Goal: Information Seeking & Learning: Learn about a topic

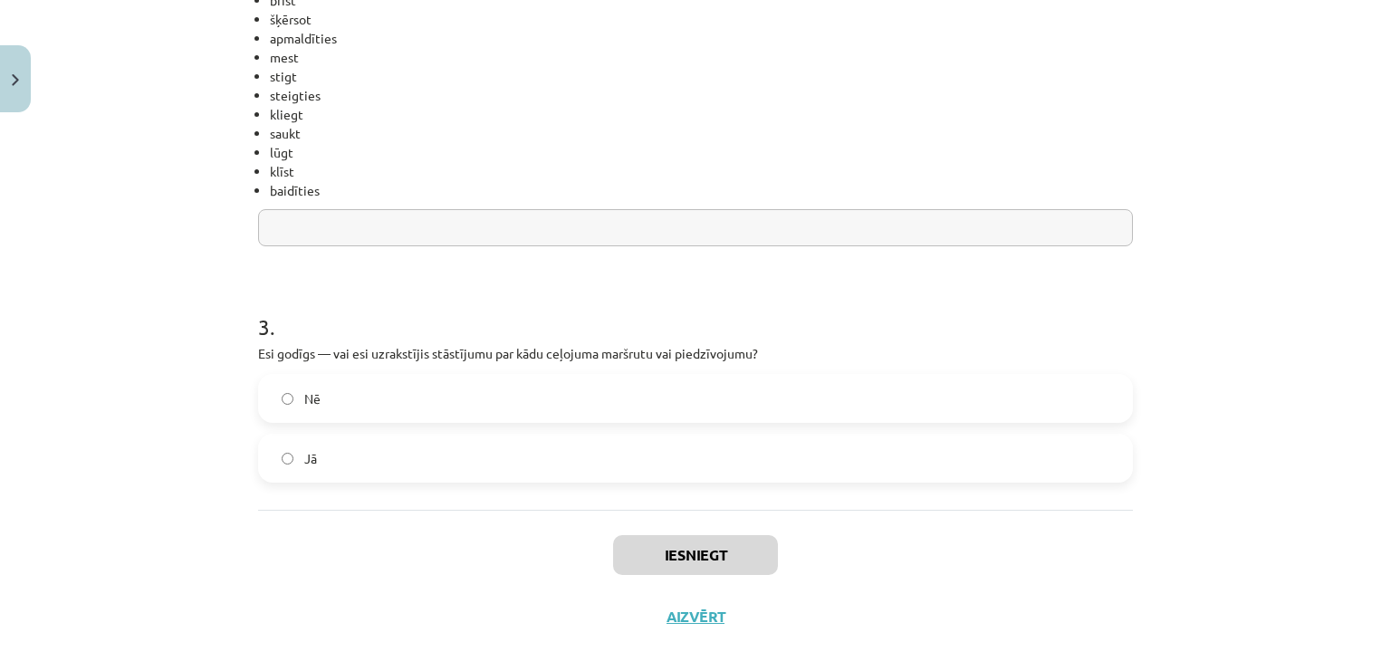
scroll to position [894, 0]
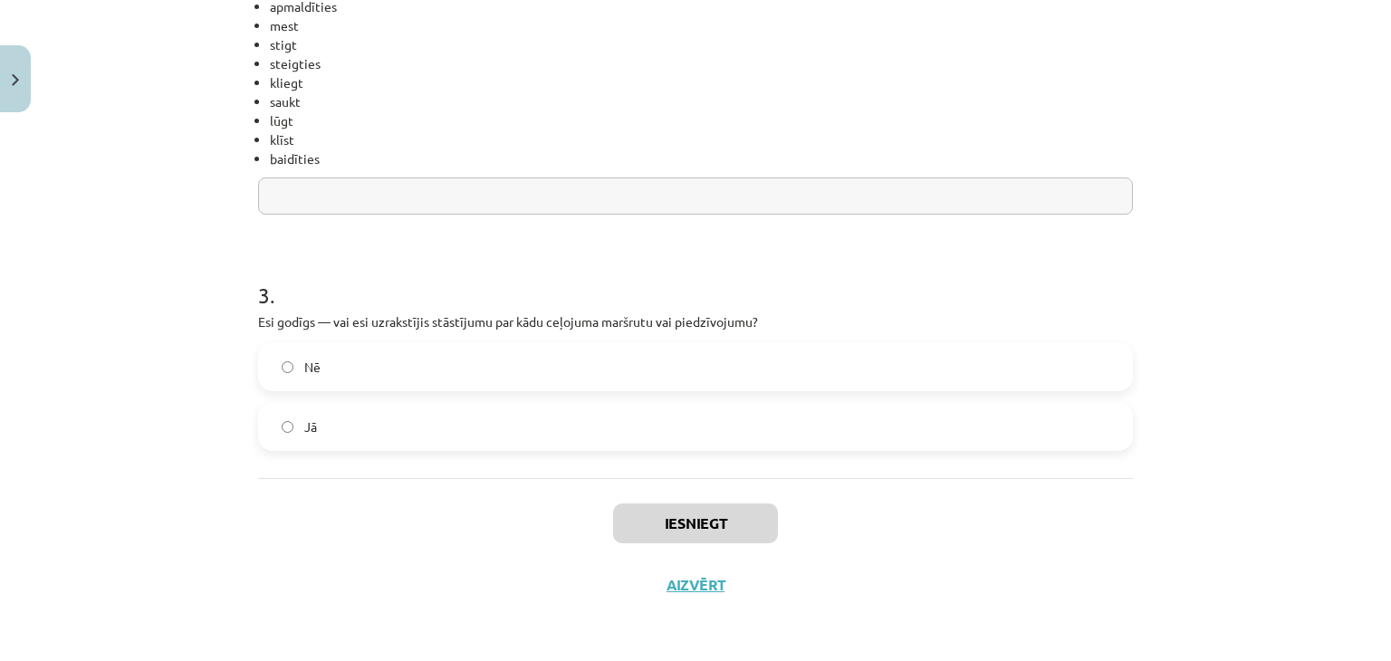
click at [619, 425] on label "Jā" at bounding box center [695, 426] width 871 height 45
click at [655, 533] on button "Iesniegt" at bounding box center [695, 523] width 165 height 40
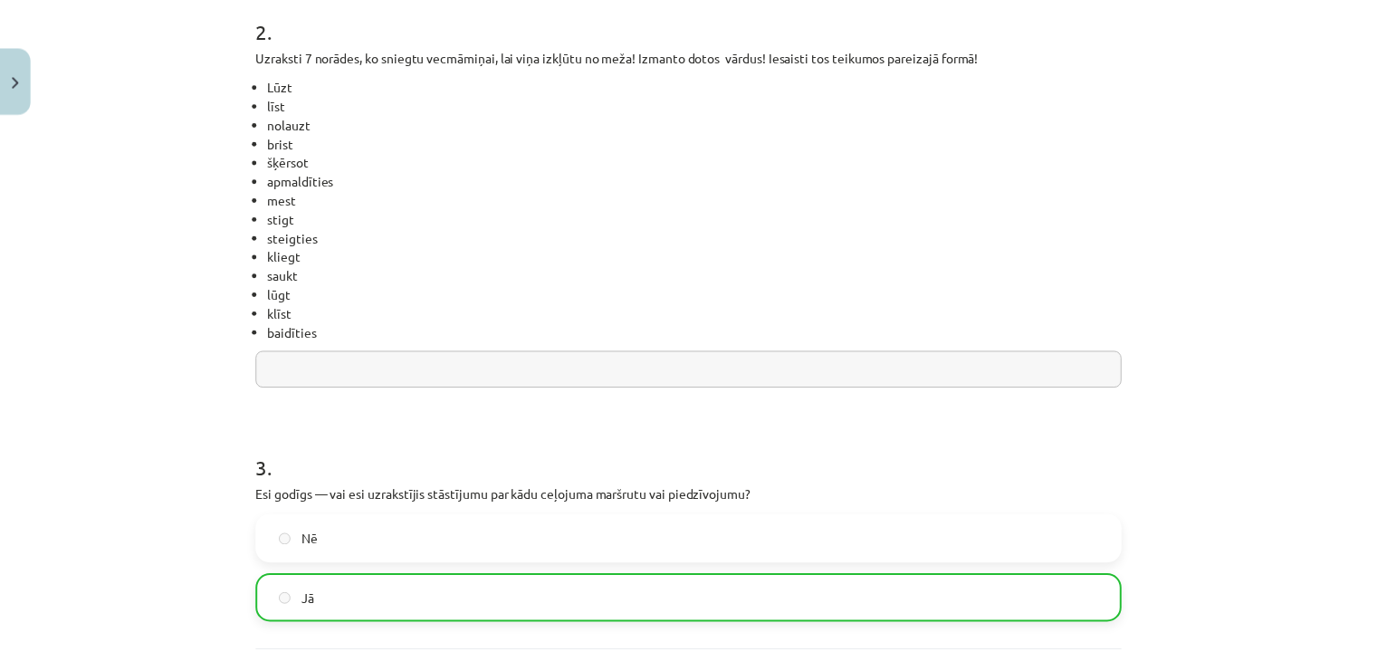
scroll to position [950, 0]
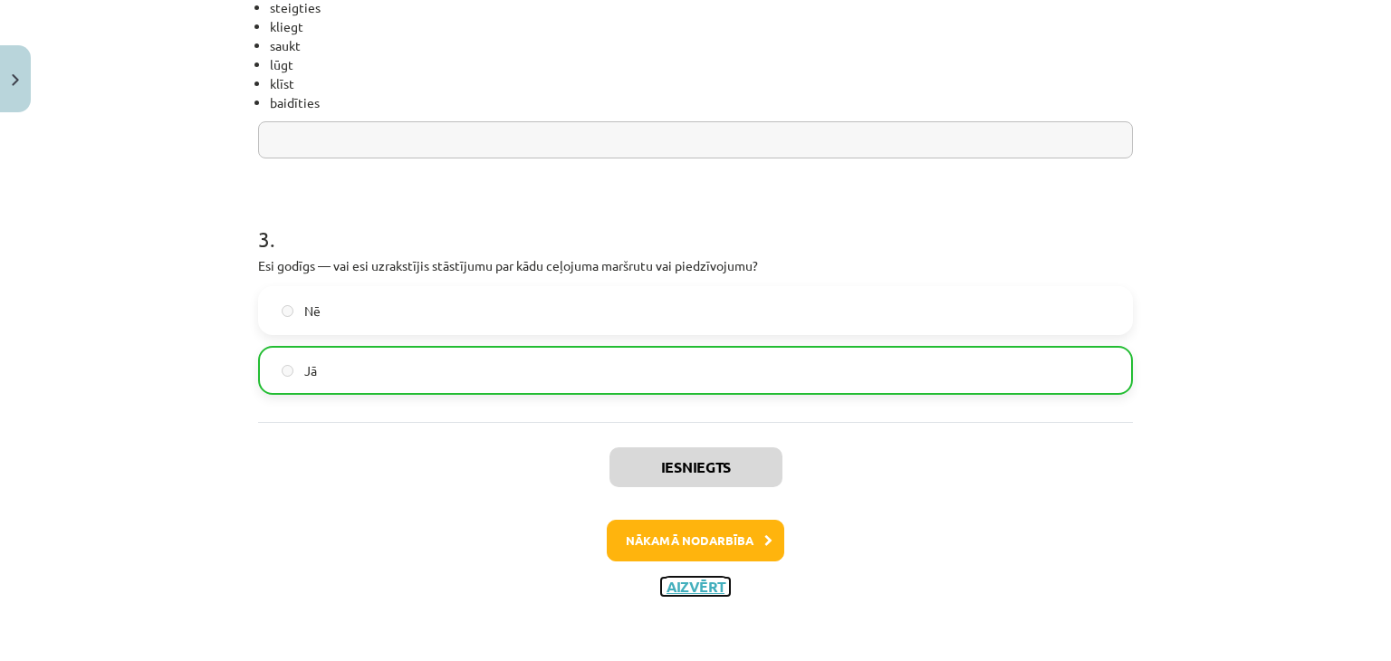
click at [689, 588] on button "Aizvērt" at bounding box center [695, 587] width 69 height 18
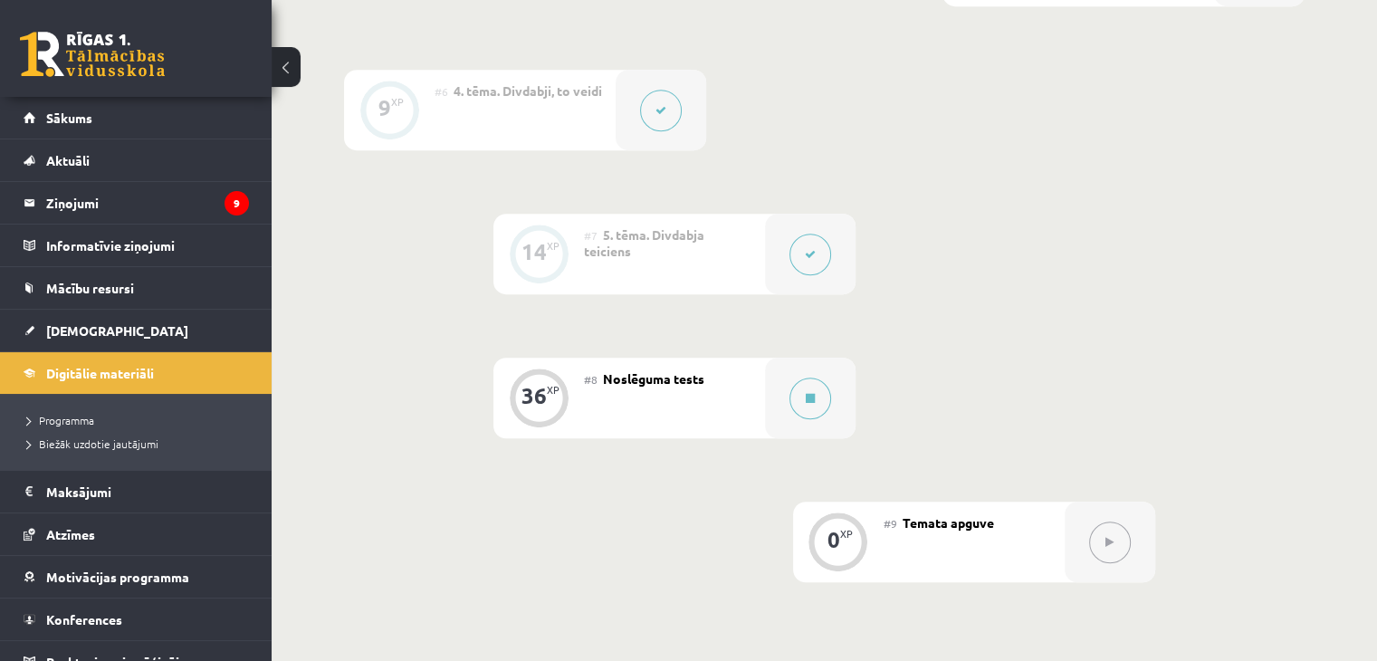
scroll to position [1195, 0]
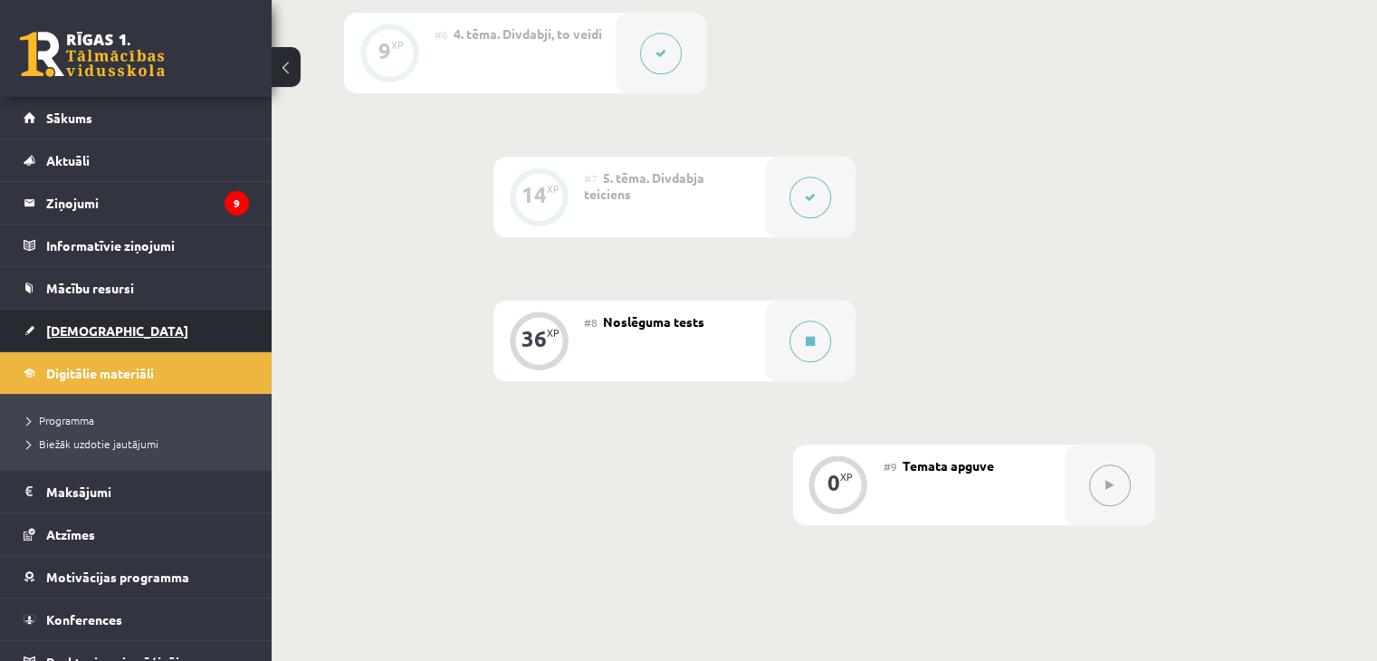
click at [165, 325] on link "[DEMOGRAPHIC_DATA]" at bounding box center [136, 331] width 225 height 42
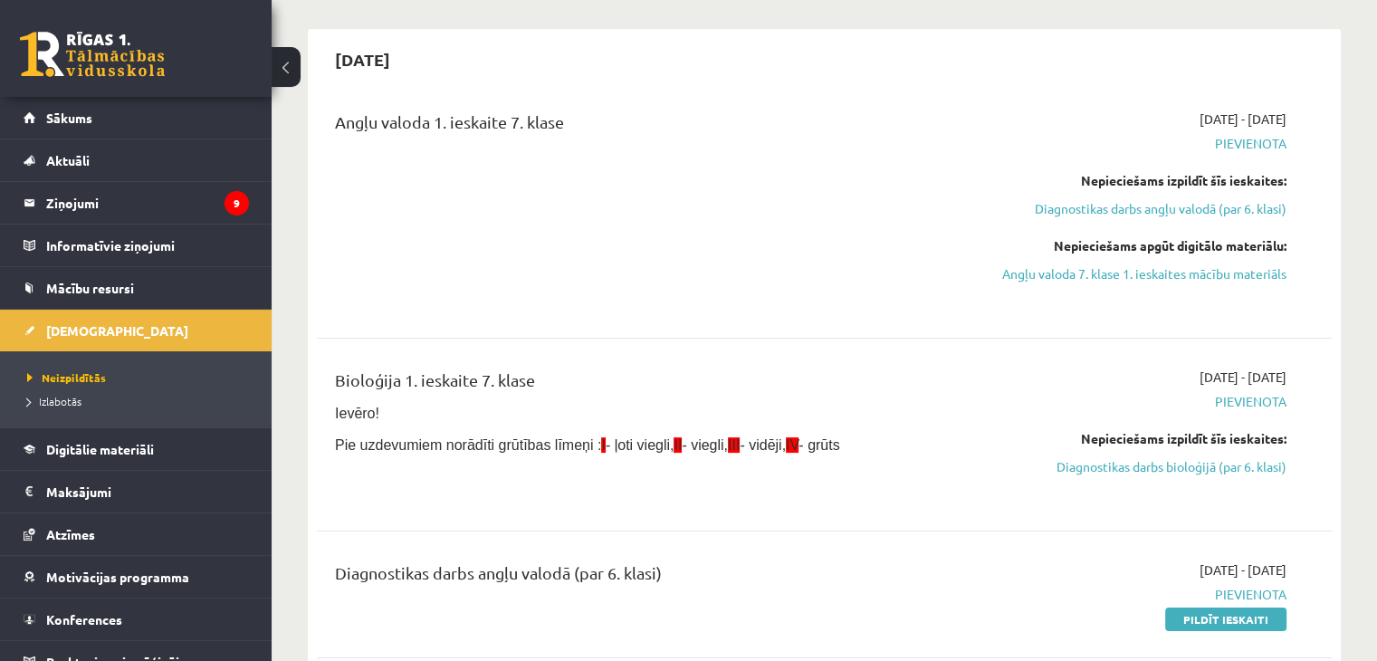
scroll to position [181, 0]
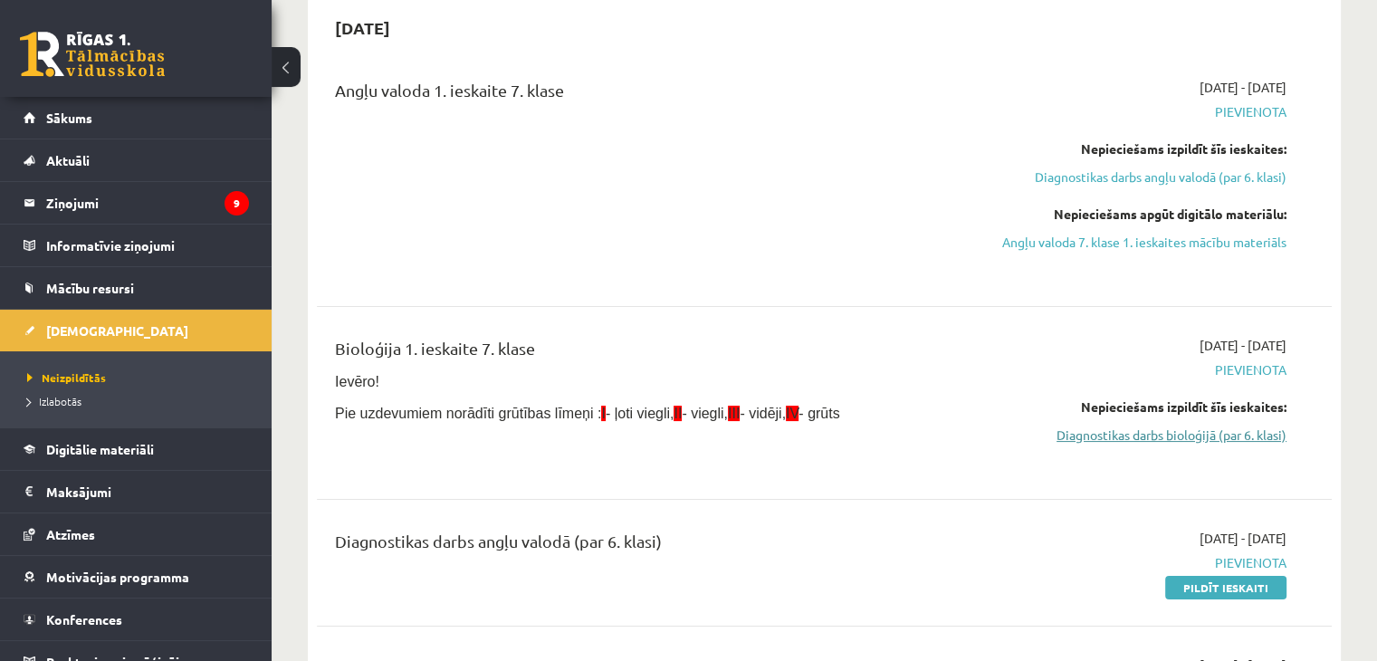
click at [1227, 441] on link "Diagnostikas darbs bioloģijā (par 6. klasi)" at bounding box center [1137, 435] width 299 height 19
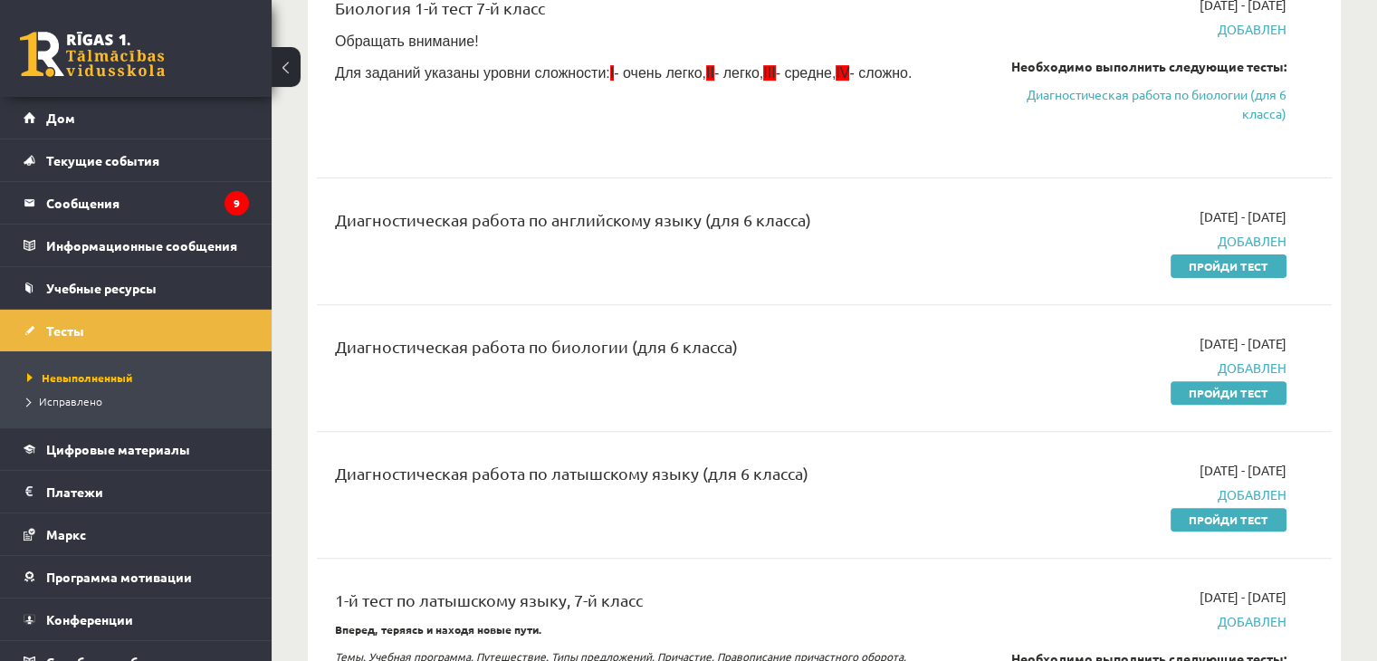
scroll to position [603, 0]
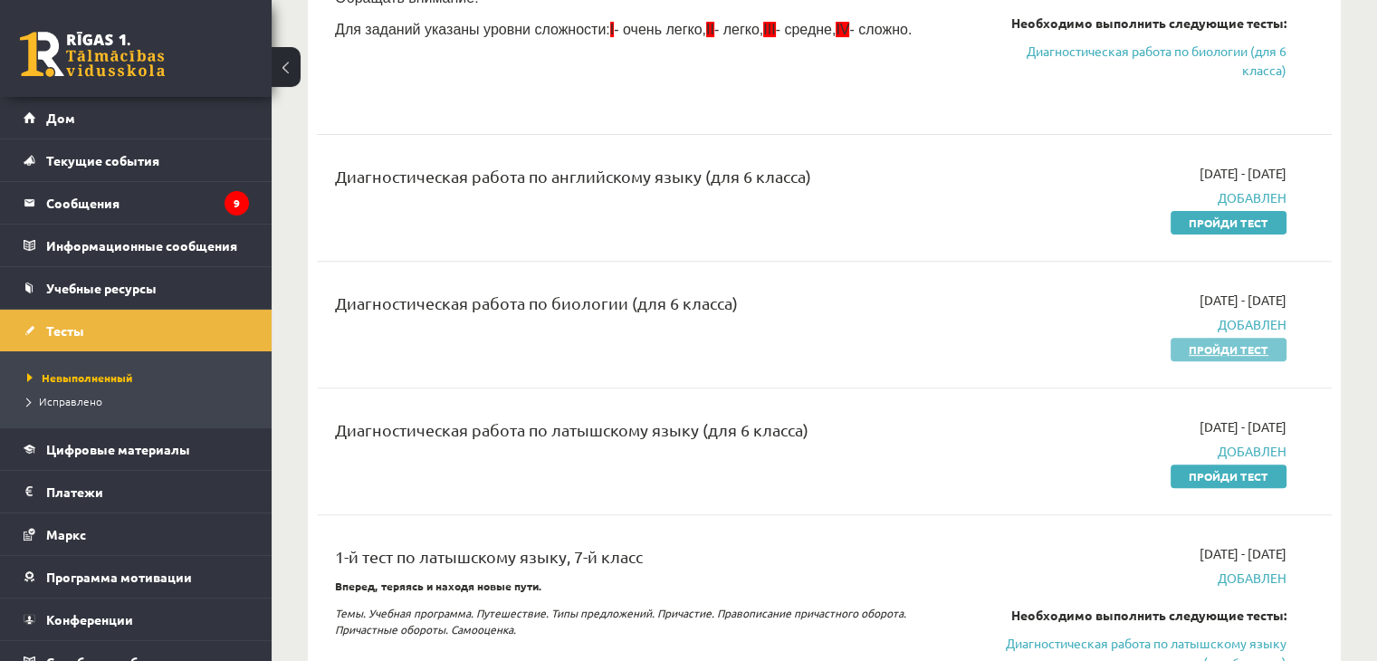
click at [1216, 342] on font "Пройди тест" at bounding box center [1229, 349] width 80 height 14
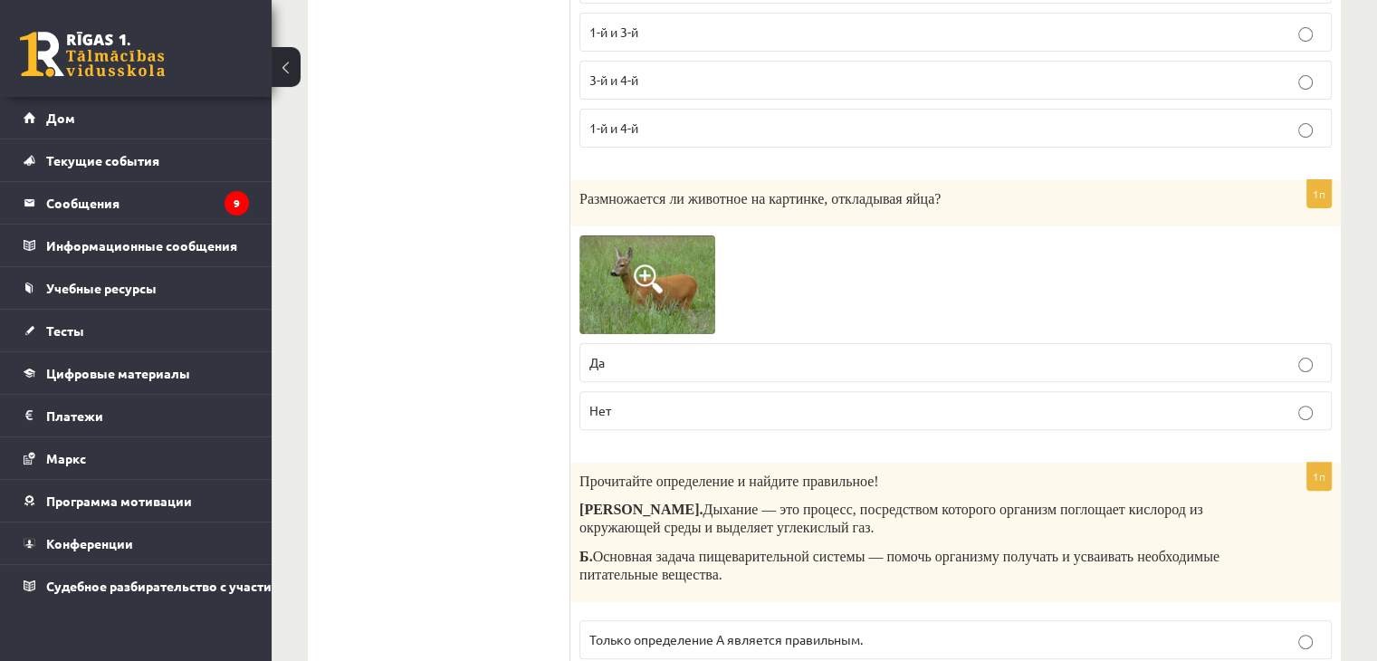
scroll to position [543, 0]
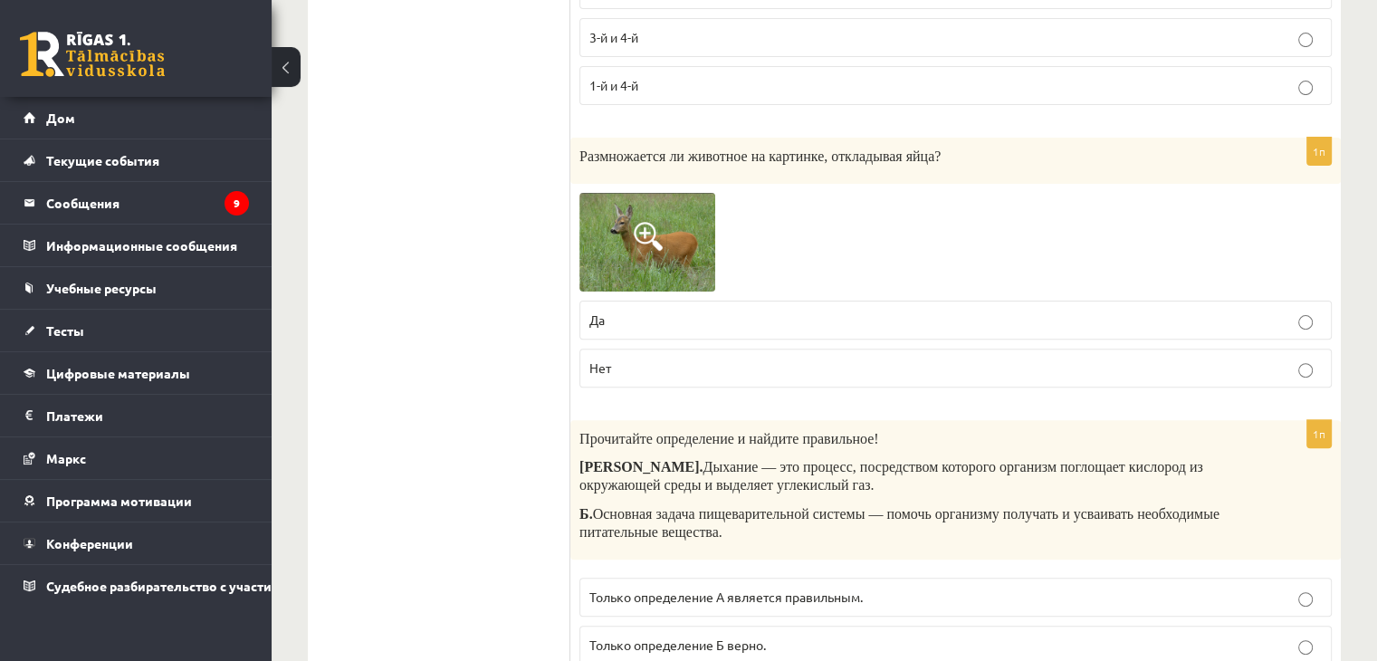
click at [645, 233] on span at bounding box center [648, 236] width 29 height 29
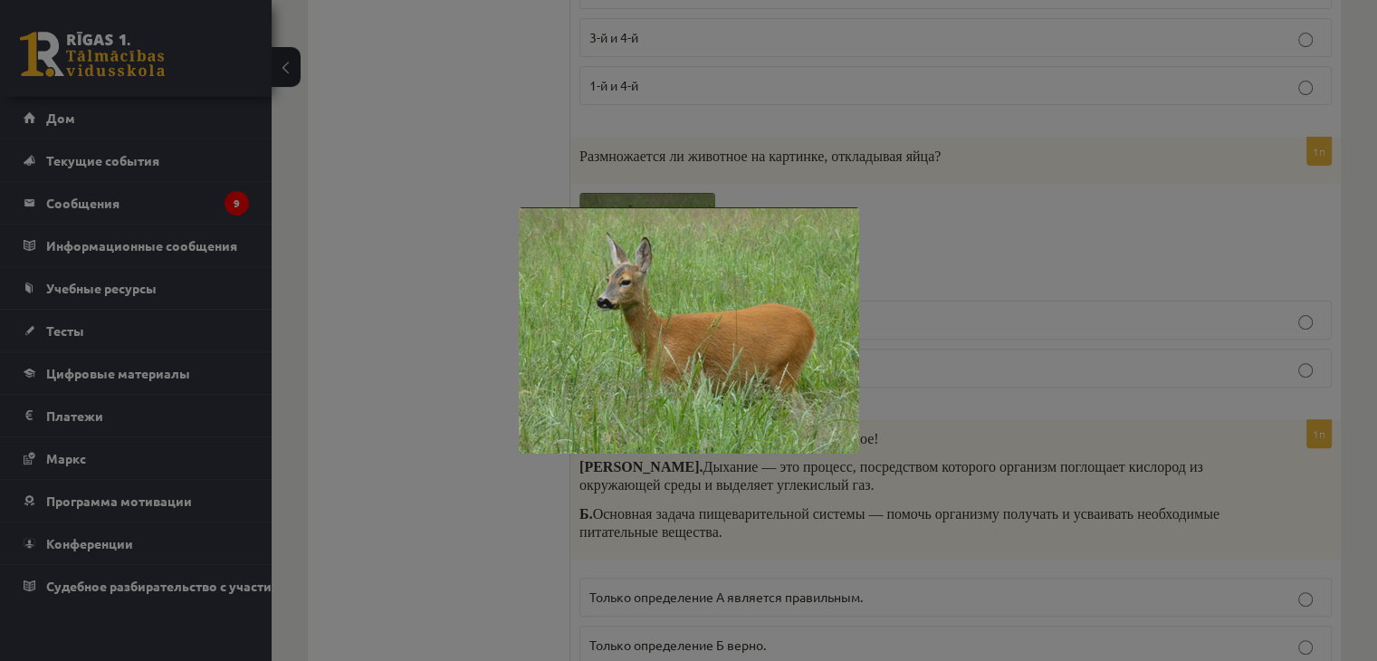
click at [904, 206] on div at bounding box center [688, 330] width 1377 height 661
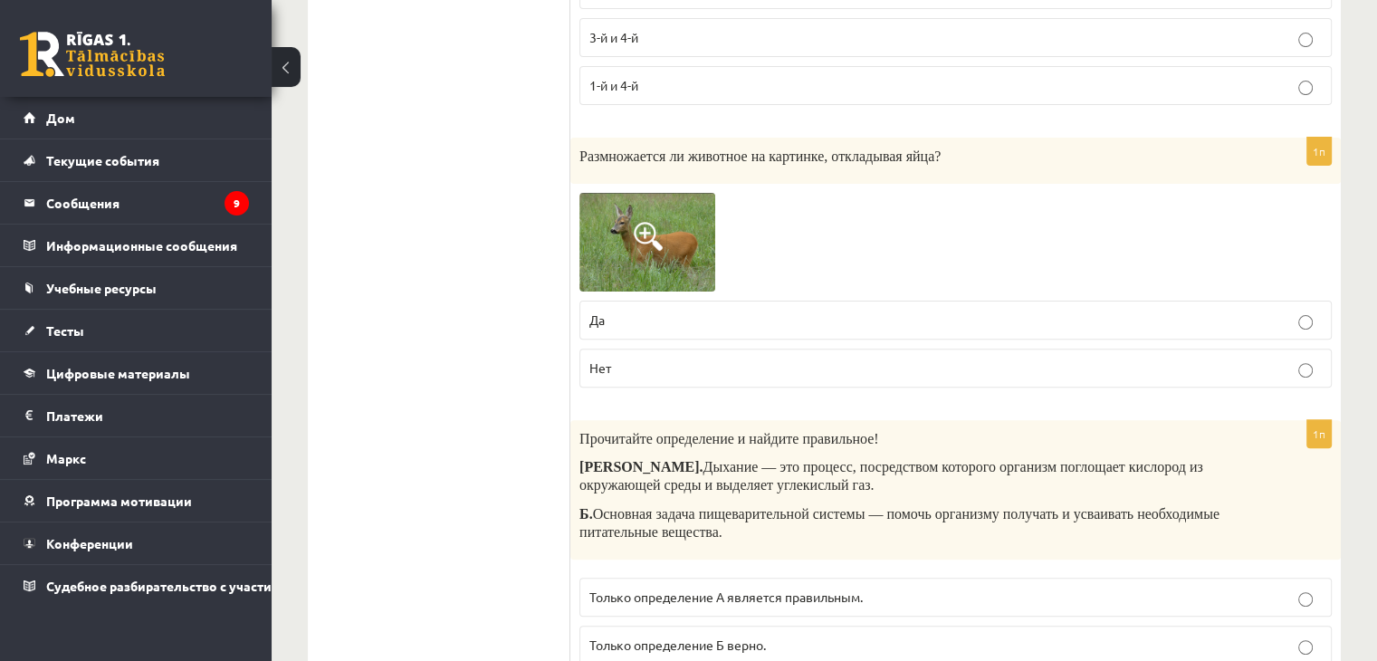
click at [790, 361] on p "Нет" at bounding box center [956, 368] width 733 height 19
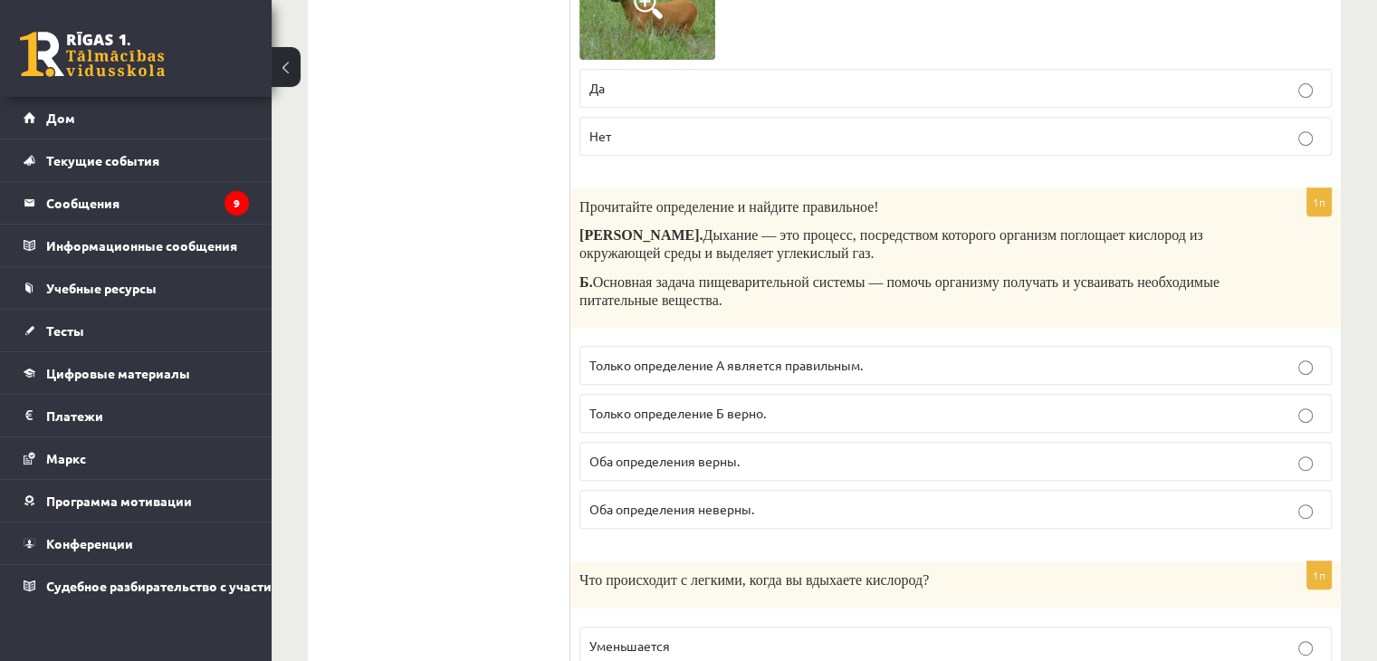
scroll to position [815, 0]
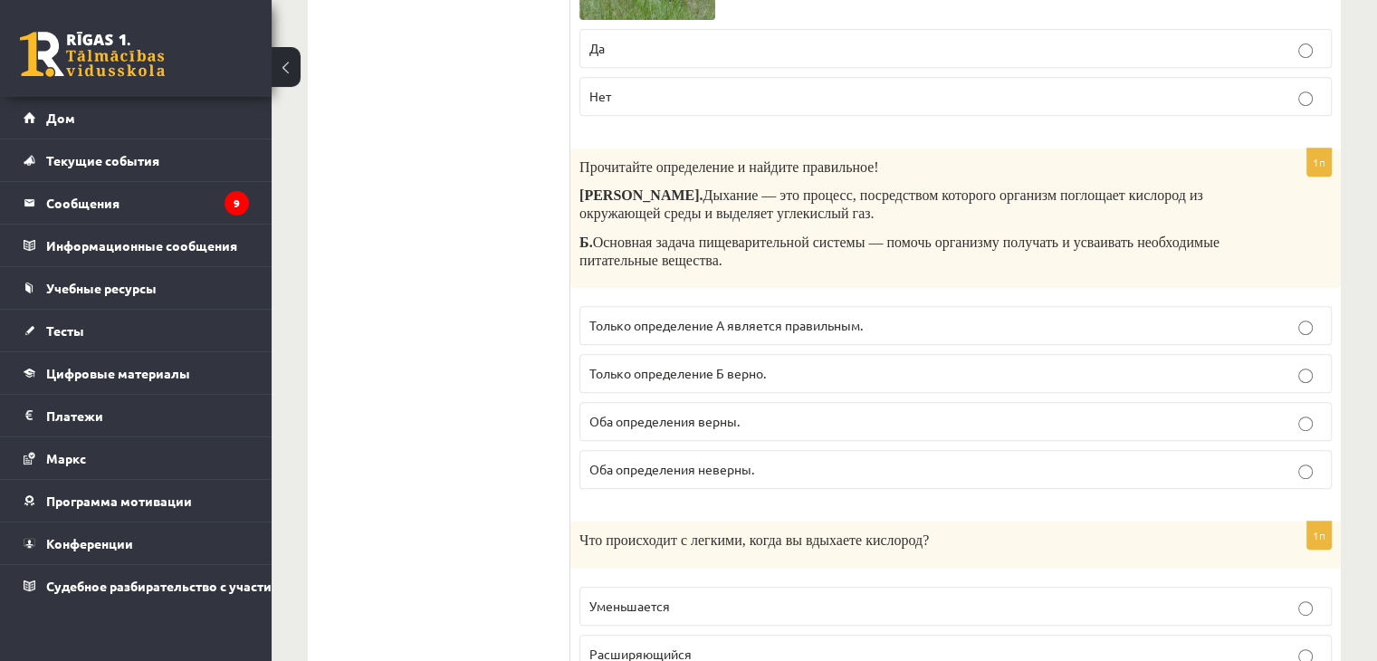
click at [839, 407] on label "Оба определения верны." at bounding box center [956, 421] width 753 height 39
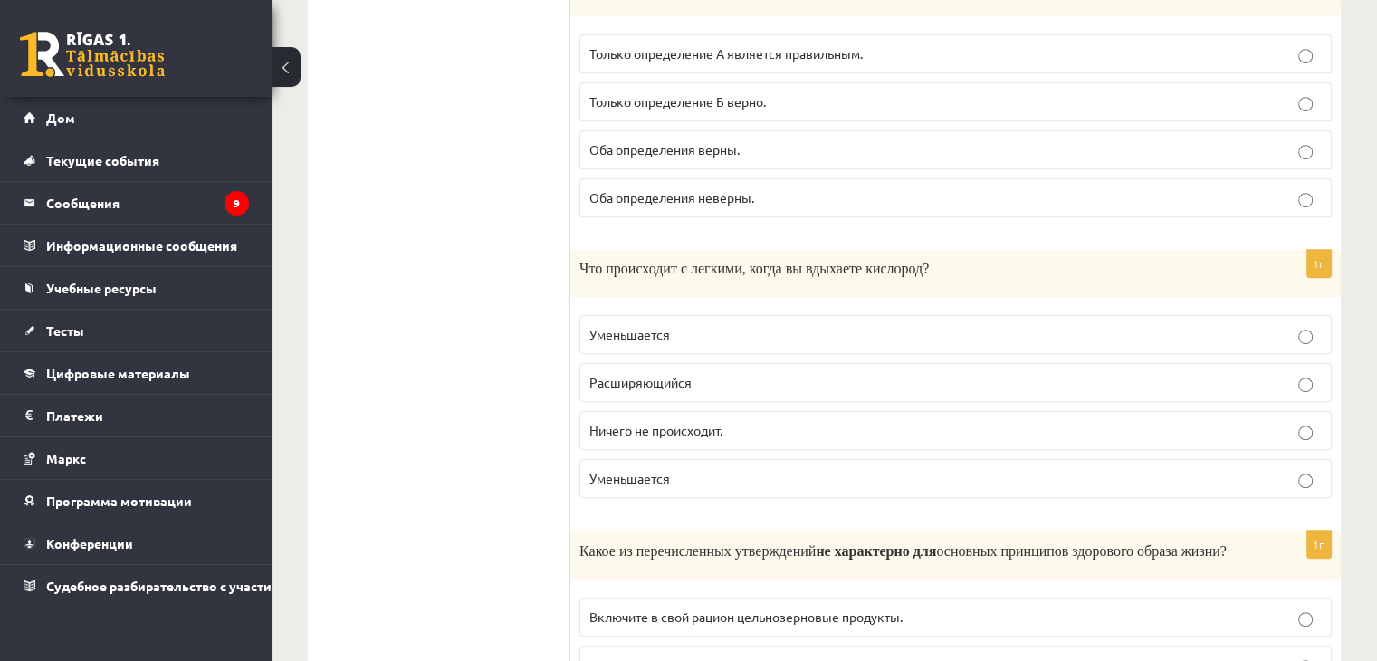
scroll to position [1177, 0]
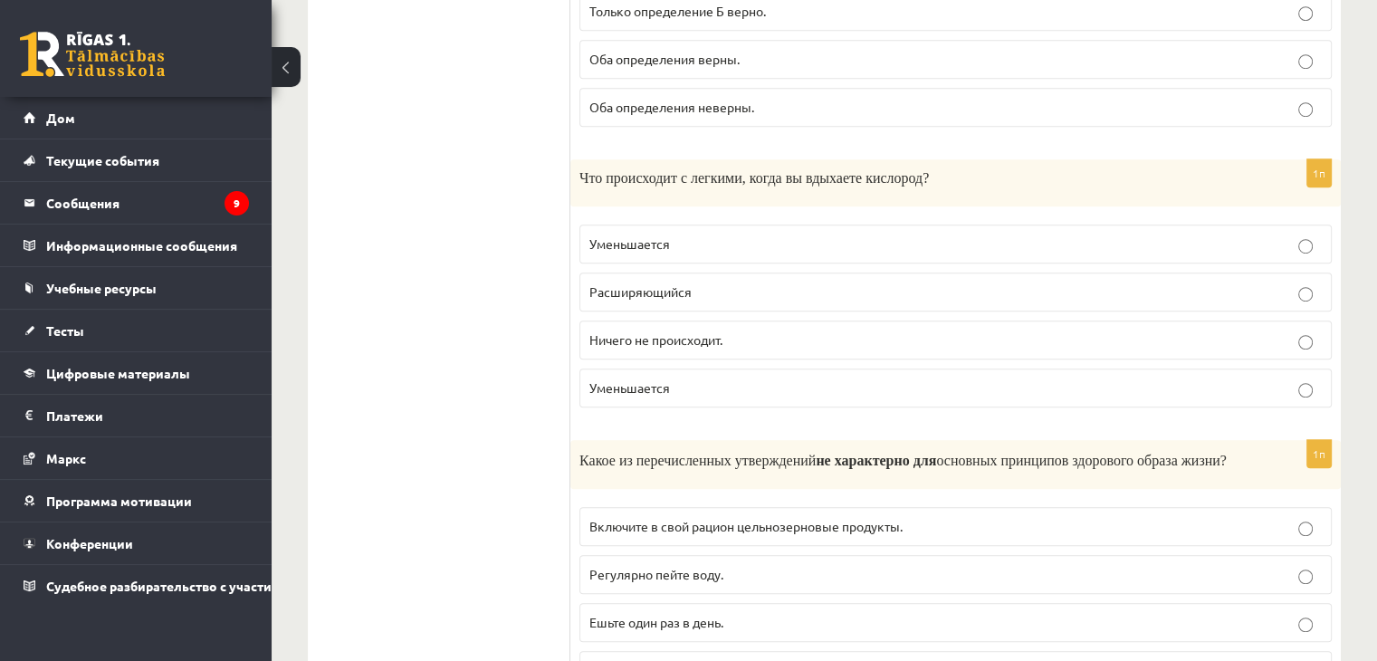
click at [781, 273] on label "Расширяющийся" at bounding box center [956, 292] width 753 height 39
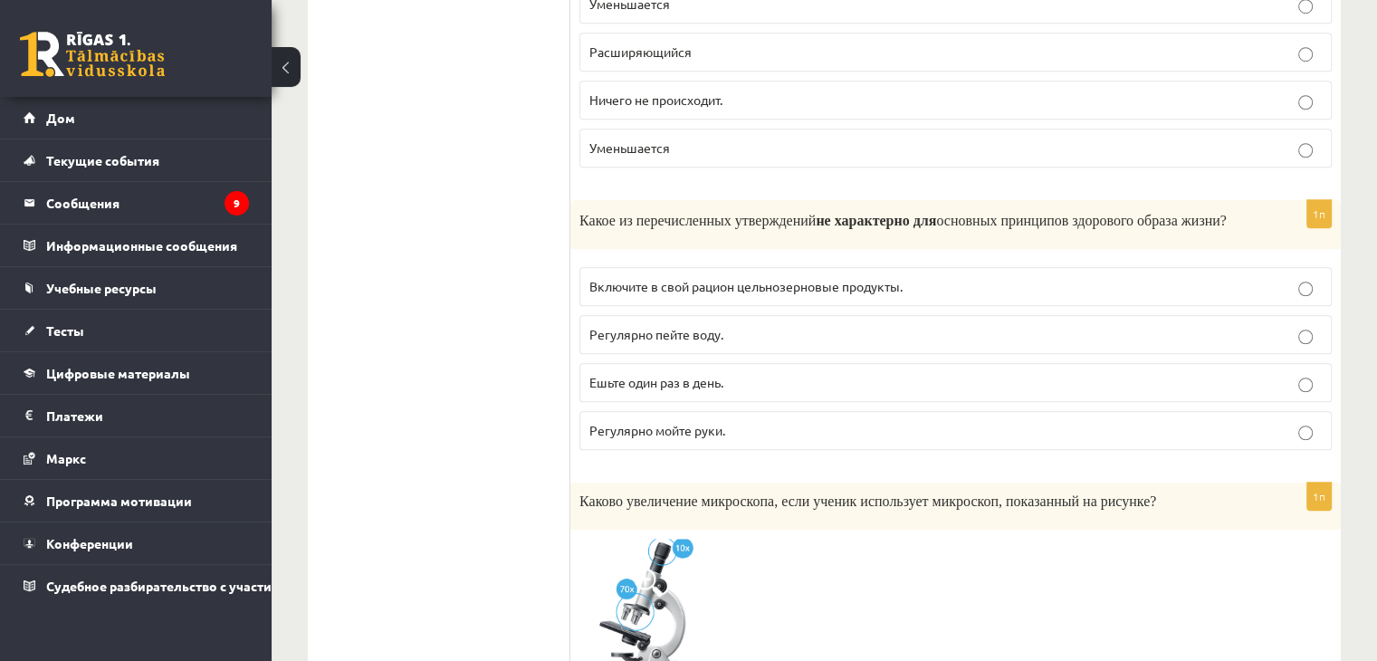
scroll to position [1449, 0]
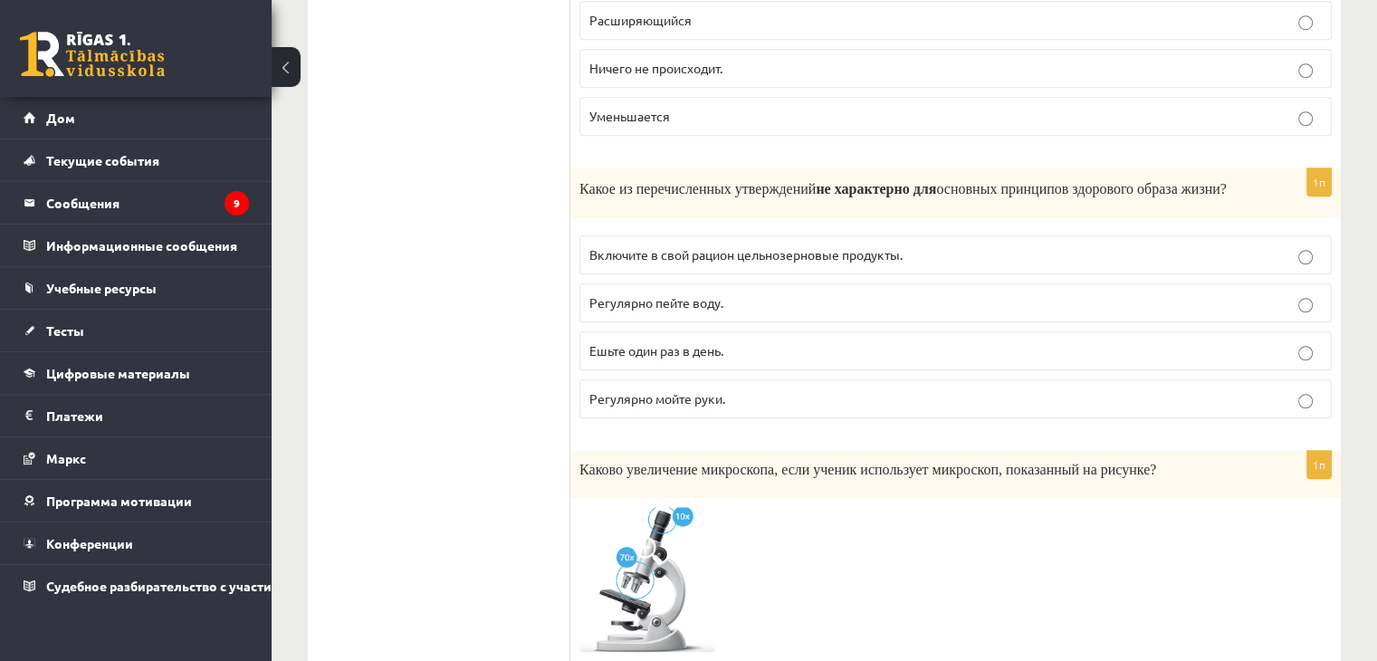
drag, startPoint x: 1220, startPoint y: 327, endPoint x: 1213, endPoint y: 318, distance: 11.1
click at [1221, 321] on fieldset "Включите в свой рацион цельнозерновые продукты. Регулярно пейте воду. Ешьте оди…" at bounding box center [956, 324] width 753 height 197
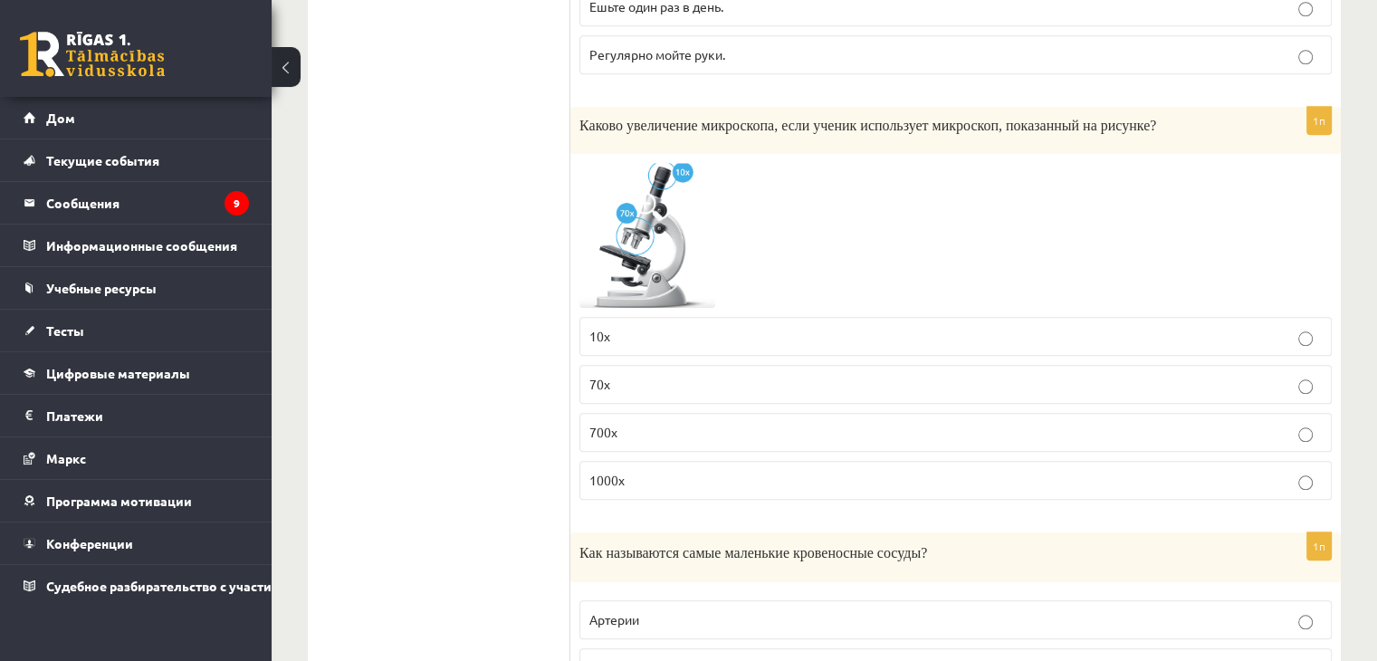
scroll to position [1811, 0]
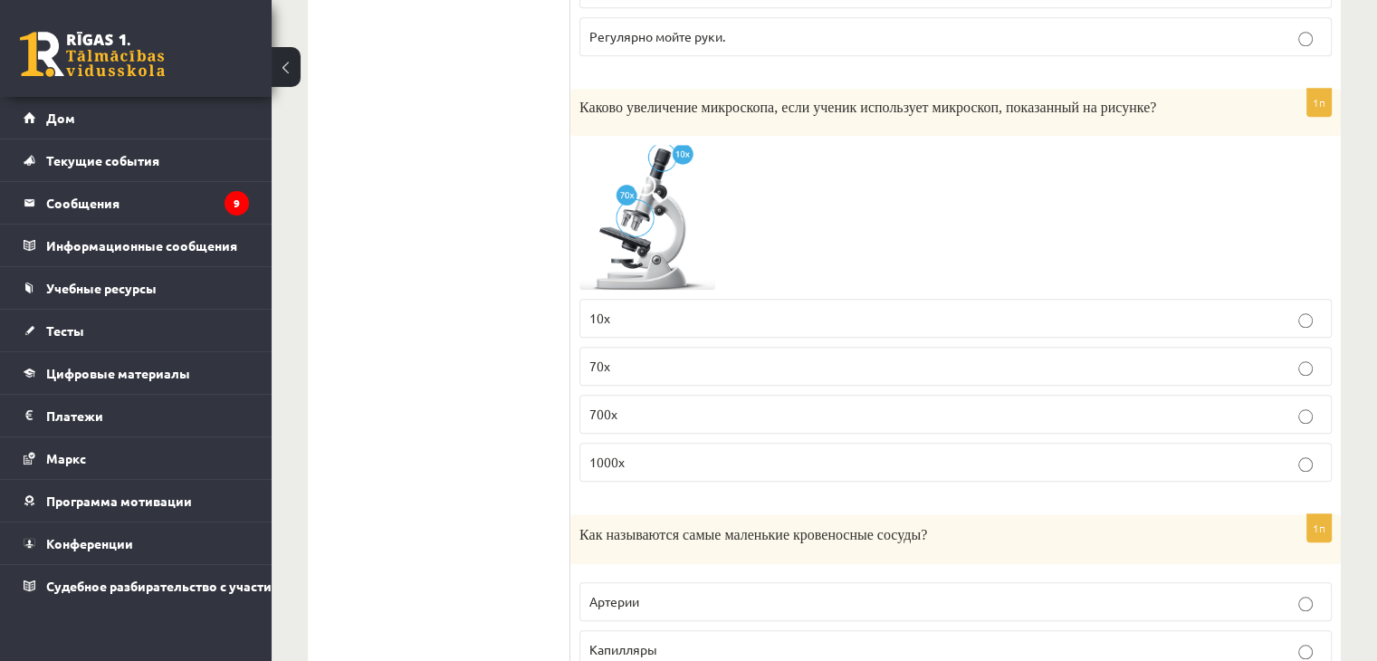
click at [846, 407] on p "700x" at bounding box center [956, 414] width 733 height 19
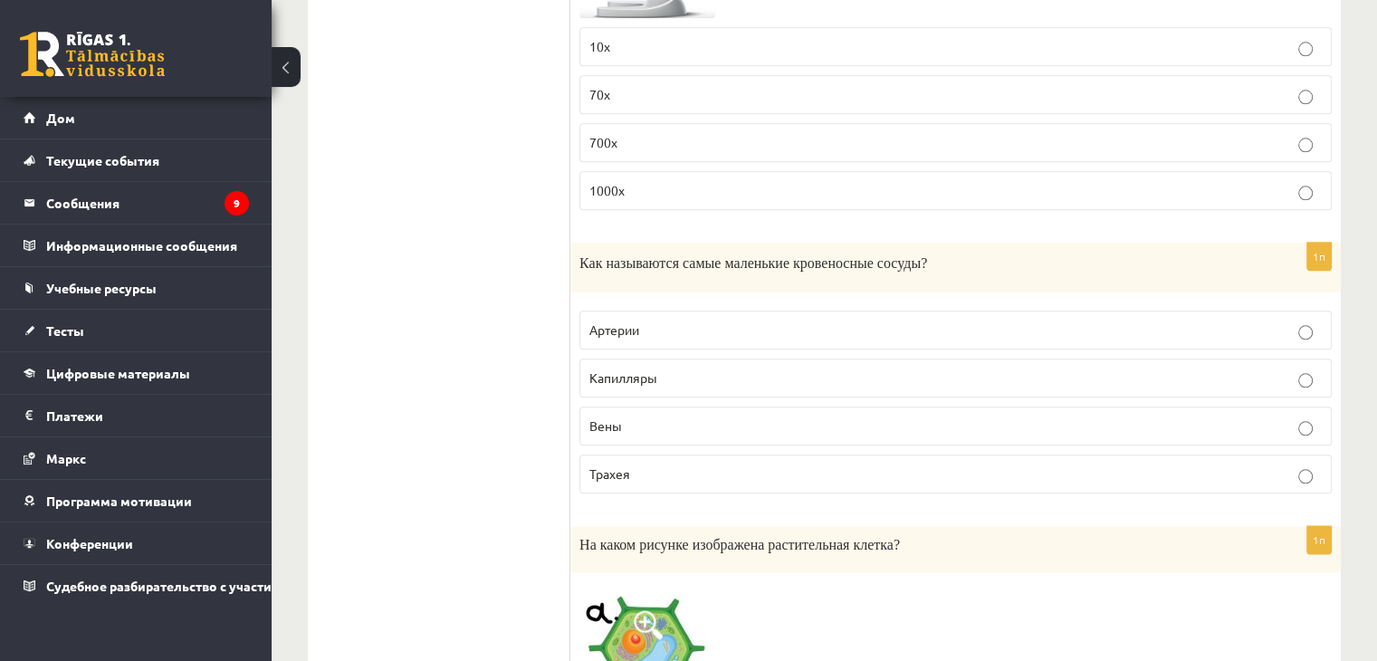
scroll to position [2173, 0]
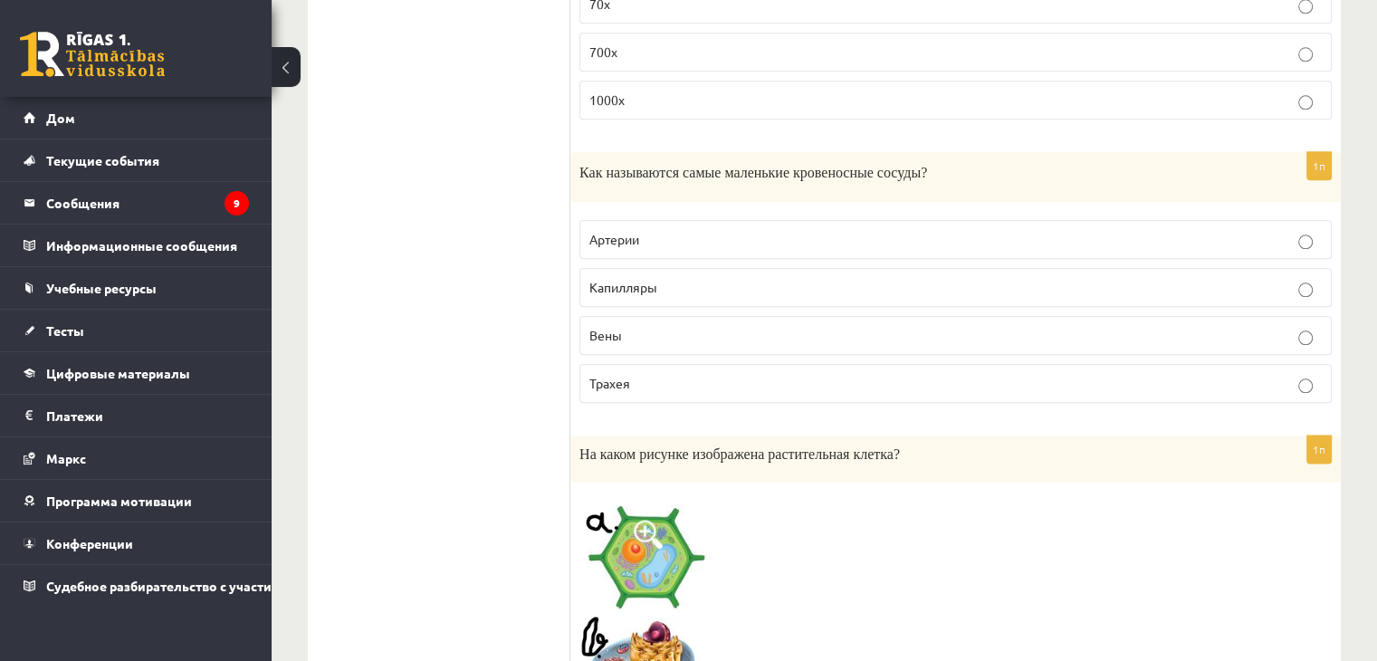
click at [617, 268] on label "Капилляры" at bounding box center [956, 287] width 753 height 39
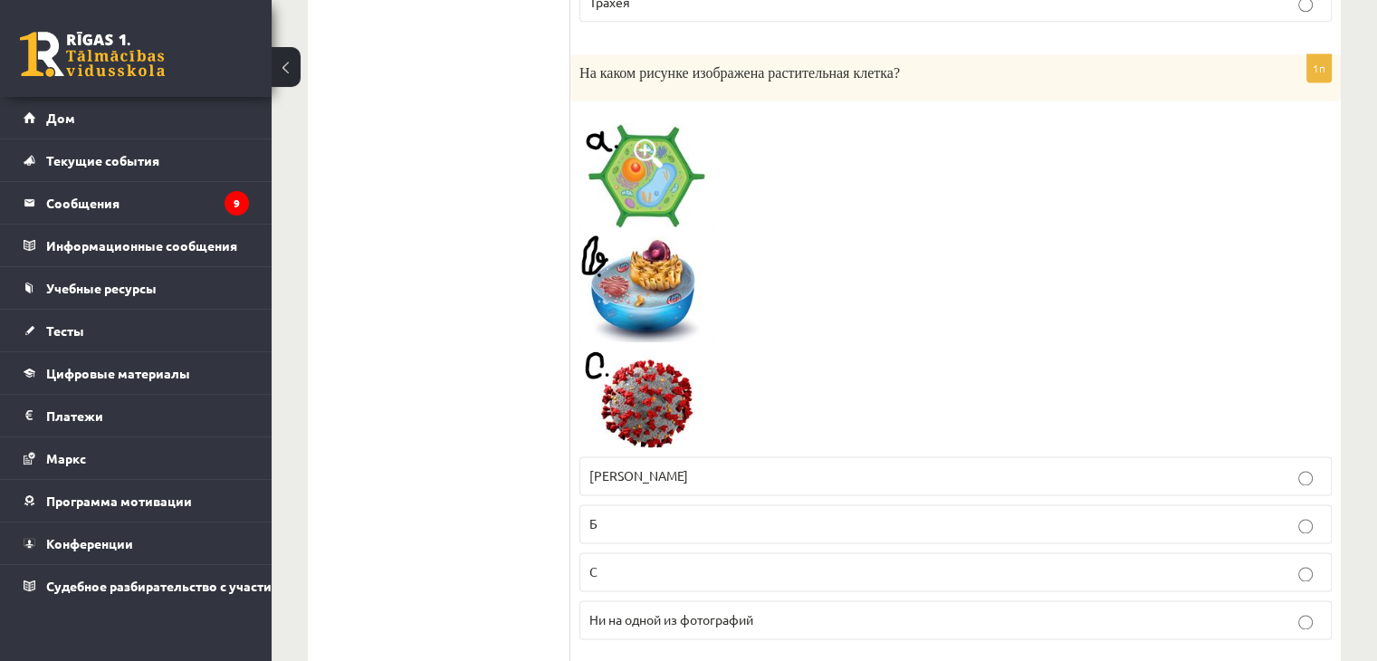
scroll to position [2536, 0]
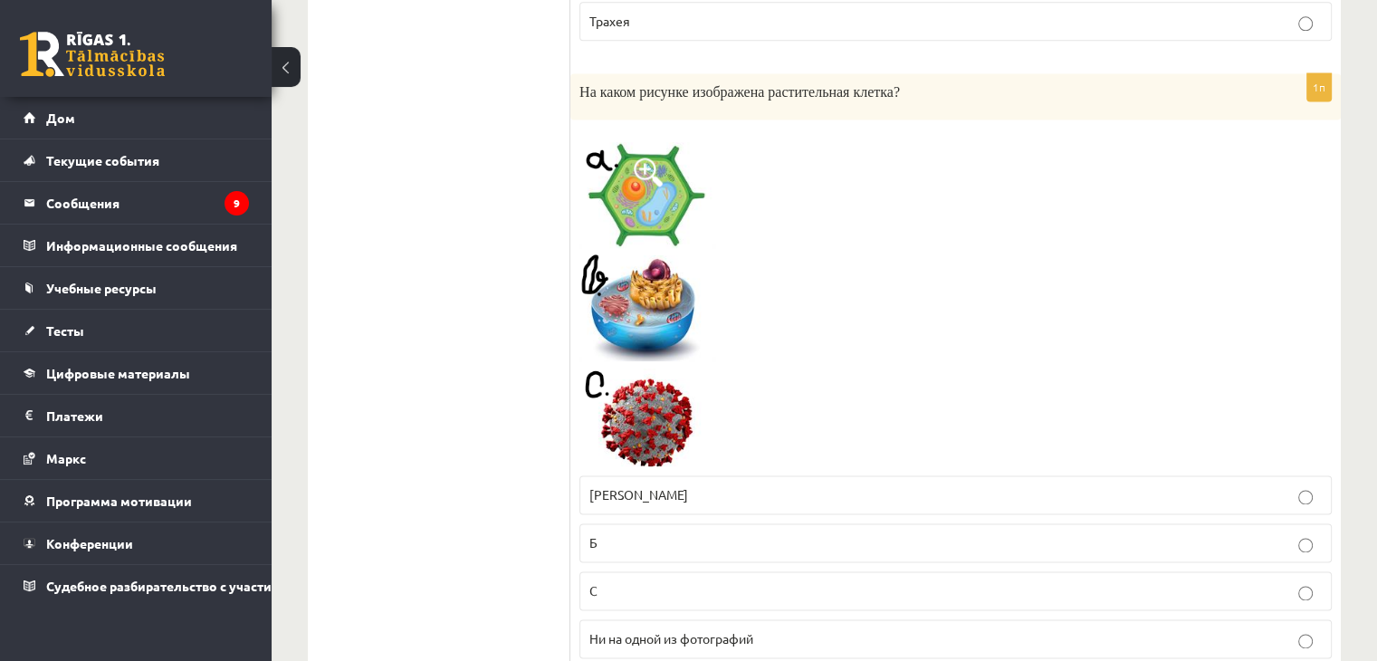
click at [652, 489] on p "[PERSON_NAME]" at bounding box center [956, 494] width 733 height 19
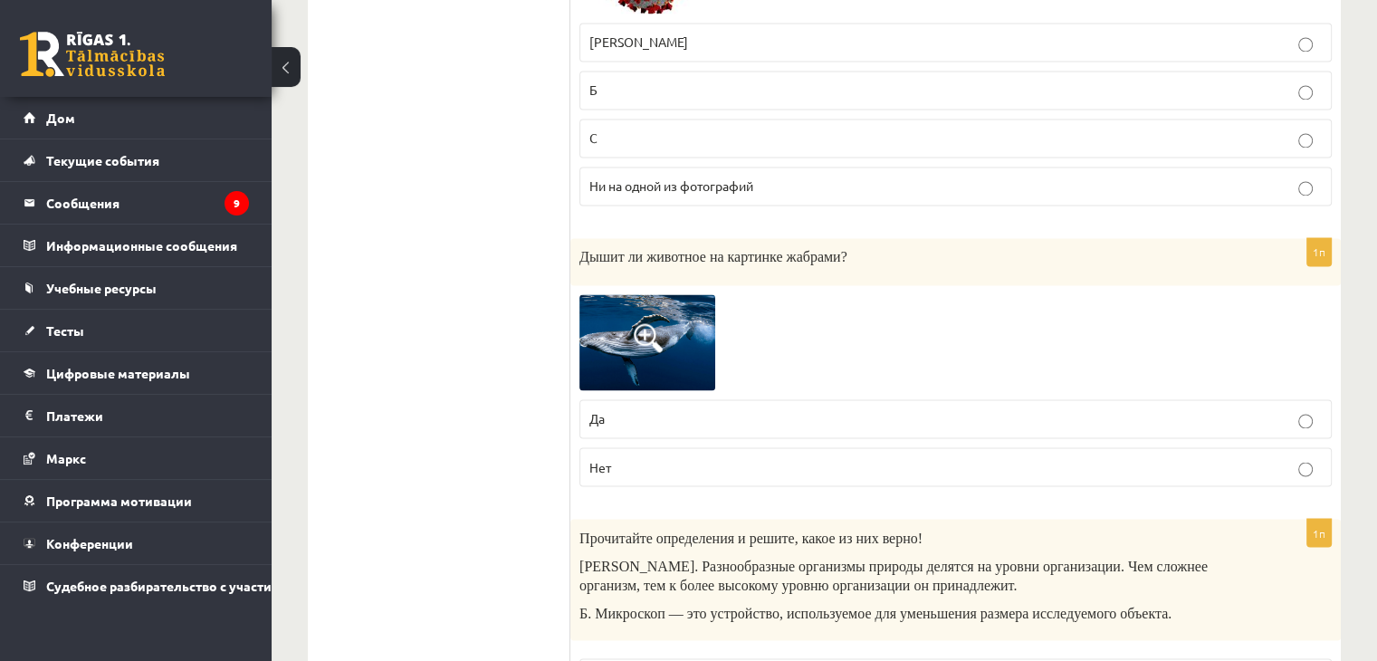
scroll to position [3079, 0]
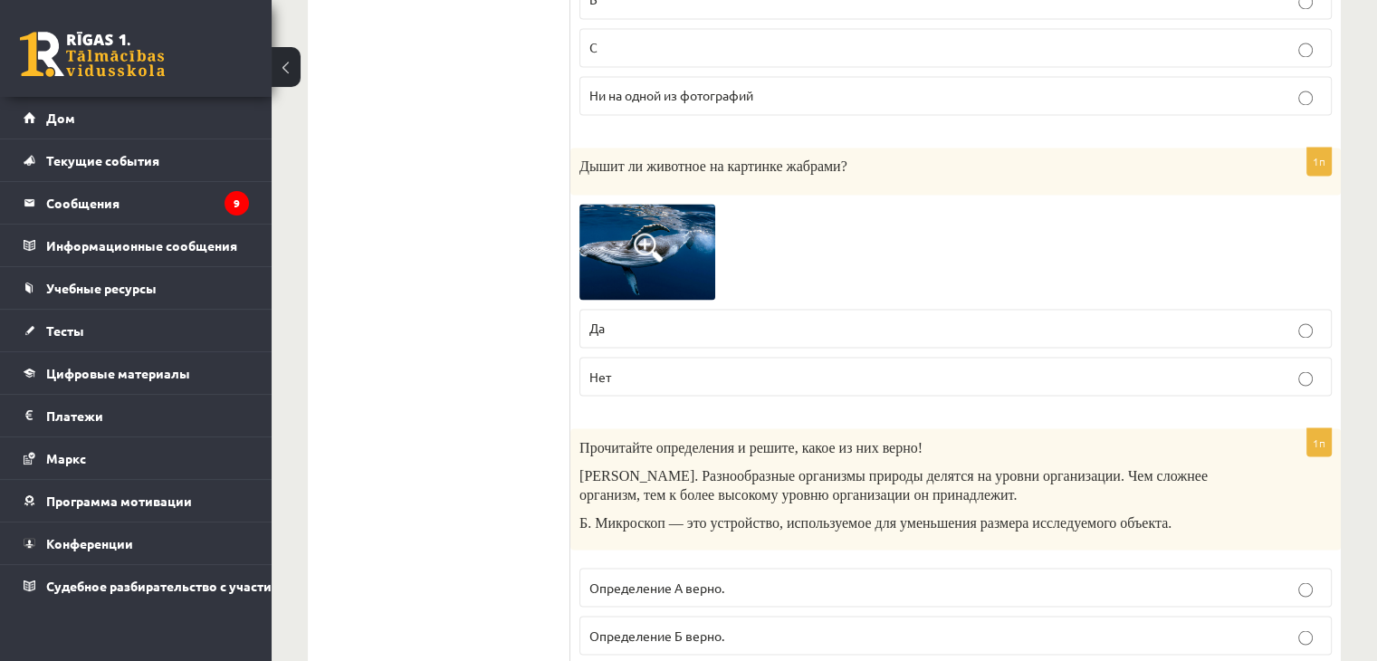
click at [674, 230] on img at bounding box center [648, 252] width 136 height 97
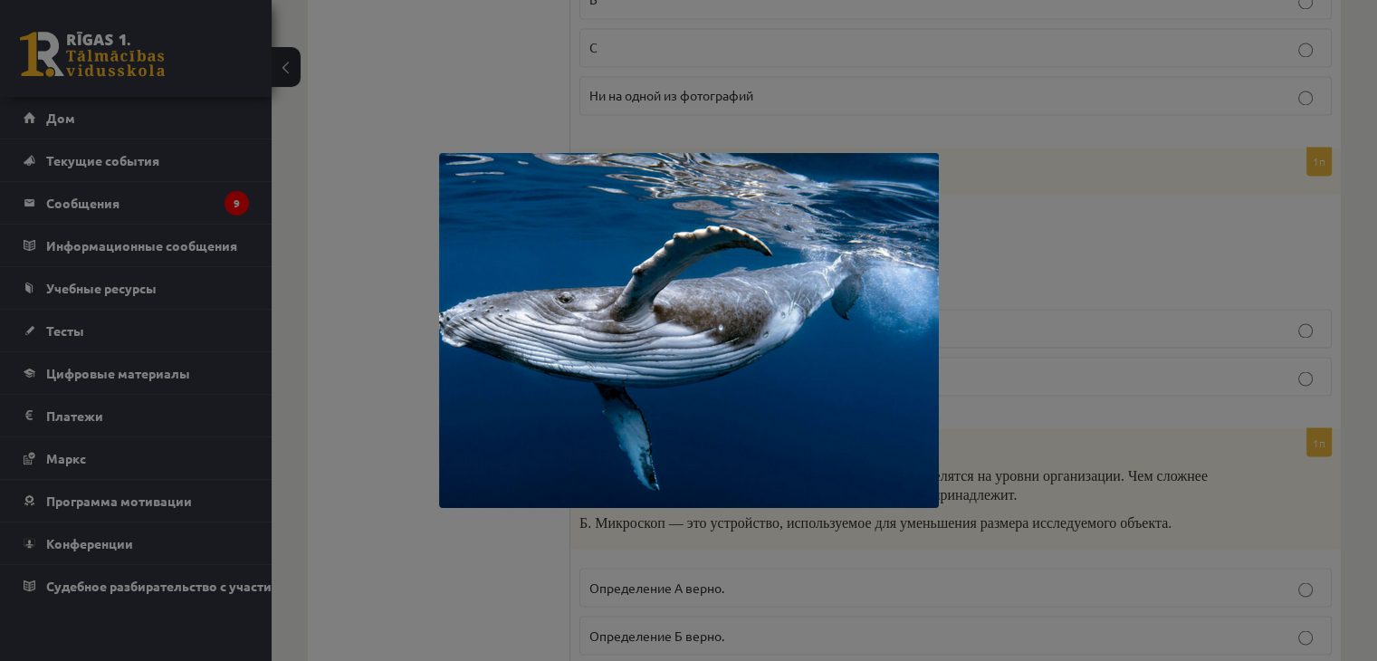
click at [894, 153] on img at bounding box center [689, 330] width 500 height 355
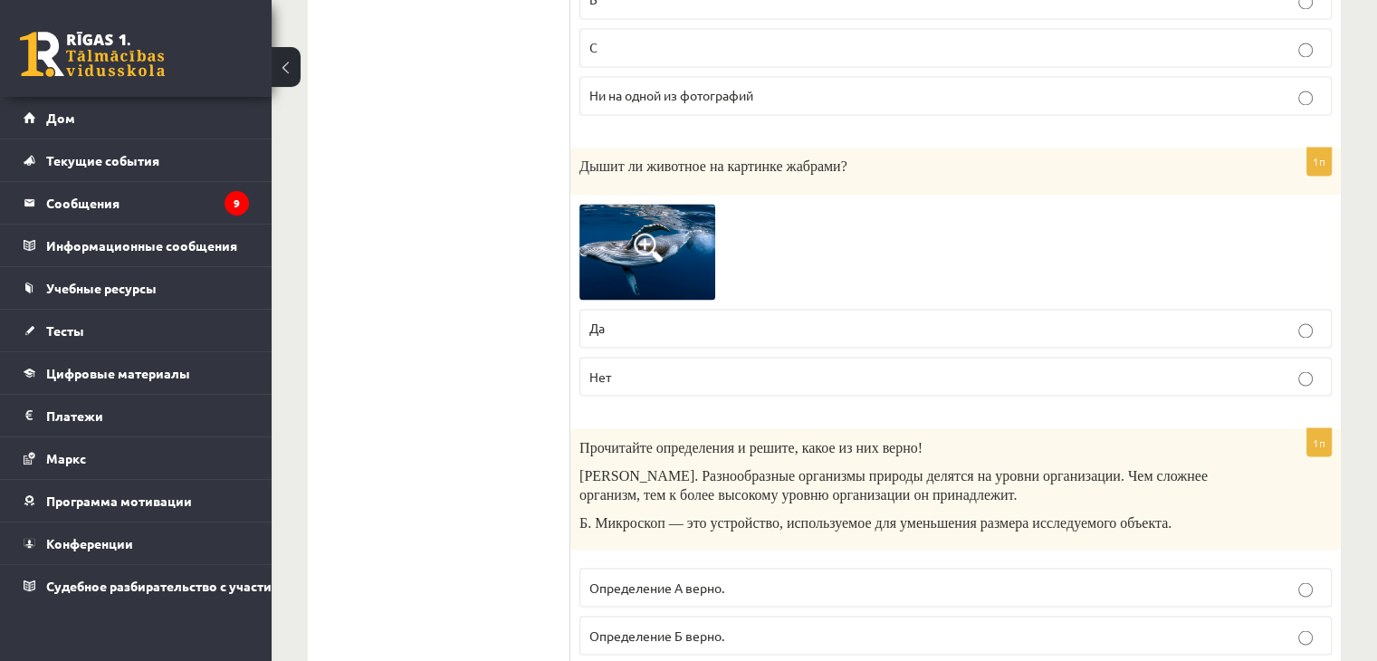
click at [803, 367] on p "Нет" at bounding box center [956, 376] width 733 height 19
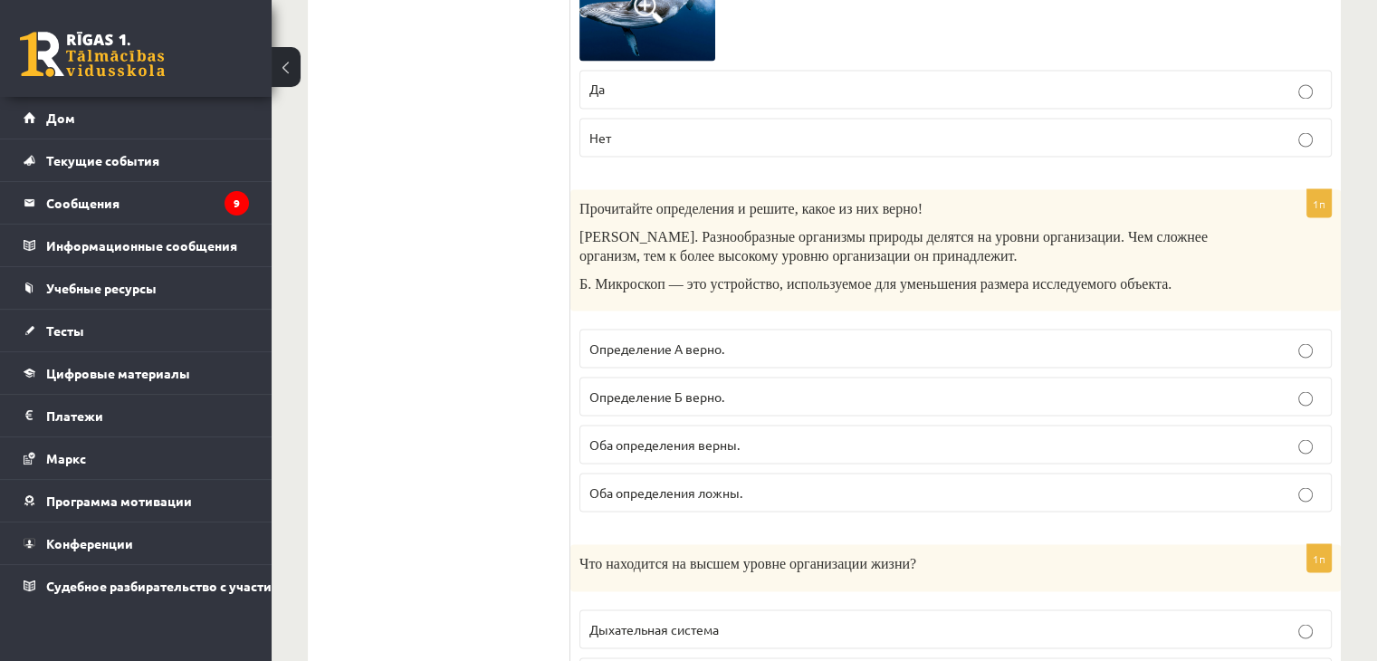
scroll to position [3350, 0]
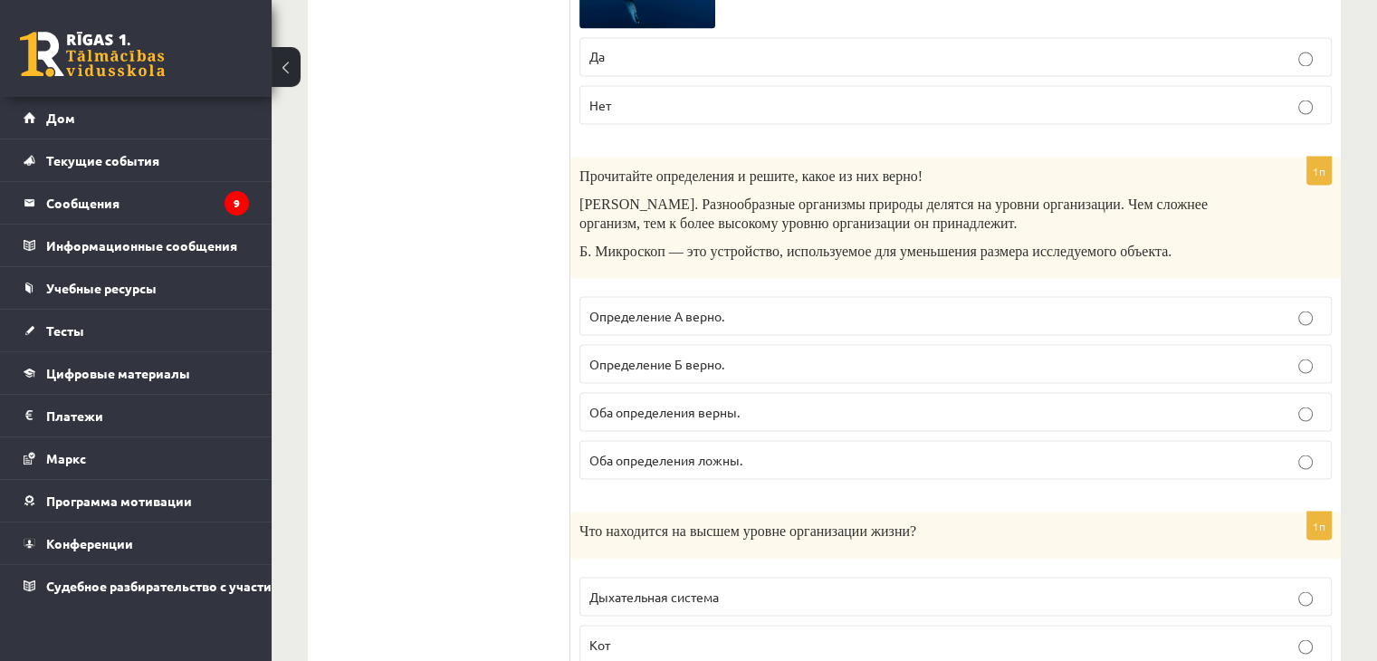
click at [857, 306] on p "Определение А верно." at bounding box center [956, 315] width 733 height 19
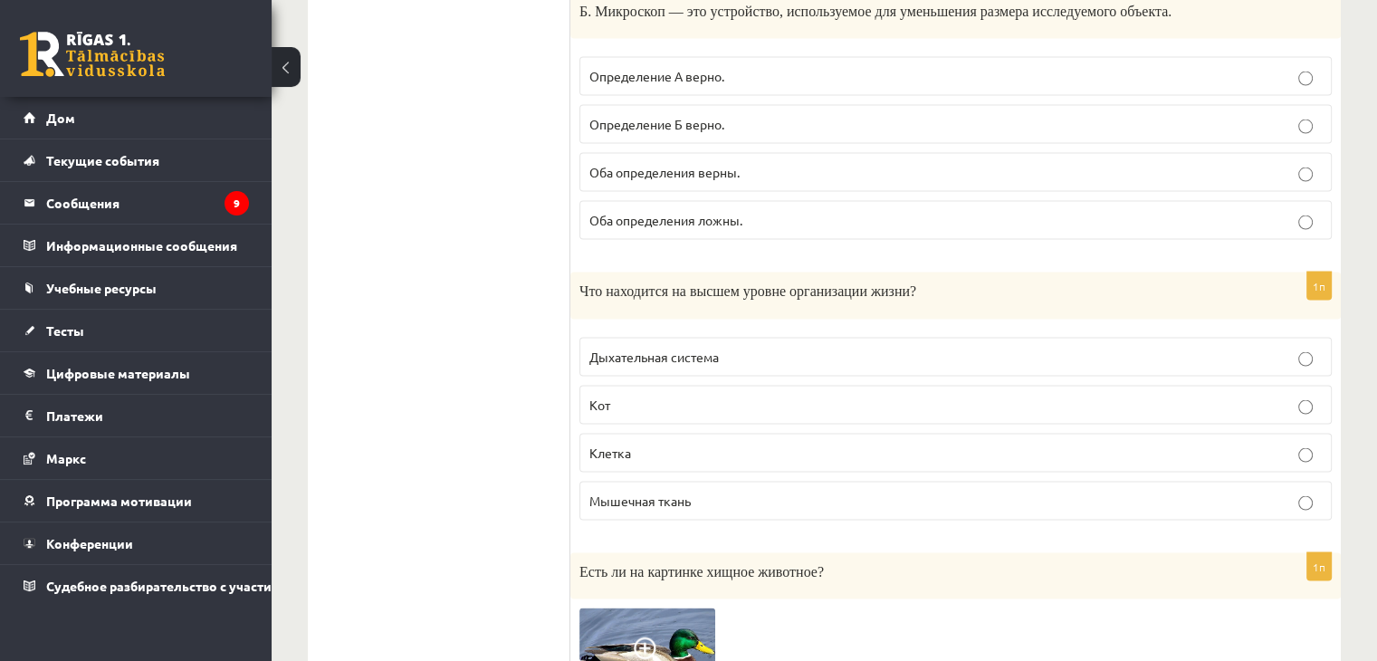
scroll to position [3622, 0]
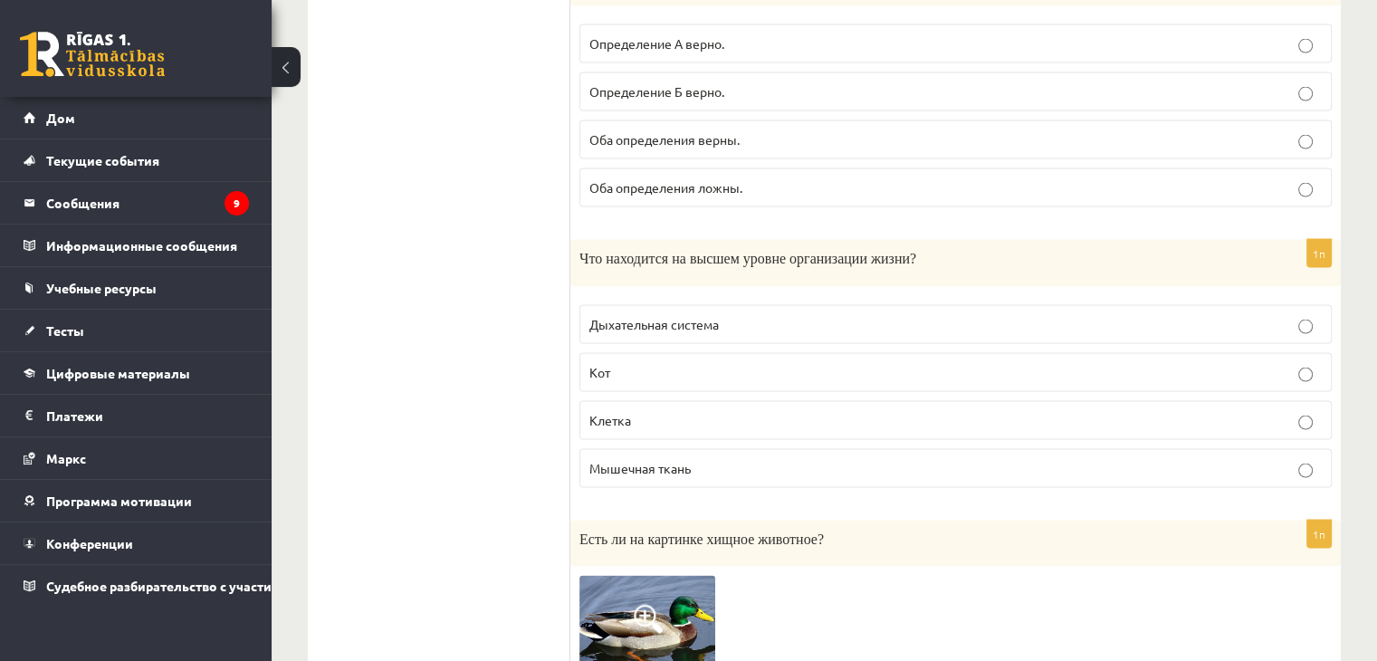
click at [824, 363] on p "Кот" at bounding box center [956, 372] width 733 height 19
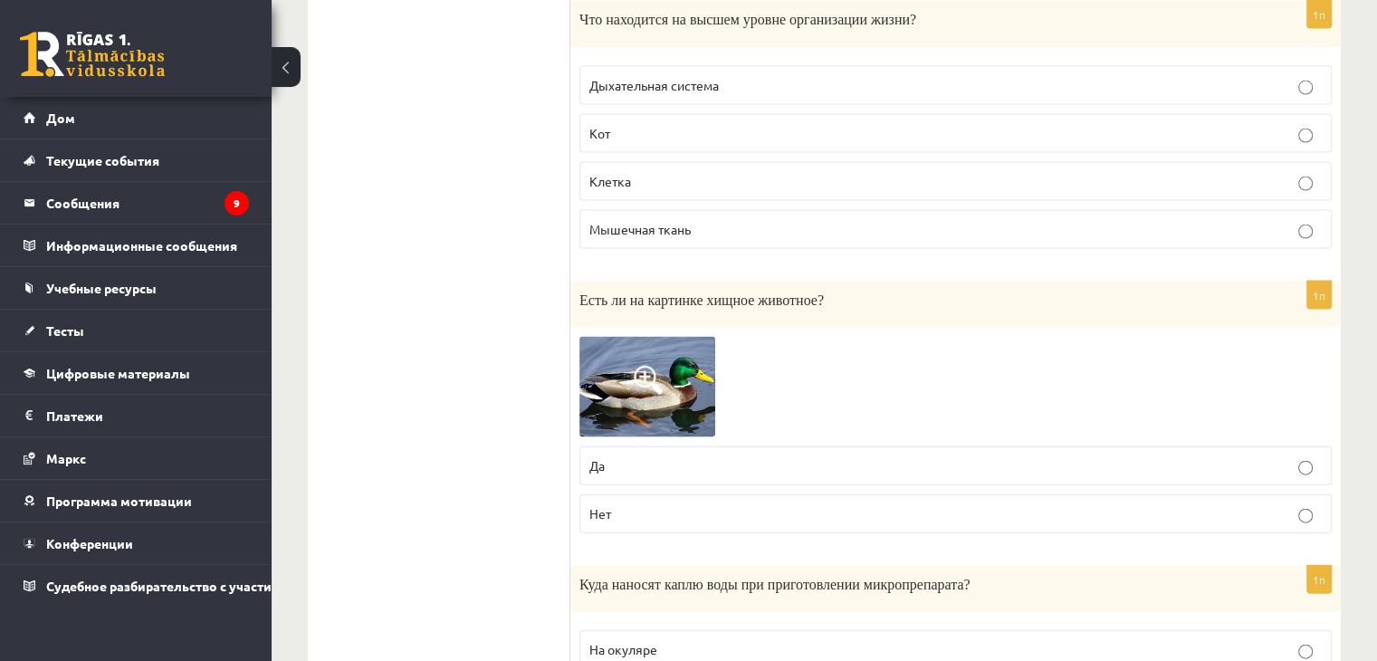
scroll to position [3894, 0]
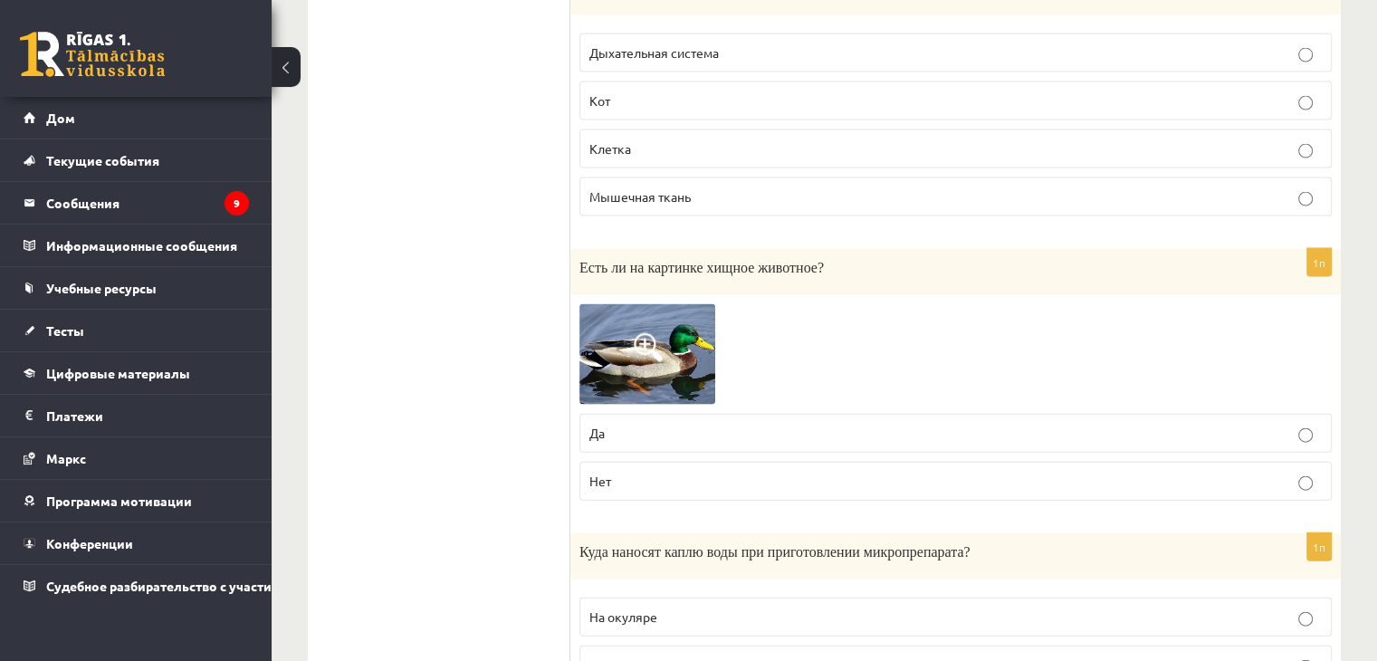
click at [642, 462] on label "Нет" at bounding box center [956, 481] width 753 height 39
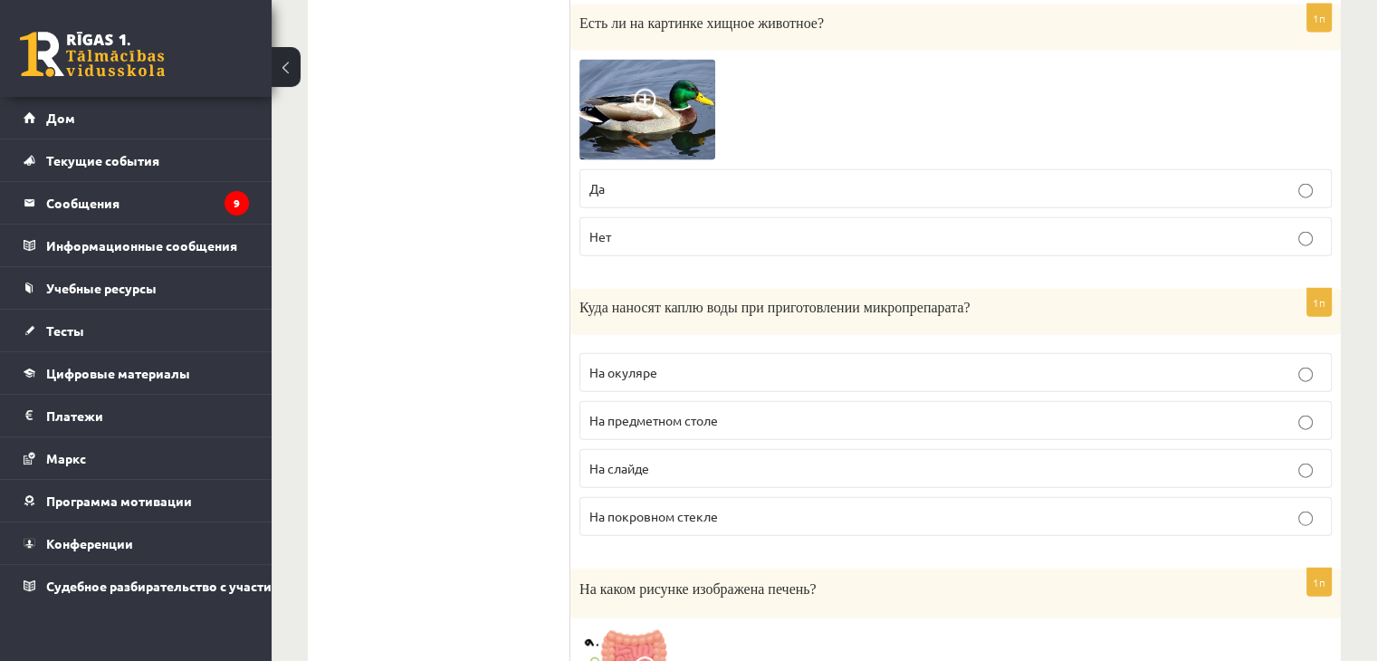
scroll to position [4165, 0]
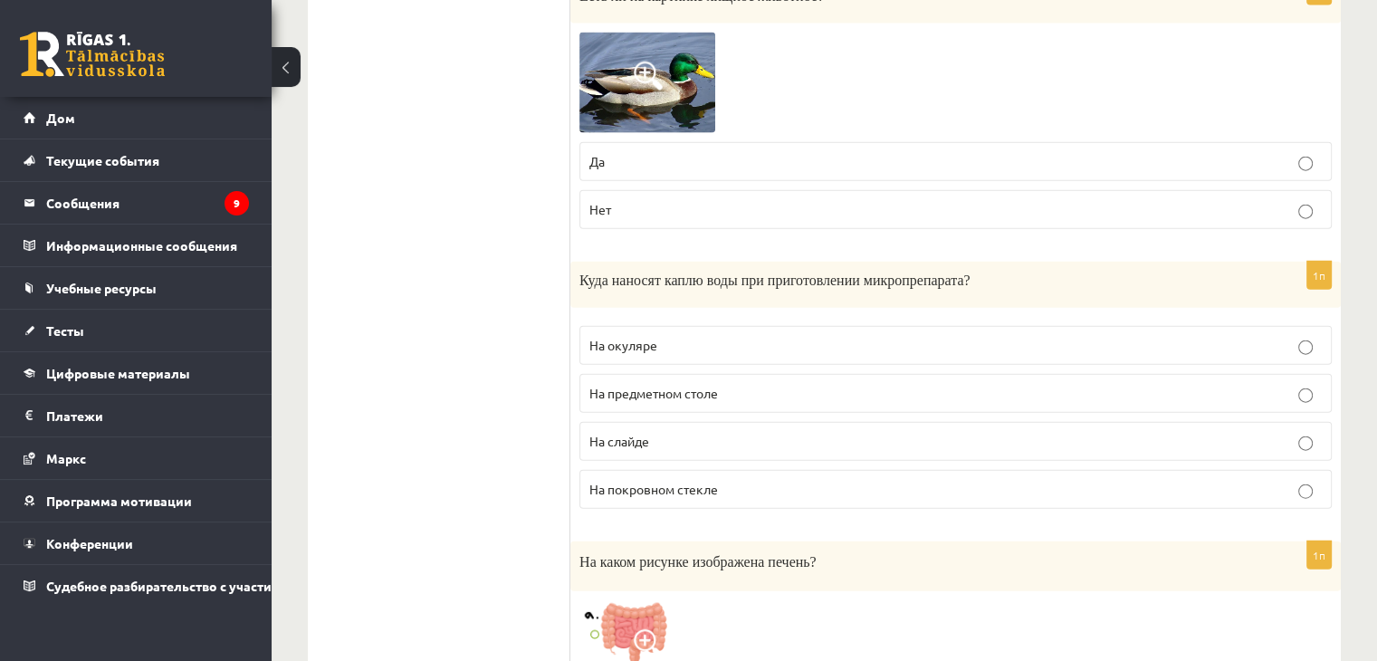
click at [637, 433] on font "На слайде" at bounding box center [620, 441] width 60 height 16
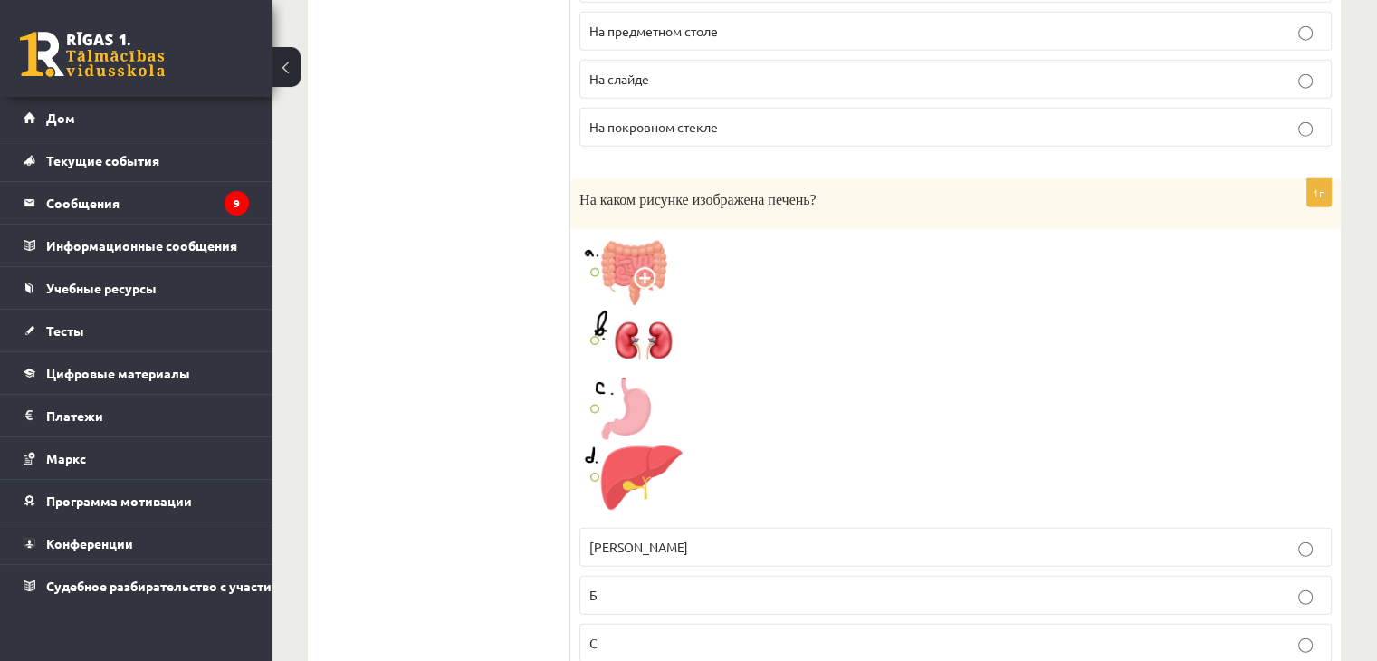
scroll to position [4618, 0]
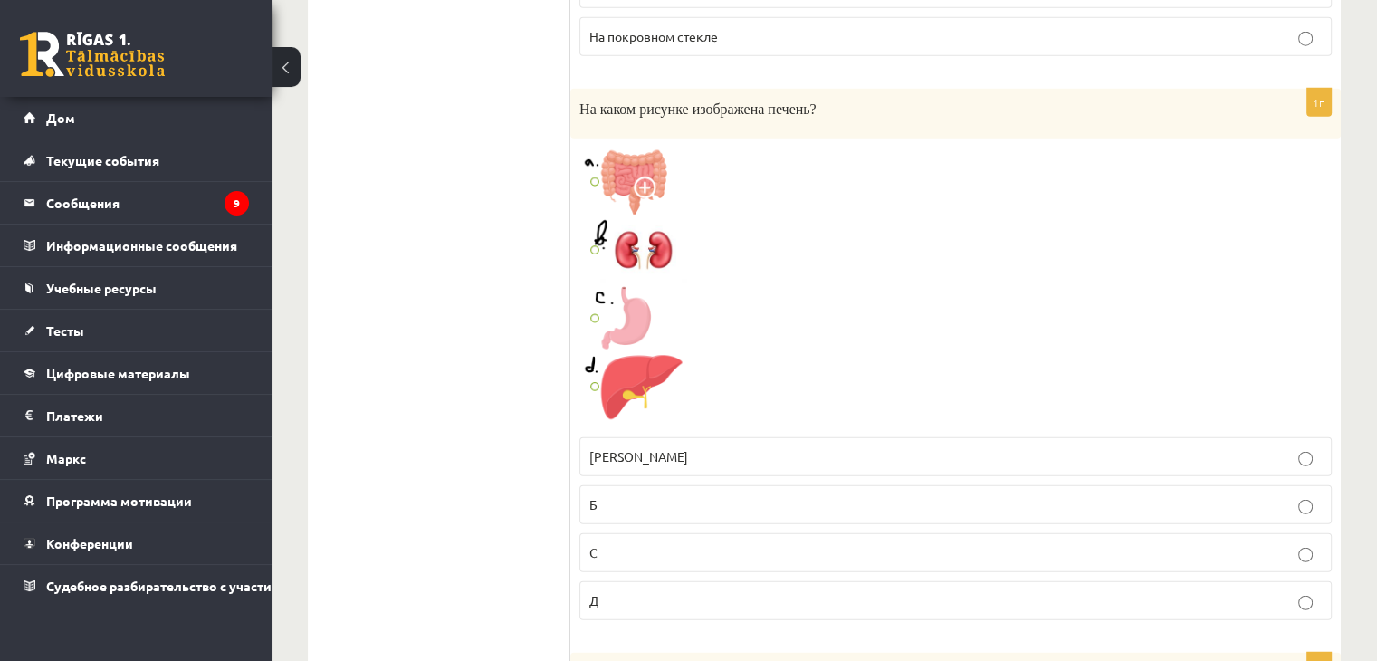
click at [601, 379] on img at bounding box center [648, 288] width 136 height 281
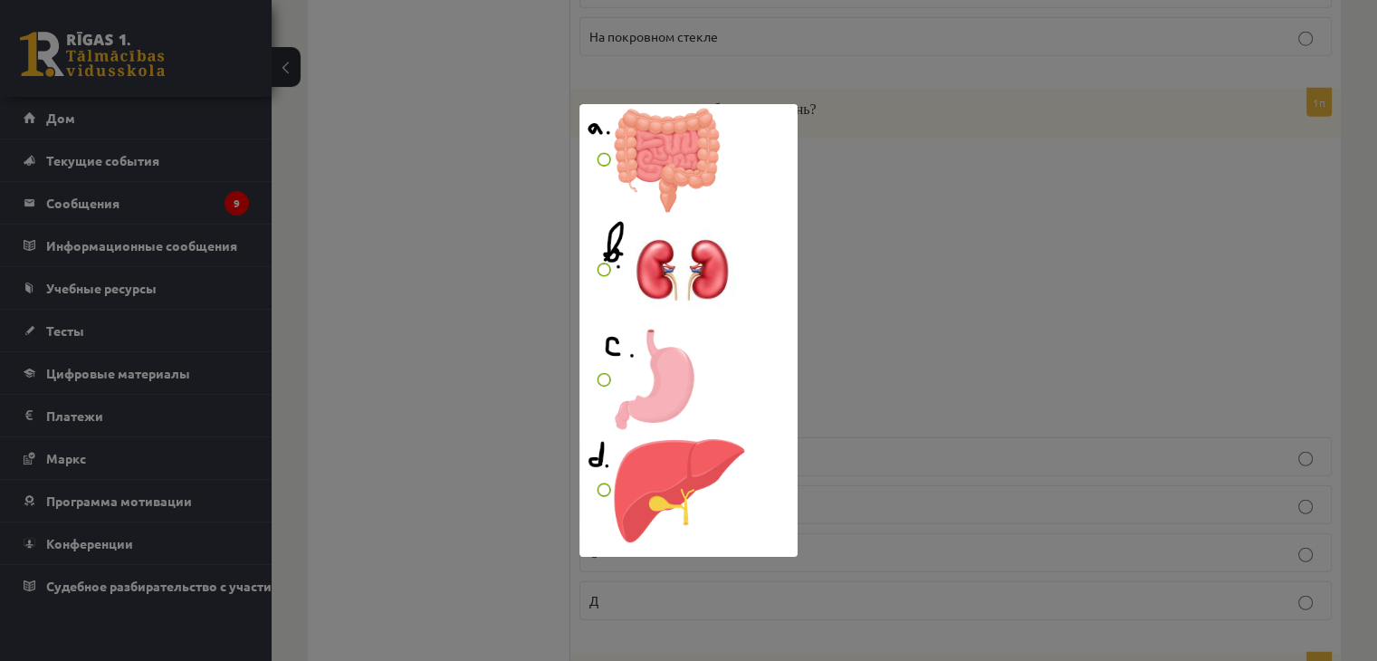
click at [867, 313] on div at bounding box center [688, 330] width 1377 height 661
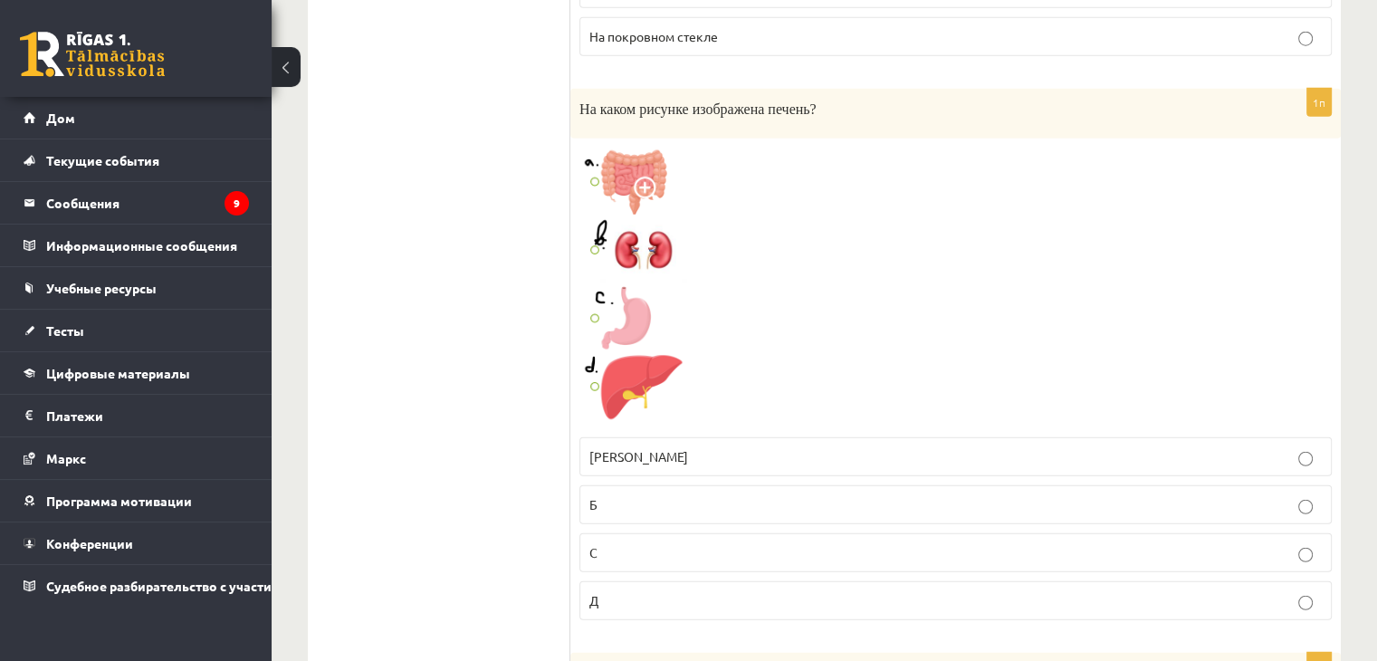
drag, startPoint x: 637, startPoint y: 580, endPoint x: 626, endPoint y: 527, distance: 54.5
click at [637, 591] on p "Д" at bounding box center [956, 600] width 733 height 19
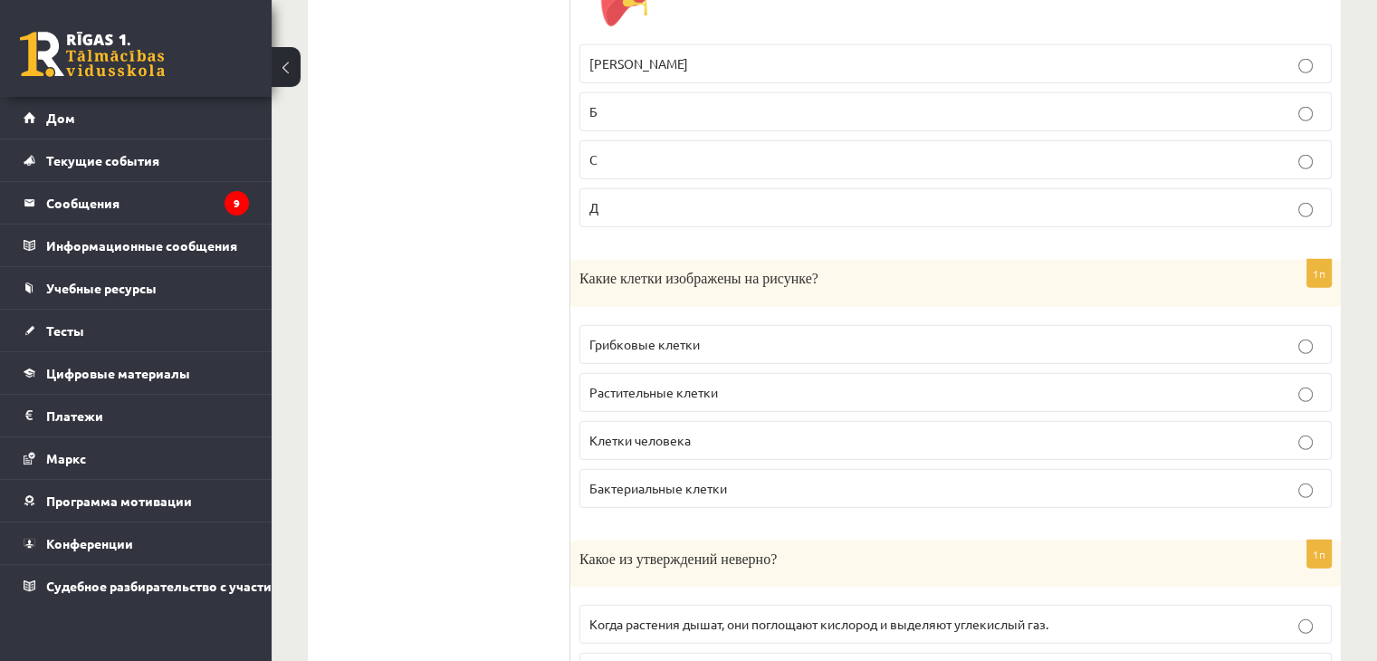
scroll to position [4980, 0]
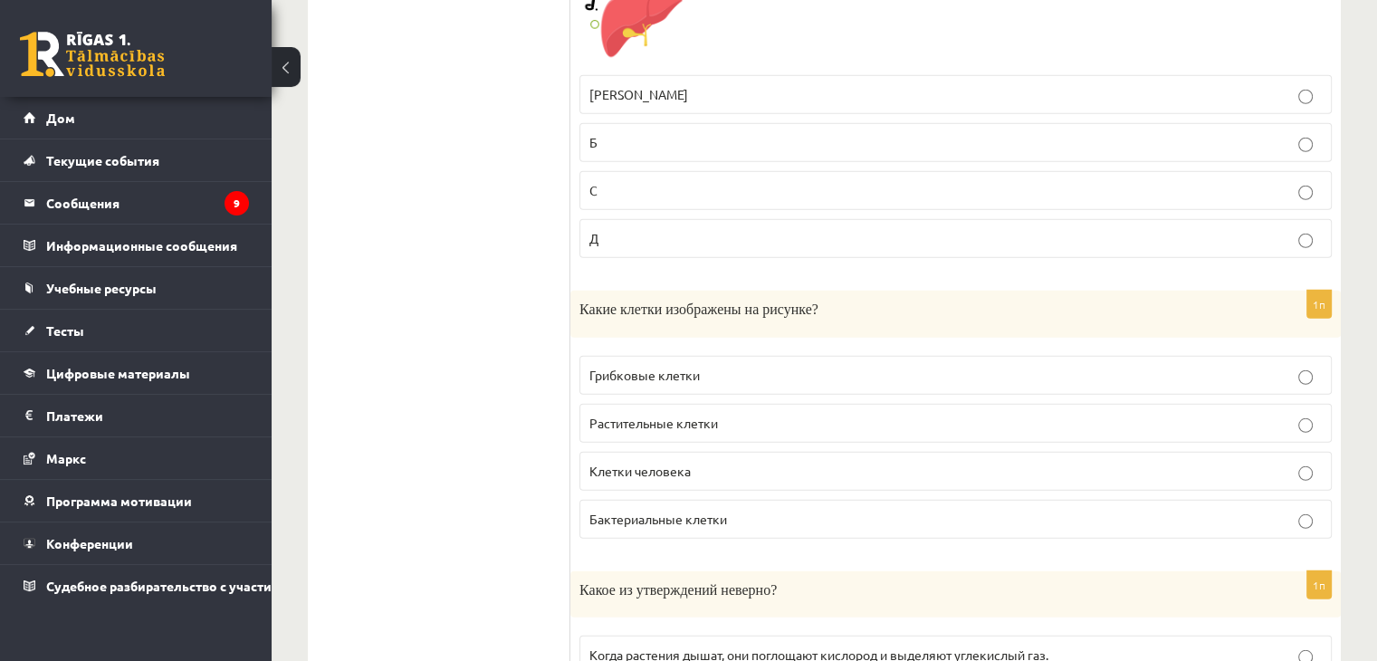
click at [919, 300] on p "Какие клетки изображены на рисунке?" at bounding box center [911, 309] width 662 height 19
drag, startPoint x: 657, startPoint y: 292, endPoint x: 702, endPoint y: 295, distance: 45.4
click at [702, 302] on font "Какие клетки изображены на рисунке?" at bounding box center [699, 309] width 239 height 15
click at [728, 309] on div "Какие клетки изображены на рисунке?" at bounding box center [955, 314] width 771 height 46
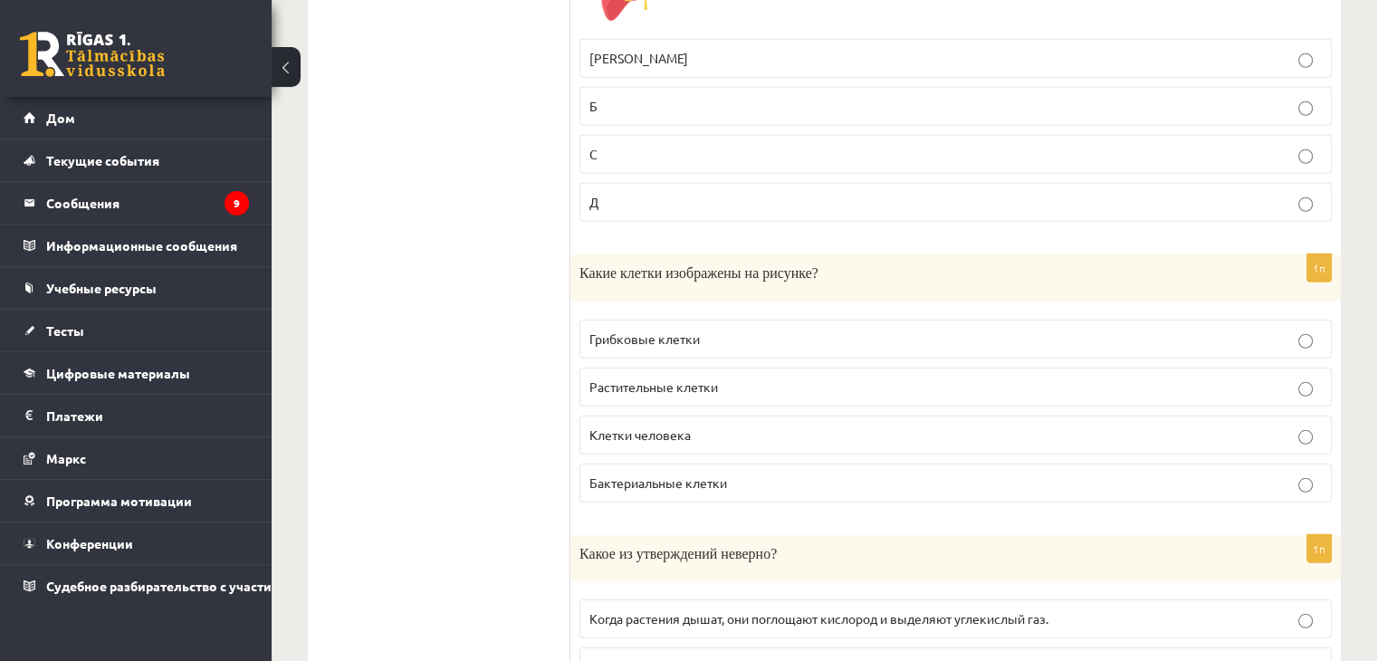
scroll to position [5071, 0]
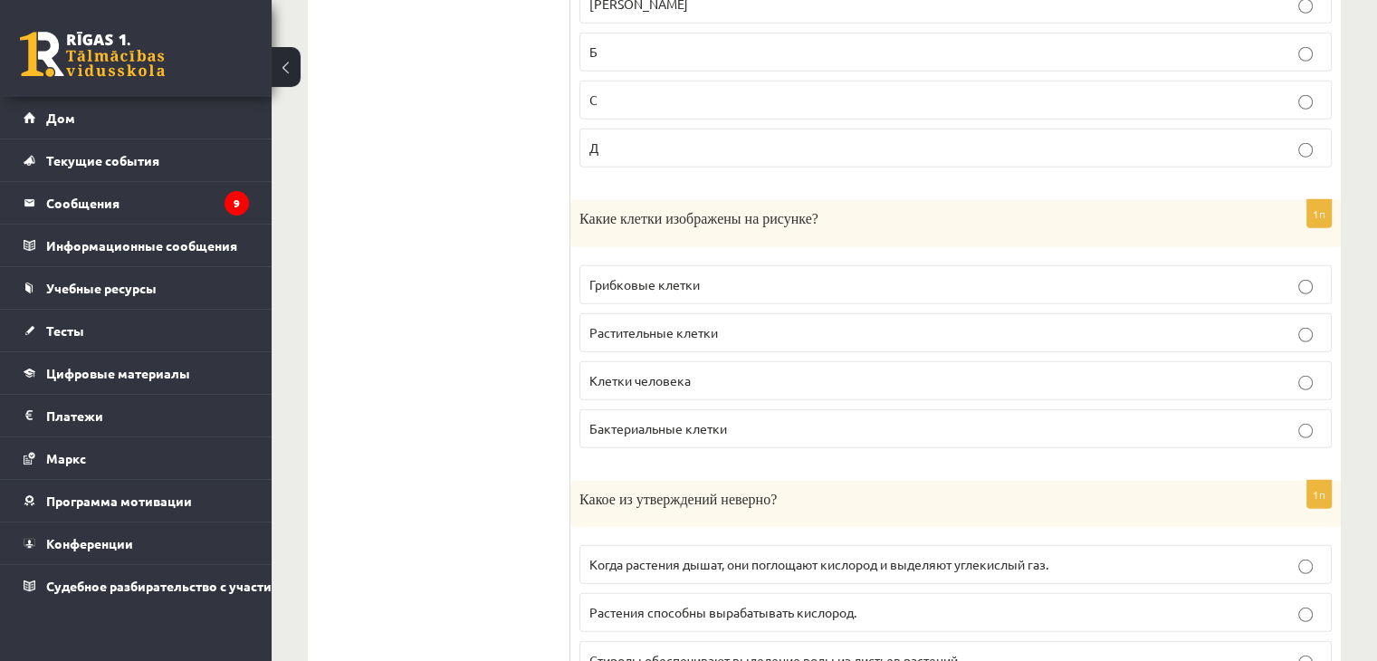
click at [690, 324] on font "Растительные клетки" at bounding box center [654, 332] width 129 height 16
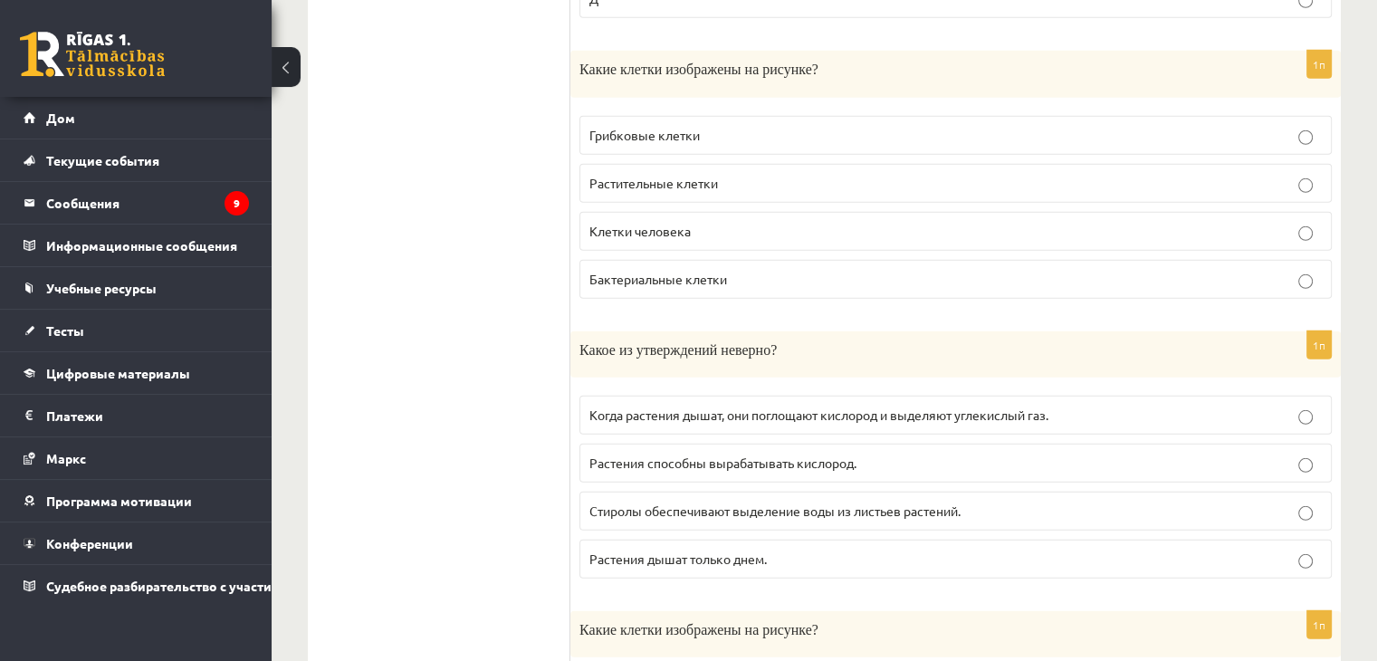
scroll to position [5252, 0]
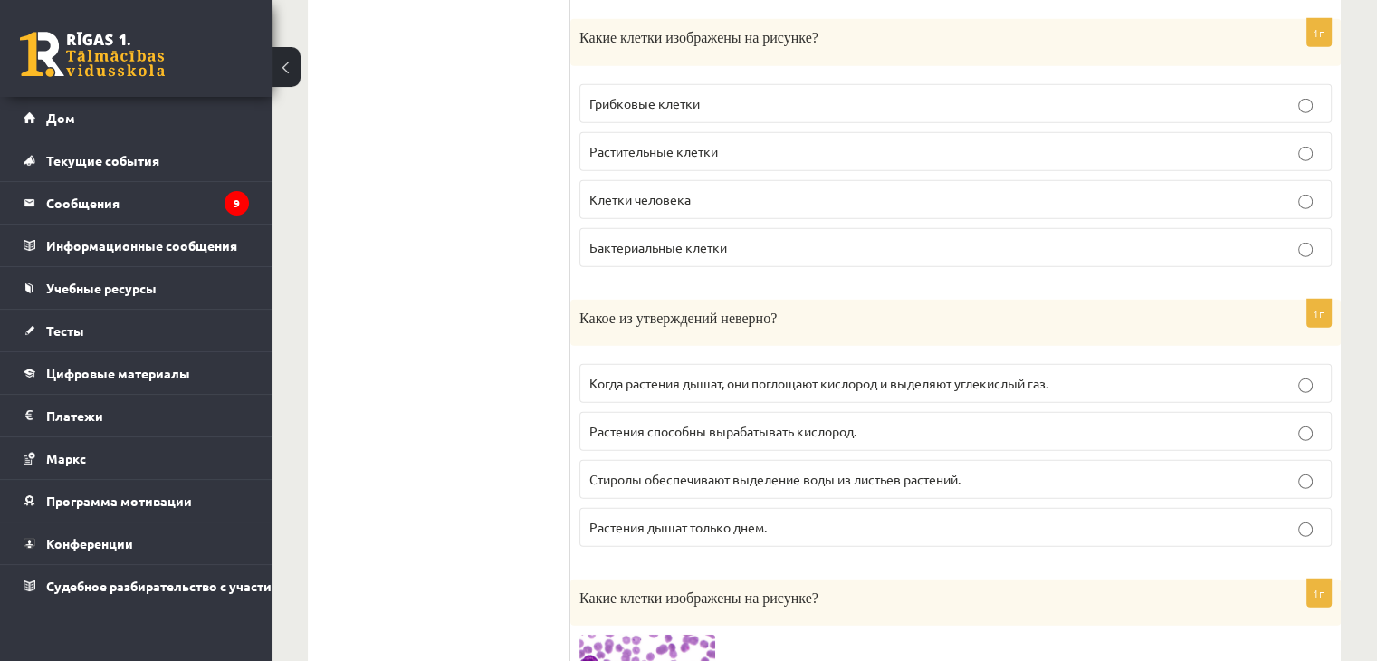
click at [891, 518] on p "Растения дышат только днем." at bounding box center [956, 527] width 733 height 19
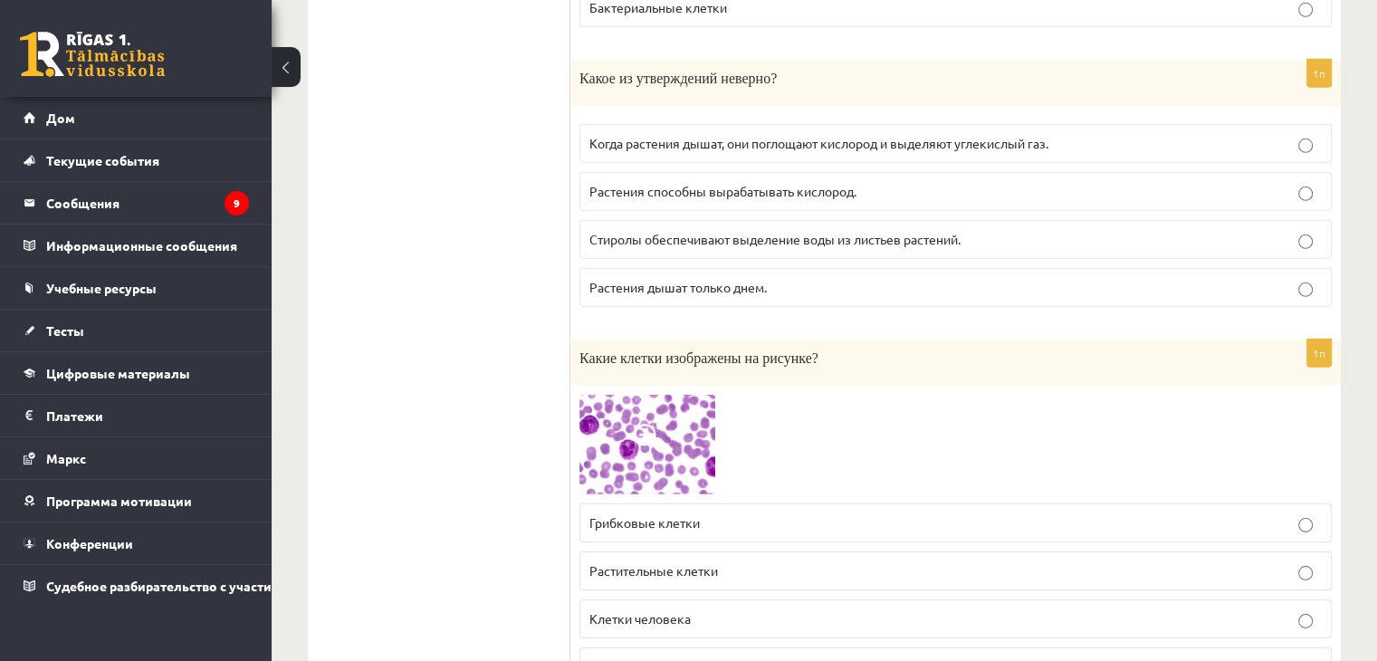
scroll to position [5524, 0]
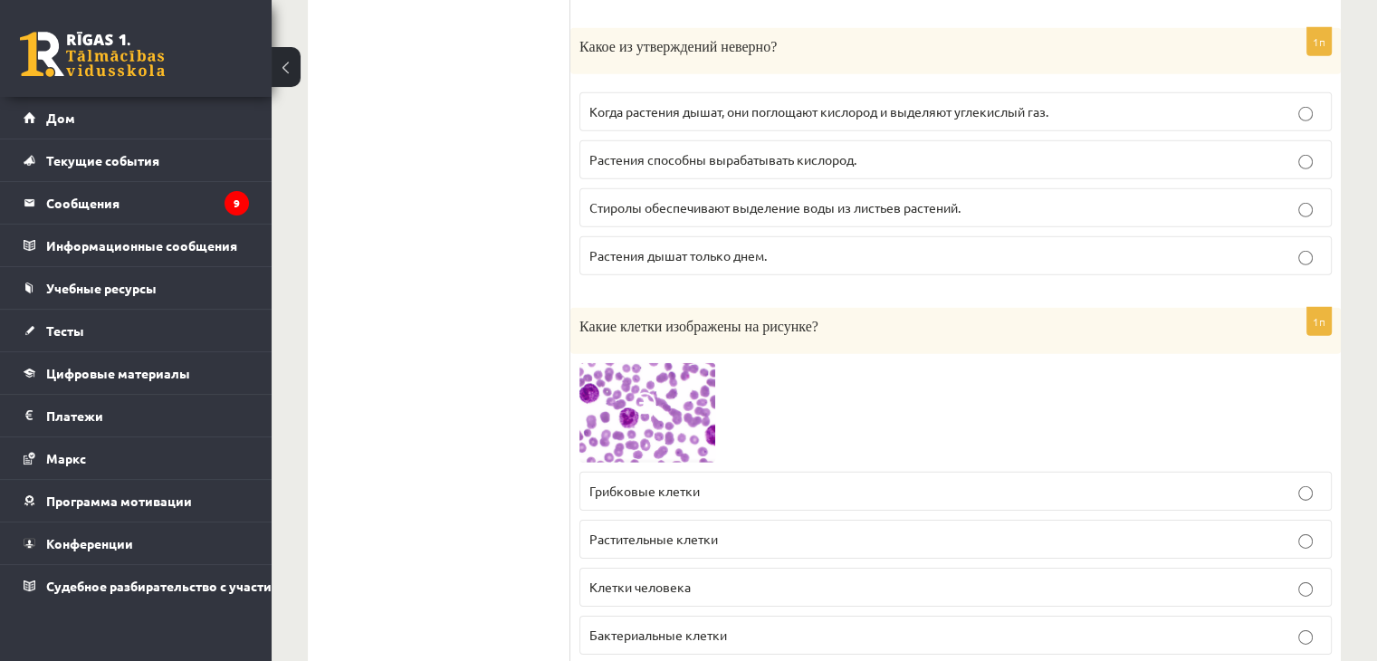
drag, startPoint x: 704, startPoint y: 570, endPoint x: 699, endPoint y: 560, distance: 10.9
click at [703, 578] on p "Клетки человека" at bounding box center [956, 587] width 733 height 19
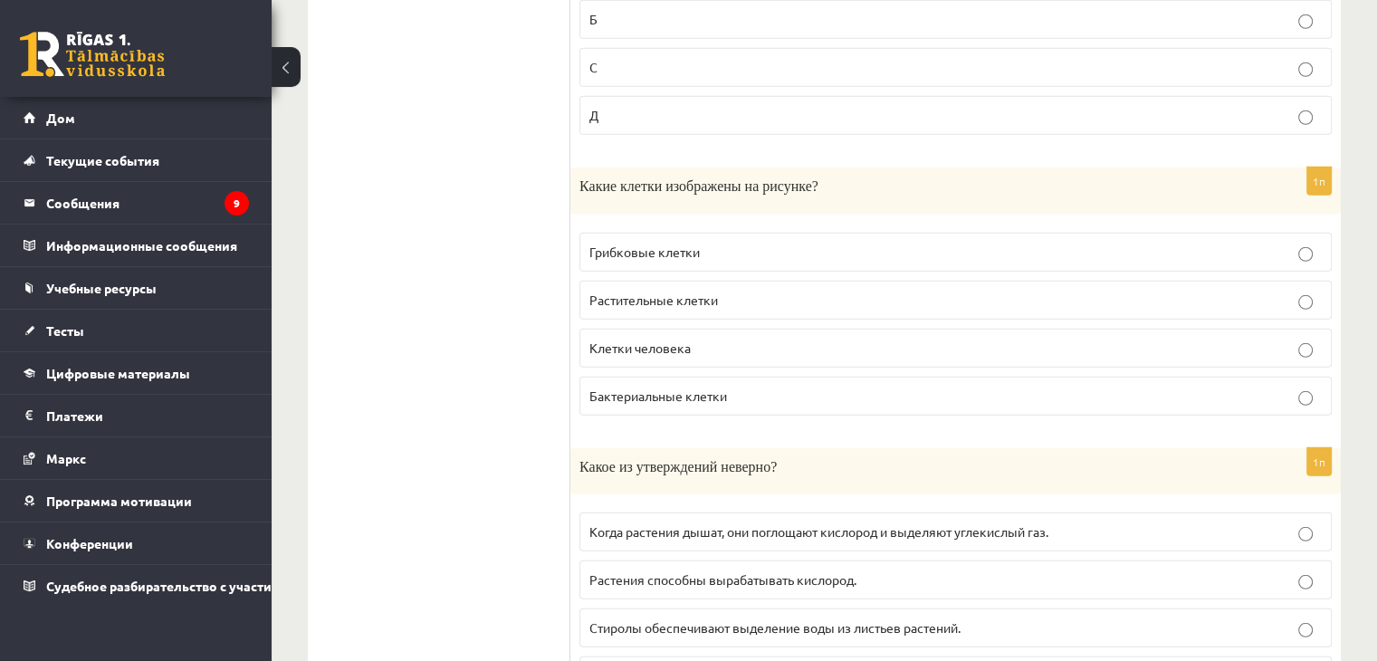
scroll to position [5071, 0]
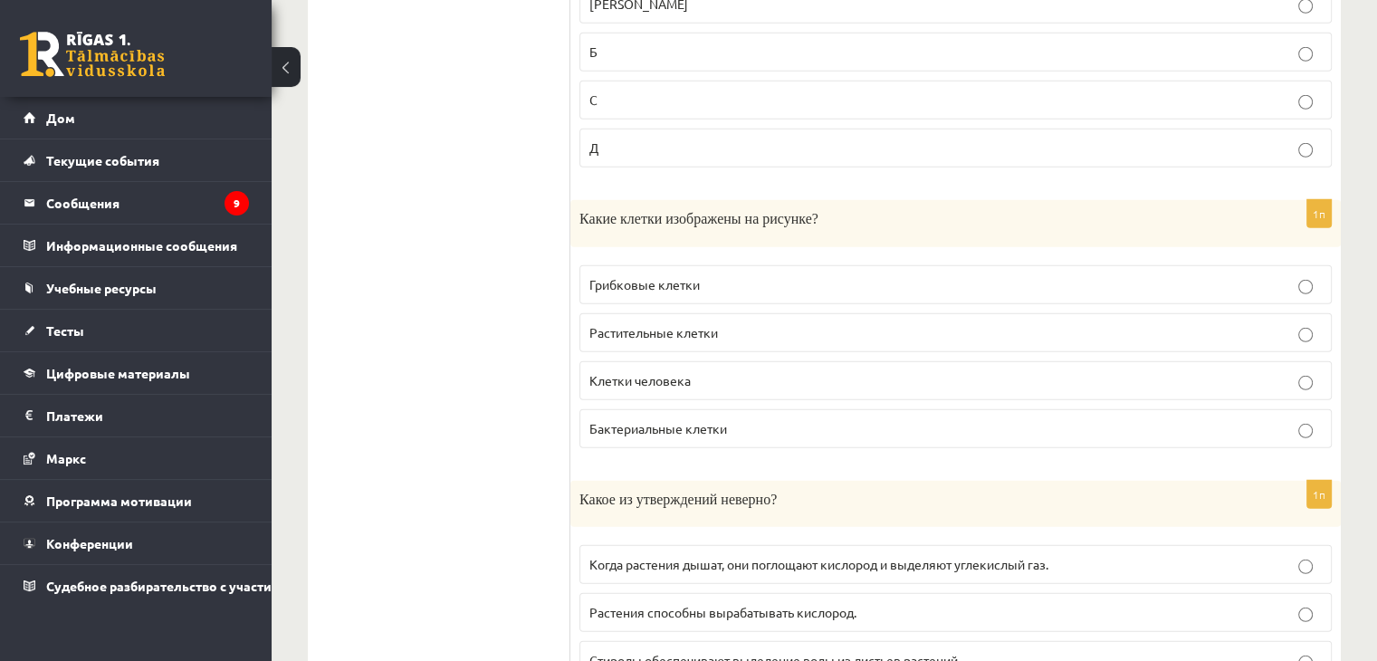
drag, startPoint x: 630, startPoint y: 363, endPoint x: 627, endPoint y: 350, distance: 13.2
click at [630, 372] on font "Клетки человека" at bounding box center [640, 380] width 101 height 16
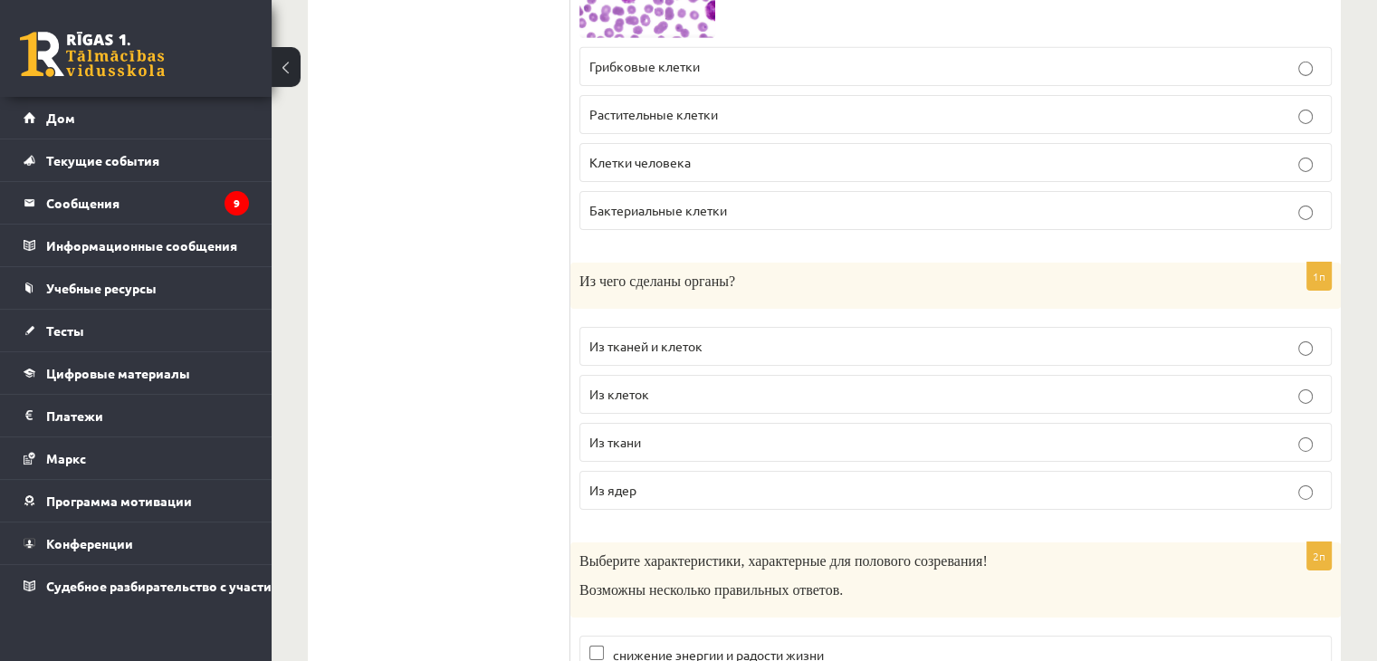
scroll to position [5977, 0]
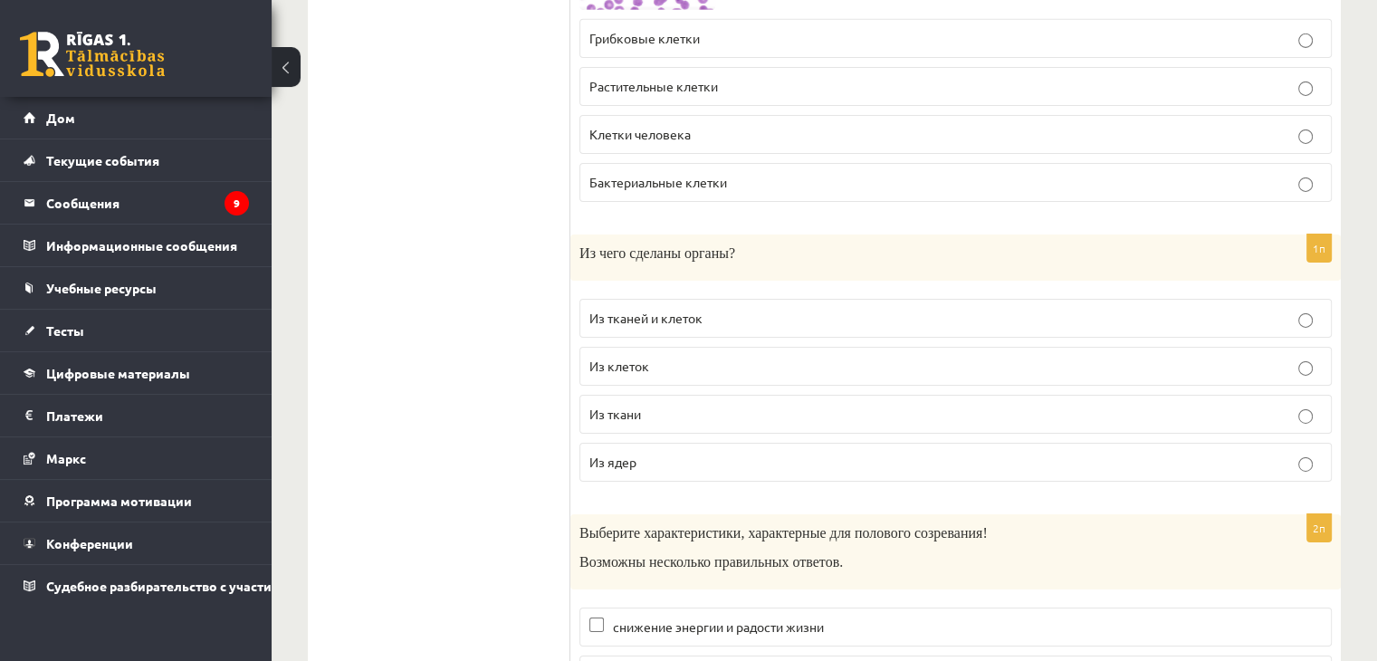
drag, startPoint x: 780, startPoint y: 290, endPoint x: 773, endPoint y: 276, distance: 15.0
click at [780, 309] on p "Из тканей и клеток" at bounding box center [956, 318] width 733 height 19
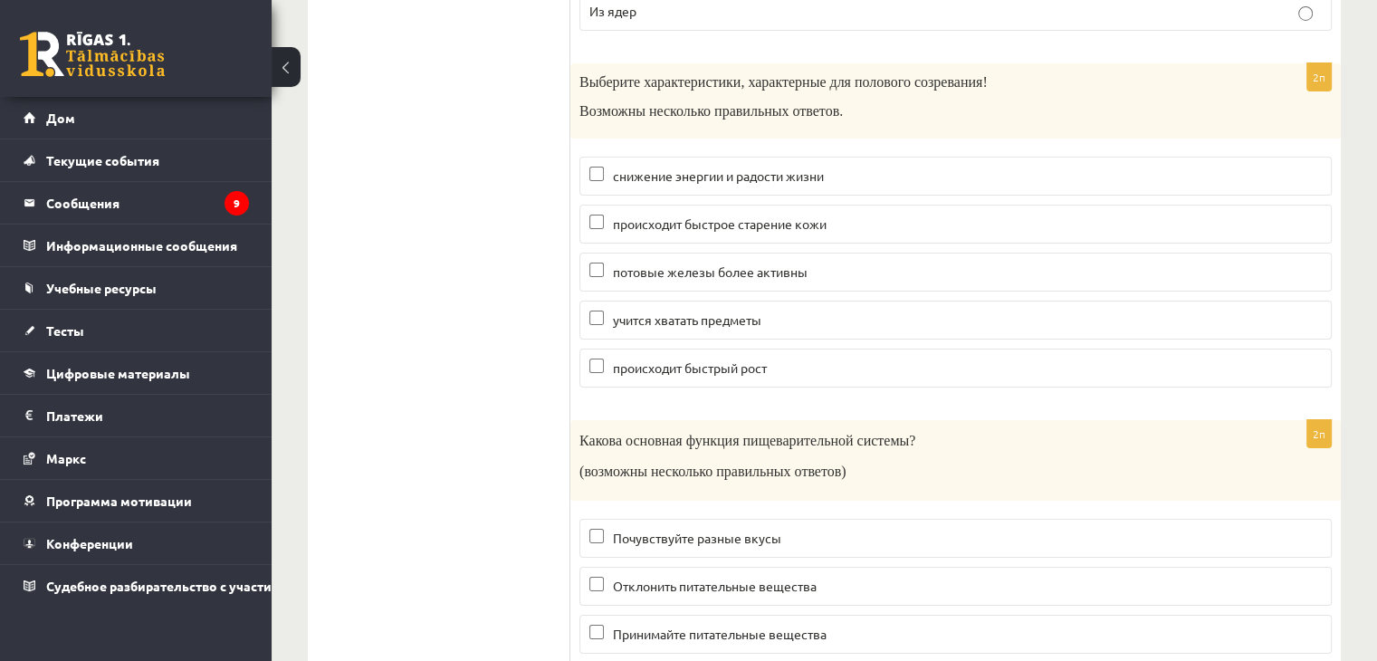
scroll to position [6429, 0]
click at [703, 251] on label "потовые железы более активны" at bounding box center [956, 270] width 753 height 39
click at [667, 348] on label "происходит быстрый рост" at bounding box center [956, 366] width 753 height 39
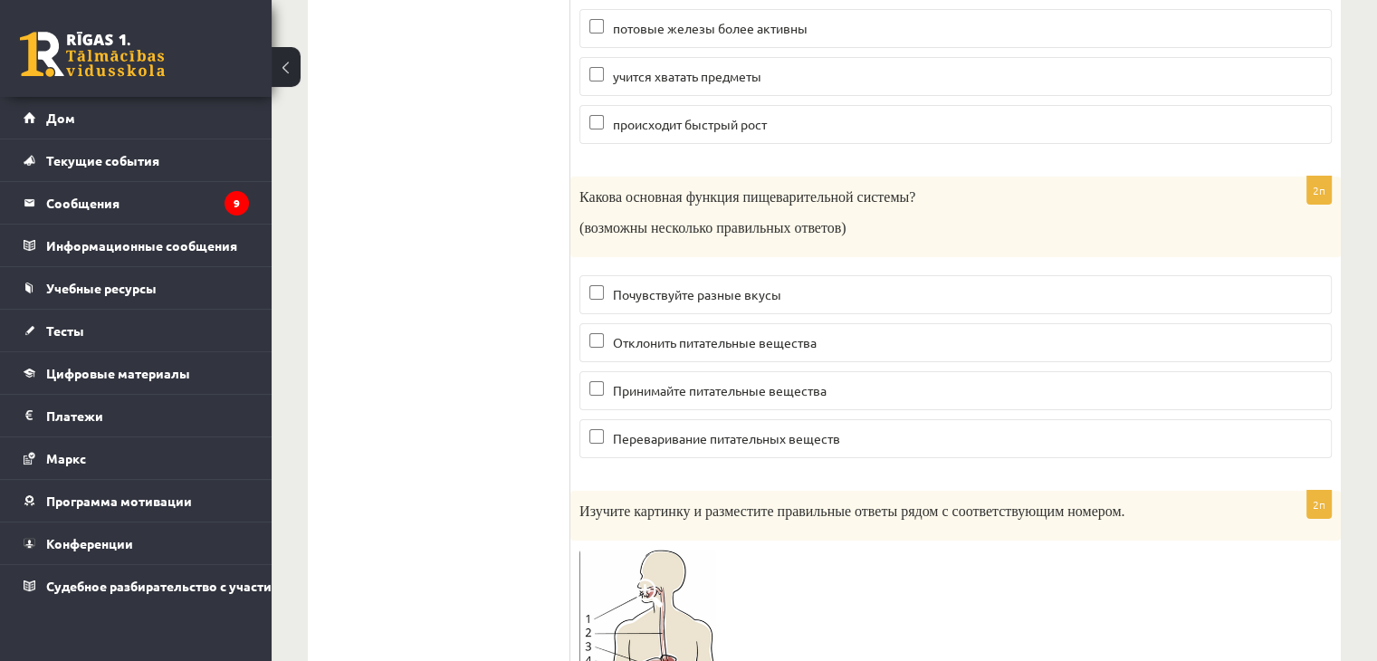
scroll to position [6701, 0]
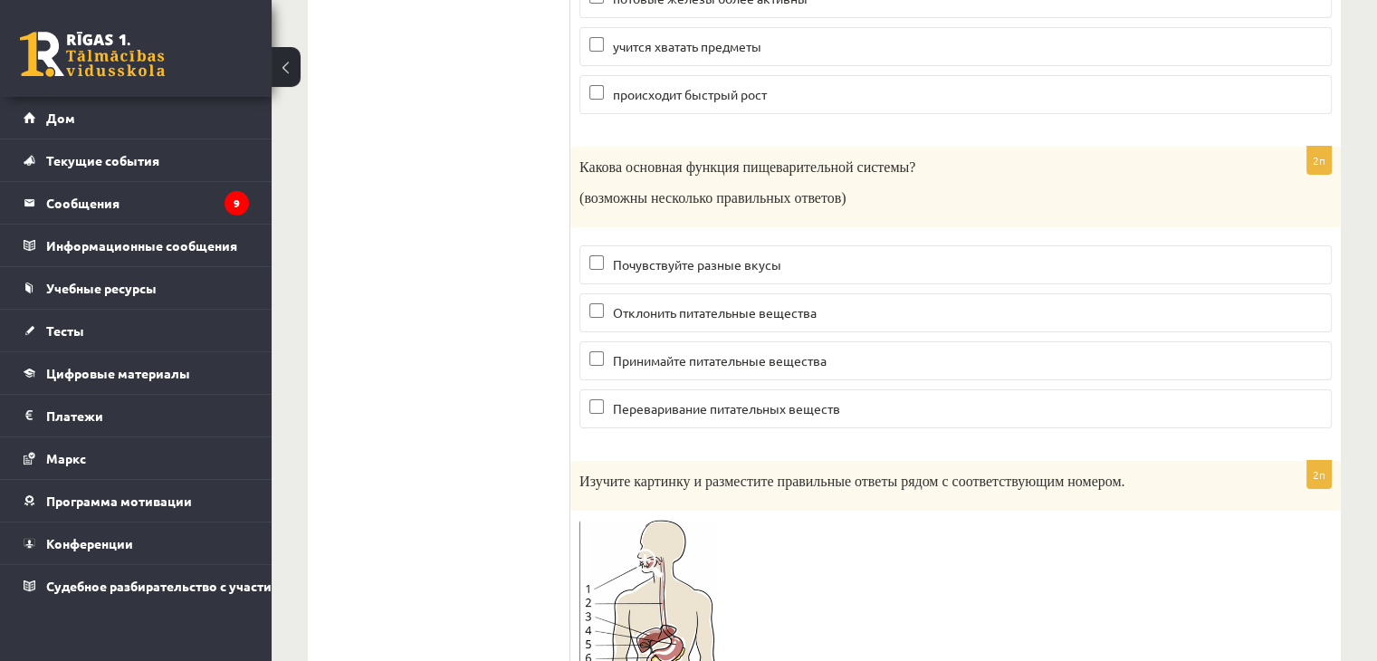
click at [805, 352] on font "Принимайте питательные вещества" at bounding box center [720, 360] width 214 height 16
click at [782, 399] on p "Переваривание питательных веществ" at bounding box center [956, 408] width 733 height 19
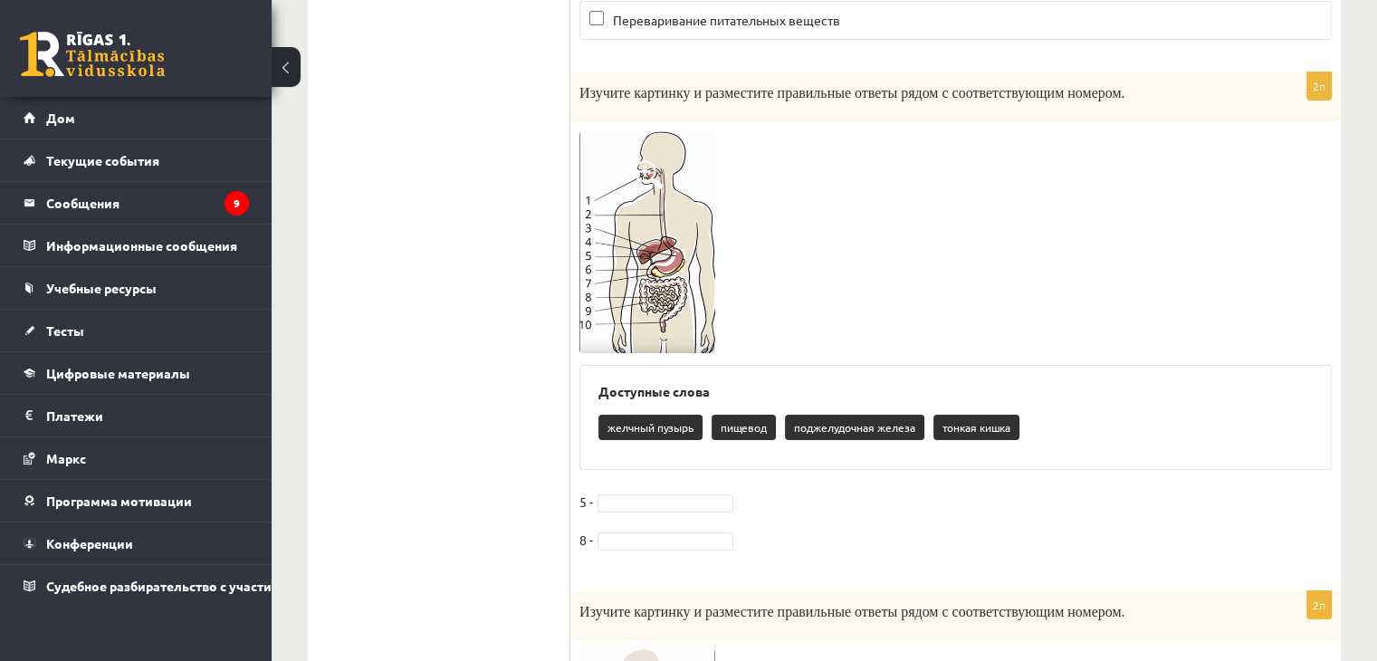
scroll to position [7063, 0]
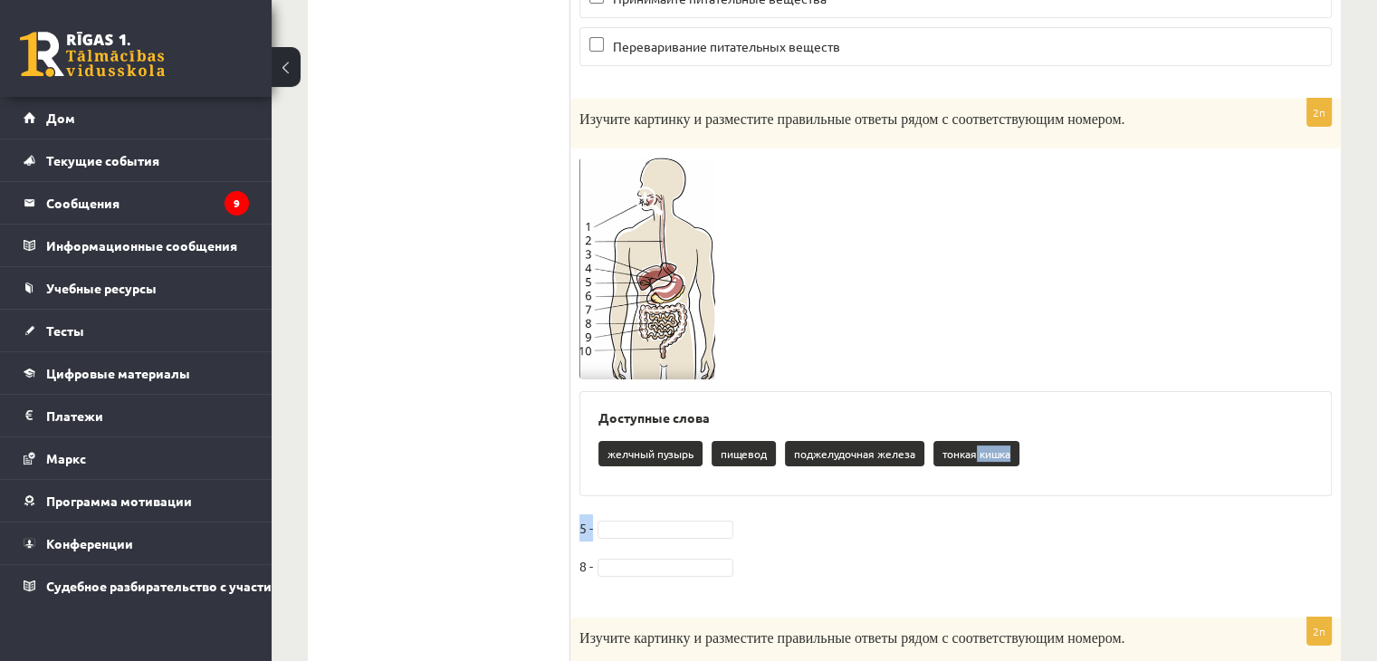
drag, startPoint x: 979, startPoint y: 425, endPoint x: 887, endPoint y: 468, distance: 101.3
click at [890, 469] on div "2п Изучите картинку и разместите правильные ответы рядом с соответствующим номе…" at bounding box center [955, 349] width 771 height 501
click at [787, 464] on div "Доступные слова желчный пузырь пищевод поджелудочная железа тонкая кишка" at bounding box center [956, 443] width 753 height 105
click at [1091, 342] on div at bounding box center [956, 269] width 753 height 222
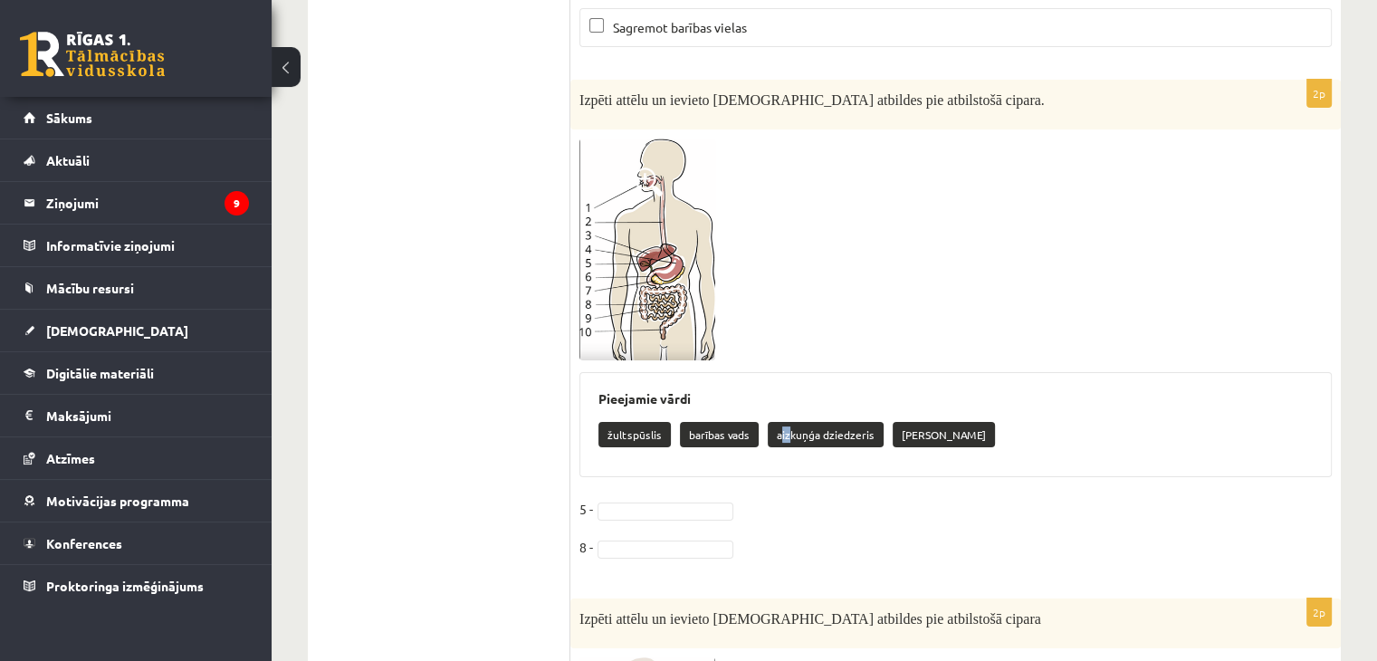
drag, startPoint x: 779, startPoint y: 401, endPoint x: 786, endPoint y: 409, distance: 10.9
click at [786, 422] on p "aizkuņģa dziedzeris" at bounding box center [826, 434] width 116 height 25
drag, startPoint x: 775, startPoint y: 402, endPoint x: 877, endPoint y: 415, distance: 102.2
click at [877, 422] on p "aizkuņģa dziedzeris" at bounding box center [826, 434] width 116 height 25
copy p "aizkuņģa dziedzeris"
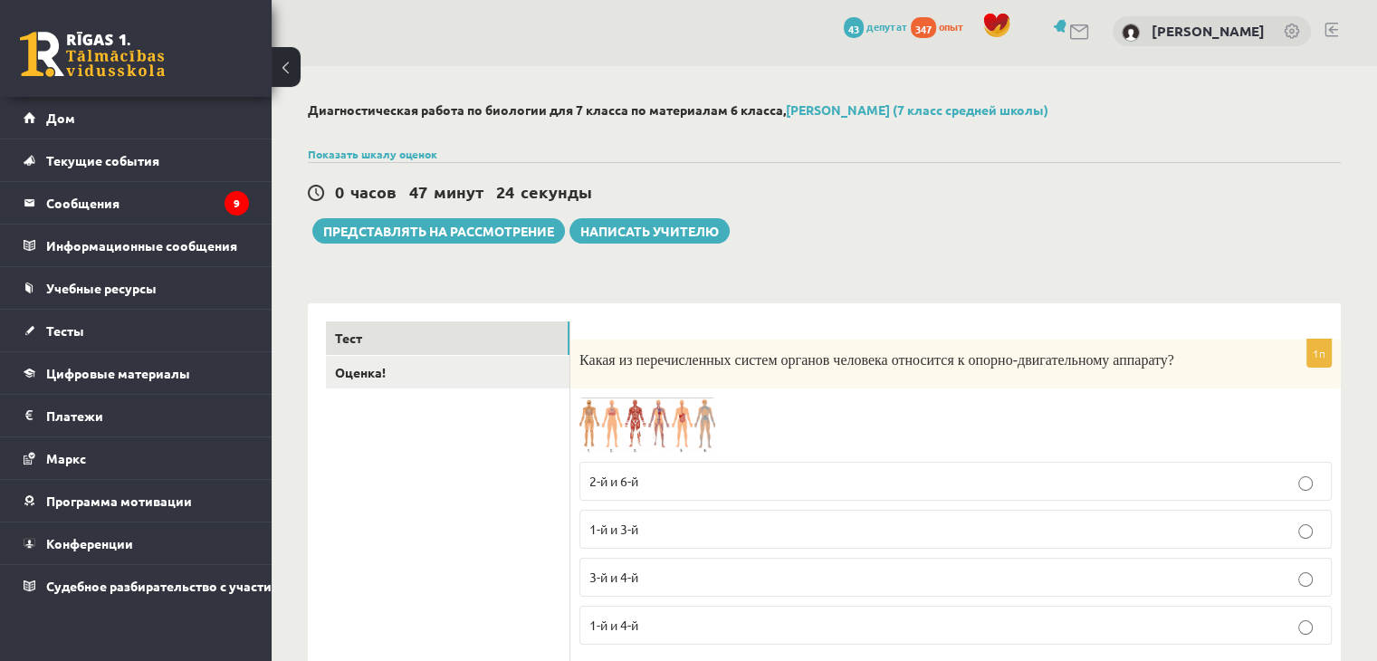
scroll to position [0, 0]
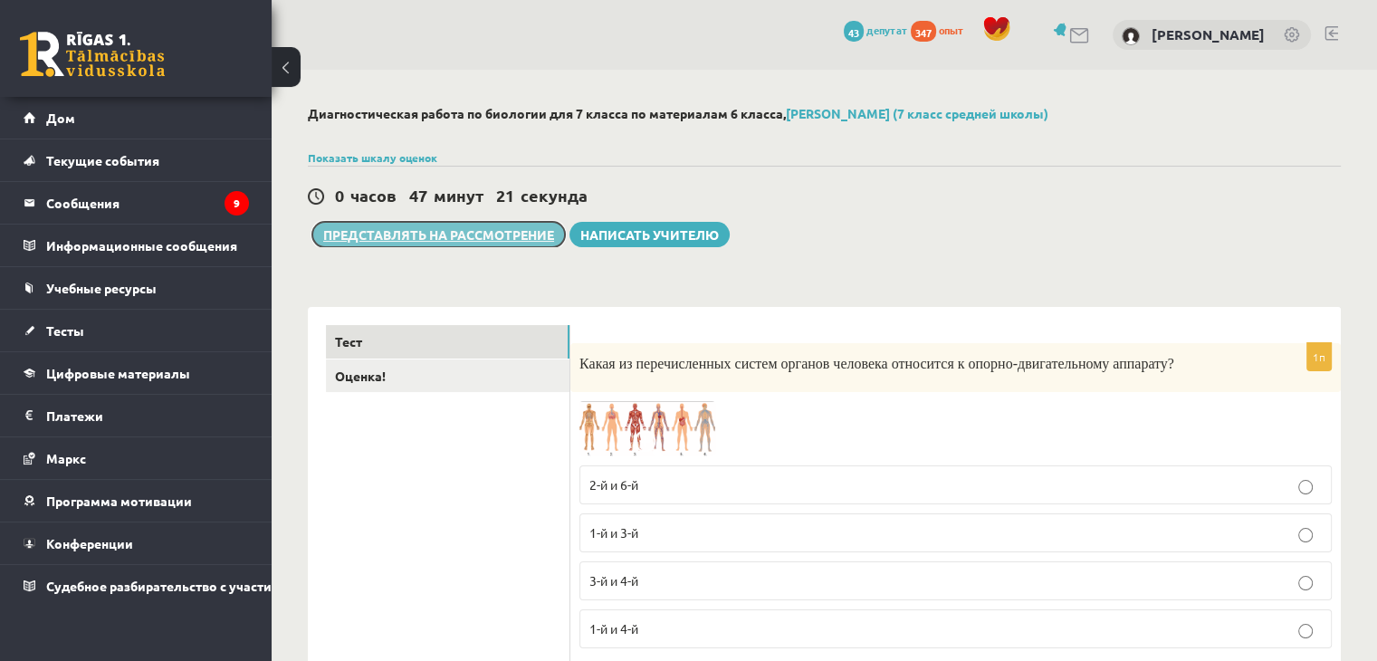
click at [513, 236] on font "Представлять на рассмотрение" at bounding box center [438, 234] width 231 height 16
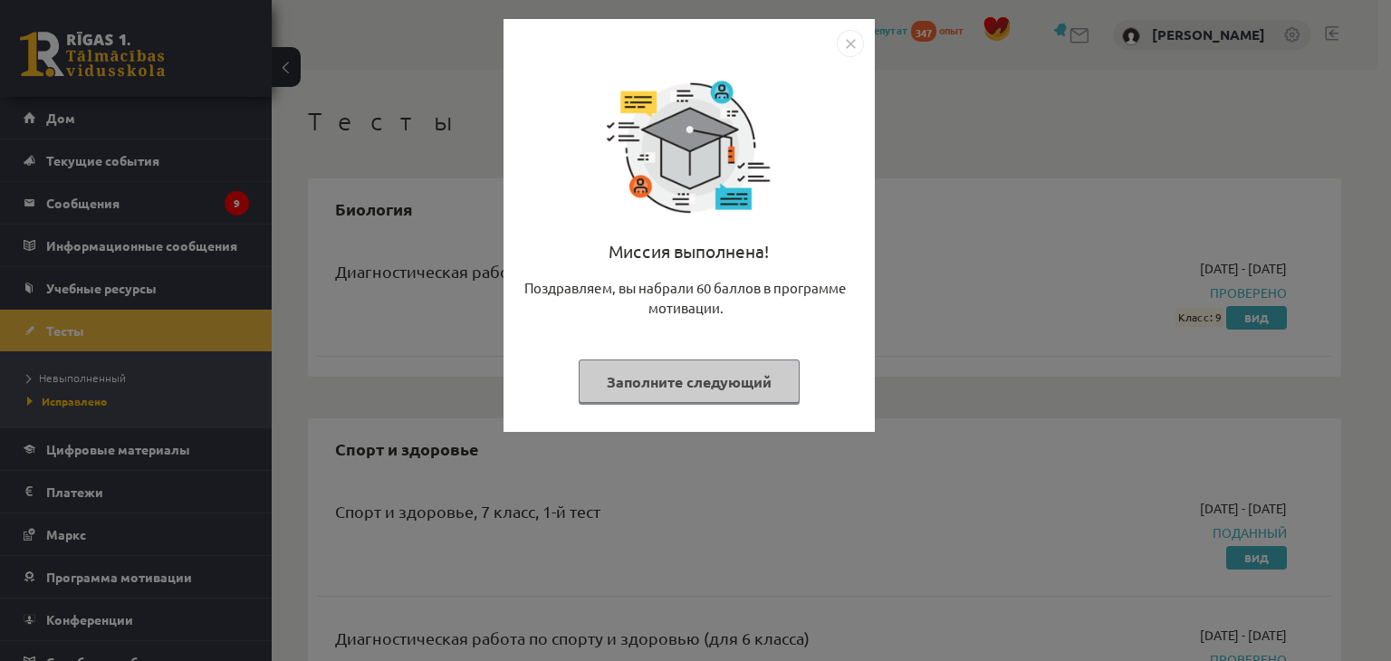
click at [846, 43] on img "Закрывать" at bounding box center [850, 43] width 27 height 27
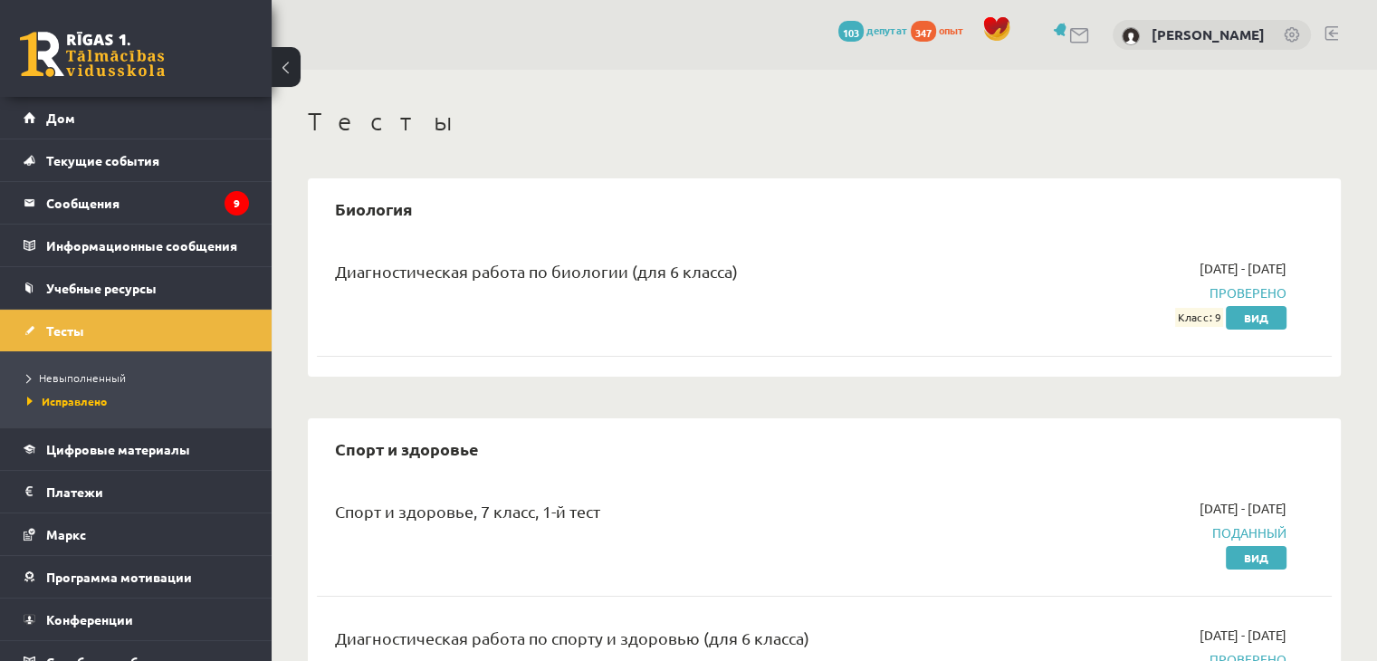
scroll to position [91, 0]
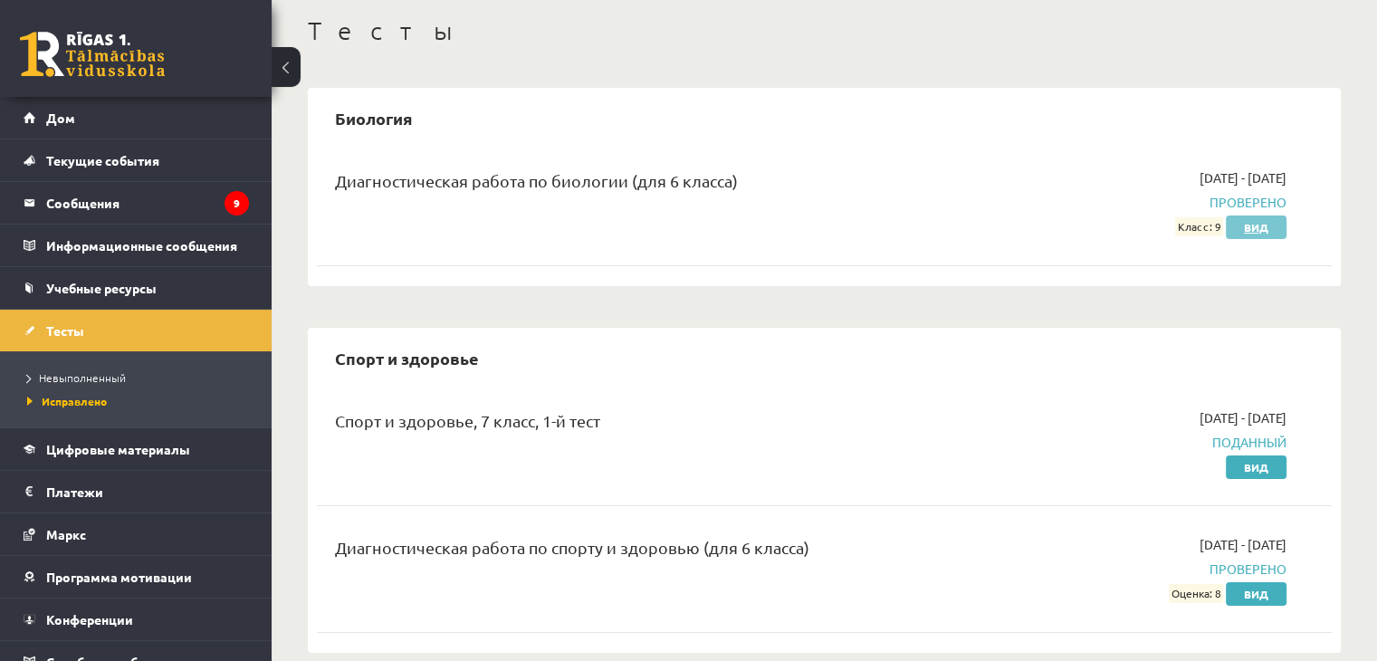
click at [1264, 224] on font "Вид" at bounding box center [1256, 227] width 24 height 14
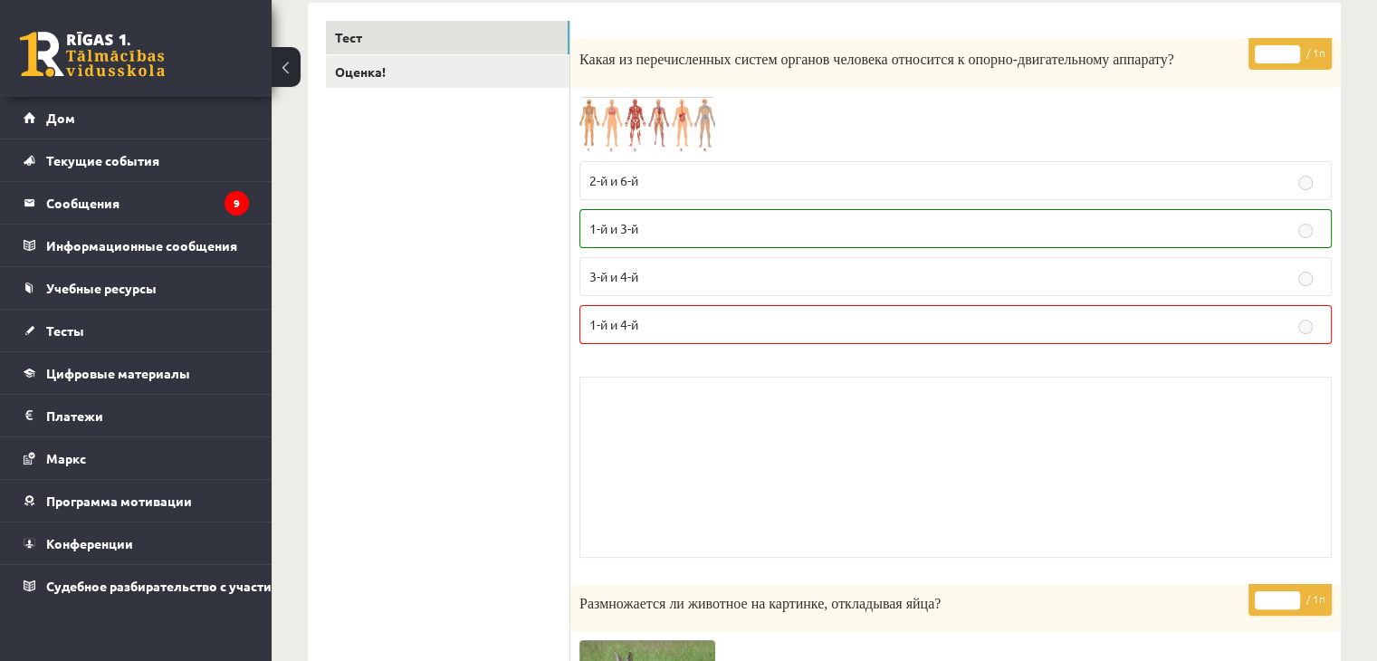
scroll to position [178, 0]
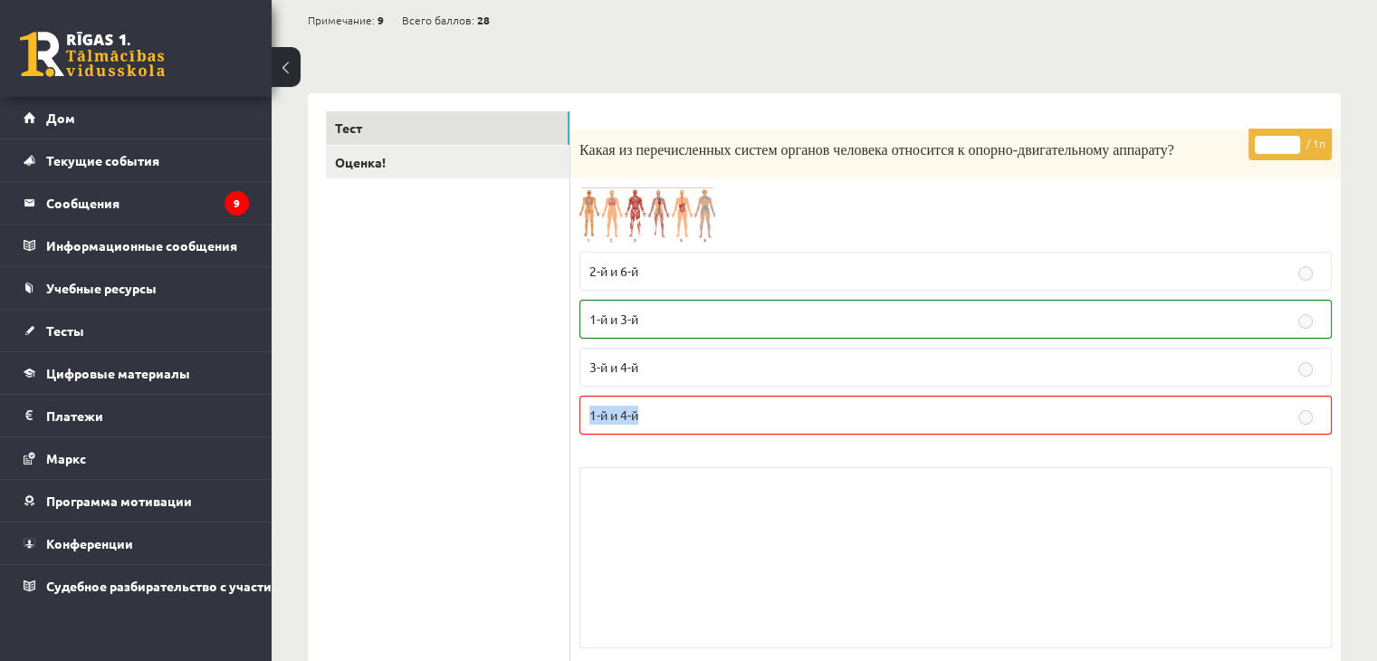
drag, startPoint x: 581, startPoint y: 408, endPoint x: 741, endPoint y: 425, distance: 160.2
click at [741, 425] on label "1-й и 4-й" at bounding box center [956, 415] width 753 height 39
click at [654, 518] on div "Приложение для учителя" at bounding box center [956, 557] width 753 height 181
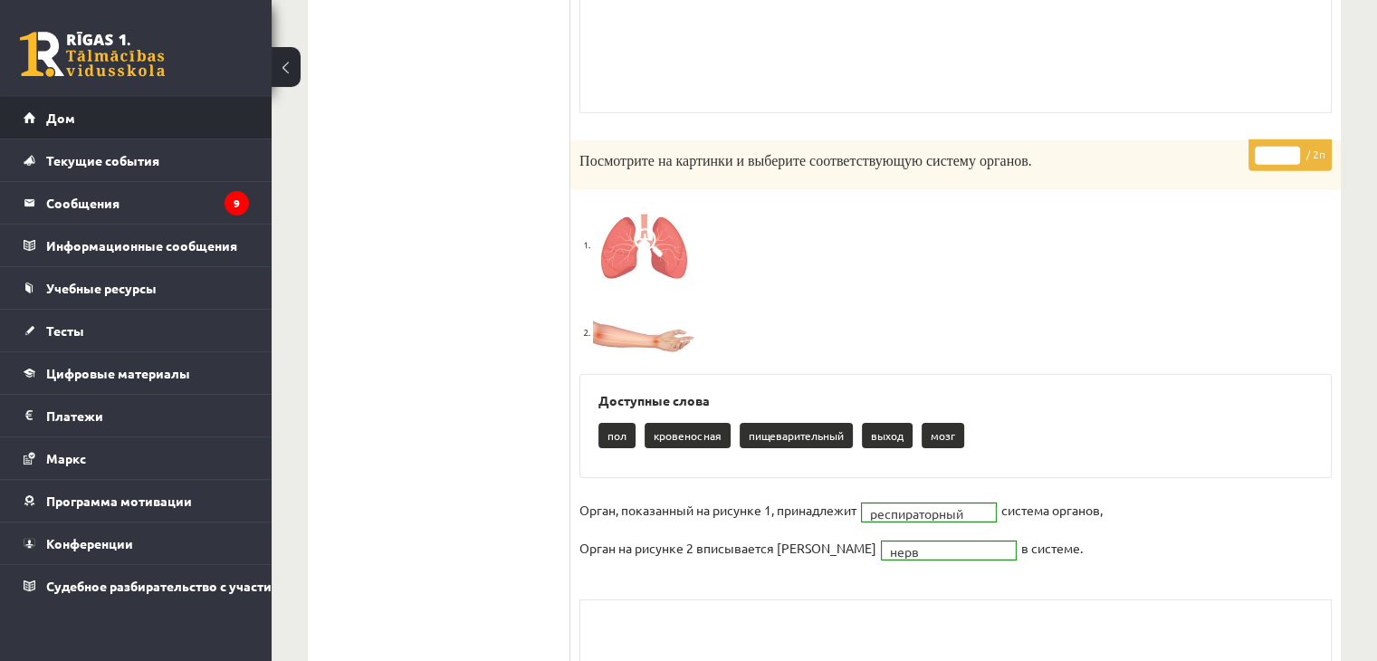
scroll to position [12494, 0]
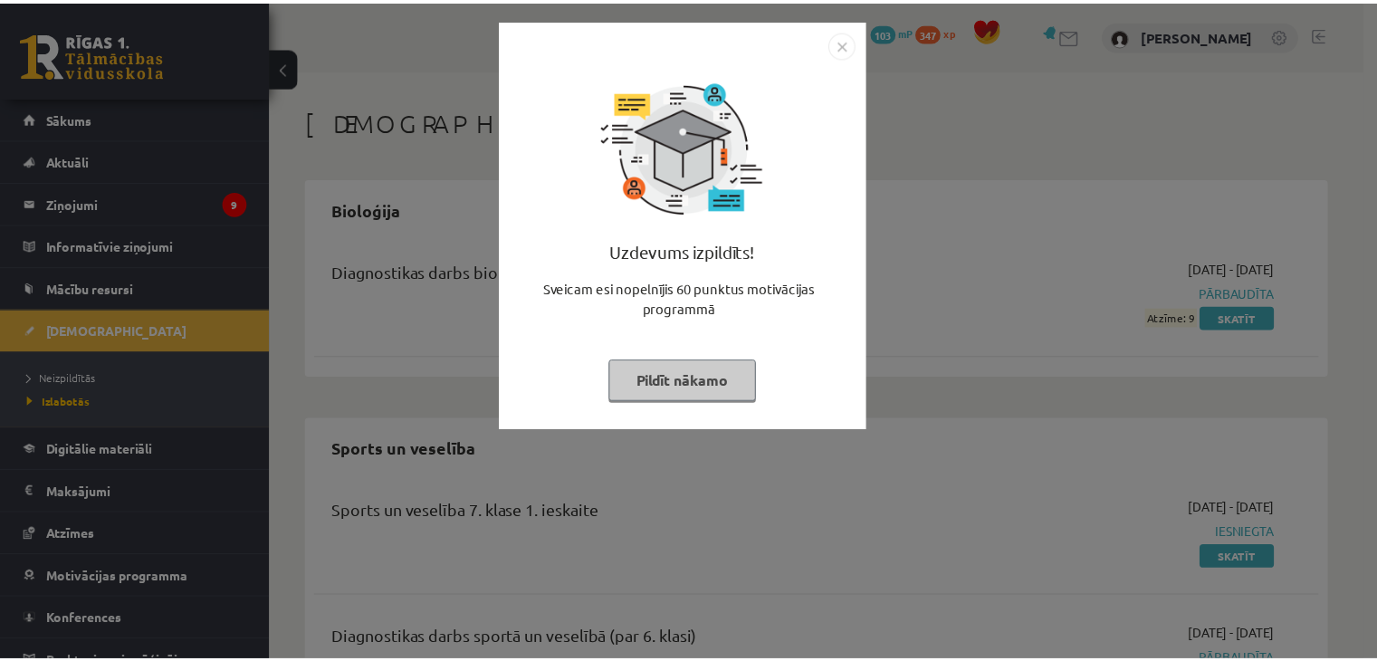
scroll to position [91, 0]
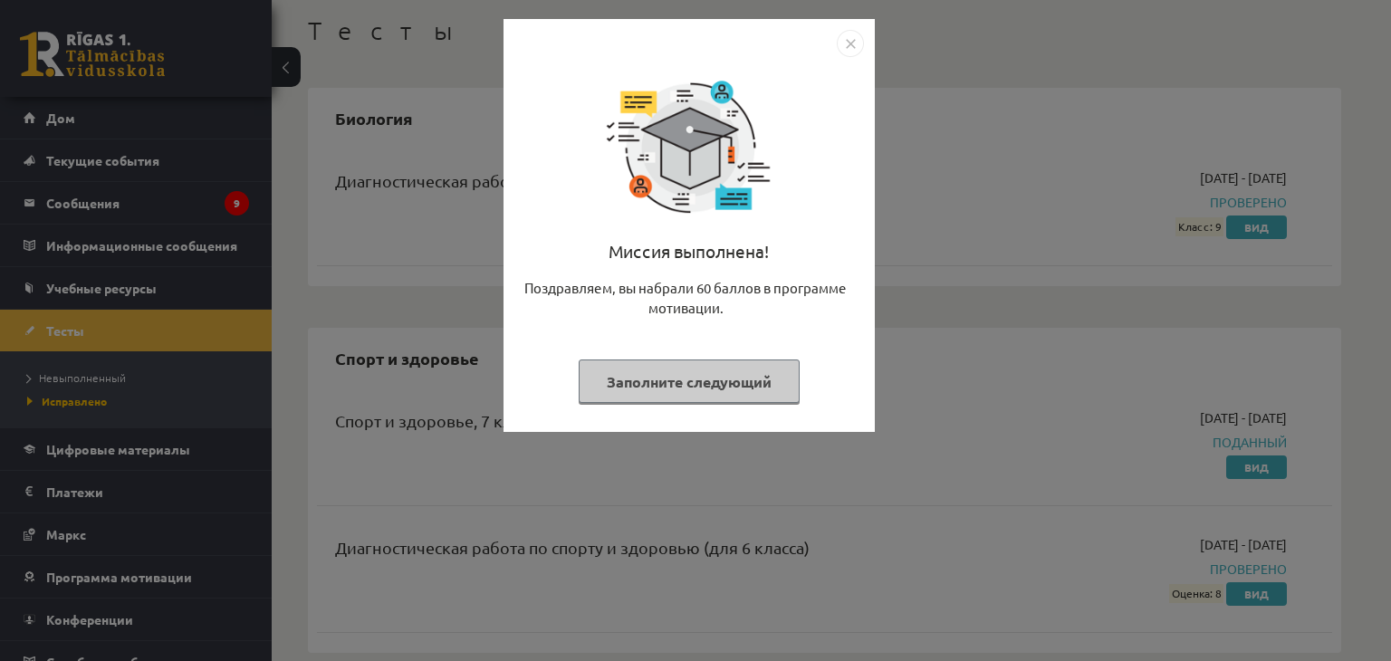
click at [841, 46] on img "Закрывать" at bounding box center [850, 43] width 27 height 27
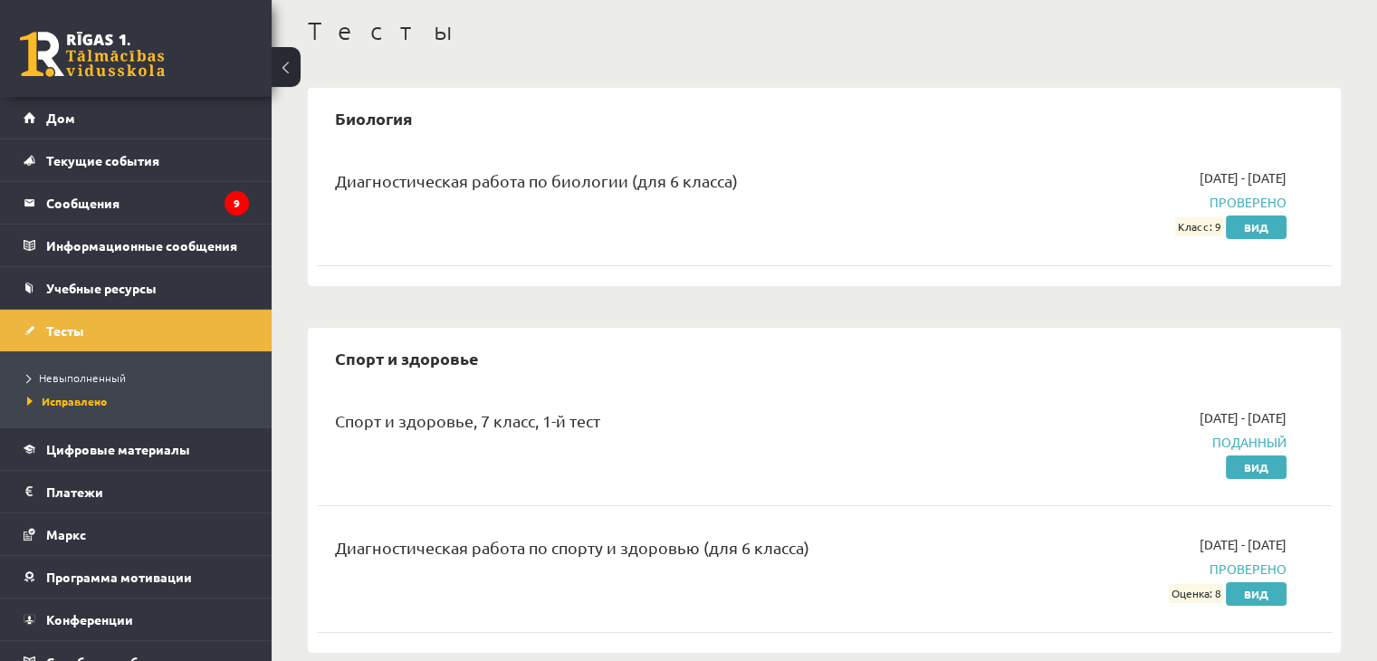
click at [1210, 197] on span "Проверено" at bounding box center [1137, 202] width 299 height 19
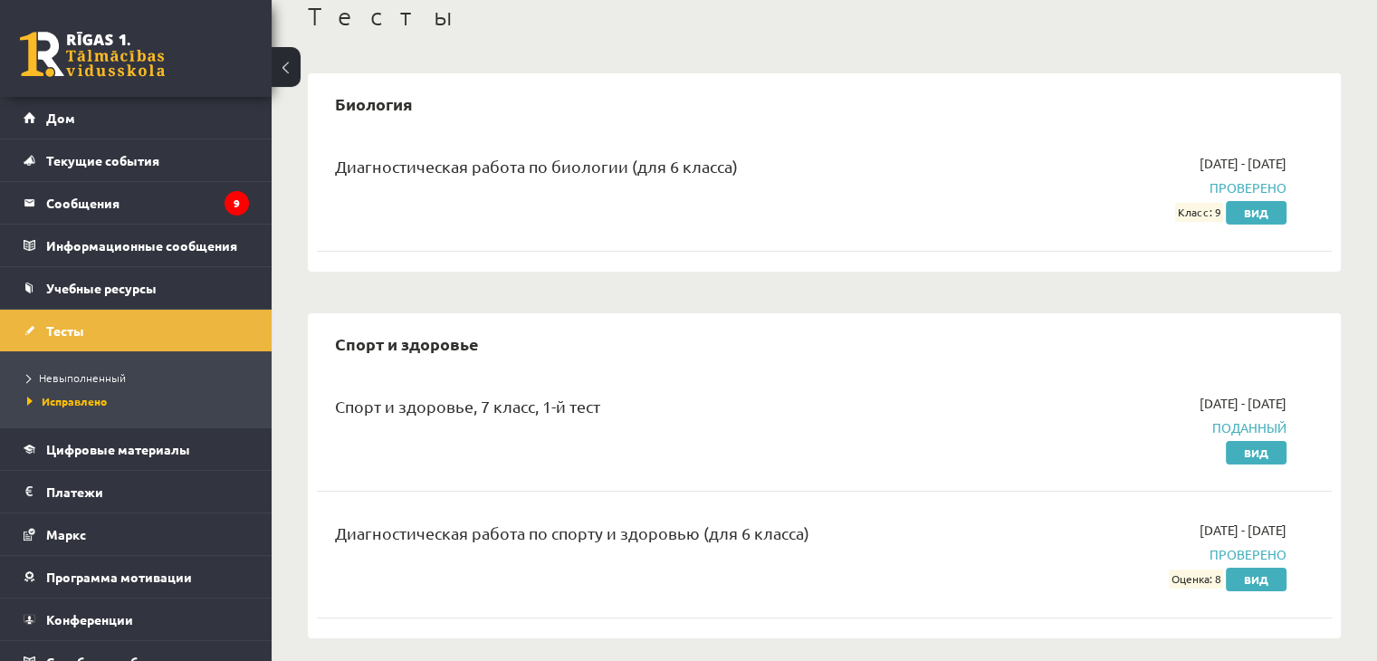
scroll to position [118, 0]
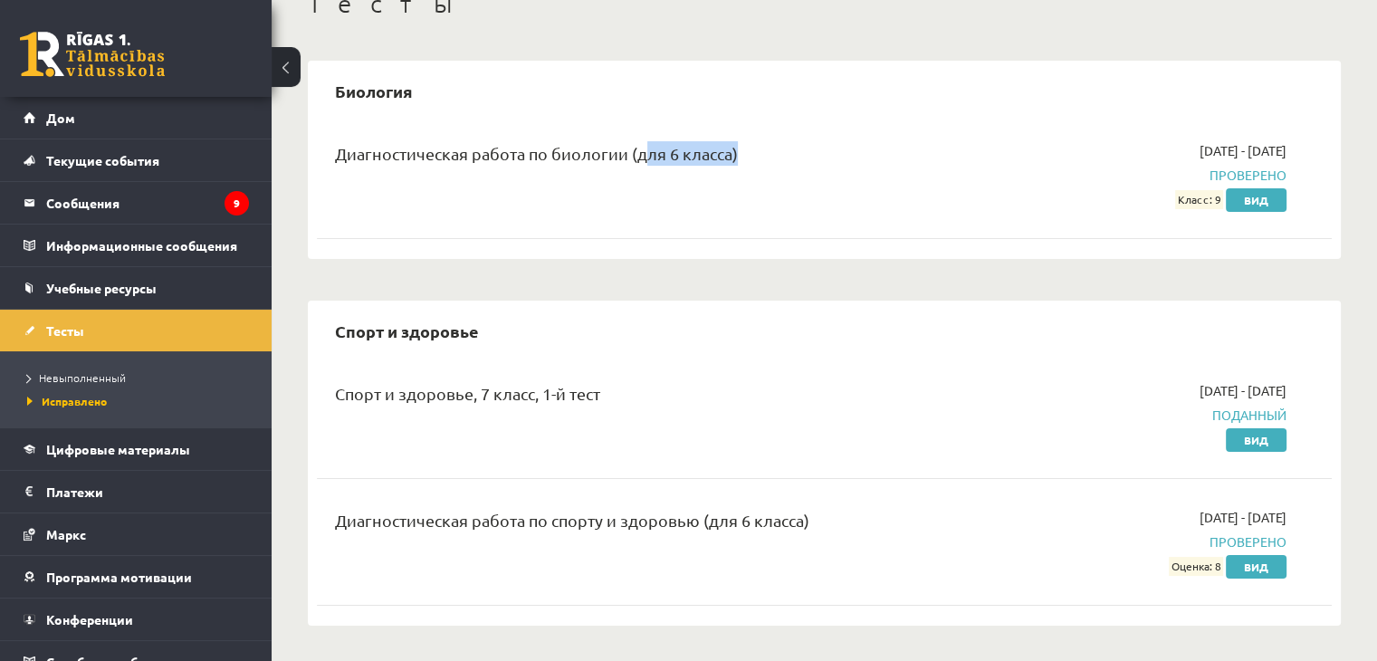
drag, startPoint x: 677, startPoint y: 166, endPoint x: 1148, endPoint y: 139, distance: 471.7
click at [1203, 120] on div "Биология Диагностическая работа по биологии (для 6 класса) [DATE] - [DATE] Пров…" at bounding box center [824, 160] width 1033 height 198
click at [948, 230] on div "Диагностическая работа по биологии (для 6 класса) [DATE] - [DATE] Проверено Кла…" at bounding box center [824, 186] width 1015 height 127
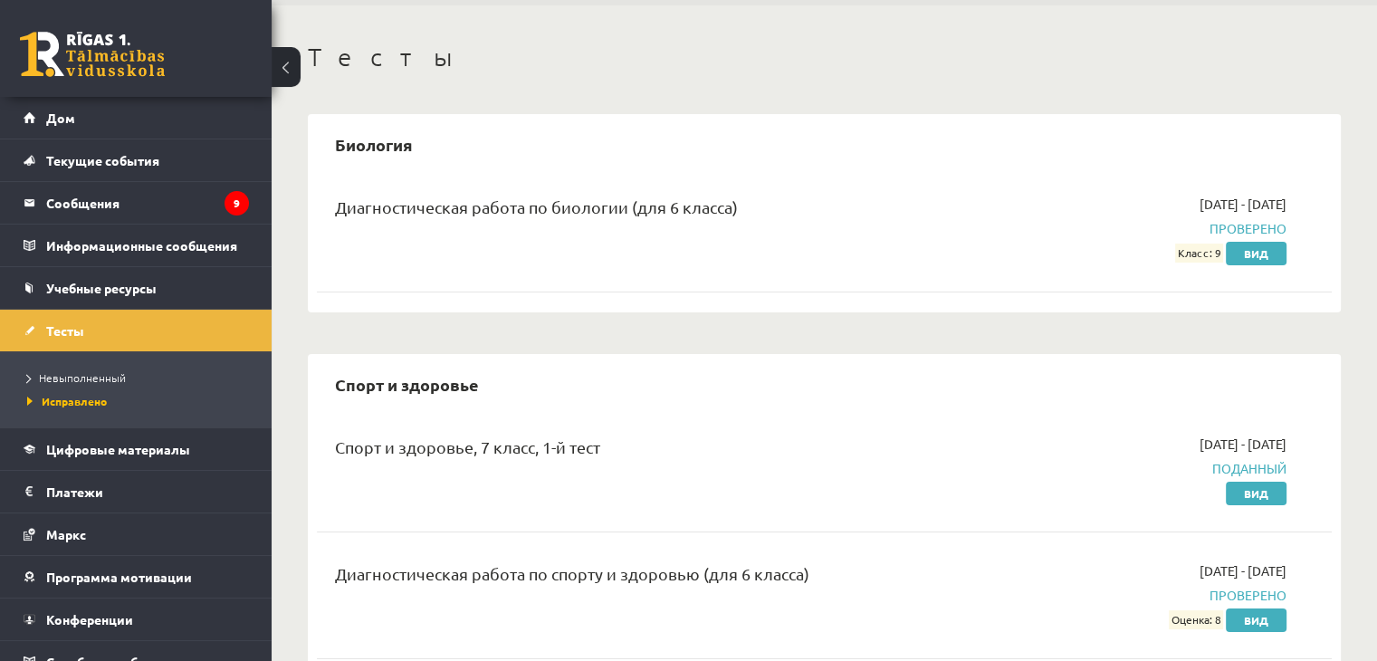
scroll to position [0, 0]
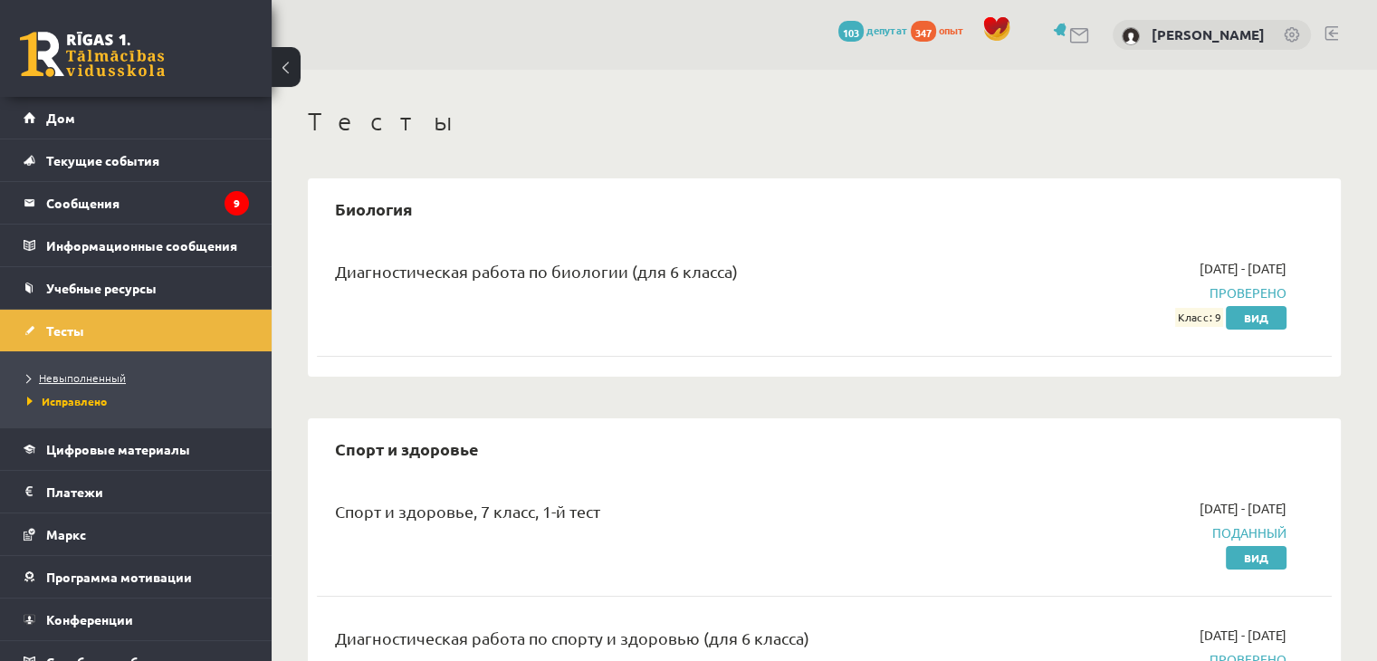
click at [72, 373] on font "Невыполненный" at bounding box center [82, 377] width 87 height 14
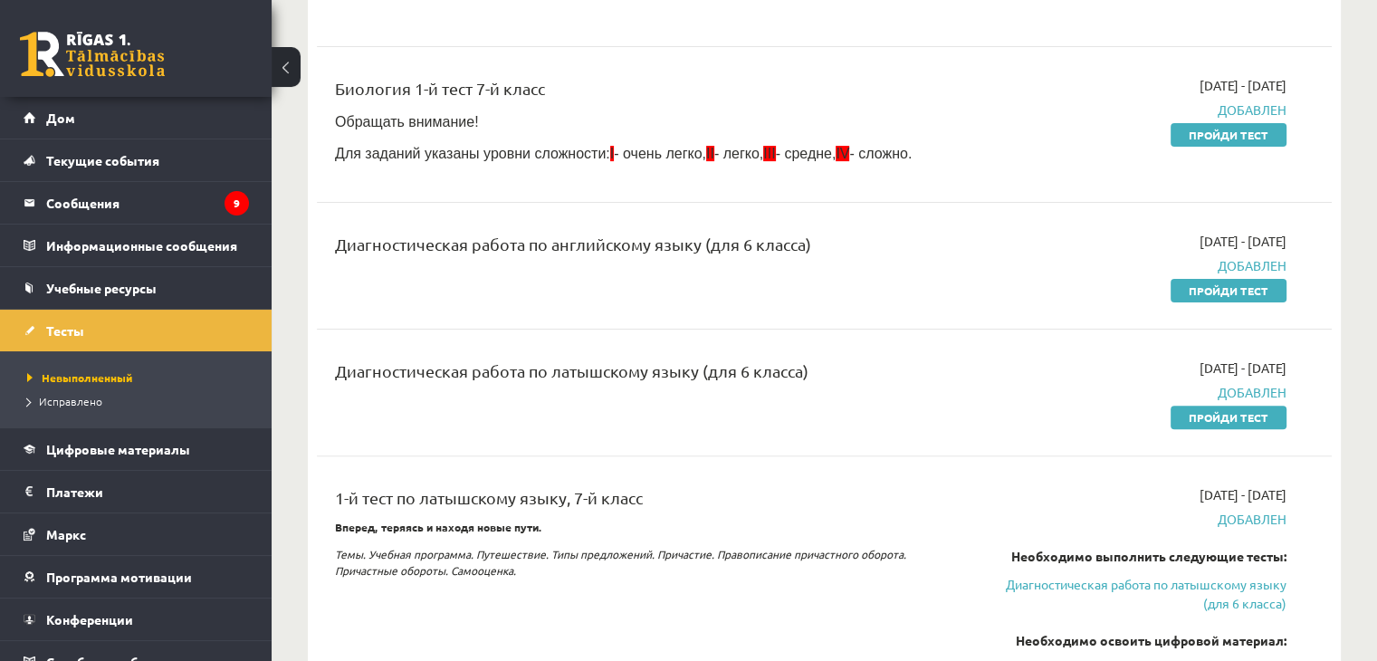
scroll to position [453, 0]
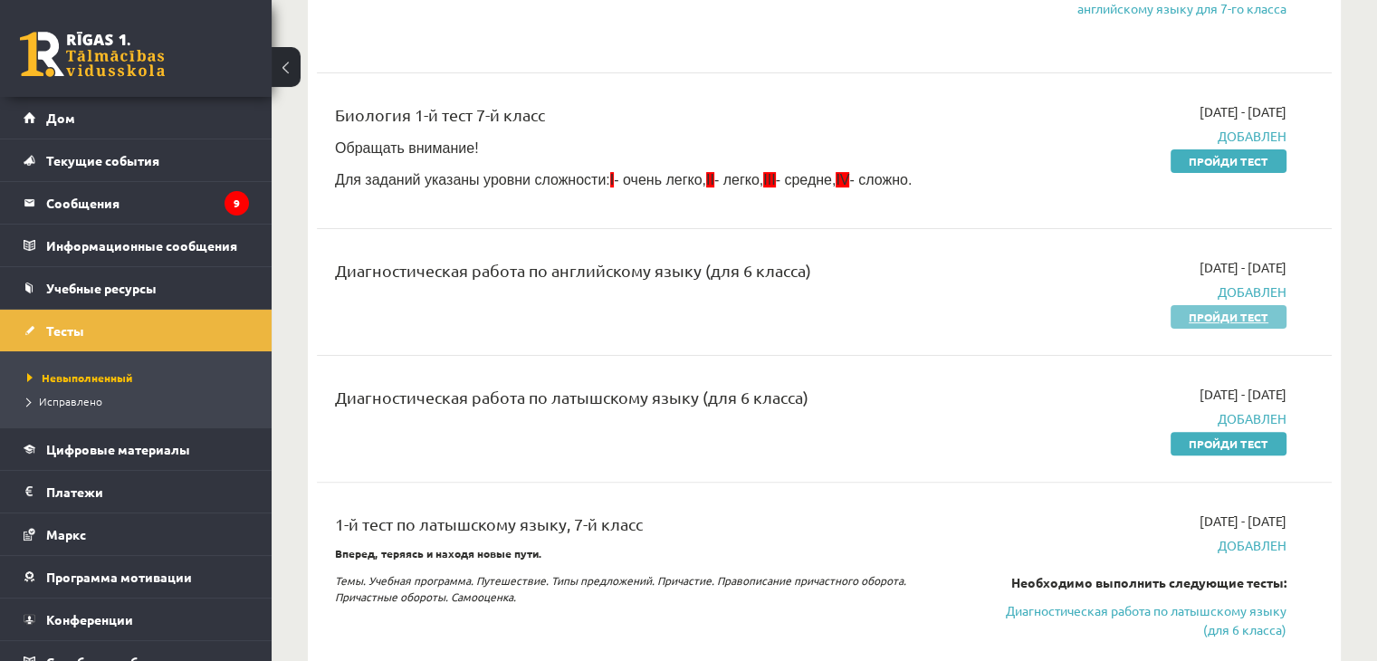
click at [1196, 320] on font "Пройди тест" at bounding box center [1229, 317] width 80 height 14
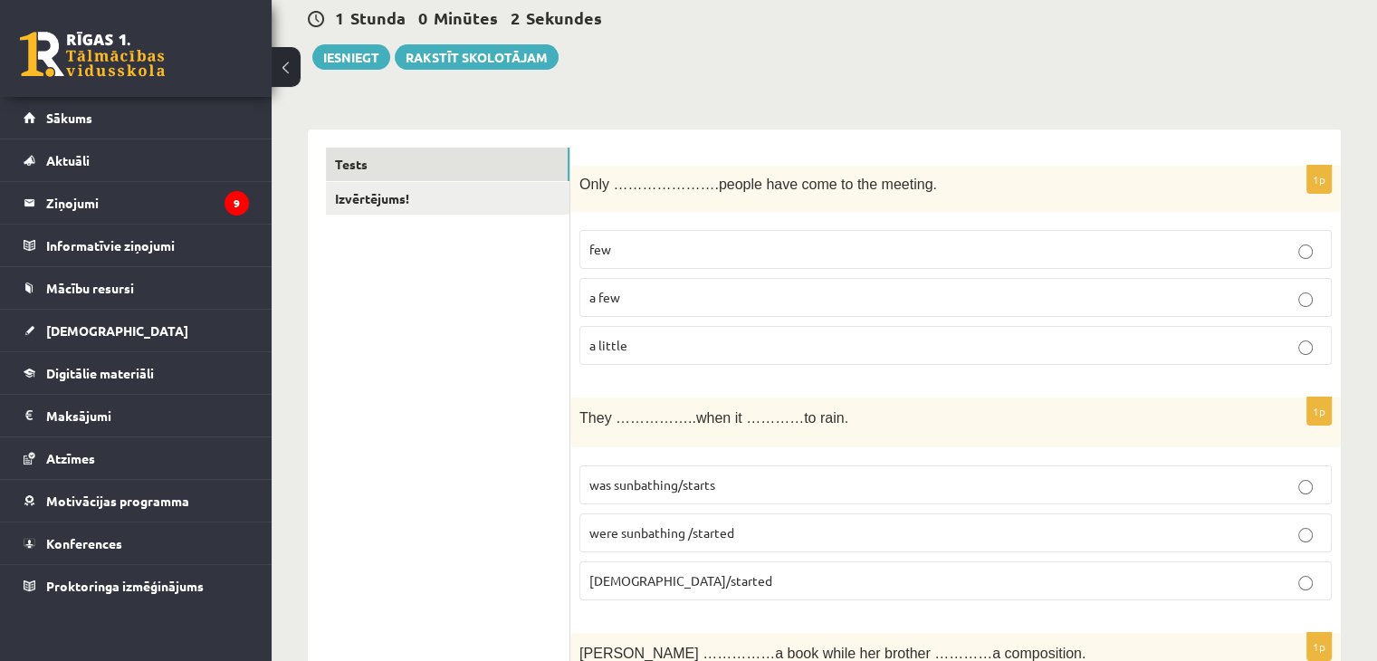
scroll to position [181, 0]
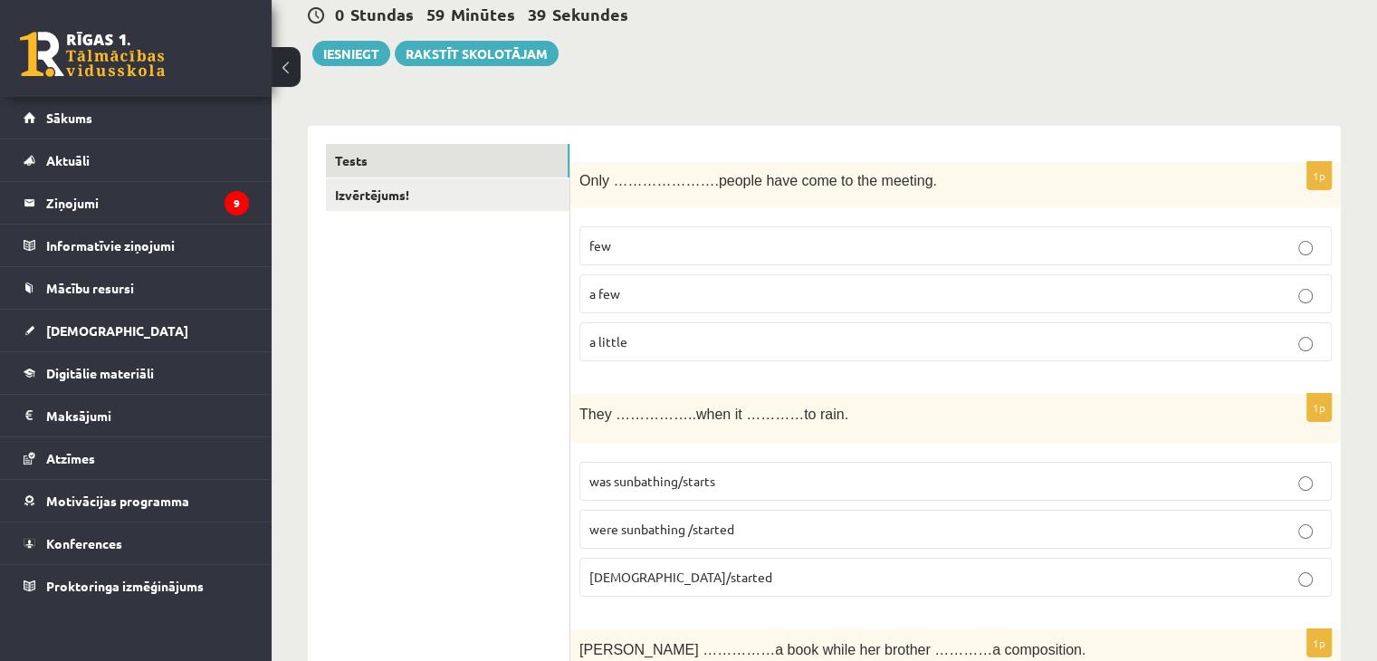
drag, startPoint x: 759, startPoint y: 298, endPoint x: 756, endPoint y: 284, distance: 13.9
click at [759, 297] on p "a few" at bounding box center [956, 293] width 733 height 19
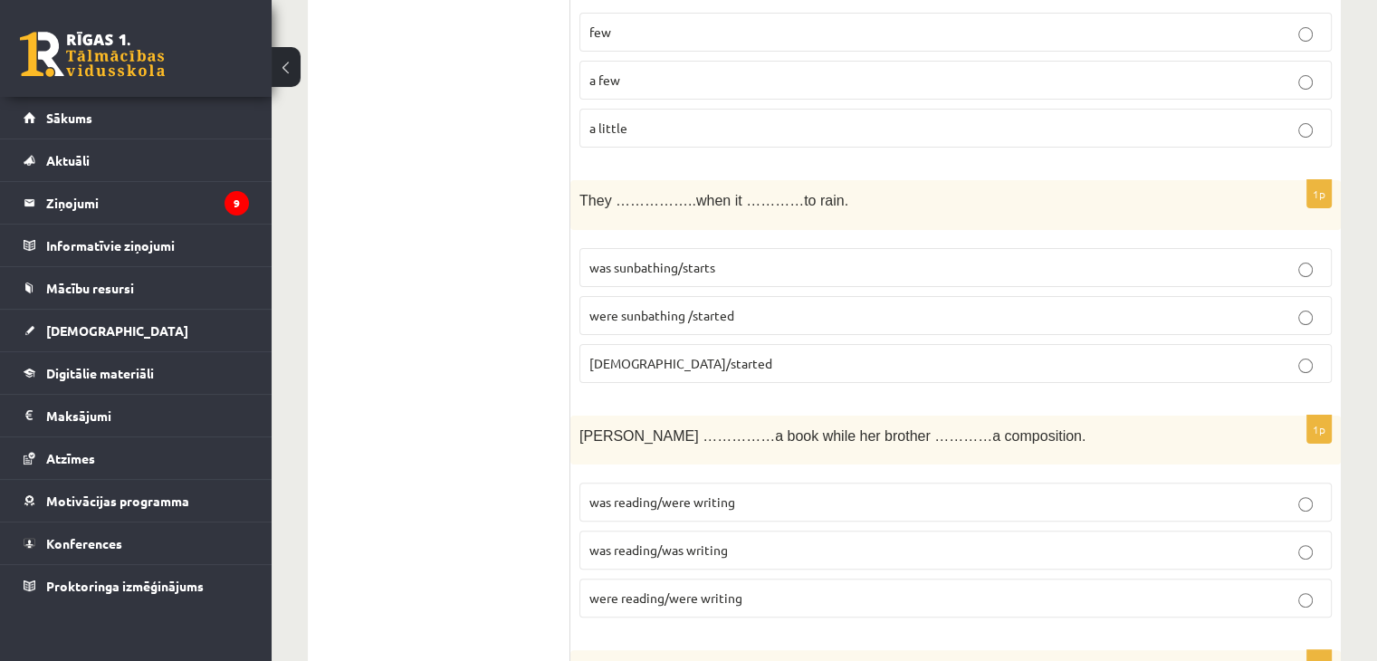
scroll to position [453, 0]
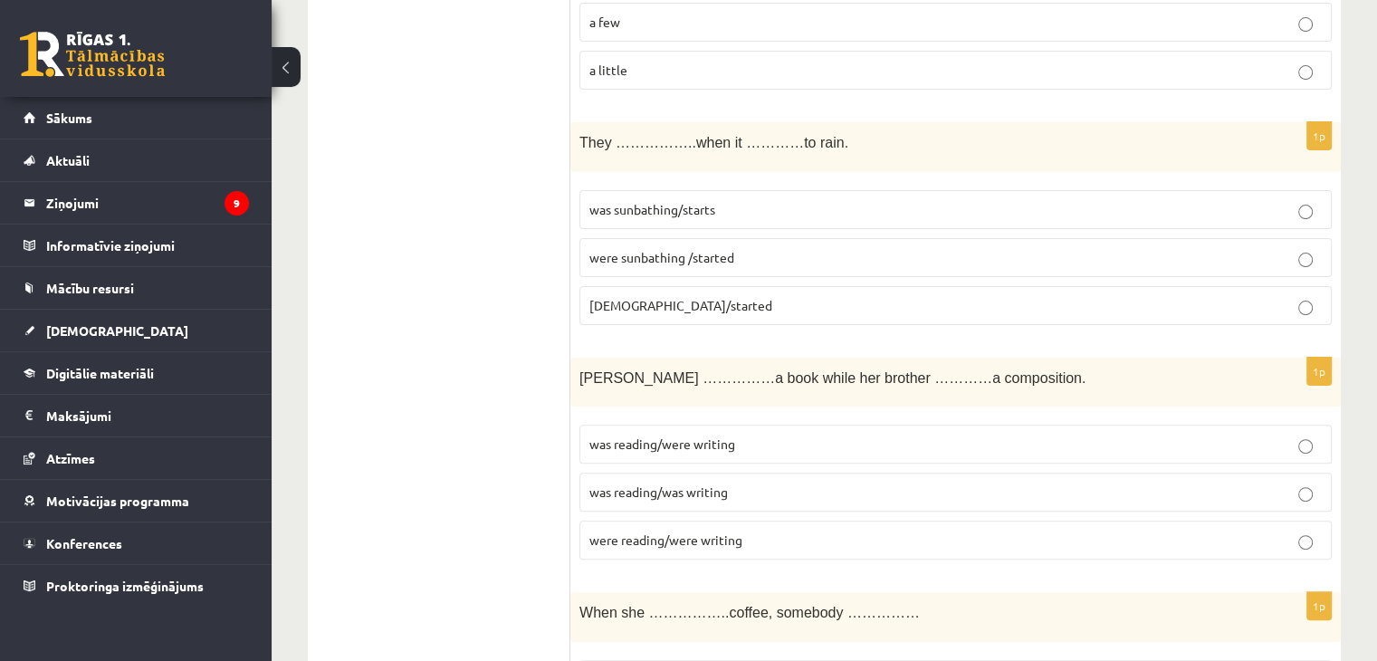
click at [887, 191] on label "was sunbathing/starts" at bounding box center [956, 209] width 753 height 39
click at [868, 248] on p "were sunbathing /started" at bounding box center [956, 257] width 733 height 19
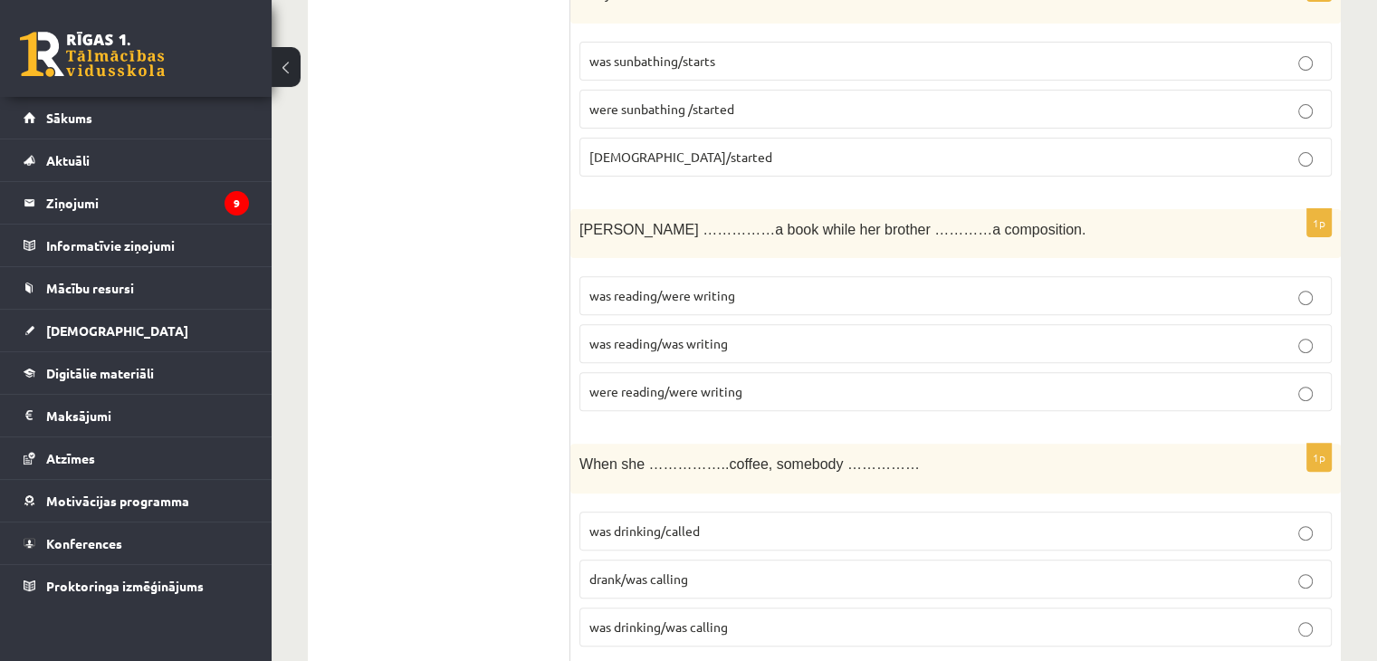
scroll to position [634, 0]
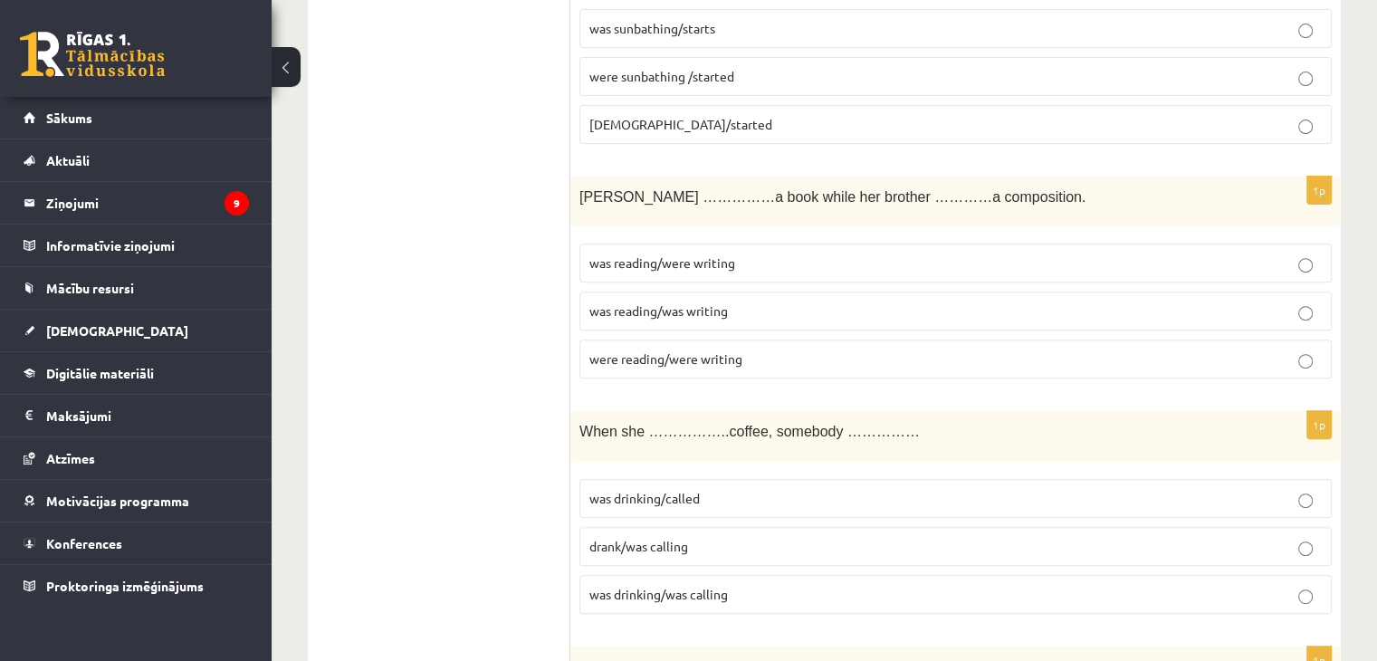
drag, startPoint x: 862, startPoint y: 323, endPoint x: 858, endPoint y: 303, distance: 20.4
click at [860, 312] on label "was reading/was writing" at bounding box center [956, 311] width 753 height 39
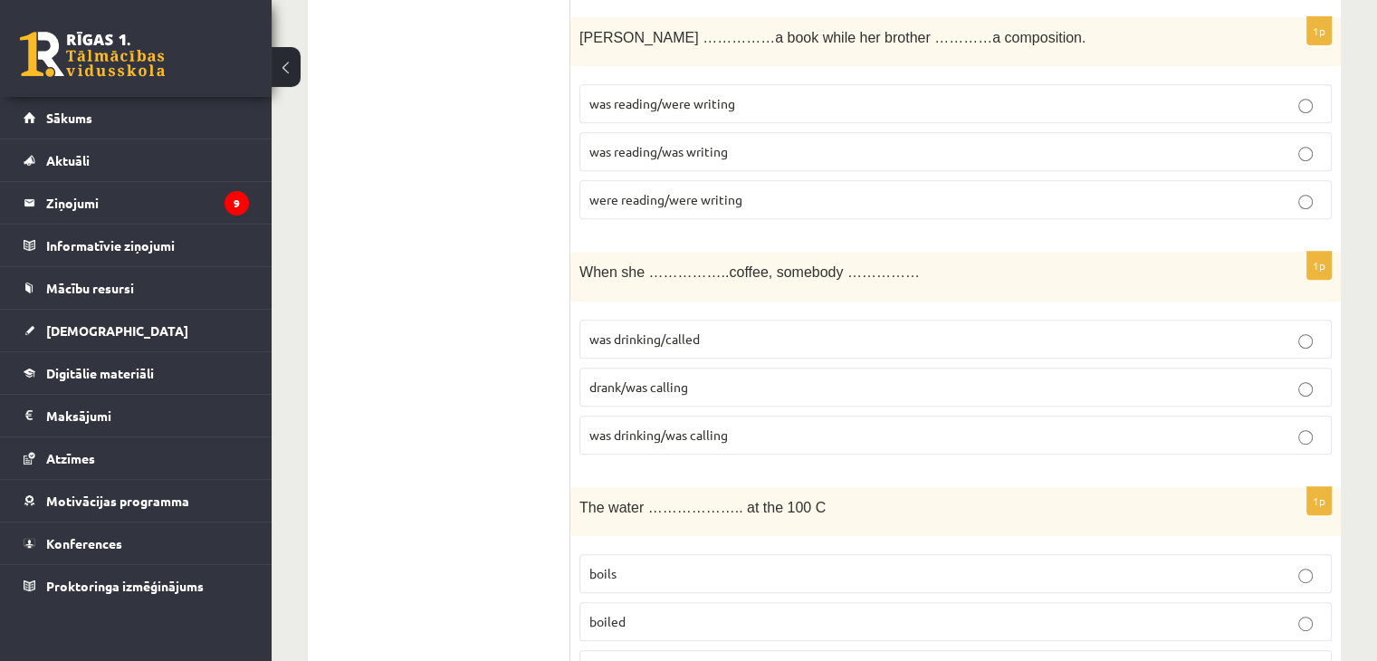
scroll to position [906, 0]
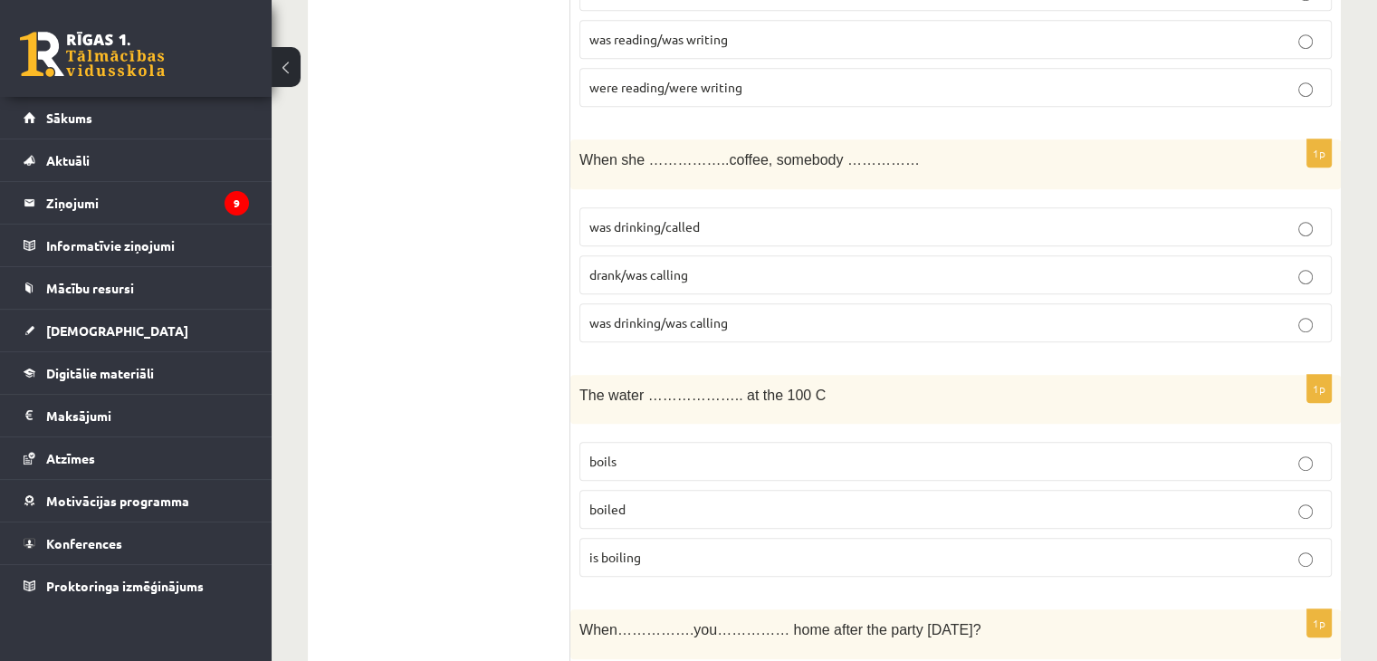
click at [684, 223] on span "was drinking/called" at bounding box center [645, 226] width 110 height 16
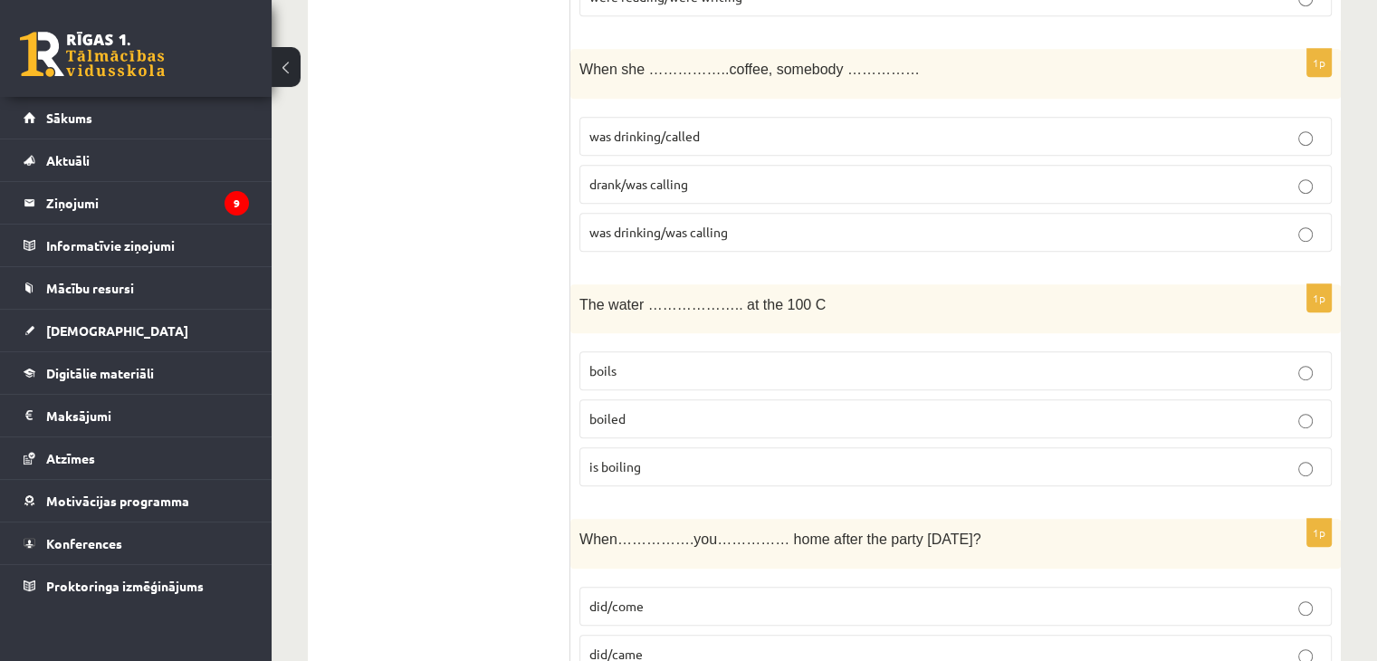
scroll to position [1087, 0]
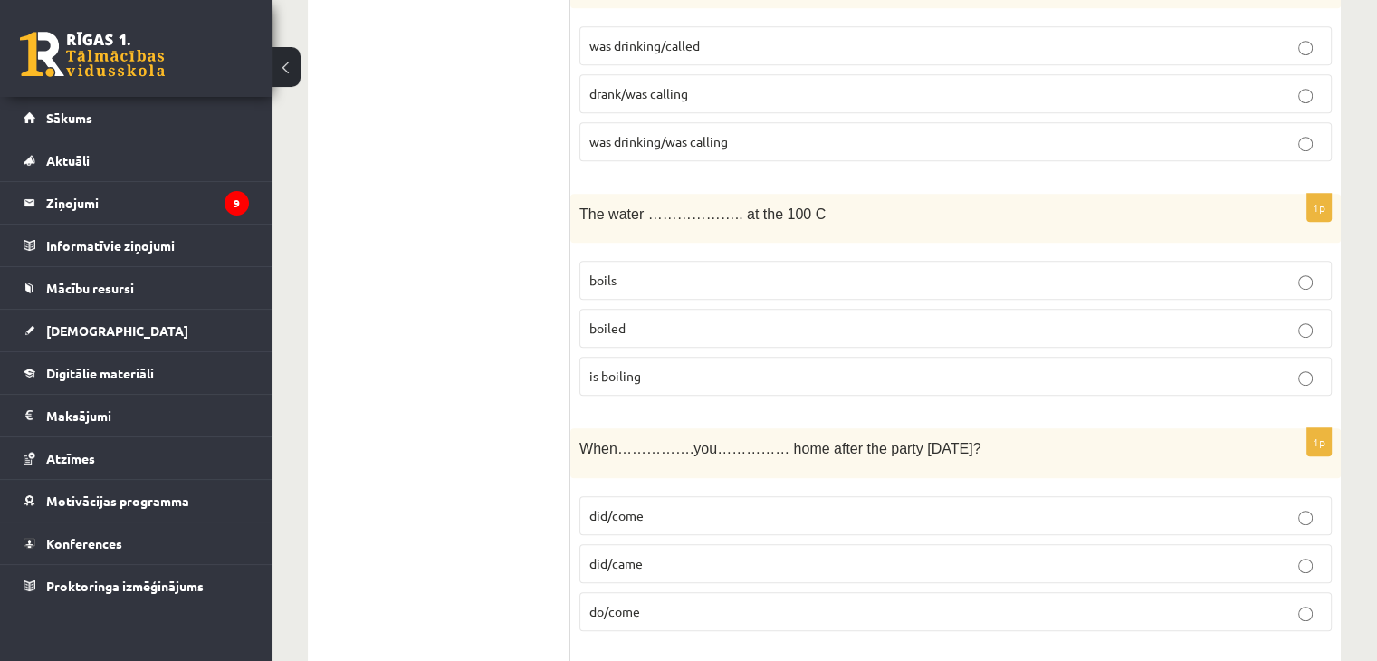
click at [599, 276] on span "boils" at bounding box center [603, 280] width 27 height 16
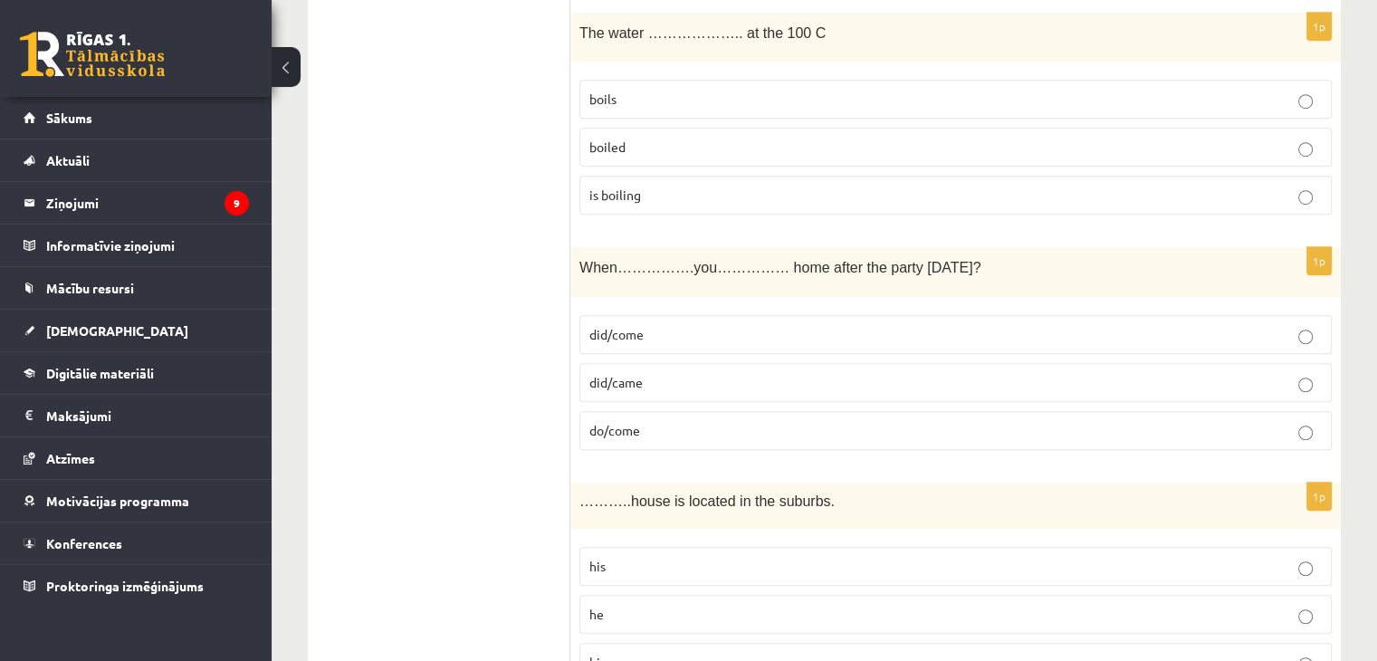
scroll to position [1358, 0]
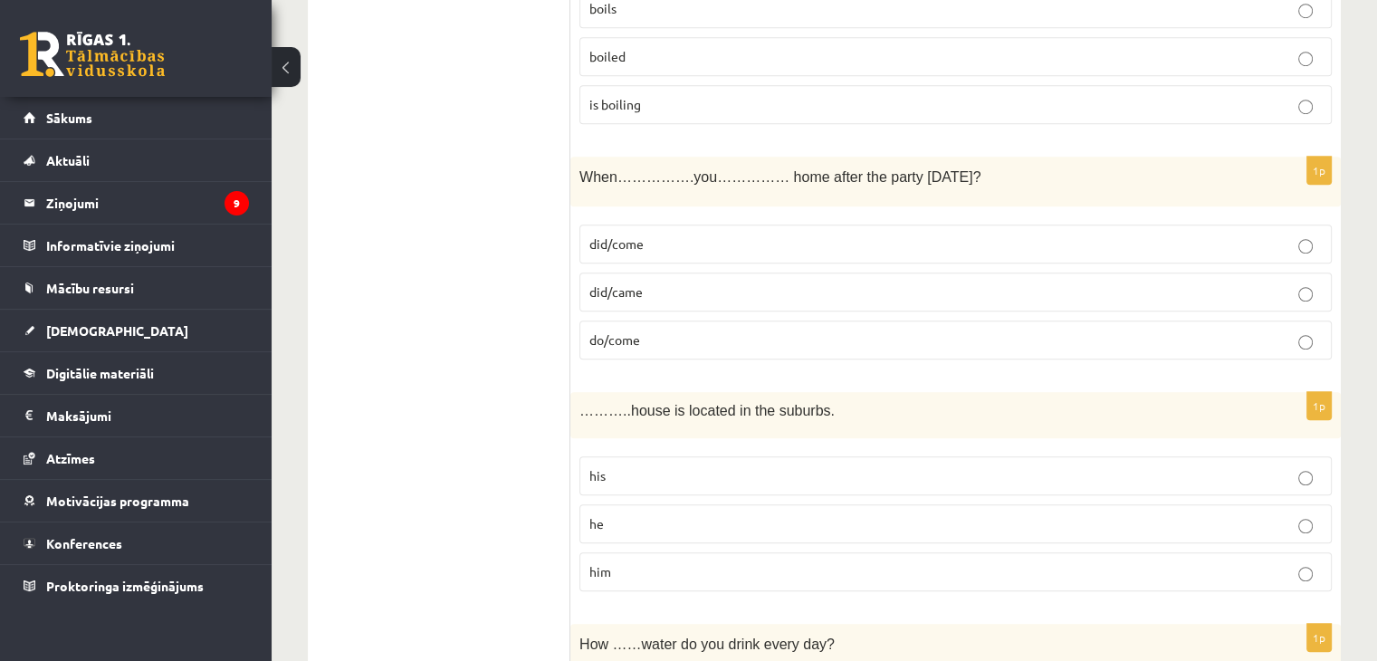
click at [726, 235] on p "did/come" at bounding box center [956, 244] width 733 height 19
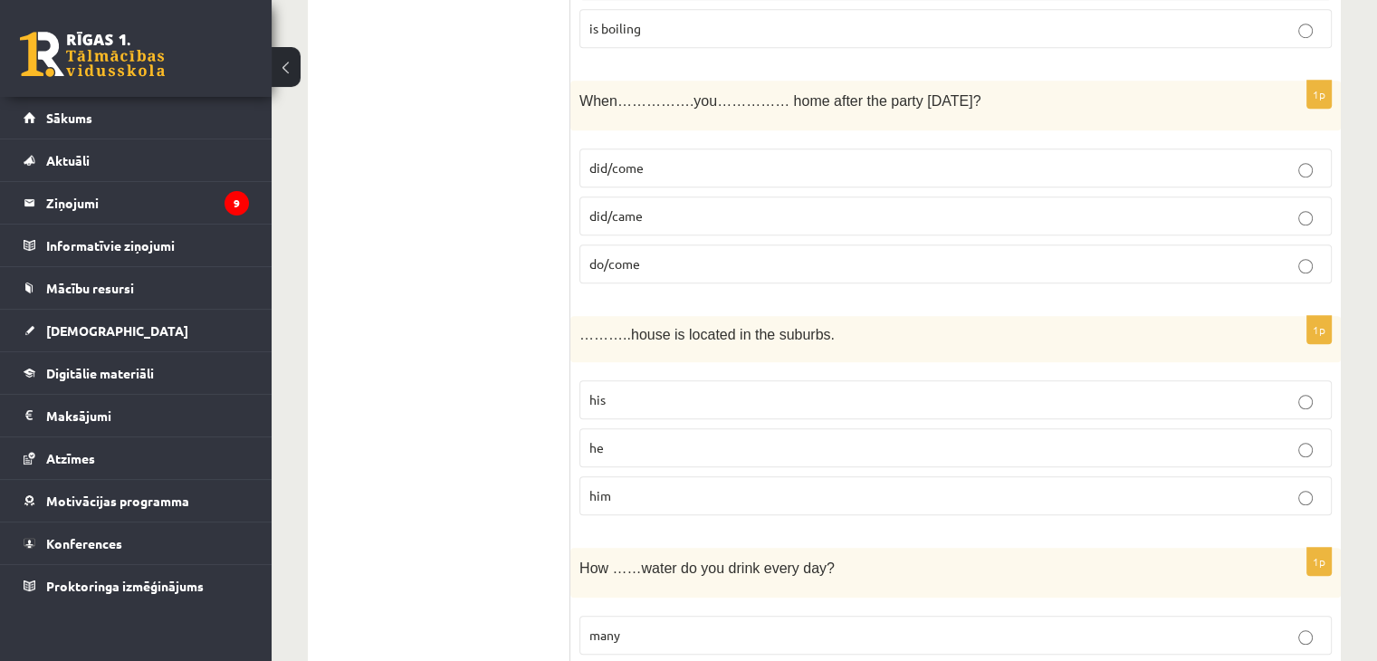
scroll to position [1539, 0]
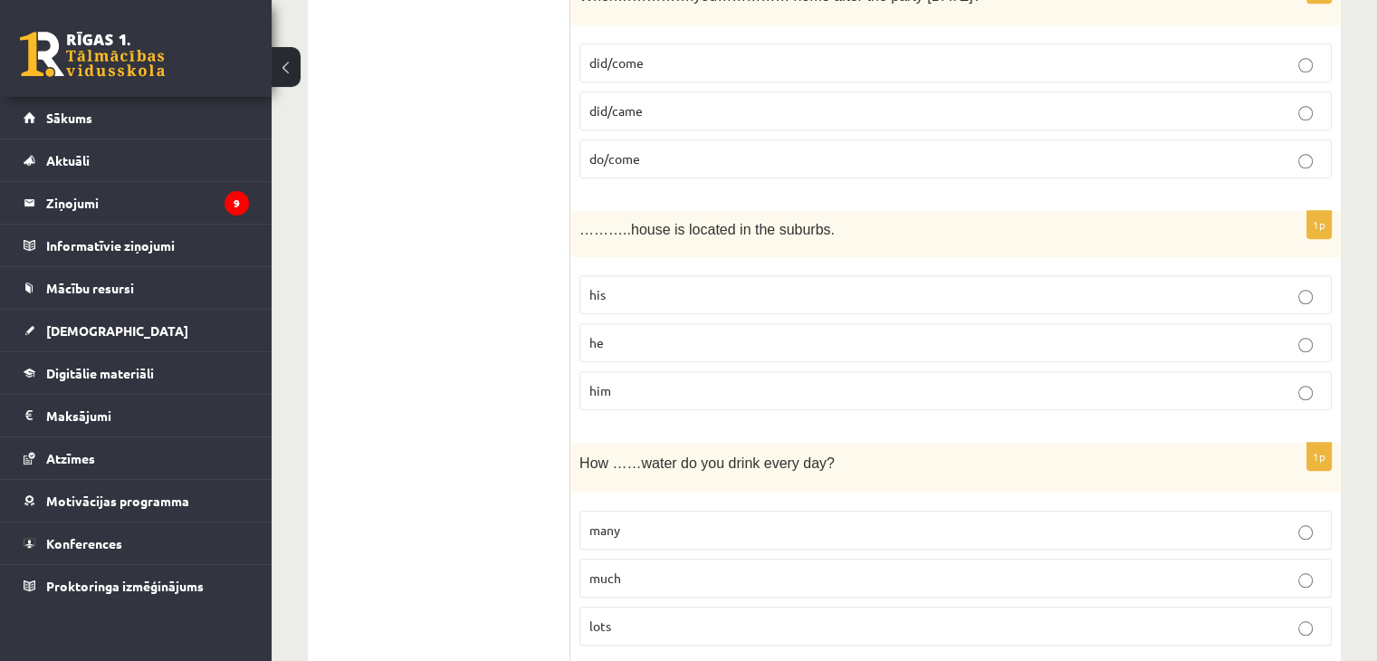
click at [846, 291] on p "his" at bounding box center [956, 294] width 733 height 19
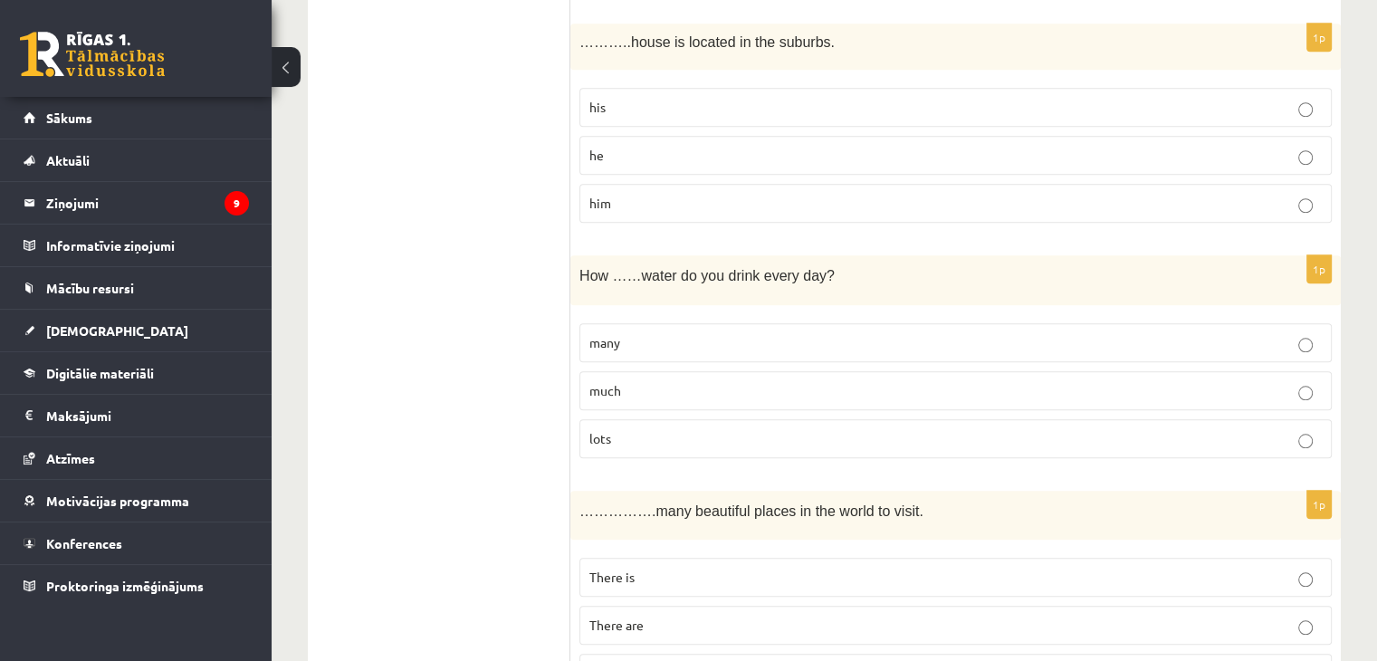
scroll to position [1811, 0]
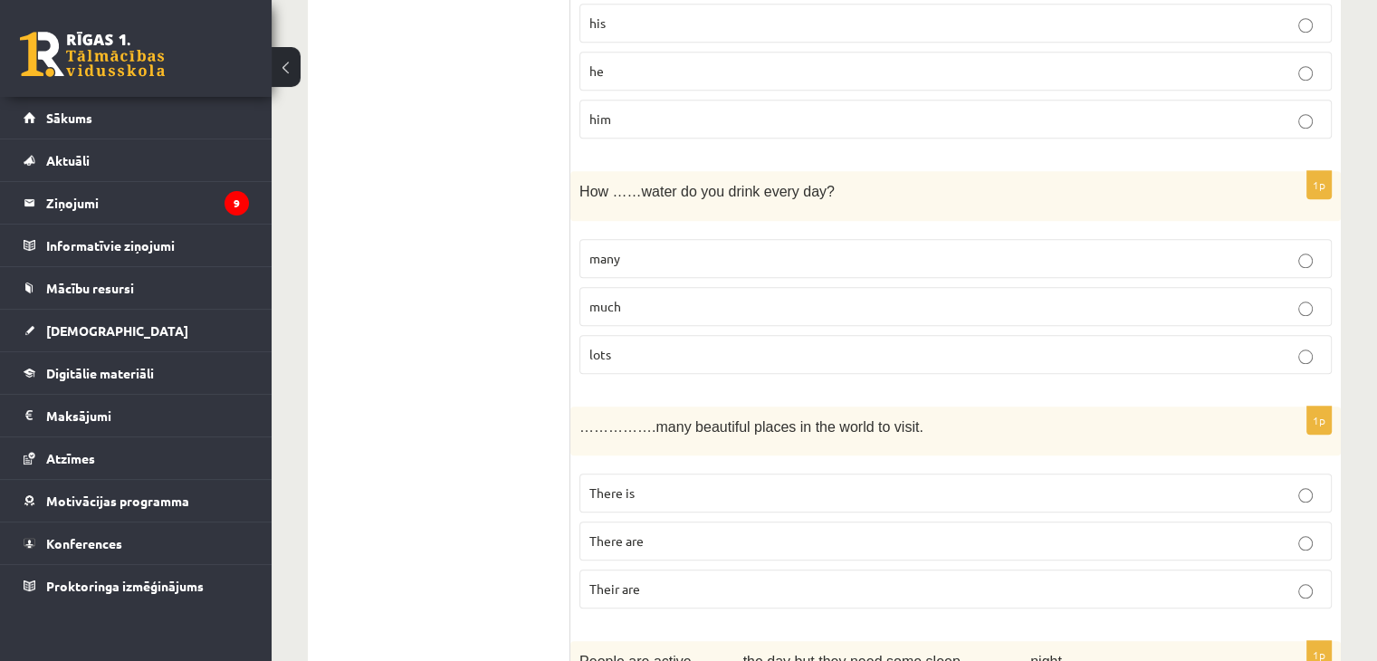
click at [645, 302] on p "much" at bounding box center [956, 306] width 733 height 19
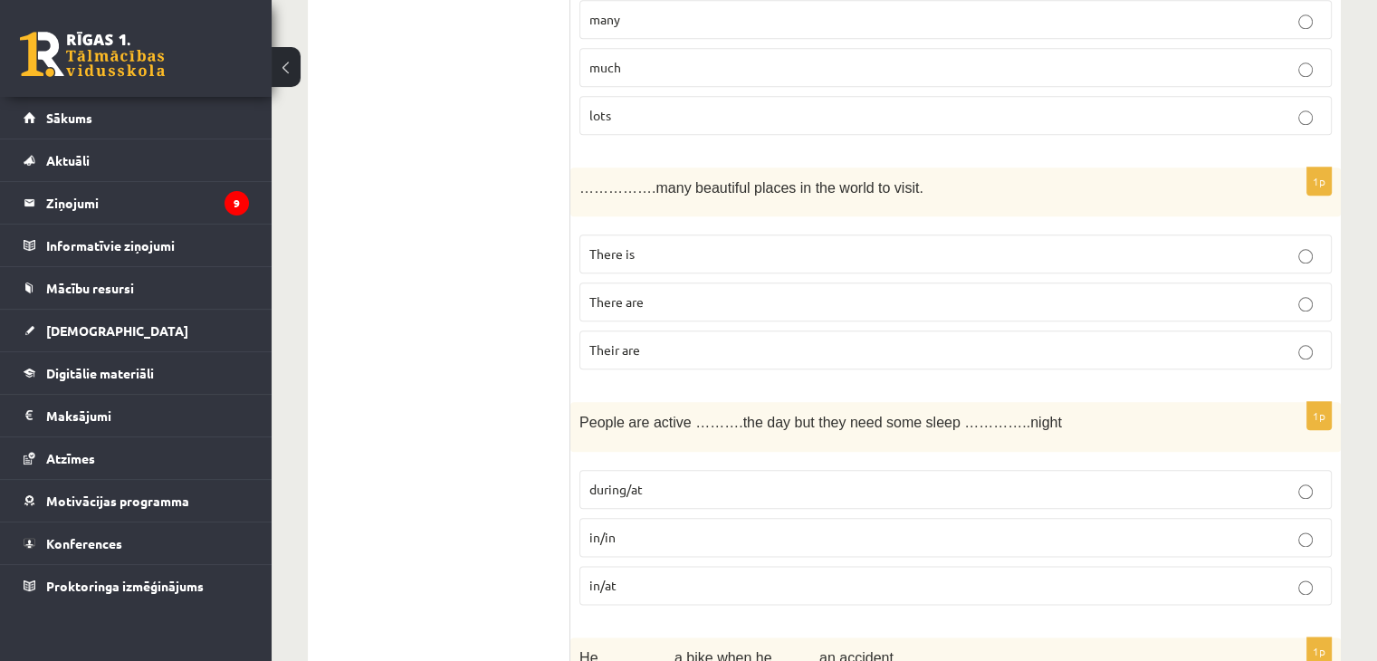
scroll to position [2083, 0]
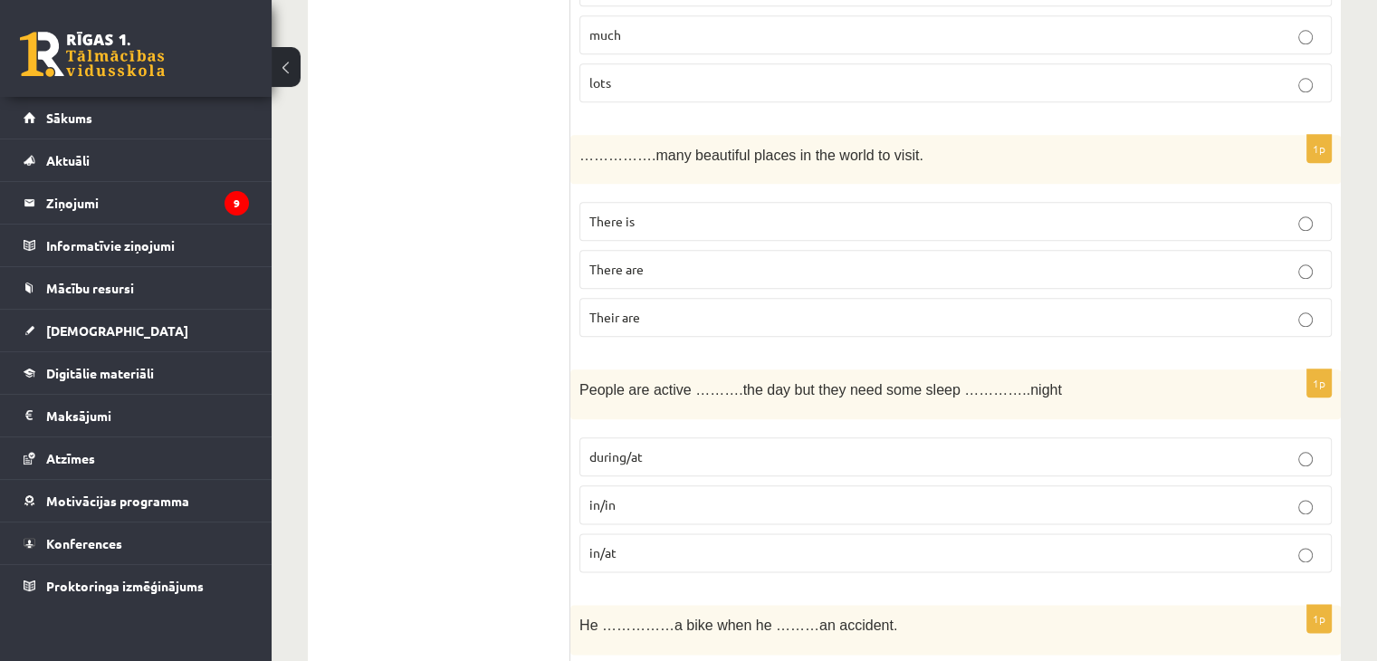
click at [613, 261] on span "There are" at bounding box center [617, 269] width 54 height 16
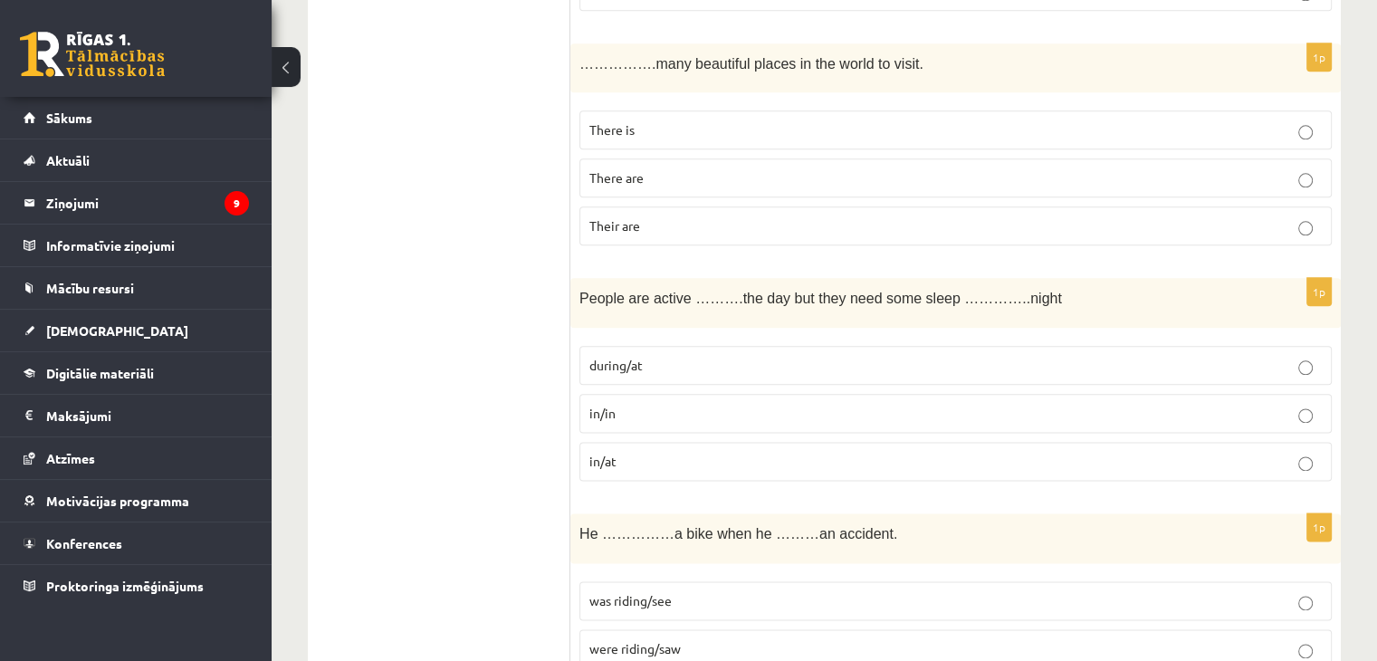
scroll to position [2264, 0]
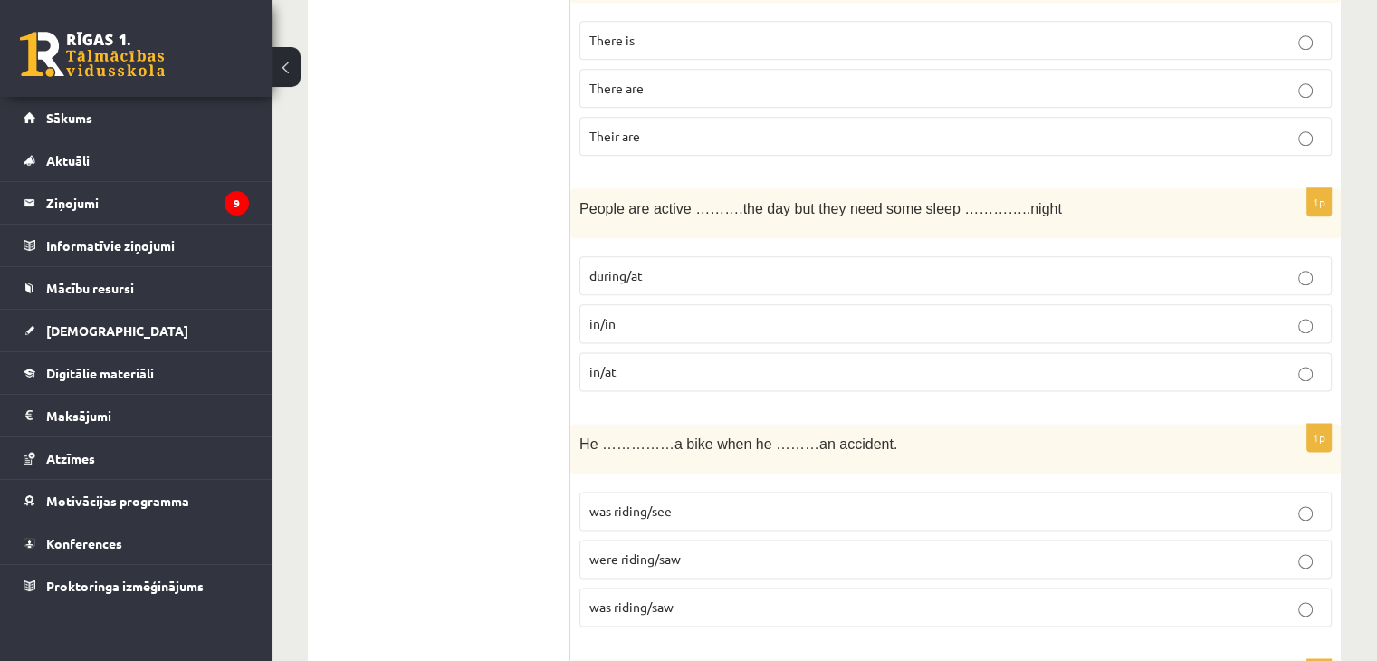
click at [851, 268] on p "during/at" at bounding box center [956, 275] width 733 height 19
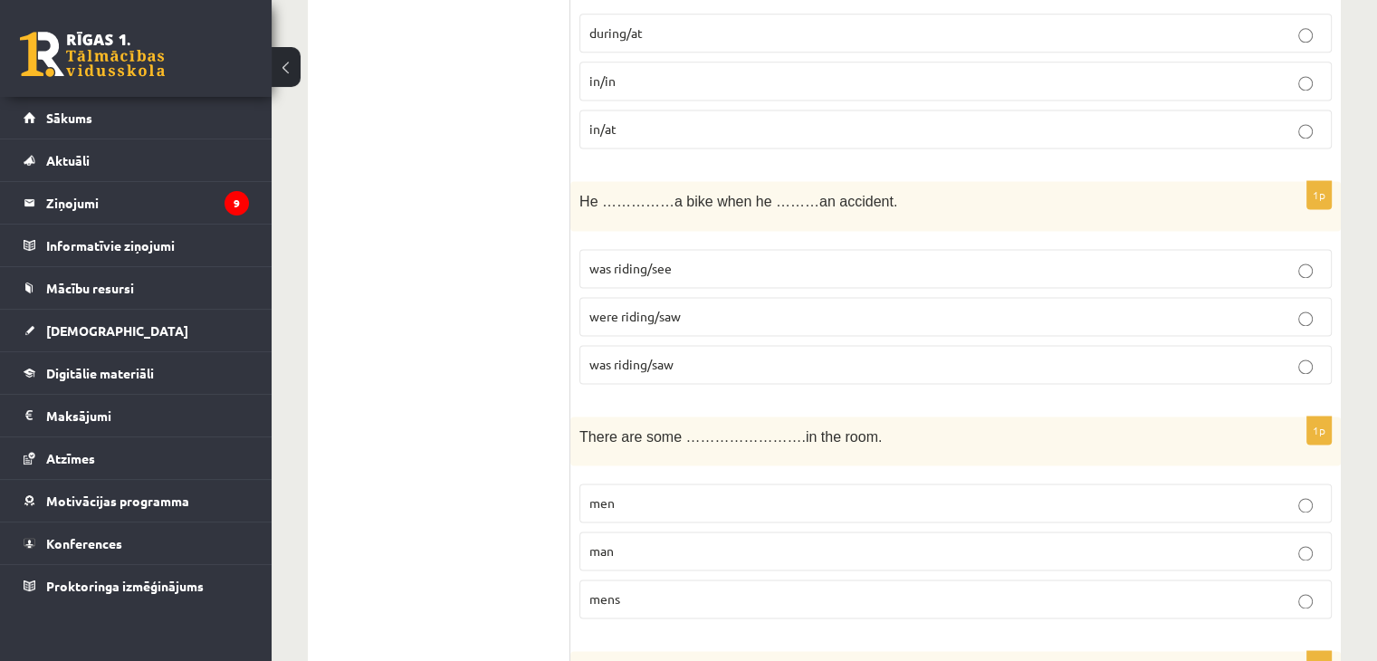
scroll to position [2536, 0]
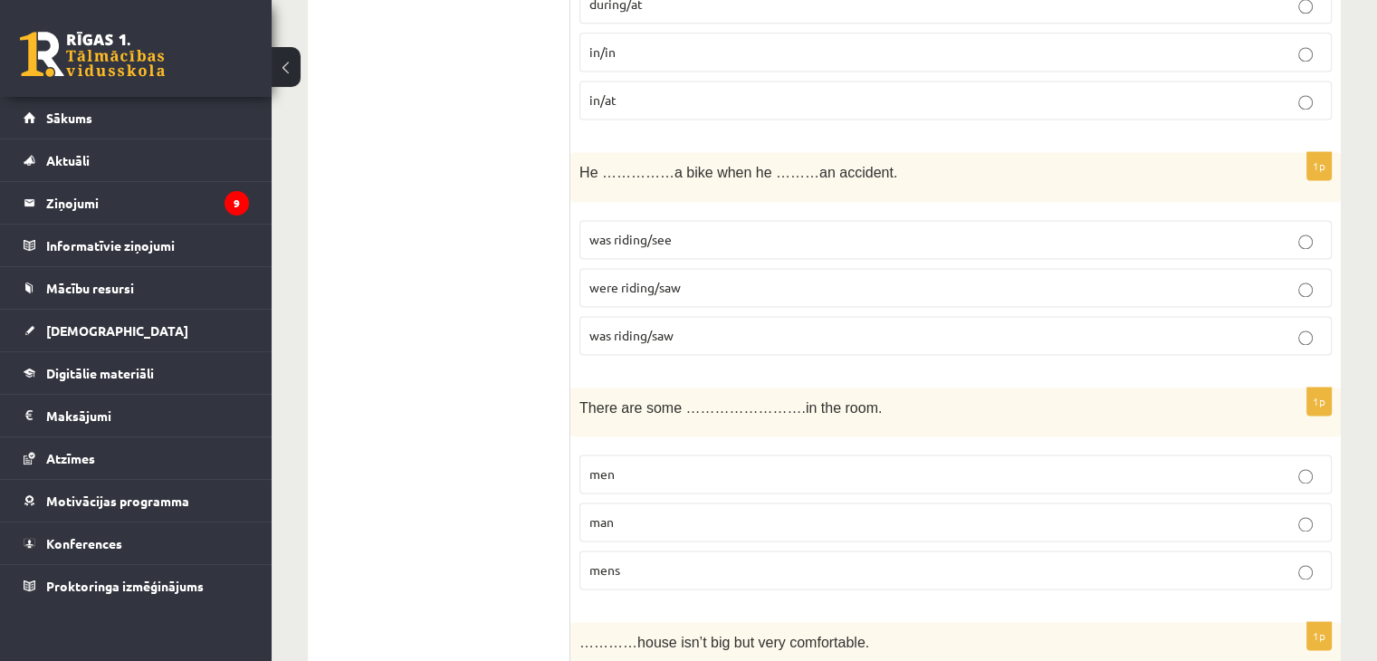
click at [645, 231] on span "was riding/see" at bounding box center [631, 239] width 82 height 16
click at [659, 327] on span "was riding/saw" at bounding box center [632, 335] width 84 height 16
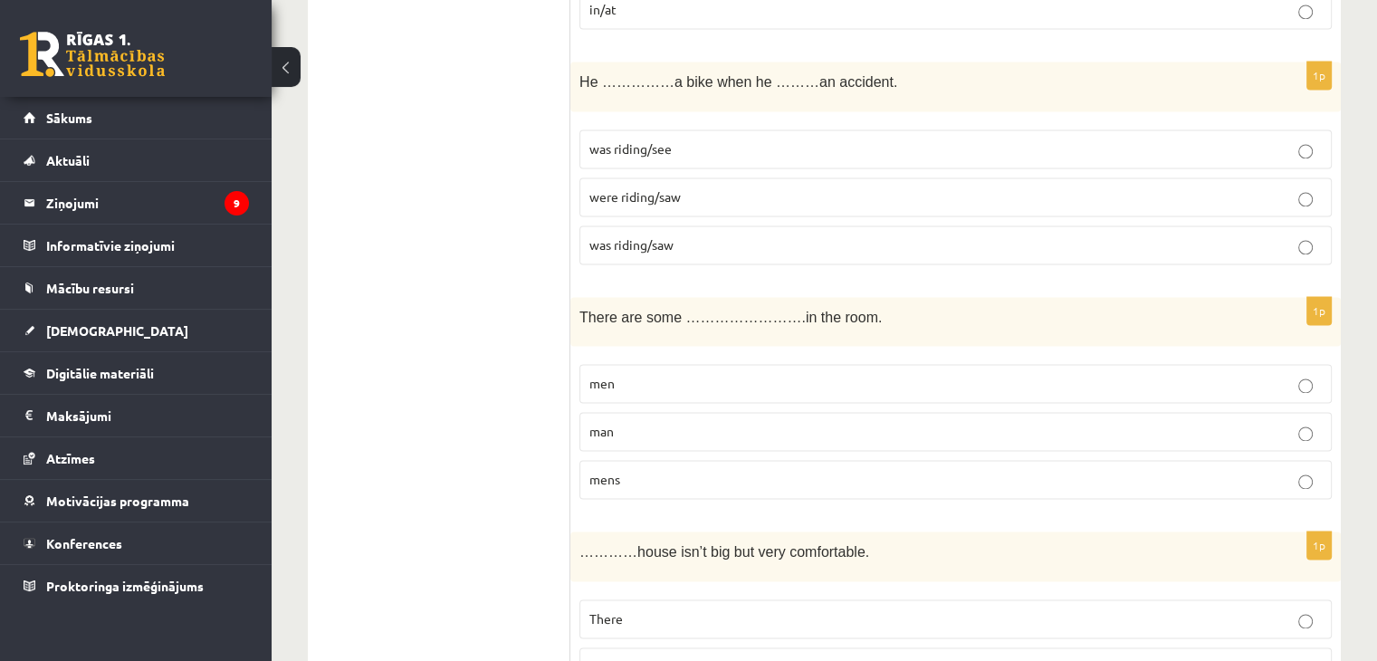
scroll to position [2717, 0]
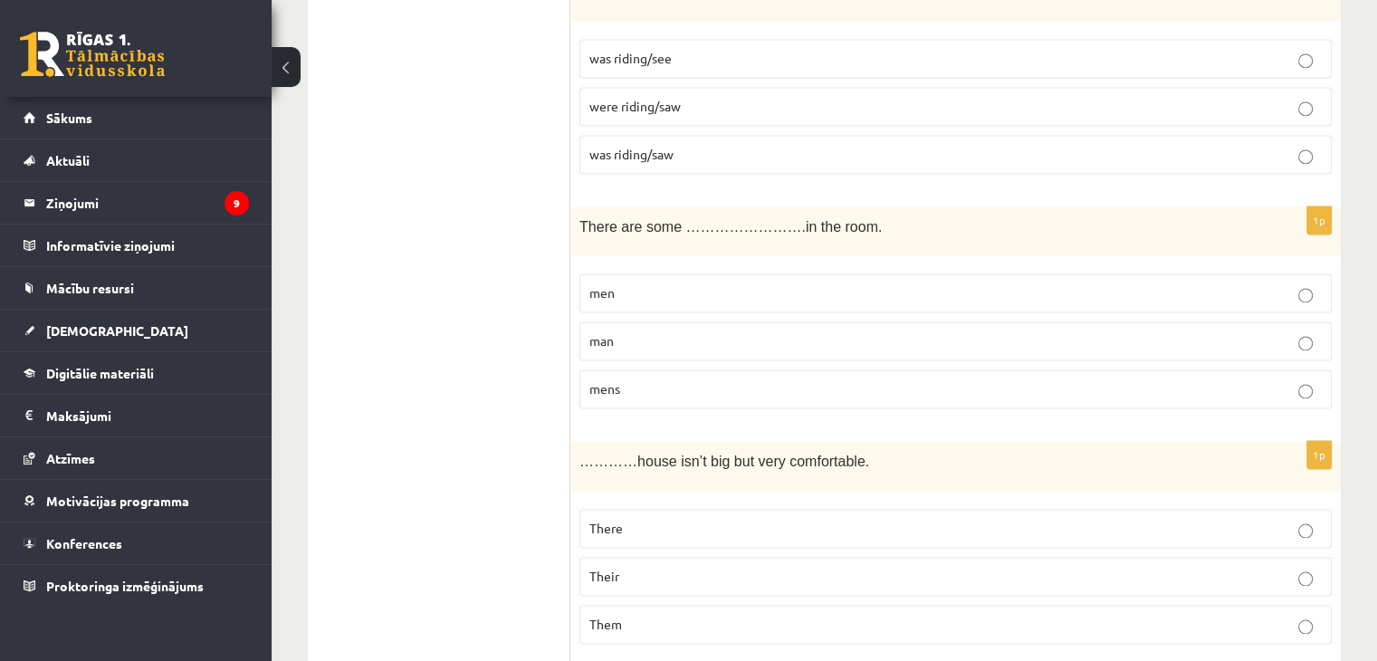
click at [669, 283] on p "men" at bounding box center [956, 292] width 733 height 19
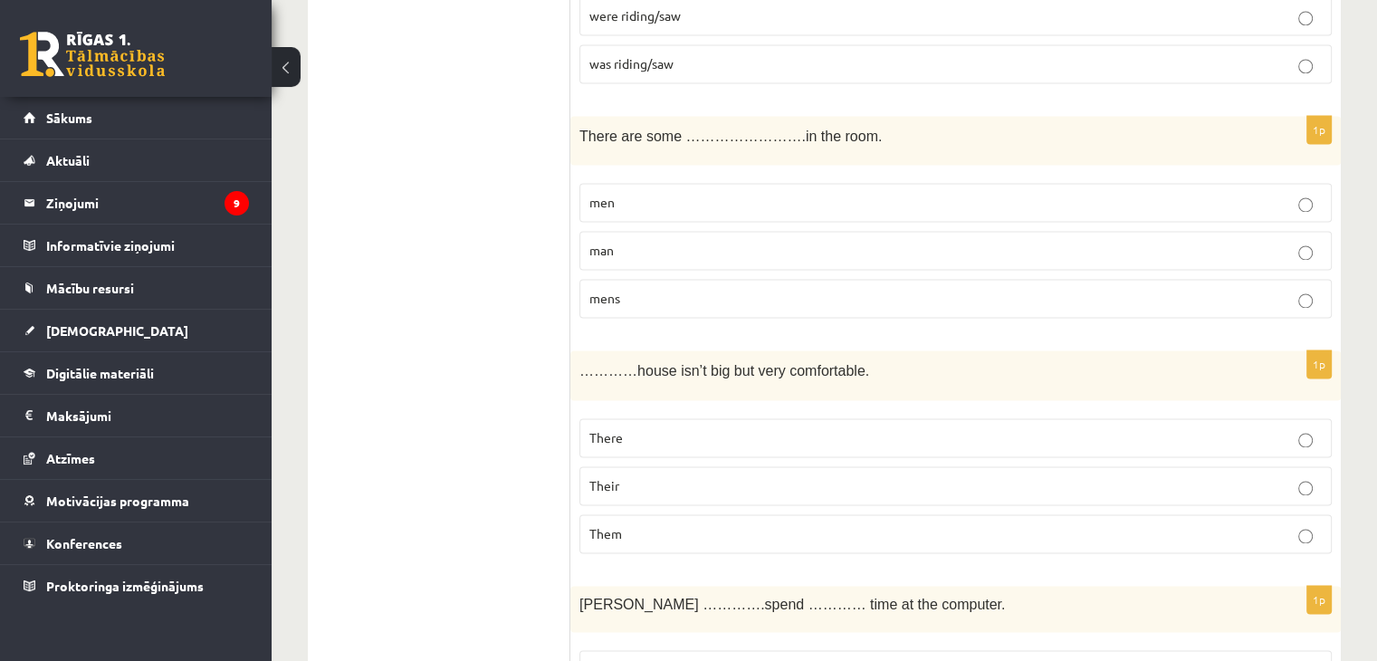
scroll to position [2898, 0]
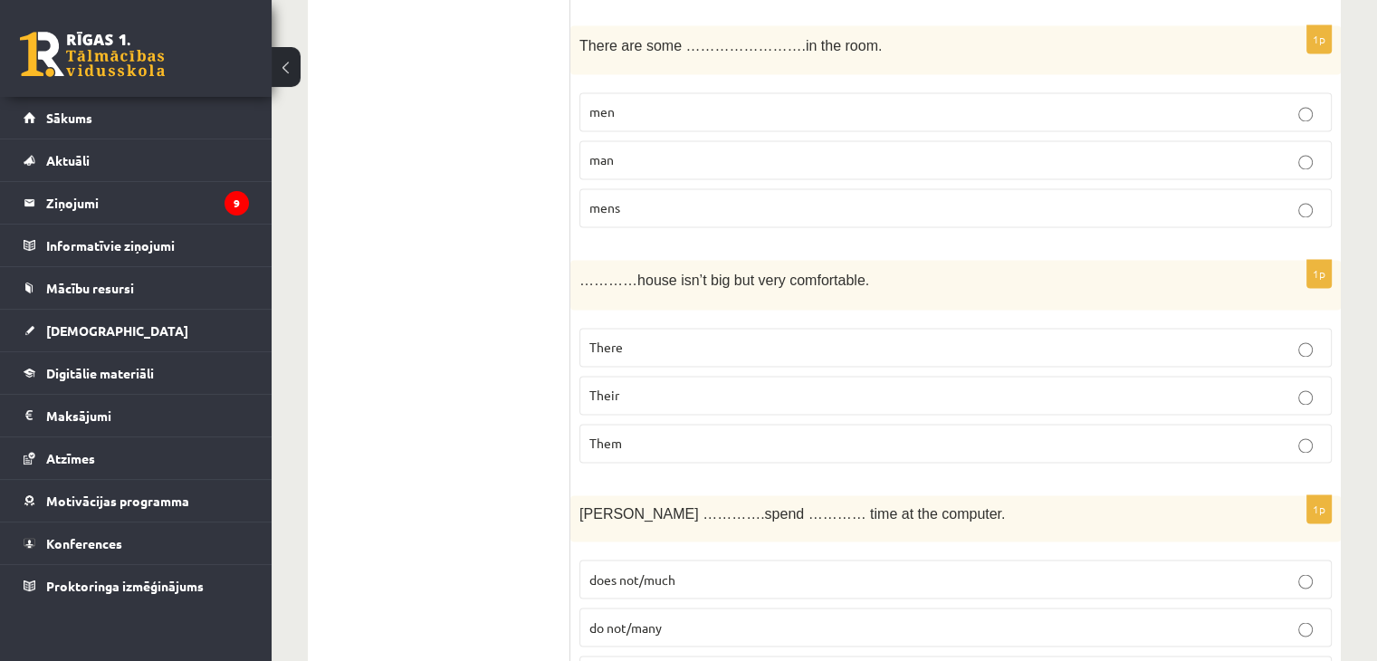
click at [628, 386] on p "Their" at bounding box center [956, 395] width 733 height 19
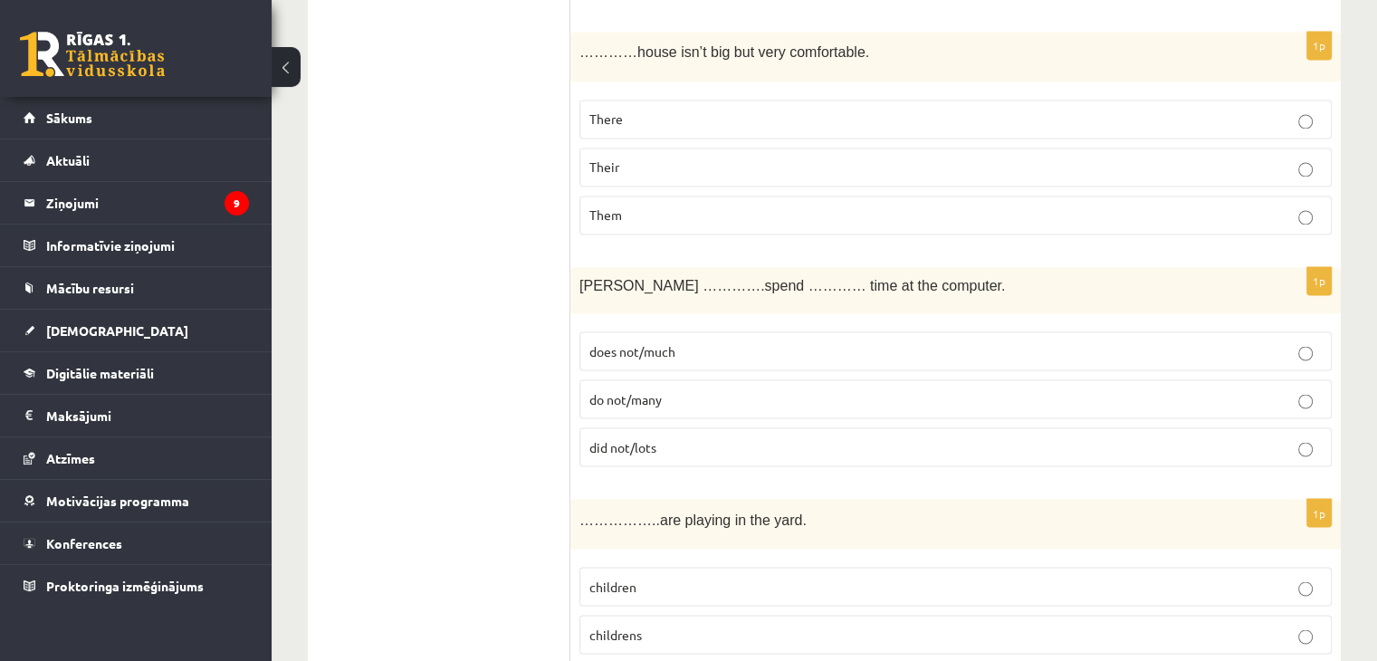
scroll to position [3169, 0]
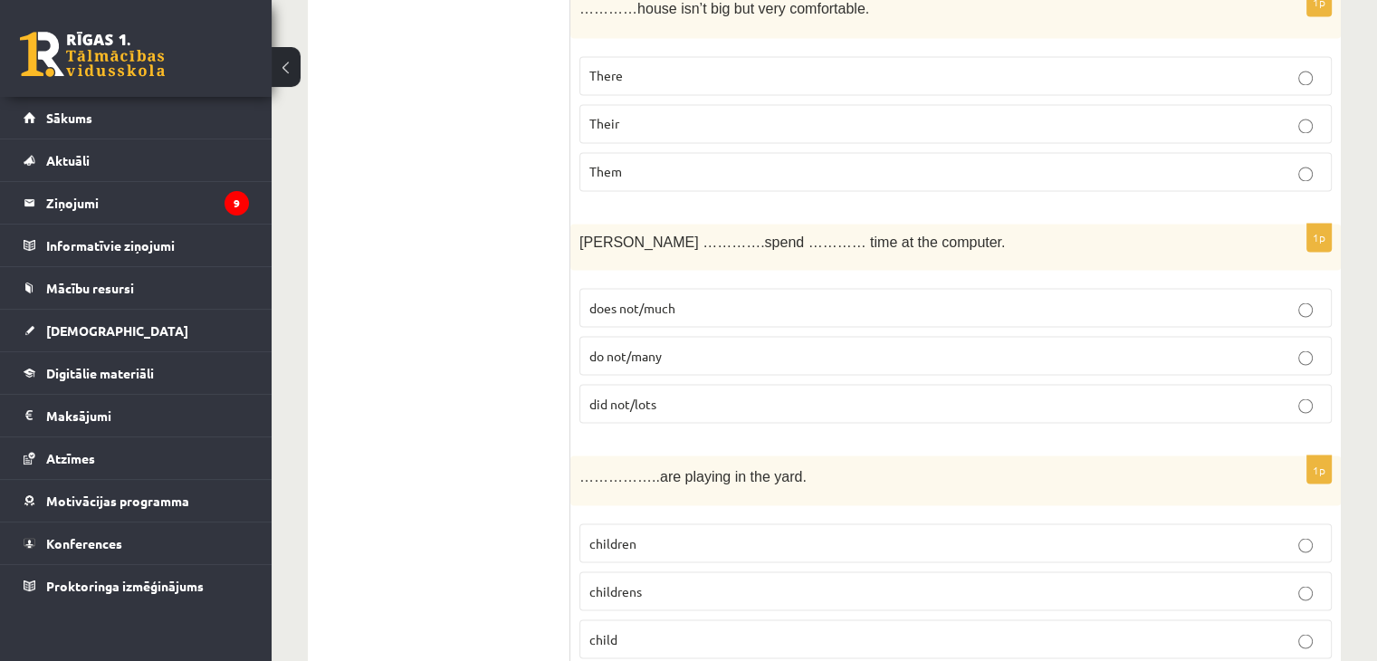
click at [614, 299] on span "does not/much" at bounding box center [633, 307] width 86 height 16
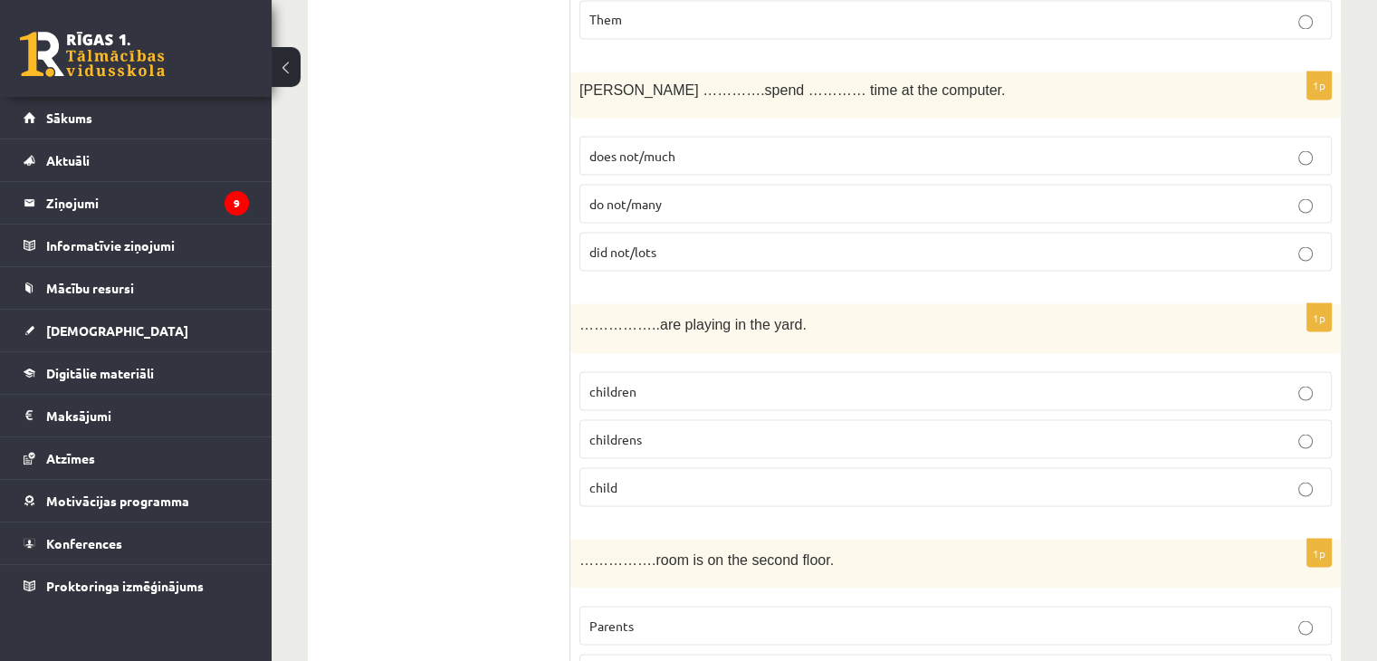
scroll to position [3350, 0]
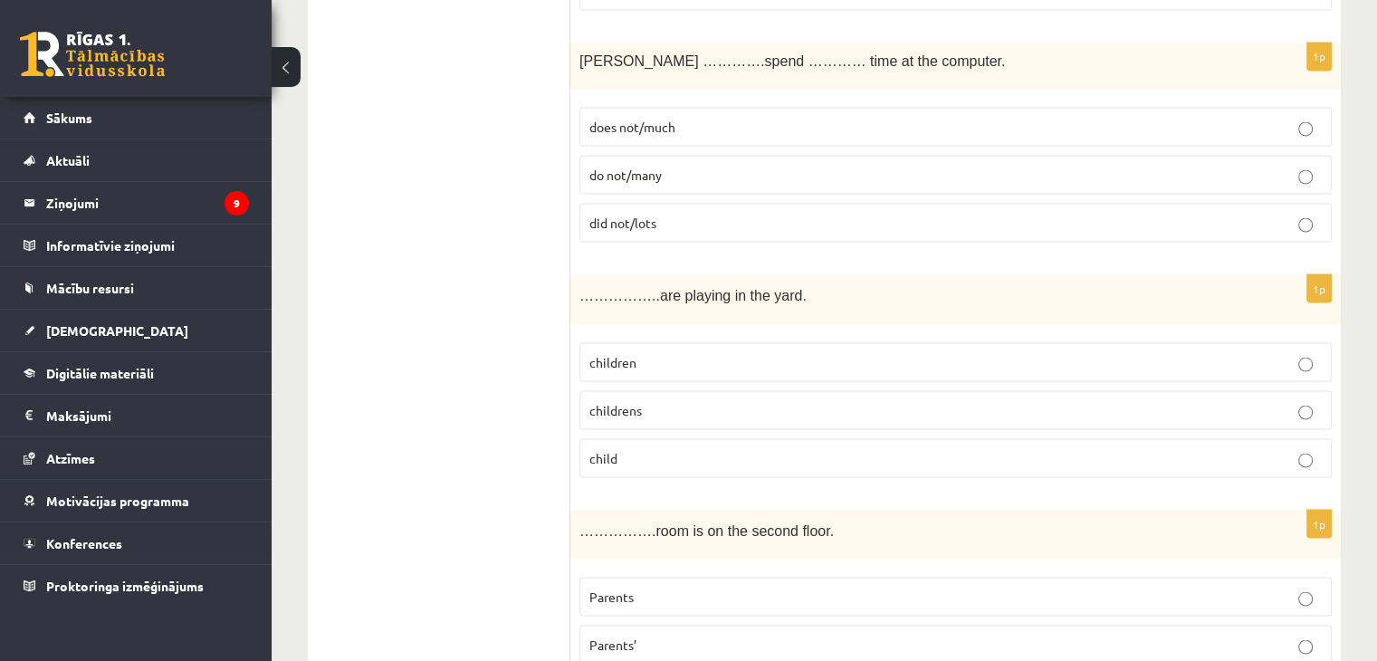
click at [784, 352] on p "children" at bounding box center [956, 361] width 733 height 19
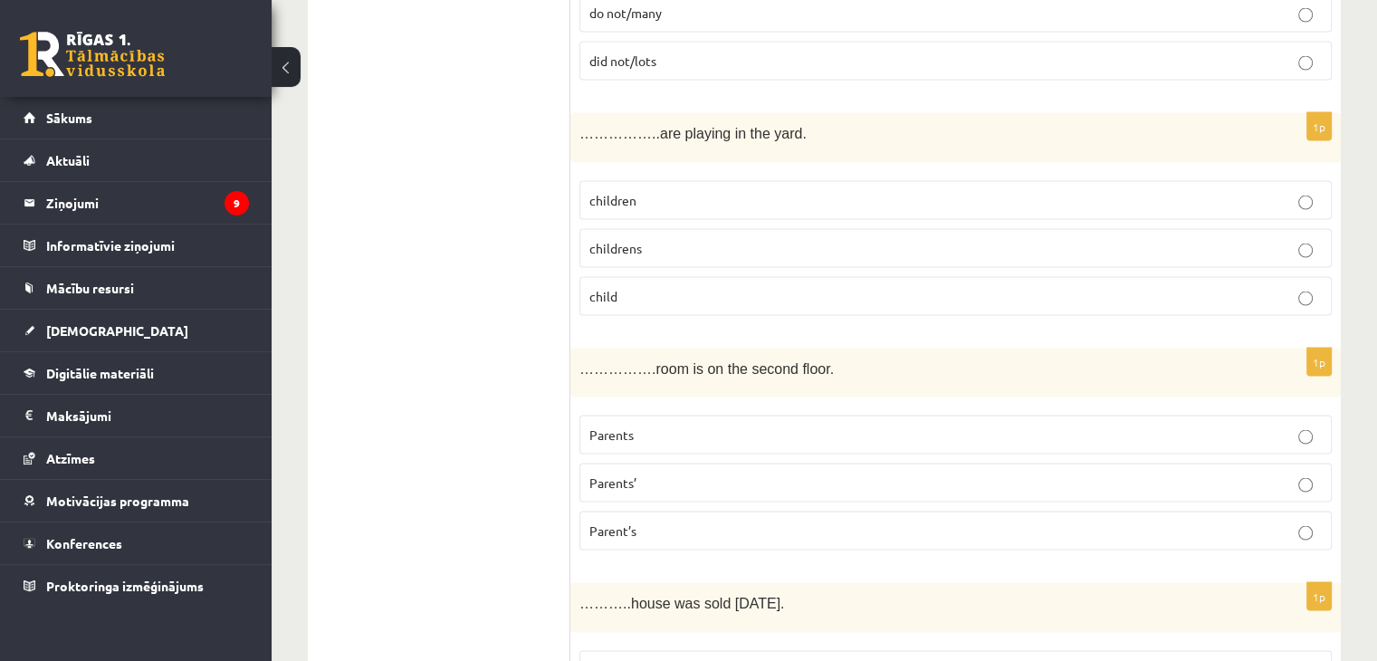
scroll to position [3622, 0]
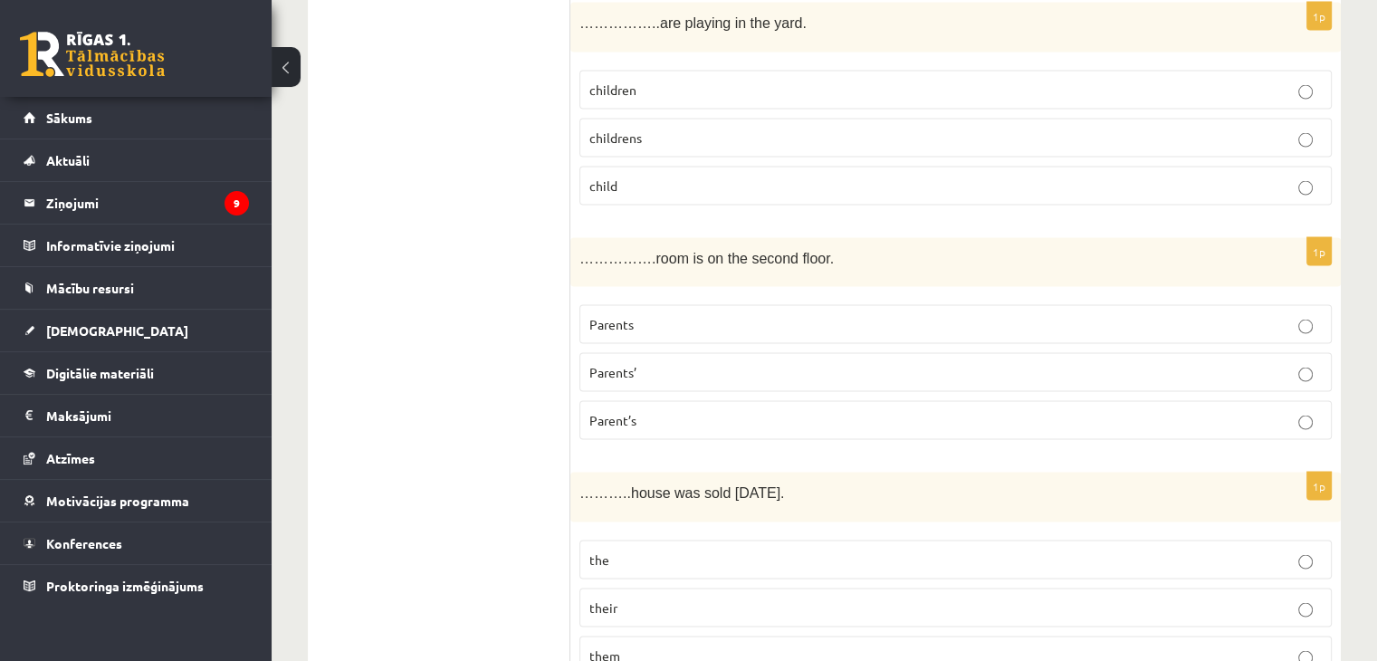
click at [496, 421] on ul "Tests Izvērtējums!" at bounding box center [448, 129] width 244 height 6853
click at [672, 411] on p "Parent’s" at bounding box center [956, 420] width 733 height 19
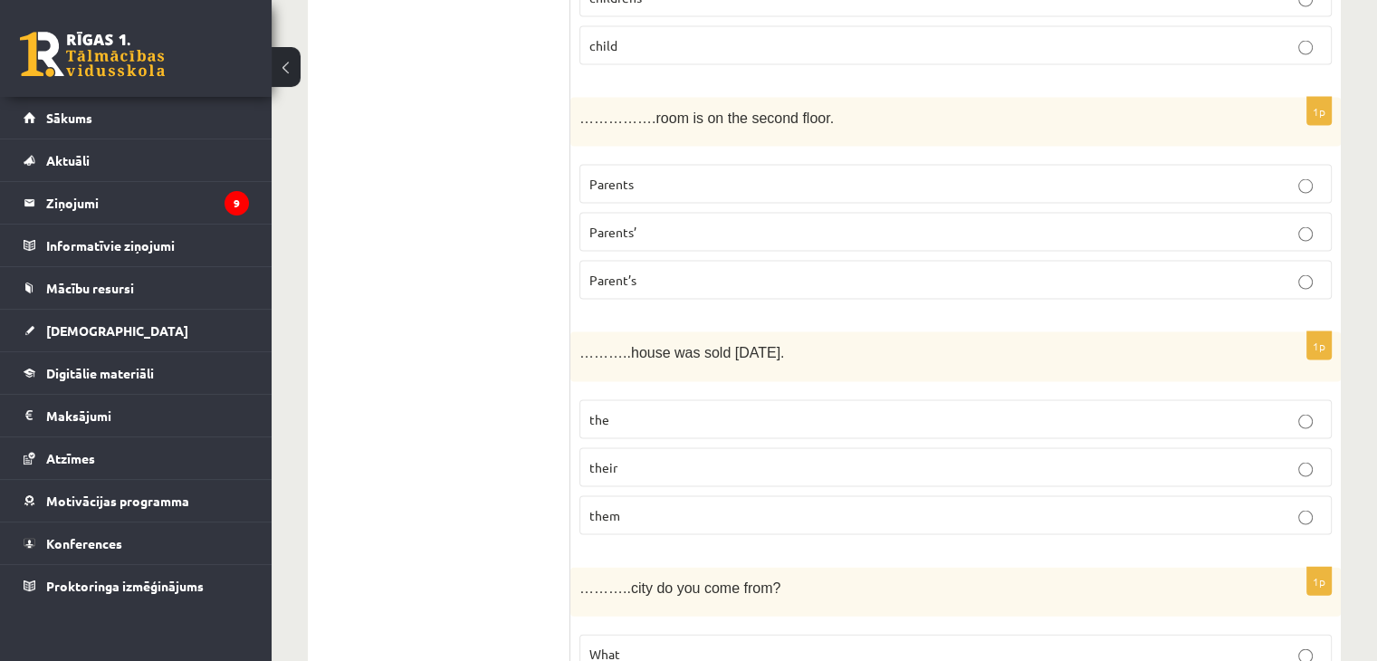
scroll to position [3803, 0]
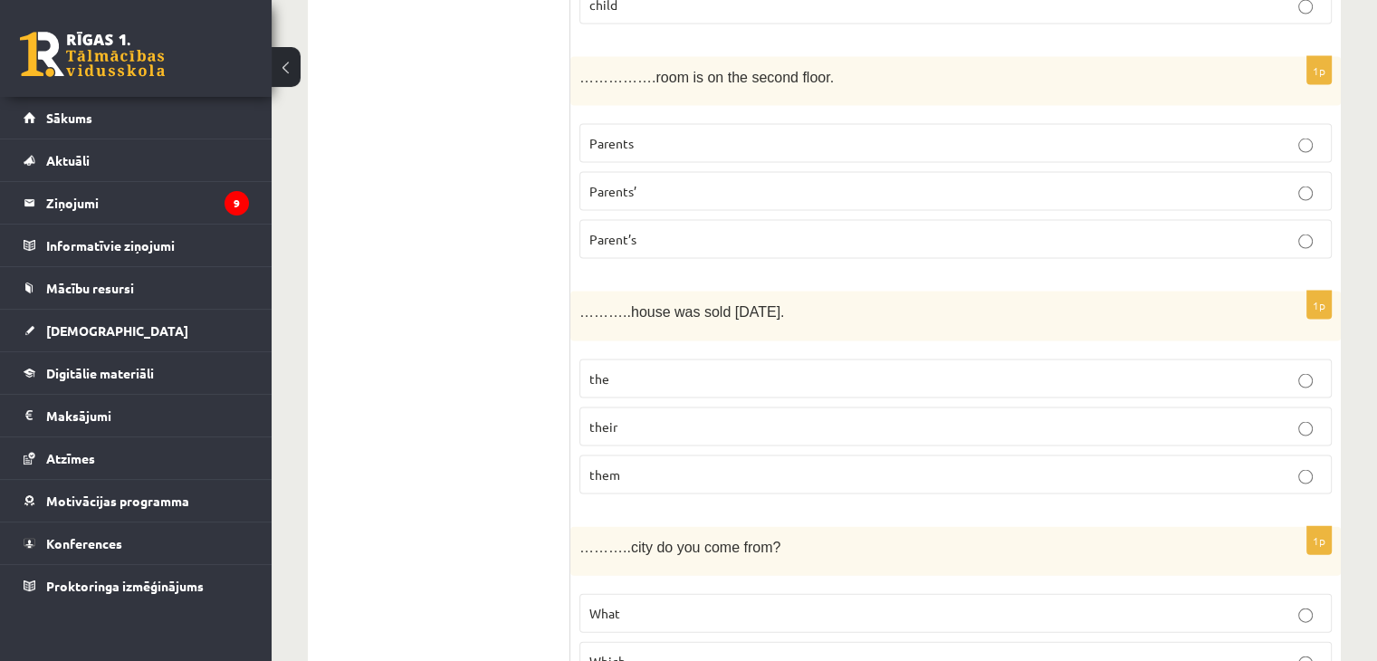
click at [635, 417] on p "their" at bounding box center [956, 426] width 733 height 19
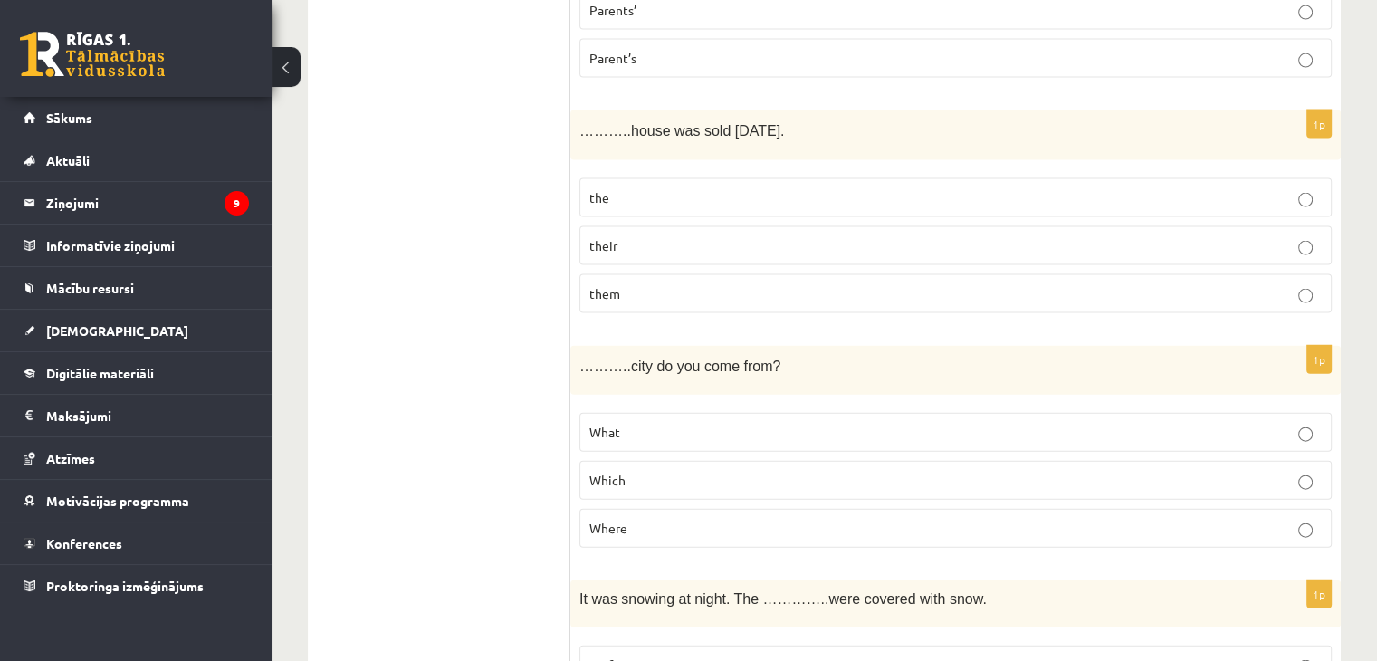
scroll to position [4075, 0]
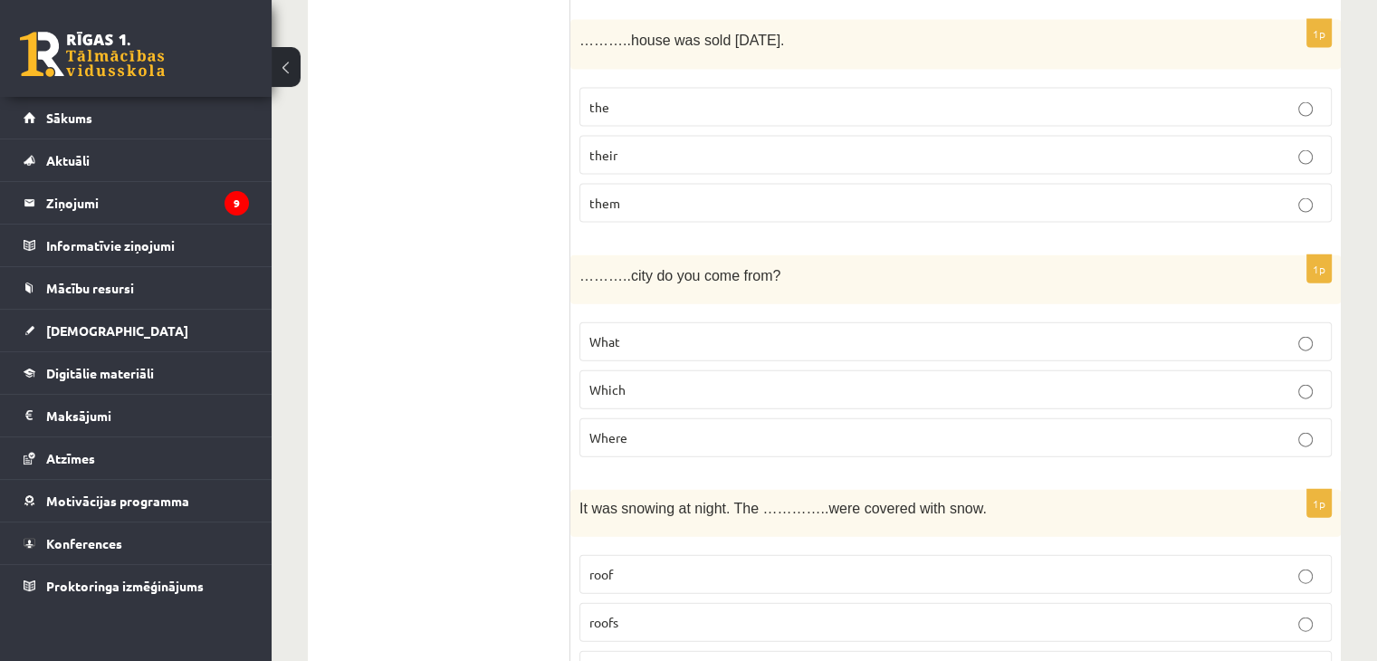
click at [671, 380] on p "Which" at bounding box center [956, 389] width 733 height 19
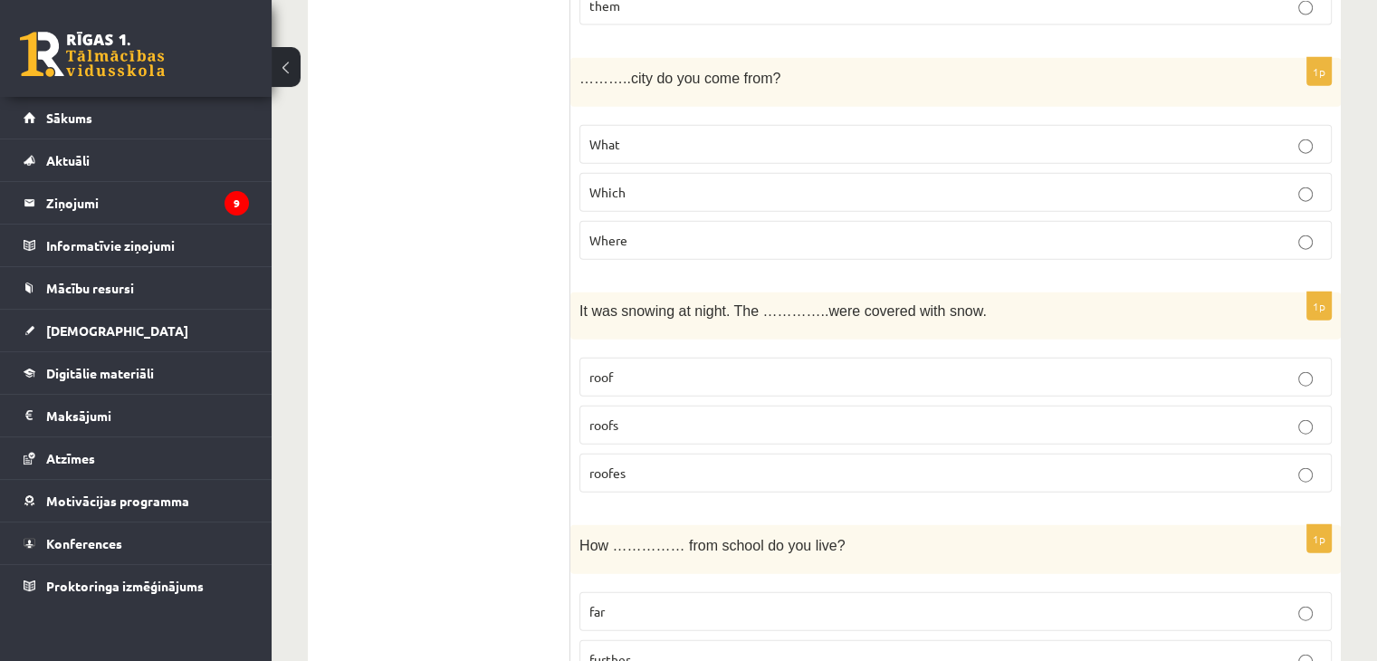
scroll to position [4363, 0]
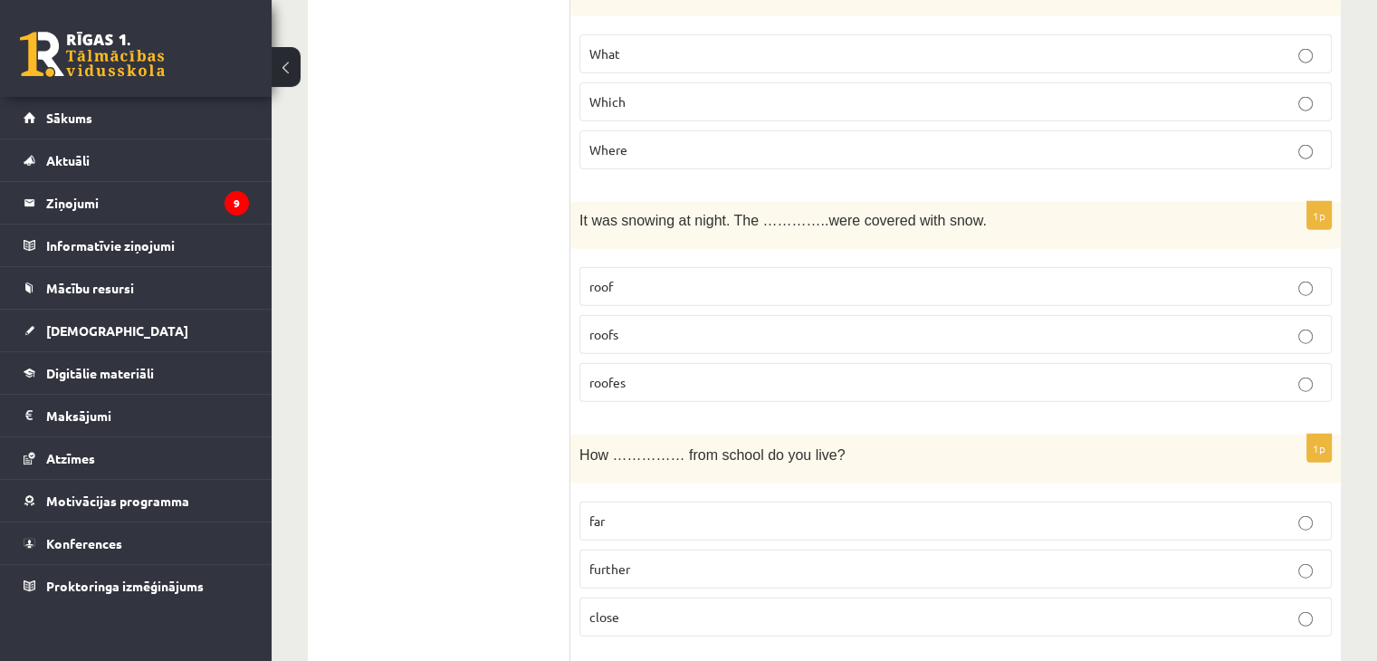
click at [680, 325] on p "roofs" at bounding box center [956, 334] width 733 height 19
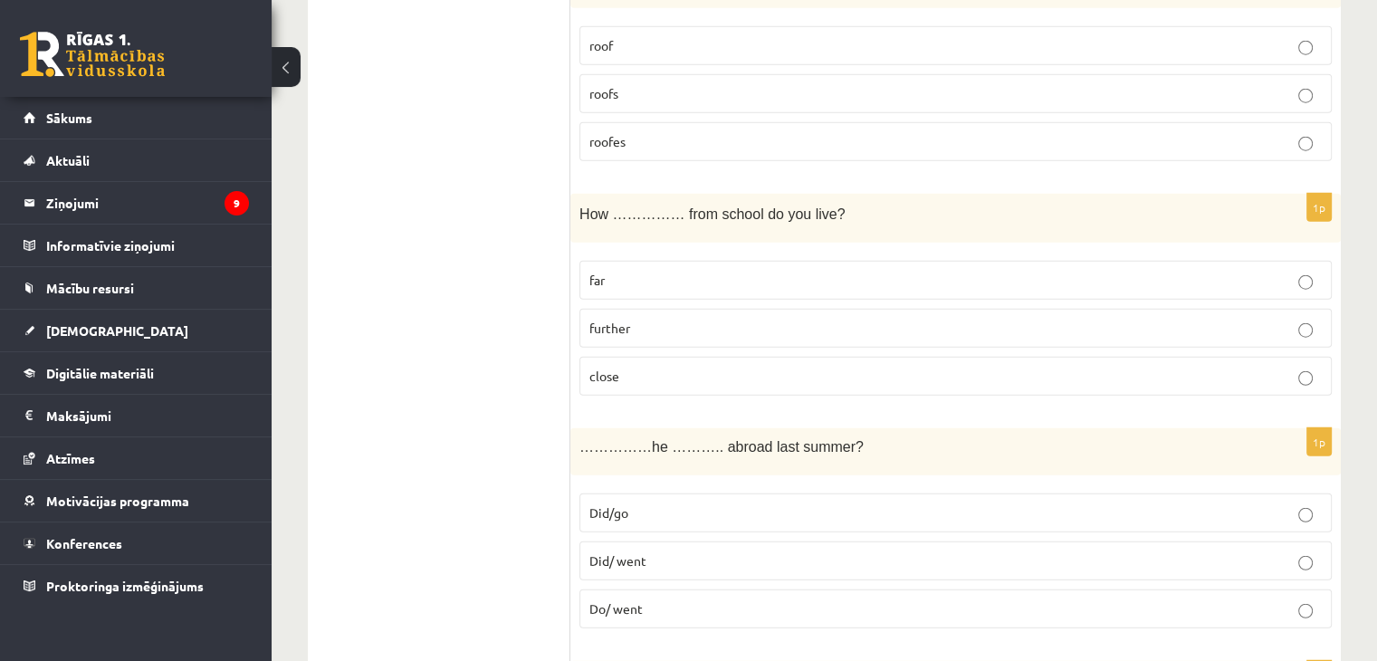
scroll to position [4635, 0]
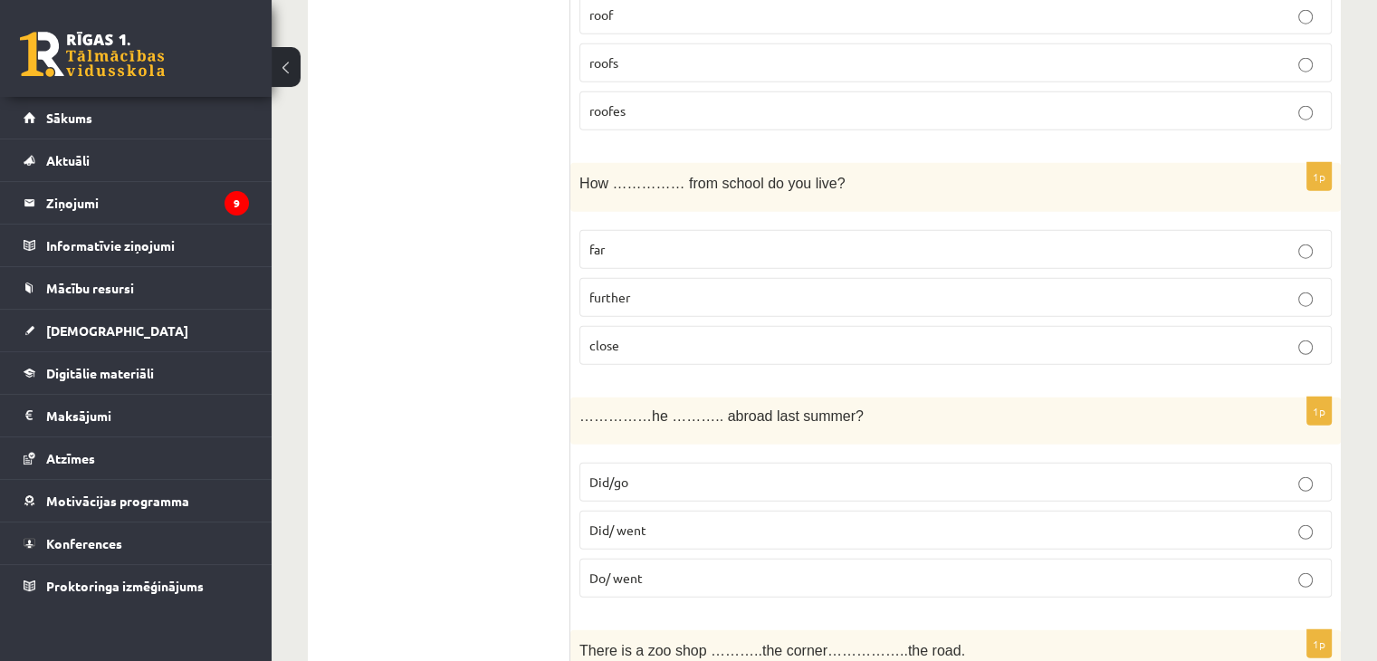
drag, startPoint x: 633, startPoint y: 461, endPoint x: 695, endPoint y: 333, distance: 142.1
click at [636, 473] on p "Did/go" at bounding box center [956, 482] width 733 height 19
click at [732, 240] on p "far" at bounding box center [956, 249] width 733 height 19
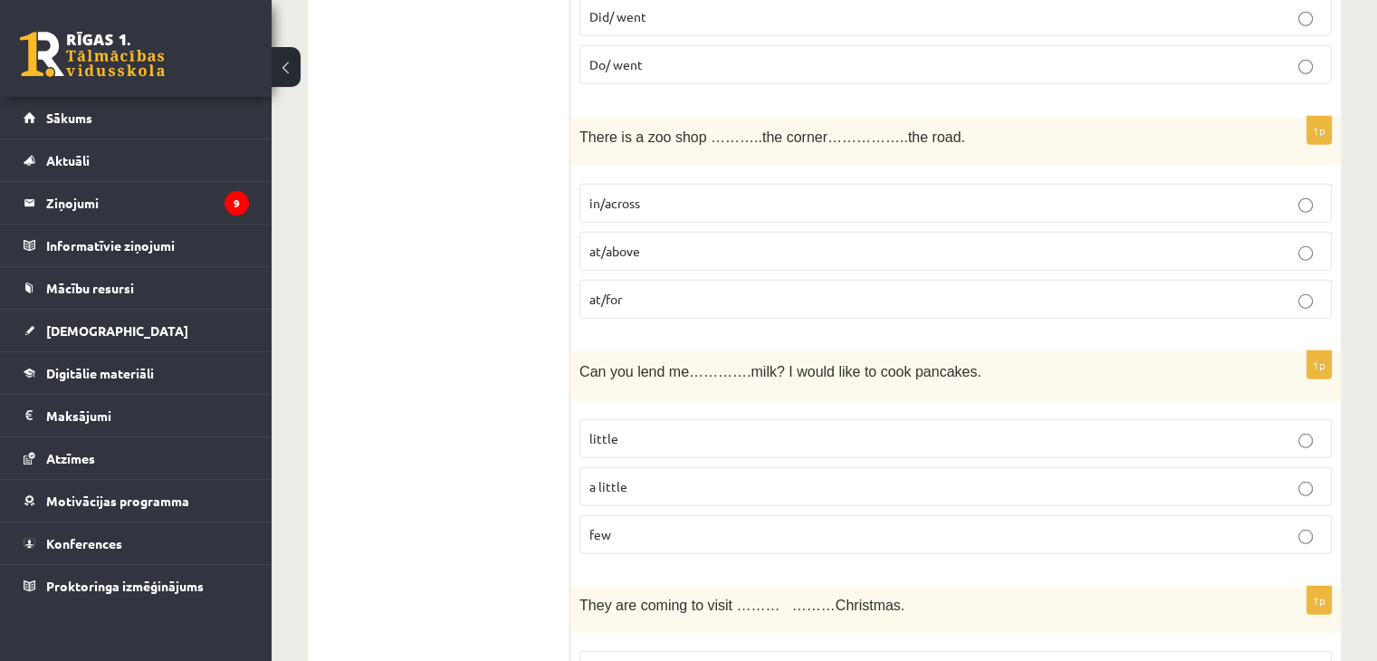
scroll to position [5178, 0]
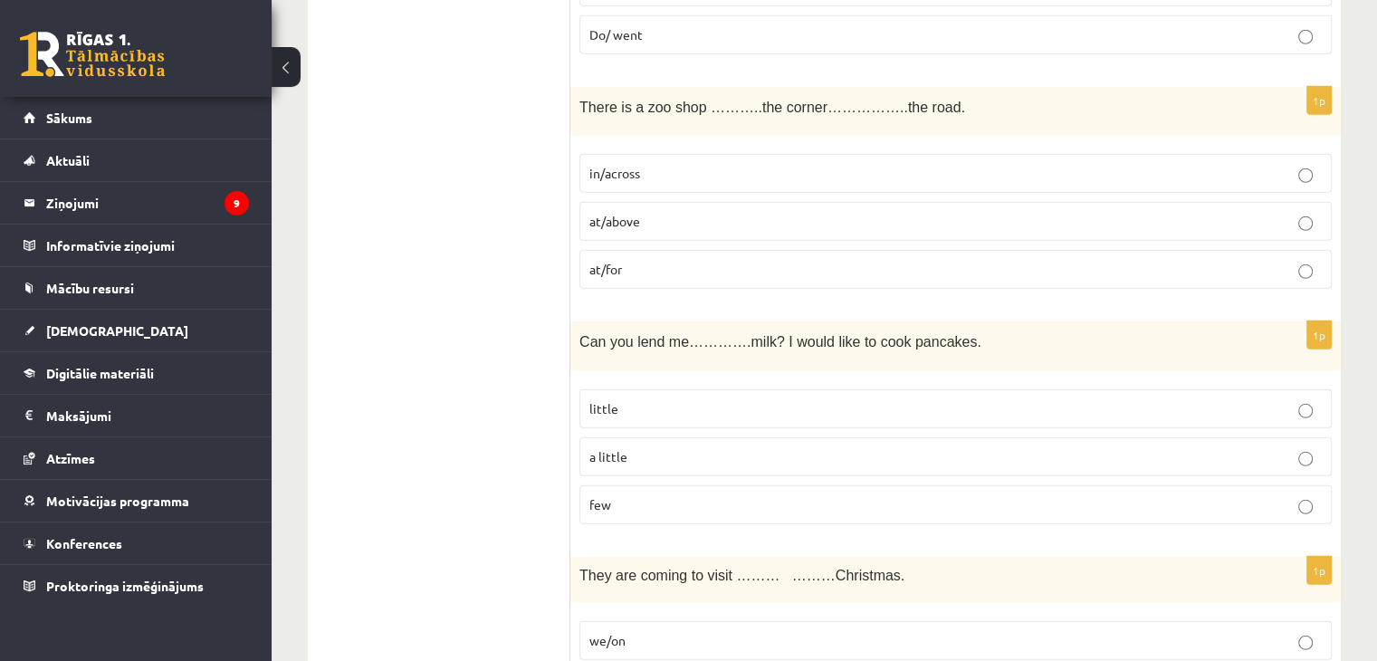
click at [718, 164] on p "in/across" at bounding box center [956, 173] width 733 height 19
drag, startPoint x: 681, startPoint y: 425, endPoint x: 666, endPoint y: 421, distance: 15.8
click at [674, 447] on p "a little" at bounding box center [956, 456] width 733 height 19
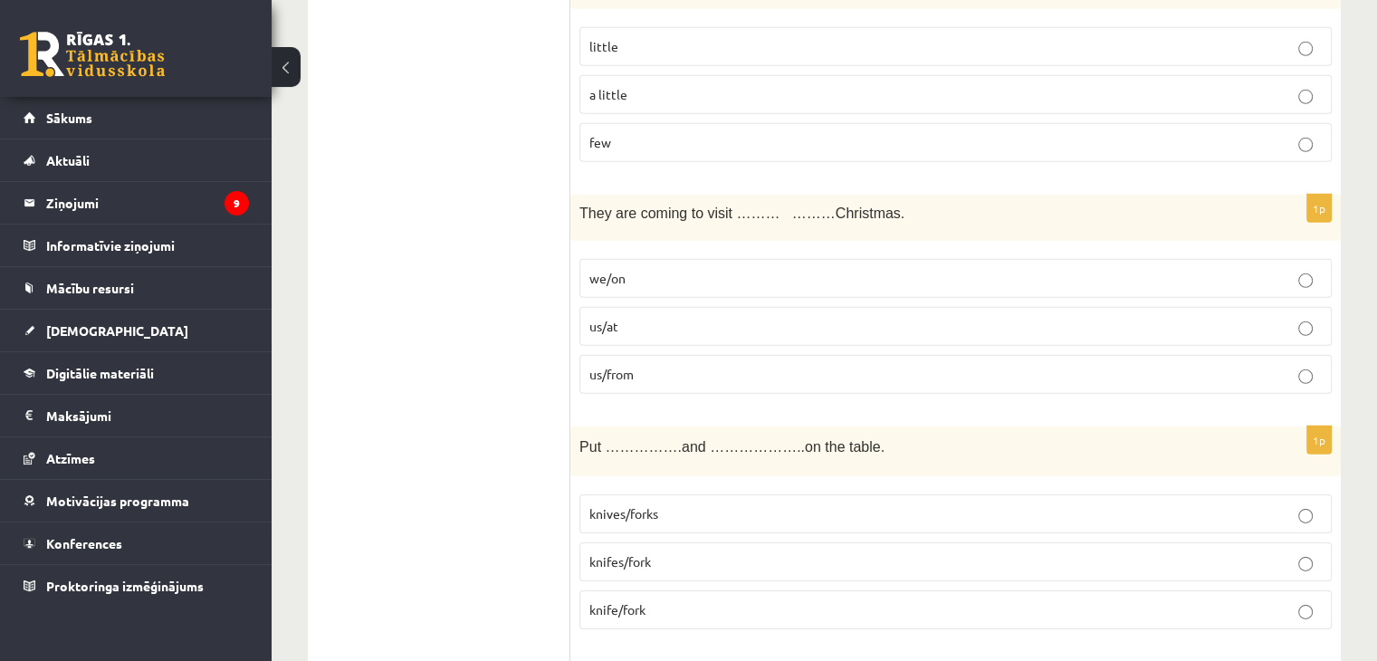
scroll to position [5631, 0]
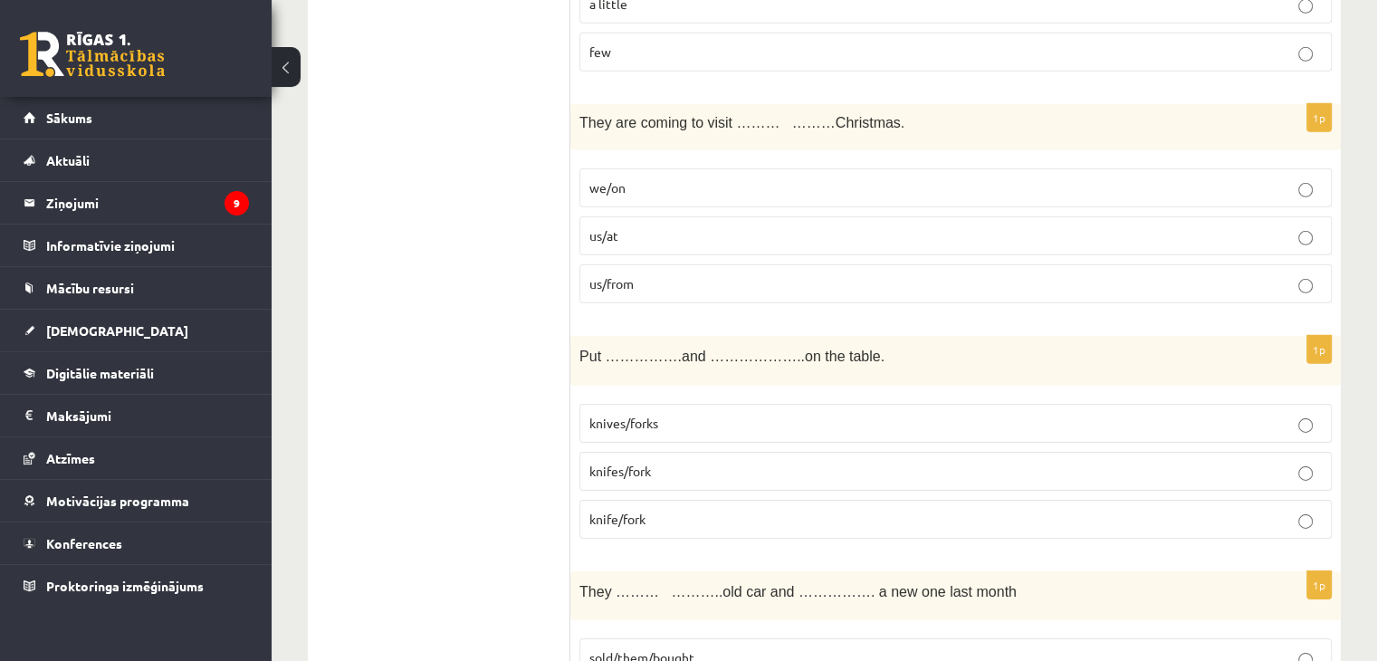
drag, startPoint x: 666, startPoint y: 206, endPoint x: 1161, endPoint y: 81, distance: 510.8
click at [708, 216] on label "us/at" at bounding box center [956, 235] width 753 height 39
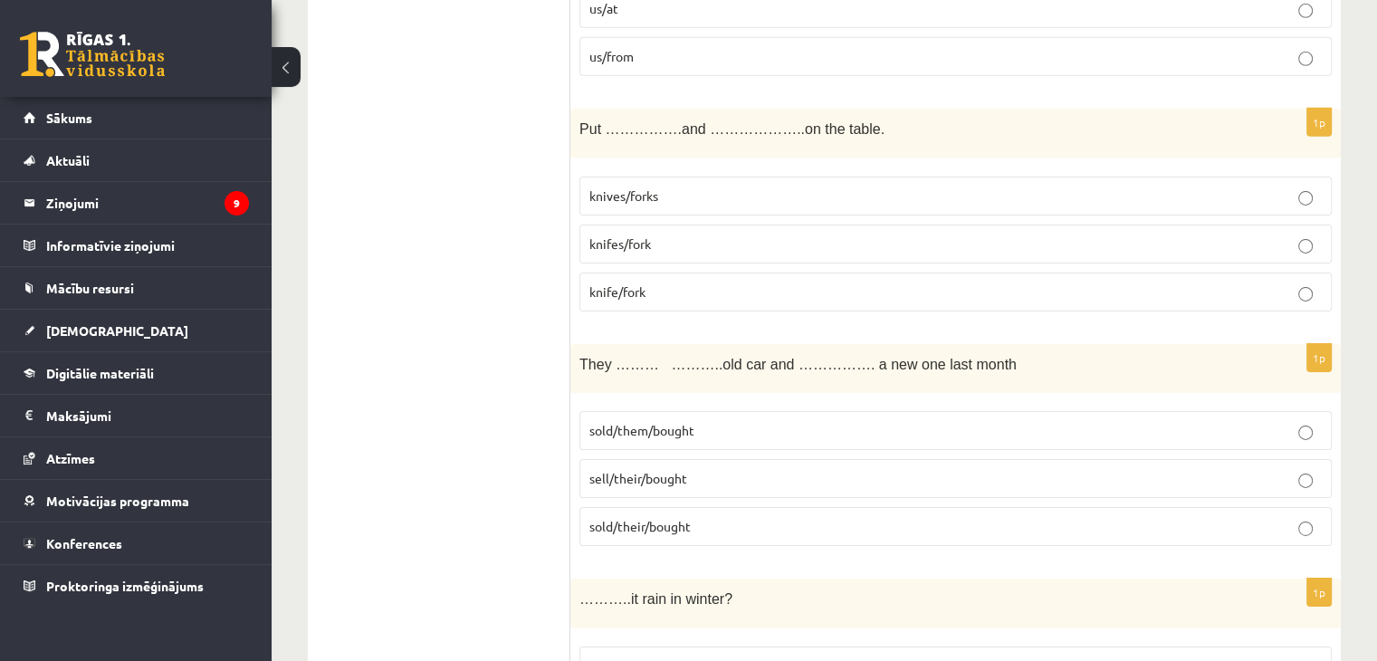
scroll to position [5902, 0]
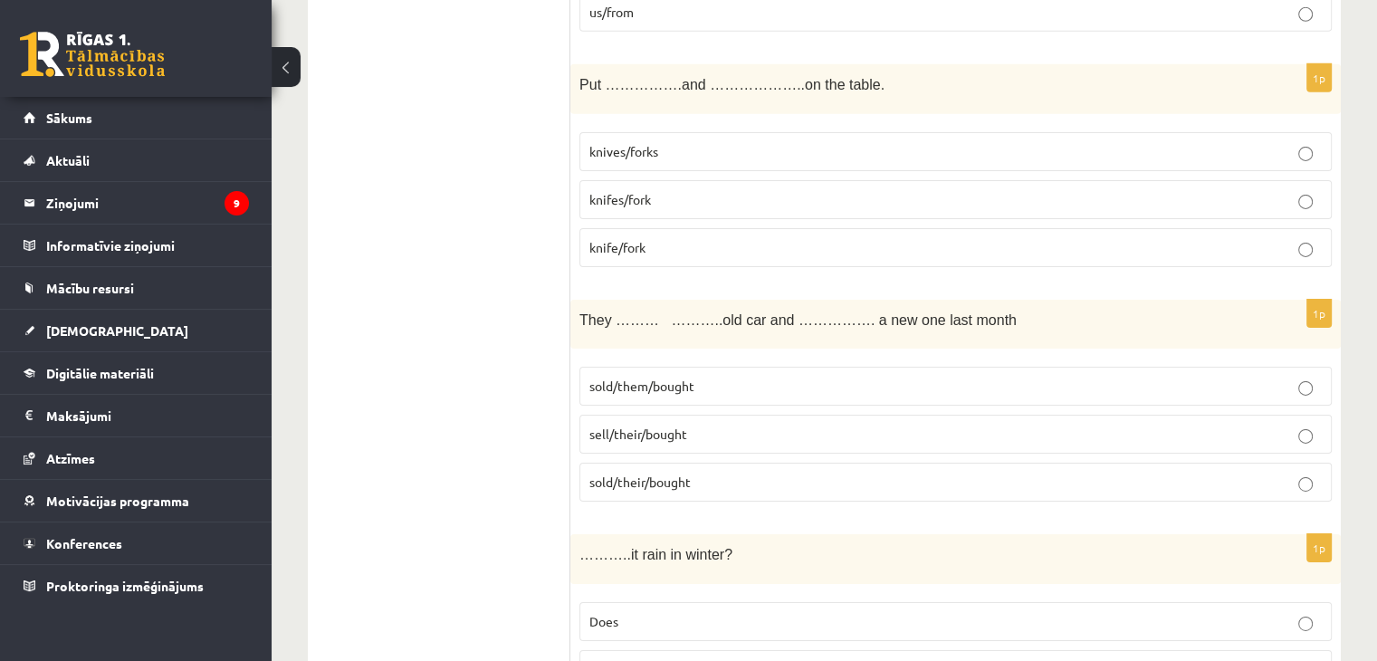
click at [621, 228] on label "knife/fork" at bounding box center [956, 247] width 753 height 39
click at [683, 474] on span "sold/their/bought" at bounding box center [640, 482] width 101 height 16
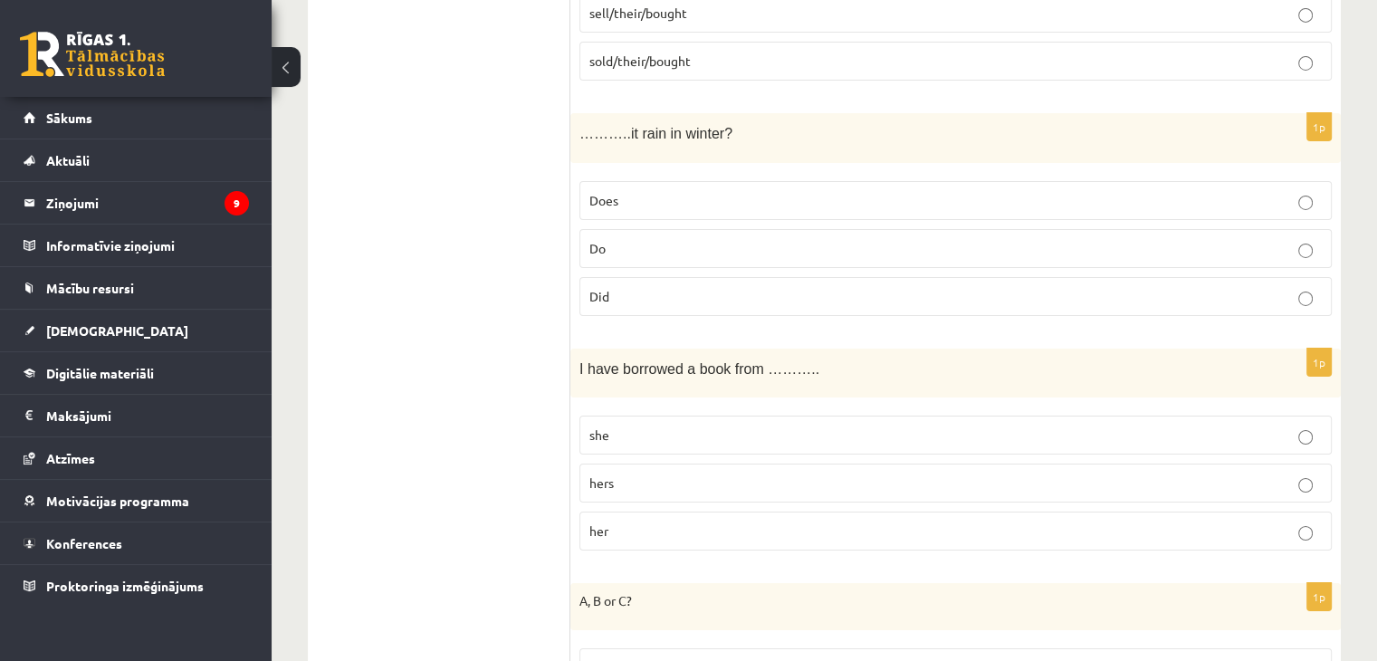
scroll to position [6355, 0]
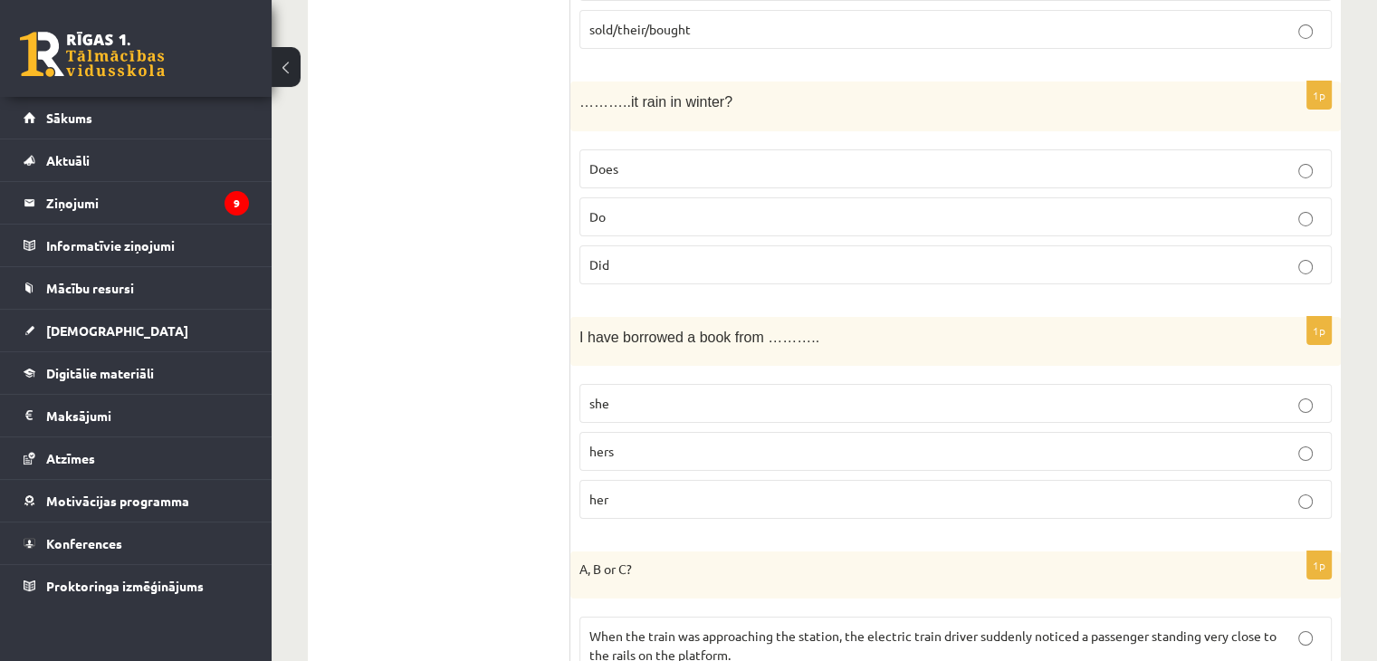
click at [656, 159] on p "Does" at bounding box center [956, 168] width 733 height 19
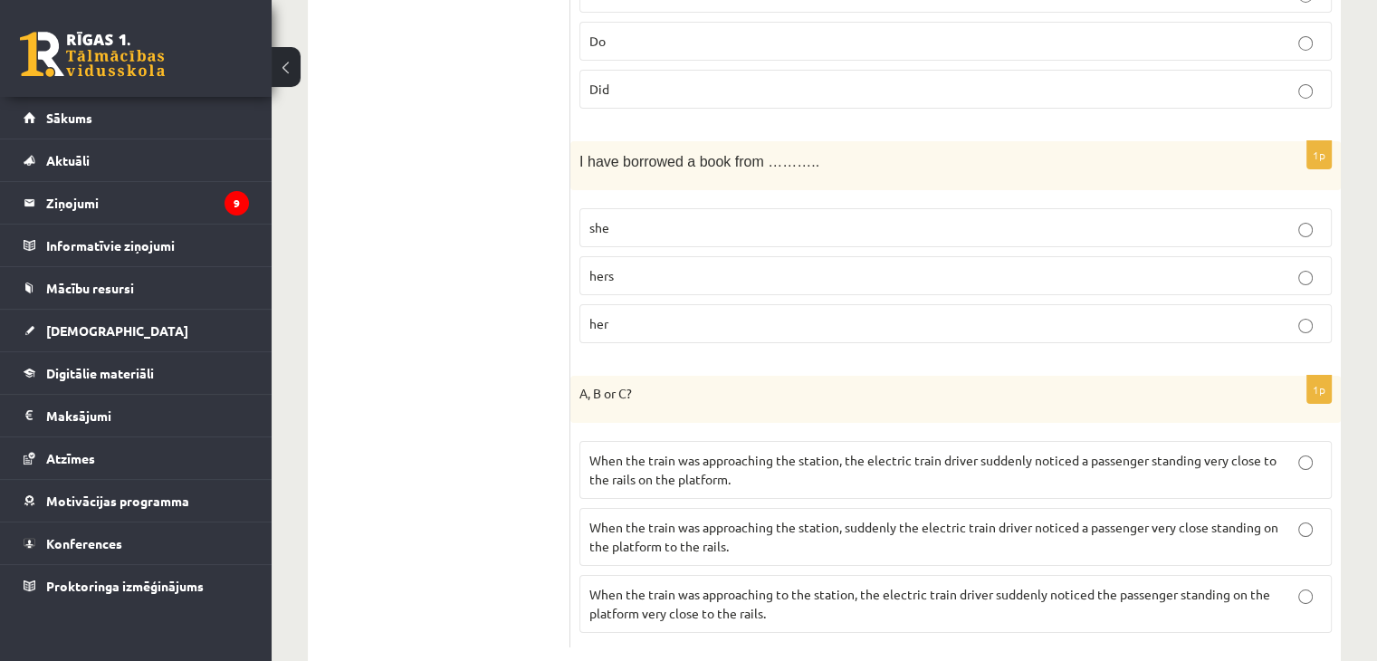
scroll to position [6536, 0]
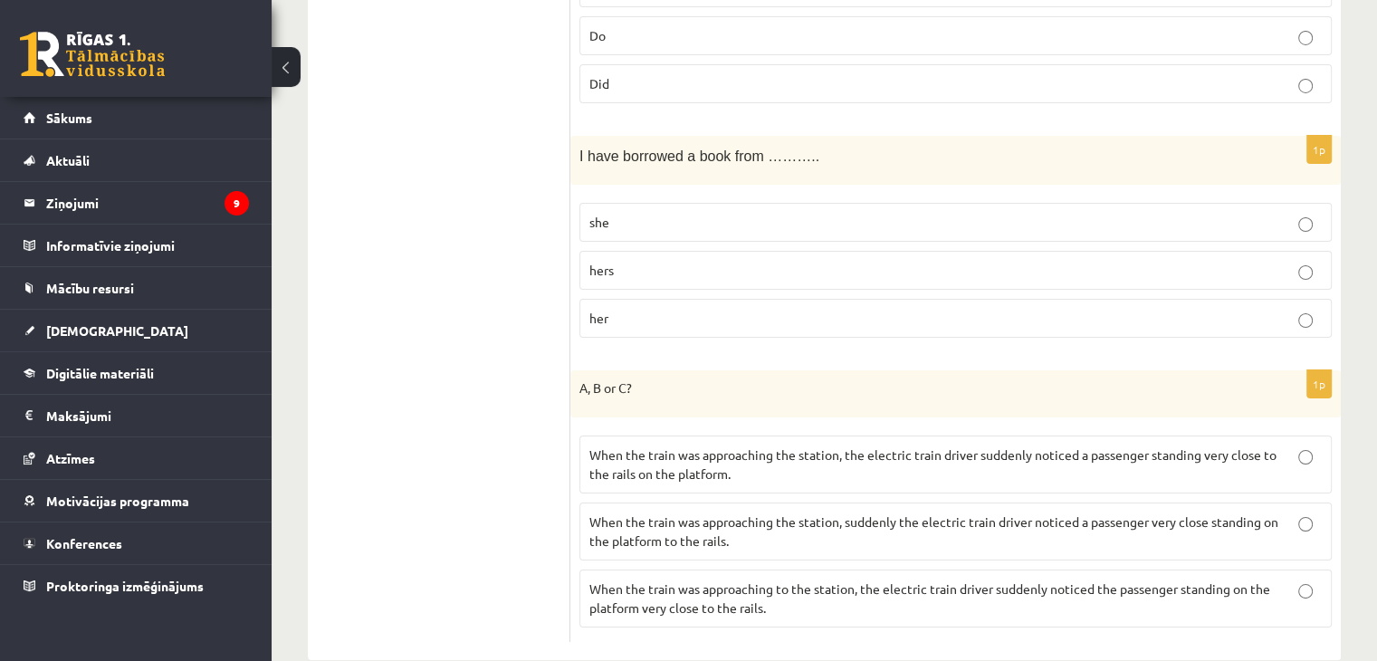
drag, startPoint x: 720, startPoint y: 282, endPoint x: 703, endPoint y: 283, distance: 17.3
click at [716, 309] on p "her" at bounding box center [956, 318] width 733 height 19
click at [822, 446] on p "When the train was approaching the station, the electric train driver suddenly …" at bounding box center [956, 465] width 733 height 38
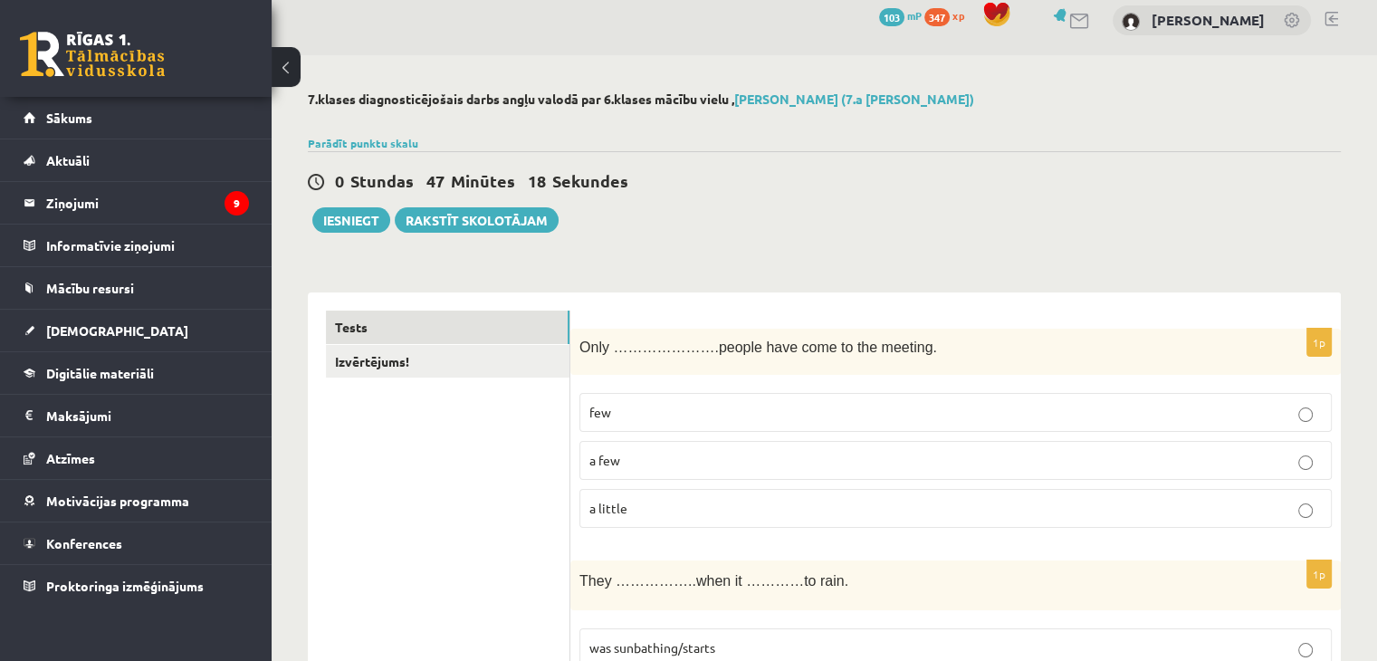
scroll to position [0, 0]
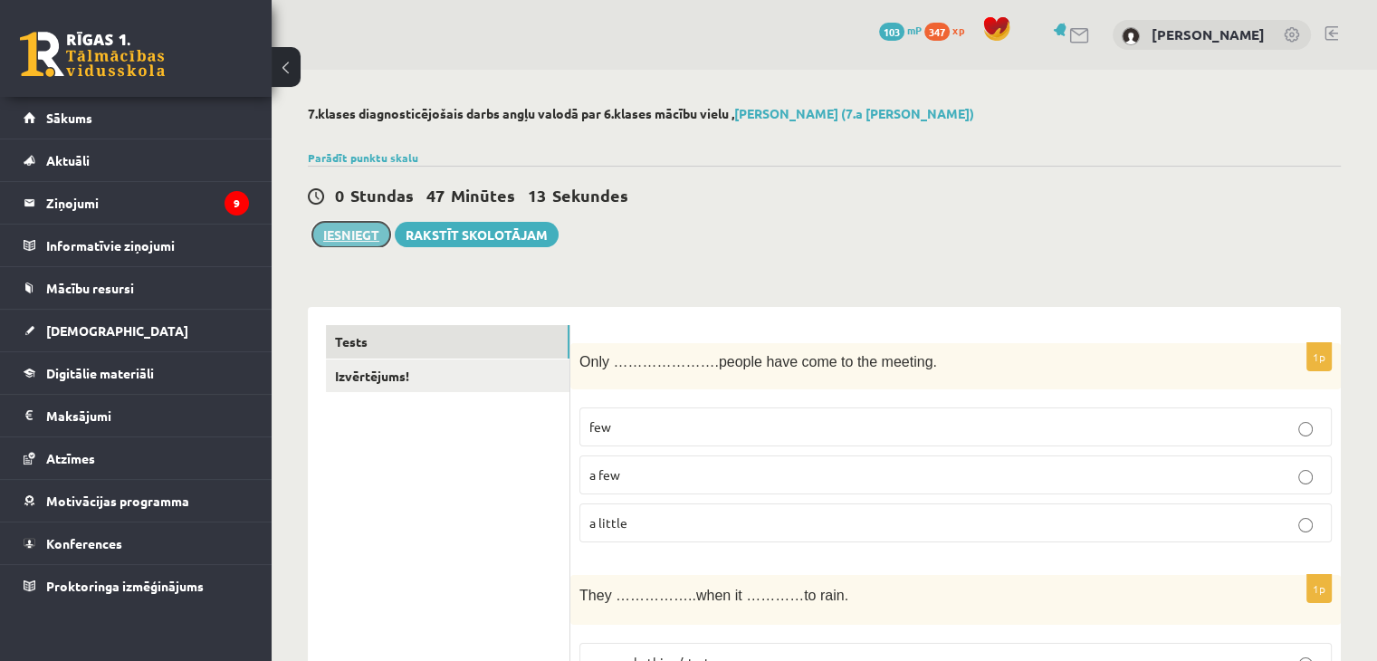
click at [374, 228] on button "Iesniegt" at bounding box center [351, 234] width 78 height 25
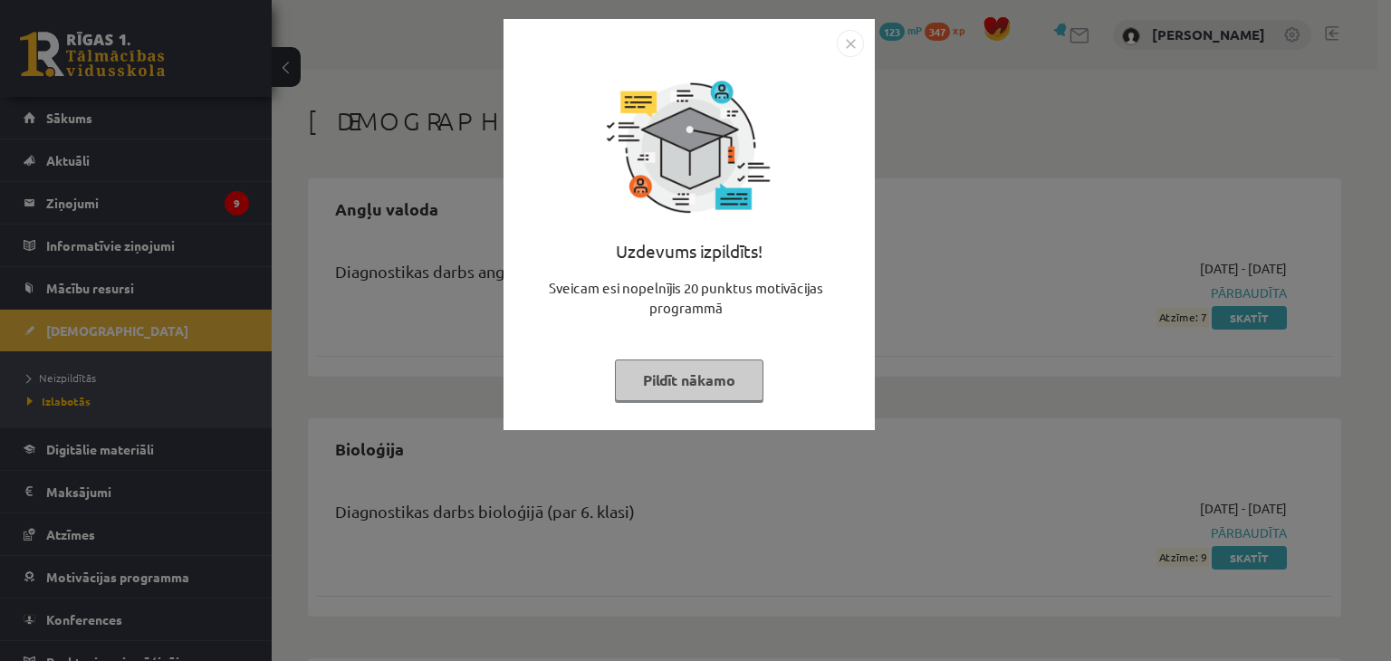
click at [702, 365] on button "Pildīt nākamo" at bounding box center [689, 380] width 149 height 42
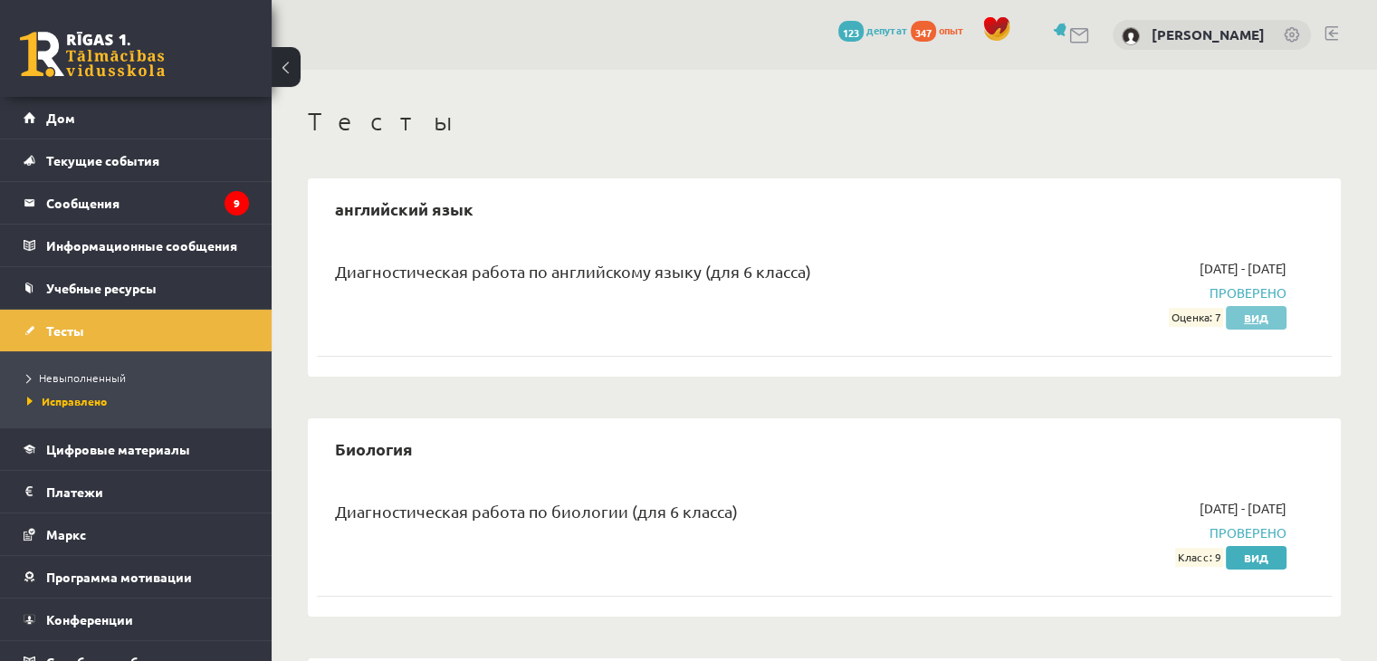
click at [1234, 317] on link "Вид" at bounding box center [1256, 318] width 61 height 24
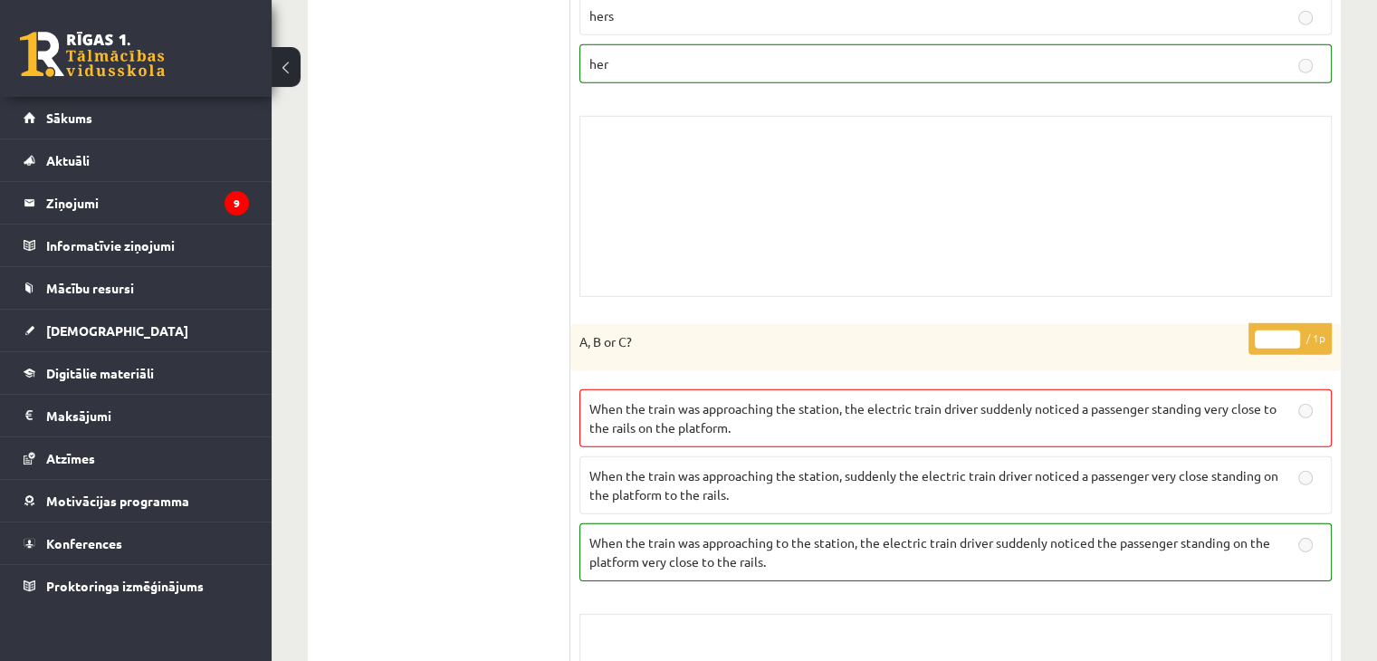
scroll to position [12540, 0]
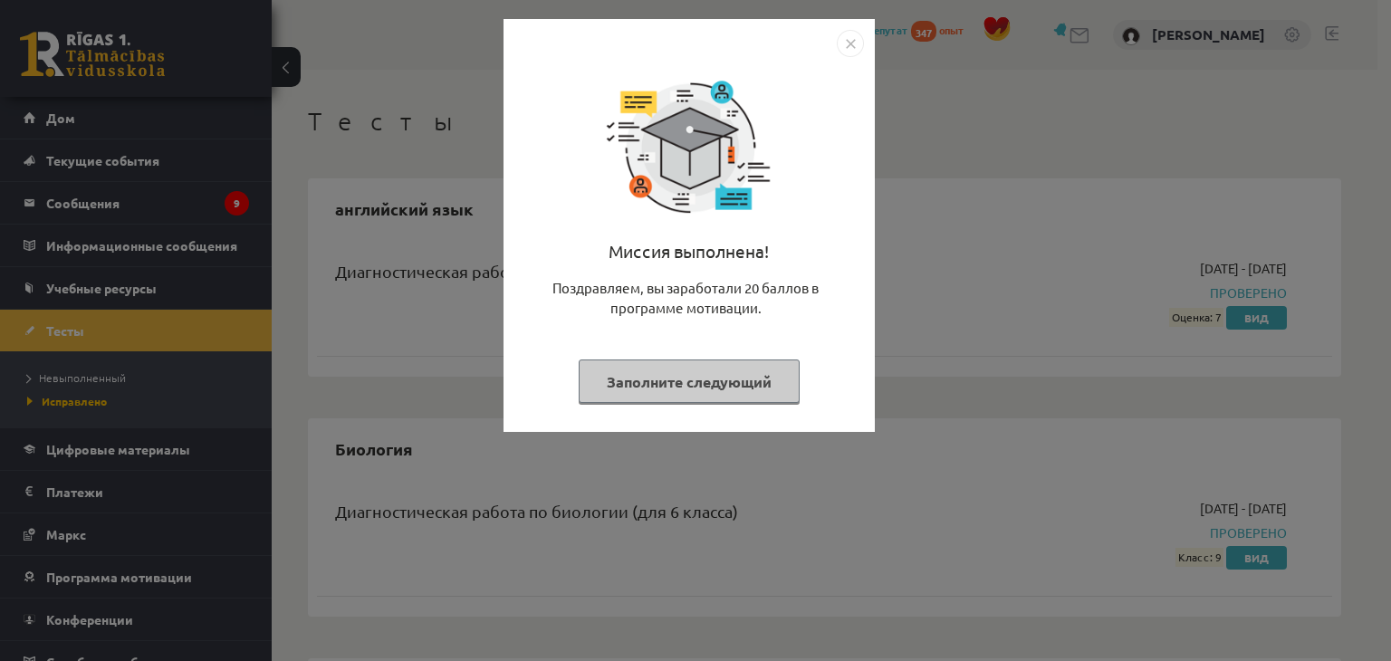
click at [669, 385] on font "Заполните следующий" at bounding box center [689, 381] width 165 height 19
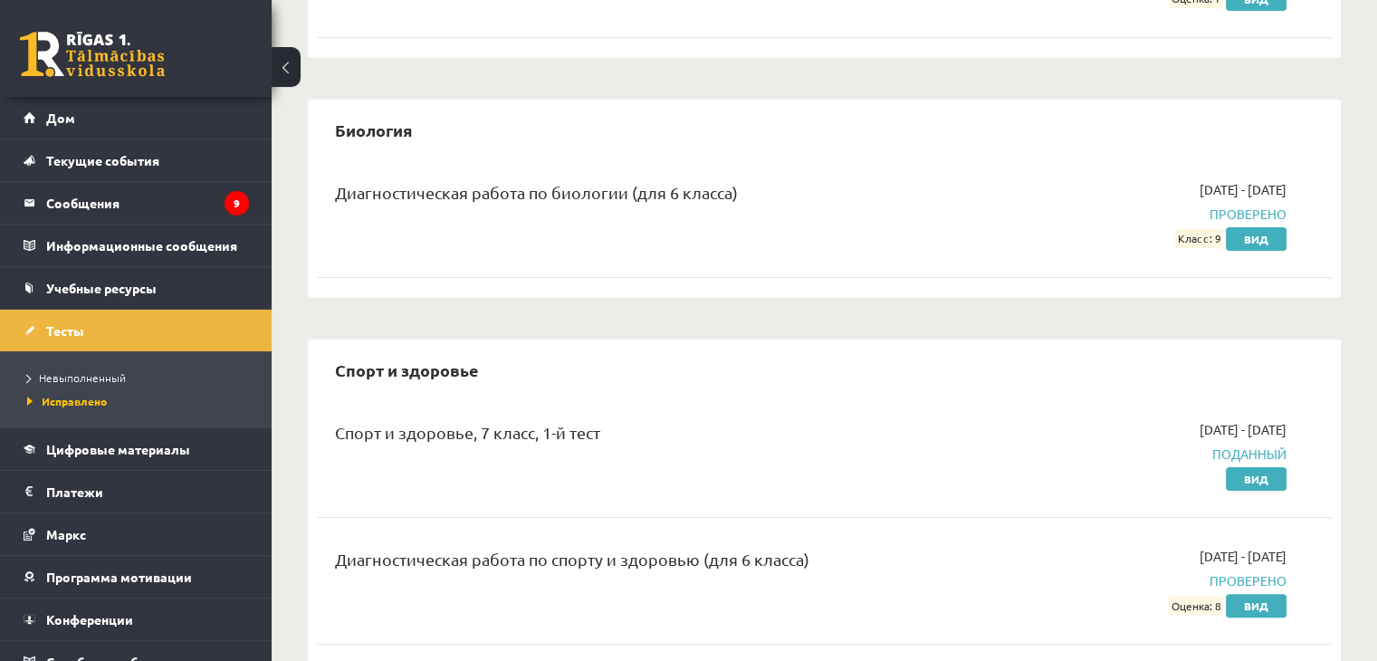
scroll to position [358, 0]
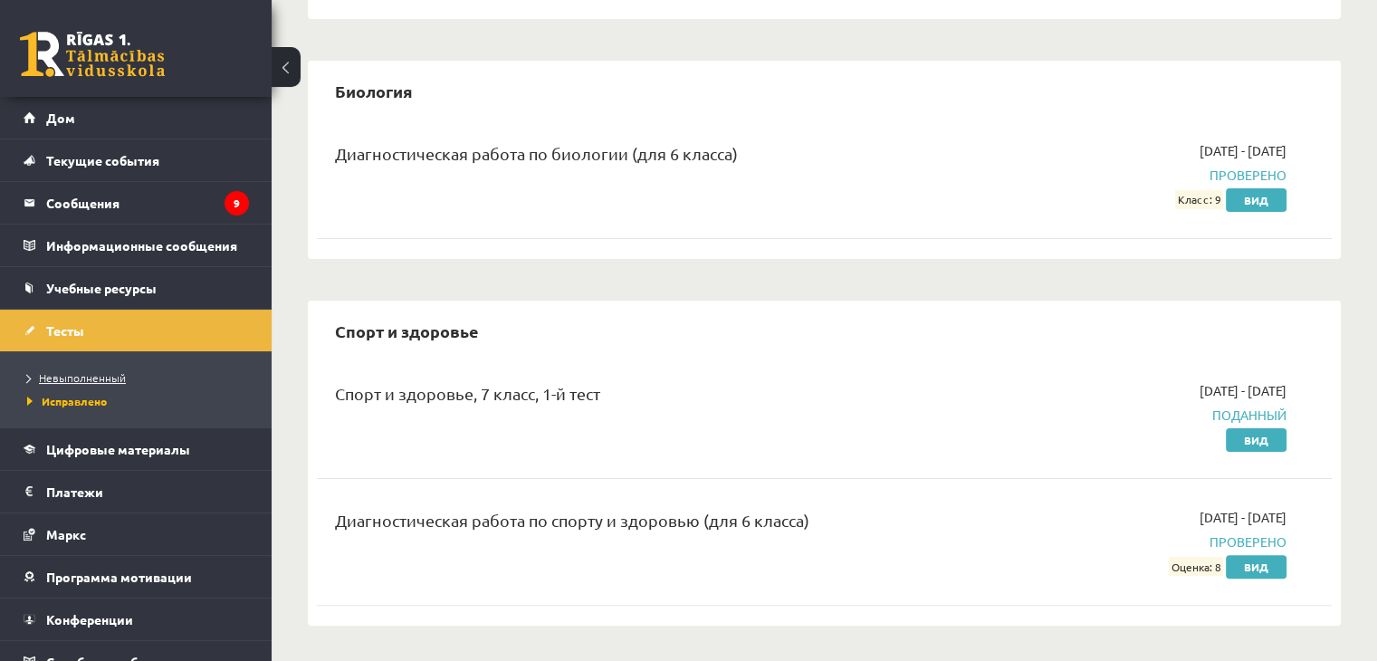
click at [143, 371] on link "Невыполненный" at bounding box center [140, 377] width 226 height 16
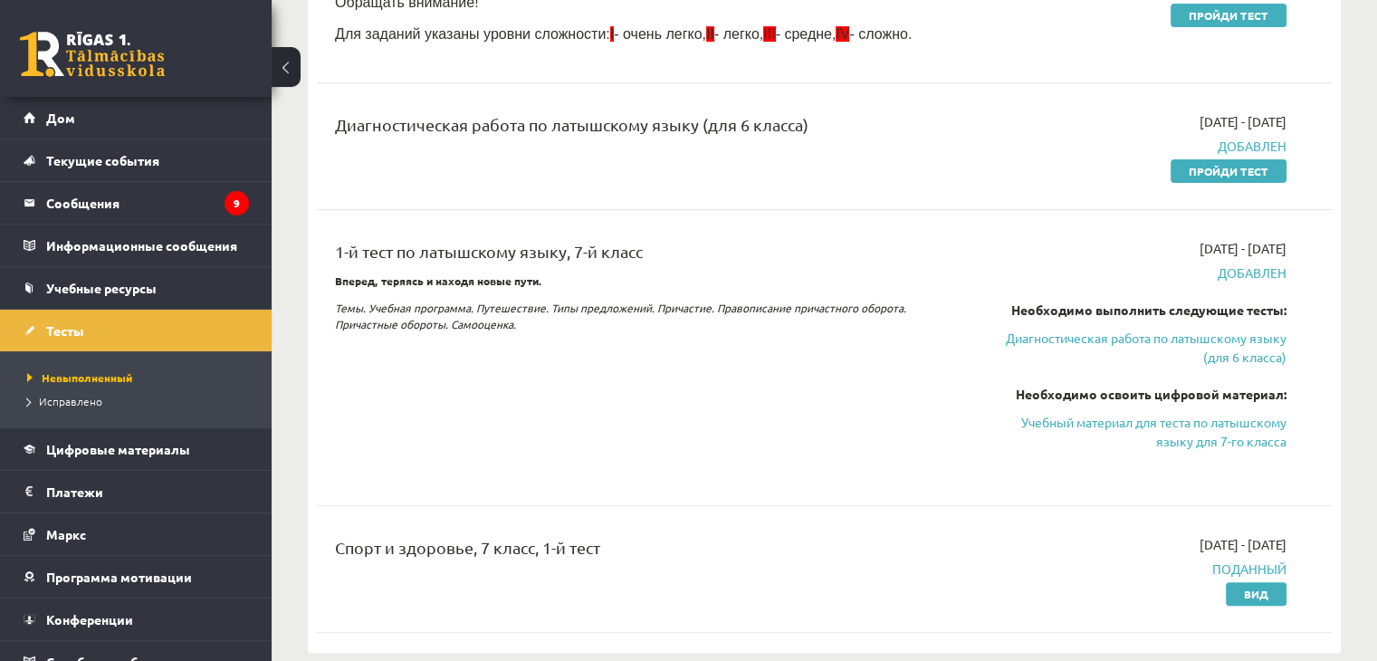
scroll to position [543, 0]
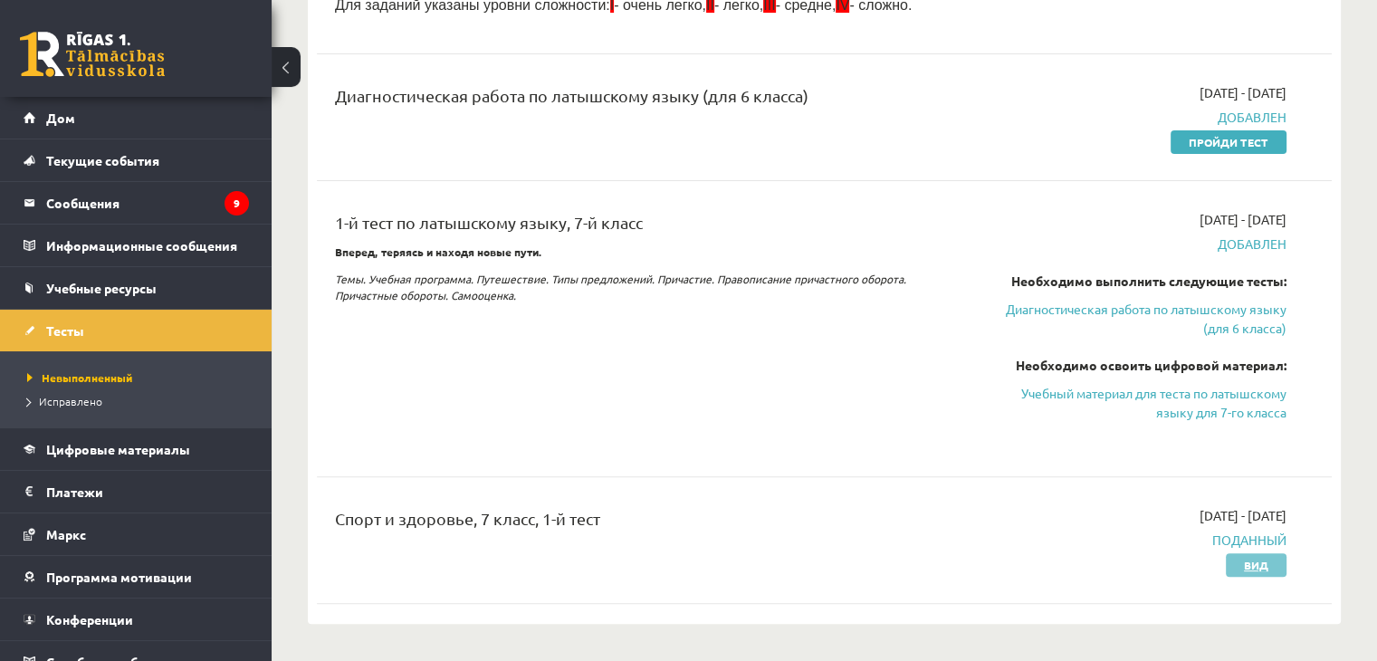
click at [1256, 567] on font "Вид" at bounding box center [1256, 565] width 24 height 14
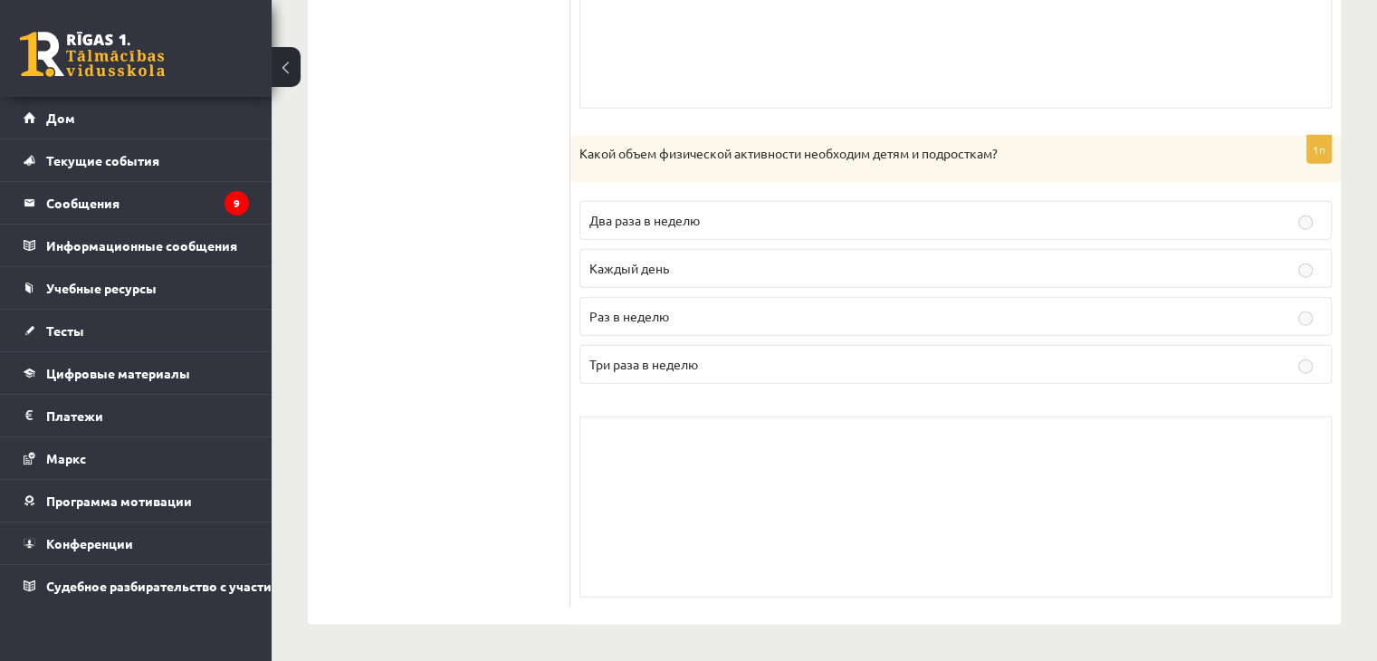
scroll to position [4552, 0]
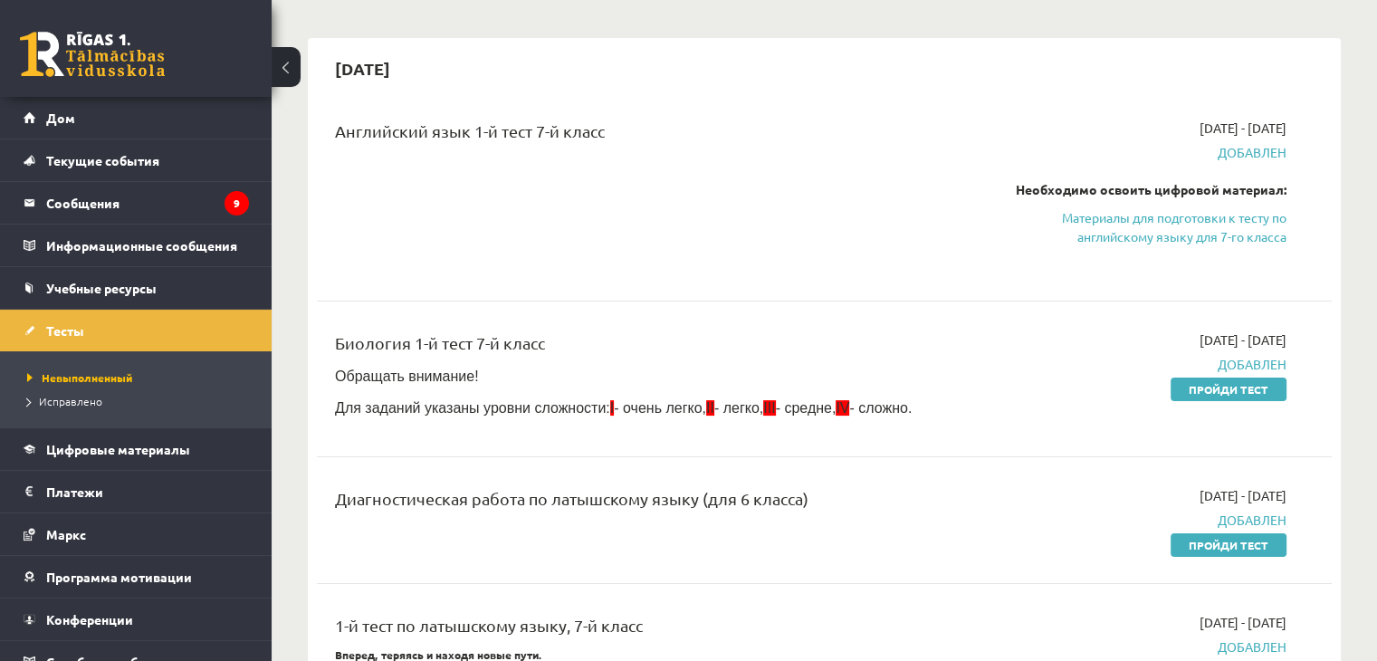
scroll to position [109, 0]
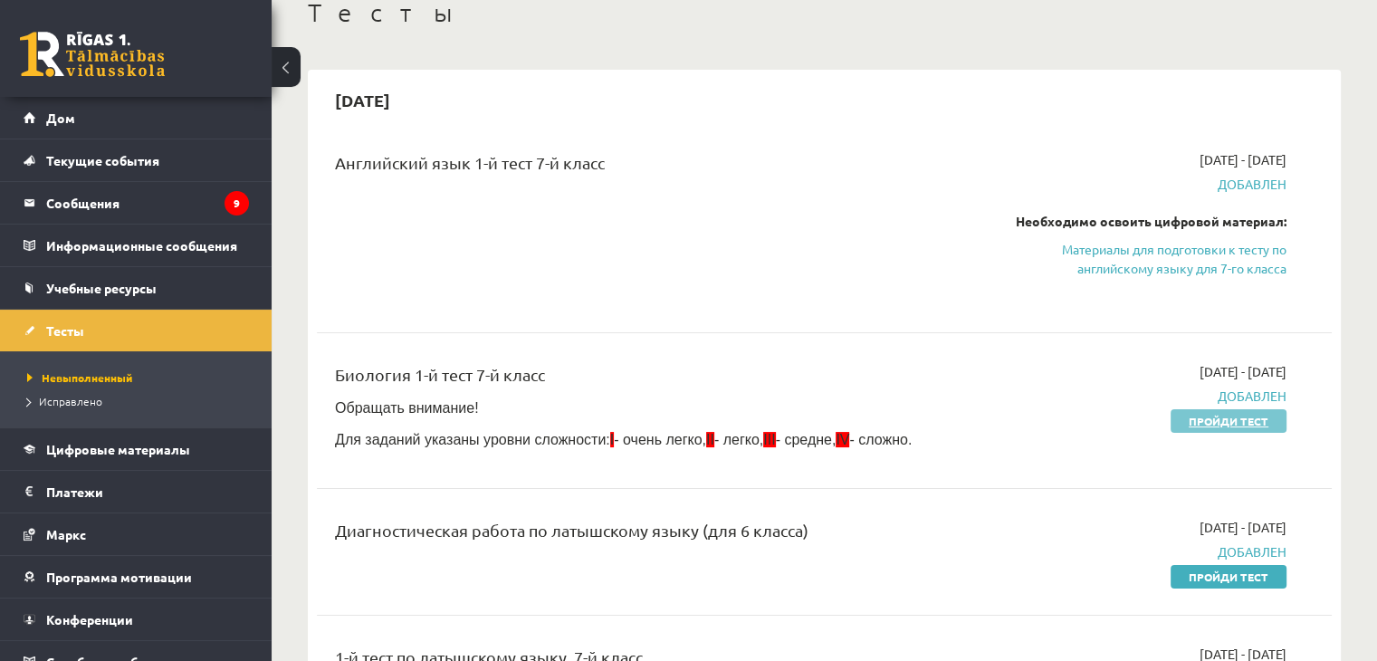
click at [1219, 421] on font "Пройди тест" at bounding box center [1229, 421] width 80 height 14
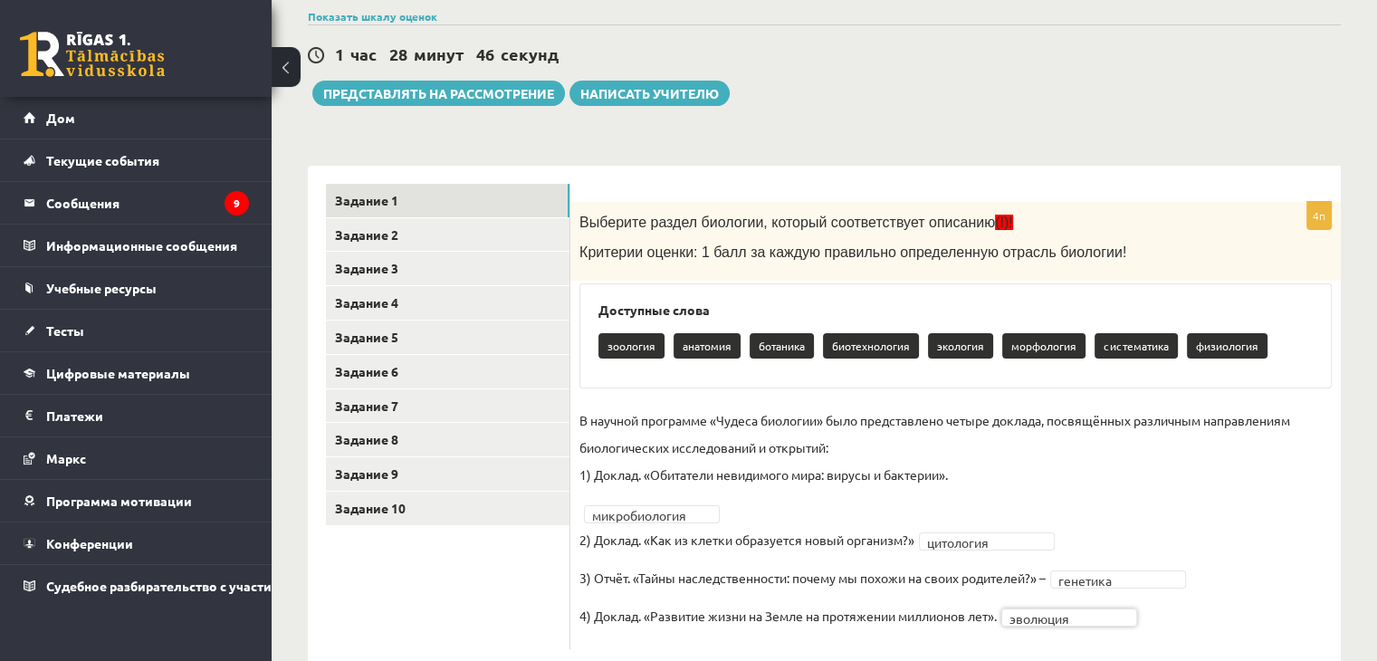
scroll to position [246, 0]
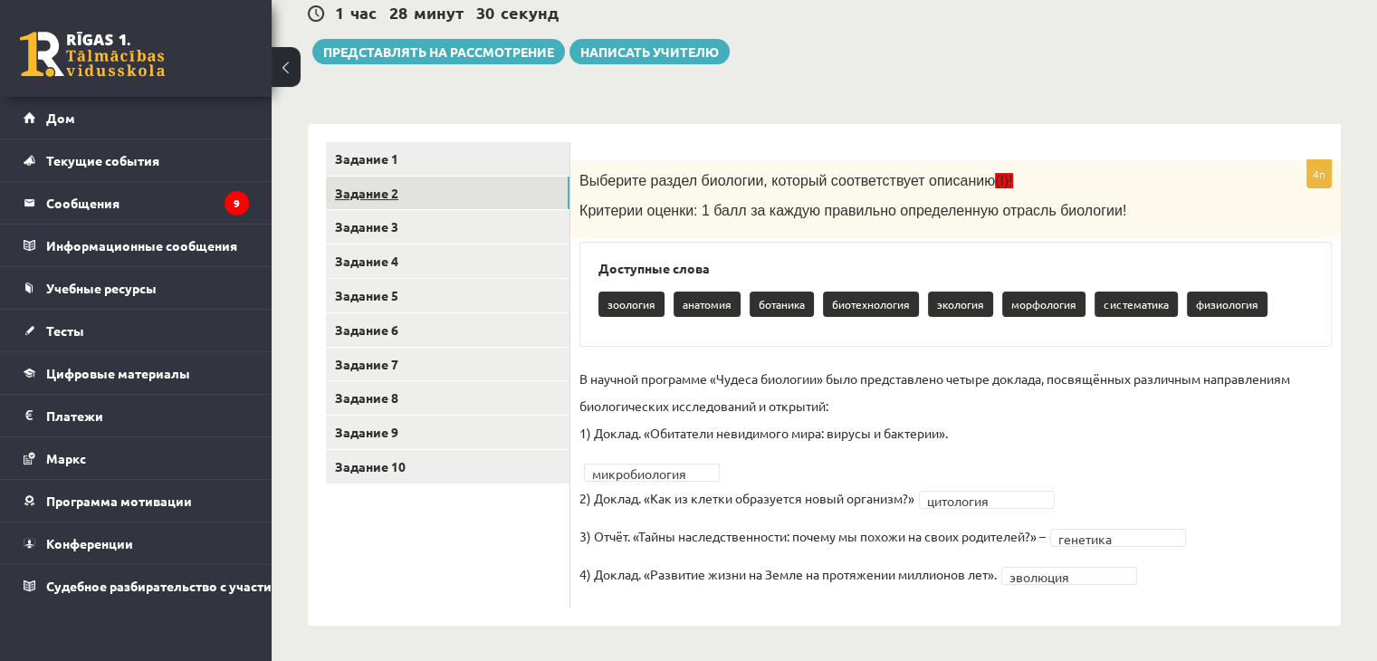
click at [469, 187] on link "Задание 2" at bounding box center [448, 194] width 244 height 34
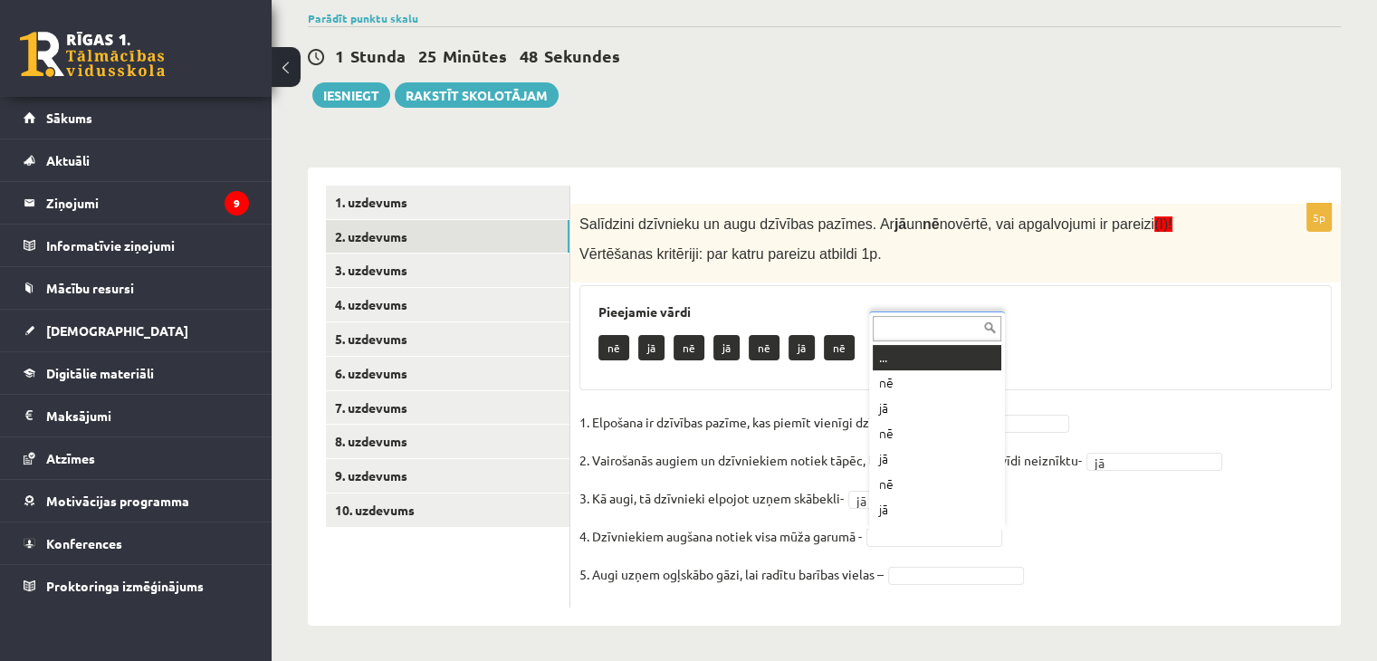
scroll to position [22, 0]
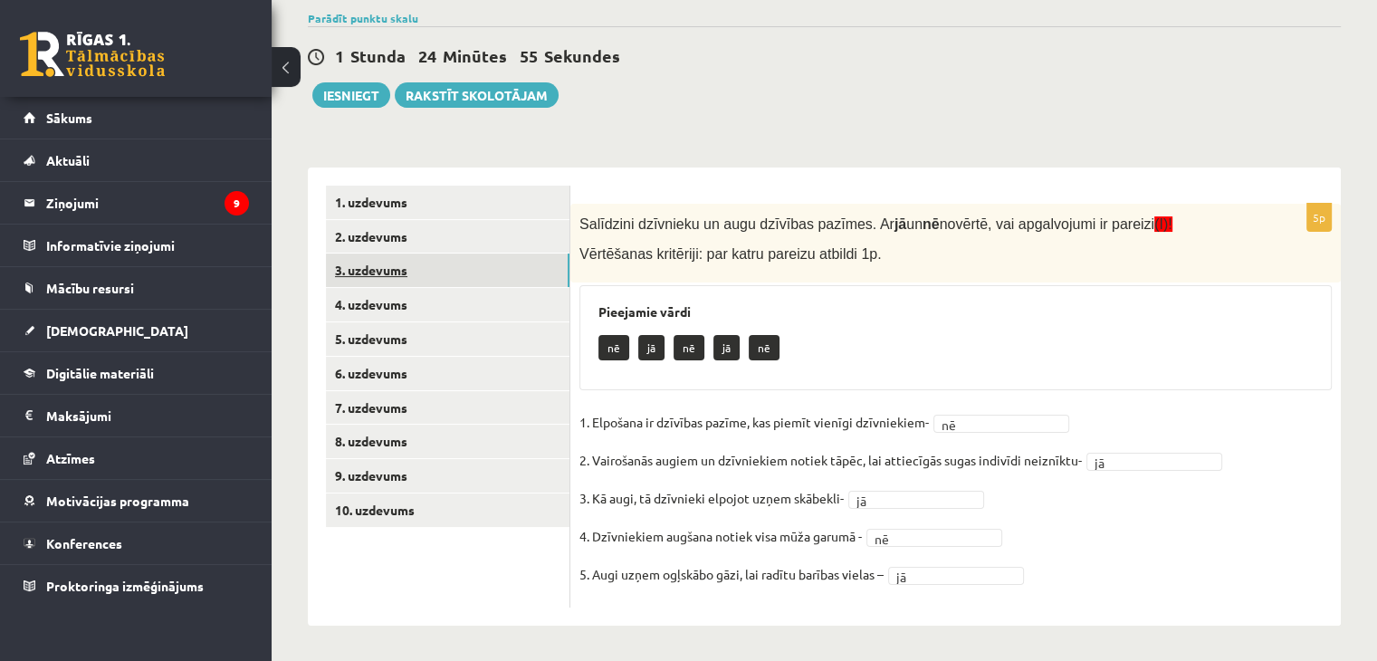
click at [529, 254] on link "3. uzdevums" at bounding box center [448, 271] width 244 height 34
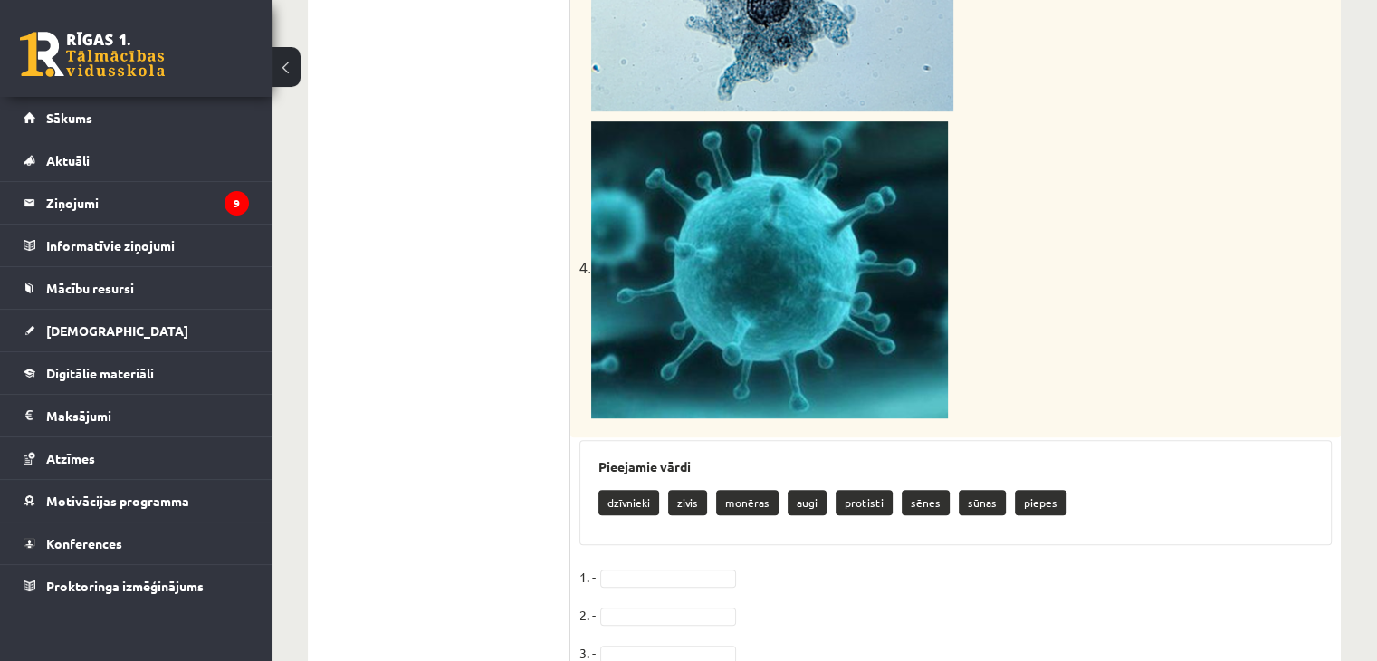
scroll to position [1154, 0]
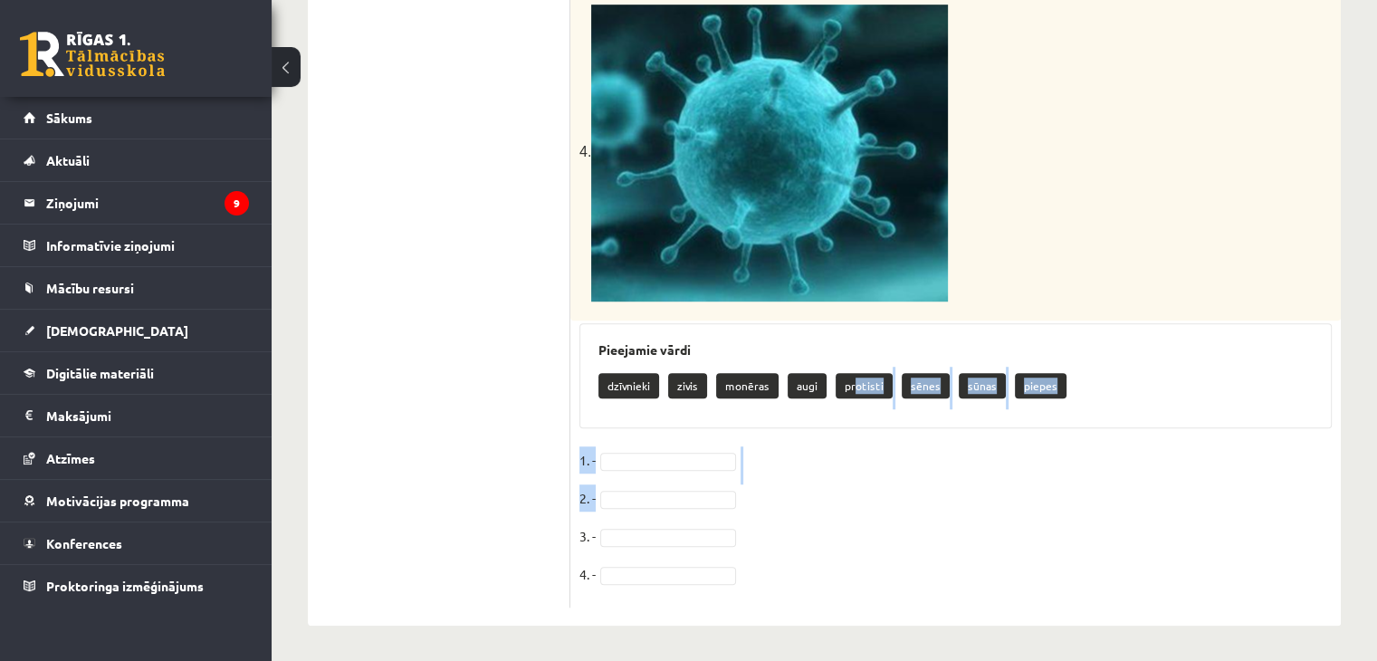
drag, startPoint x: 854, startPoint y: 385, endPoint x: 802, endPoint y: 497, distance: 123.6
click at [1128, 381] on div "dzīvnieki zivis monēras augi protisti sēnes sūnas piepes" at bounding box center [956, 388] width 714 height 43
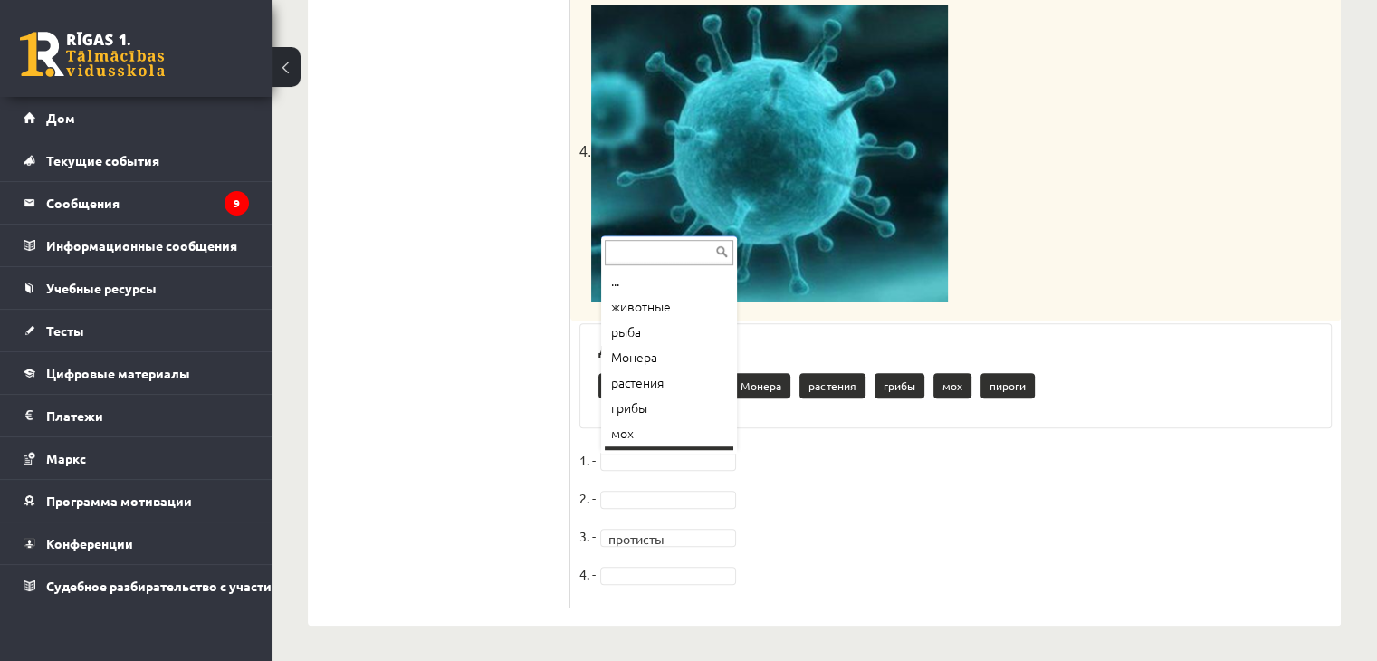
scroll to position [22, 0]
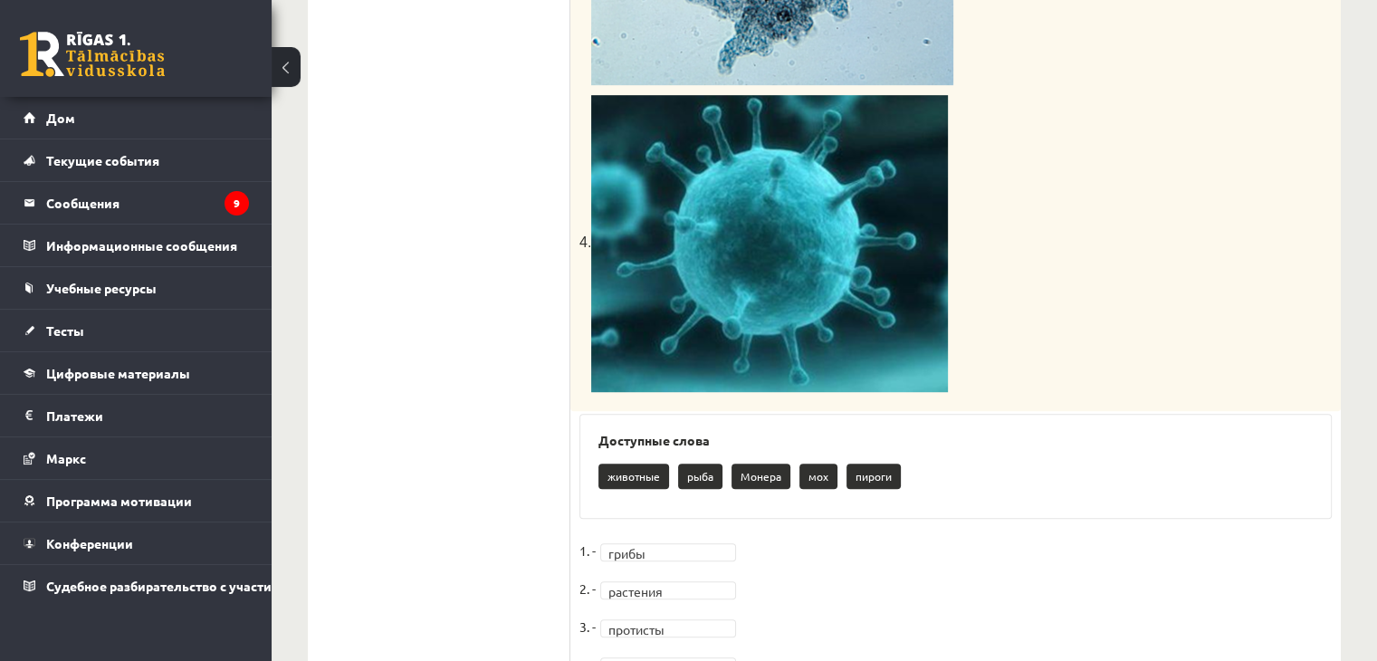
scroll to position [1154, 0]
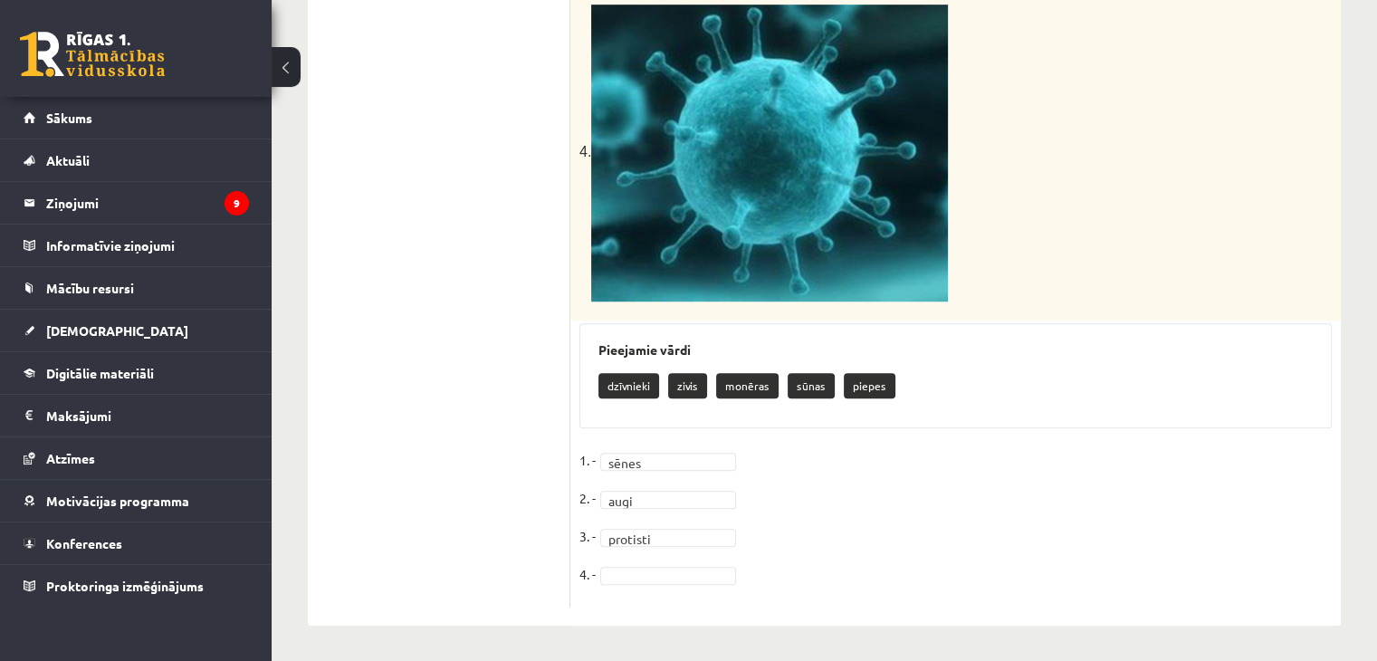
drag, startPoint x: 1347, startPoint y: 4, endPoint x: 1018, endPoint y: 392, distance: 508.9
click at [1018, 392] on div "dzīvnieki zivis monēras sūnas piepes" at bounding box center [956, 388] width 714 height 43
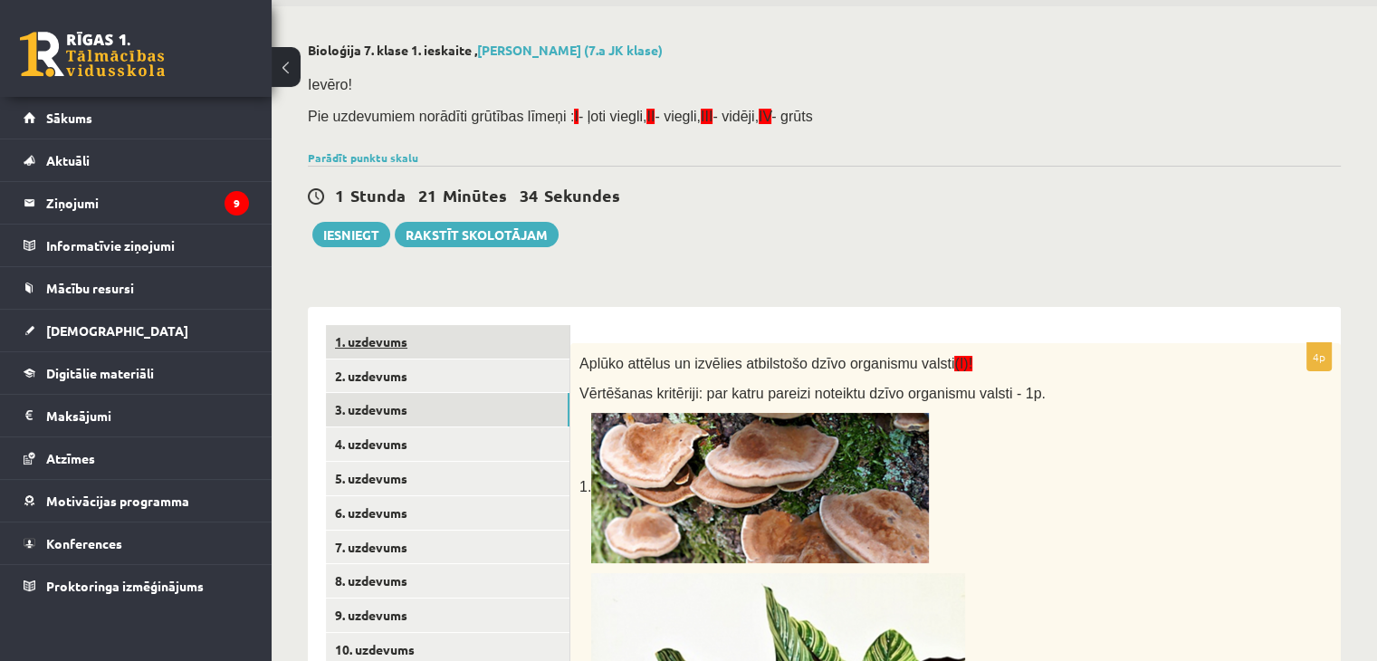
scroll to position [0, 0]
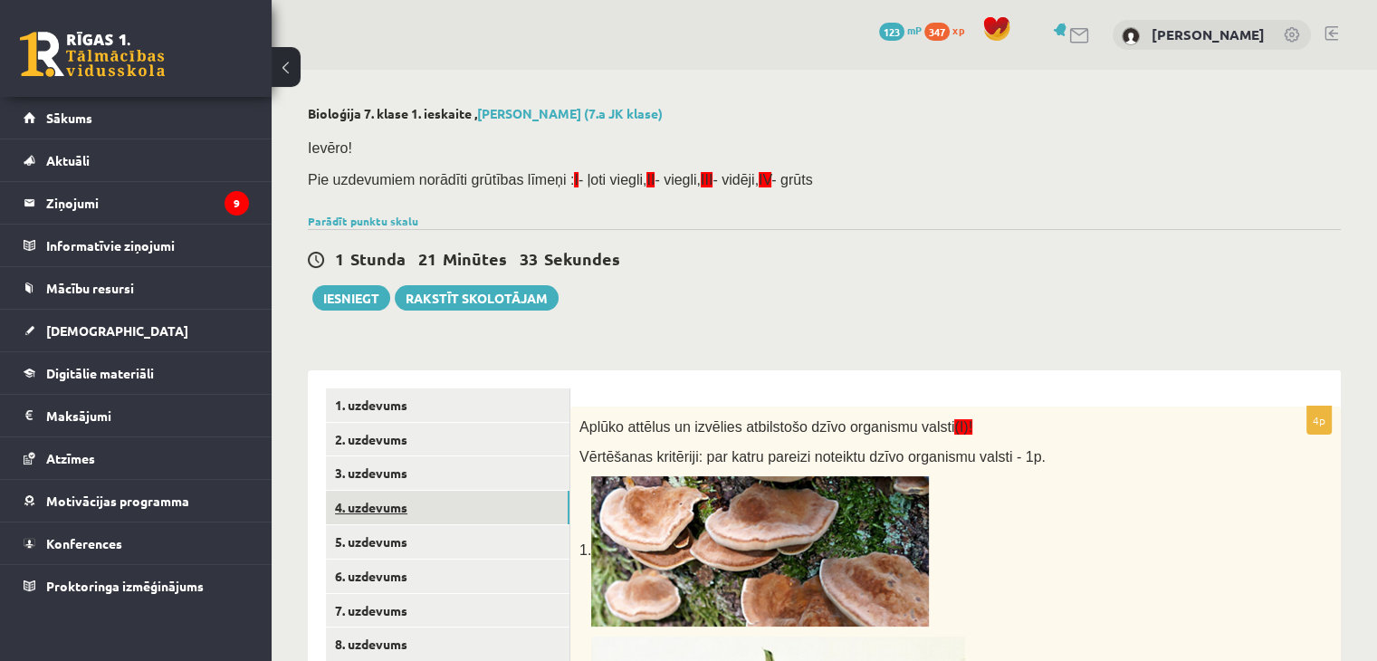
click at [458, 506] on link "4. uzdevums" at bounding box center [448, 508] width 244 height 34
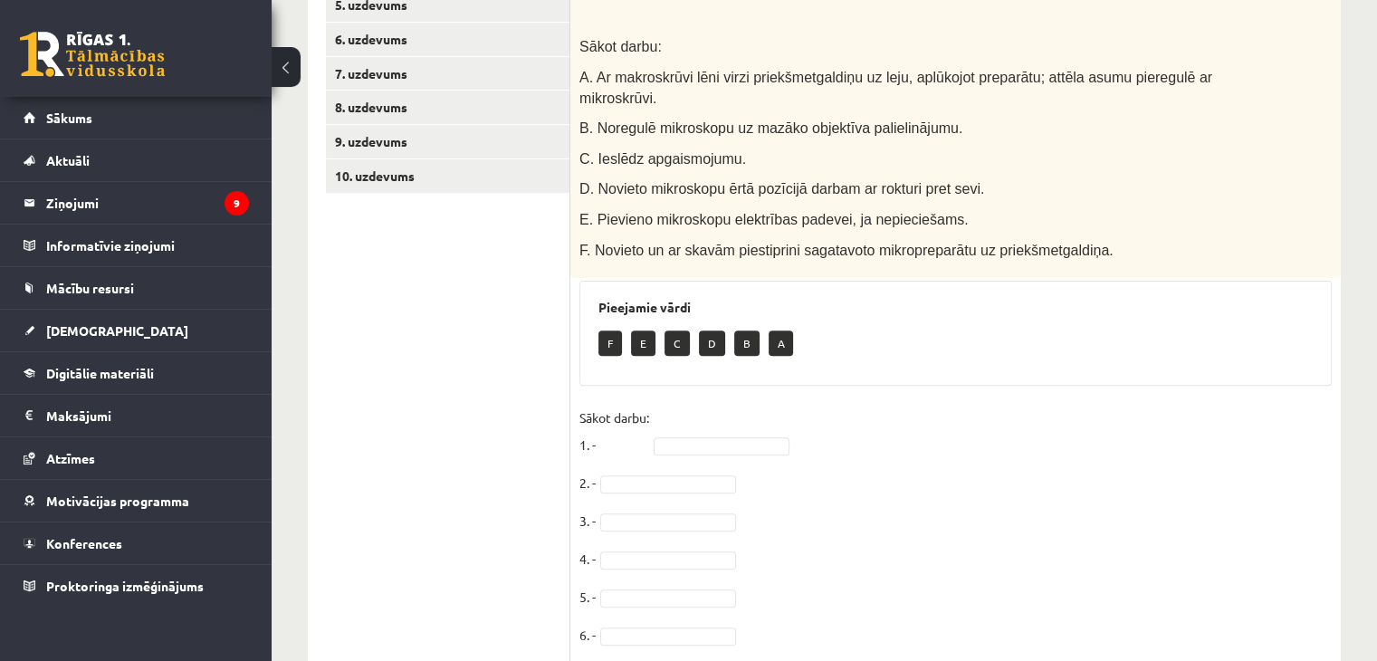
scroll to position [556, 0]
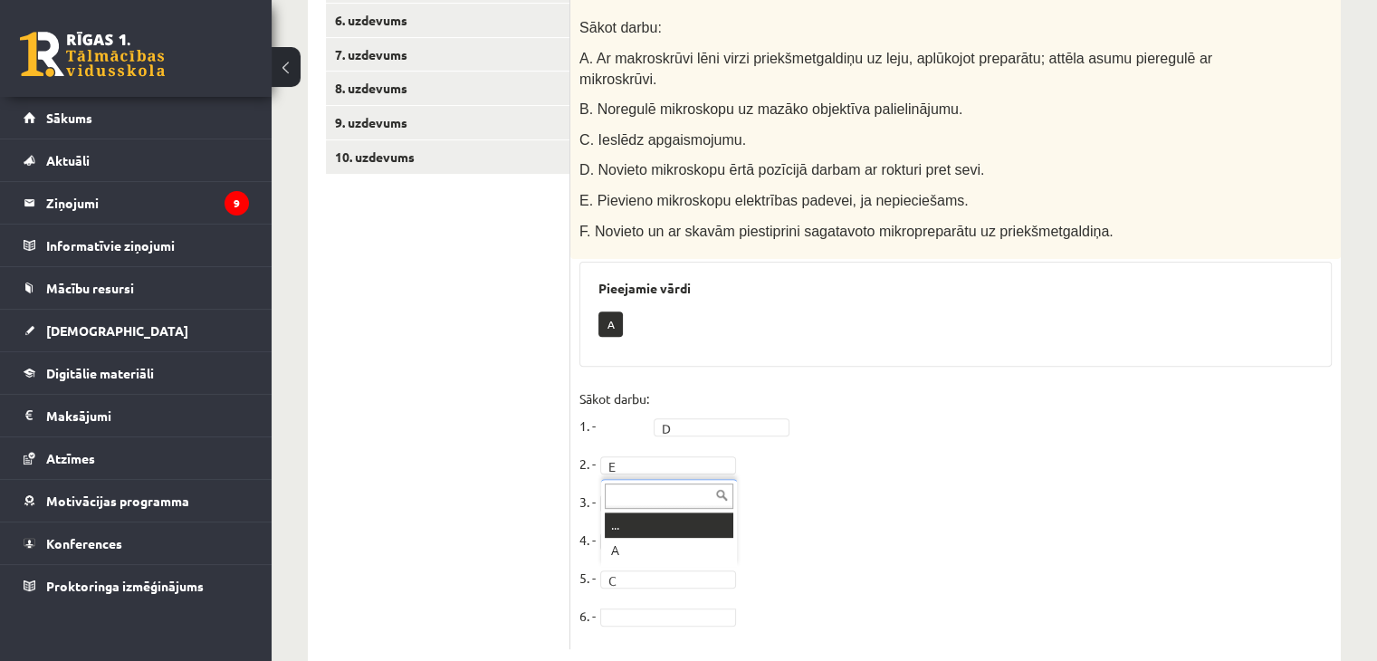
drag, startPoint x: 655, startPoint y: 568, endPoint x: 656, endPoint y: 577, distance: 9.1
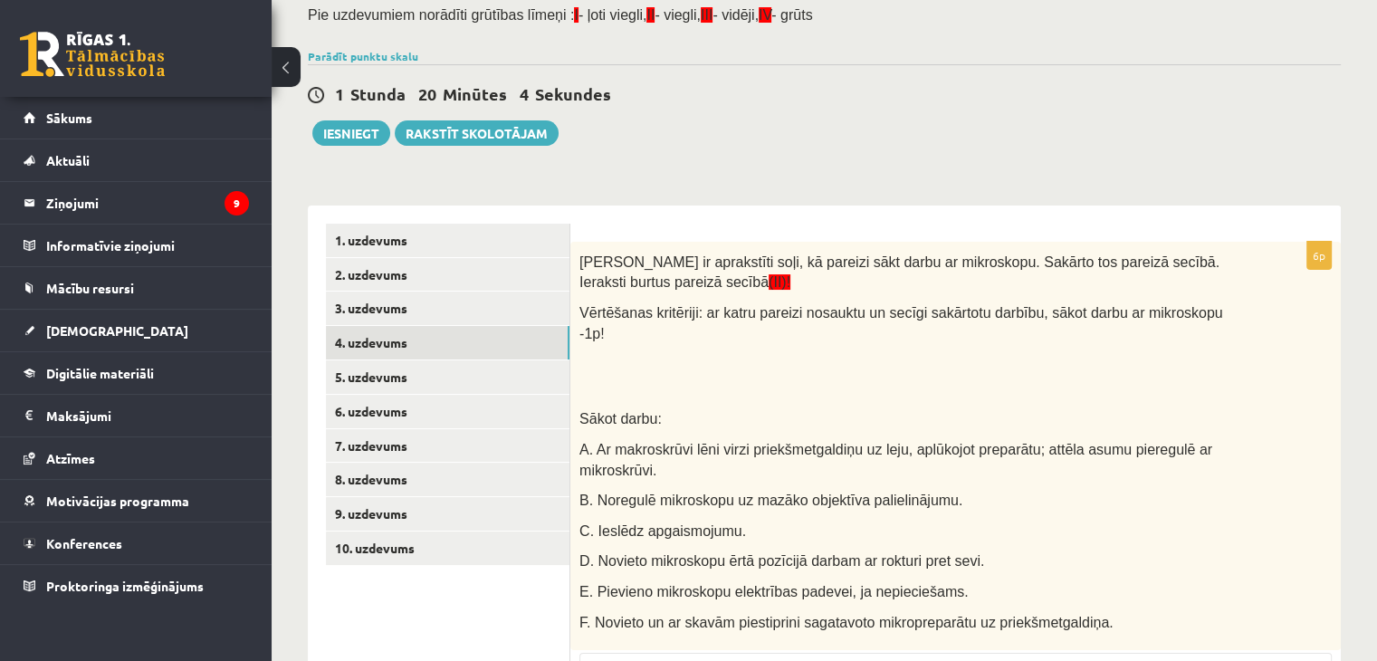
scroll to position [61, 0]
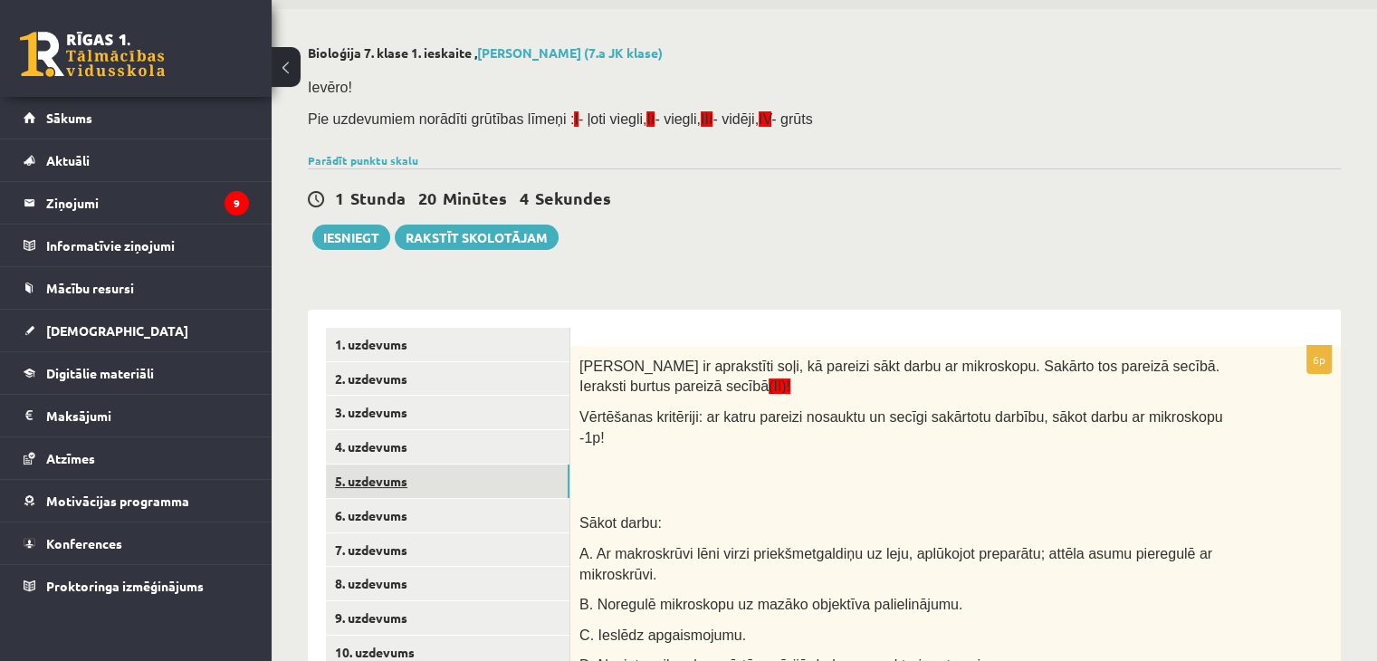
click at [438, 473] on link "5. uzdevums" at bounding box center [448, 482] width 244 height 34
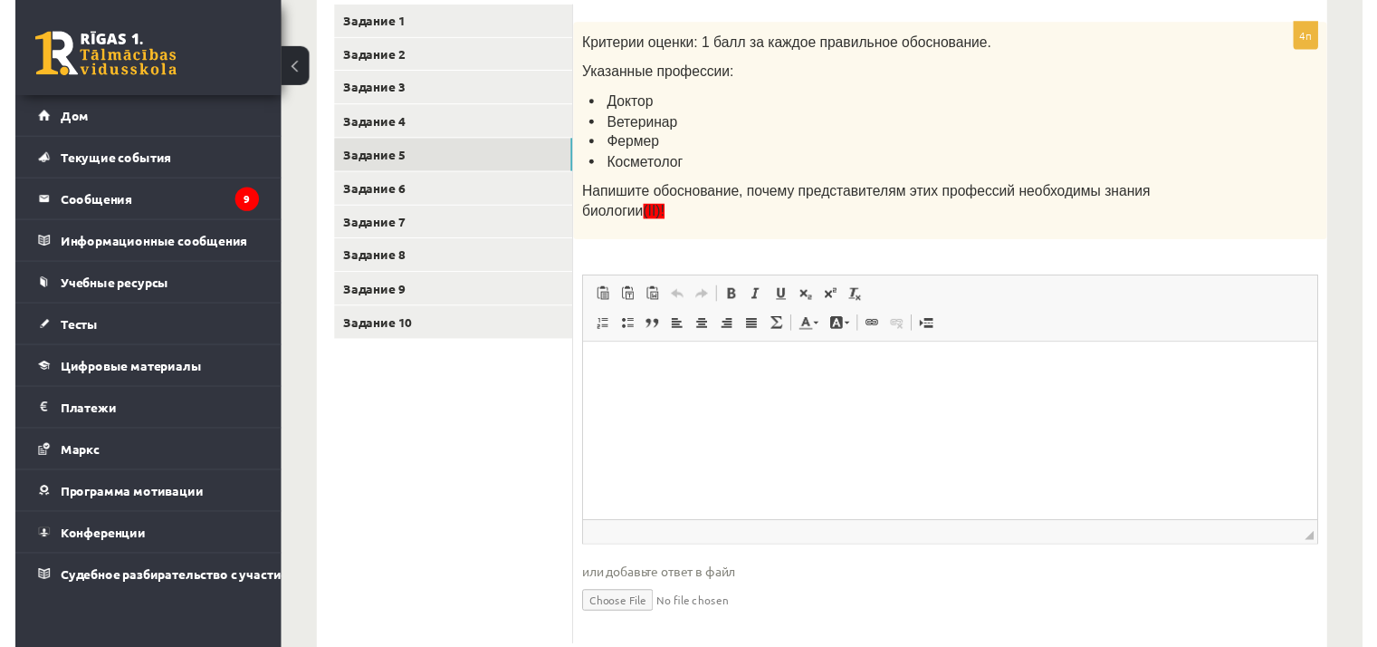
scroll to position [413, 0]
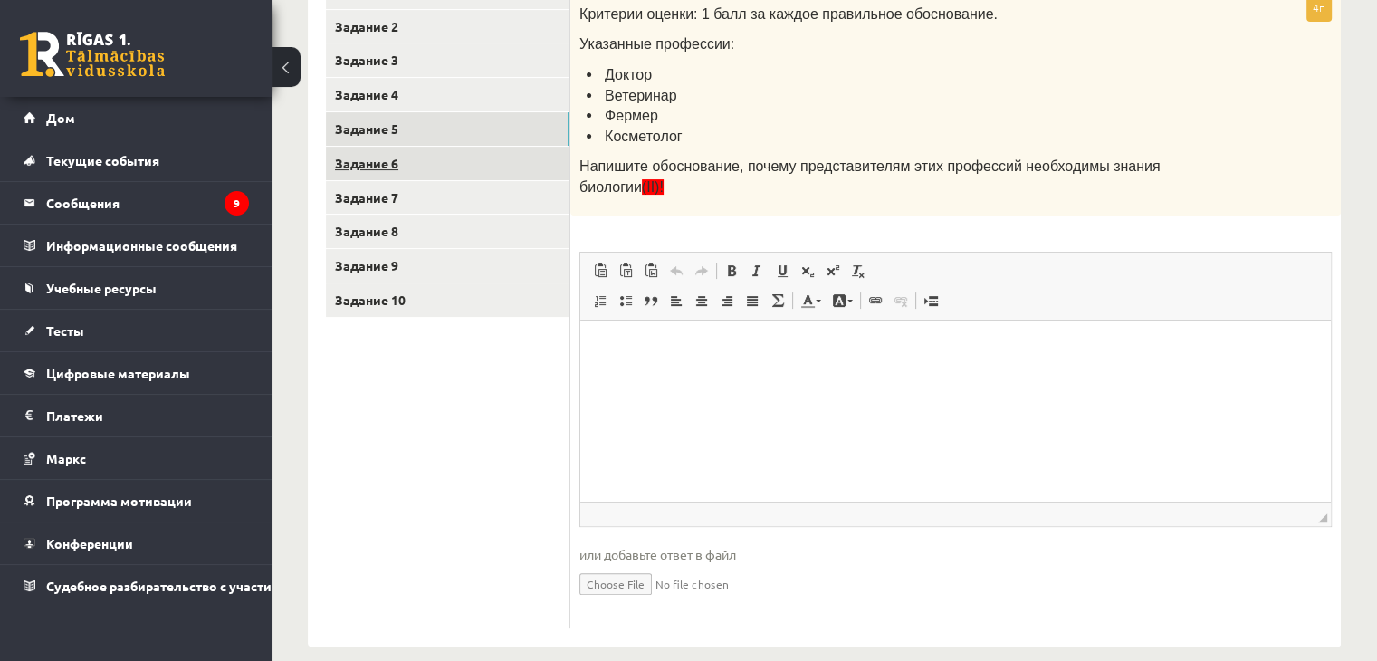
click at [364, 157] on font "Задание 6" at bounding box center [366, 163] width 63 height 16
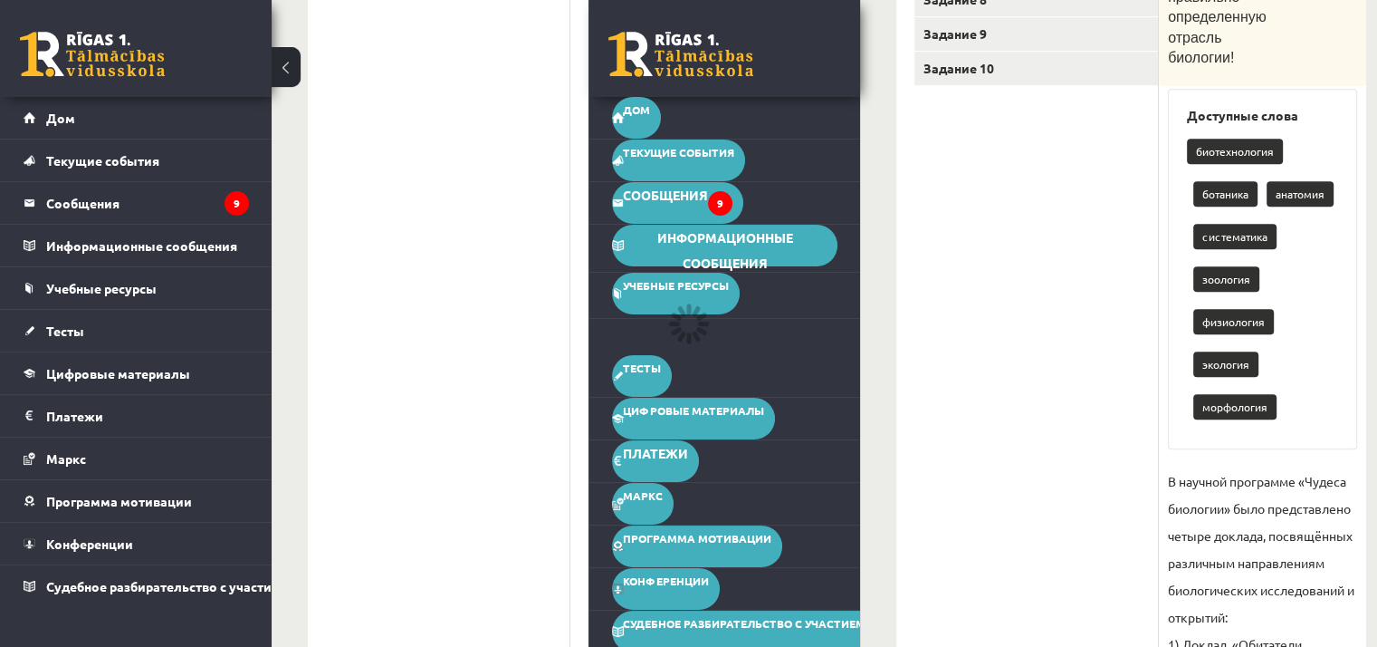
scroll to position [1047, 0]
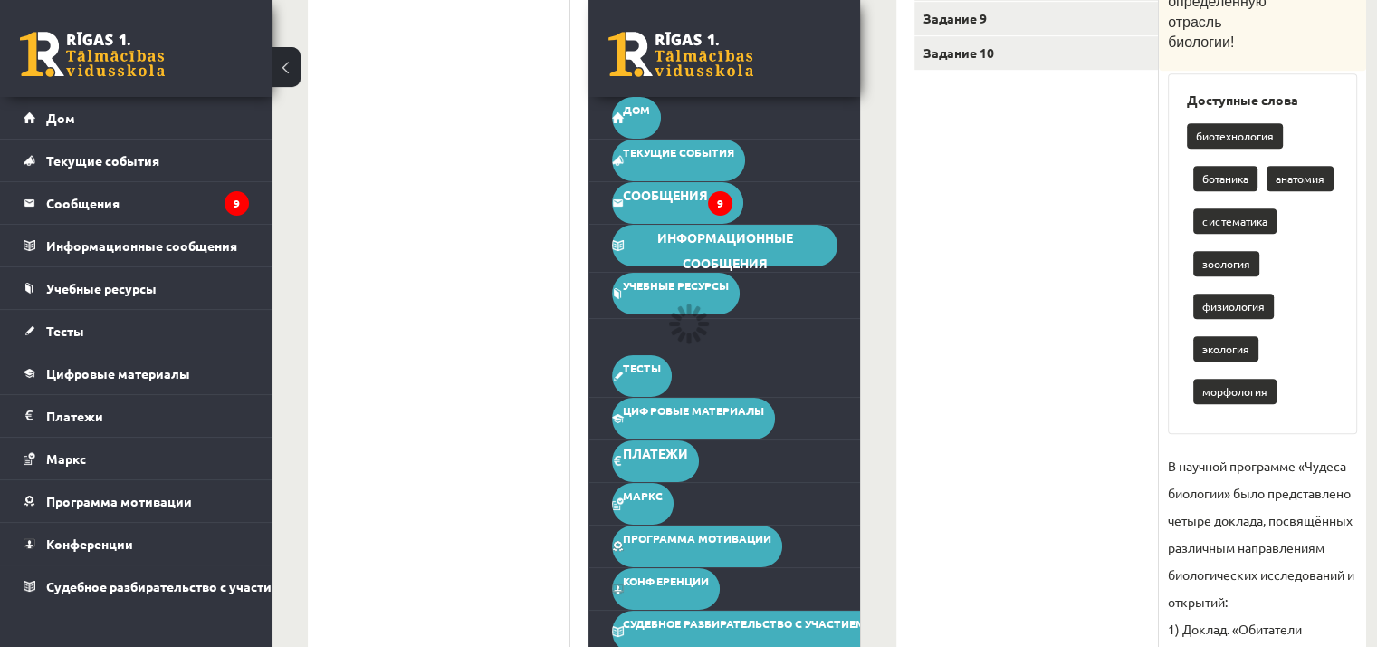
click at [487, 385] on ul "Задание 1 Задание 2 Задание 3 Задание 4 Задание 5 Задание 6 Задание 7 Задание 8…" at bounding box center [448, 243] width 244 height 1802
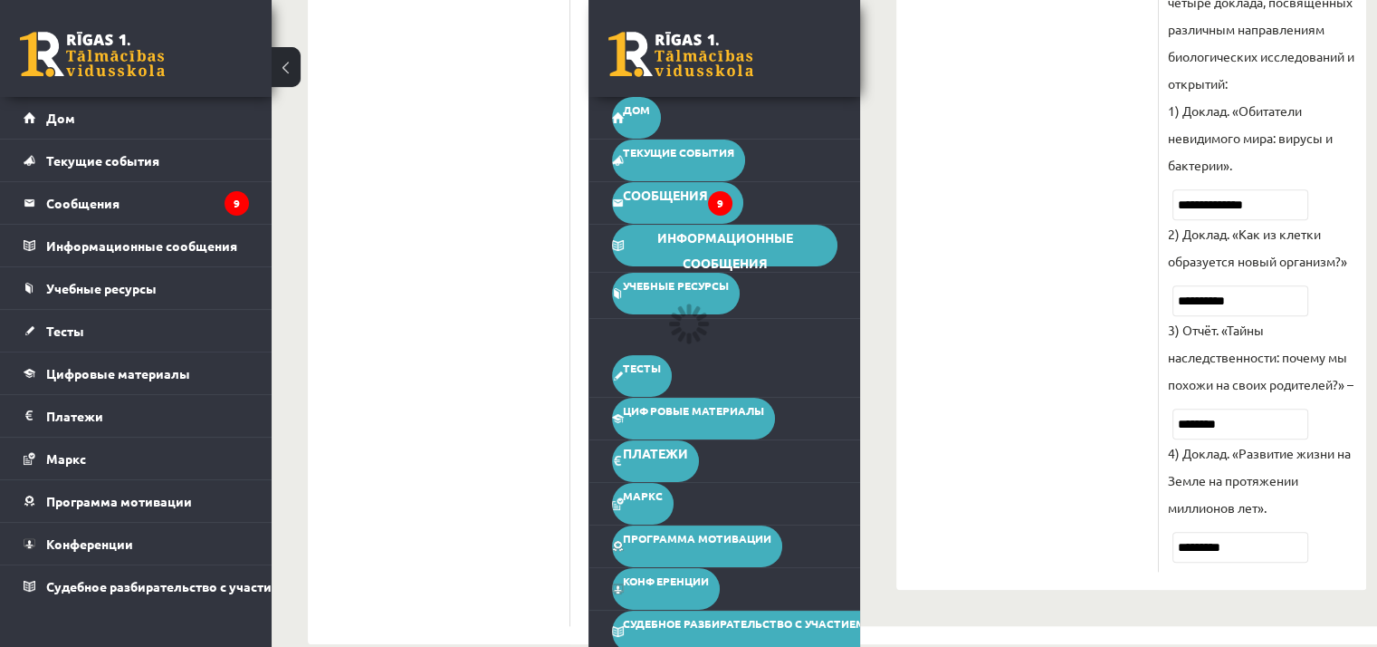
scroll to position [1590, 0]
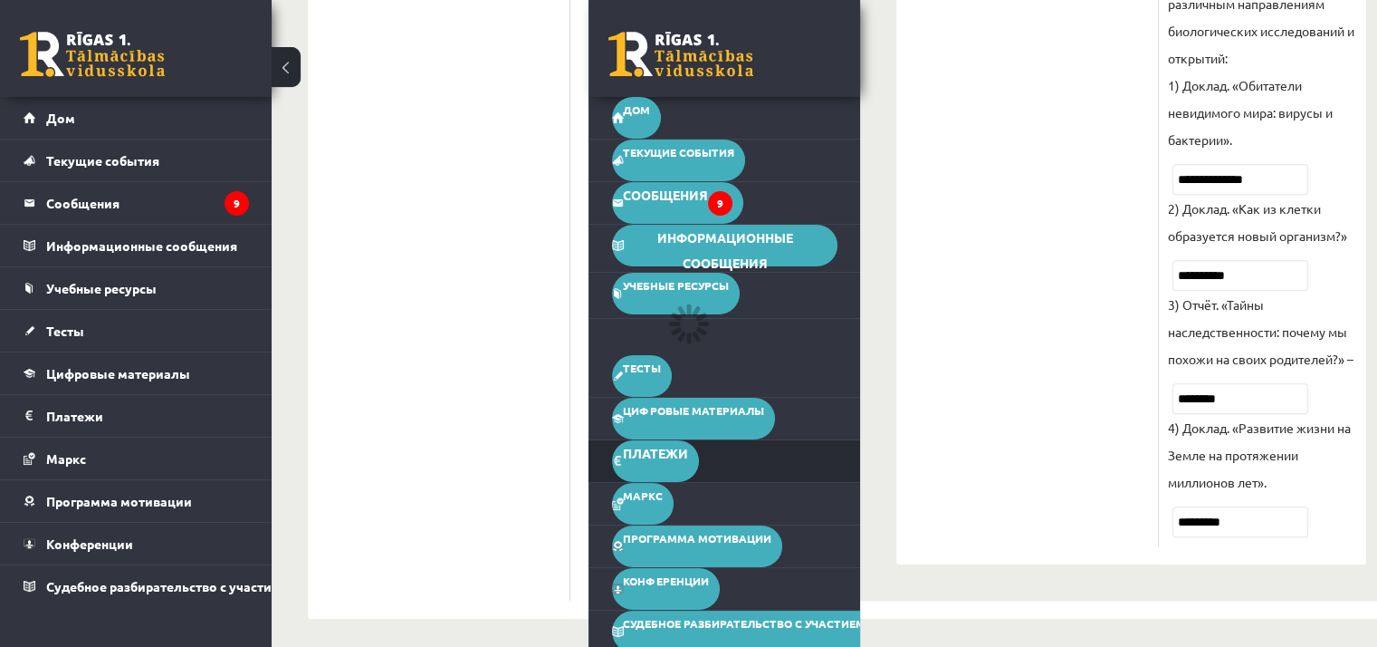
drag, startPoint x: 1052, startPoint y: 407, endPoint x: 735, endPoint y: 455, distance: 320.6
drag, startPoint x: 735, startPoint y: 454, endPoint x: 994, endPoint y: 15, distance: 509.1
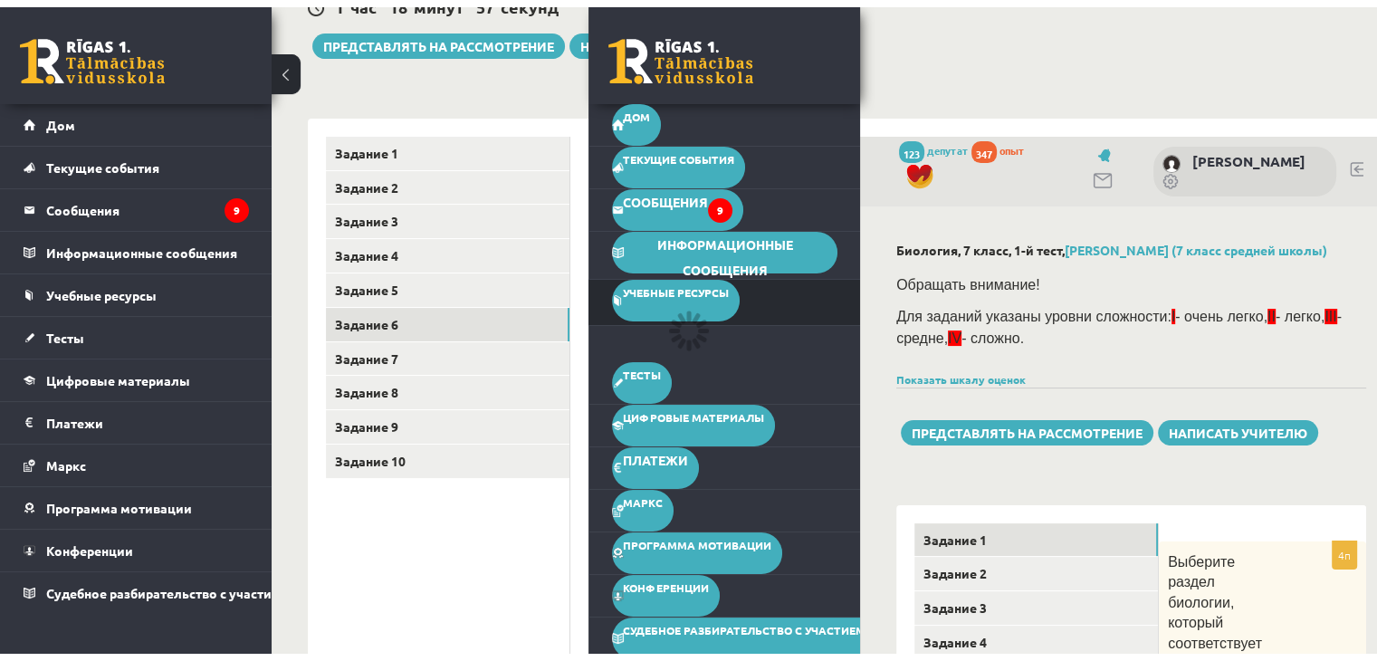
scroll to position [232, 0]
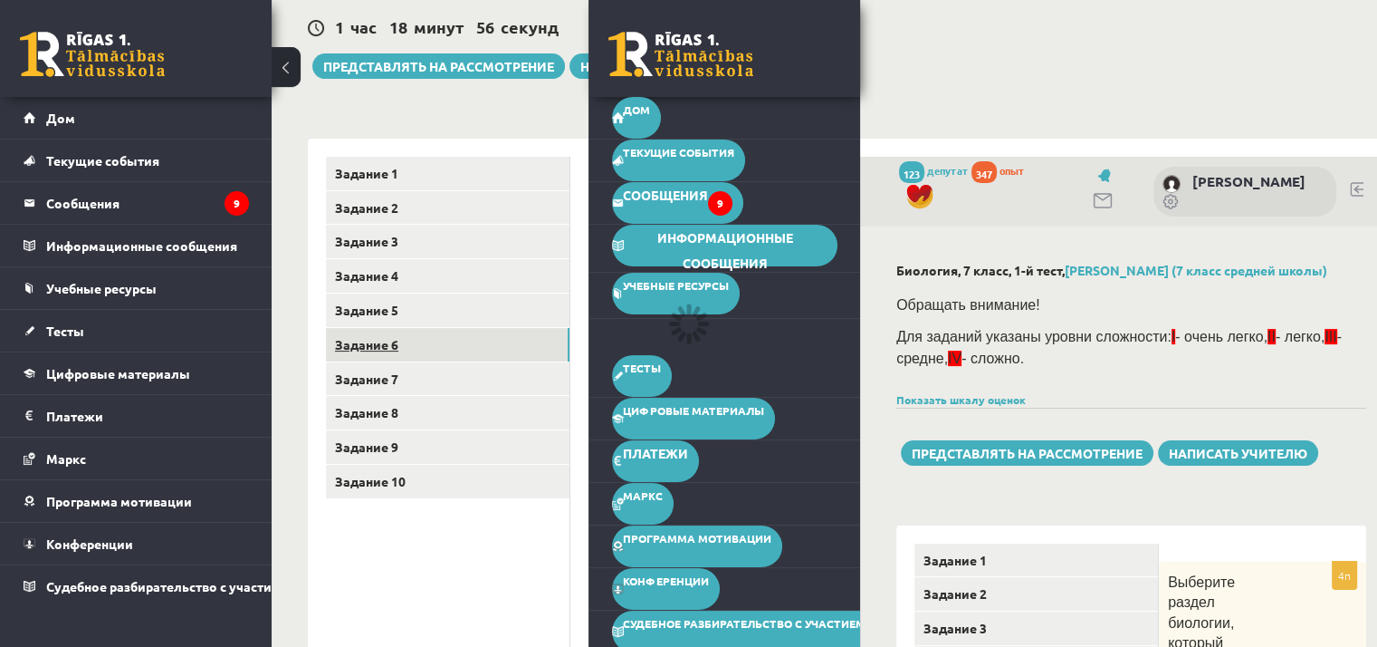
click at [469, 344] on link "Задание 6" at bounding box center [448, 345] width 244 height 34
click at [288, 72] on button at bounding box center [286, 67] width 29 height 40
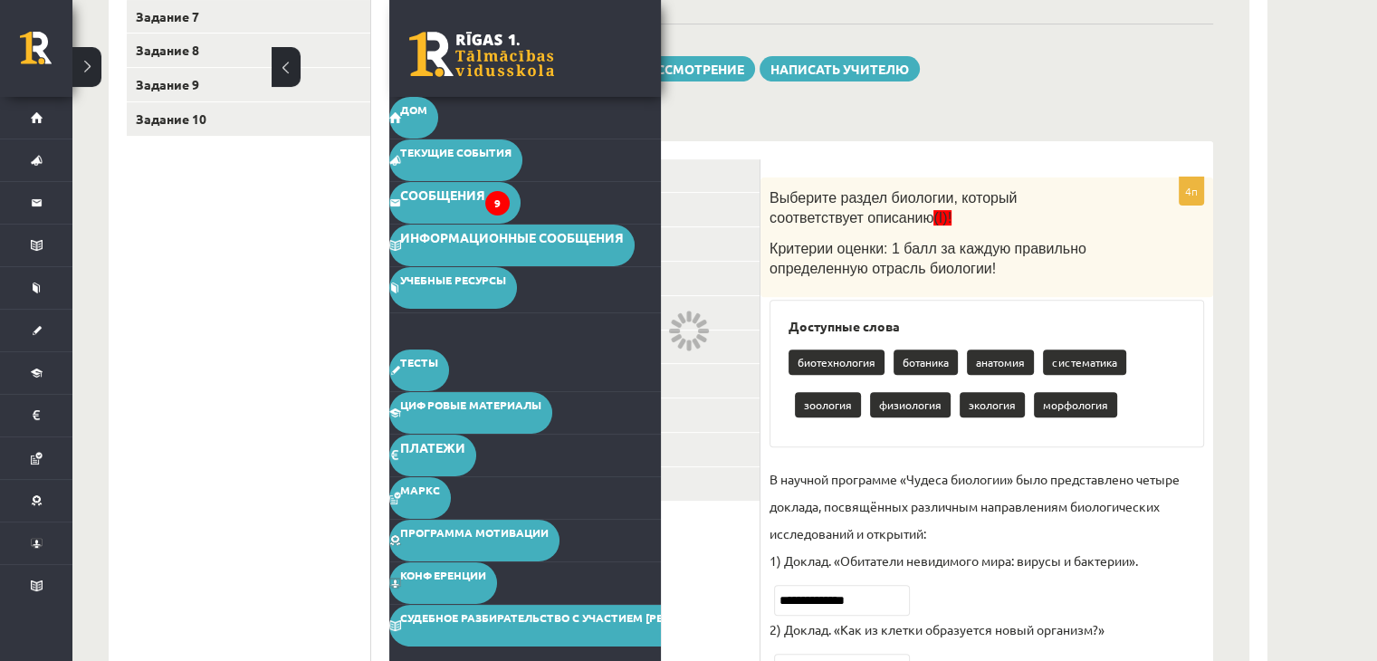
scroll to position [685, 0]
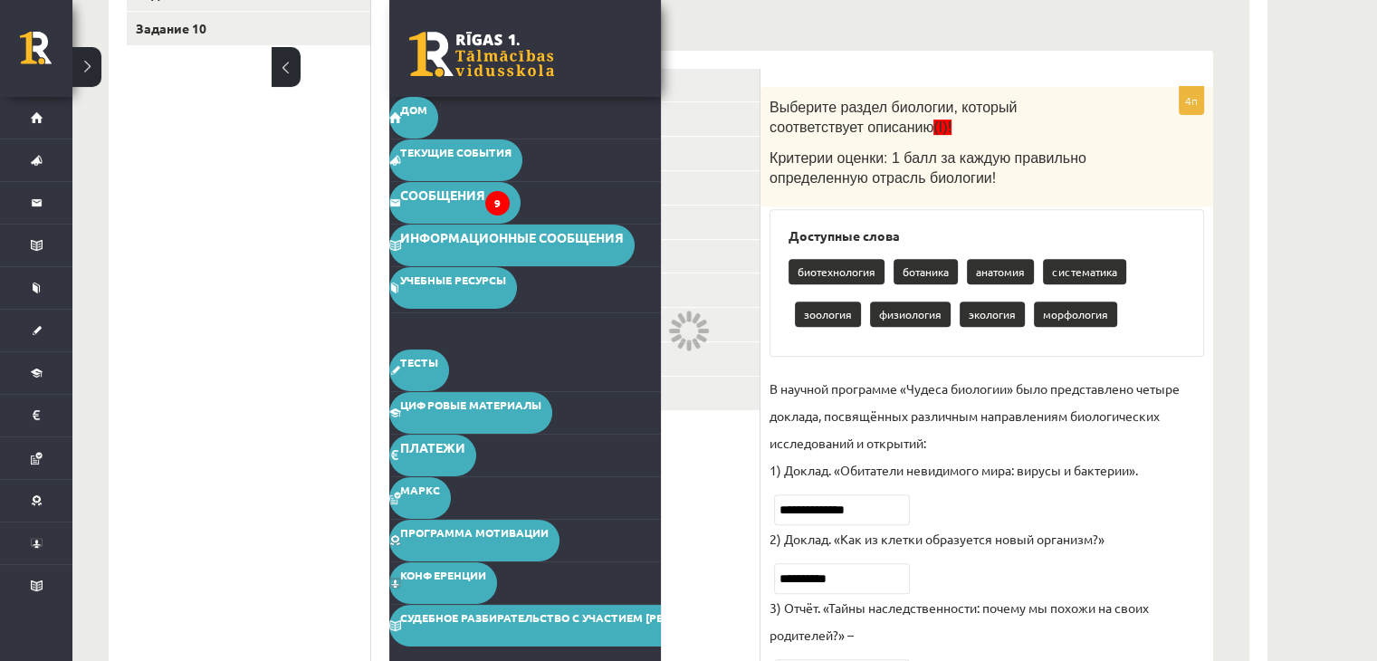
drag, startPoint x: 1369, startPoint y: 1, endPoint x: 291, endPoint y: 67, distance: 1080.5
click at [291, 67] on button at bounding box center [286, 67] width 29 height 40
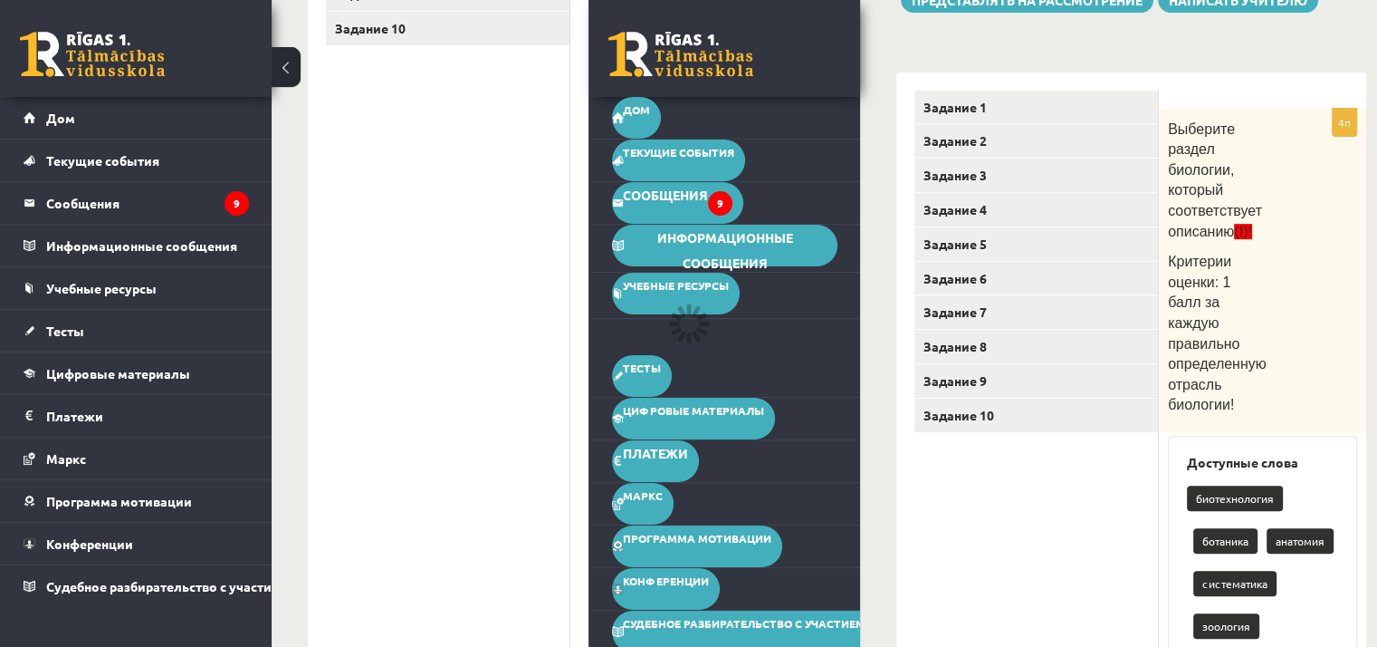
click at [285, 77] on button at bounding box center [286, 67] width 29 height 40
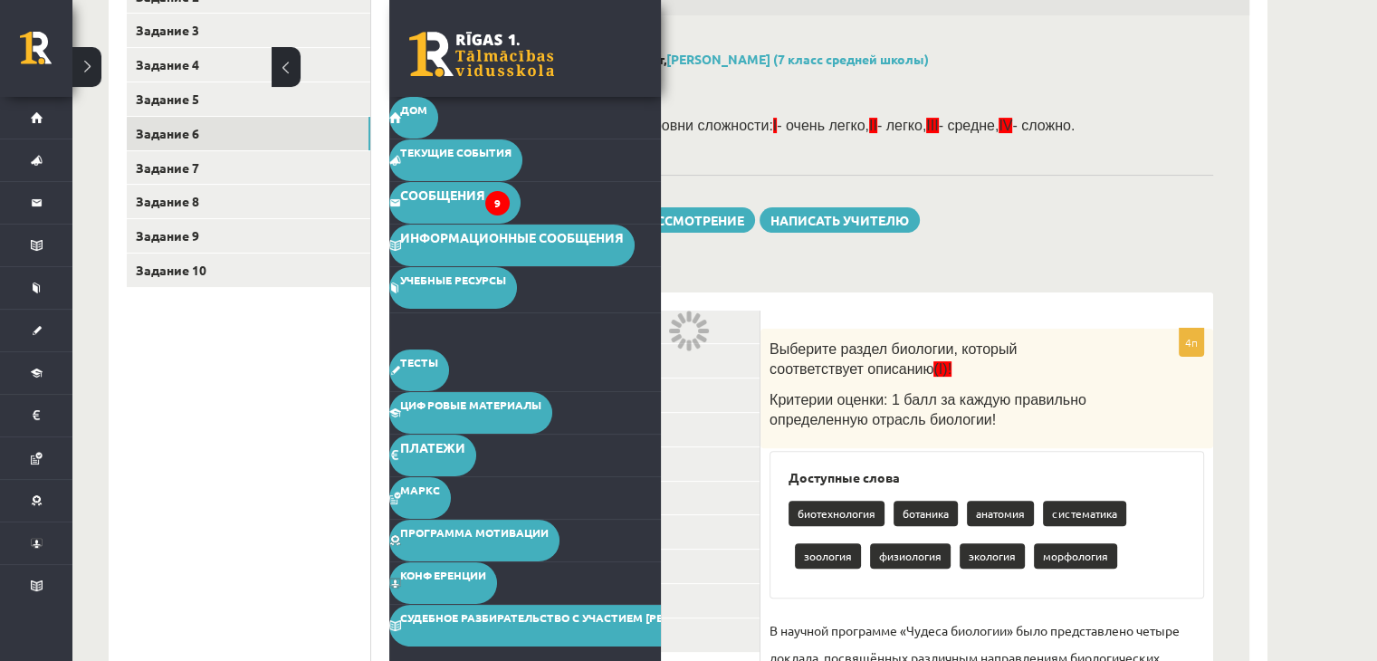
scroll to position [174, 0]
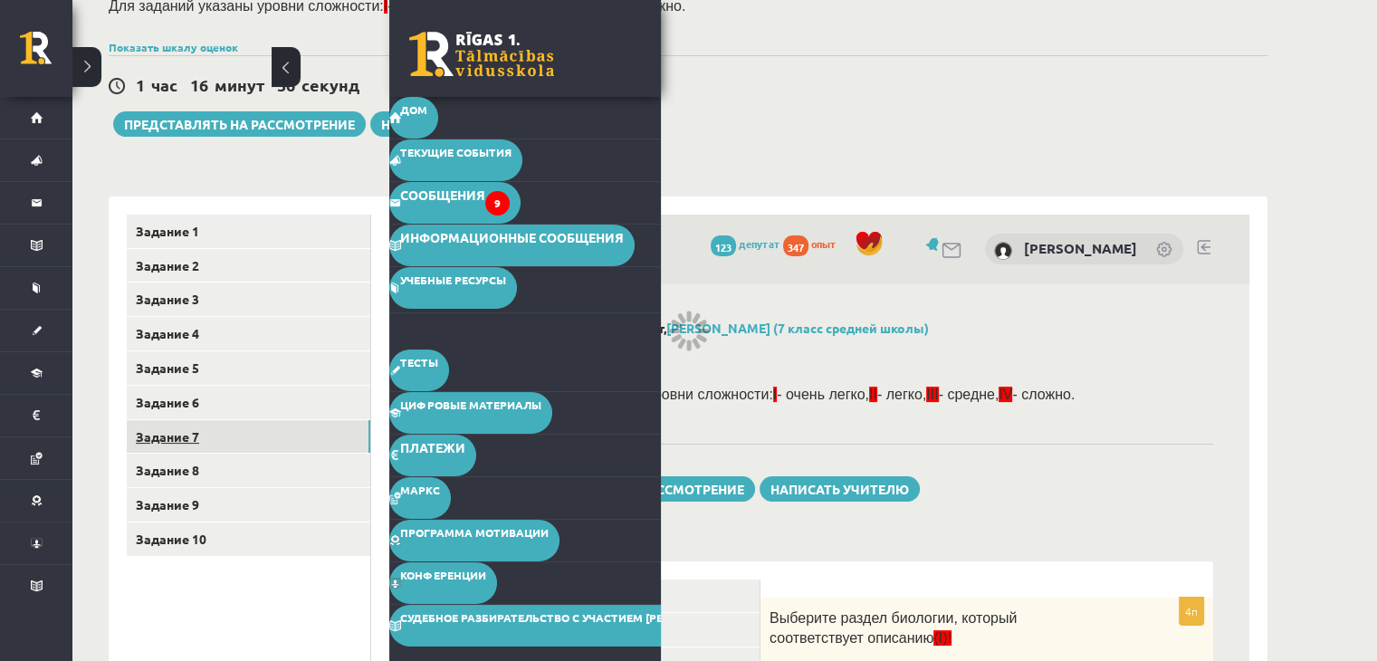
click at [322, 436] on link "Задание 7" at bounding box center [249, 437] width 244 height 34
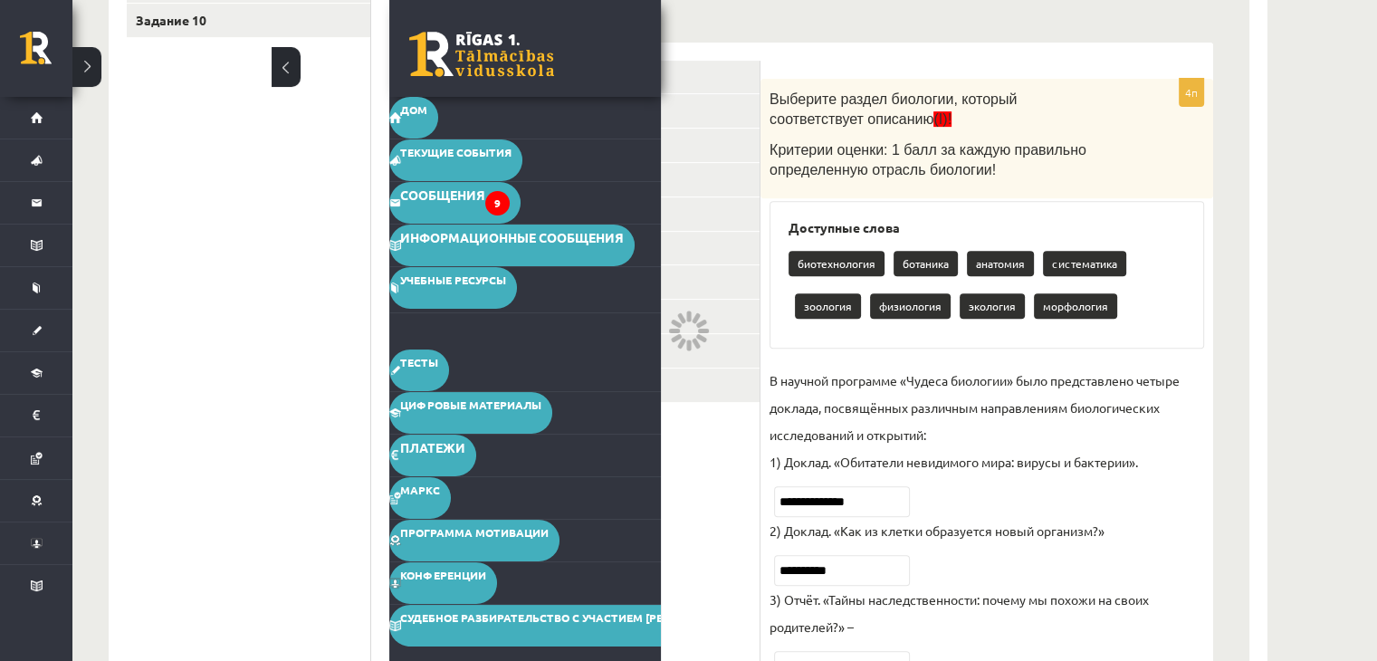
scroll to position [446, 0]
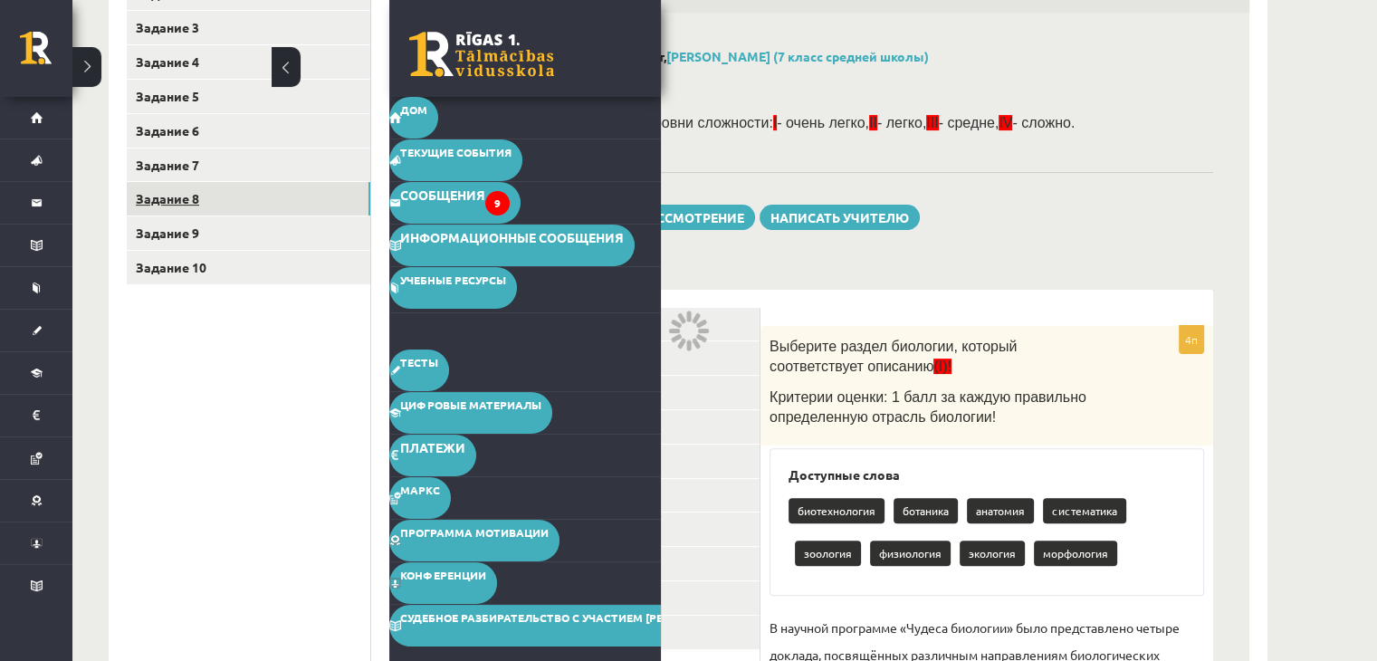
click at [347, 186] on link "Задание 8" at bounding box center [249, 199] width 244 height 34
click at [292, 234] on link "Задание 9" at bounding box center [249, 233] width 244 height 34
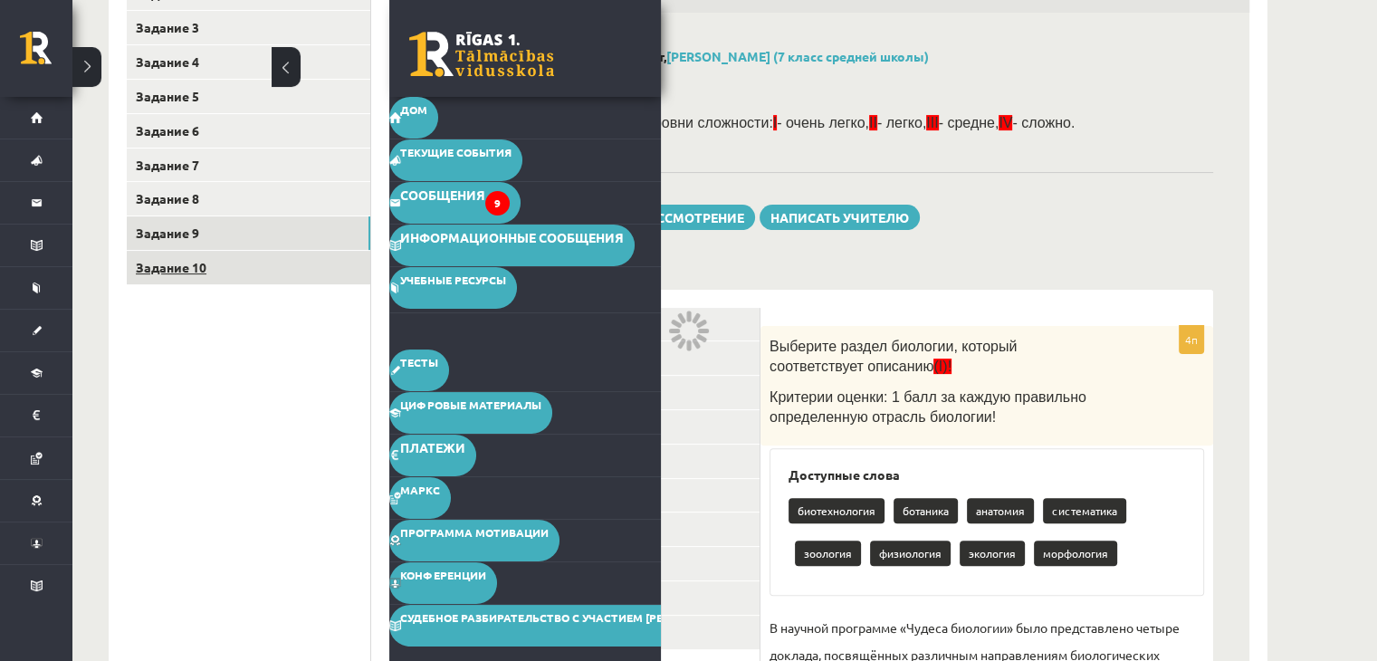
click at [286, 272] on link "Задание 10" at bounding box center [249, 268] width 244 height 34
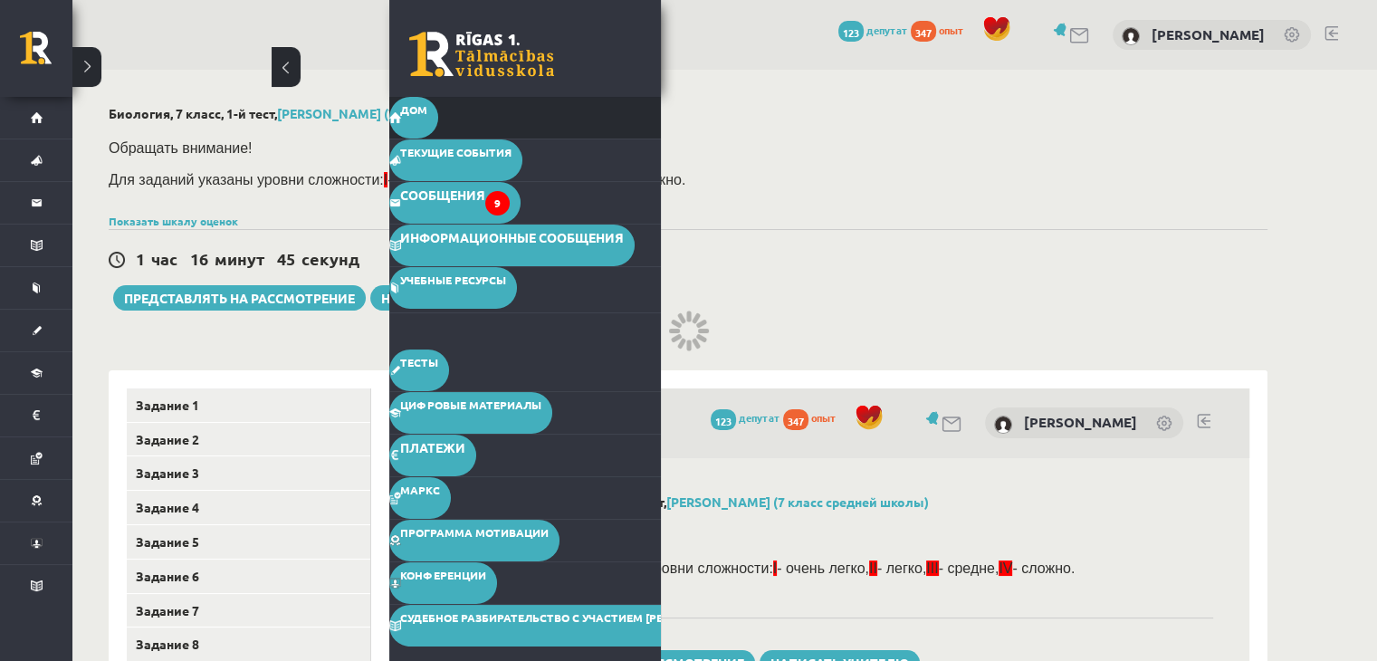
scroll to position [0, 0]
click at [418, 120] on link "Дом" at bounding box center [413, 118] width 49 height 42
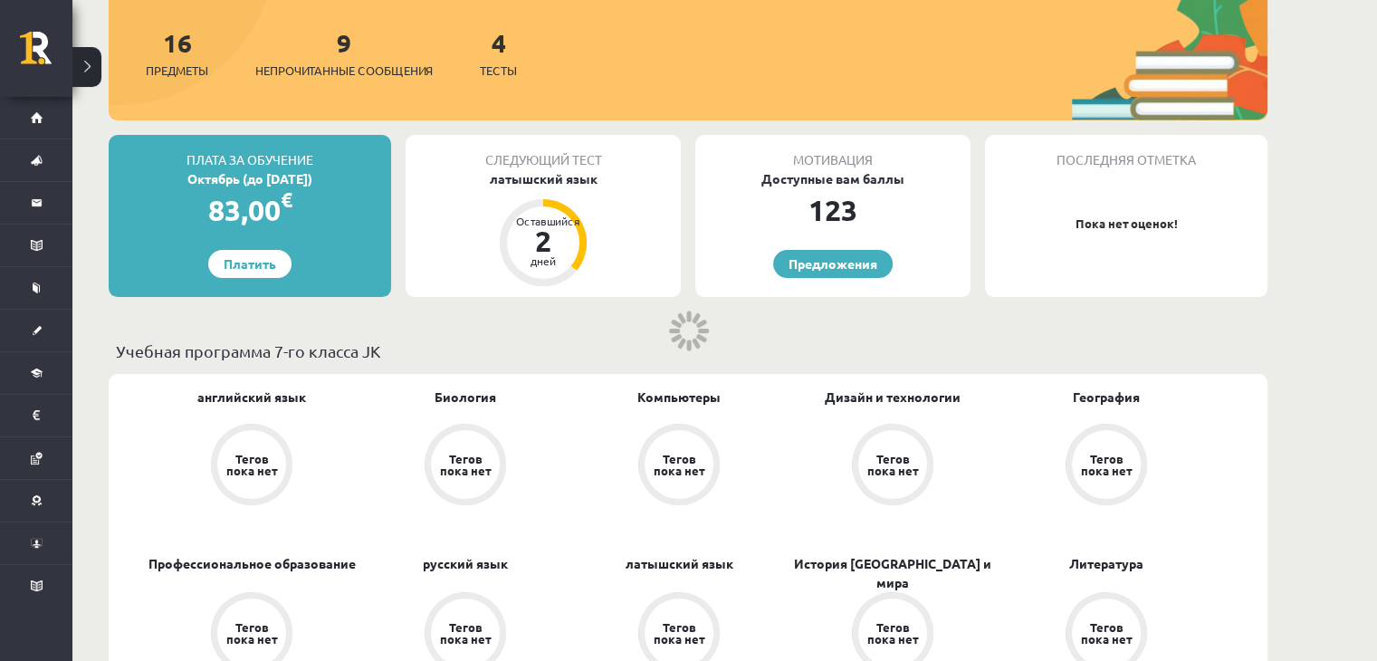
scroll to position [272, 0]
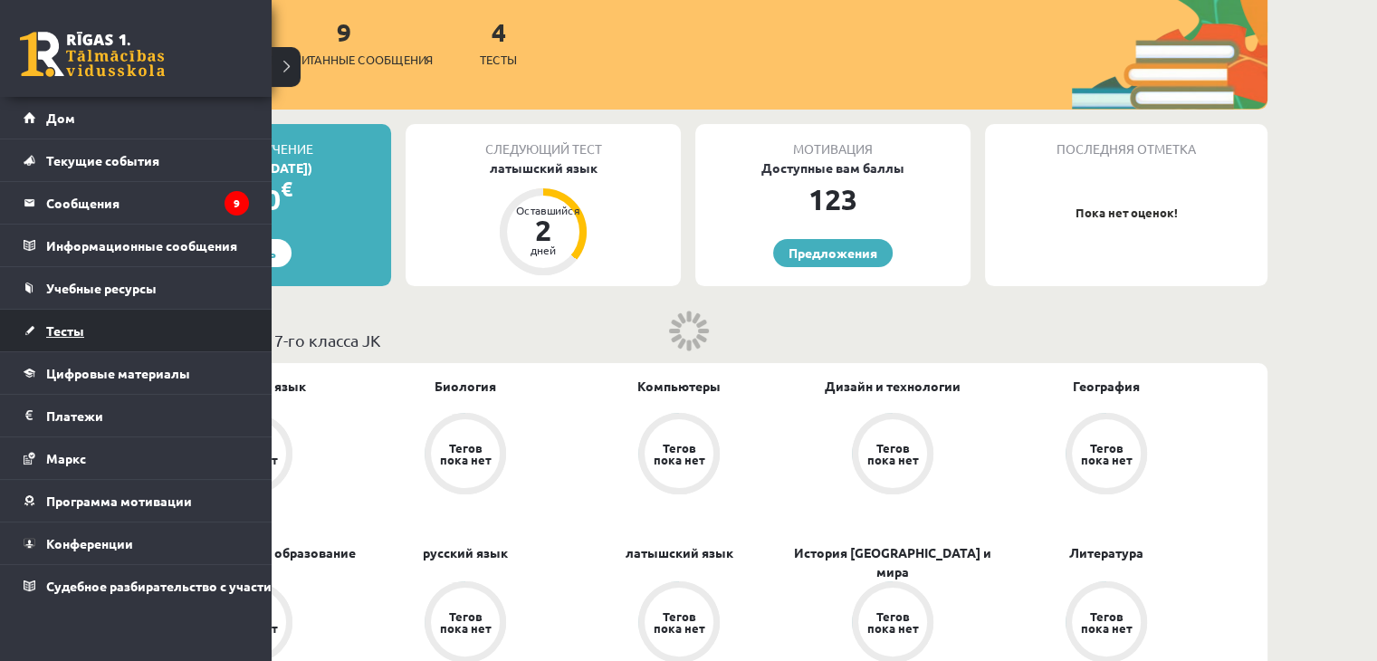
click at [124, 323] on link "Тесты" at bounding box center [136, 331] width 225 height 42
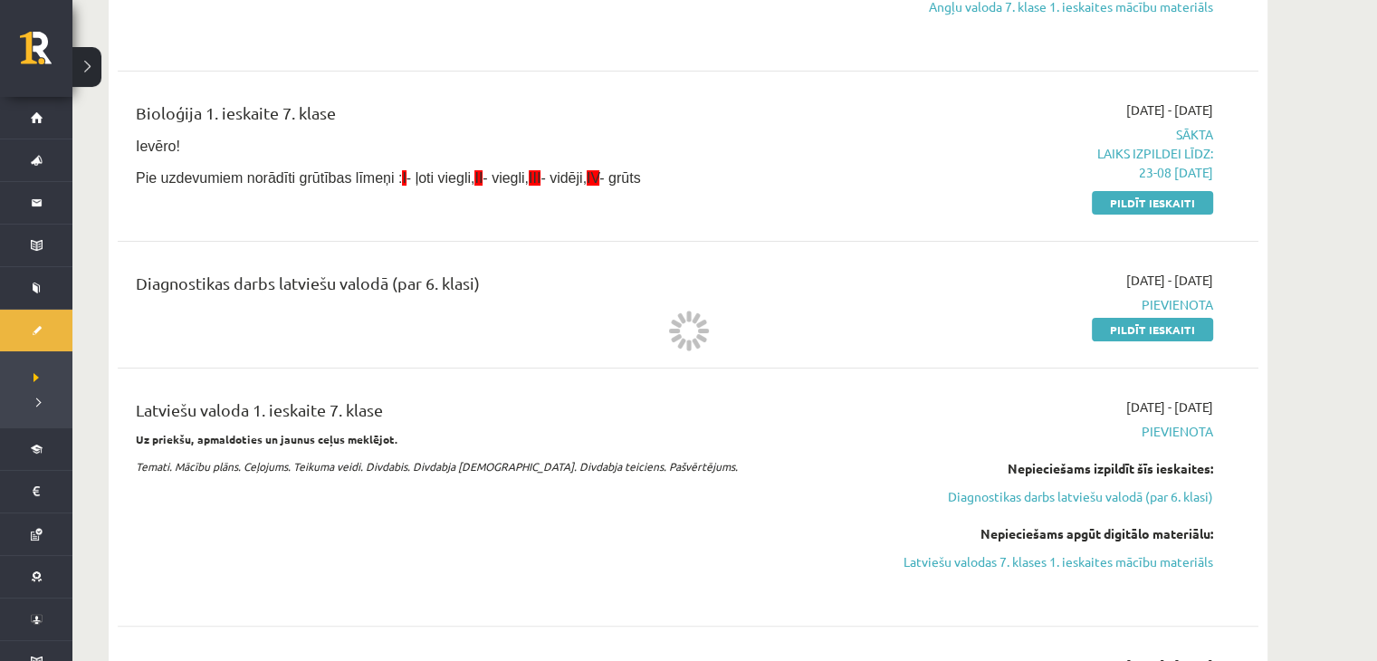
scroll to position [362, 0]
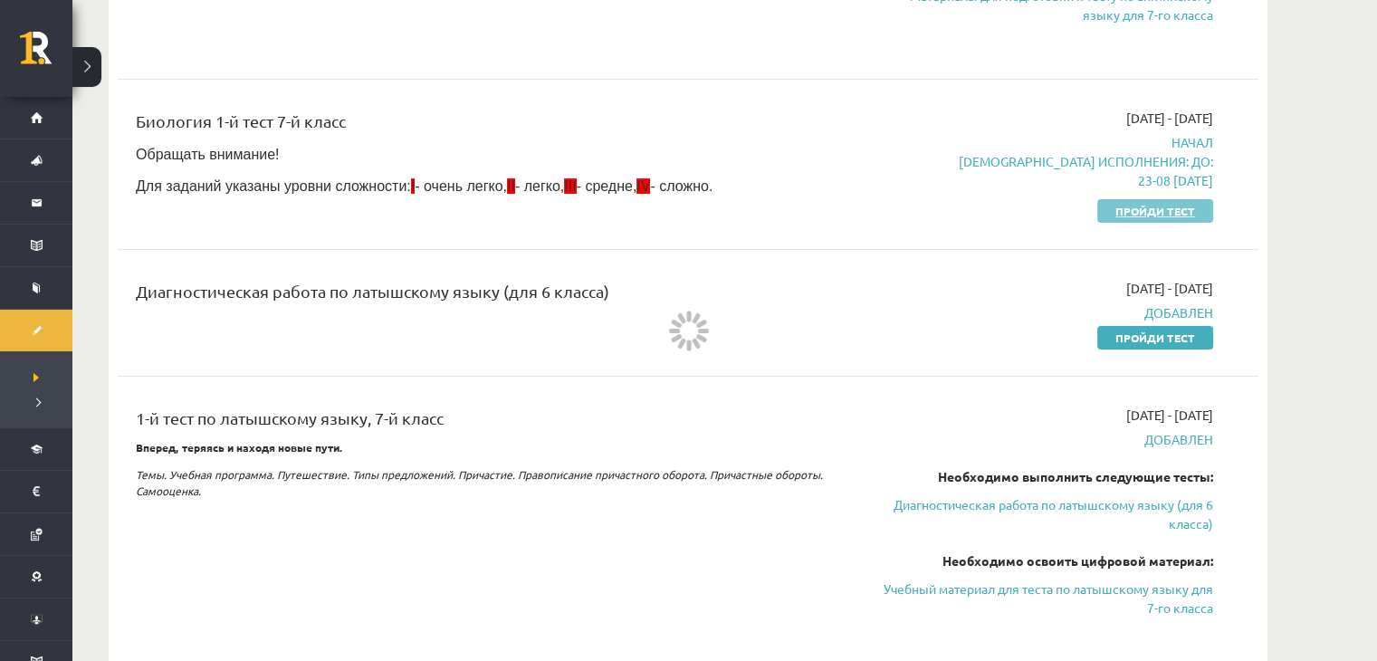
click at [1136, 208] on font "Пройди тест" at bounding box center [1156, 211] width 80 height 14
click at [763, 106] on div "Биология 1-й тест 7-й класс Обращать внимание! Для заданий указаны уровни сложн…" at bounding box center [688, 165] width 1141 height 148
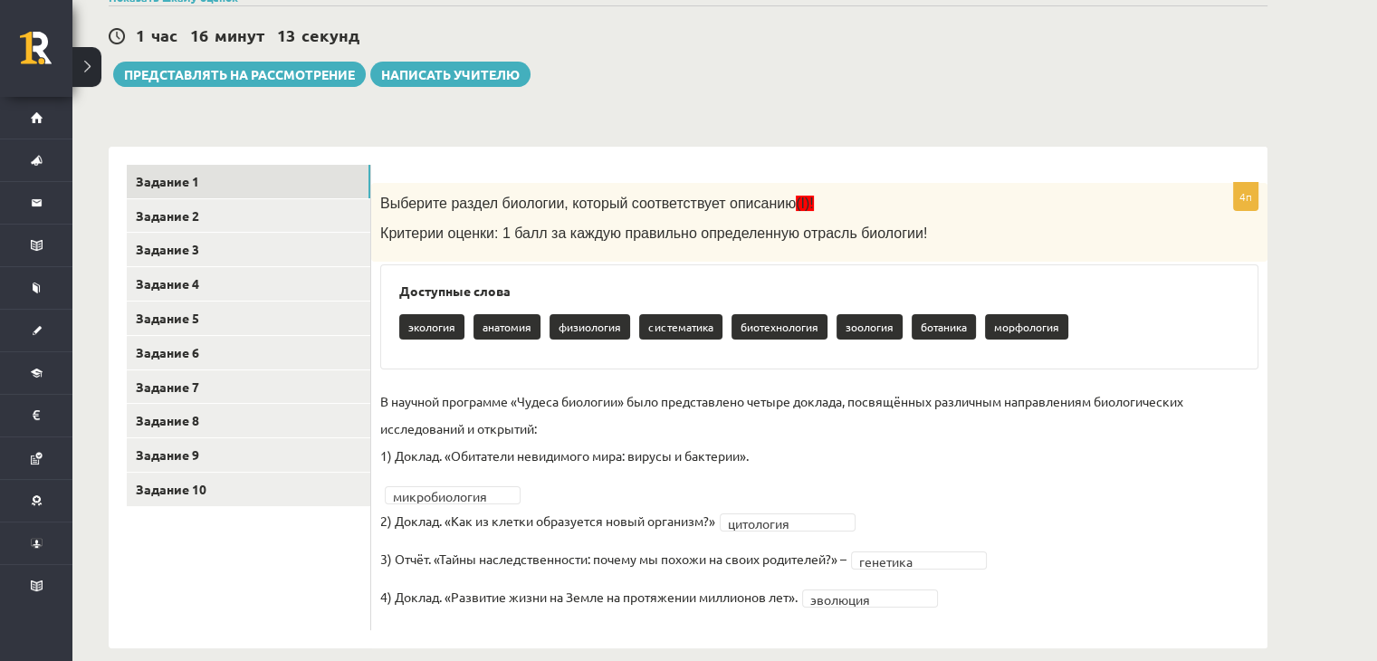
scroll to position [246, 0]
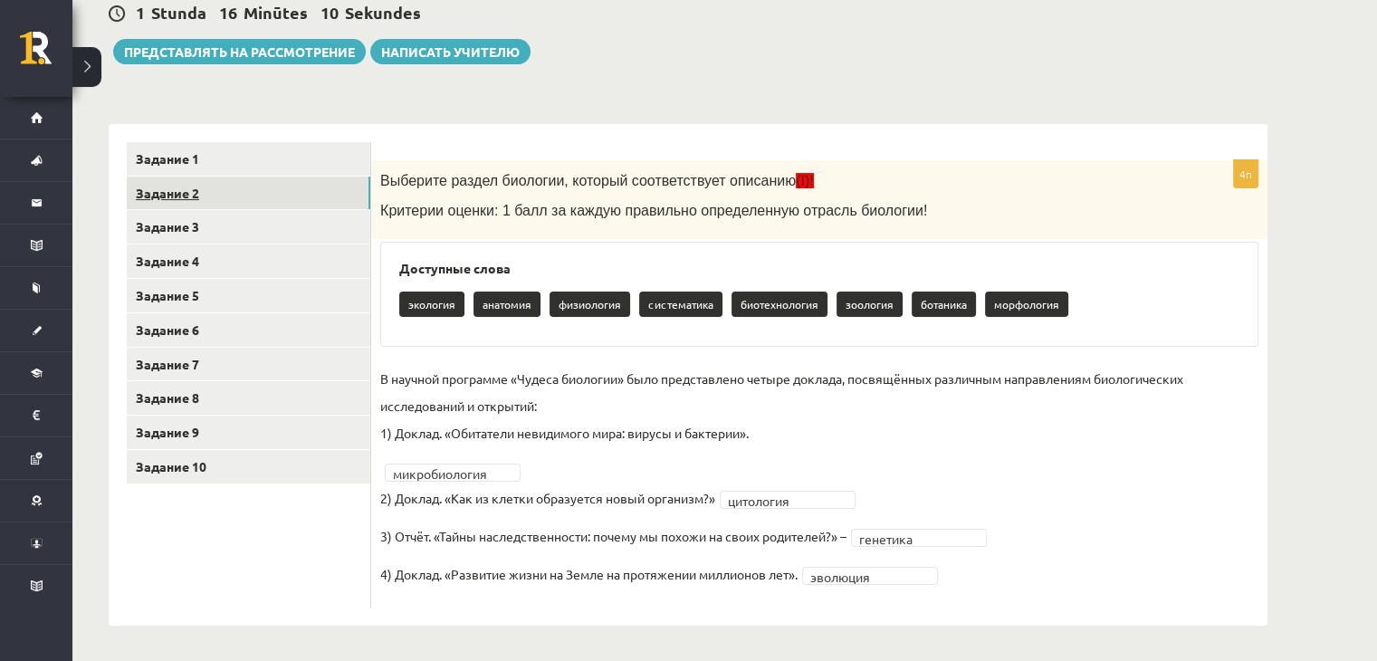
click at [231, 182] on link "Задание 2" at bounding box center [249, 194] width 244 height 34
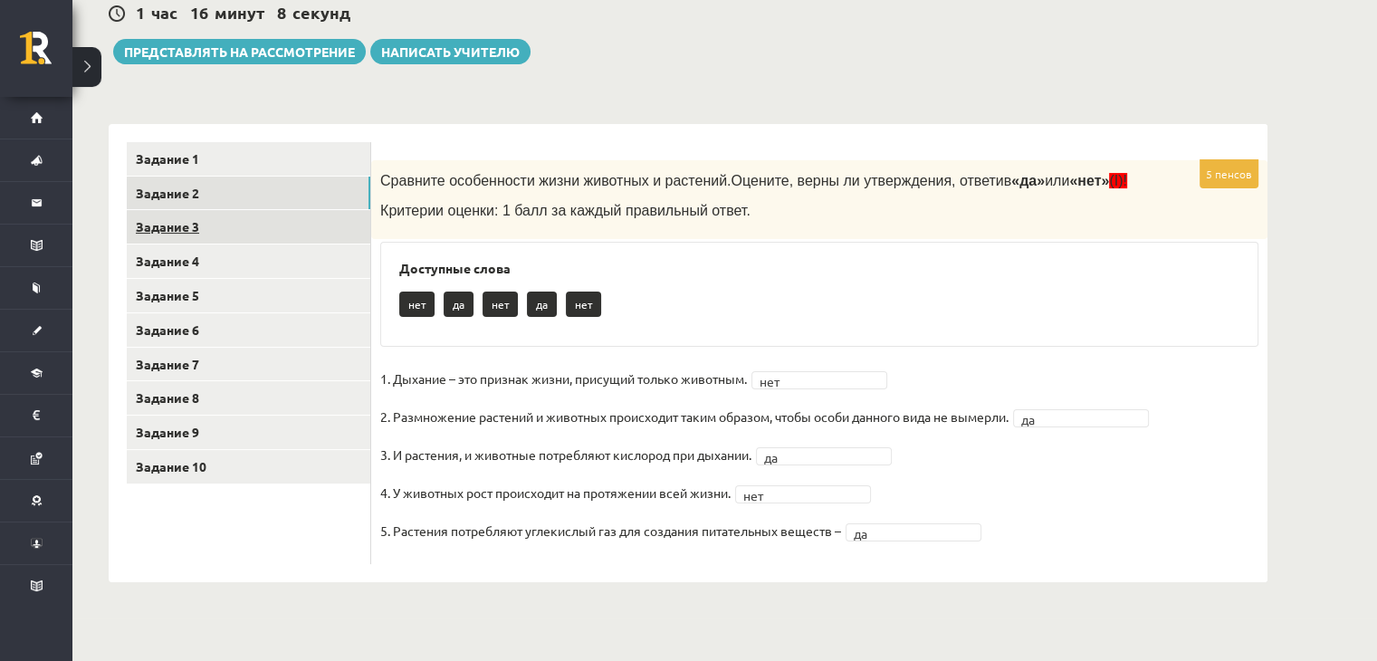
click at [245, 225] on link "Задание 3" at bounding box center [249, 227] width 244 height 34
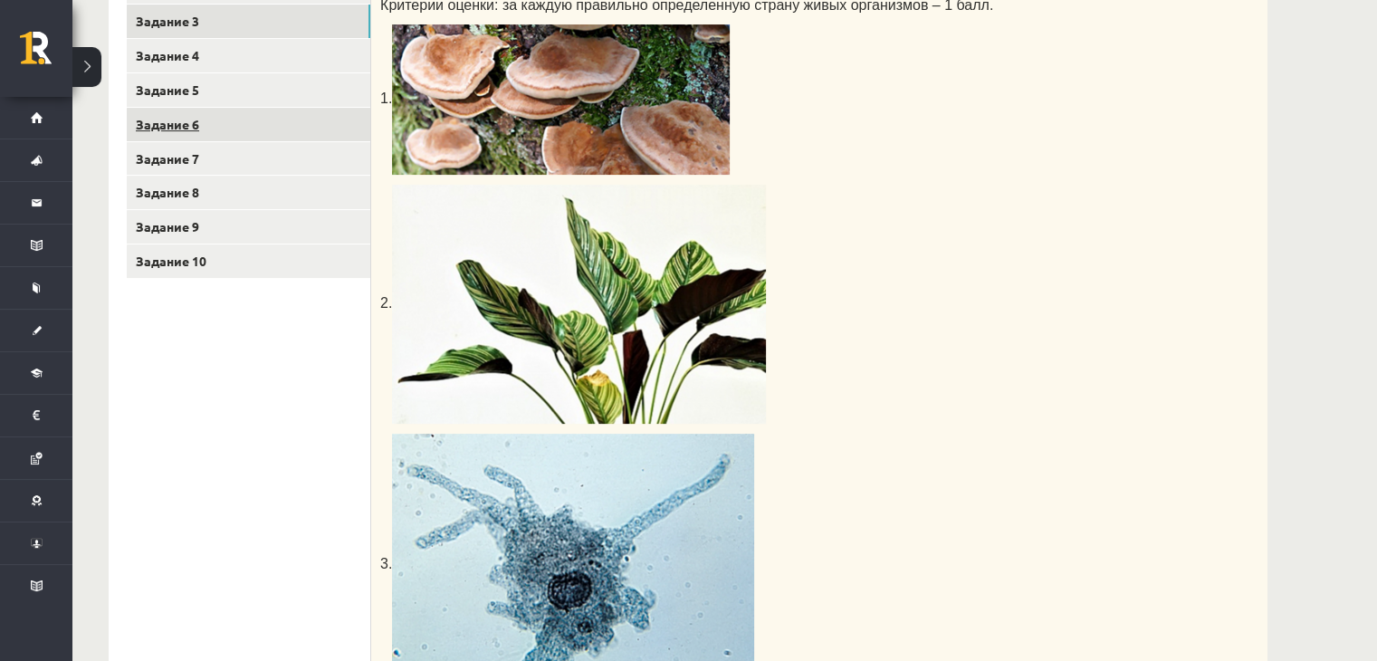
scroll to position [339, 0]
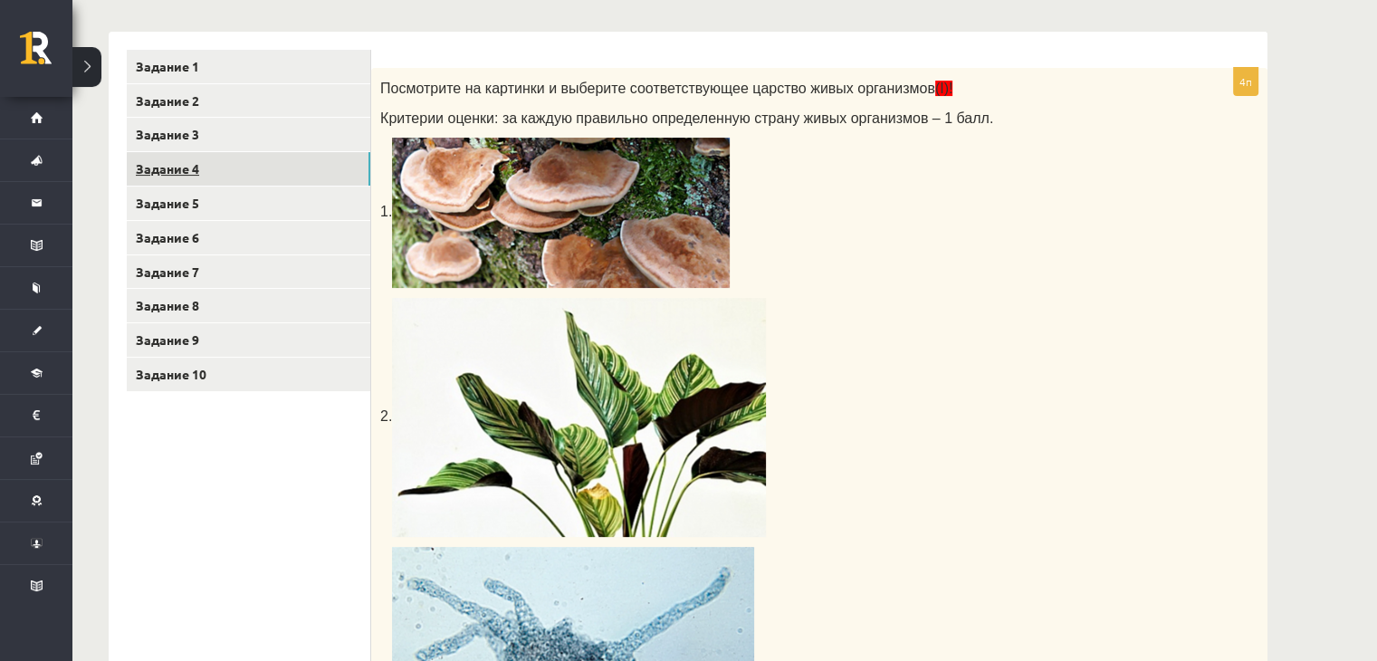
click at [210, 164] on link "Задание 4" at bounding box center [249, 169] width 244 height 34
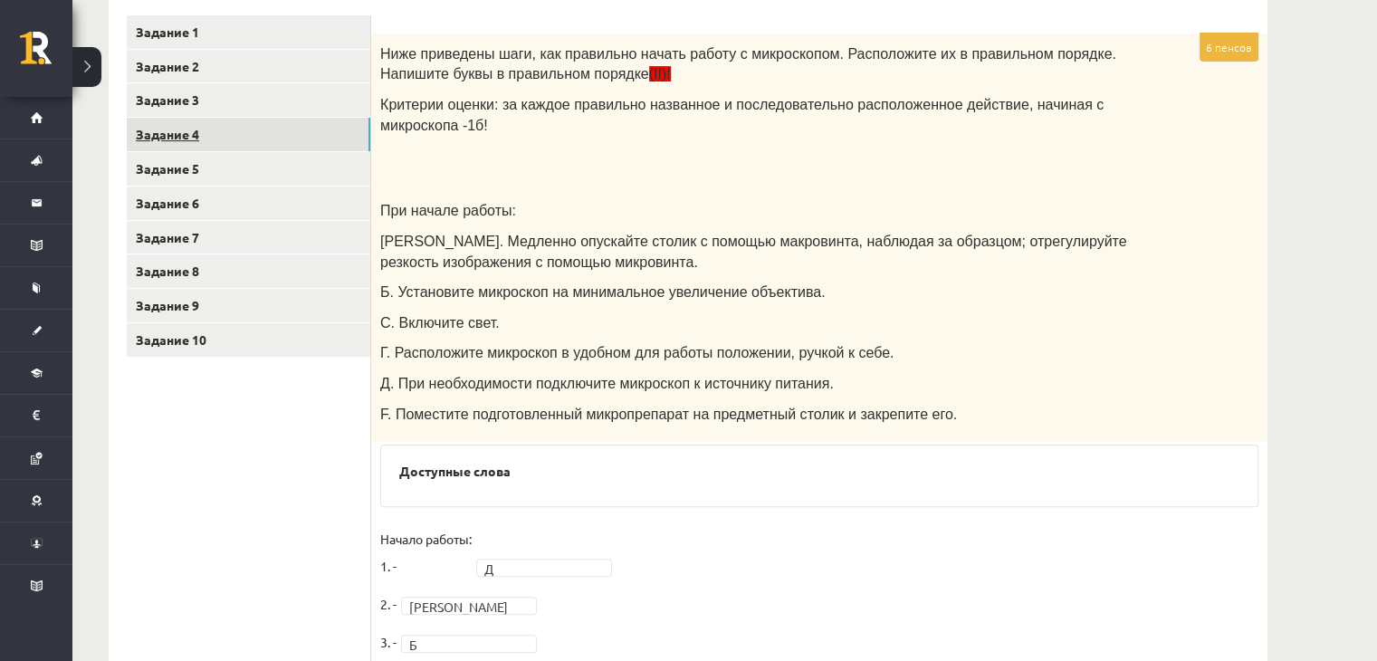
scroll to position [352, 0]
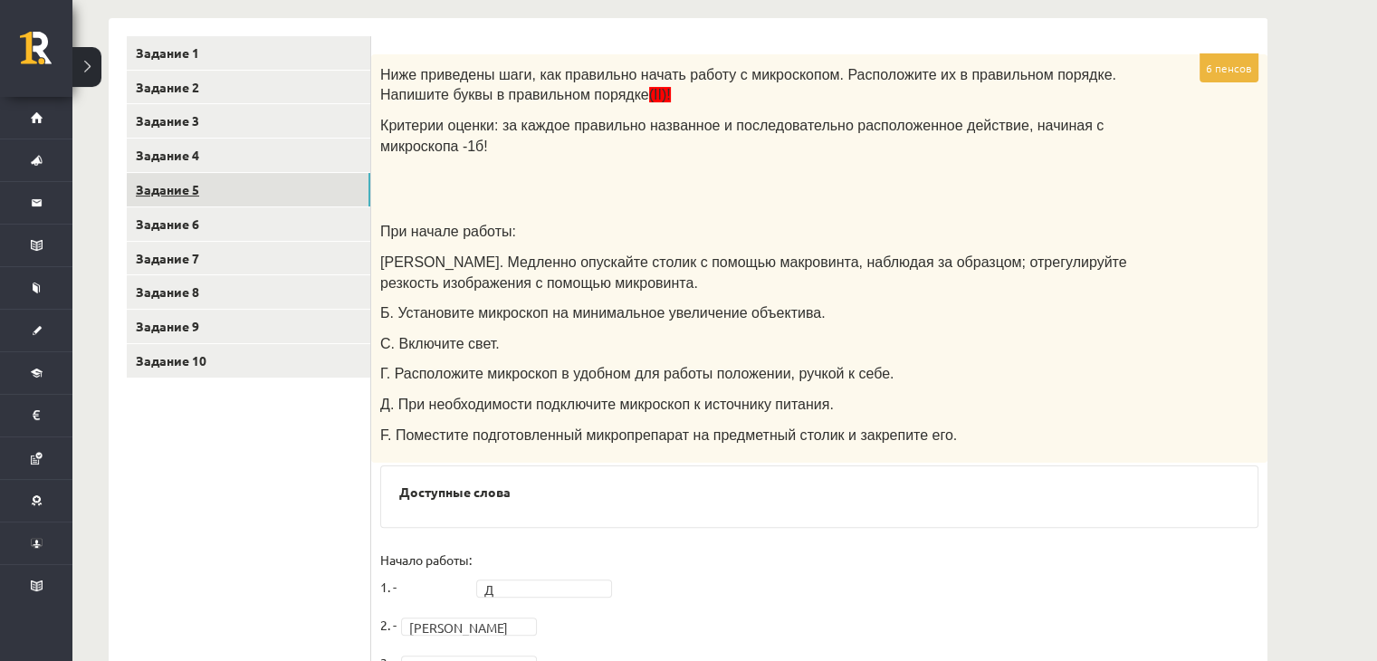
click at [214, 189] on link "Задание 5" at bounding box center [249, 190] width 244 height 34
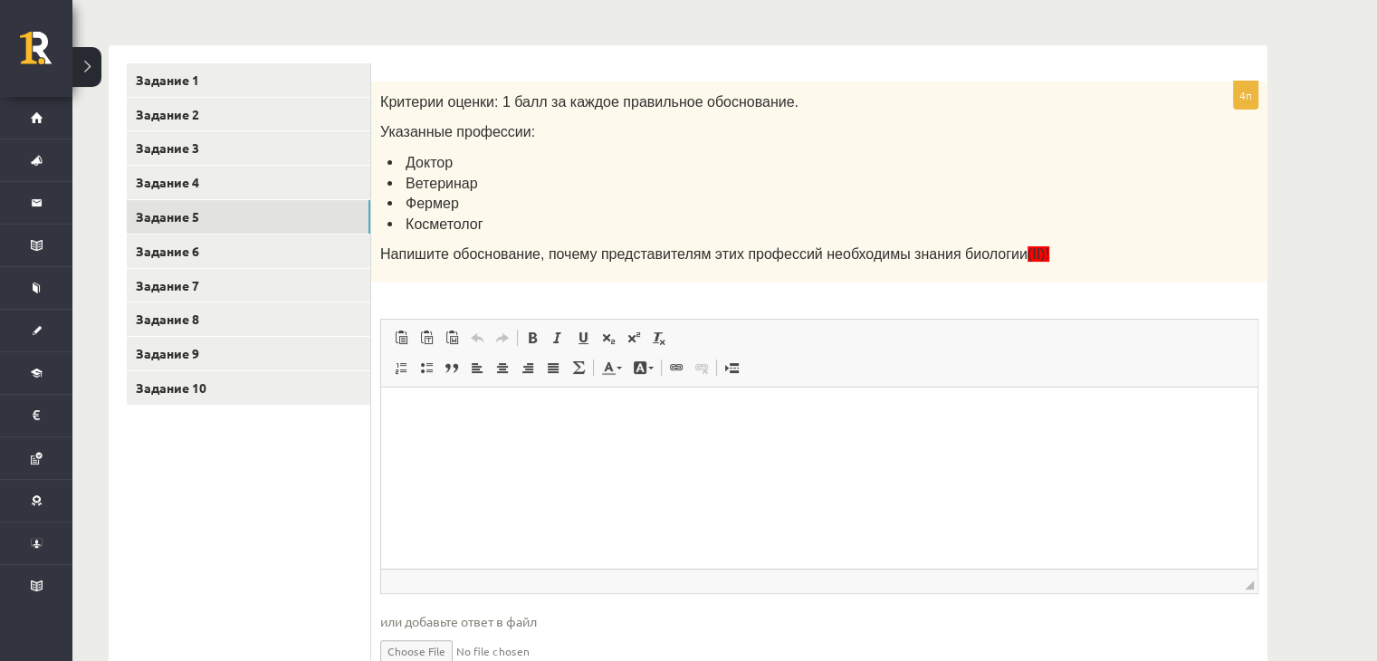
scroll to position [322, 0]
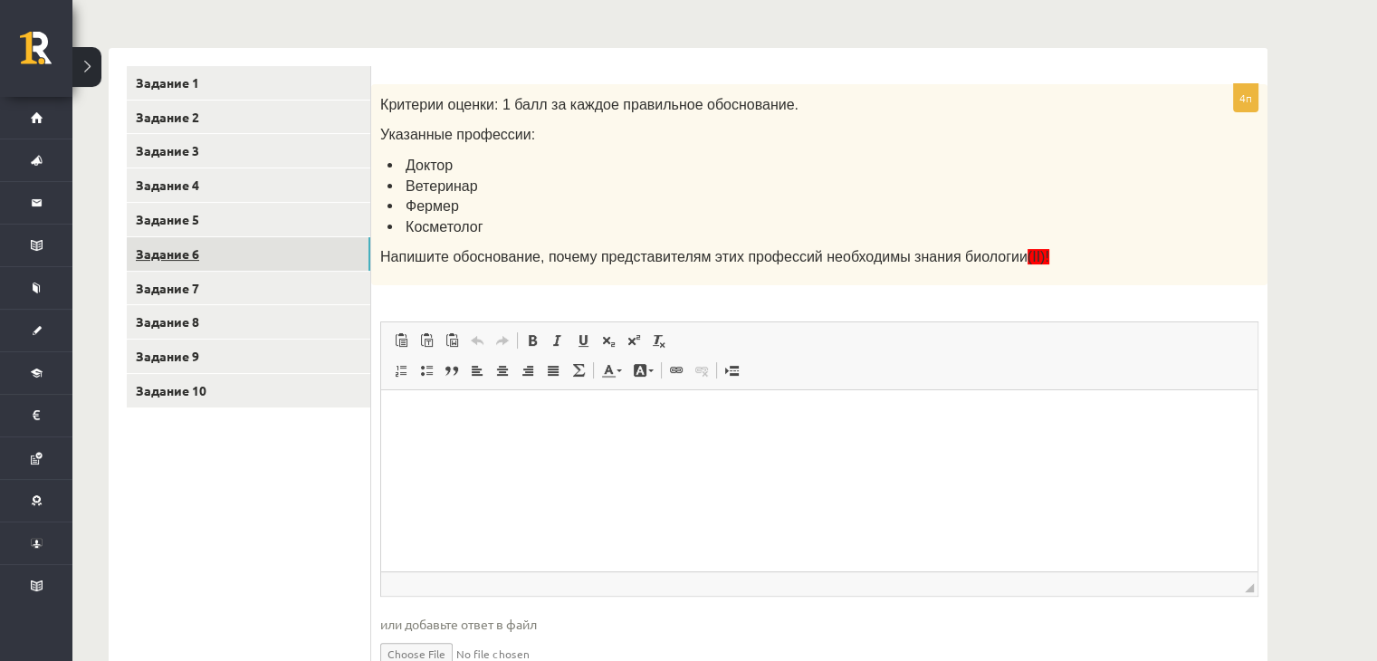
click at [177, 262] on link "Задание 6" at bounding box center [249, 254] width 244 height 34
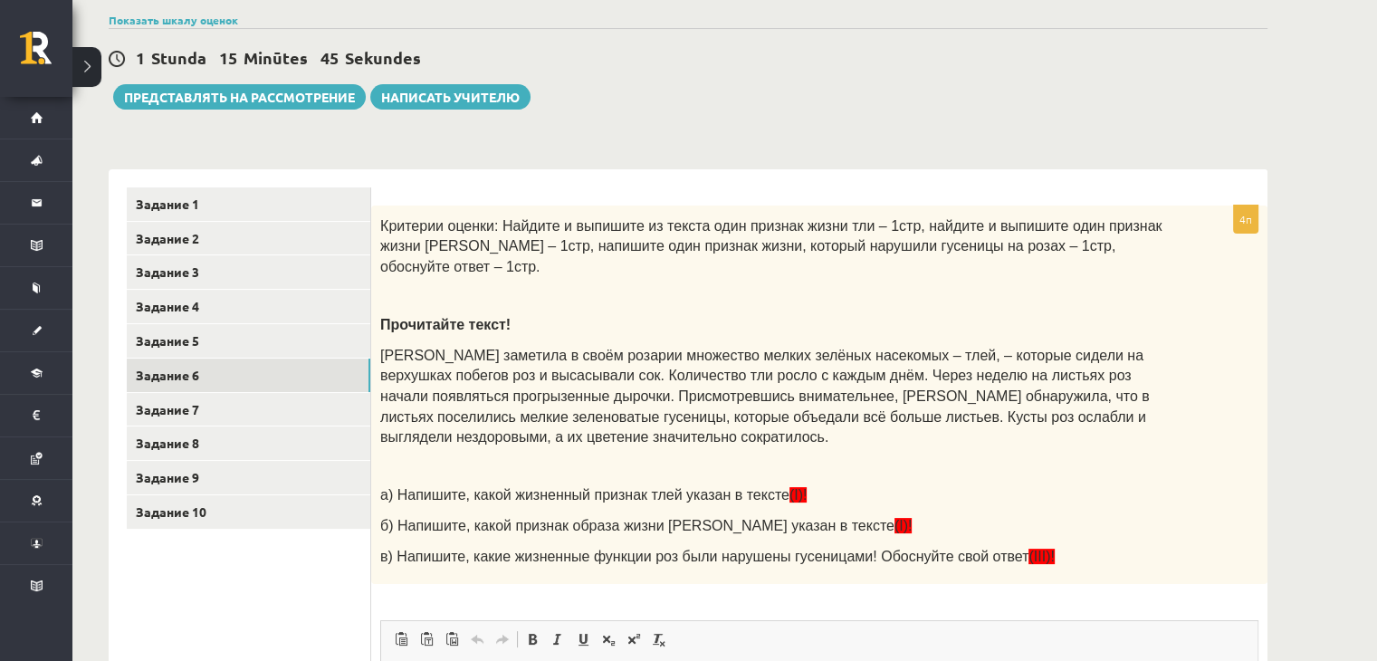
scroll to position [277, 0]
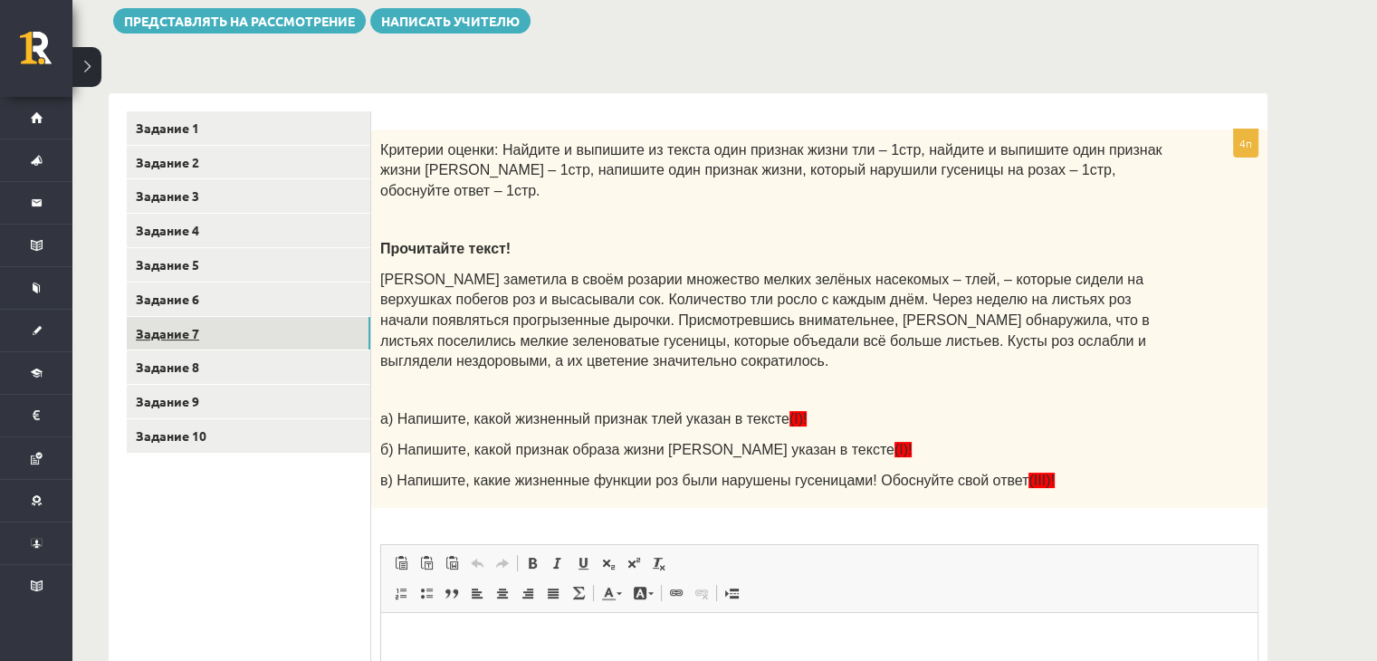
click at [264, 333] on link "Задание 7" at bounding box center [249, 334] width 244 height 34
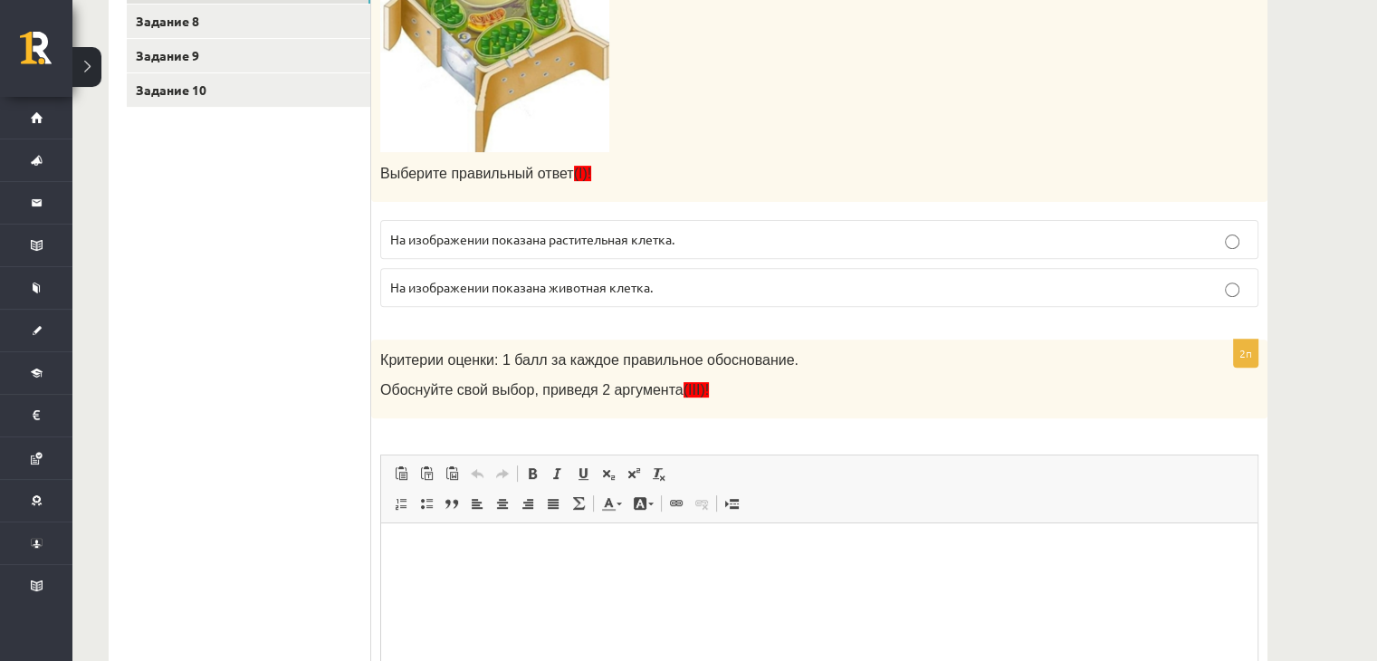
scroll to position [846, 0]
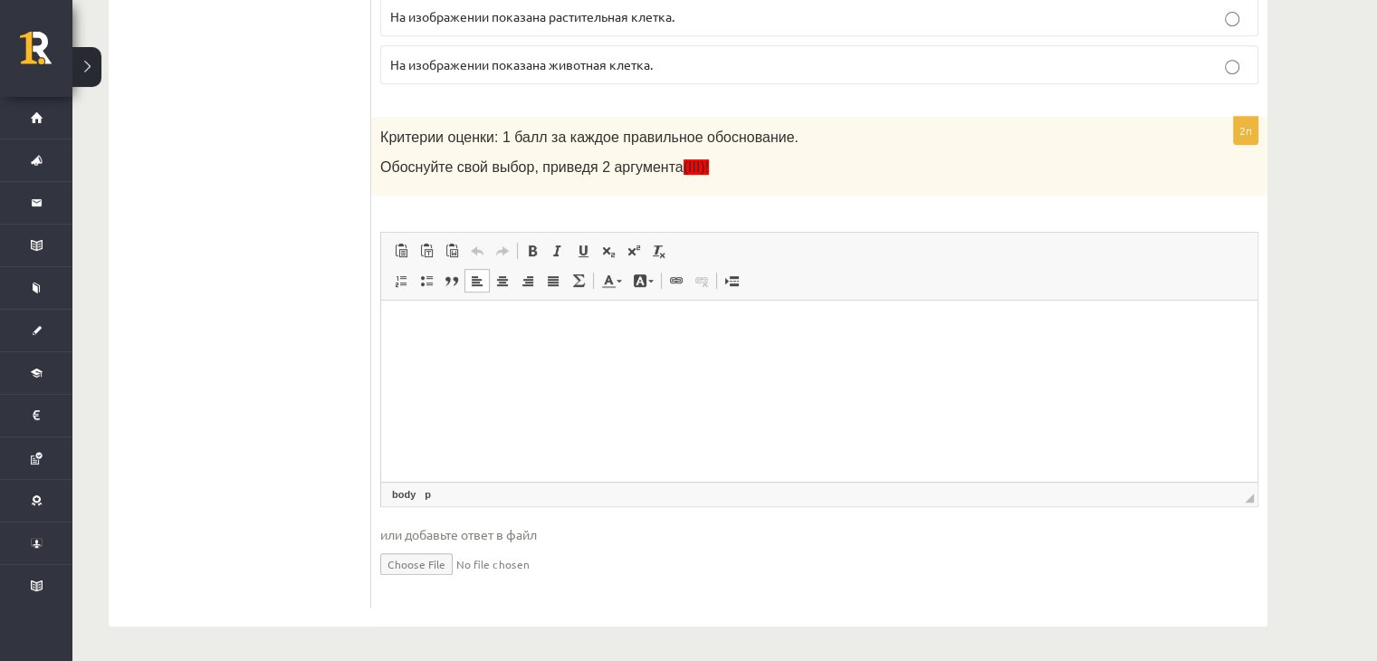
click at [613, 355] on html at bounding box center [819, 327] width 877 height 55
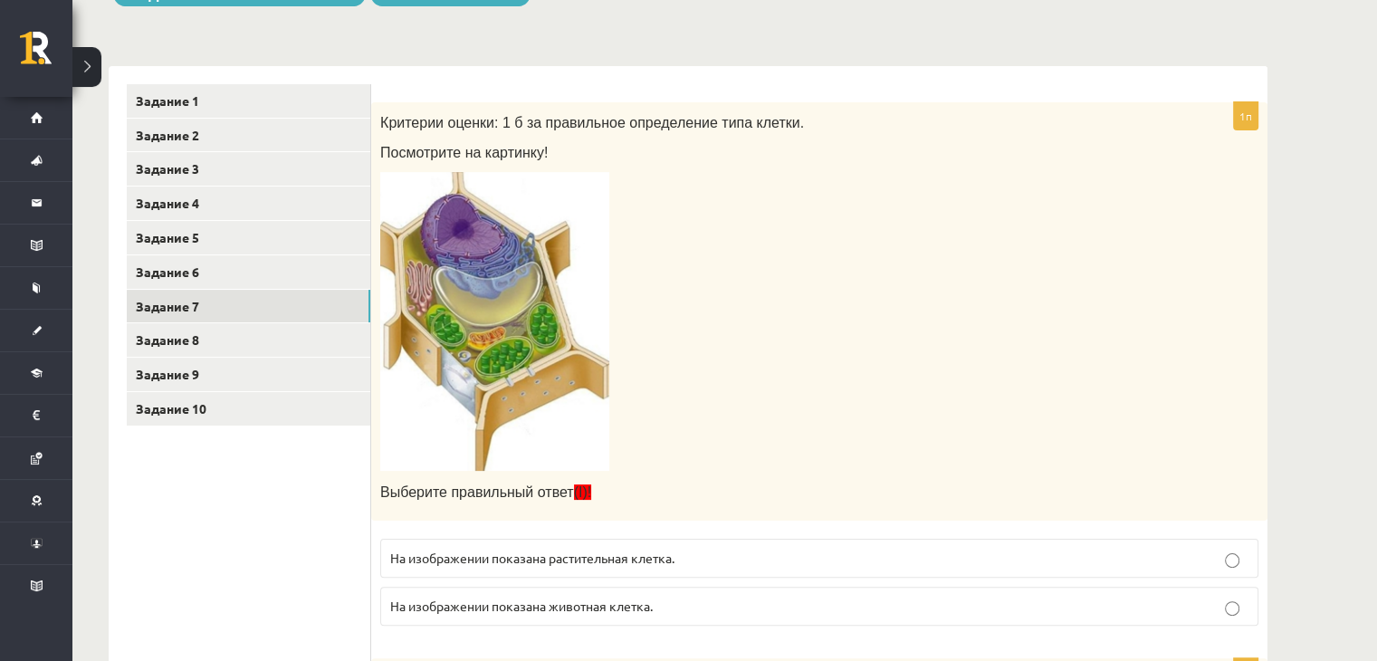
scroll to position [395, 0]
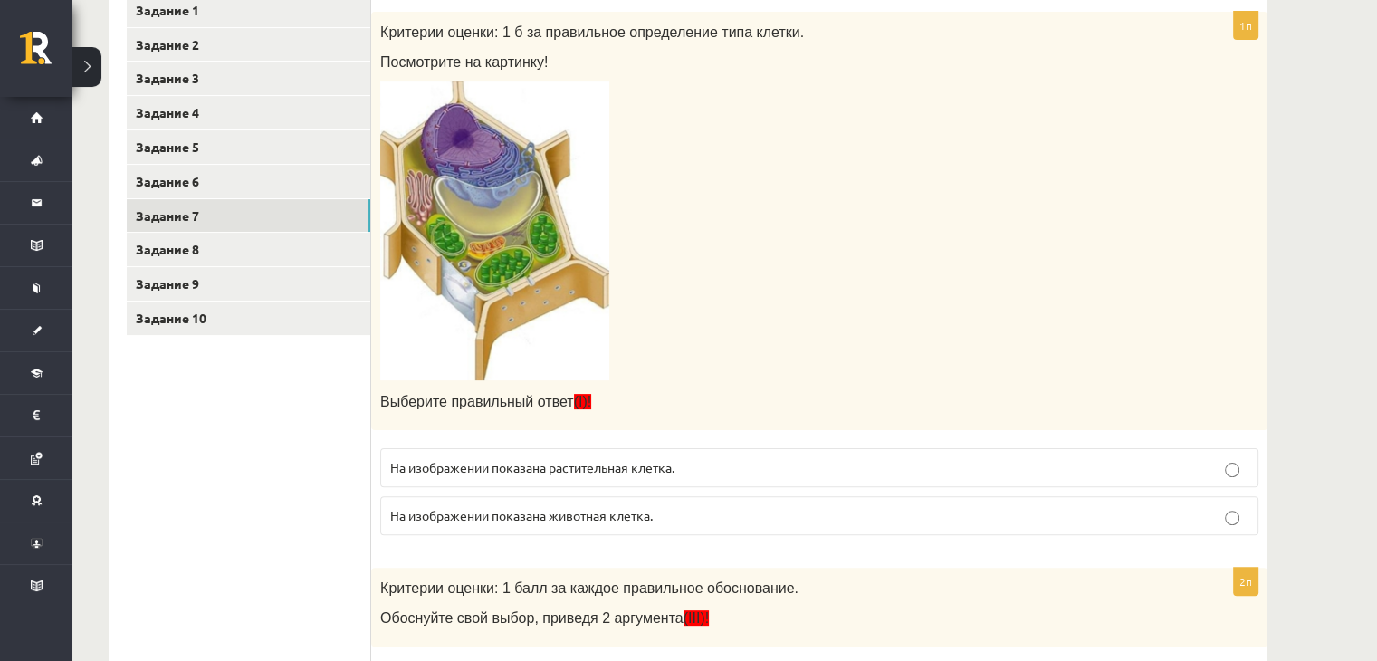
click at [663, 464] on font "На изображении показана растительная клетка." at bounding box center [532, 467] width 284 height 16
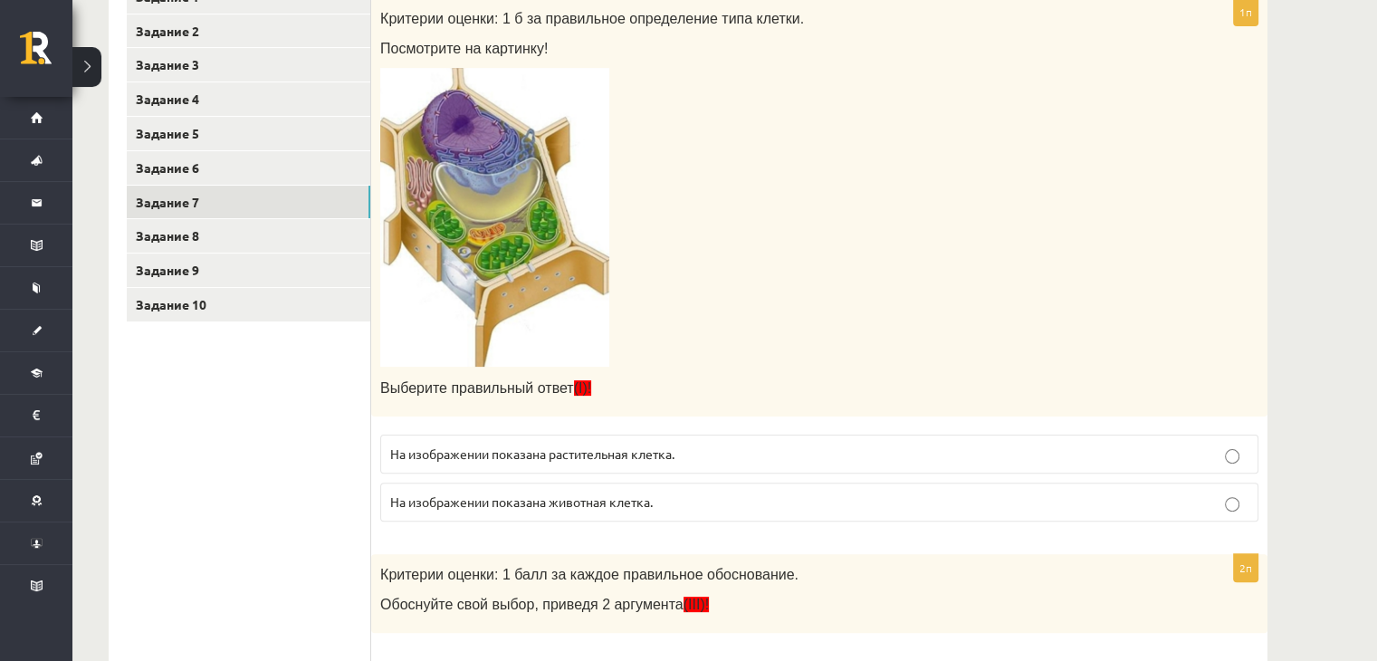
scroll to position [214, 0]
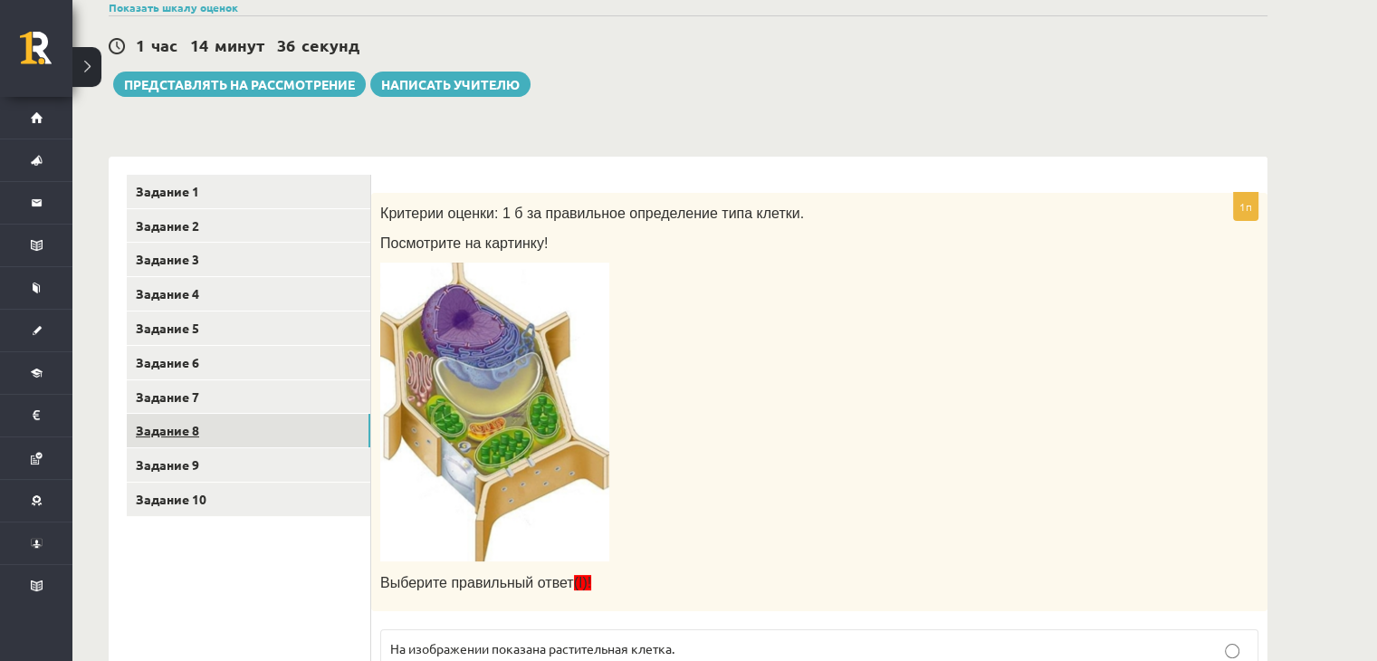
click at [261, 419] on link "Задание 8" at bounding box center [249, 431] width 244 height 34
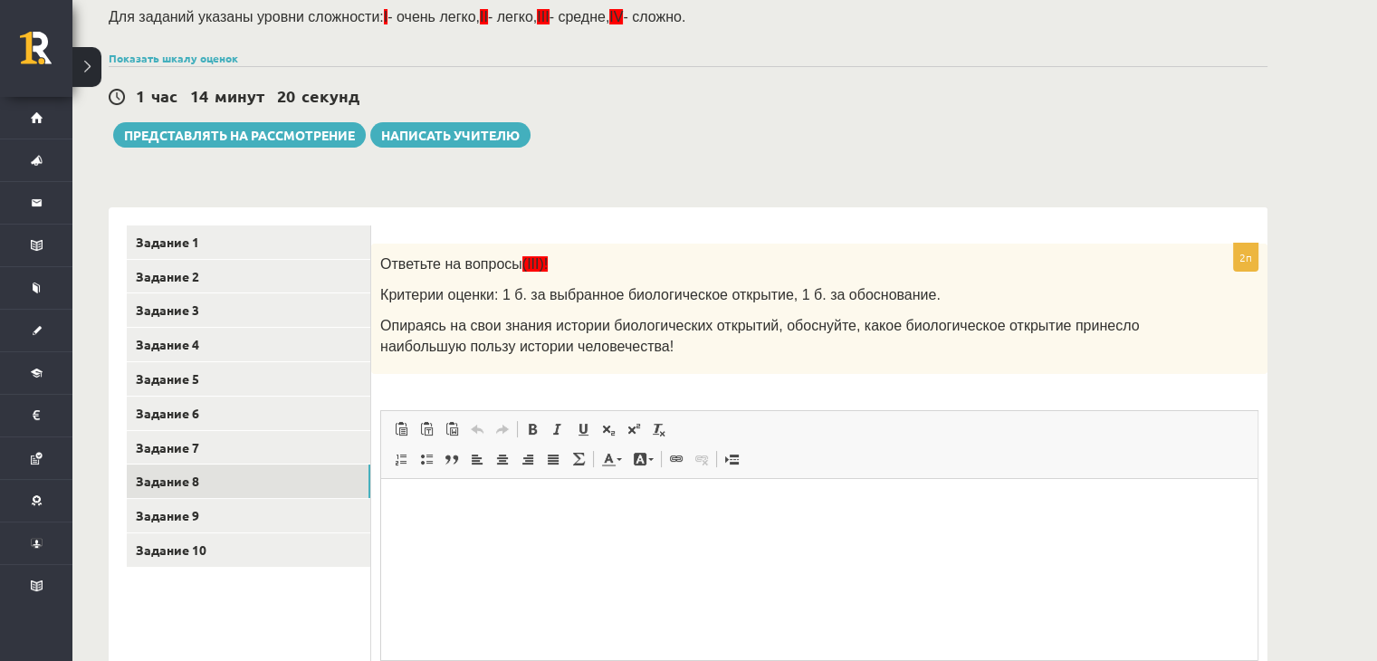
scroll to position [252, 0]
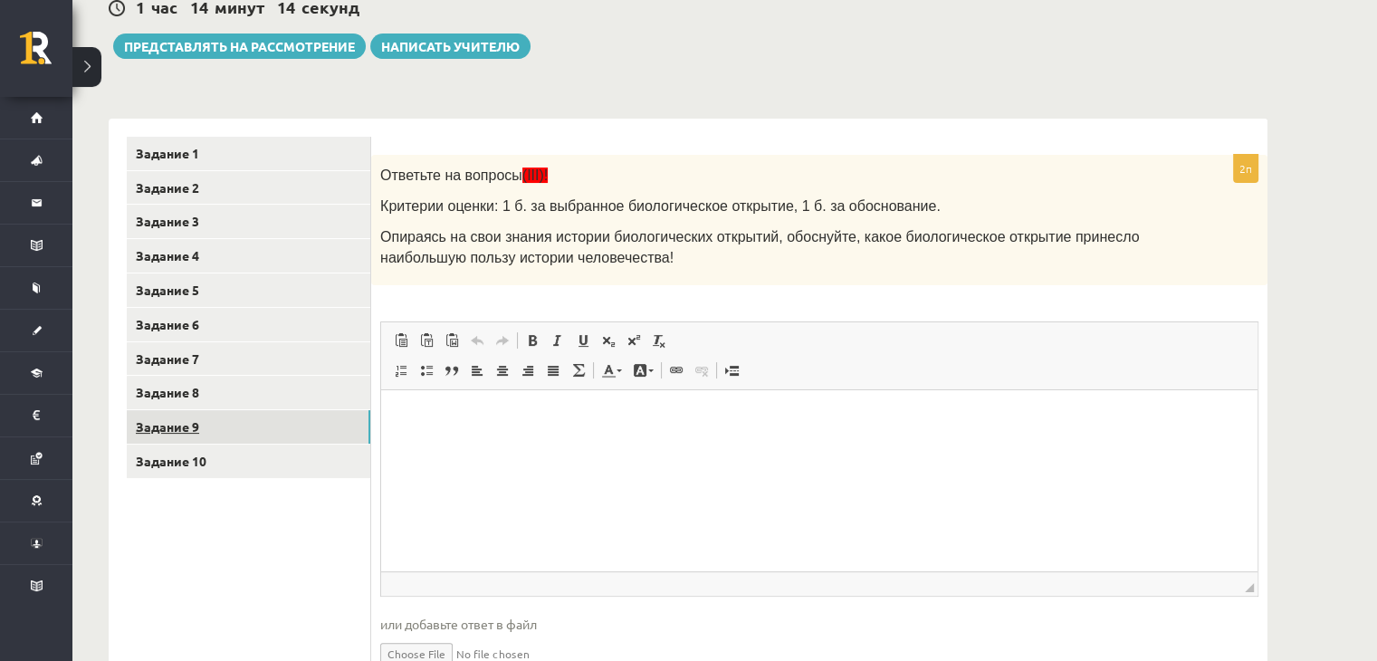
click at [257, 425] on link "Задание 9" at bounding box center [249, 427] width 244 height 34
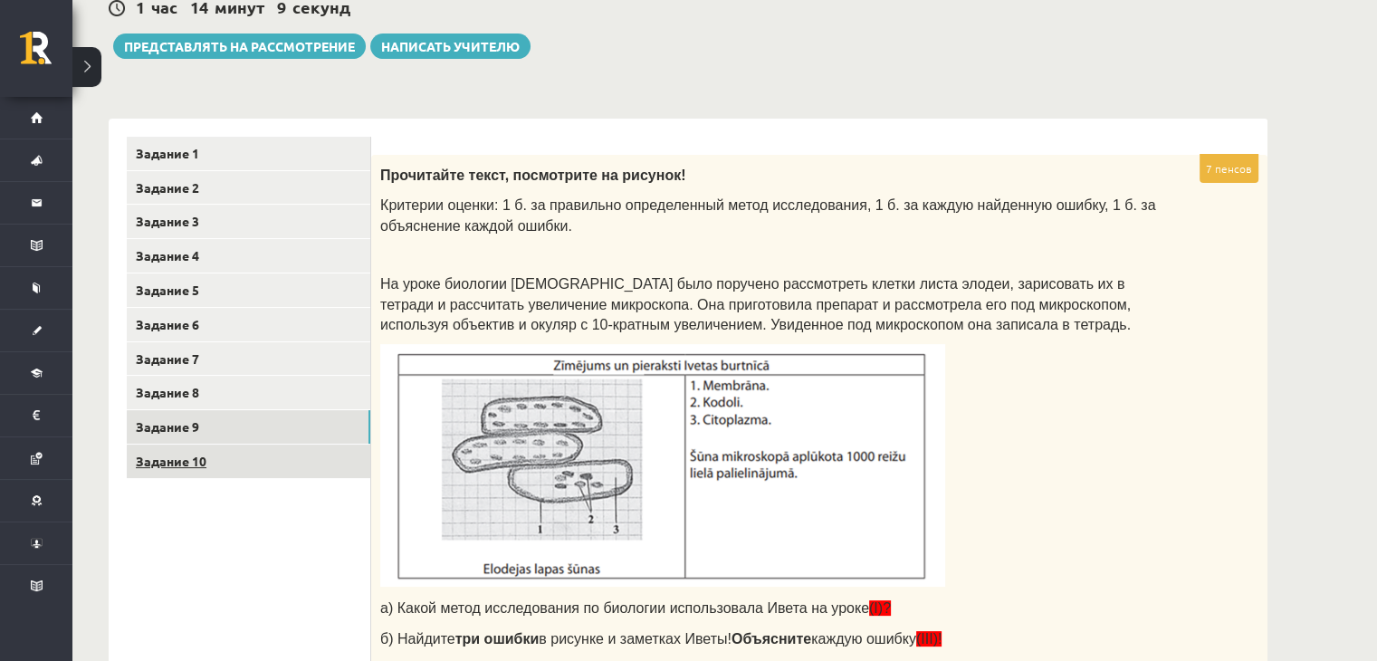
click at [302, 455] on link "Задание 10" at bounding box center [249, 462] width 244 height 34
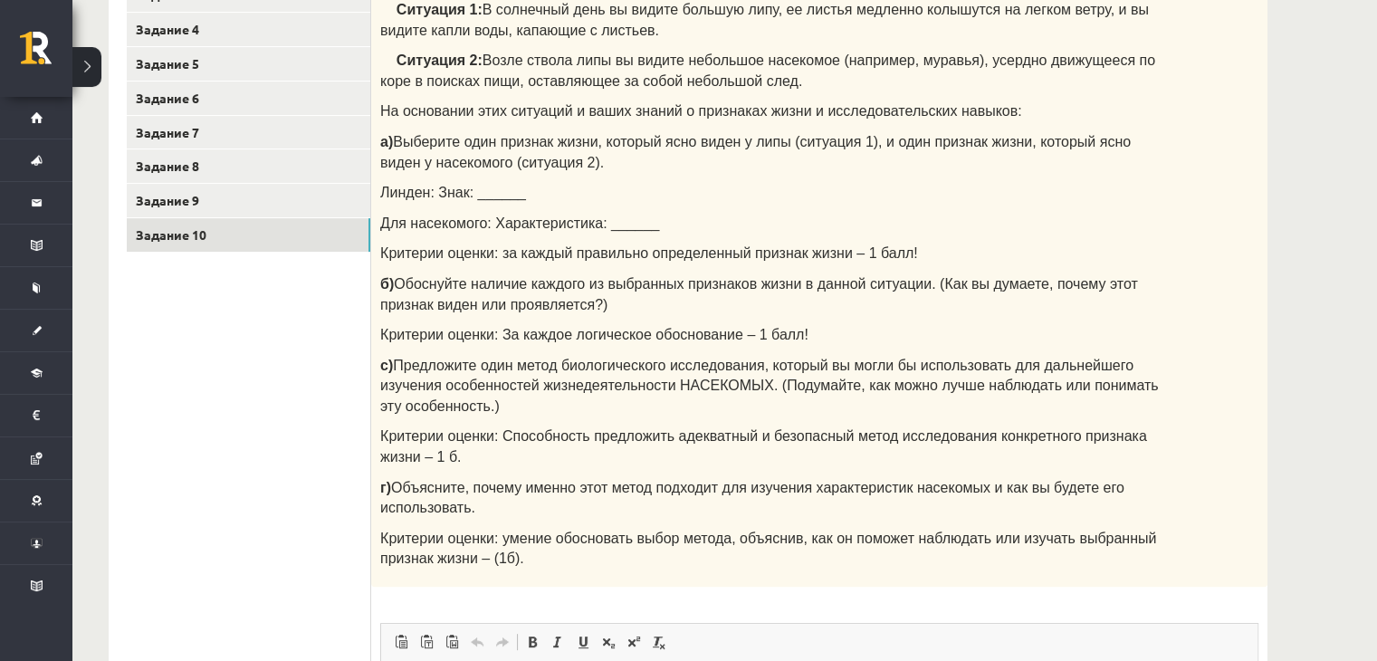
scroll to position [433, 0]
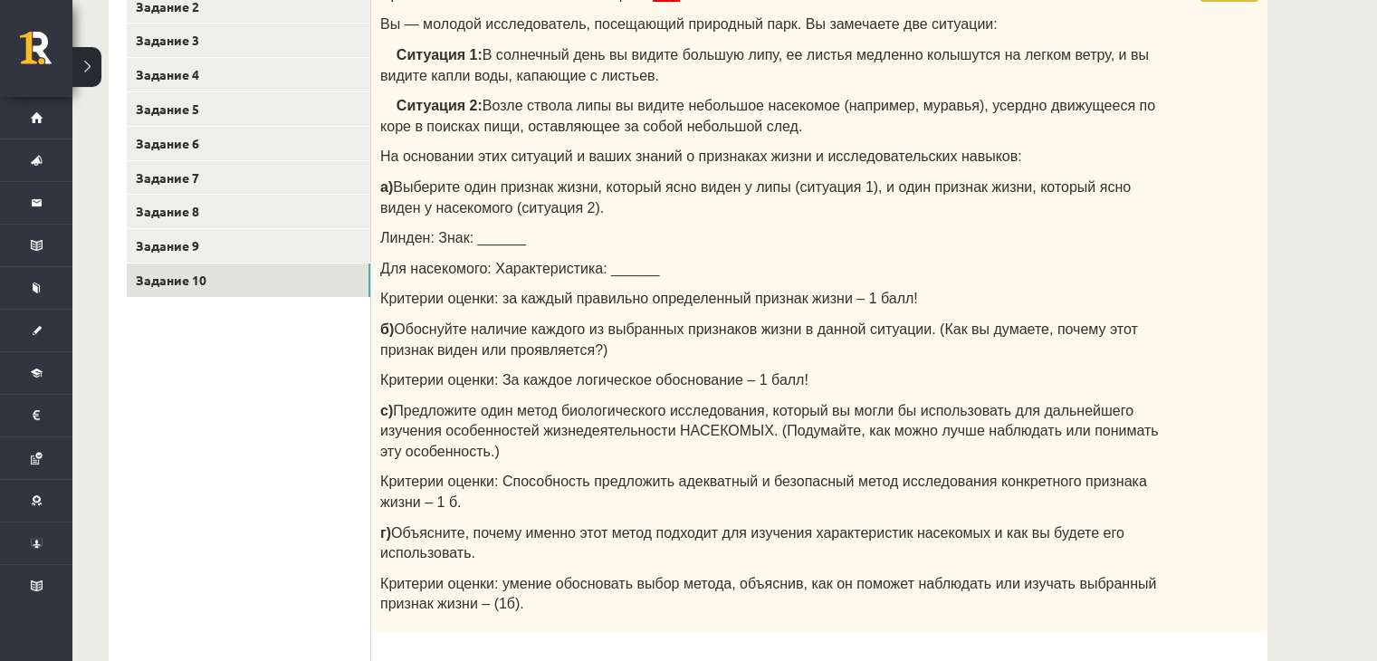
click at [592, 268] on font "Для насекомого: Характеристика: ______" at bounding box center [519, 268] width 279 height 15
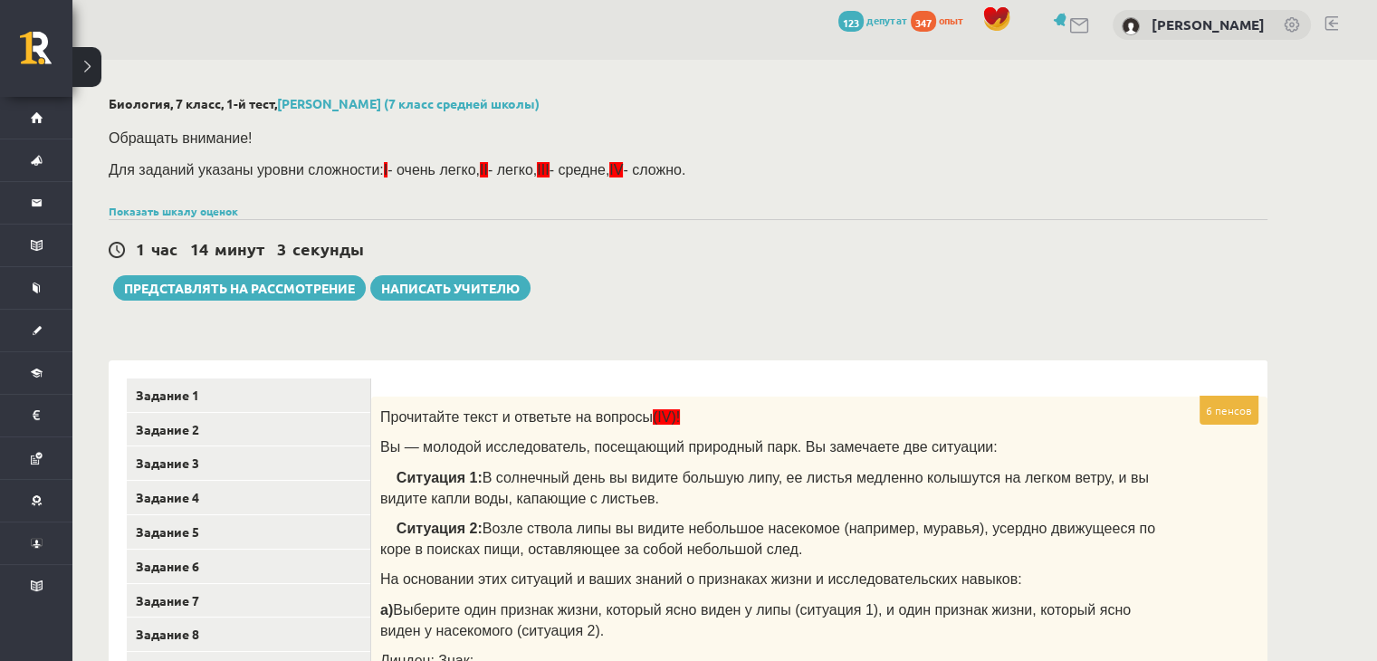
scroll to position [0, 0]
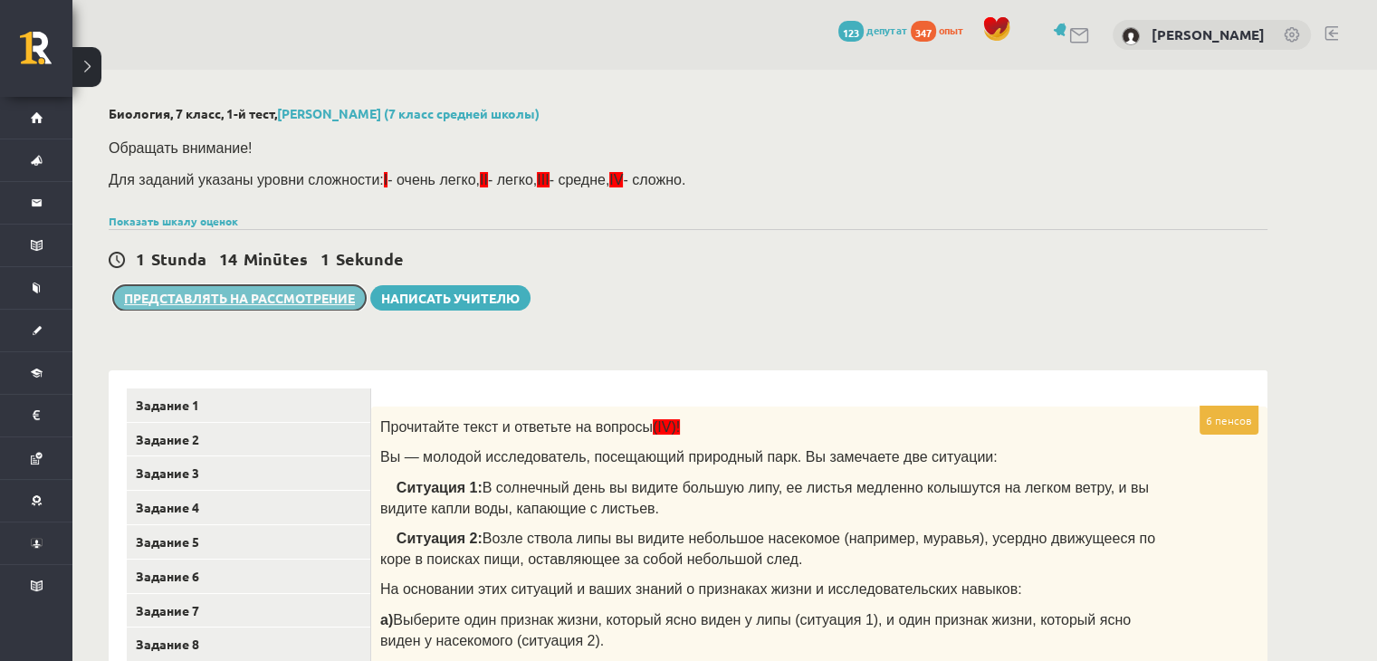
click at [216, 287] on button "Представлять на рассмотрение" at bounding box center [239, 297] width 253 height 25
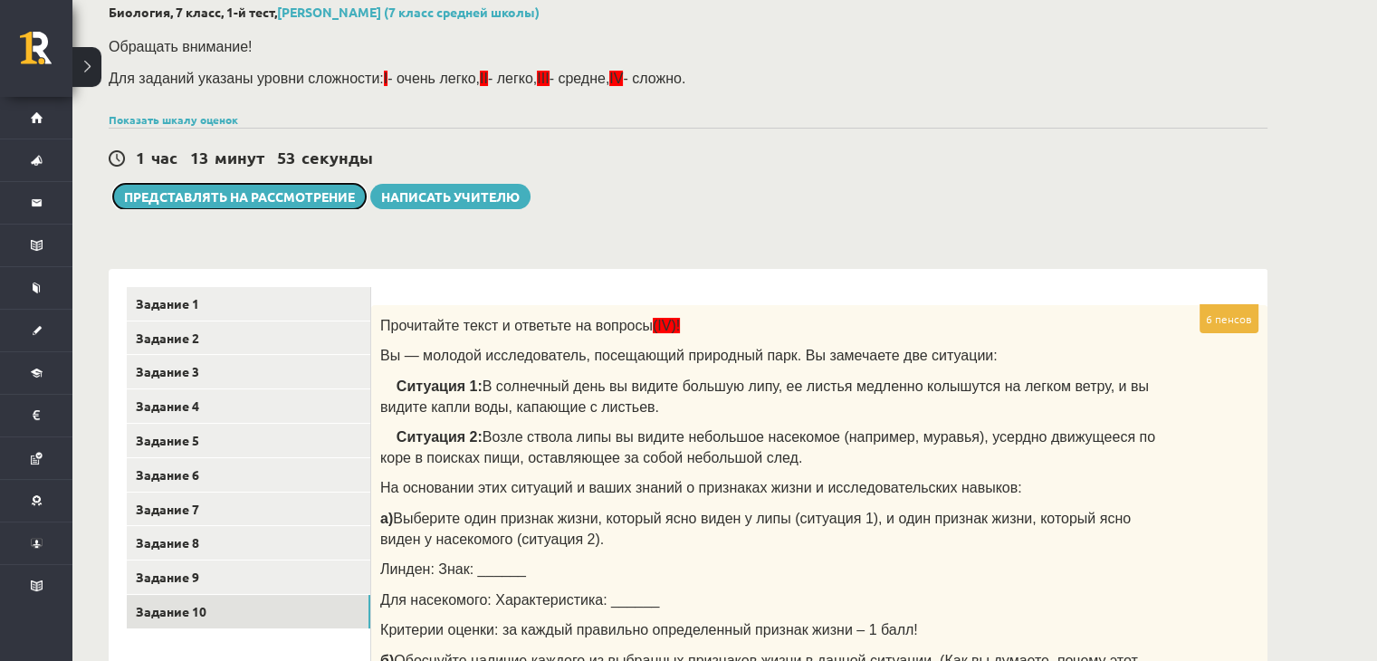
scroll to position [81, 0]
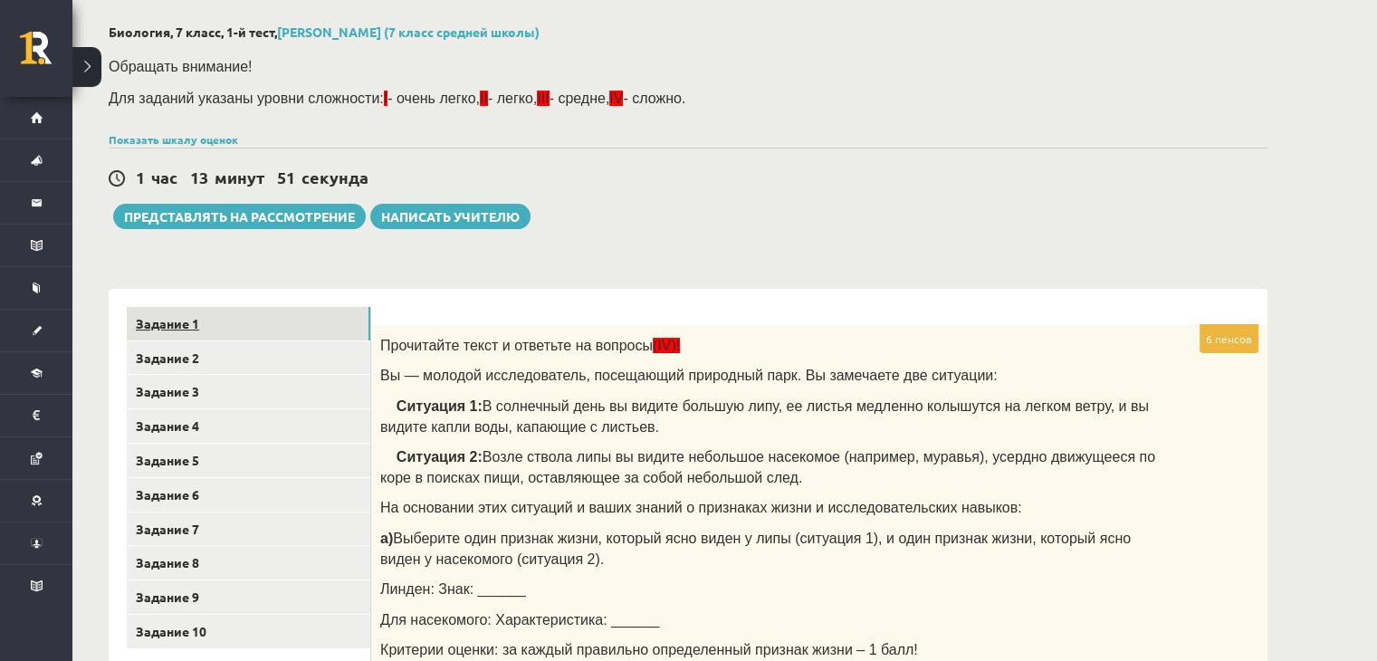
click at [206, 327] on link "Задание 1" at bounding box center [249, 324] width 244 height 34
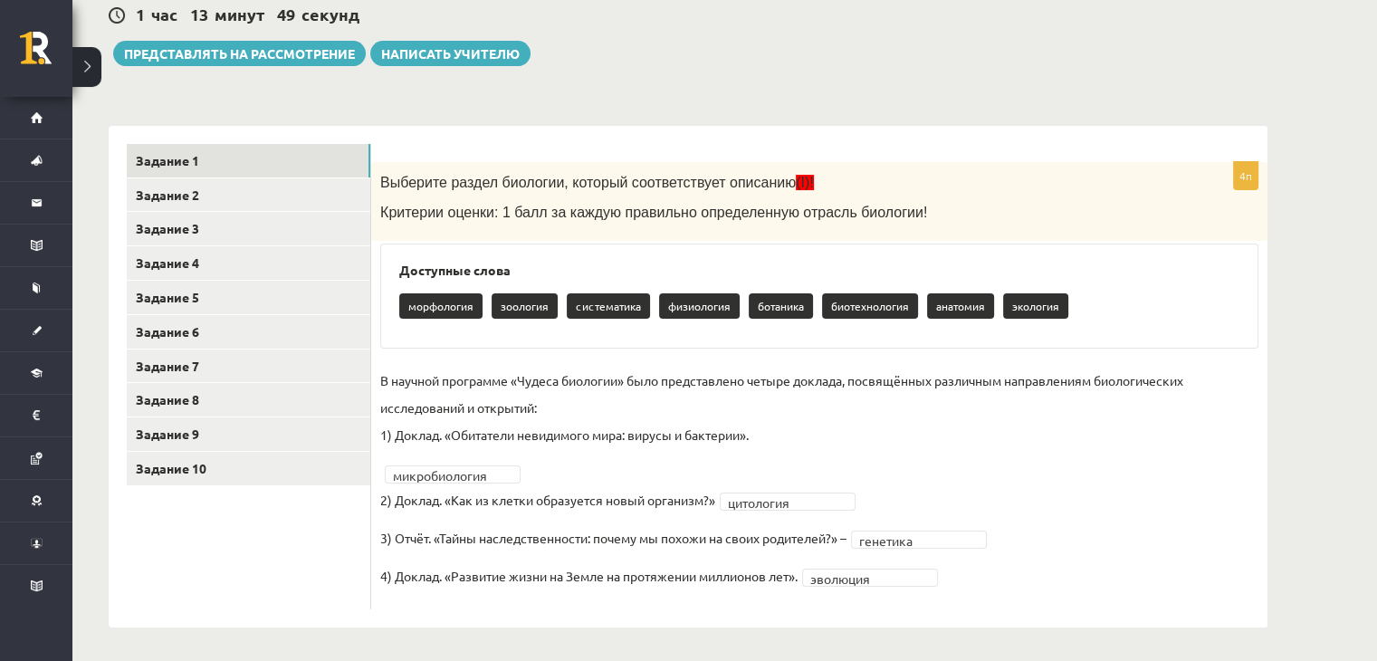
scroll to position [247, 0]
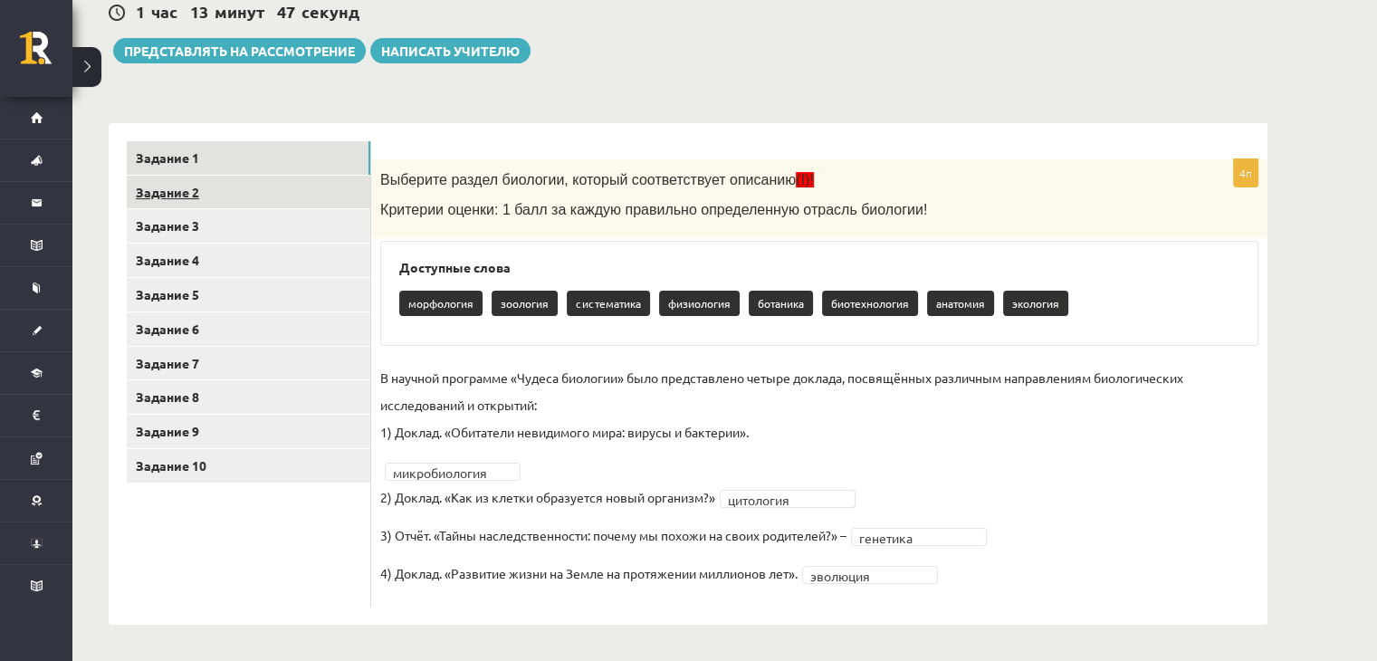
click at [319, 195] on link "Задание 2" at bounding box center [249, 193] width 244 height 34
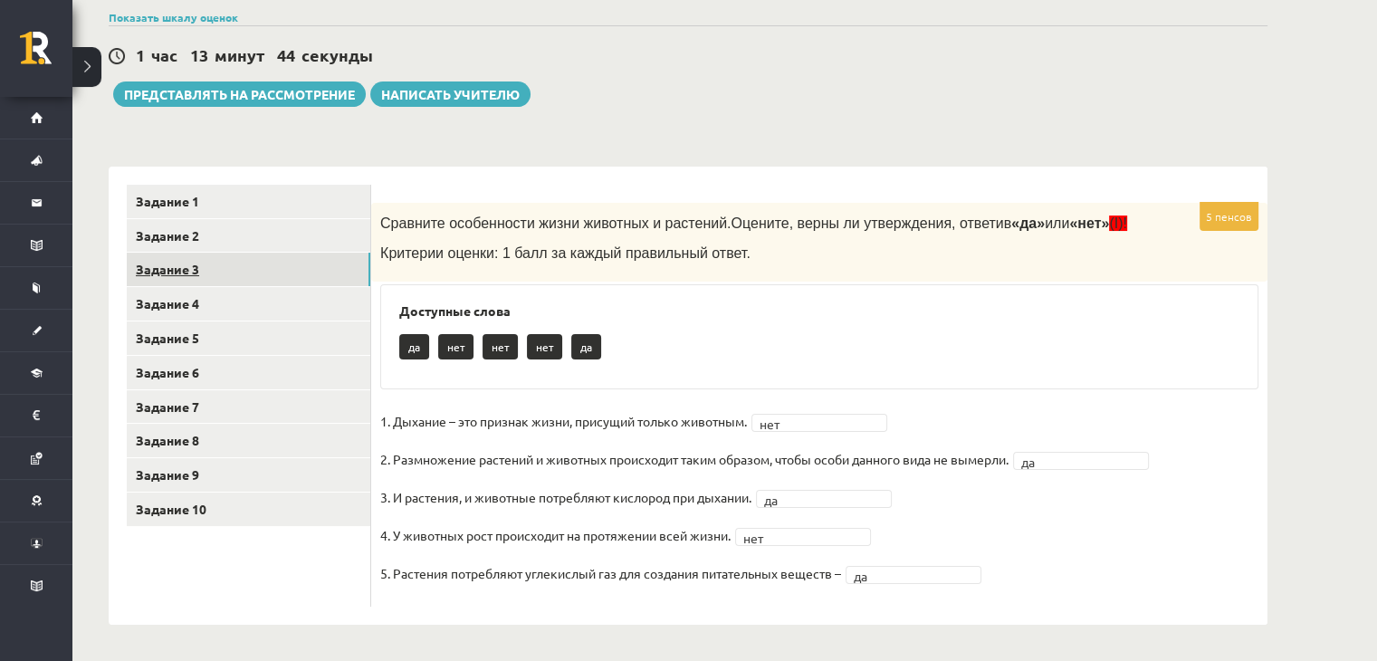
click at [292, 265] on link "Задание 3" at bounding box center [249, 270] width 244 height 34
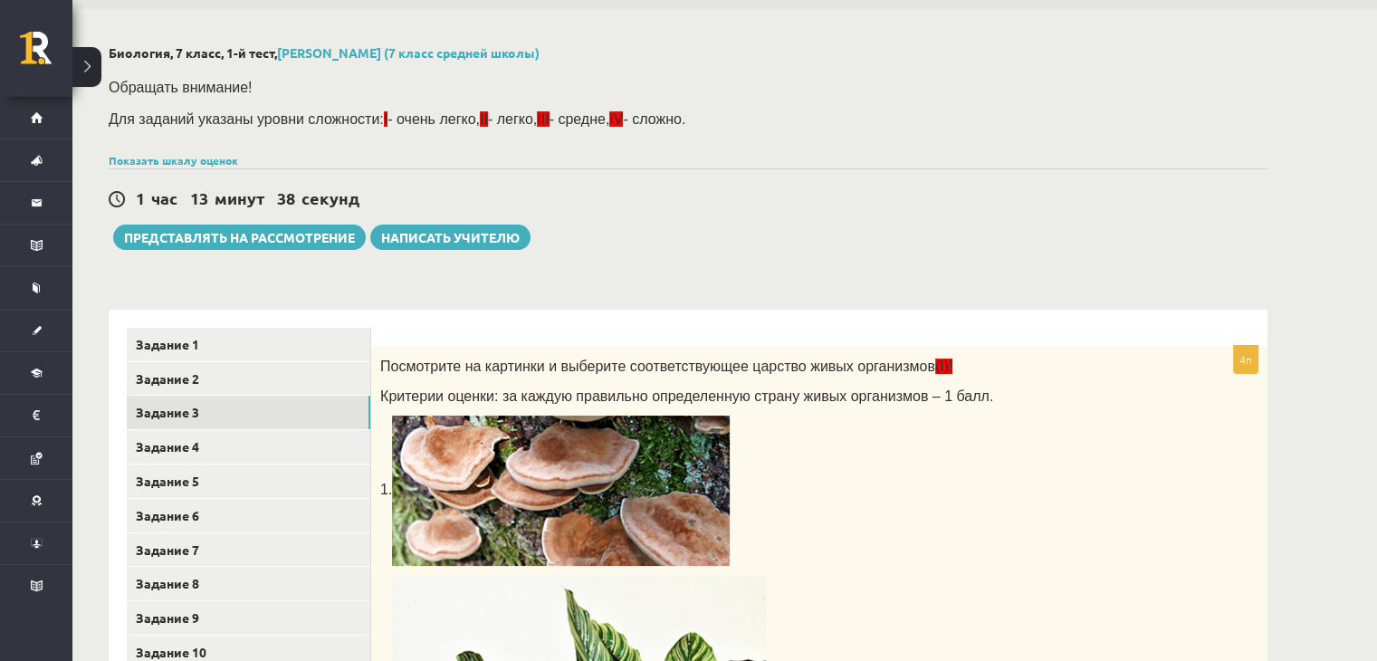
scroll to position [91, 0]
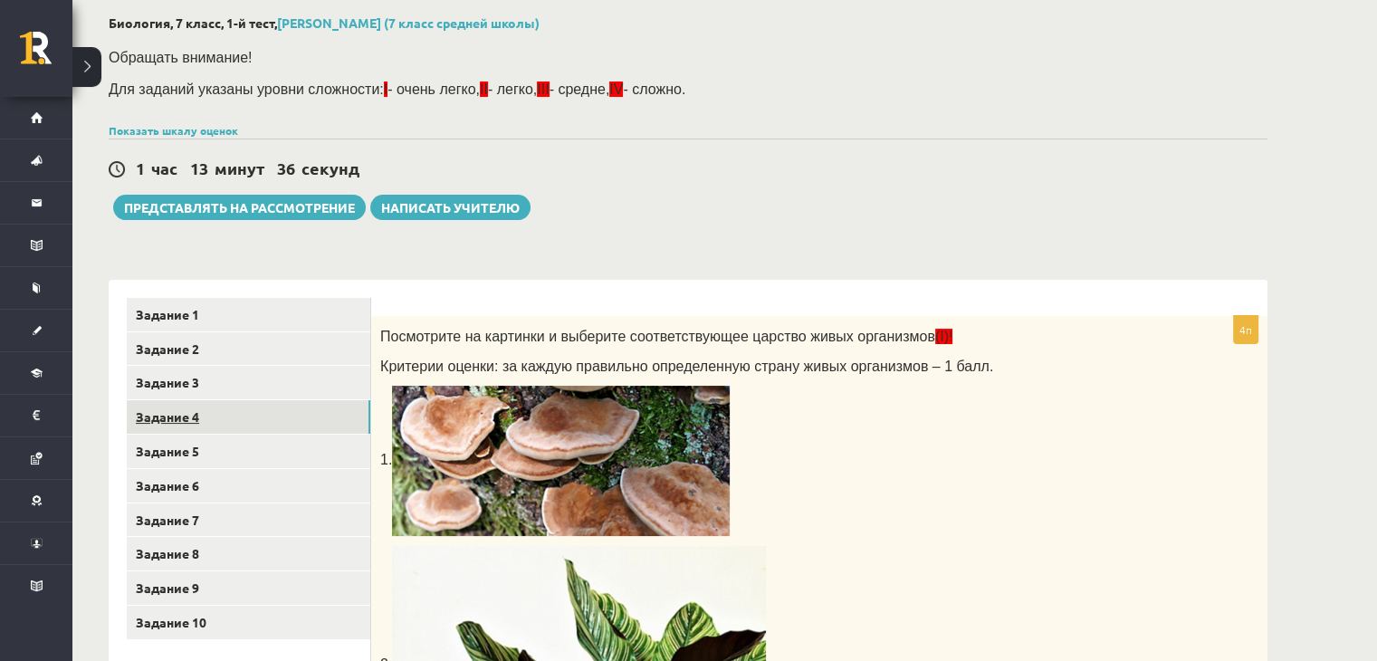
click at [345, 417] on link "Задание 4" at bounding box center [249, 417] width 244 height 34
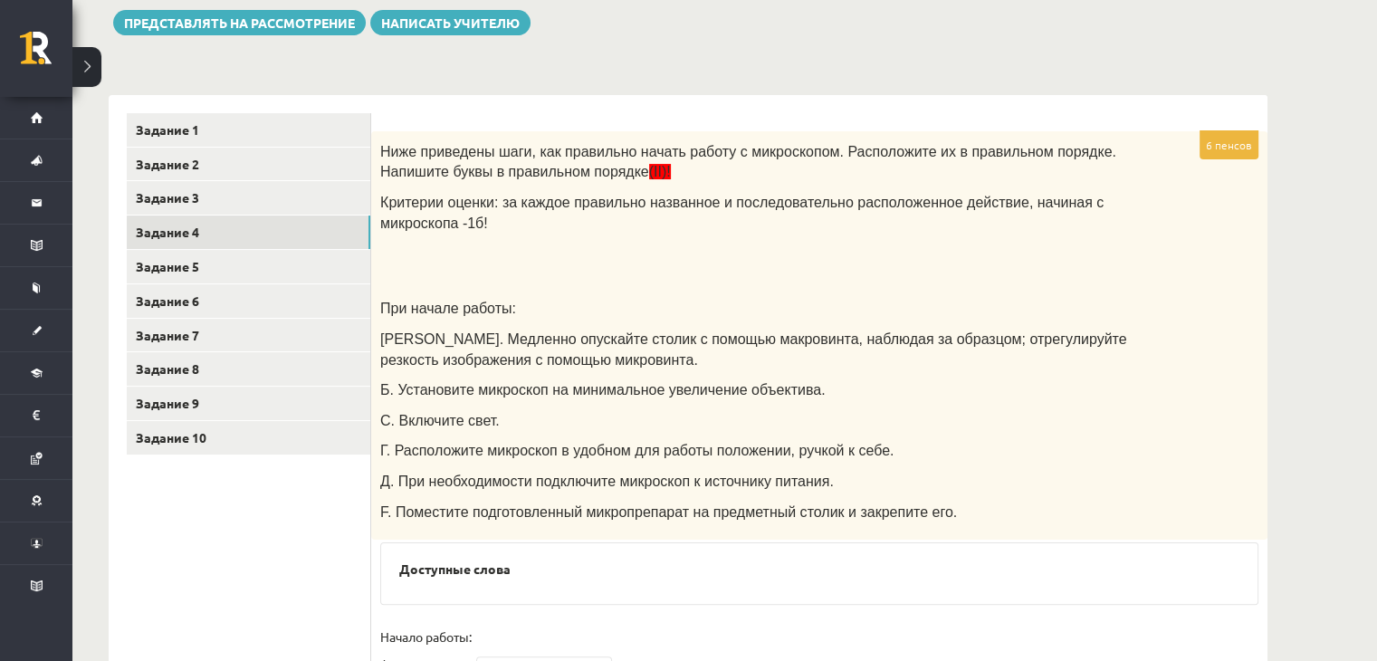
scroll to position [263, 0]
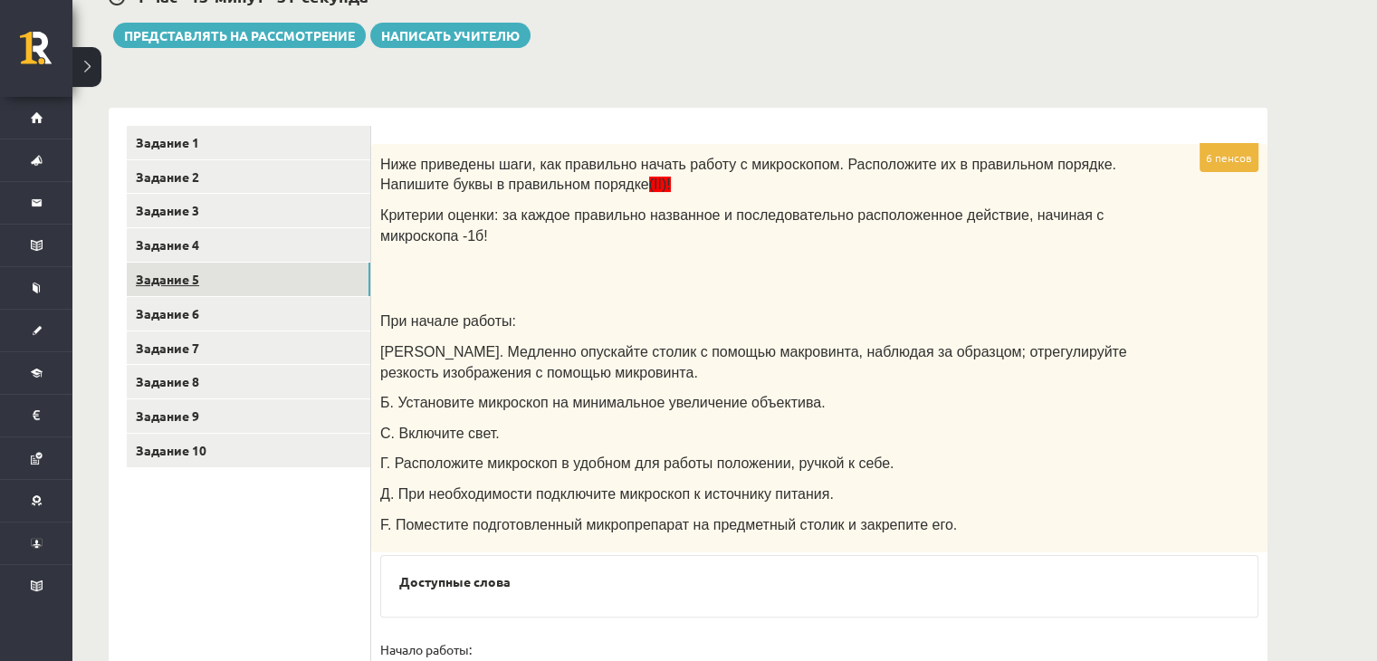
click at [280, 288] on link "Задание 5" at bounding box center [249, 280] width 244 height 34
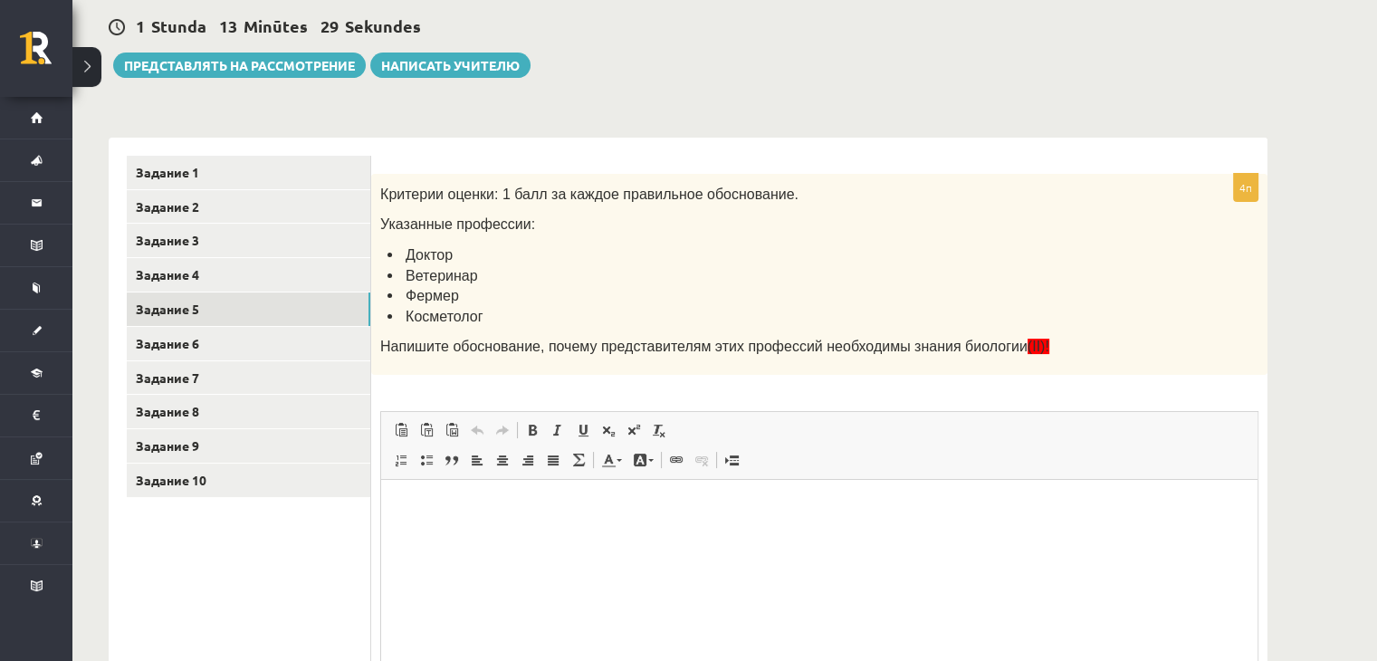
scroll to position [0, 0]
click at [286, 324] on ul "Задание 1 Задание 2 Задание 3 Задание 4 Задание 5 Задание 6 Задание 7 Задание 8…" at bounding box center [249, 472] width 244 height 632
click at [296, 352] on link "Задание 6" at bounding box center [249, 344] width 244 height 34
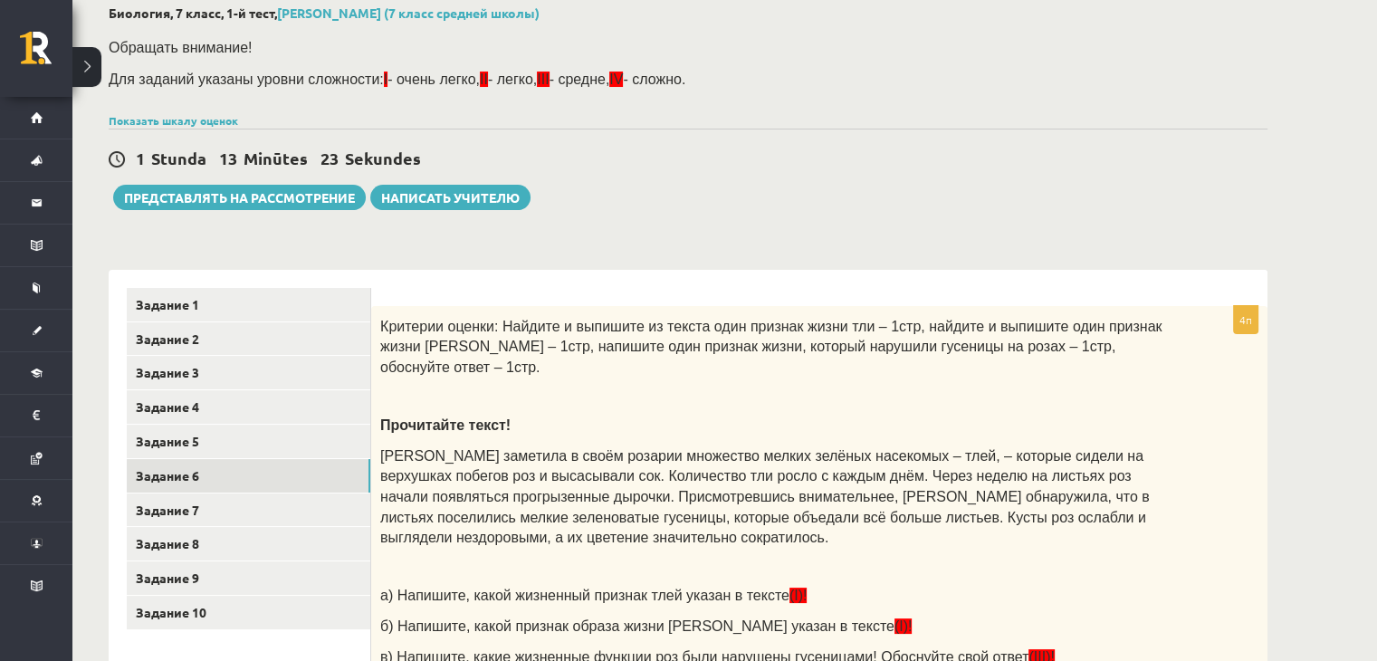
scroll to position [98, 0]
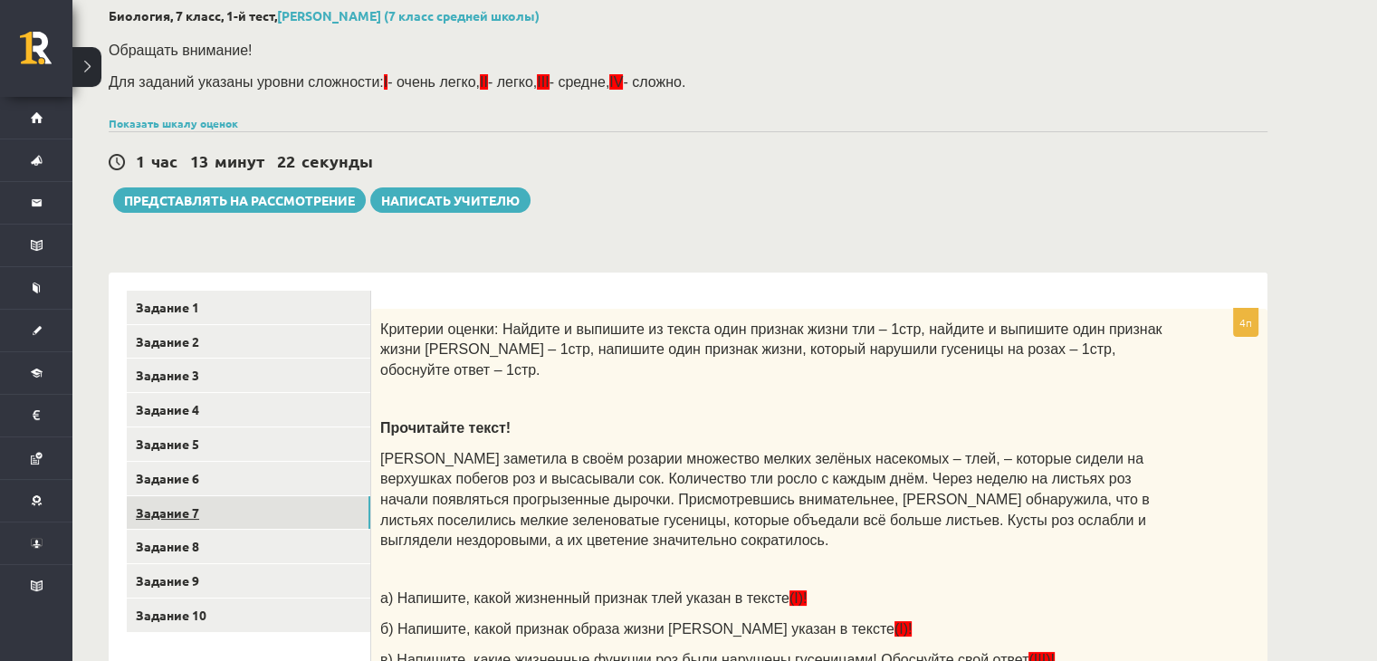
click at [265, 499] on link "Задание 7" at bounding box center [249, 513] width 244 height 34
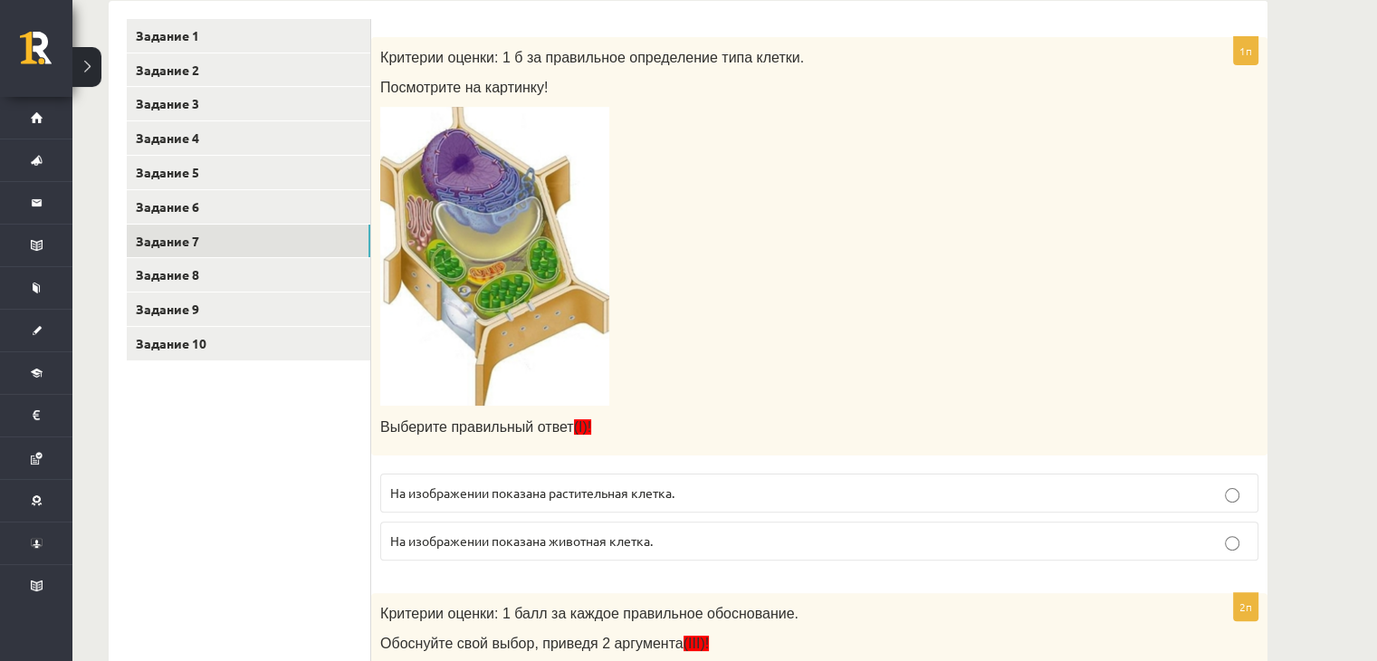
scroll to position [0, 0]
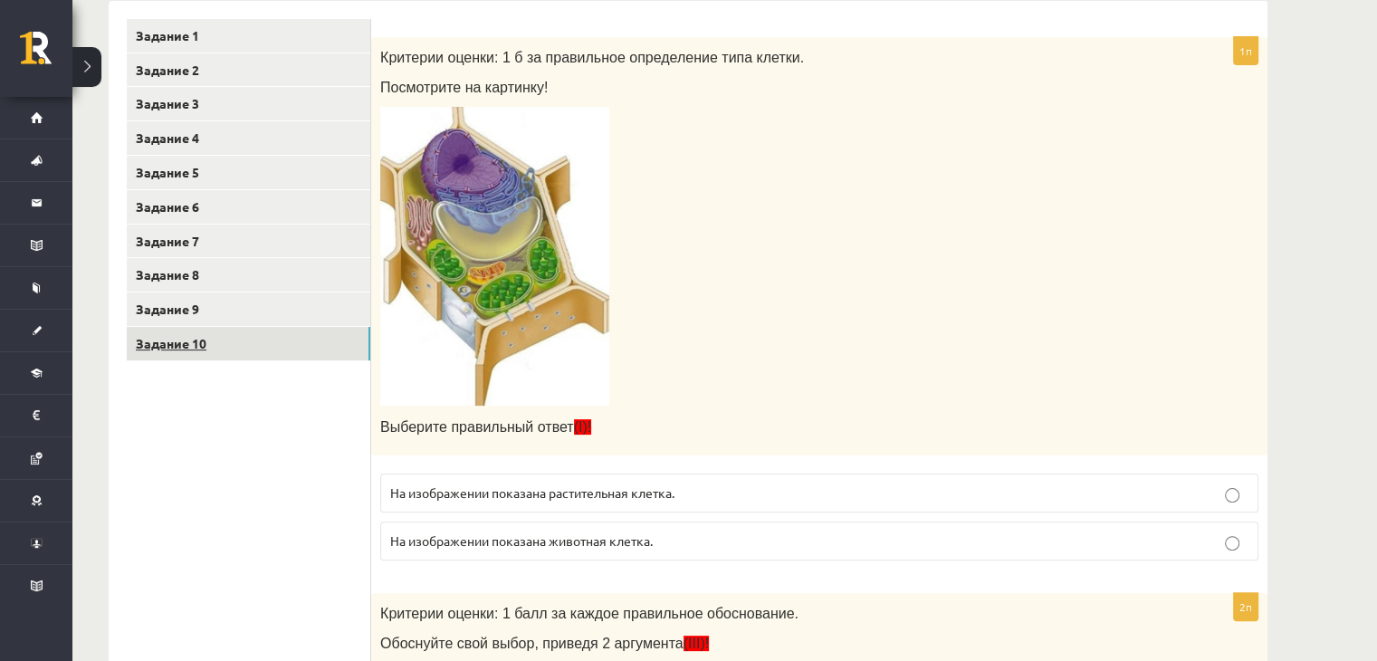
click at [247, 348] on link "Задание 10" at bounding box center [249, 344] width 244 height 34
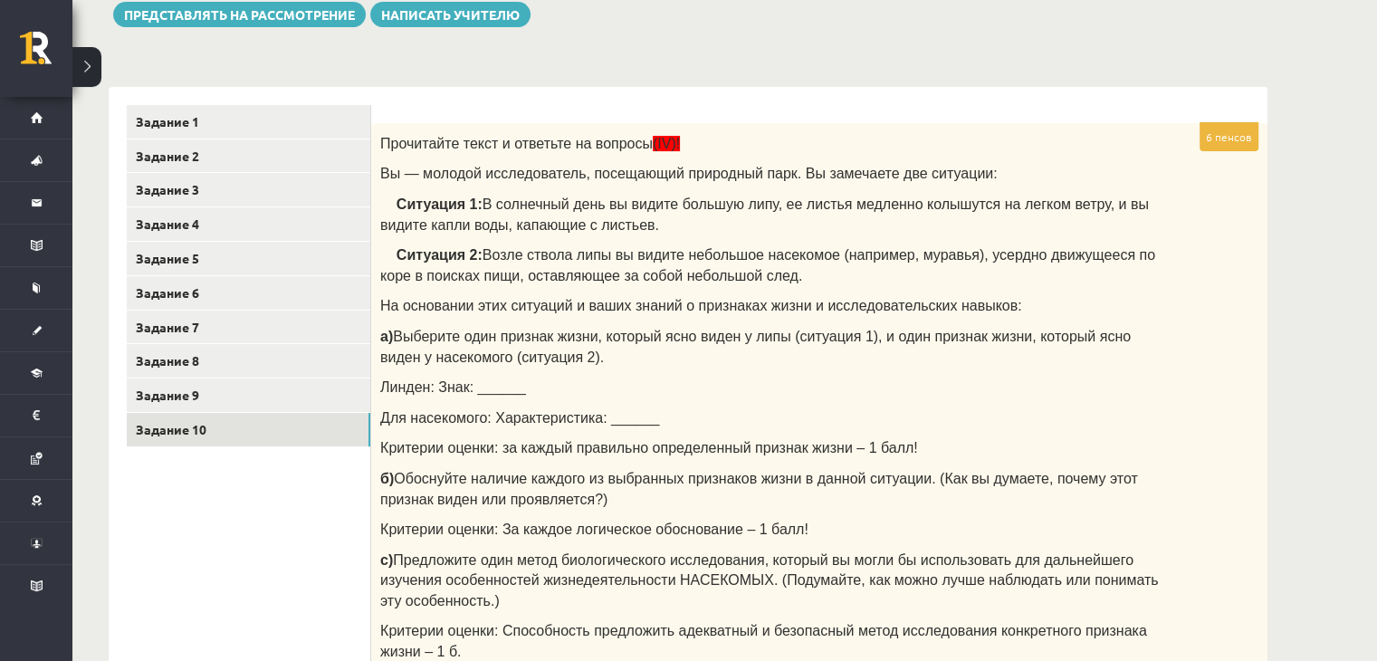
scroll to position [279, 0]
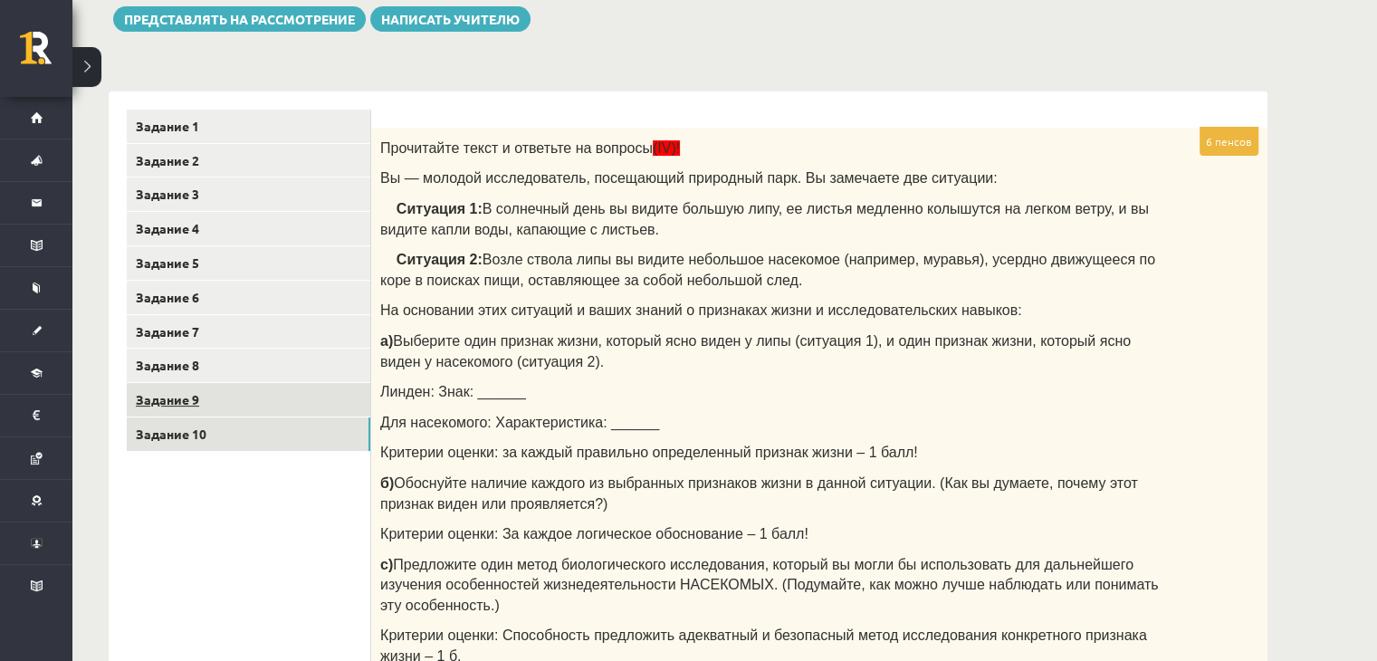
click at [226, 408] on link "Задание 9" at bounding box center [249, 400] width 244 height 34
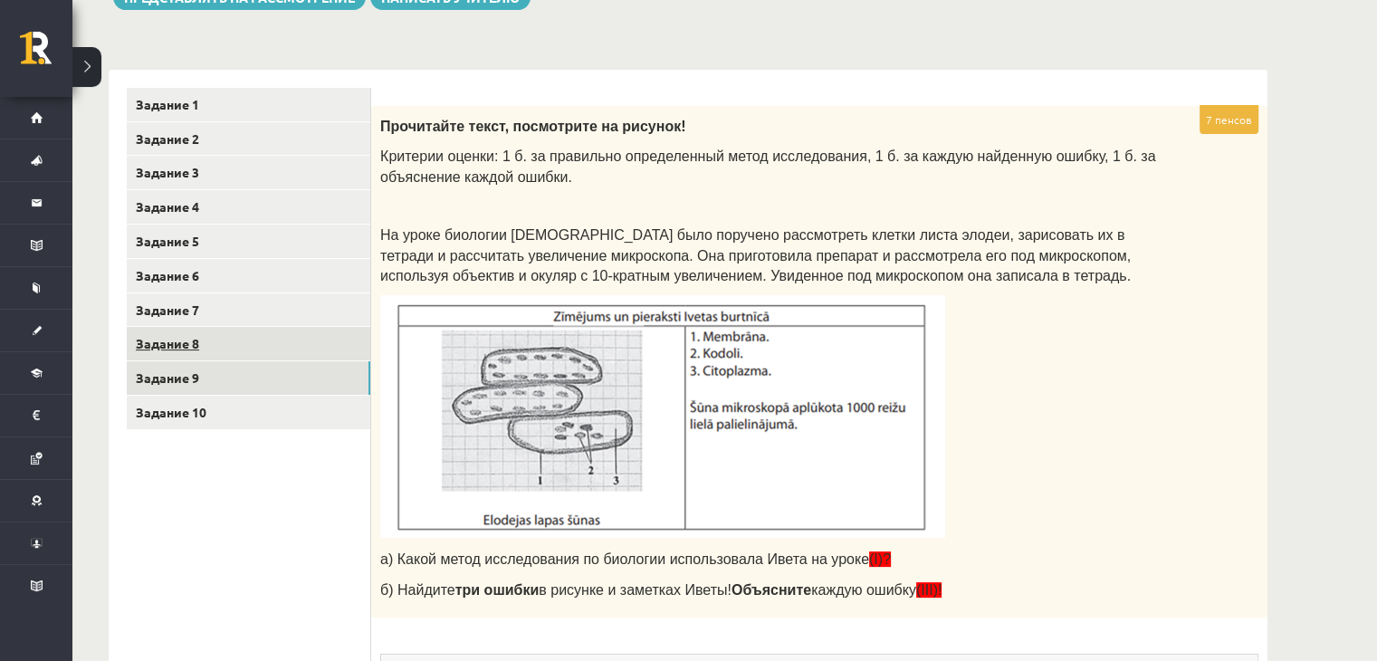
scroll to position [272, 0]
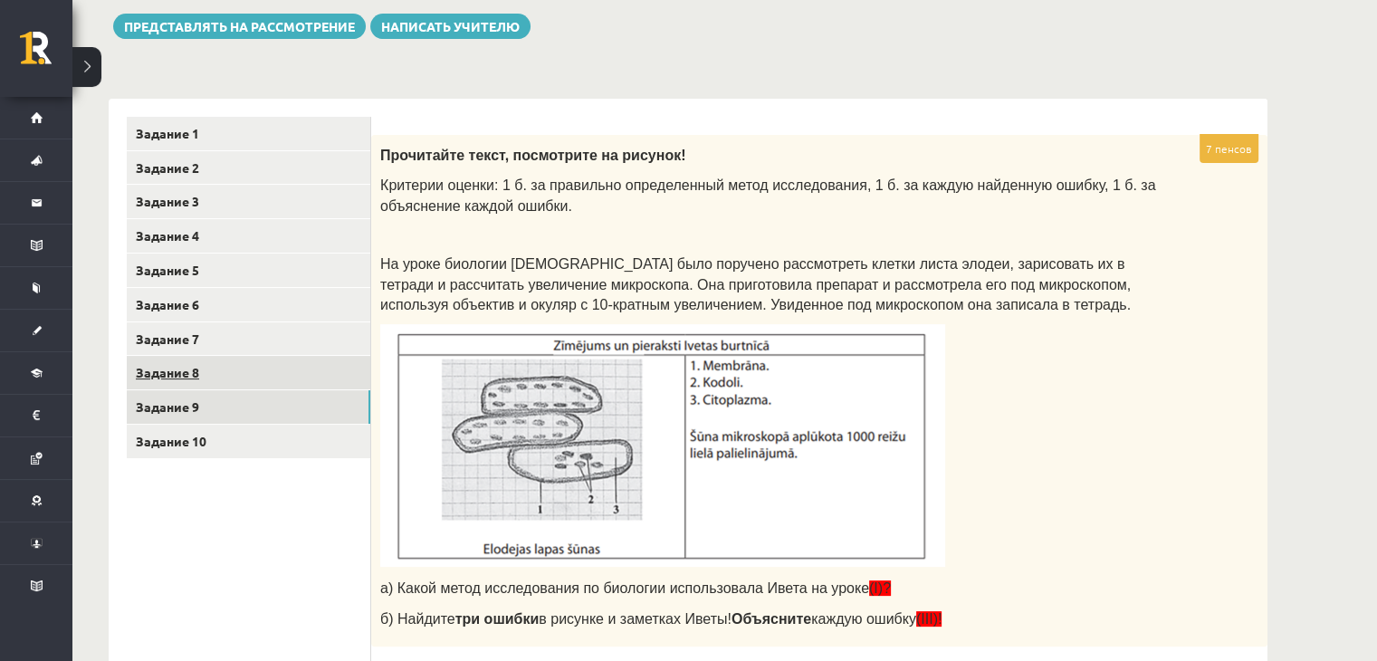
click at [301, 365] on link "Задание 8" at bounding box center [249, 373] width 244 height 34
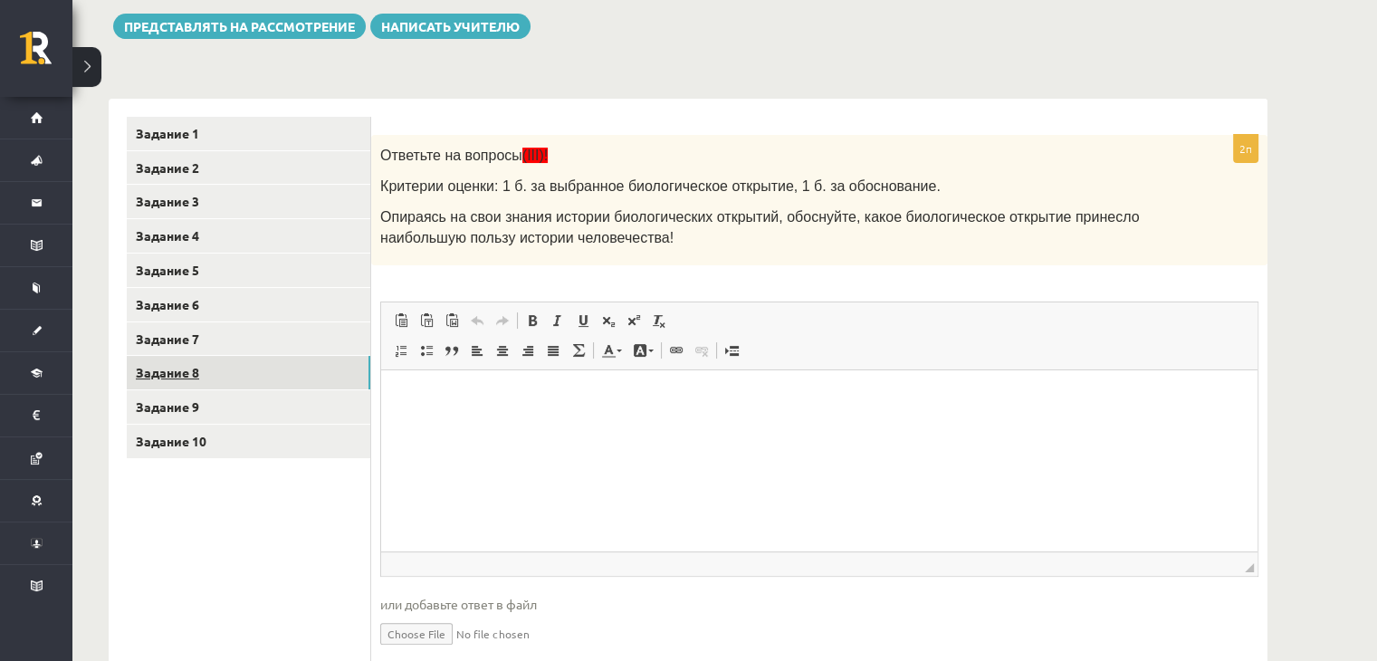
scroll to position [0, 0]
click at [181, 344] on font "Задание 7" at bounding box center [167, 339] width 63 height 16
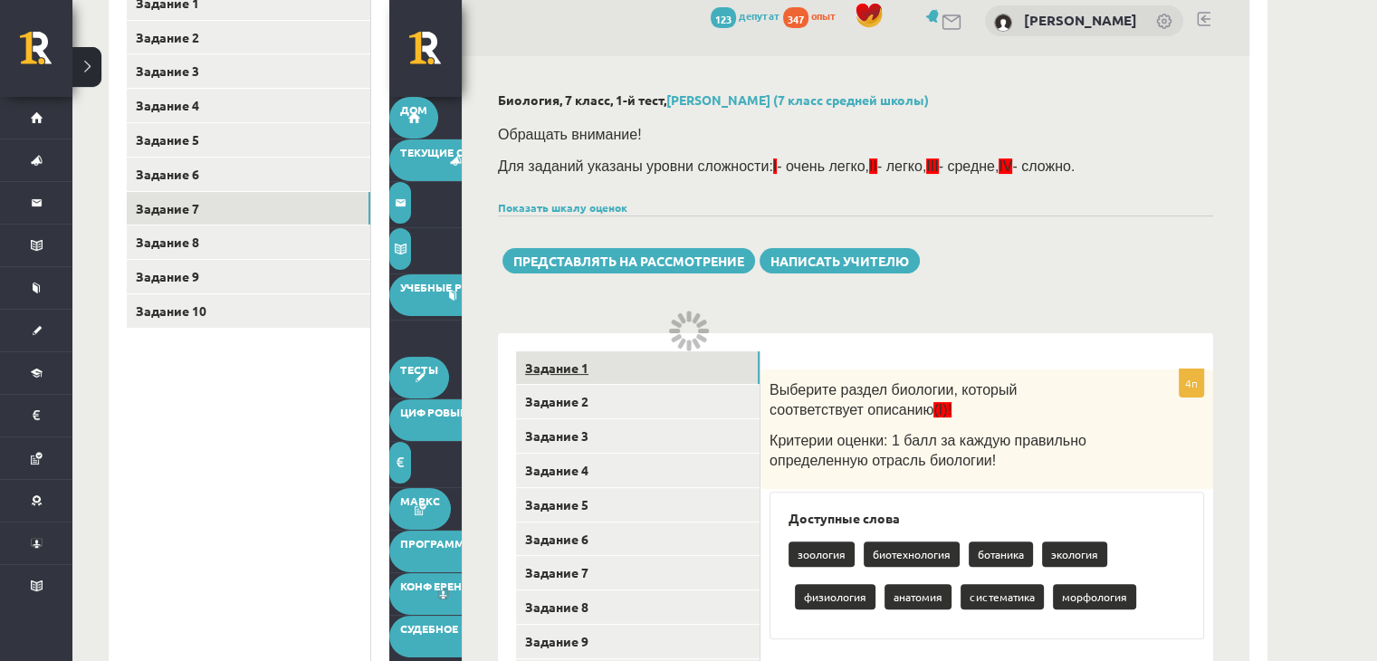
scroll to position [355, 0]
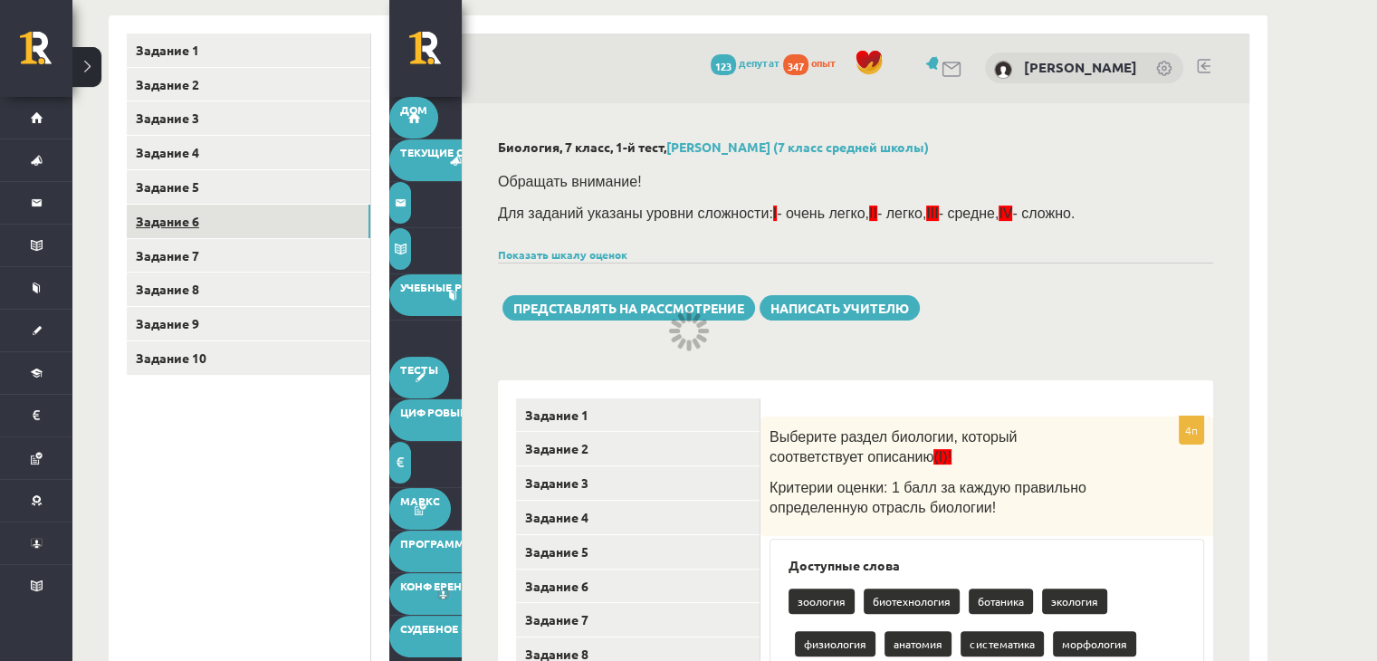
click at [326, 225] on link "Задание 6" at bounding box center [249, 222] width 244 height 34
click at [609, 302] on font "Представлять на рассмотрение" at bounding box center [628, 308] width 231 height 16
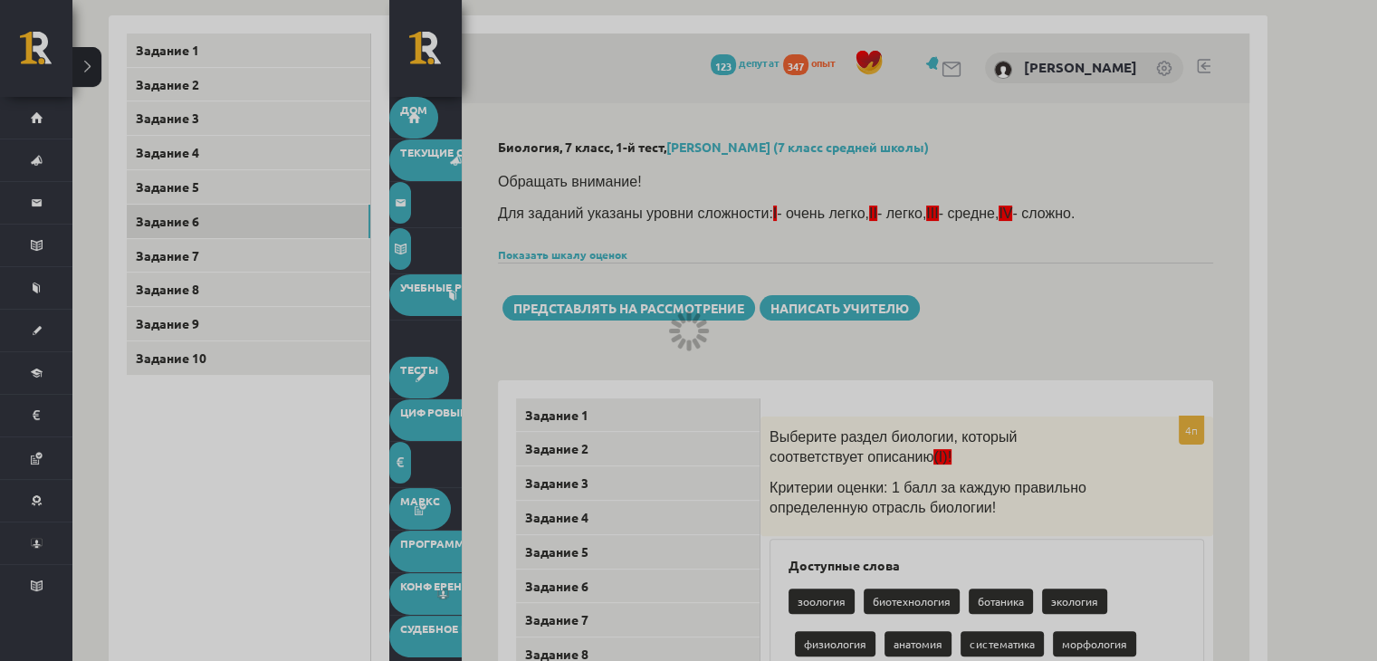
click at [644, 302] on div at bounding box center [688, 330] width 1377 height 661
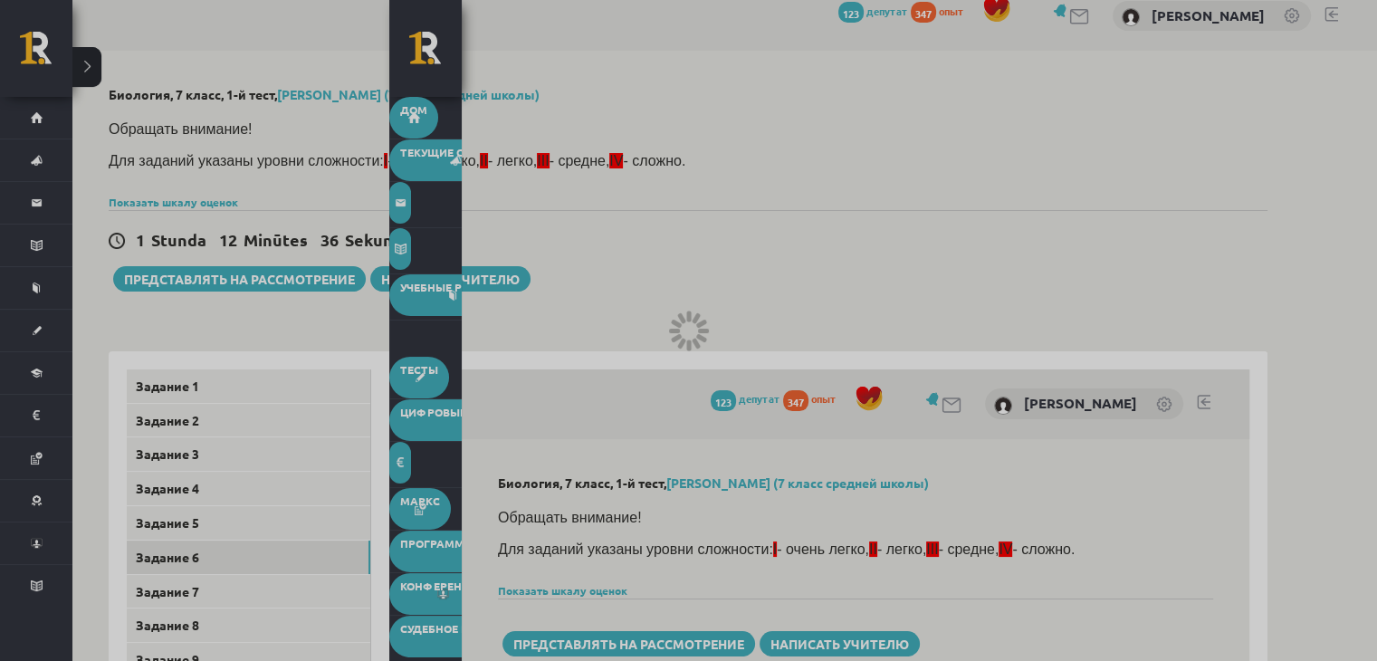
scroll to position [0, 0]
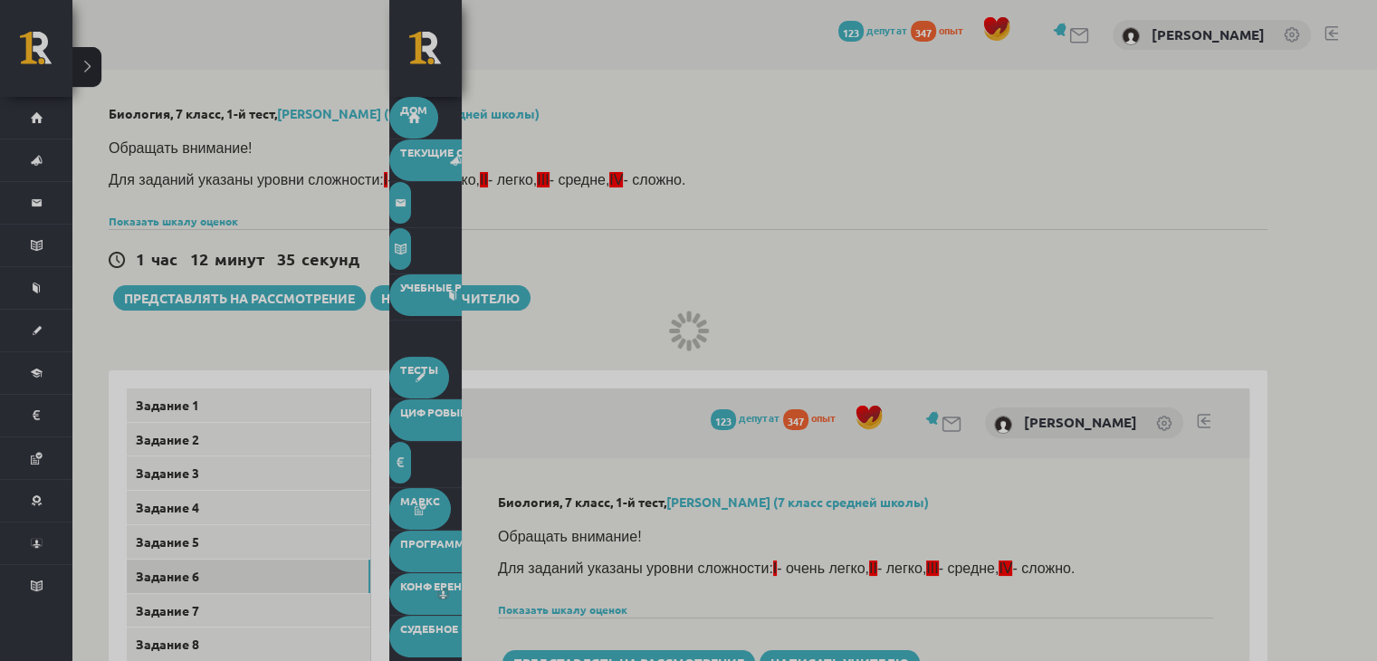
click at [194, 292] on div at bounding box center [688, 330] width 1377 height 661
click at [193, 292] on div at bounding box center [688, 330] width 1377 height 661
click at [190, 299] on div at bounding box center [688, 330] width 1377 height 661
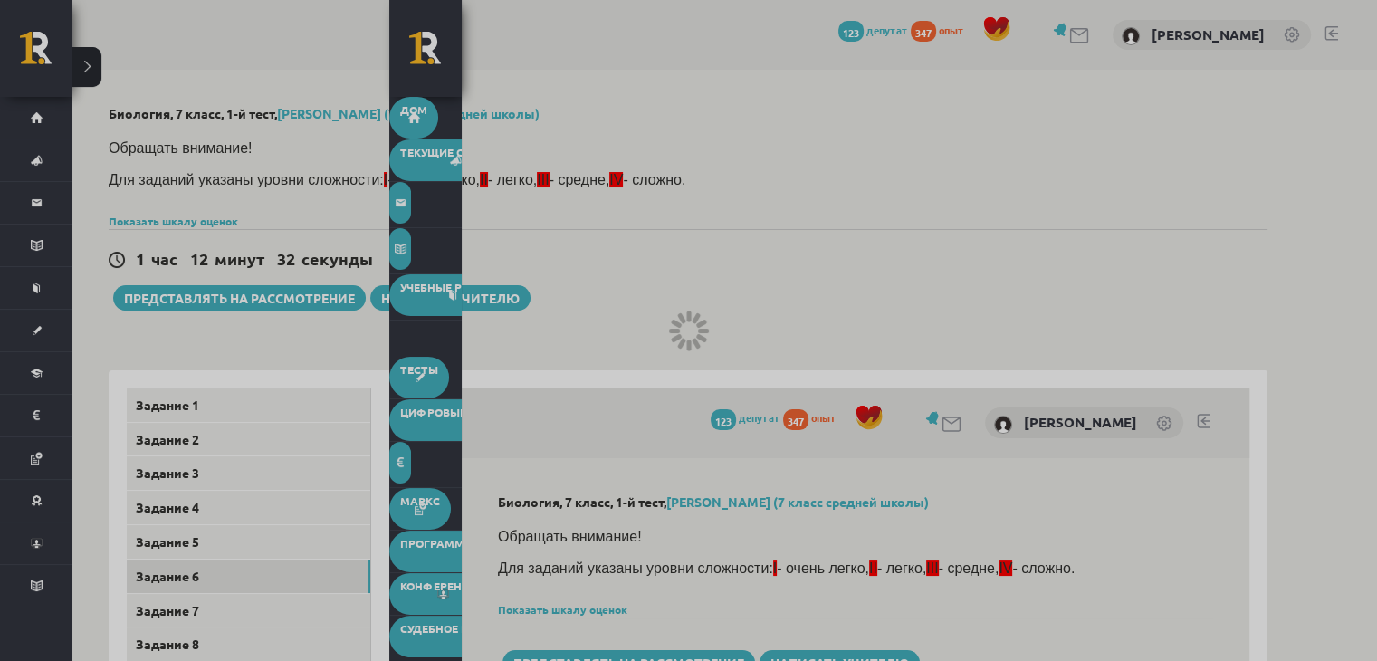
click at [419, 120] on div at bounding box center [688, 330] width 1377 height 661
click at [78, 72] on div at bounding box center [688, 330] width 1377 height 661
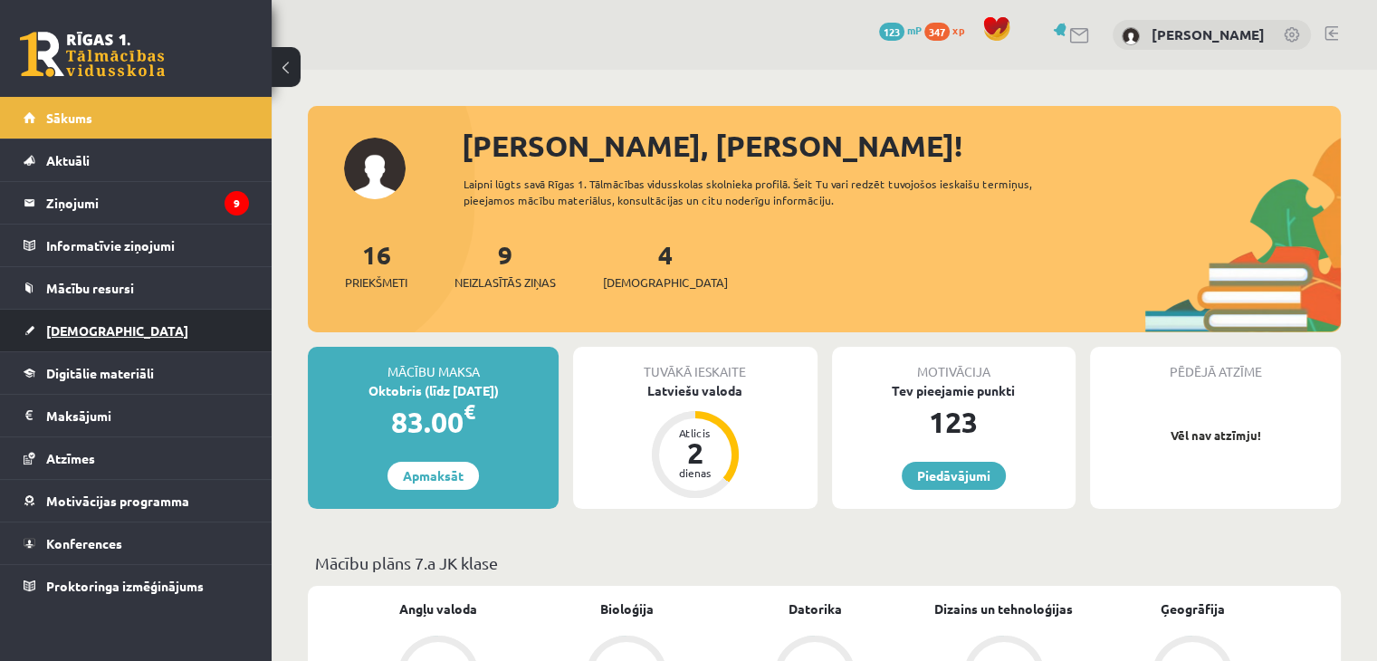
click at [59, 336] on link "[DEMOGRAPHIC_DATA]" at bounding box center [136, 331] width 225 height 42
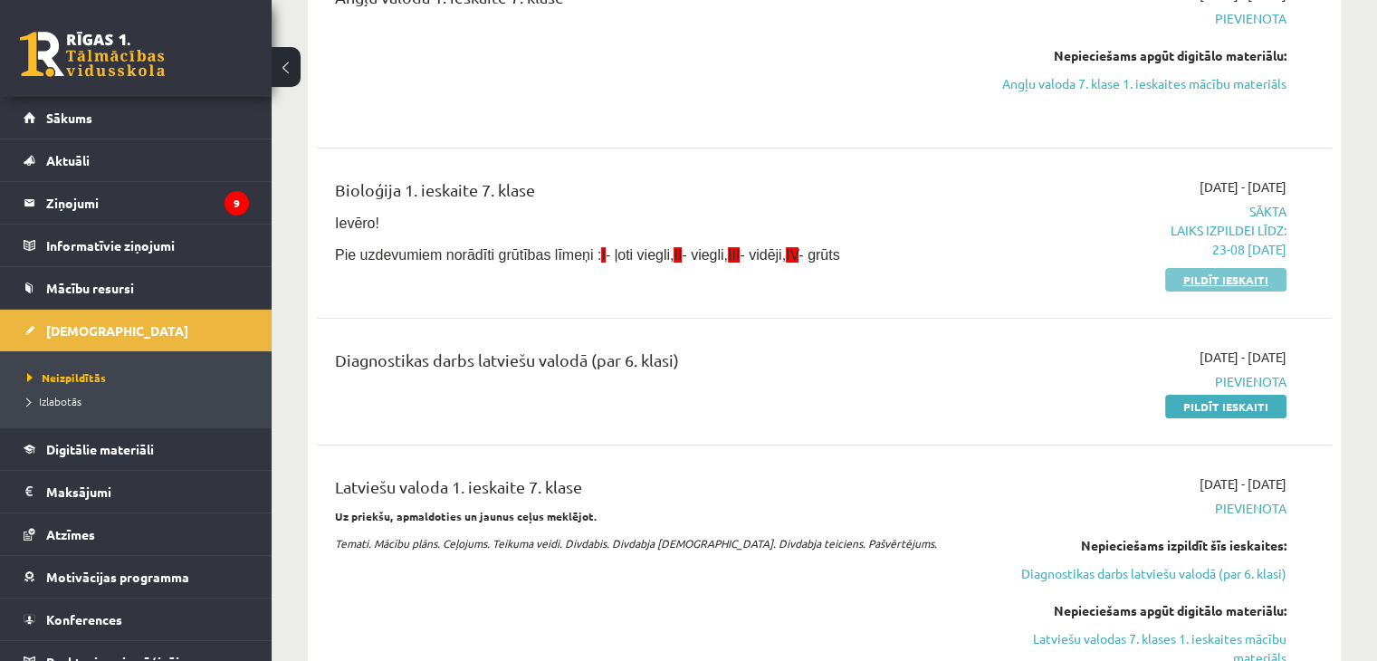
scroll to position [272, 0]
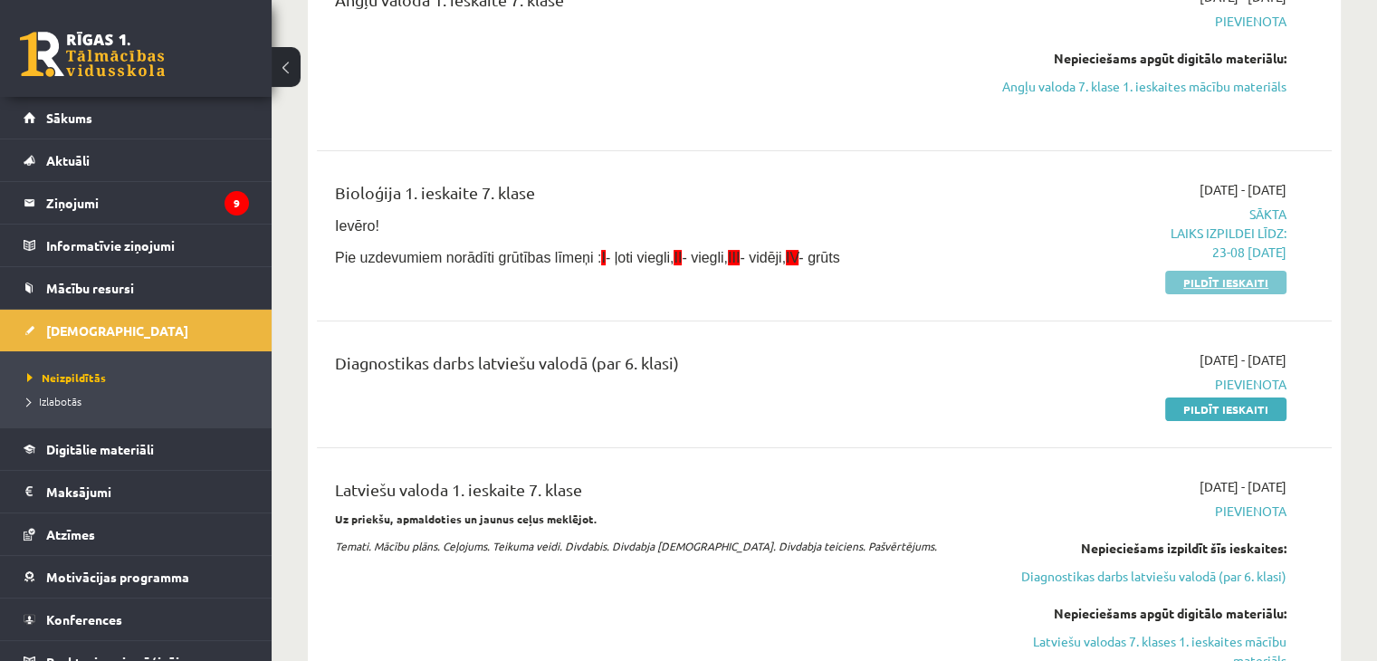
click at [1210, 283] on link "Pildīt ieskaiti" at bounding box center [1225, 283] width 121 height 24
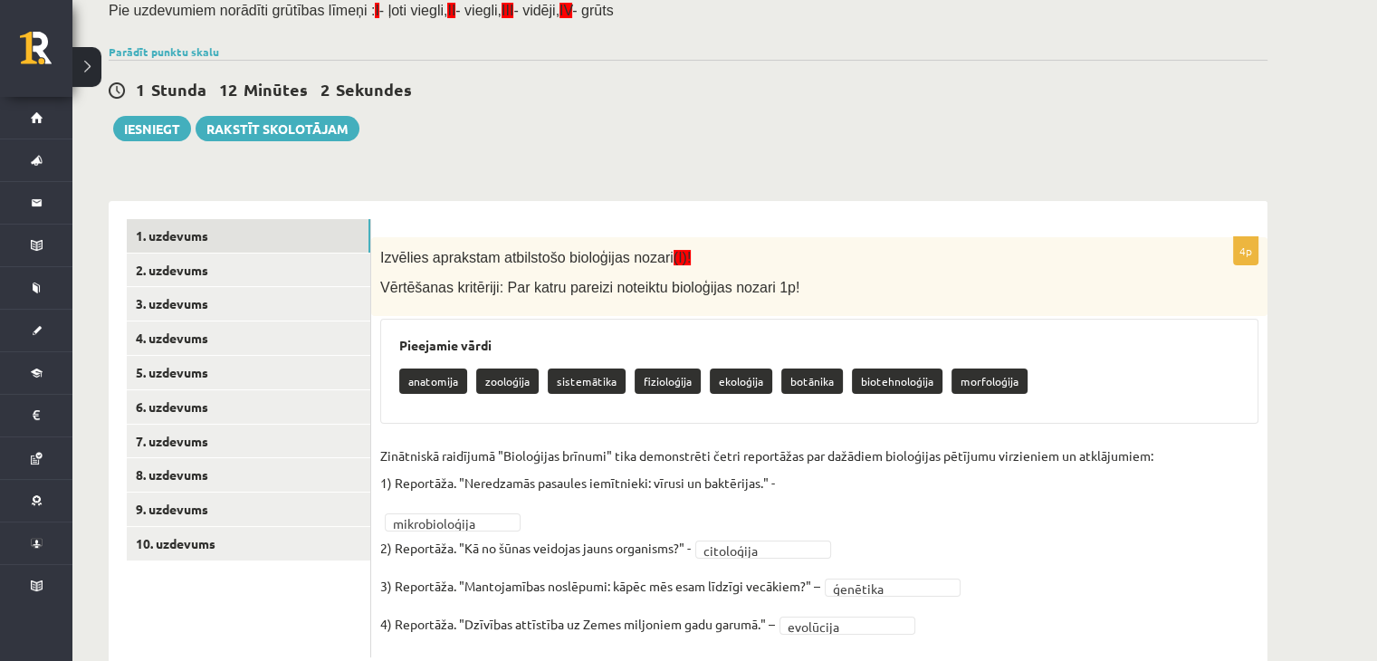
scroll to position [129, 0]
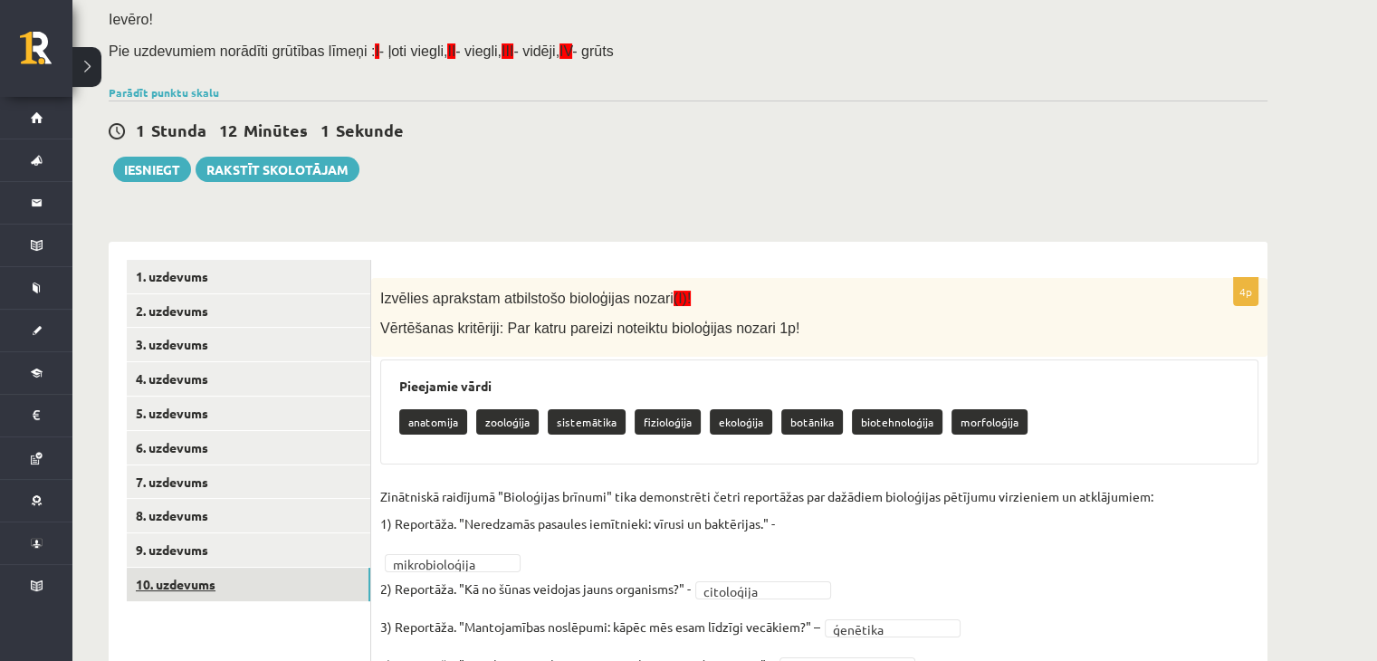
click at [218, 568] on link "10. uzdevums" at bounding box center [249, 585] width 244 height 34
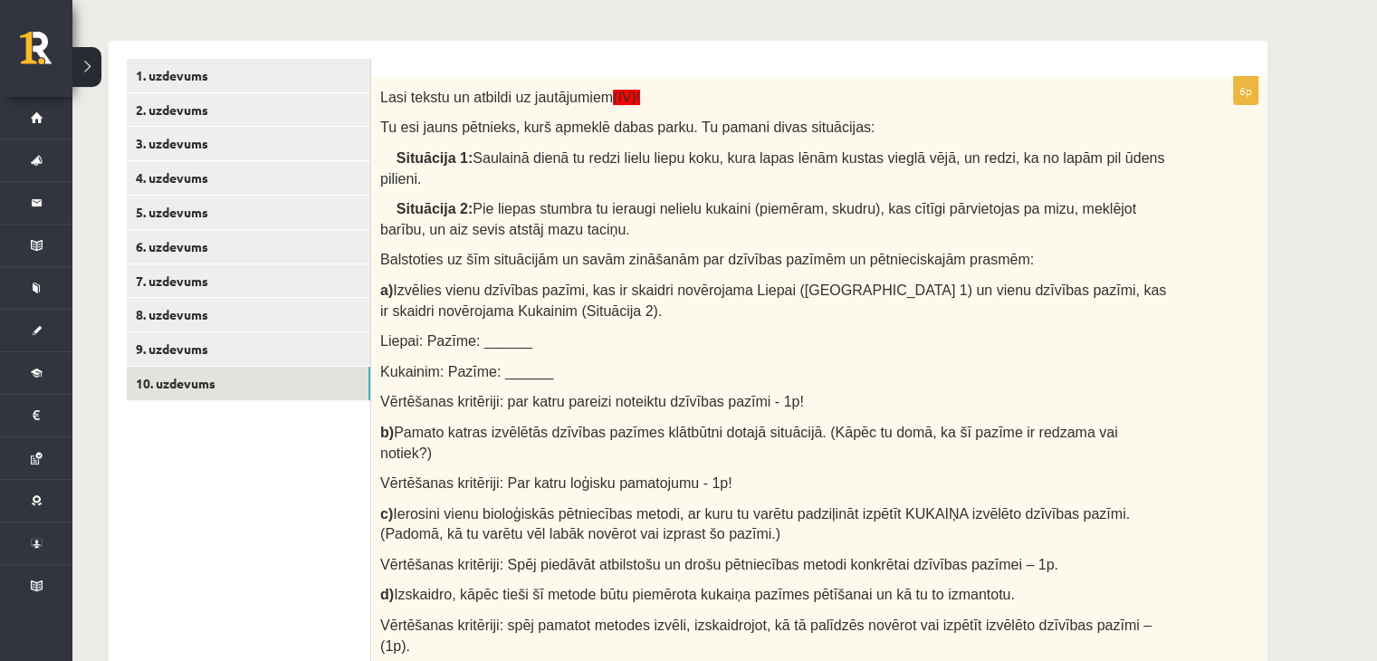
scroll to position [362, 0]
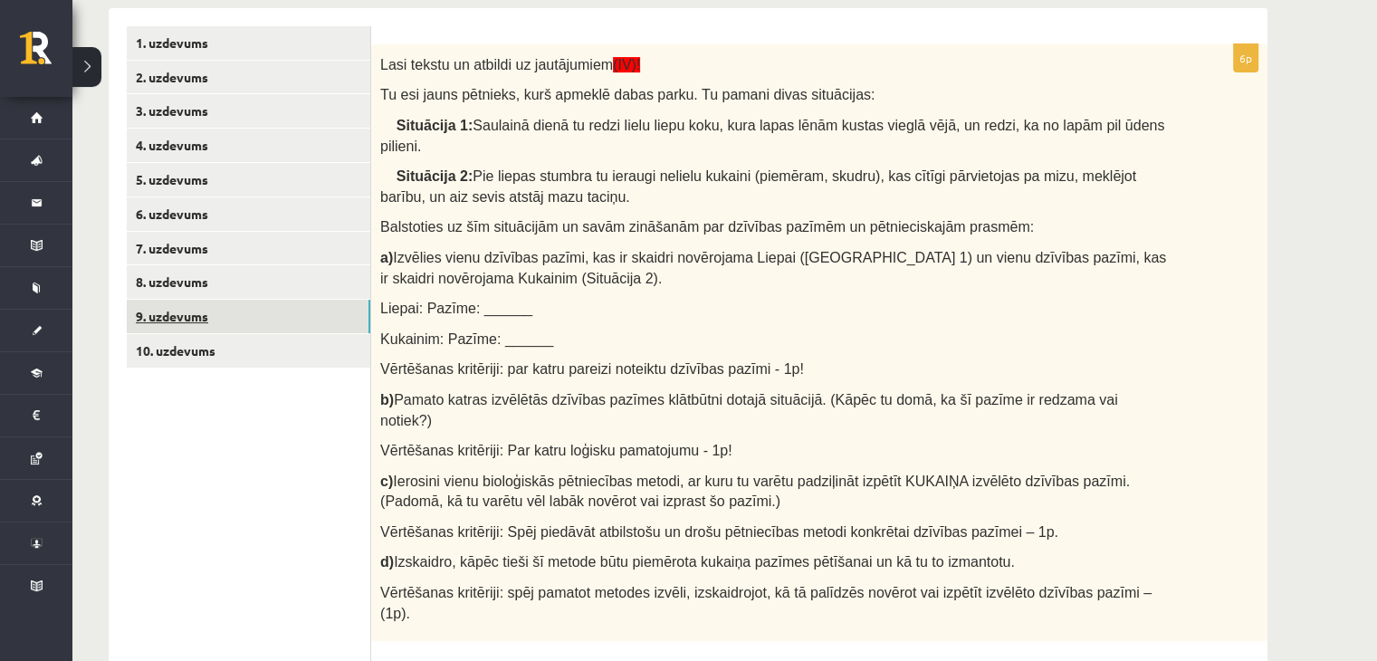
click at [273, 327] on link "9. uzdevums" at bounding box center [249, 317] width 244 height 34
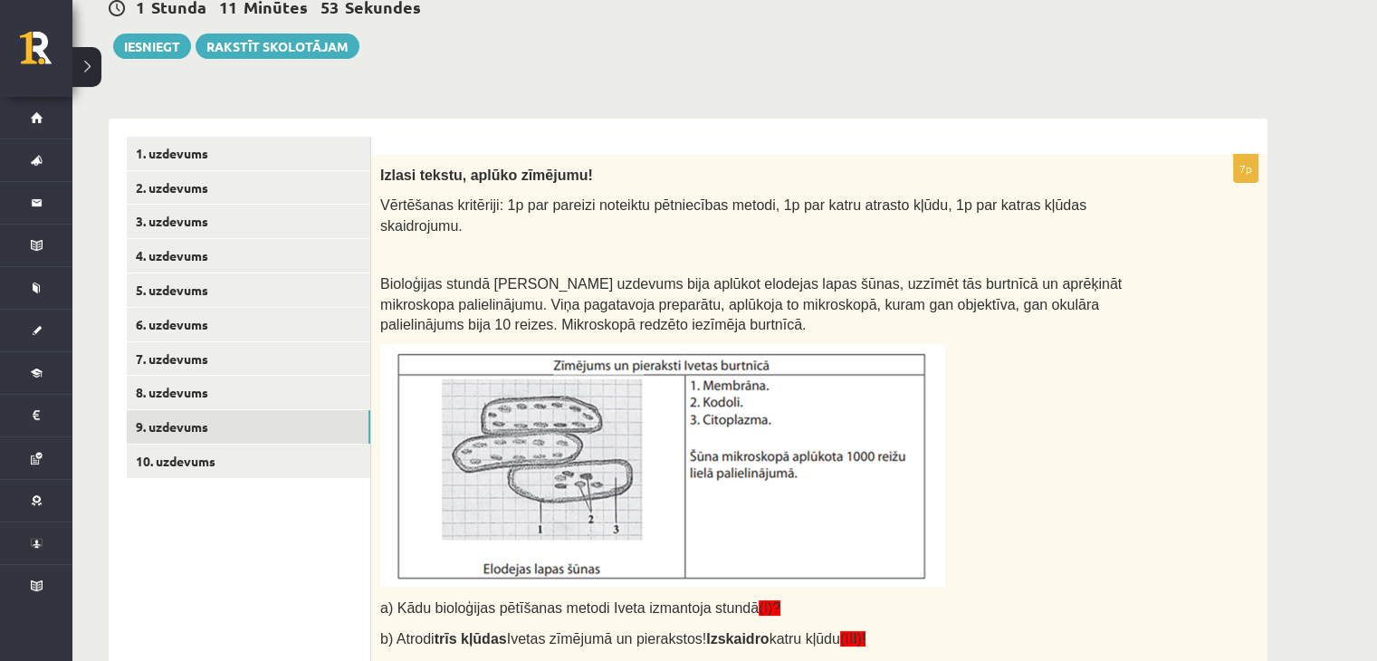
scroll to position [0, 0]
click at [335, 390] on link "8. uzdevums" at bounding box center [249, 393] width 244 height 34
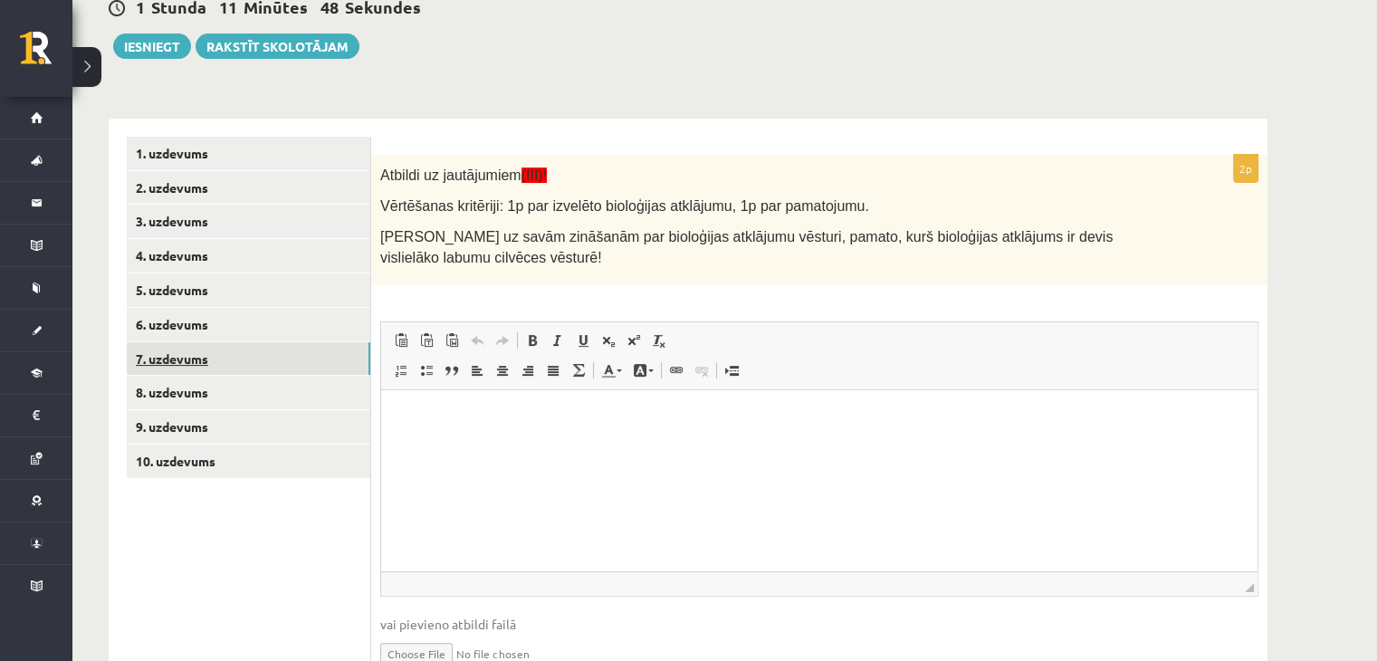
click at [254, 352] on link "7. uzdevums" at bounding box center [249, 359] width 244 height 34
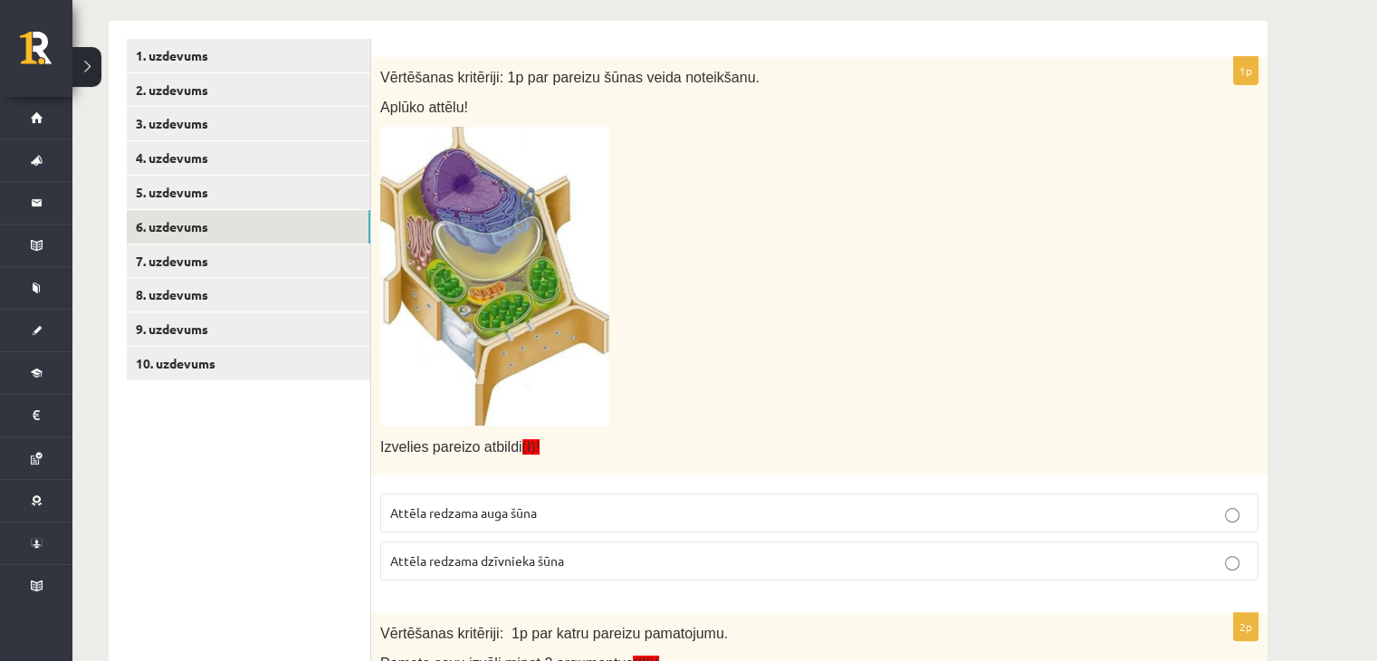
scroll to position [342, 0]
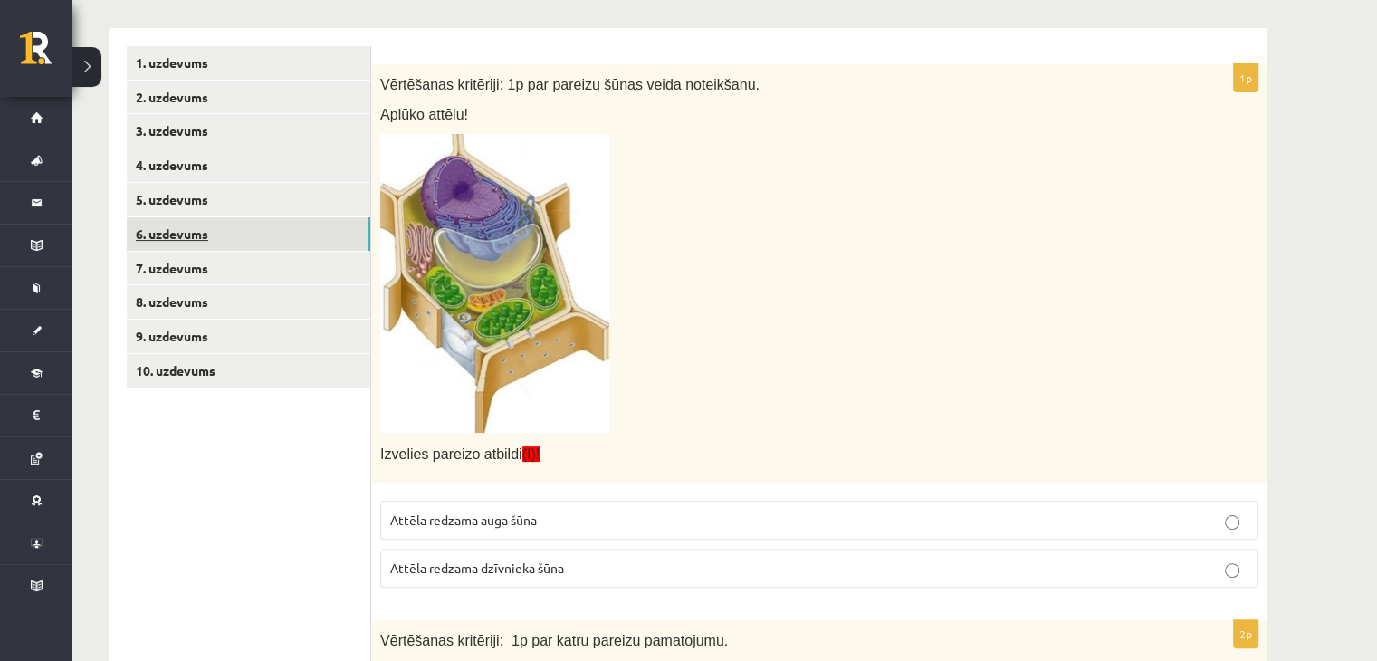
click at [235, 236] on link "6. uzdevums" at bounding box center [249, 234] width 244 height 34
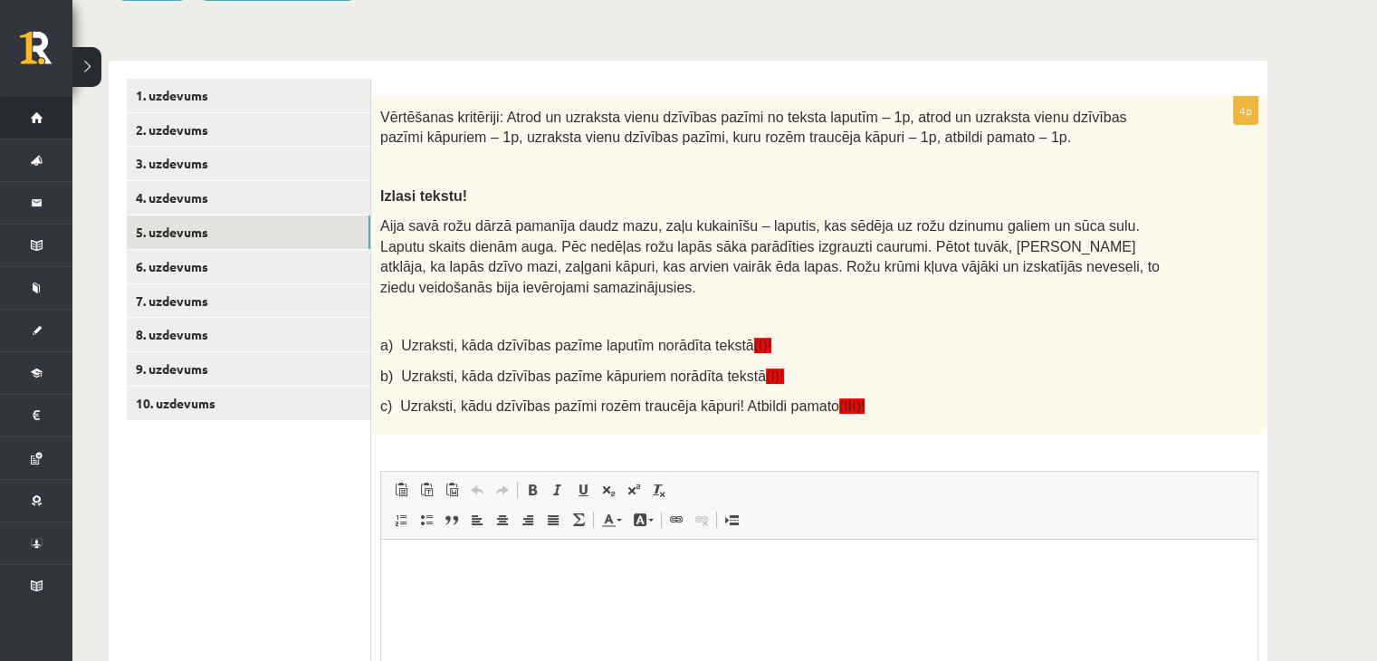
scroll to position [257, 0]
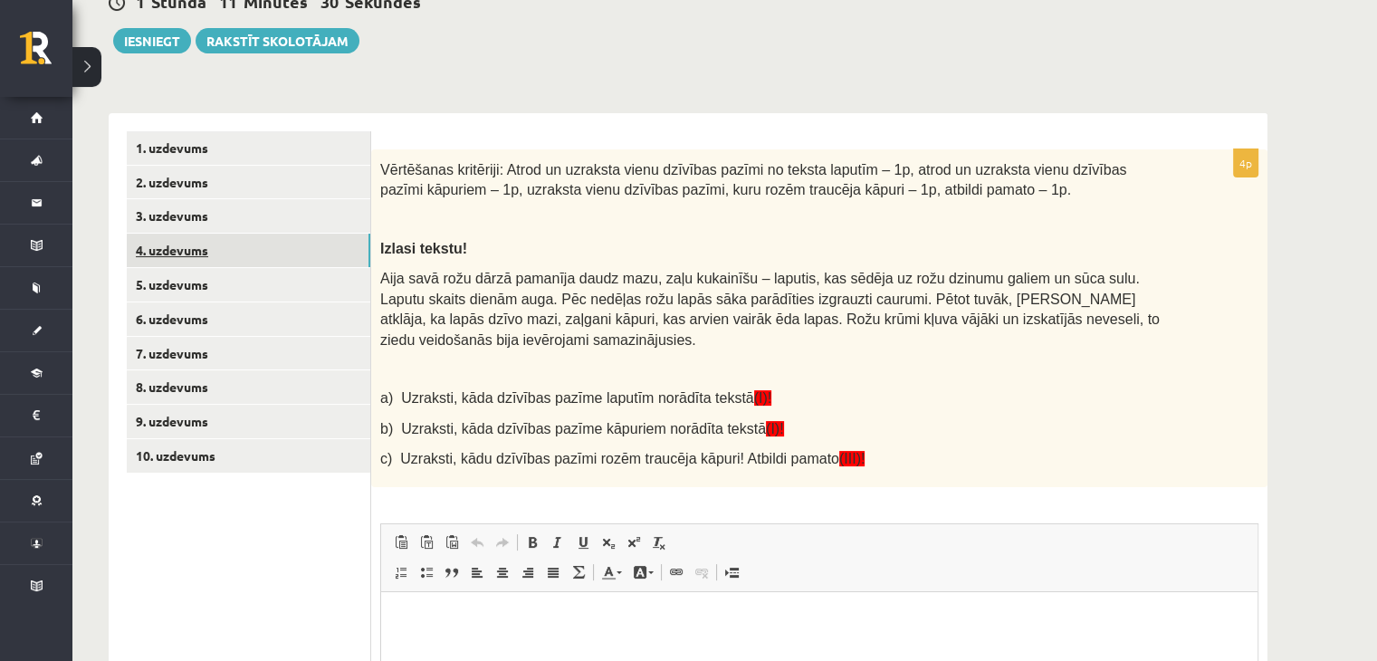
click at [335, 259] on link "4. uzdevums" at bounding box center [249, 251] width 244 height 34
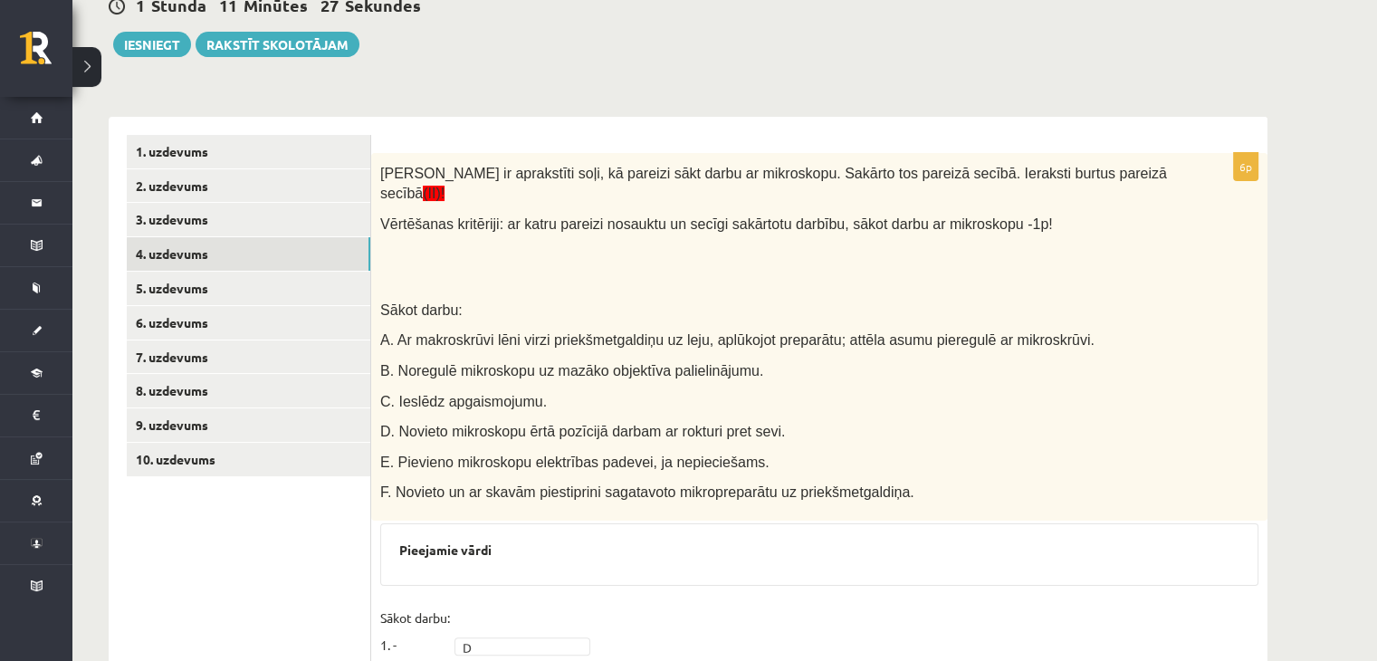
scroll to position [222, 0]
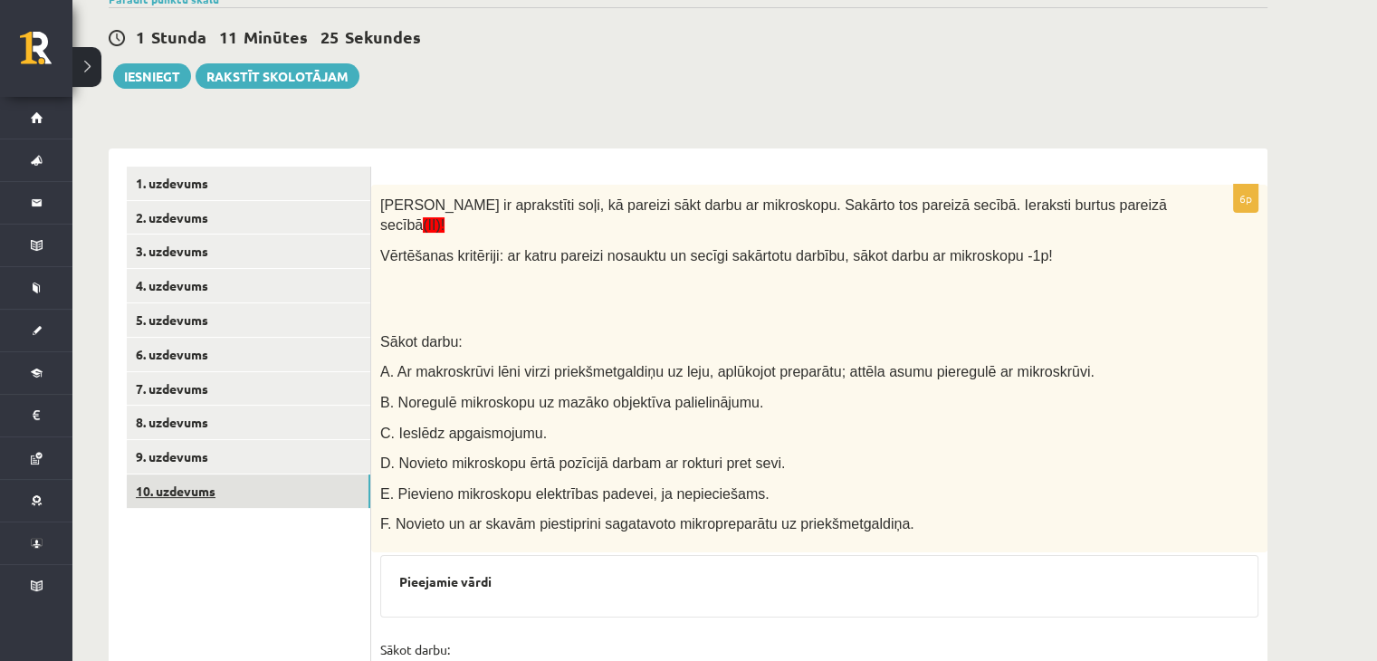
click at [199, 505] on link "10. uzdevums" at bounding box center [249, 492] width 244 height 34
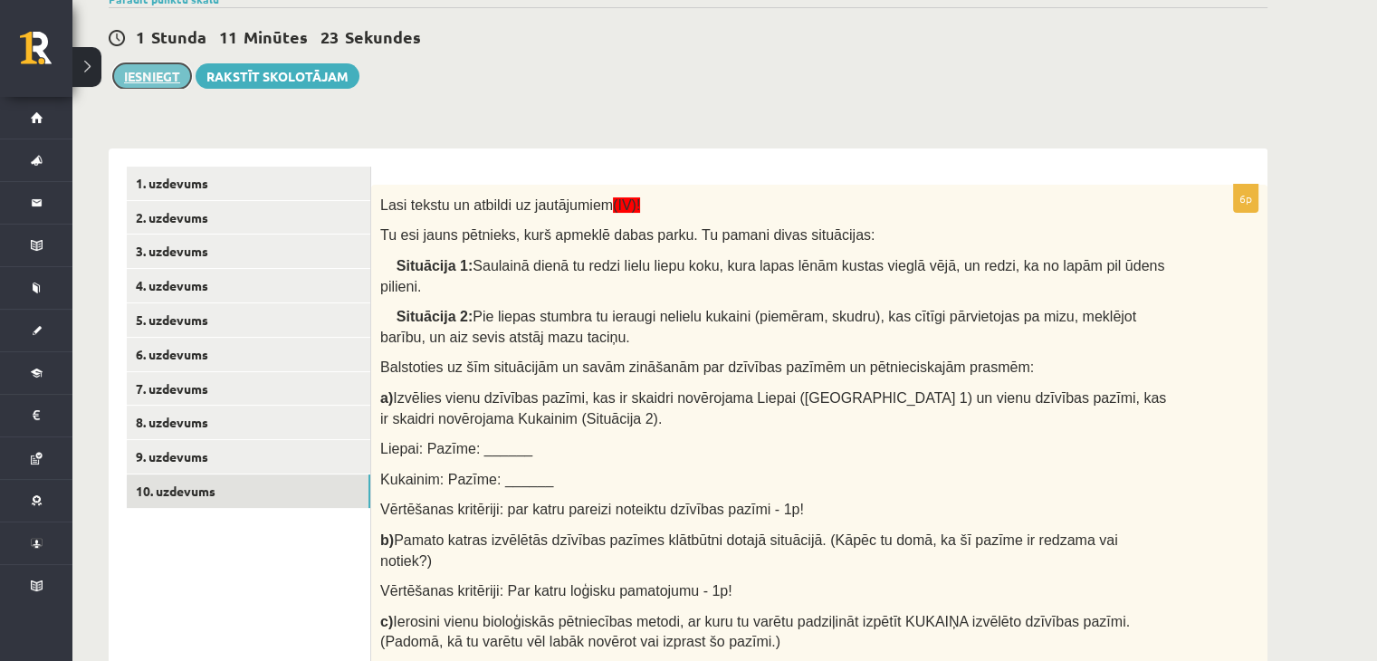
scroll to position [0, 0]
click at [132, 70] on button "Iesniegt" at bounding box center [152, 75] width 78 height 25
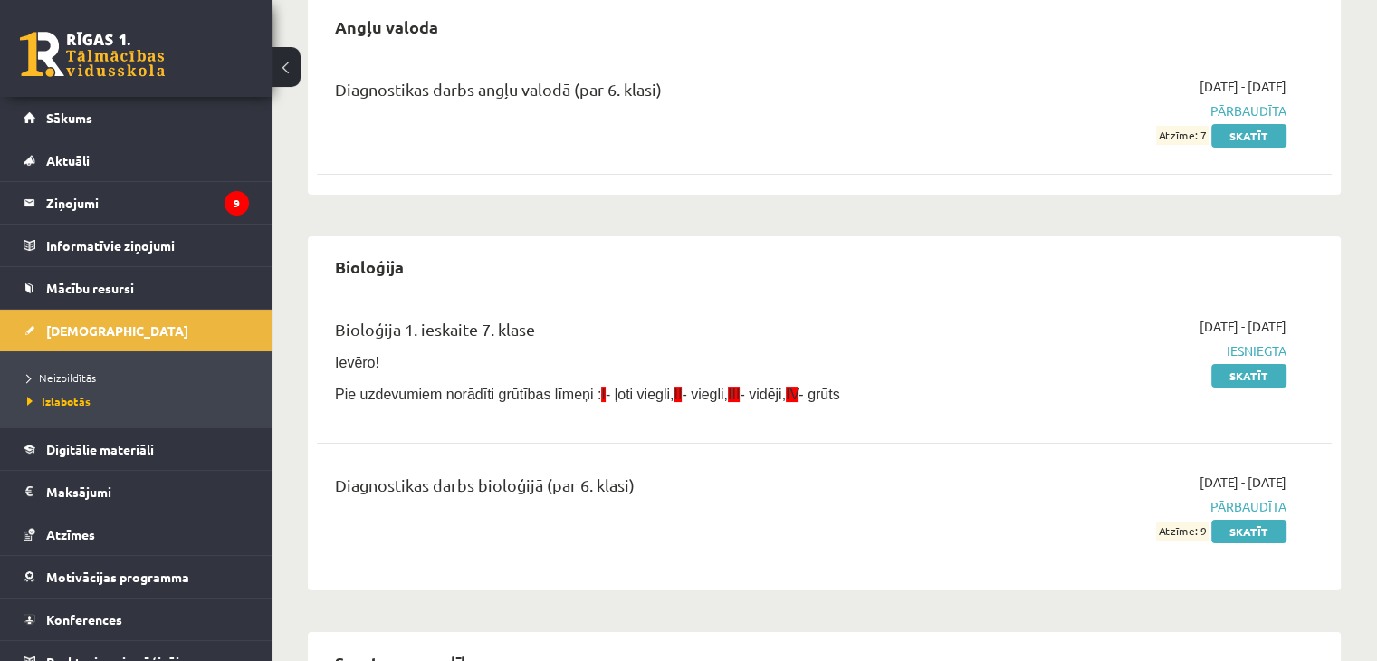
scroll to position [151, 0]
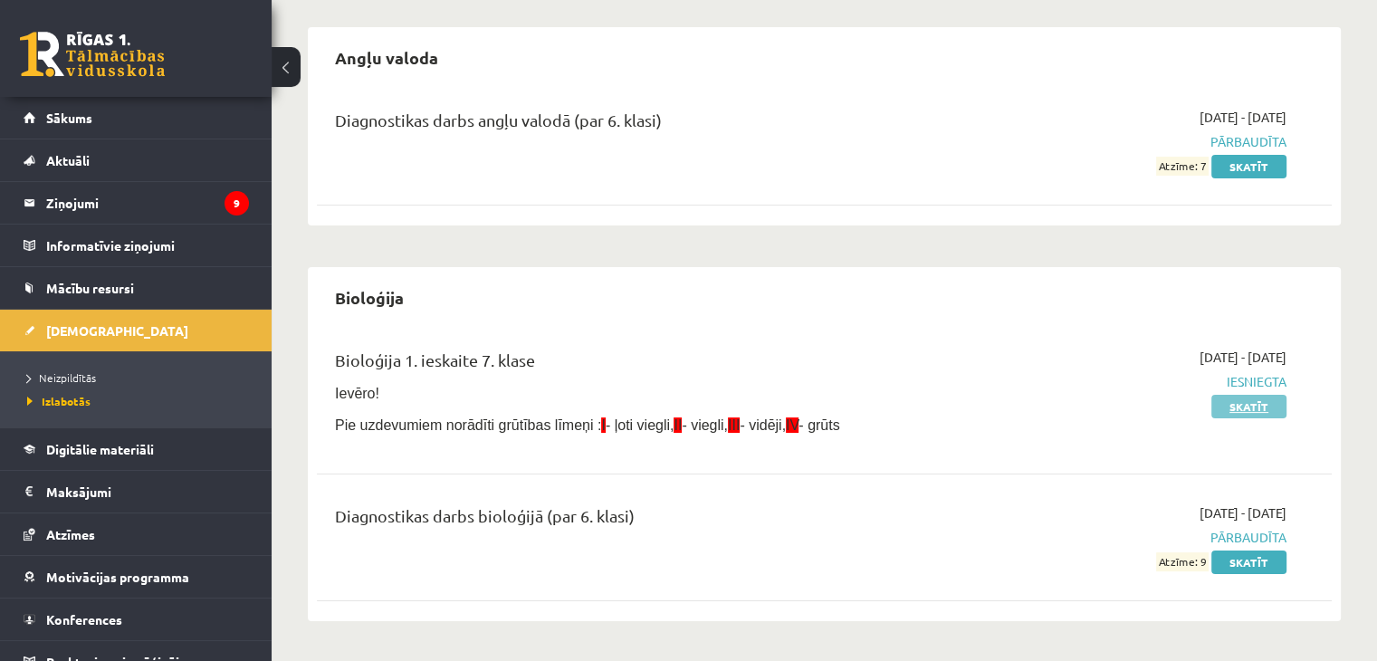
click at [1241, 399] on link "Skatīt" at bounding box center [1249, 407] width 75 height 24
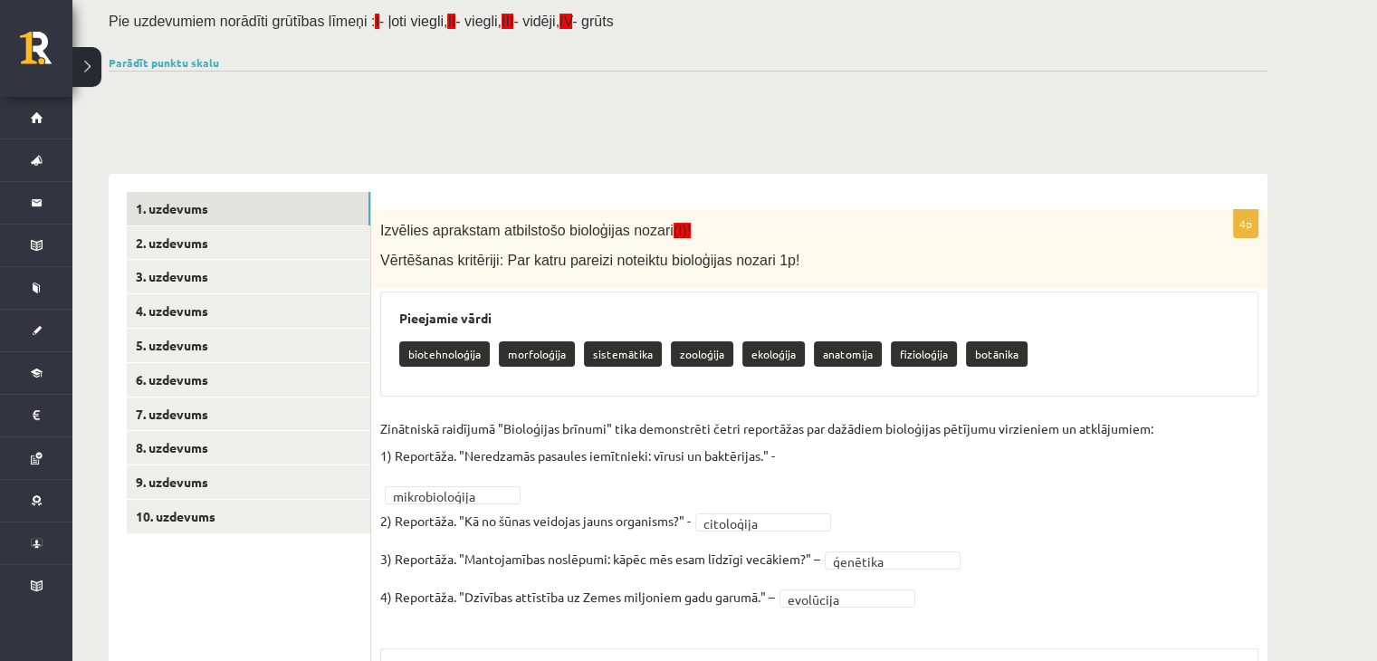
scroll to position [118, 0]
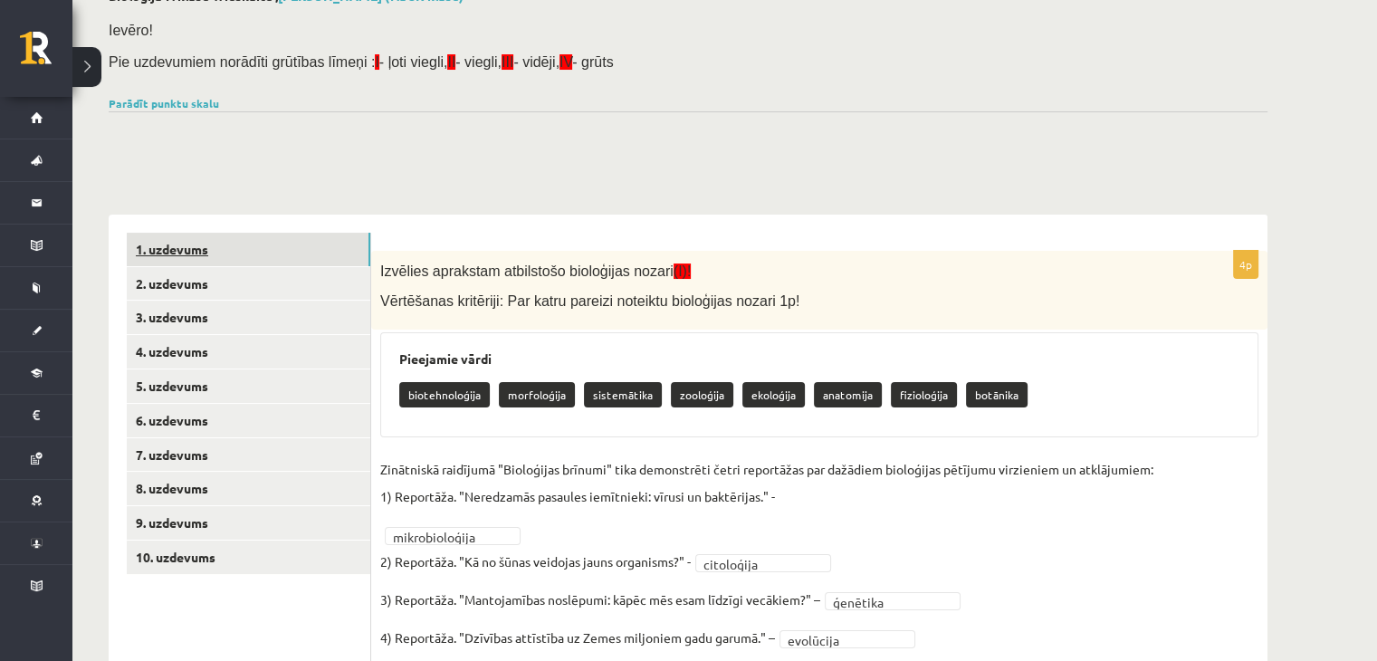
click at [274, 246] on link "1. uzdevums" at bounding box center [249, 250] width 244 height 34
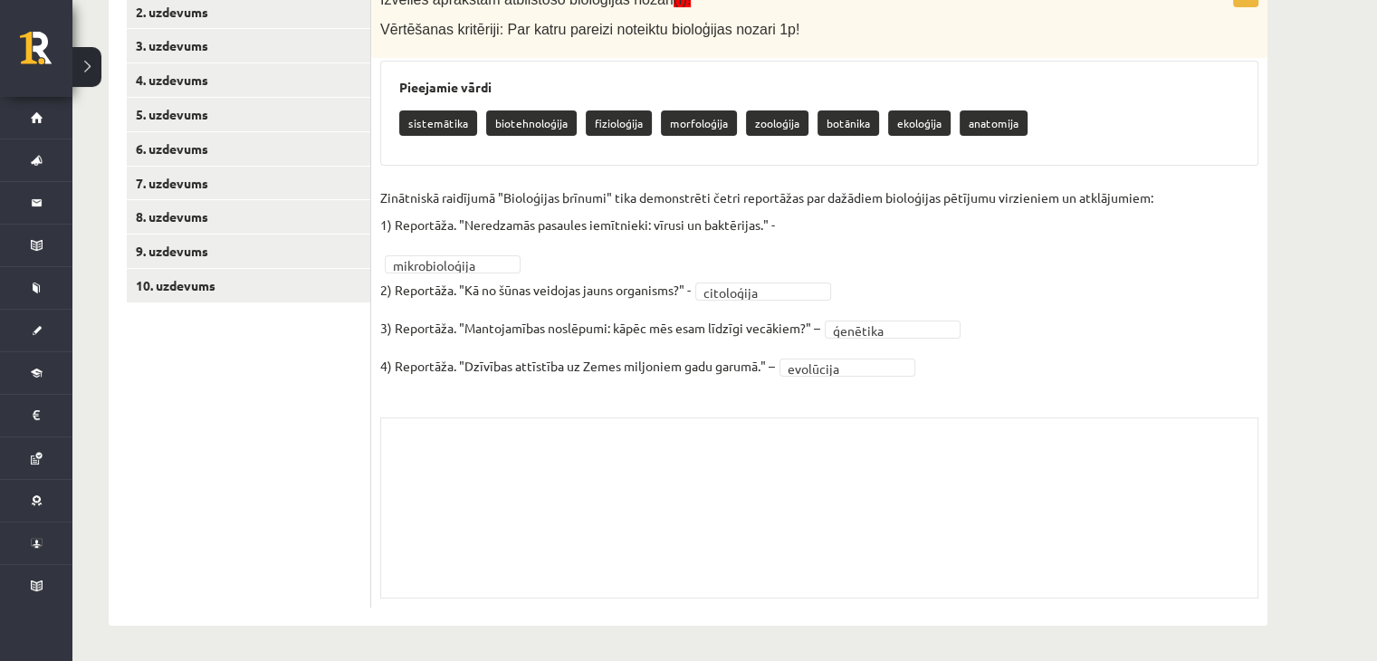
scroll to position [299, 0]
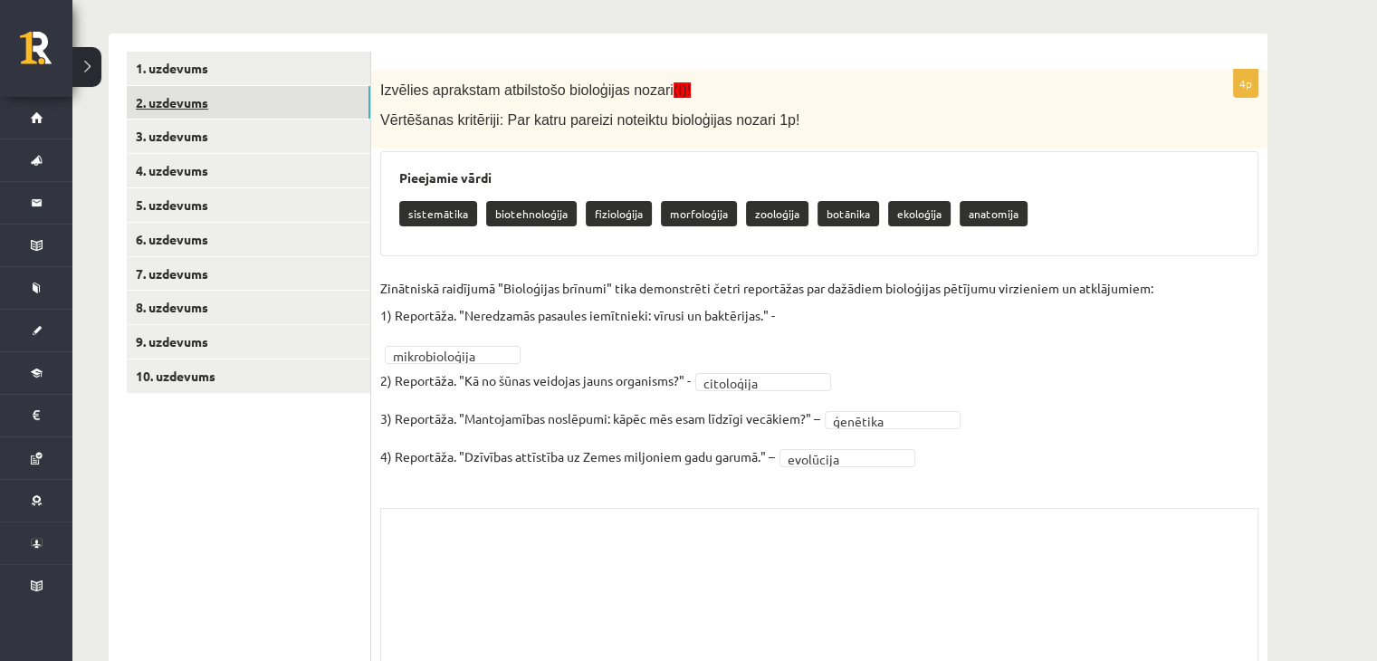
click at [302, 90] on link "2. uzdevums" at bounding box center [249, 103] width 244 height 34
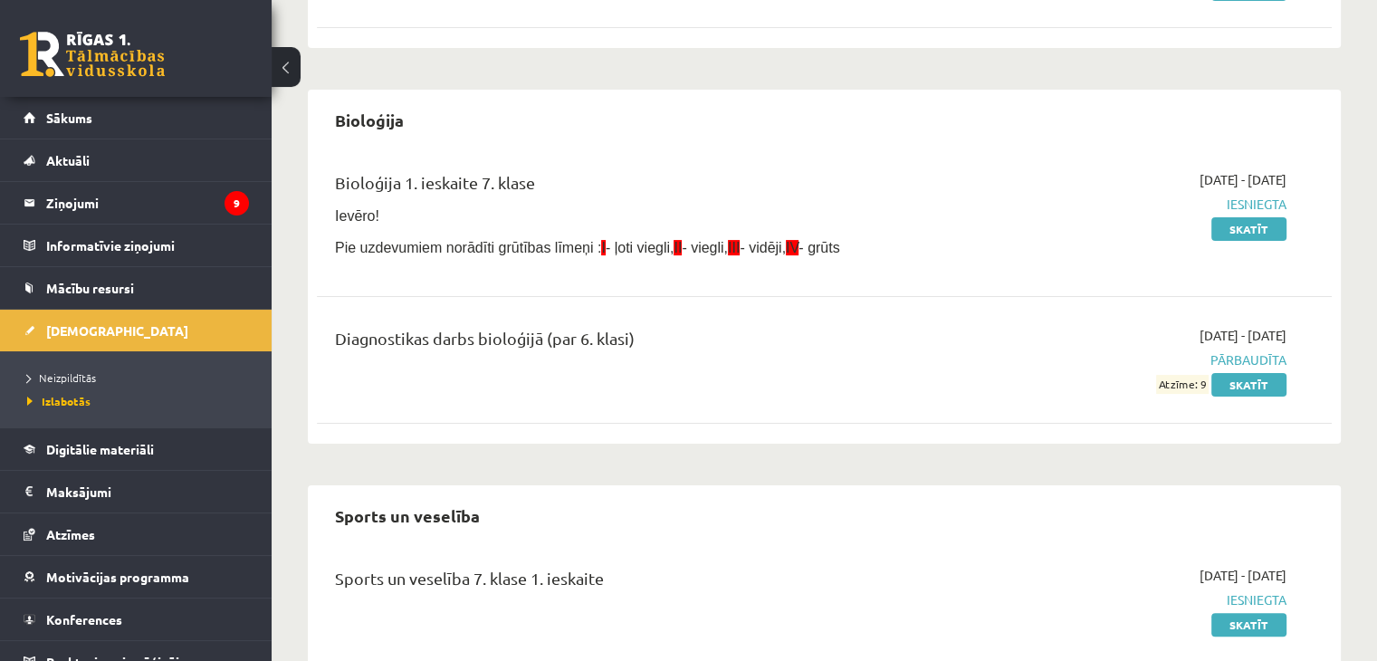
scroll to position [332, 0]
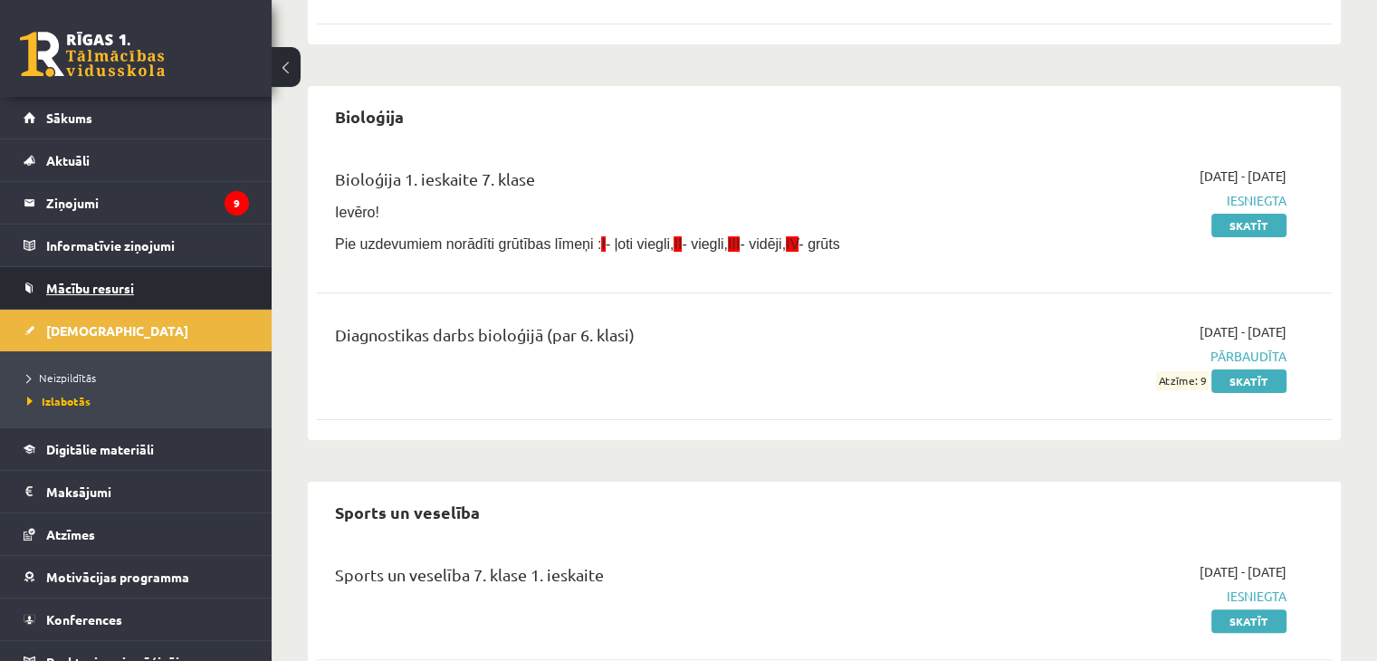
click at [121, 276] on link "Mācību resursi" at bounding box center [136, 288] width 225 height 42
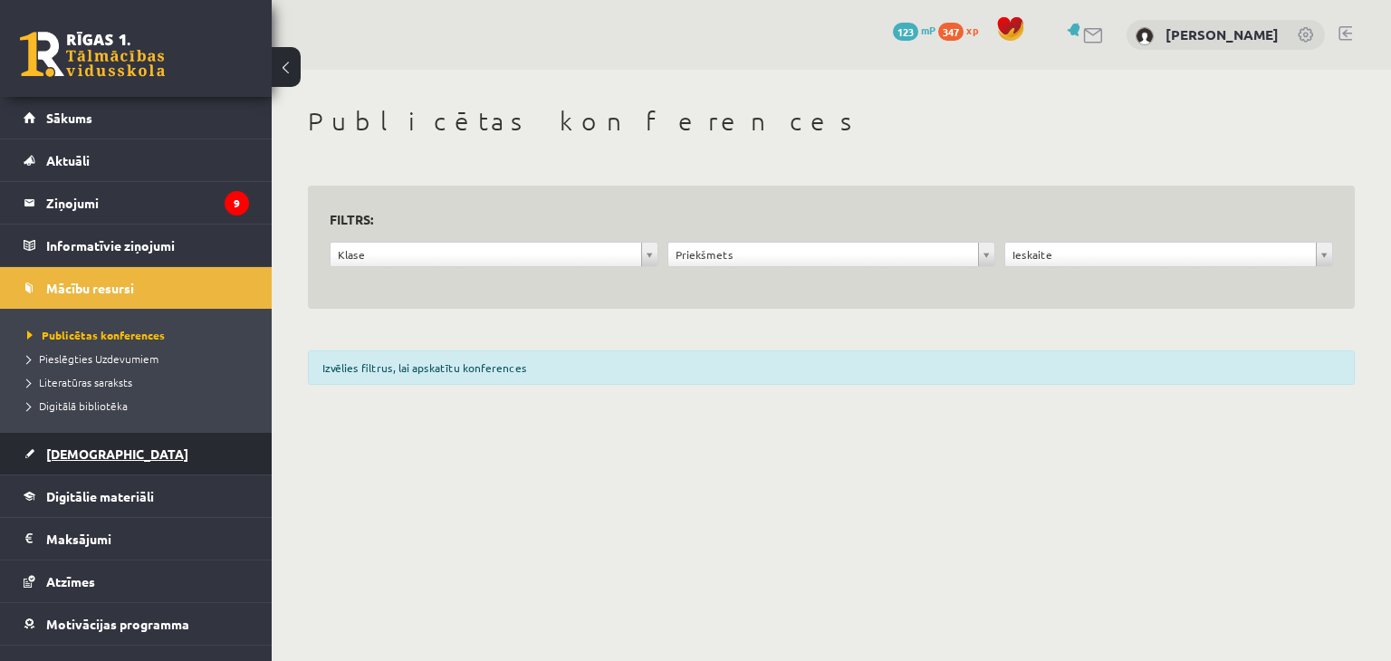
click at [205, 446] on link "[DEMOGRAPHIC_DATA]" at bounding box center [136, 454] width 225 height 42
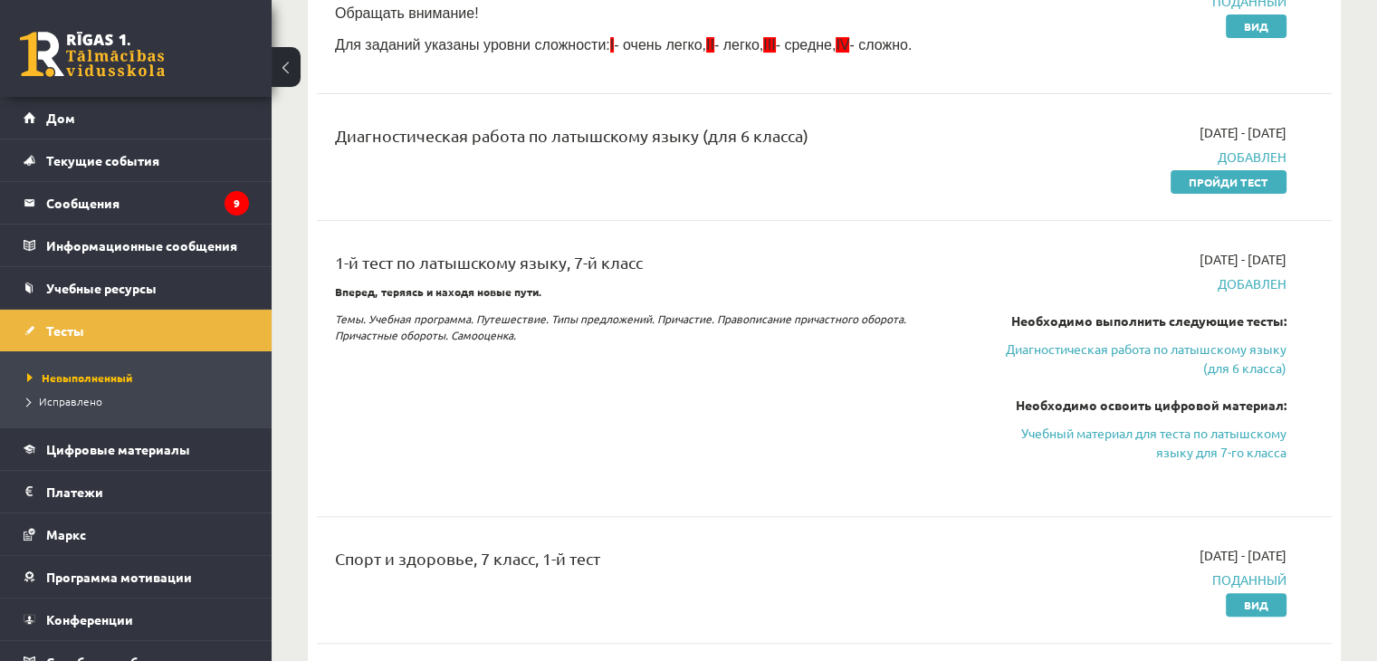
scroll to position [471, 0]
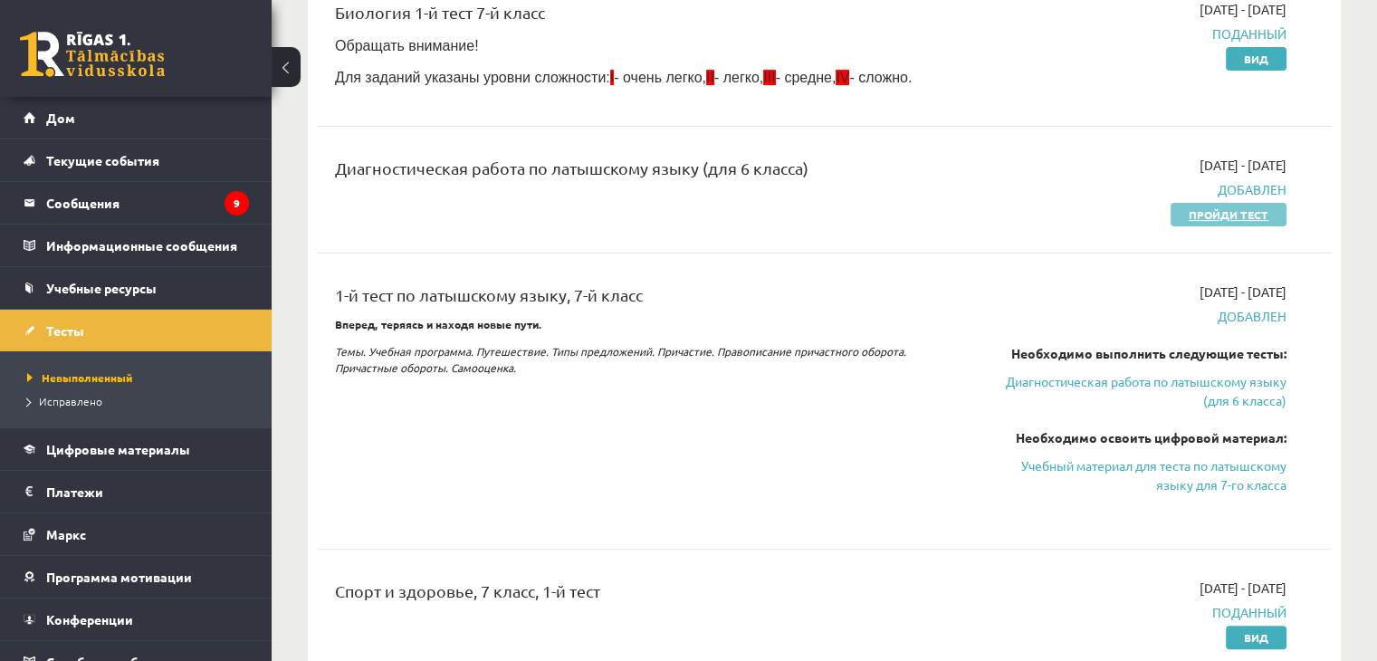
click at [1228, 215] on font "Пройди тест" at bounding box center [1229, 214] width 80 height 14
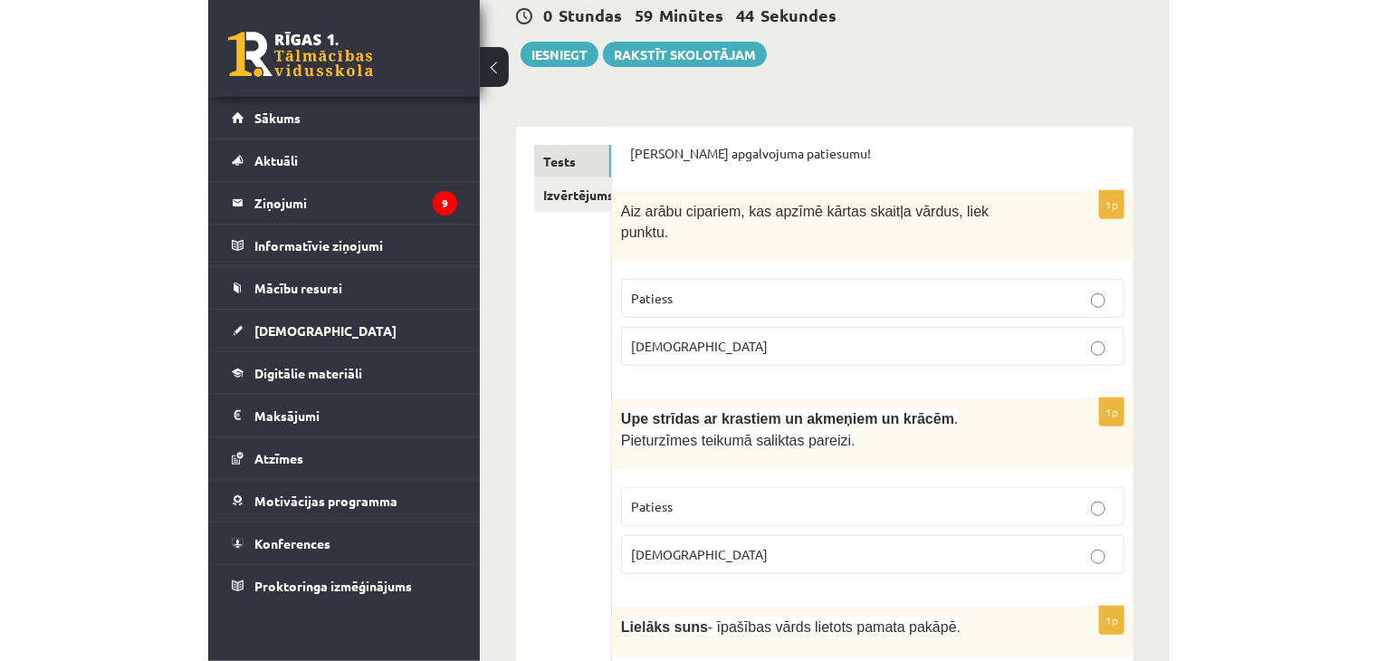
scroll to position [181, 0]
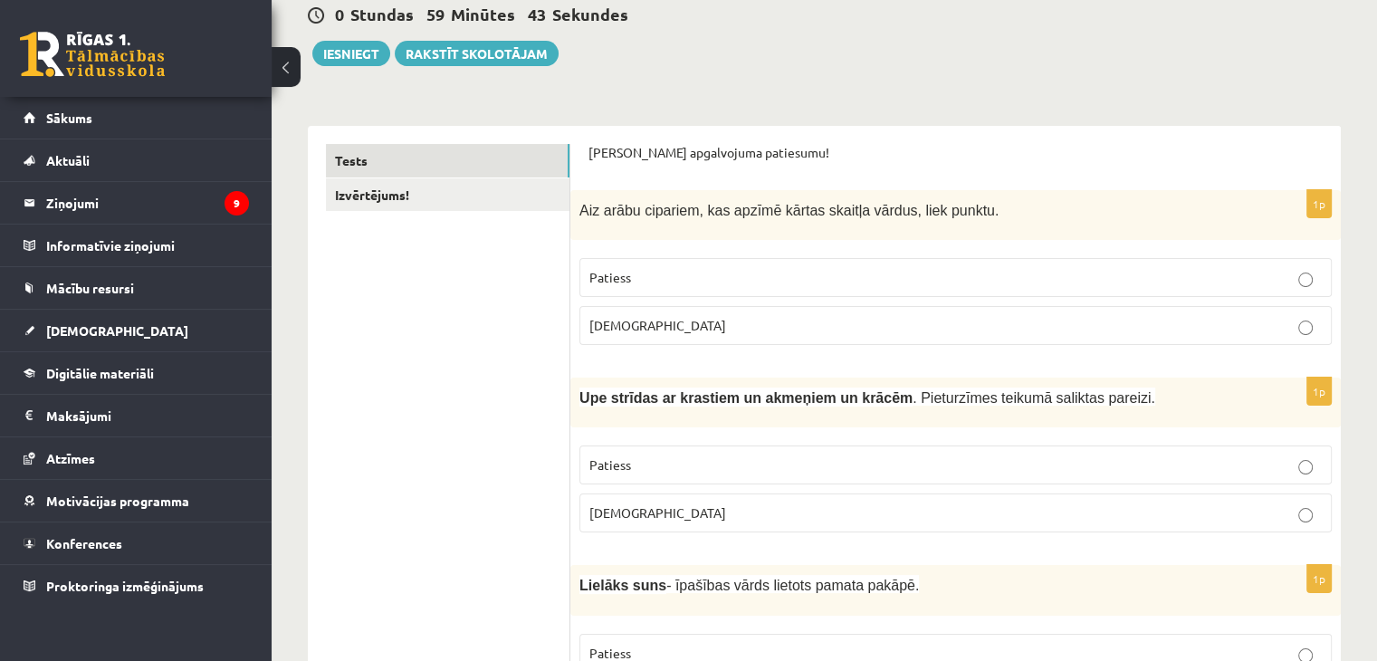
click at [817, 262] on label "Patiess" at bounding box center [956, 277] width 753 height 39
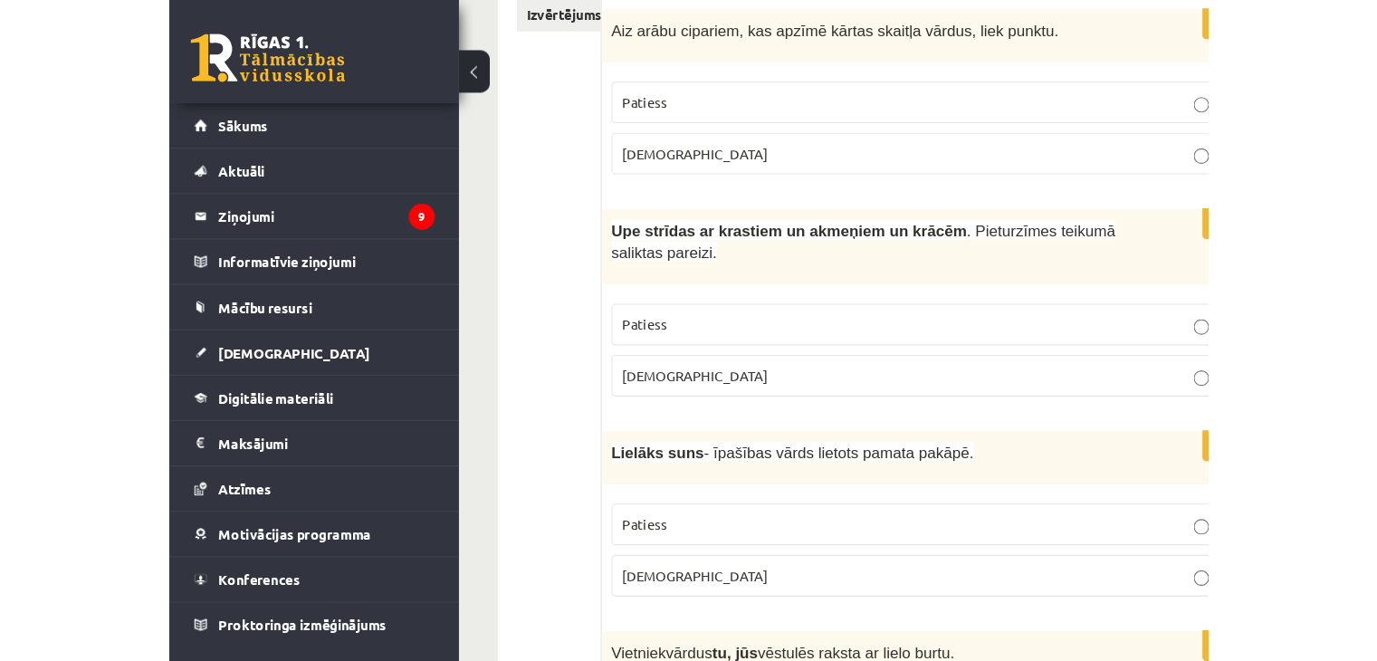
scroll to position [377, 0]
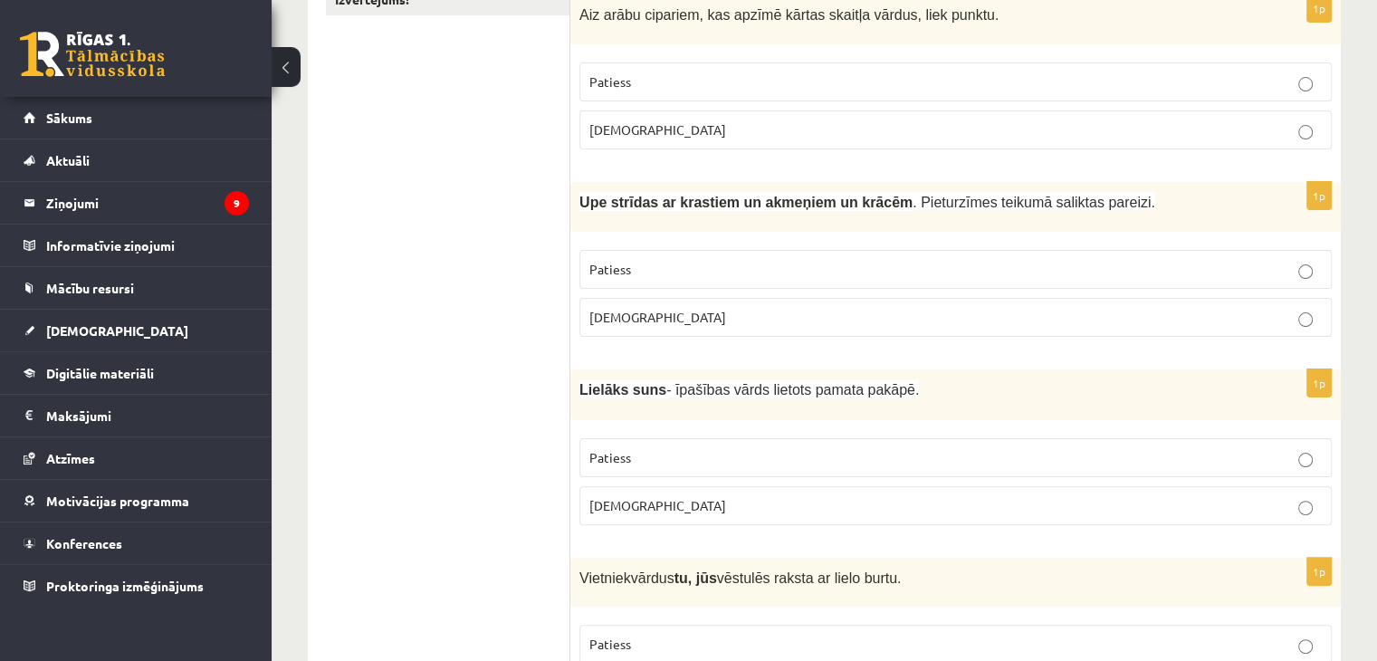
click at [963, 314] on p "Aplams" at bounding box center [956, 317] width 733 height 19
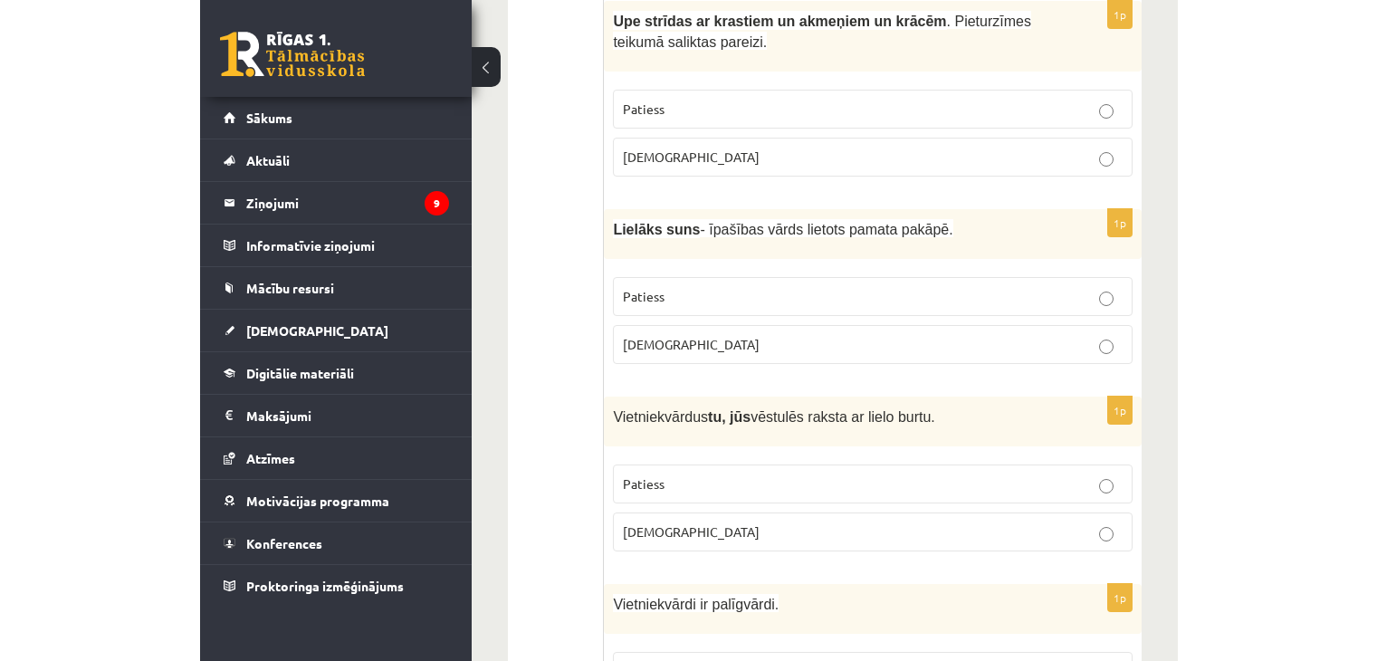
scroll to position [573, 0]
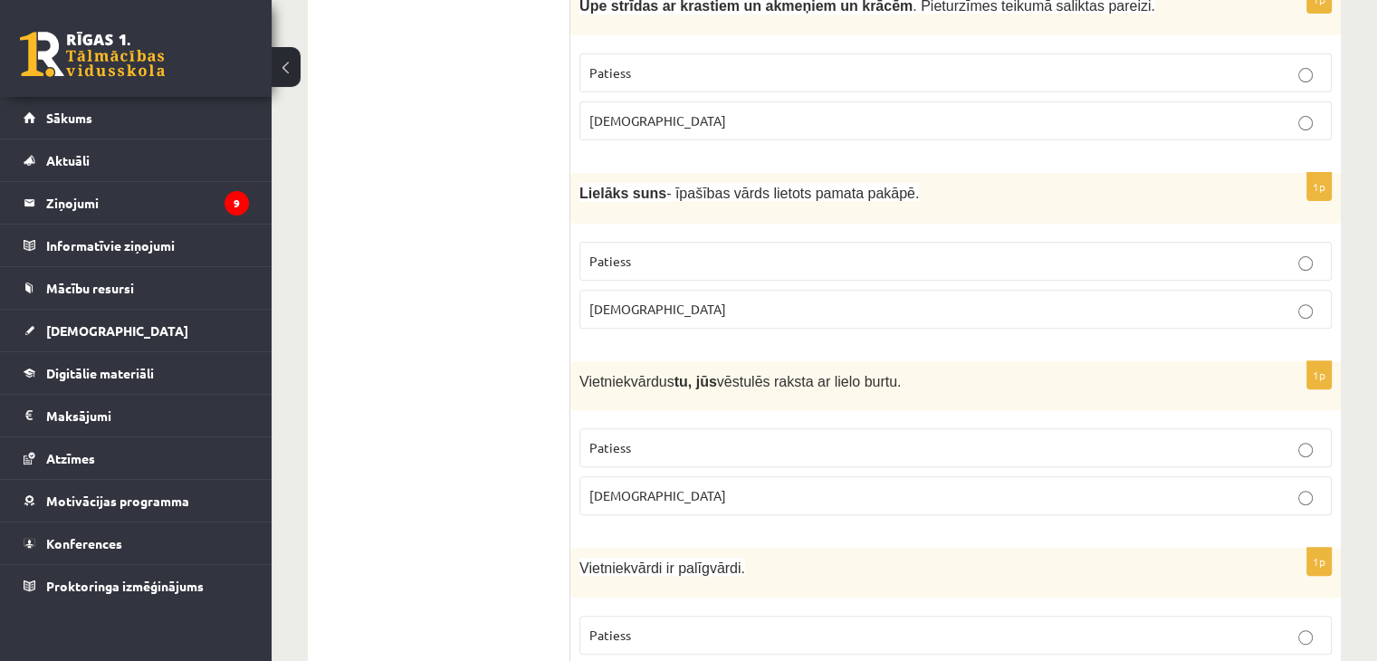
click at [981, 318] on label "Aplams" at bounding box center [956, 309] width 753 height 39
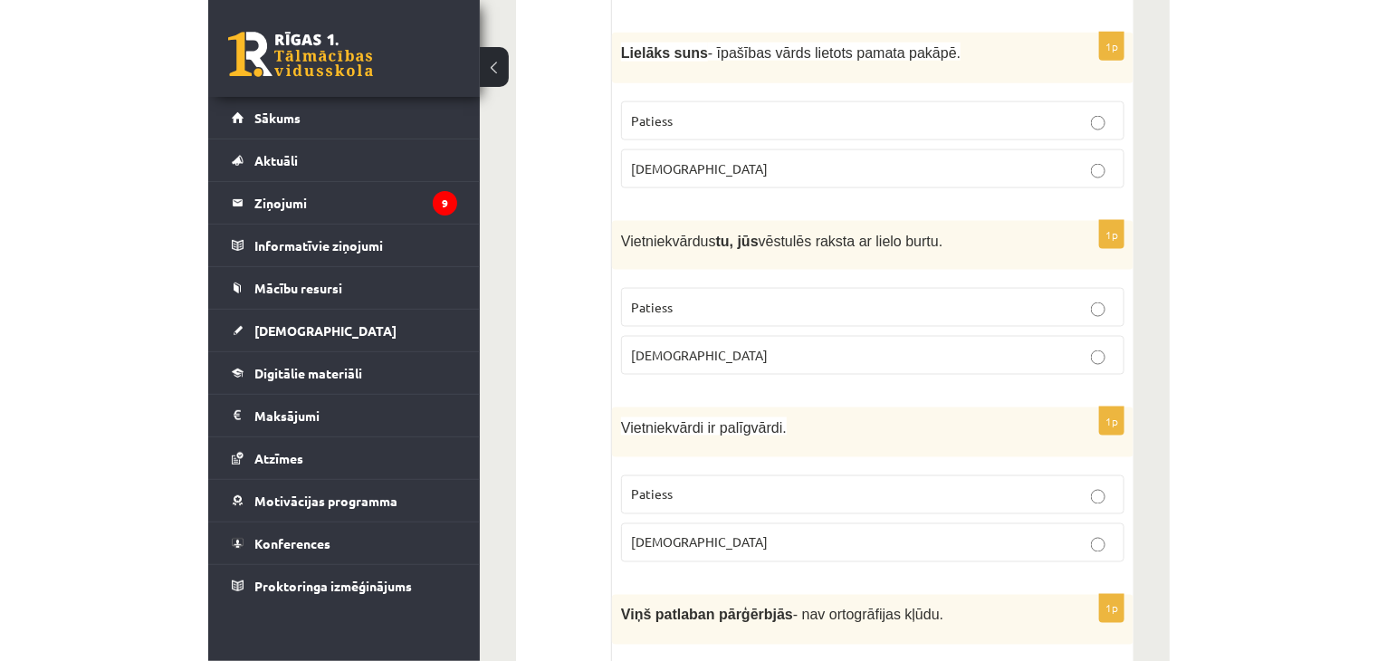
scroll to position [754, 0]
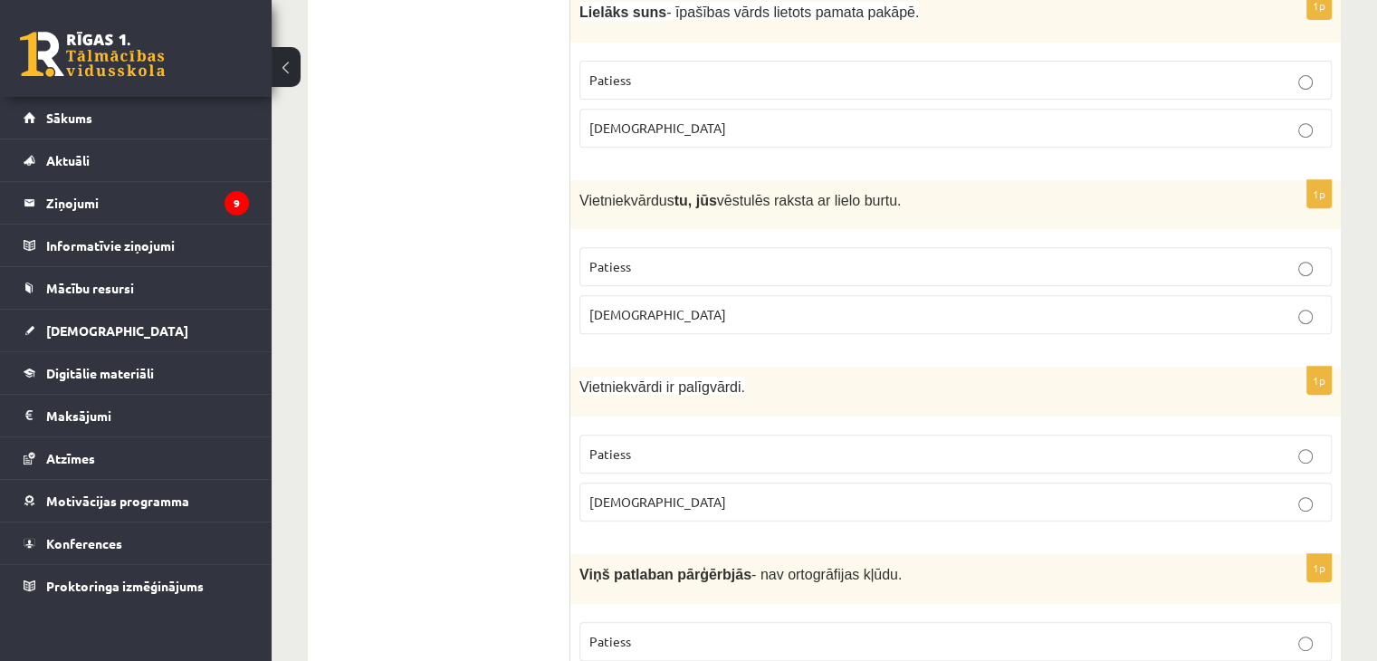
click at [1192, 265] on p "Patiess" at bounding box center [956, 266] width 733 height 19
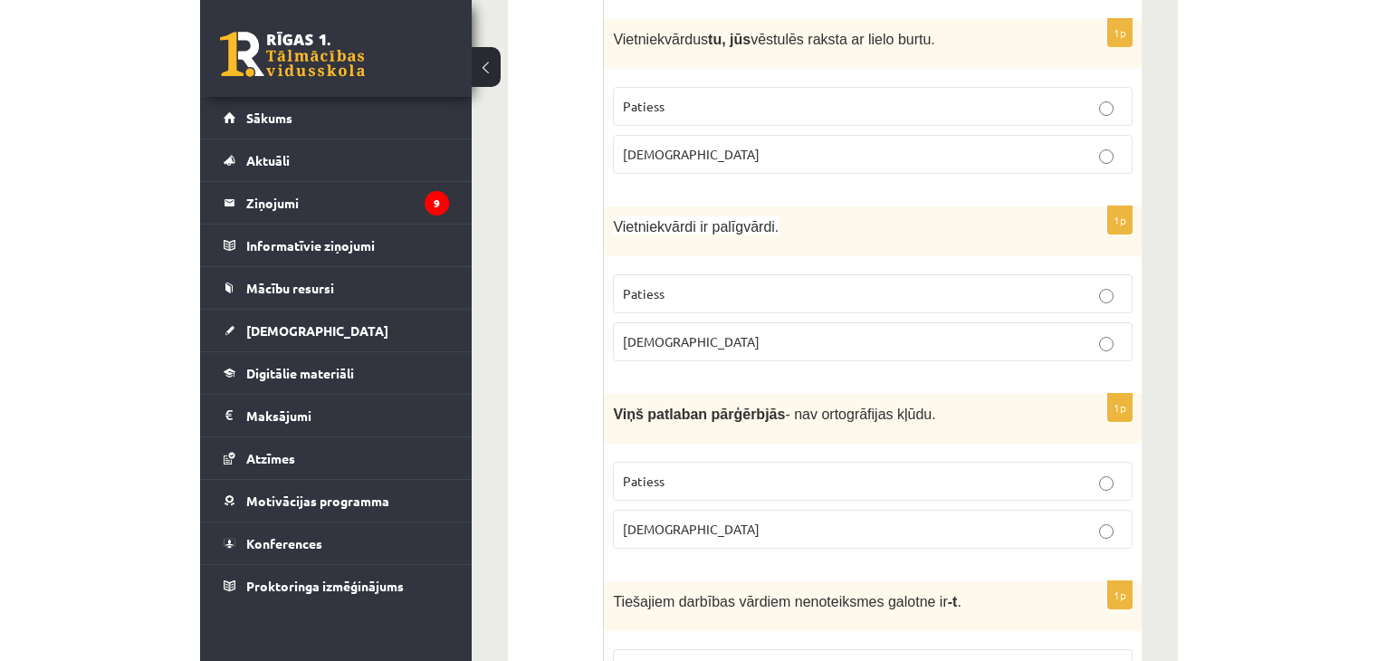
scroll to position [951, 0]
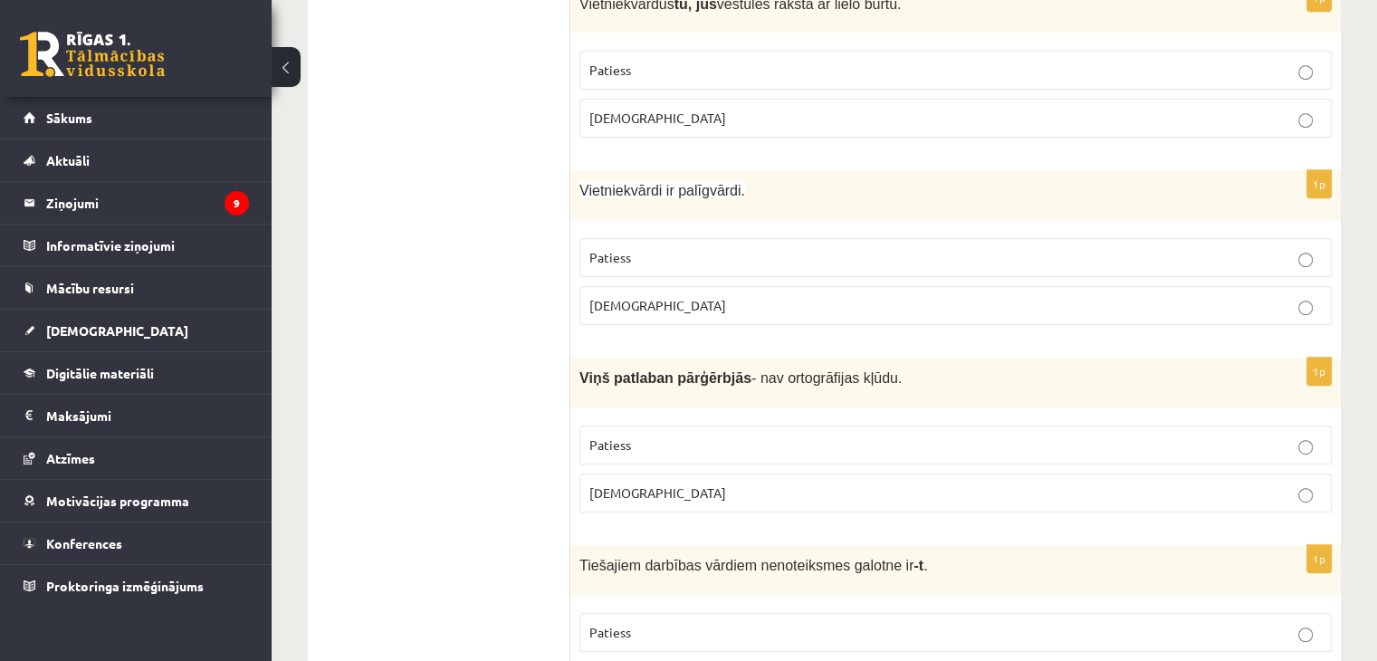
click at [877, 286] on label "Aplams" at bounding box center [956, 305] width 753 height 39
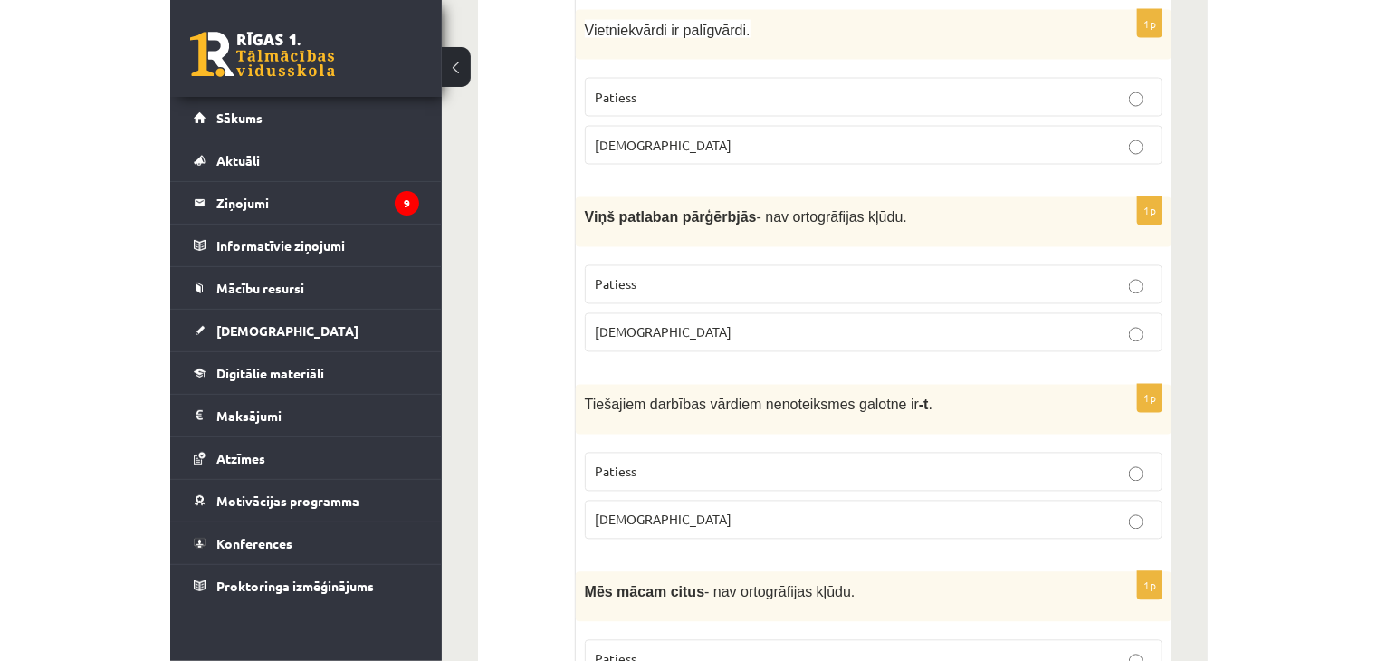
scroll to position [1147, 0]
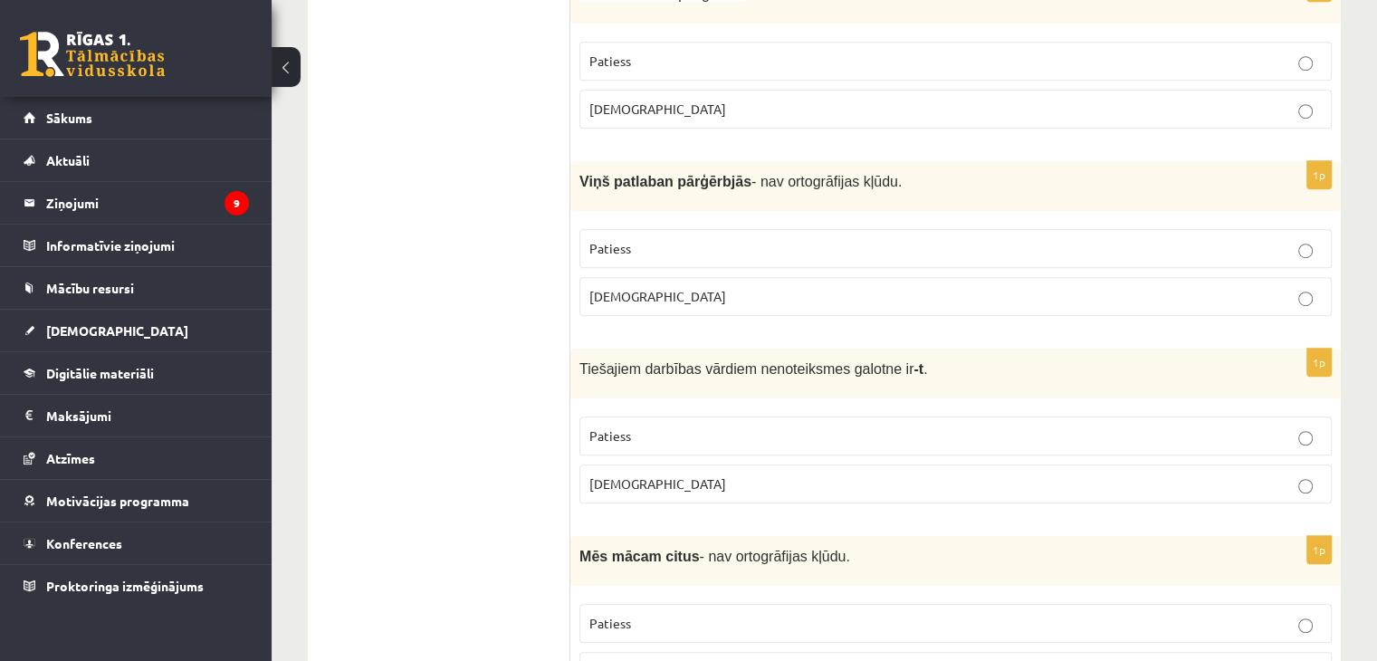
click at [676, 239] on p "Patiess" at bounding box center [956, 248] width 733 height 19
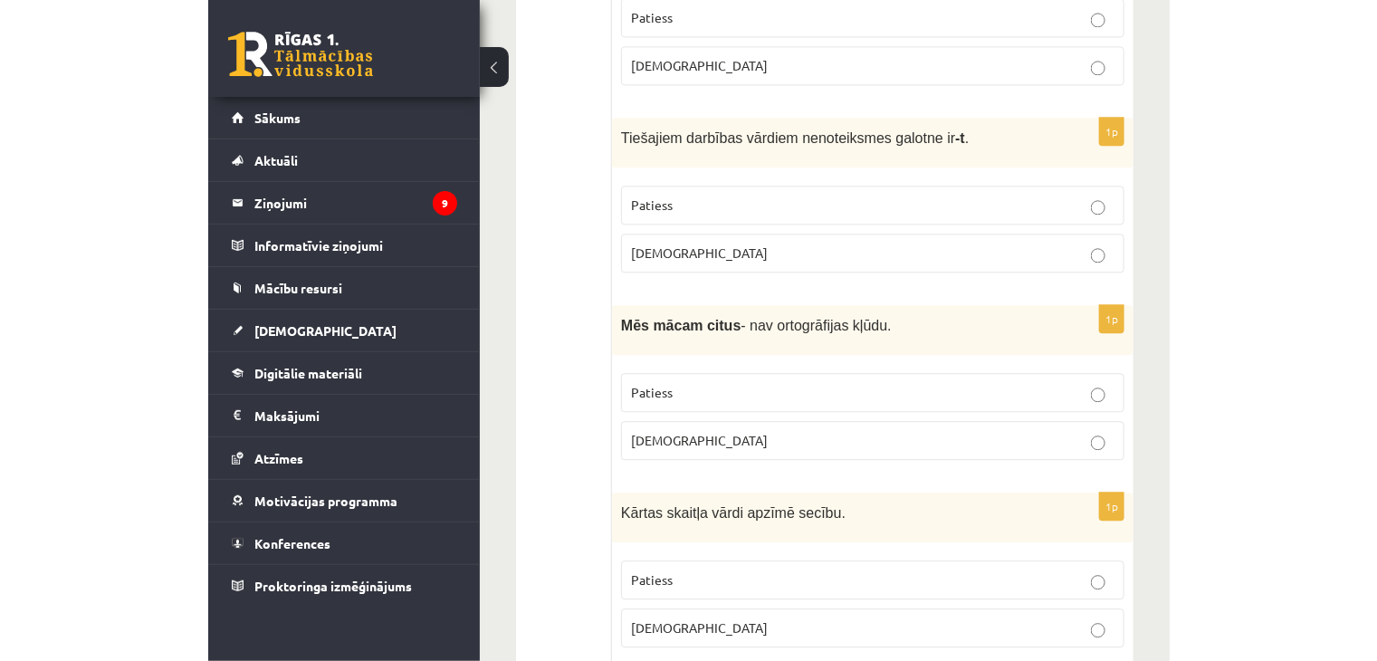
scroll to position [1419, 0]
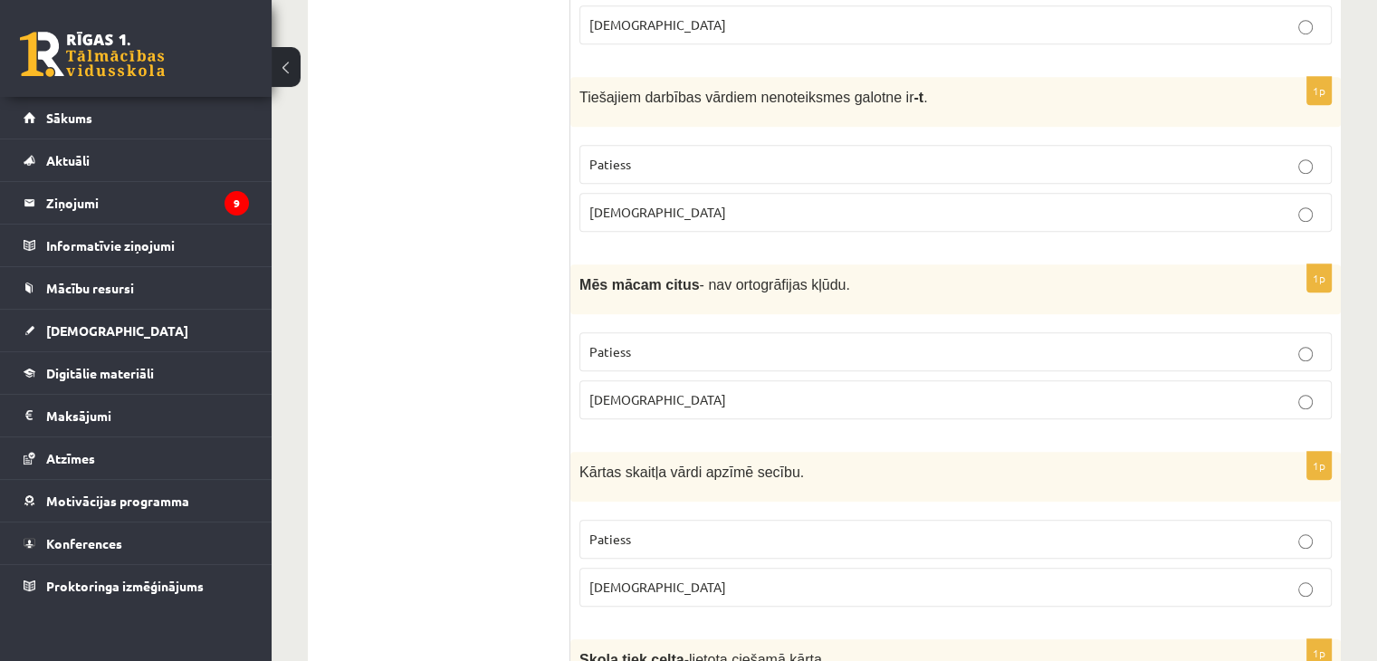
click at [833, 161] on p "Patiess" at bounding box center [956, 164] width 733 height 19
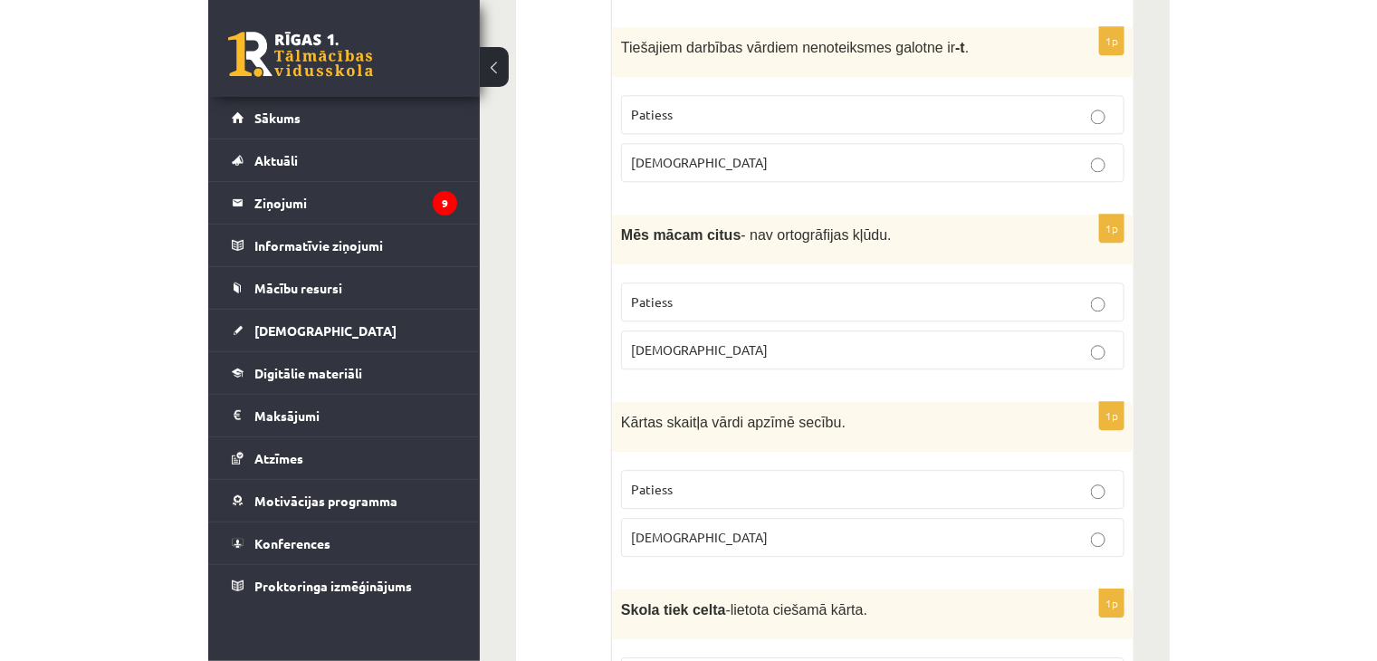
scroll to position [1510, 0]
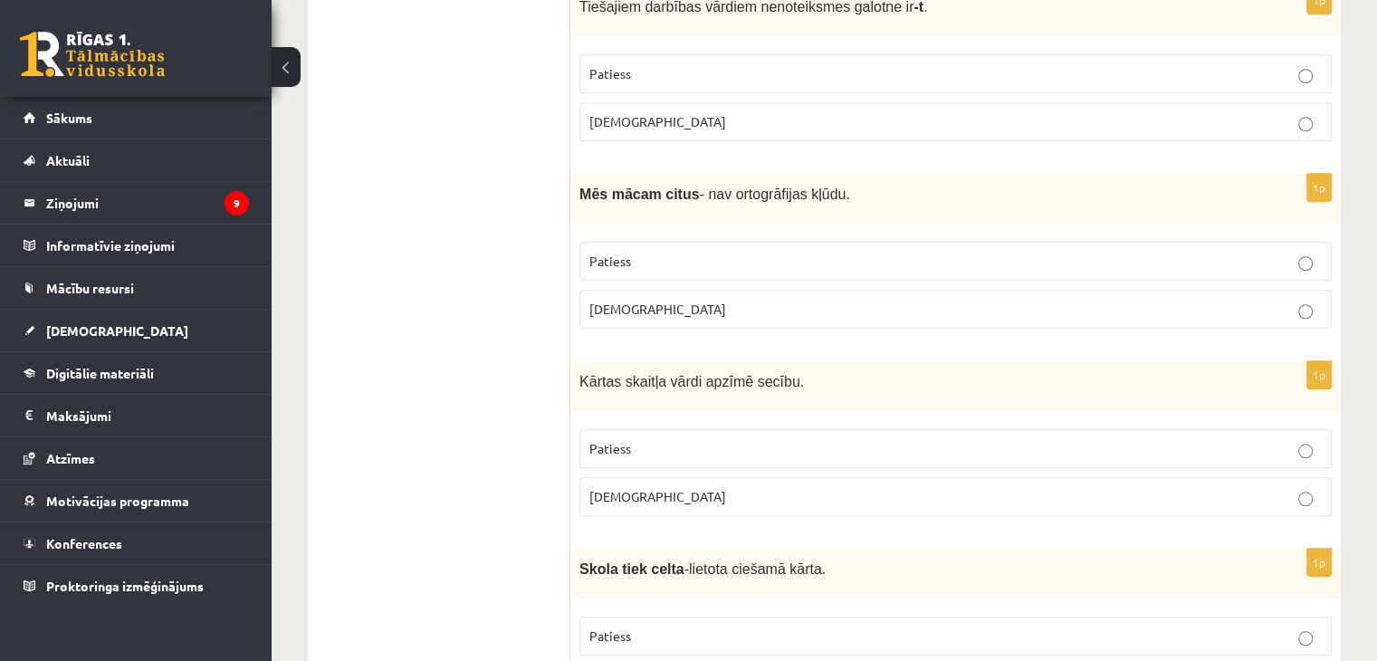
drag, startPoint x: 695, startPoint y: 432, endPoint x: 698, endPoint y: 286, distance: 145.8
click at [695, 439] on p "Patiess" at bounding box center [956, 448] width 733 height 19
click at [698, 252] on p "Patiess" at bounding box center [956, 261] width 733 height 19
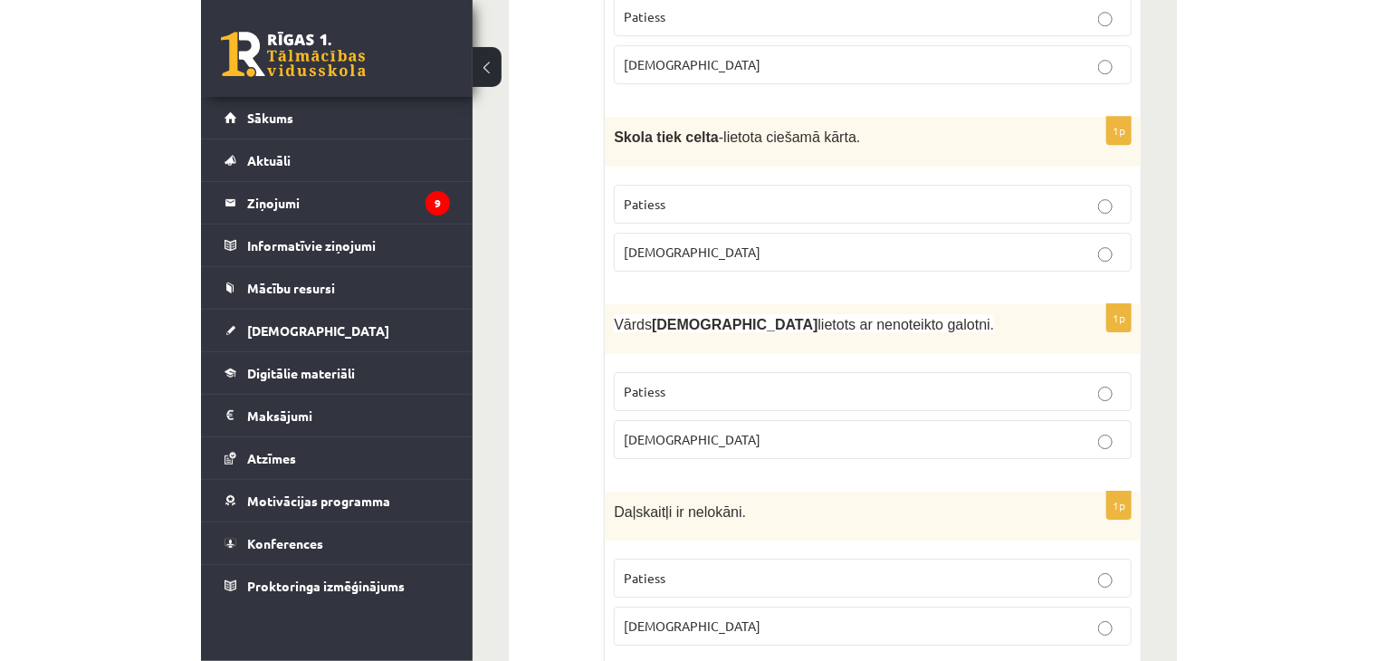
scroll to position [1978, 0]
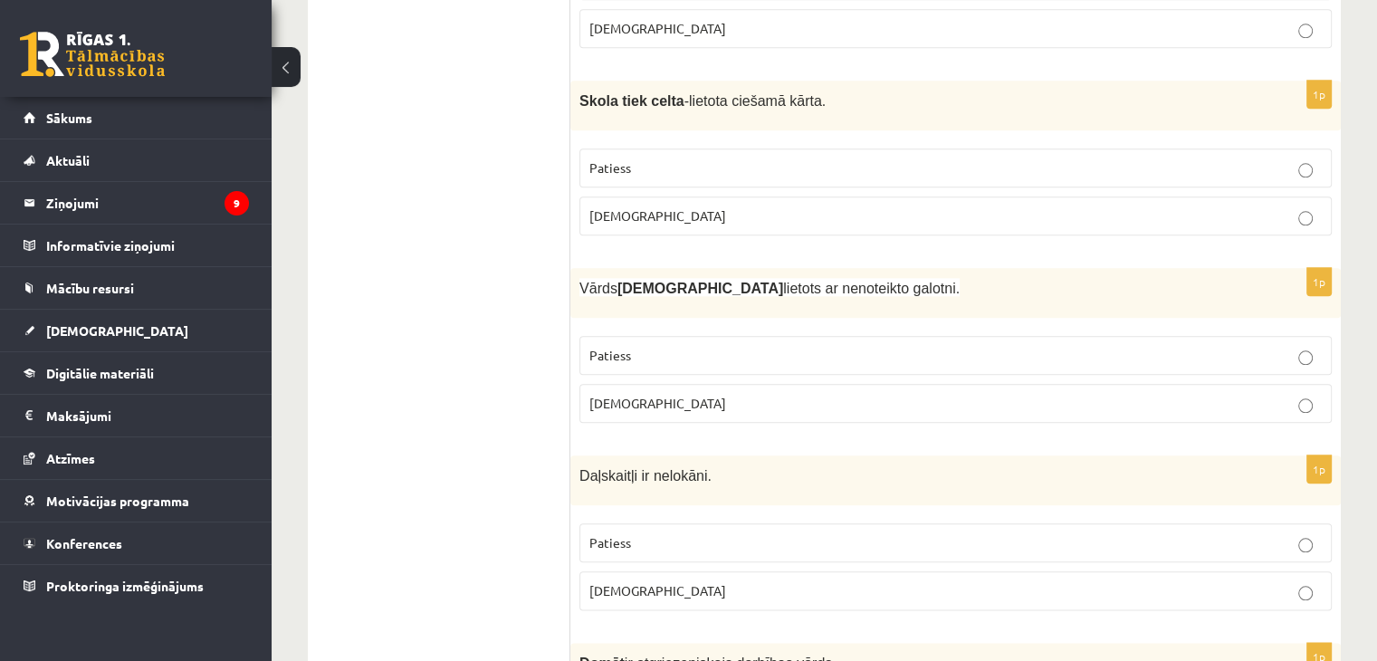
click at [805, 160] on p "Patiess" at bounding box center [956, 167] width 733 height 19
click at [658, 384] on label "[DEMOGRAPHIC_DATA]" at bounding box center [956, 403] width 753 height 39
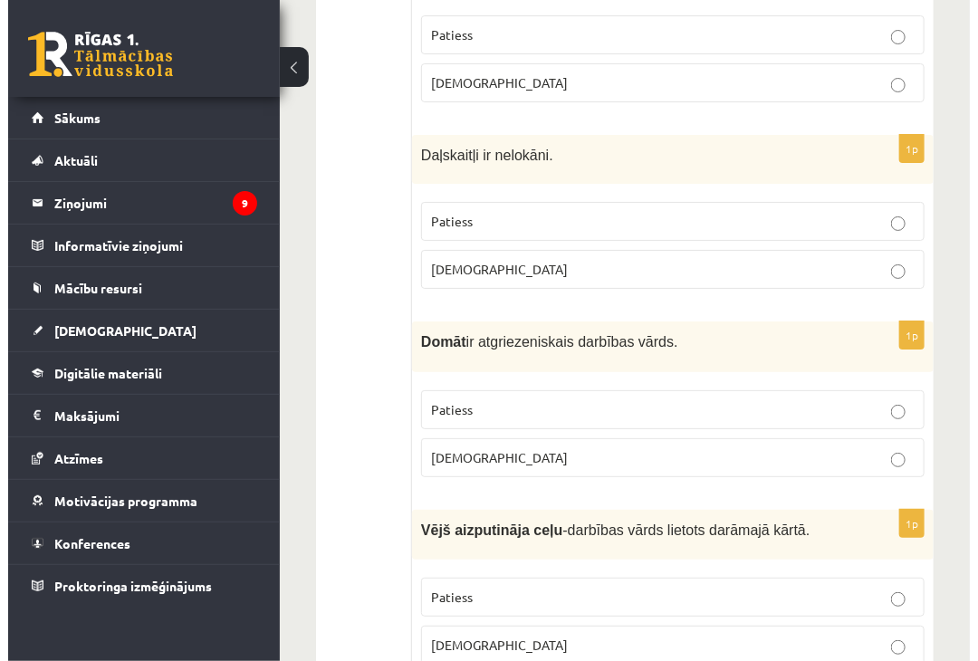
scroll to position [2340, 0]
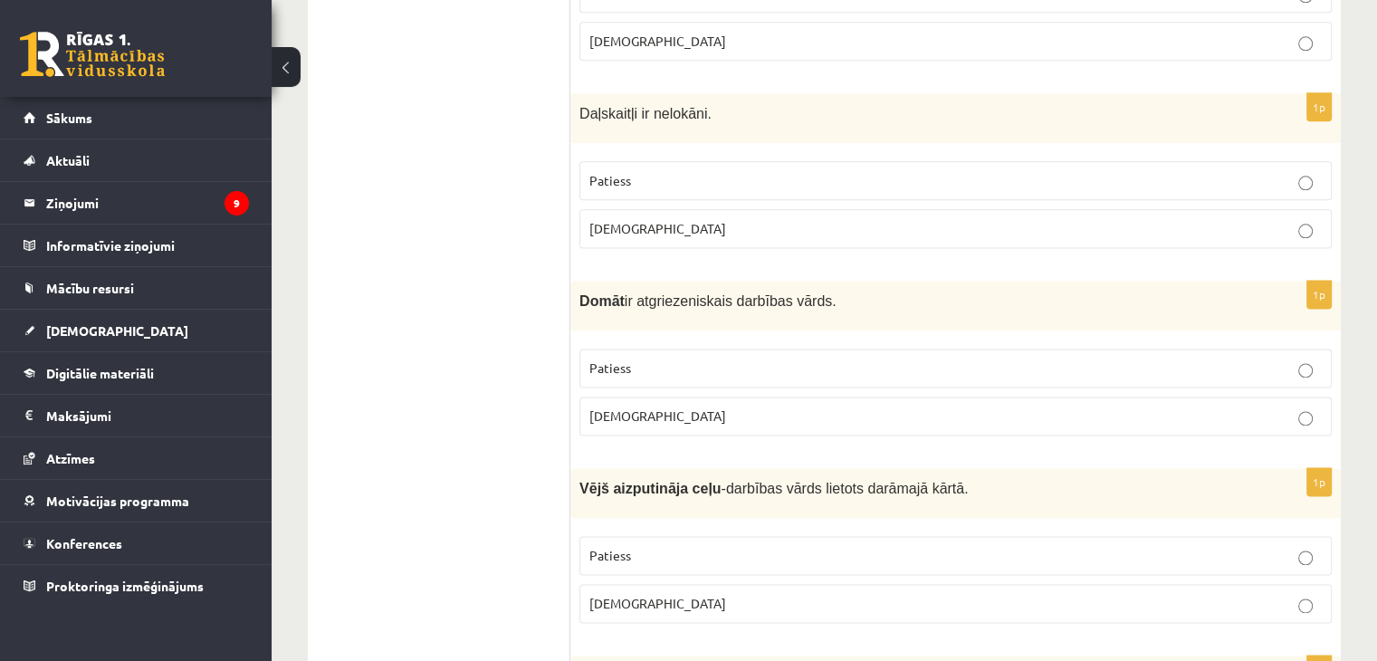
drag, startPoint x: 552, startPoint y: 67, endPoint x: 750, endPoint y: 186, distance: 230.3
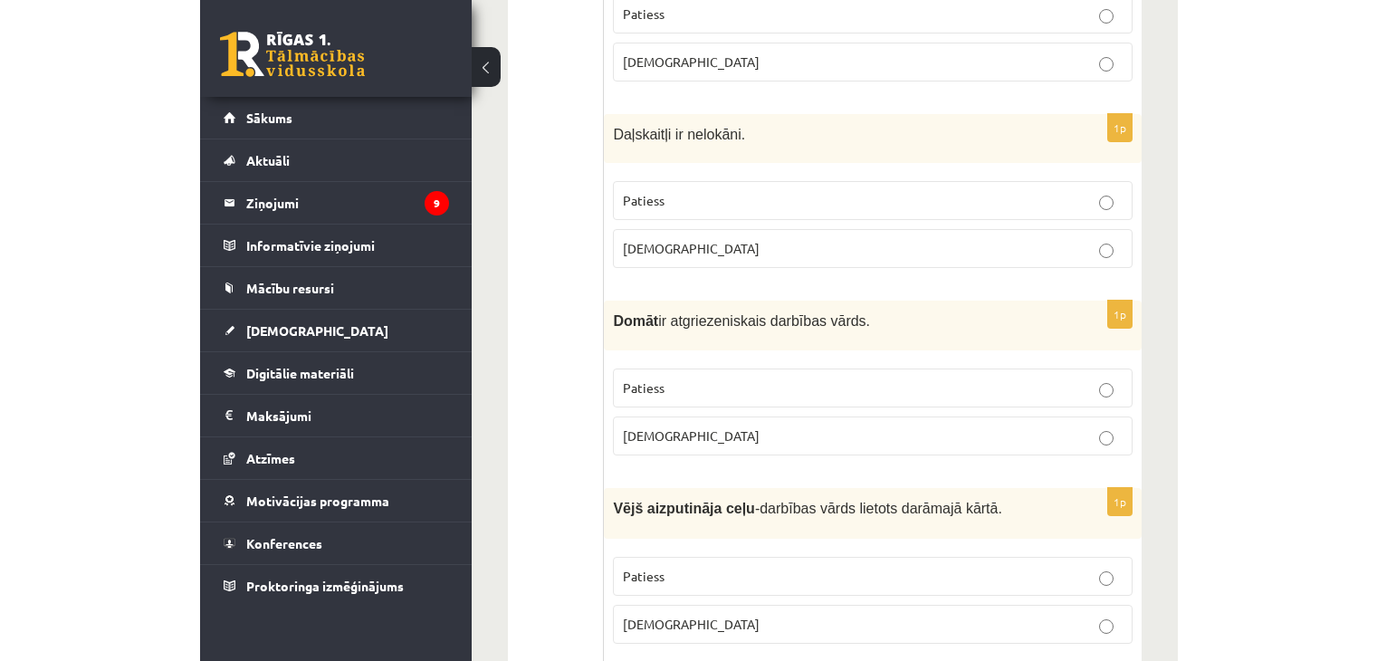
scroll to position [2354, 0]
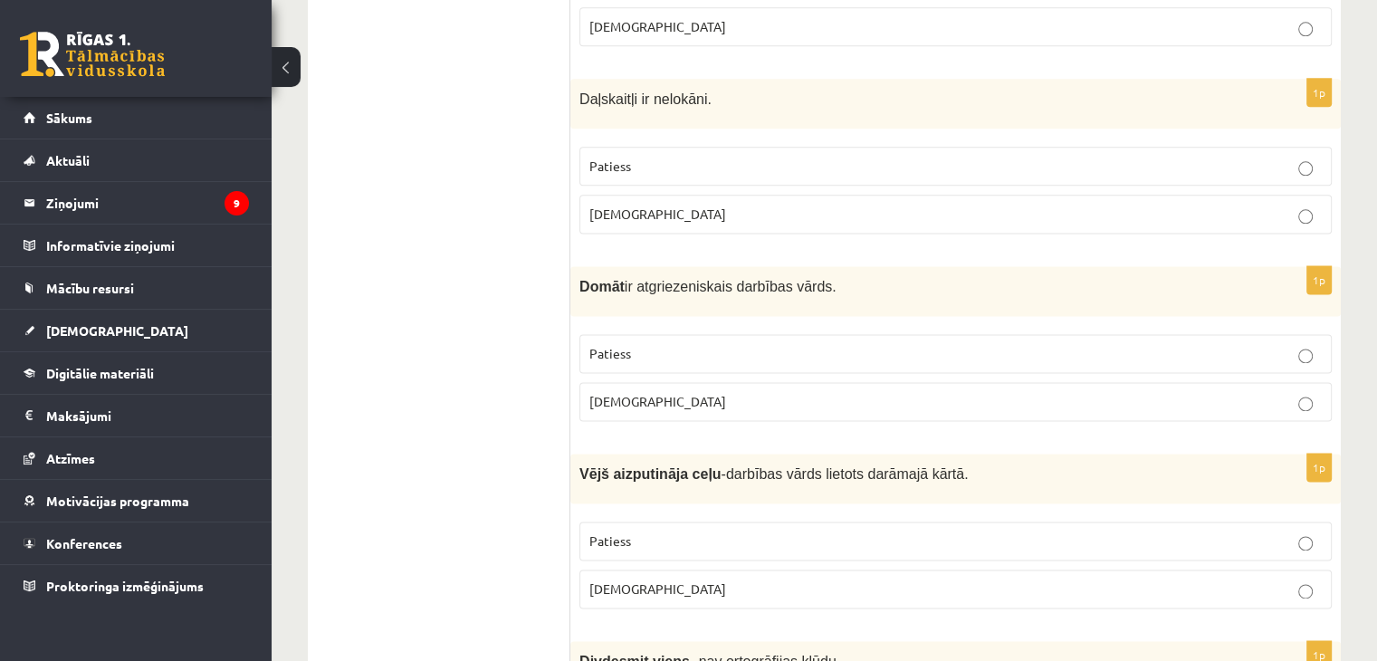
click at [953, 205] on p "Aplams" at bounding box center [956, 214] width 733 height 19
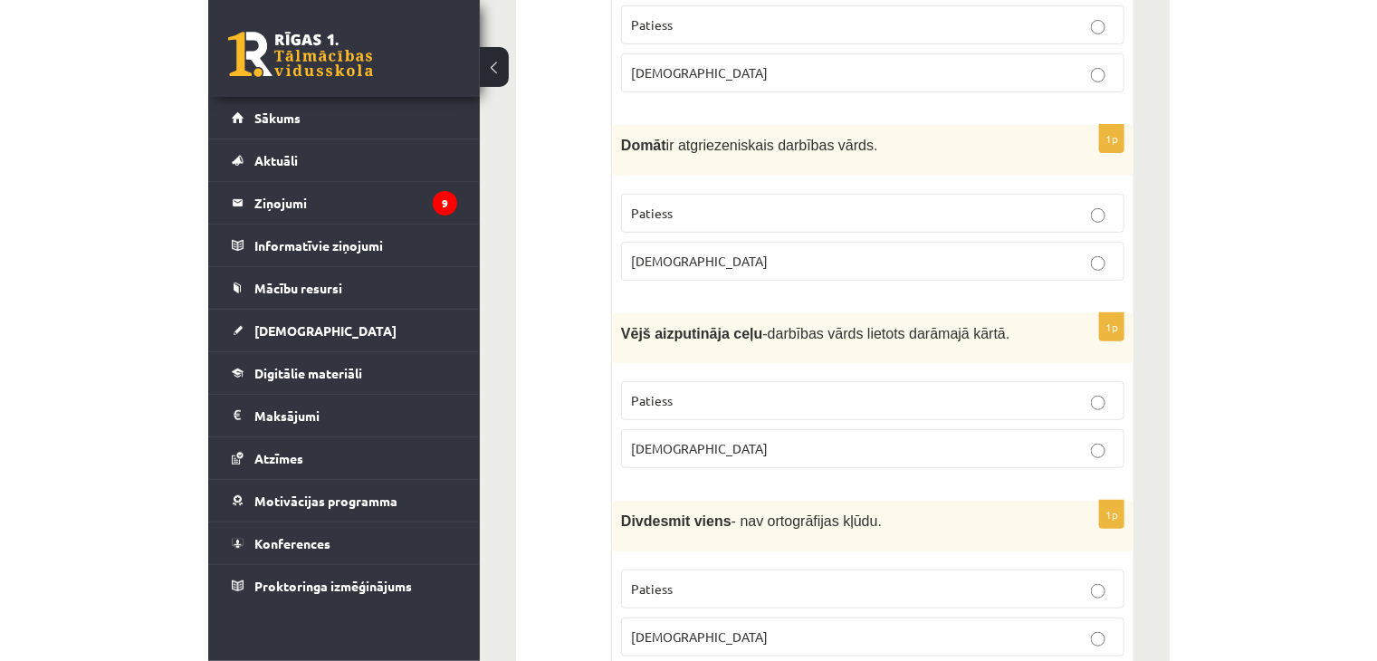
scroll to position [2536, 0]
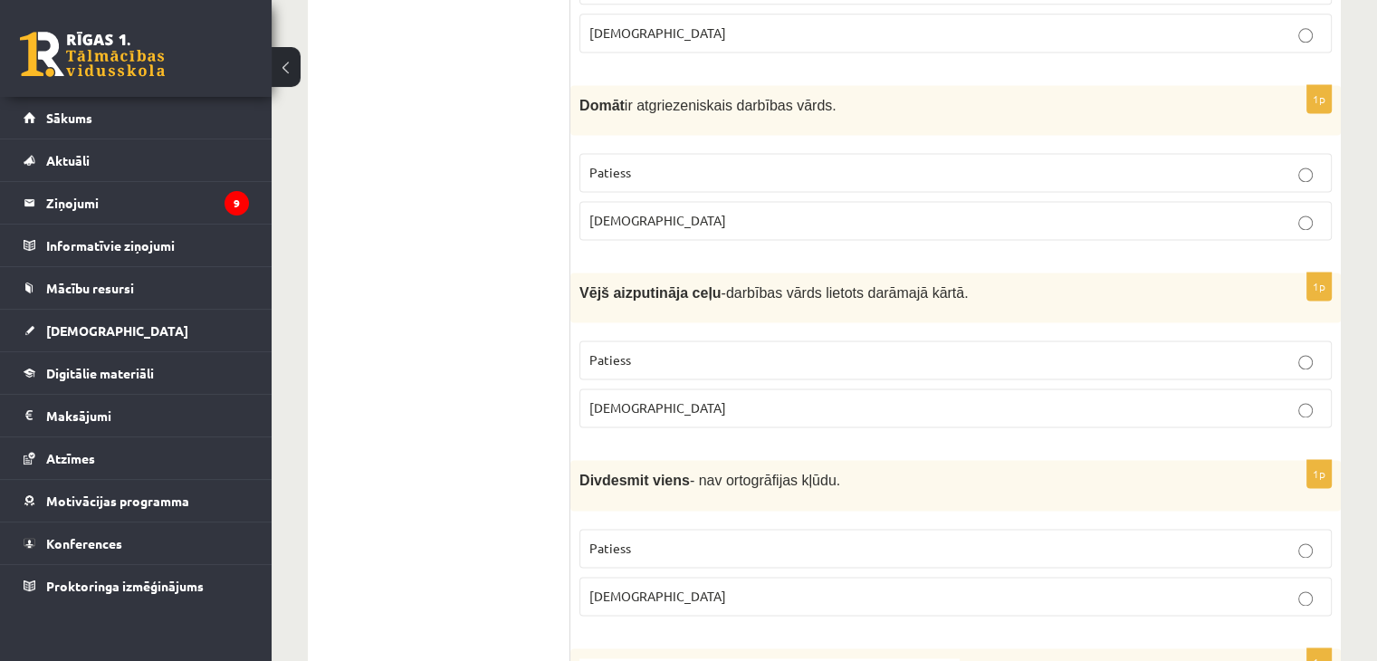
click at [742, 201] on label "Aplams" at bounding box center [956, 220] width 753 height 39
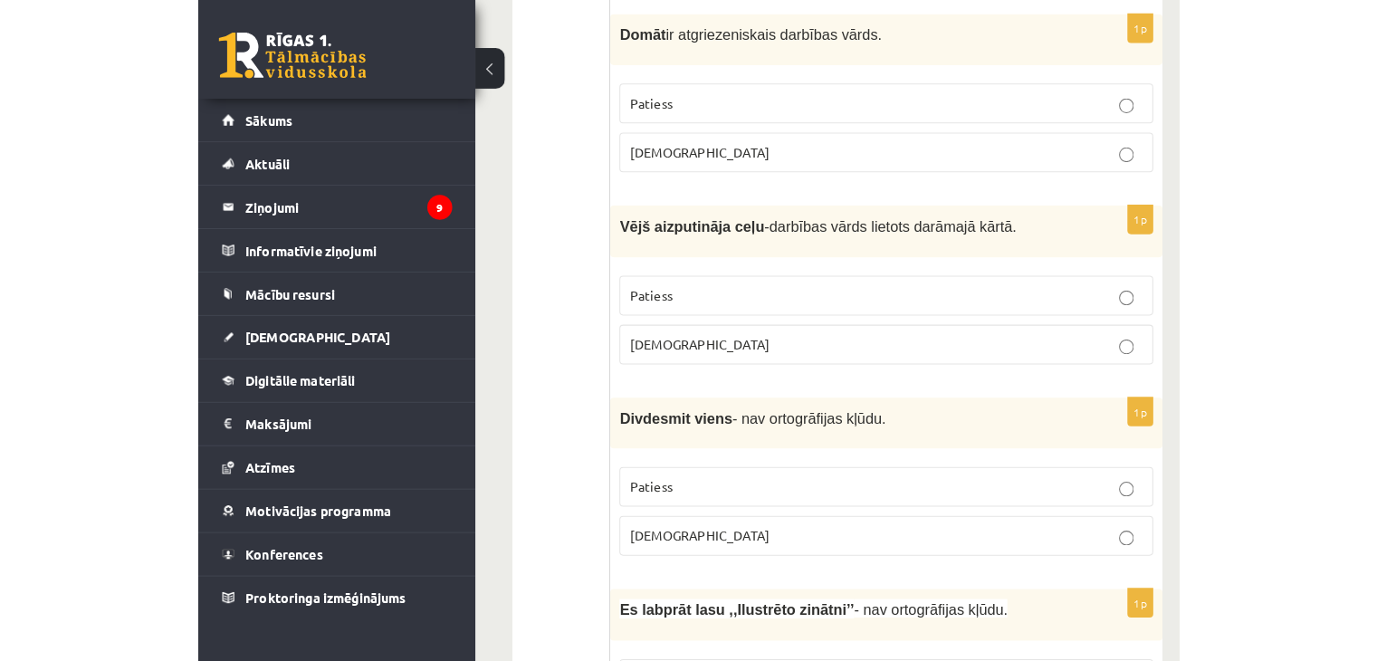
scroll to position [2641, 0]
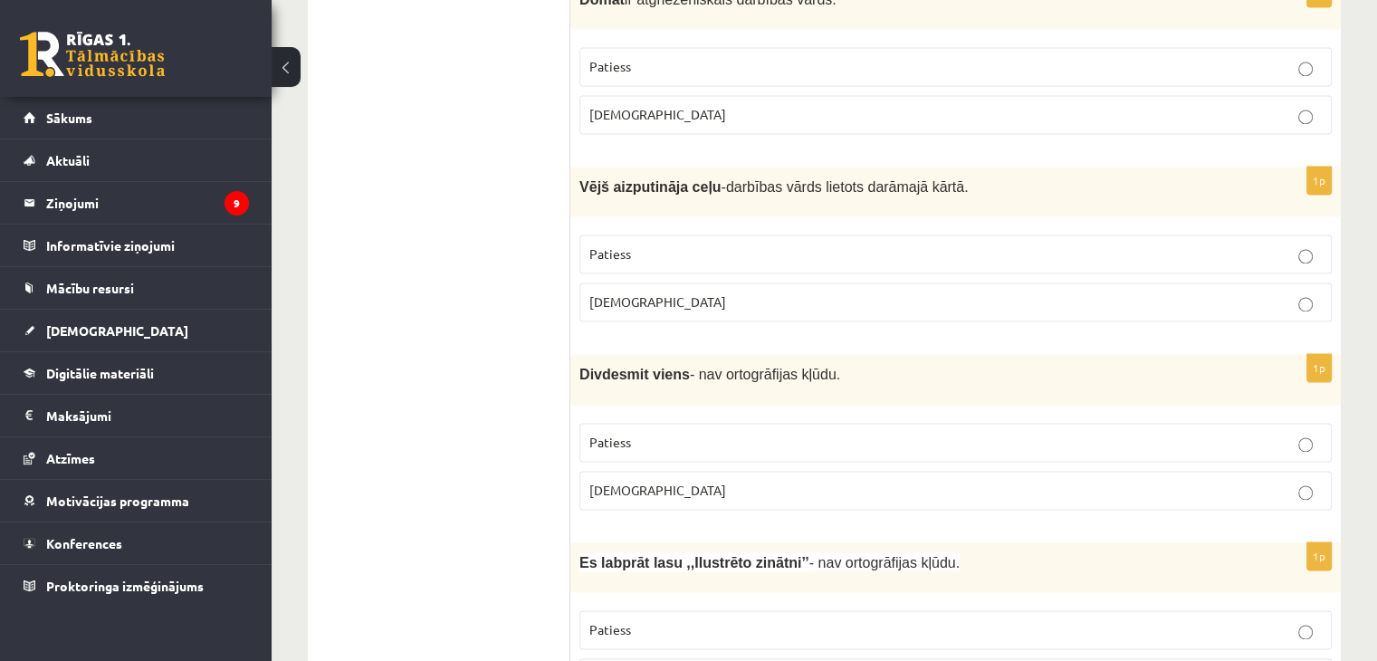
click at [887, 292] on p "Aplams" at bounding box center [956, 301] width 733 height 19
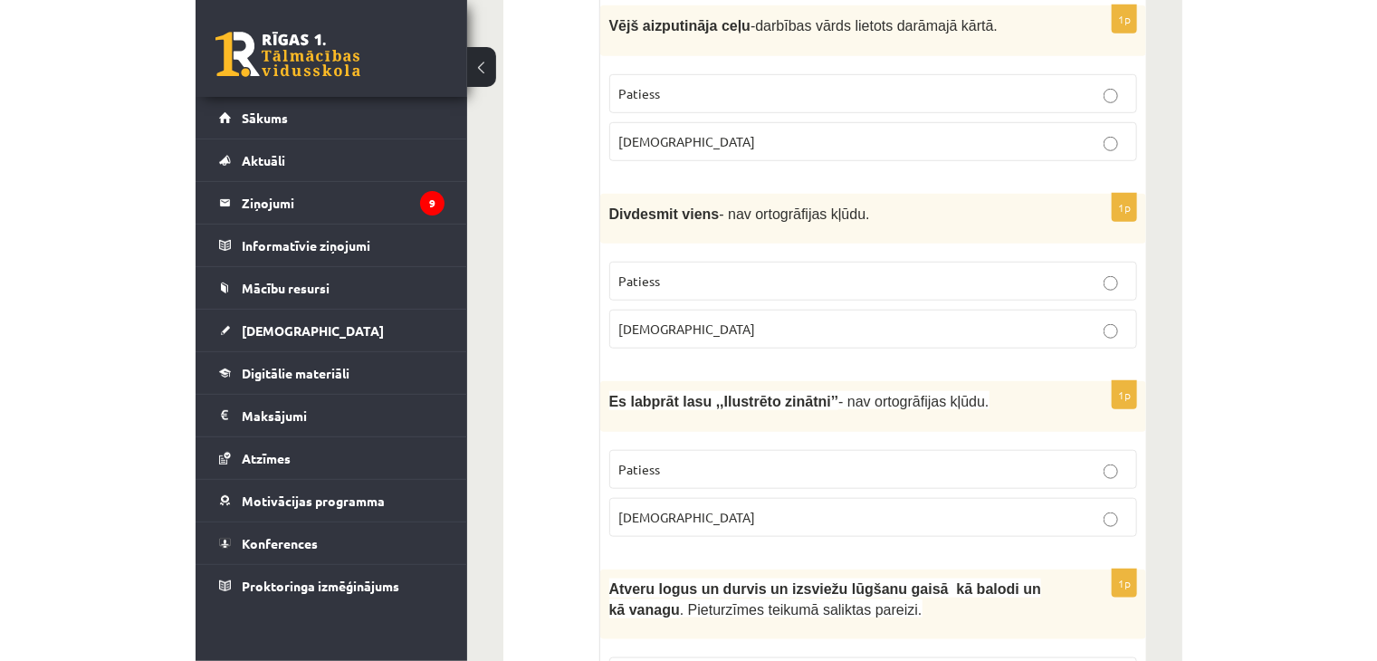
scroll to position [2838, 0]
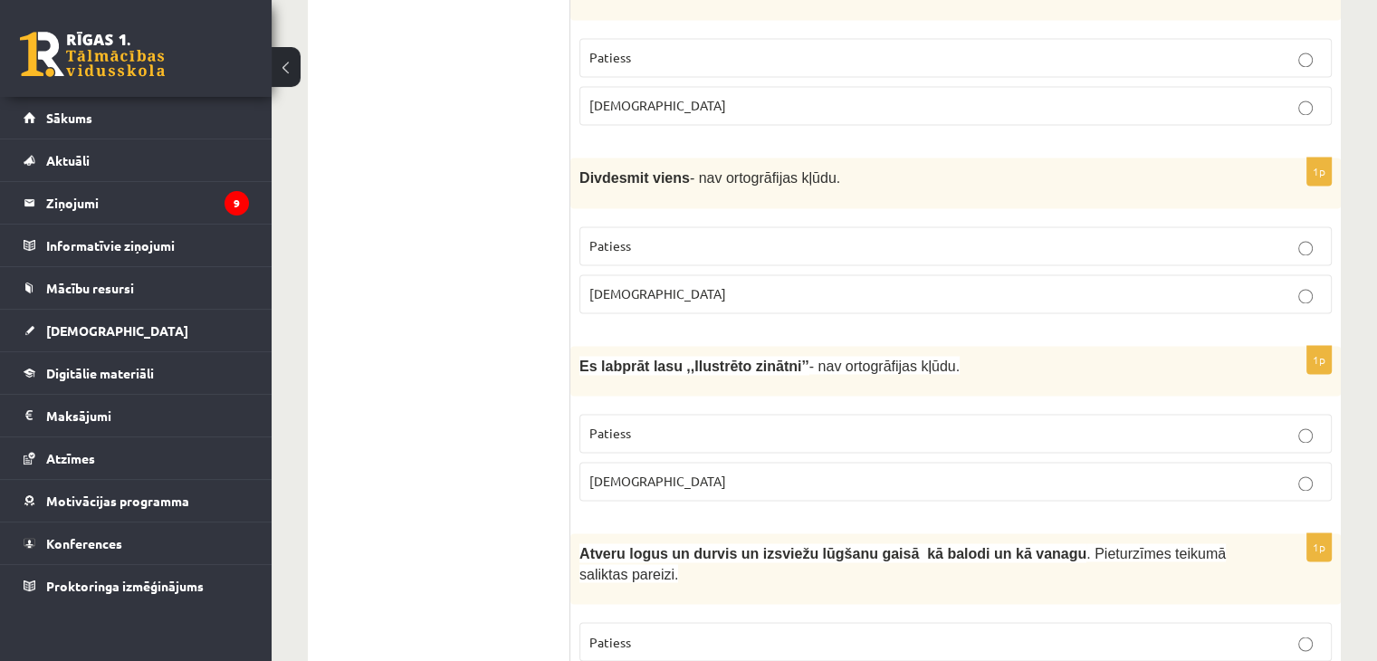
click at [702, 284] on p "Aplams" at bounding box center [956, 293] width 733 height 19
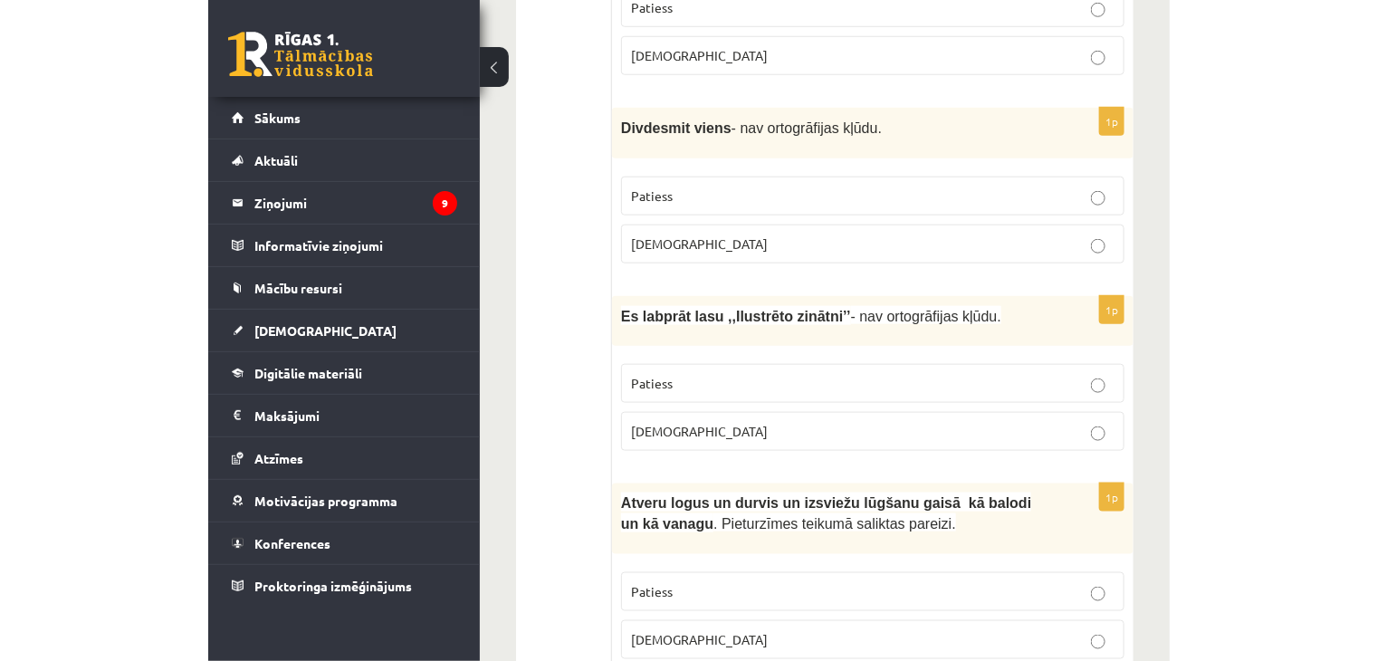
scroll to position [2929, 0]
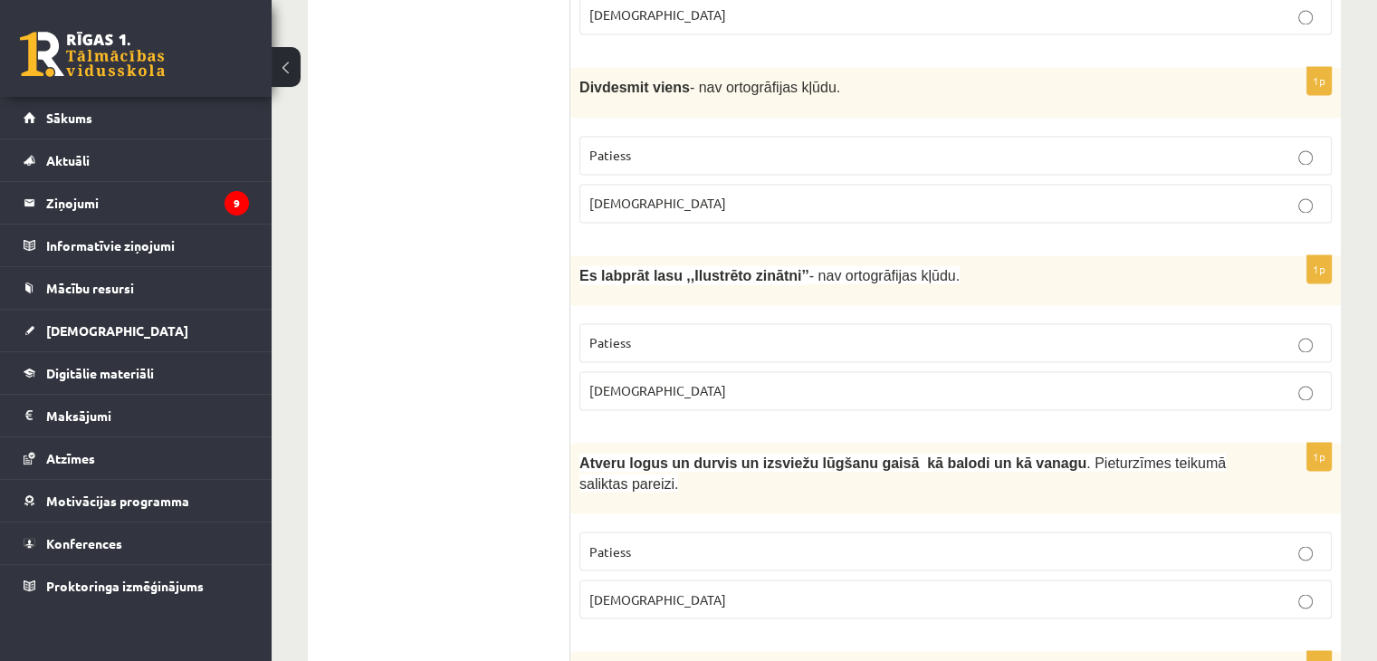
click at [692, 381] on p "Aplams" at bounding box center [956, 390] width 733 height 19
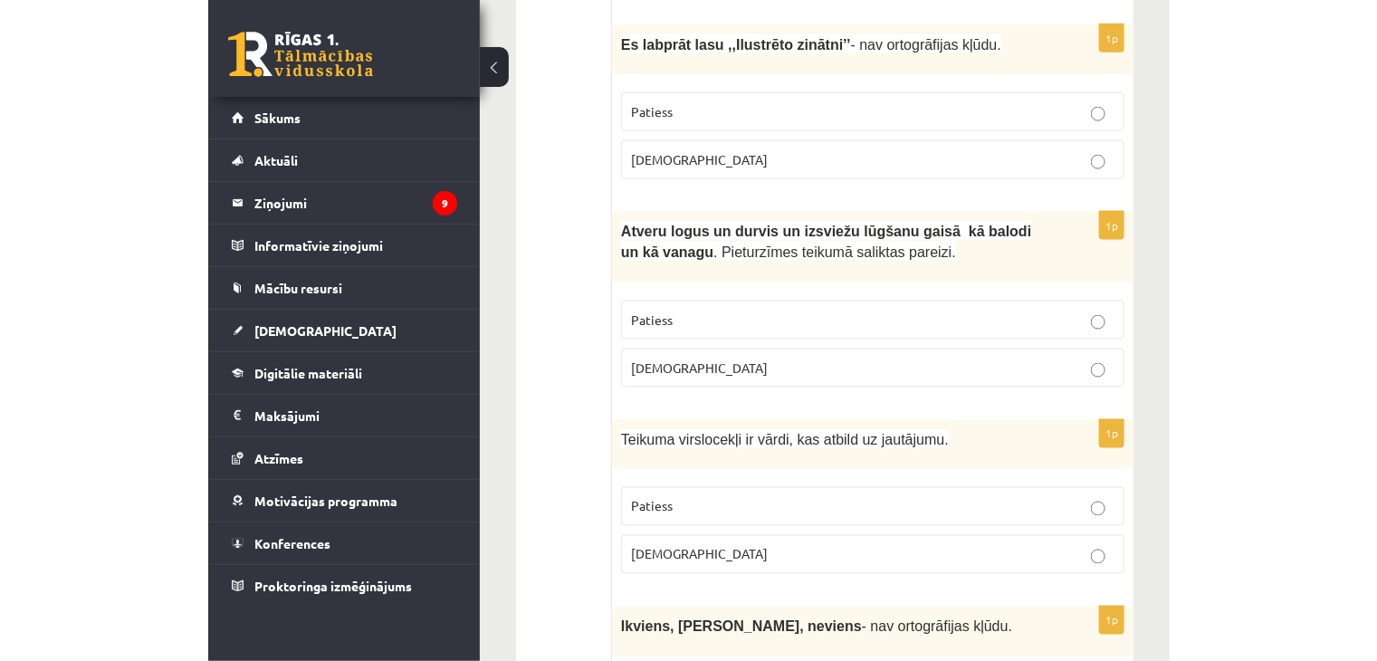
scroll to position [3200, 0]
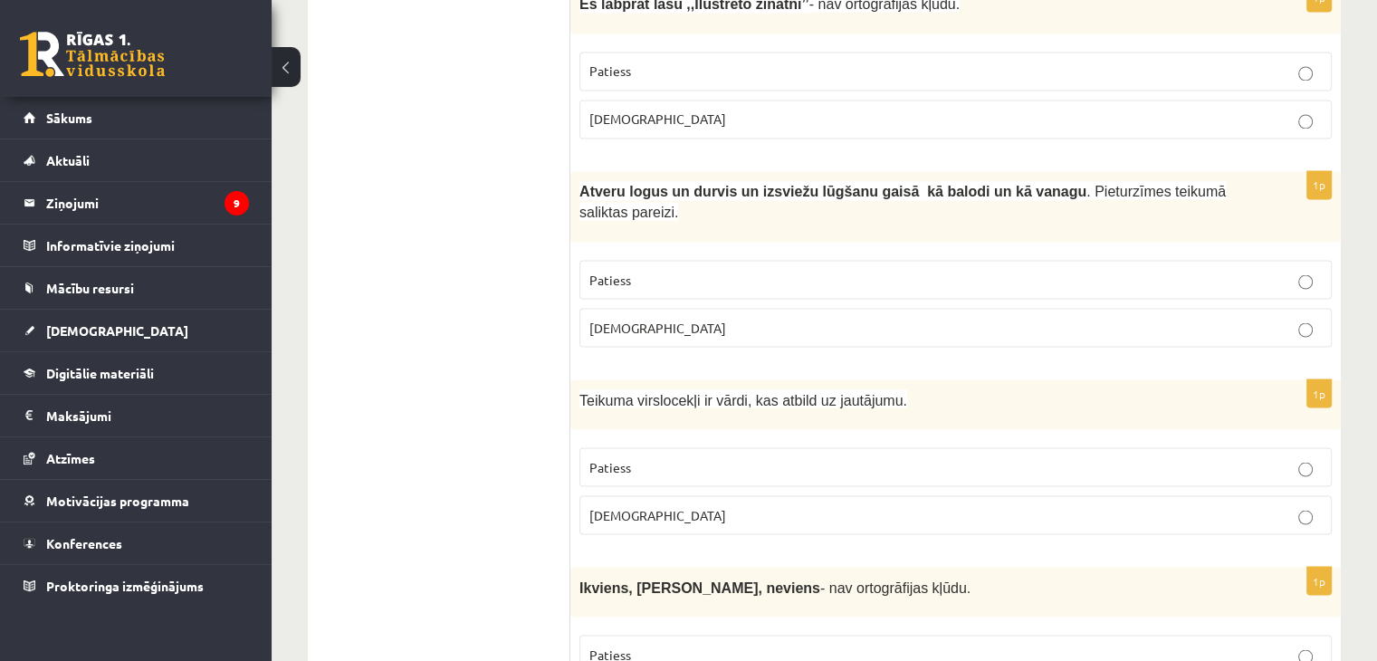
drag, startPoint x: 763, startPoint y: 282, endPoint x: 755, endPoint y: 323, distance: 42.4
click at [761, 308] on label "Aplams" at bounding box center [956, 327] width 753 height 39
click at [711, 457] on p "Patiess" at bounding box center [956, 466] width 733 height 19
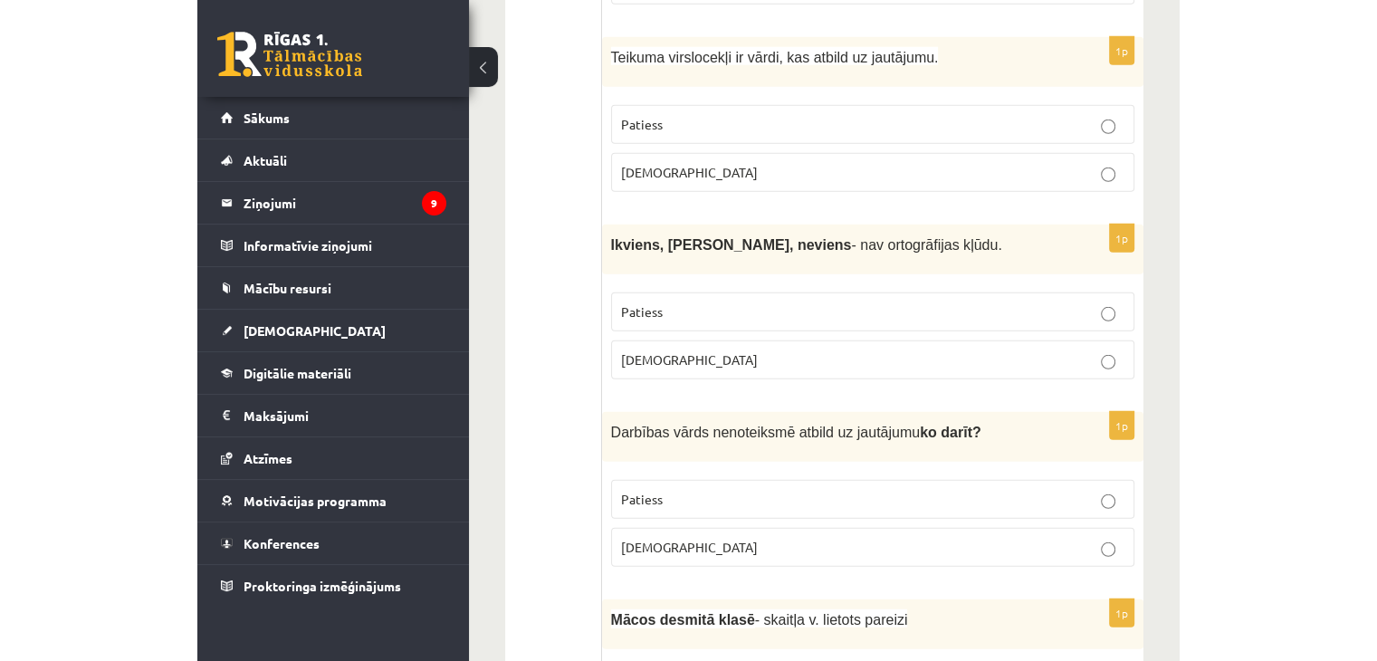
scroll to position [3578, 0]
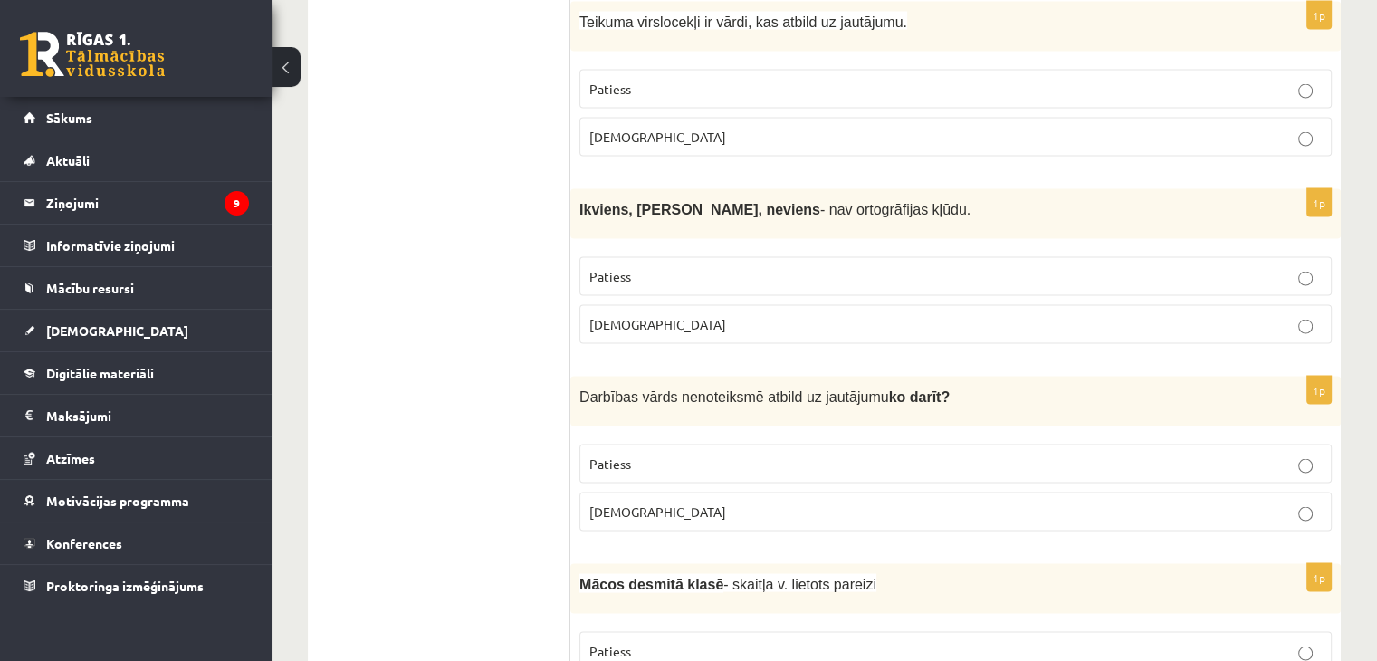
click at [1117, 315] on p "Aplams" at bounding box center [956, 324] width 733 height 19
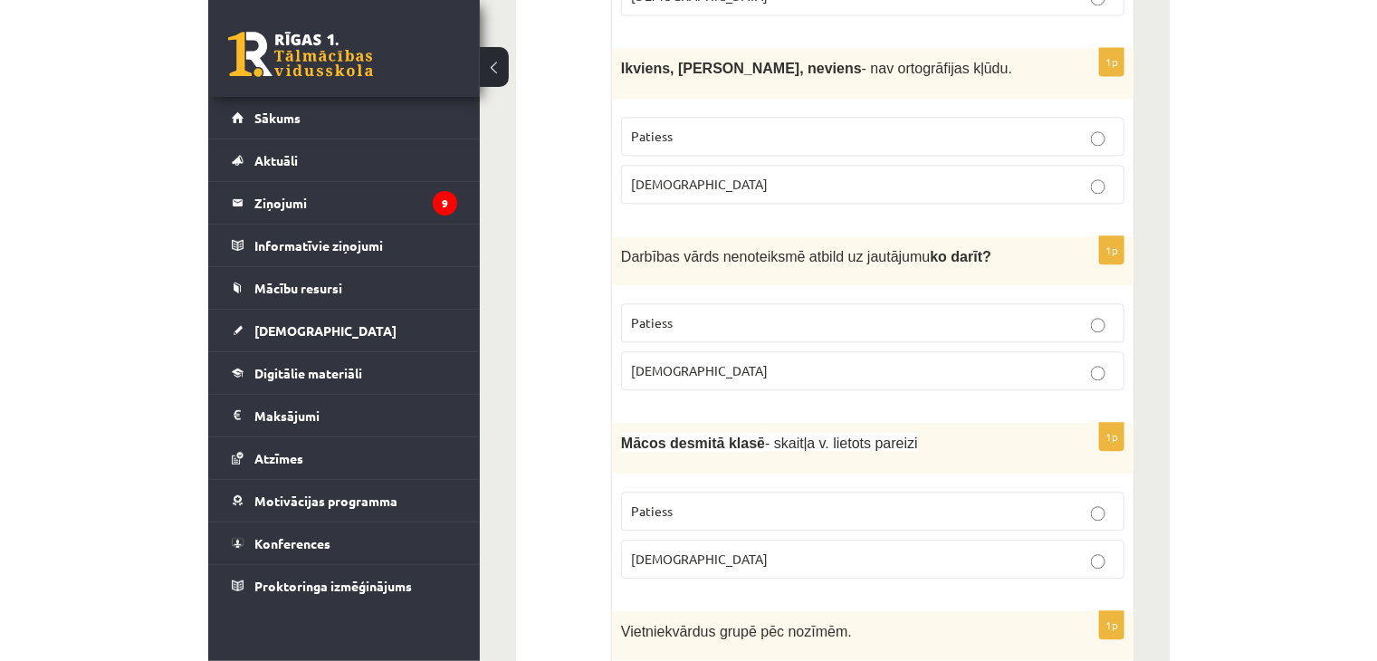
scroll to position [3759, 0]
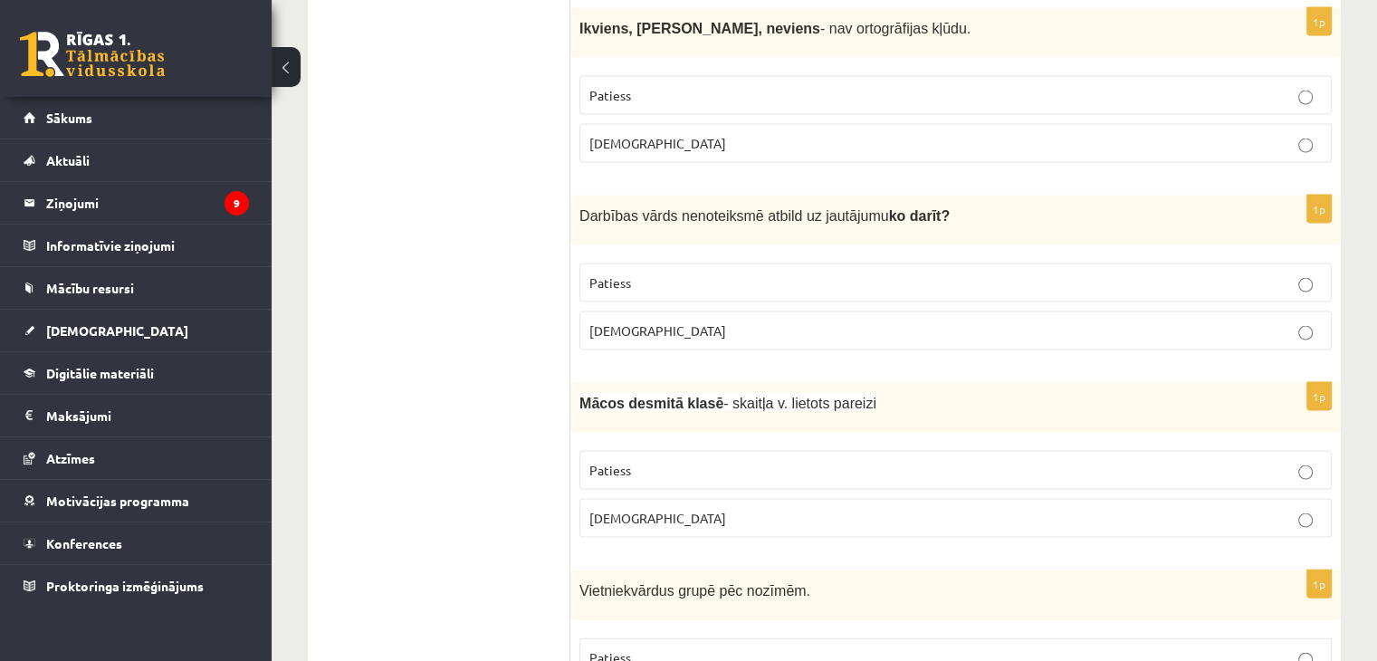
click at [657, 273] on p "Patiess" at bounding box center [956, 282] width 733 height 19
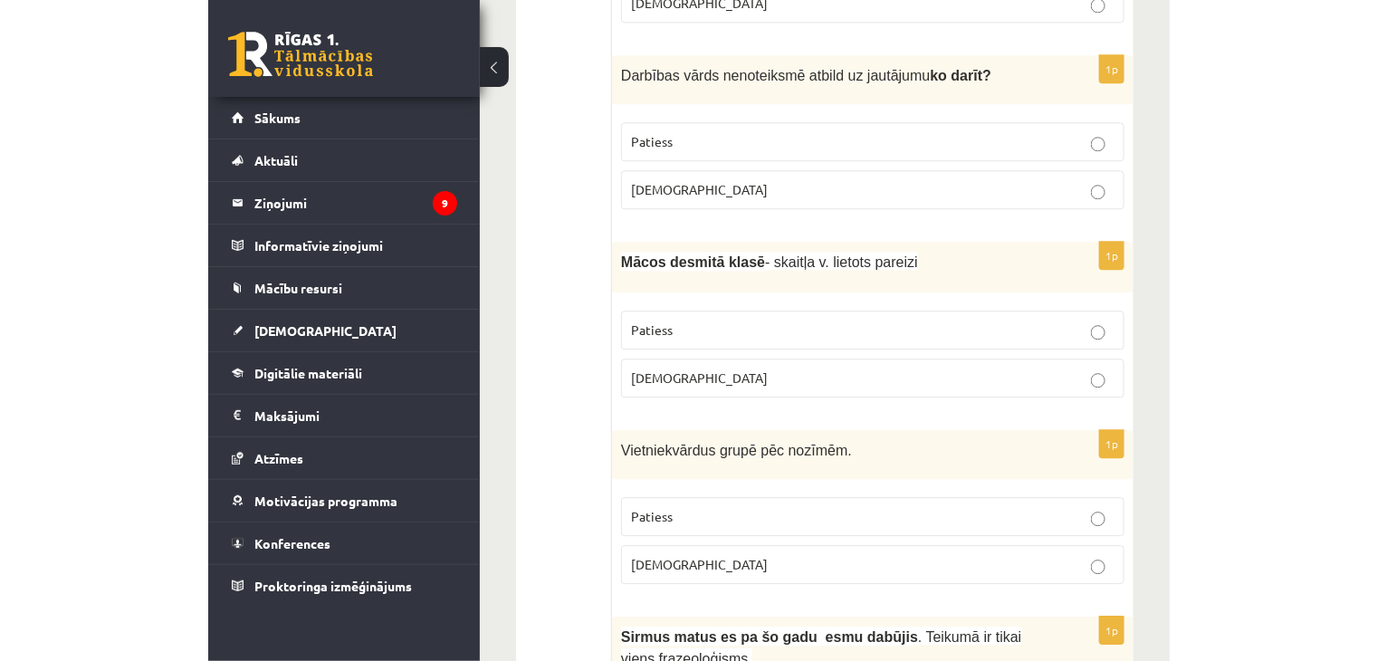
scroll to position [3940, 0]
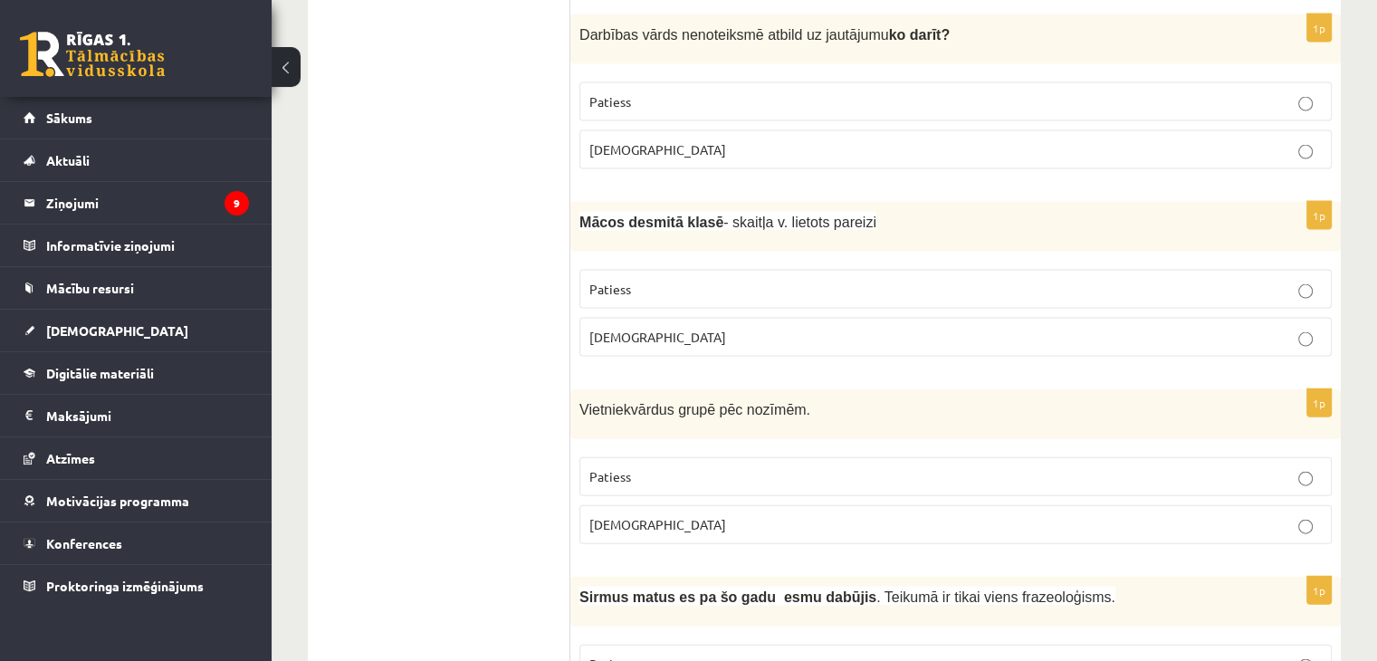
click at [611, 281] on span "Patiess" at bounding box center [611, 289] width 42 height 16
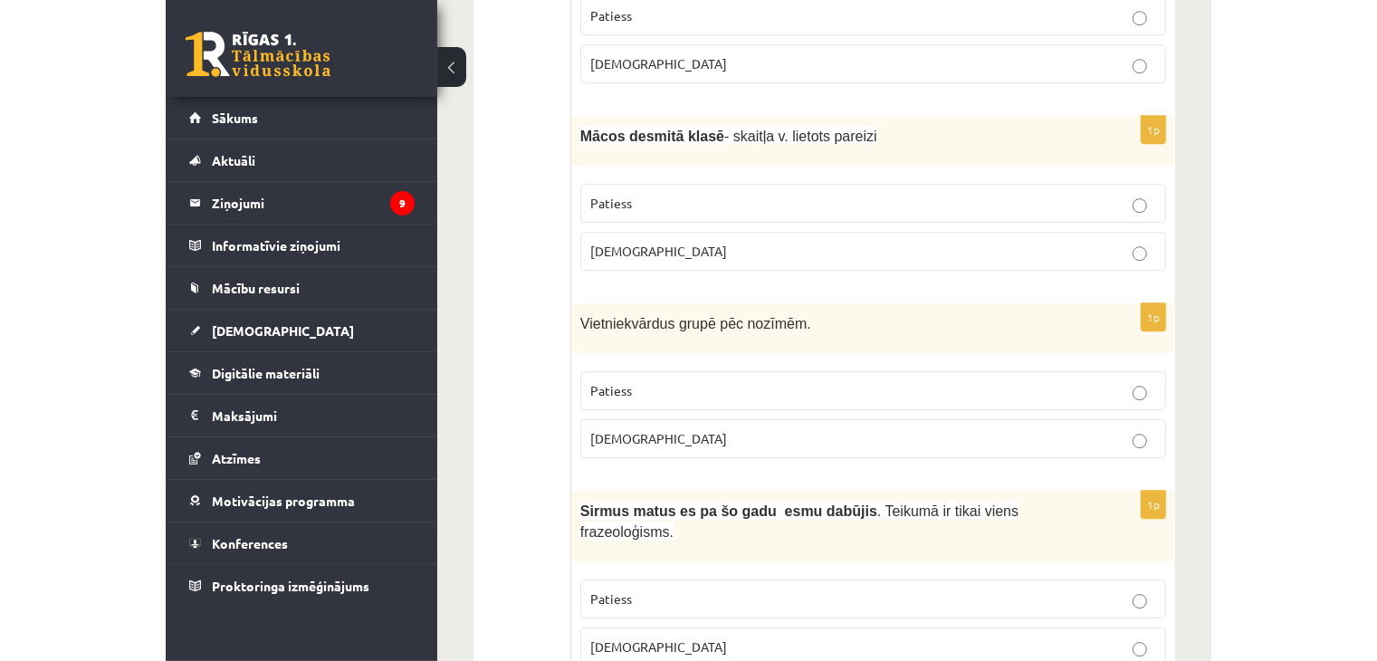
scroll to position [4060, 0]
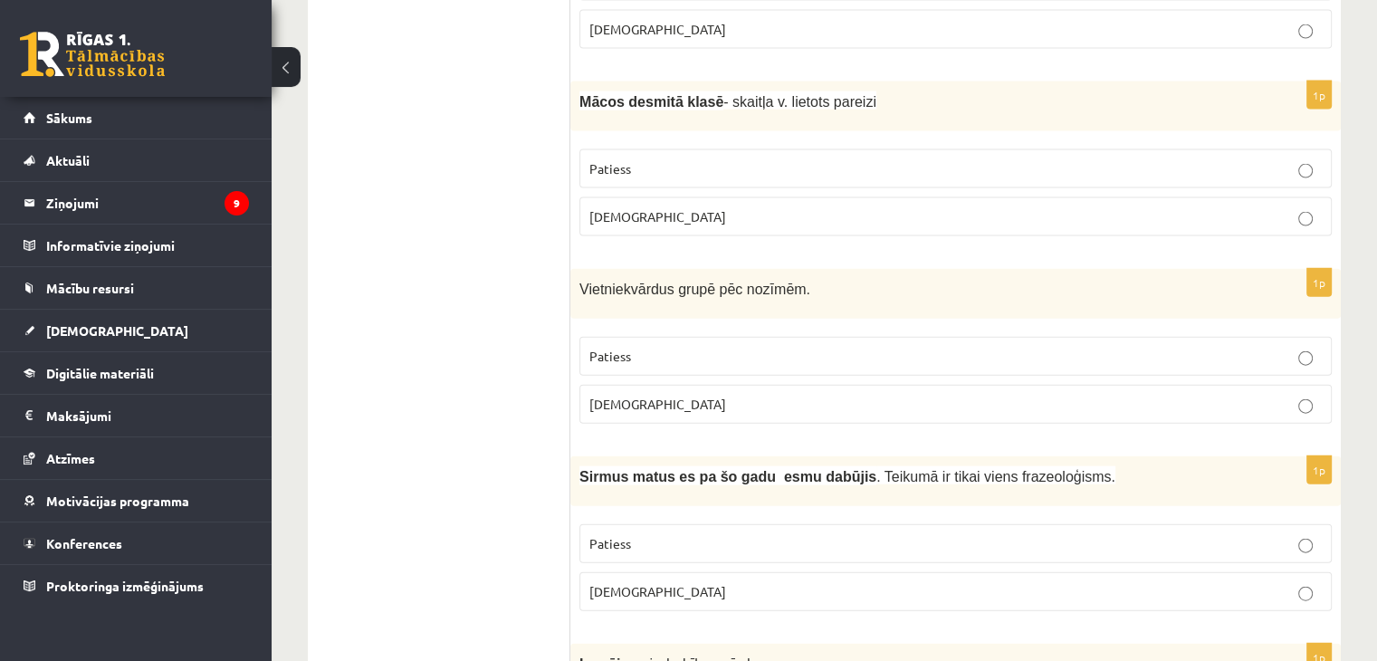
click at [793, 347] on p "Patiess" at bounding box center [956, 356] width 733 height 19
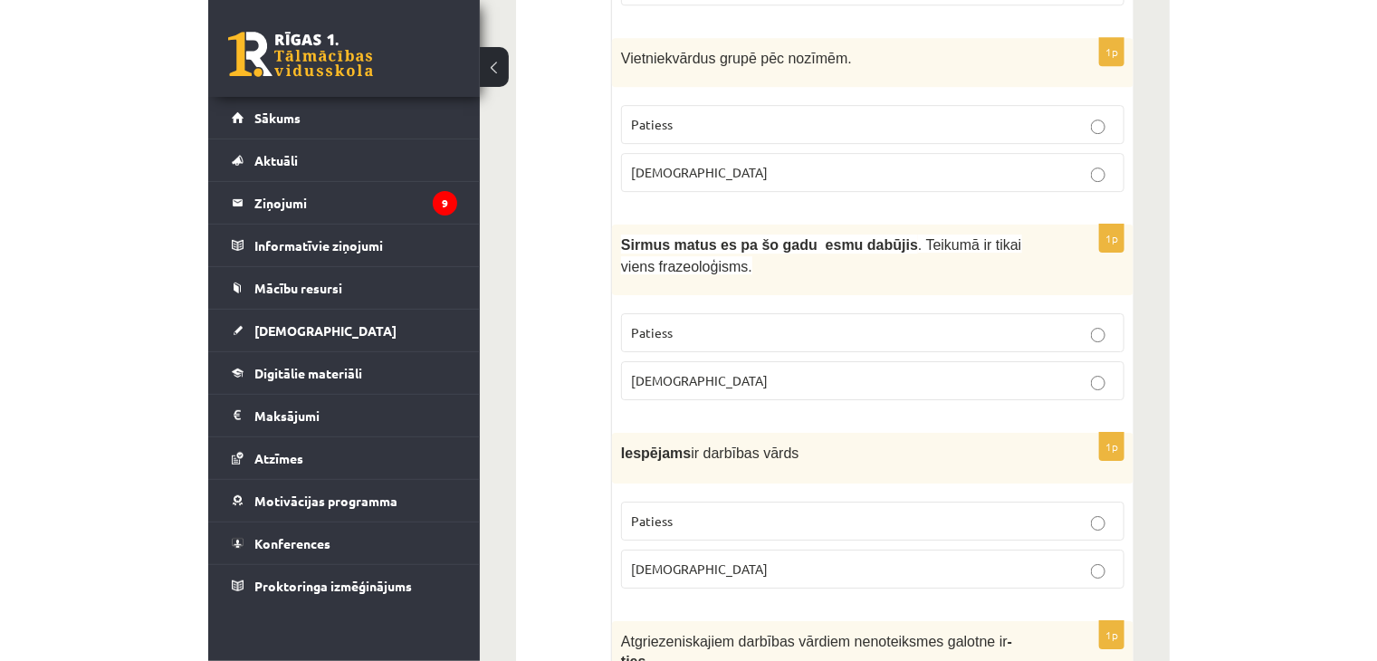
scroll to position [4332, 0]
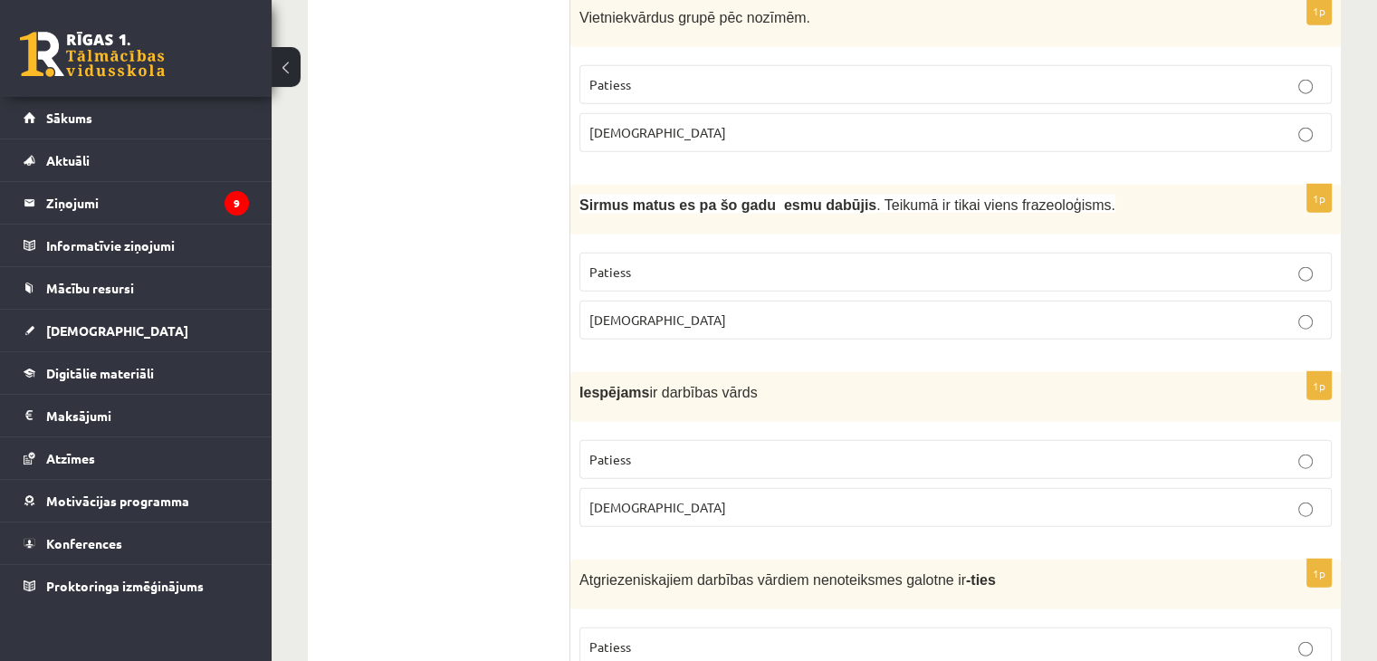
click at [795, 301] on label "Aplams" at bounding box center [956, 320] width 753 height 39
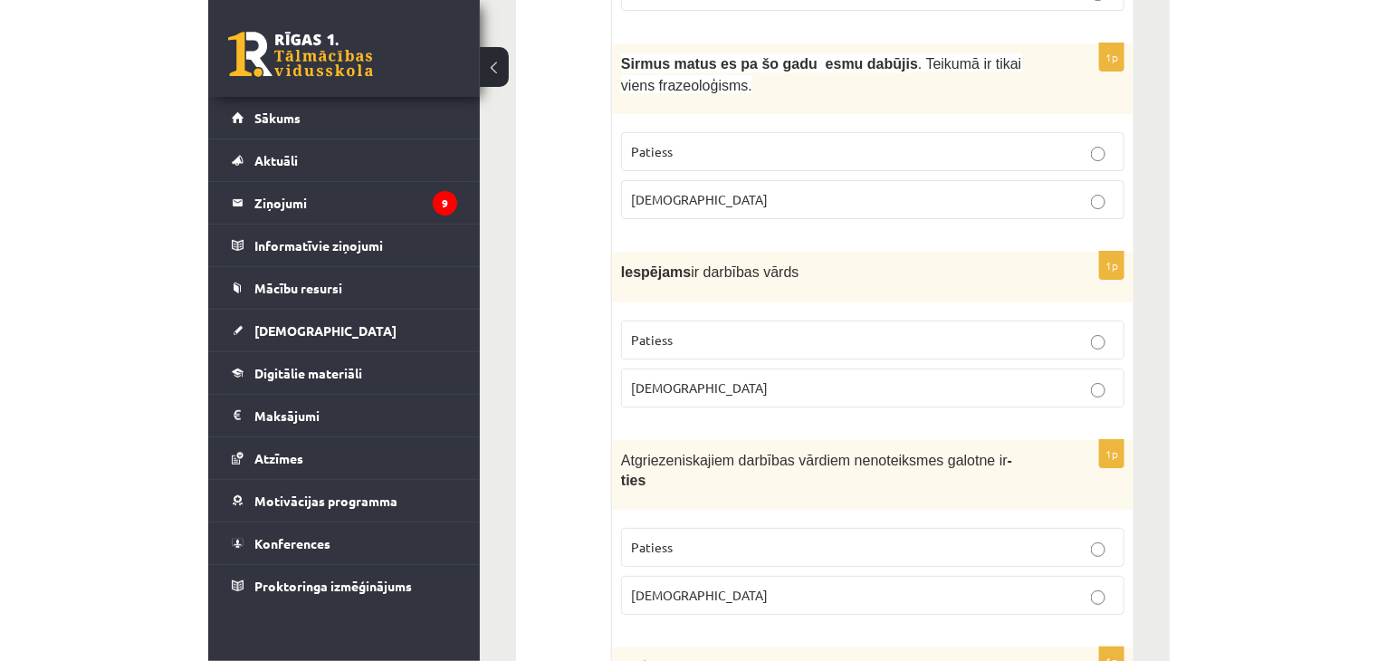
scroll to position [4513, 0]
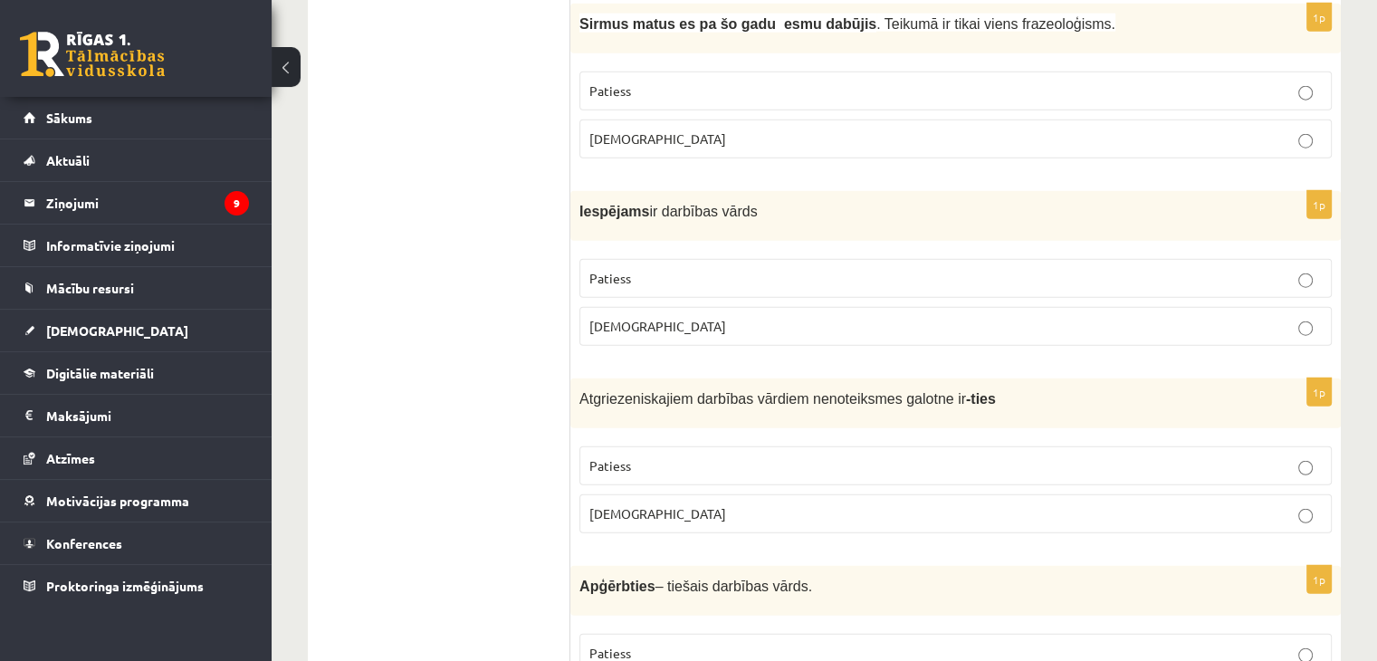
click at [930, 317] on p "Aplams" at bounding box center [956, 326] width 733 height 19
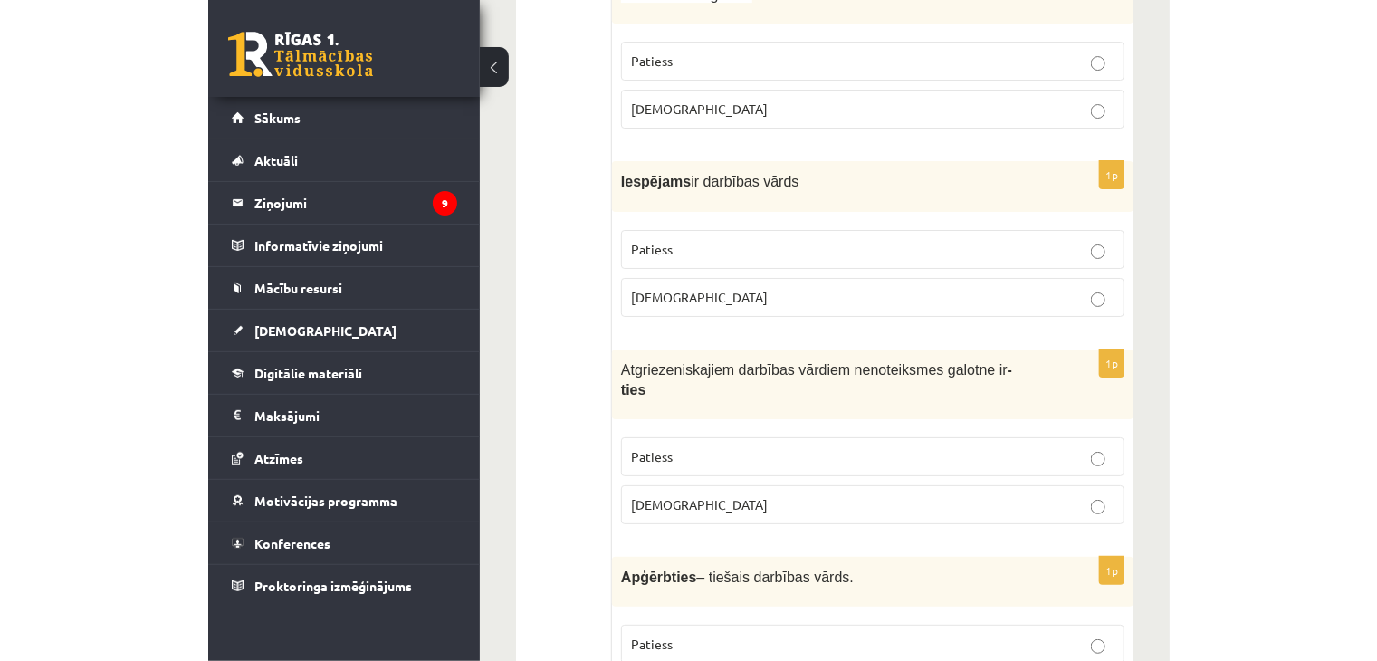
scroll to position [4604, 0]
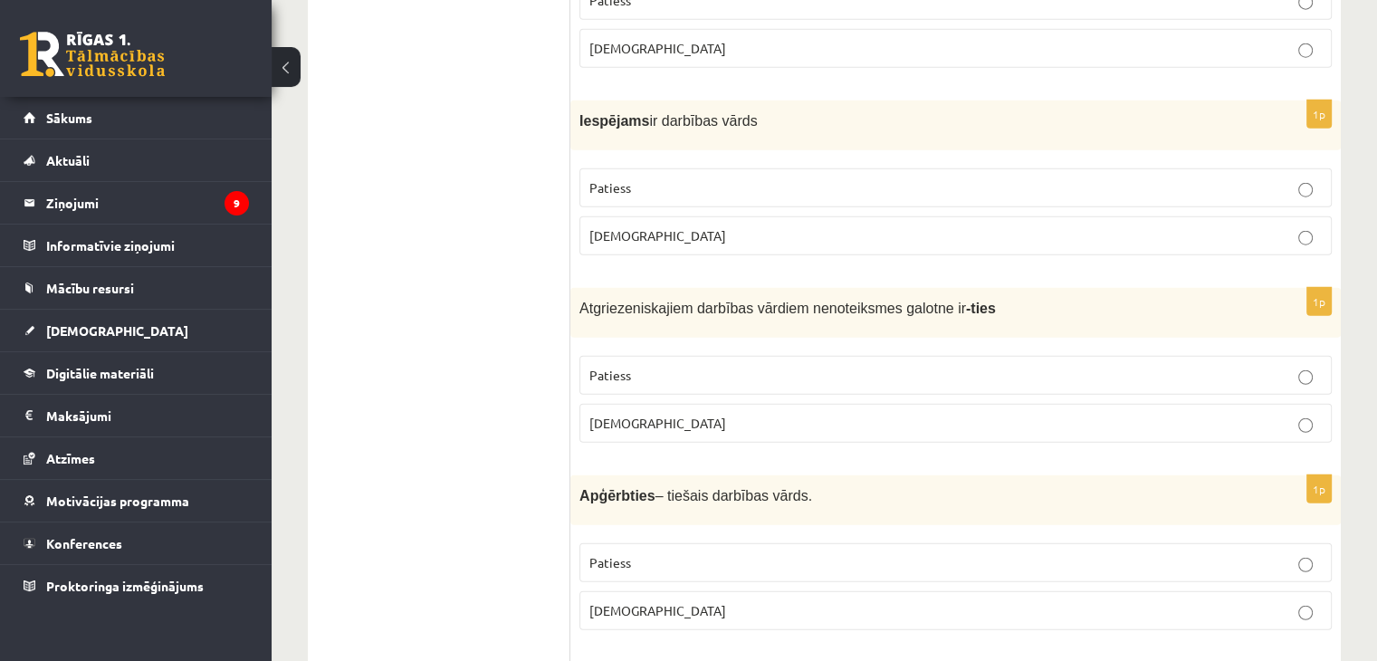
click at [667, 366] on p "Patiess" at bounding box center [956, 375] width 733 height 19
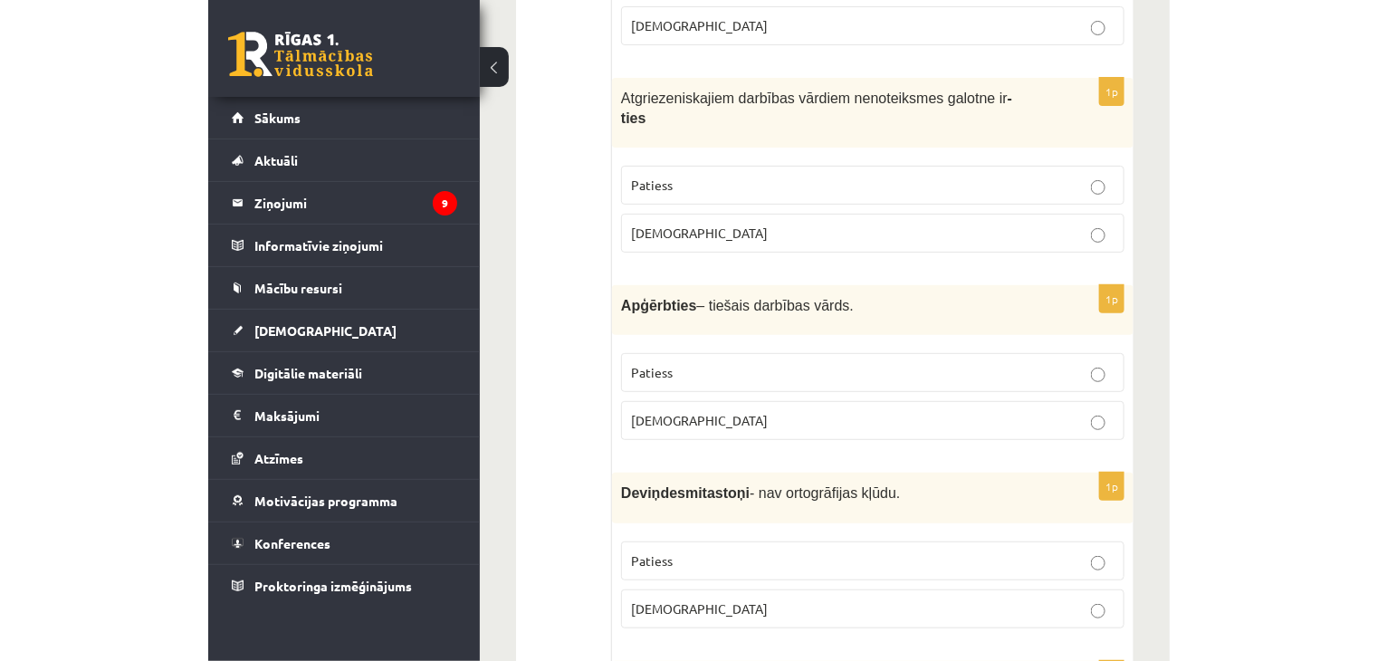
scroll to position [4875, 0]
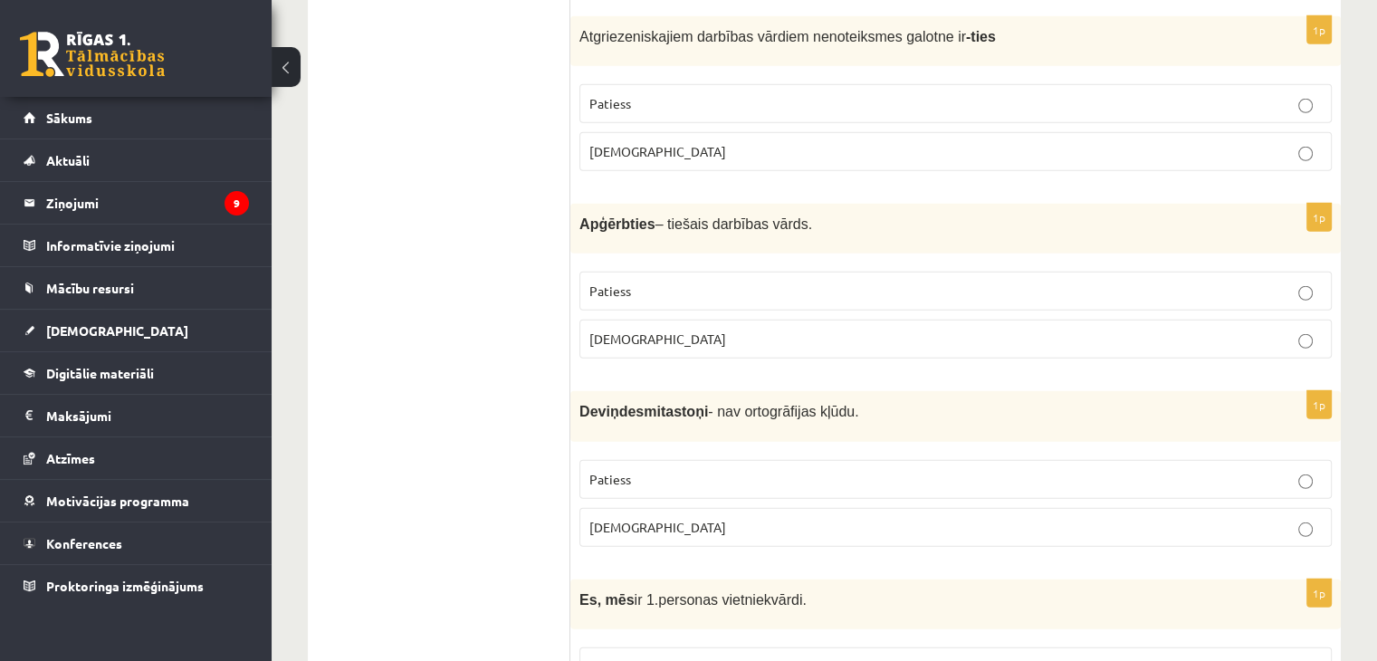
click at [792, 320] on label "Aplams" at bounding box center [956, 339] width 753 height 39
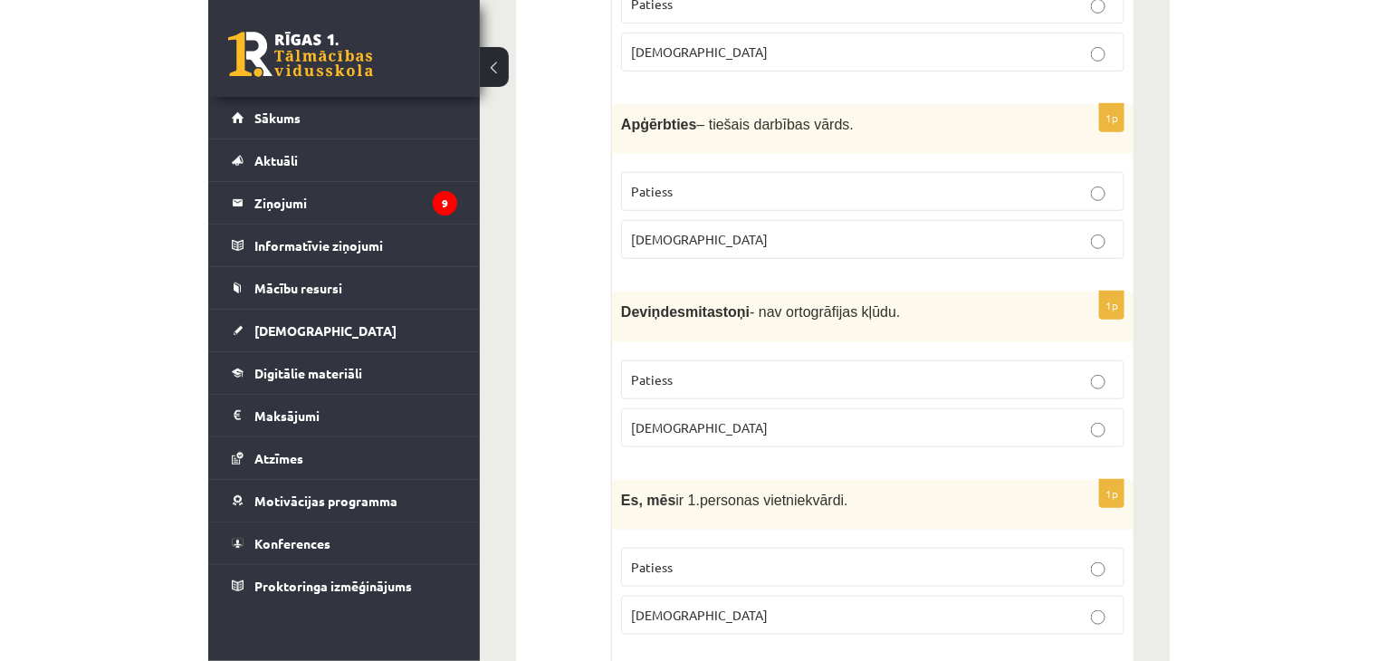
scroll to position [5057, 0]
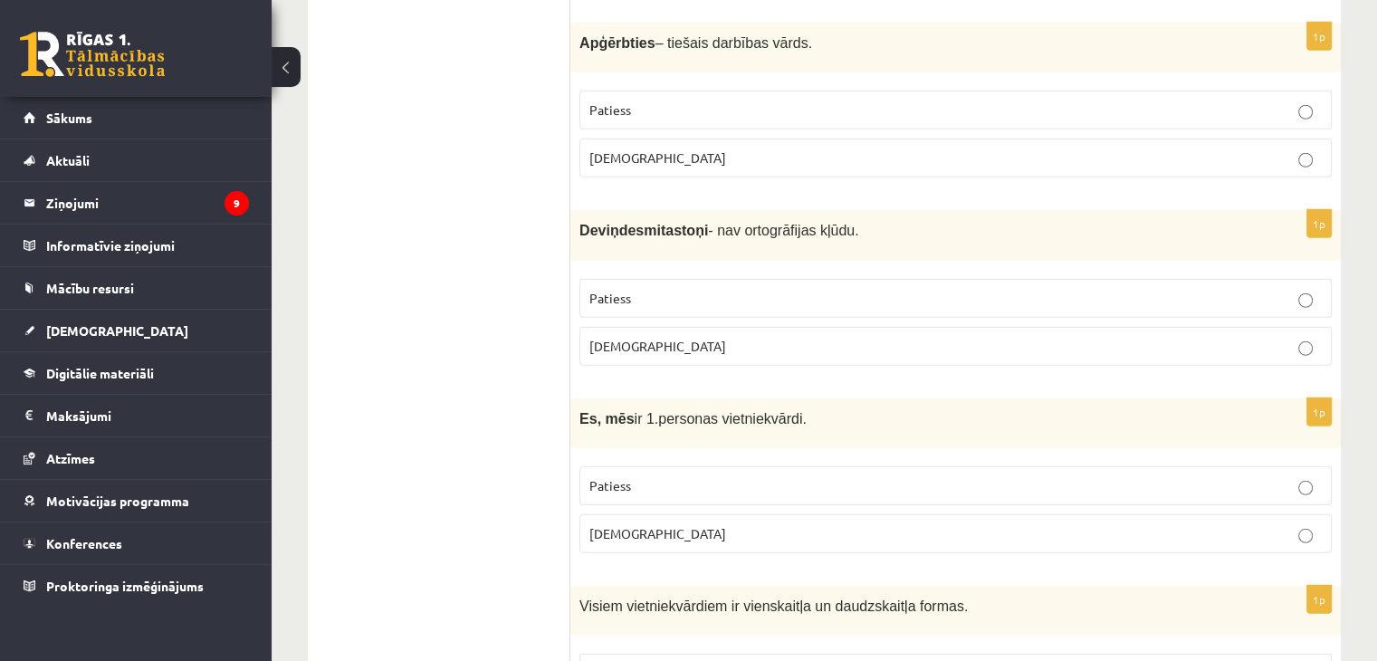
click at [944, 279] on label "Patiess" at bounding box center [956, 298] width 753 height 39
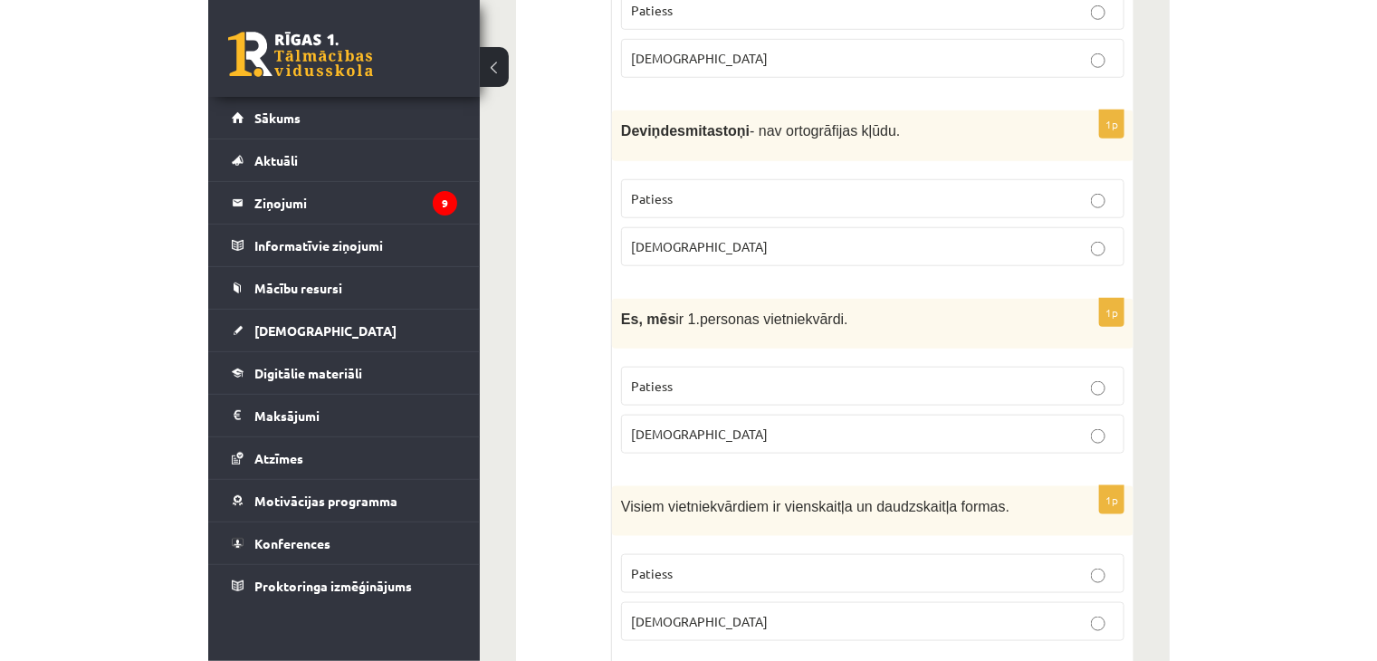
scroll to position [5238, 0]
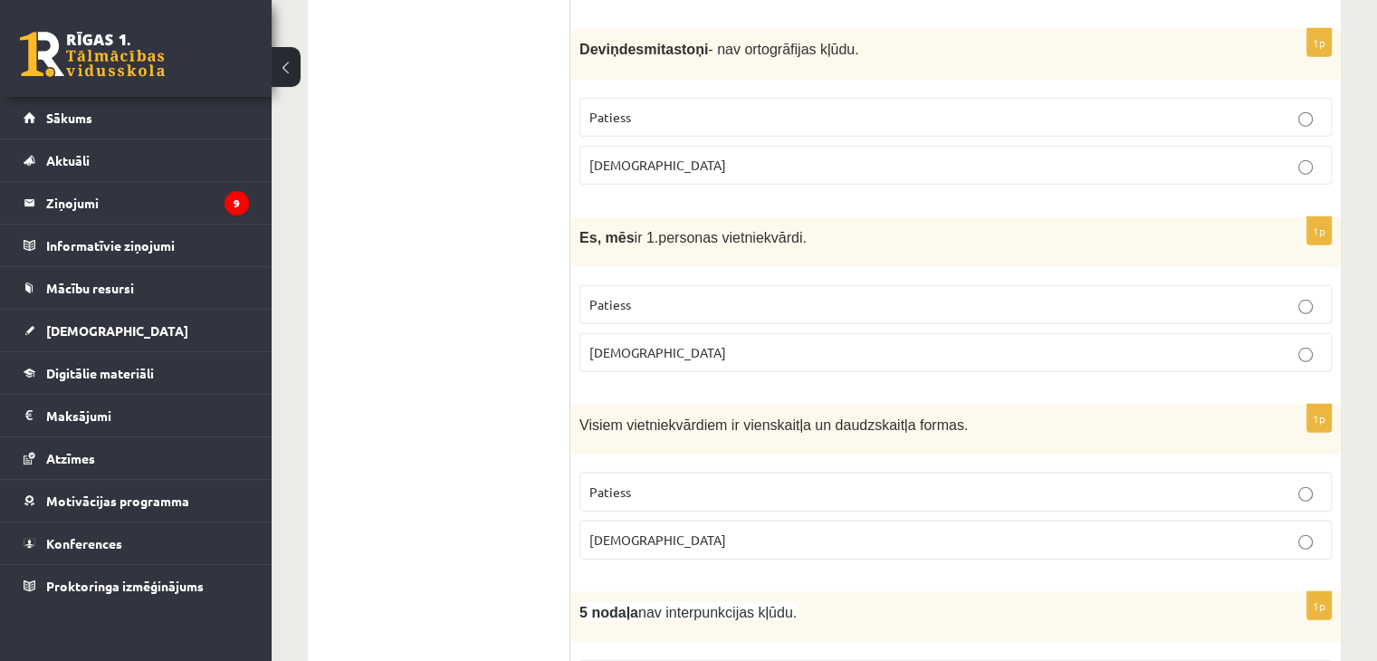
click at [663, 295] on p "Patiess" at bounding box center [956, 304] width 733 height 19
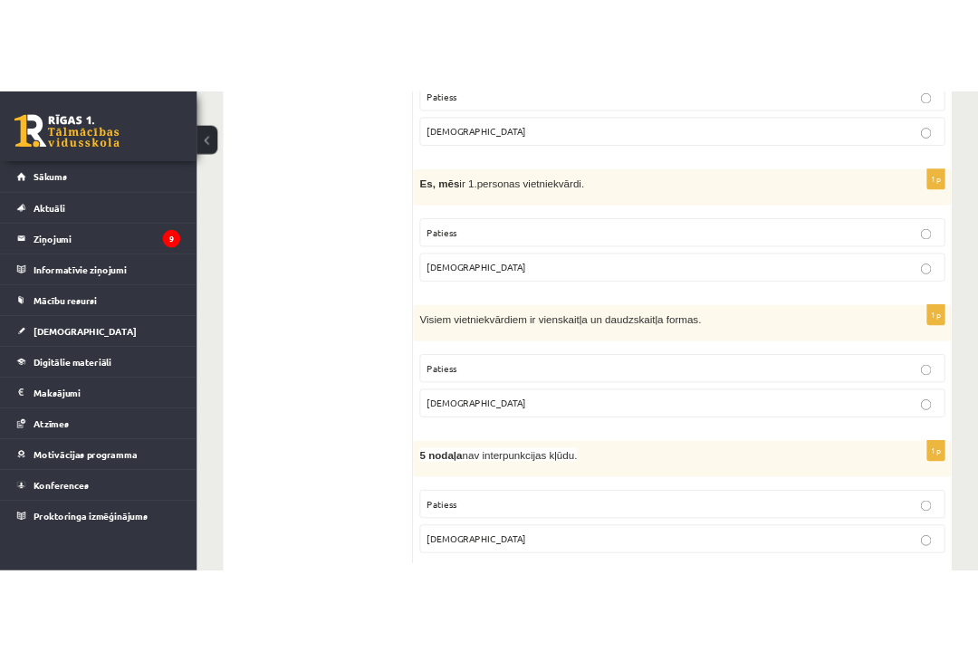
scroll to position [5332, 0]
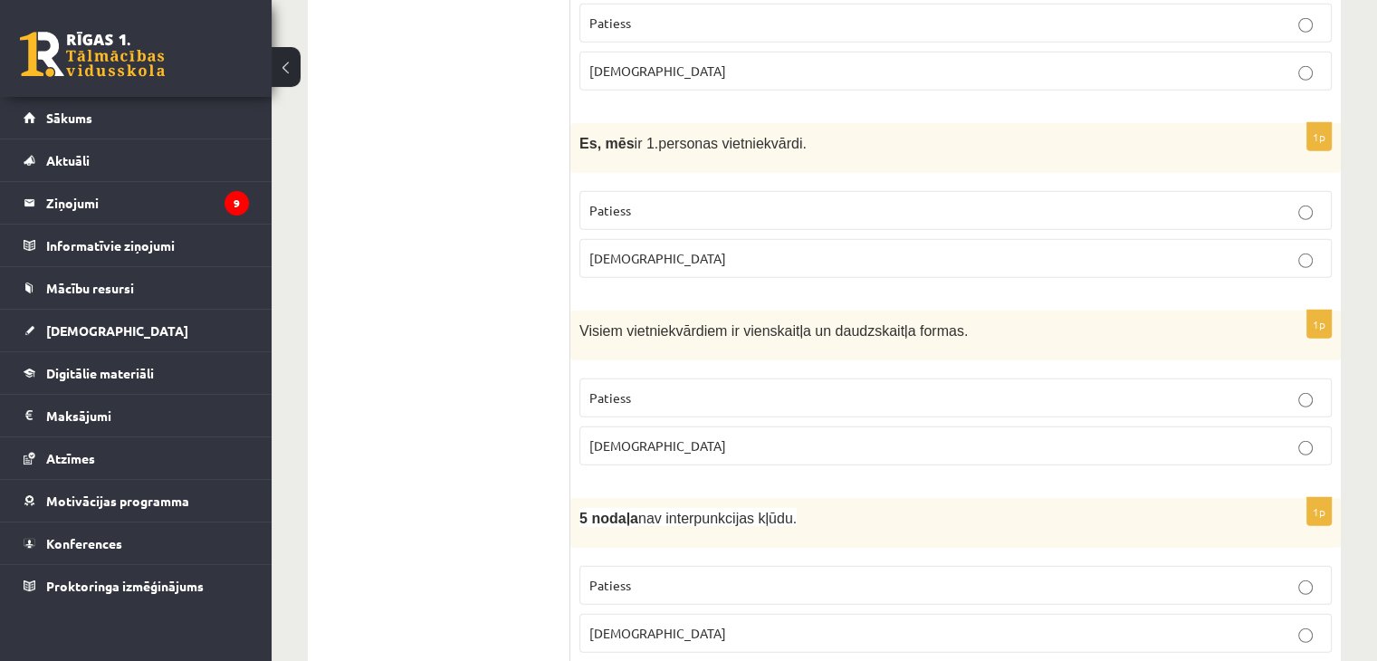
click at [1118, 436] on p "Aplams" at bounding box center [956, 445] width 733 height 19
click at [939, 576] on p "Patiess" at bounding box center [956, 585] width 733 height 19
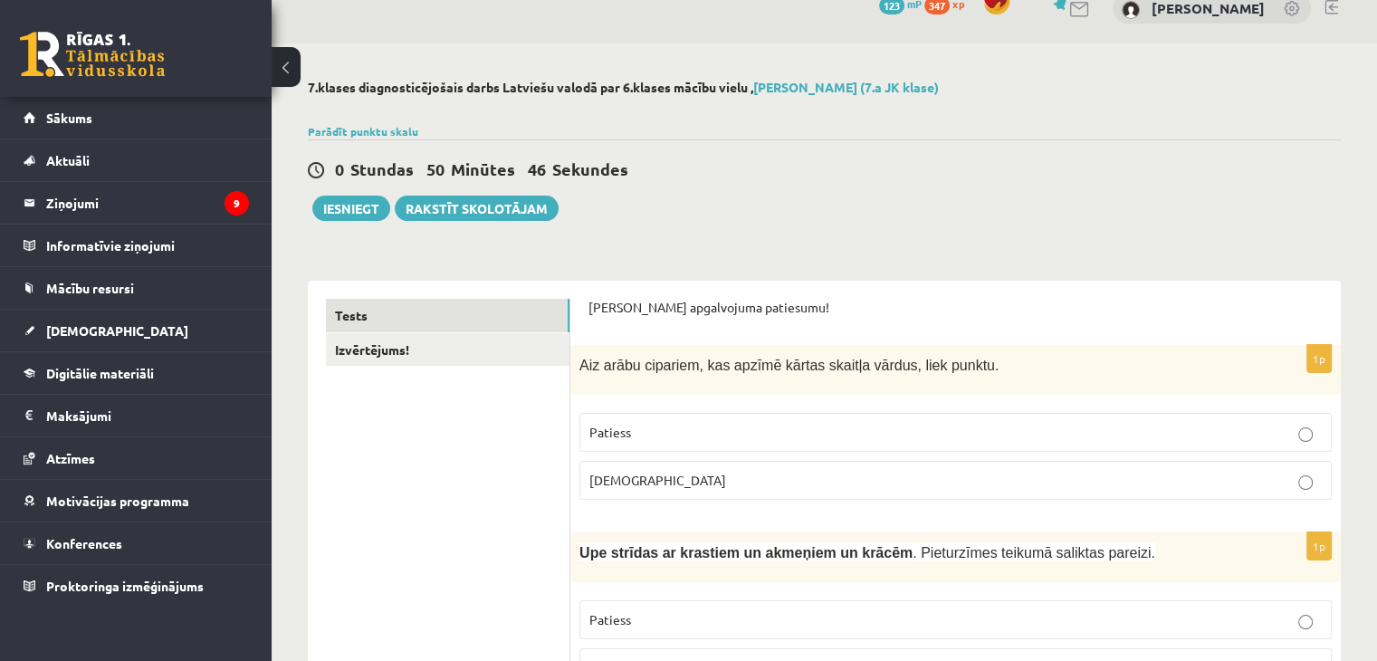
scroll to position [0, 0]
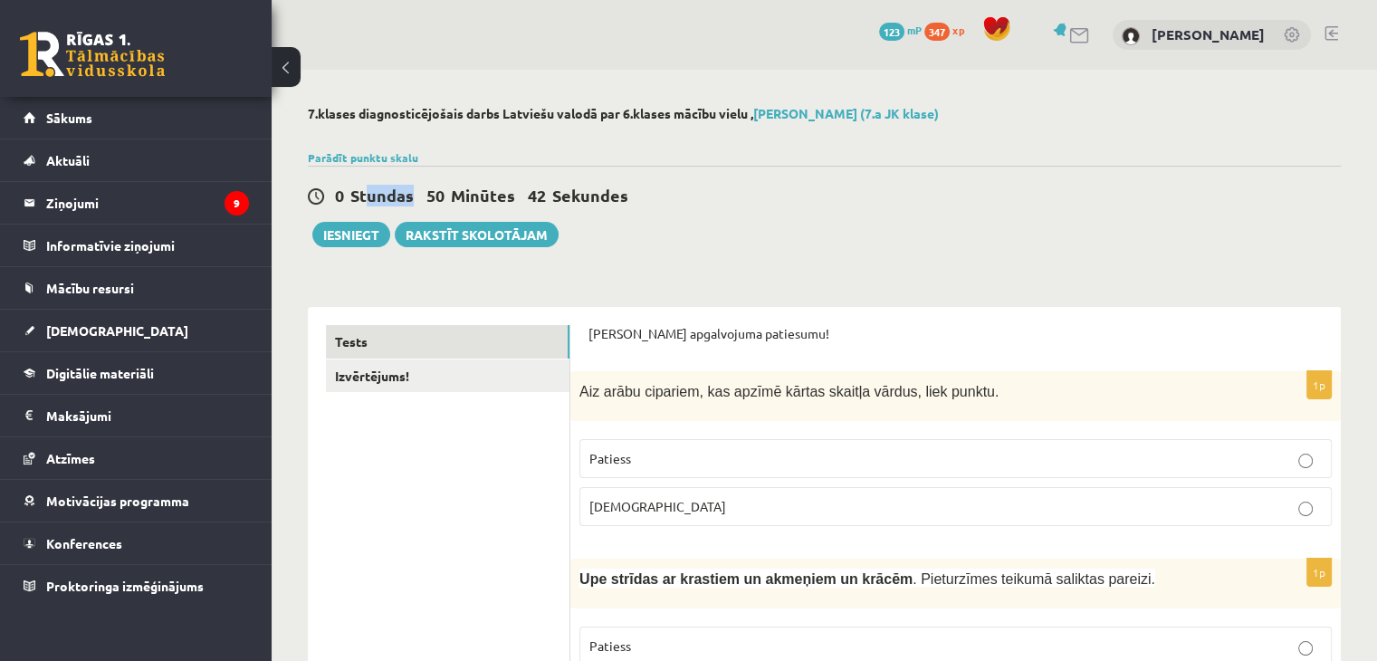
drag, startPoint x: 344, startPoint y: 218, endPoint x: 367, endPoint y: 190, distance: 36.1
click at [364, 203] on div "0 Stundas 50 Minūtes 42 Sekundes" at bounding box center [824, 197] width 1033 height 24
click at [724, 197] on div "0 Stundas 50 Minūtes 41 Sekundes" at bounding box center [824, 197] width 1033 height 24
click at [337, 236] on button "Iesniegt" at bounding box center [351, 234] width 78 height 25
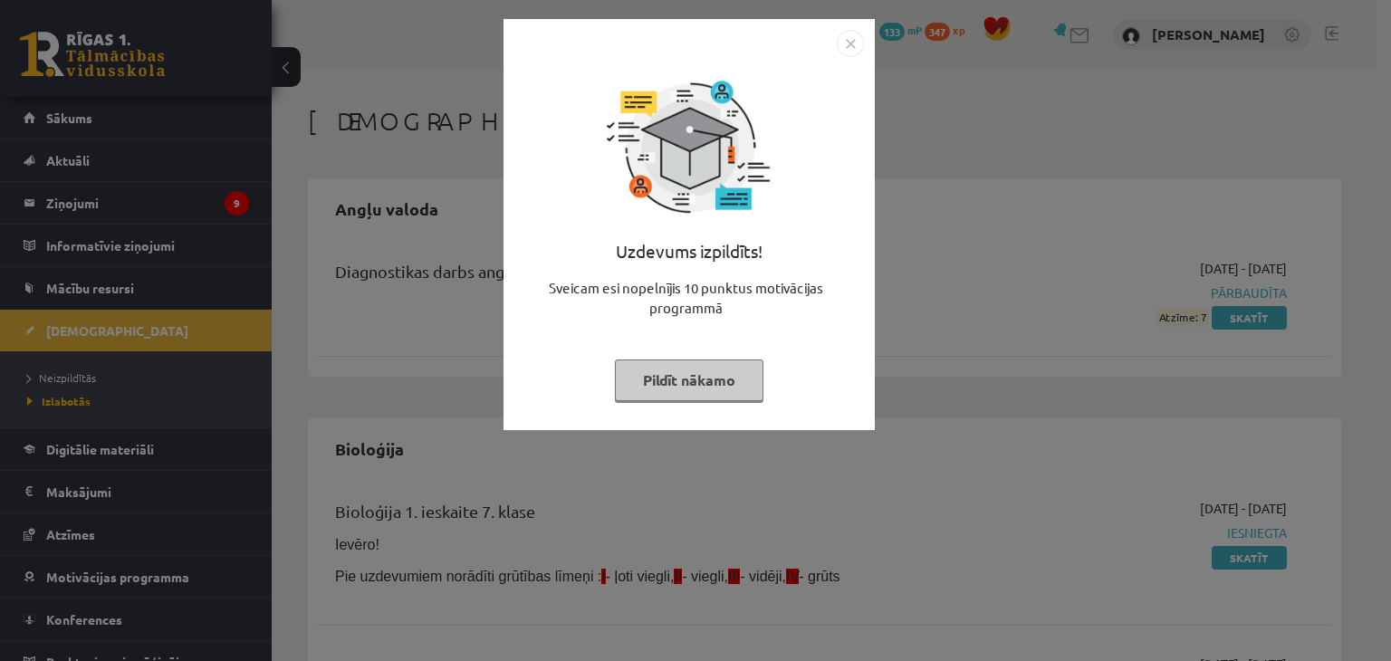
click at [659, 365] on button "Pildīt nākamo" at bounding box center [689, 380] width 149 height 42
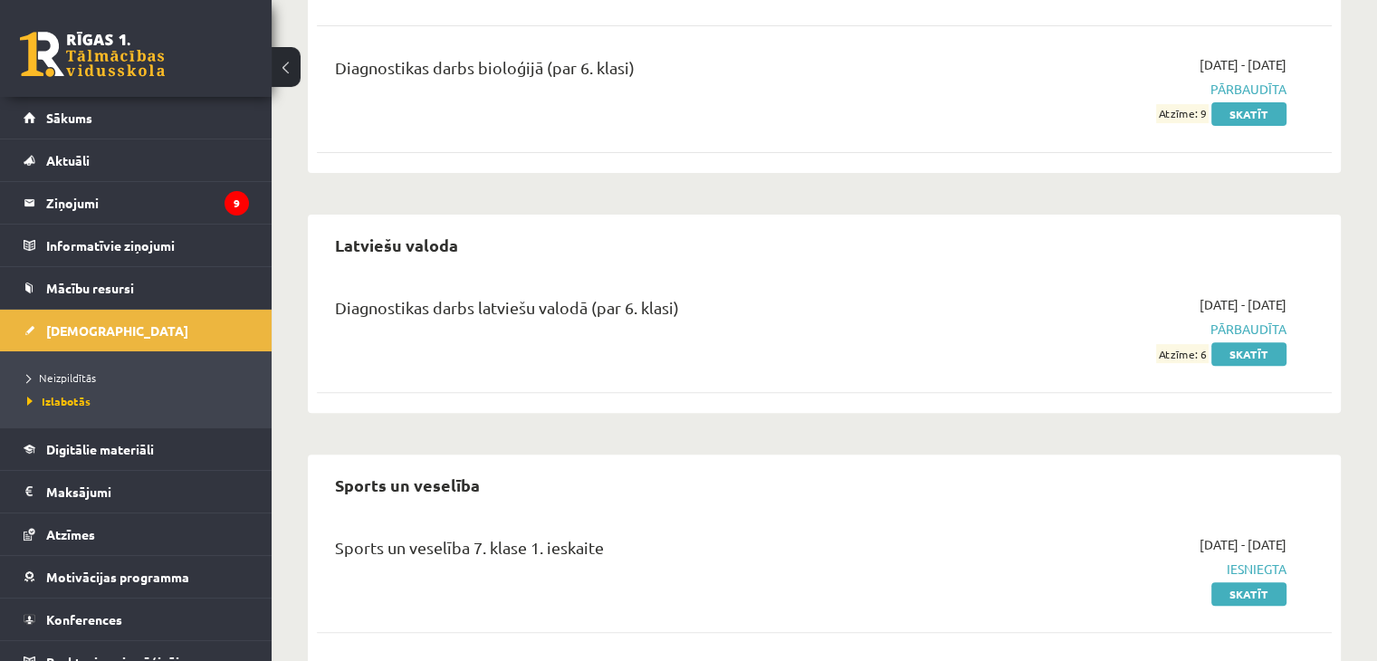
scroll to position [543, 0]
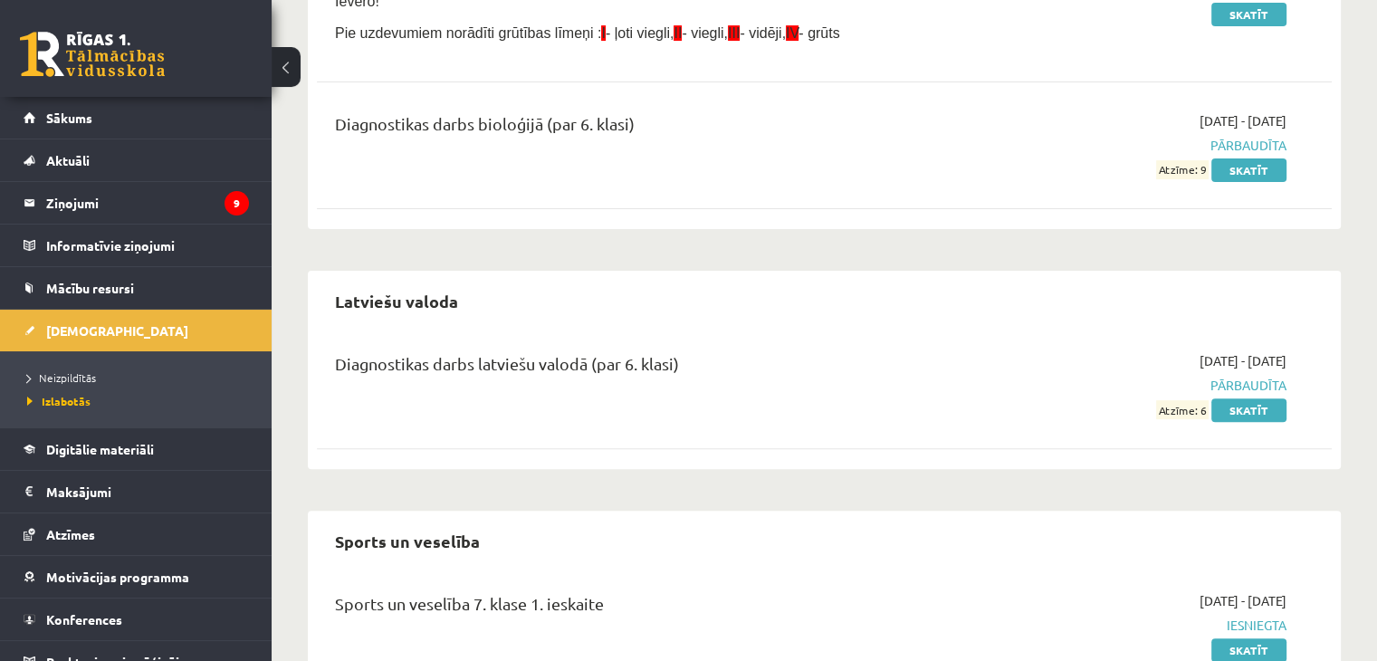
click at [1176, 405] on span "Atzīme: 6" at bounding box center [1182, 409] width 53 height 19
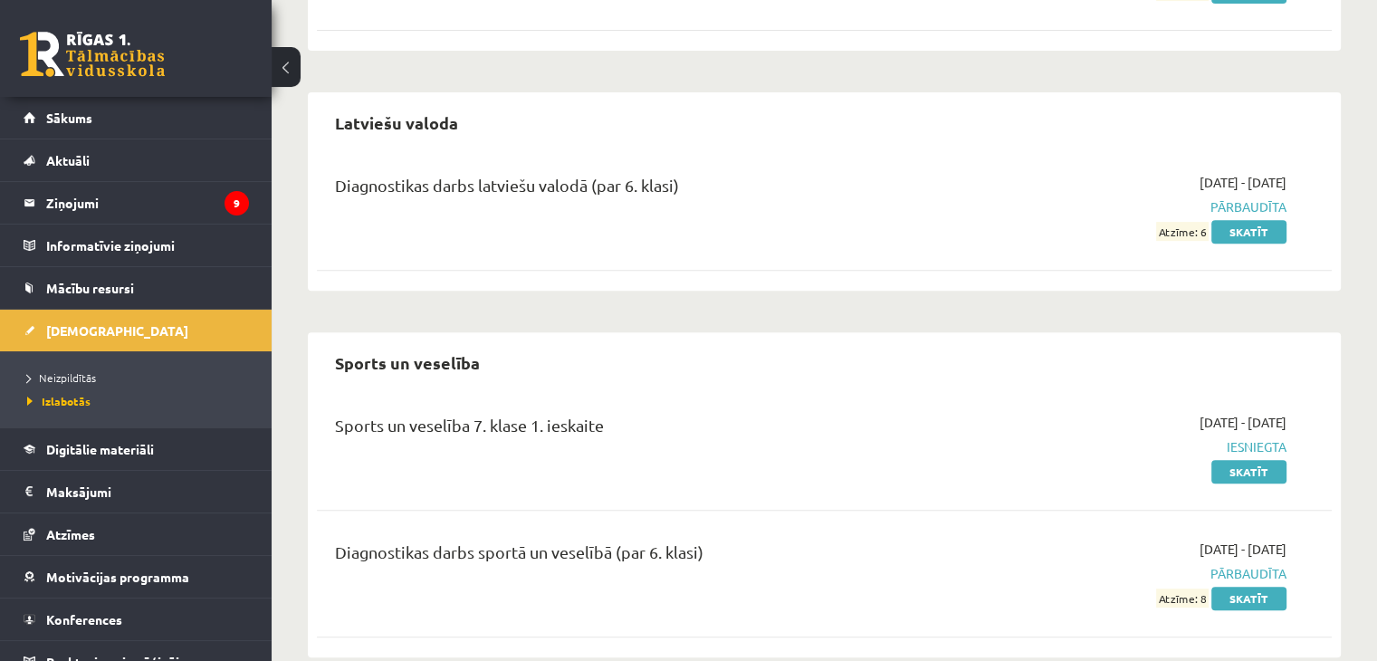
scroll to position [753, 0]
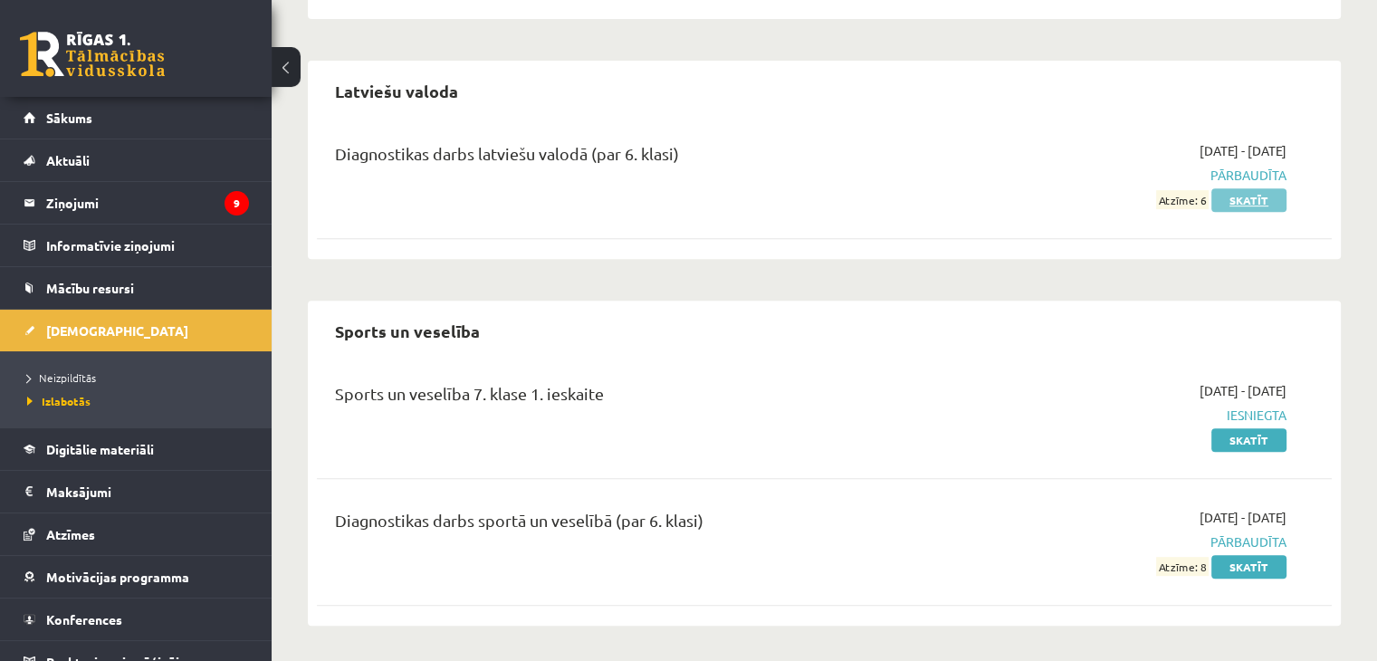
click at [1260, 200] on link "Skatīt" at bounding box center [1249, 200] width 75 height 24
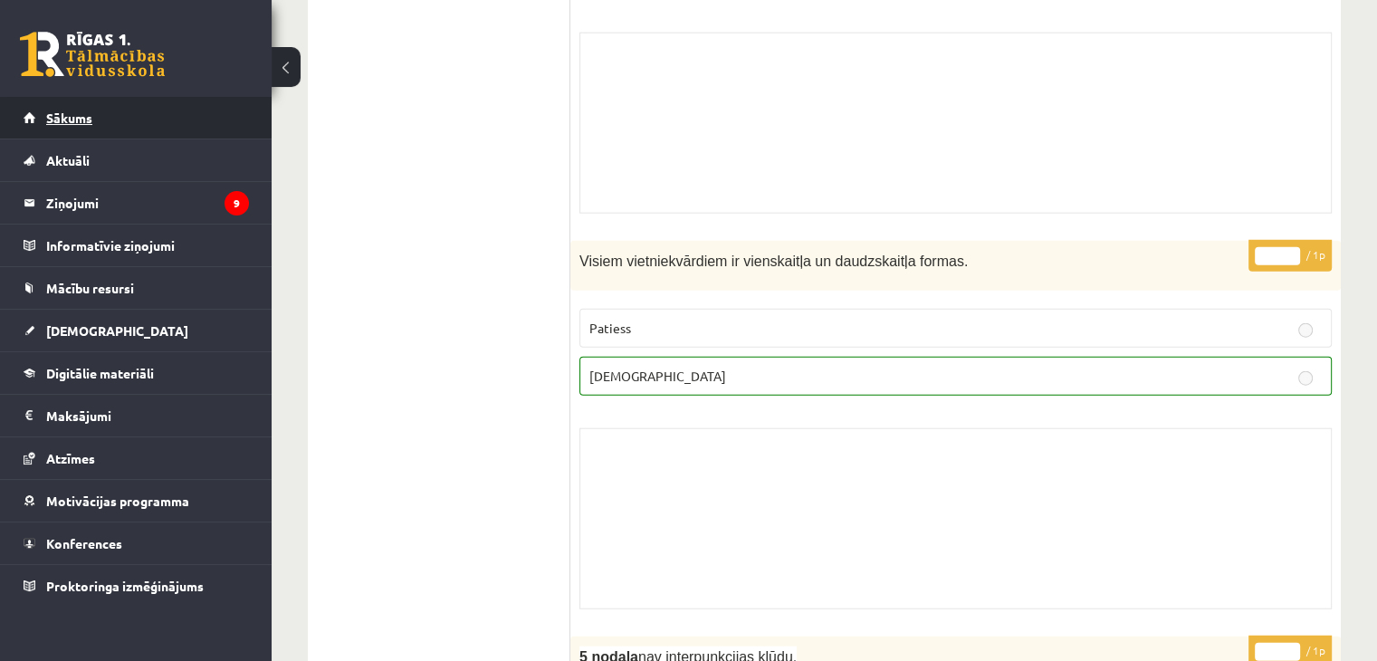
scroll to position [11092, 0]
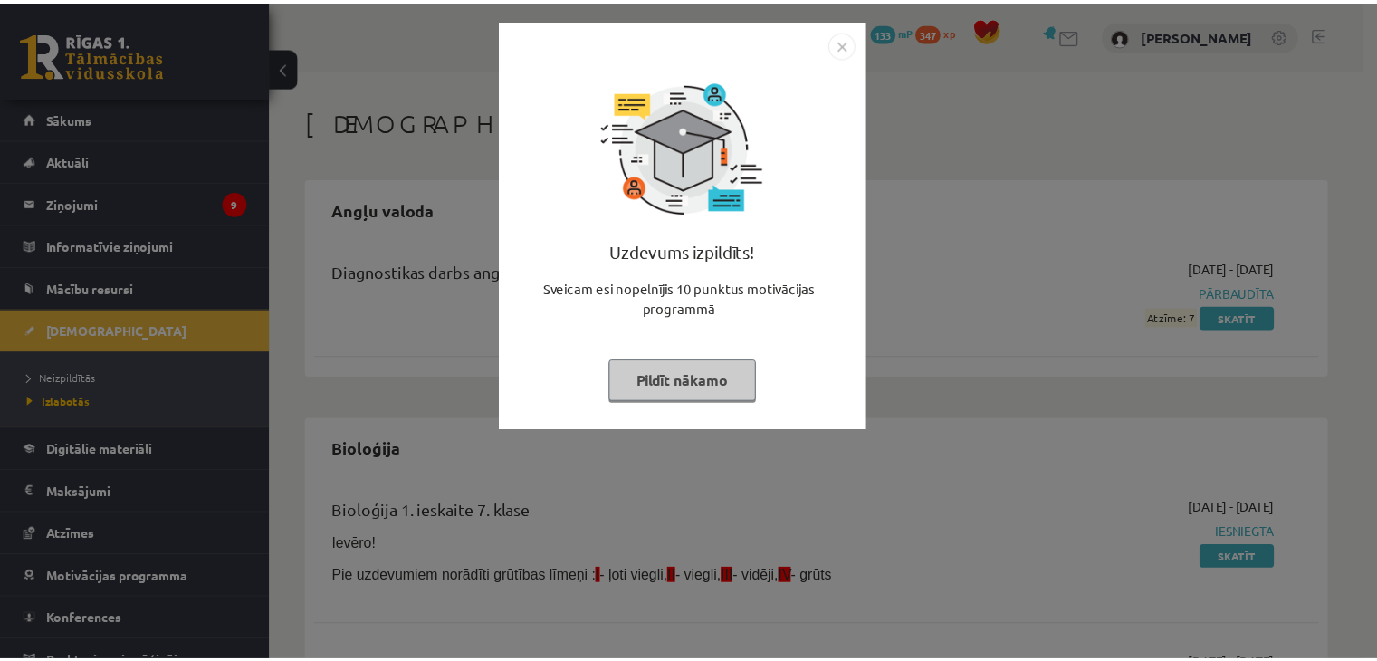
scroll to position [753, 0]
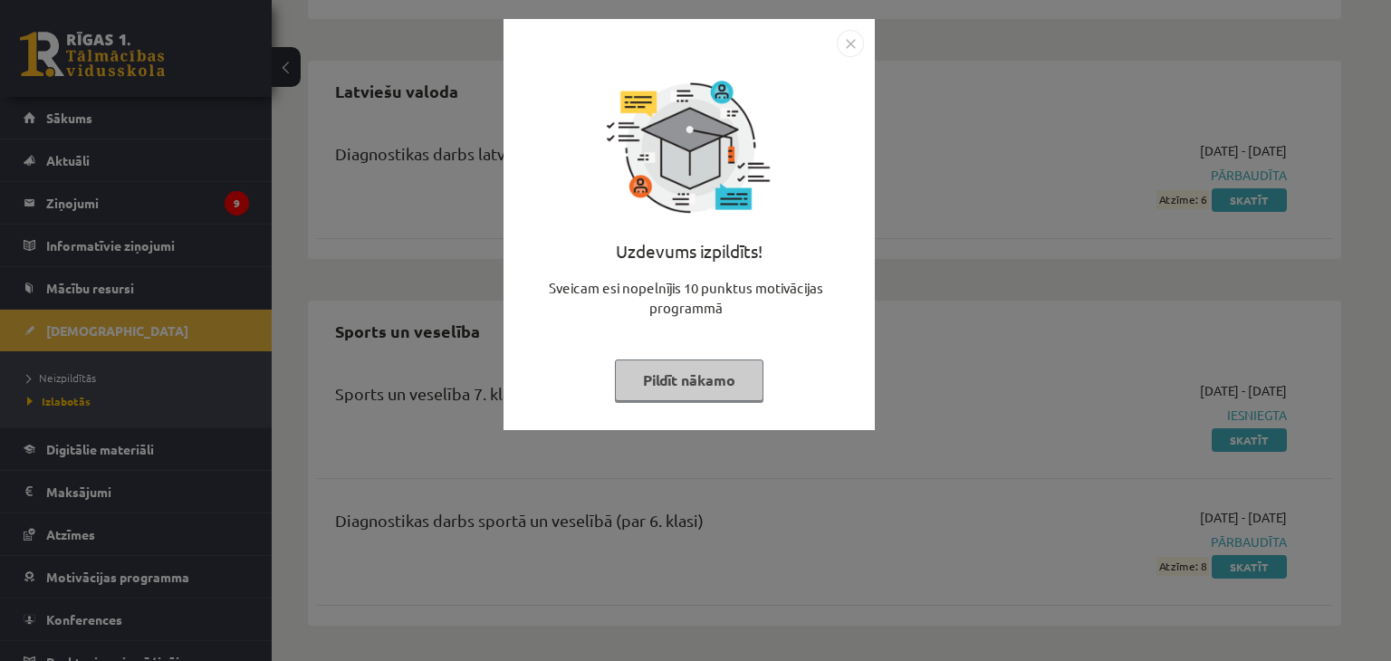
click at [673, 388] on button "Pildīt nākamo" at bounding box center [689, 380] width 149 height 42
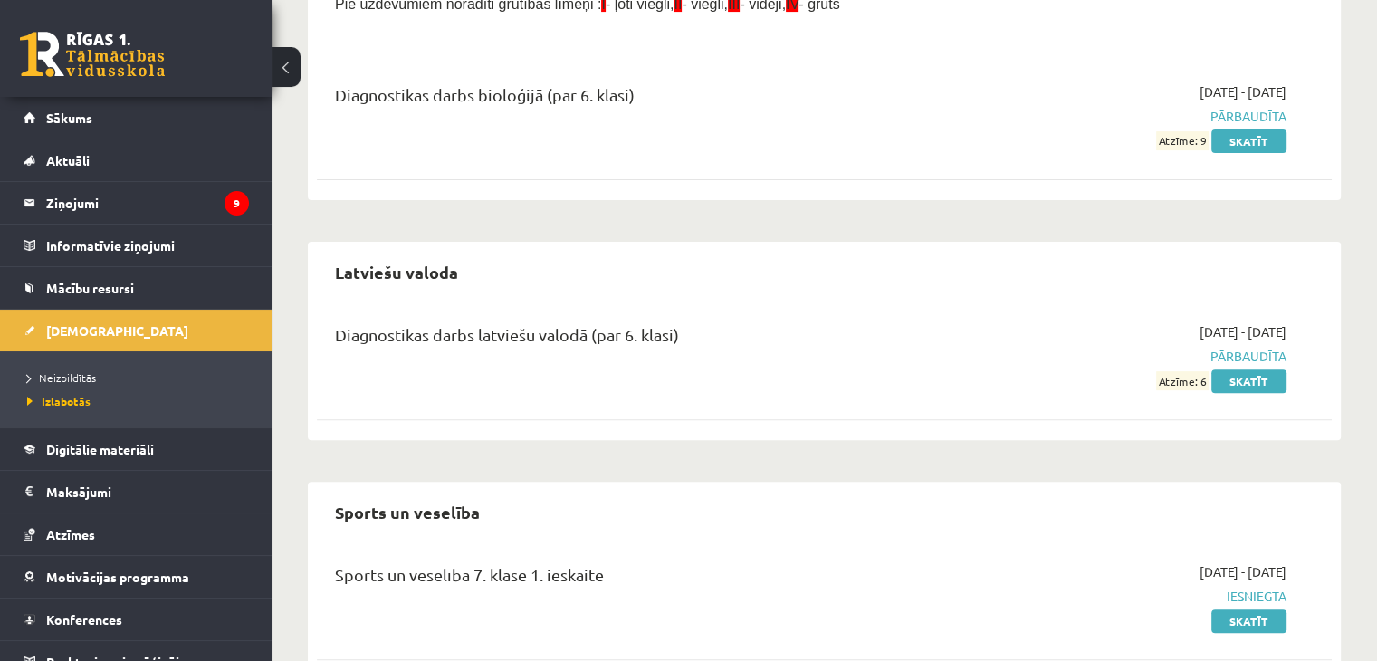
scroll to position [572, 0]
drag, startPoint x: 1183, startPoint y: 377, endPoint x: 1203, endPoint y: 371, distance: 21.5
click at [1200, 373] on span "Atzīme: 6" at bounding box center [1182, 380] width 53 height 19
click at [1119, 359] on span "Pārbaudīta" at bounding box center [1137, 356] width 299 height 19
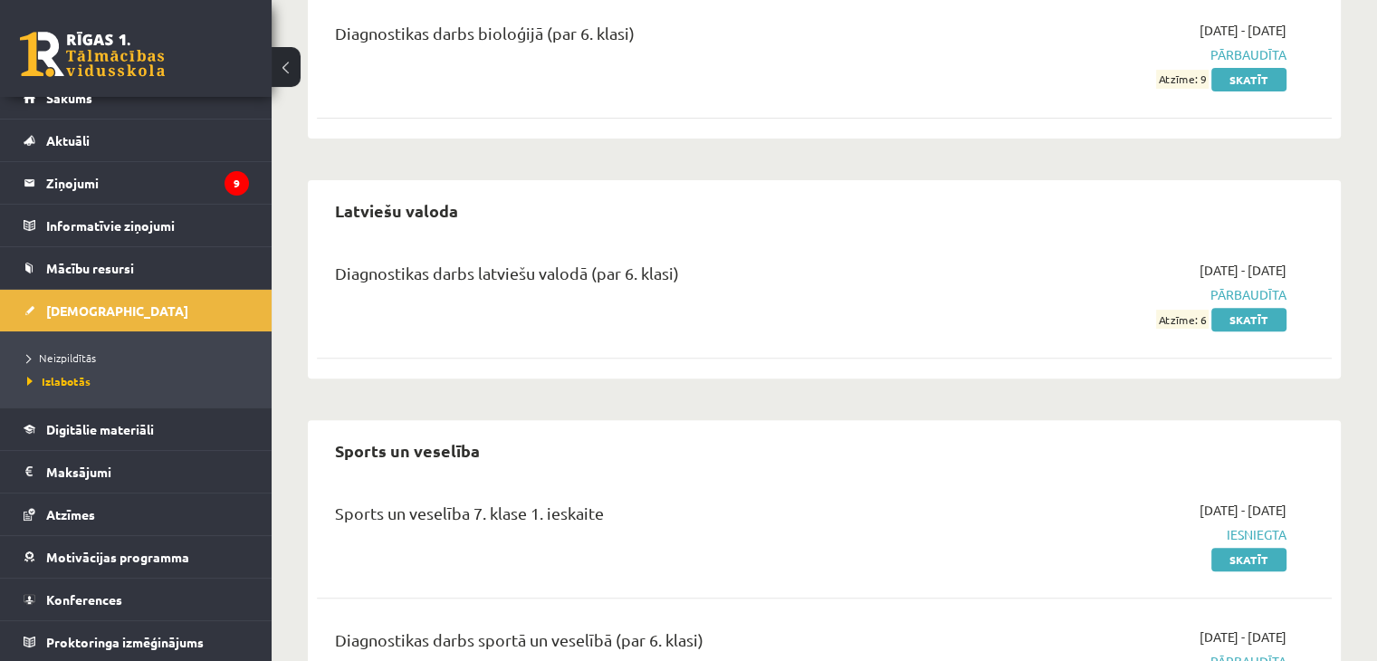
scroll to position [753, 0]
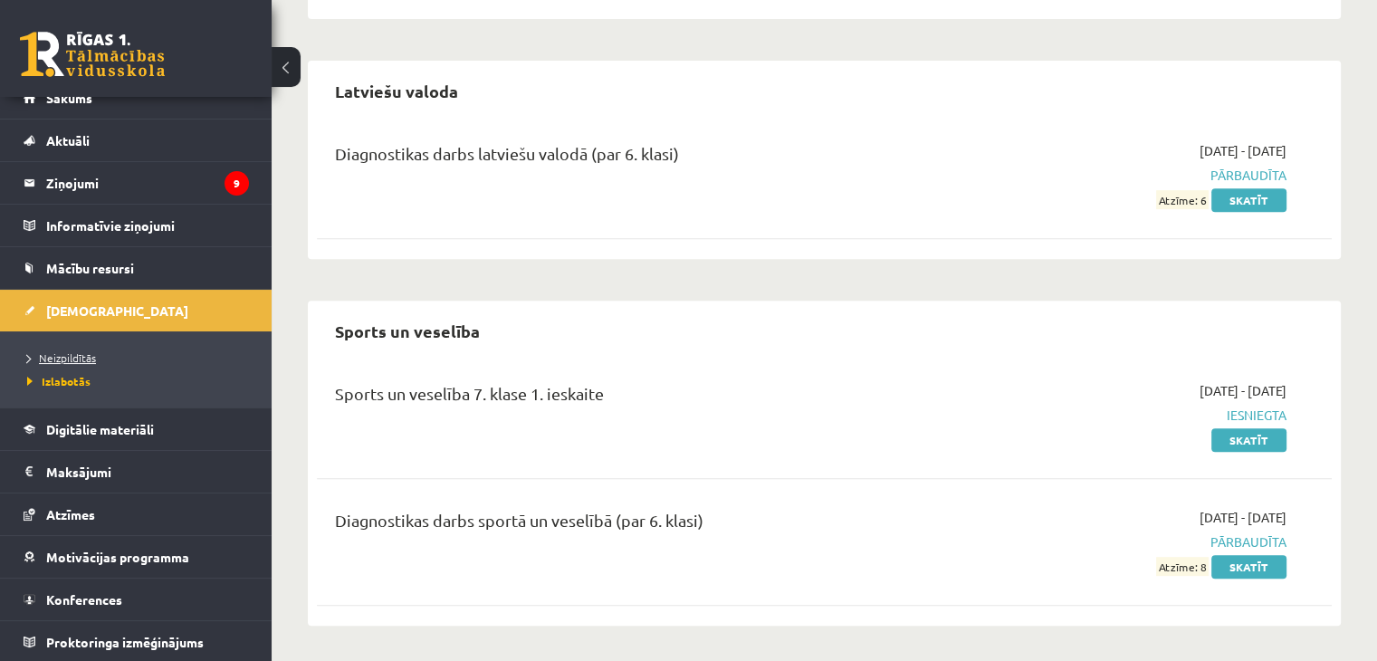
click at [72, 357] on span "Neizpildītās" at bounding box center [61, 357] width 69 height 14
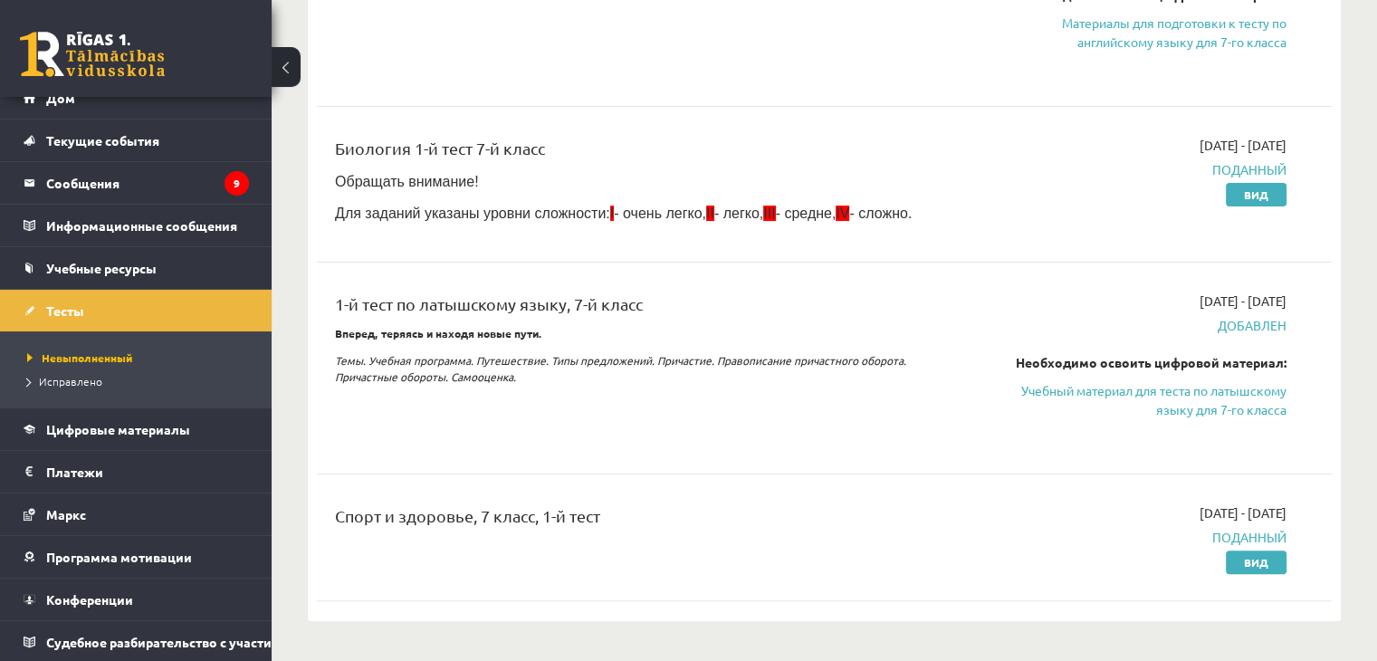
scroll to position [362, 0]
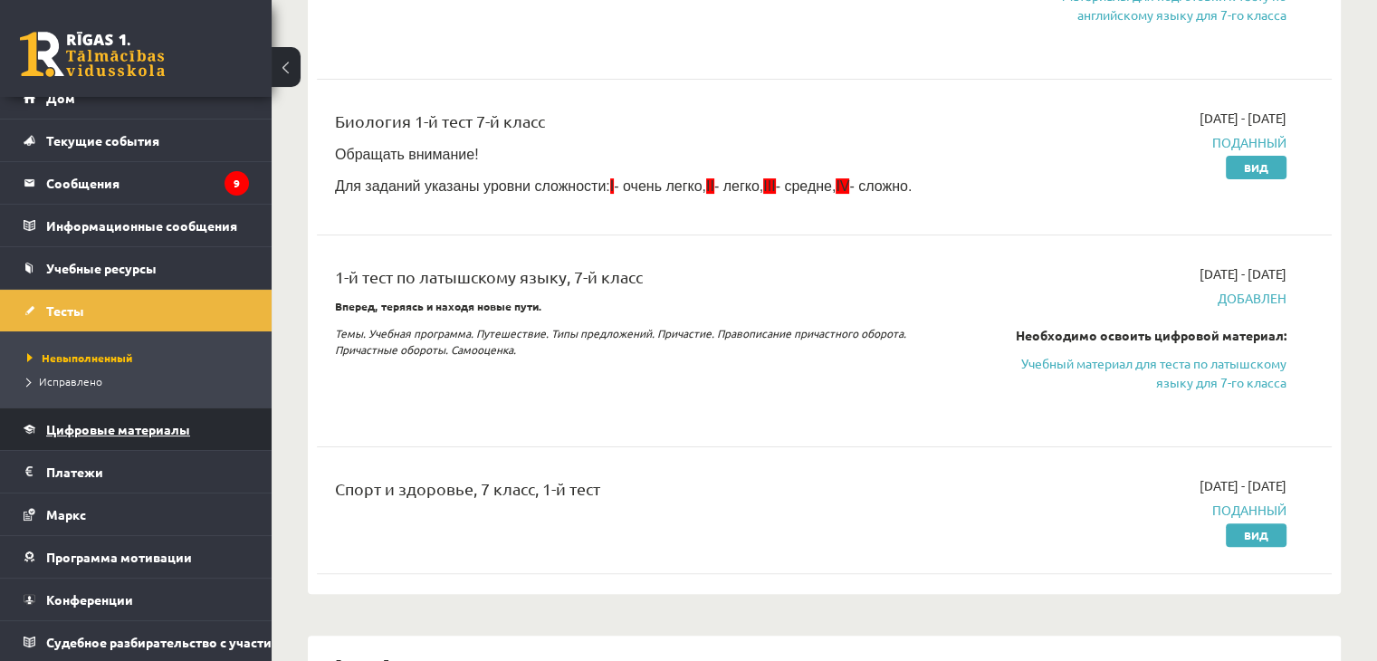
click at [196, 437] on link "Цифровые материалы" at bounding box center [136, 429] width 225 height 42
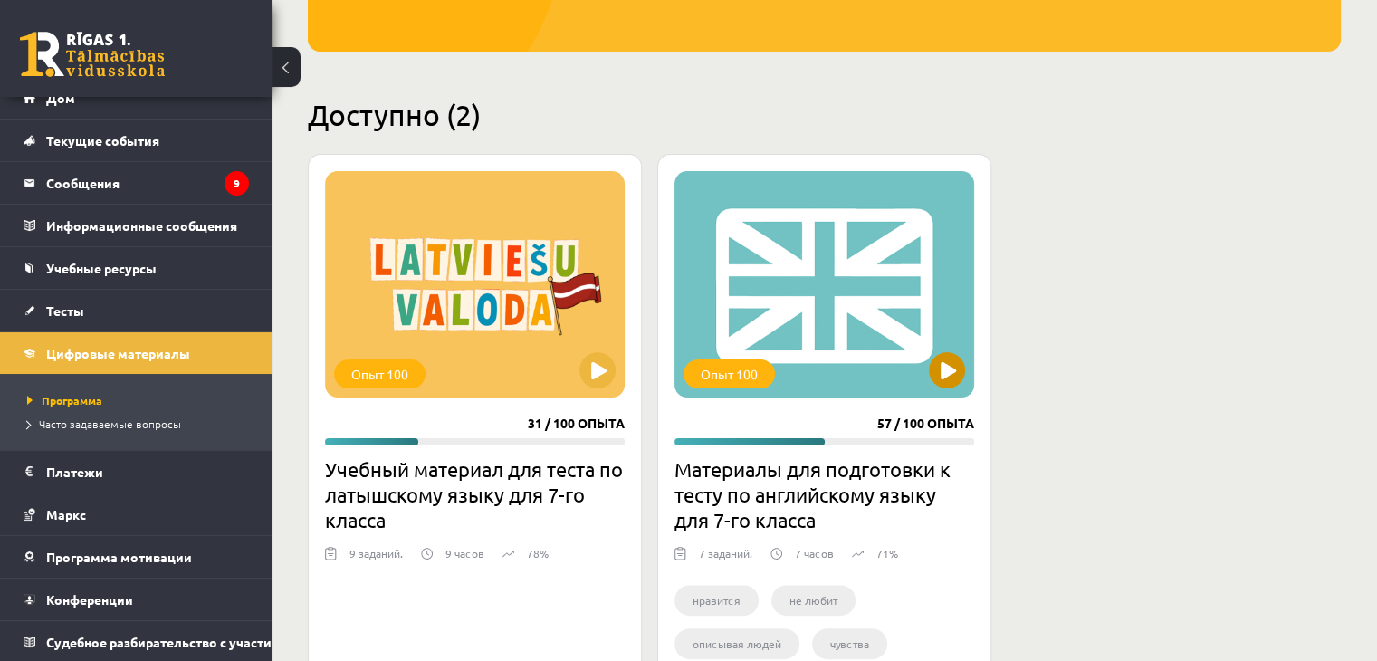
click at [945, 287] on div "Опыт 100" at bounding box center [825, 284] width 300 height 226
click at [842, 240] on div "Опыт 100" at bounding box center [825, 284] width 300 height 226
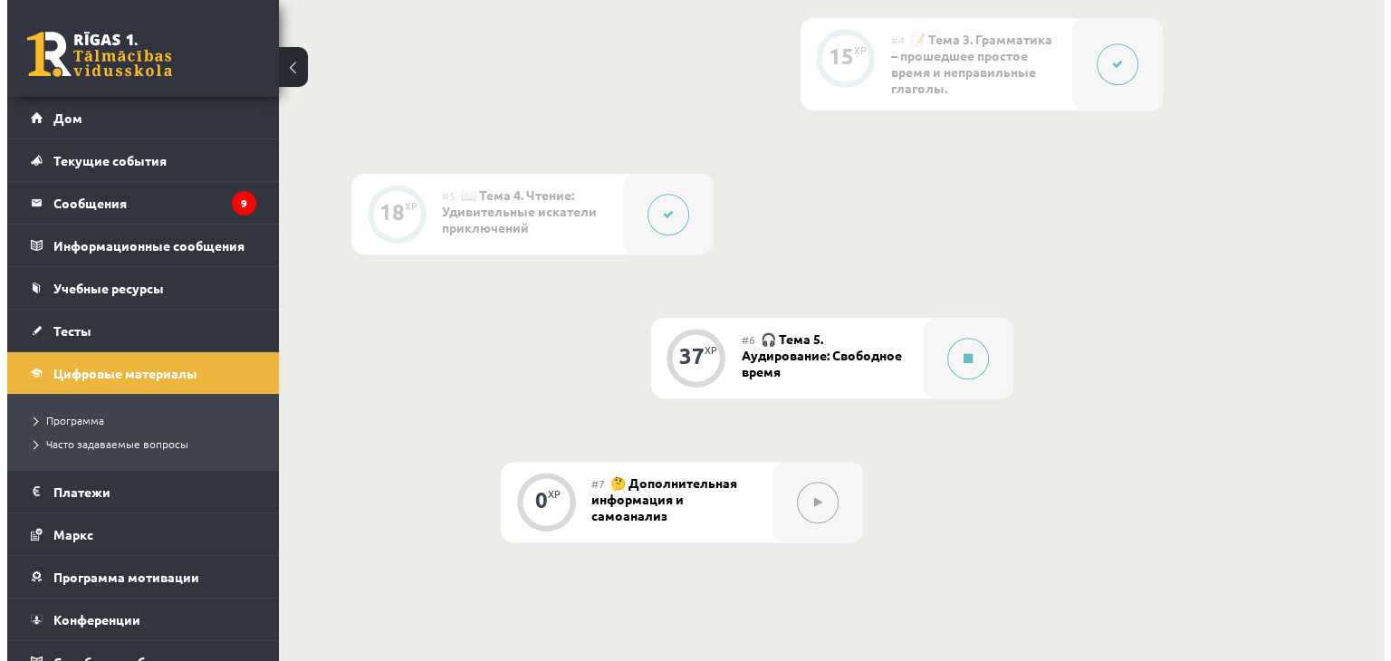
scroll to position [1194, 0]
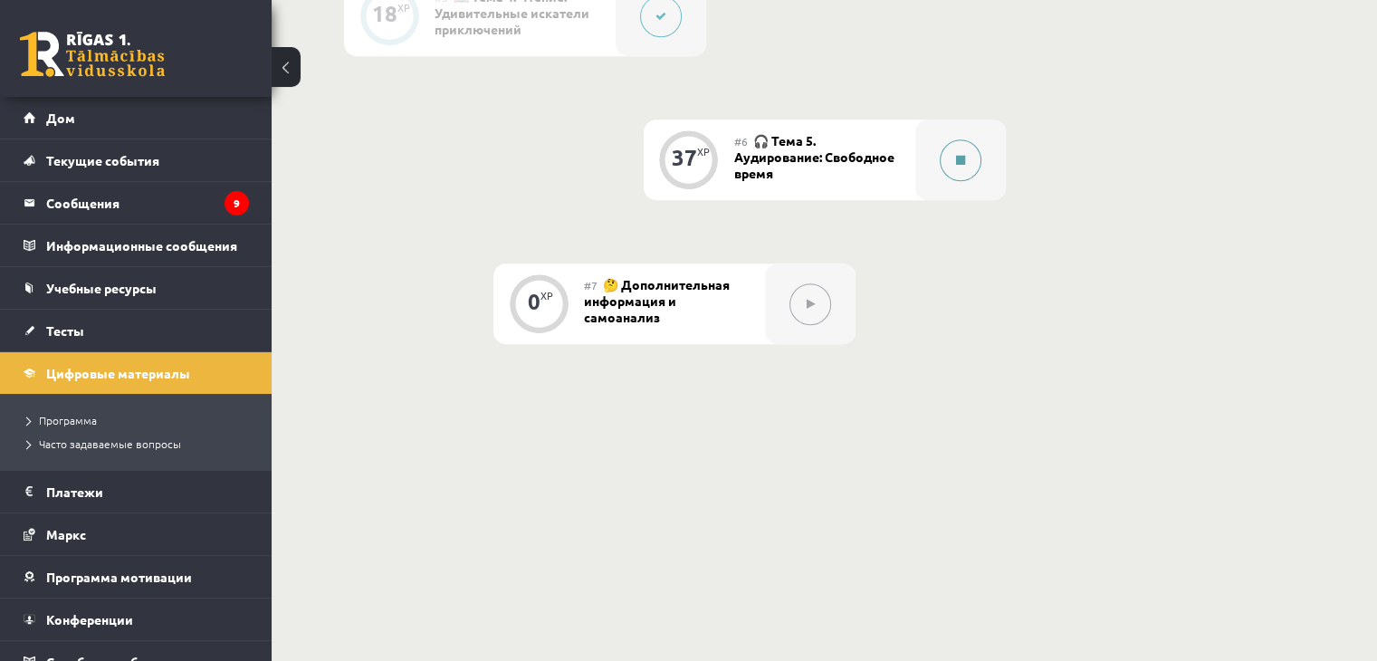
click at [963, 151] on button at bounding box center [961, 160] width 42 height 42
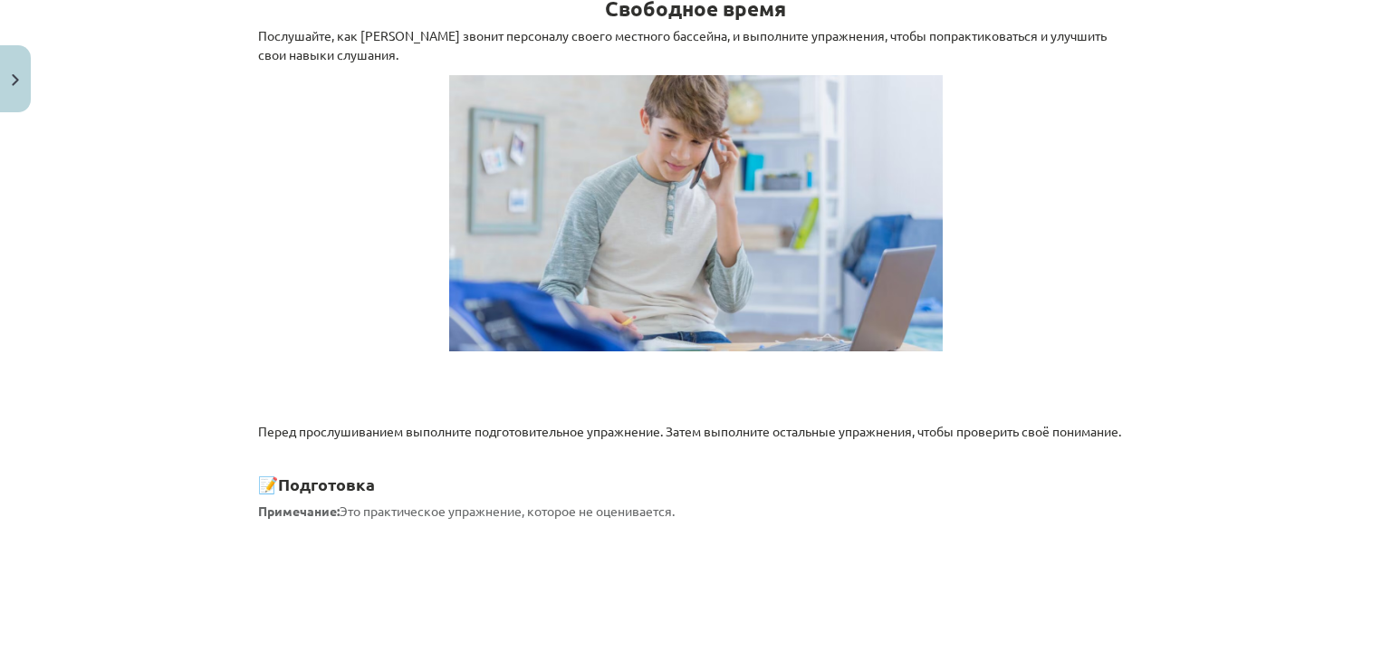
scroll to position [0, 0]
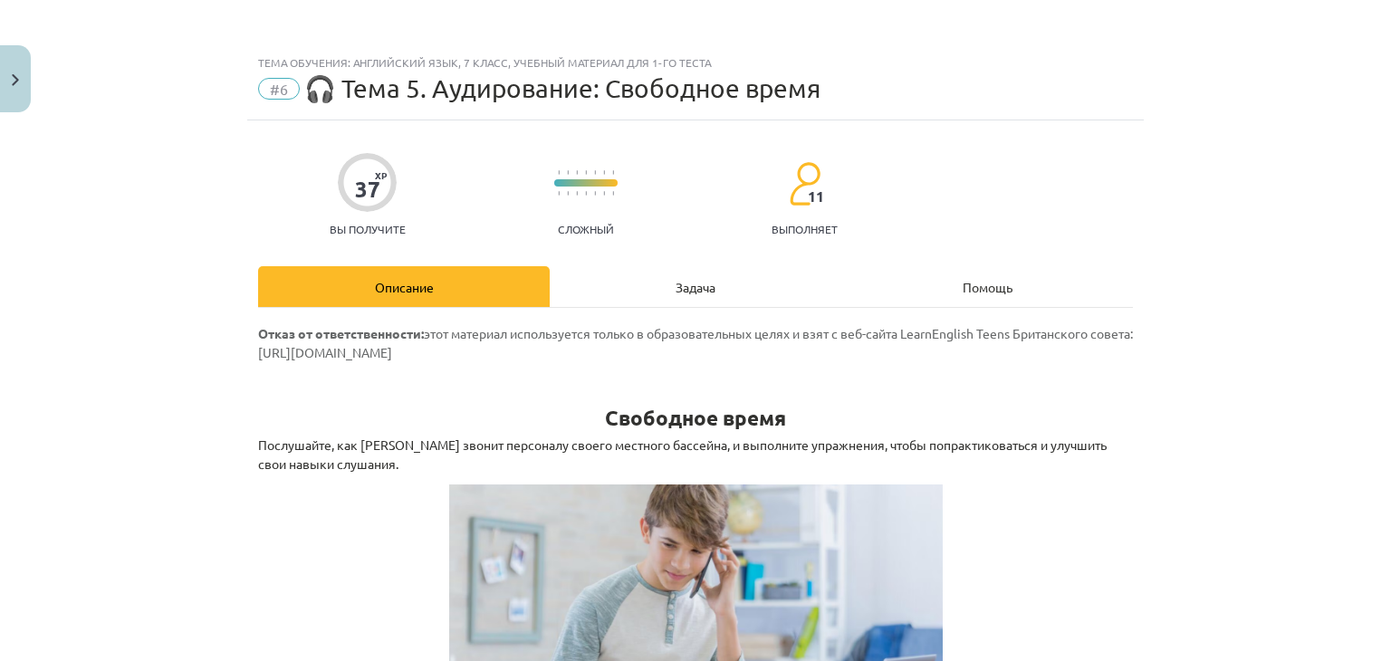
click at [714, 279] on div "Задача" at bounding box center [696, 286] width 292 height 41
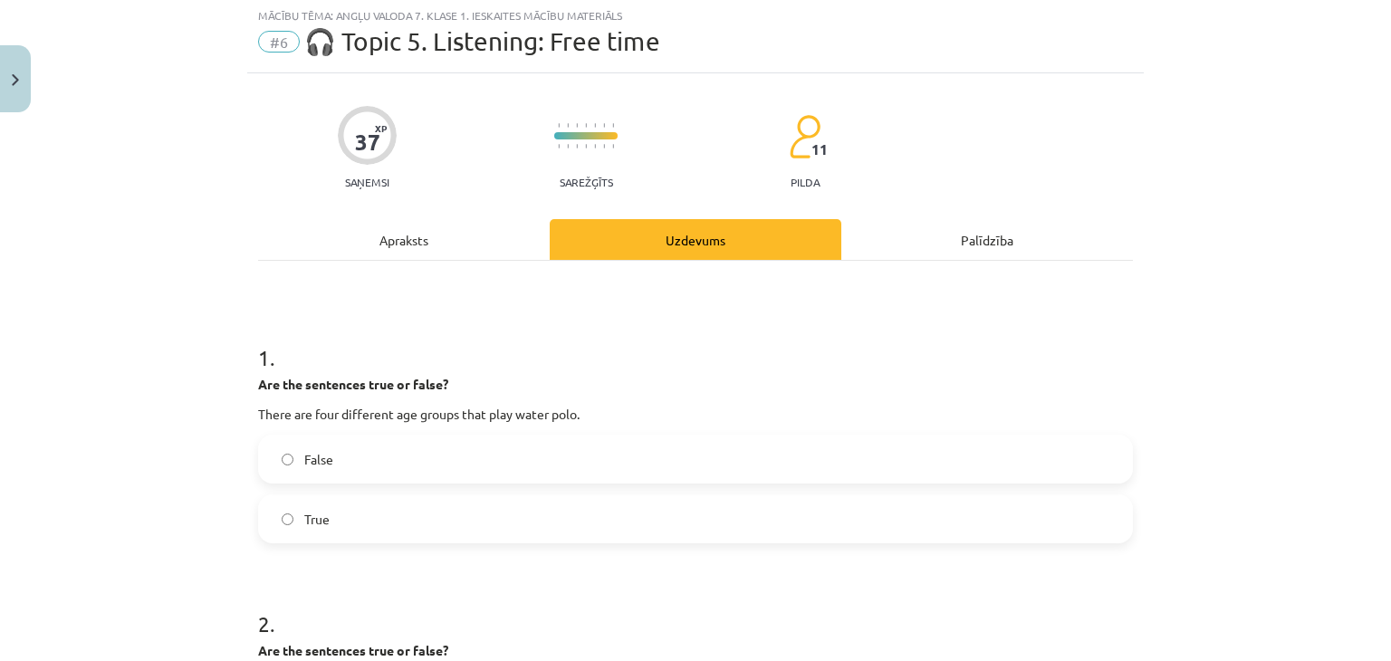
scroll to position [91, 0]
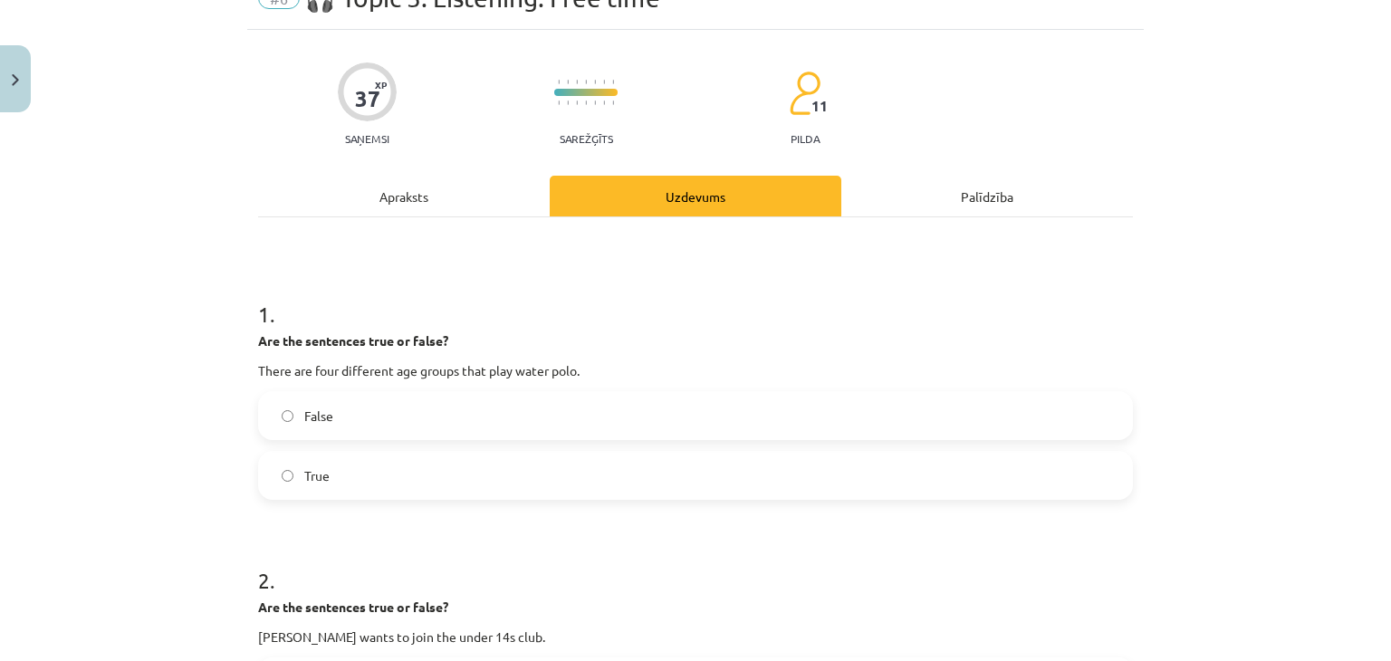
click at [1126, 273] on h1 "1 ." at bounding box center [695, 298] width 875 height 56
click at [538, 475] on label "True" at bounding box center [695, 475] width 871 height 45
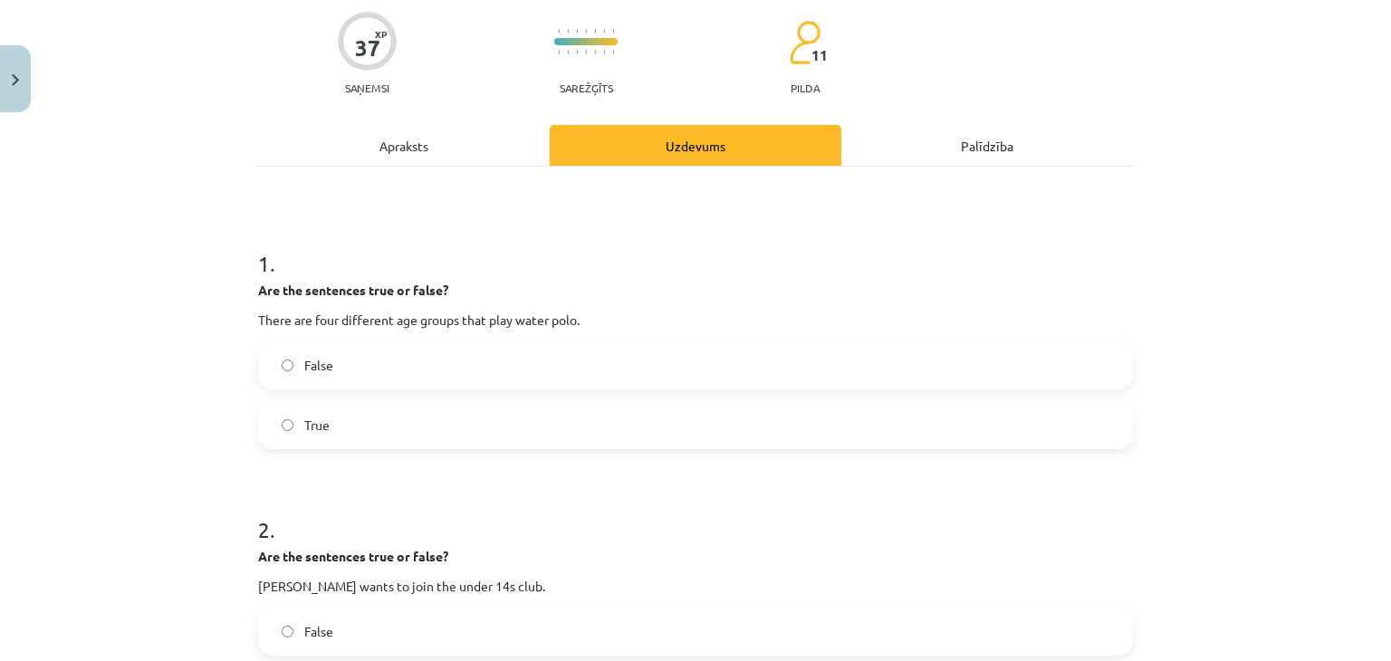
scroll to position [0, 0]
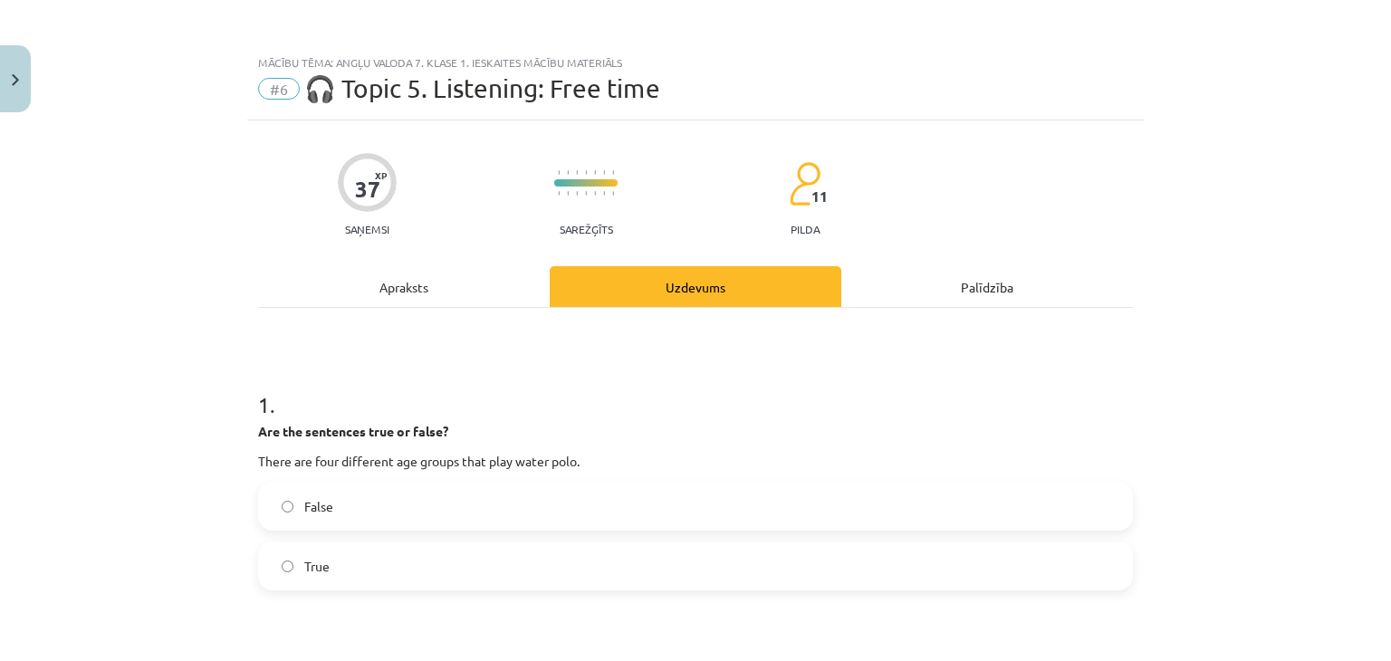
click at [456, 291] on div "Apraksts" at bounding box center [404, 286] width 292 height 41
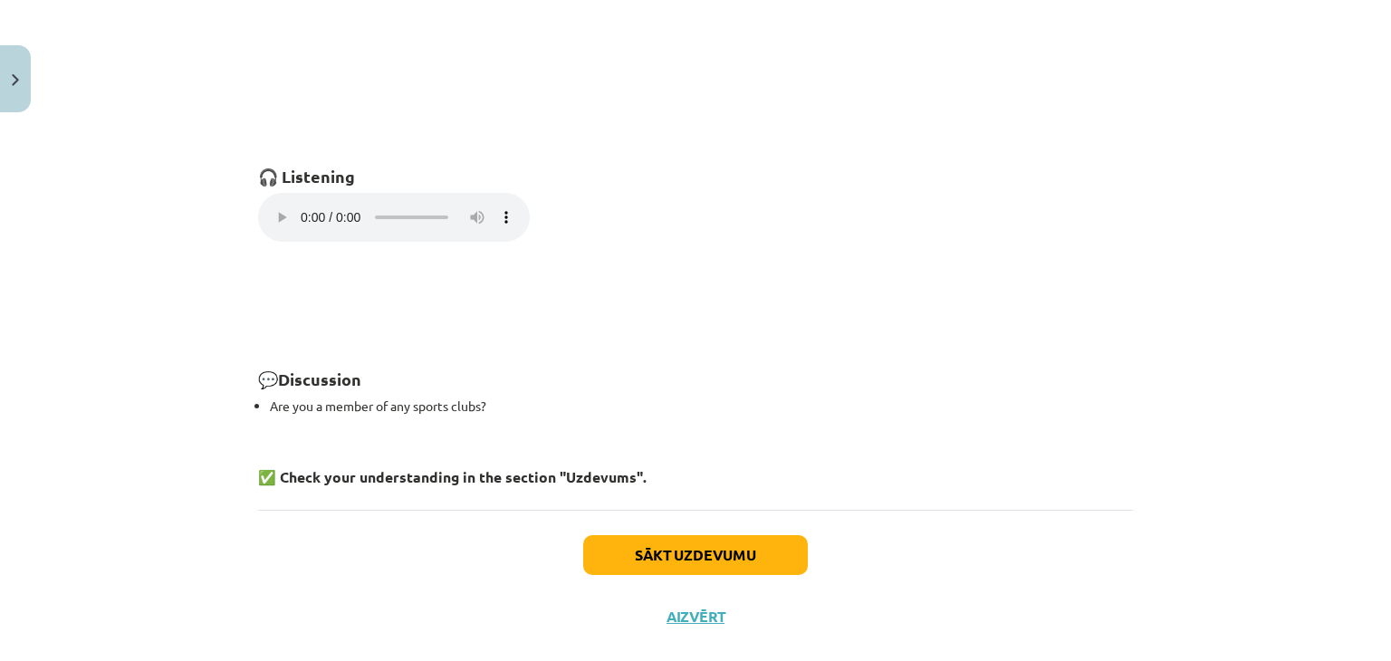
scroll to position [1278, 0]
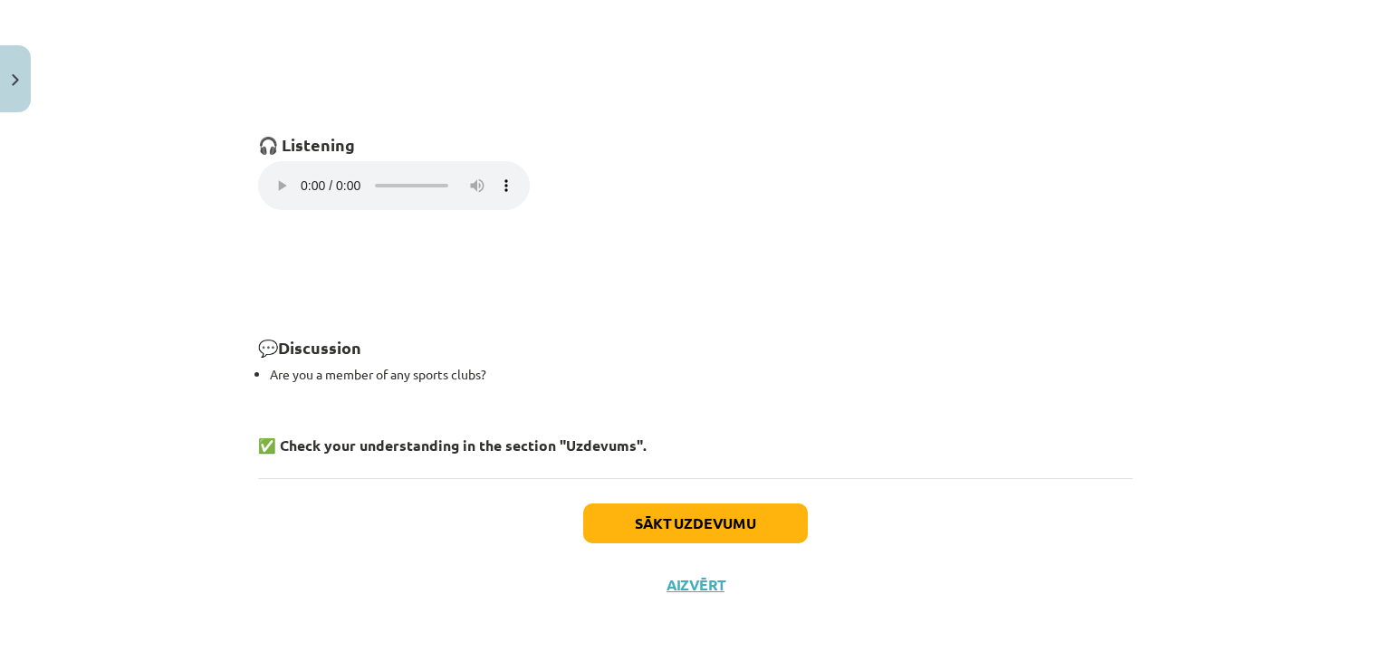
click at [1342, 351] on div "Mācību tēma: Angļu valoda 7. klase 1. ieskaites mācību materiāls #6 🎧 Topic 5. …" at bounding box center [695, 330] width 1391 height 661
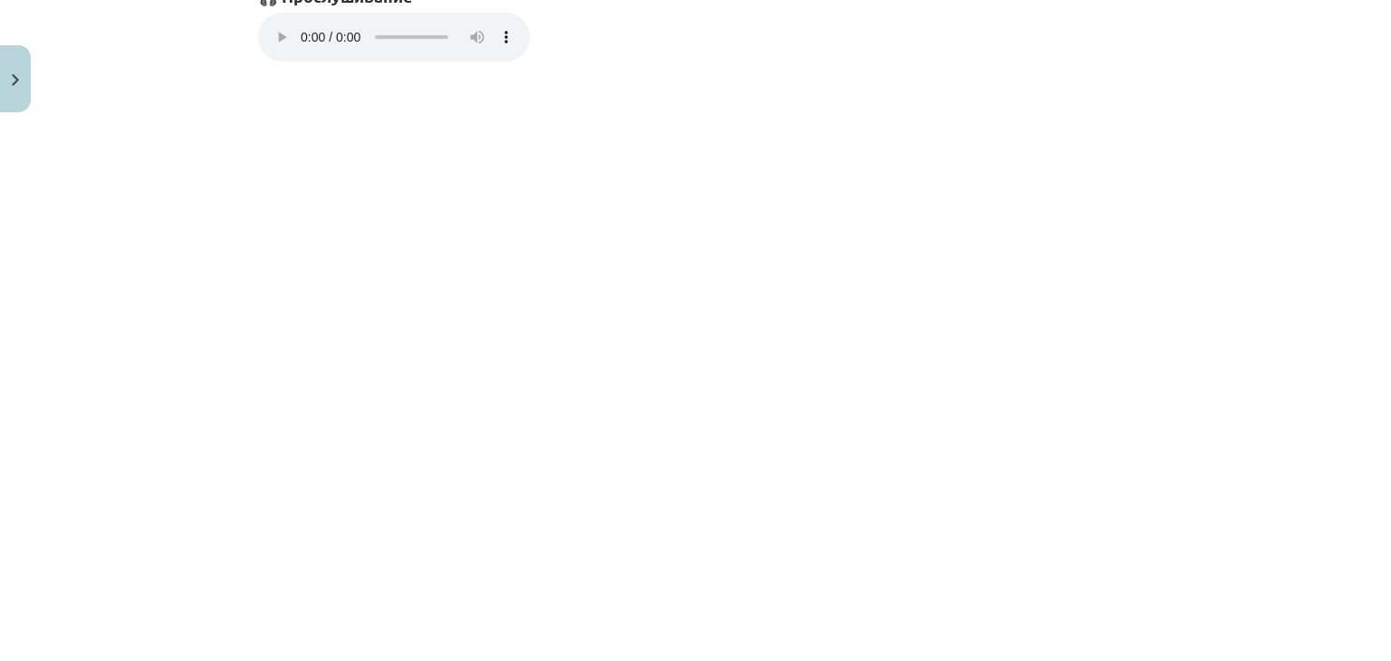
scroll to position [1405, 0]
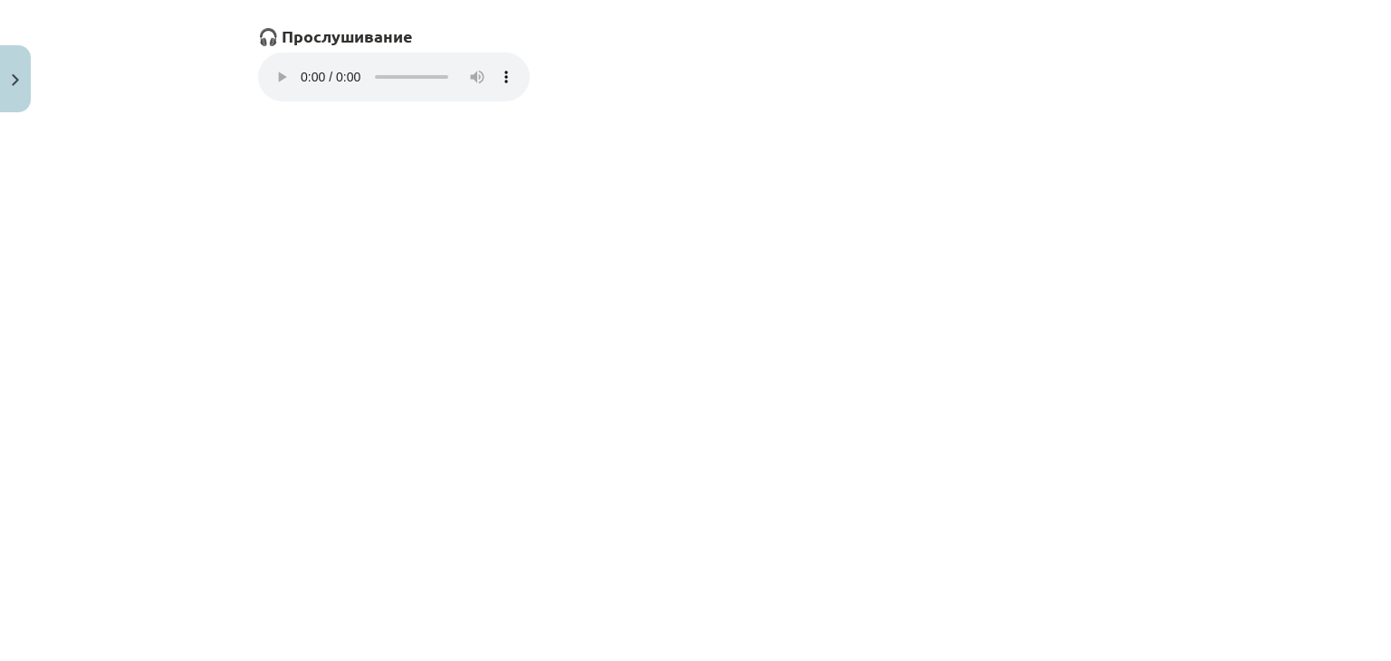
drag, startPoint x: 1390, startPoint y: 8, endPoint x: 933, endPoint y: 113, distance: 469.2
click at [933, 106] on p "Ваш браузер не поддерживает элемент audio." at bounding box center [695, 79] width 875 height 53
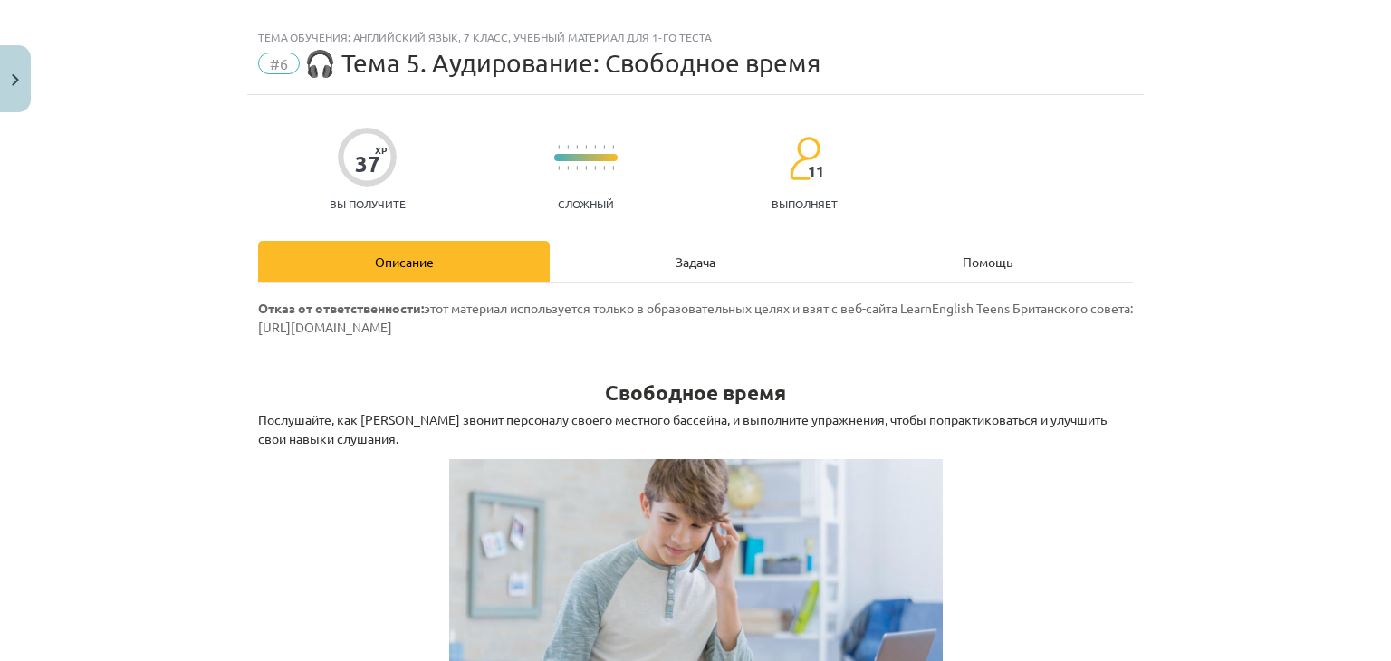
scroll to position [0, 0]
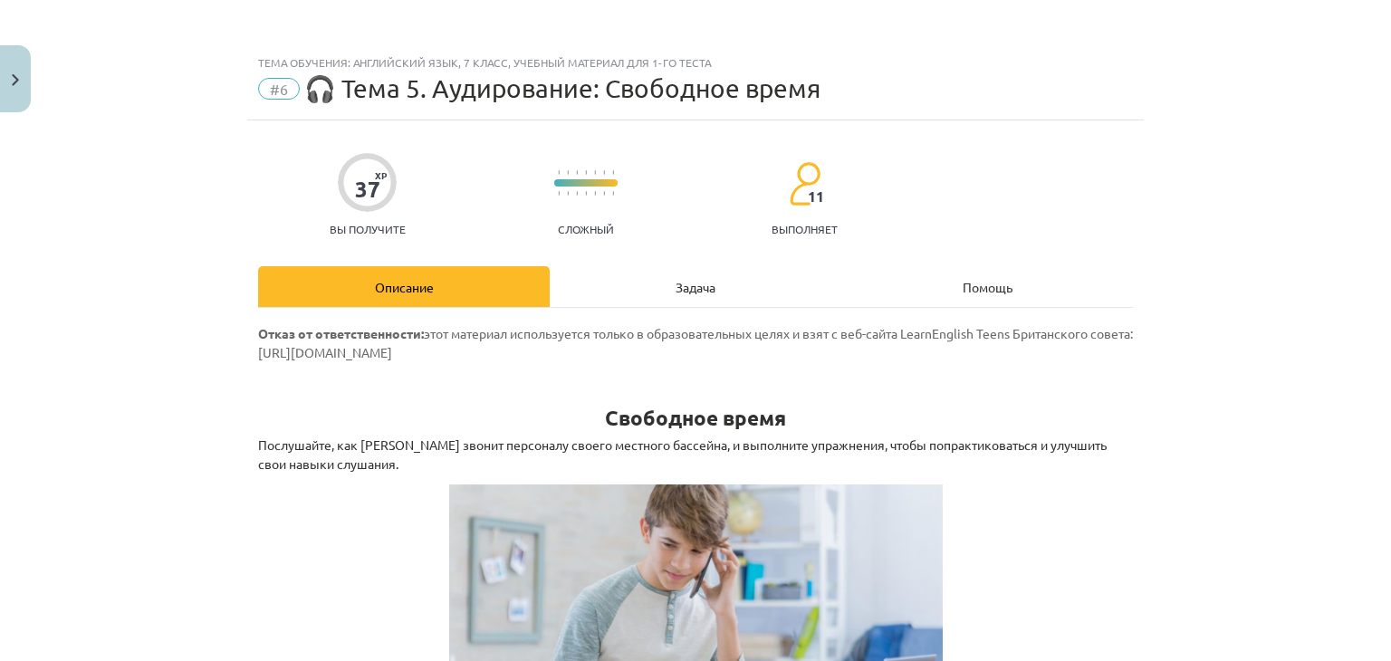
click at [702, 280] on font "Задача" at bounding box center [696, 287] width 40 height 16
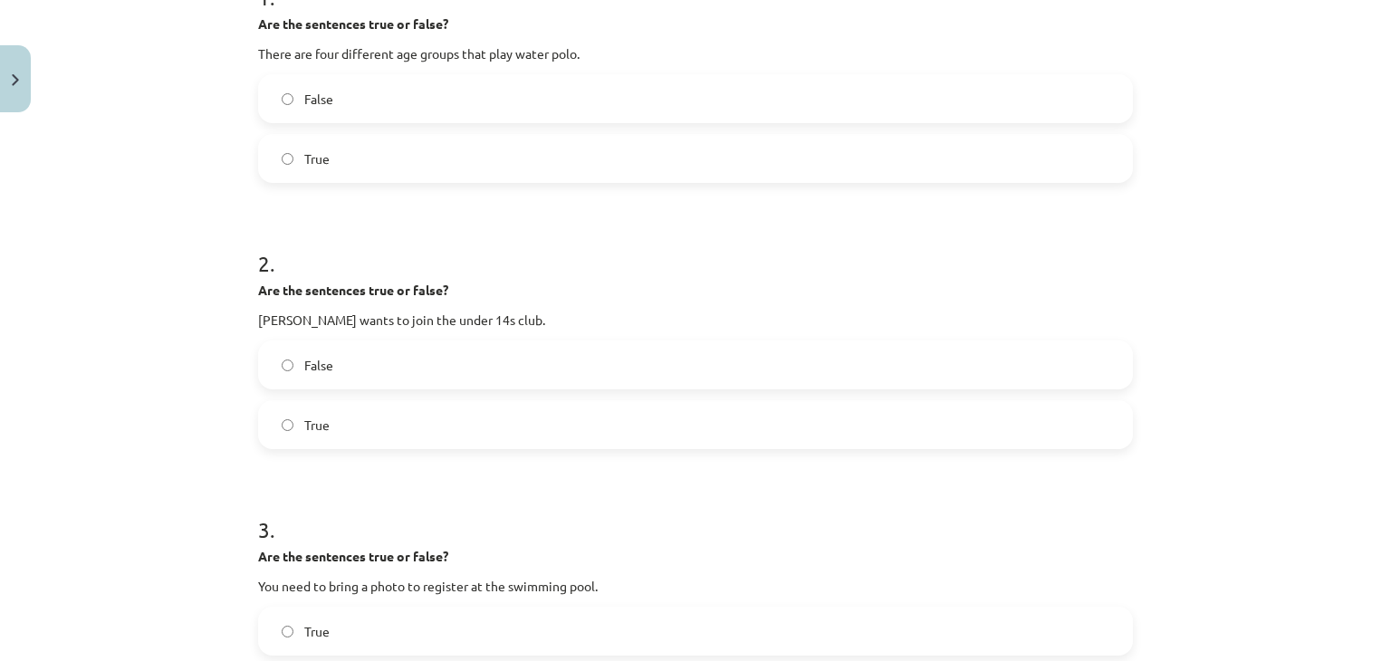
scroll to position [1194, 0]
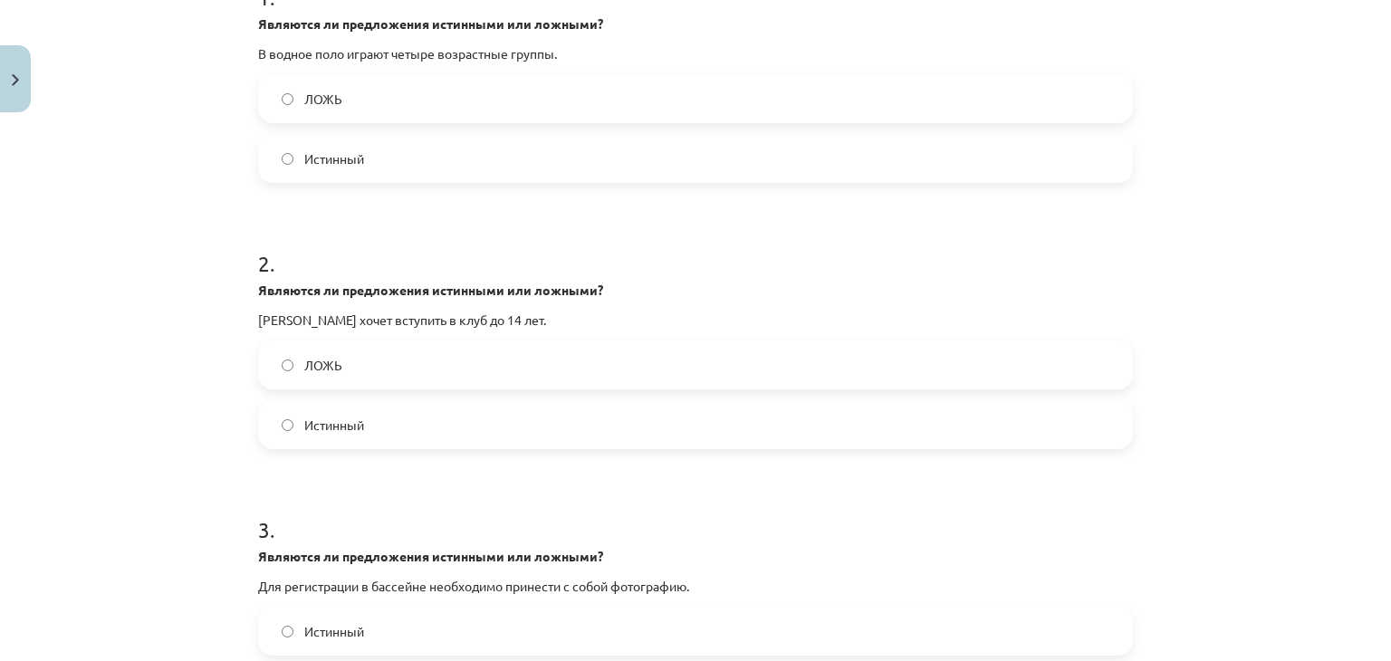
click at [449, 350] on label "ЛОЖЬ" at bounding box center [695, 364] width 871 height 45
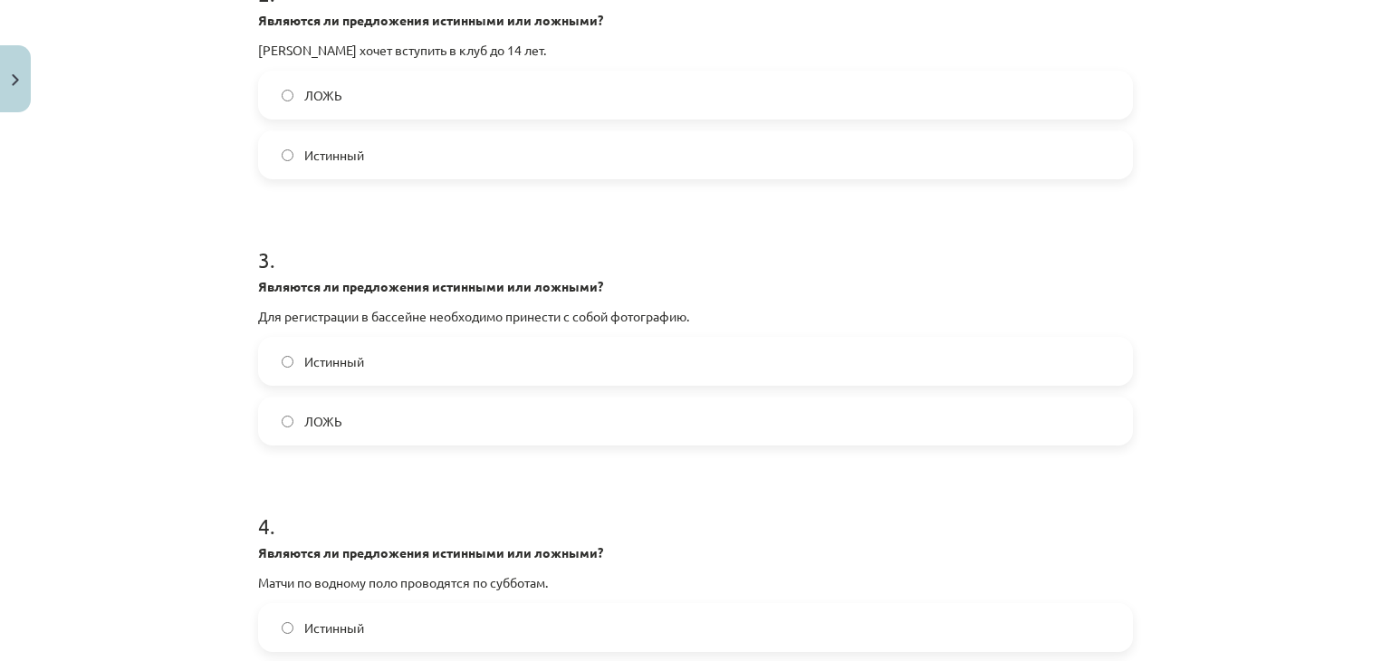
scroll to position [679, 0]
click at [427, 369] on label "Истинный" at bounding box center [695, 359] width 871 height 45
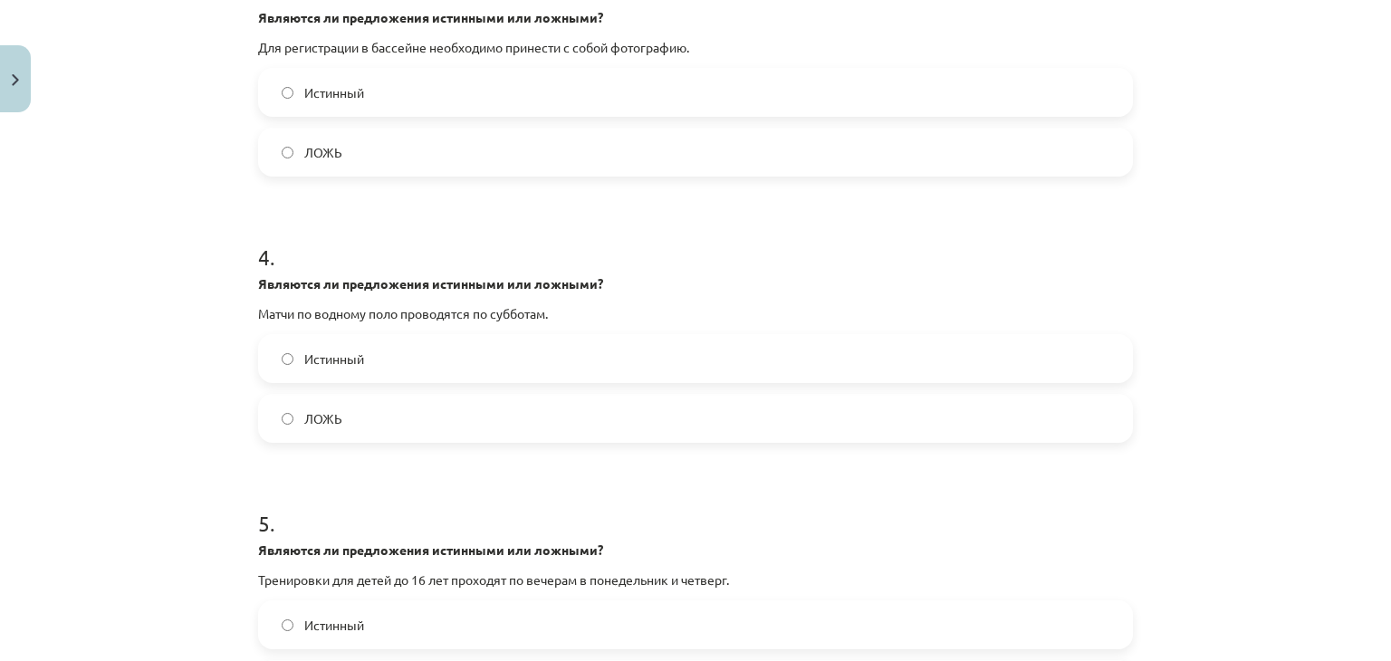
scroll to position [951, 0]
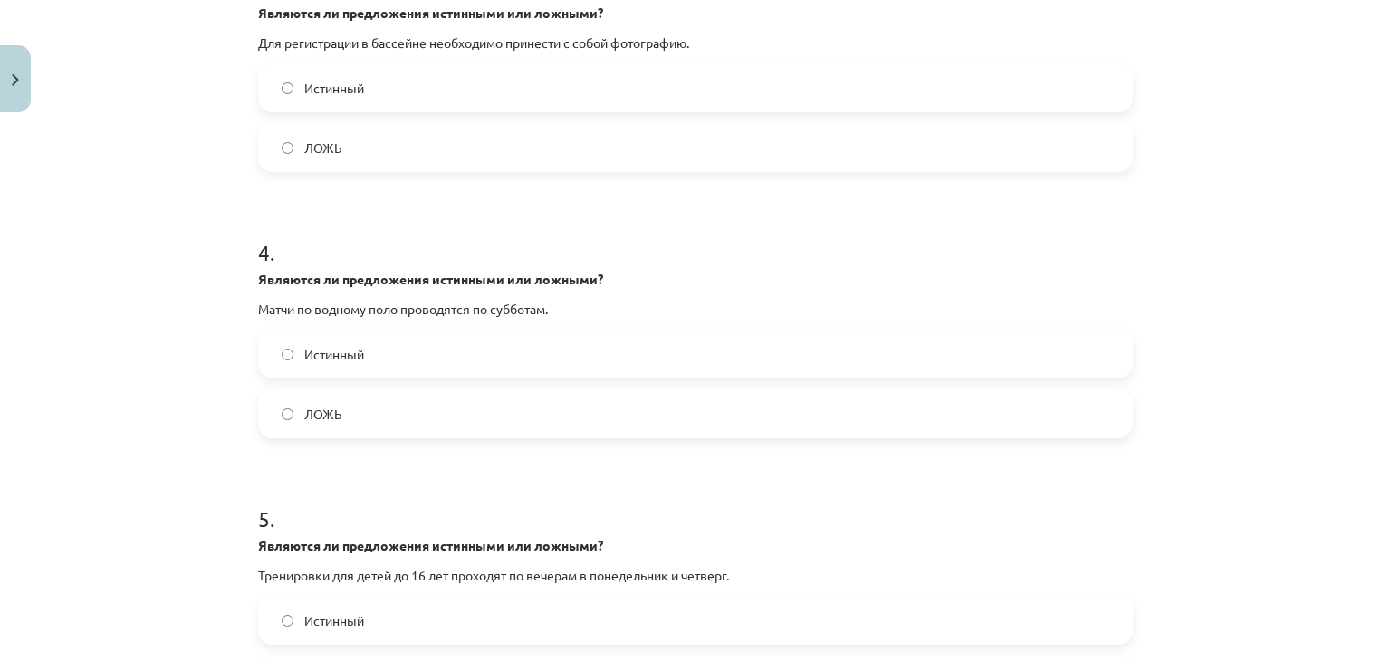
click at [304, 348] on font "Истинный" at bounding box center [334, 354] width 60 height 16
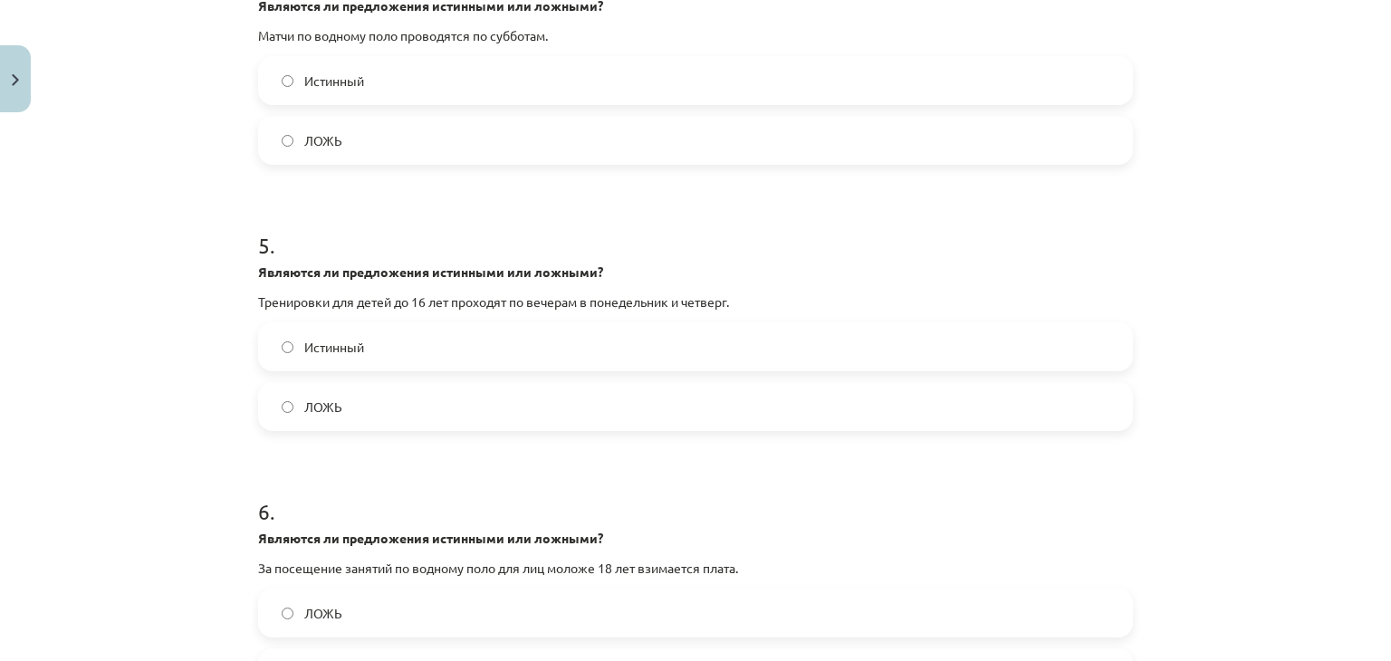
scroll to position [1222, 0]
click at [19, 258] on div "Тема обучения: Английский язык, 7 класс, учебный материал для 1-го теста #6 🎧 Т…" at bounding box center [695, 330] width 1391 height 661
drag, startPoint x: 297, startPoint y: 182, endPoint x: 267, endPoint y: 211, distance: 41.6
click at [297, 184] on form "1 . Являются ли предложения истинными или ложными? В водное поло играют четыре …" at bounding box center [695, 364] width 875 height 2452
click at [258, 220] on h1 "5 ." at bounding box center [695, 231] width 875 height 56
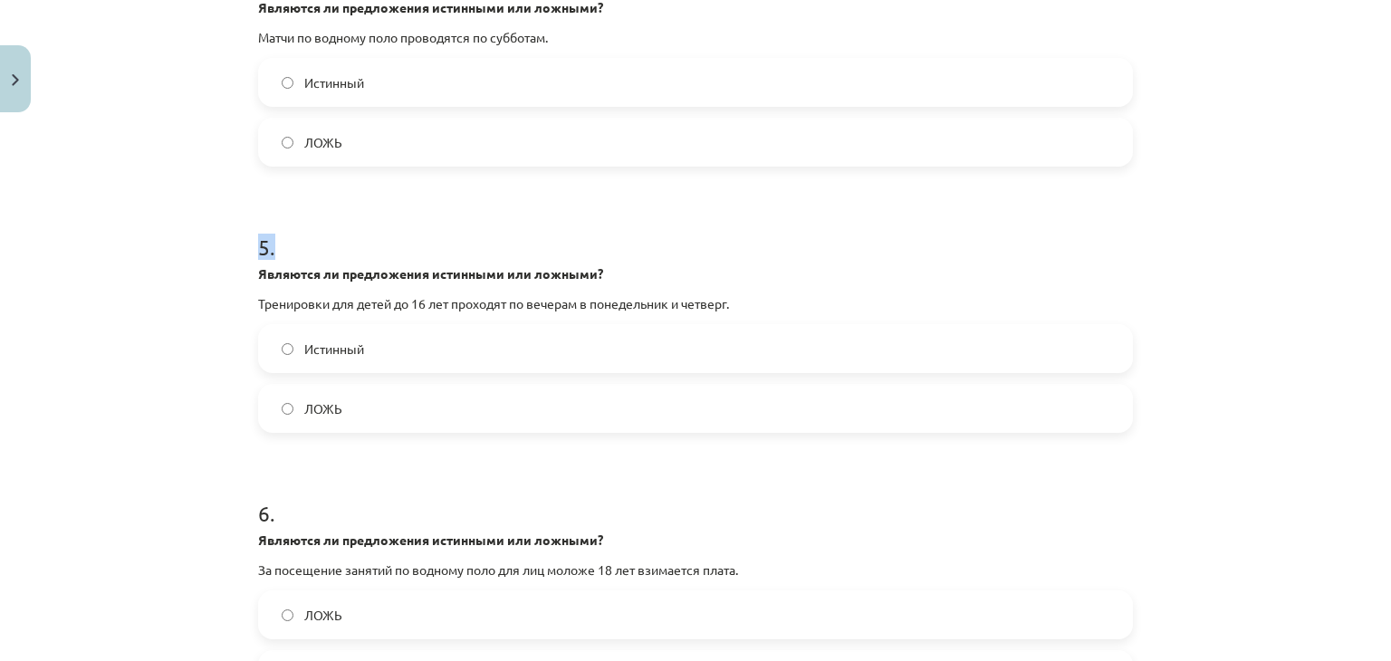
click at [250, 252] on div "37 XP Вы получите Сложный 11 выполняет Описание Задача Помощь 1 . Являются ли п…" at bounding box center [695, 326] width 896 height 2857
click at [446, 392] on label "ЛОЖЬ" at bounding box center [695, 408] width 871 height 45
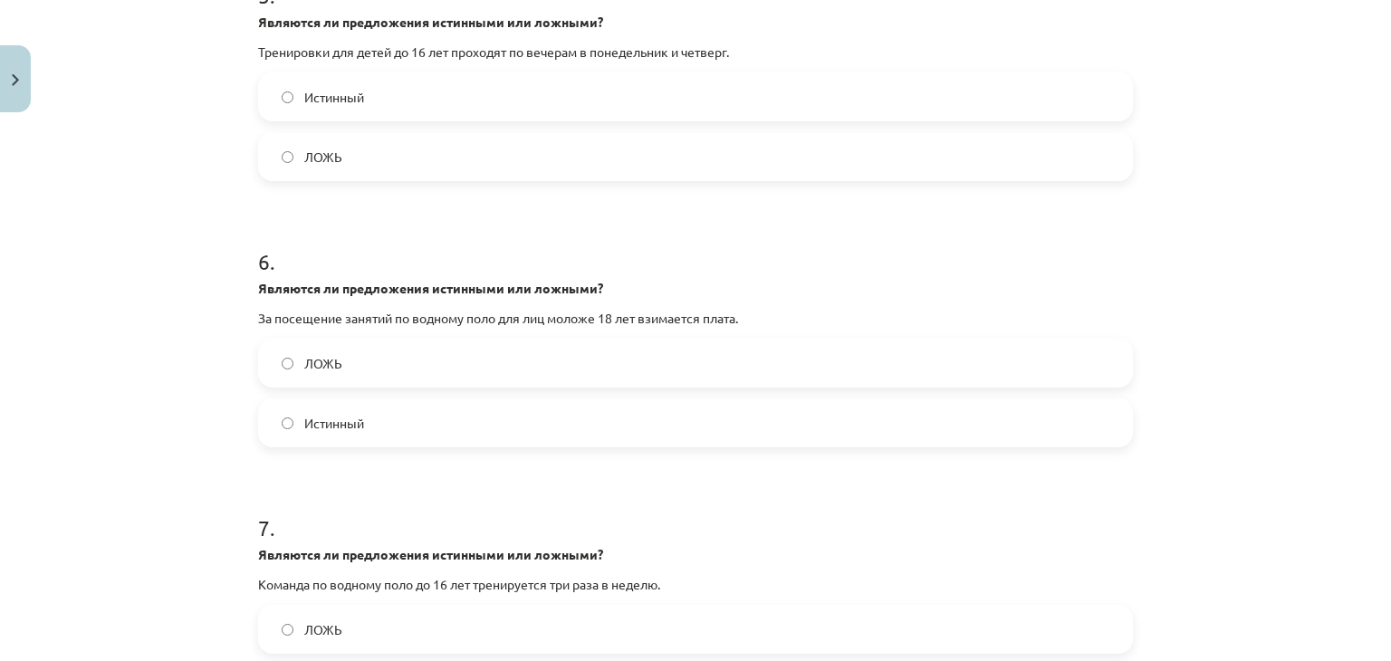
scroll to position [1494, 0]
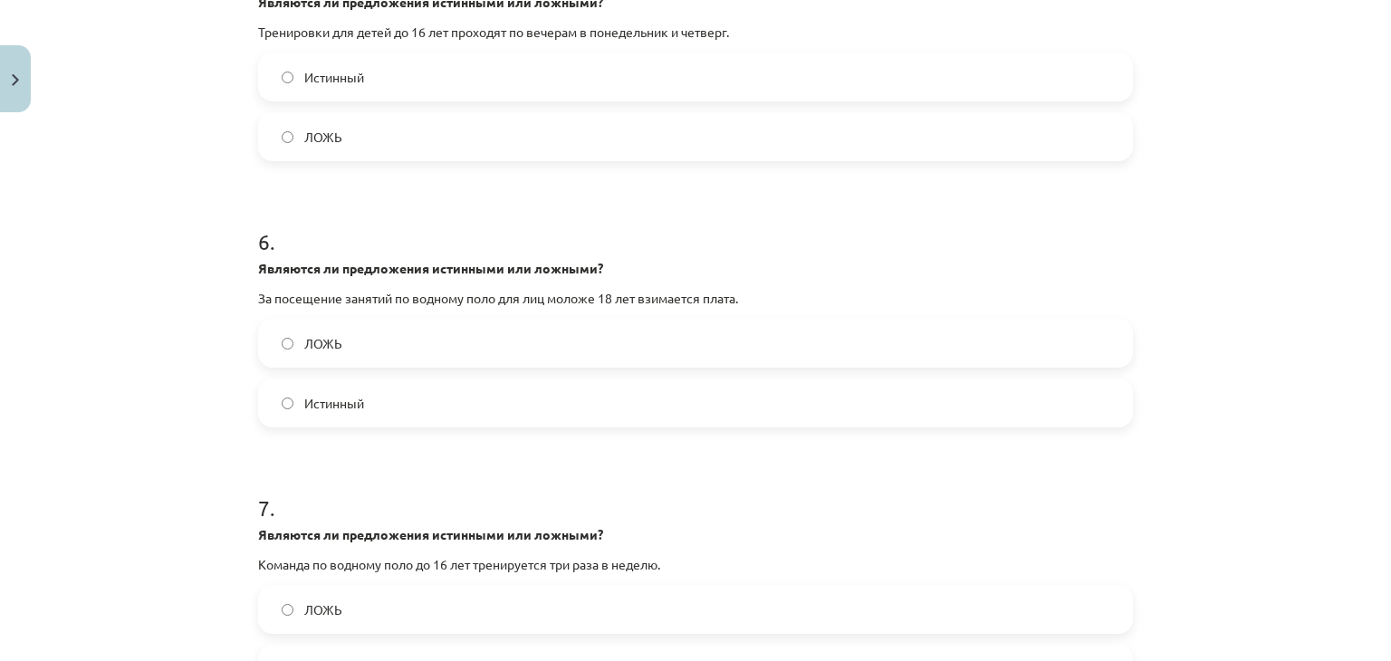
click at [597, 349] on label "ЛОЖЬ" at bounding box center [695, 343] width 871 height 45
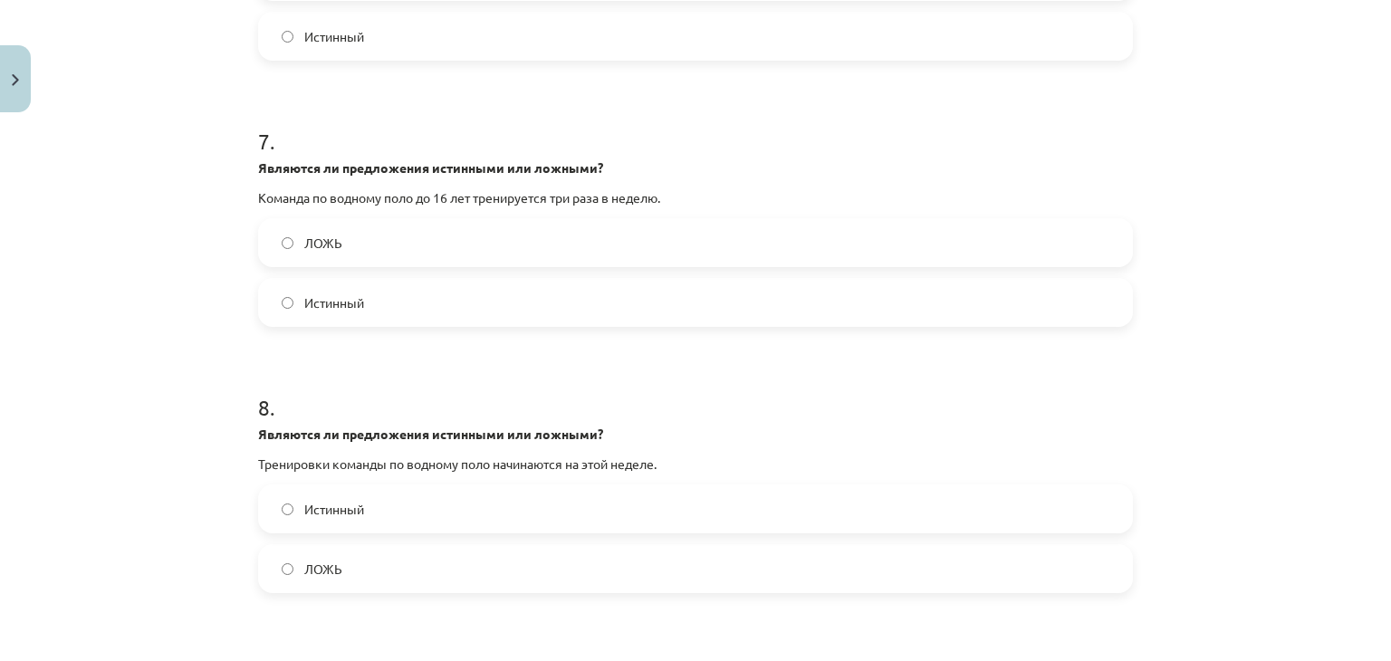
scroll to position [1856, 0]
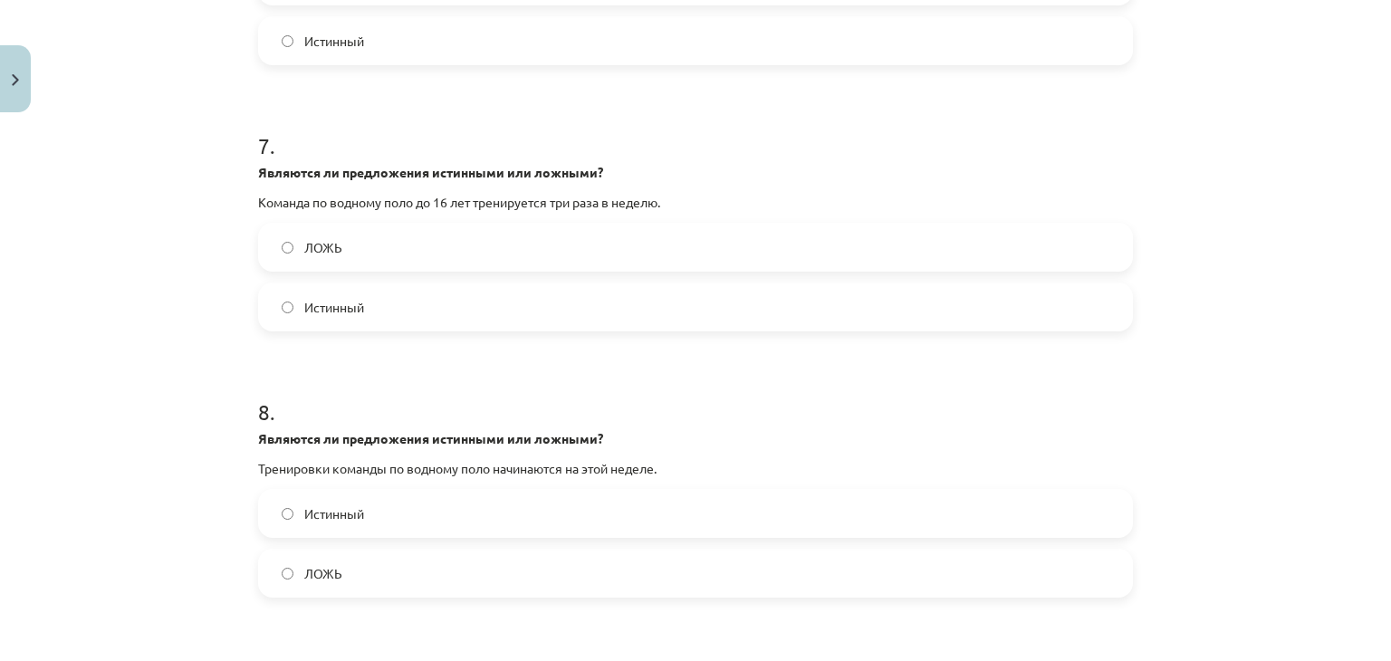
click at [336, 244] on label "ЛОЖЬ" at bounding box center [695, 247] width 871 height 45
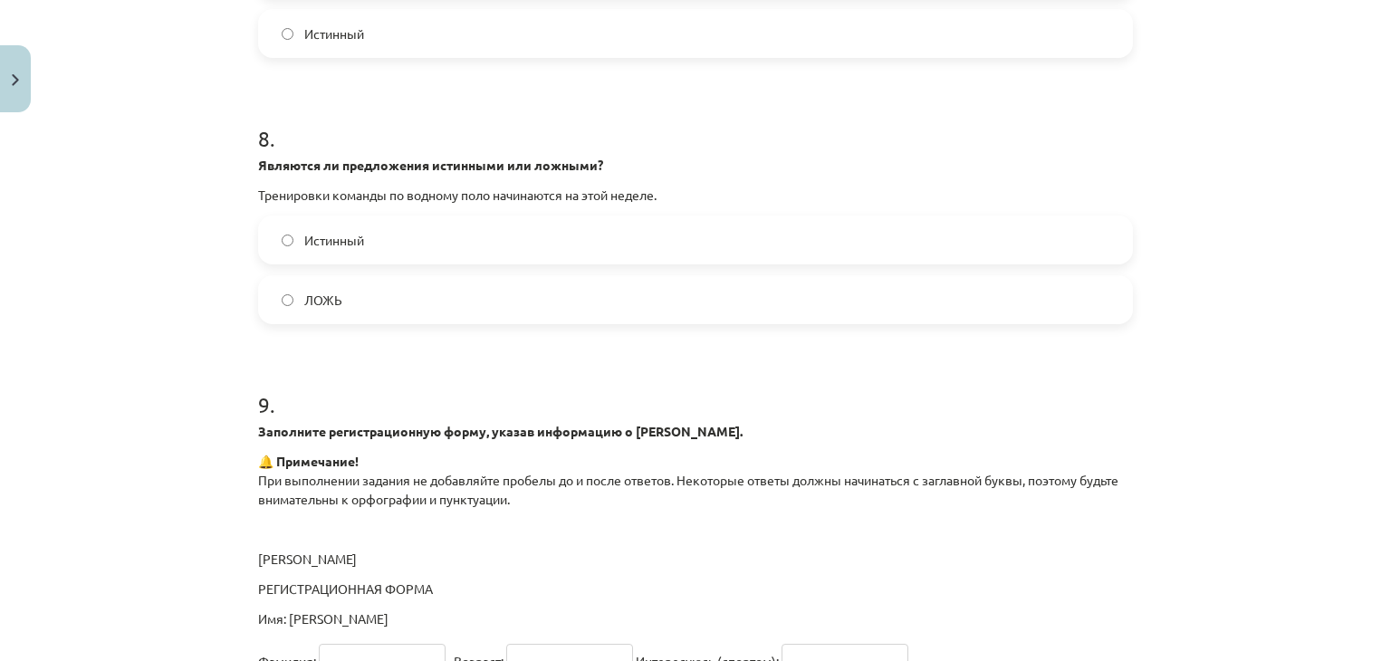
scroll to position [2128, 0]
drag, startPoint x: 252, startPoint y: 432, endPoint x: 561, endPoint y: 448, distance: 309.2
click at [564, 445] on div "Заполните регистрационную форму, указав информацию о Тайроне. 🔔 Примечание! При…" at bounding box center [695, 527] width 875 height 206
click at [475, 538] on p at bounding box center [695, 531] width 875 height 19
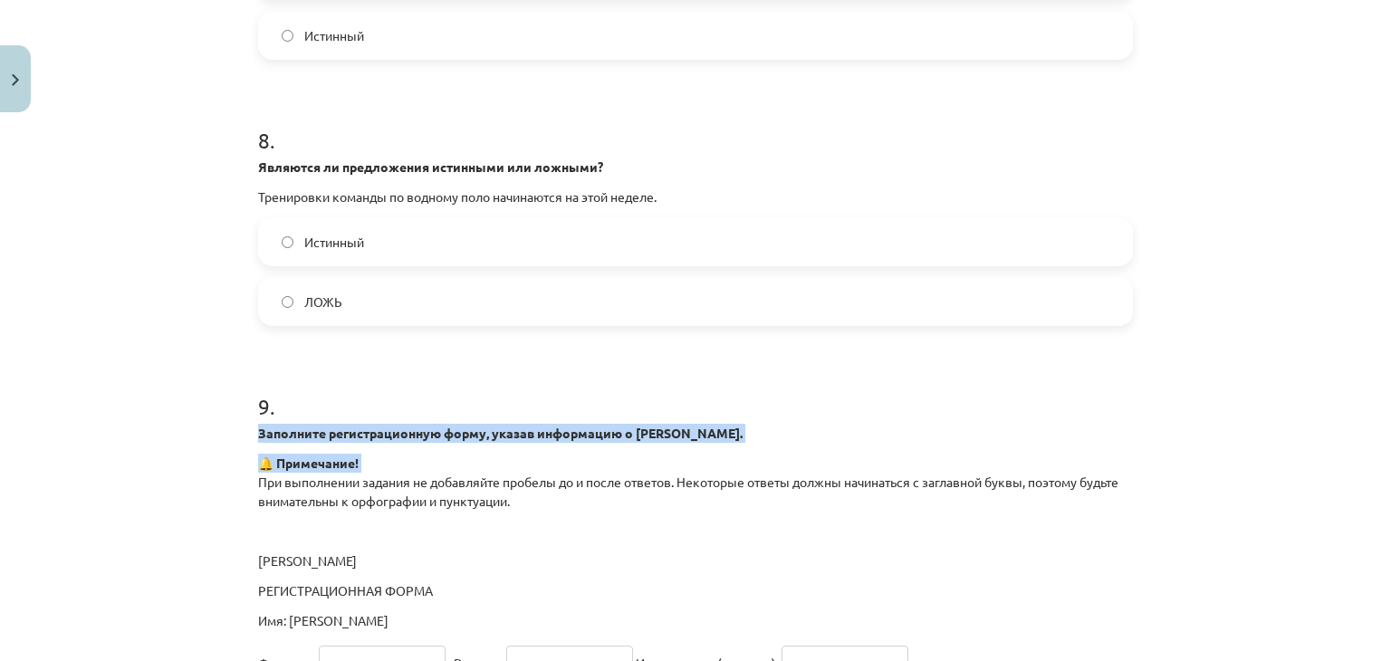
drag, startPoint x: 252, startPoint y: 482, endPoint x: 478, endPoint y: 364, distance: 255.2
click at [479, 367] on div "9 . Заполните регистрационную форму, указав информацию о Тайроне. 🔔 Примечание!…" at bounding box center [695, 523] width 875 height 322
click at [474, 362] on h1 "9 ." at bounding box center [695, 390] width 875 height 56
click at [359, 432] on font "Заполните регистрационную форму, указав информацию о Тайроне." at bounding box center [500, 433] width 484 height 16
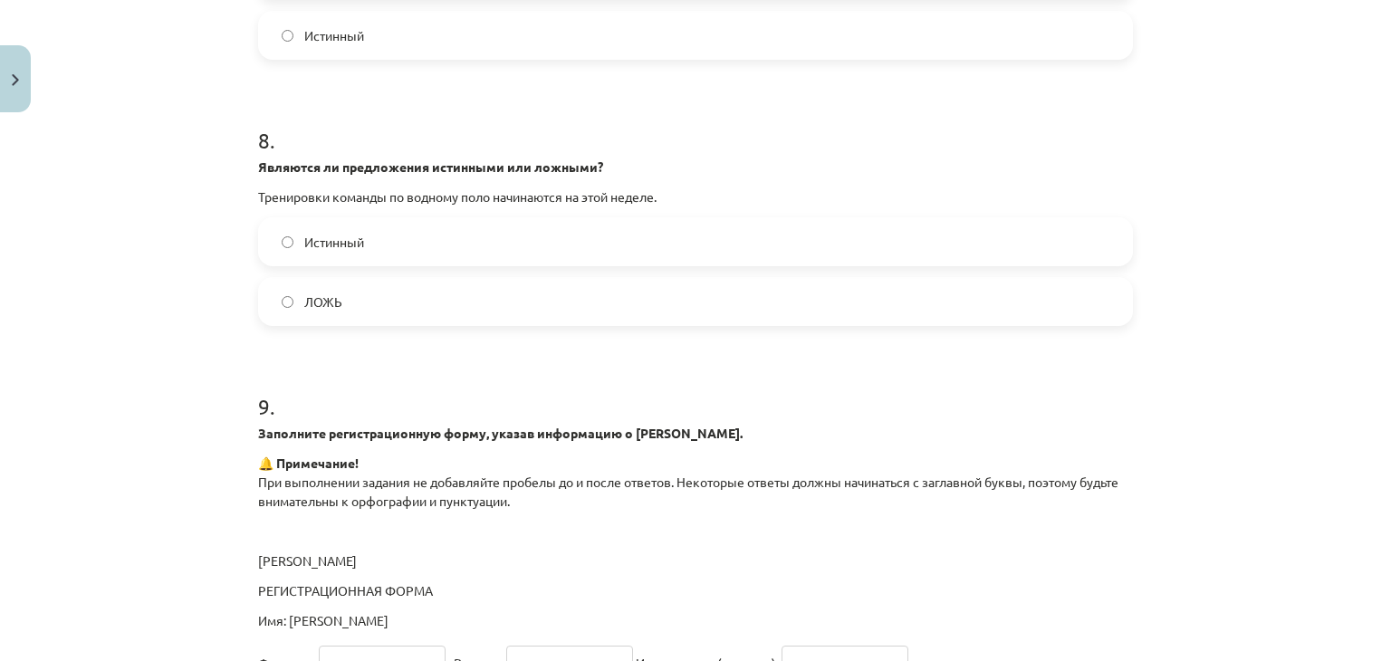
click at [235, 496] on div "Тема обучения: Английский язык, 7 класс, учебный материал для 1-го теста #6 🎧 Т…" at bounding box center [695, 330] width 1391 height 661
click at [324, 302] on font "ЛОЖЬ" at bounding box center [323, 301] width 38 height 16
click at [388, 236] on label "Истинный" at bounding box center [695, 241] width 871 height 45
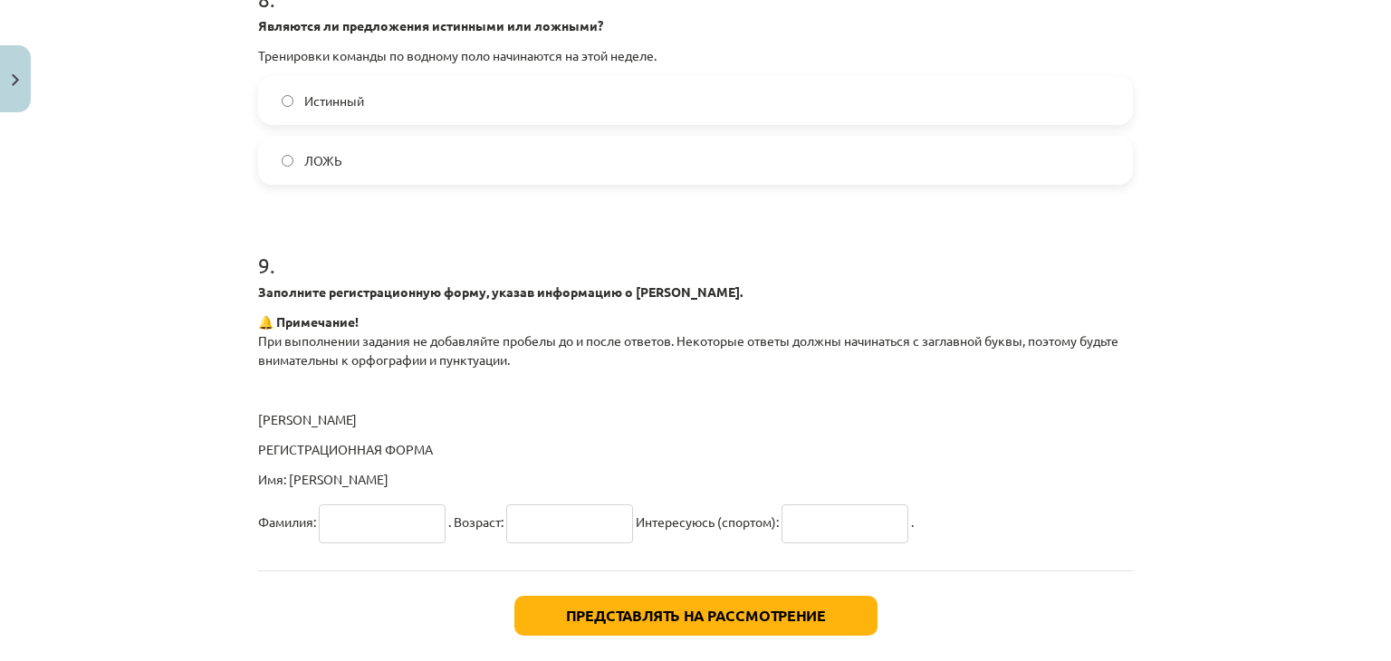
scroll to position [2309, 0]
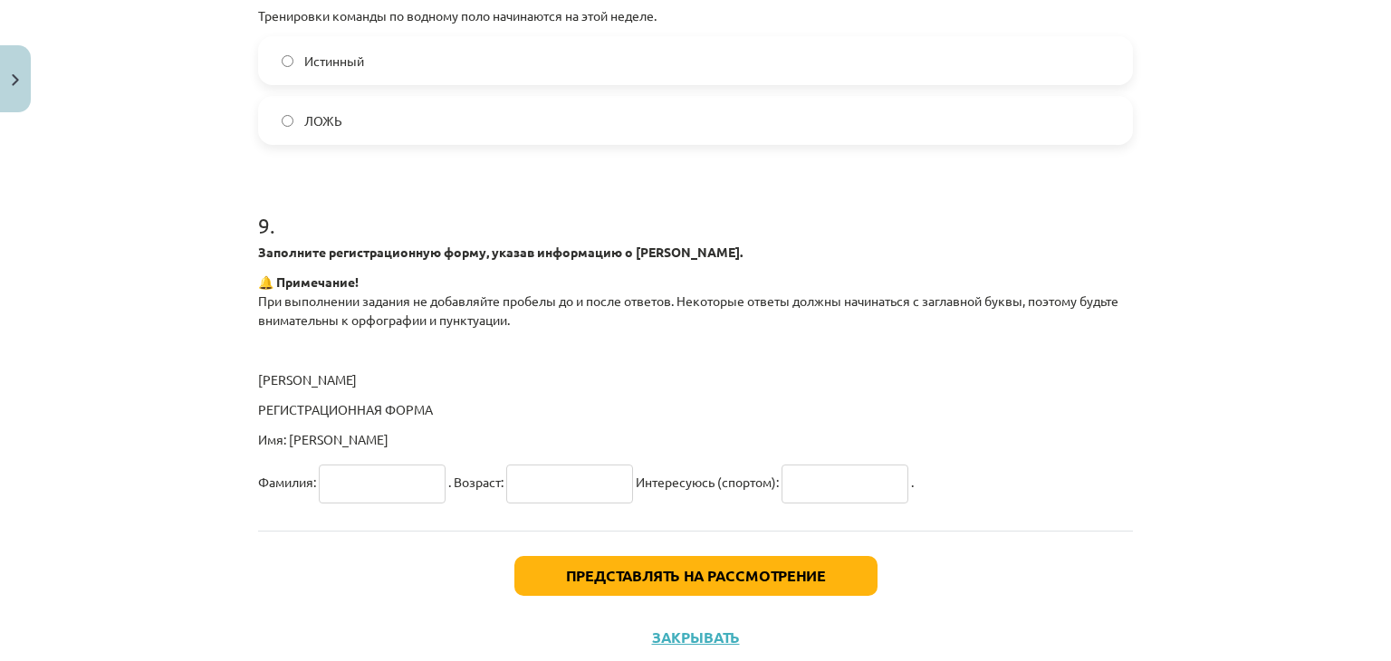
drag, startPoint x: 408, startPoint y: 306, endPoint x: 417, endPoint y: 375, distance: 69.4
click at [417, 373] on div "Заполните регистрационную форму, указав информацию о Тайроне. 🔔 Примечание! При…" at bounding box center [695, 346] width 875 height 206
click at [417, 385] on p "Бассейн Браунтон" at bounding box center [695, 379] width 875 height 19
click at [461, 273] on p "🔔 Примечание! При выполнении задания не добавляйте пробелы до и после ответов. …" at bounding box center [695, 301] width 875 height 57
click at [380, 439] on p "Имя: Тайрон" at bounding box center [695, 439] width 875 height 19
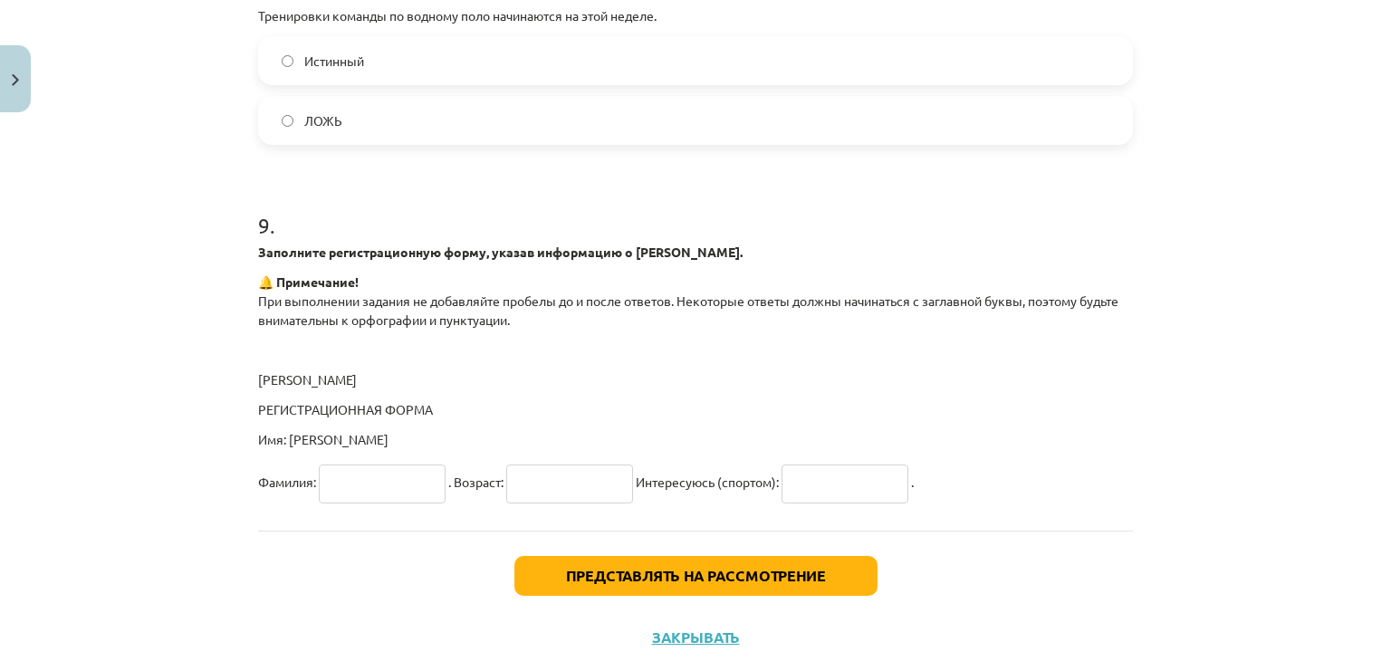
click at [387, 479] on input "text" at bounding box center [382, 484] width 127 height 39
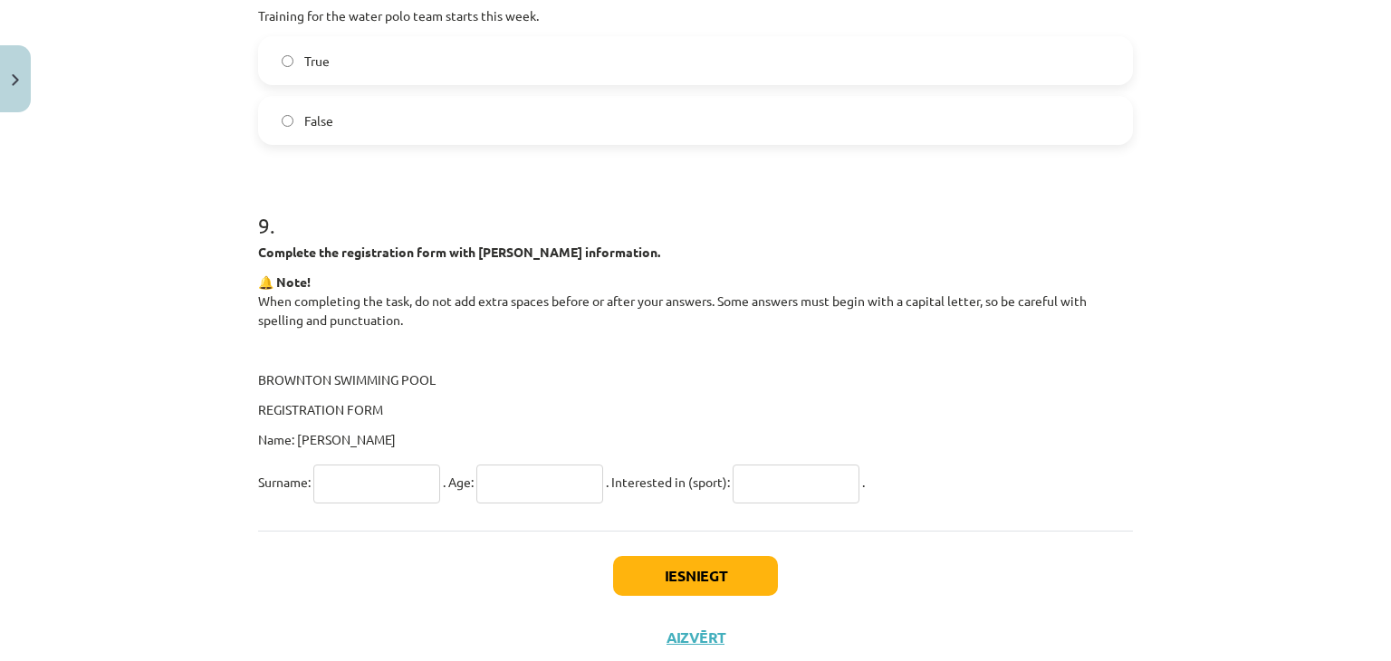
scroll to position [1155, 0]
click at [376, 470] on input "text" at bounding box center [376, 484] width 127 height 39
type input "******"
click at [522, 482] on input "text" at bounding box center [539, 484] width 127 height 39
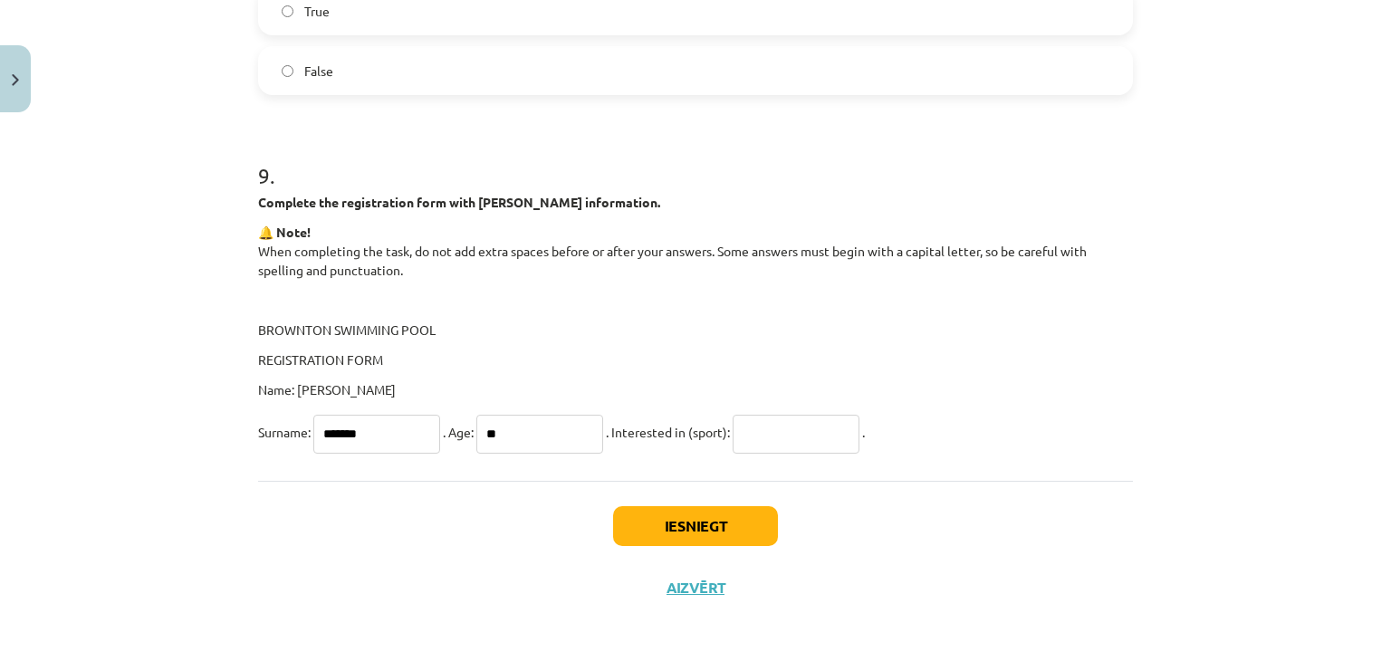
scroll to position [2362, 0]
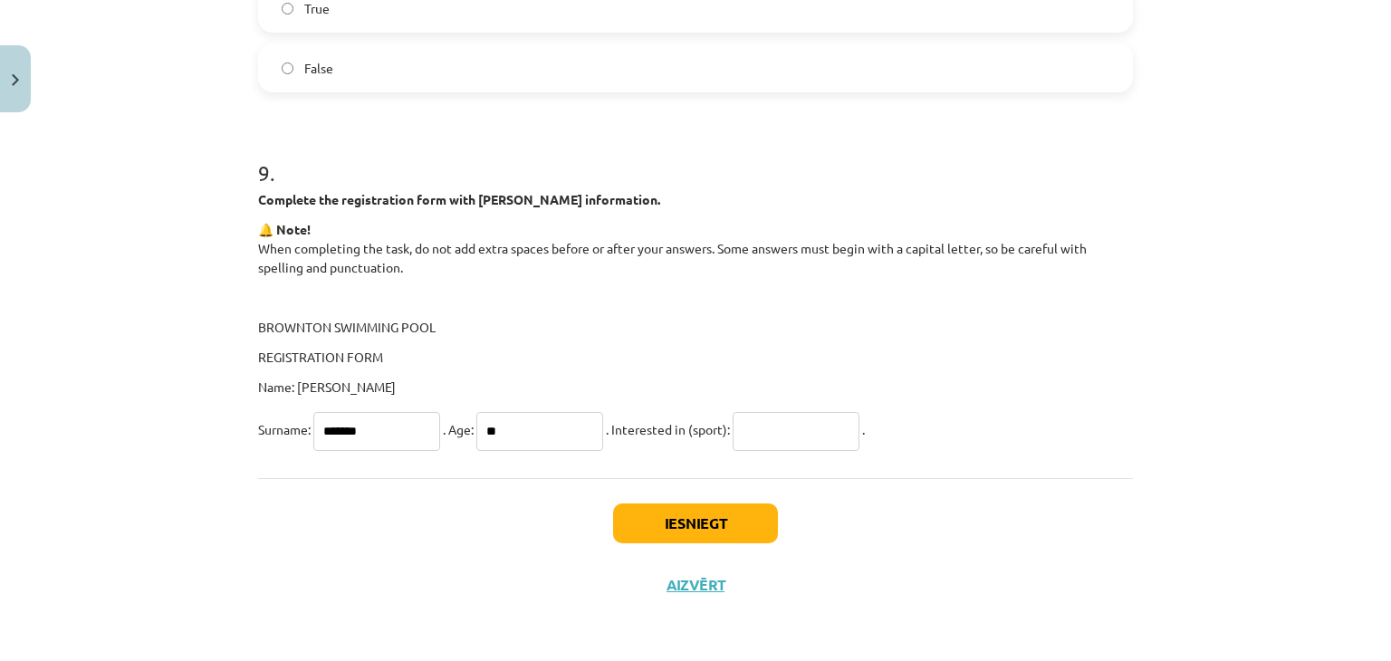
type input "**"
click at [748, 428] on input "text" at bounding box center [796, 431] width 127 height 39
type input "*"
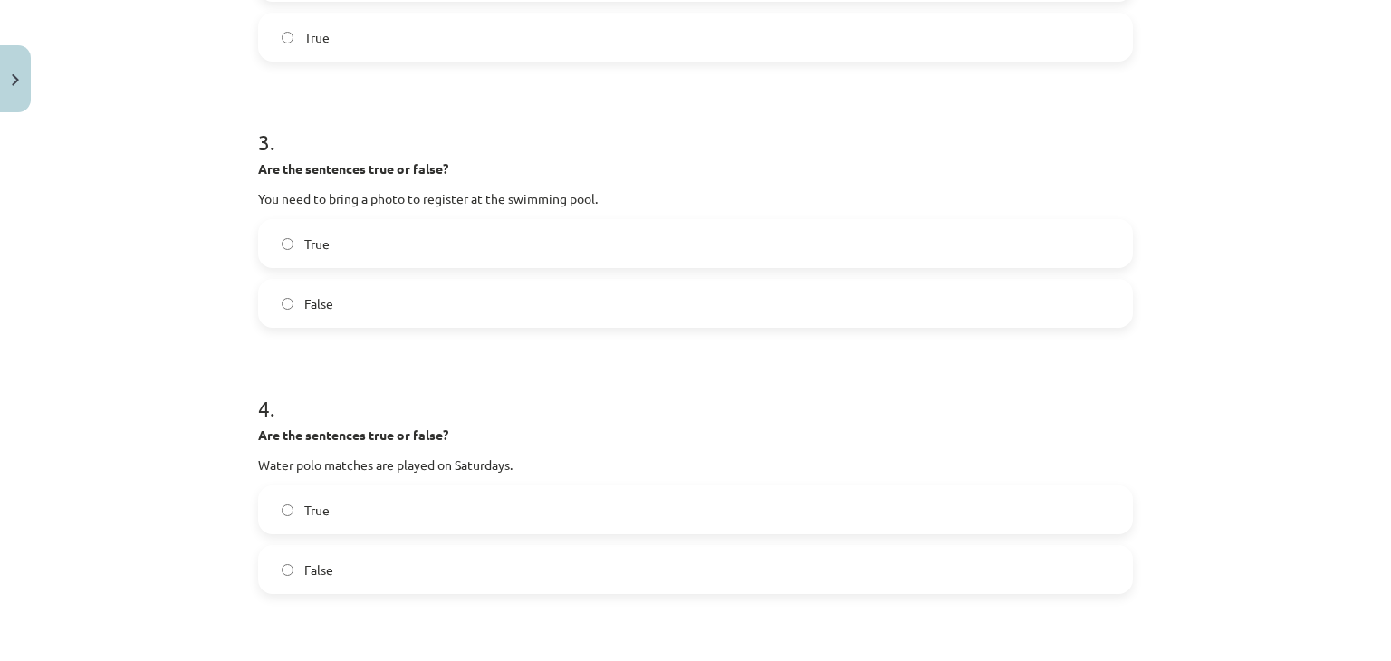
click at [754, 328] on div "True False" at bounding box center [695, 273] width 875 height 109
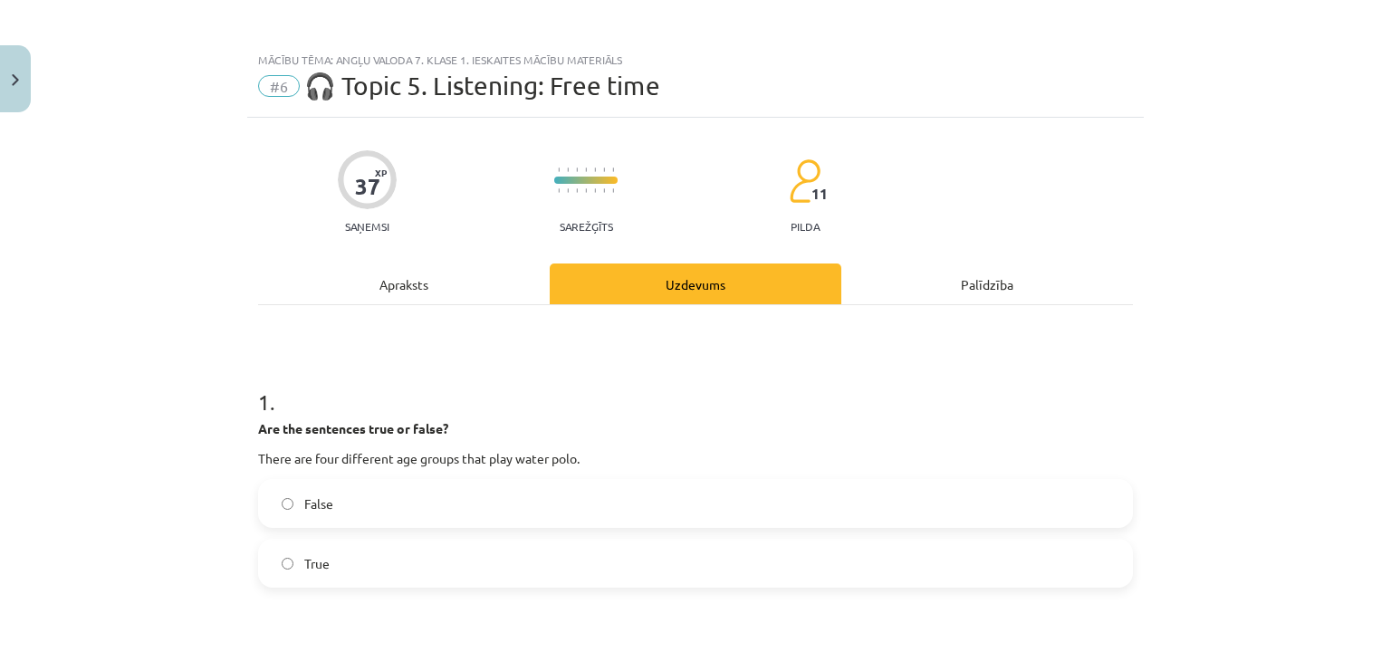
scroll to position [0, 0]
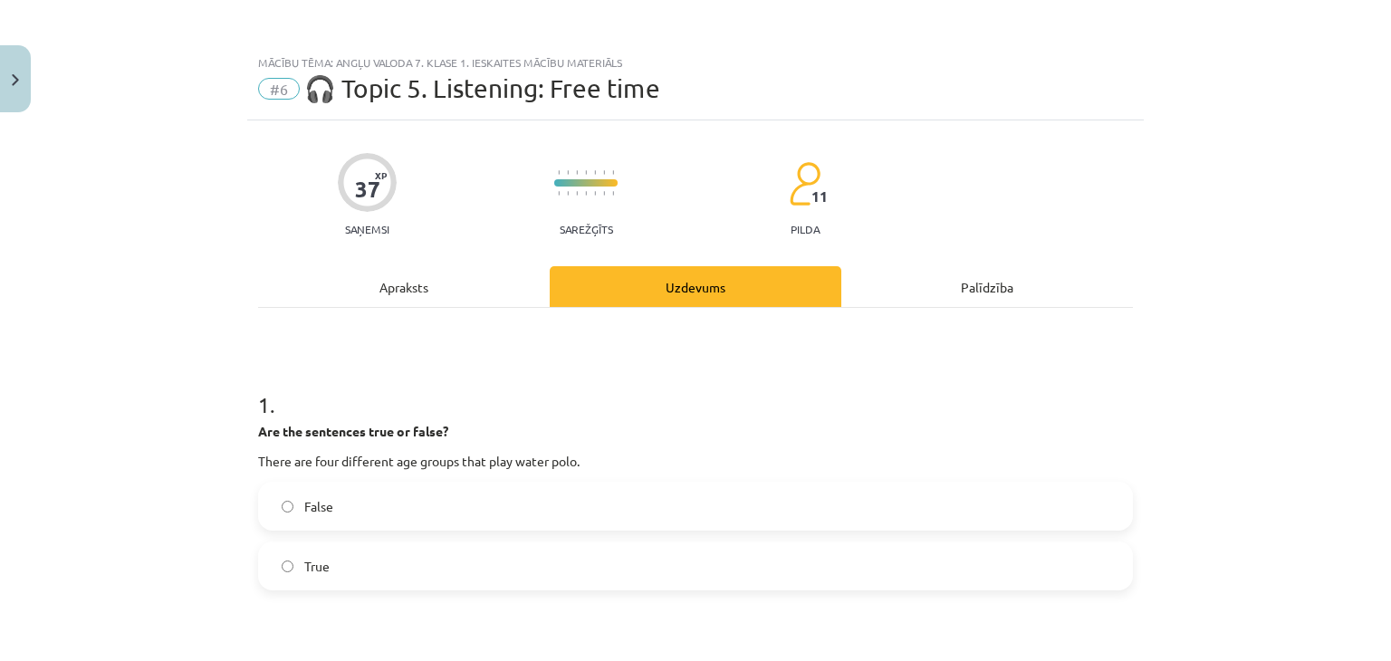
click at [492, 289] on div "Apraksts" at bounding box center [404, 286] width 292 height 41
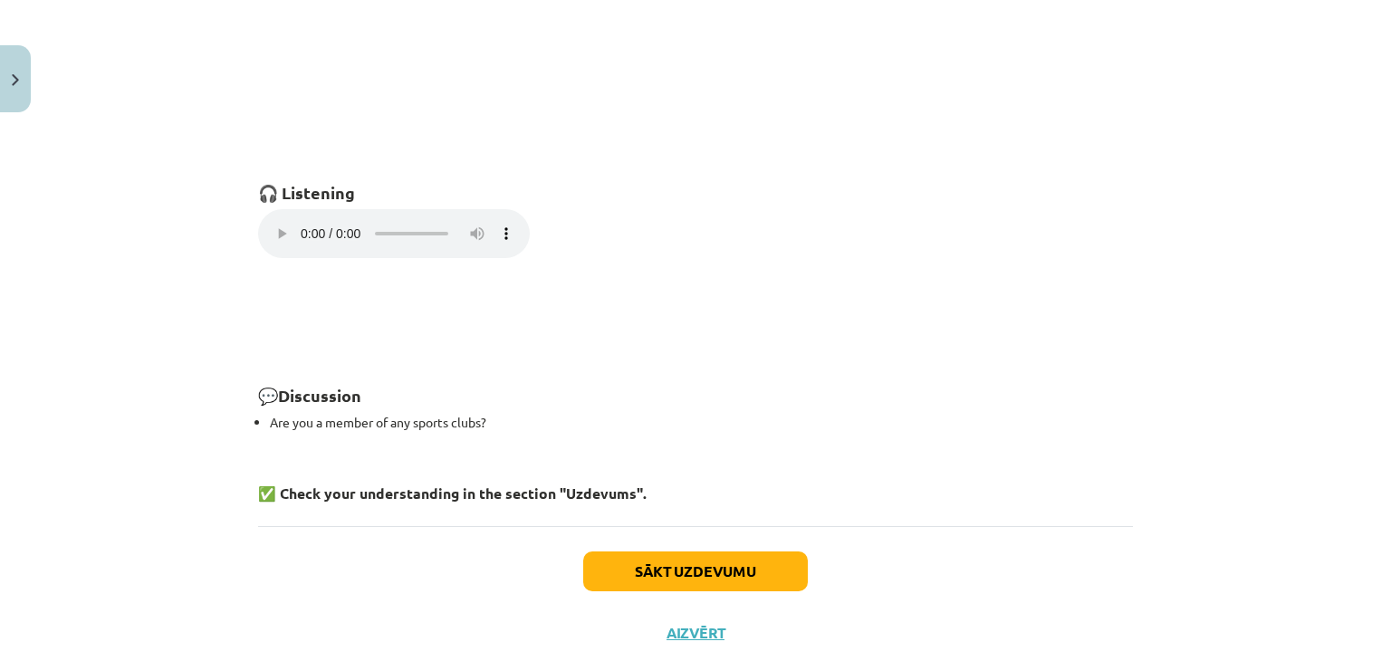
scroll to position [1278, 0]
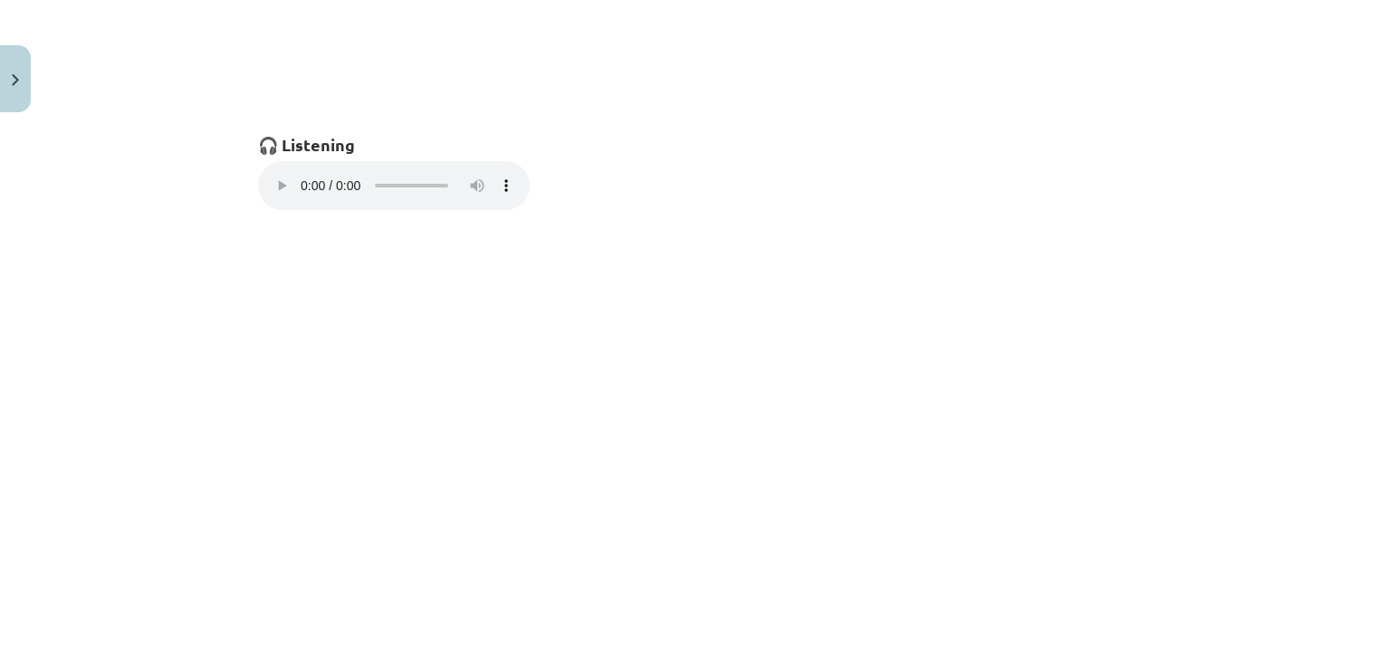
click at [683, 188] on p "Your browser does not support the audio element." at bounding box center [695, 187] width 875 height 53
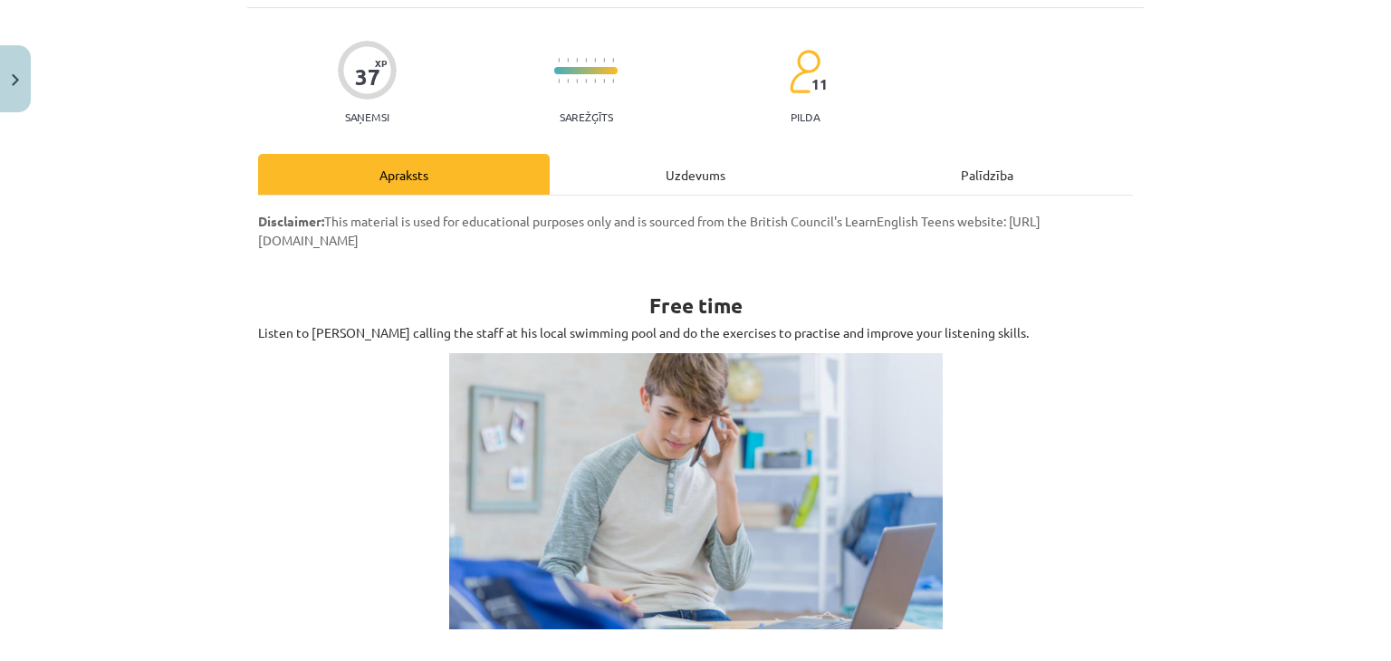
scroll to position [101, 0]
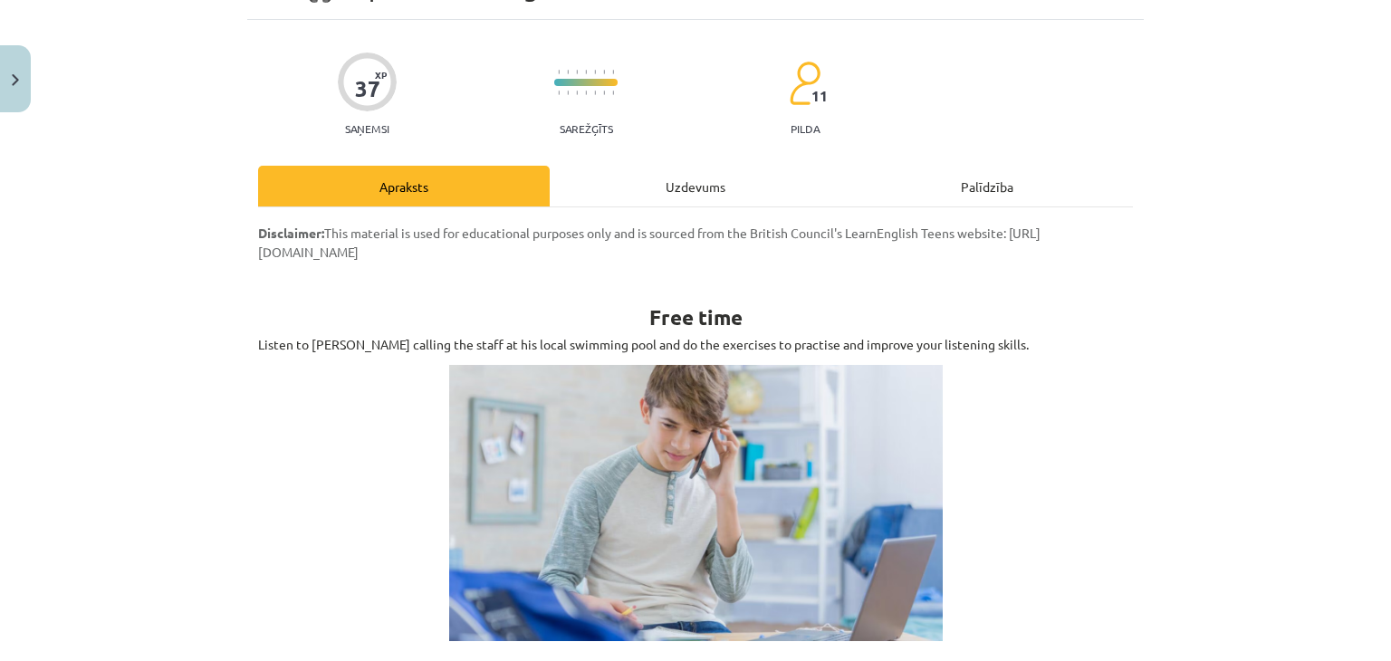
click at [682, 190] on div "Uzdevums" at bounding box center [696, 186] width 292 height 41
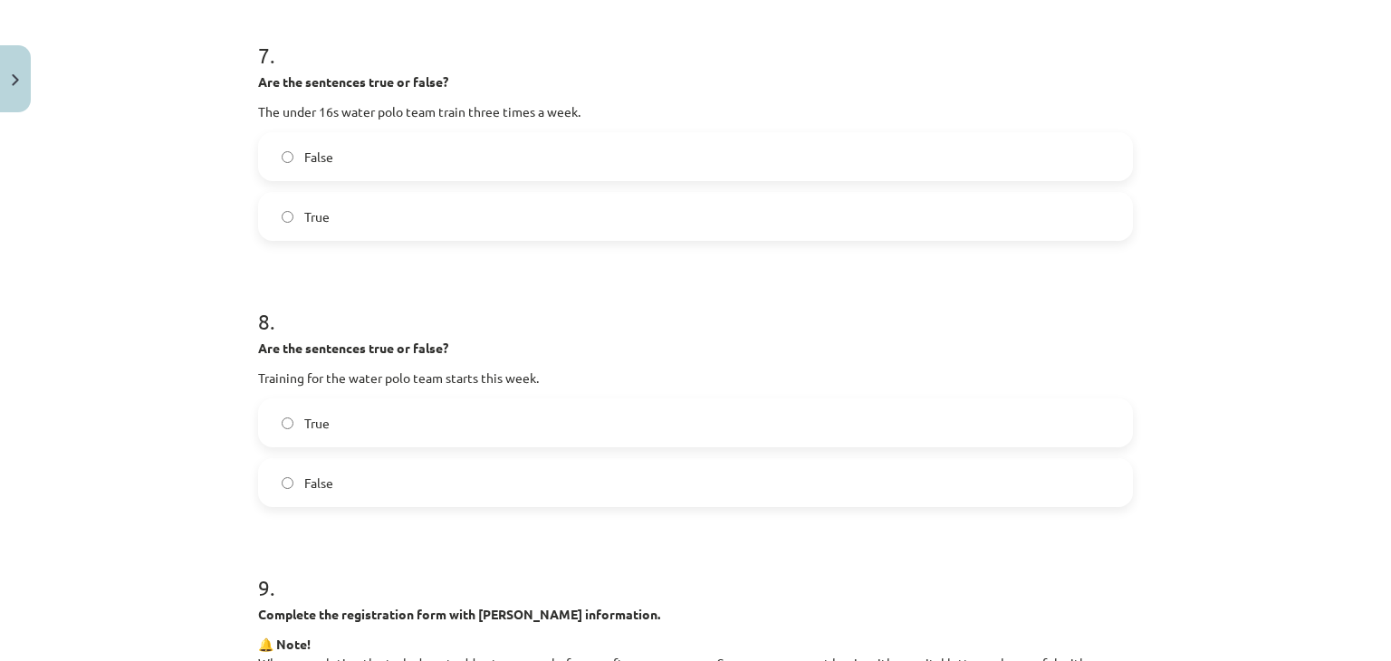
scroll to position [2362, 0]
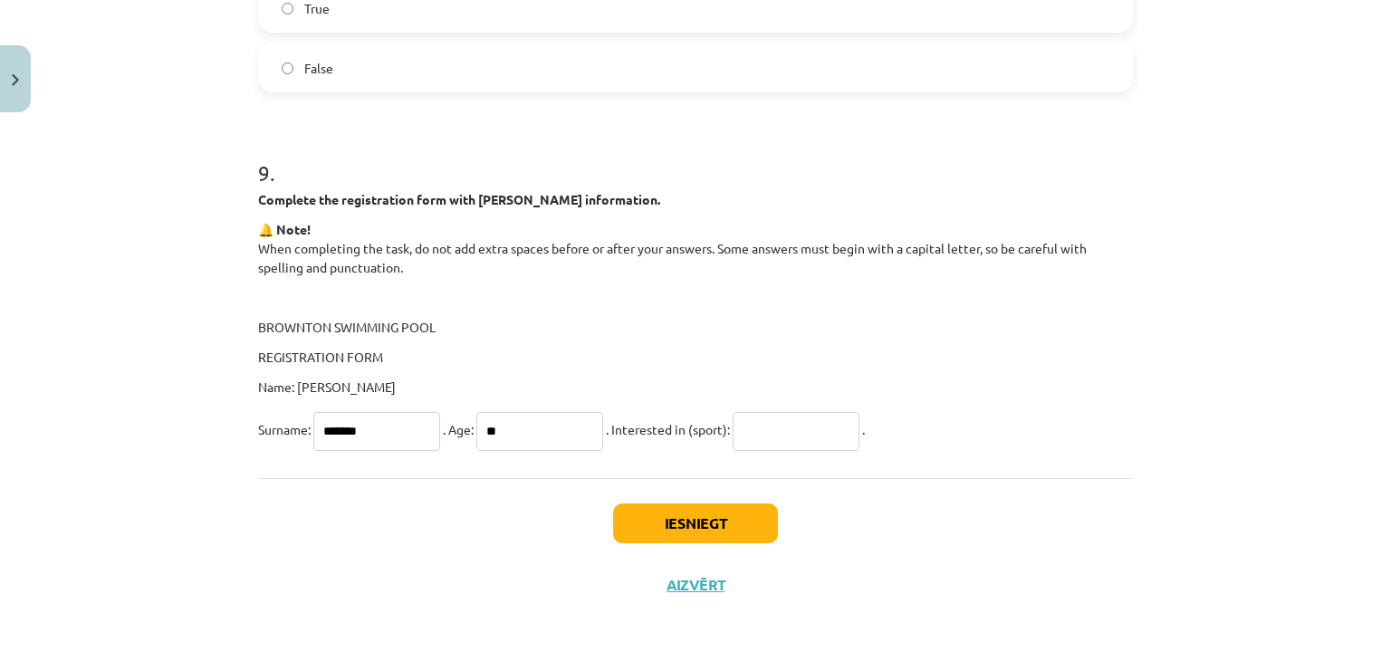
click at [772, 440] on input "text" at bounding box center [796, 431] width 127 height 39
paste input "**********"
type input "**********"
click at [722, 529] on button "Iesniegt" at bounding box center [695, 523] width 165 height 40
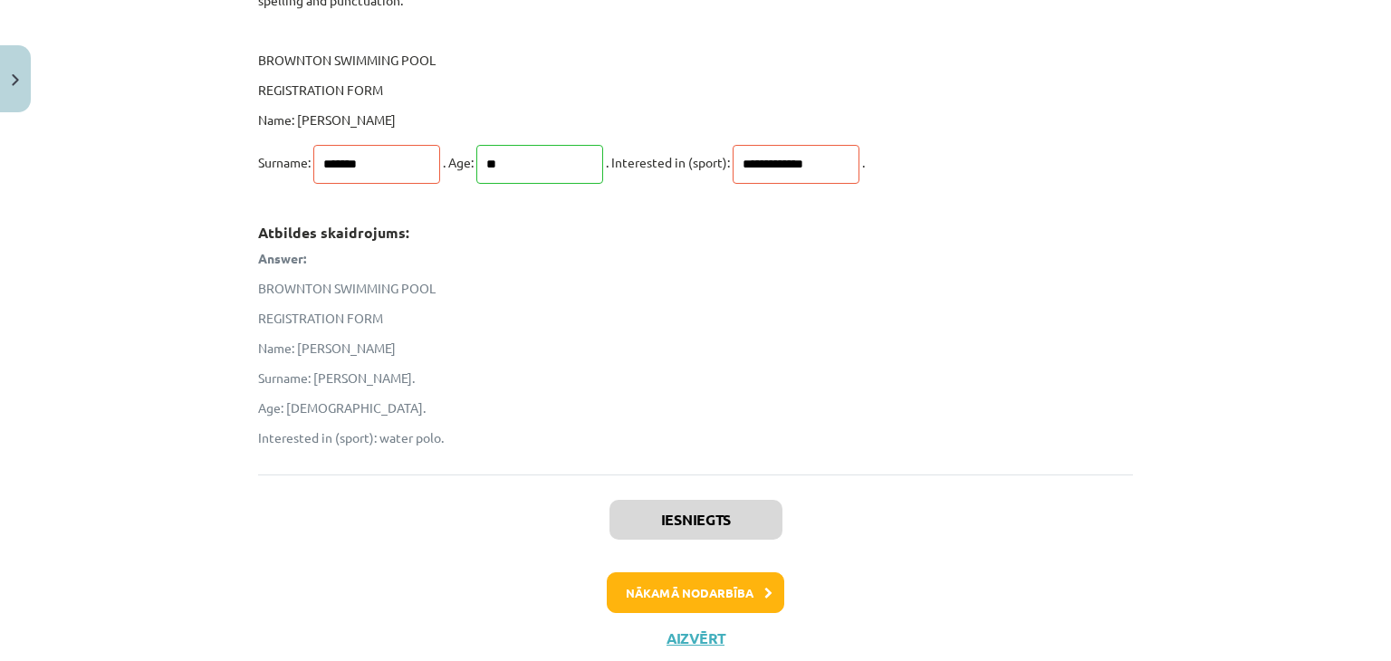
scroll to position [2681, 0]
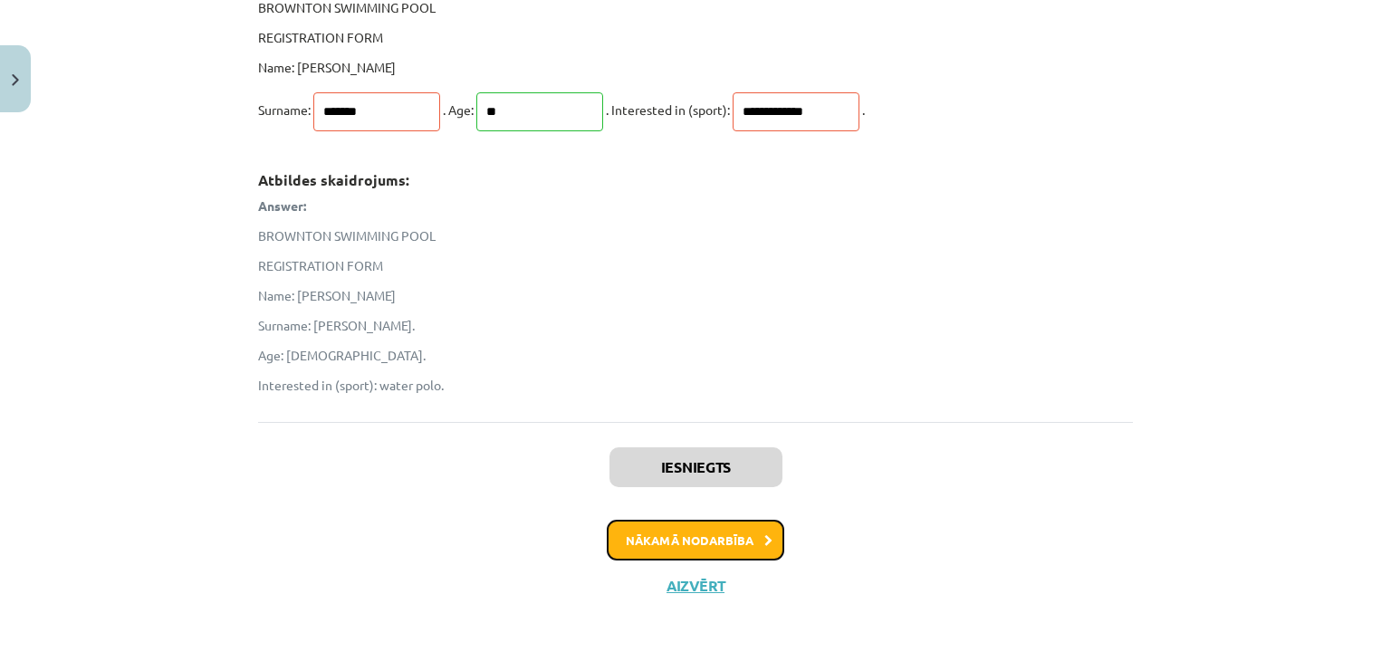
click at [700, 544] on button "Nākamā nodarbība" at bounding box center [695, 541] width 177 height 42
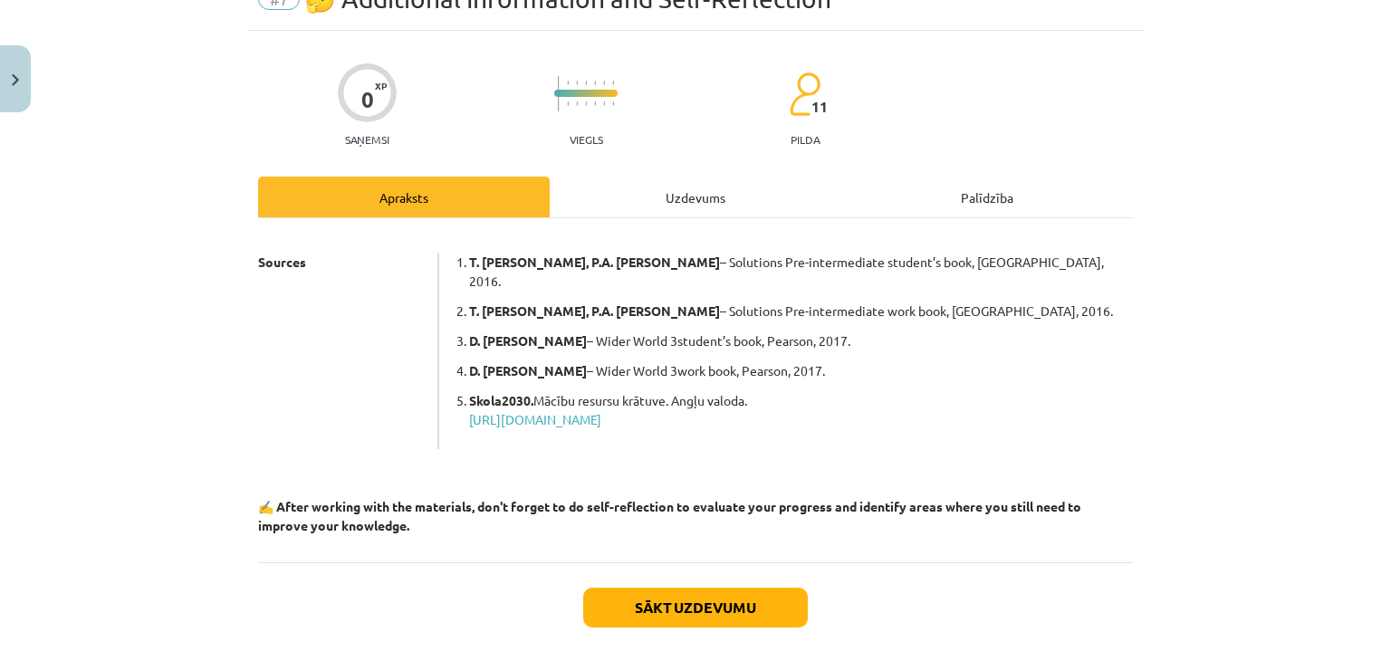
scroll to position [155, 0]
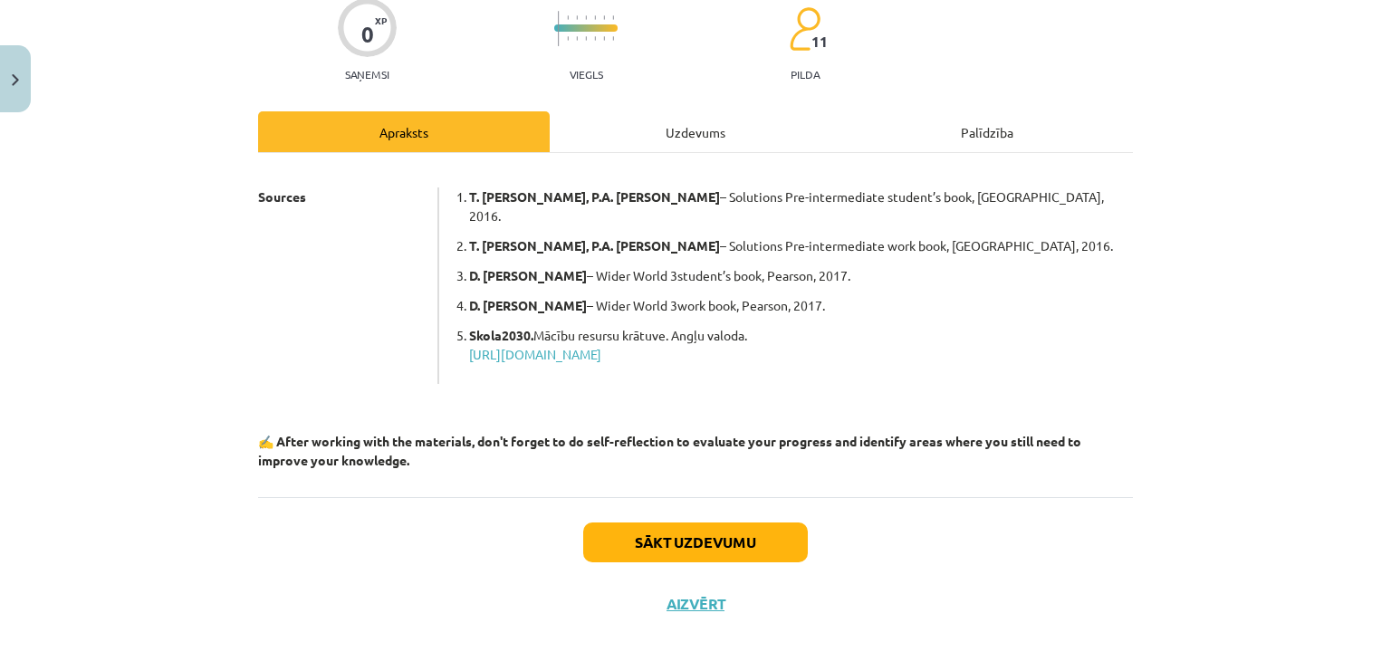
click at [670, 124] on div "Uzdevums" at bounding box center [696, 131] width 292 height 41
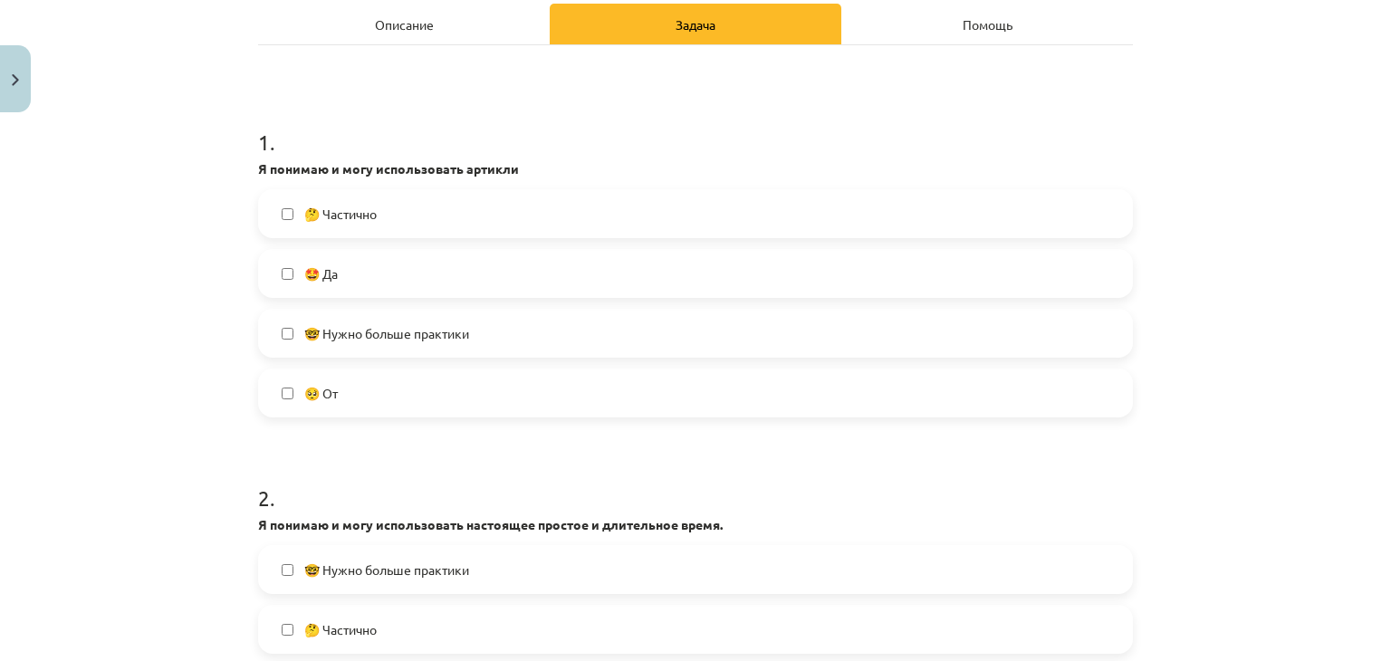
scroll to position [226, 0]
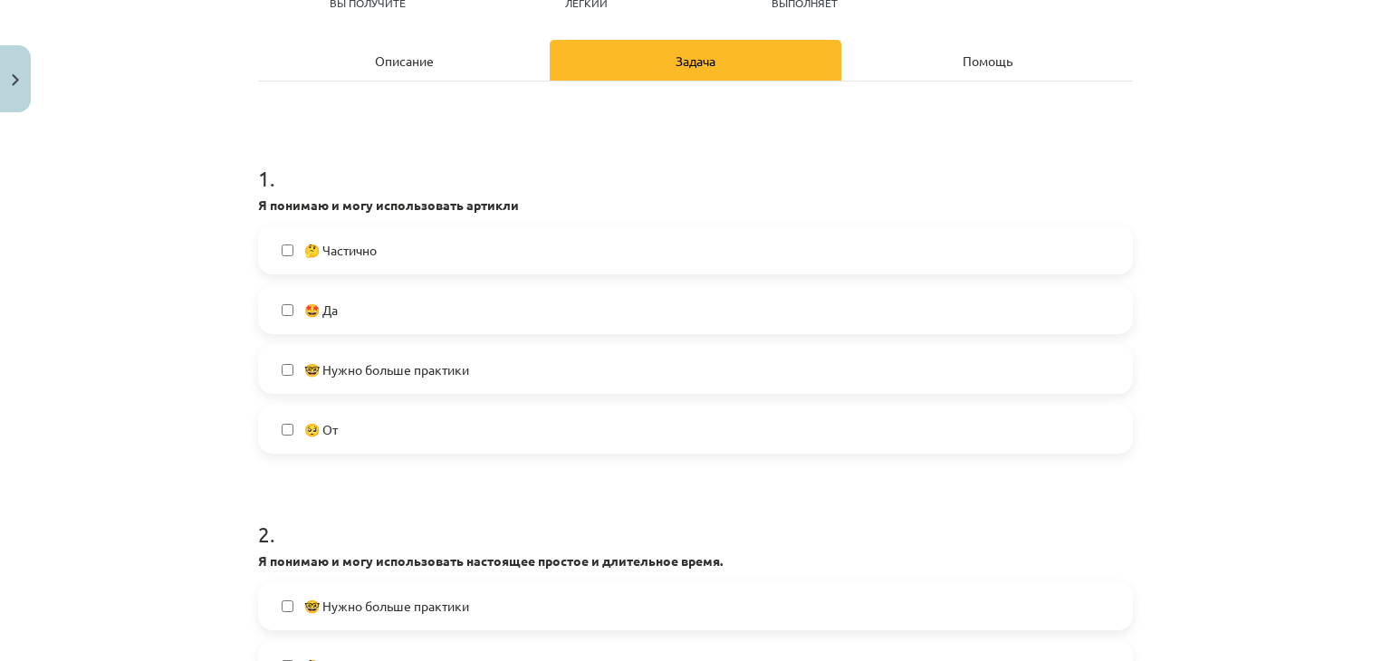
click at [444, 254] on label "🤔 Частично" at bounding box center [695, 249] width 871 height 45
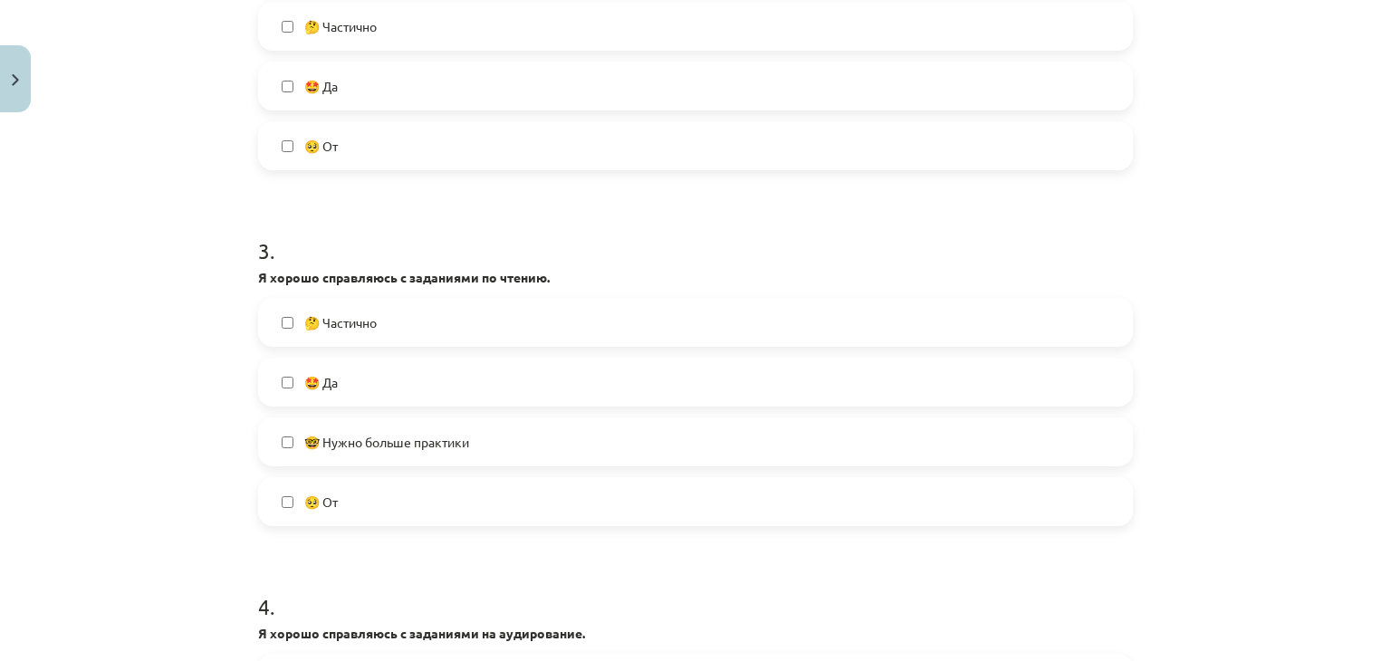
scroll to position [951, 0]
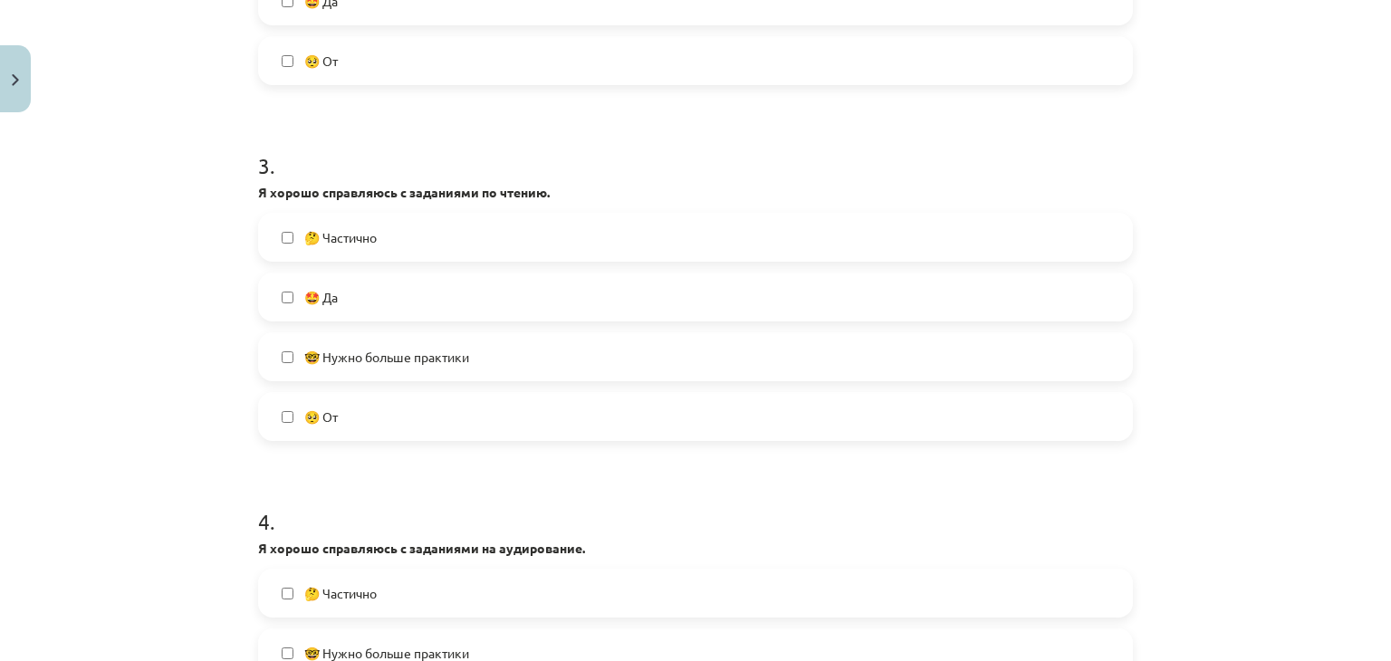
click at [283, 302] on label "🤩 Да" at bounding box center [695, 296] width 871 height 45
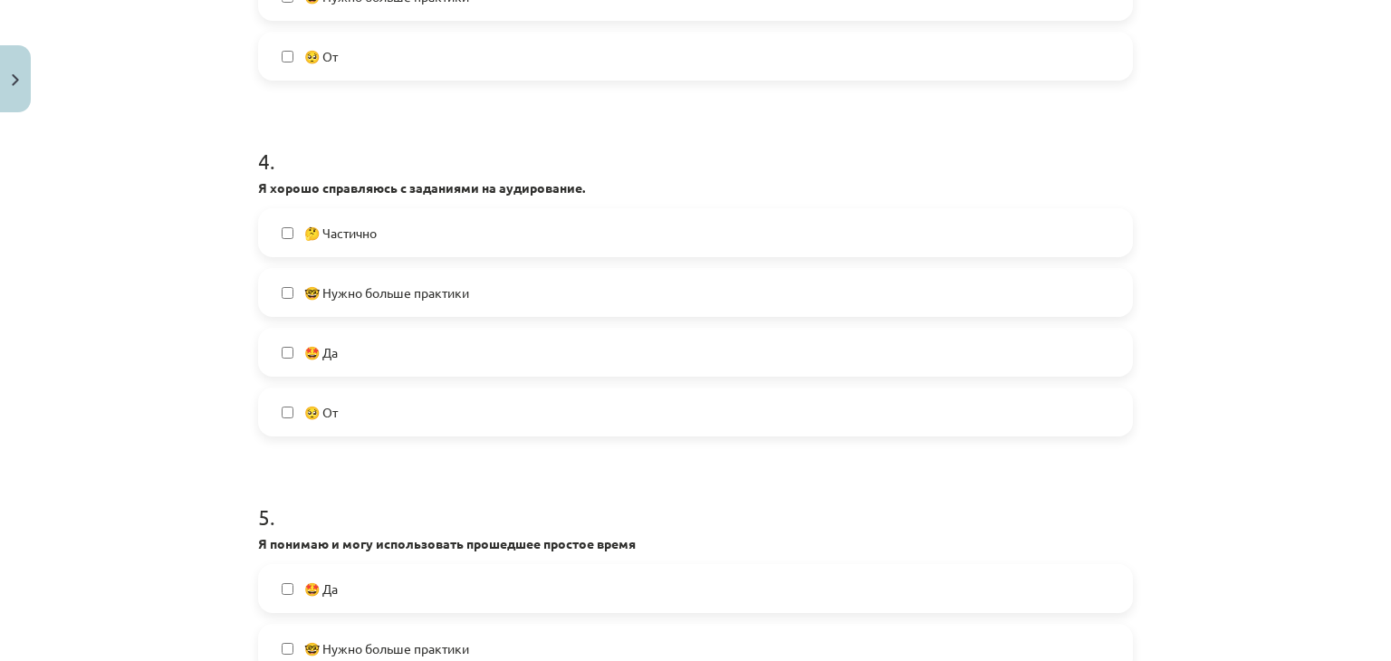
scroll to position [1313, 0]
click at [328, 346] on font "🤩 Да" at bounding box center [321, 350] width 34 height 16
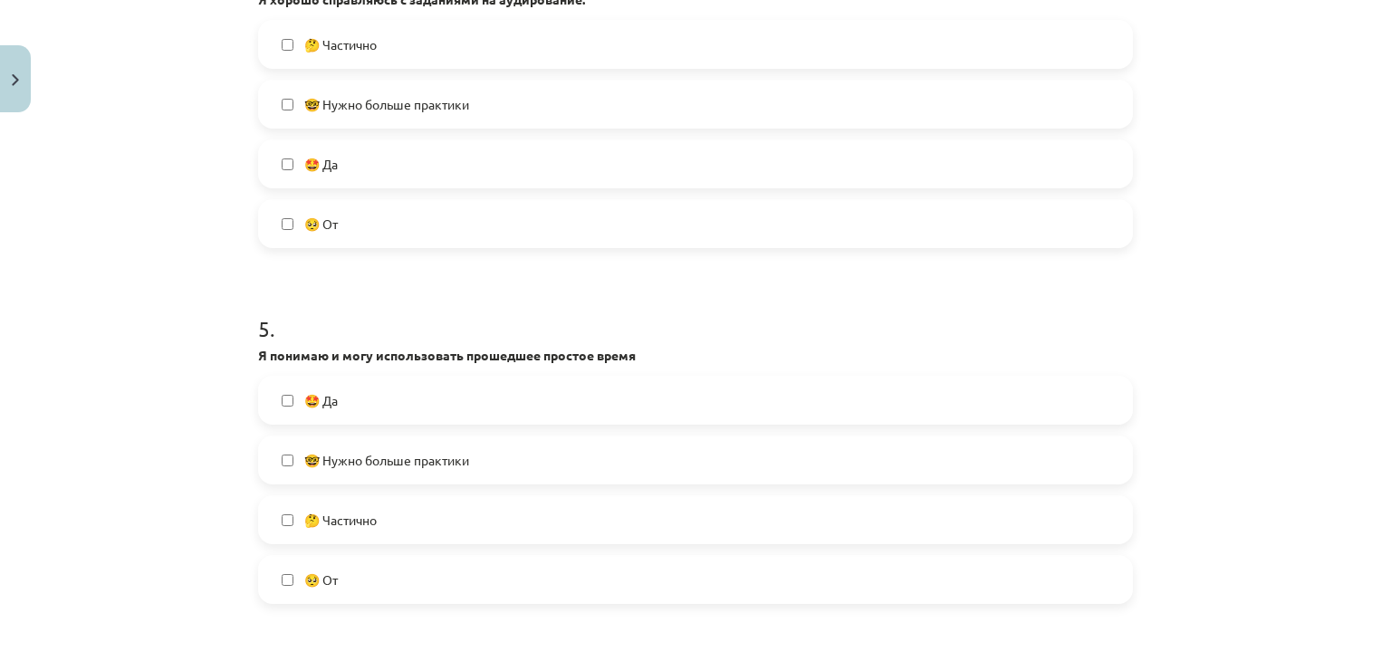
scroll to position [1585, 0]
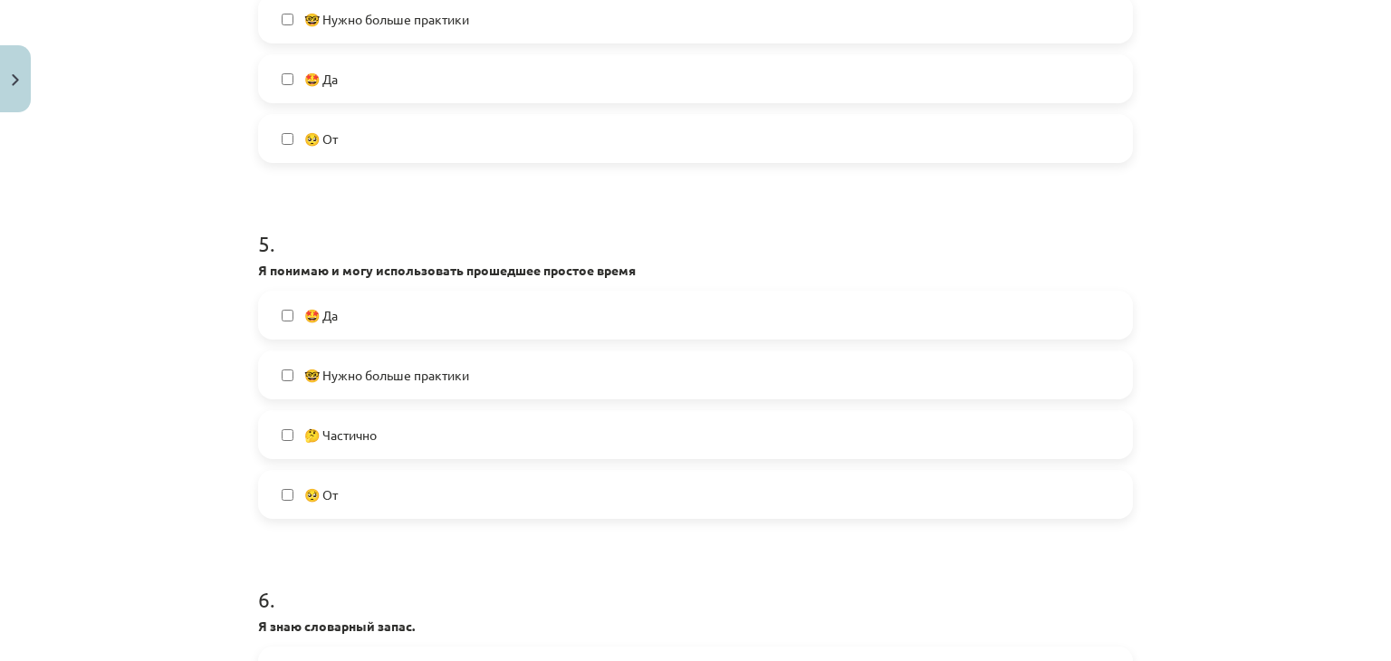
click at [352, 427] on font "🤔 Частично" at bounding box center [340, 435] width 72 height 16
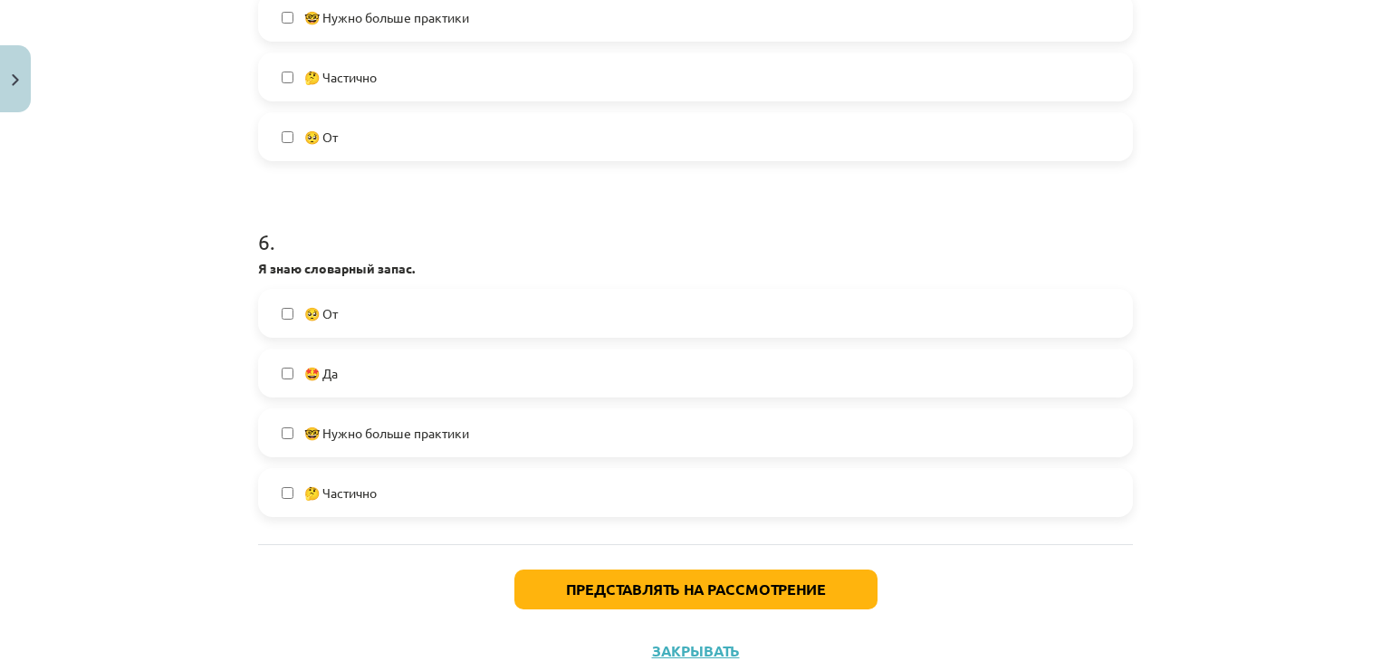
scroll to position [1947, 0]
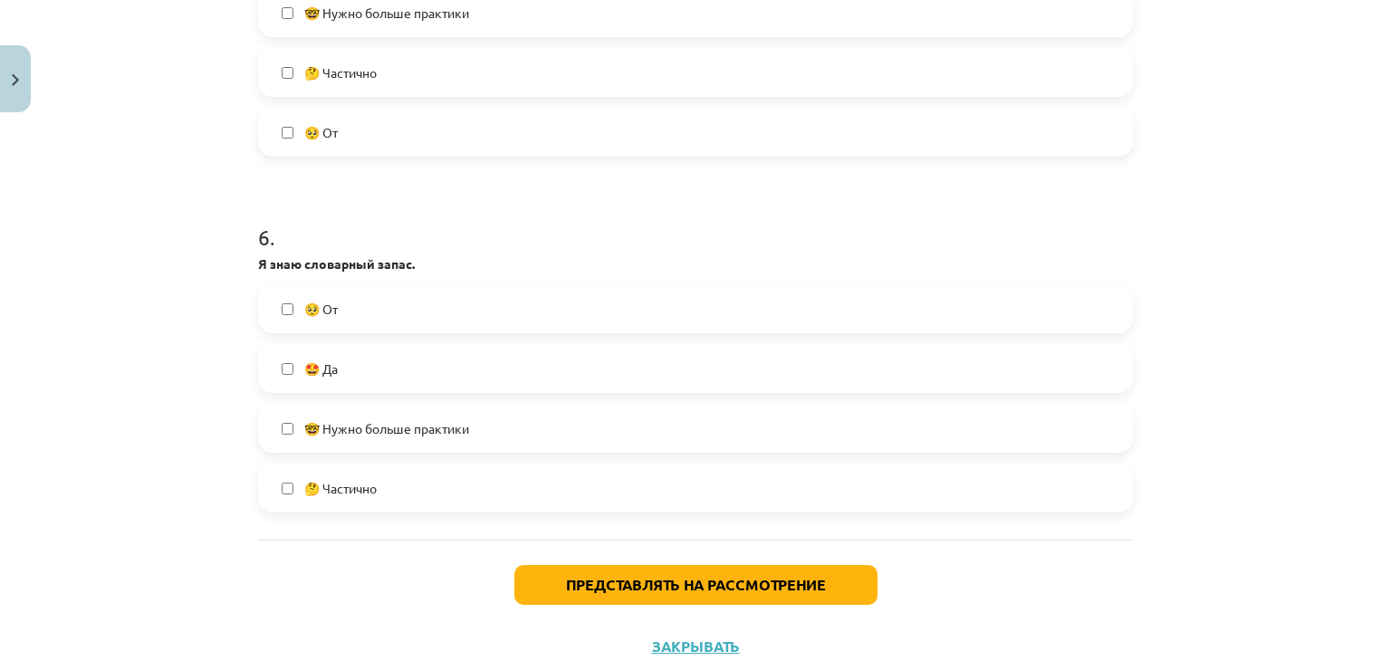
click at [340, 370] on label "🤩 Да" at bounding box center [695, 368] width 871 height 45
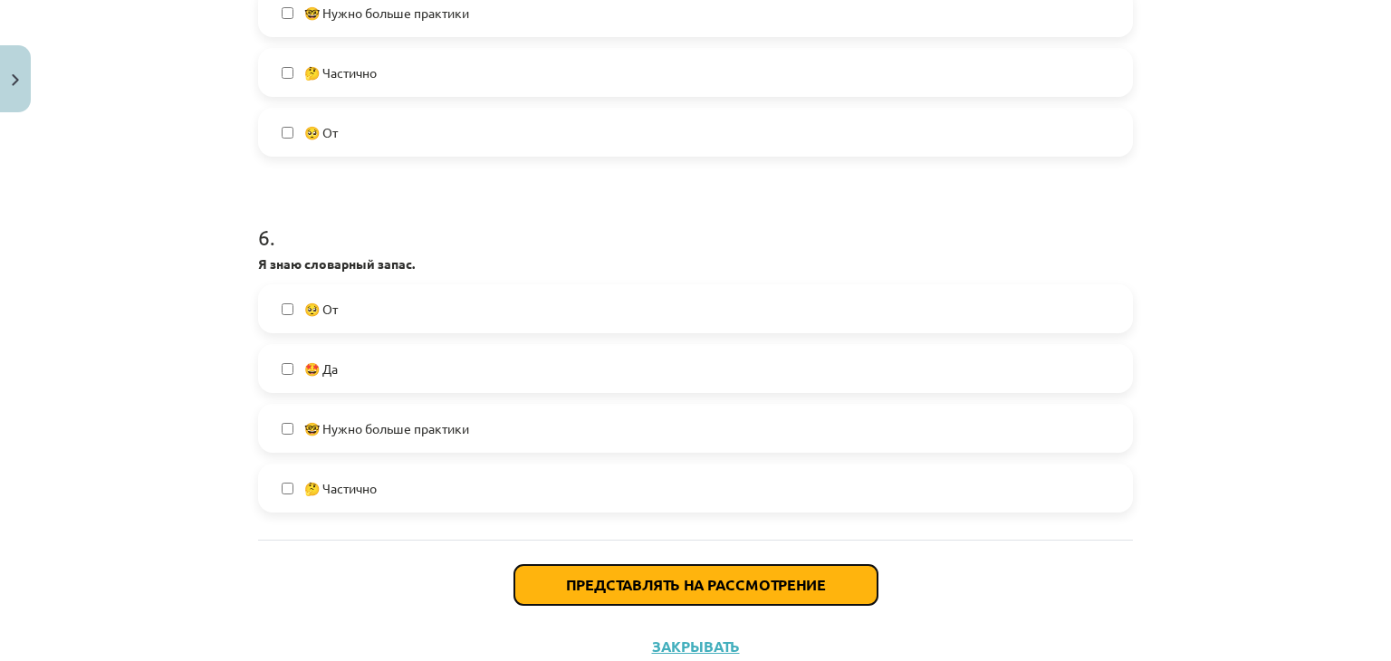
drag, startPoint x: 1309, startPoint y: 6, endPoint x: 838, endPoint y: 574, distance: 738.2
click at [838, 574] on button "Представлять на рассмотрение" at bounding box center [695, 585] width 363 height 40
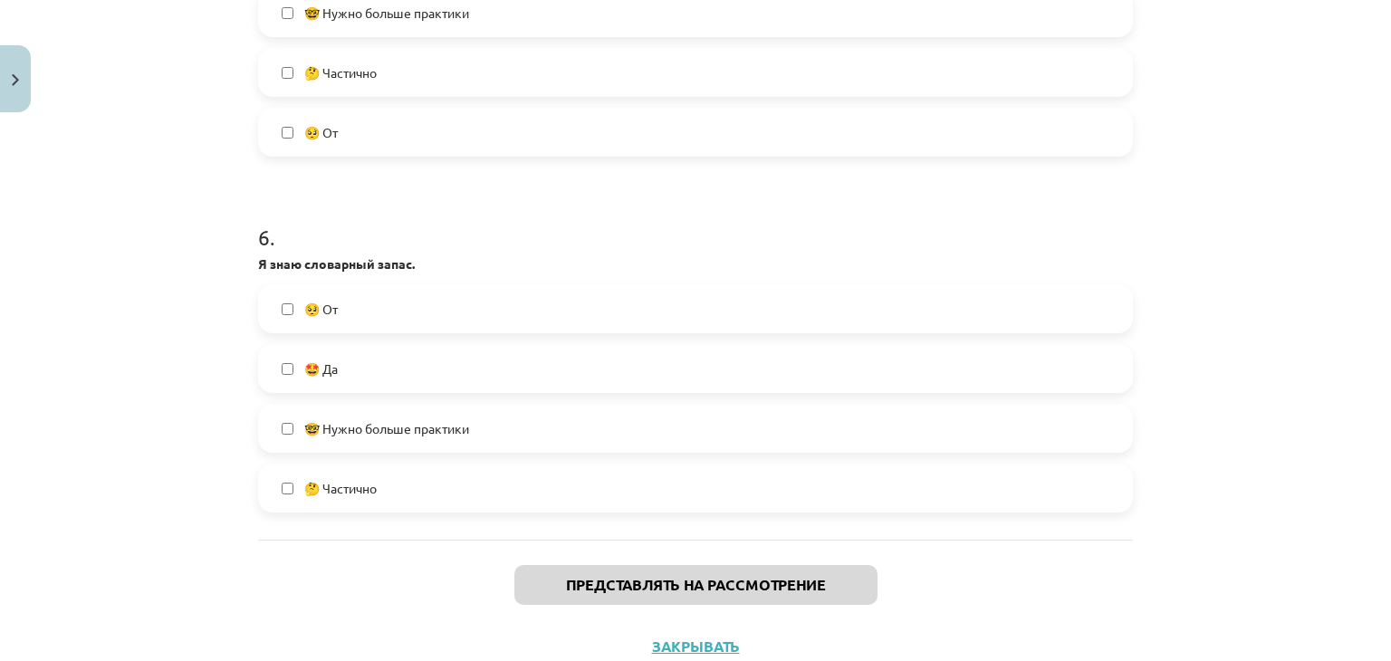
scroll to position [1193, 0]
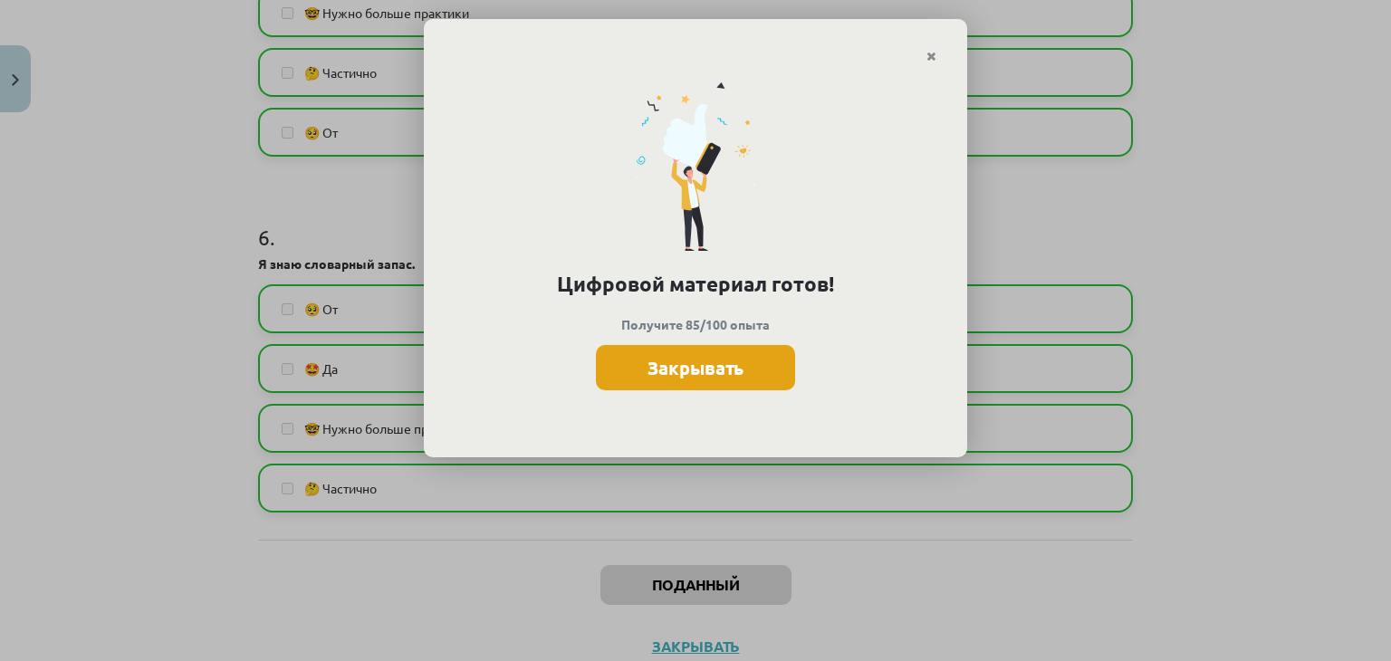
click at [663, 363] on font "Закрывать" at bounding box center [695, 368] width 96 height 24
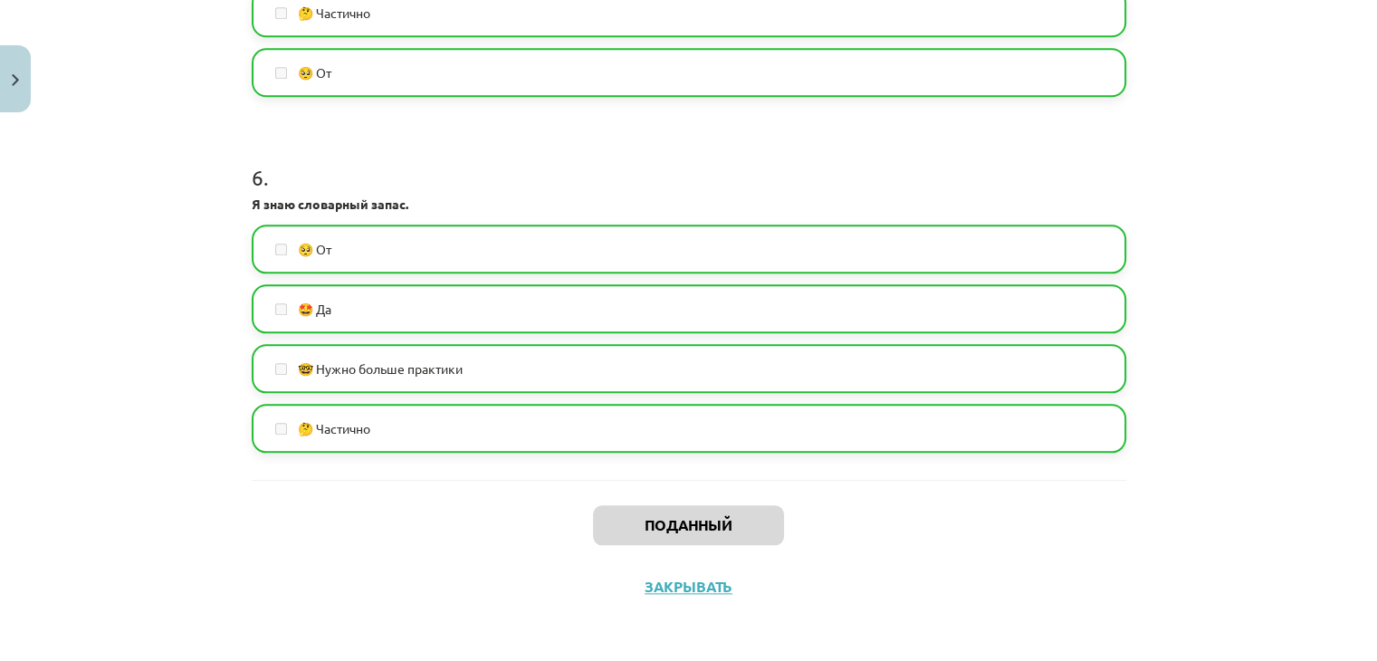
scroll to position [2008, 0]
click at [685, 587] on font "Закрывать" at bounding box center [689, 585] width 88 height 19
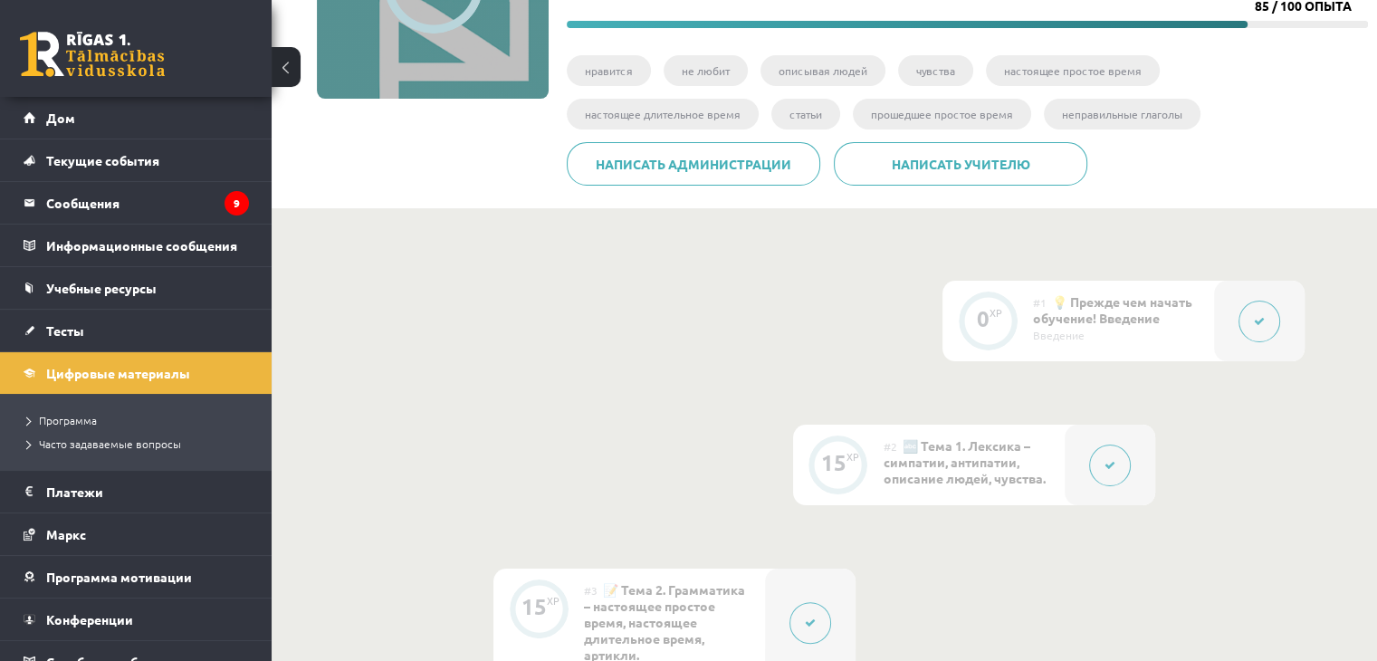
scroll to position [0, 0]
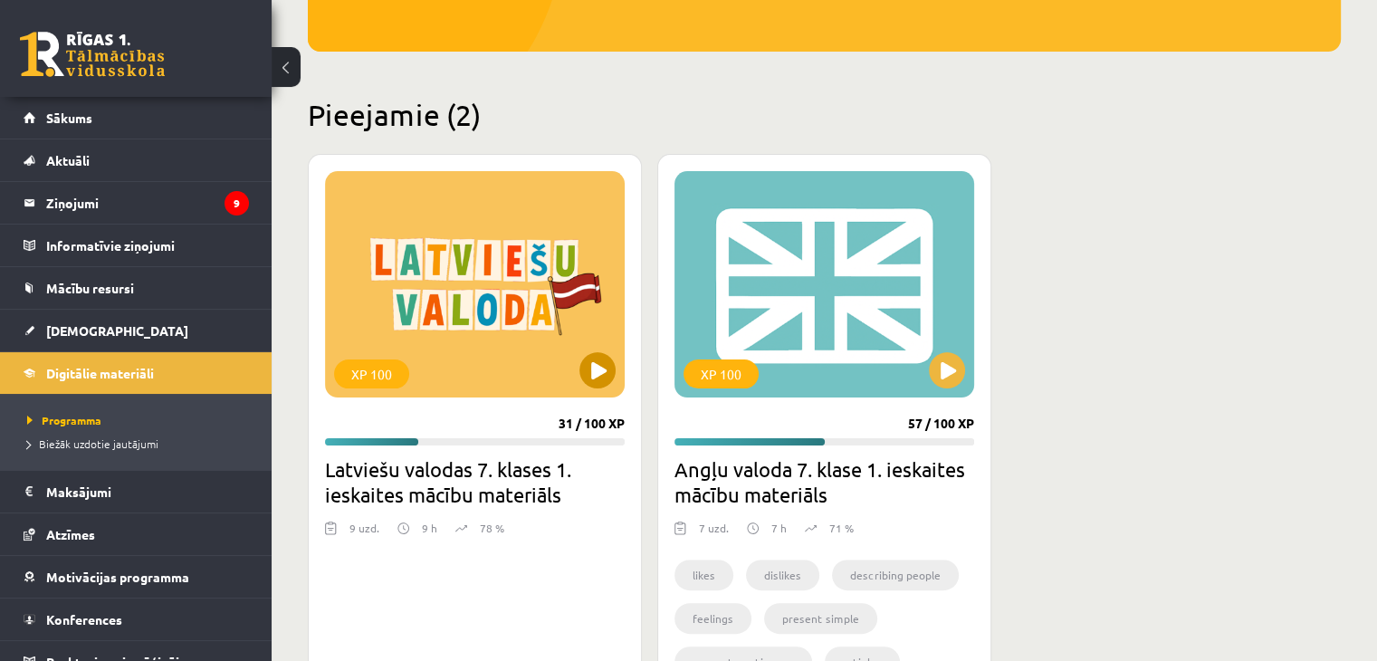
scroll to position [362, 0]
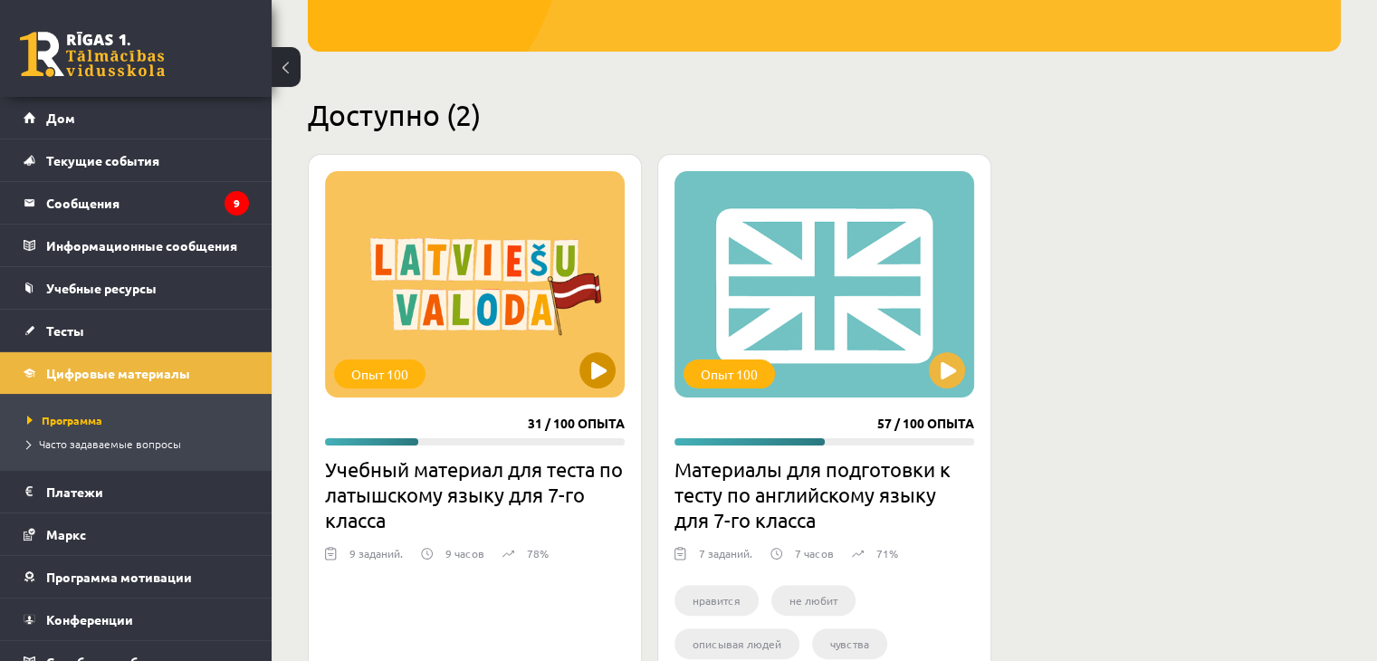
click at [570, 345] on div "Опыт 100" at bounding box center [475, 284] width 300 height 226
click at [569, 343] on div "Опыт 100" at bounding box center [475, 284] width 300 height 226
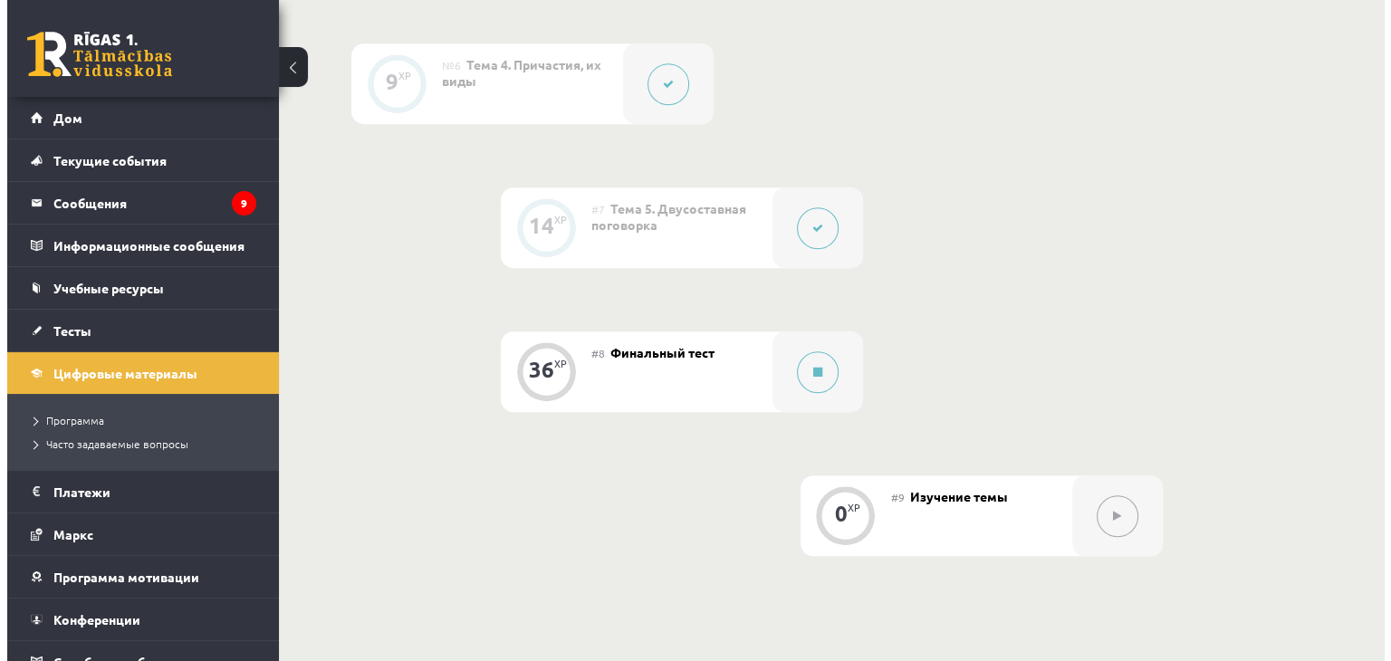
scroll to position [1177, 0]
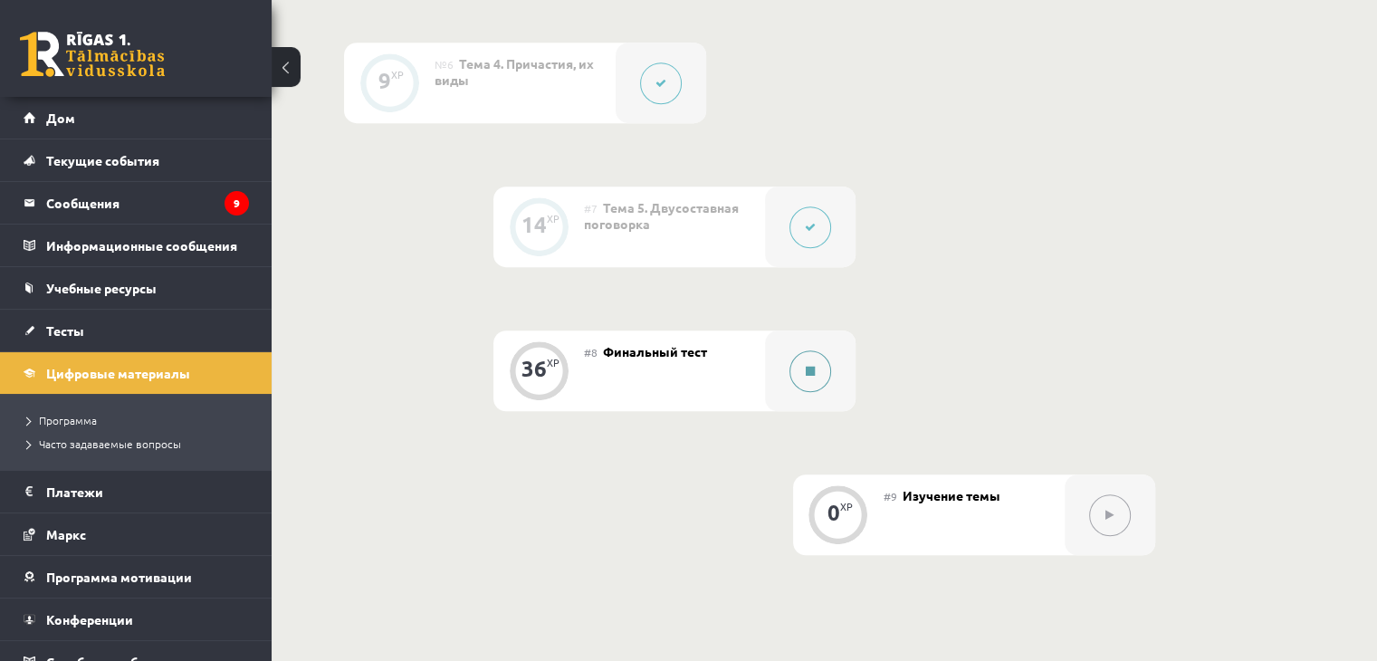
click at [811, 366] on icon at bounding box center [810, 371] width 9 height 11
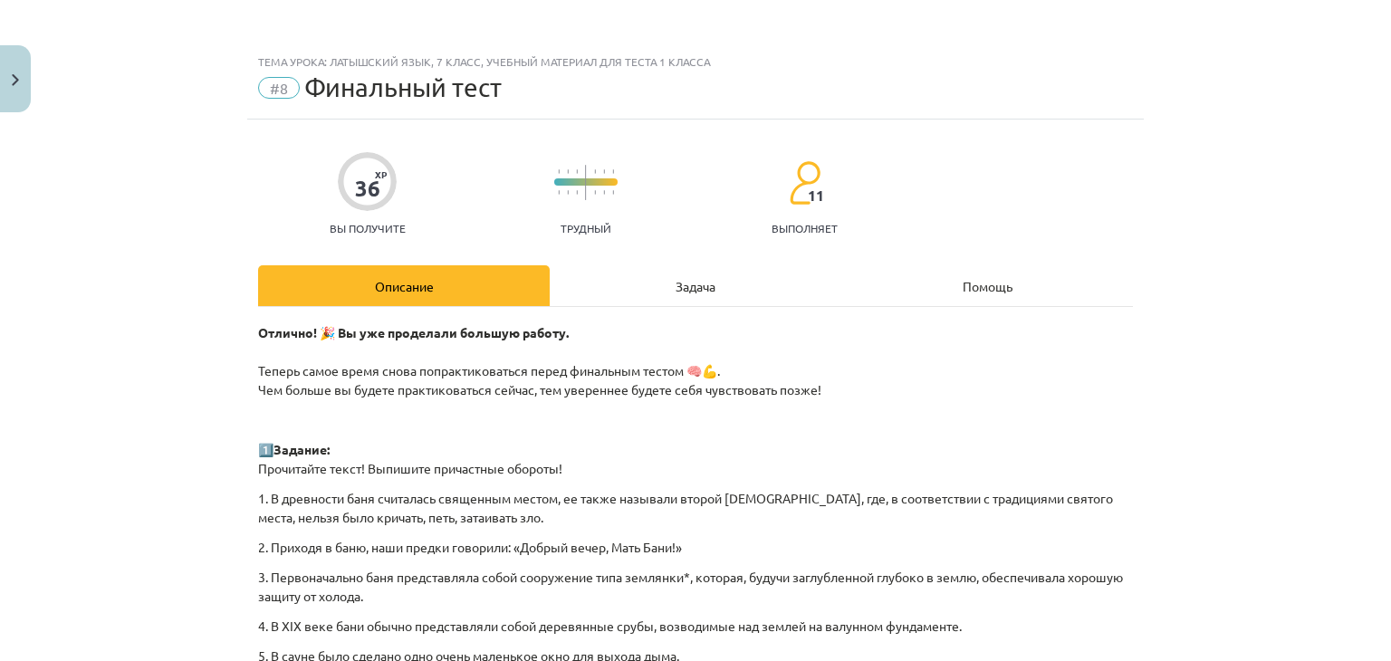
scroll to position [0, 0]
click at [615, 293] on div "Задача" at bounding box center [696, 286] width 292 height 41
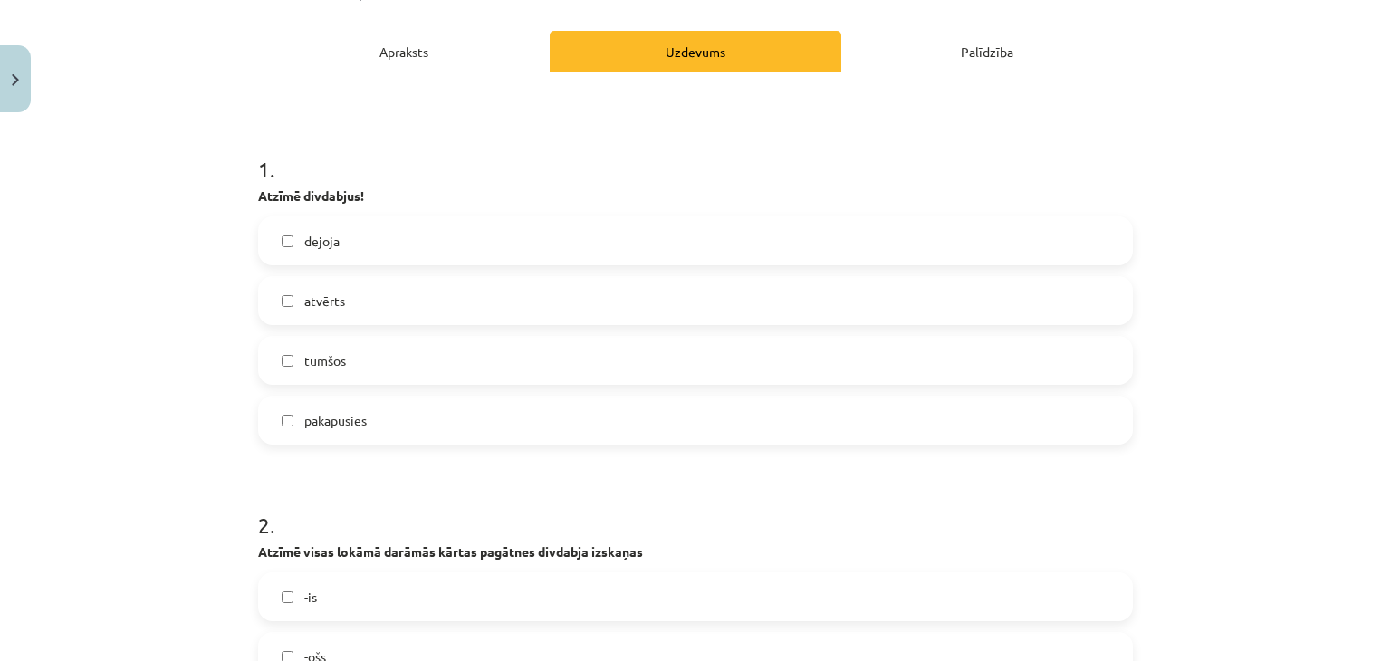
scroll to position [199, 0]
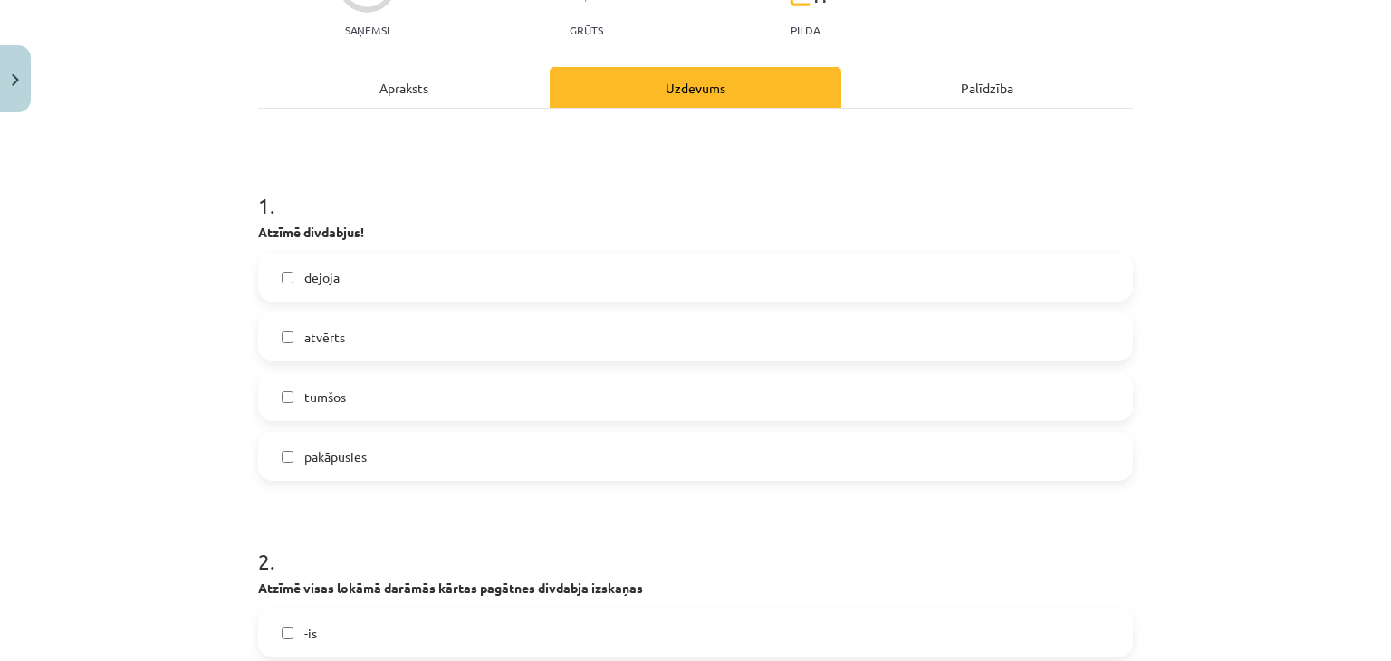
drag, startPoint x: 511, startPoint y: 322, endPoint x: 502, endPoint y: 331, distance: 12.2
click at [510, 322] on label "atvērts" at bounding box center [695, 336] width 871 height 45
click at [408, 447] on label "pakāpusies" at bounding box center [695, 456] width 871 height 45
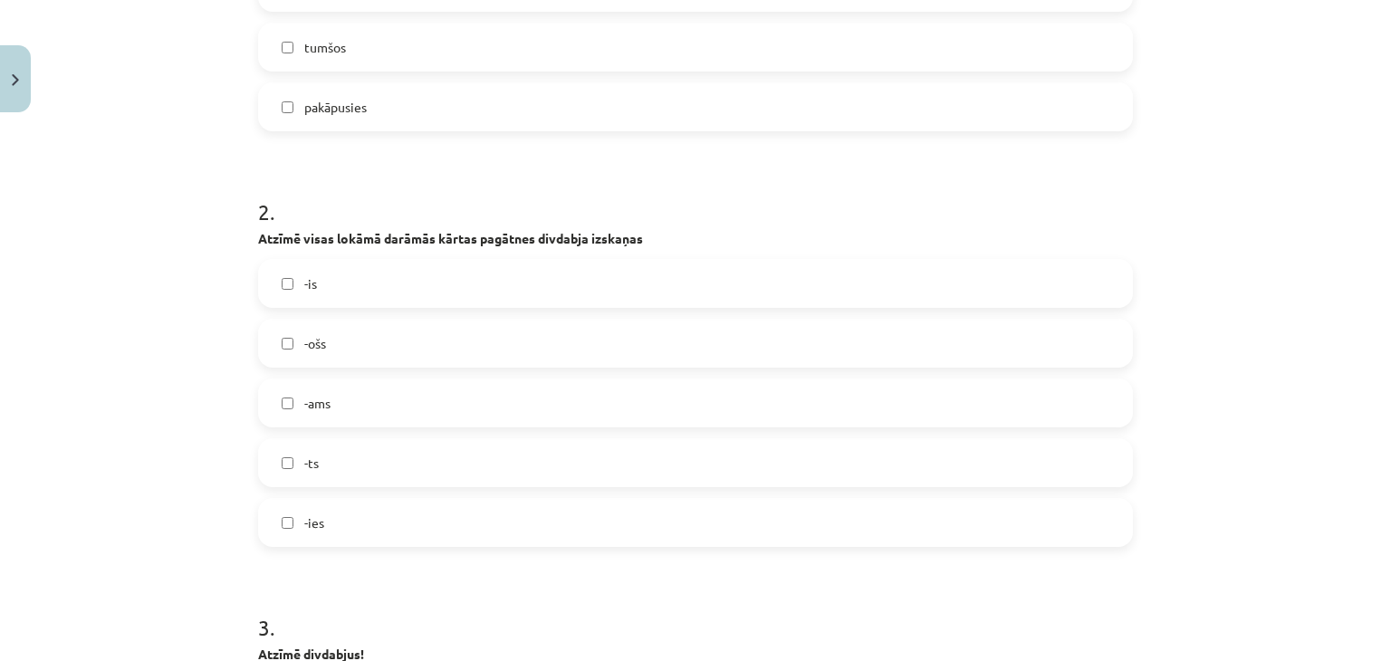
scroll to position [652, 0]
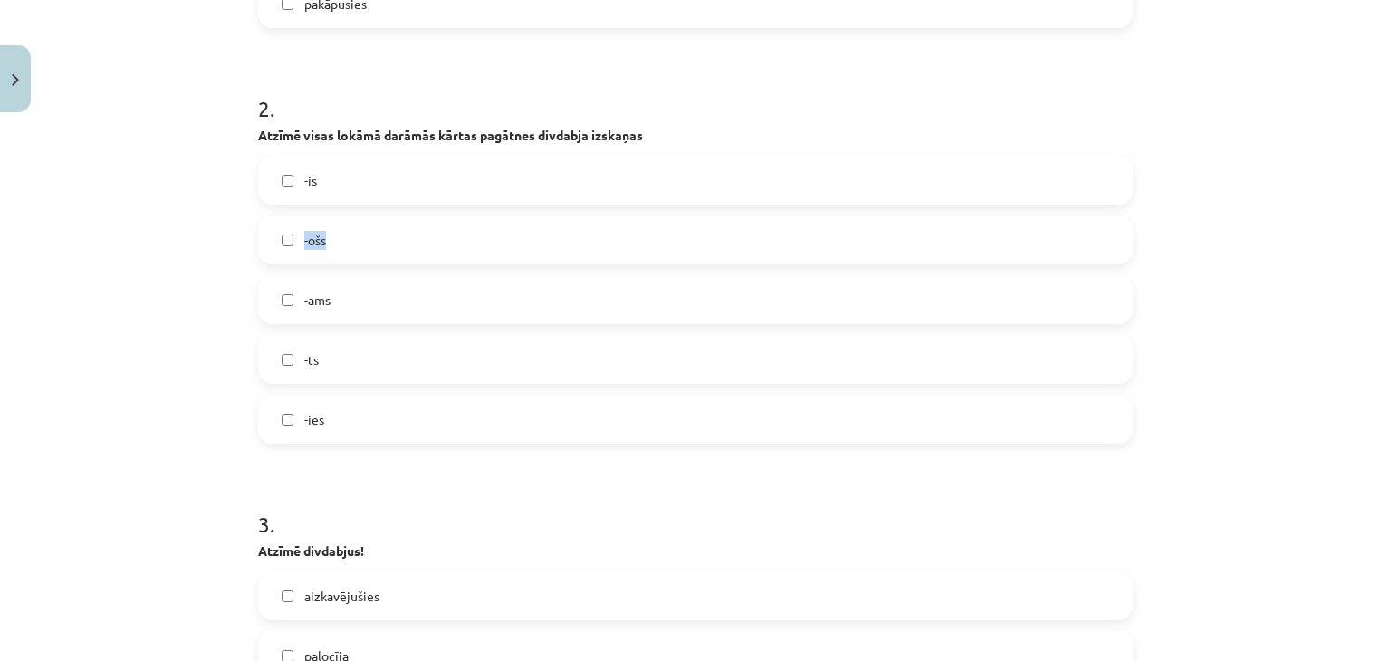
drag, startPoint x: 604, startPoint y: 193, endPoint x: 609, endPoint y: 211, distance: 18.7
click at [609, 211] on div "-is -ošs -ams -ts -ies" at bounding box center [695, 300] width 875 height 288
click at [265, 193] on label "-is" at bounding box center [695, 180] width 871 height 45
click at [272, 241] on label "-ošs" at bounding box center [695, 239] width 871 height 45
click at [274, 346] on label "-ts" at bounding box center [695, 359] width 871 height 45
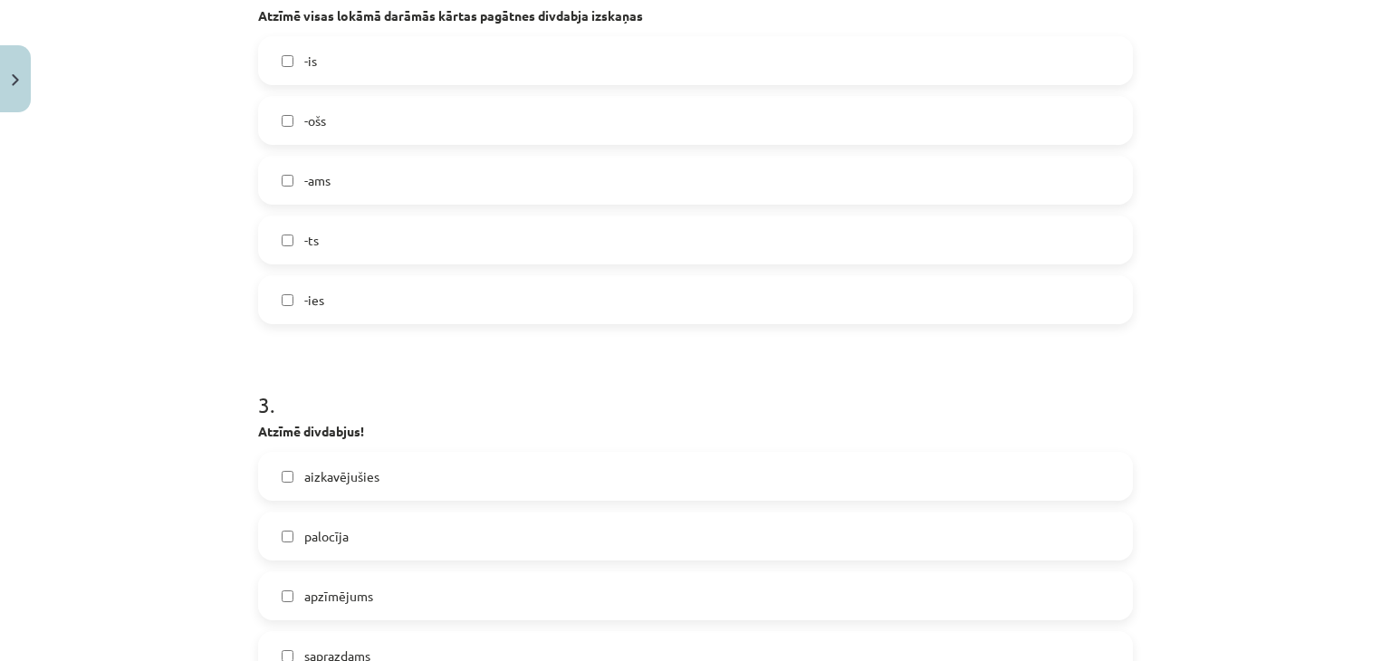
scroll to position [743, 0]
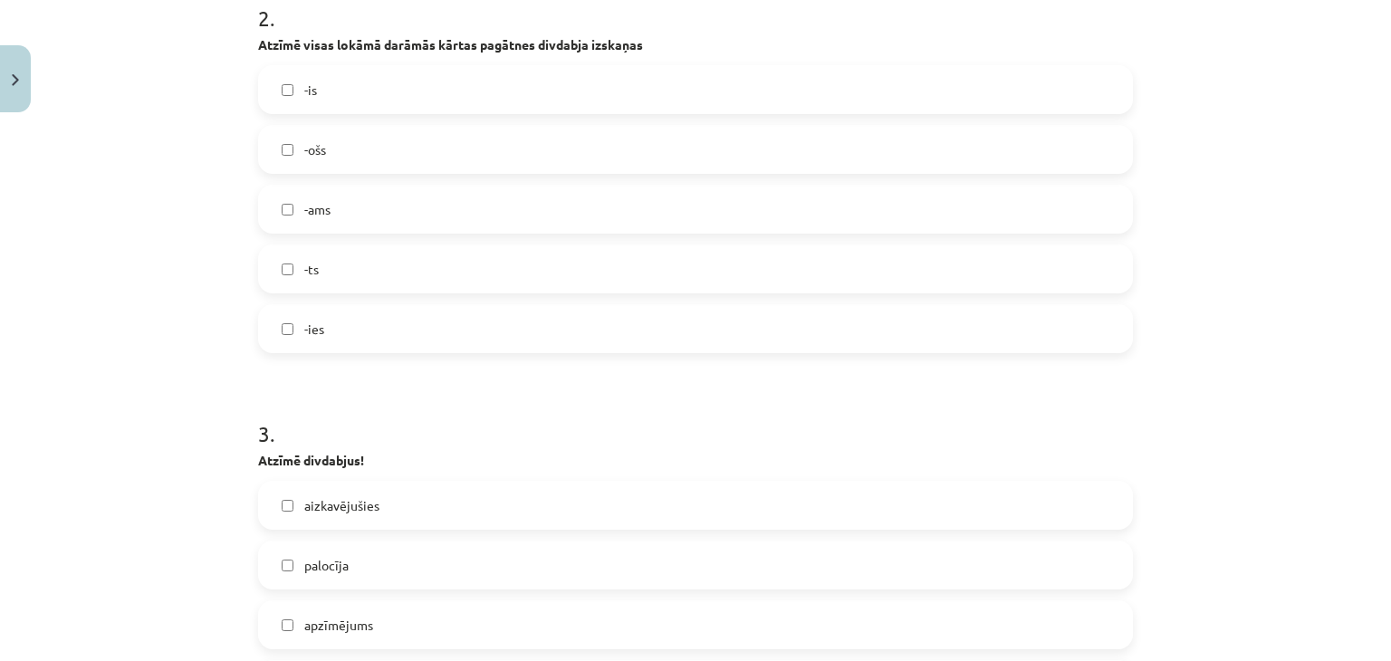
click at [289, 149] on label "-ošs" at bounding box center [695, 149] width 871 height 45
click at [287, 149] on label "-ošs" at bounding box center [695, 149] width 871 height 45
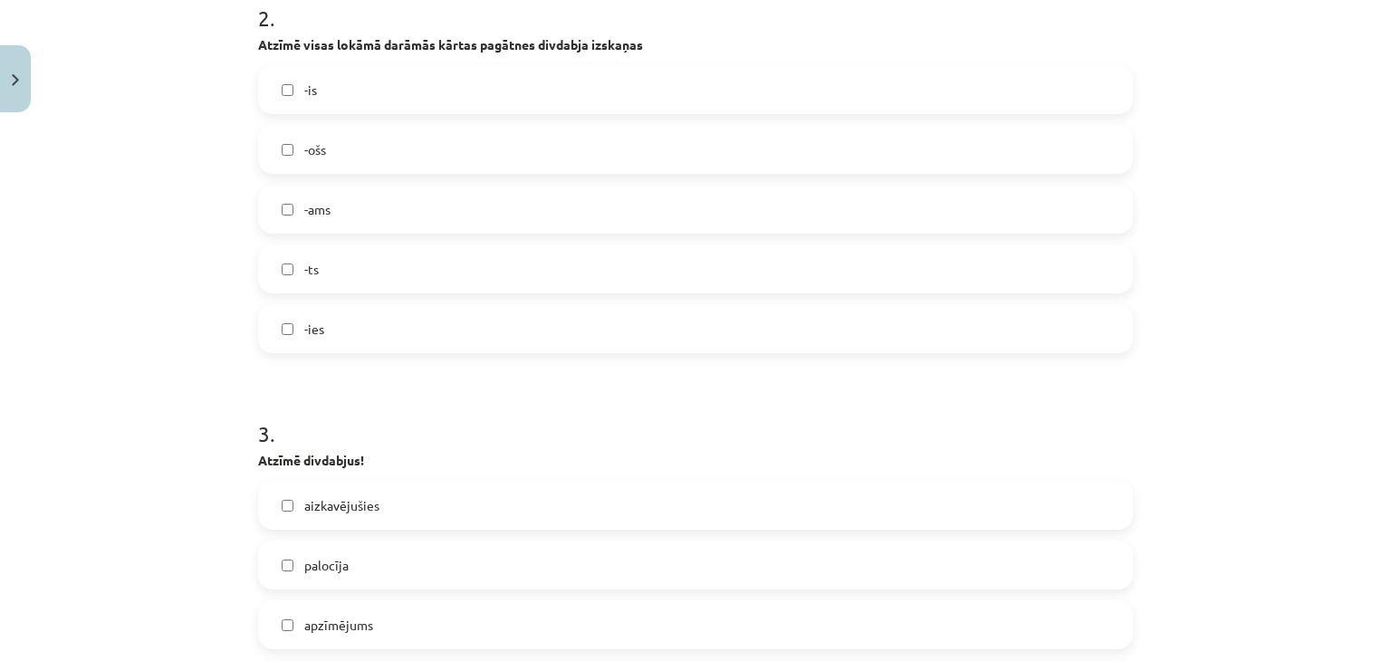
click at [287, 149] on label "-ošs" at bounding box center [695, 149] width 871 height 45
click at [291, 149] on label "-ošs" at bounding box center [695, 149] width 871 height 45
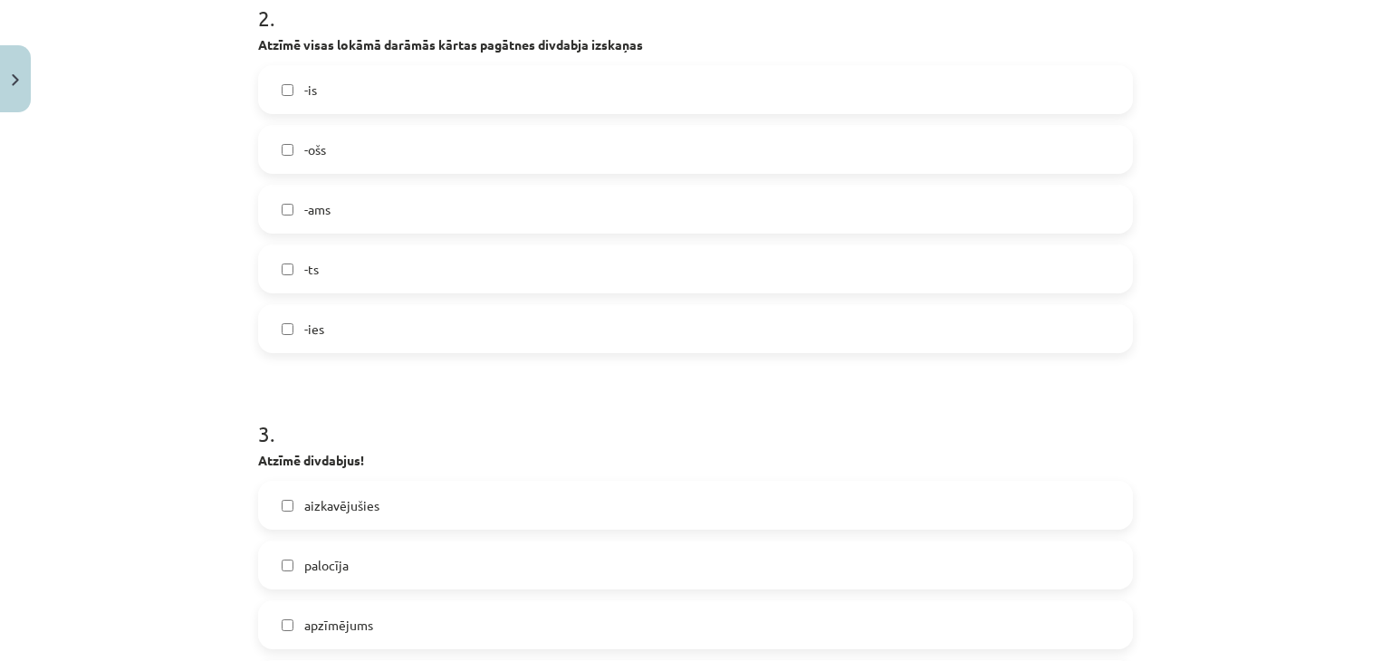
click at [291, 149] on label "-ošs" at bounding box center [695, 149] width 871 height 45
click at [286, 150] on label "-ošs" at bounding box center [695, 149] width 871 height 45
click at [283, 155] on label "-ošs" at bounding box center [695, 149] width 871 height 45
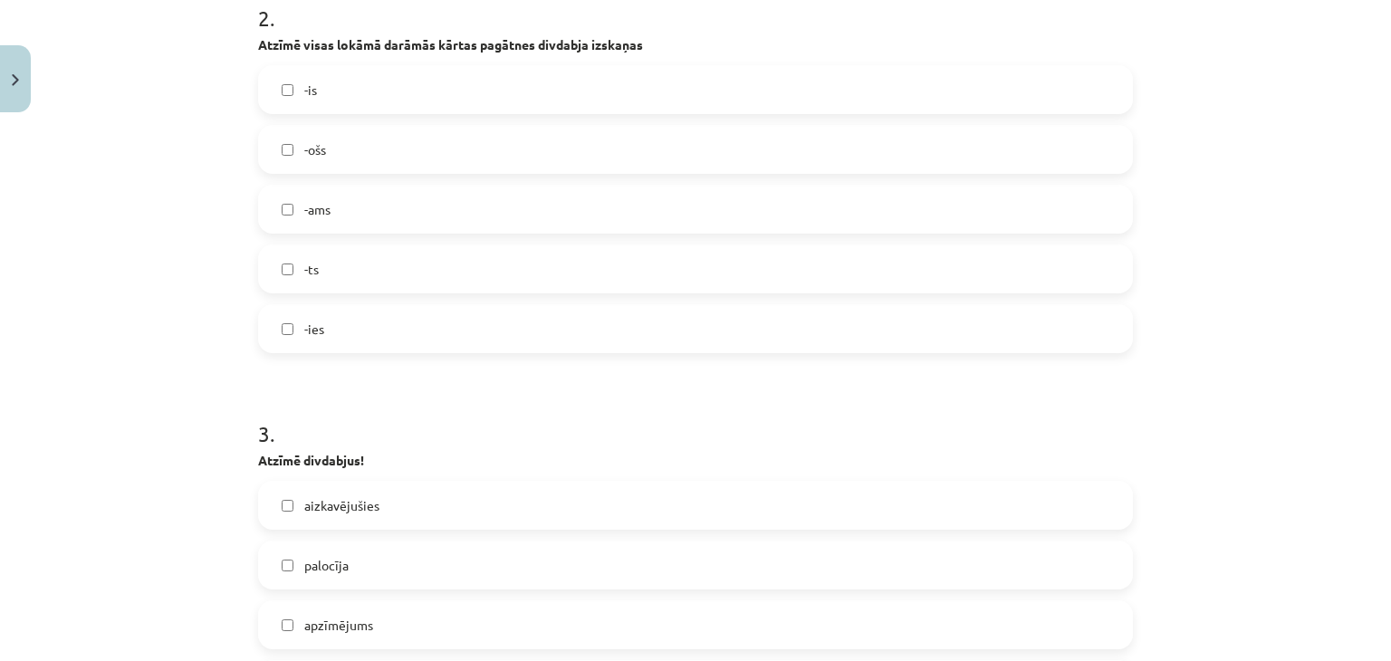
click at [283, 155] on label "-ošs" at bounding box center [695, 149] width 871 height 45
click at [283, 158] on label "-ošs" at bounding box center [695, 149] width 871 height 45
click at [287, 150] on label "-ošs" at bounding box center [695, 149] width 871 height 45
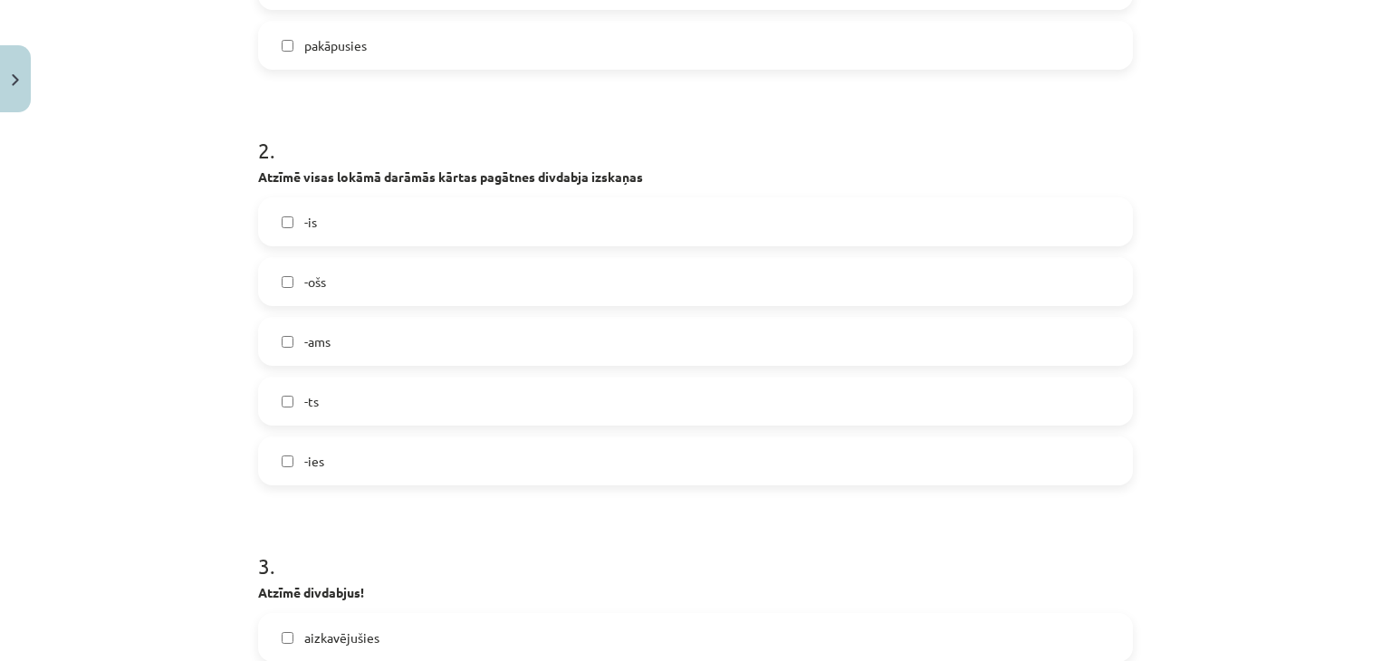
scroll to position [652, 0]
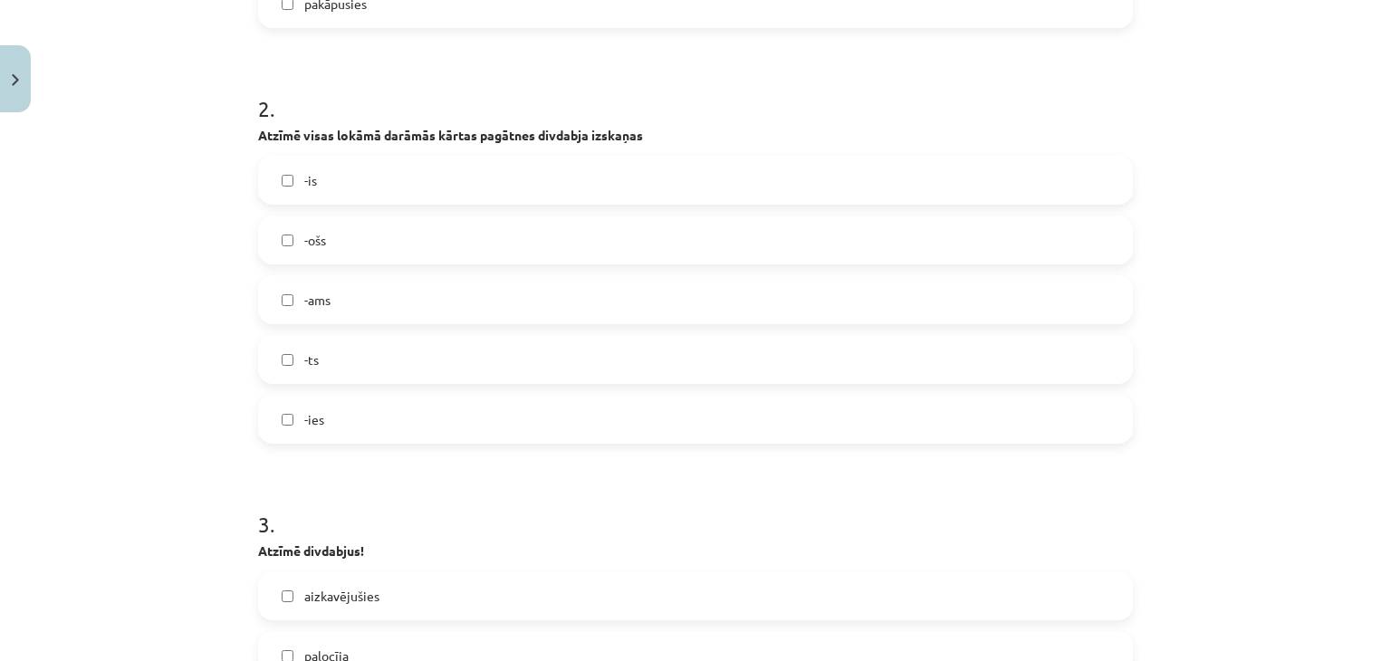
click at [321, 359] on label "-ts" at bounding box center [695, 359] width 871 height 45
click at [302, 374] on label "-ts" at bounding box center [695, 359] width 871 height 45
click at [609, 103] on h1 "2 ." at bounding box center [695, 92] width 875 height 56
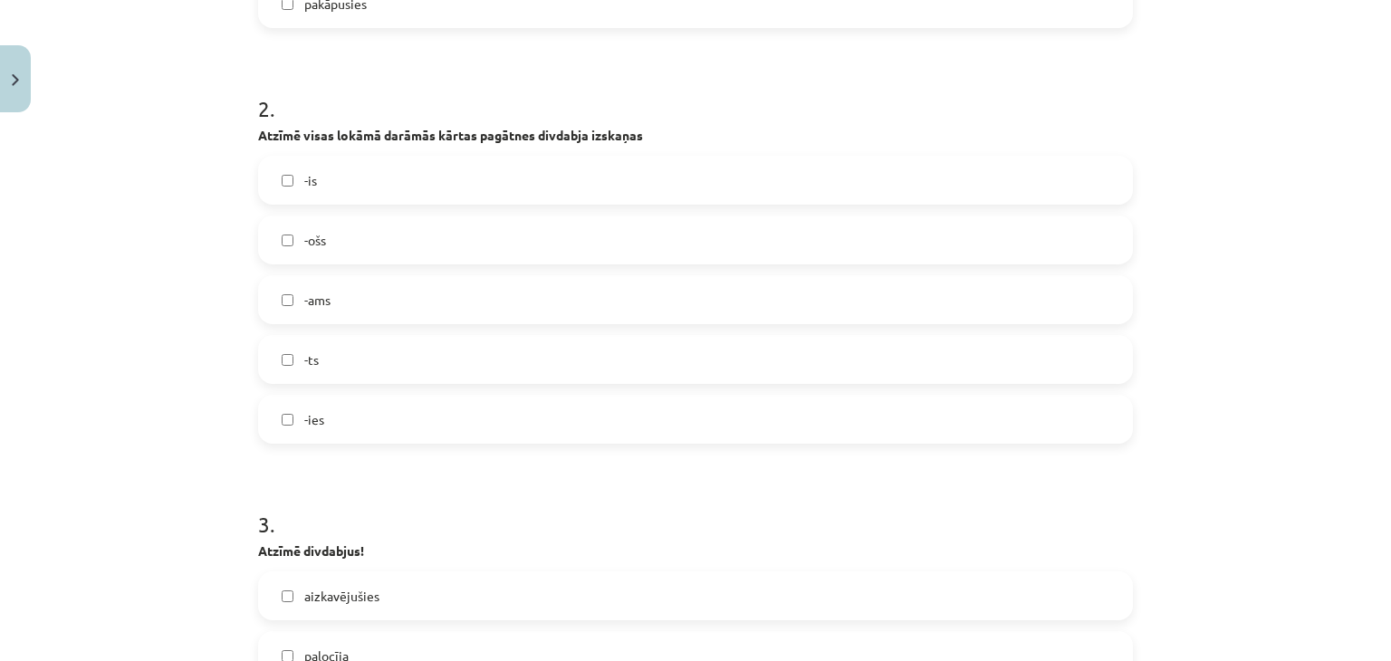
click at [831, 235] on label "-ošs" at bounding box center [695, 239] width 871 height 45
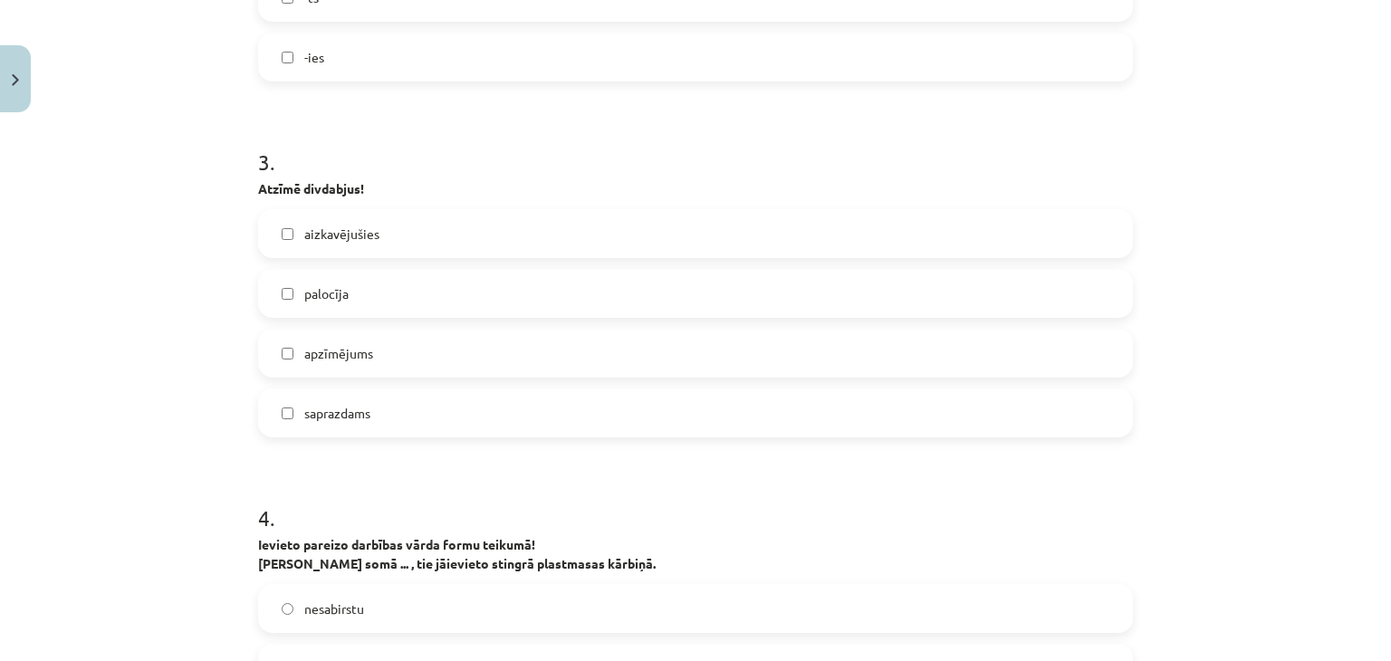
scroll to position [924, 0]
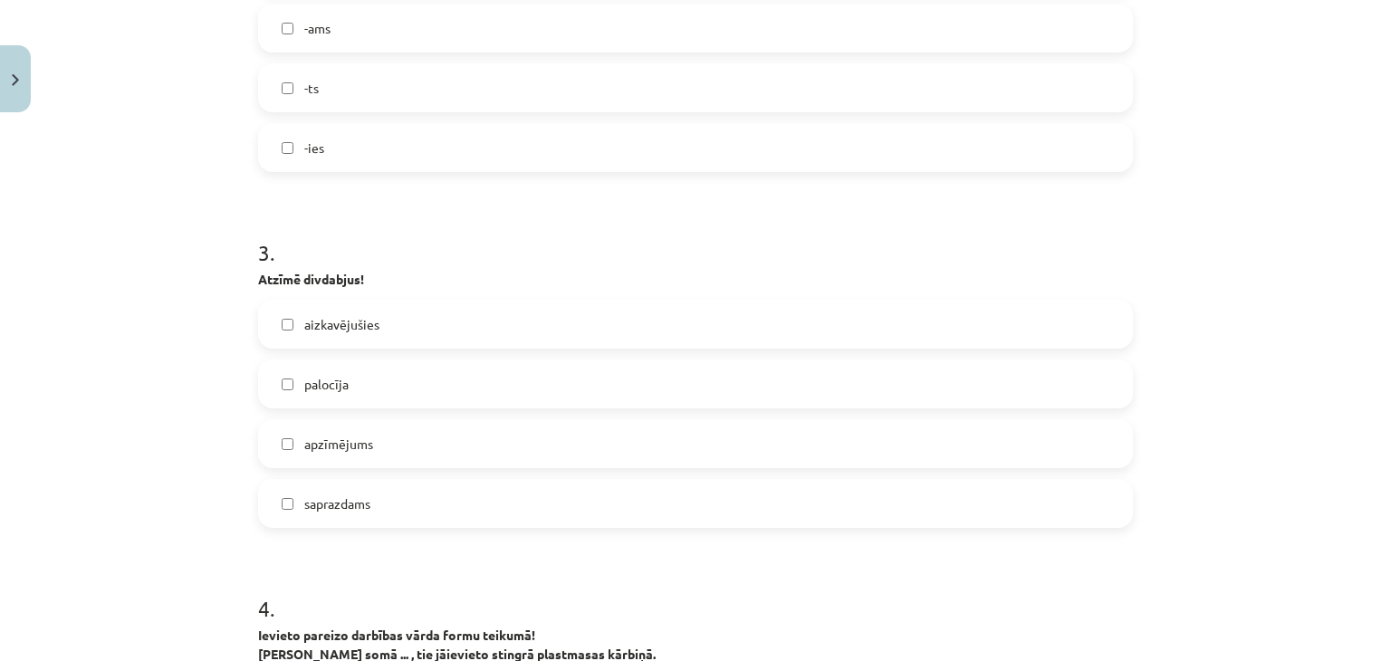
click at [390, 314] on label "aizkavējušies" at bounding box center [695, 324] width 871 height 45
click at [319, 510] on span "saprazdams" at bounding box center [337, 503] width 66 height 19
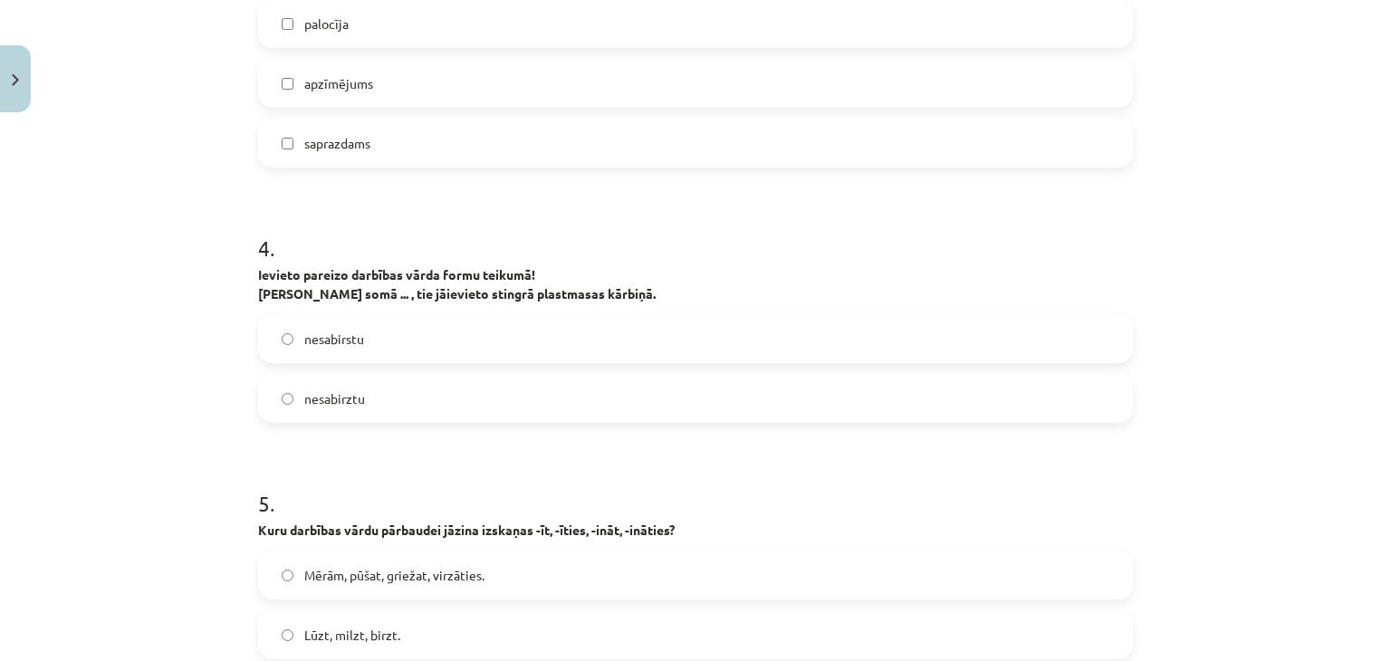
scroll to position [1376, 0]
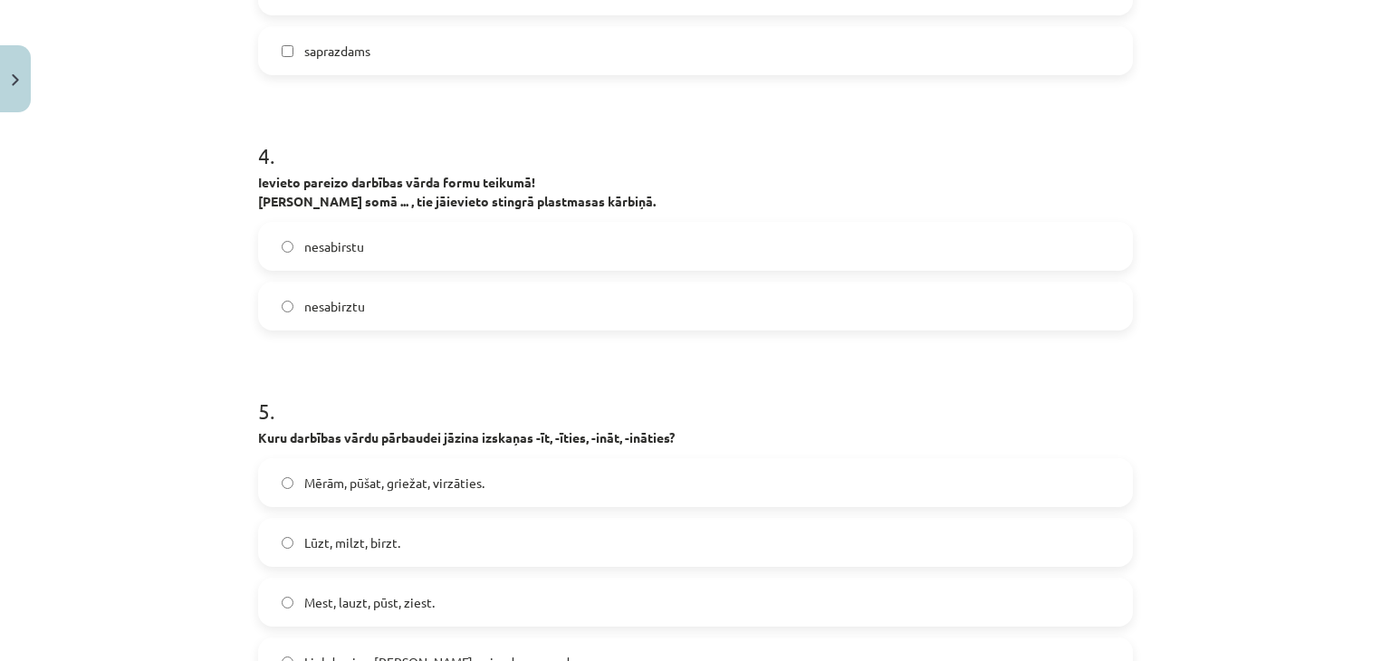
click at [800, 239] on label "nesabirstu" at bounding box center [695, 246] width 871 height 45
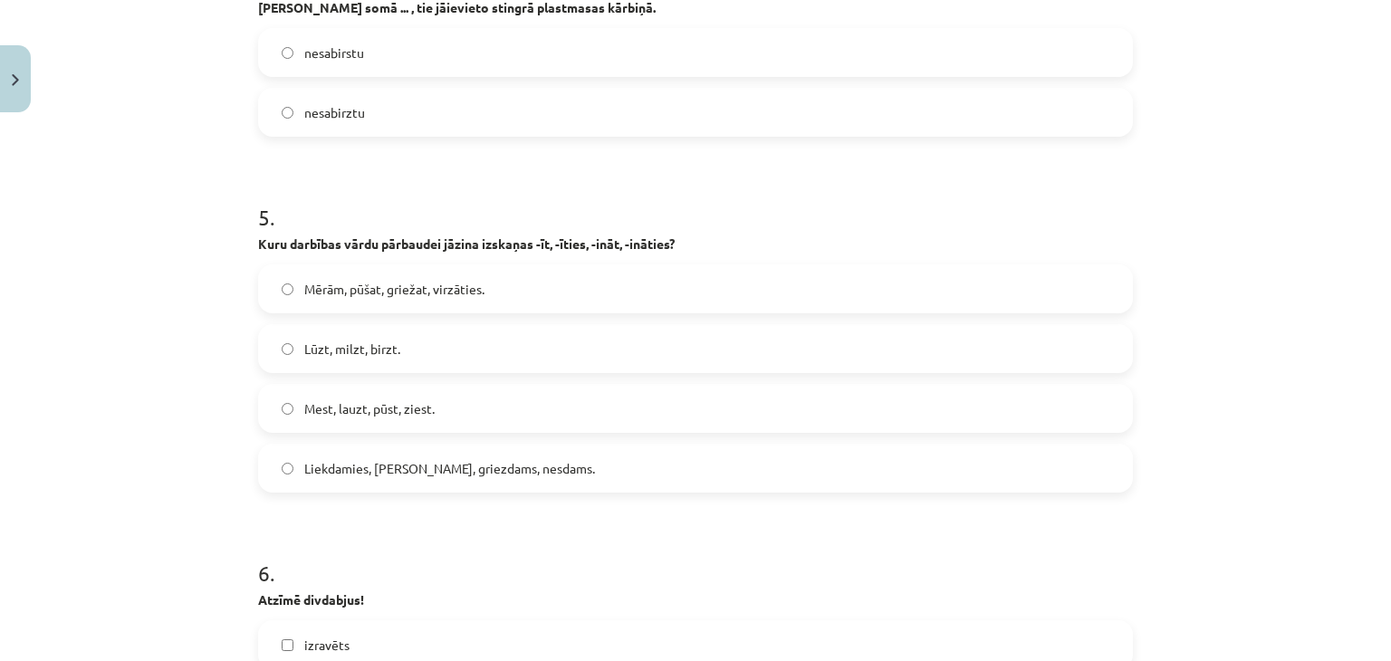
scroll to position [1648, 0]
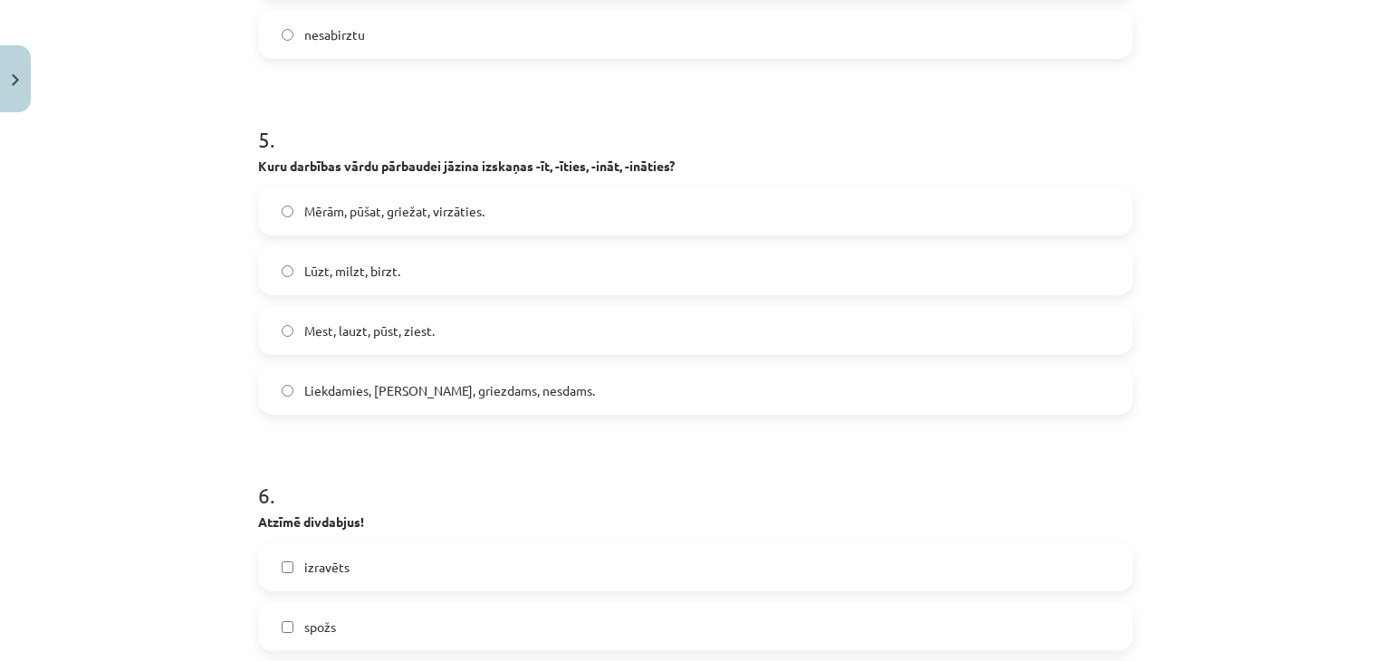
click at [555, 268] on label "Lūzt, milzt, birzt." at bounding box center [695, 270] width 871 height 45
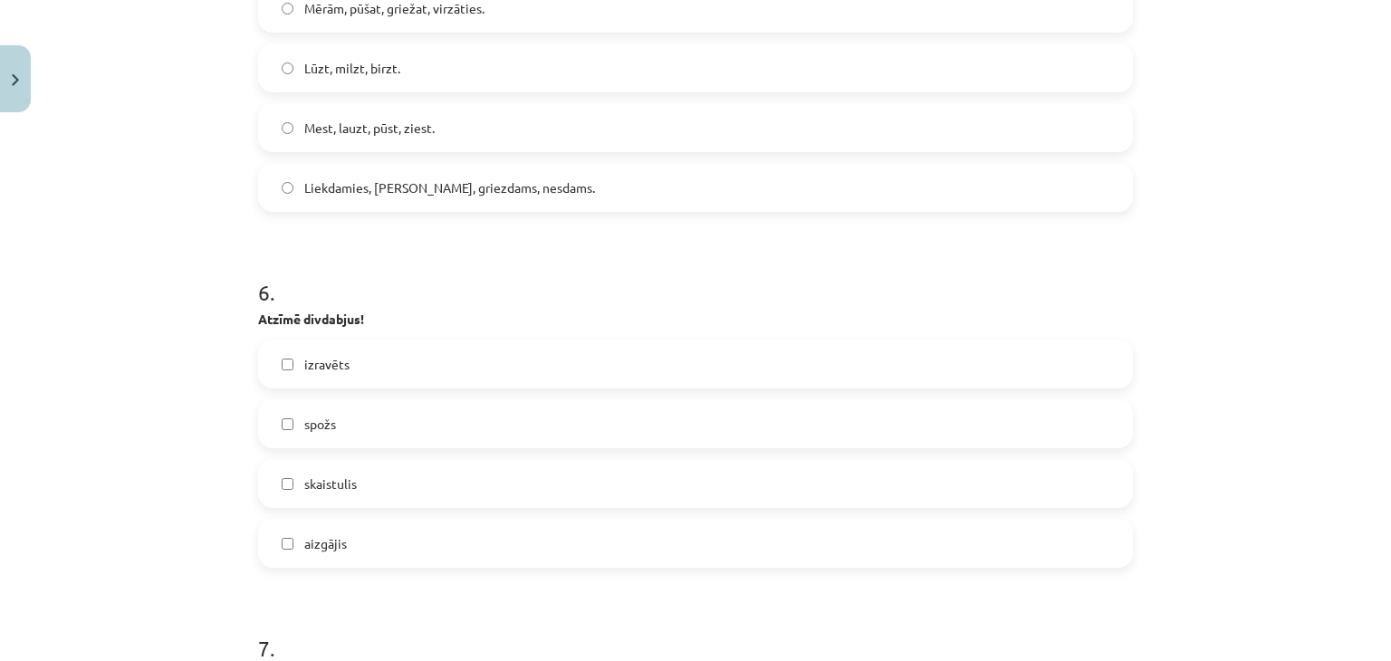
scroll to position [1920, 0]
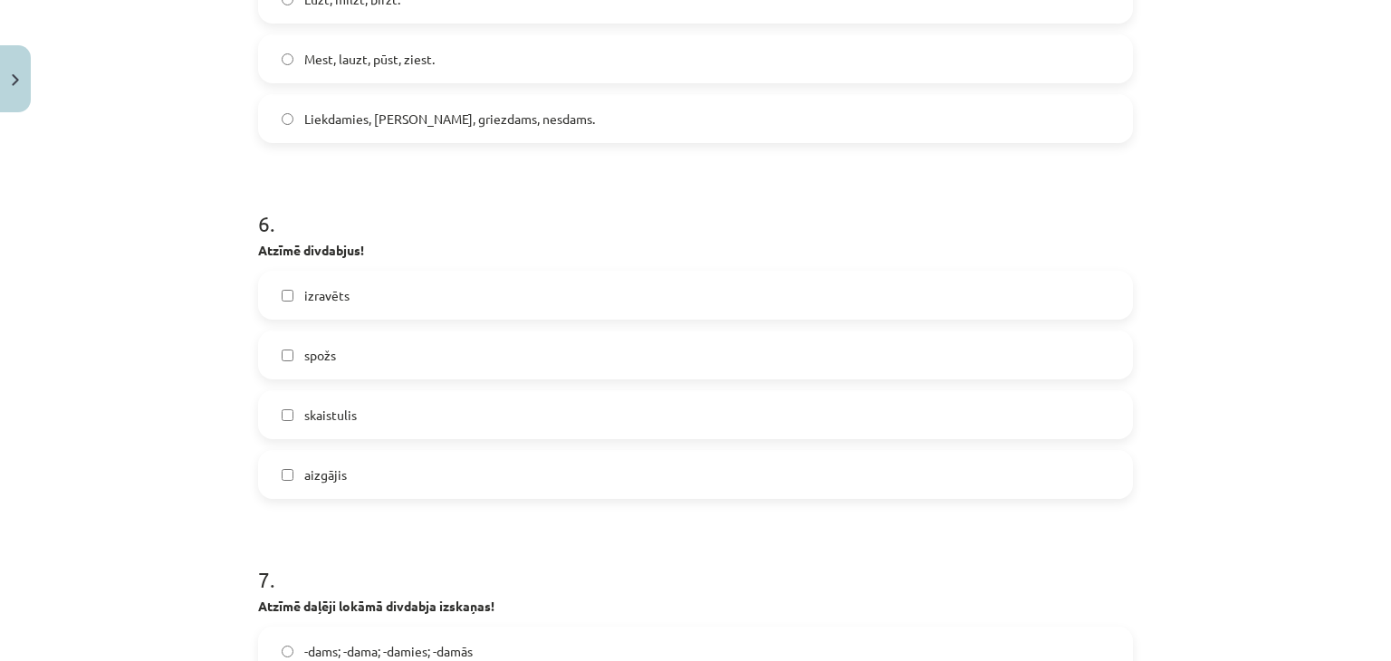
drag, startPoint x: 273, startPoint y: 283, endPoint x: 324, endPoint y: 364, distance: 95.7
click at [286, 304] on label "izravēts" at bounding box center [695, 295] width 871 height 45
click at [304, 469] on span "aizgājis" at bounding box center [325, 474] width 43 height 19
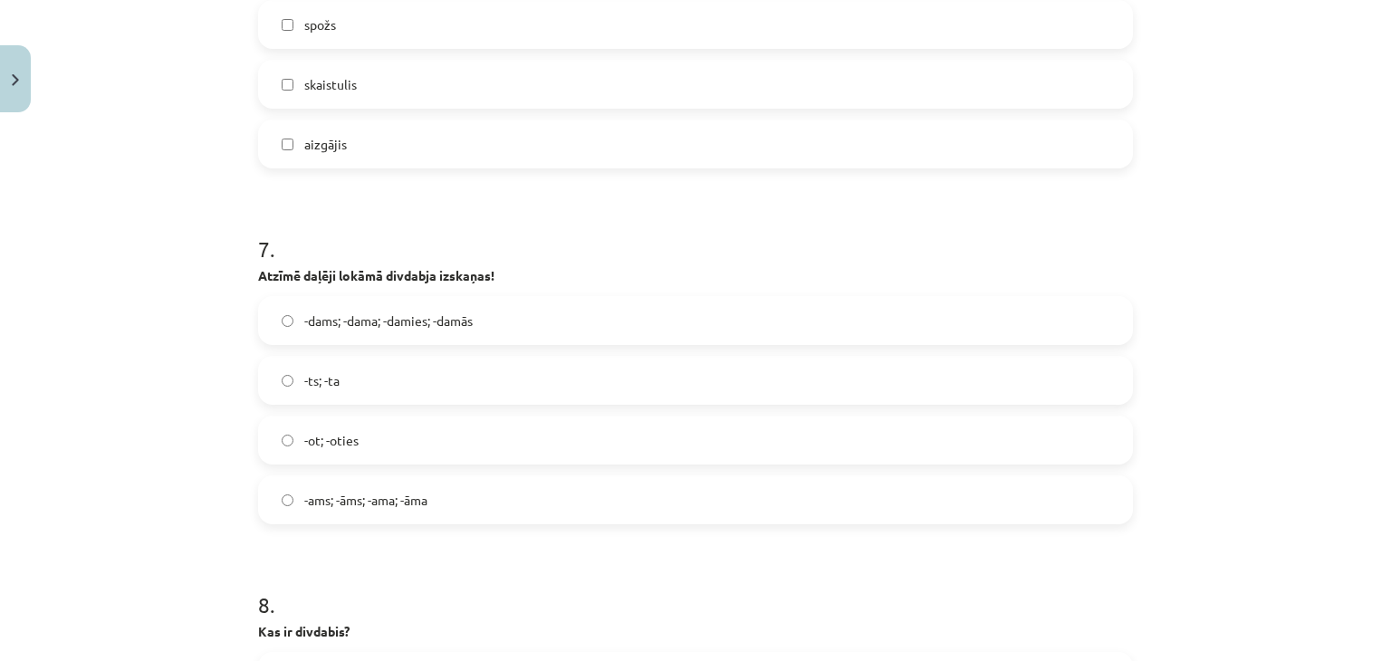
scroll to position [2282, 0]
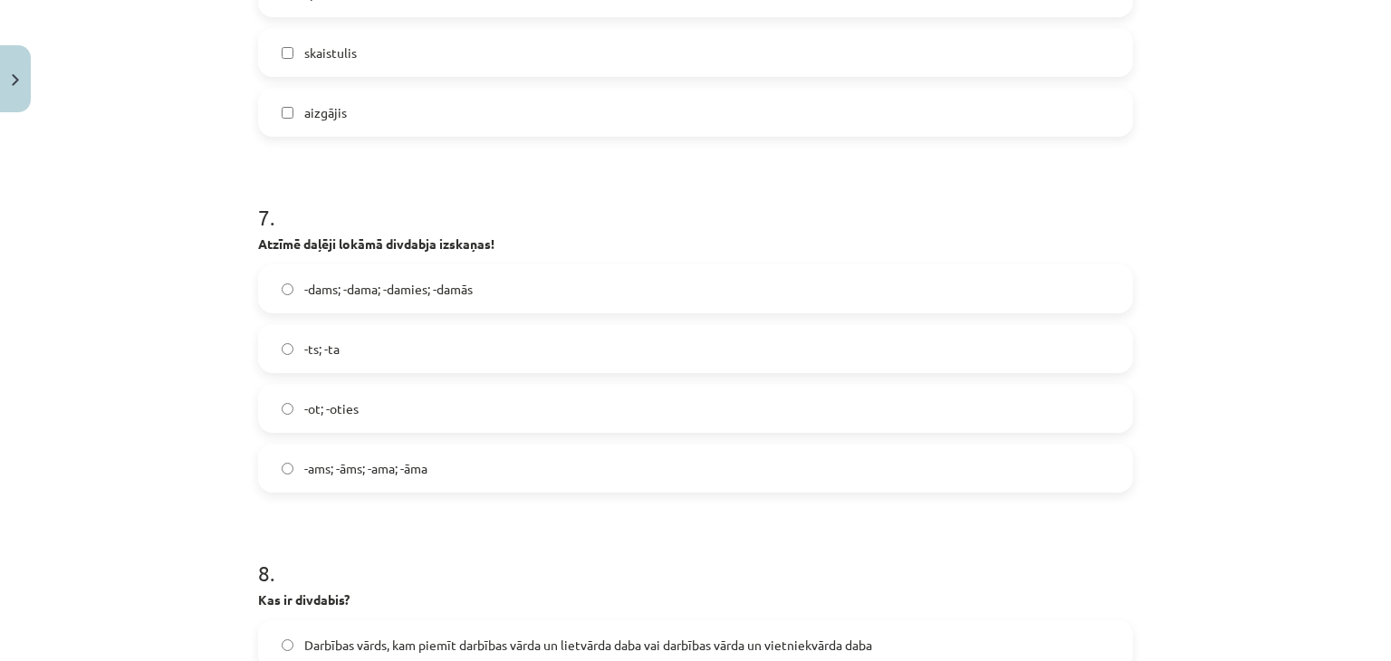
click at [585, 475] on label "-ams; -āms; -ama; -āma" at bounding box center [695, 468] width 871 height 45
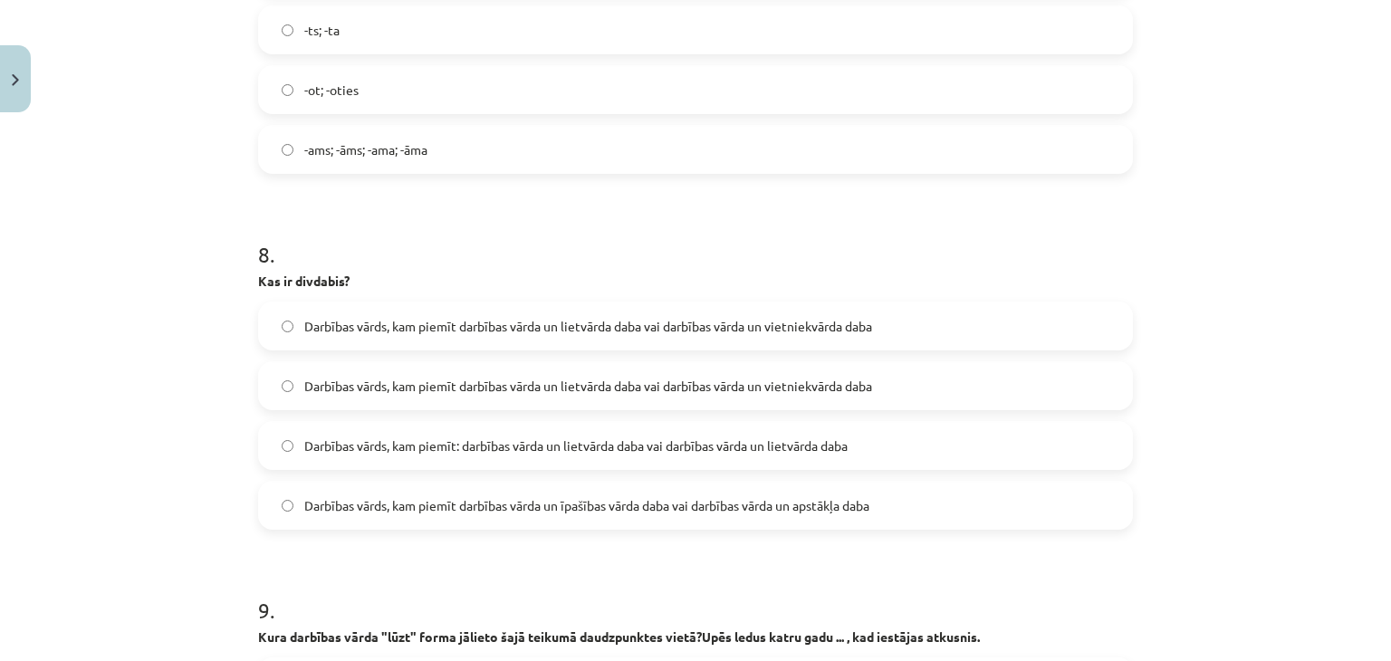
scroll to position [2644, 0]
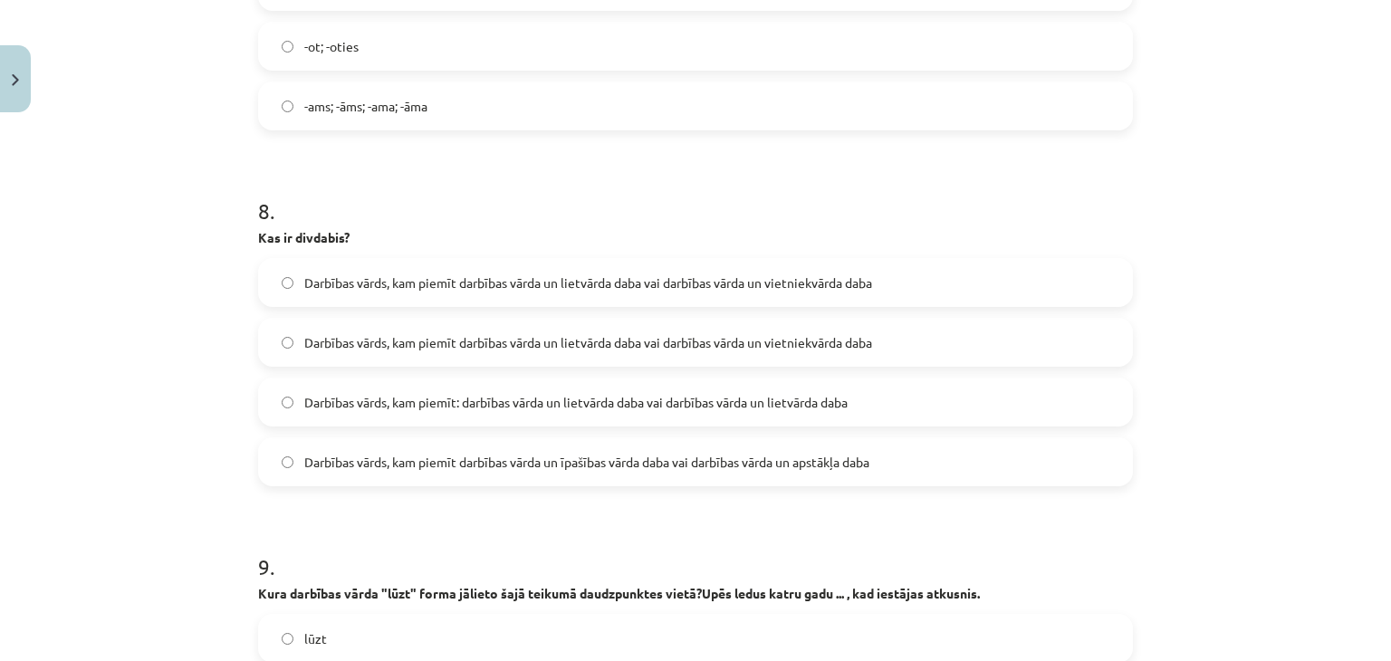
click at [1034, 461] on label "Darbības vārds, kam piemīt darbības vārda un īpašības vārda daba vai darbības v…" at bounding box center [695, 461] width 871 height 45
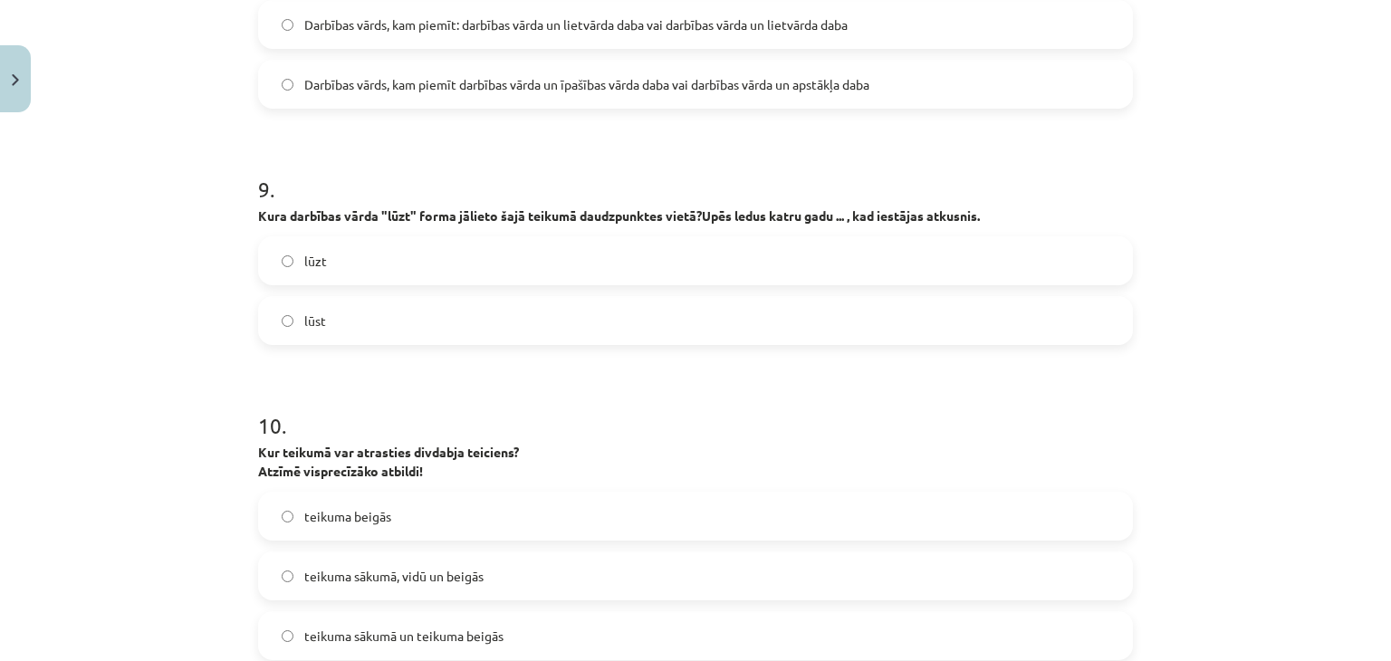
scroll to position [2916, 0]
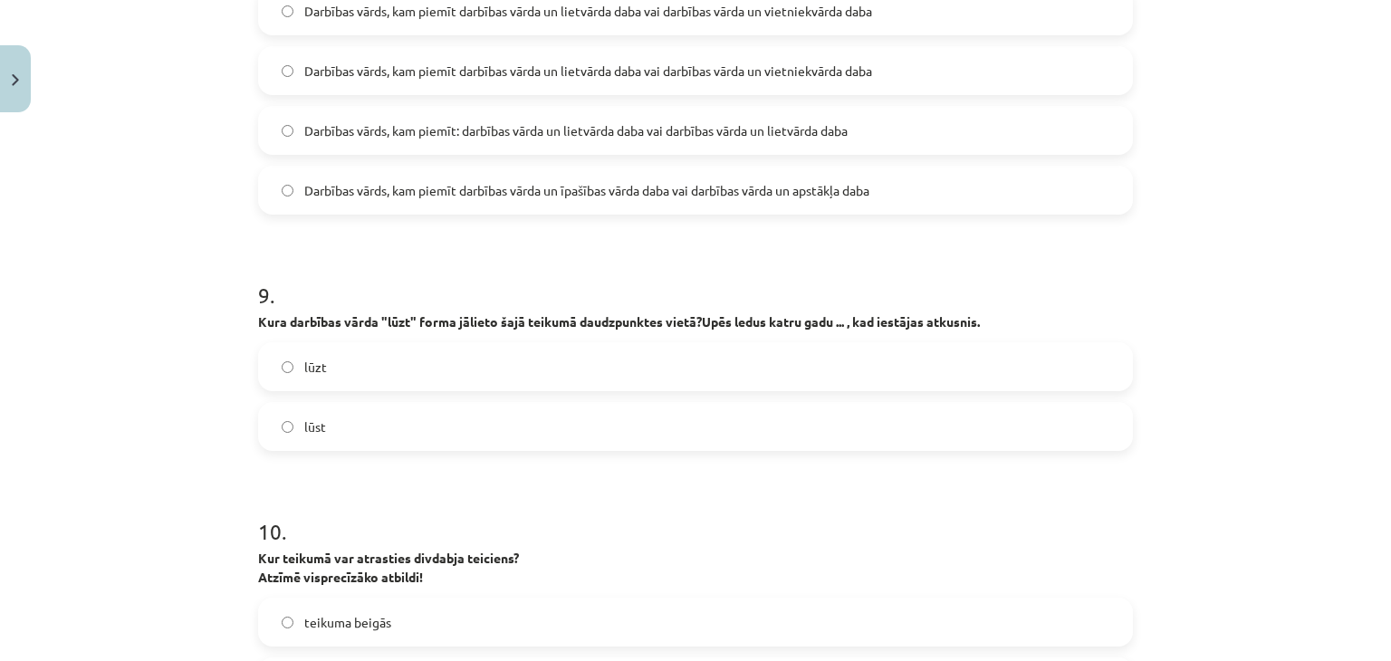
click at [759, 422] on label "lūst" at bounding box center [695, 426] width 871 height 45
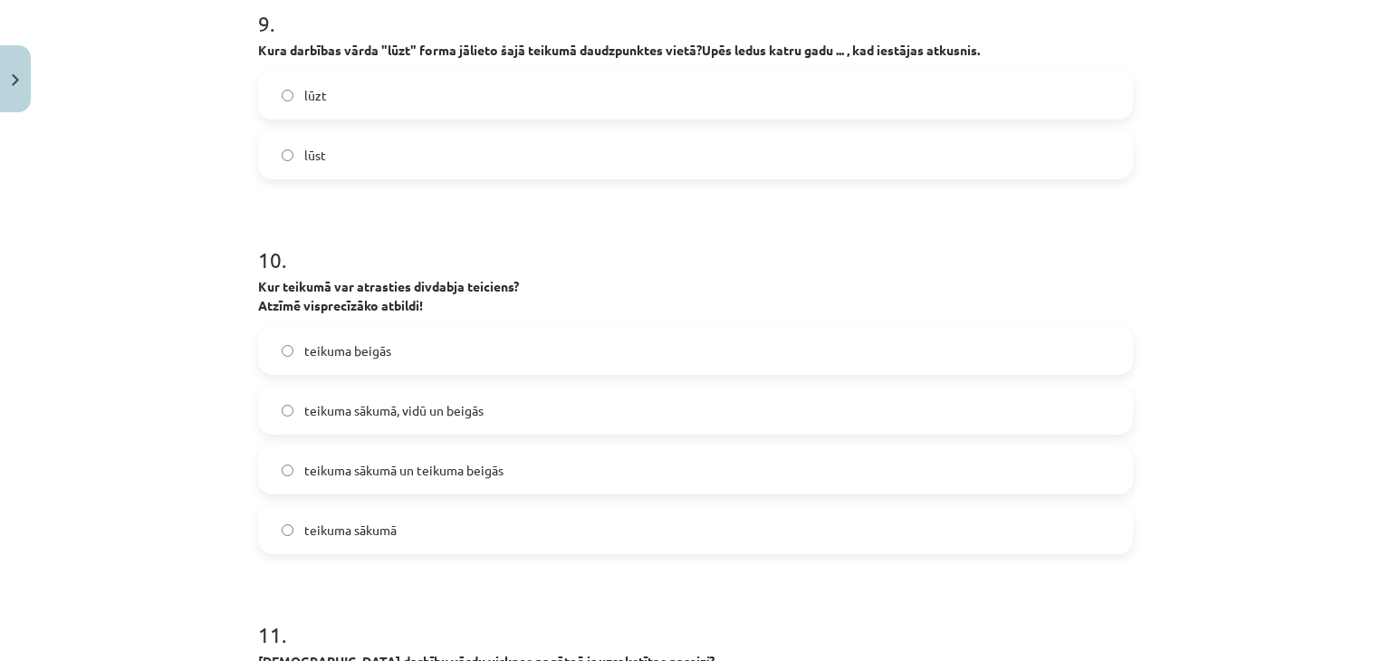
scroll to position [3278, 0]
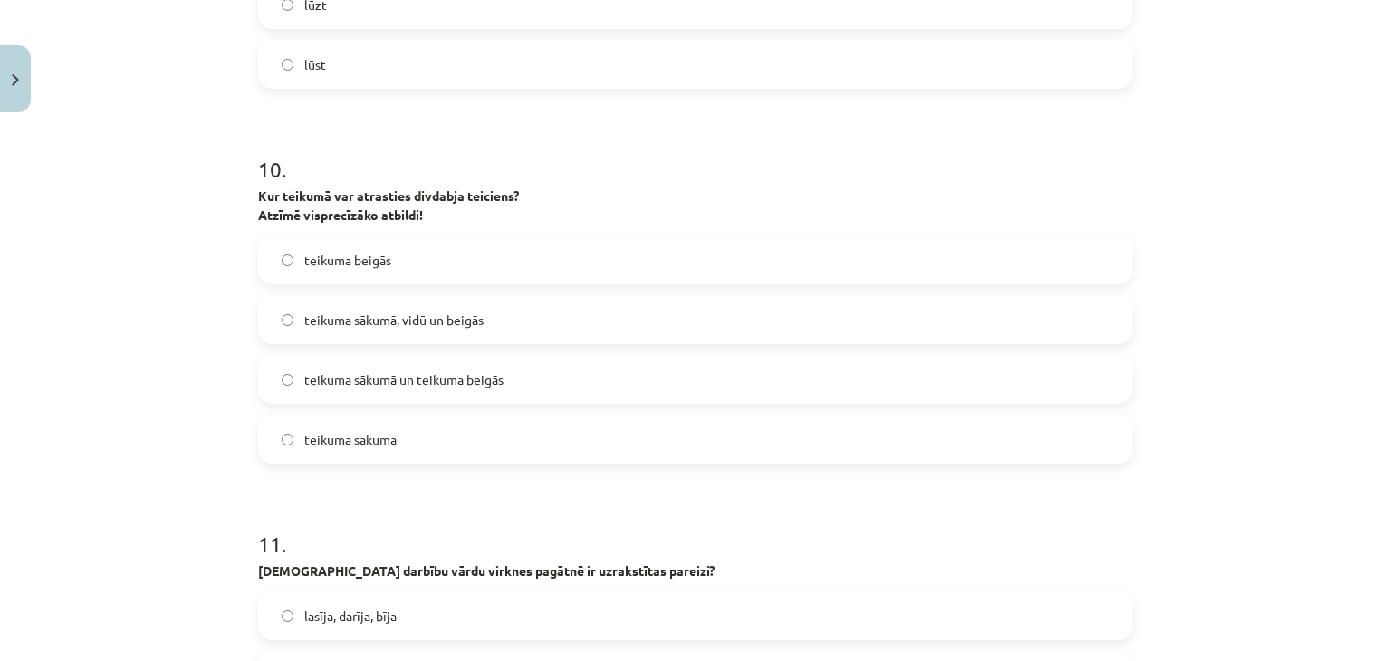
click at [543, 315] on label "teikuma sākumā, vidū un beigās" at bounding box center [695, 319] width 871 height 45
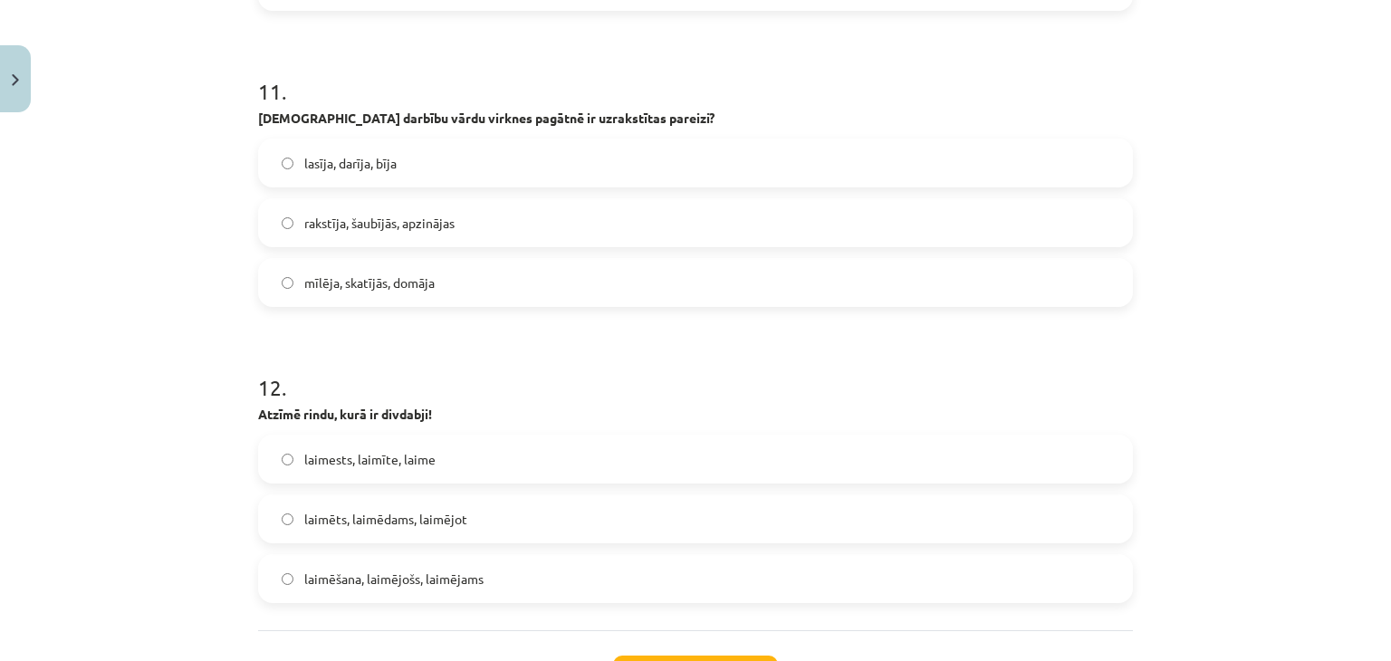
scroll to position [3640, 0]
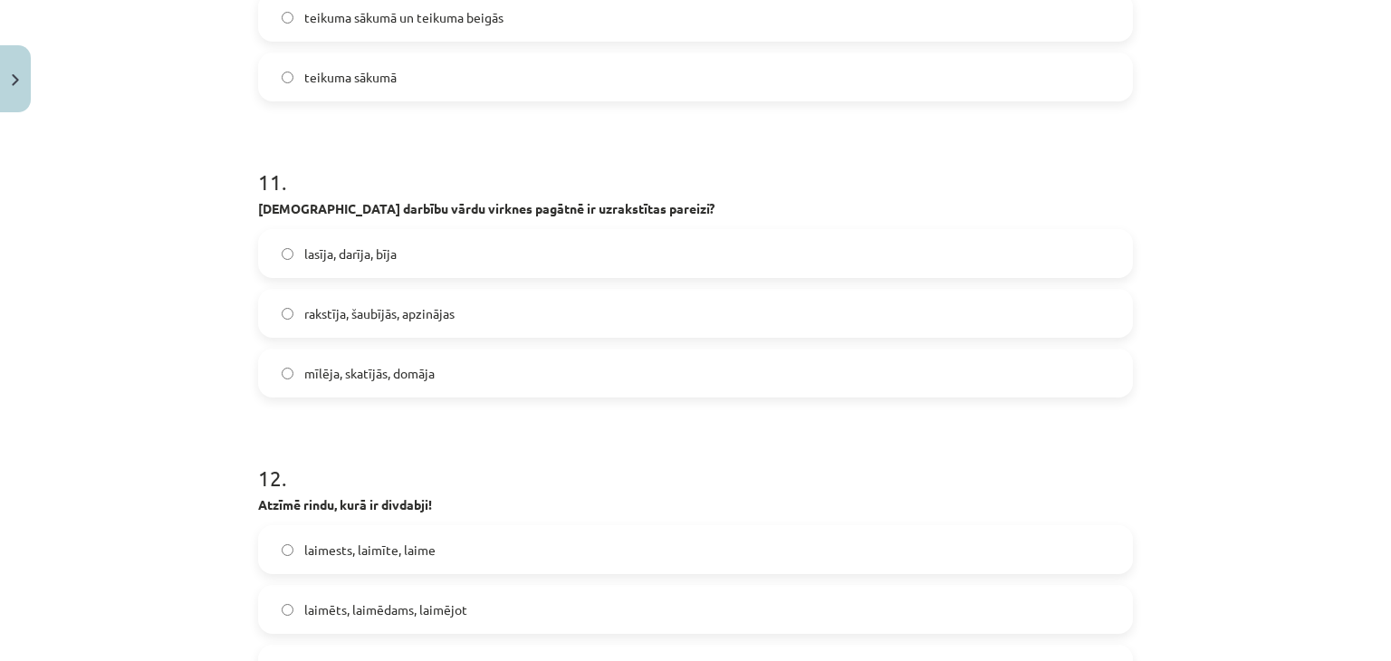
click at [381, 360] on label "mīlēja, skatījās, domāja" at bounding box center [695, 372] width 871 height 45
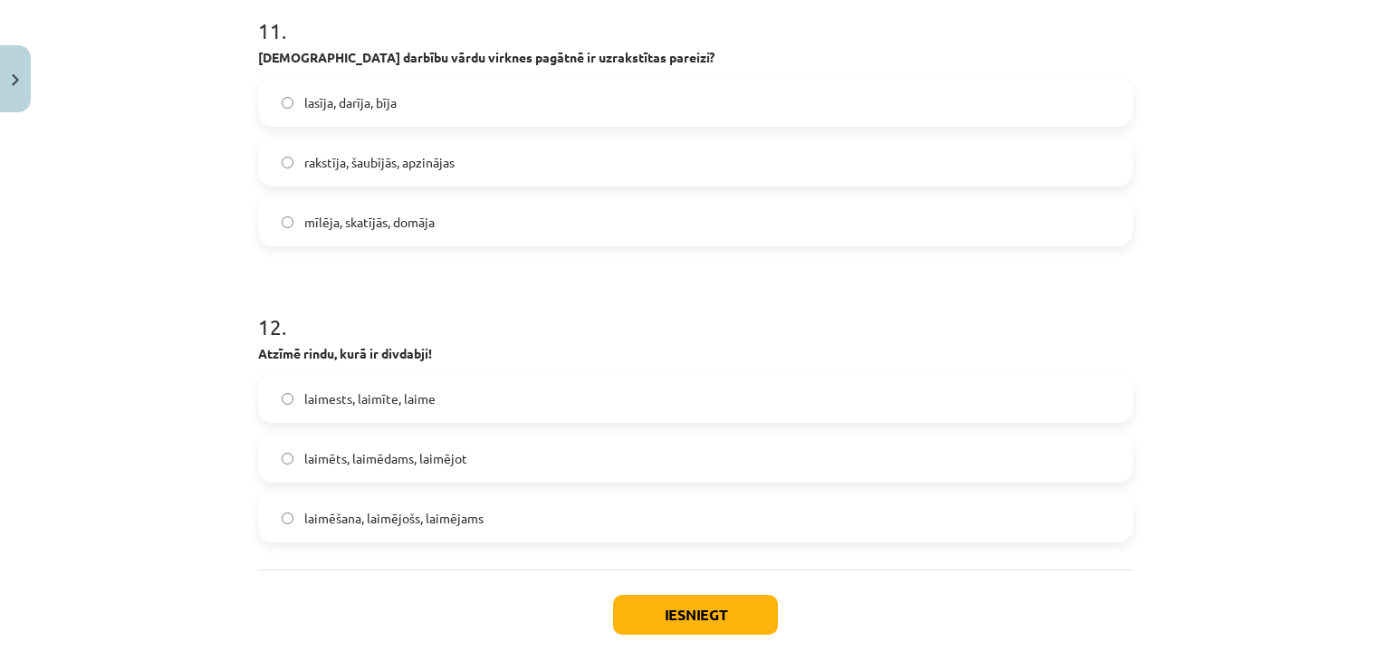
scroll to position [3821, 0]
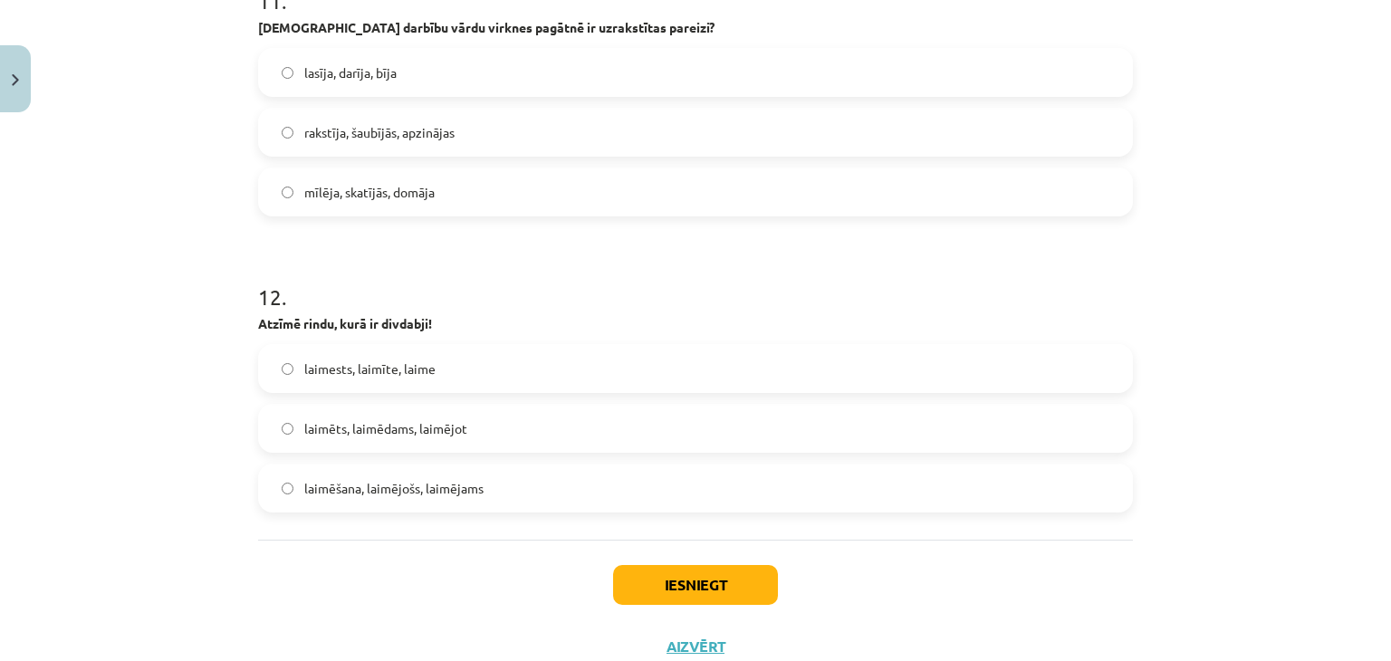
click at [539, 406] on label "laimēts, laimēdams, laimējot" at bounding box center [695, 428] width 871 height 45
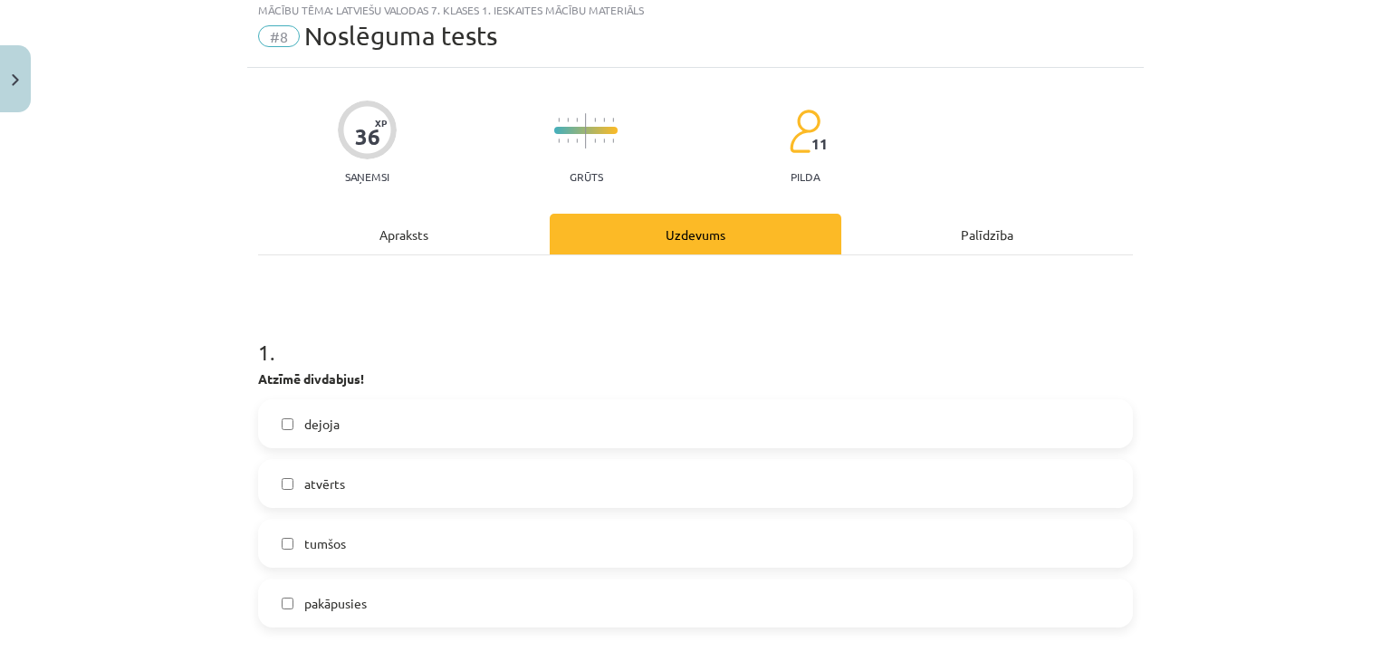
scroll to position [0, 0]
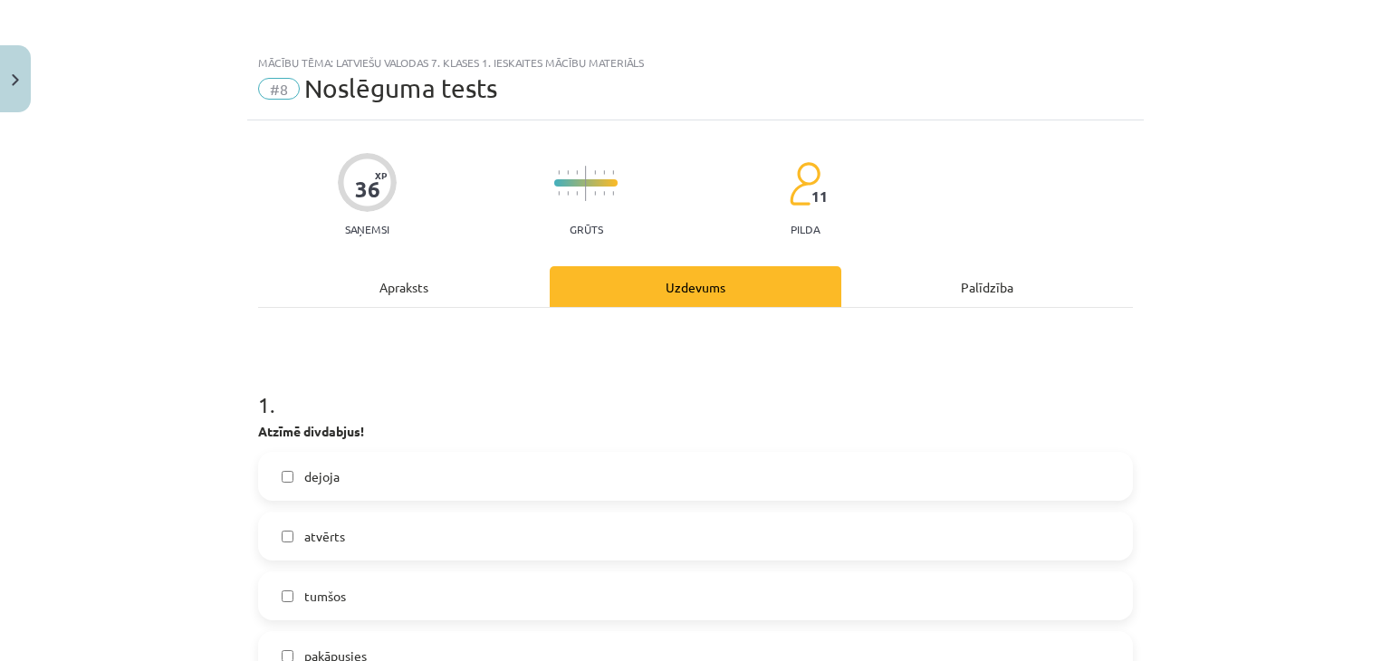
click at [498, 290] on div "Apraksts" at bounding box center [404, 286] width 292 height 41
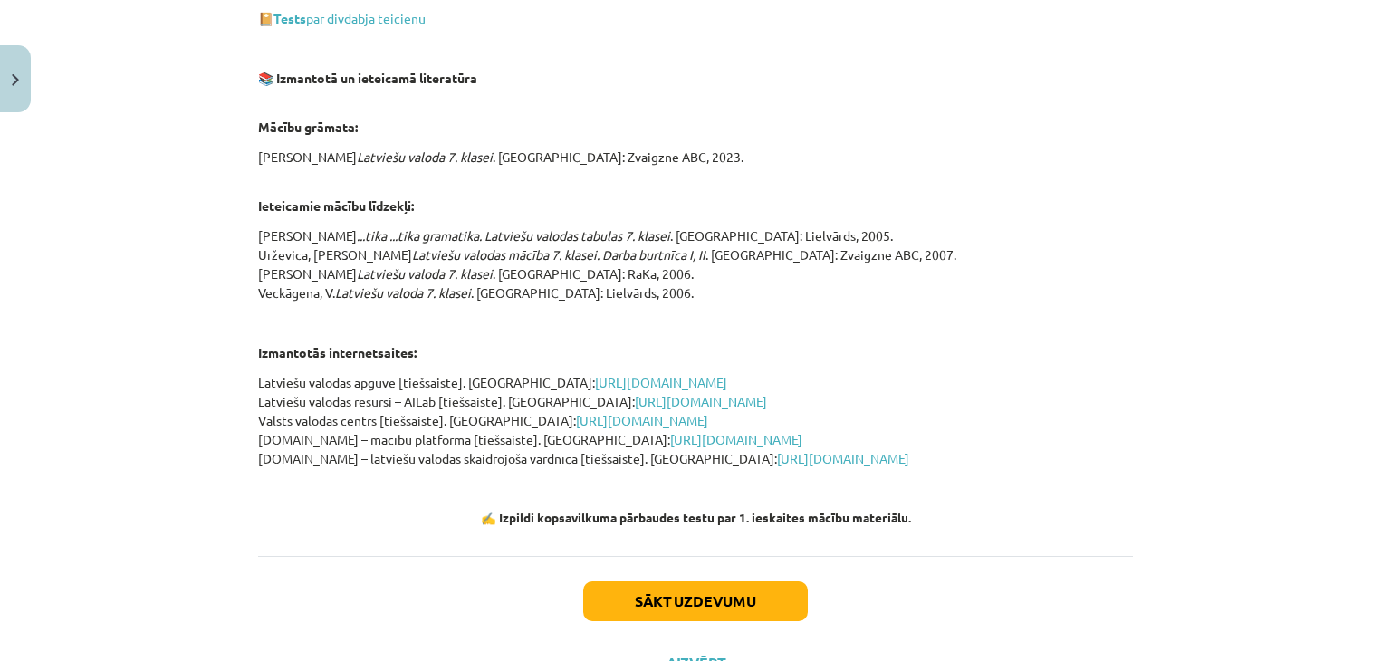
scroll to position [1715, 0]
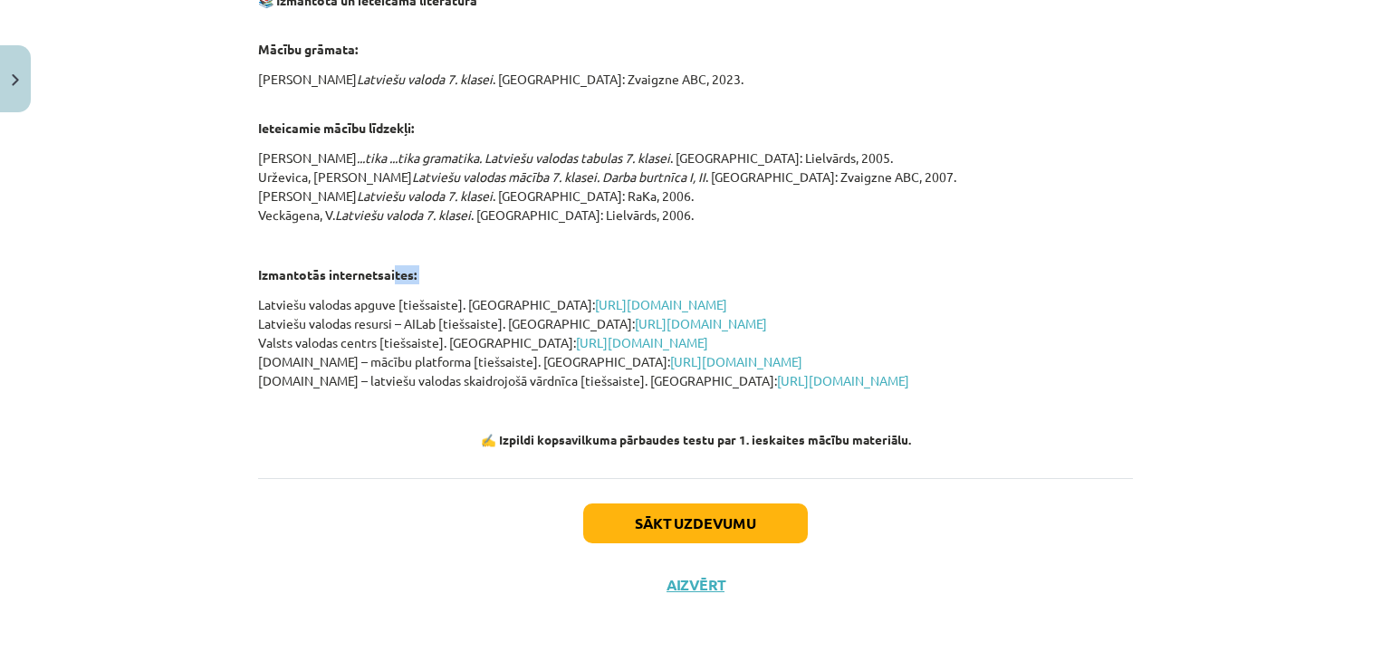
drag, startPoint x: 387, startPoint y: 269, endPoint x: 221, endPoint y: 291, distance: 167.1
click at [201, 303] on div "Mācību tēma: Latviešu valodas 7. klases 1. ieskaites mācību materiāls #8 Noslēg…" at bounding box center [695, 330] width 1391 height 661
click at [226, 276] on div "Mācību tēma: Latviešu valodas 7. klases 1. ieskaites mācību materiāls #8 Noslēg…" at bounding box center [695, 330] width 1391 height 661
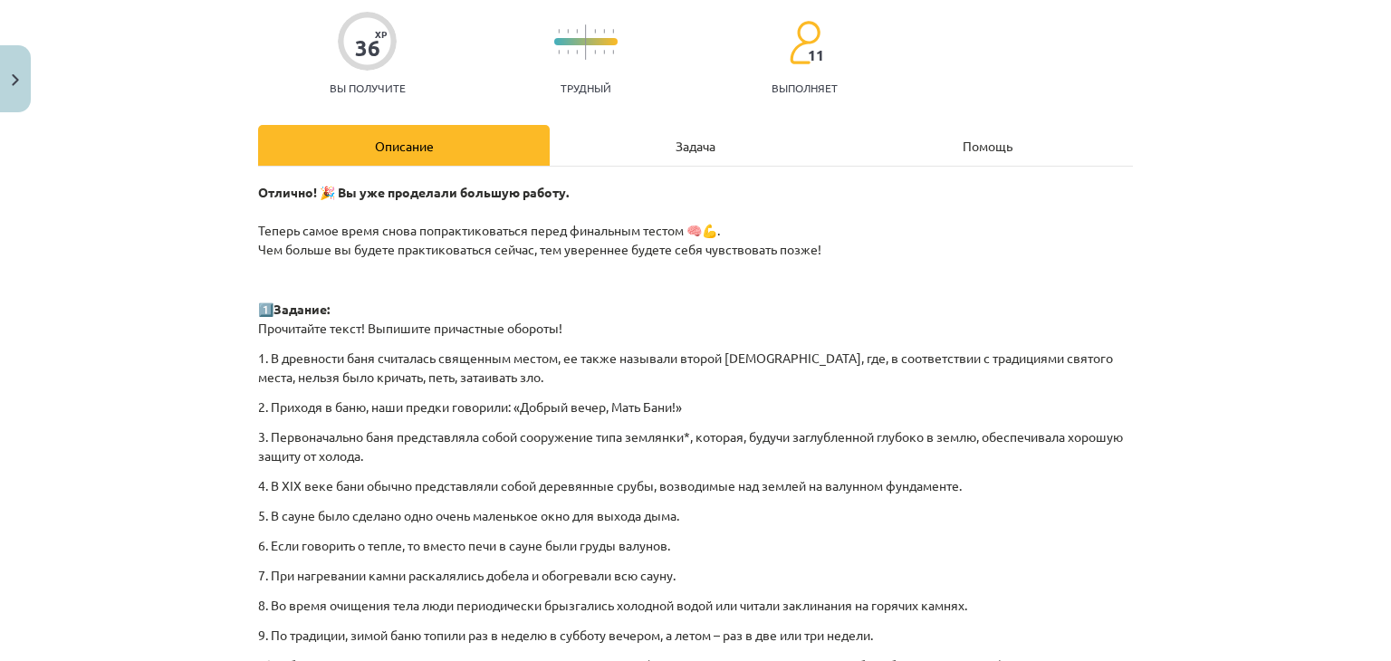
scroll to position [1165, 0]
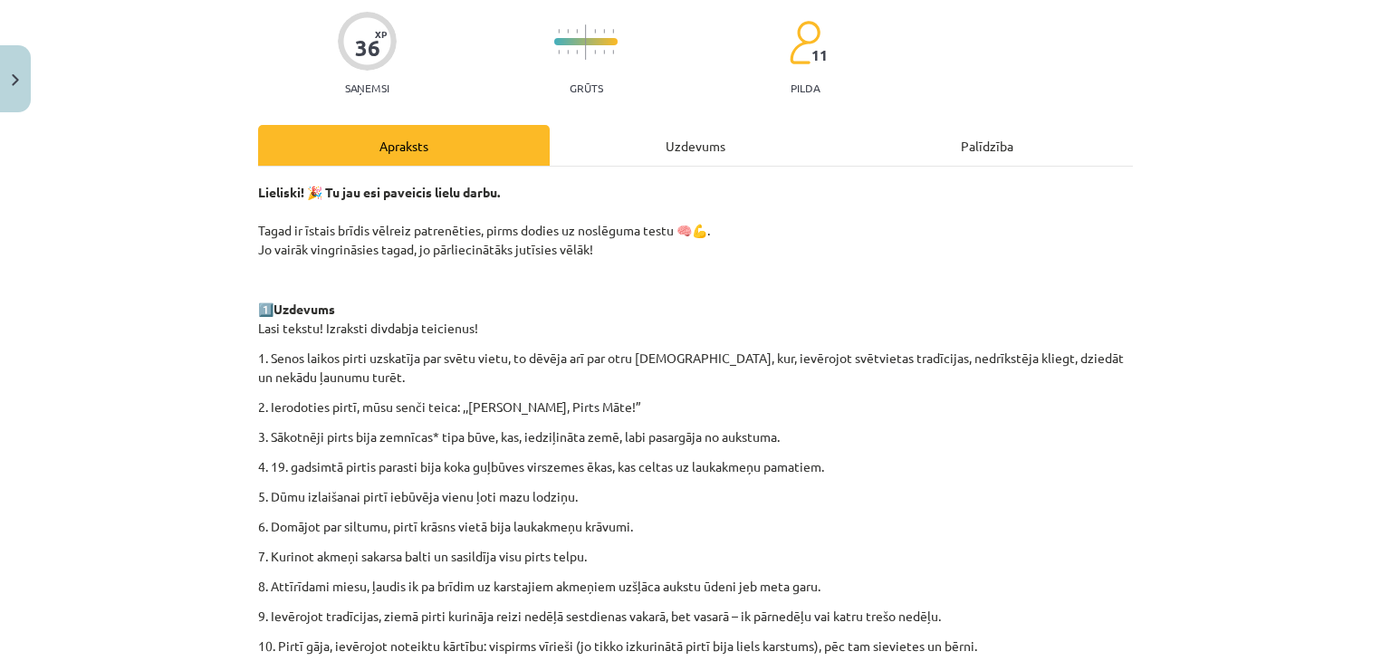
click at [671, 158] on div "Uzdevums" at bounding box center [696, 145] width 292 height 41
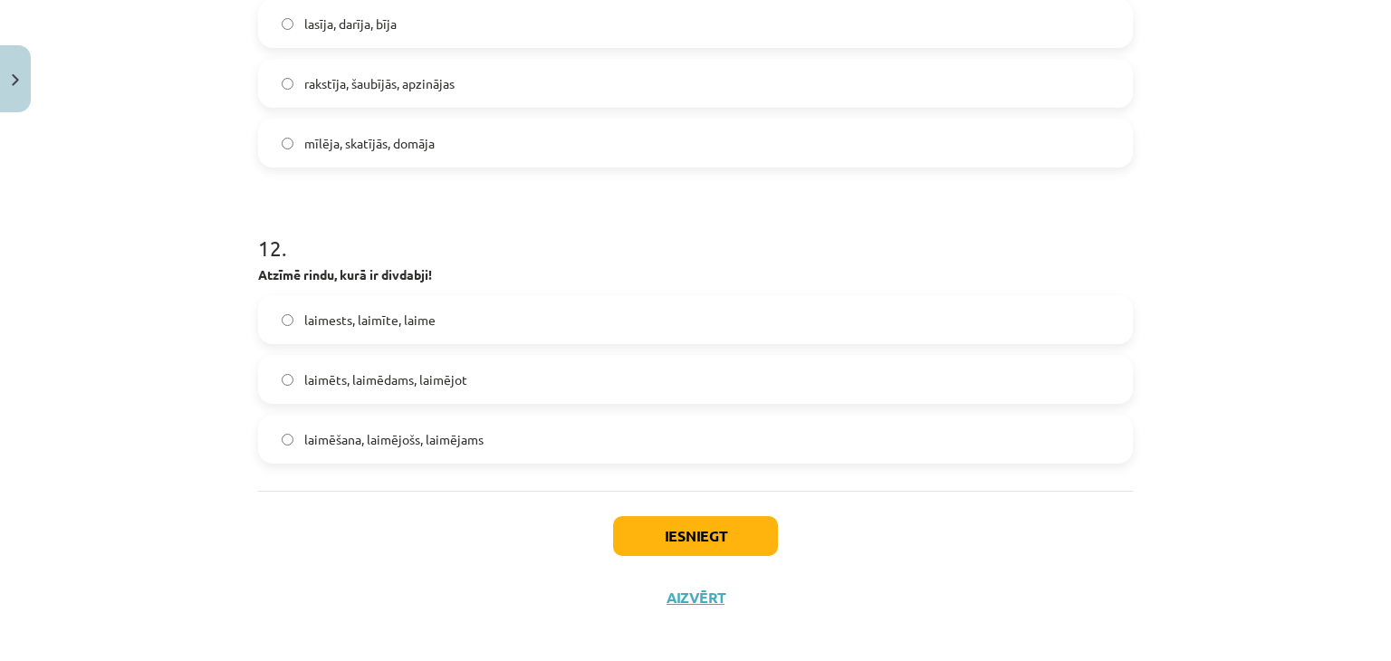
scroll to position [3883, 0]
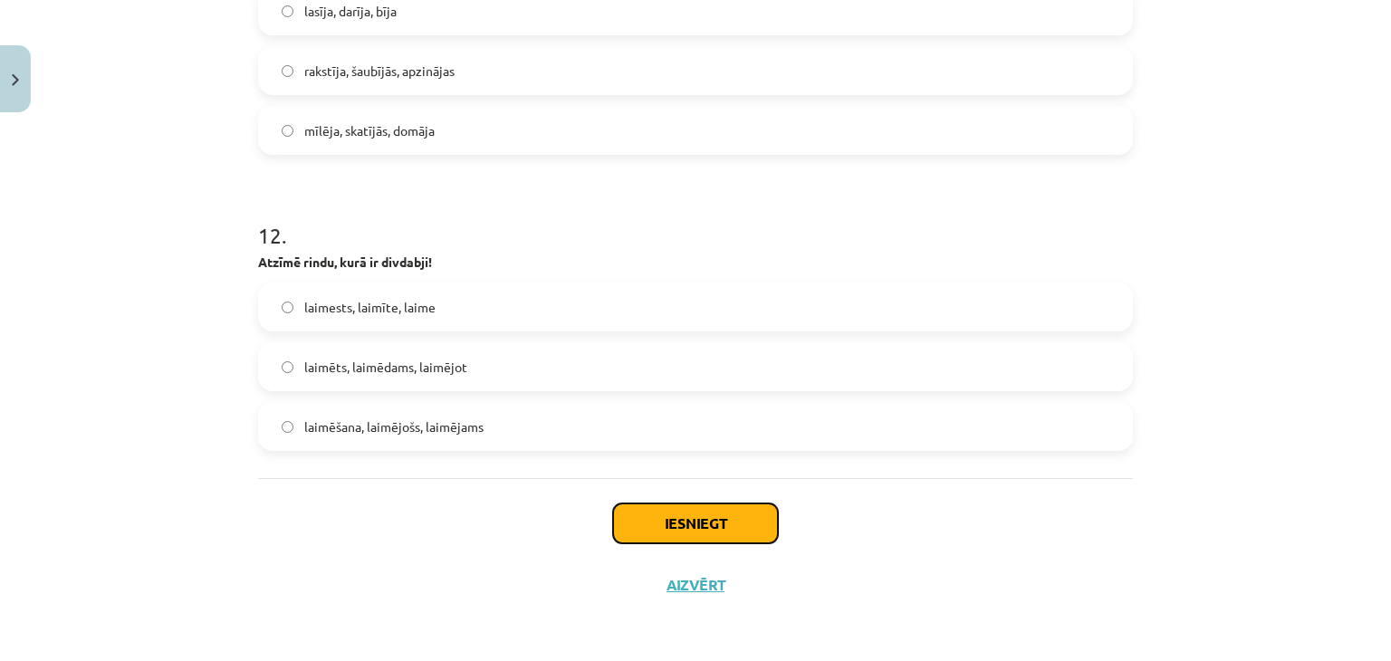
drag, startPoint x: 630, startPoint y: 529, endPoint x: 612, endPoint y: 537, distance: 19.9
click at [620, 535] on button "Iesniegt" at bounding box center [695, 523] width 165 height 40
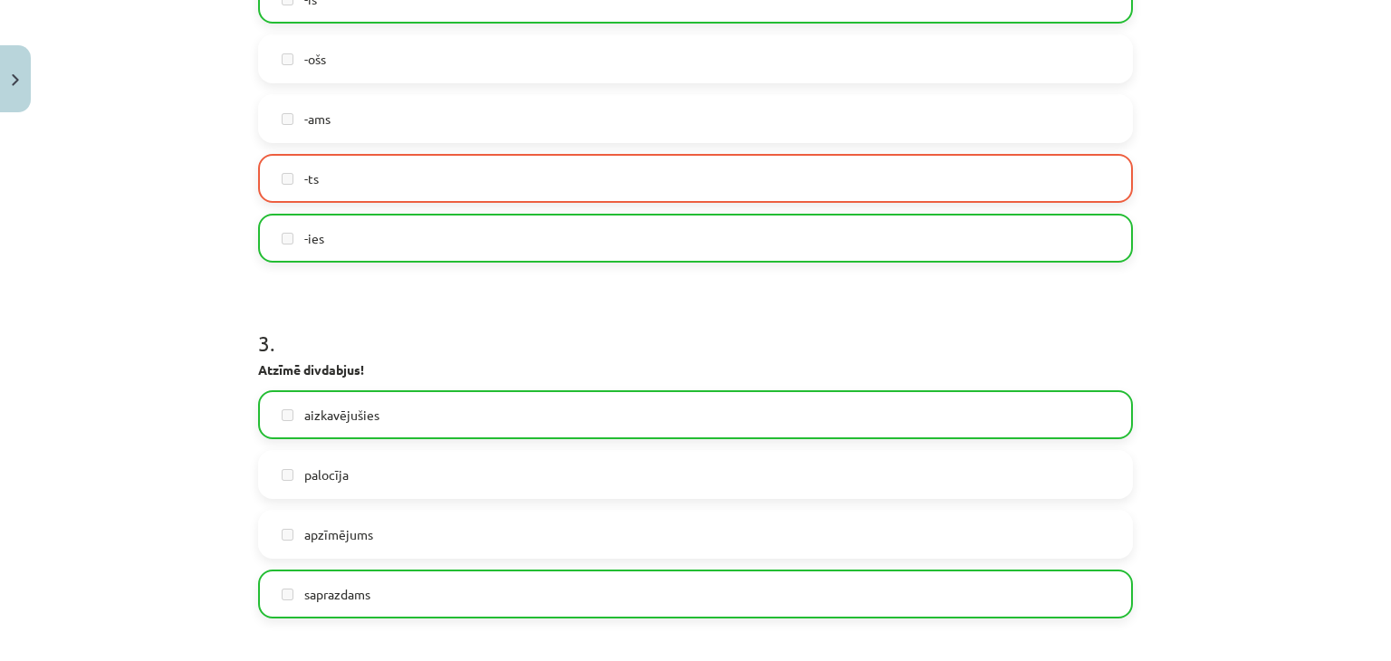
scroll to position [804, 0]
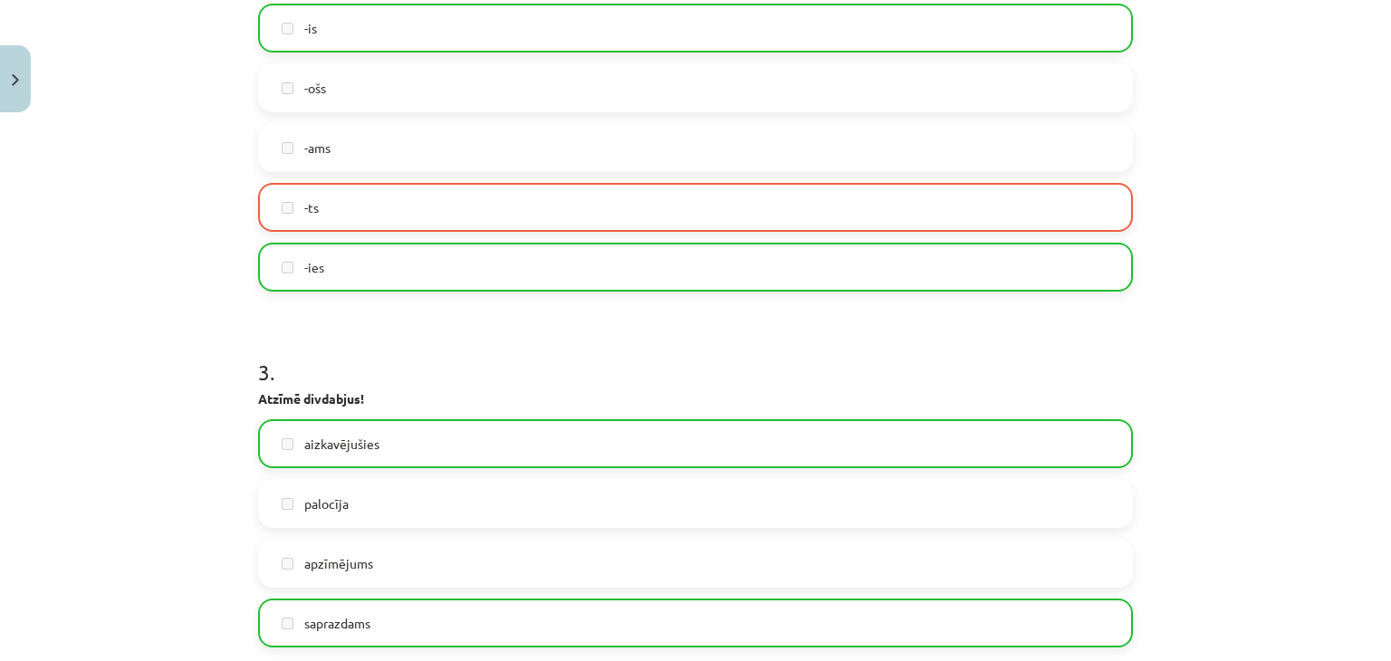
click at [276, 218] on label "-ts" at bounding box center [695, 207] width 871 height 45
drag, startPoint x: 276, startPoint y: 218, endPoint x: 297, endPoint y: 282, distance: 66.7
click at [279, 223] on label "-ts" at bounding box center [695, 207] width 871 height 45
click at [312, 200] on label "-ts" at bounding box center [695, 207] width 871 height 45
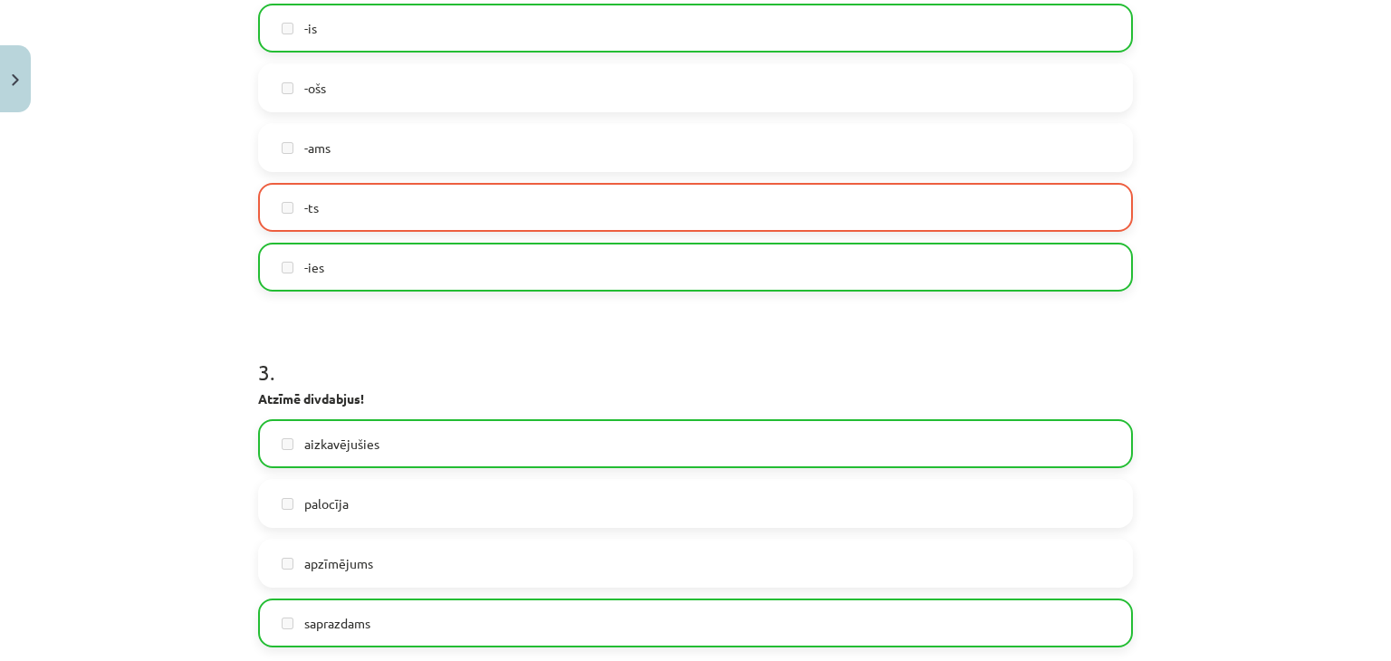
click at [312, 204] on label "-ts" at bounding box center [695, 207] width 871 height 45
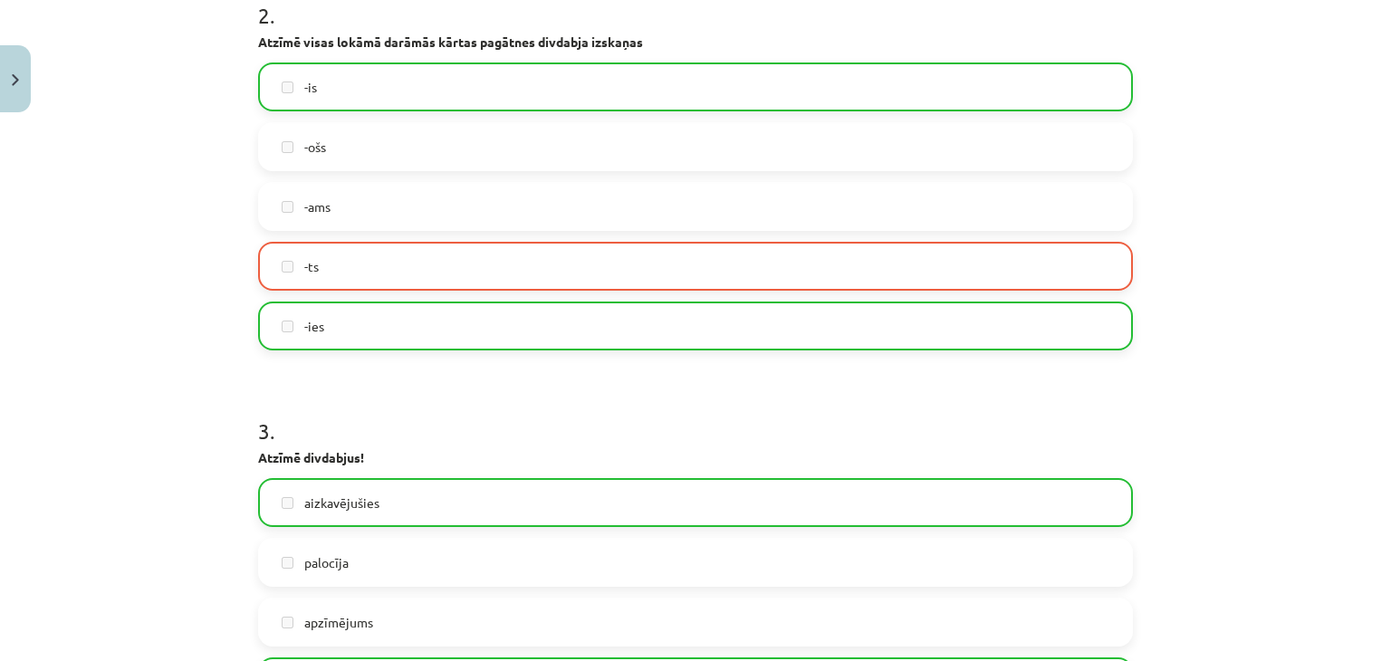
scroll to position [714, 0]
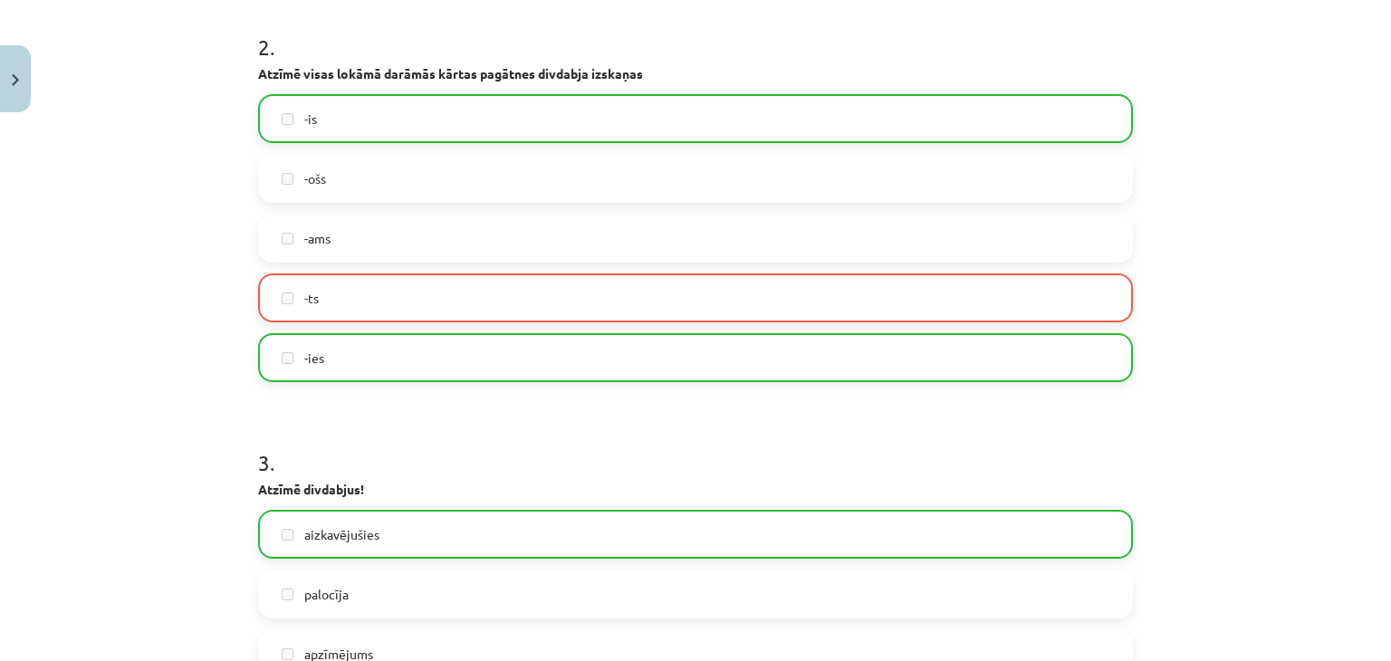
click at [294, 245] on label "-ams" at bounding box center [695, 238] width 871 height 45
drag, startPoint x: 294, startPoint y: 274, endPoint x: 298, endPoint y: 307, distance: 32.8
click at [298, 307] on div "-is -ošs -ams -ts -ies" at bounding box center [695, 238] width 875 height 288
click at [299, 308] on label "-ts" at bounding box center [695, 297] width 871 height 45
click at [301, 312] on label "-ts" at bounding box center [695, 297] width 871 height 45
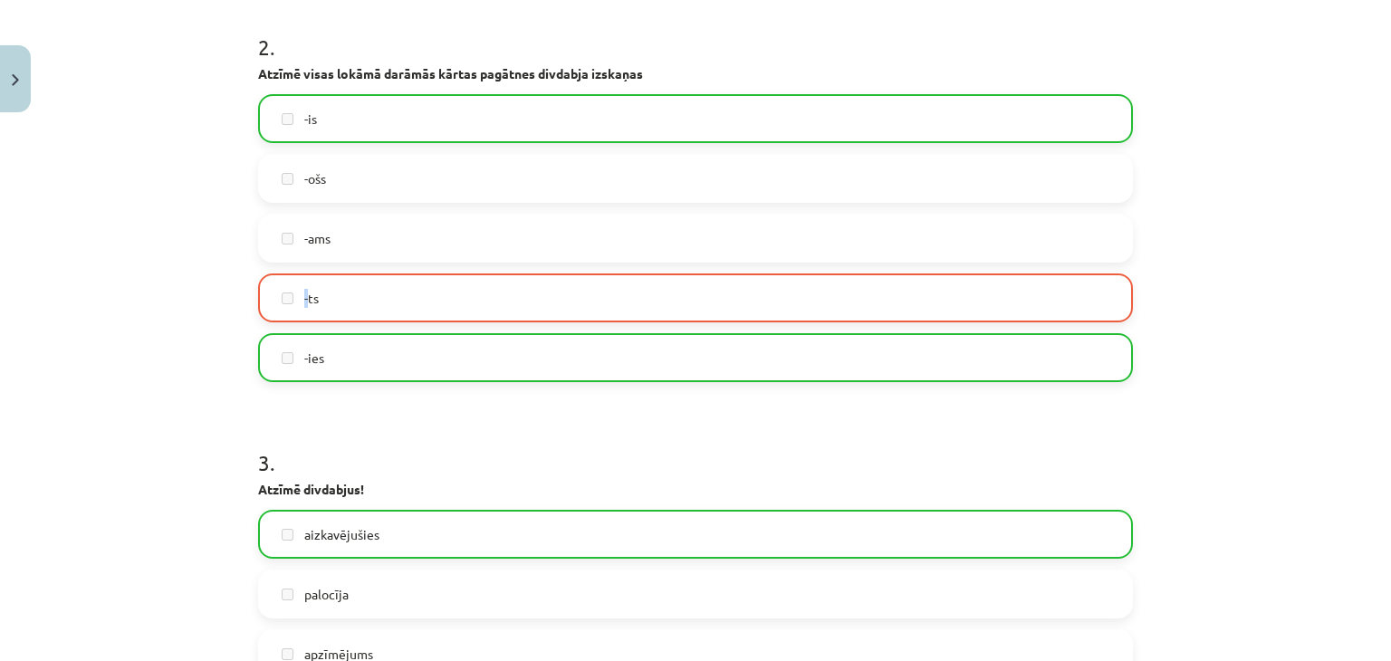
click at [301, 312] on label "-ts" at bounding box center [695, 297] width 871 height 45
drag, startPoint x: 343, startPoint y: 280, endPoint x: 321, endPoint y: 304, distance: 33.3
click at [340, 287] on label "-ts" at bounding box center [695, 297] width 871 height 45
click at [139, 365] on div "Mācību tēma: Latviešu valodas 7. klases 1. ieskaites mācību materiāls #8 Noslēg…" at bounding box center [695, 330] width 1391 height 661
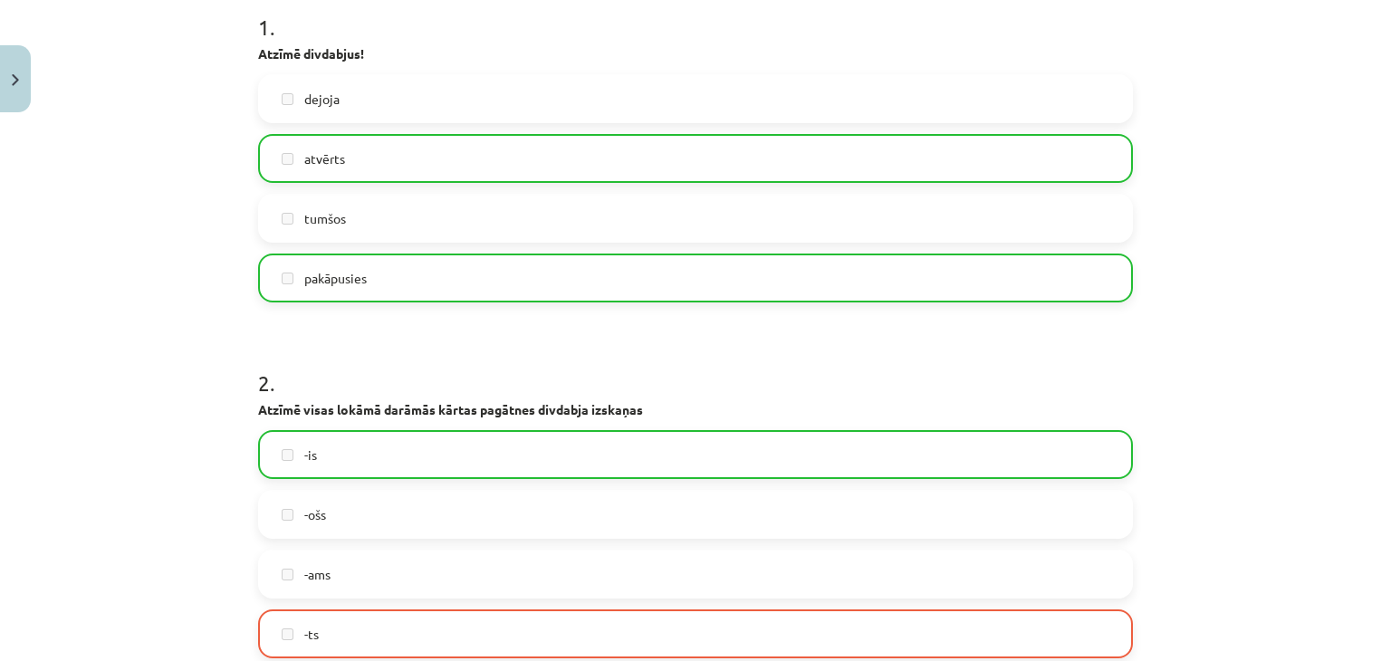
scroll to position [532, 0]
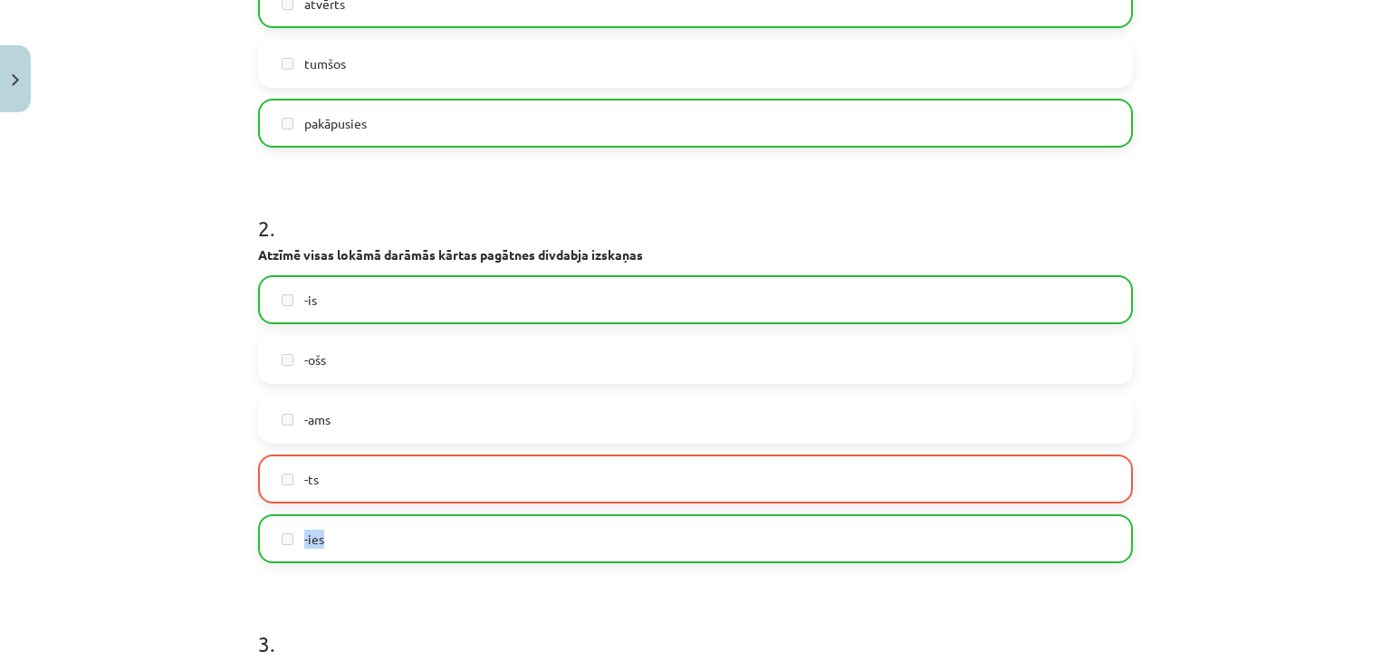
drag, startPoint x: 306, startPoint y: 544, endPoint x: 352, endPoint y: 562, distance: 49.6
click at [352, 562] on div "-ies" at bounding box center [695, 538] width 875 height 49
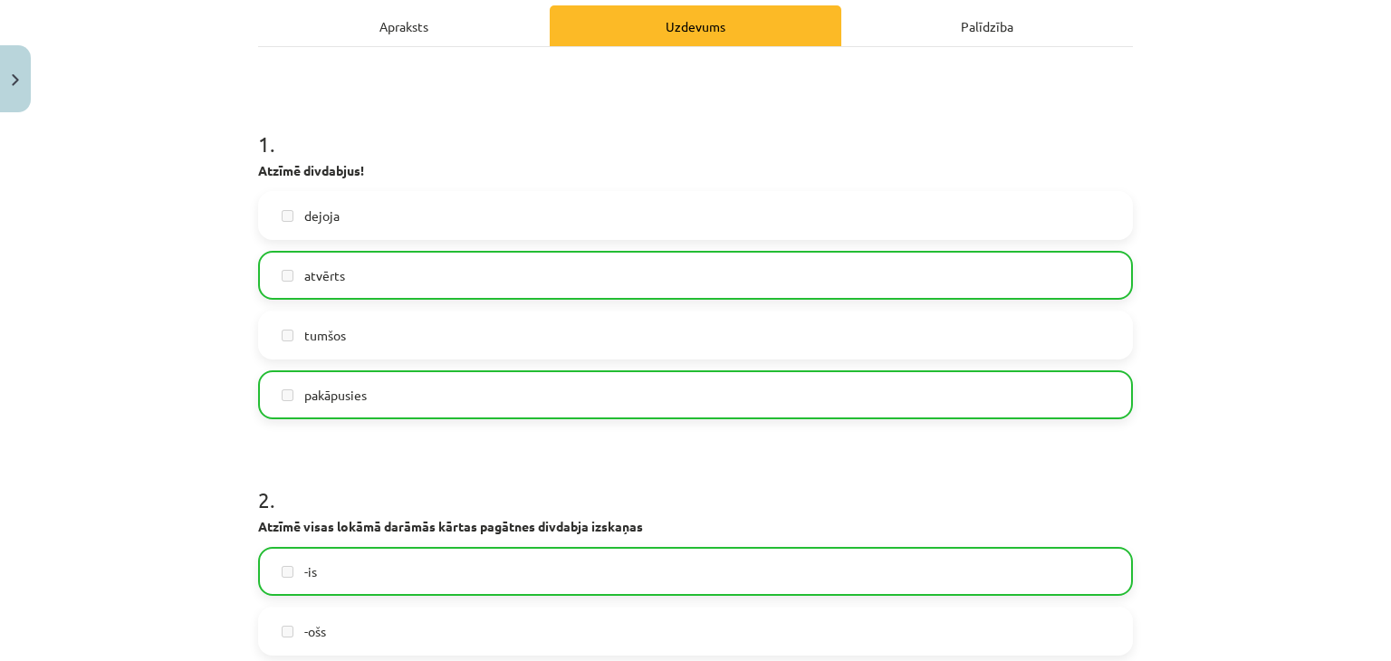
click at [206, 498] on div "Mācību tēma: Latviešu valodas 7. klases 1. ieskaites mācību materiāls #8 Noslēg…" at bounding box center [695, 330] width 1391 height 661
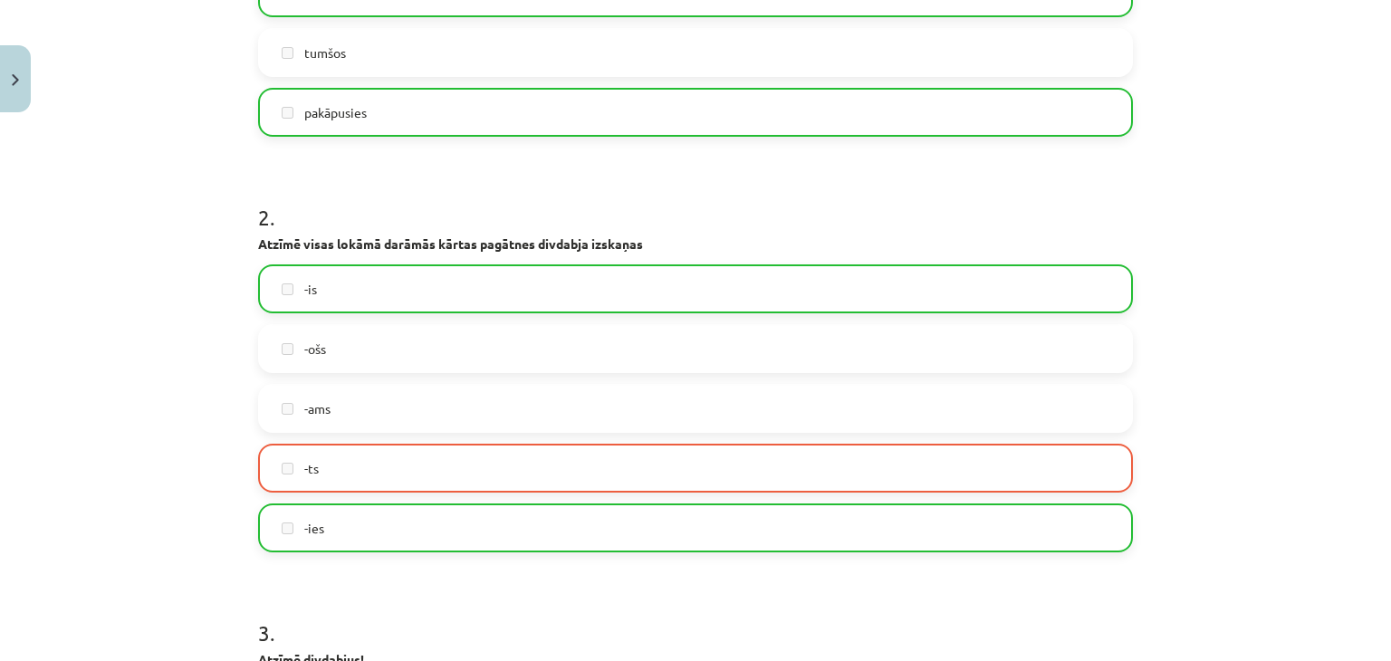
scroll to position [906, 0]
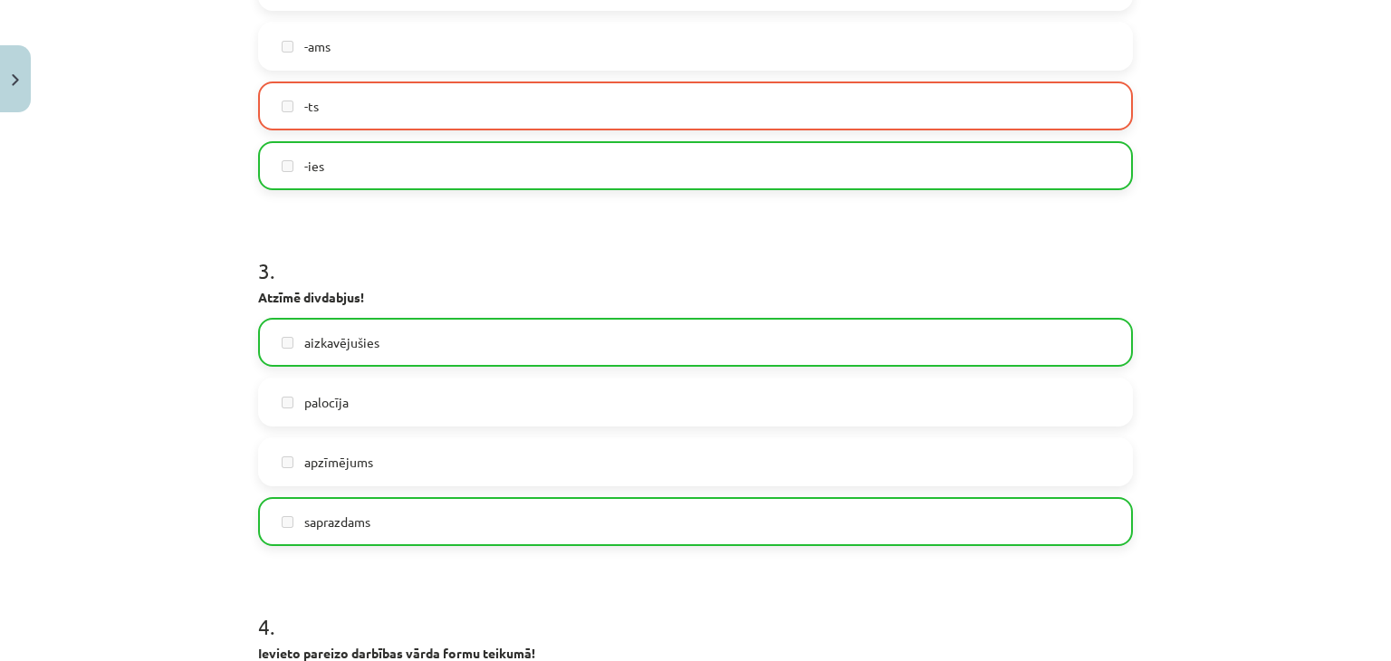
click at [277, 159] on label "-ies" at bounding box center [695, 165] width 871 height 45
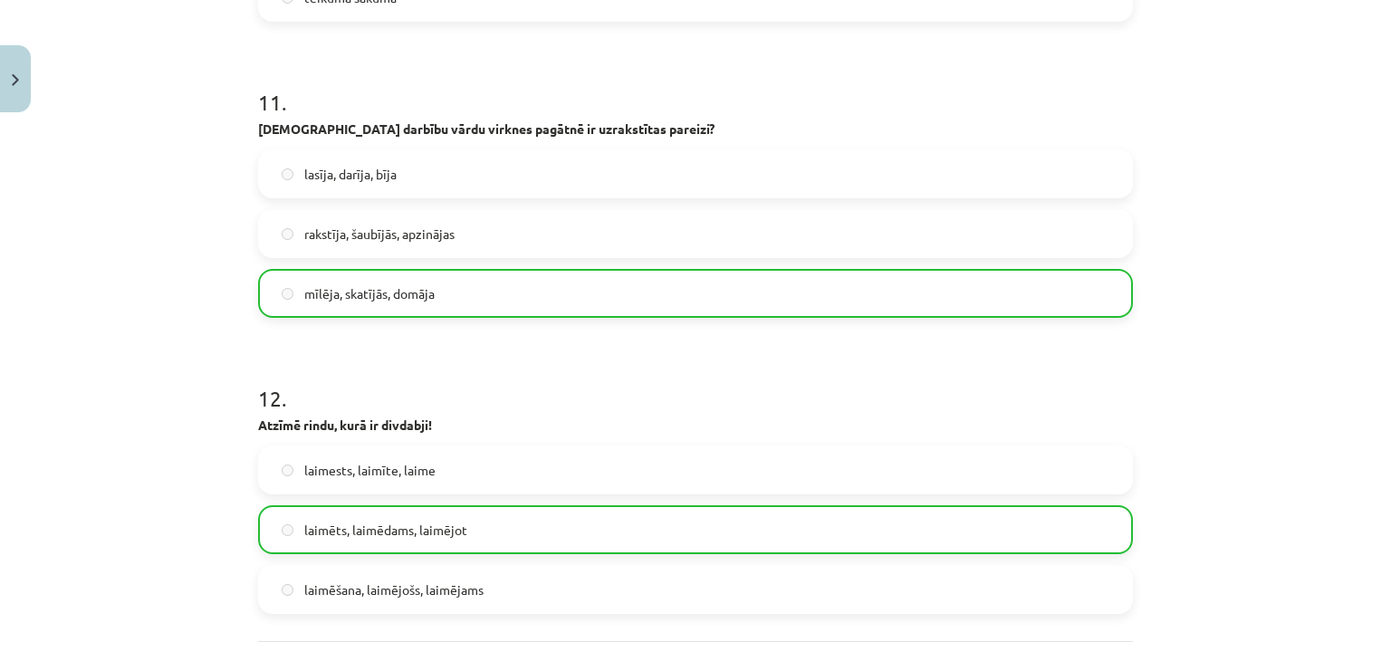
scroll to position [3940, 0]
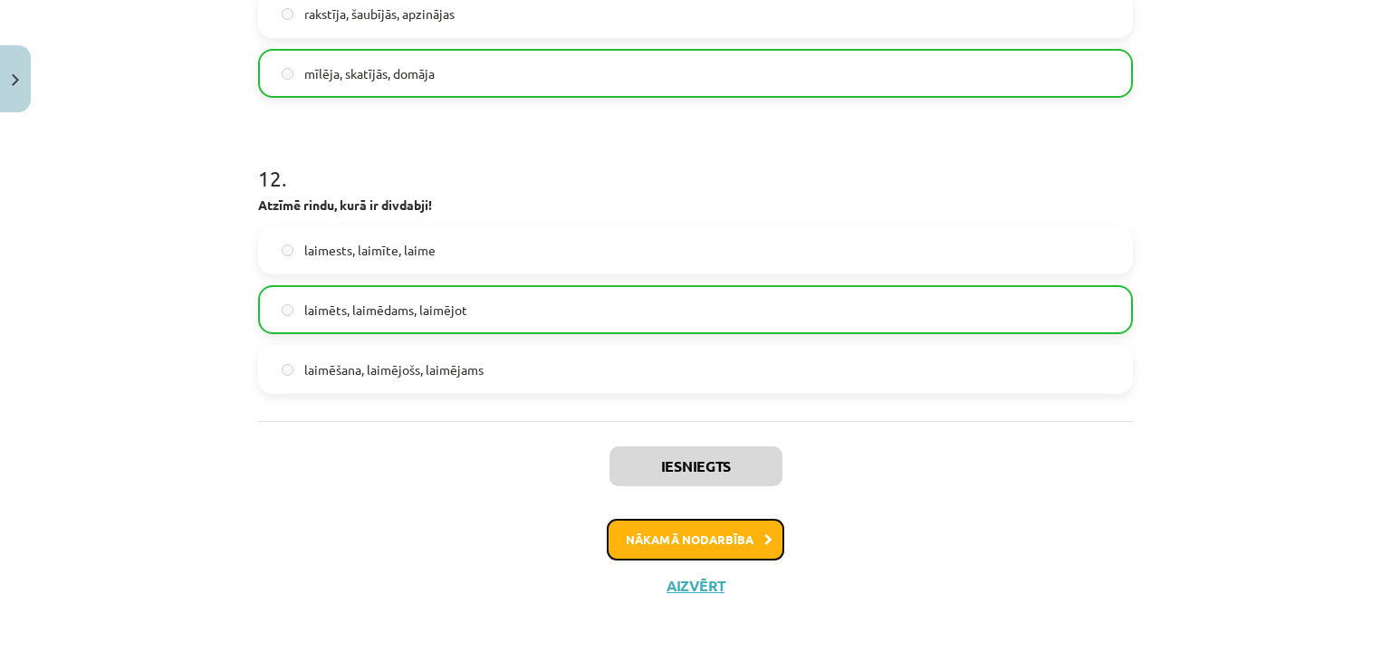
click at [673, 542] on button "Nākamā nodarbība" at bounding box center [695, 540] width 177 height 42
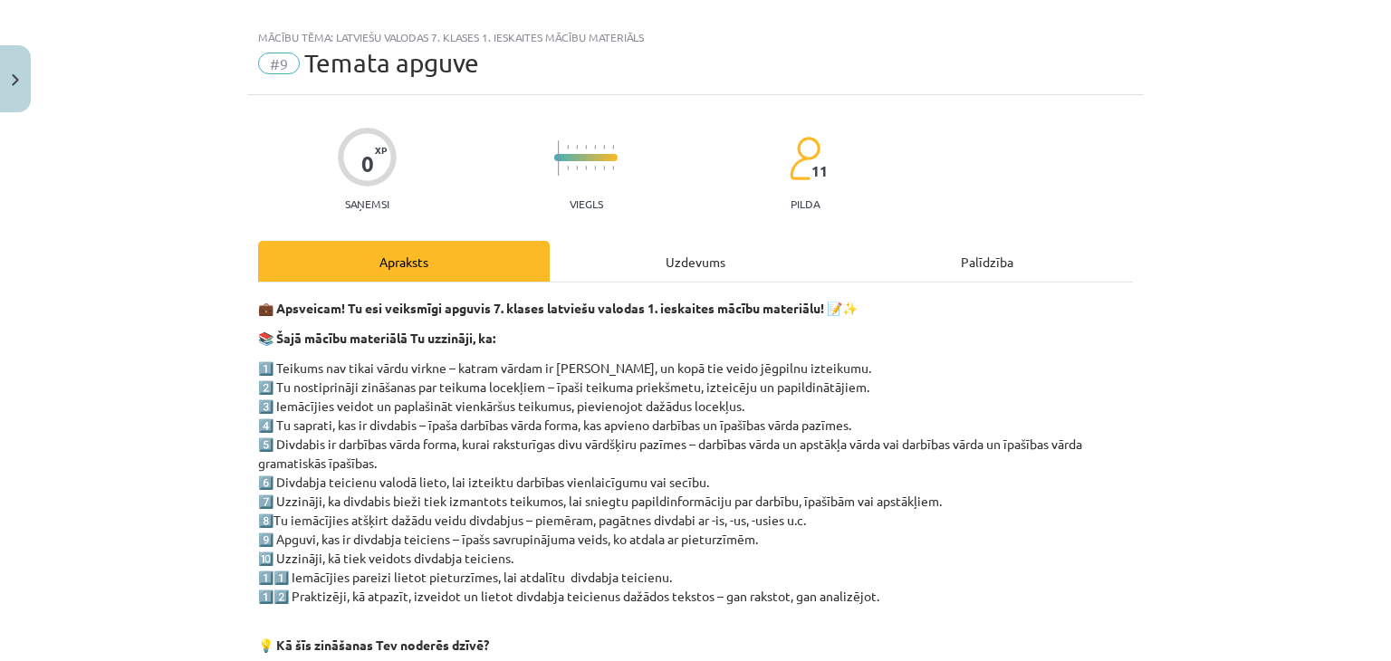
scroll to position [0, 0]
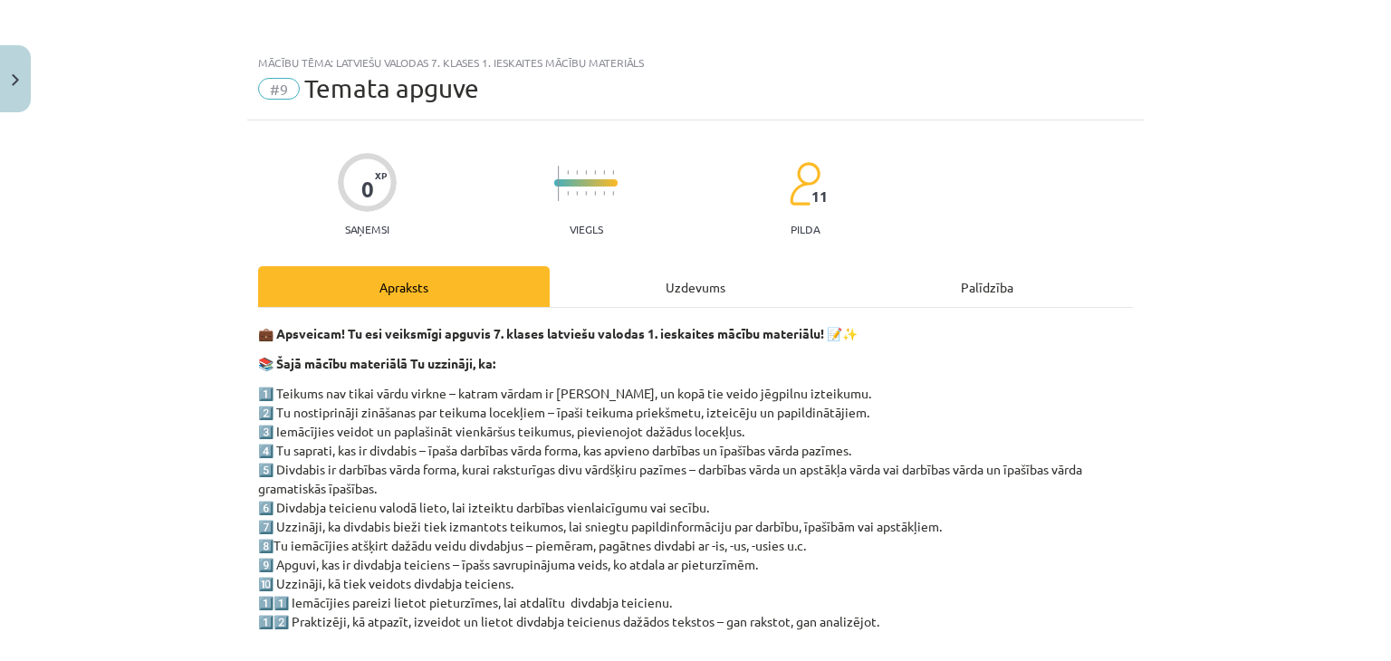
click at [689, 283] on div "Uzdevums" at bounding box center [696, 286] width 292 height 41
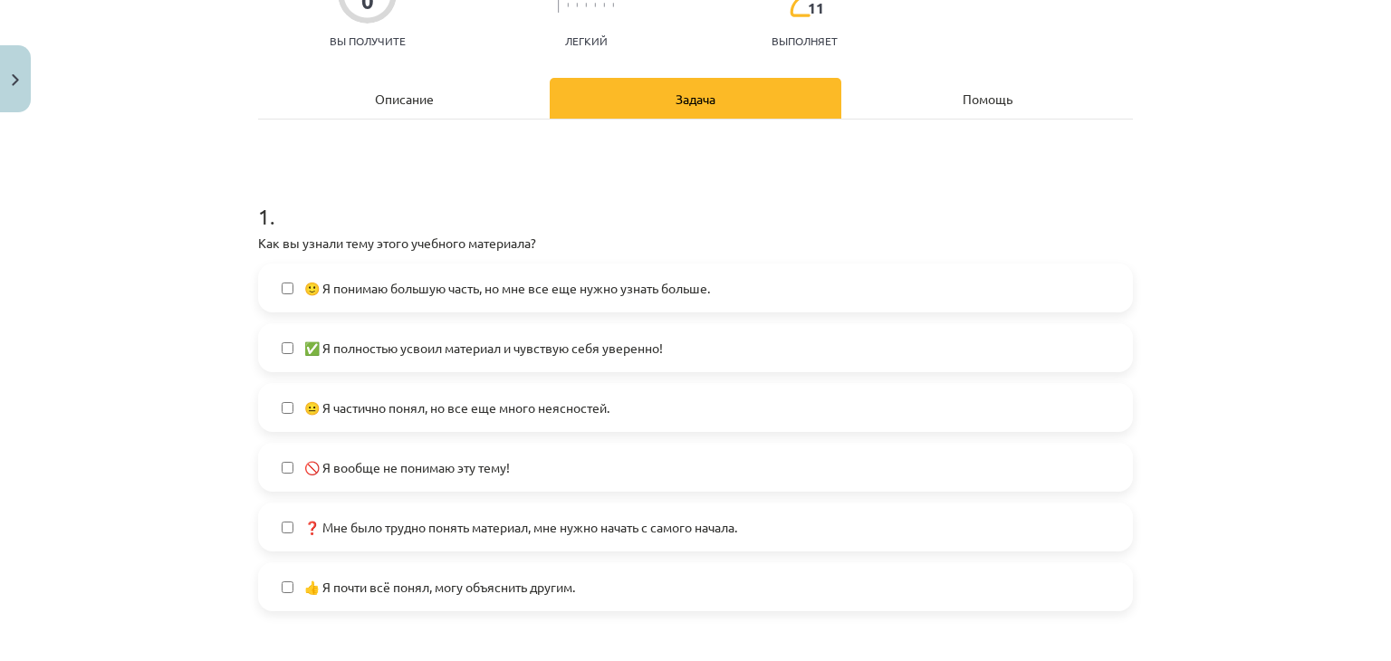
scroll to position [226, 0]
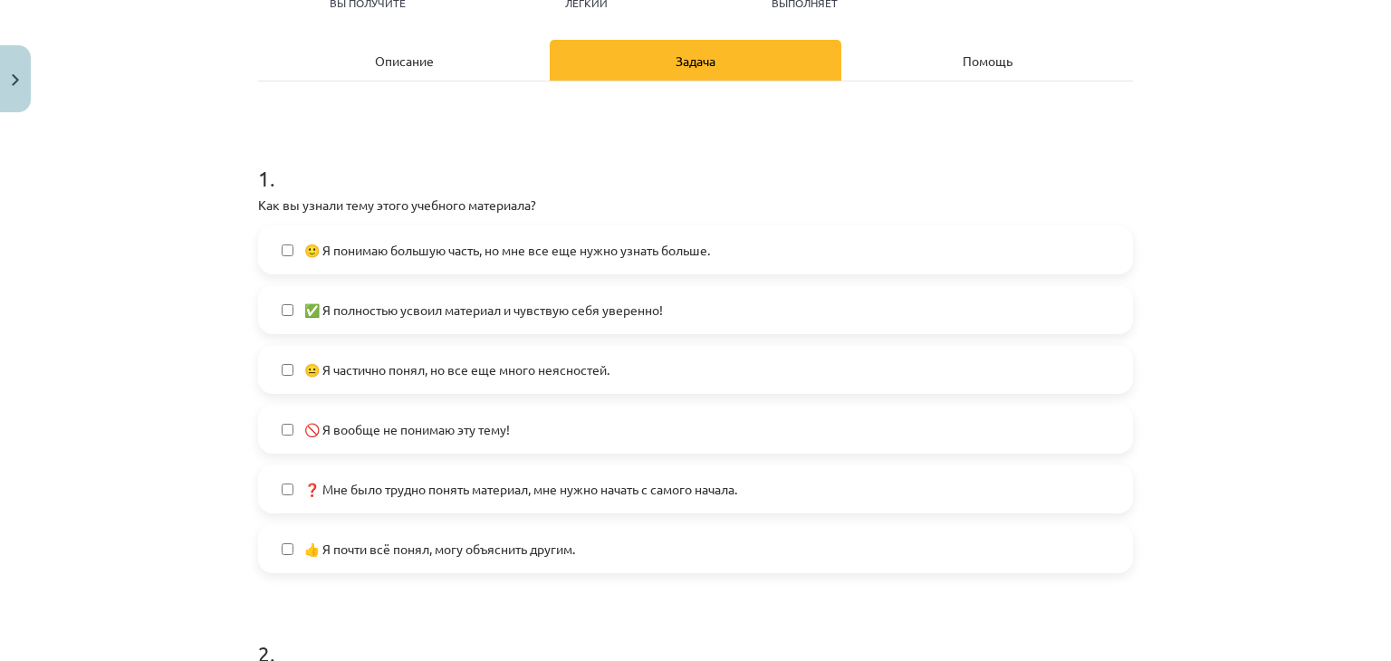
drag, startPoint x: 375, startPoint y: 370, endPoint x: 370, endPoint y: 338, distance: 32.9
click at [375, 370] on font "😐 Я частично понял, но все еще много неясностей." at bounding box center [456, 369] width 305 height 16
click at [379, 302] on font "✅ Я полностью усвоил материал и чувствую себя уверенно!" at bounding box center [483, 310] width 359 height 16
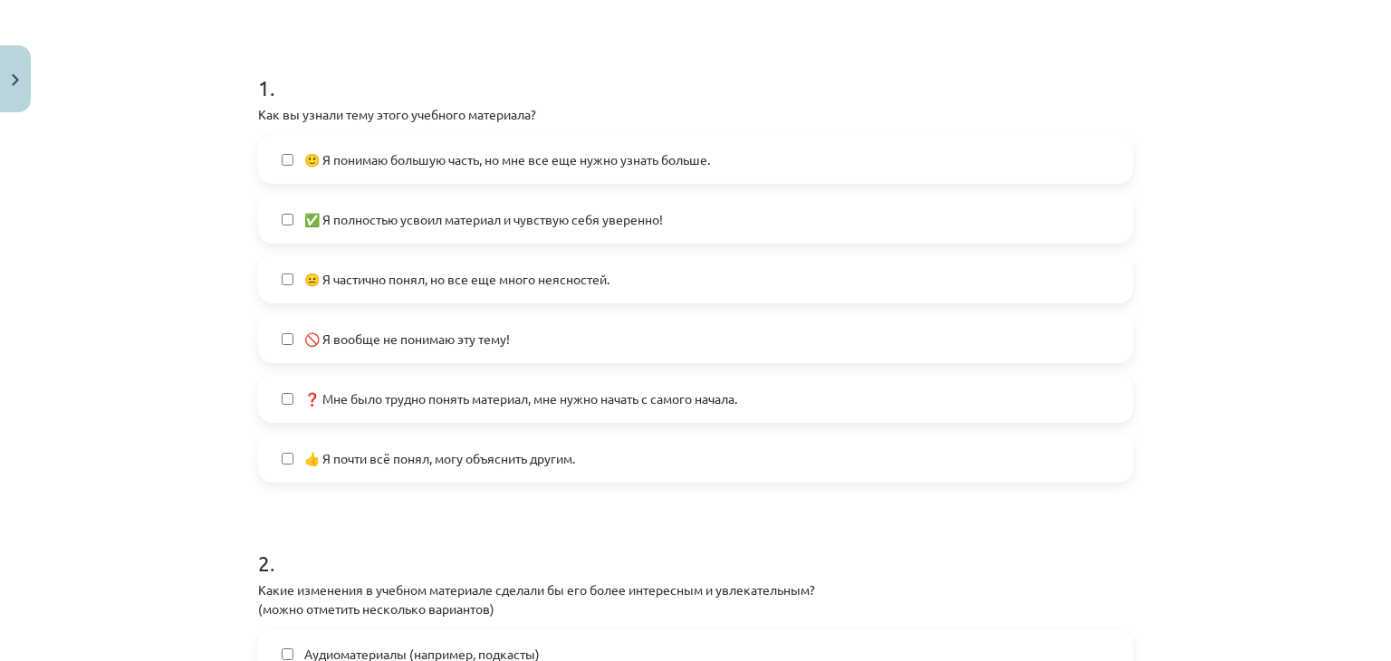
click at [336, 228] on label "✅ Я полностью усвоил материал и чувствую себя уверенно!" at bounding box center [695, 219] width 871 height 45
click at [340, 149] on label "🙂 Я понимаю большую часть, но мне все еще нужно узнать больше." at bounding box center [695, 159] width 871 height 45
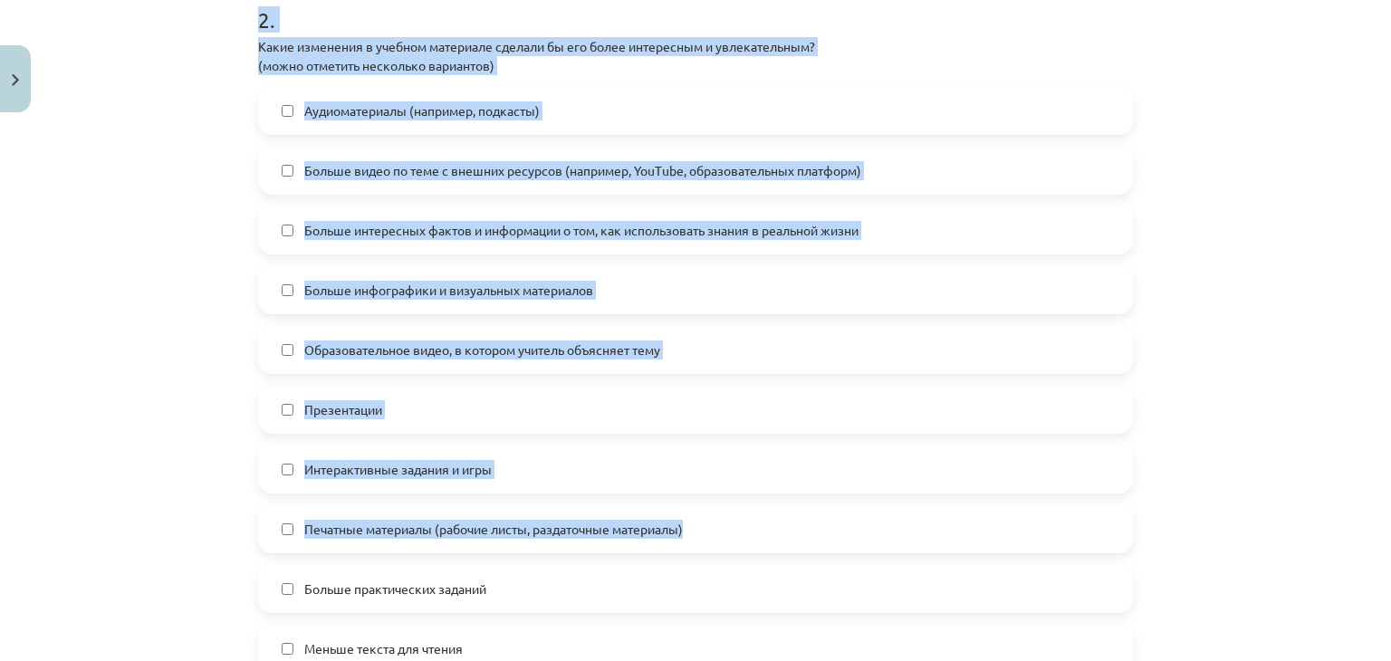
scroll to position [1490, 0]
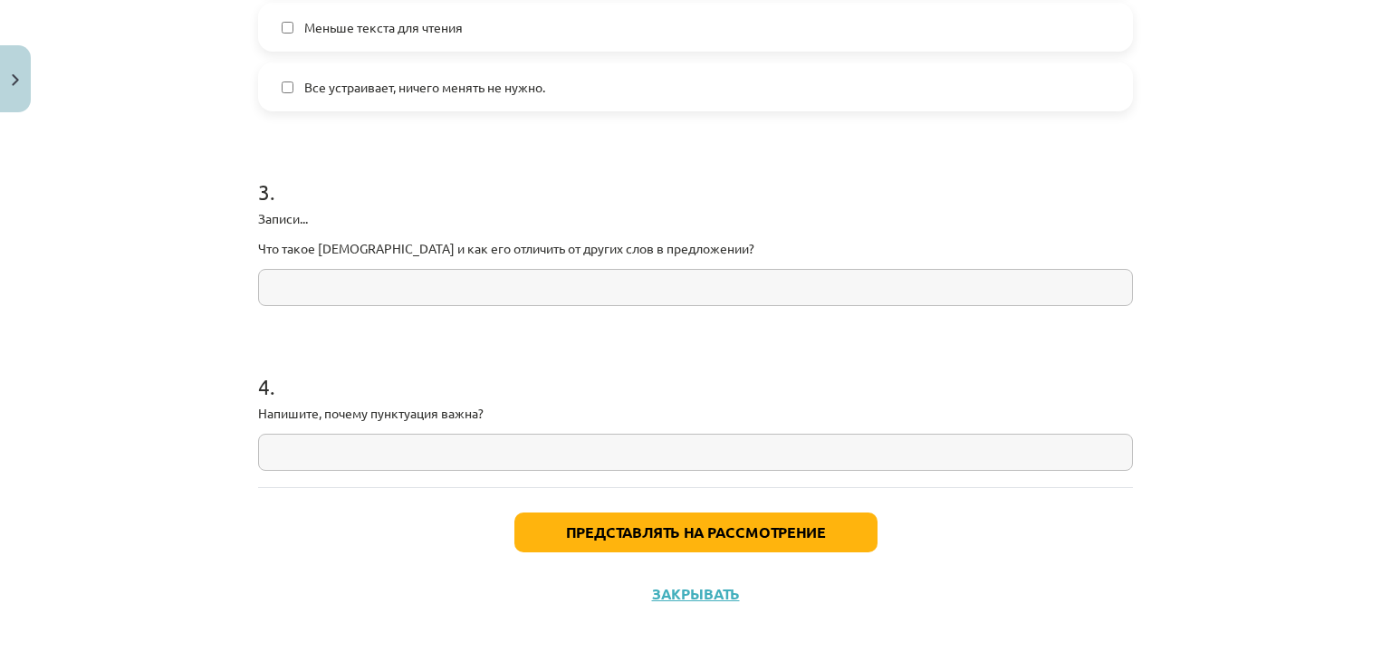
drag, startPoint x: 199, startPoint y: 703, endPoint x: 151, endPoint y: 703, distance: 48.0
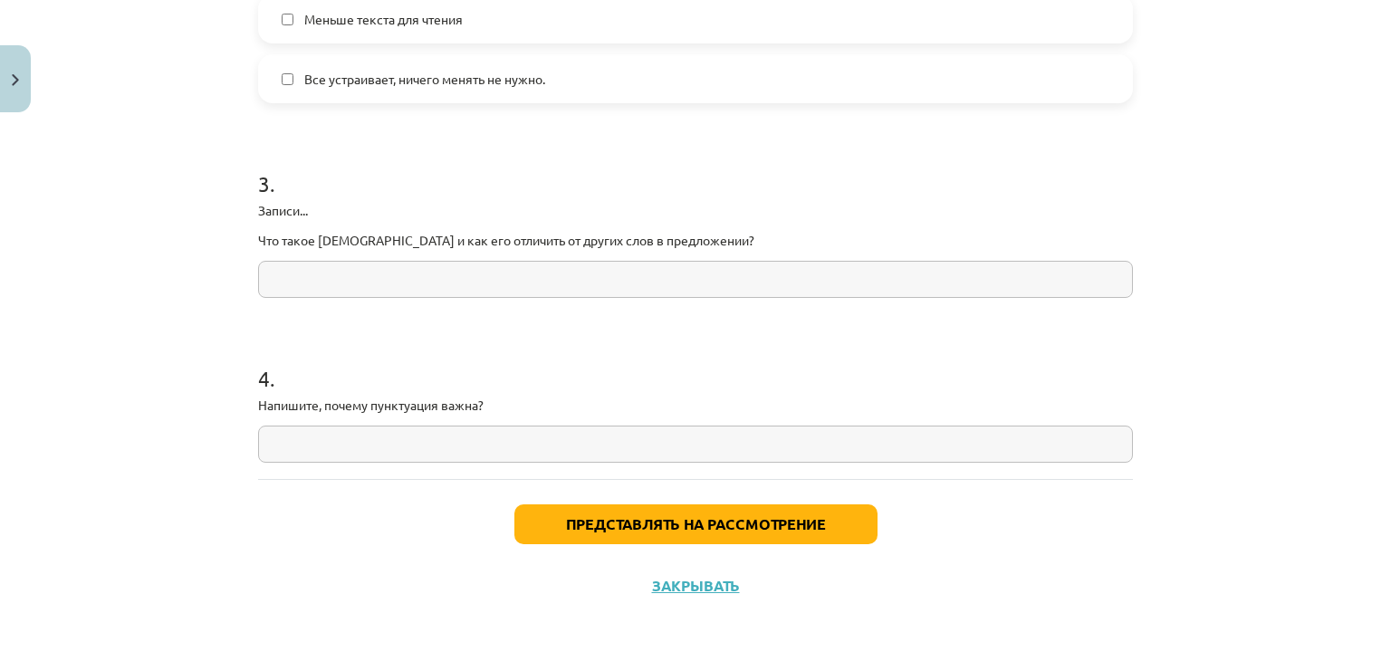
click at [427, 157] on h1 "3 ." at bounding box center [695, 167] width 875 height 56
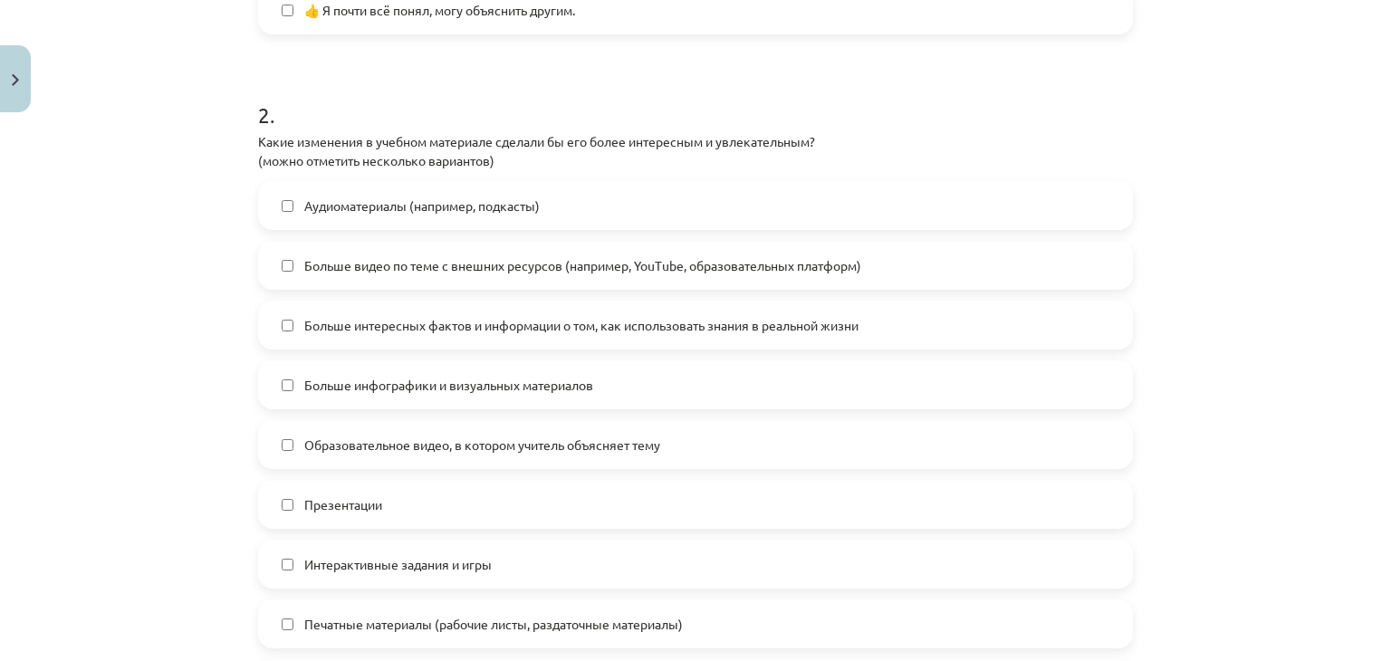
scroll to position [856, 0]
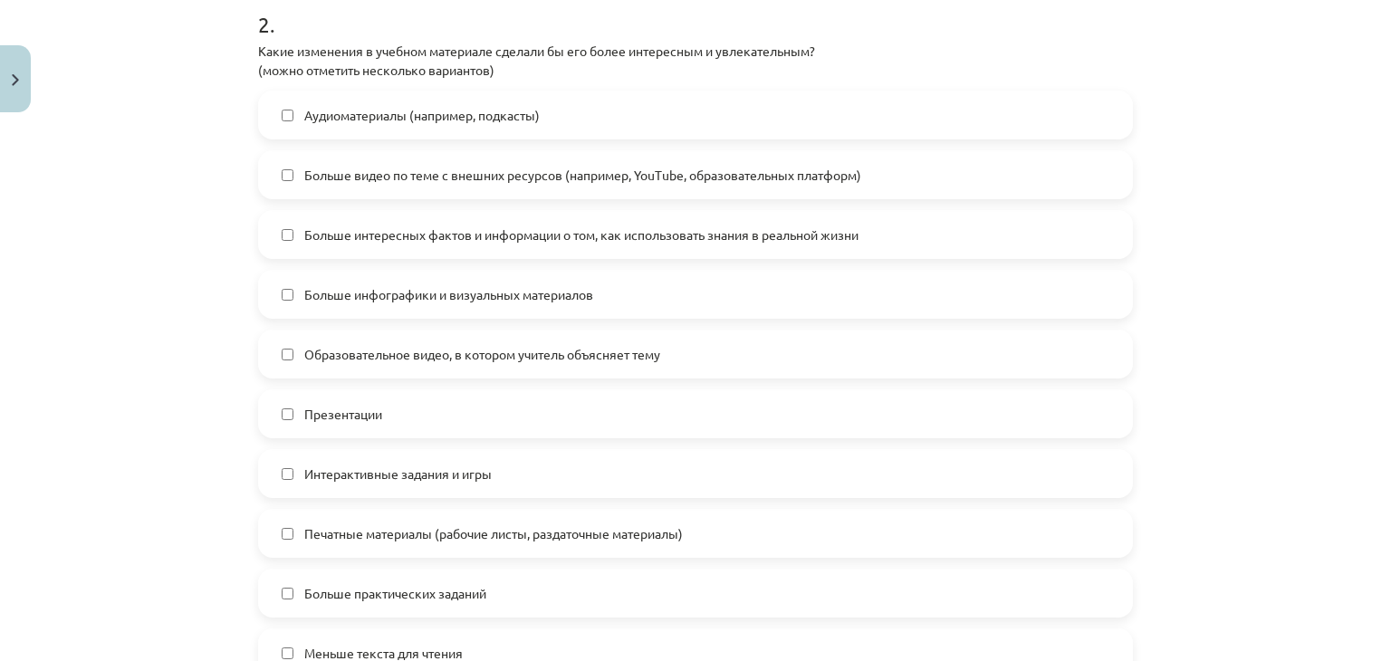
click at [406, 146] on div "Аудиоматериалы (например, подкасты) Больше видео по теме с внешних ресурсов (на…" at bounding box center [695, 414] width 875 height 647
drag, startPoint x: 425, startPoint y: 143, endPoint x: 437, endPoint y: 150, distance: 14.6
click at [437, 150] on div "Аудиоматериалы (например, подкасты) Больше видео по теме с внешних ресурсов (на…" at bounding box center [695, 414] width 875 height 647
click at [322, 158] on label "Больше видео по теме с внешних ресурсов (например, YouTube, образовательных пла…" at bounding box center [695, 174] width 871 height 45
click at [294, 172] on label "Больше видео по теме с внешних ресурсов (например, YouTube, образовательных пла…" at bounding box center [695, 174] width 871 height 45
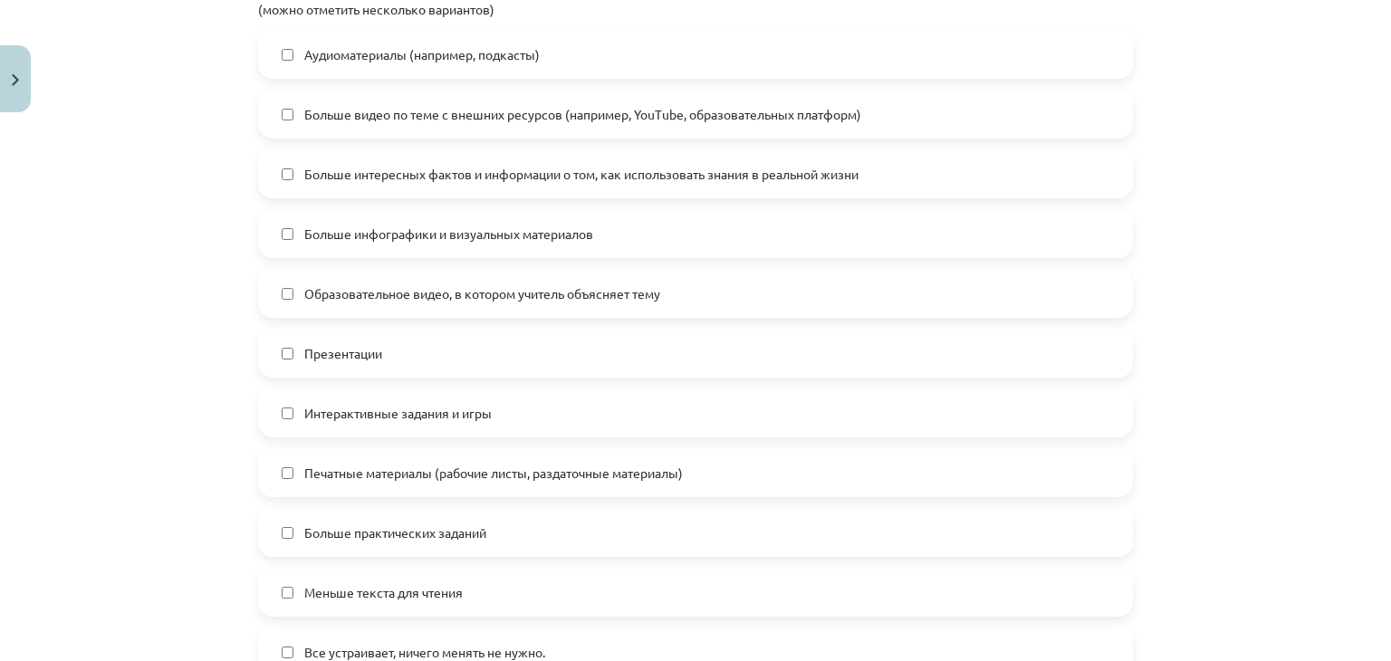
scroll to position [946, 0]
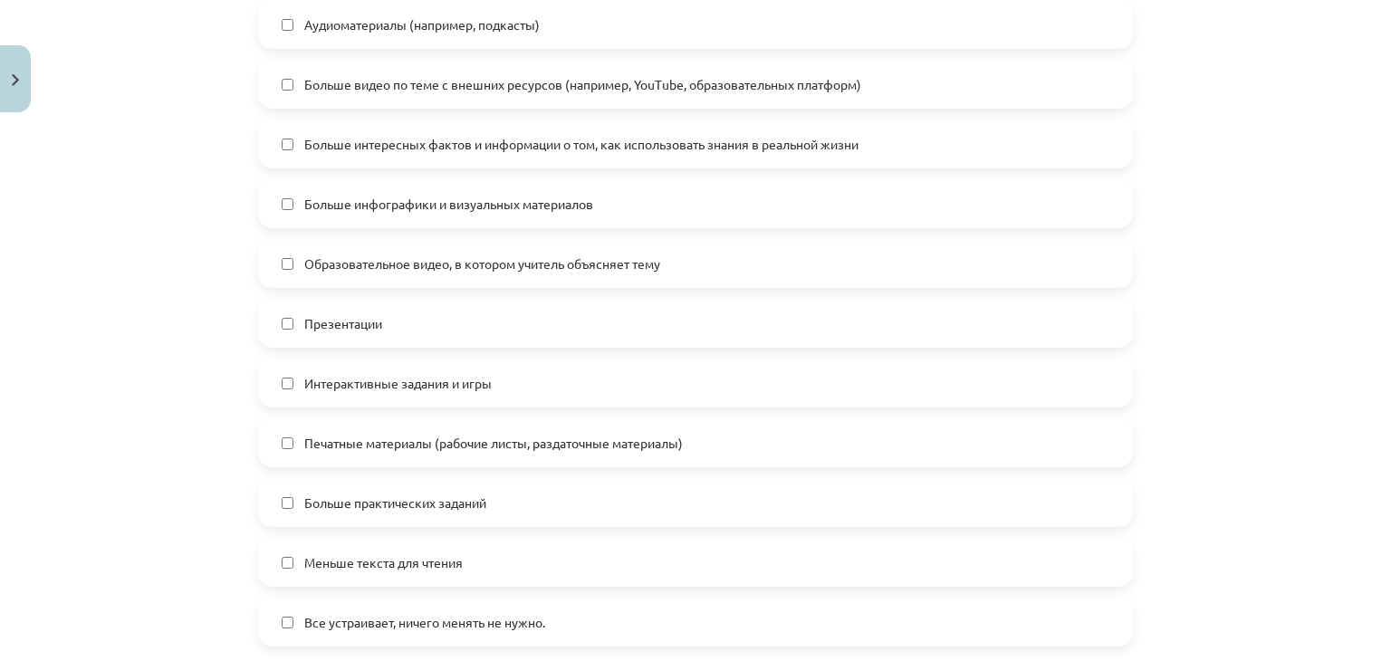
click at [268, 138] on label "Больше интересных фактов и информации о том, как использовать знания в реальной…" at bounding box center [695, 143] width 871 height 45
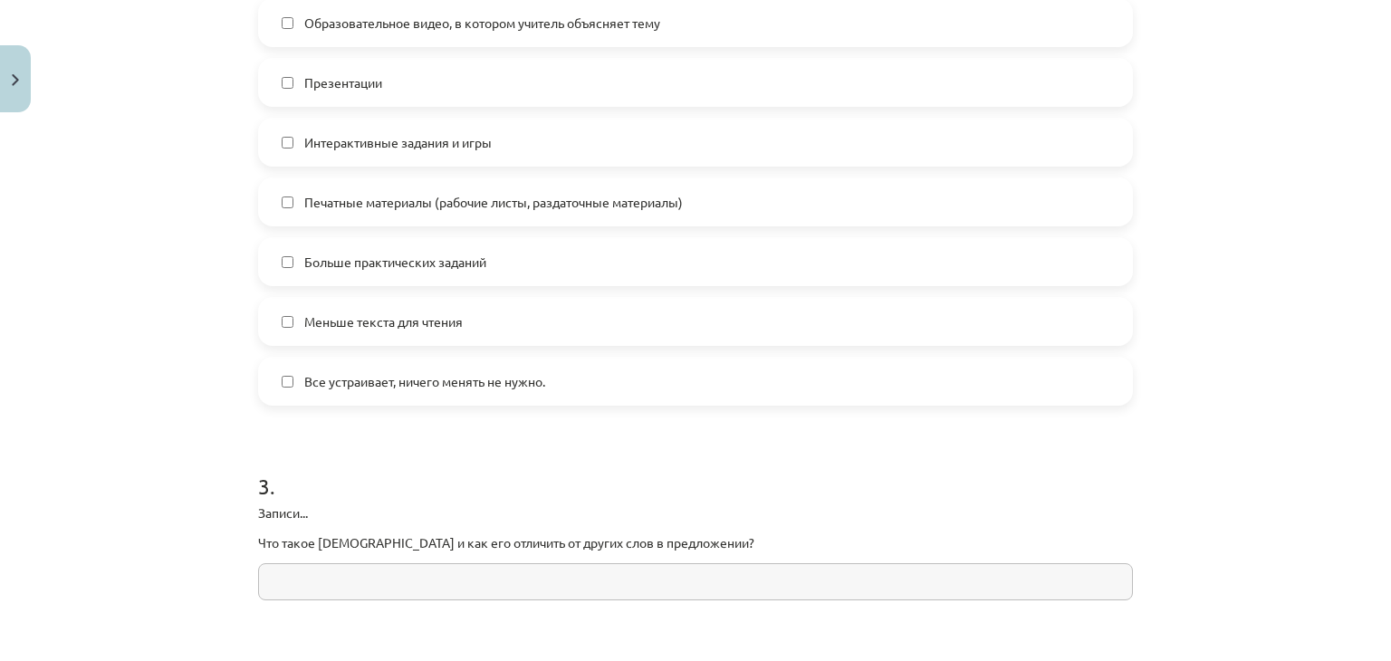
scroll to position [1218, 0]
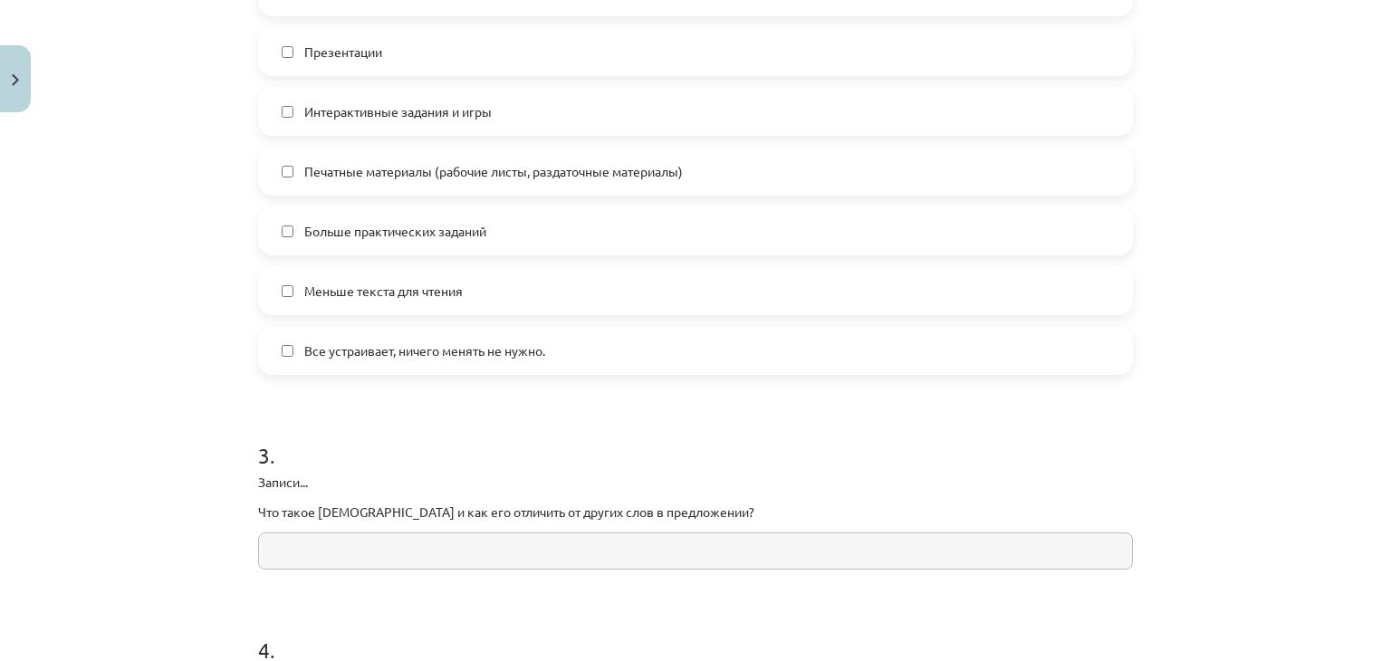
click at [274, 296] on label "Меньше текста для чтения" at bounding box center [695, 290] width 871 height 45
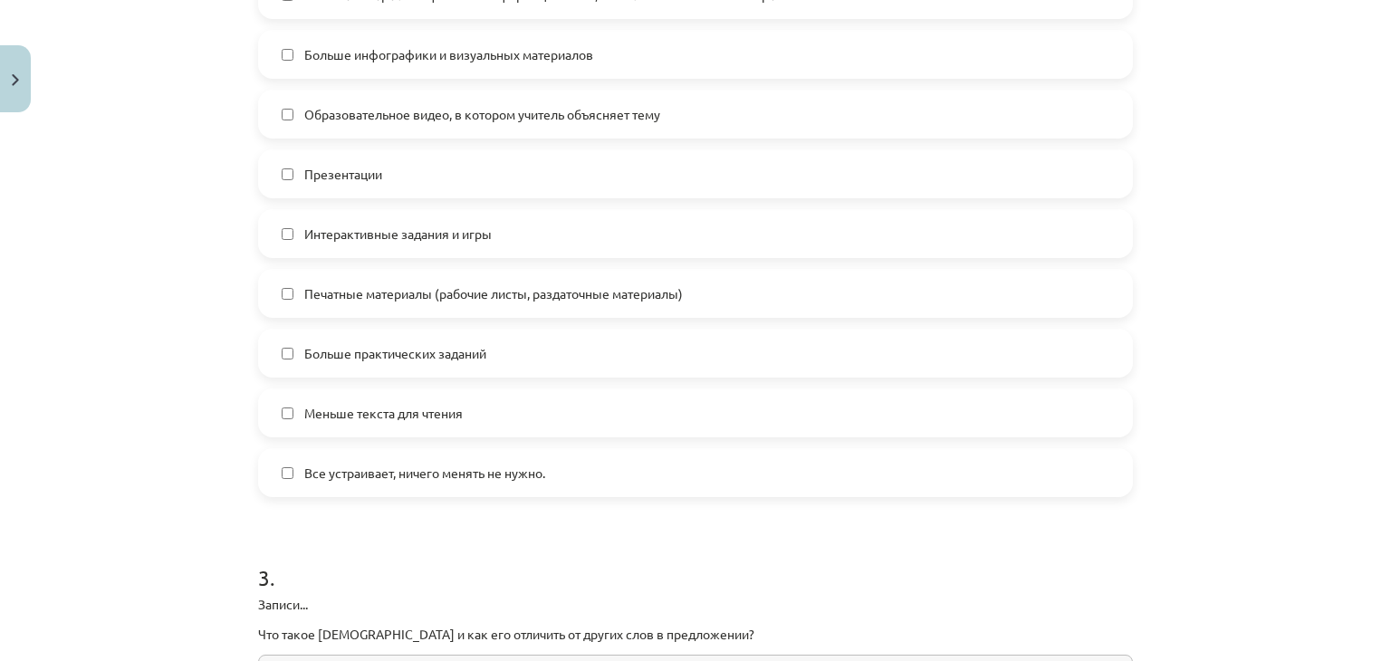
scroll to position [1127, 0]
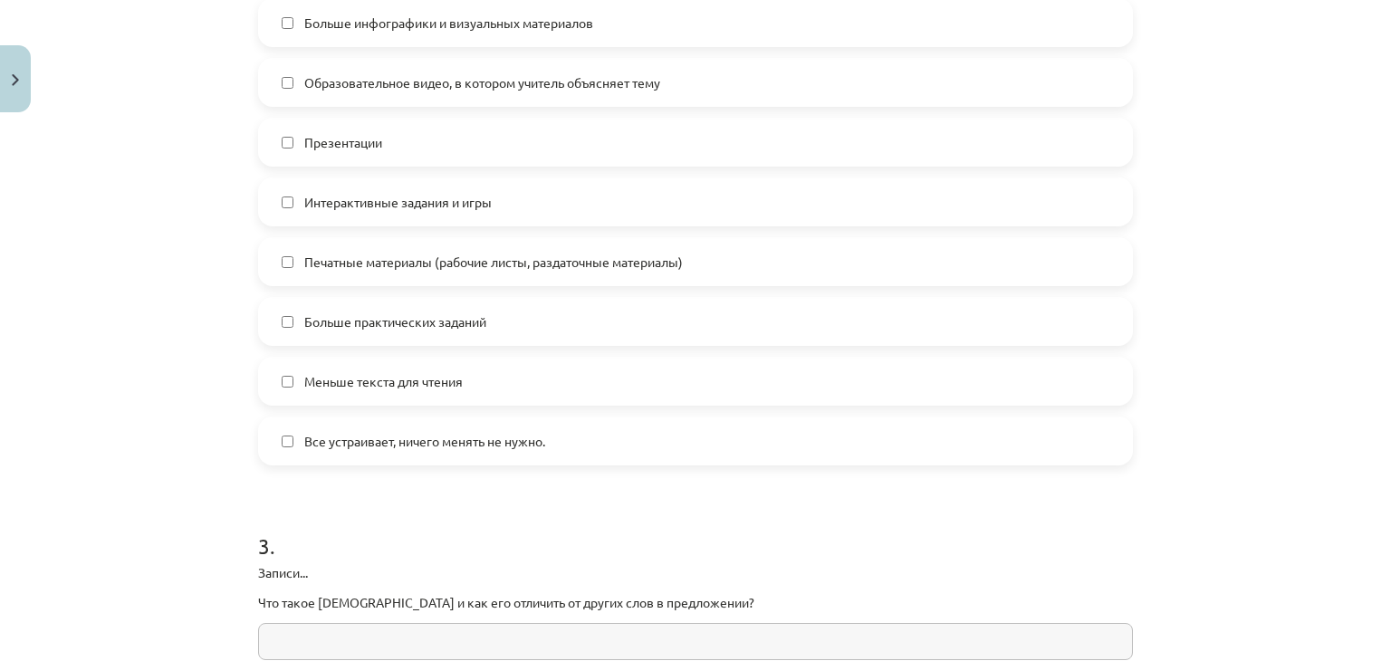
click at [304, 437] on font "Все устраивает, ничего менять не нужно." at bounding box center [424, 441] width 241 height 16
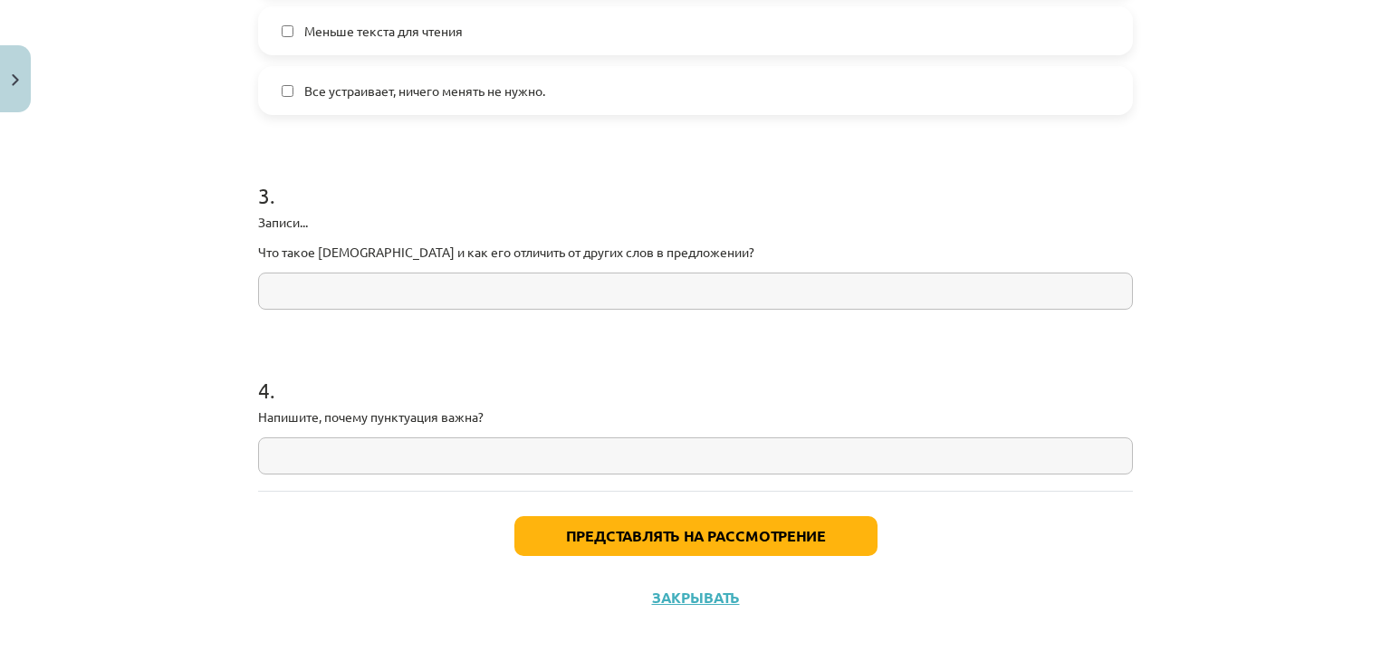
scroll to position [1490, 0]
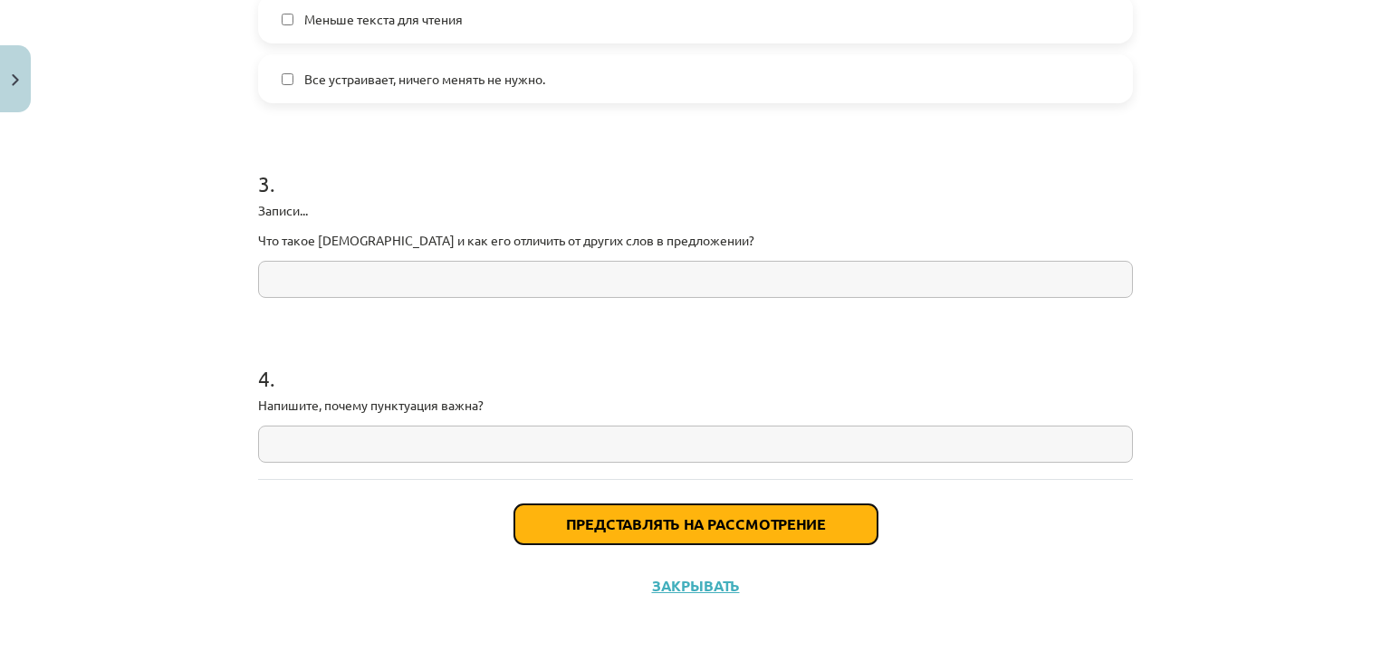
click at [531, 537] on button "Представлять на рассмотрение" at bounding box center [695, 524] width 363 height 40
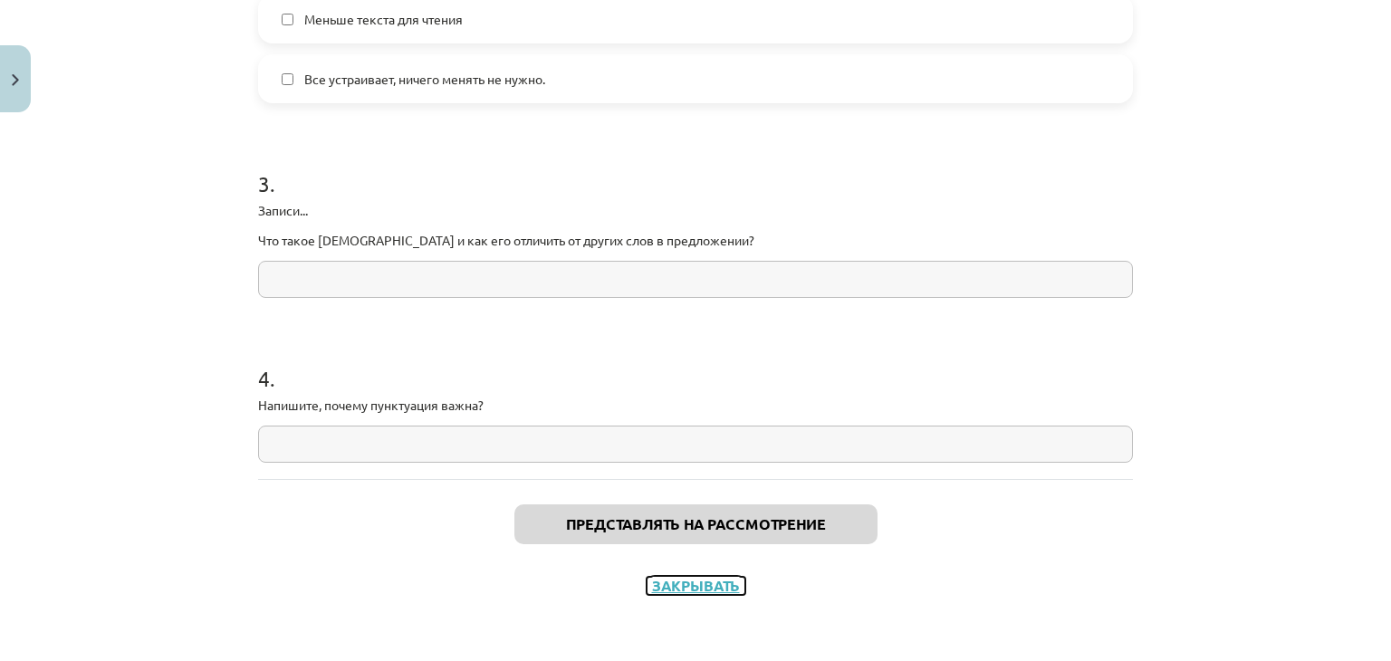
click at [698, 588] on font "Закрывать" at bounding box center [696, 585] width 88 height 19
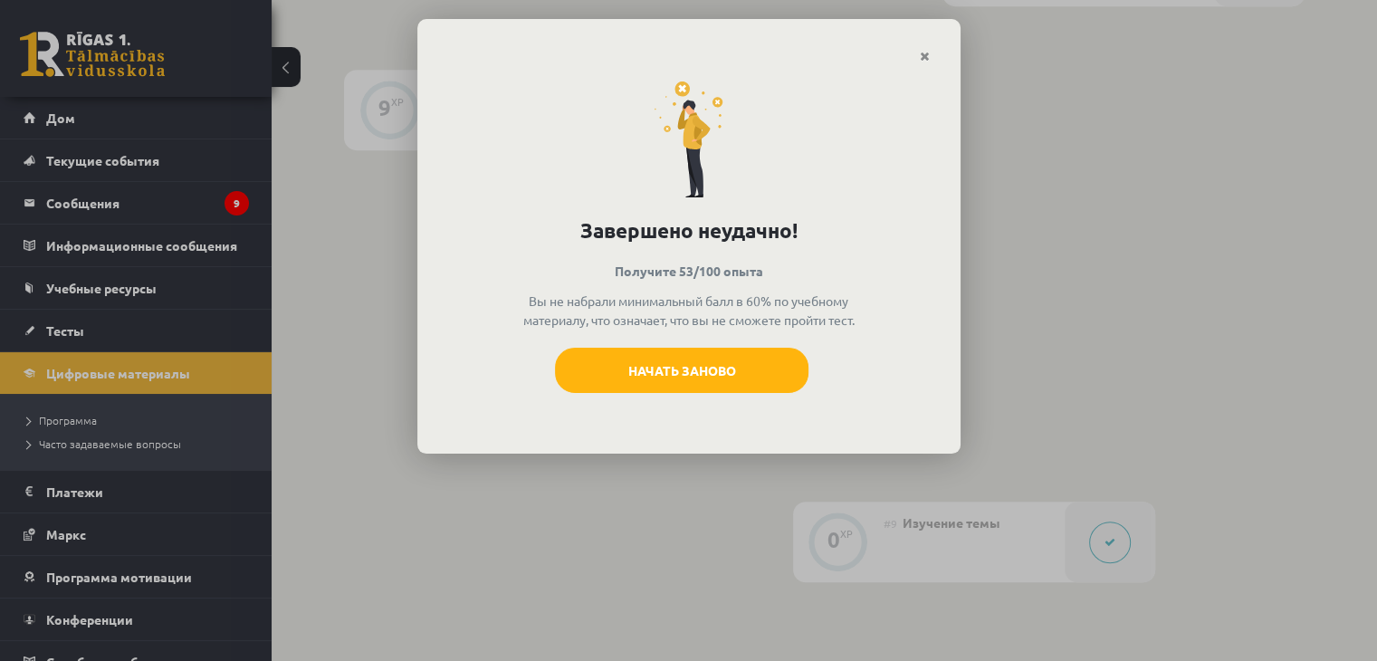
scroll to position [1177, 0]
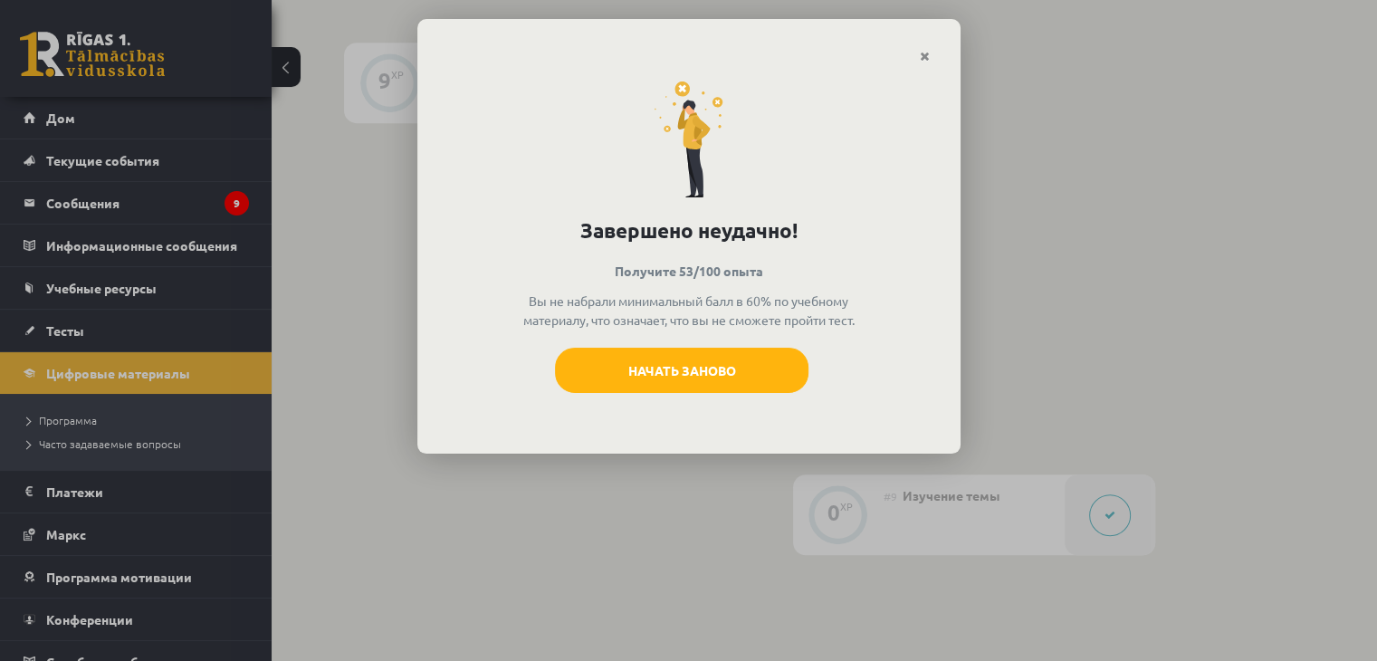
drag, startPoint x: 525, startPoint y: 298, endPoint x: 609, endPoint y: 325, distance: 87.6
click at [629, 330] on p "Вы не набрали минимальный балл в 60% по учебному материалу, что означает, что в…" at bounding box center [688, 311] width 337 height 38
click at [498, 269] on p "Получите 53/100 опыта" at bounding box center [689, 271] width 482 height 19
drag, startPoint x: 599, startPoint y: 302, endPoint x: 619, endPoint y: 309, distance: 21.2
click at [619, 309] on p "Вы не набрали минимальный балл в 60% по учебному материалу, что означает, что в…" at bounding box center [688, 311] width 337 height 38
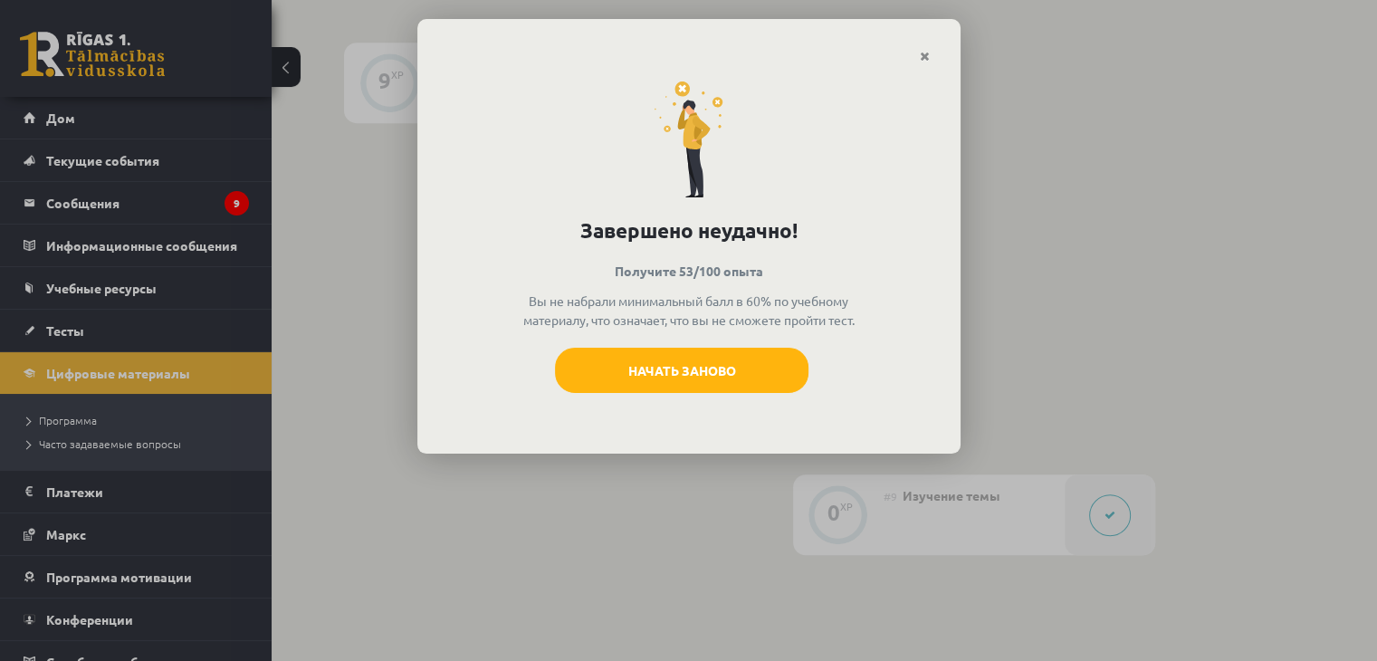
click at [522, 253] on div "Завершено неудачно! Получите 53/100 опыта Вы не набрали минимальный балл в 60% …" at bounding box center [688, 258] width 543 height 391
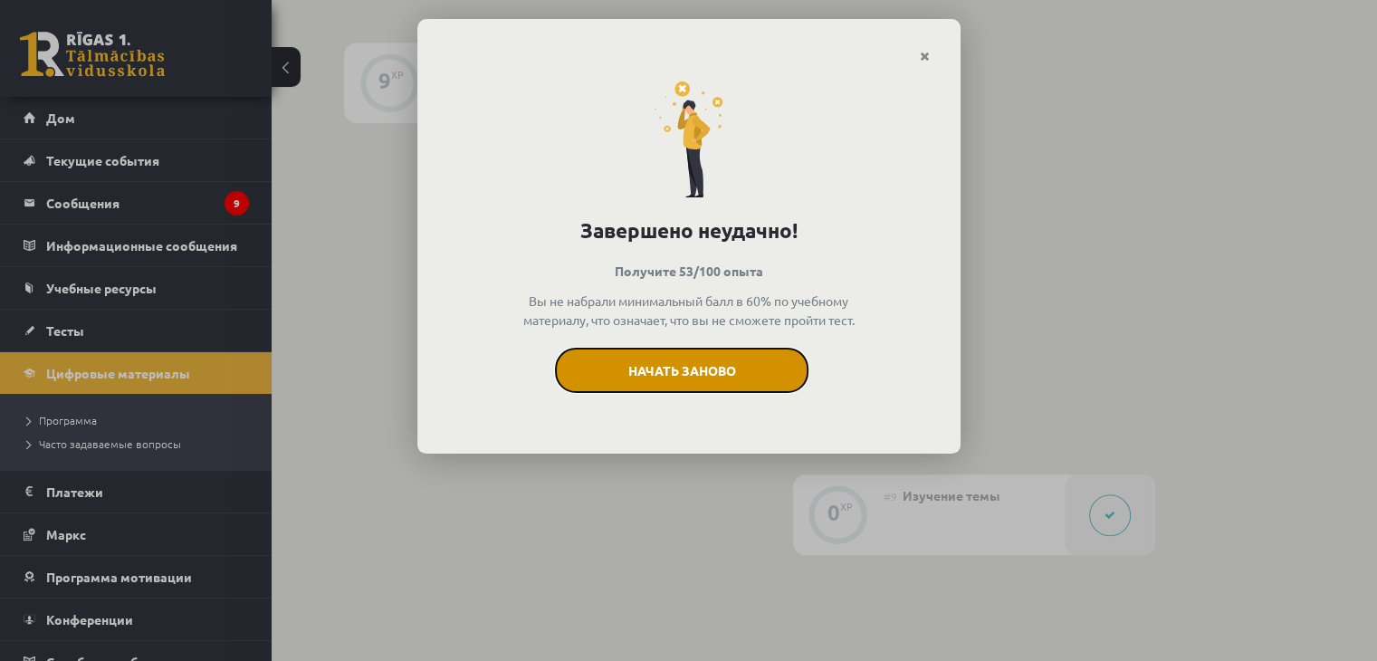
click at [775, 372] on button "Начать заново" at bounding box center [682, 370] width 254 height 45
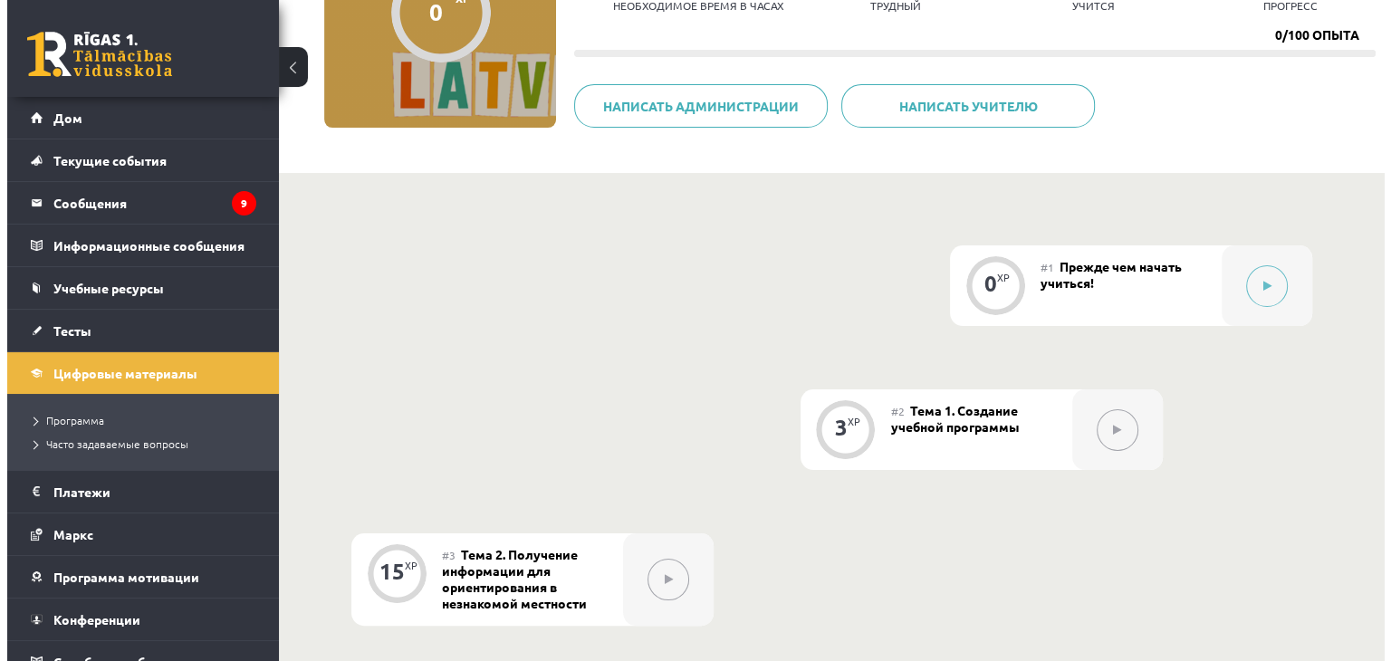
scroll to position [211, 0]
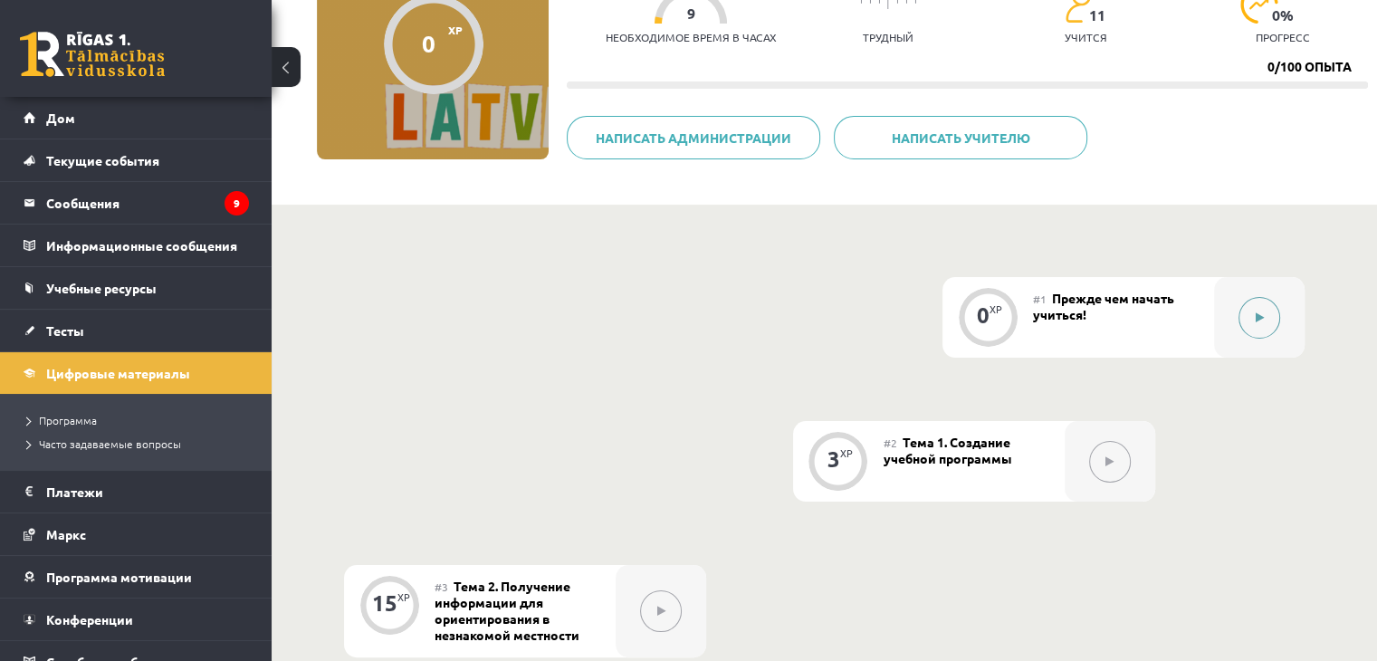
click at [1264, 330] on button at bounding box center [1260, 318] width 42 height 42
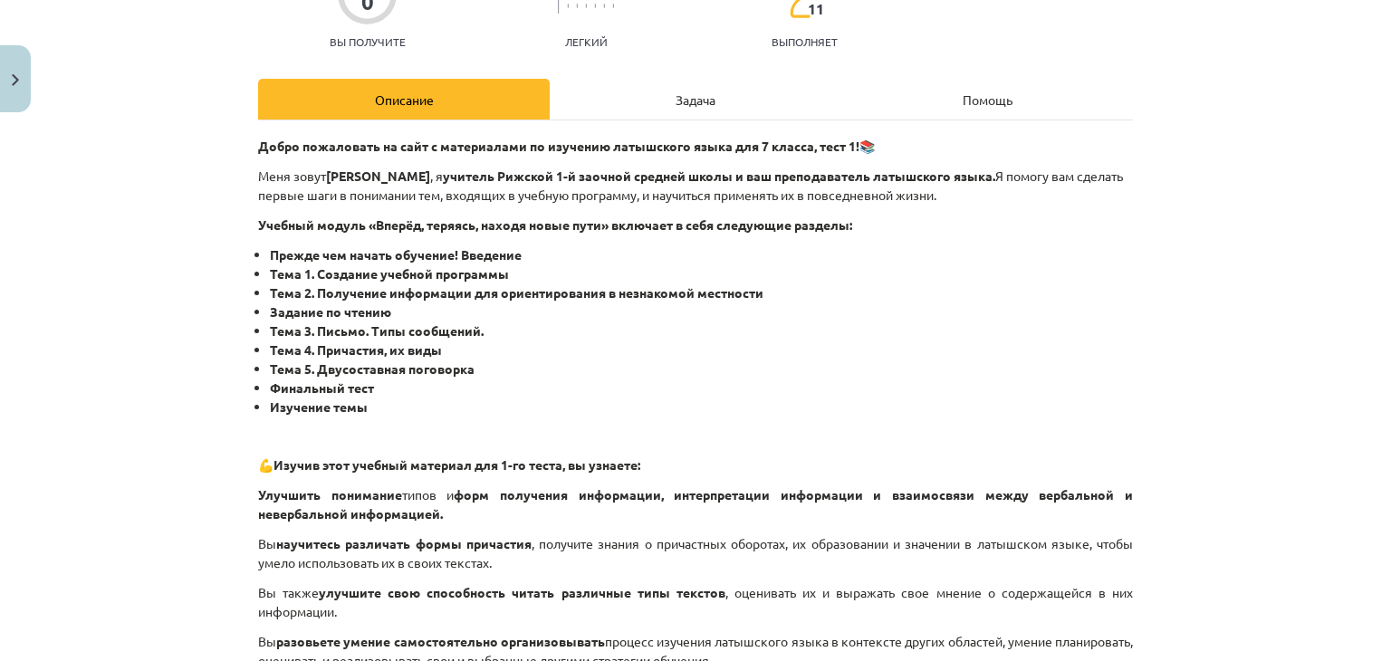
scroll to position [0, 0]
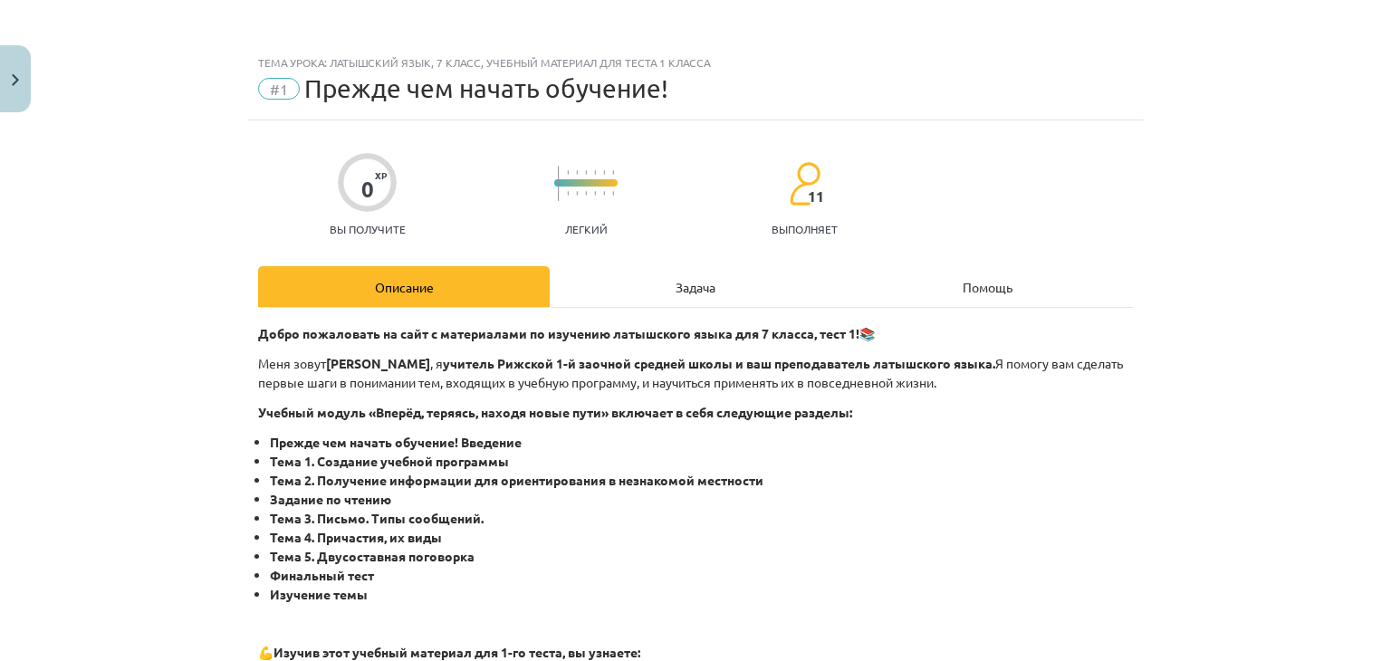
click at [683, 292] on font "Задача" at bounding box center [696, 287] width 40 height 16
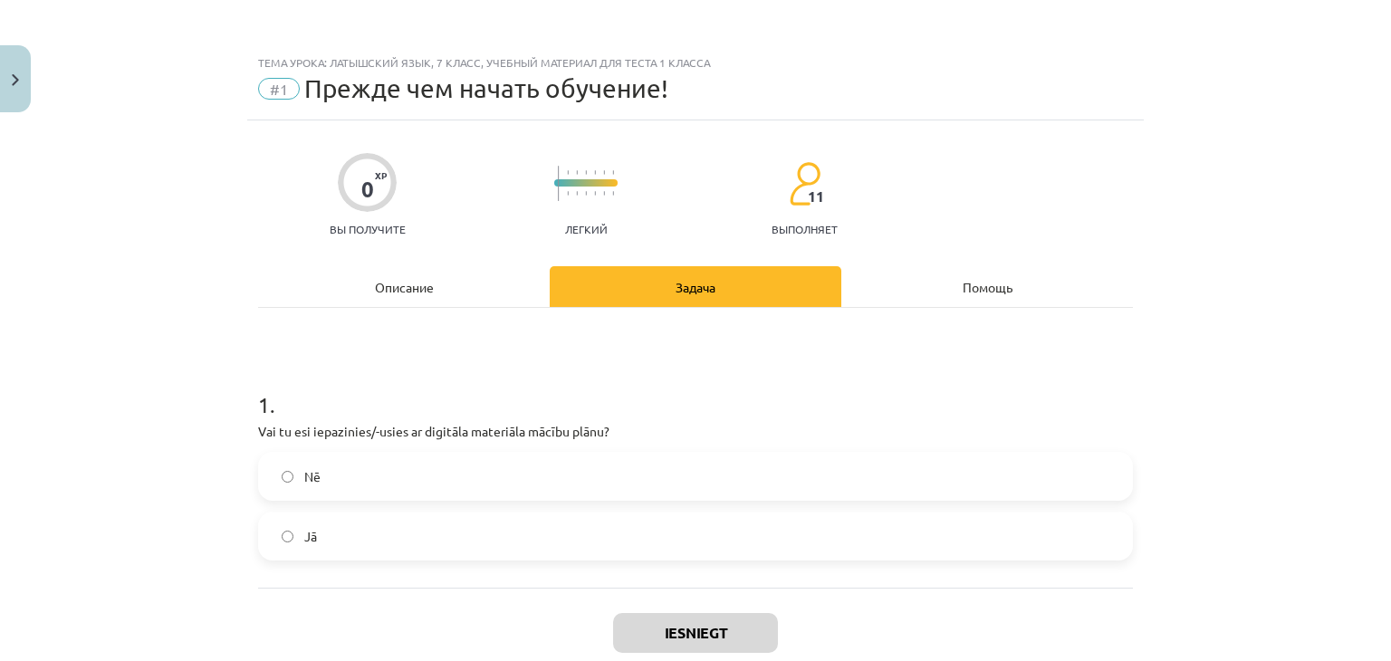
scroll to position [45, 0]
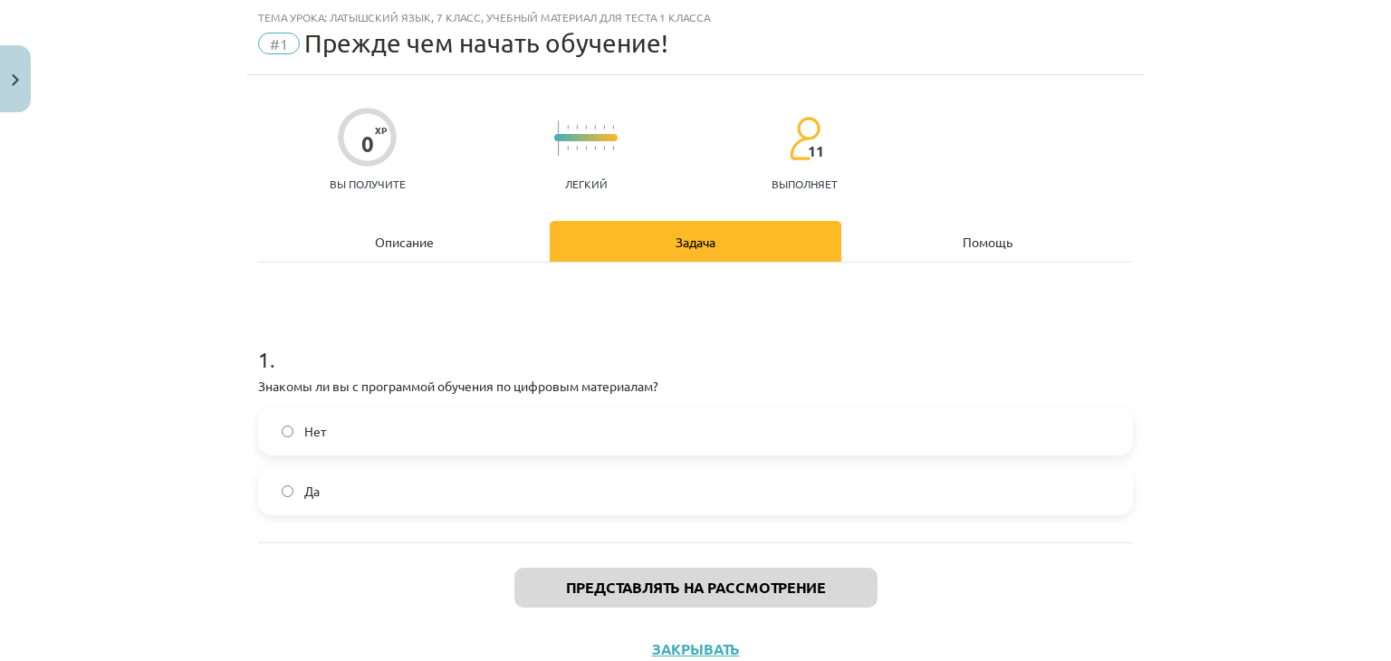
click at [706, 480] on label "Да" at bounding box center [695, 490] width 871 height 45
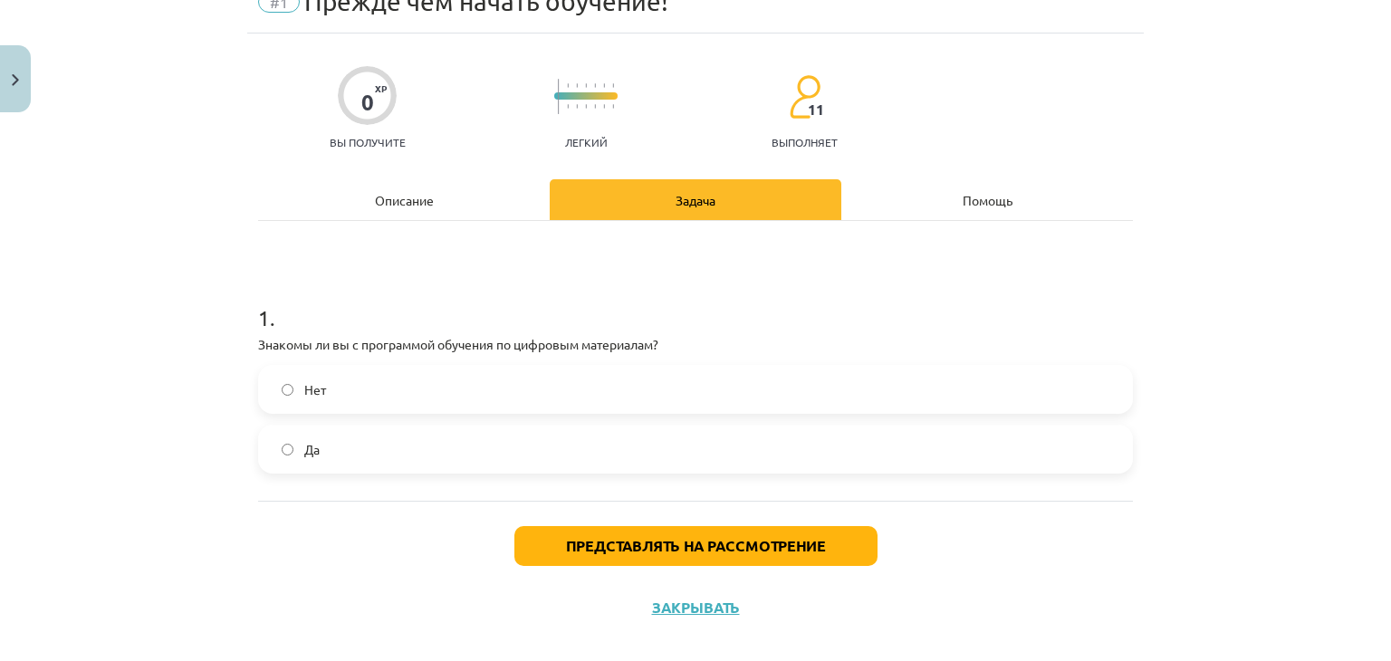
scroll to position [109, 0]
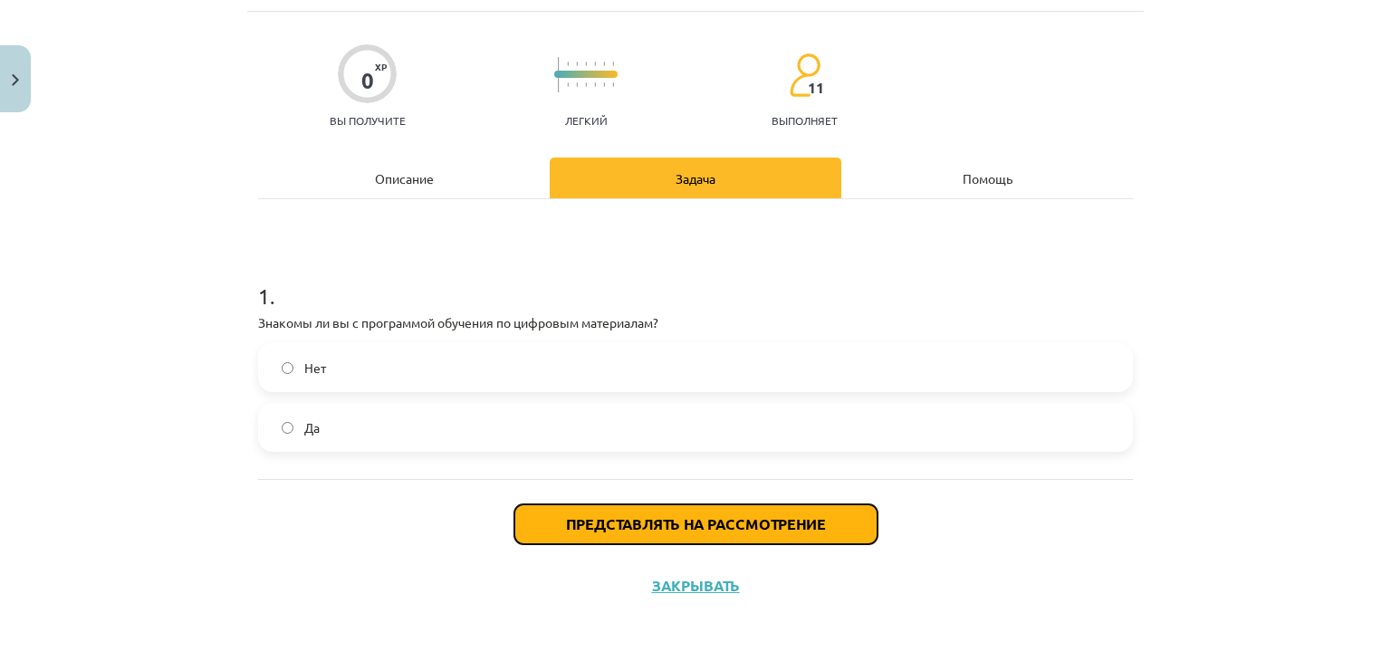
click at [703, 528] on font "Представлять на рассмотрение" at bounding box center [696, 523] width 260 height 19
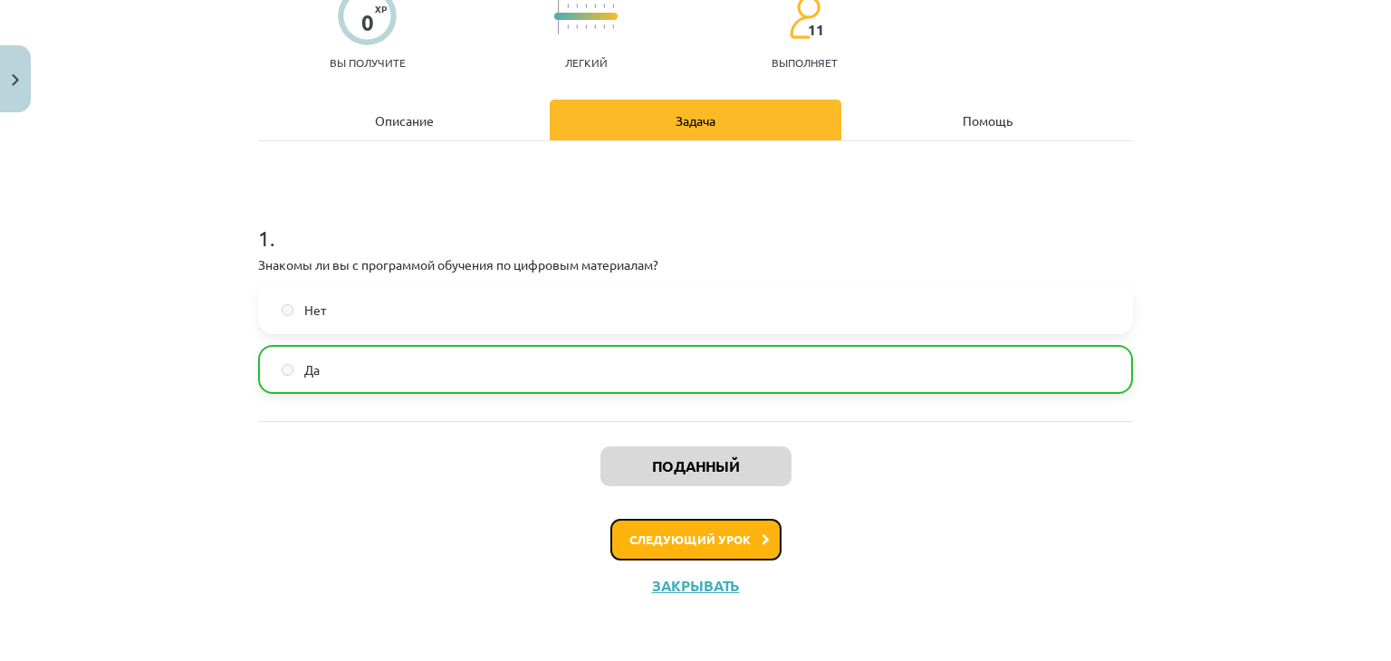
click at [671, 546] on button "Следующий урок" at bounding box center [695, 540] width 171 height 42
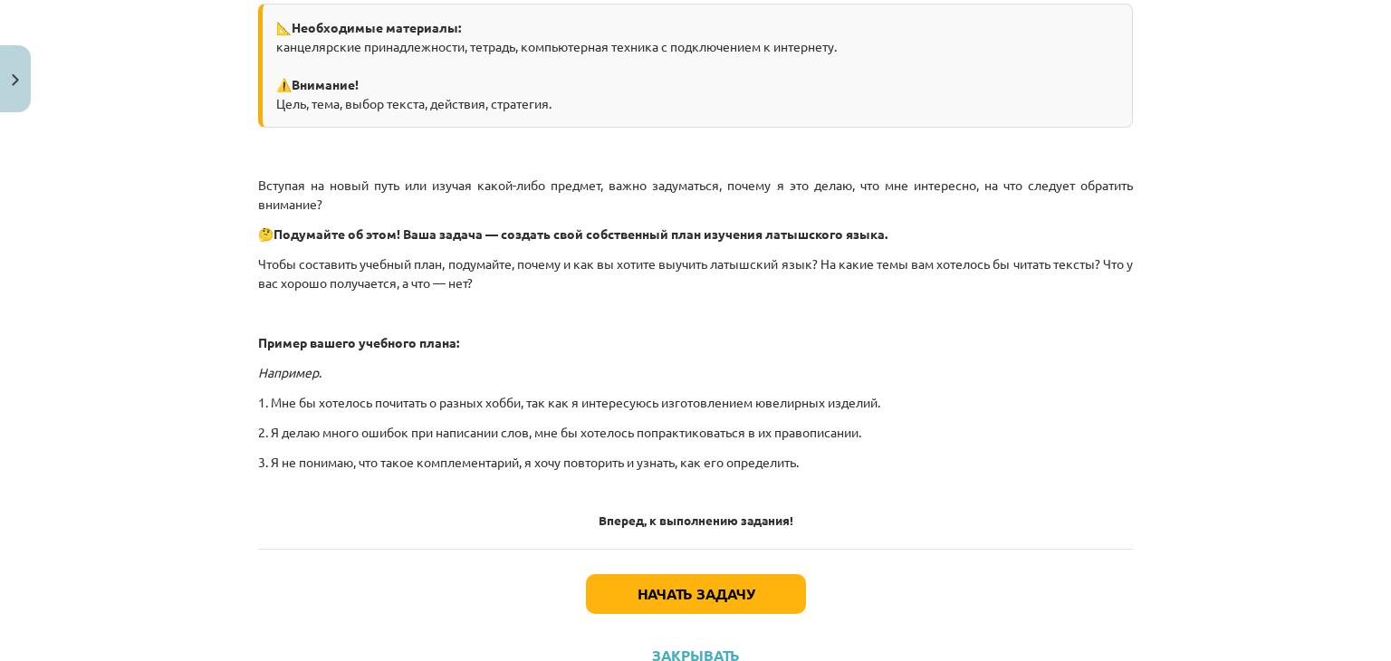
scroll to position [489, 0]
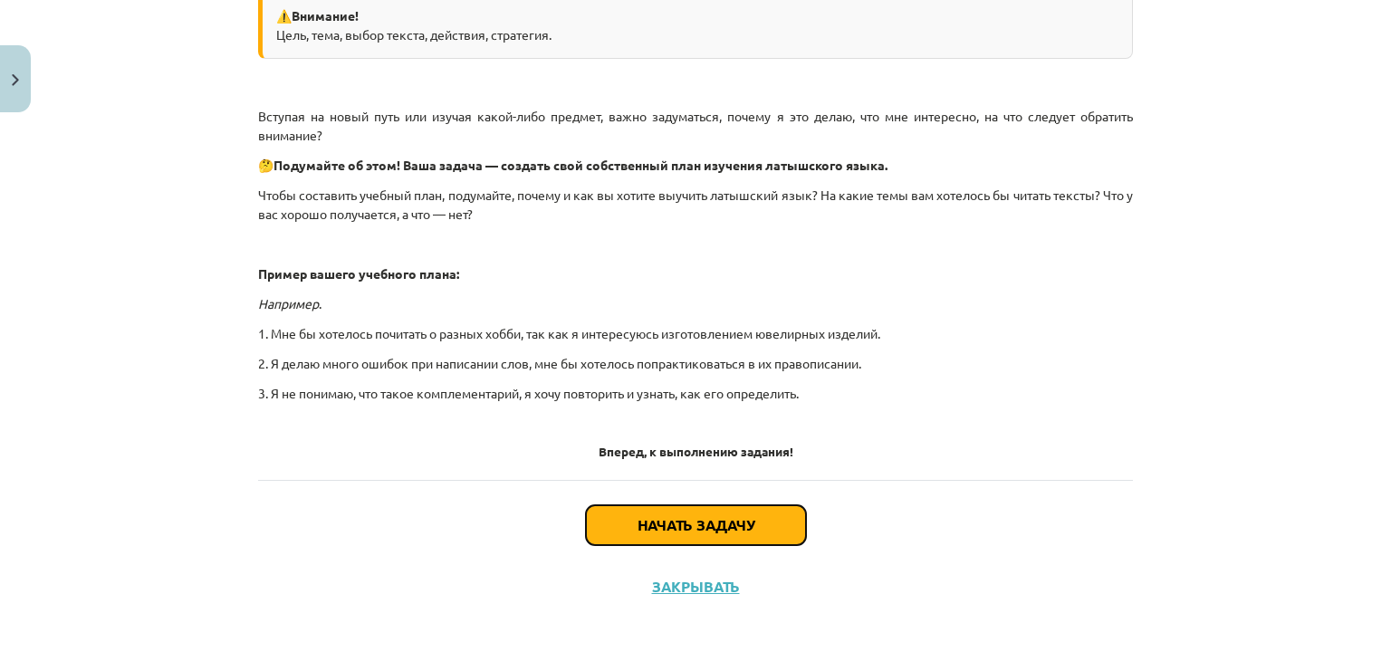
click at [637, 528] on font "Начать задачу" at bounding box center [695, 524] width 117 height 19
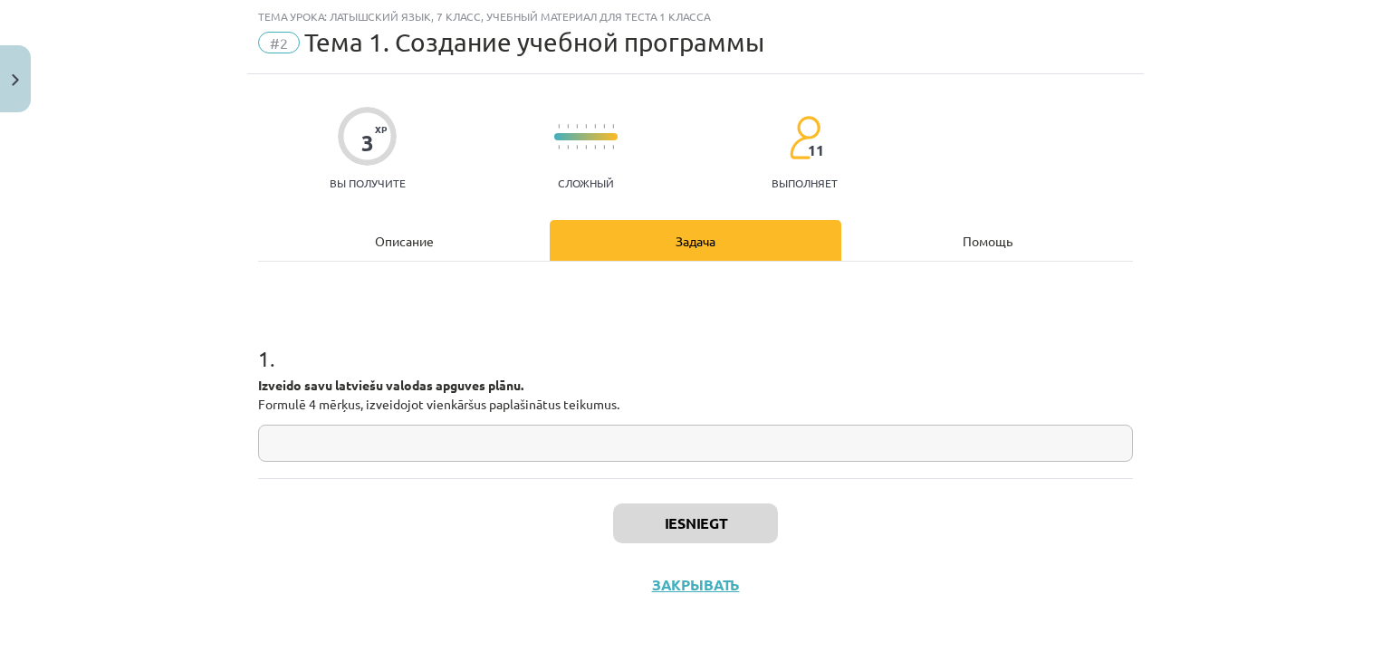
scroll to position [45, 0]
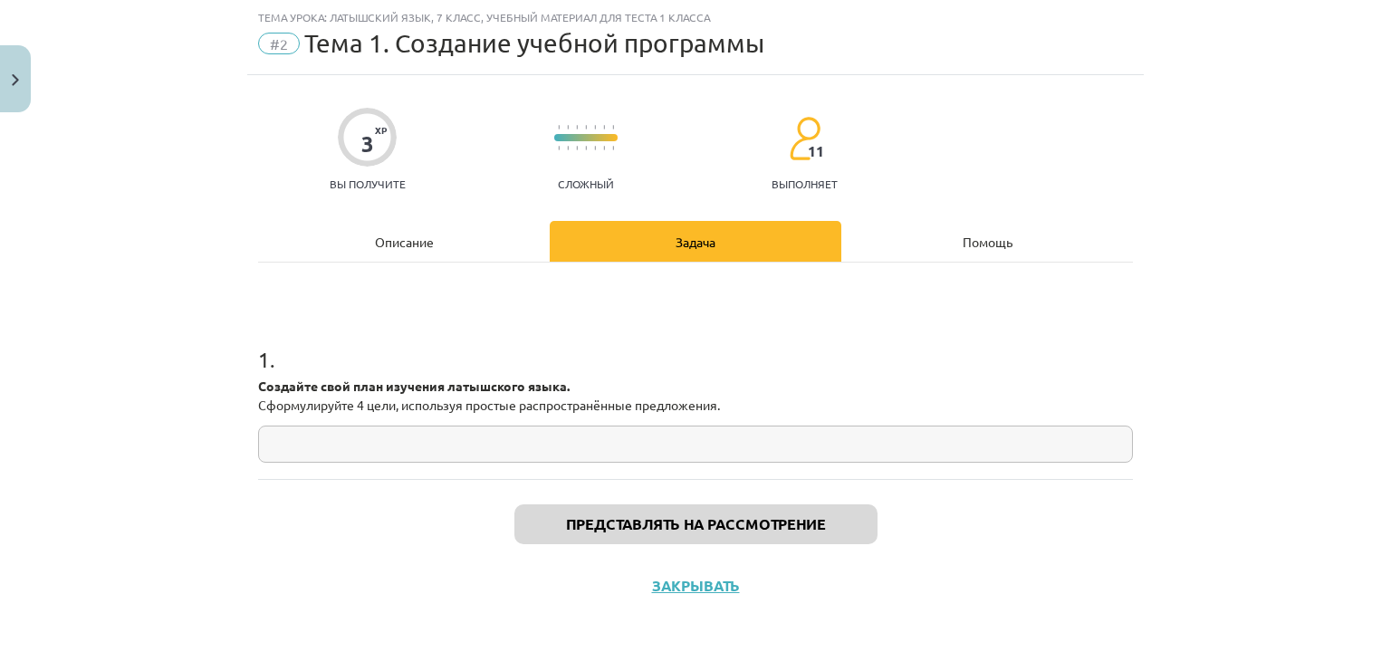
click at [601, 447] on input "text" at bounding box center [695, 444] width 875 height 37
click at [775, 440] on input "text" at bounding box center [695, 444] width 875 height 37
paste input "**********"
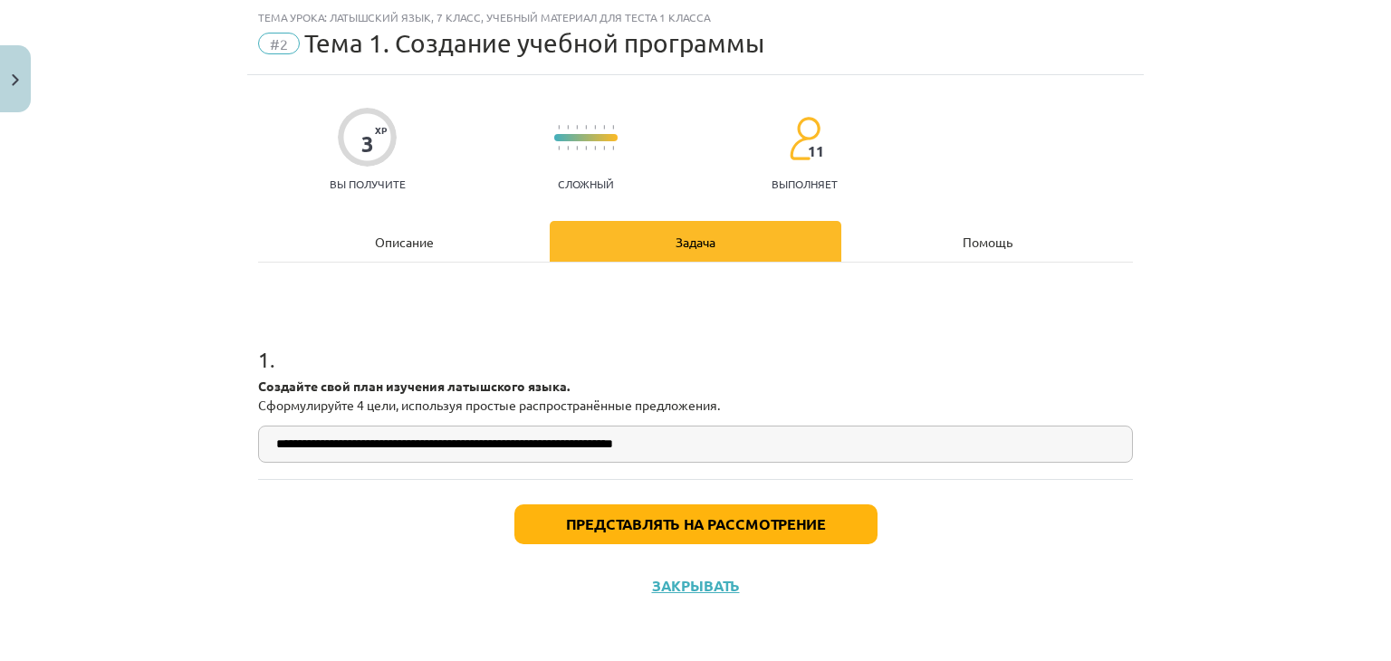
click at [764, 450] on input "**********" at bounding box center [695, 444] width 875 height 37
click at [757, 441] on input "**********" at bounding box center [695, 444] width 875 height 37
click at [734, 436] on input "**********" at bounding box center [695, 444] width 875 height 37
click at [733, 437] on input "**********" at bounding box center [695, 444] width 875 height 37
click at [613, 446] on input "**********" at bounding box center [695, 444] width 875 height 37
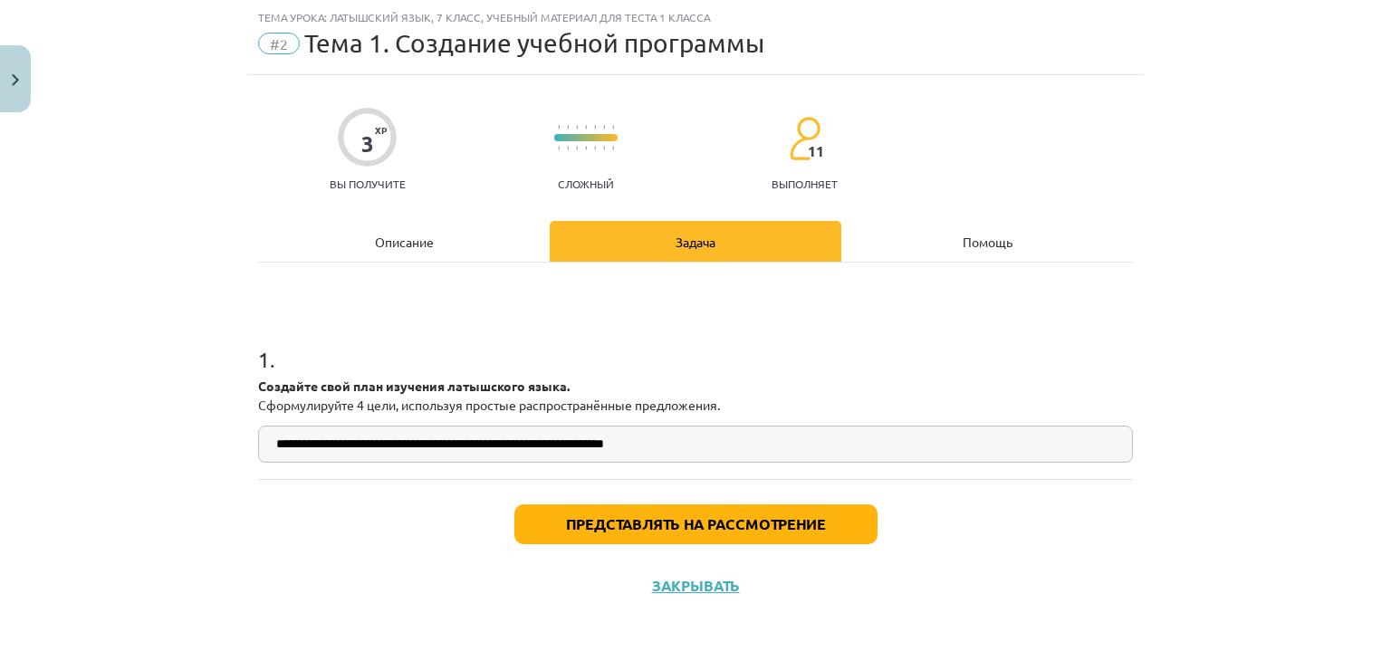
click at [613, 446] on input "**********" at bounding box center [695, 444] width 875 height 37
click at [329, 466] on div "**********" at bounding box center [695, 371] width 875 height 216
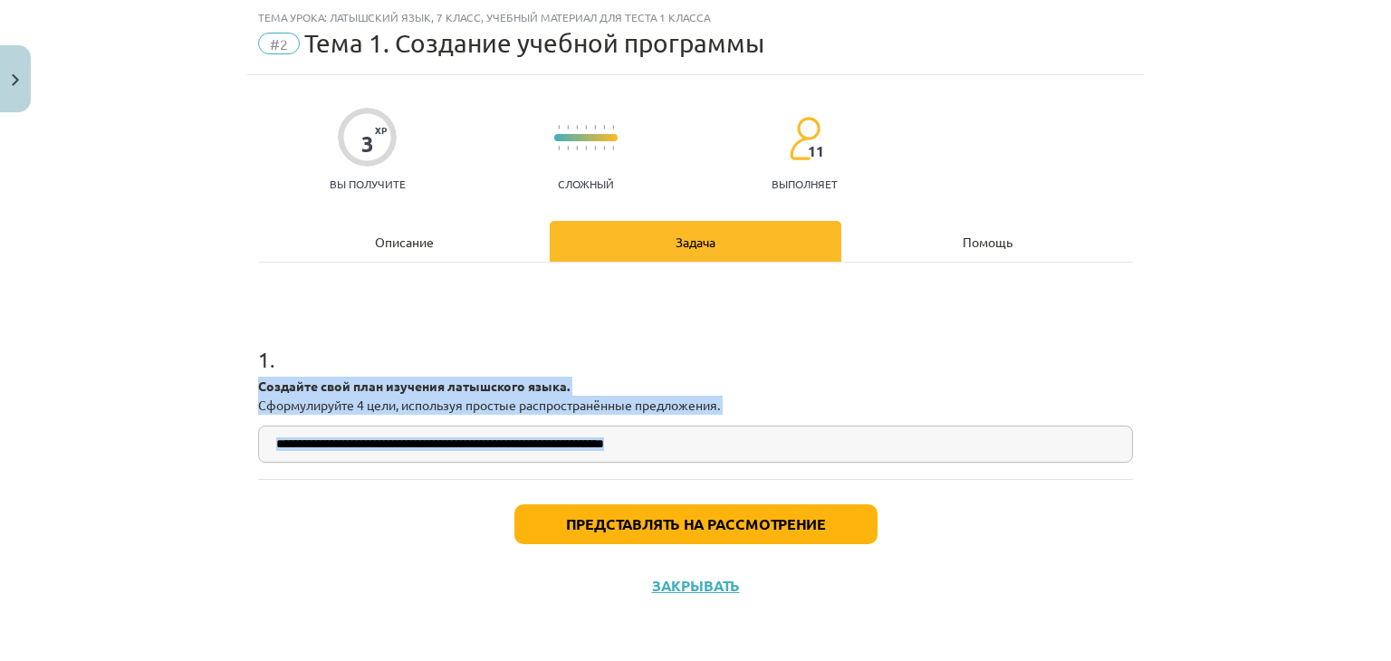
click at [329, 466] on div "**********" at bounding box center [695, 371] width 875 height 216
click at [310, 454] on input "**********" at bounding box center [695, 444] width 875 height 37
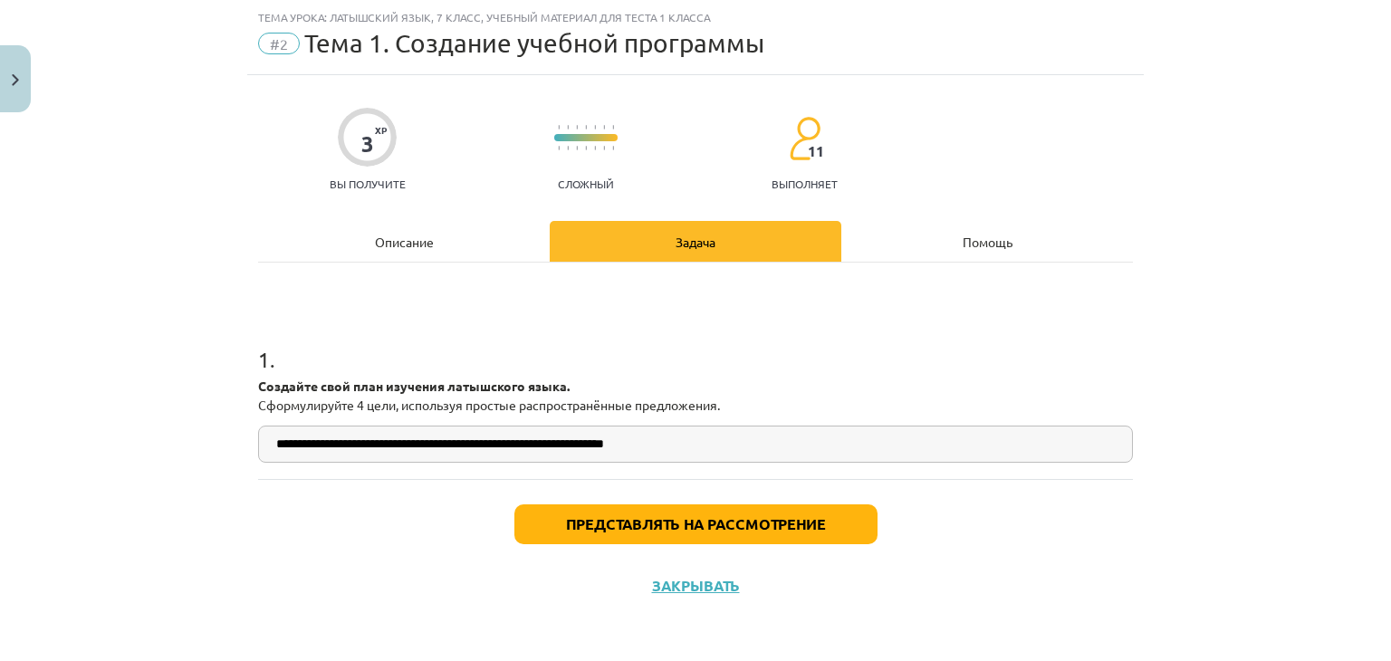
click at [787, 441] on input "**********" at bounding box center [695, 444] width 875 height 37
drag, startPoint x: 655, startPoint y: 445, endPoint x: 673, endPoint y: 443, distance: 18.2
click at [673, 443] on input "**********" at bounding box center [695, 444] width 875 height 37
click at [679, 433] on input "**********" at bounding box center [695, 444] width 875 height 37
type input "**********"
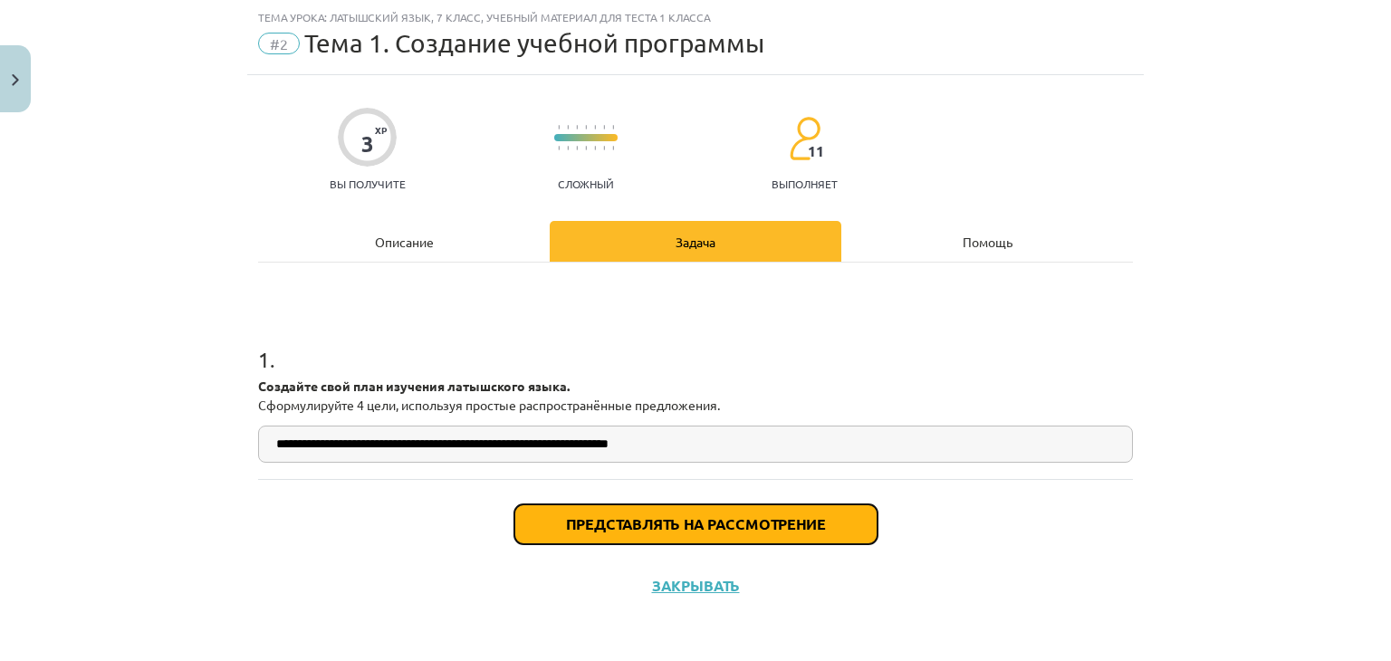
click at [667, 512] on button "Представлять на рассмотрение" at bounding box center [695, 524] width 363 height 40
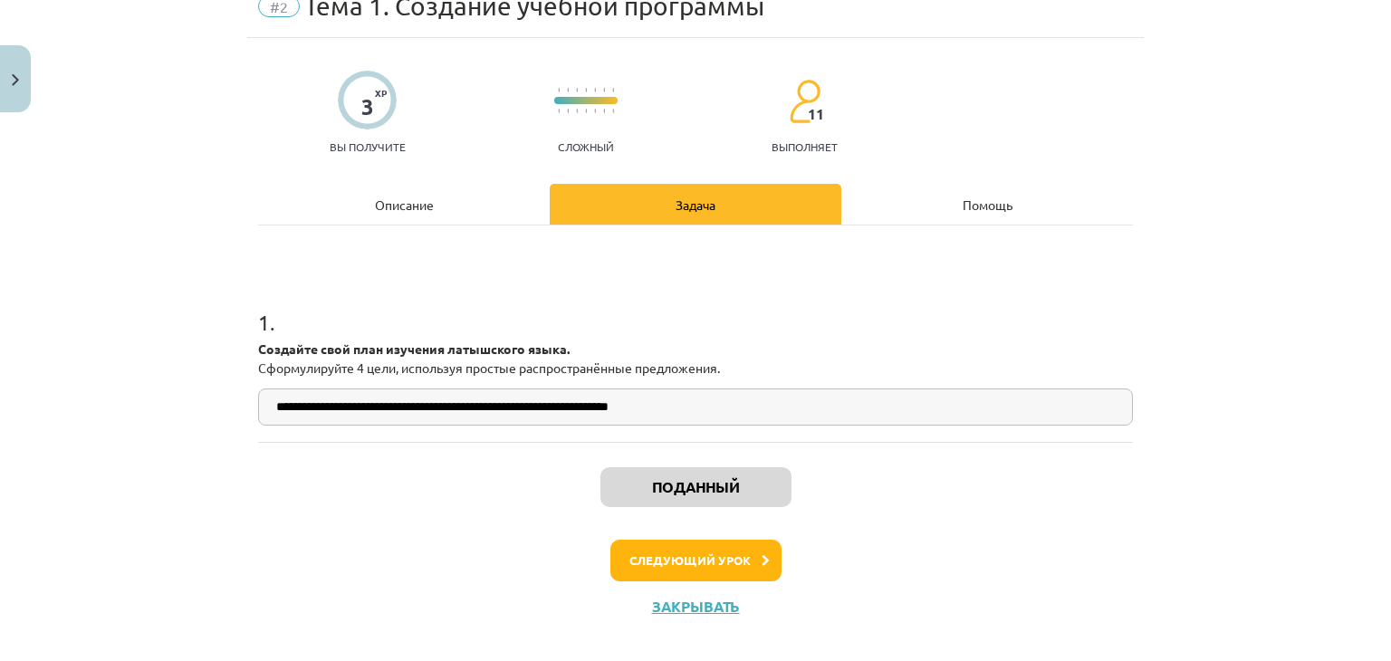
scroll to position [102, 0]
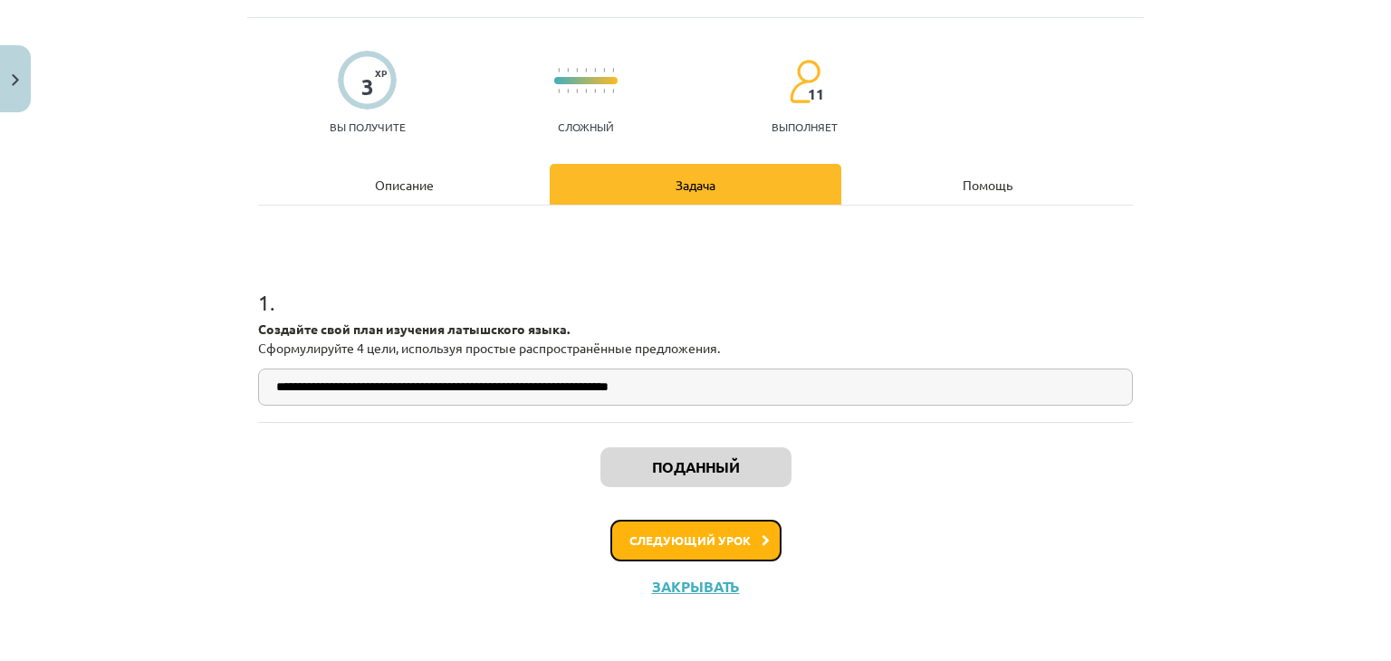
click at [669, 526] on button "Следующий урок" at bounding box center [695, 541] width 171 height 42
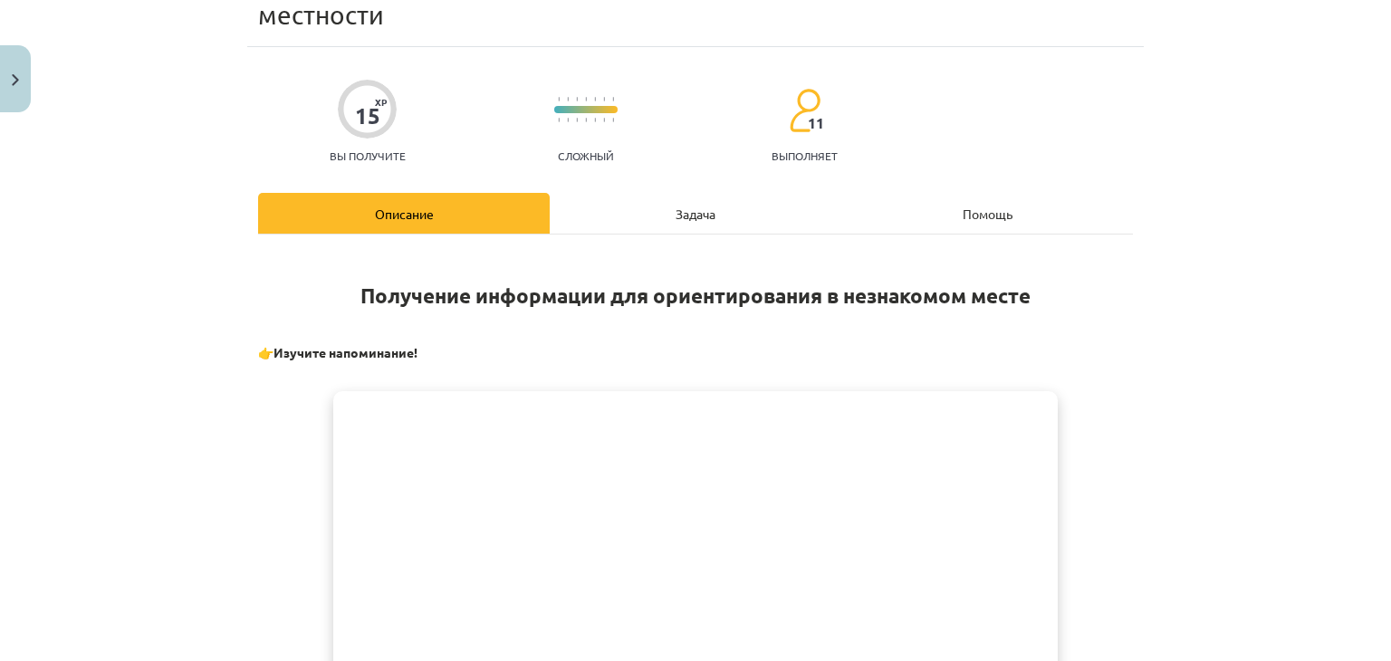
scroll to position [45, 0]
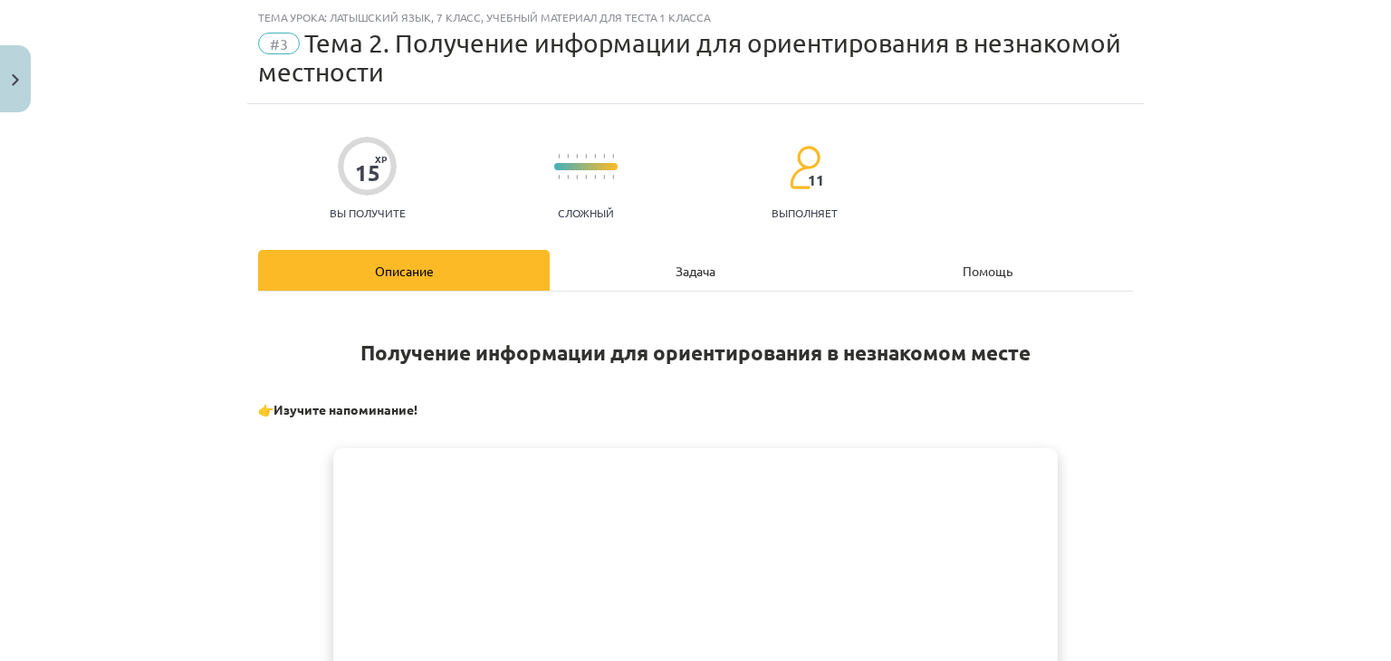
click at [640, 280] on div "Задача" at bounding box center [696, 270] width 292 height 41
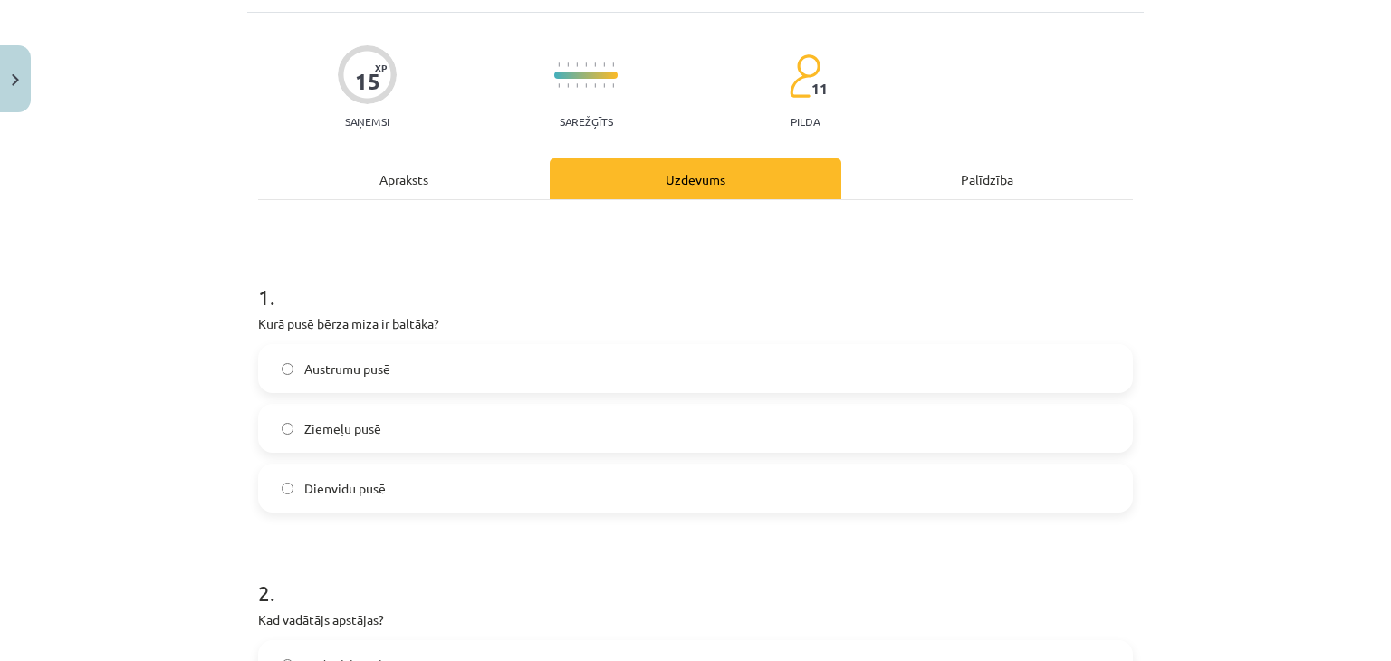
scroll to position [107, 0]
click at [493, 469] on label "Dienvidu pusē" at bounding box center [695, 488] width 871 height 45
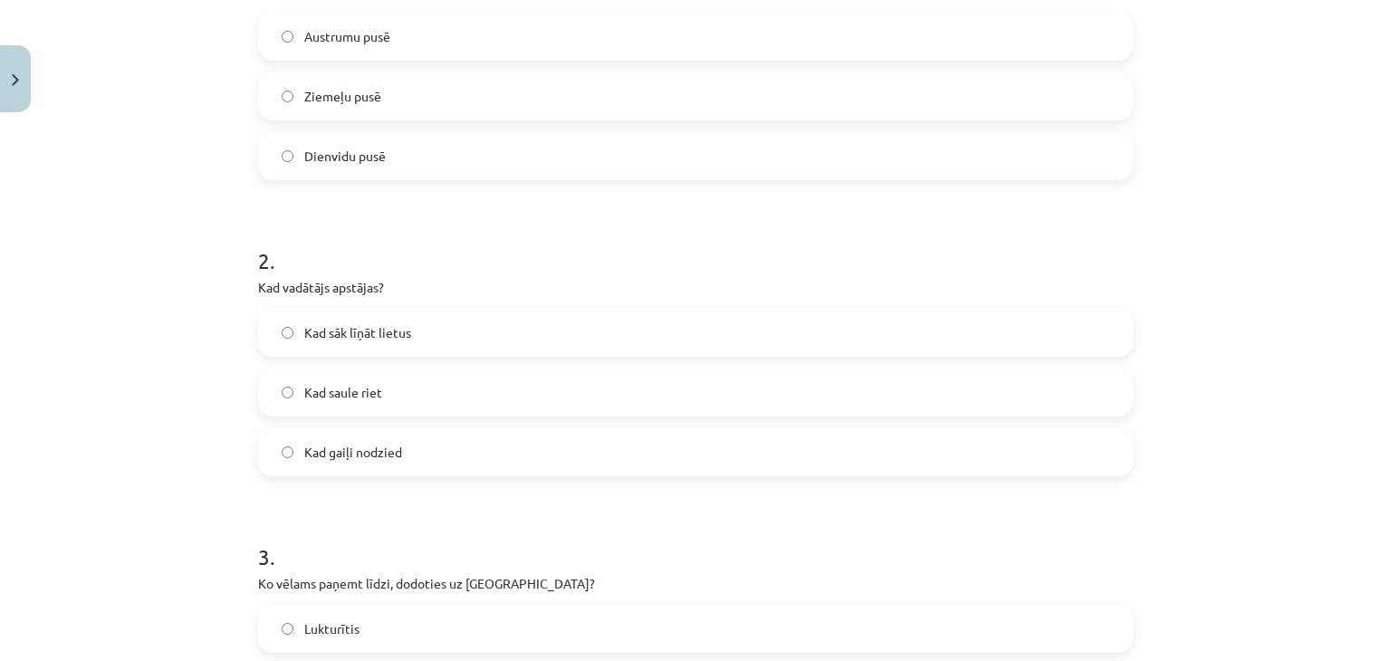
scroll to position [469, 0]
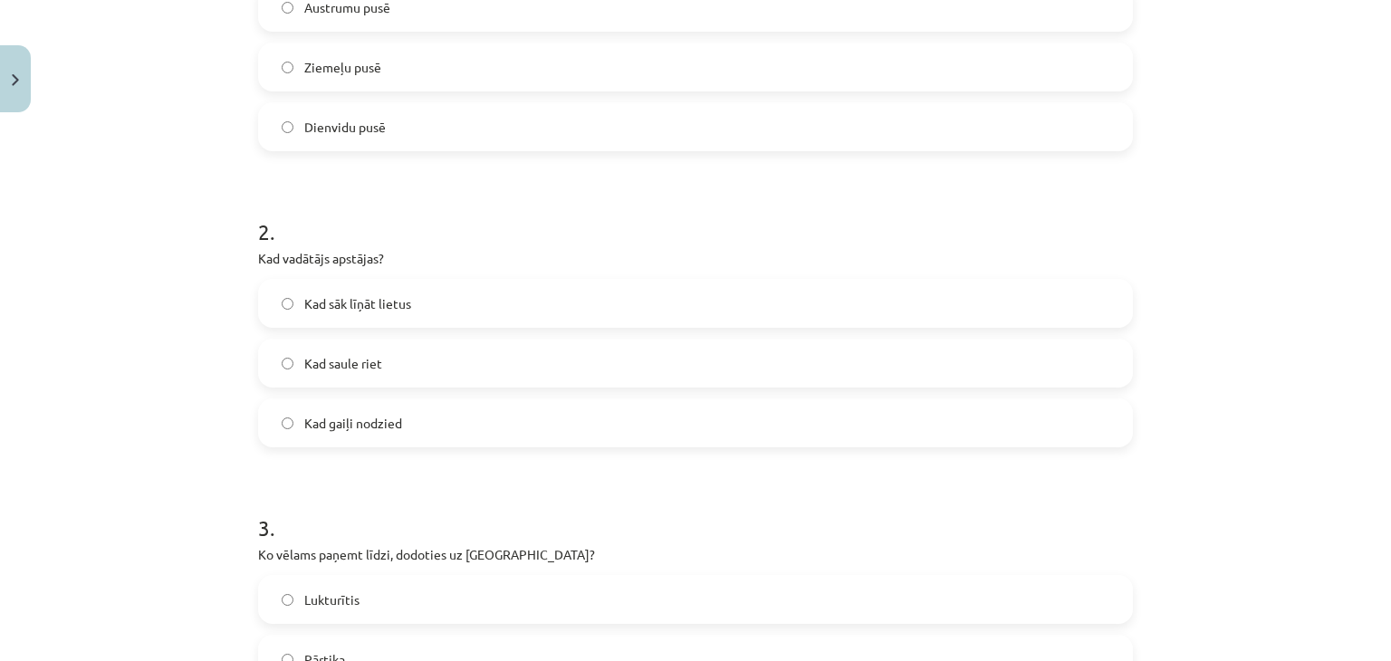
click at [397, 403] on label "Kad gaiļi nodzied" at bounding box center [695, 422] width 871 height 45
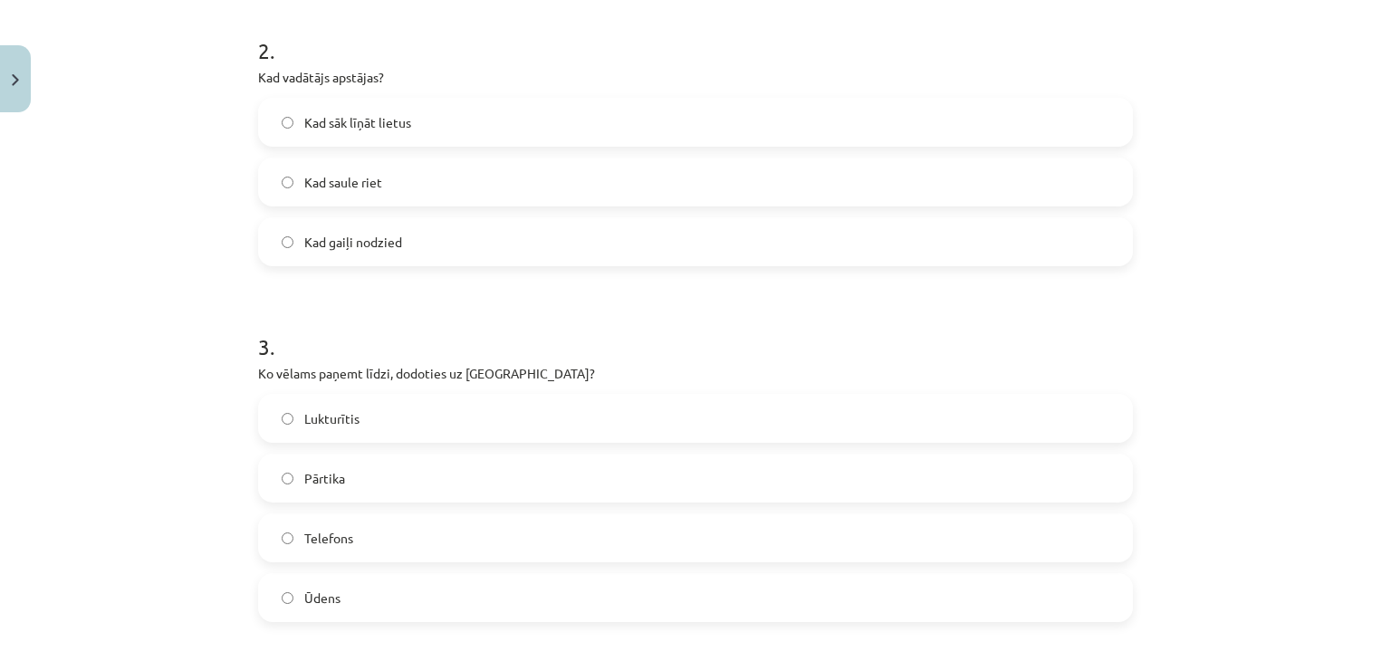
scroll to position [741, 0]
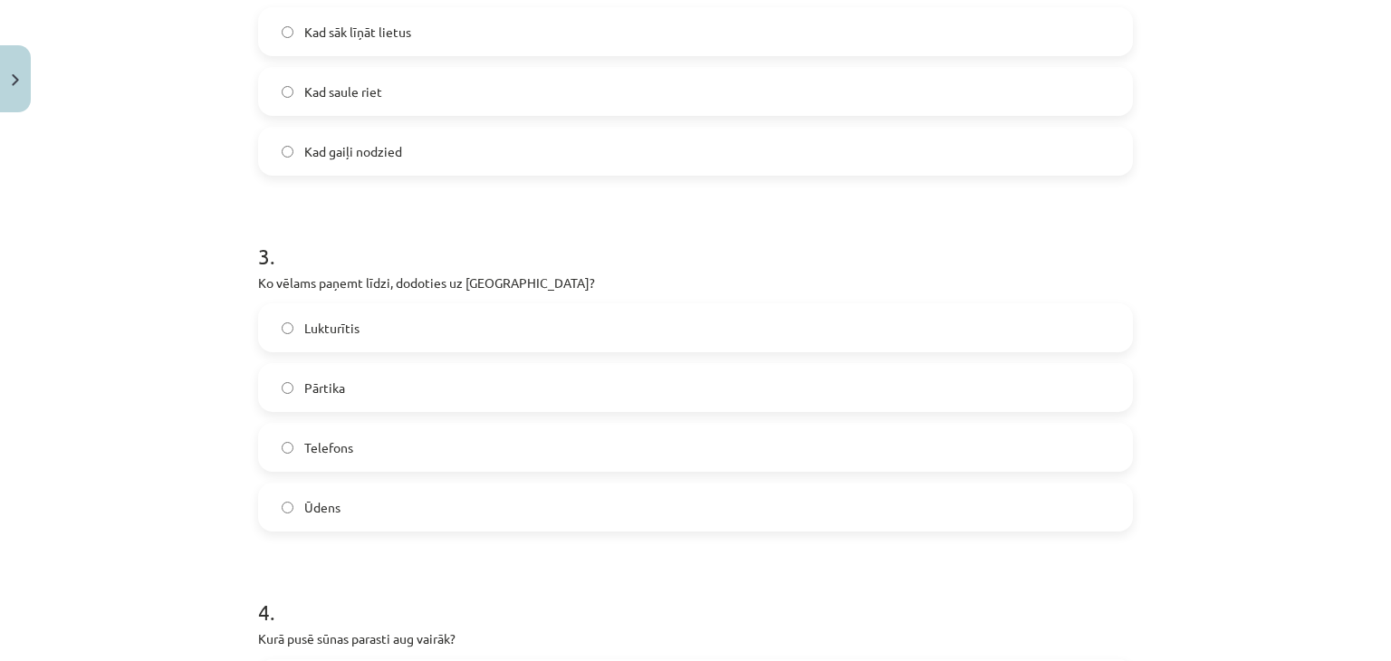
click at [290, 507] on label "Ūdens" at bounding box center [695, 506] width 871 height 45
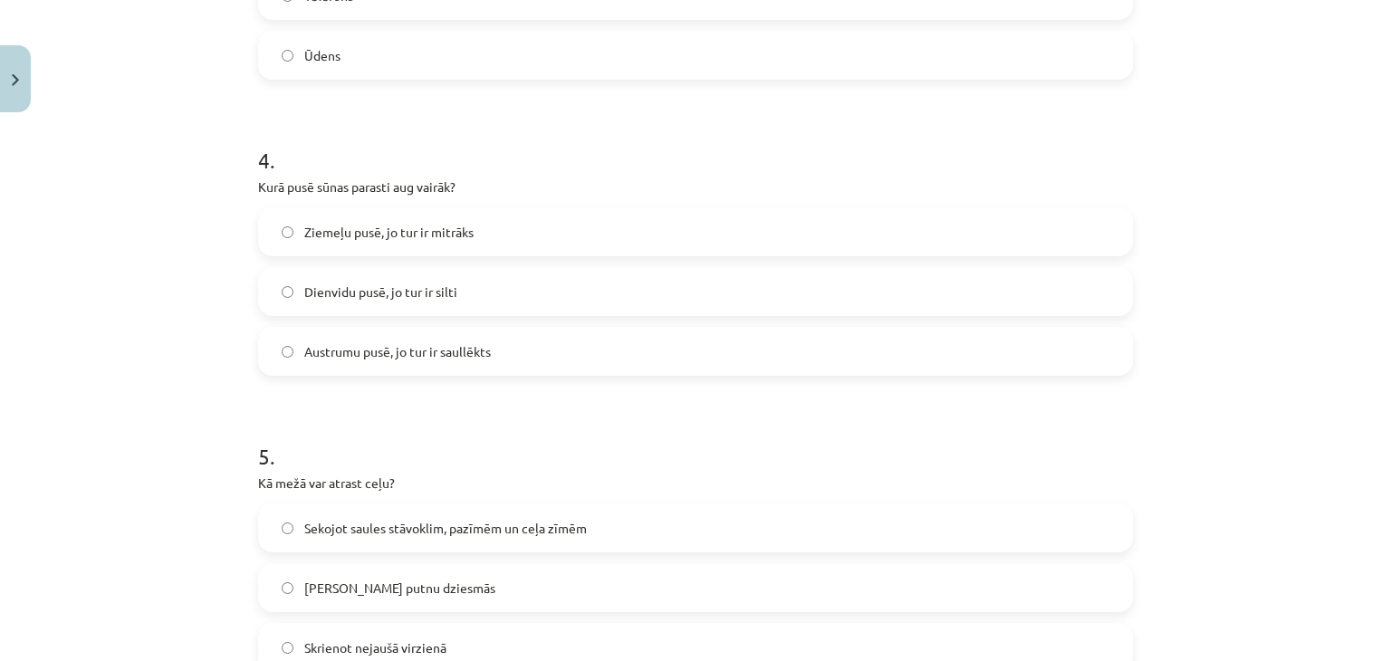
scroll to position [1193, 0]
click at [611, 210] on label "Ziemeļu pusē, jo tur ir mitrāks" at bounding box center [695, 230] width 871 height 45
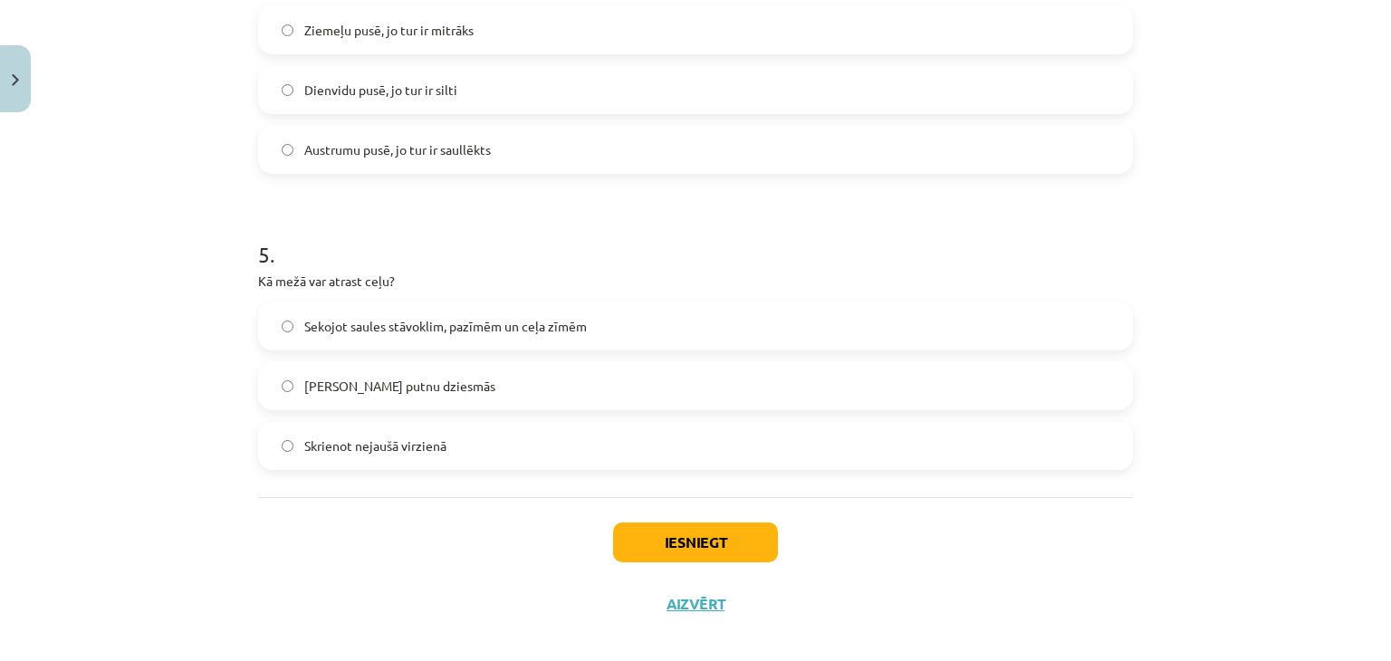
scroll to position [1413, 0]
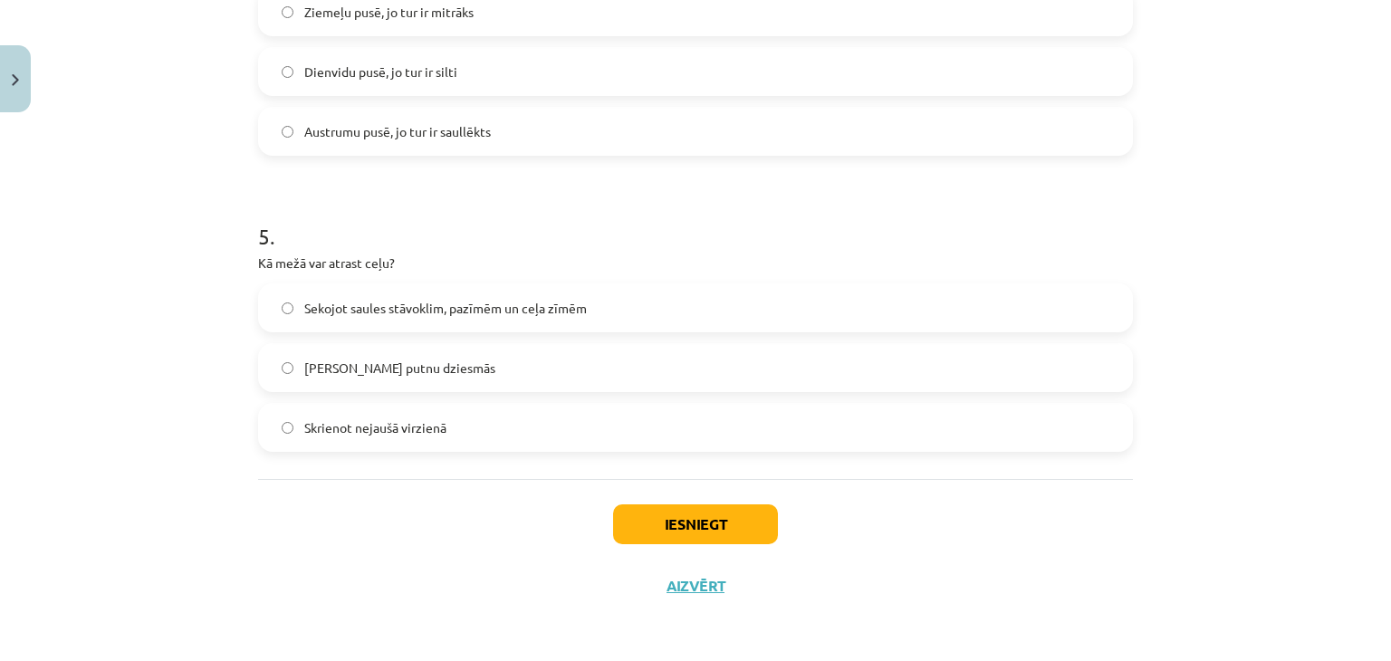
drag, startPoint x: 1390, startPoint y: 1, endPoint x: 1028, endPoint y: 177, distance: 403.0
click at [510, 307] on span "Sekojot saules stāvoklim, pazīmēm un ceļa zīmēm" at bounding box center [445, 308] width 283 height 19
click at [283, 291] on label "Sekojot saules stāvoklim, pazīmēm un ceļa zīmēm" at bounding box center [695, 307] width 871 height 45
click at [725, 520] on button "Iesniegt" at bounding box center [695, 524] width 165 height 40
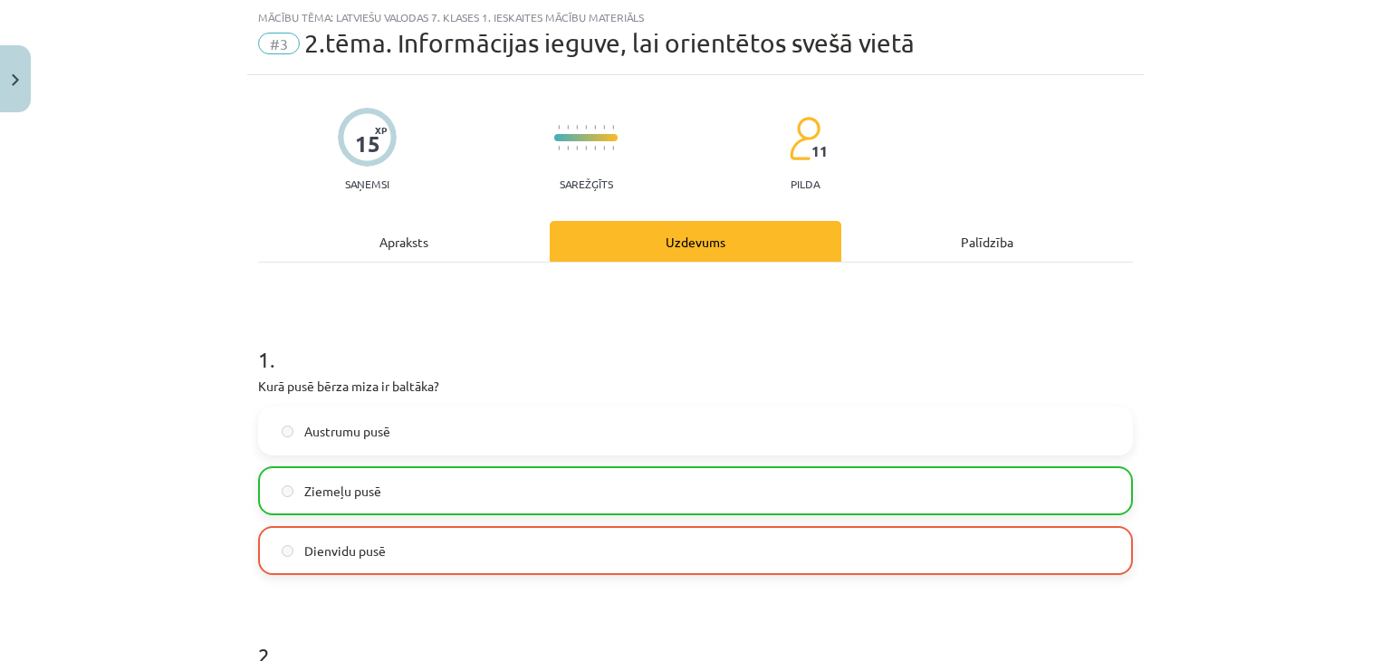
scroll to position [91, 0]
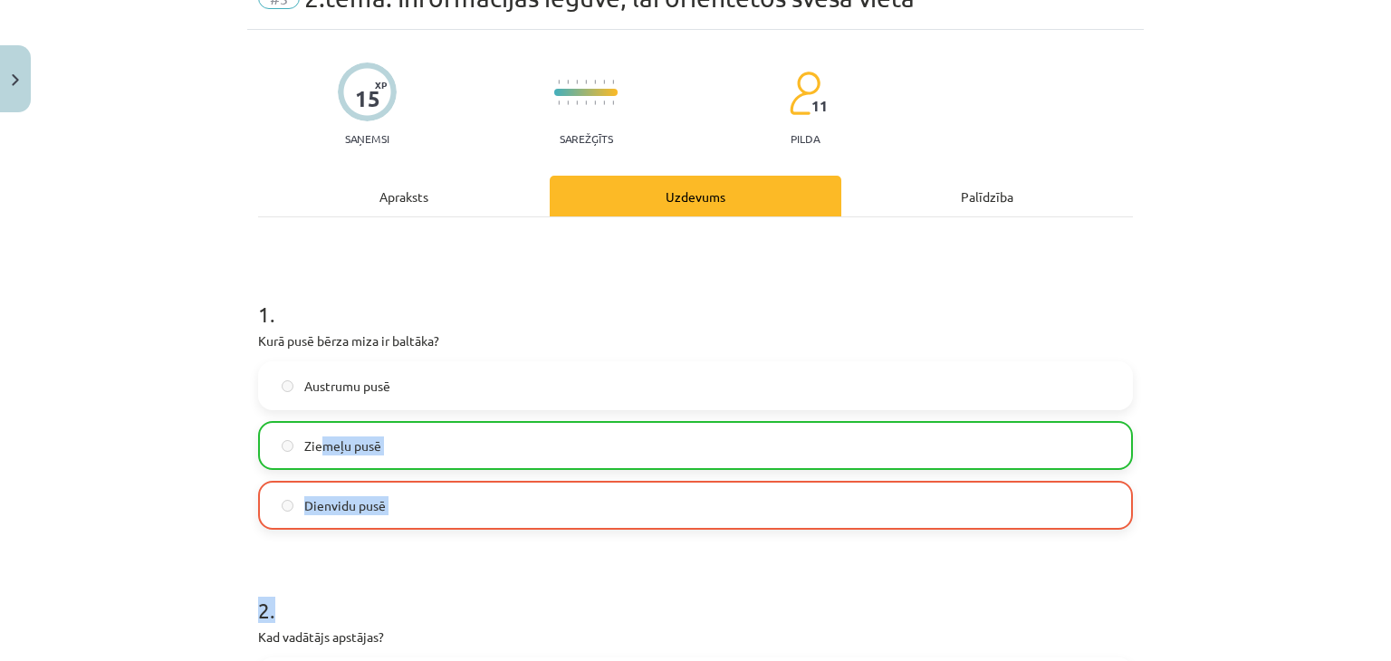
drag, startPoint x: 314, startPoint y: 417, endPoint x: 369, endPoint y: 582, distance: 174.7
click at [553, 365] on label "Austrumu pusē" at bounding box center [695, 385] width 871 height 45
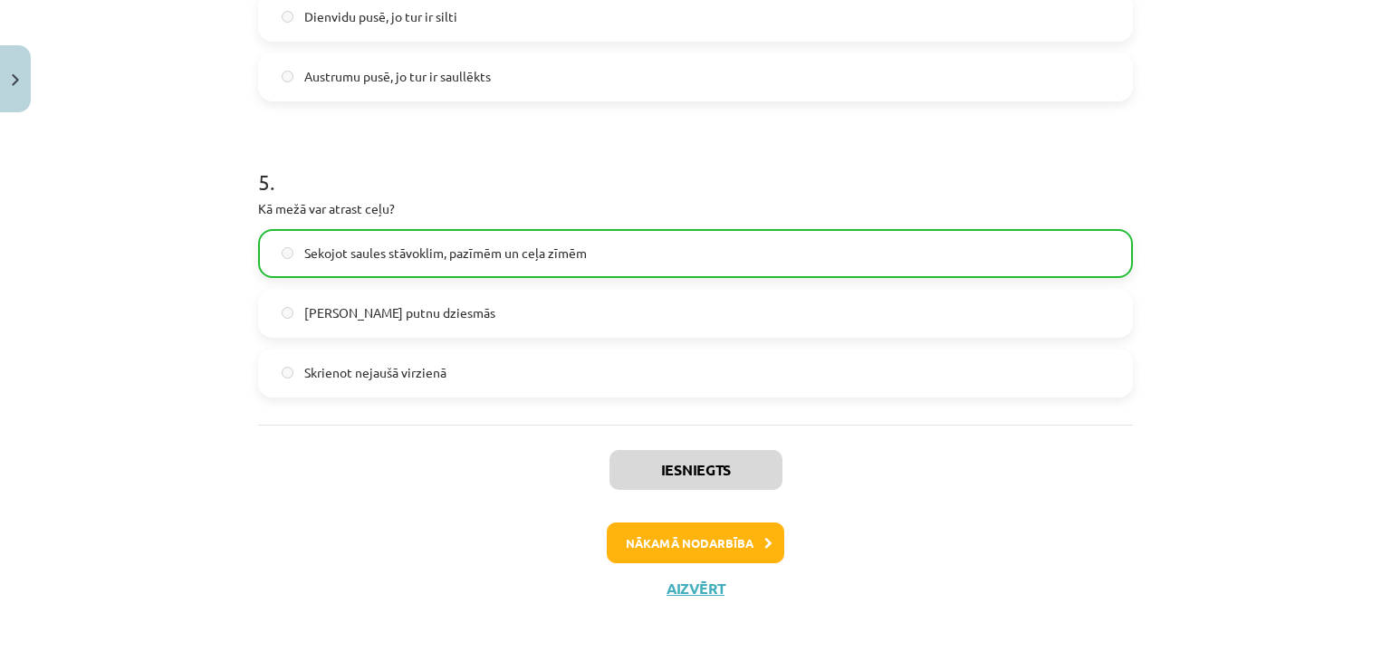
scroll to position [1554, 0]
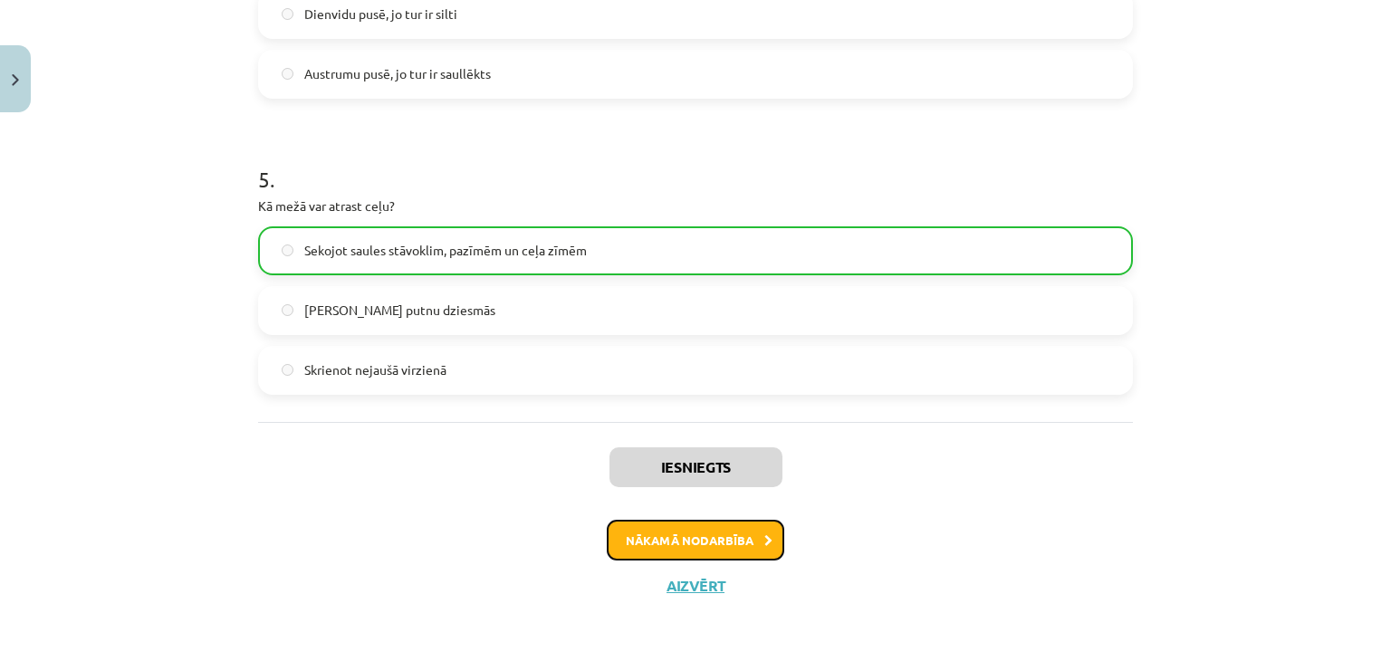
click at [685, 544] on button "Nākamā nodarbība" at bounding box center [695, 541] width 177 height 42
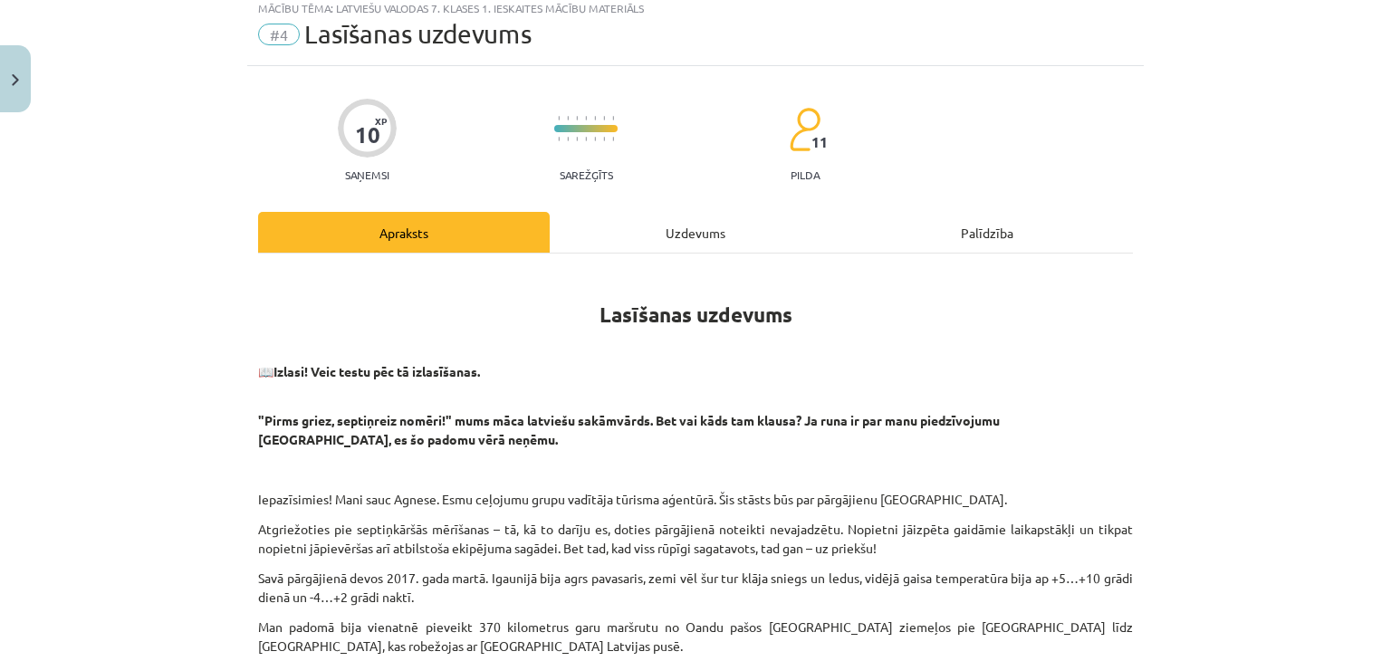
scroll to position [0, 0]
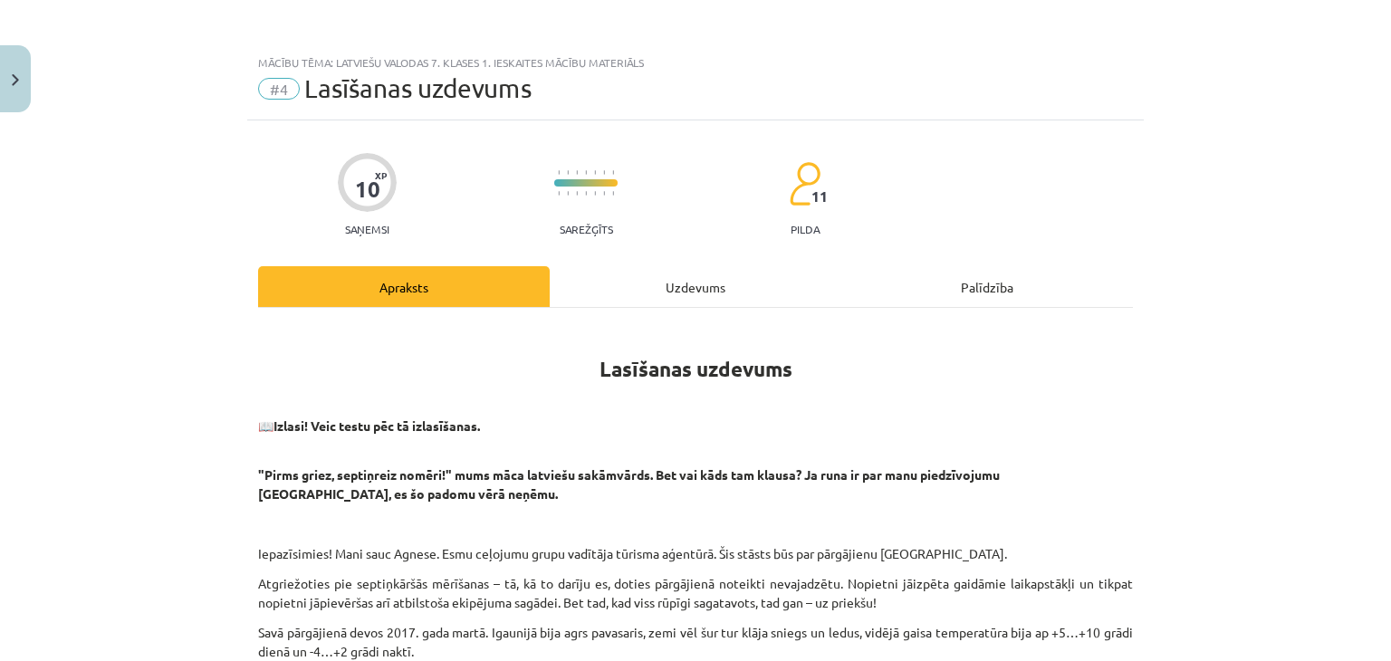
click at [666, 293] on div "Uzdevums" at bounding box center [696, 286] width 292 height 41
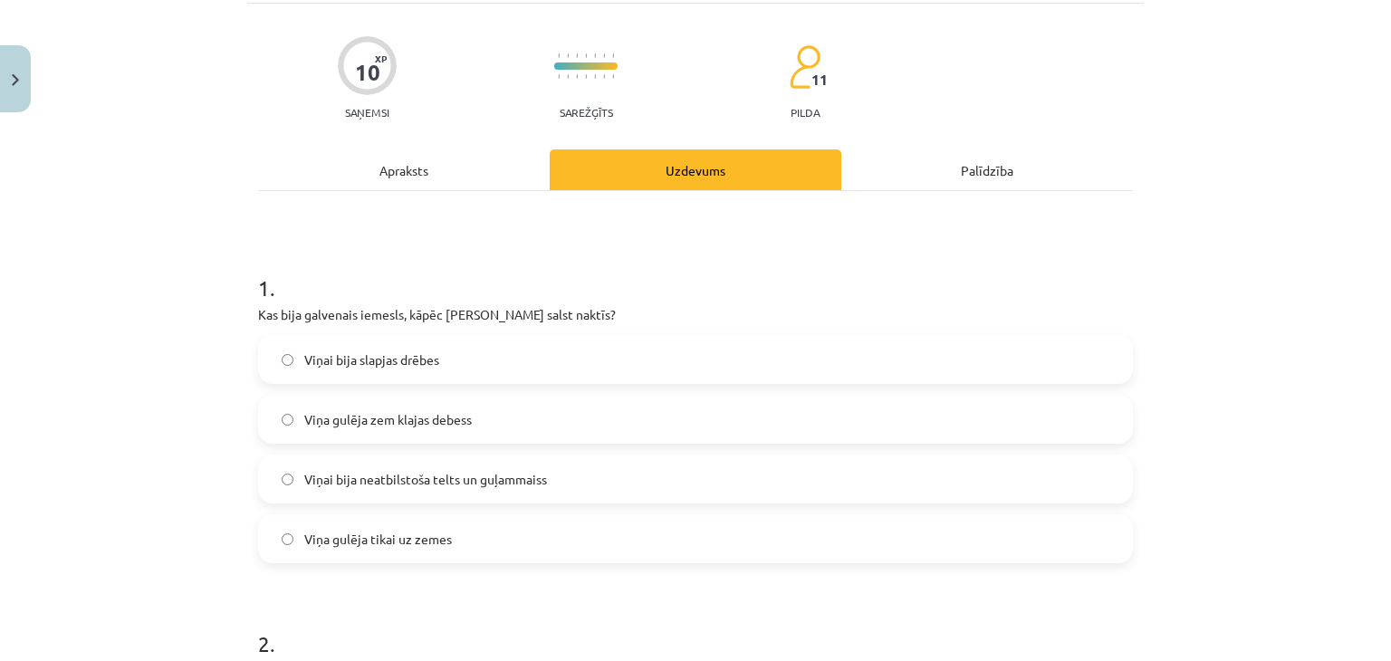
scroll to position [226, 0]
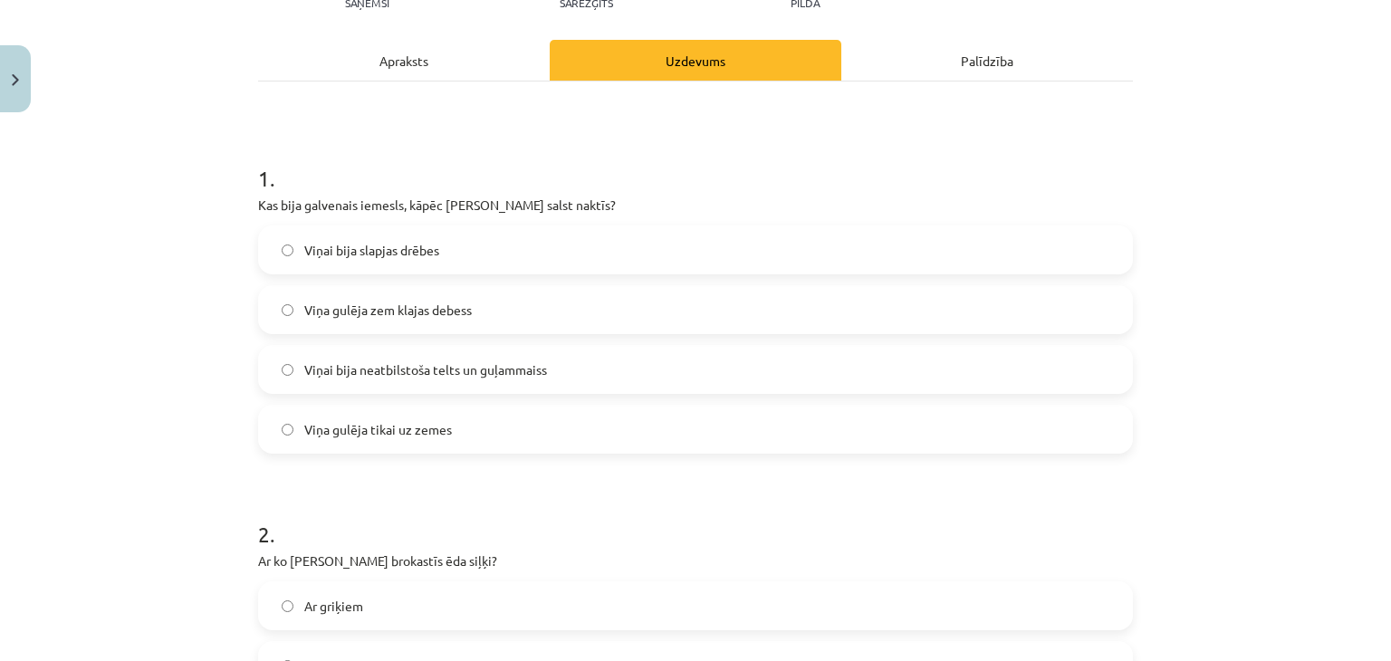
click at [598, 369] on label "Viņai bija neatbilstoša telts un guļammaiss" at bounding box center [695, 369] width 871 height 45
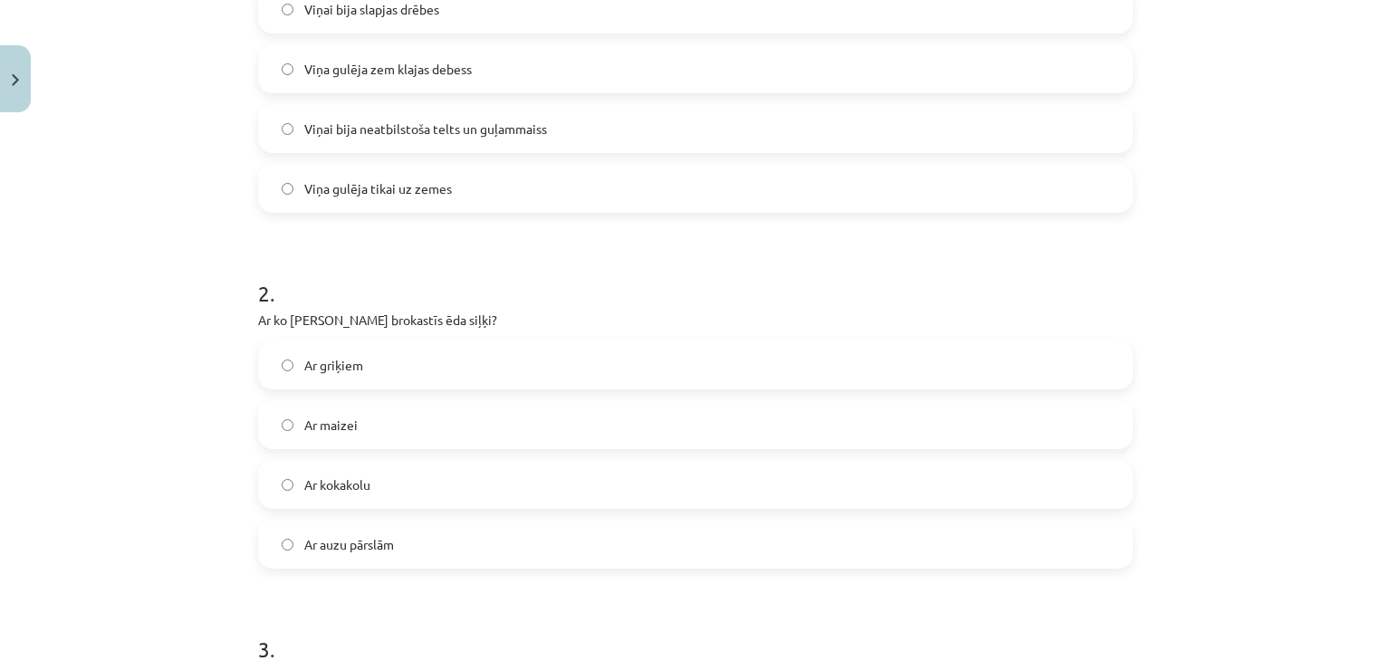
scroll to position [498, 0]
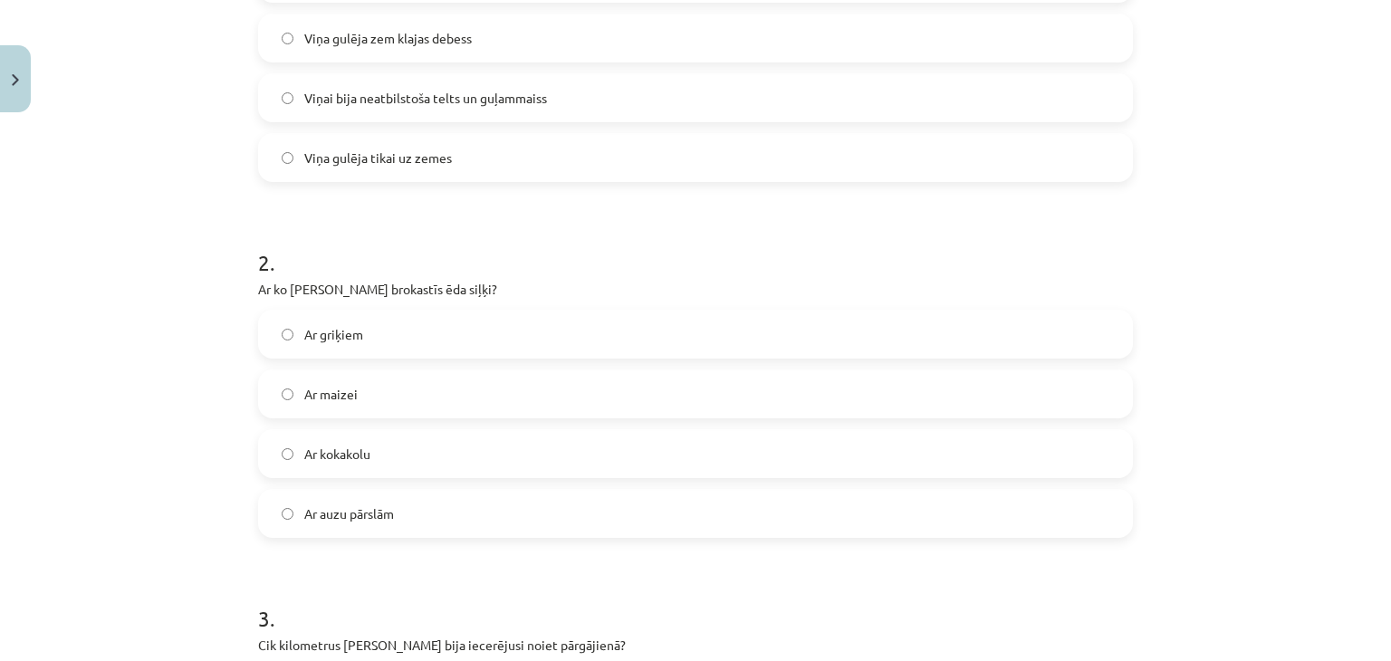
click at [525, 388] on label "Ar maizei" at bounding box center [695, 393] width 871 height 45
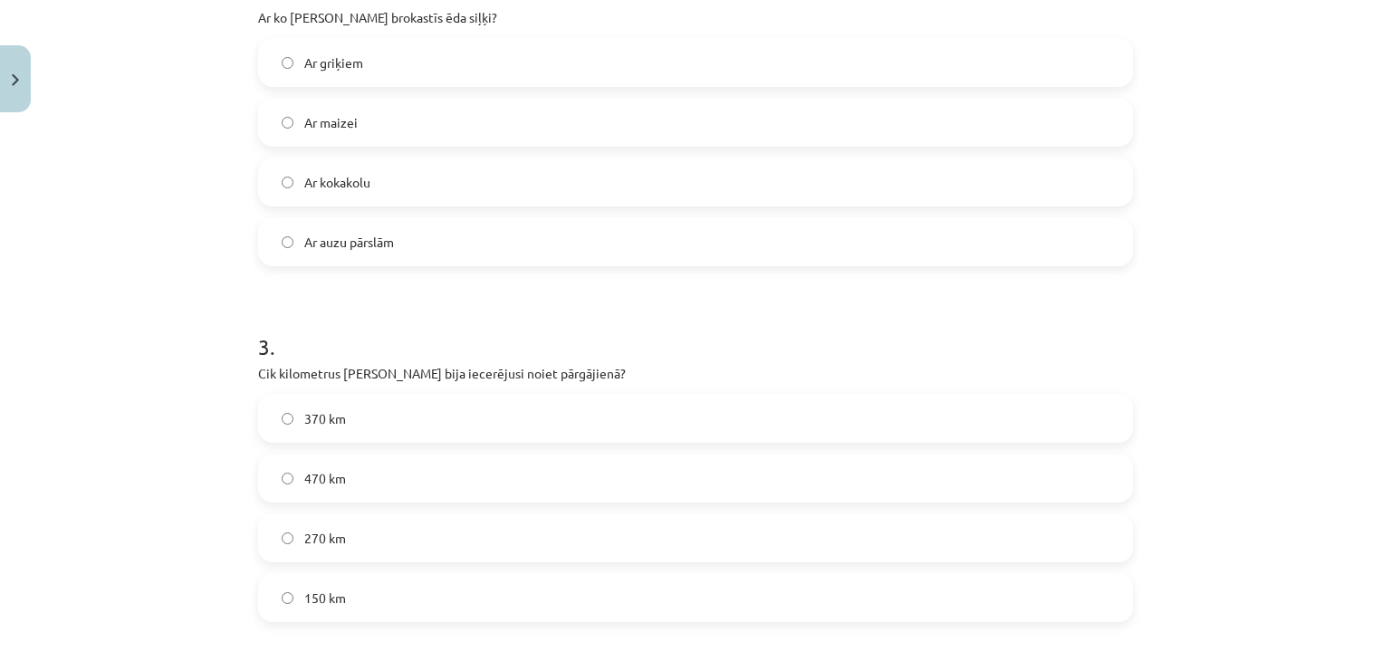
scroll to position [860, 0]
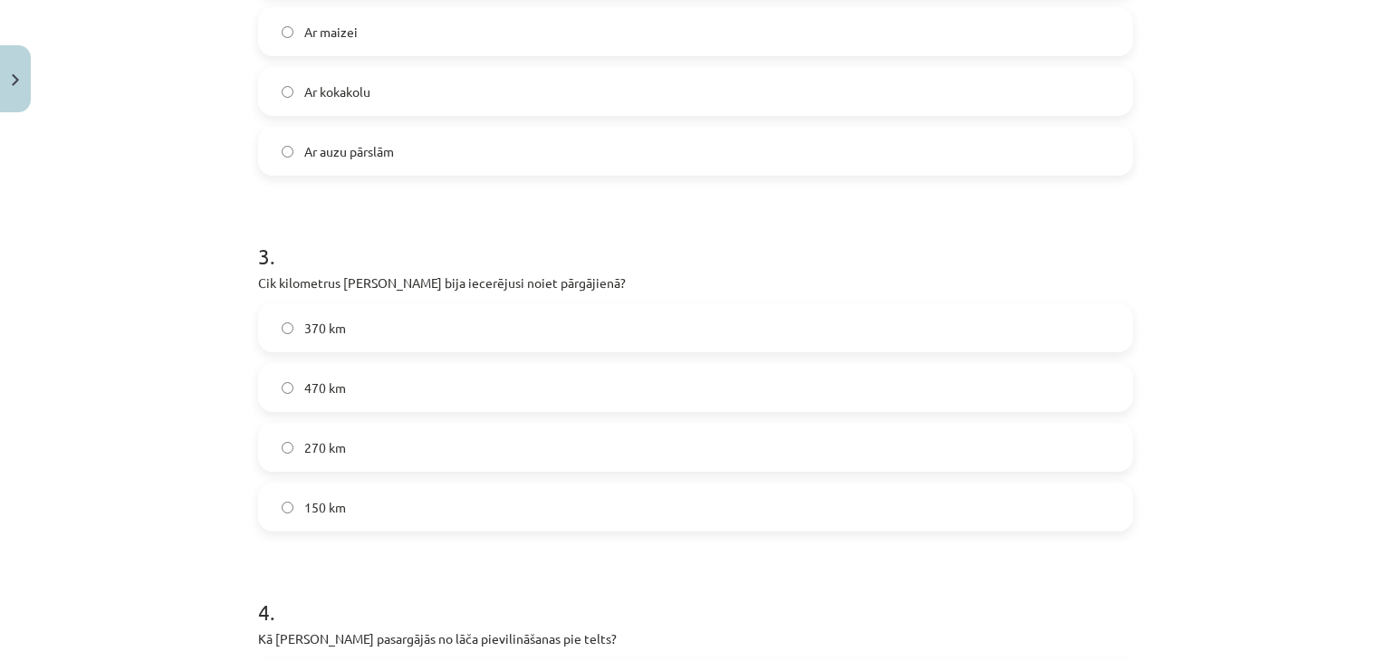
click at [493, 305] on label "370 km" at bounding box center [695, 327] width 871 height 45
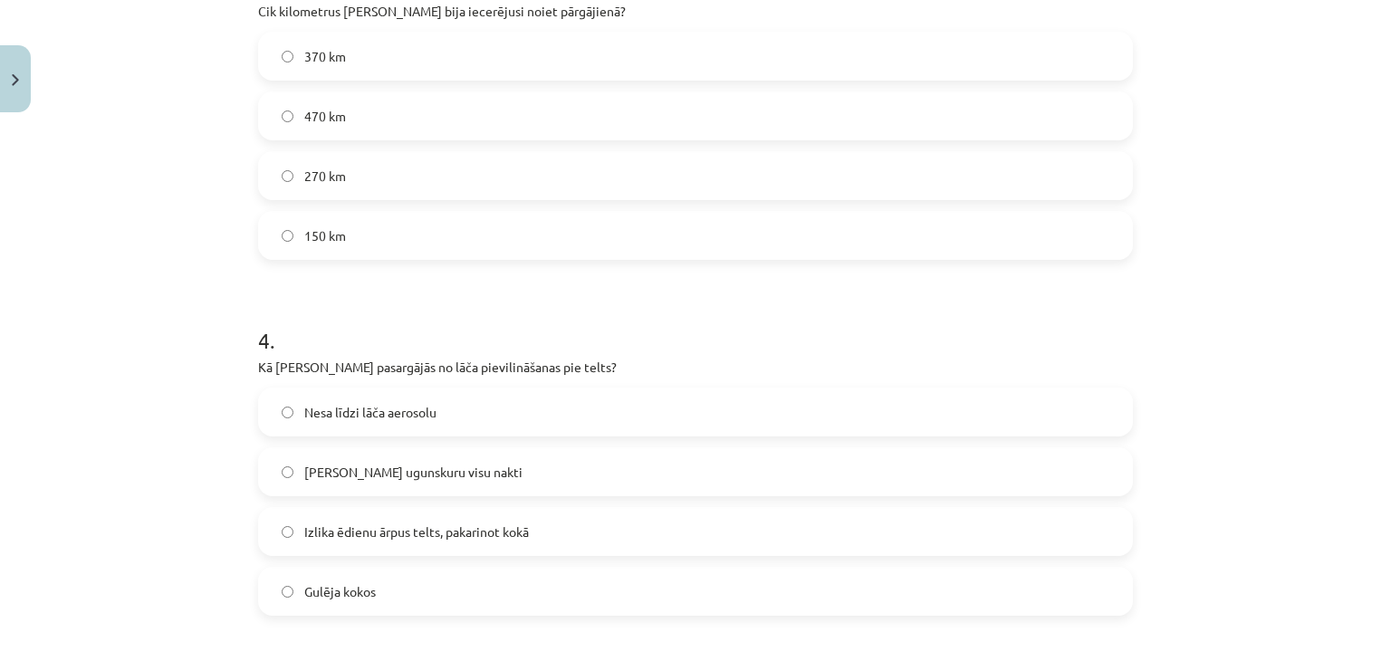
scroll to position [1222, 0]
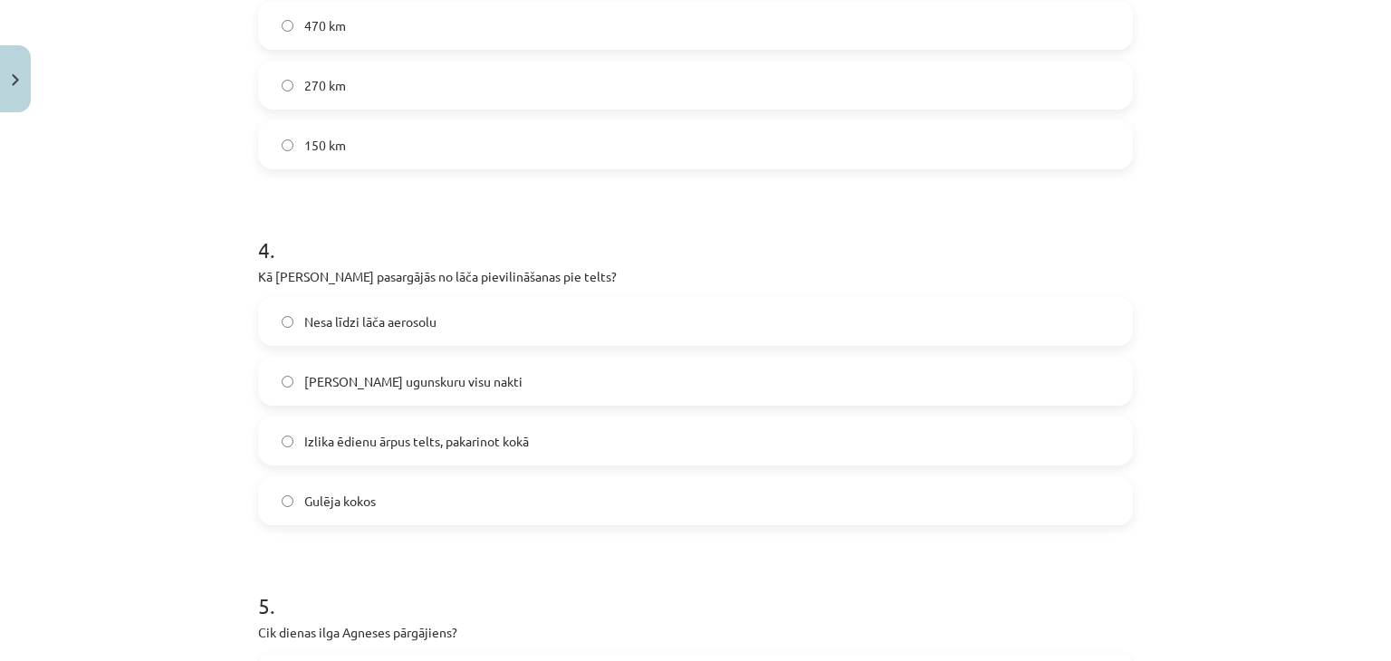
drag, startPoint x: 1344, startPoint y: 0, endPoint x: 950, endPoint y: 143, distance: 419.1
click at [951, 142] on label "150 km" at bounding box center [695, 144] width 871 height 45
click at [954, 75] on label "270 km" at bounding box center [695, 84] width 871 height 45
drag, startPoint x: 932, startPoint y: 40, endPoint x: 920, endPoint y: 62, distance: 25.5
click at [921, 61] on div "370 km 470 km 270 km 150 km" at bounding box center [695, 55] width 875 height 228
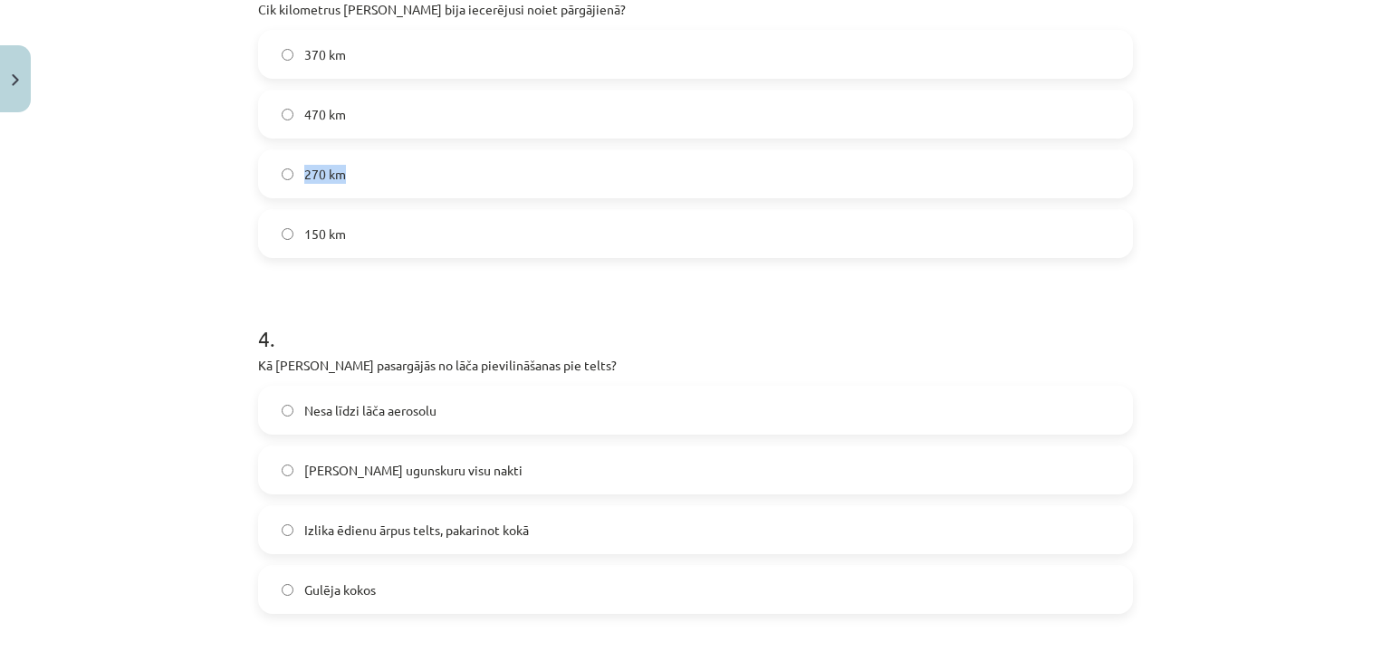
scroll to position [1041, 0]
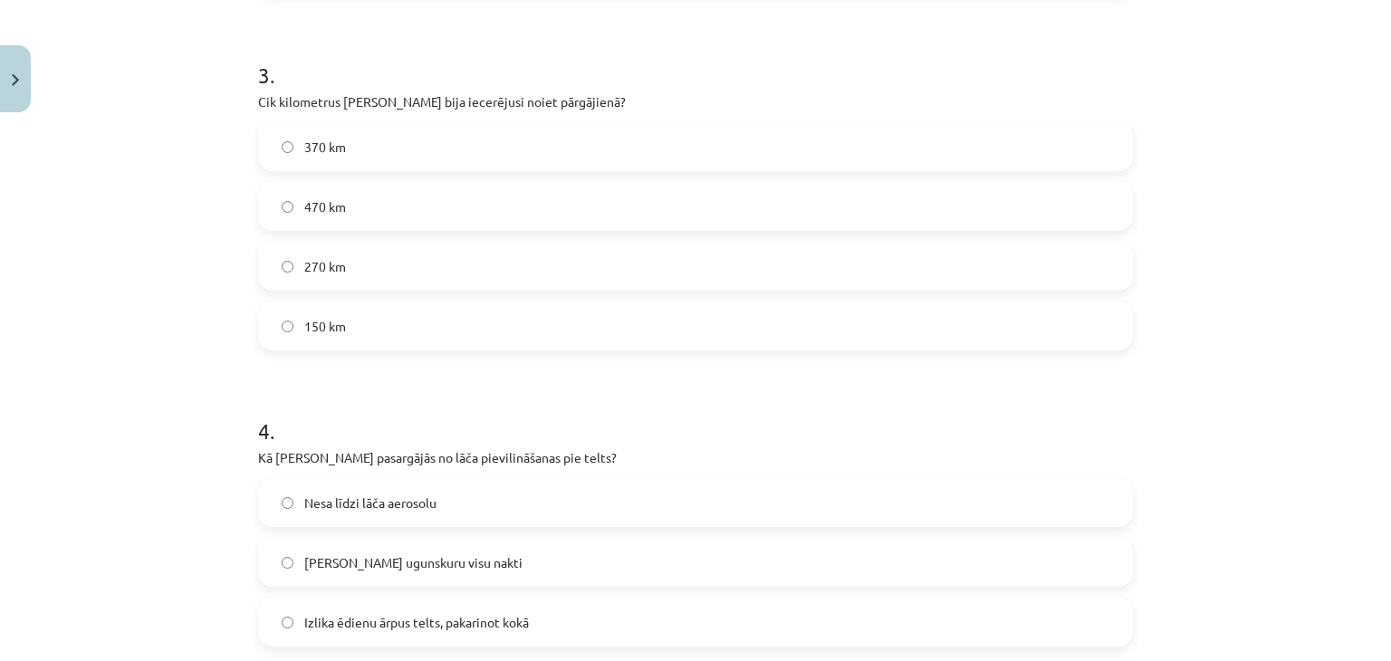
drag, startPoint x: 601, startPoint y: 129, endPoint x: 600, endPoint y: 139, distance: 9.1
click at [601, 132] on label "370 km" at bounding box center [695, 146] width 871 height 45
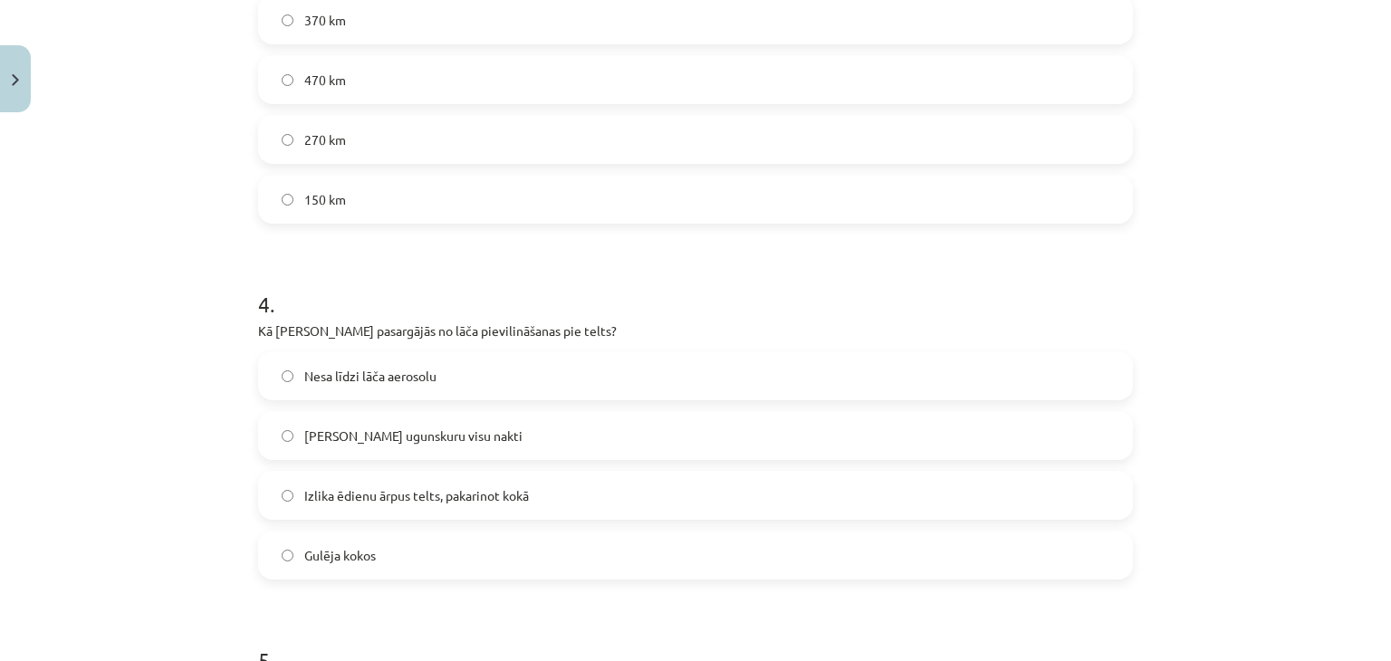
scroll to position [1313, 0]
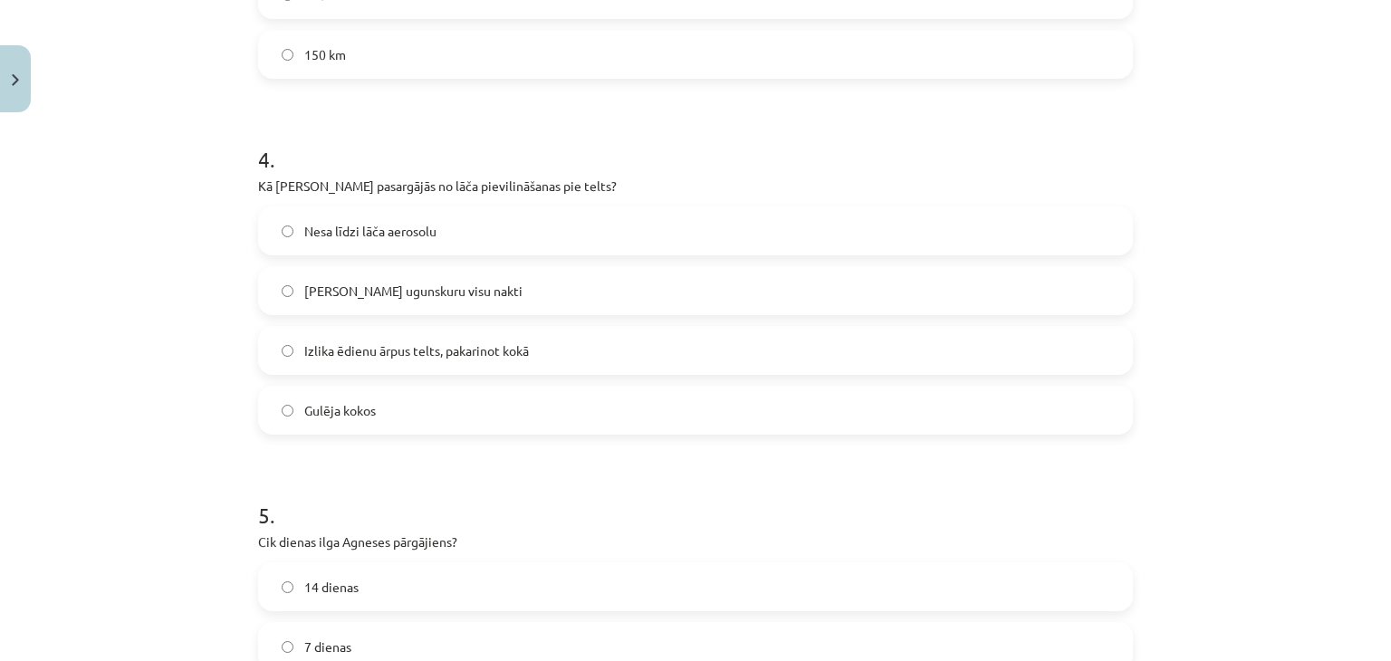
click at [275, 364] on label "Izlika ēdienu ārpus telts, pakarinot kokā" at bounding box center [695, 350] width 871 height 45
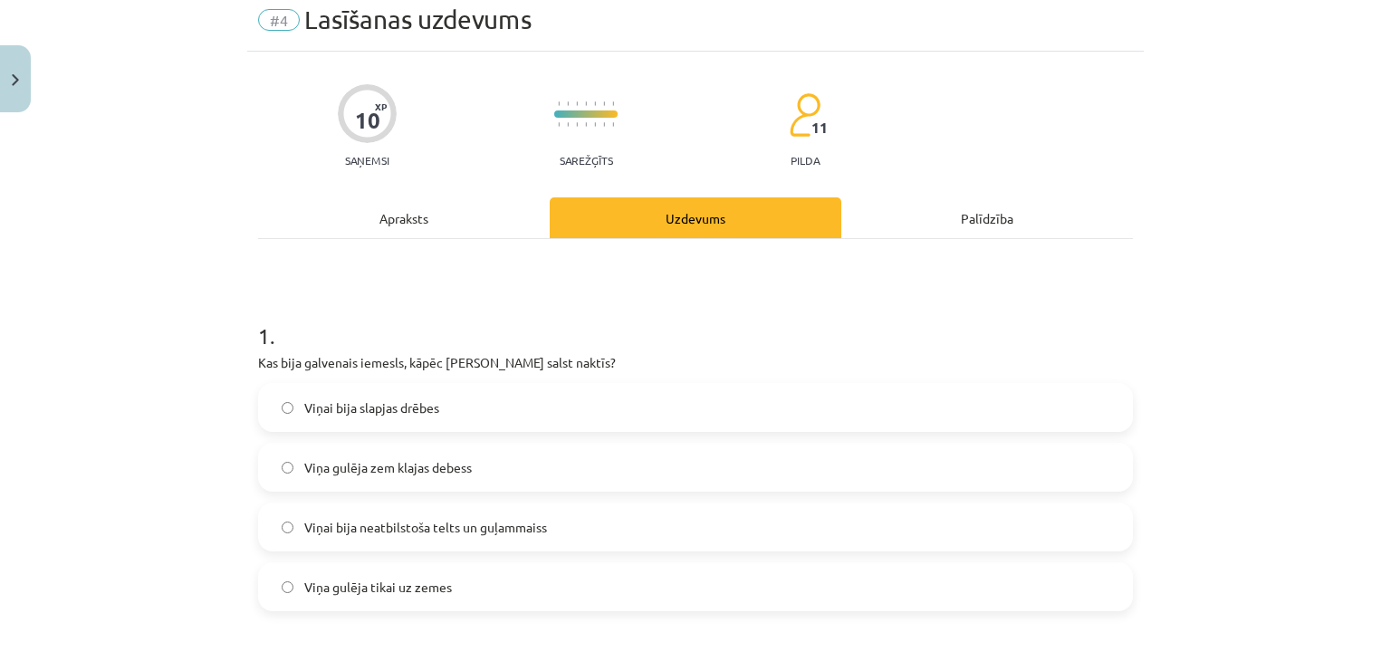
scroll to position [0, 0]
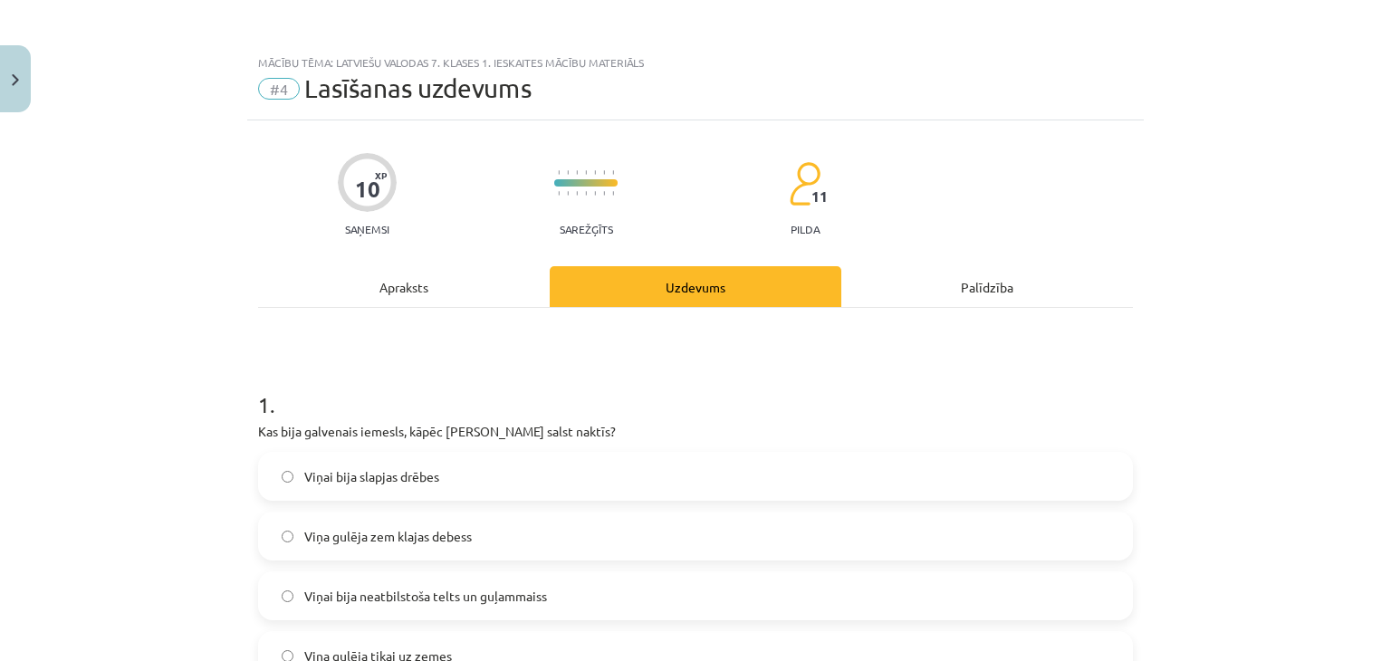
click at [351, 293] on div "Apraksts" at bounding box center [404, 286] width 292 height 41
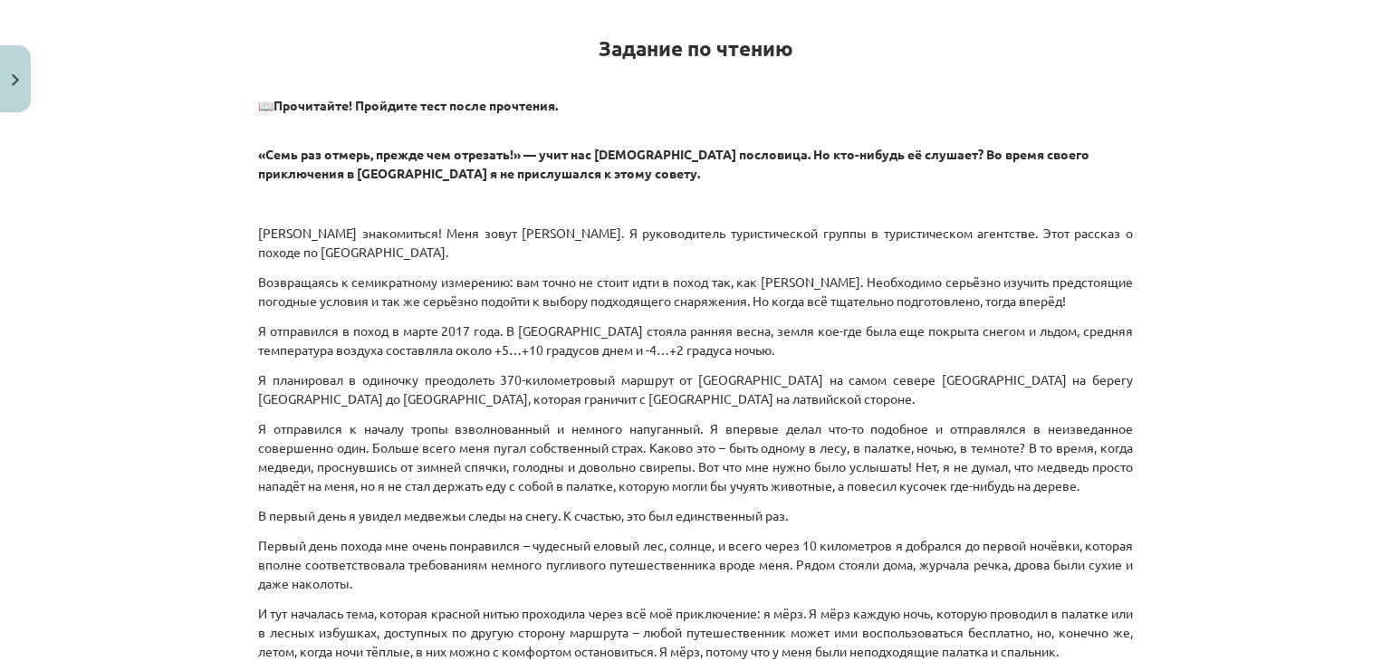
scroll to position [136, 0]
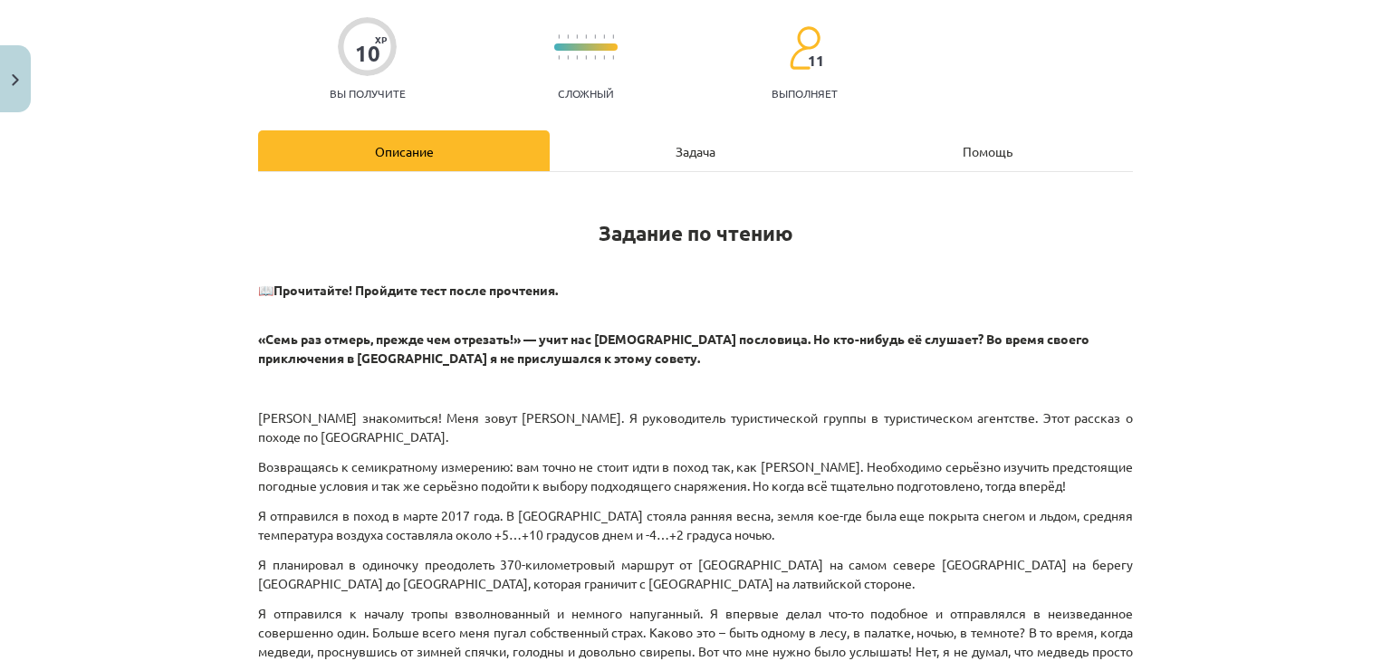
click at [694, 160] on div "Задача" at bounding box center [696, 150] width 292 height 41
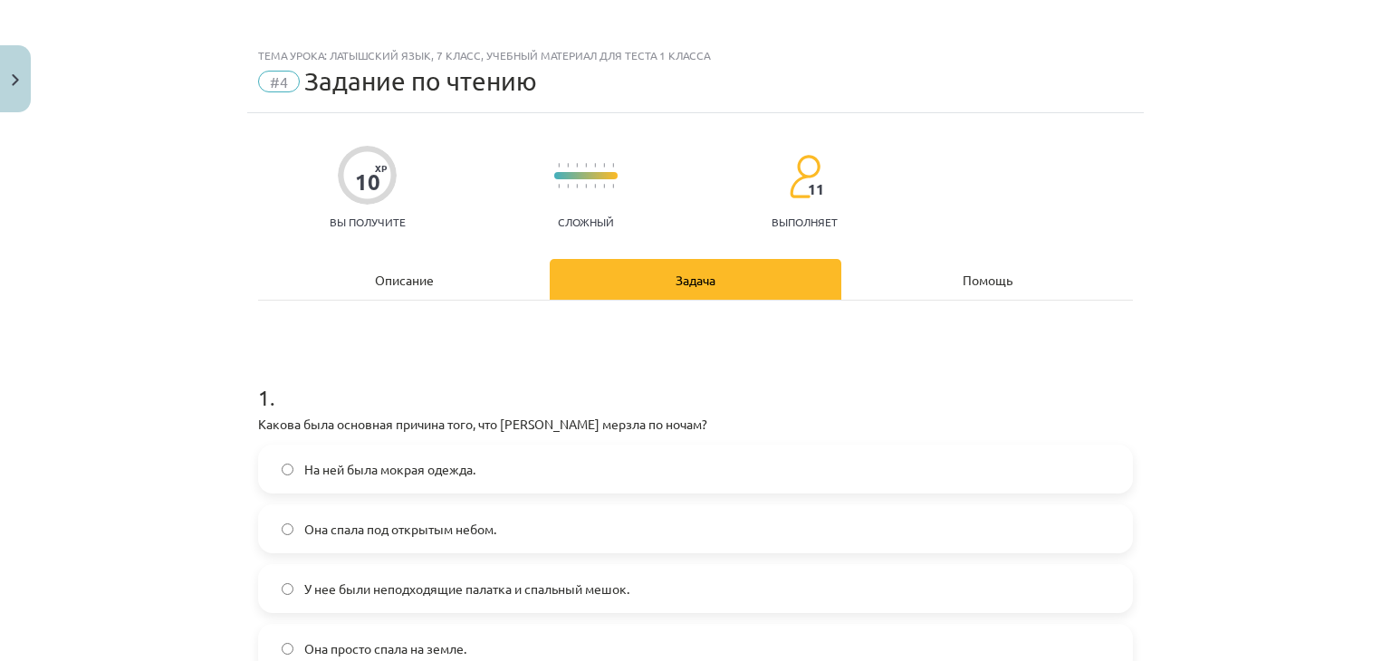
scroll to position [0, 0]
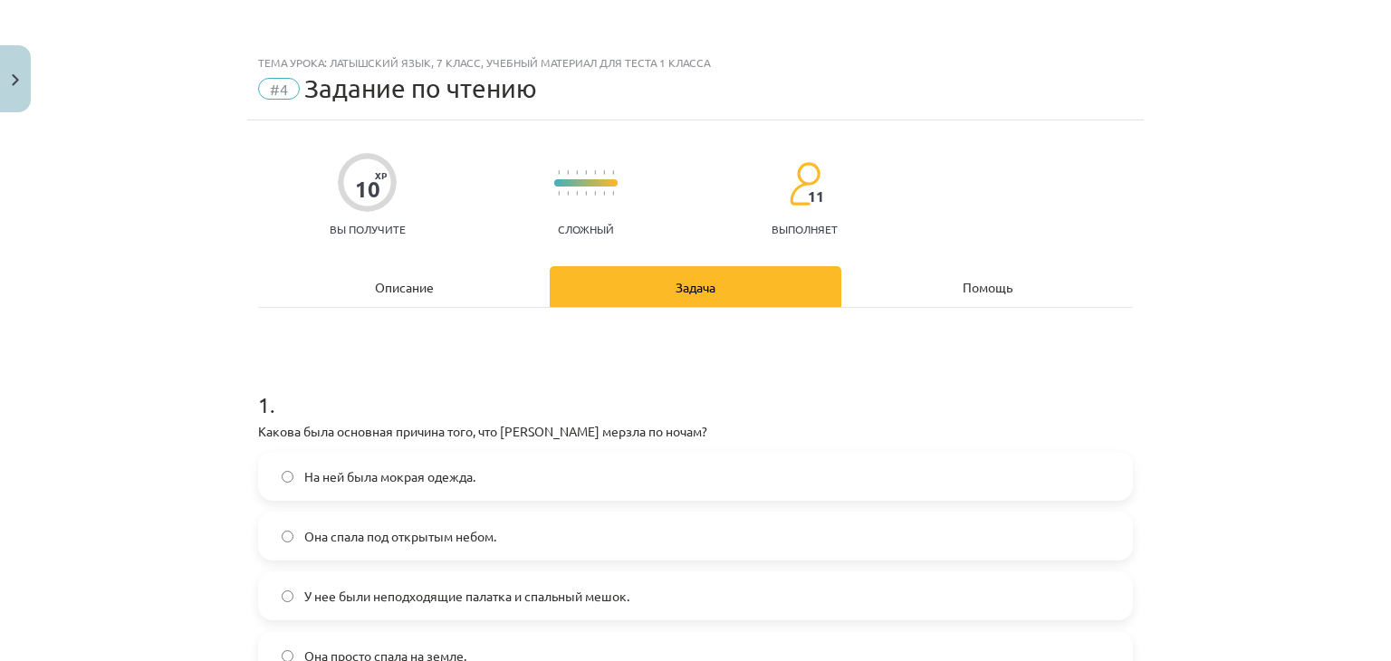
click at [387, 278] on div "Описание" at bounding box center [404, 286] width 292 height 41
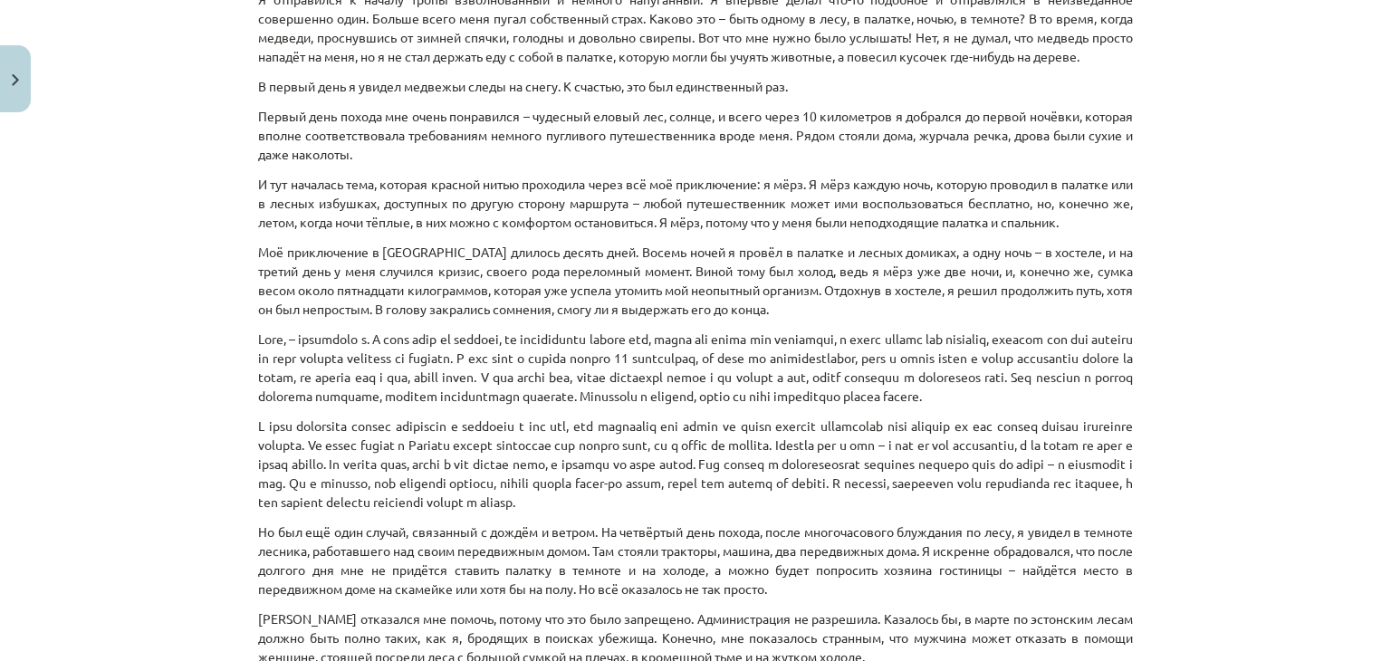
scroll to position [770, 0]
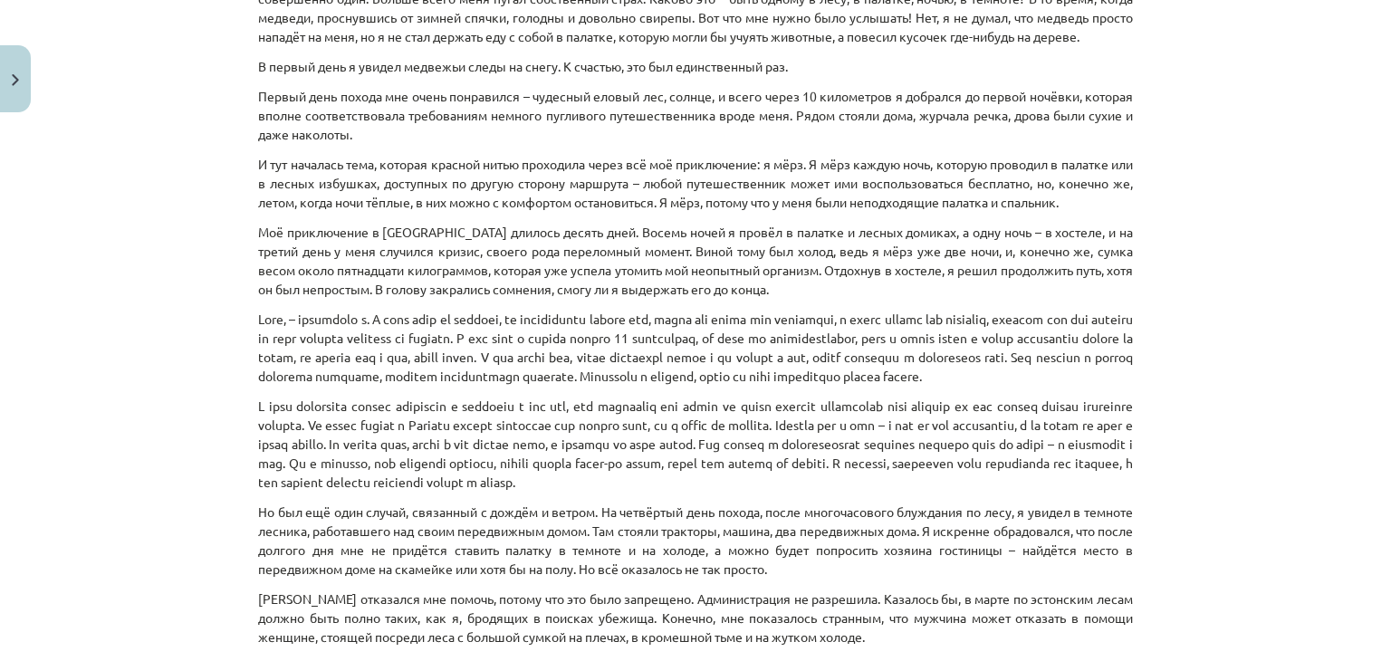
drag, startPoint x: 486, startPoint y: 427, endPoint x: 450, endPoint y: 538, distance: 117.1
click at [450, 538] on p "Но был ещё один случай, связанный с дождём и ветром. На четвёртый день похода, …" at bounding box center [695, 541] width 875 height 76
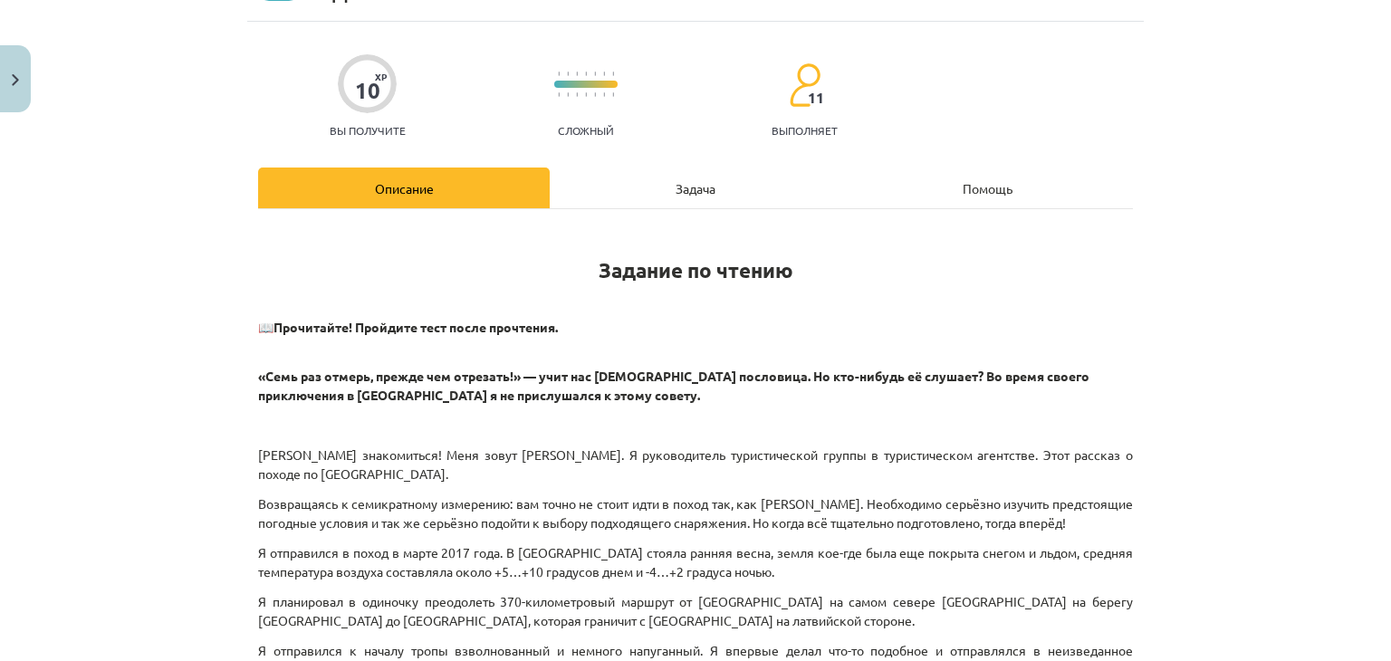
scroll to position [0, 0]
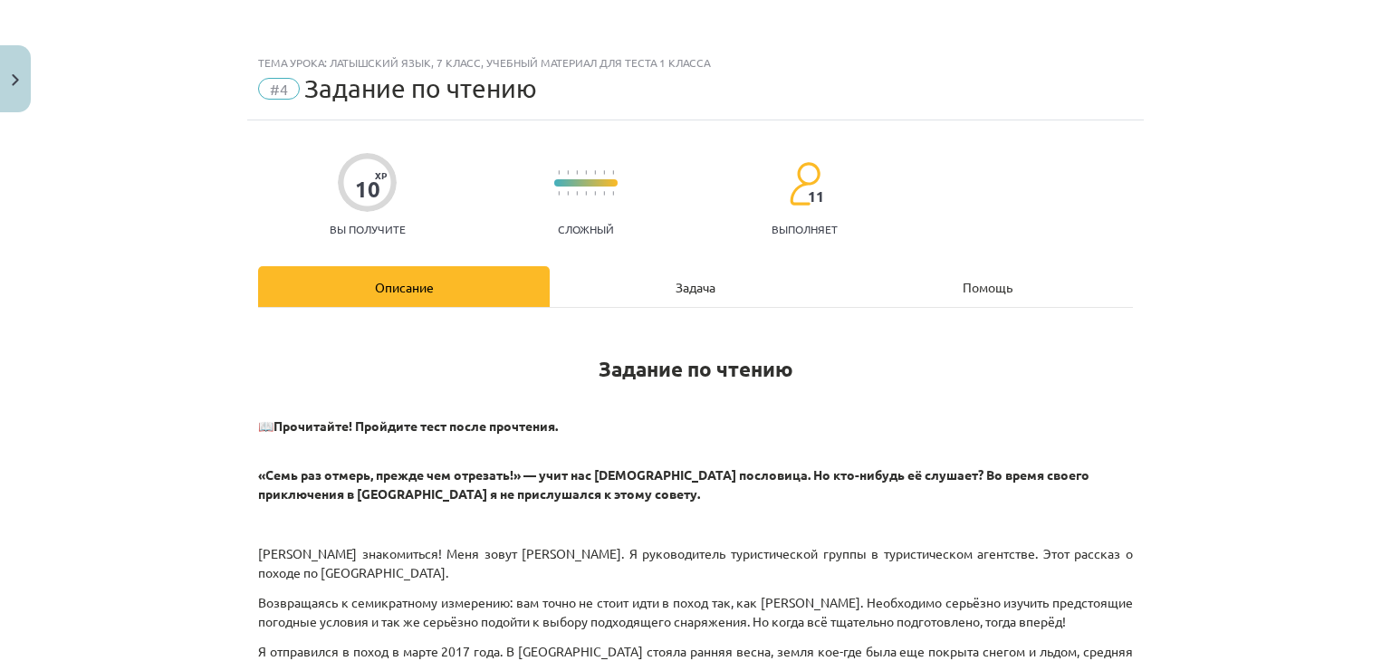
click at [608, 298] on div "Задача" at bounding box center [696, 286] width 292 height 41
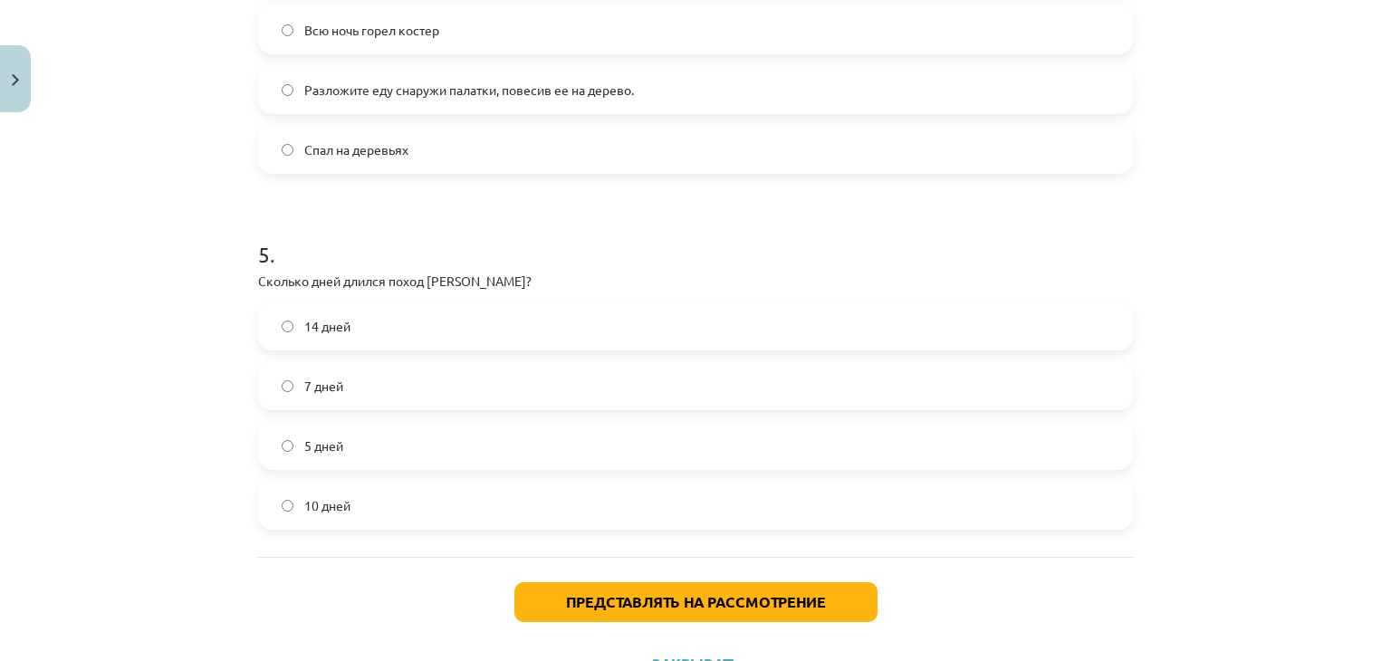
scroll to position [1652, 0]
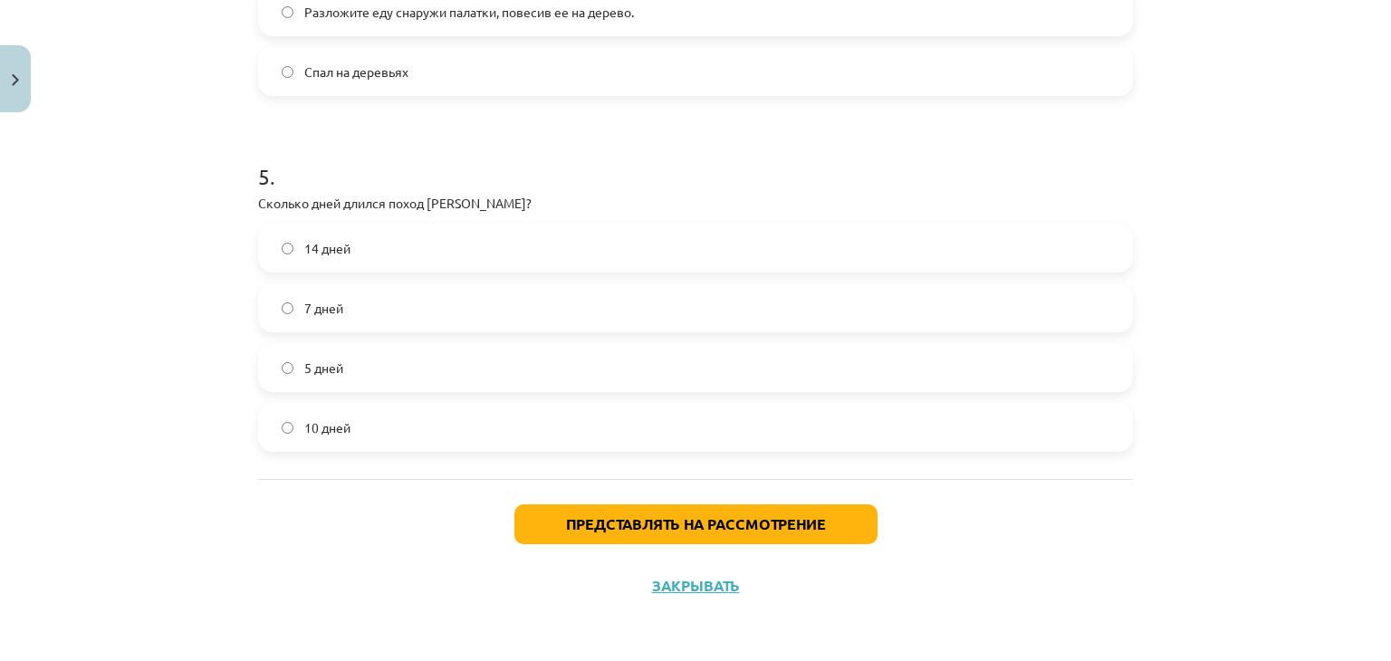
click at [542, 414] on label "10 дней" at bounding box center [695, 427] width 871 height 45
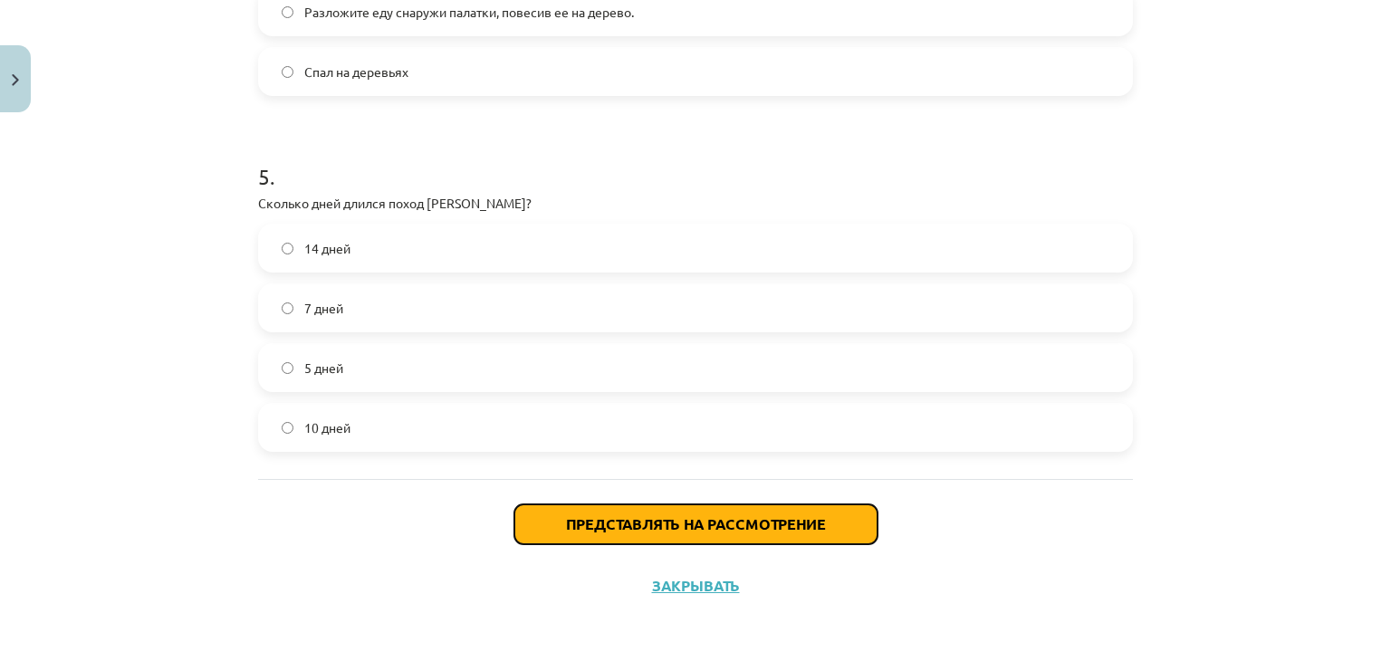
click at [594, 535] on button "Представлять на рассмотрение" at bounding box center [695, 524] width 363 height 40
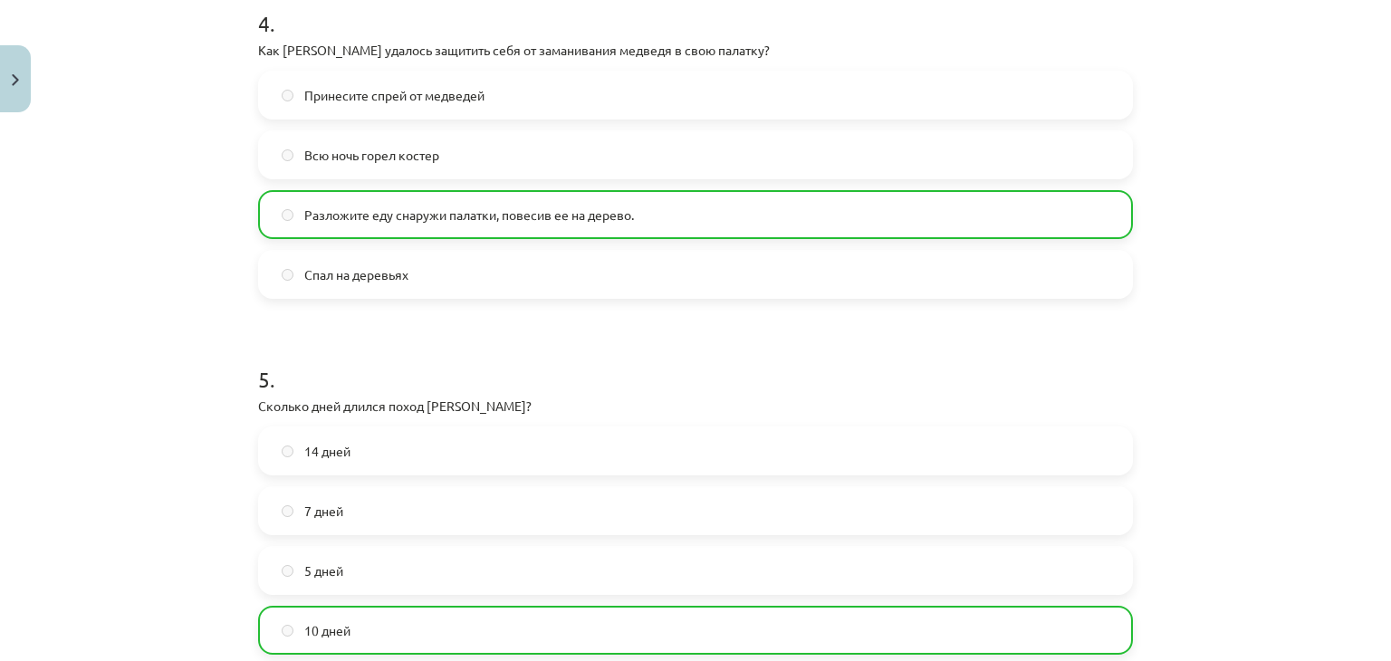
scroll to position [1630, 0]
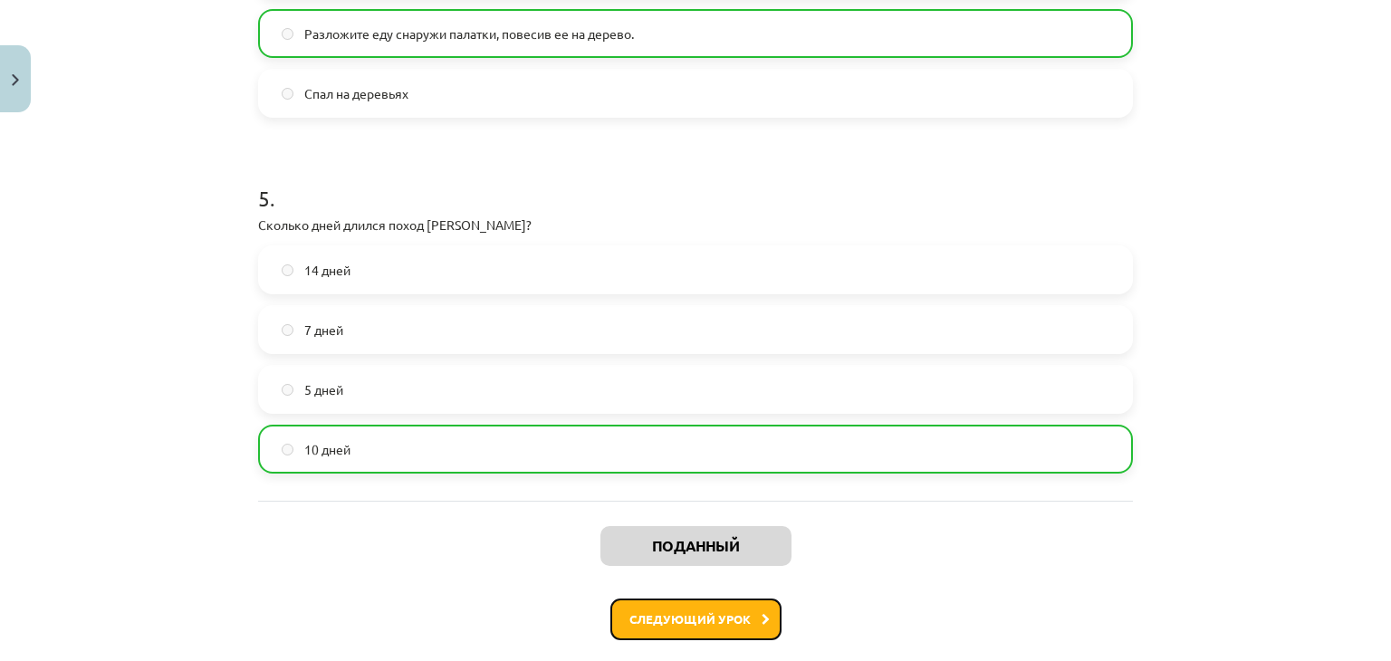
click at [670, 622] on font "Следующий урок" at bounding box center [689, 618] width 121 height 15
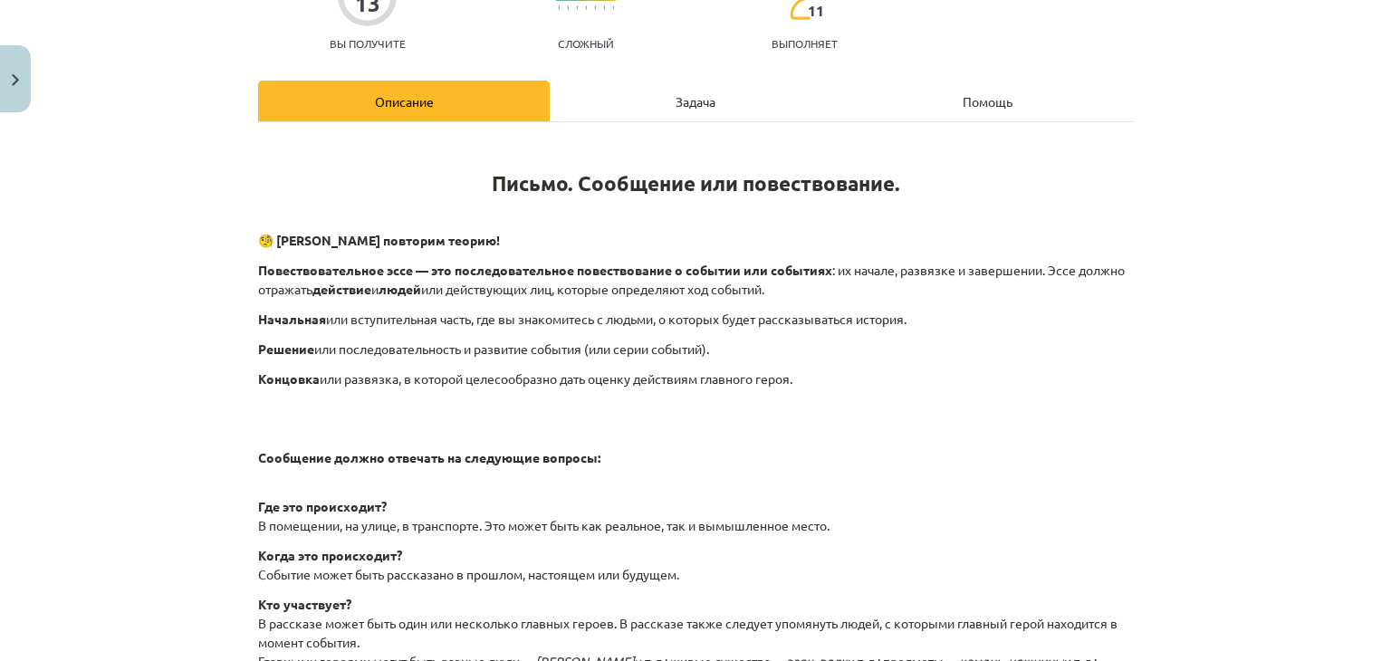
scroll to position [45, 0]
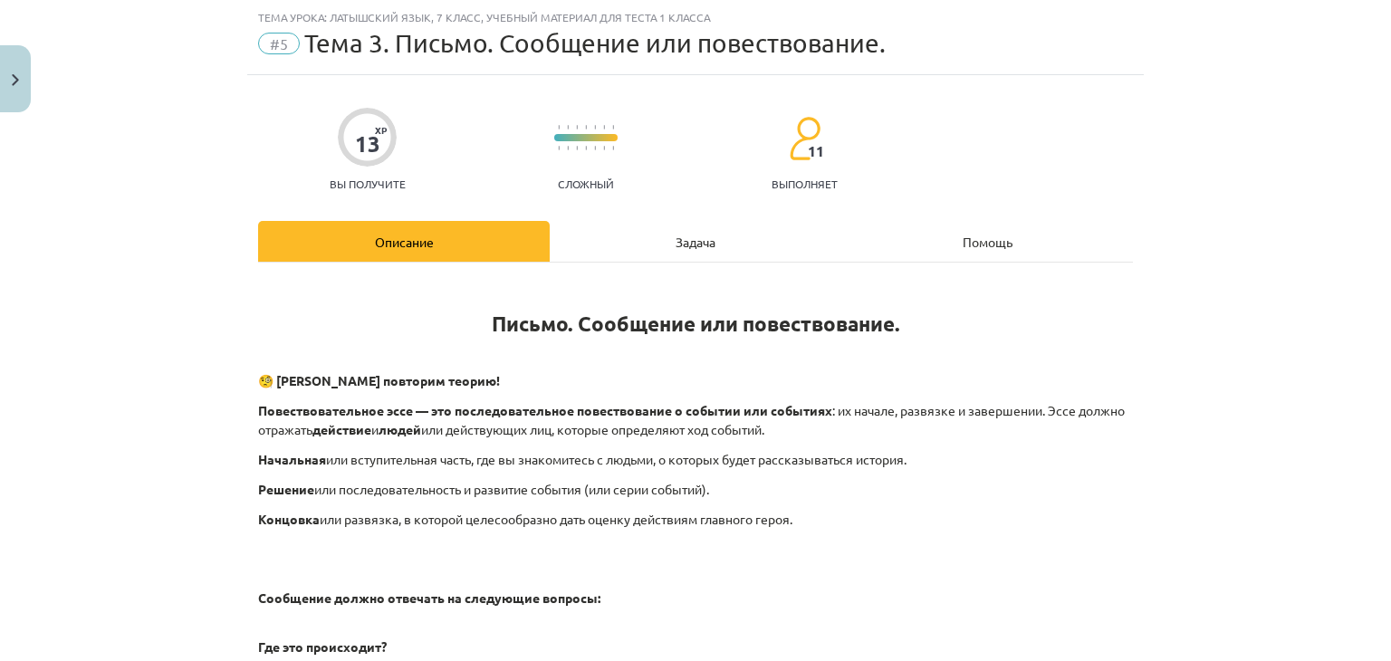
click at [719, 258] on div "Задача" at bounding box center [696, 241] width 292 height 41
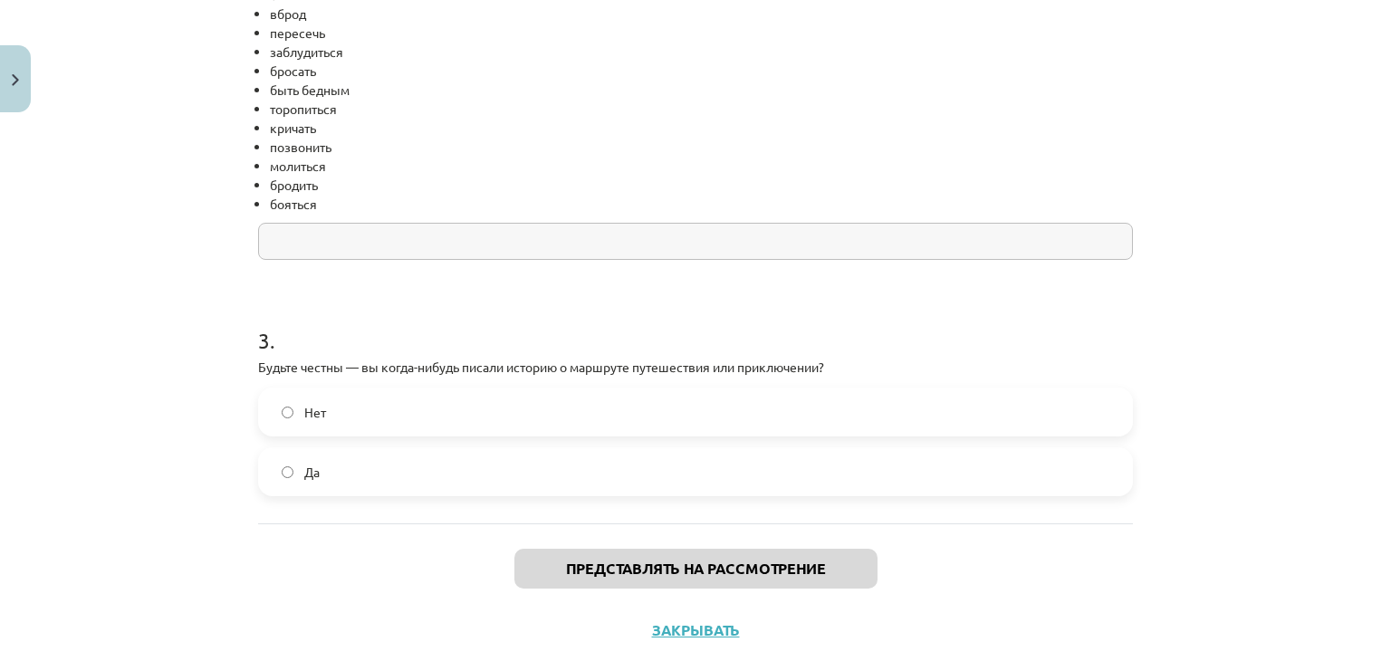
scroll to position [913, 0]
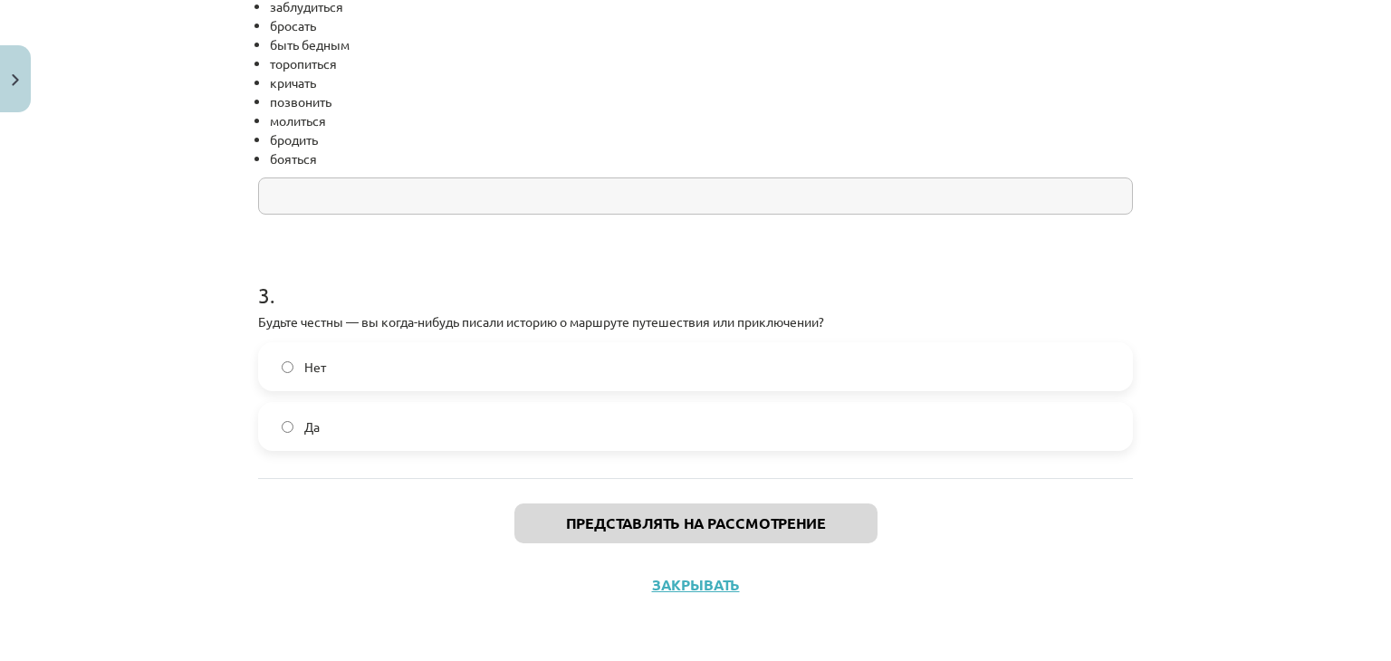
drag, startPoint x: 351, startPoint y: 432, endPoint x: 369, endPoint y: 490, distance: 60.7
click at [351, 436] on label "Да" at bounding box center [695, 426] width 871 height 45
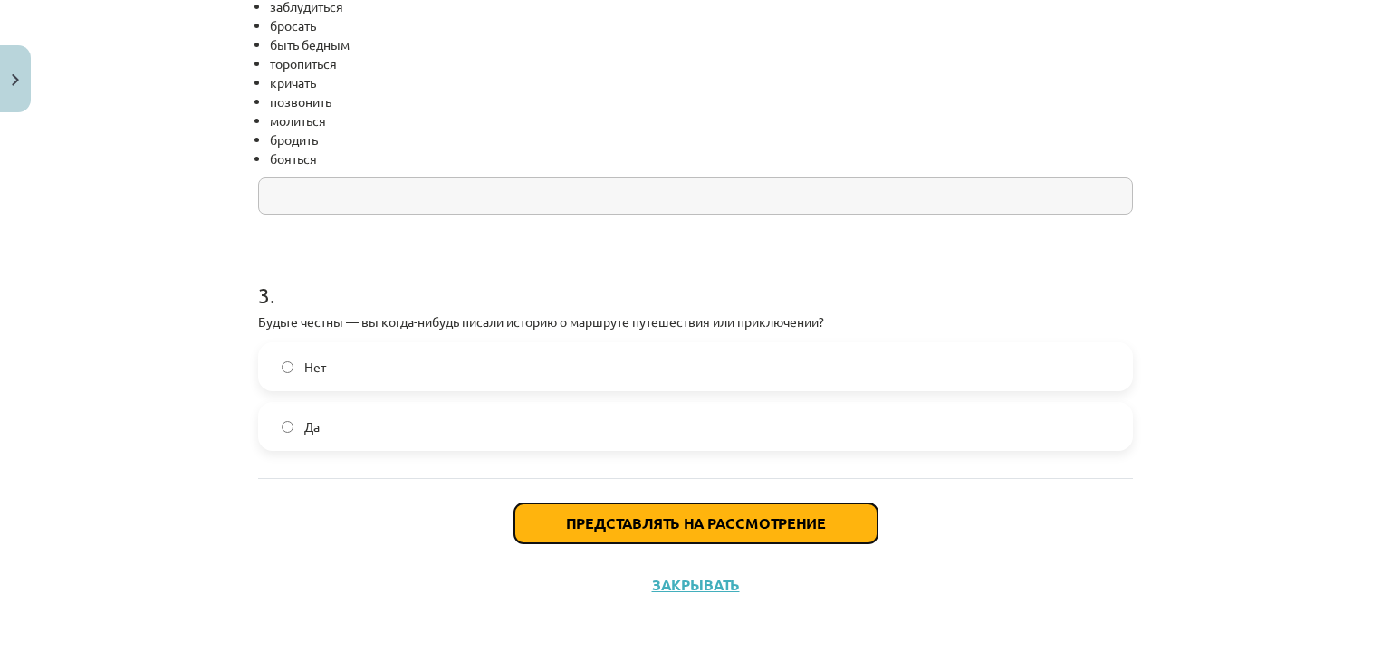
click at [535, 511] on button "Представлять на рассмотрение" at bounding box center [695, 523] width 363 height 40
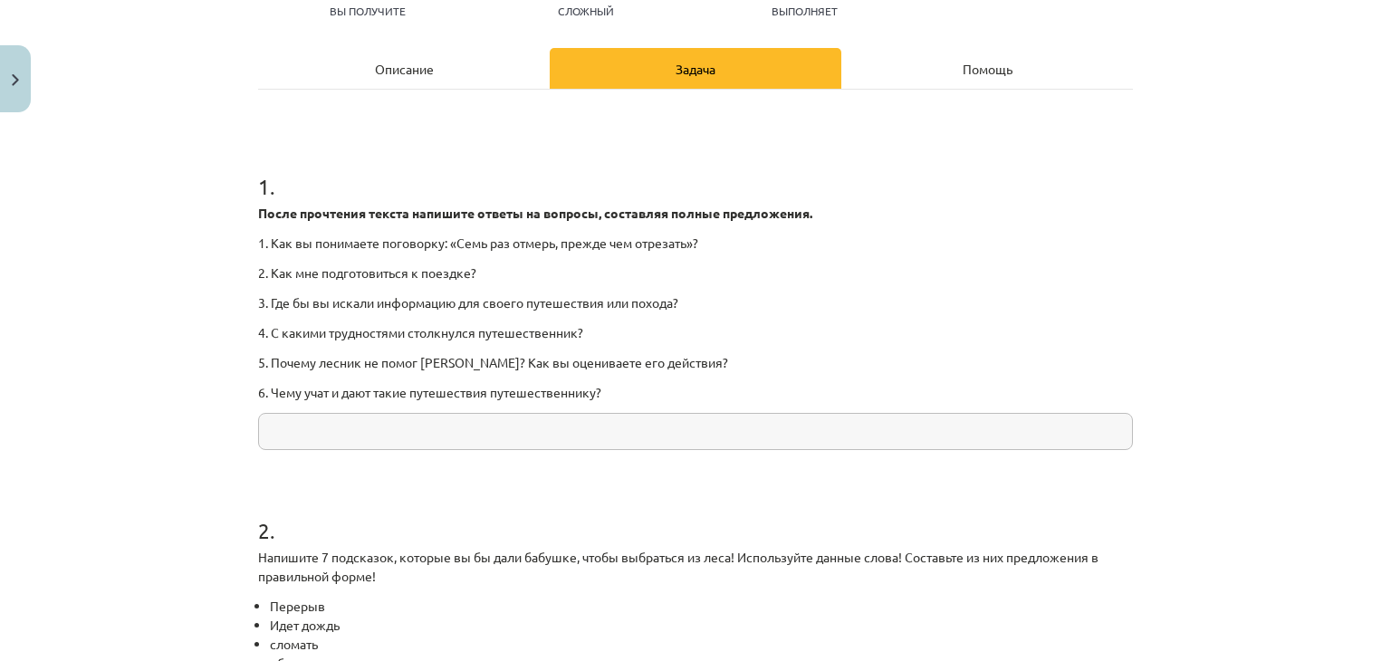
scroll to position [98, 0]
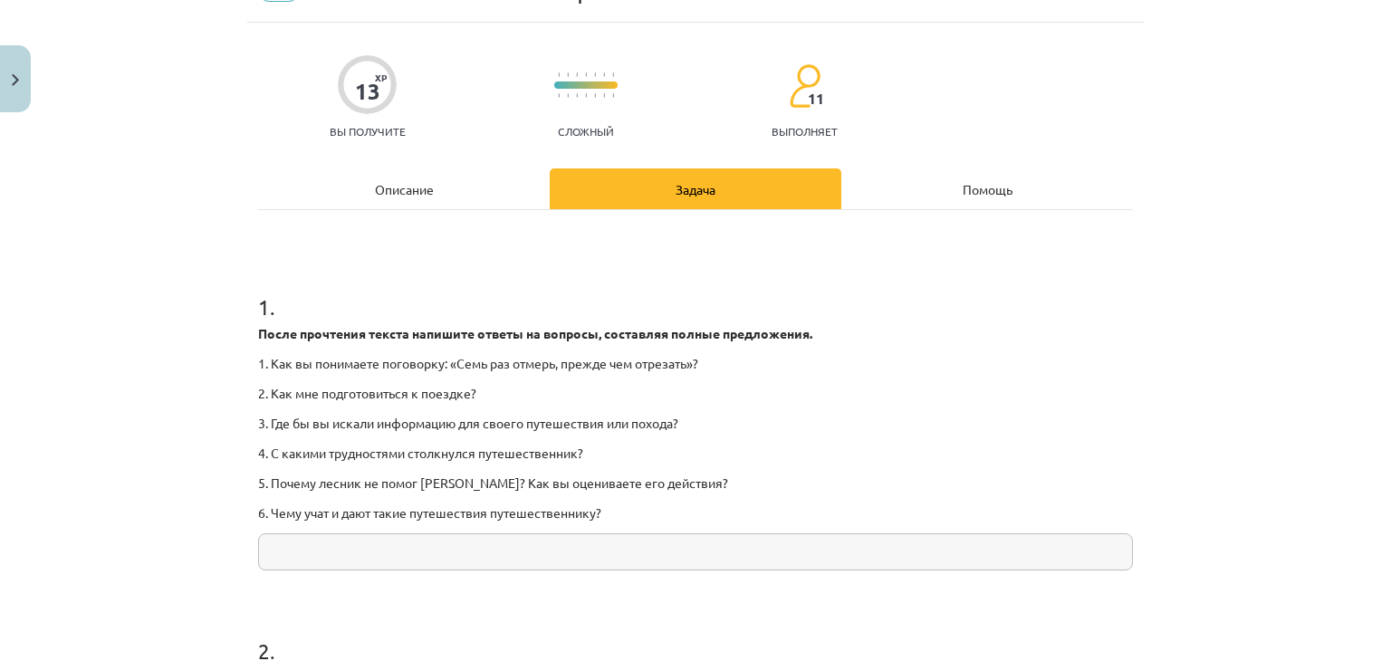
drag, startPoint x: 551, startPoint y: 519, endPoint x: 518, endPoint y: 654, distance: 138.8
click at [551, 522] on p "6. Чему учат и дают такие путешествия путешественнику?" at bounding box center [695, 512] width 875 height 19
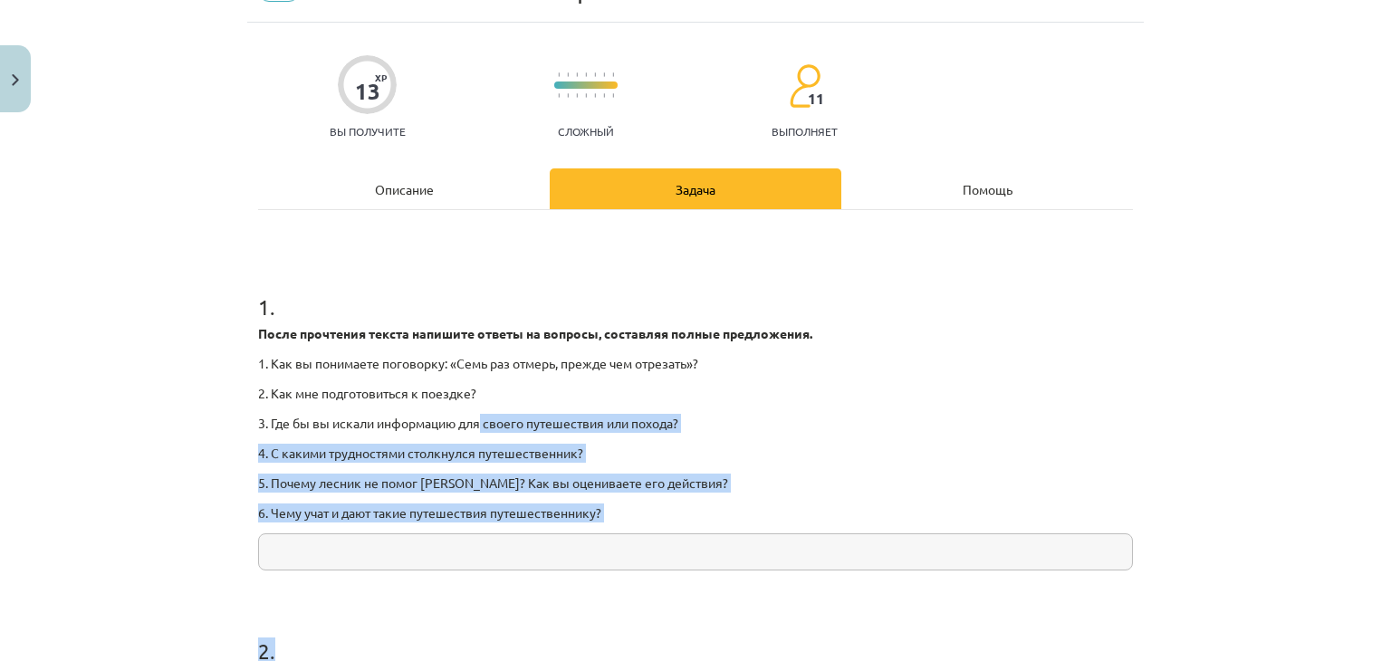
drag, startPoint x: 480, startPoint y: 410, endPoint x: 496, endPoint y: 636, distance: 226.1
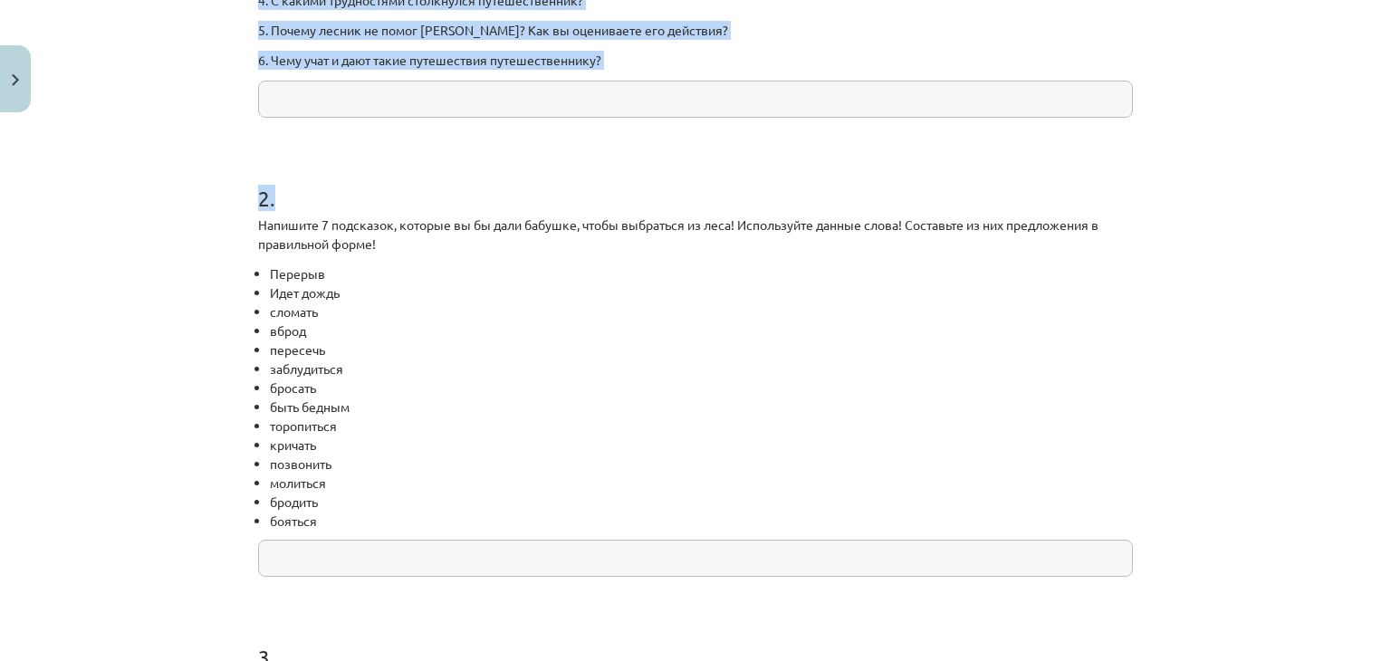
scroll to position [822, 0]
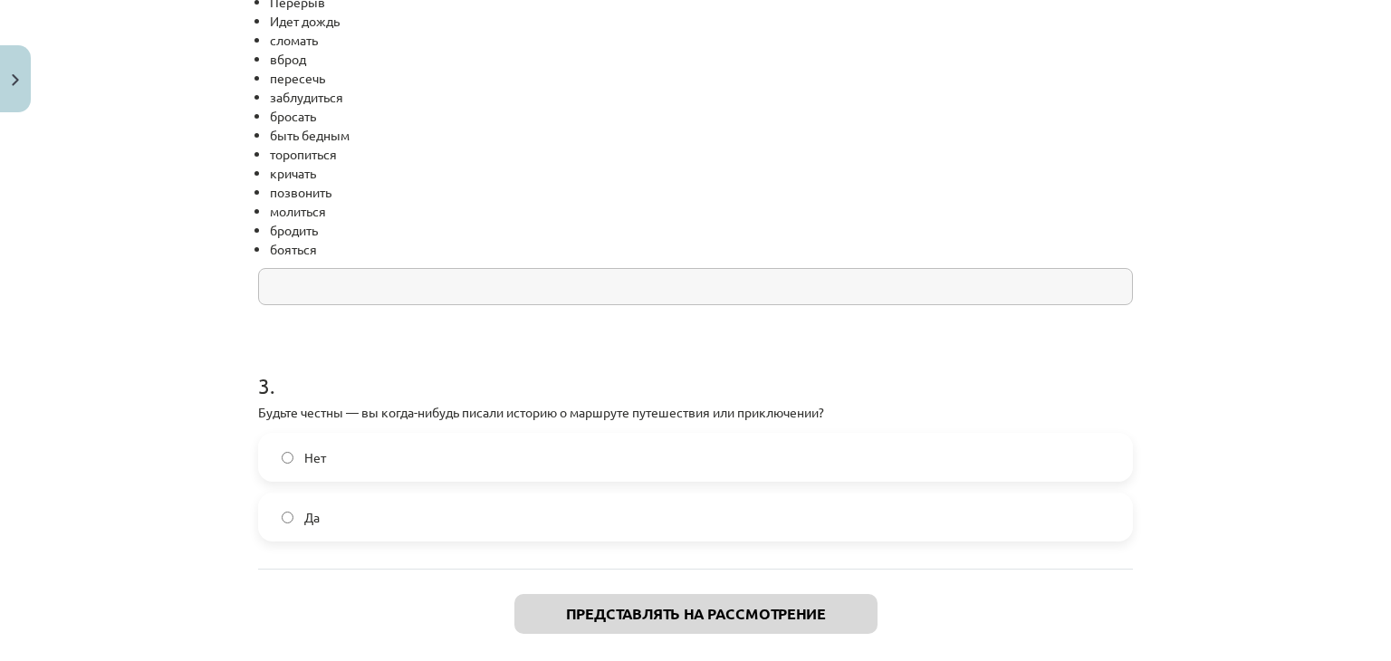
click at [1156, 452] on div "Тема урока: латышский язык, 7 класс, учебный материал для теста 1 класса #5 Тем…" at bounding box center [695, 330] width 1391 height 661
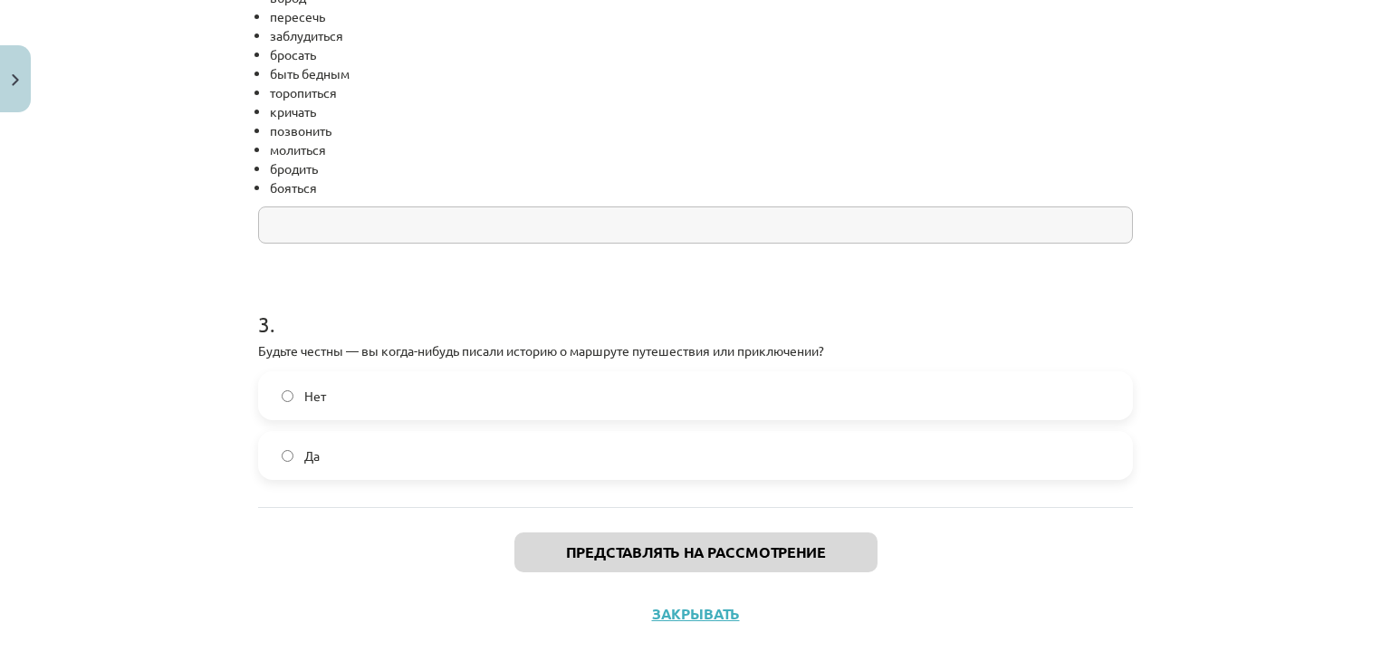
scroll to position [913, 0]
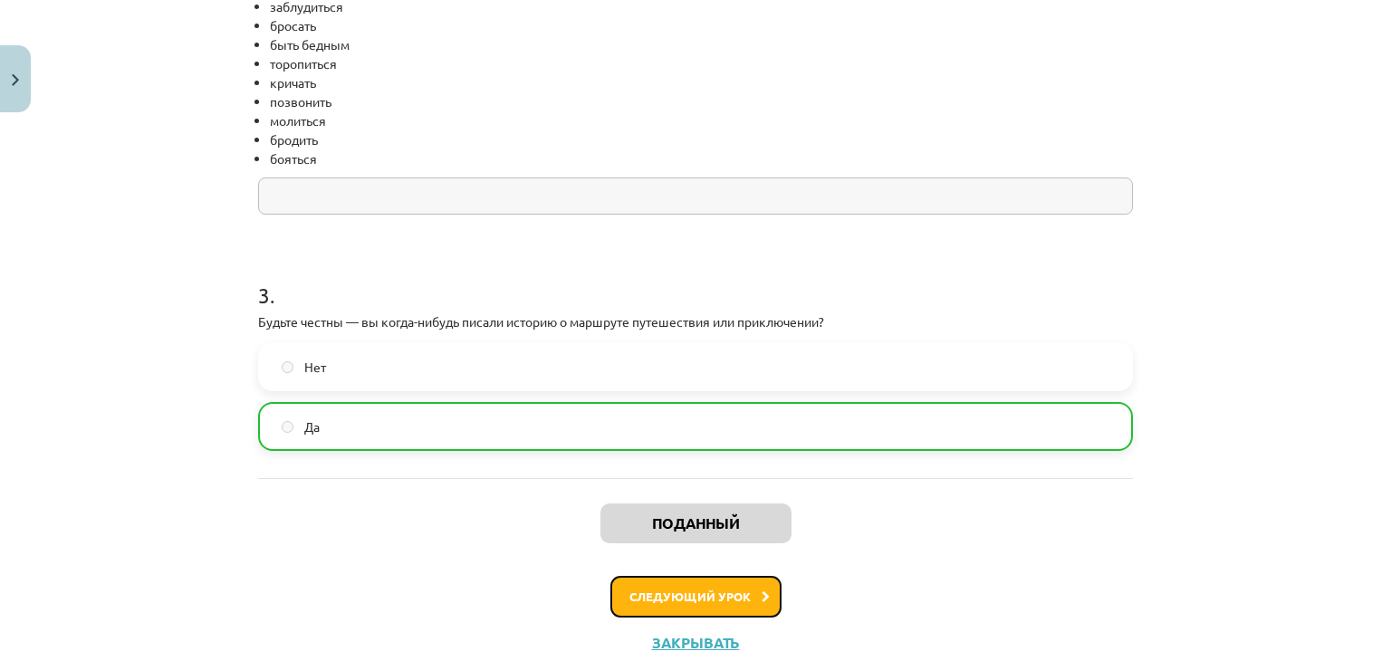
click at [637, 586] on button "Следующий урок" at bounding box center [695, 597] width 171 height 42
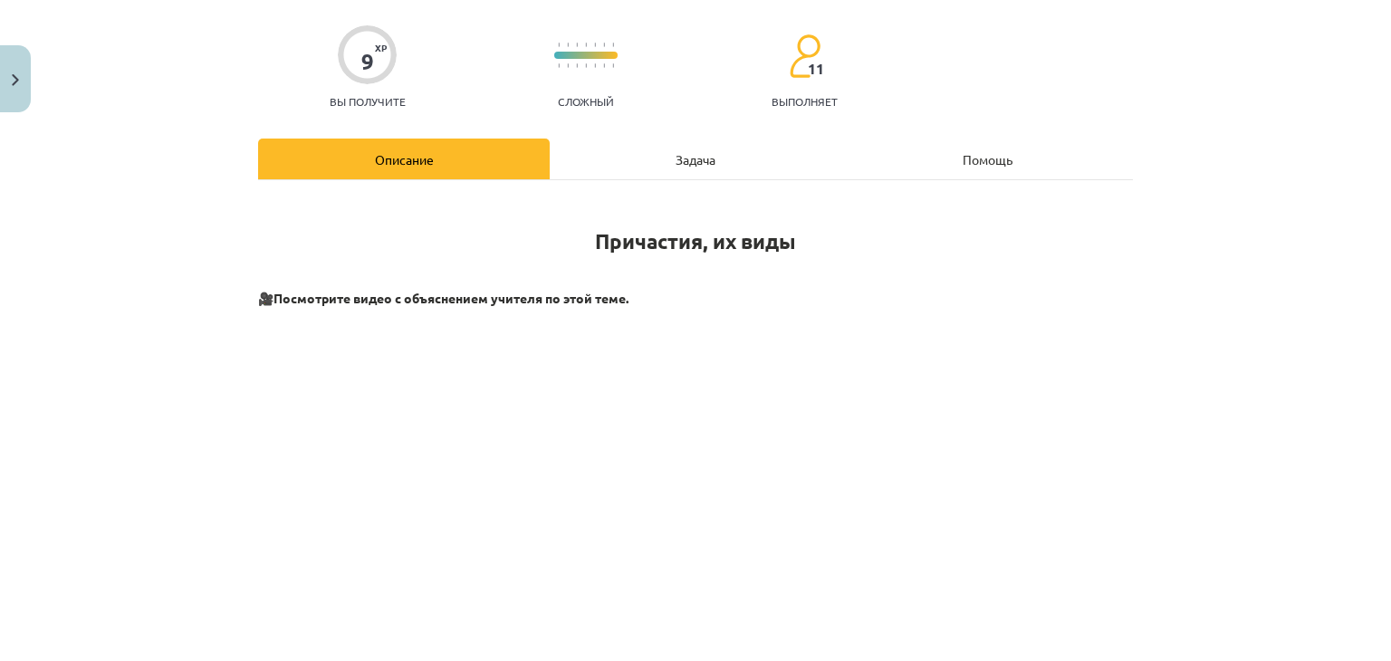
scroll to position [0, 0]
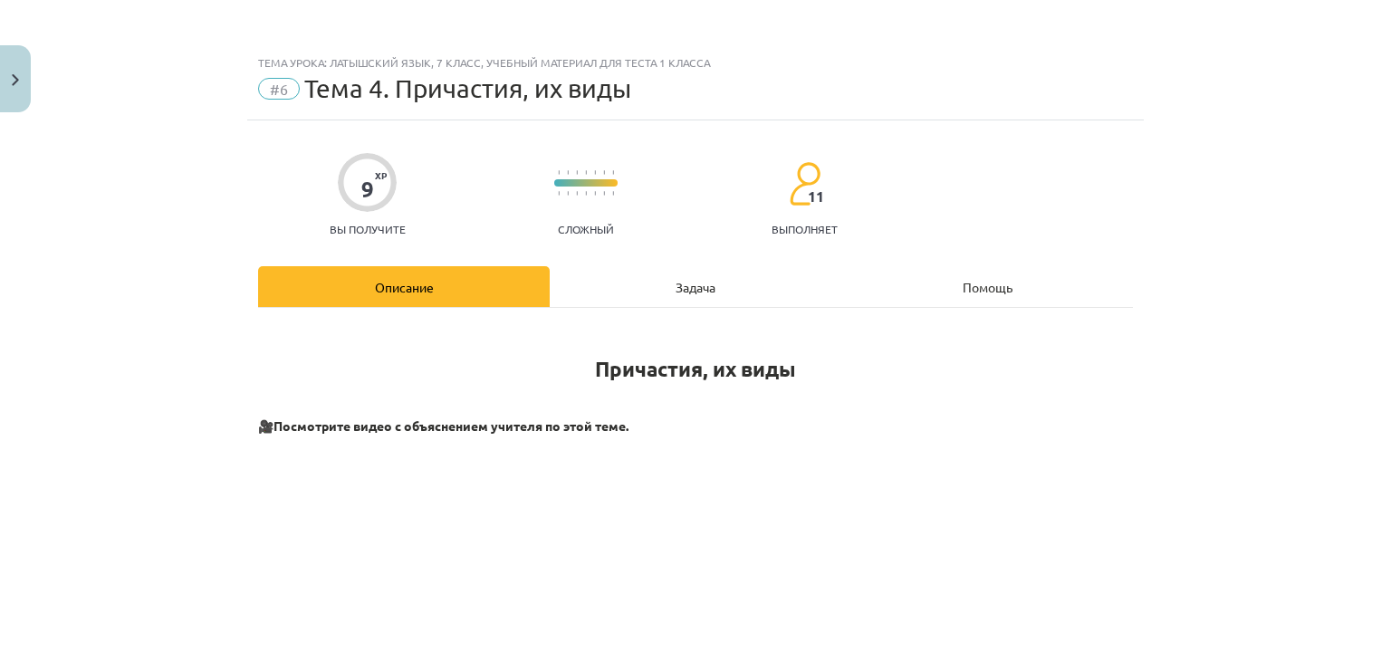
click at [698, 302] on div "Задача" at bounding box center [696, 286] width 292 height 41
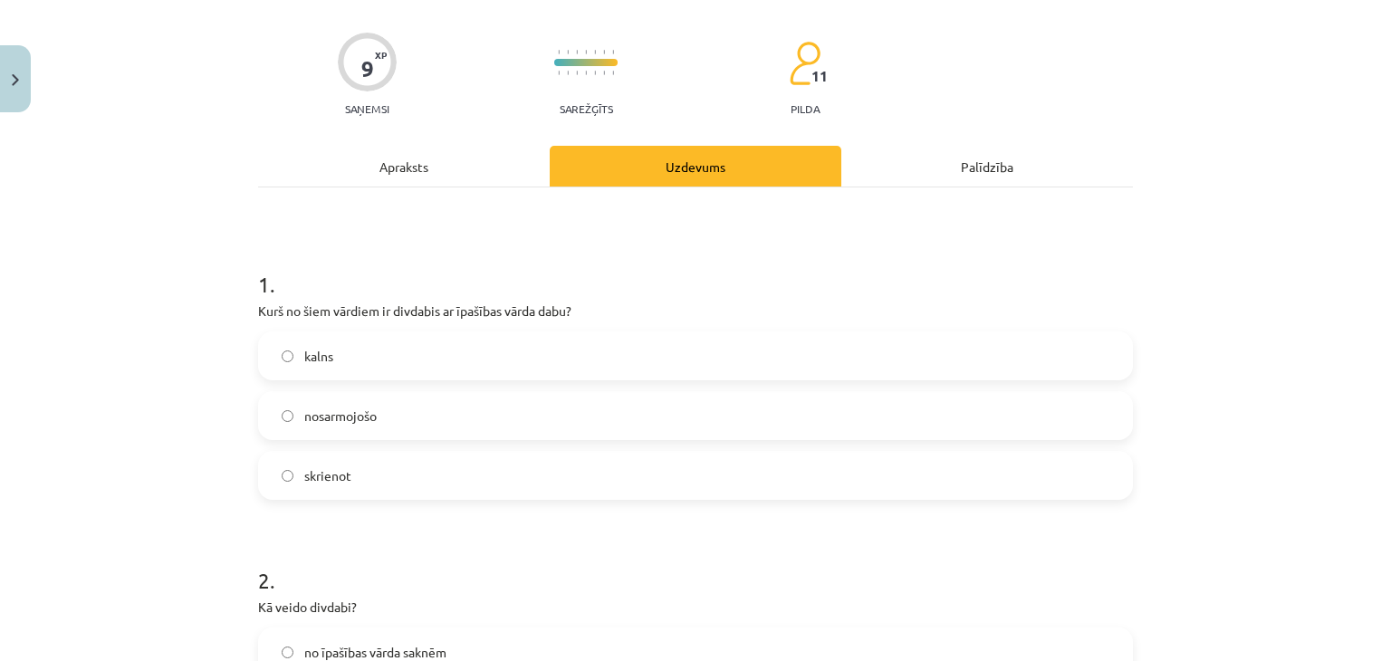
scroll to position [272, 0]
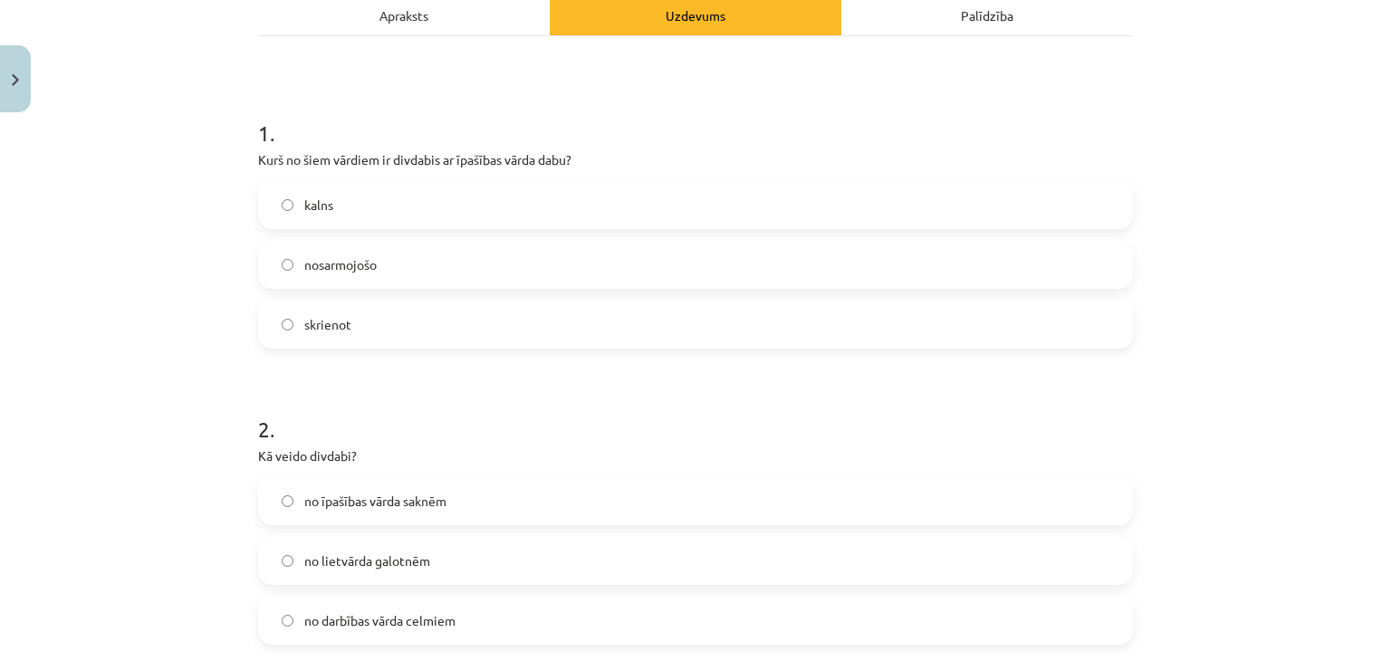
click at [360, 270] on span "nosarmojošo" at bounding box center [340, 264] width 72 height 19
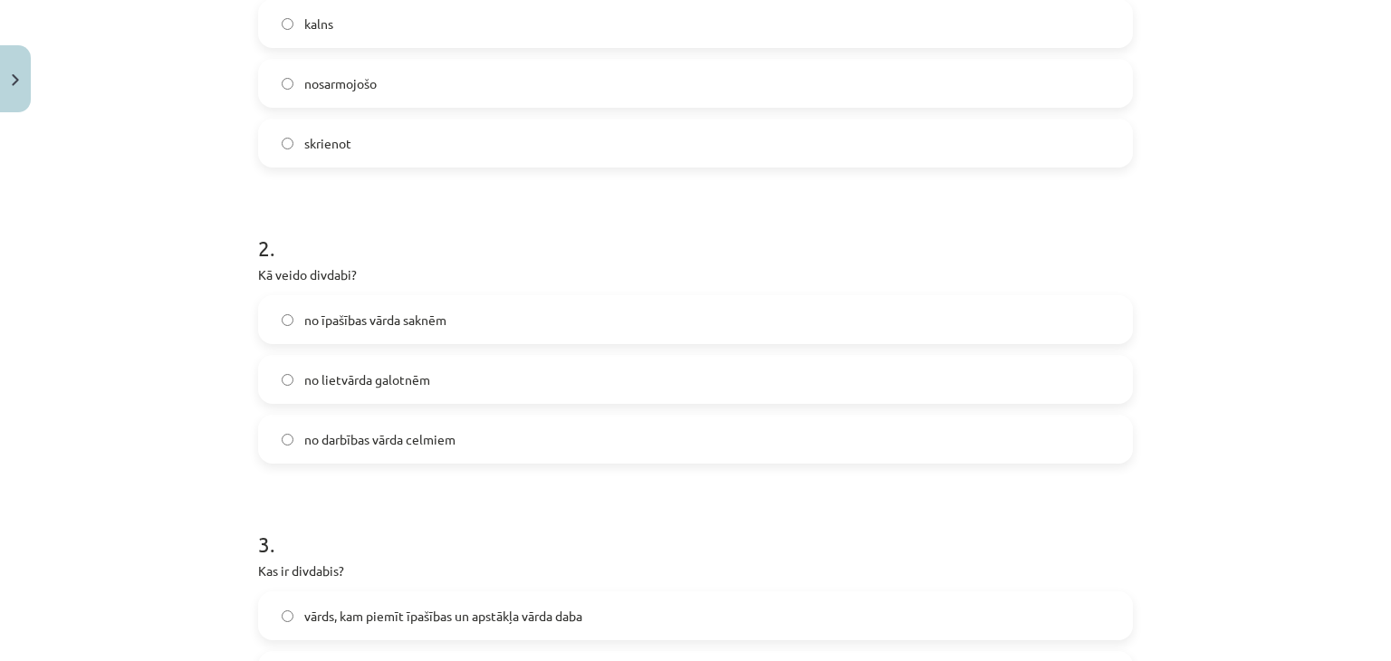
scroll to position [543, 0]
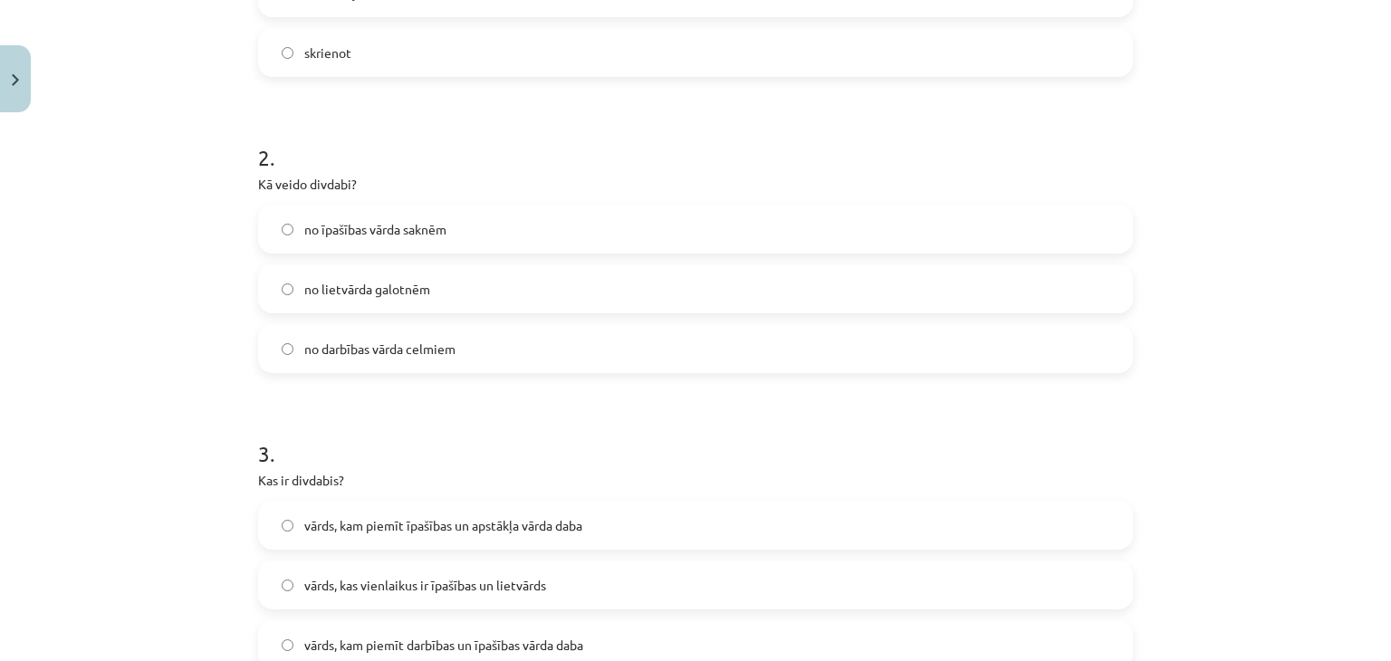
click at [550, 345] on label "no darbības vārda celmiem" at bounding box center [695, 348] width 871 height 45
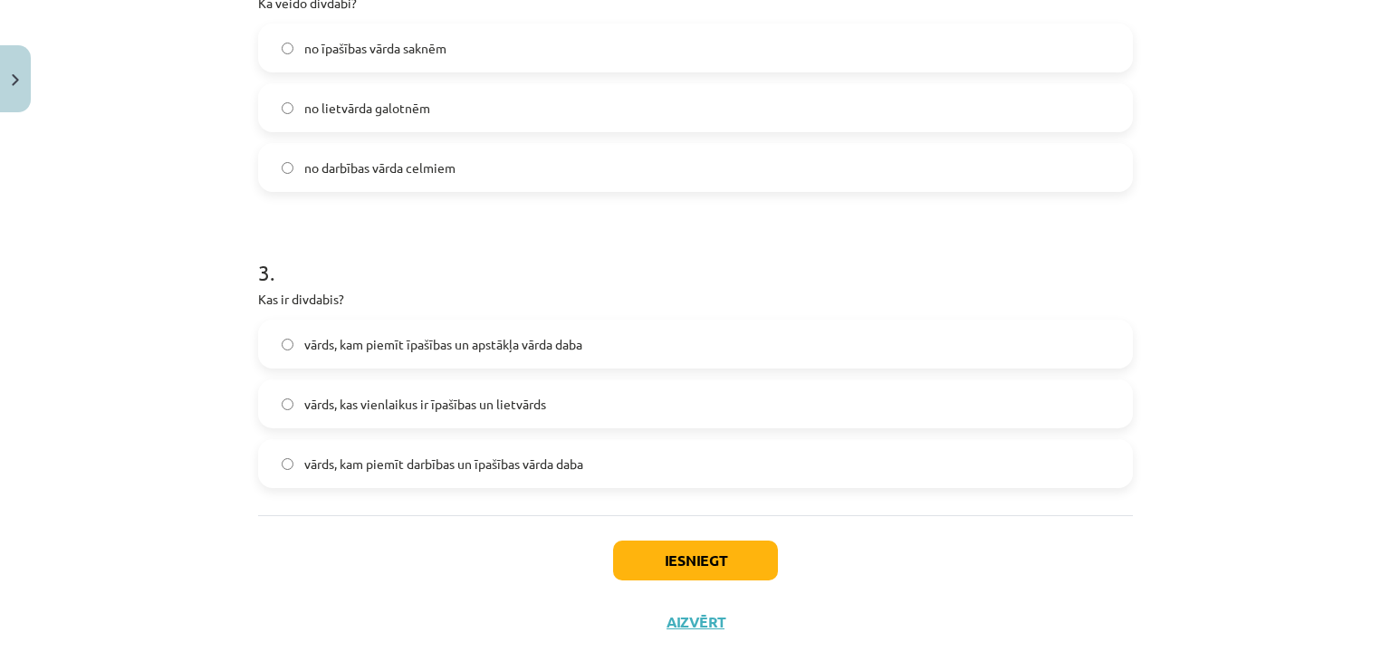
scroll to position [761, 0]
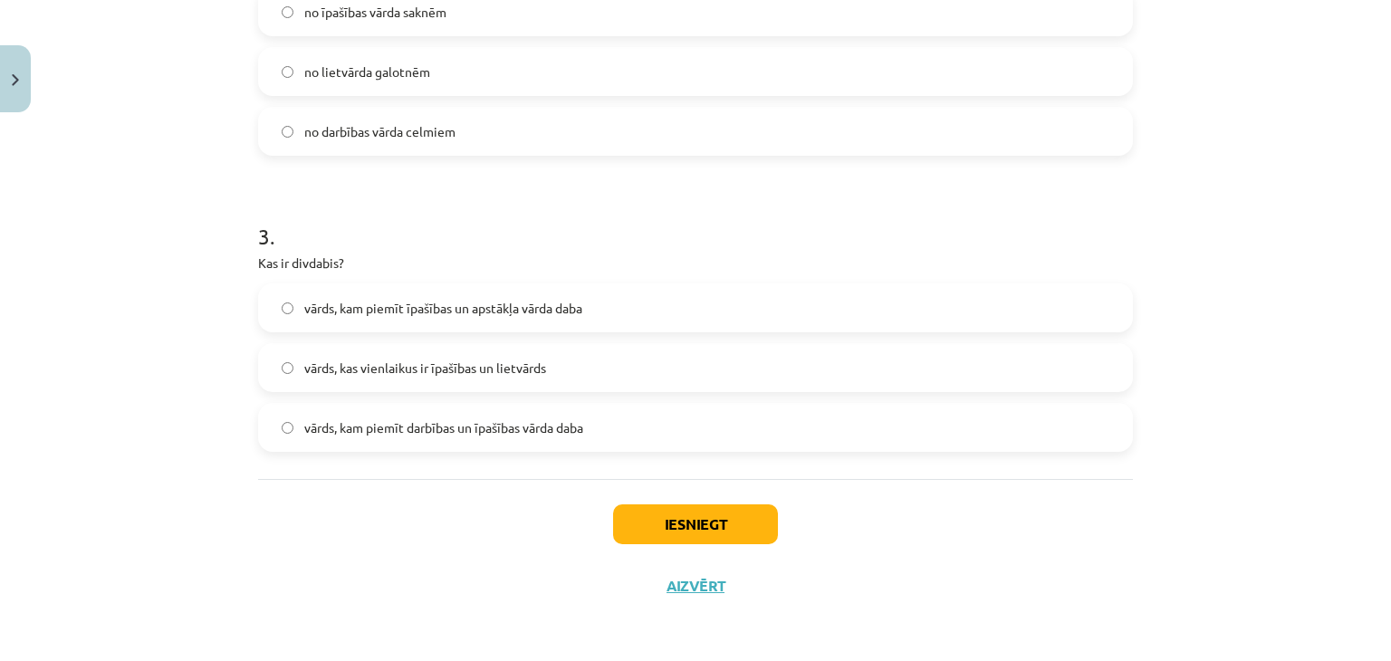
drag, startPoint x: 1390, startPoint y: 0, endPoint x: 1010, endPoint y: 267, distance: 464.8
click at [1010, 267] on p "Kas ir divdabis?" at bounding box center [695, 263] width 875 height 19
click at [646, 431] on label "vārds, kam piemīt darbības un īpašības vārda daba" at bounding box center [695, 427] width 871 height 45
click at [681, 512] on button "Iesniegt" at bounding box center [695, 524] width 165 height 40
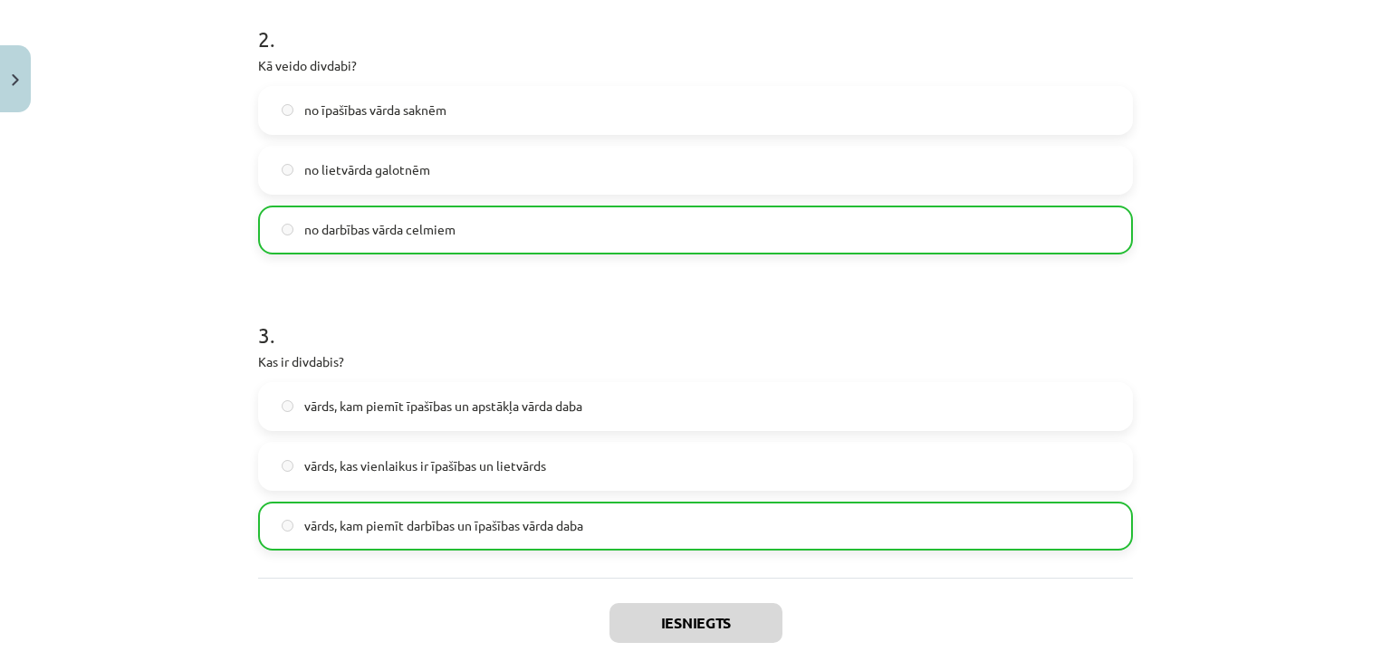
scroll to position [851, 0]
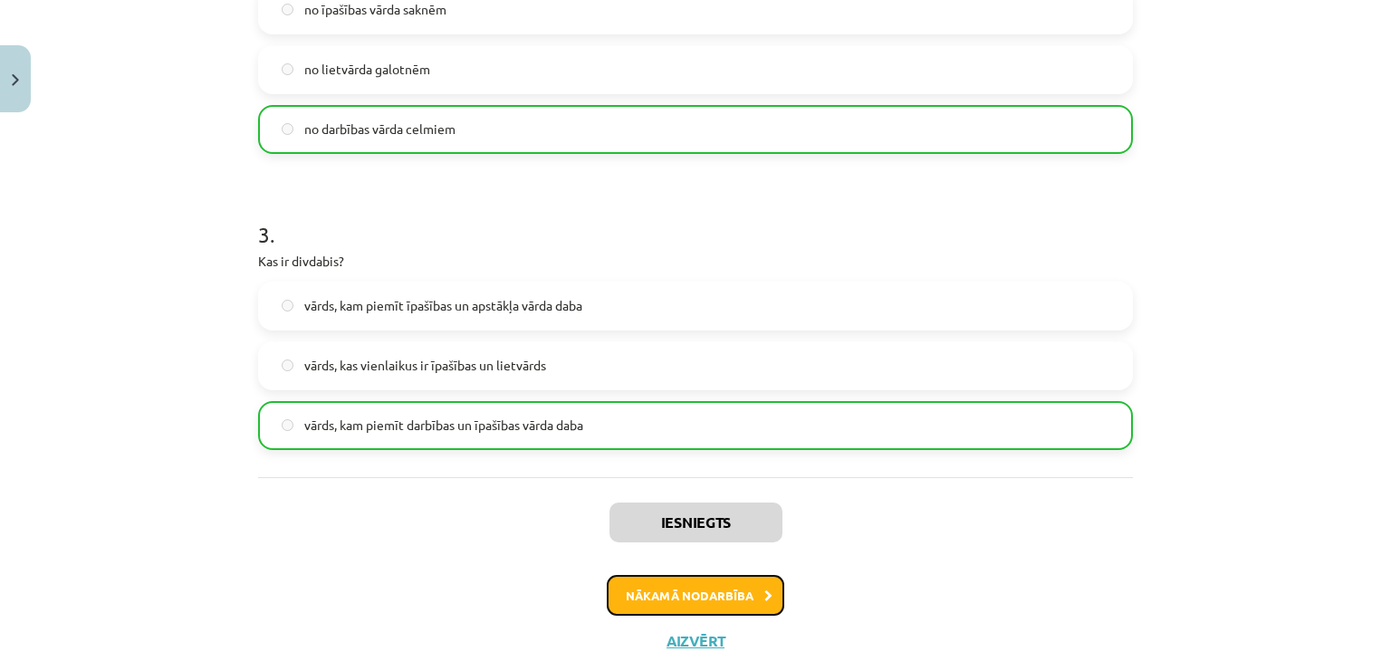
click at [674, 590] on button "Nākamā nodarbība" at bounding box center [695, 596] width 177 height 42
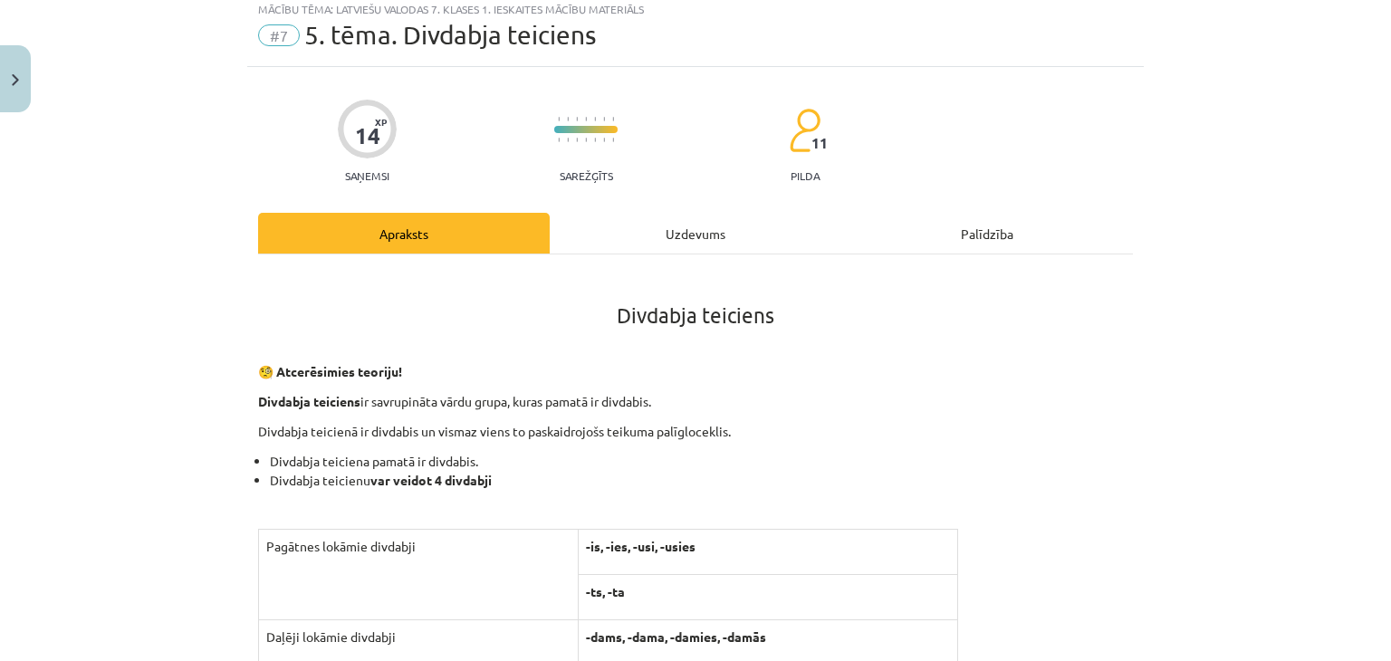
scroll to position [0, 0]
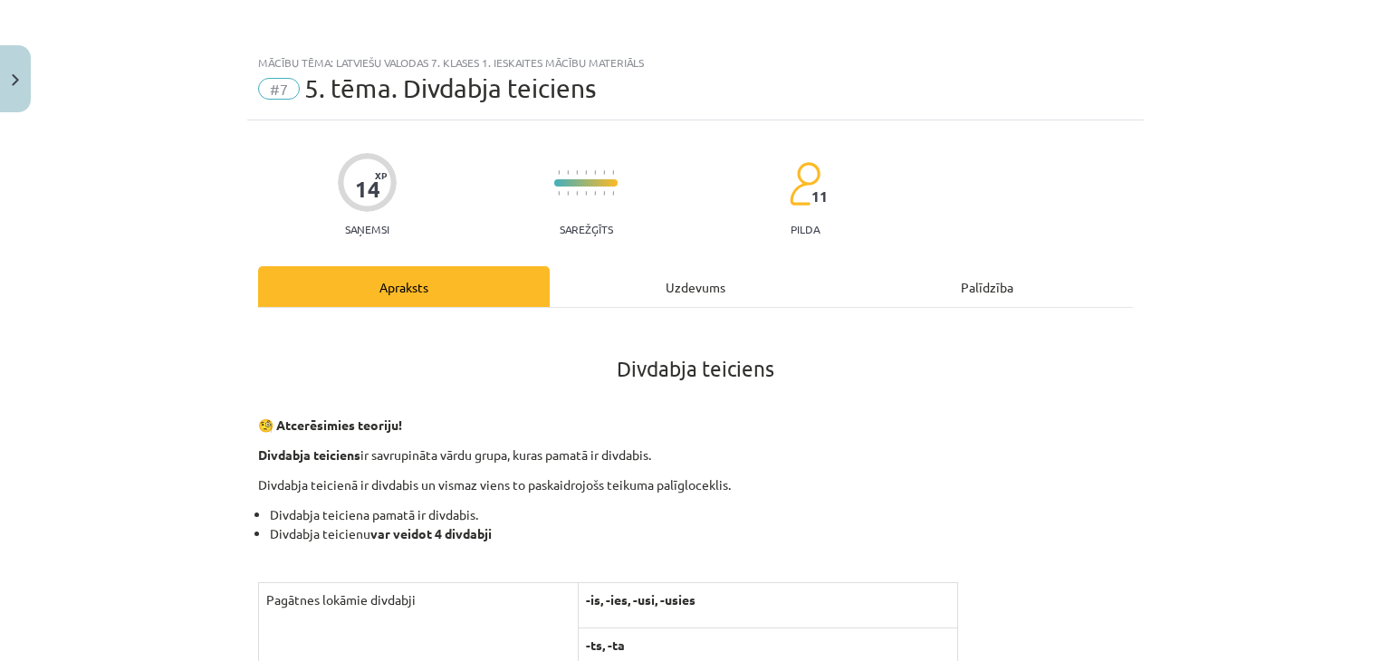
click at [743, 276] on div "Uzdevums" at bounding box center [696, 286] width 292 height 41
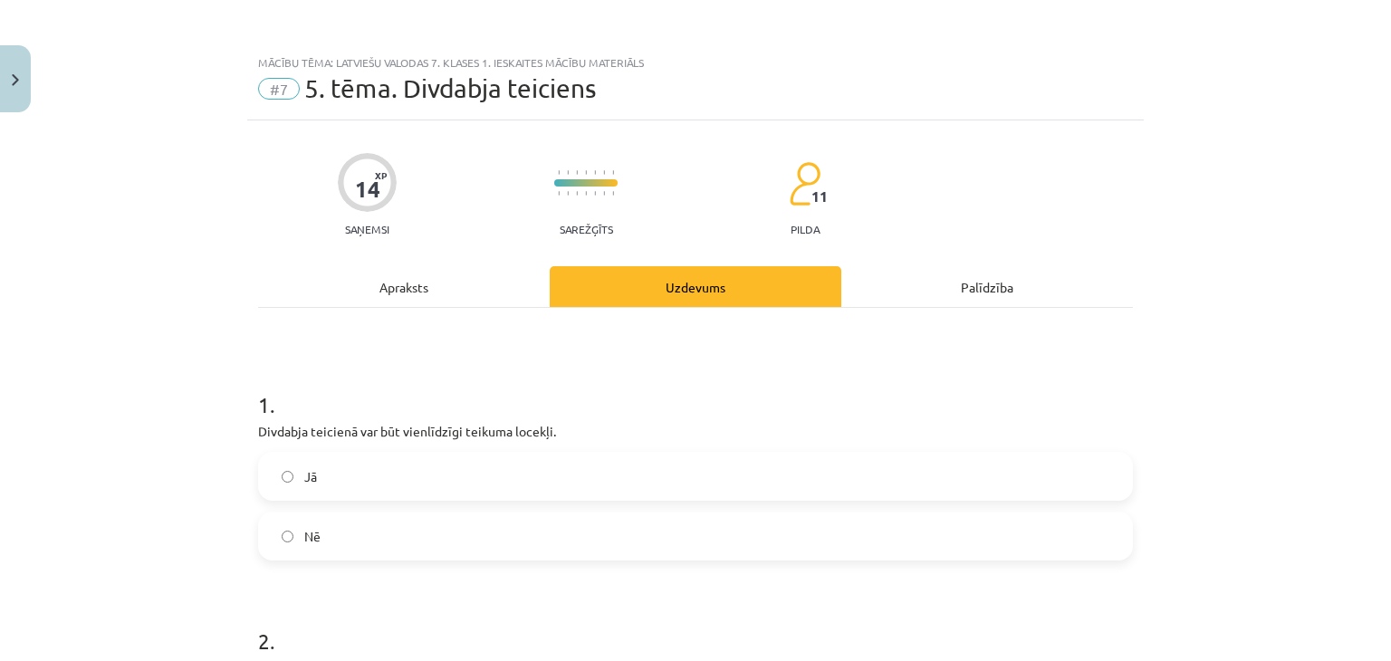
click at [618, 544] on label "Nē" at bounding box center [695, 535] width 871 height 45
click at [630, 515] on label "Nē" at bounding box center [695, 535] width 871 height 45
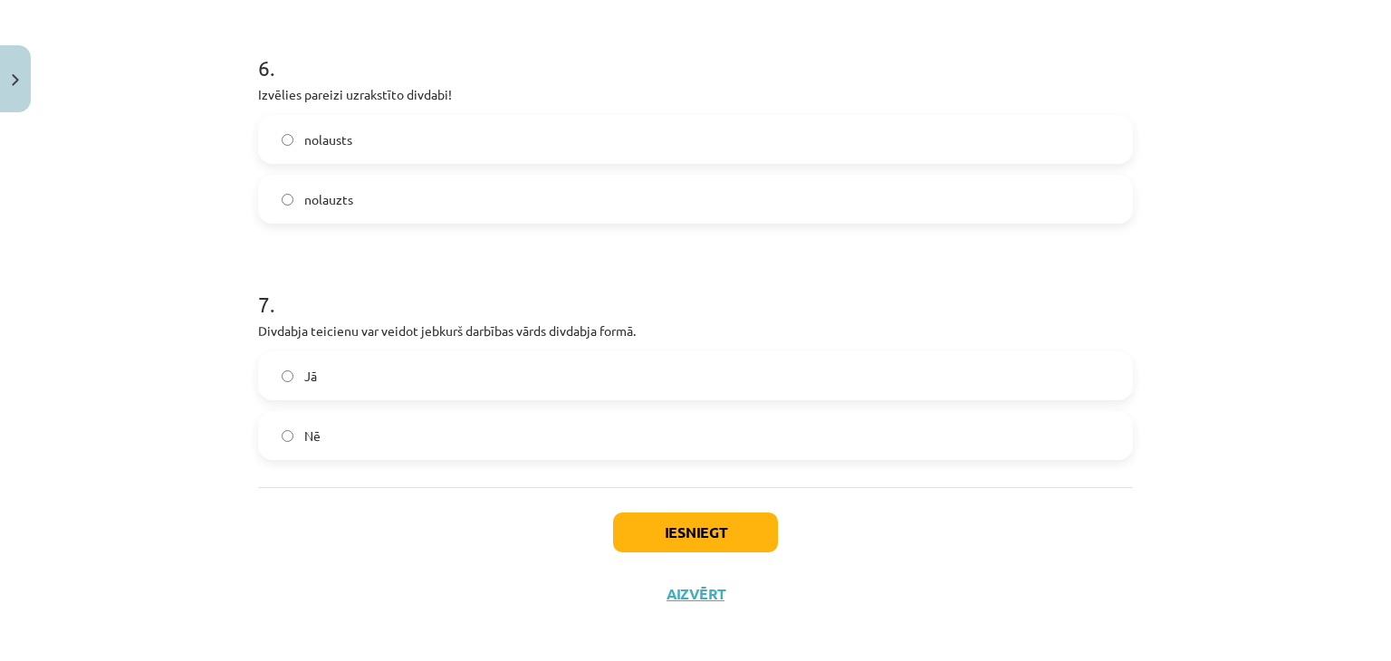
scroll to position [1528, 0]
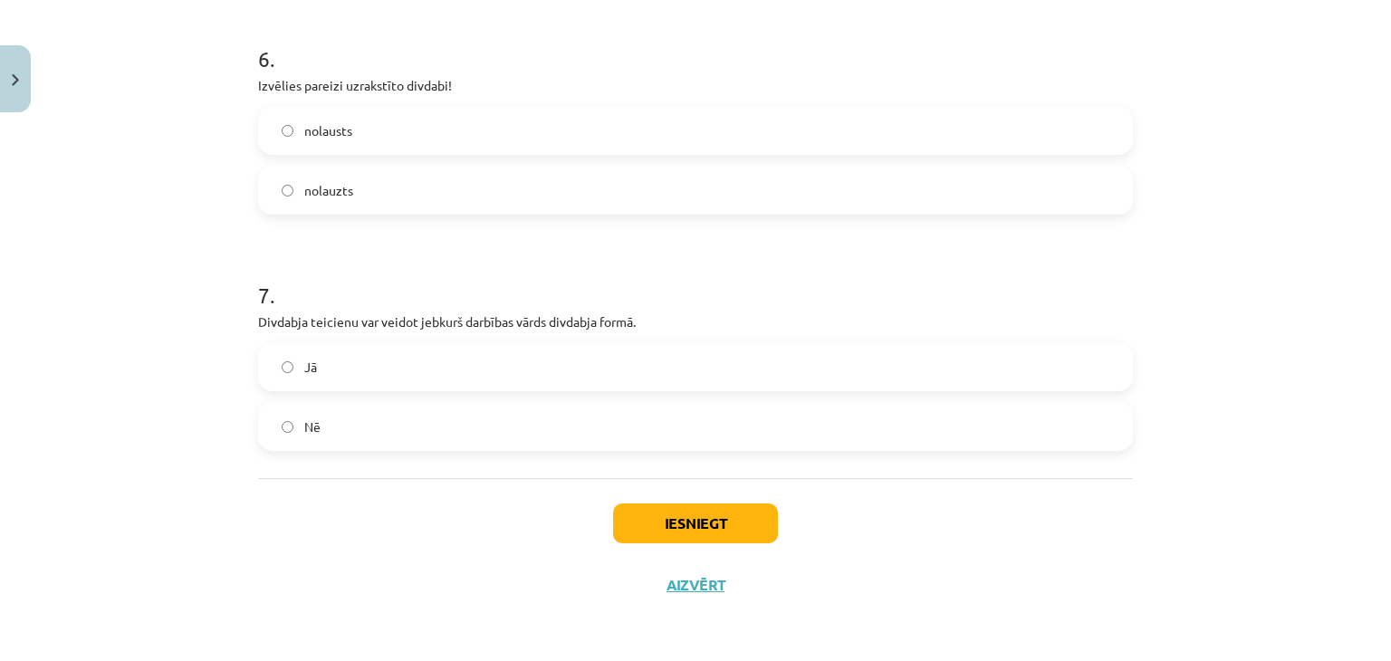
click at [268, 424] on label "Nē" at bounding box center [695, 426] width 871 height 45
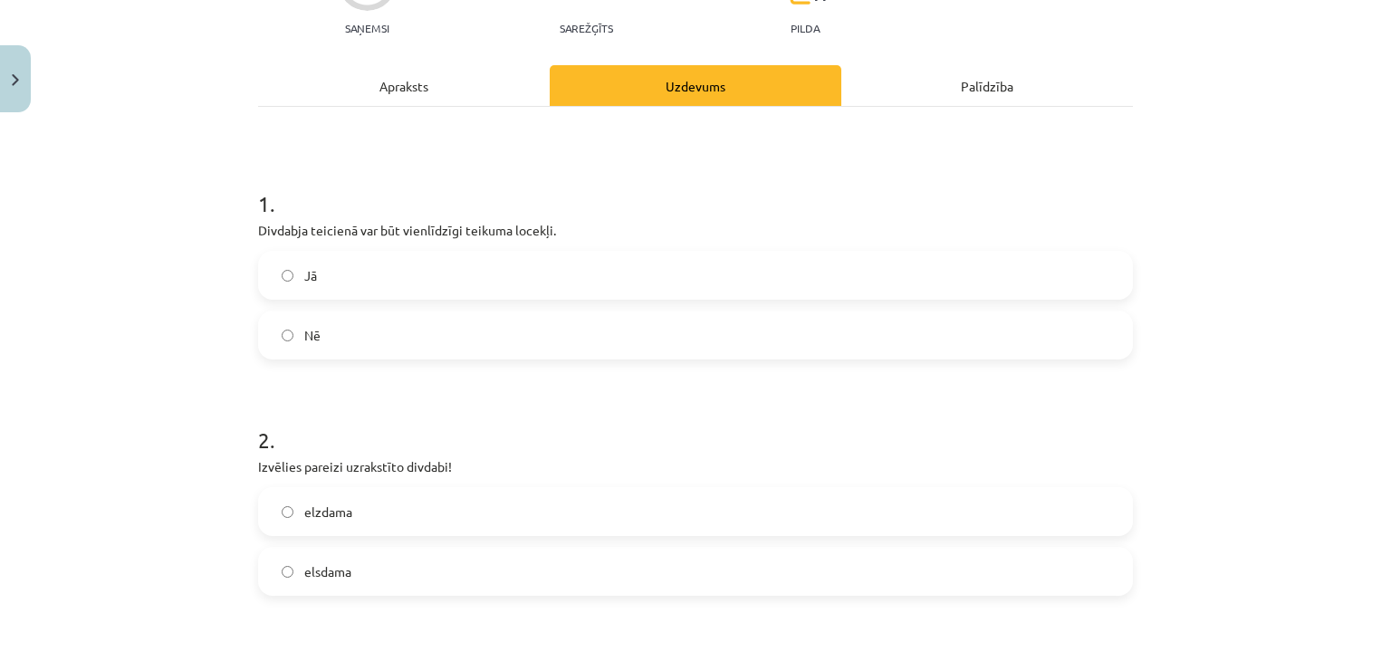
scroll to position [169, 0]
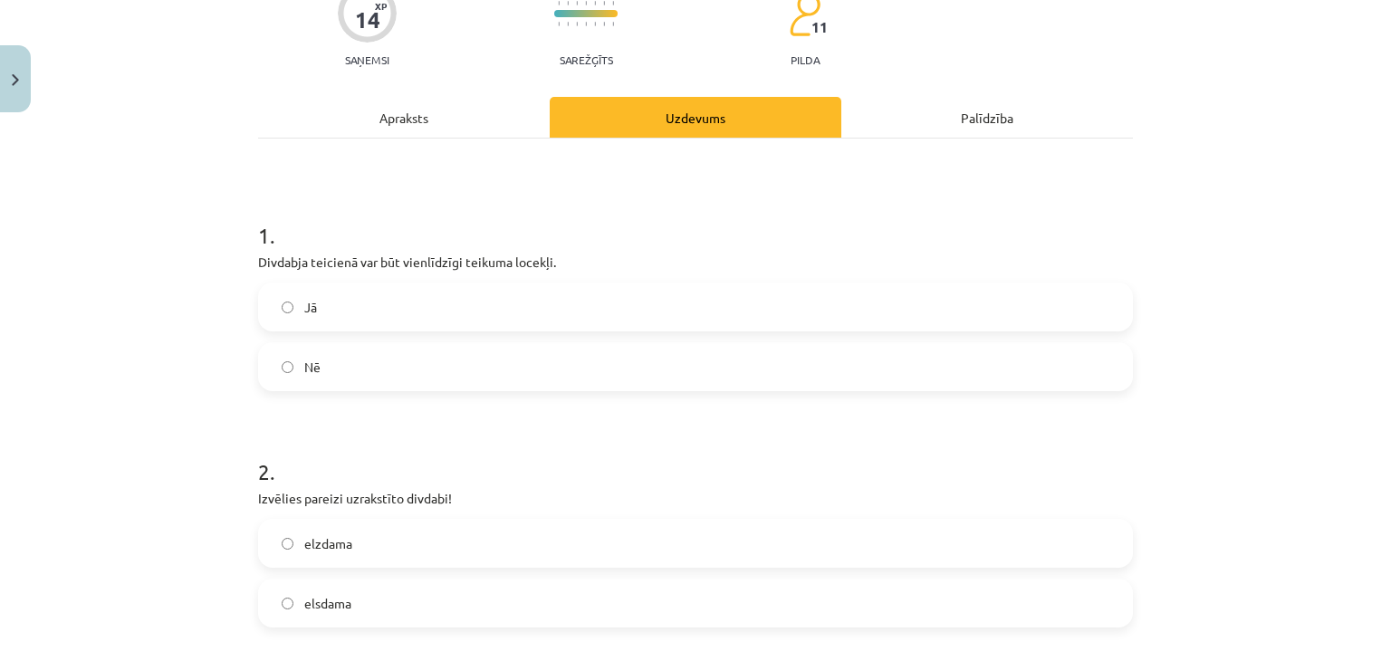
click at [344, 292] on label "Jā" at bounding box center [695, 306] width 871 height 45
click at [776, 366] on label "Nē" at bounding box center [695, 366] width 871 height 45
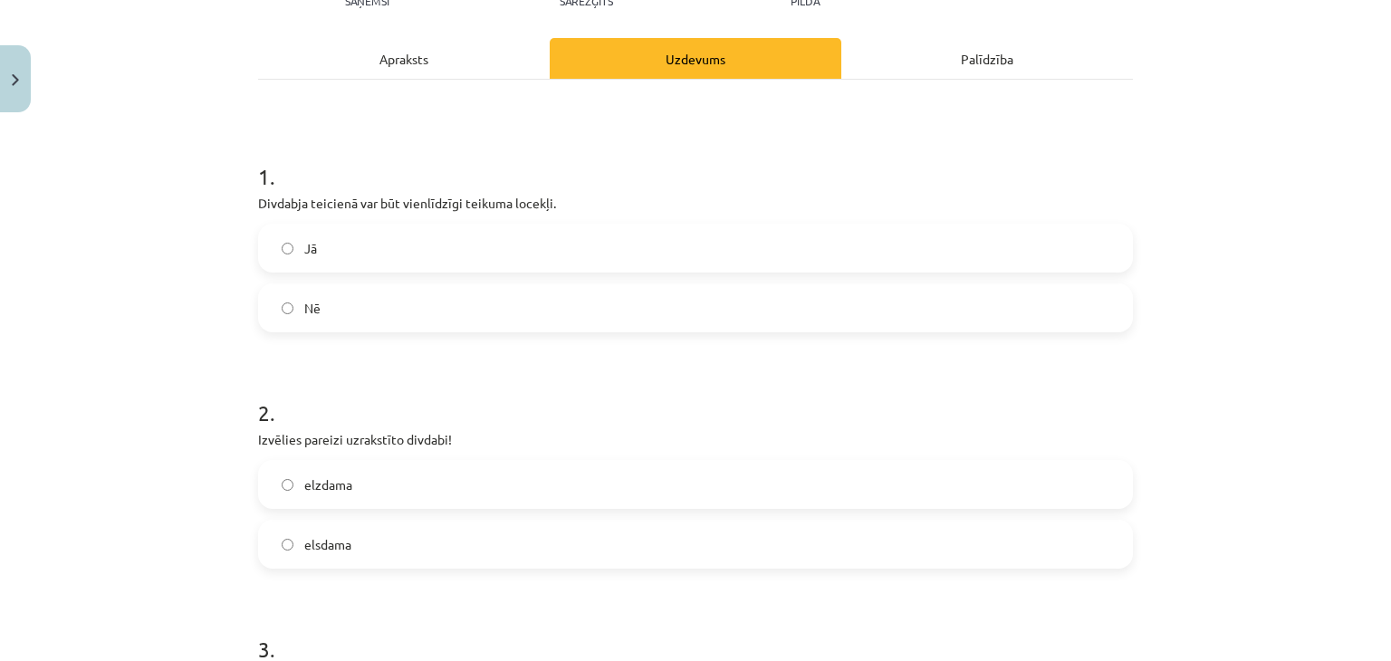
scroll to position [260, 0]
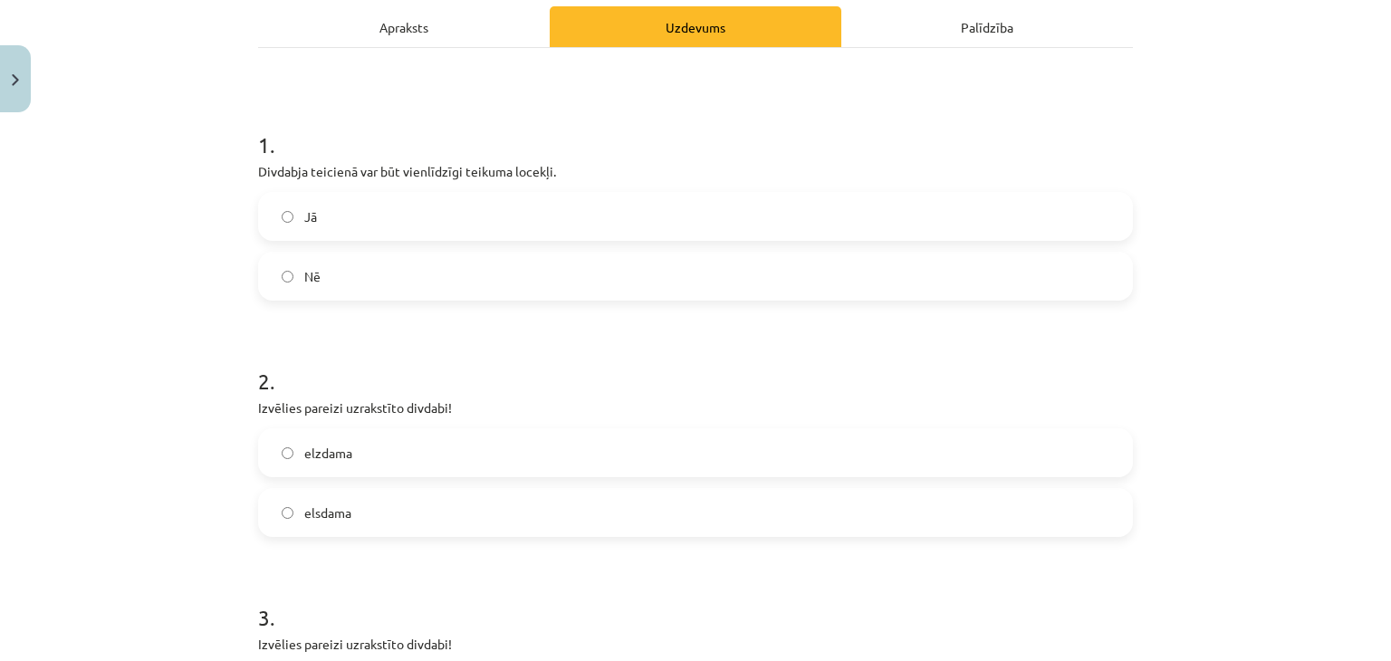
click at [537, 518] on label "elsdama" at bounding box center [695, 512] width 871 height 45
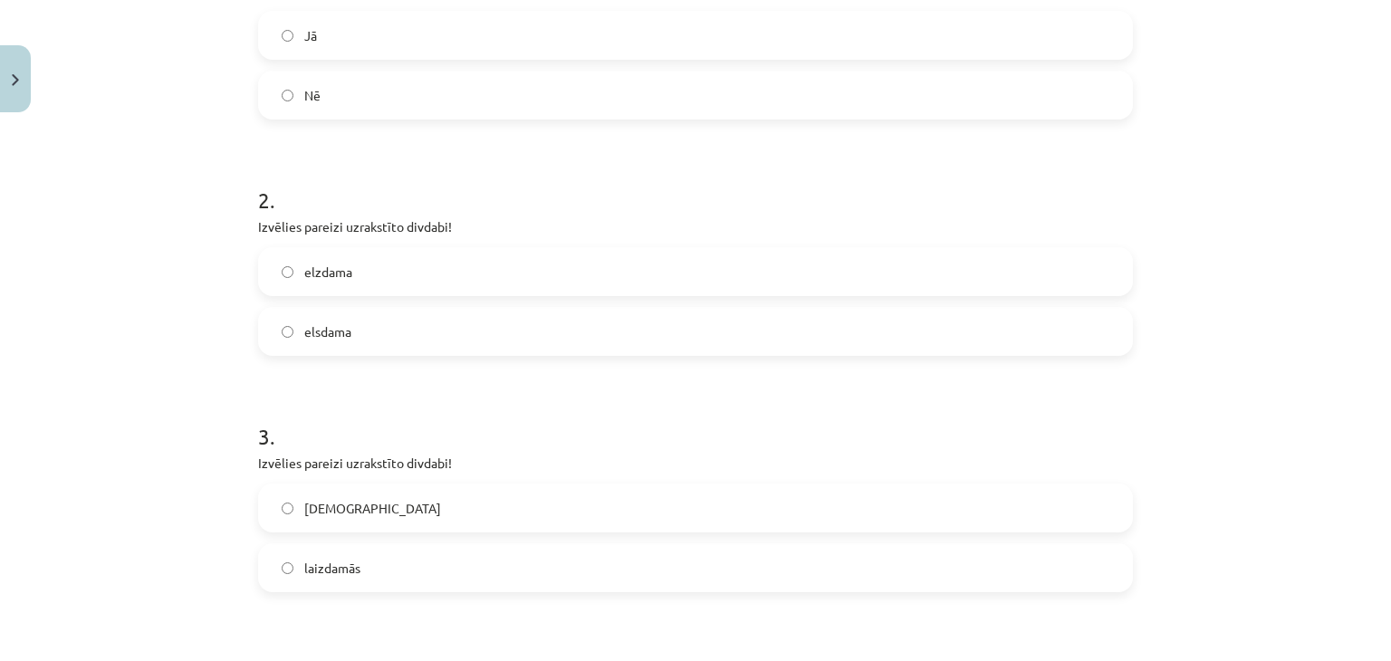
scroll to position [532, 0]
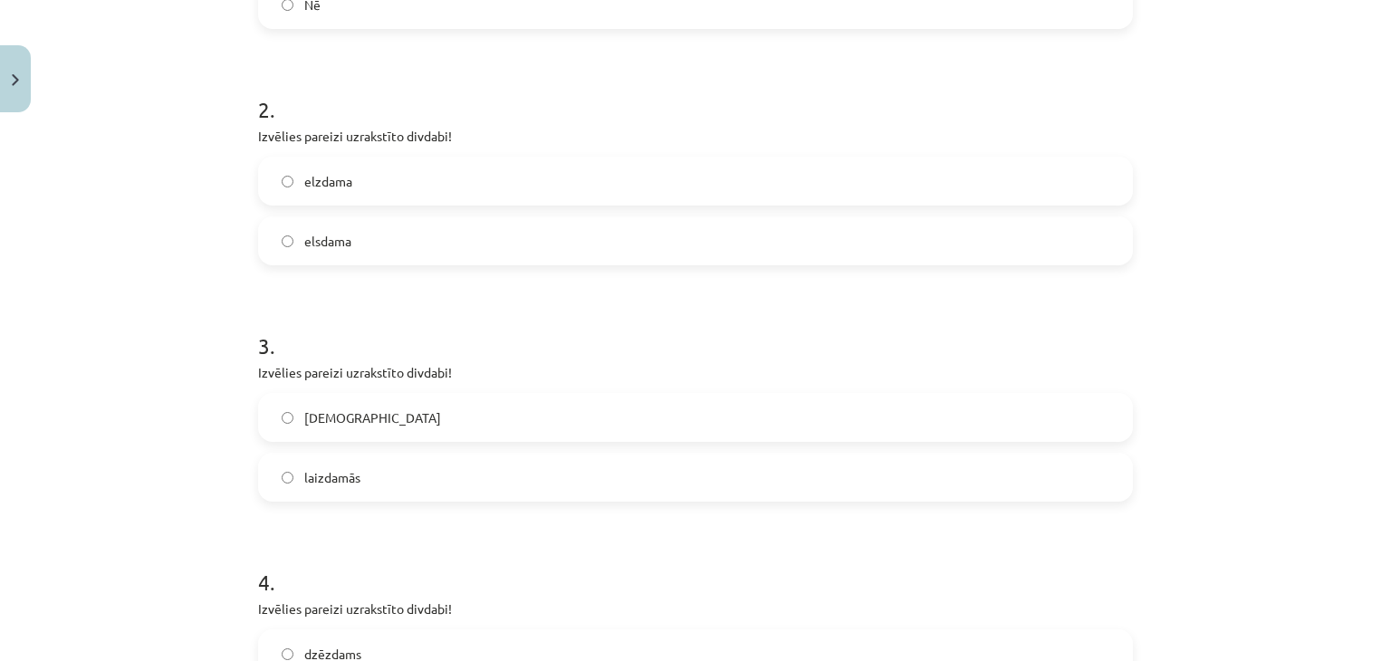
click at [359, 417] on label "[DEMOGRAPHIC_DATA]" at bounding box center [695, 417] width 871 height 45
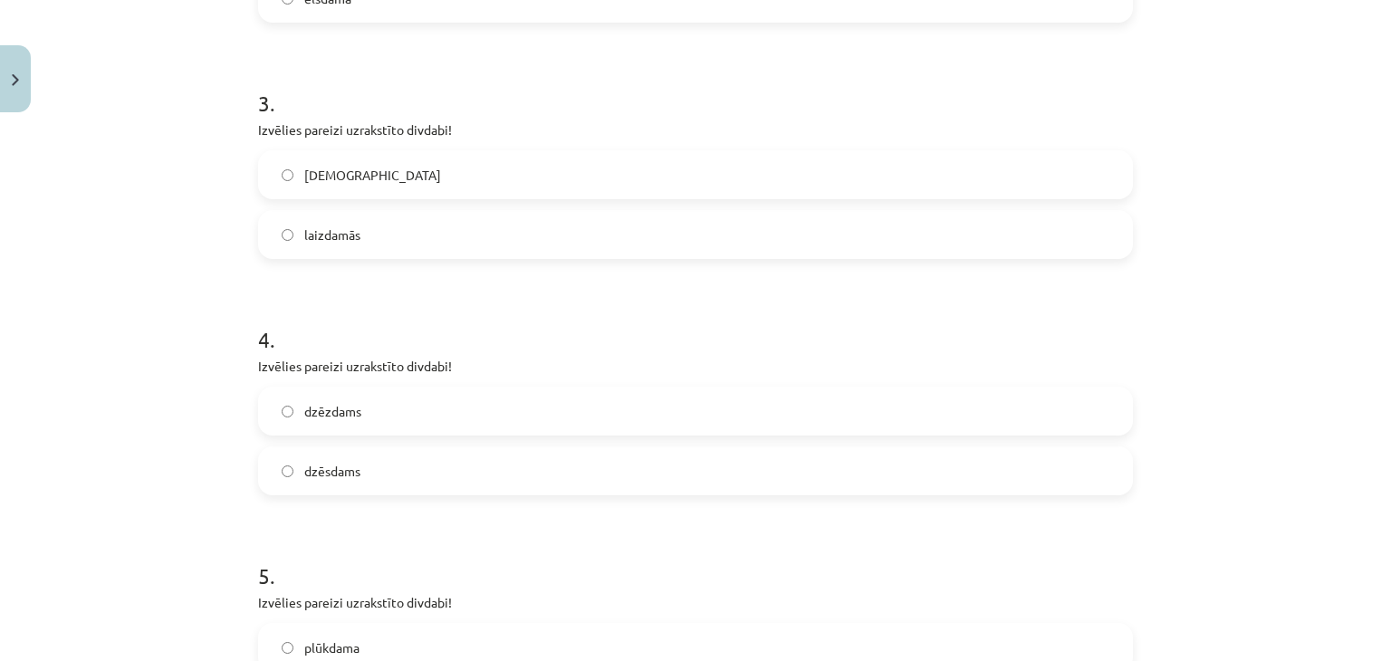
scroll to position [803, 0]
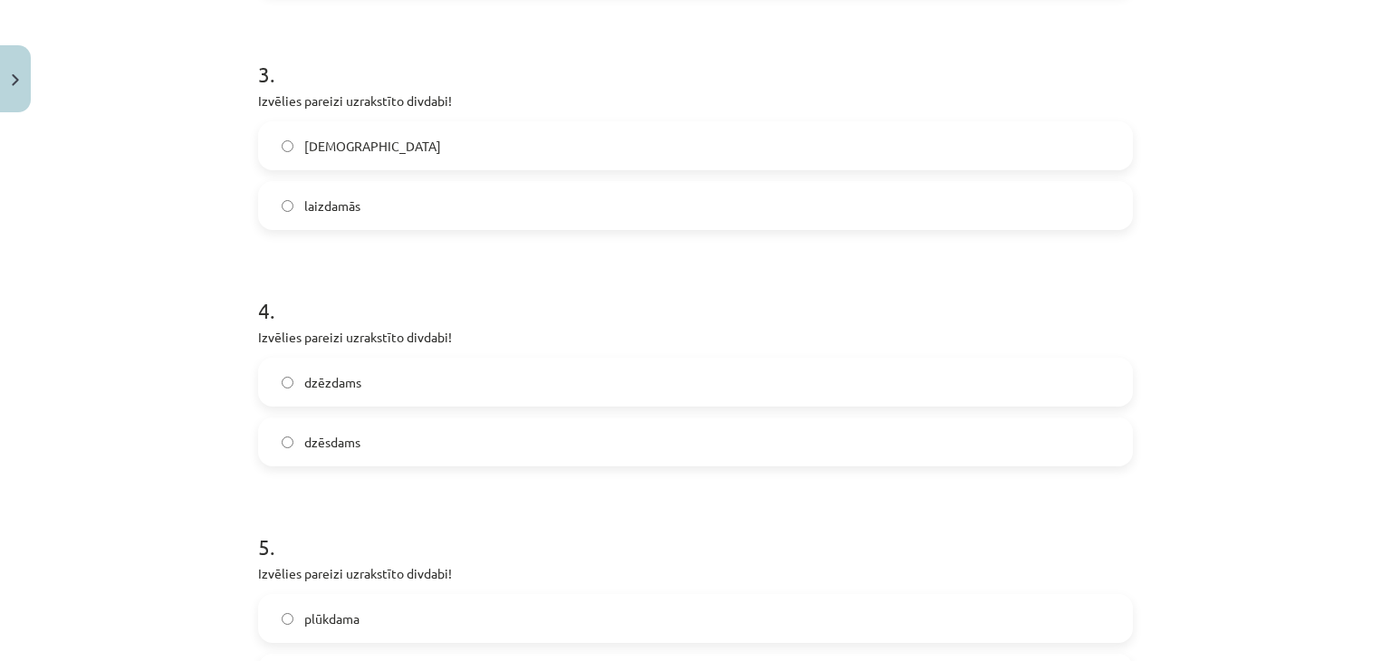
click at [384, 432] on label "dzēsdams" at bounding box center [695, 441] width 871 height 45
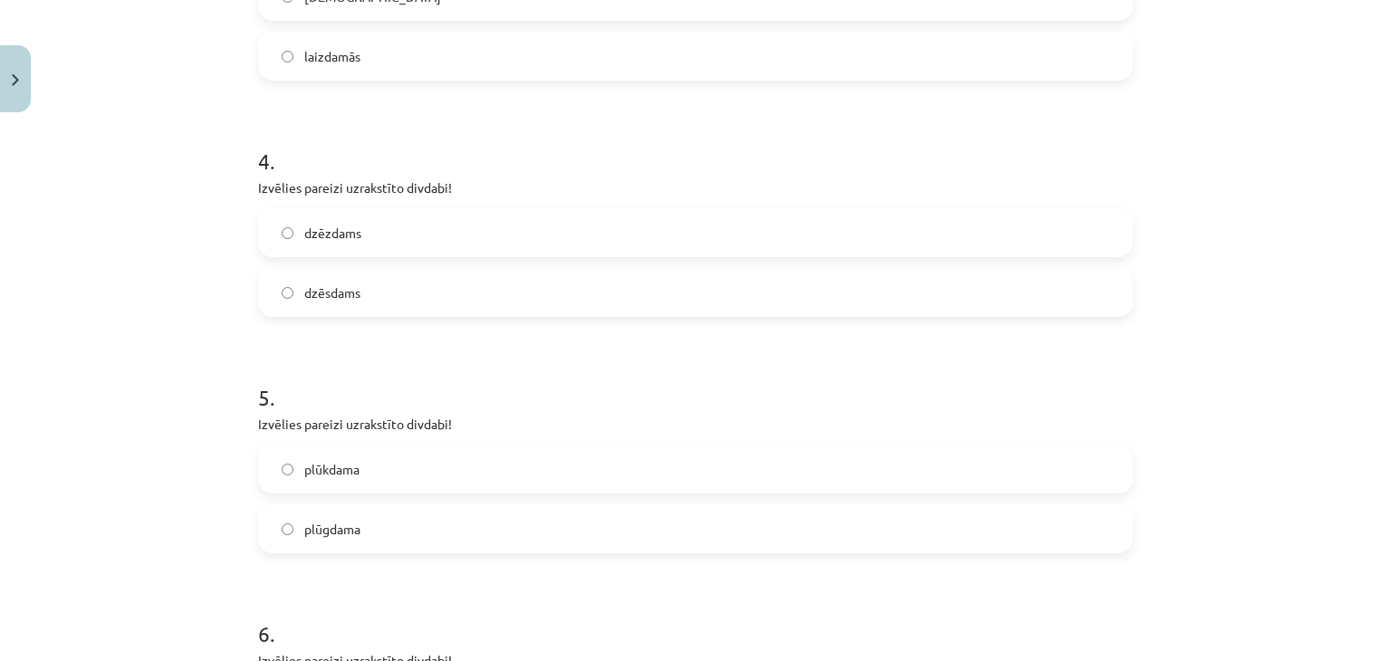
scroll to position [984, 0]
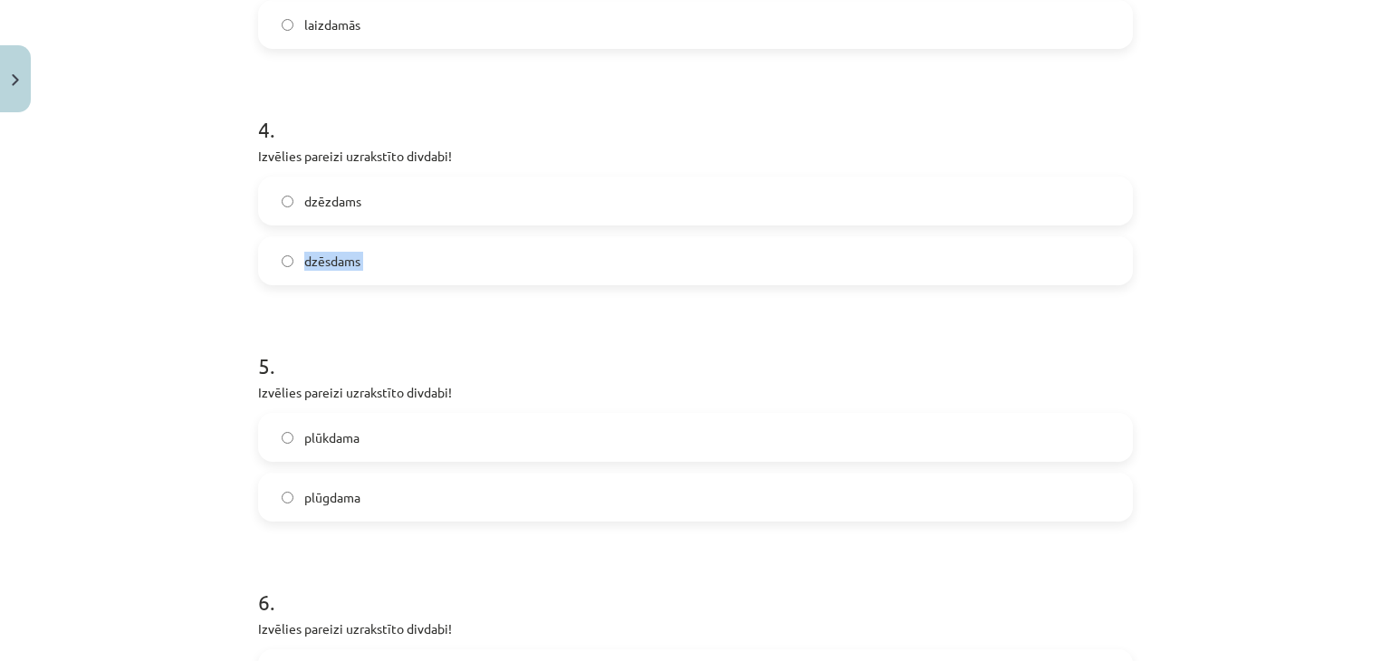
click at [235, 305] on div "Mācību tēma: Latviešu valodas 7. klases 1. ieskaites mācību materiāls #7 5. tēm…" at bounding box center [695, 330] width 1391 height 661
click at [234, 304] on div "Mācību tēma: Latviešu valodas 7. klases 1. ieskaites mācību materiāls #7 5. tēm…" at bounding box center [695, 330] width 1391 height 661
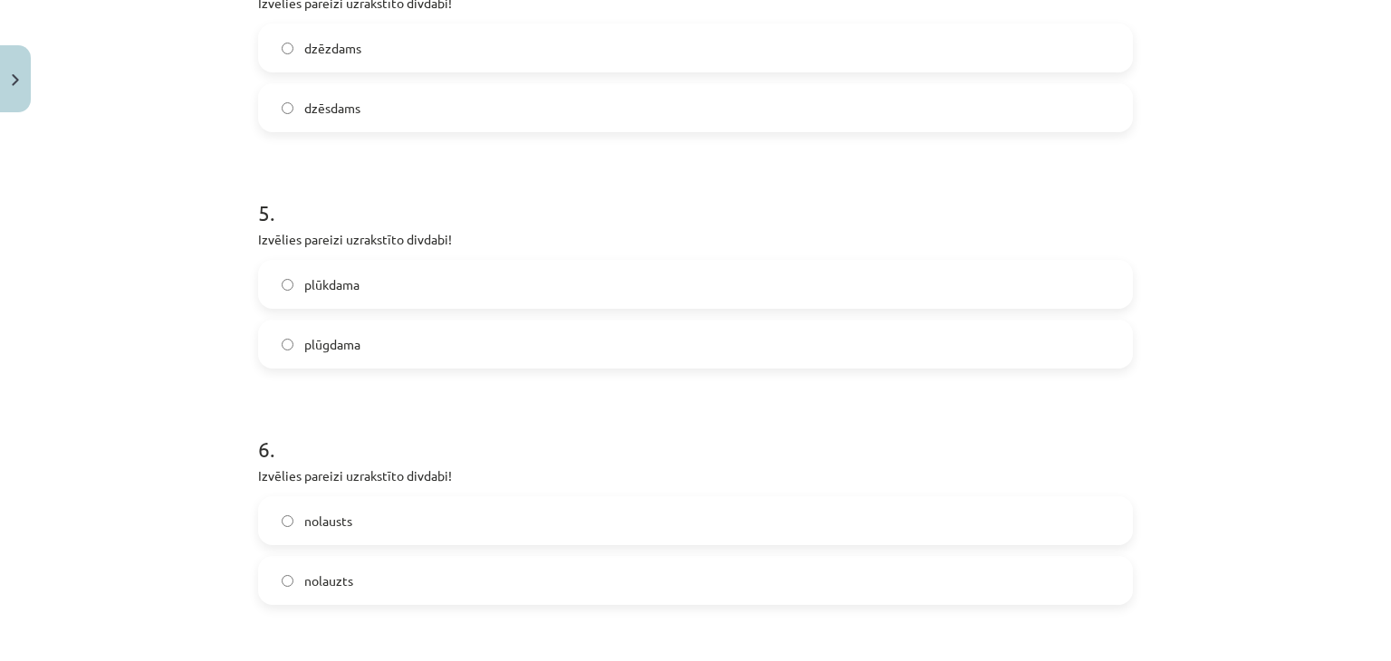
scroll to position [1165, 0]
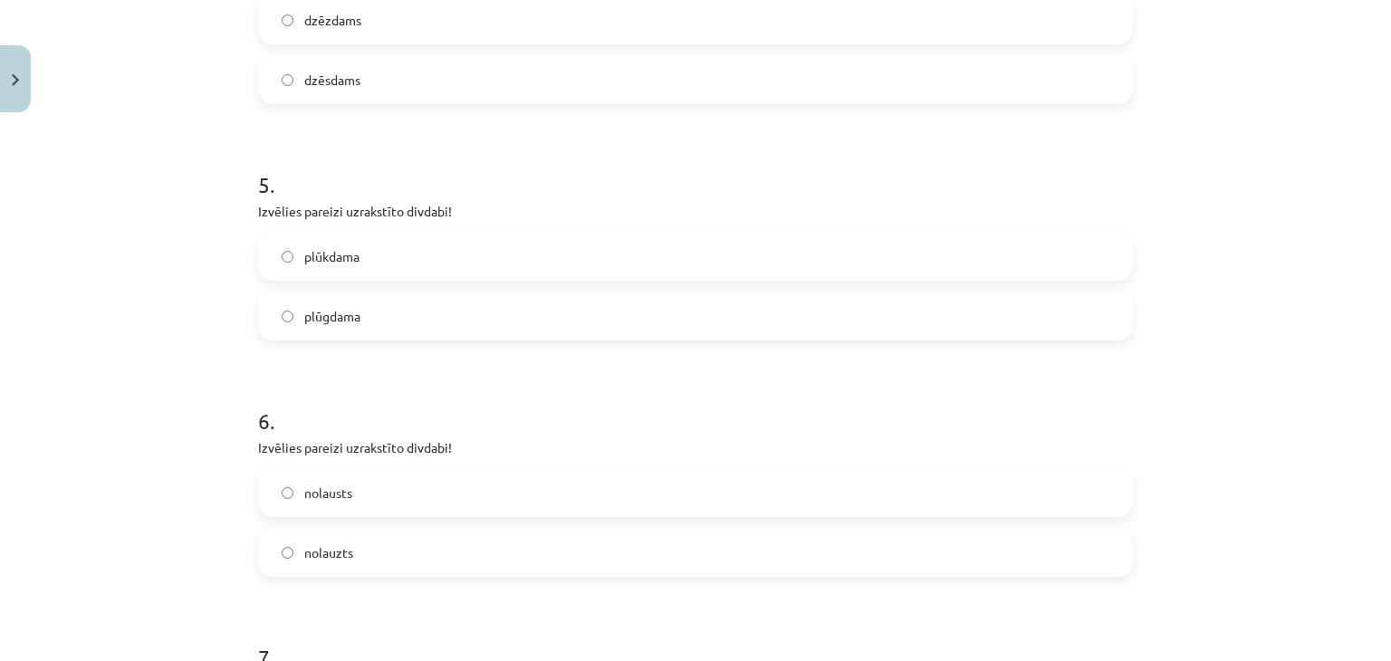
click at [326, 273] on label "plūkdama" at bounding box center [695, 256] width 871 height 45
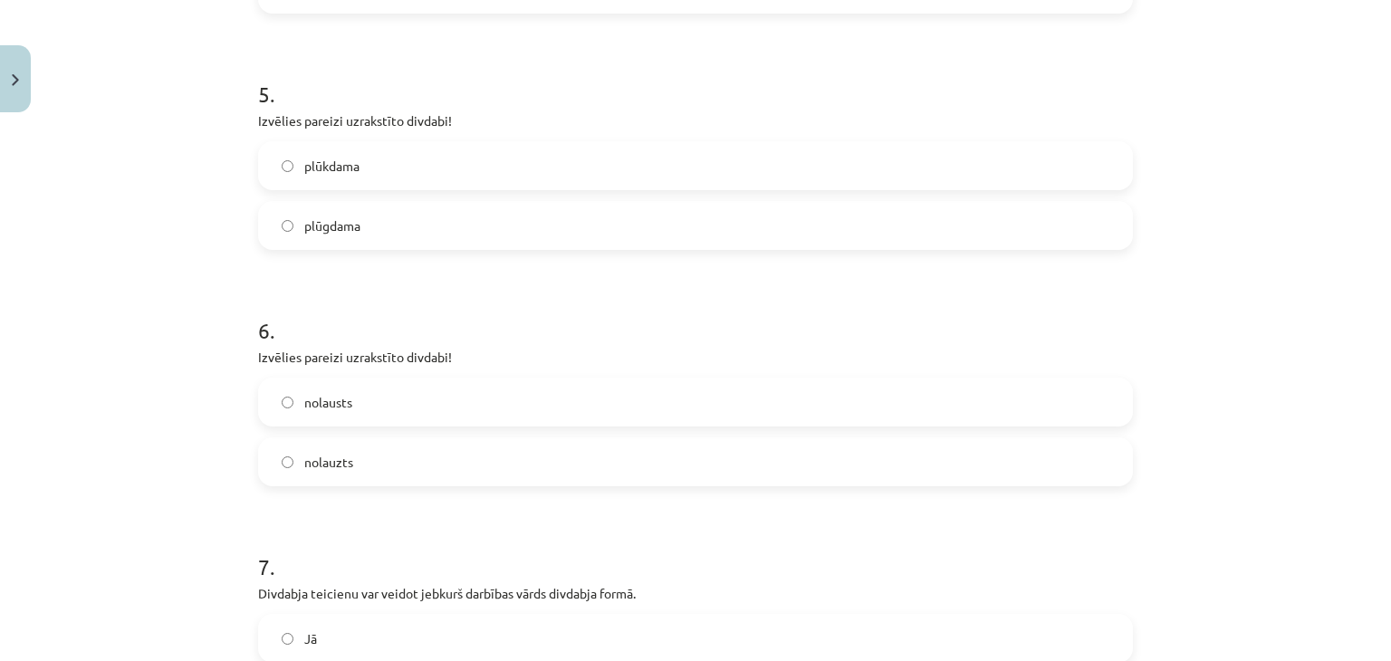
scroll to position [1347, 0]
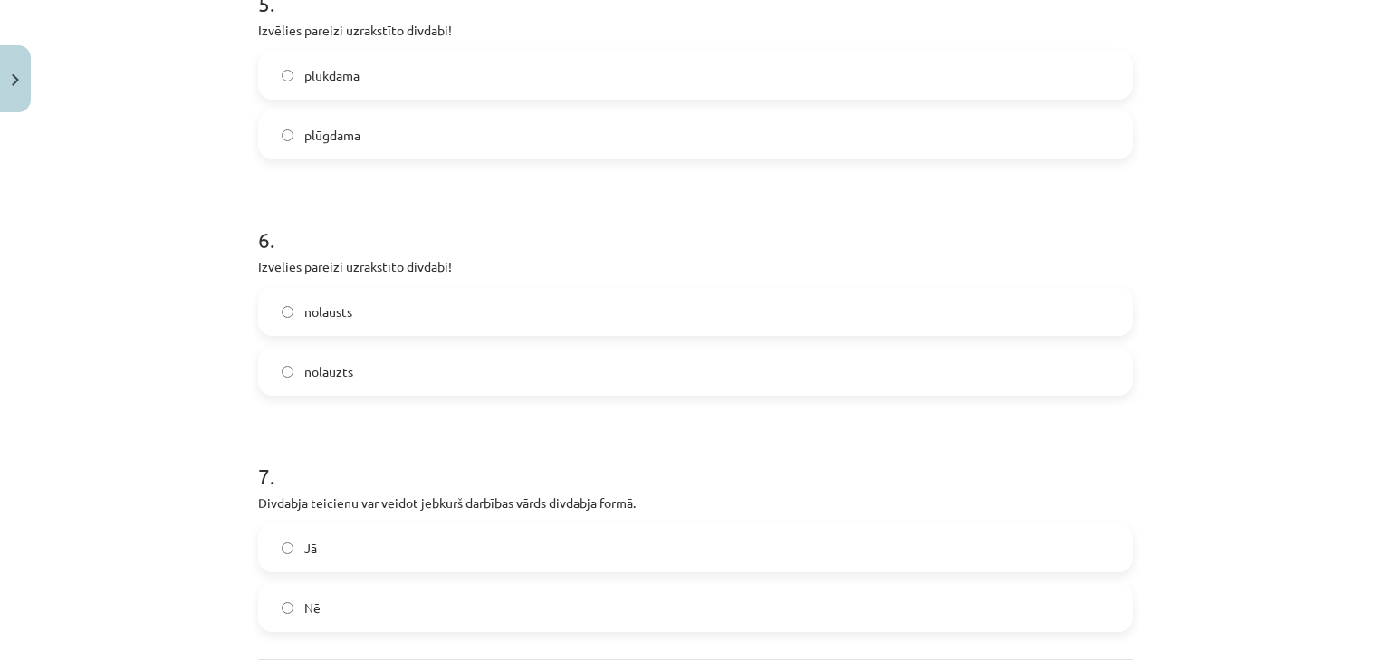
click at [373, 375] on label "nolauzts" at bounding box center [695, 371] width 871 height 45
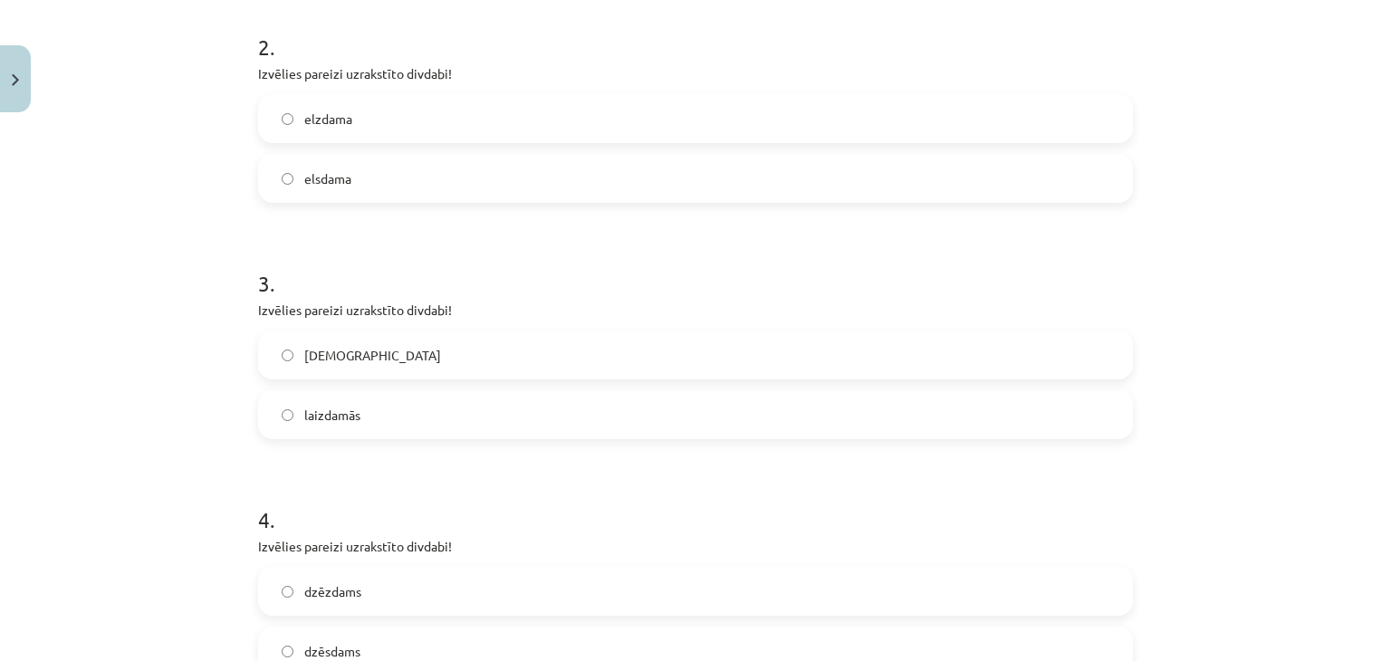
scroll to position [622, 0]
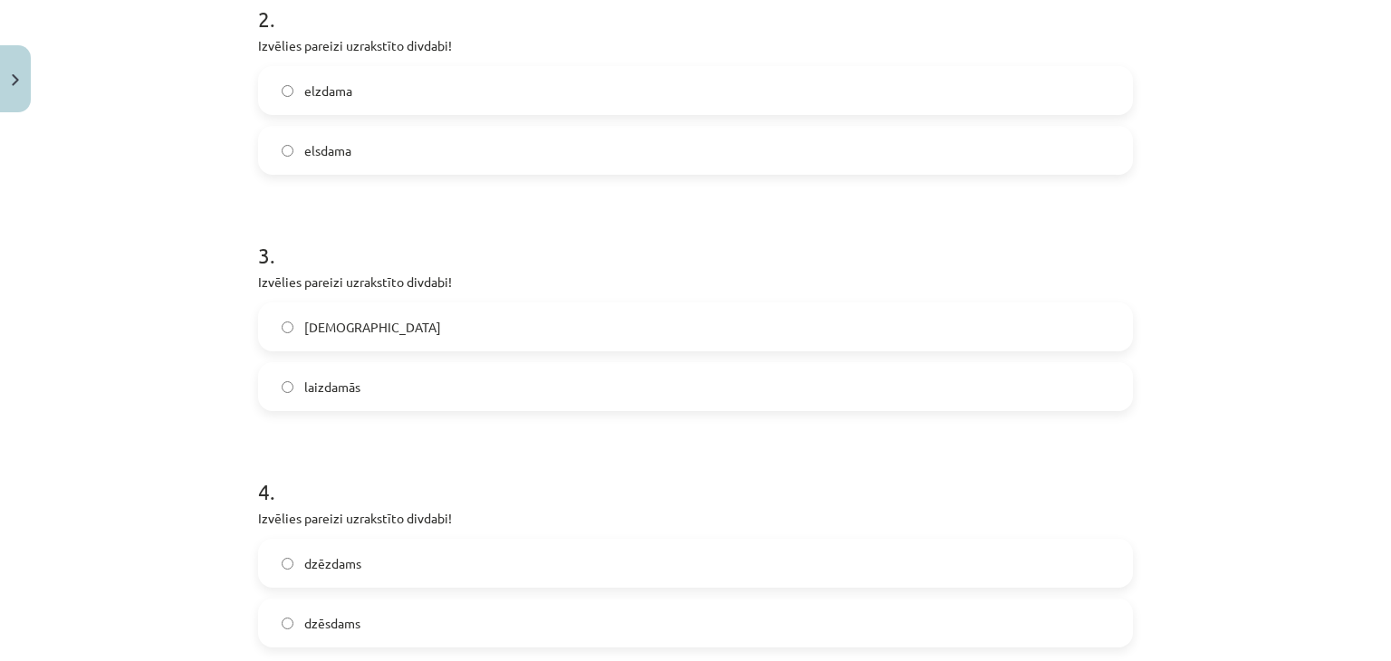
click at [366, 376] on label "laizdamās" at bounding box center [695, 386] width 871 height 45
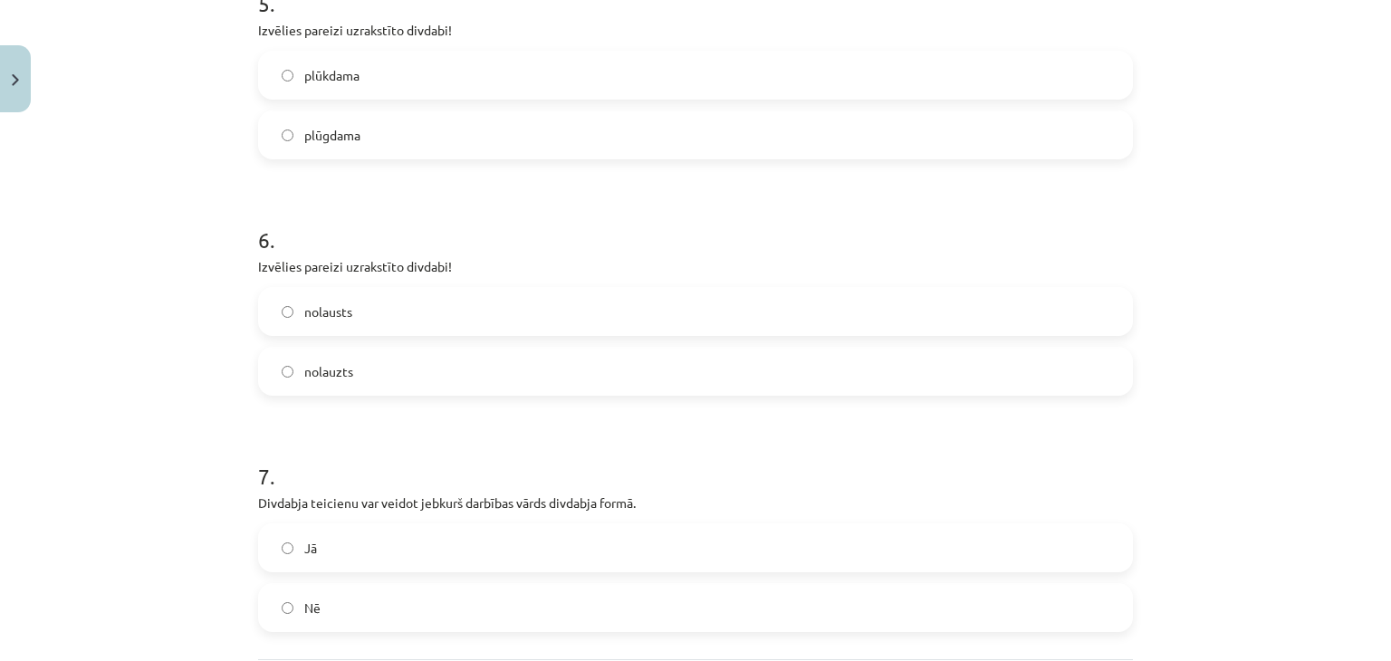
scroll to position [1437, 0]
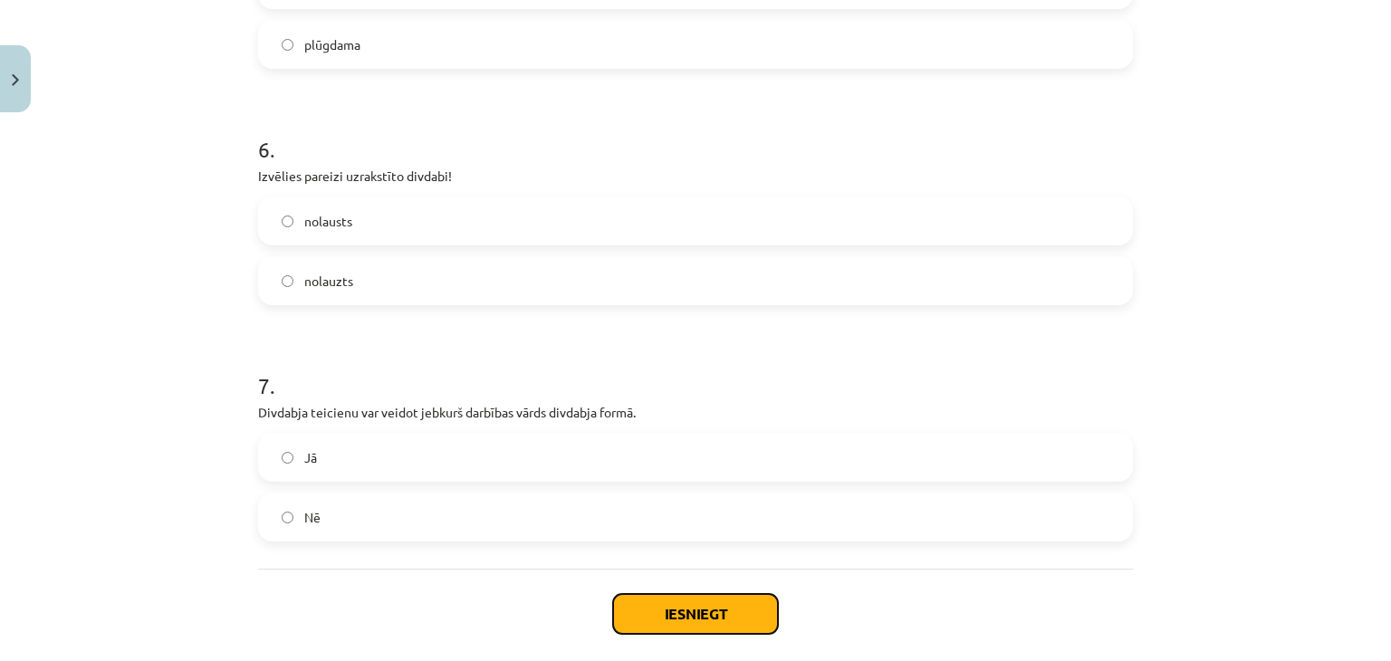
click at [659, 609] on button "Iesniegt" at bounding box center [695, 614] width 165 height 40
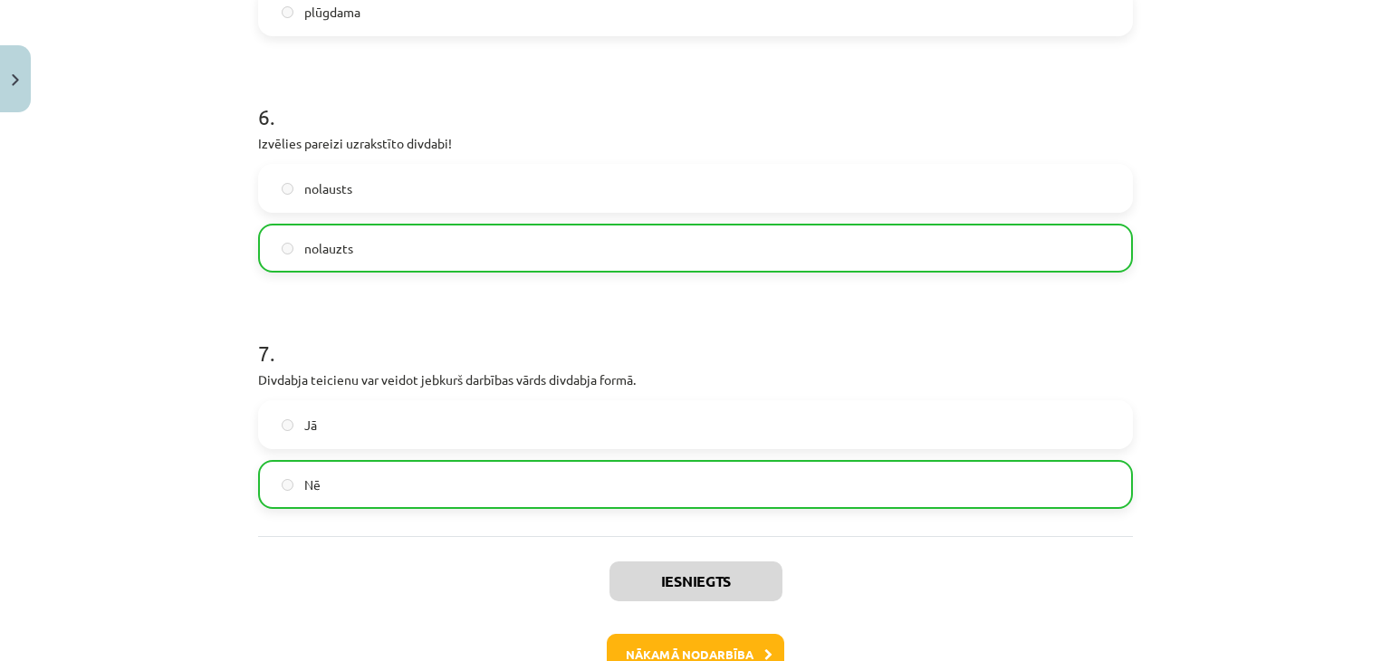
scroll to position [1584, 0]
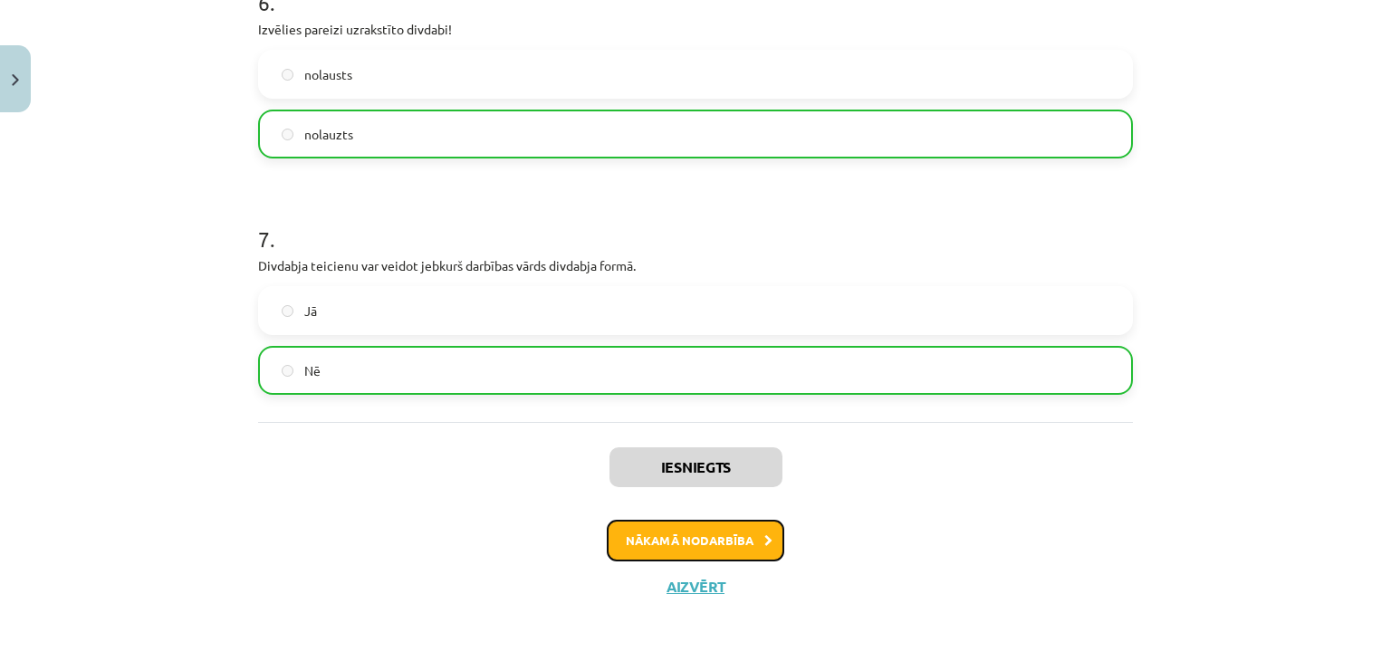
click at [612, 522] on button "Nākamā nodarbība" at bounding box center [695, 541] width 177 height 42
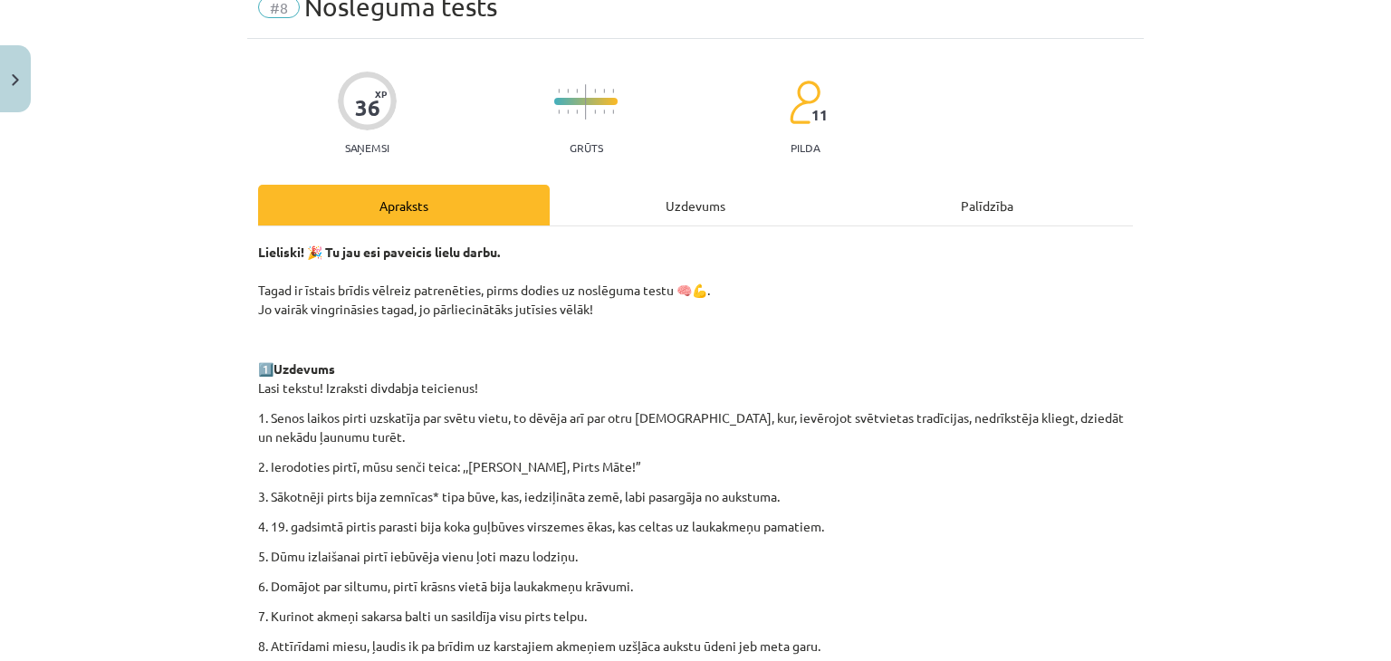
scroll to position [45, 0]
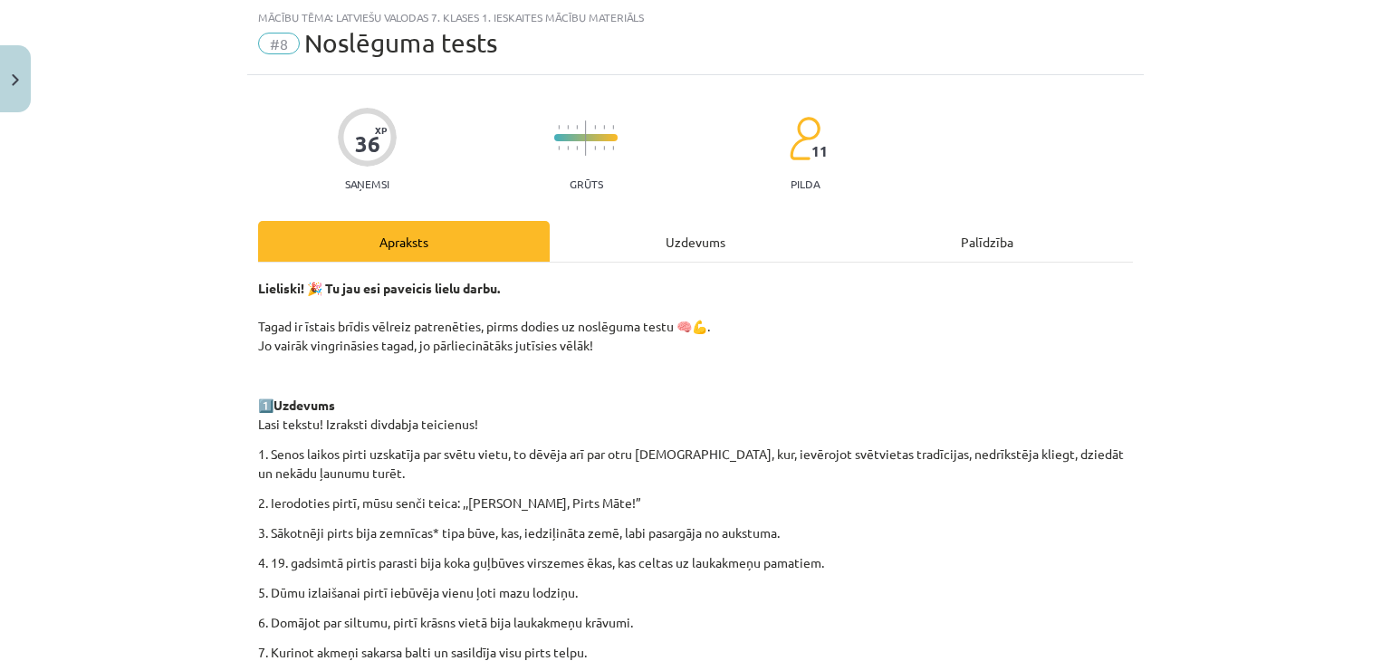
click at [706, 239] on div "Uzdevums" at bounding box center [696, 241] width 292 height 41
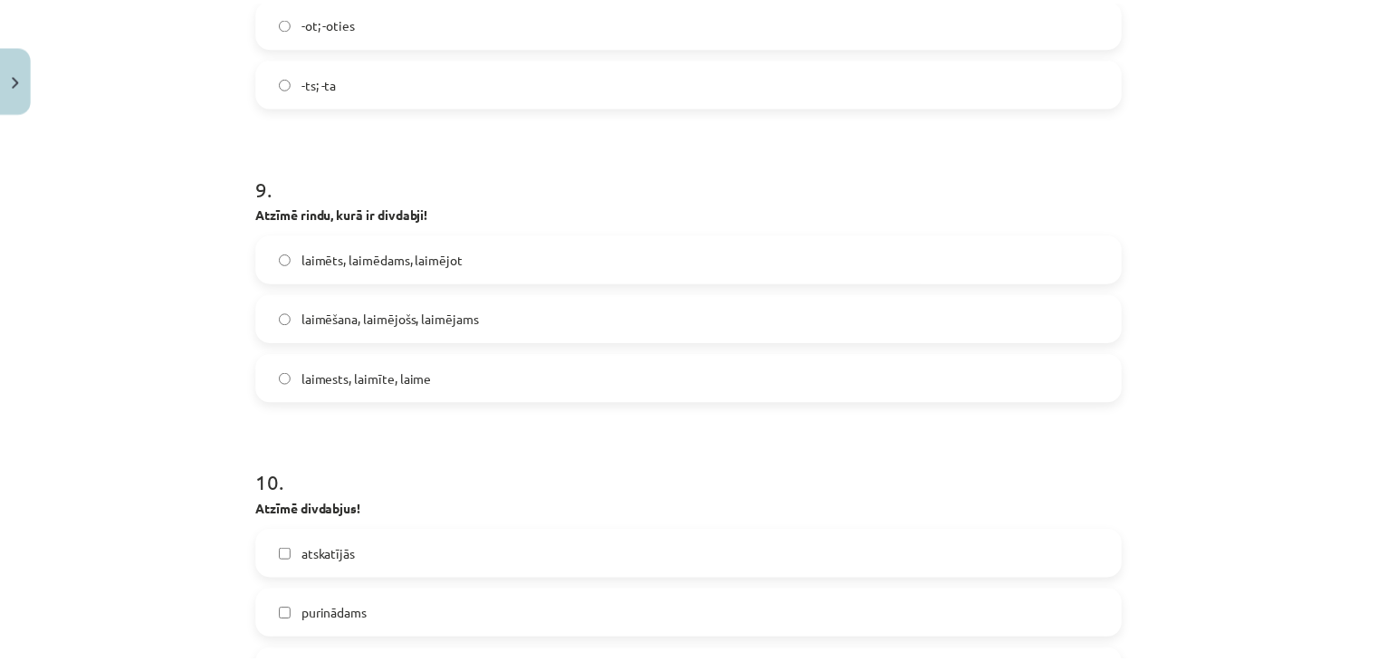
scroll to position [2561, 0]
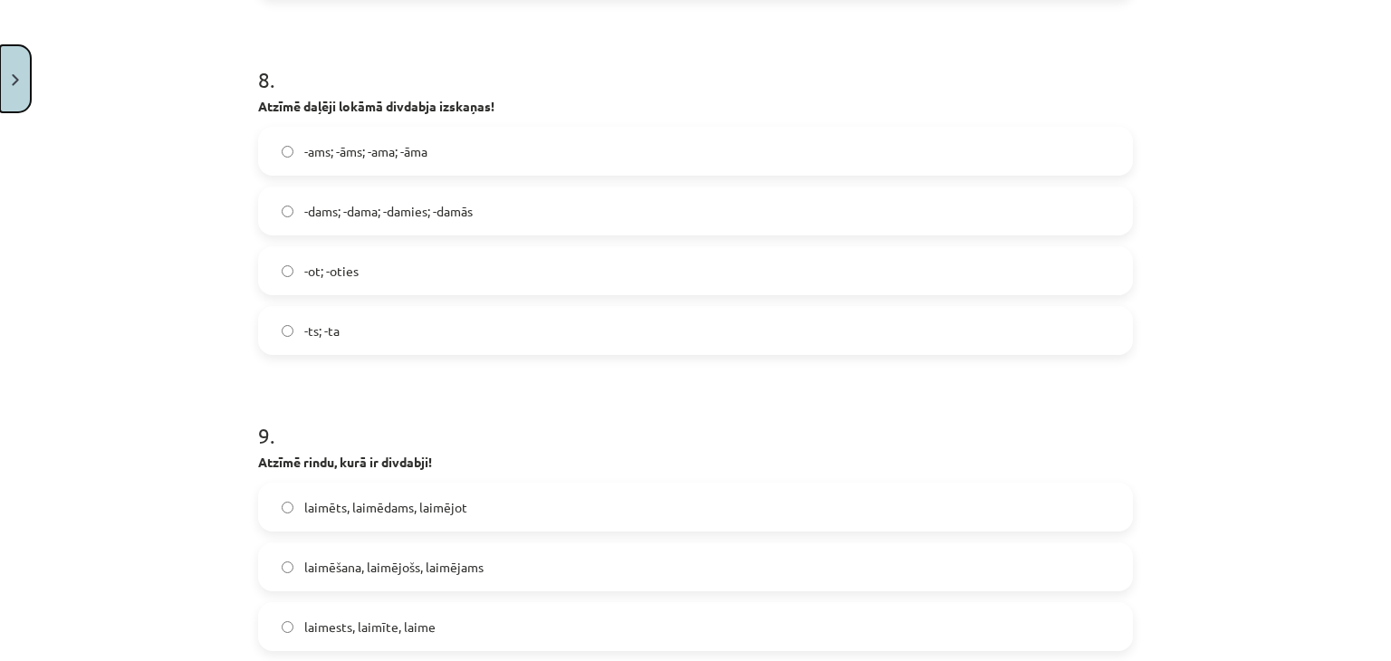
click at [0, 60] on button "Close" at bounding box center [15, 78] width 31 height 67
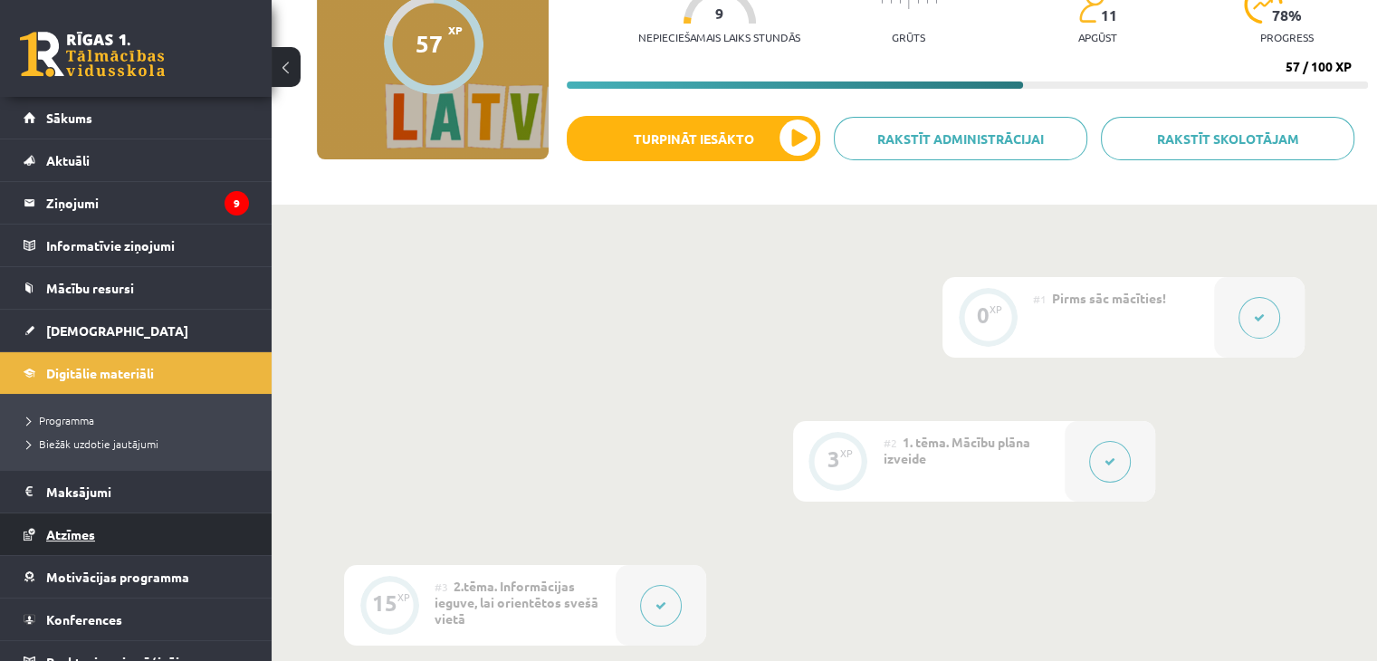
scroll to position [20, 0]
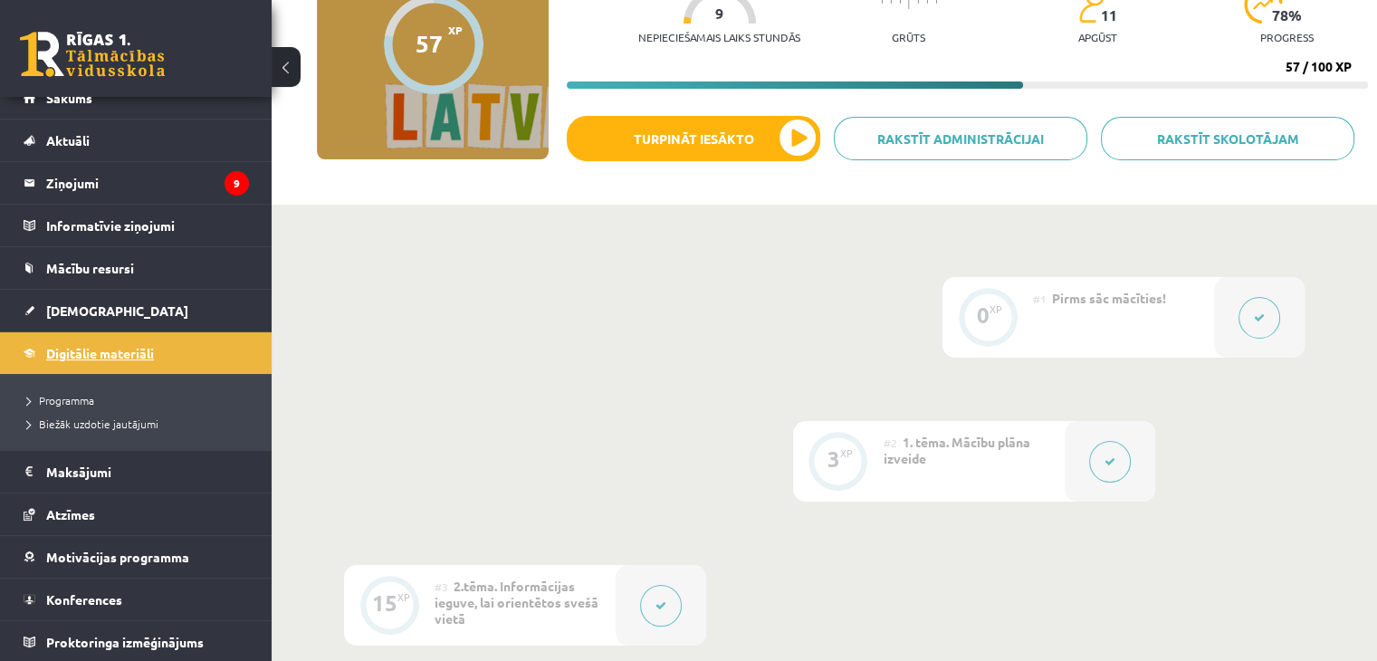
click at [104, 366] on link "Digitālie materiāli" at bounding box center [136, 353] width 225 height 42
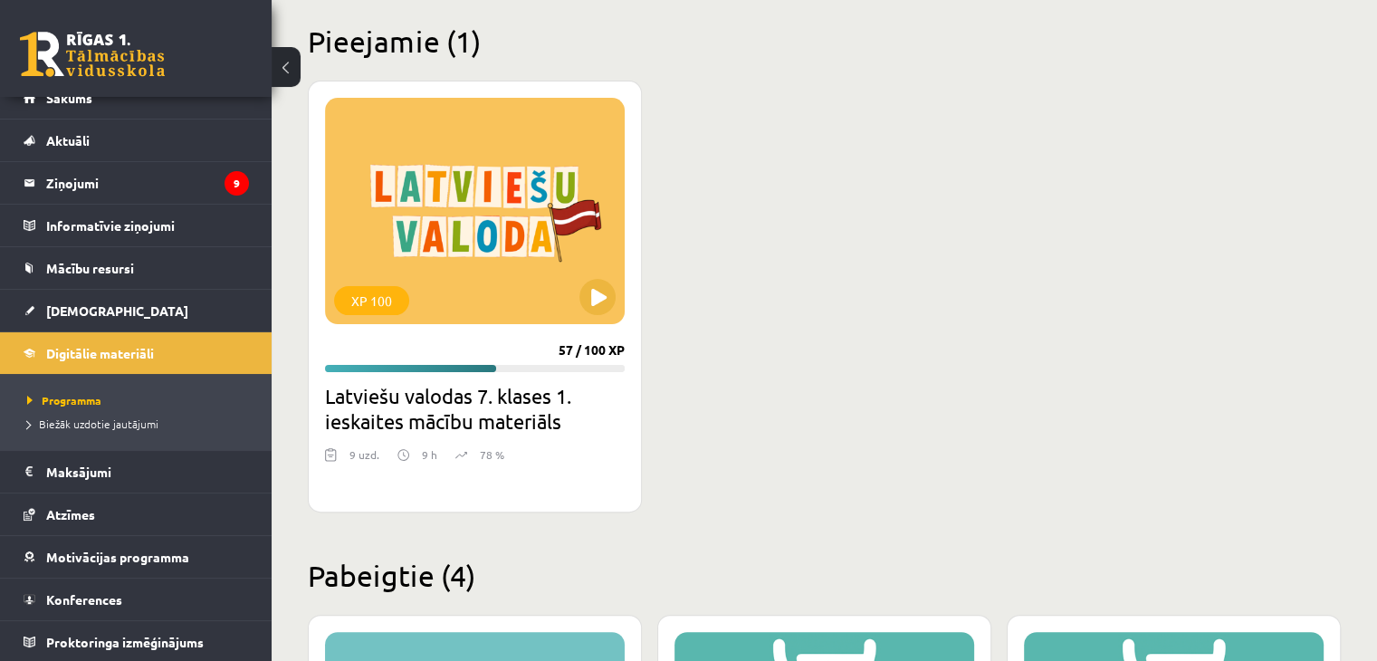
scroll to position [453, 0]
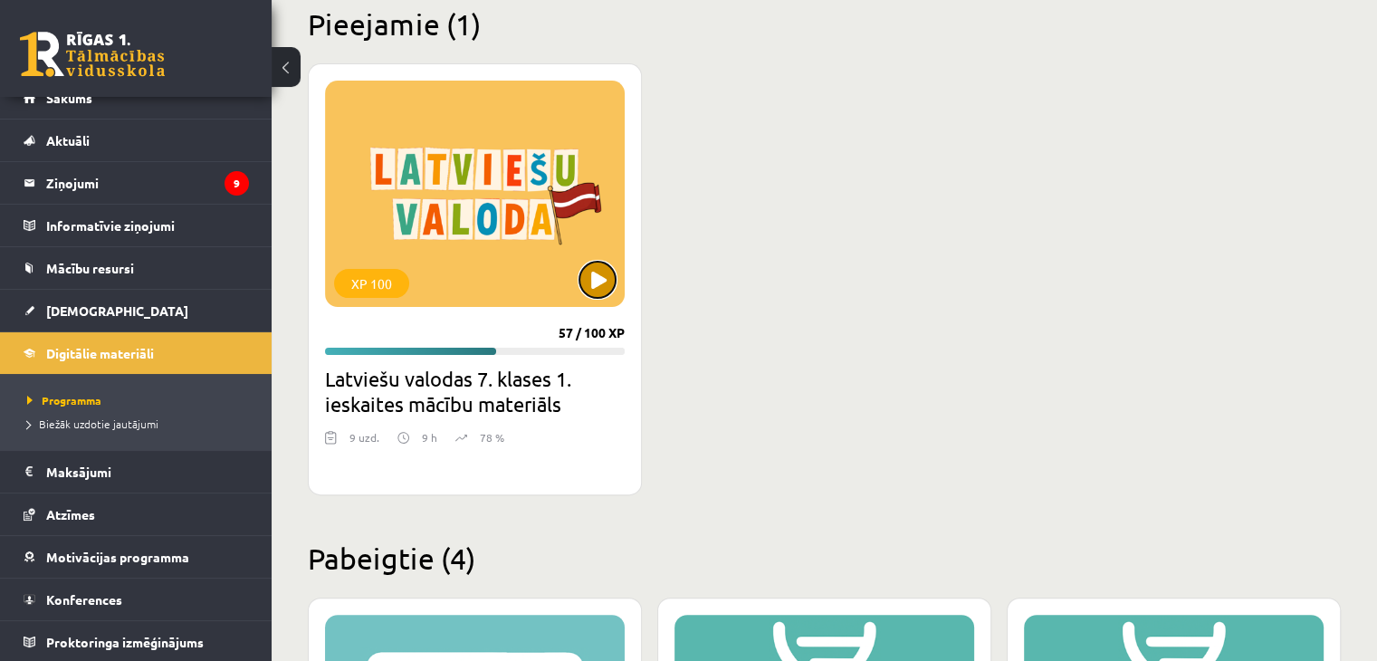
click at [594, 283] on button at bounding box center [598, 280] width 36 height 36
click at [509, 257] on div "XP 100" at bounding box center [475, 194] width 300 height 226
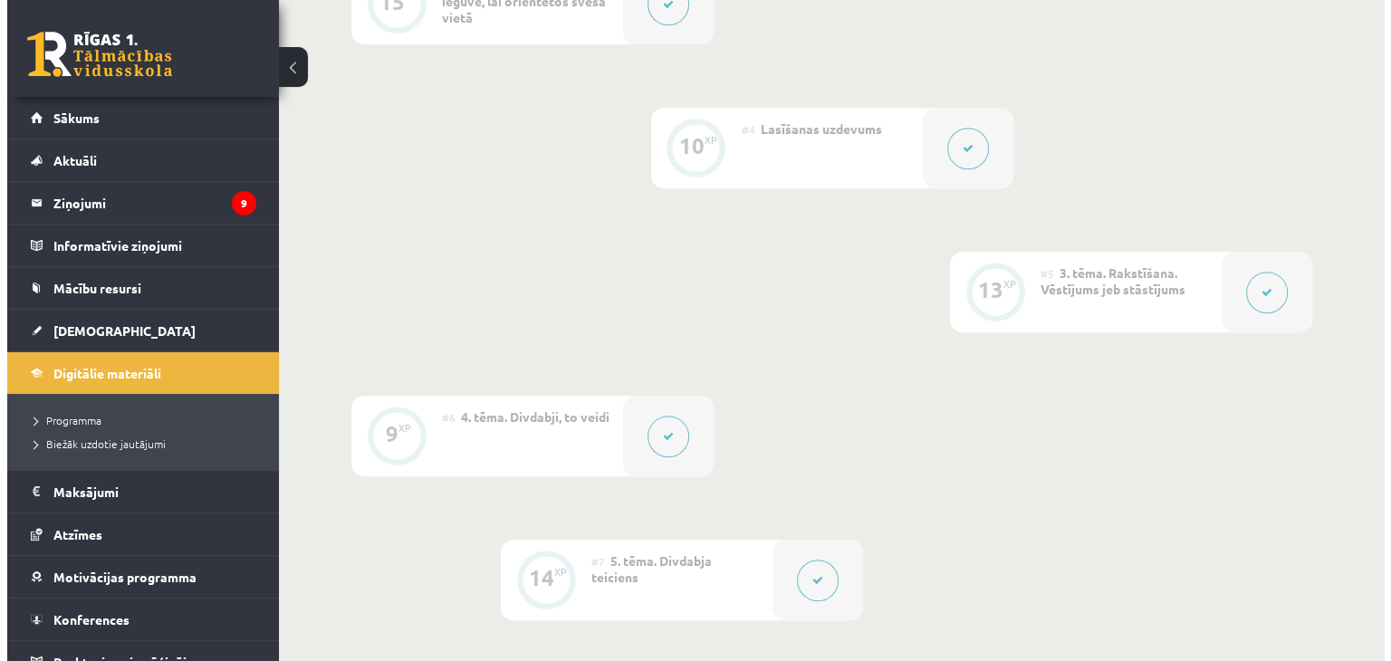
scroll to position [1286, 0]
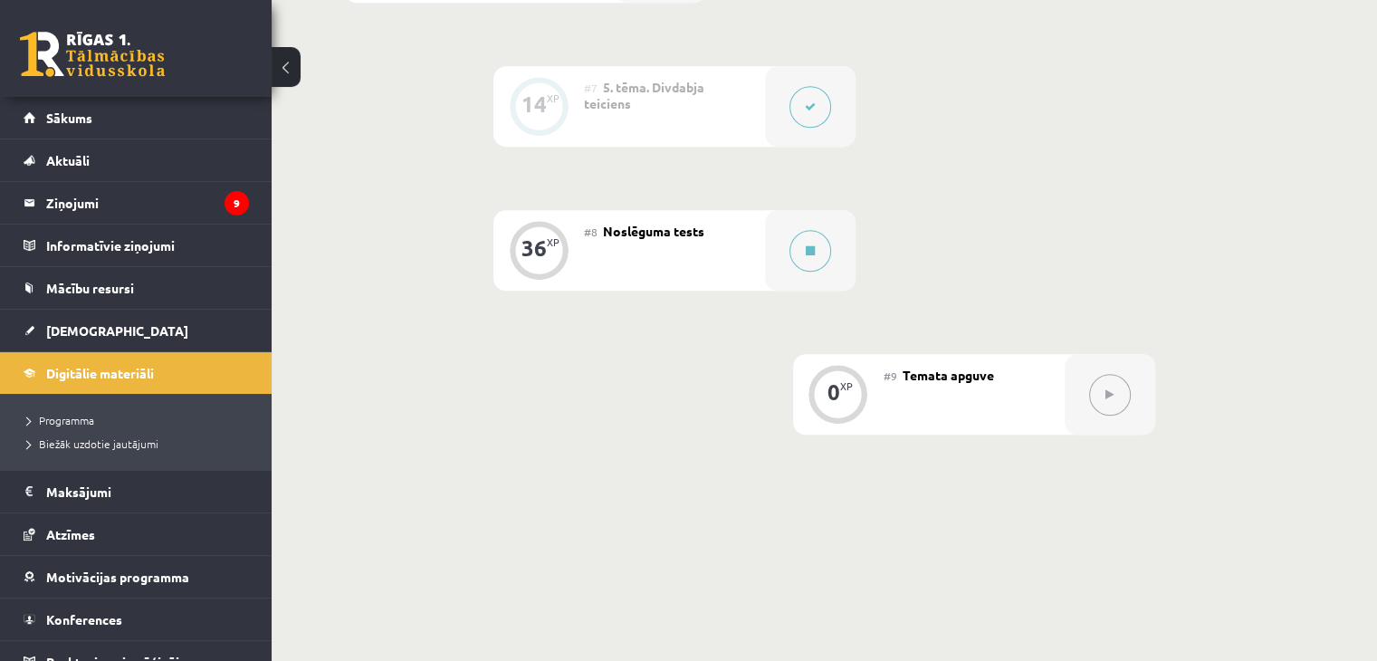
click at [601, 250] on div "#8 Noslēguma tests" at bounding box center [674, 250] width 181 height 81
click at [765, 251] on div at bounding box center [810, 250] width 91 height 81
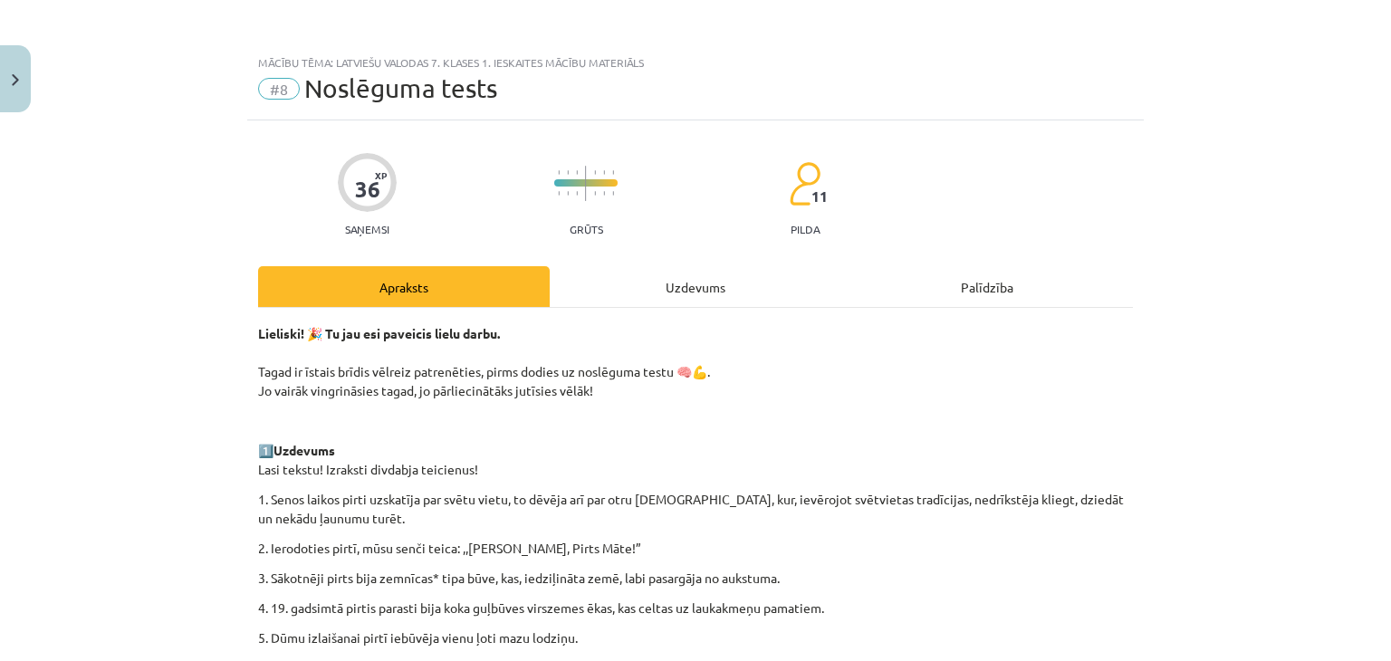
click at [688, 302] on div "Uzdevums" at bounding box center [696, 286] width 292 height 41
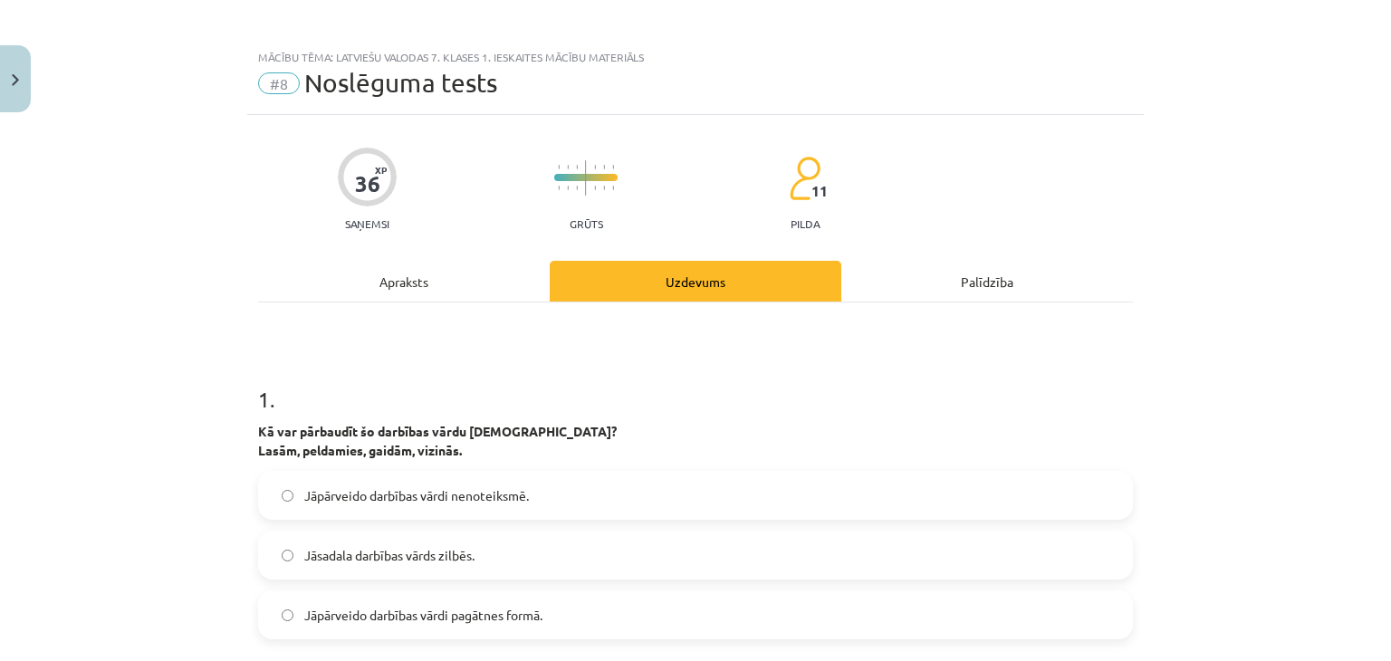
scroll to position [0, 0]
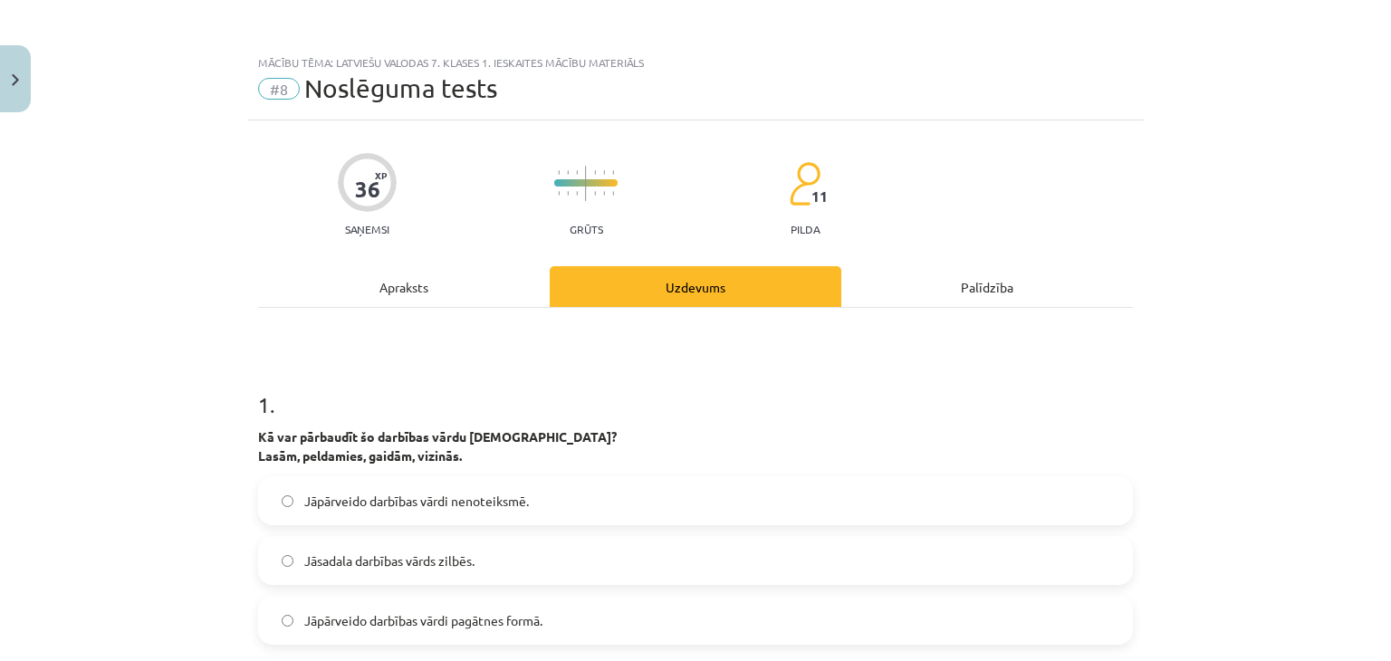
drag, startPoint x: 333, startPoint y: 180, endPoint x: 402, endPoint y: 195, distance: 70.3
click at [421, 195] on div "36 XP Saņemsi Grūts 11 pilda" at bounding box center [695, 188] width 875 height 93
drag, startPoint x: 343, startPoint y: 178, endPoint x: 400, endPoint y: 173, distance: 57.3
click at [399, 173] on div "36 XP Saņemsi Grūts 11 pilda" at bounding box center [695, 188] width 875 height 93
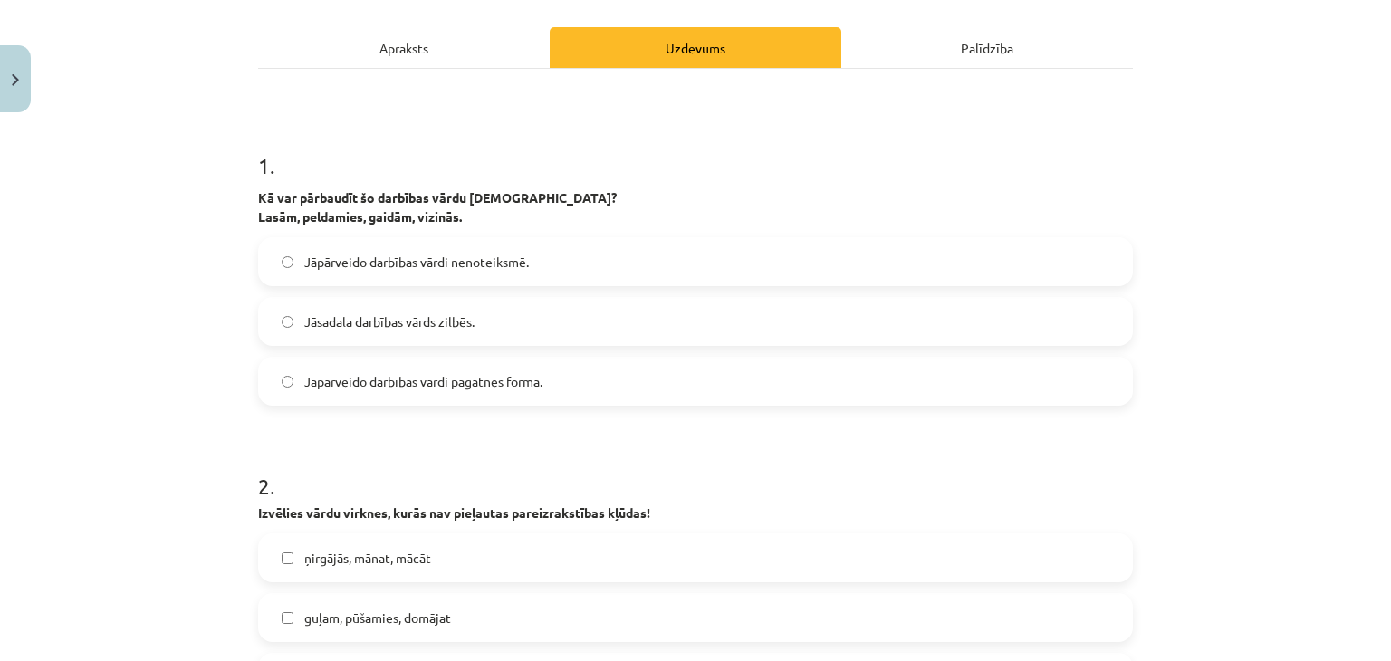
scroll to position [272, 0]
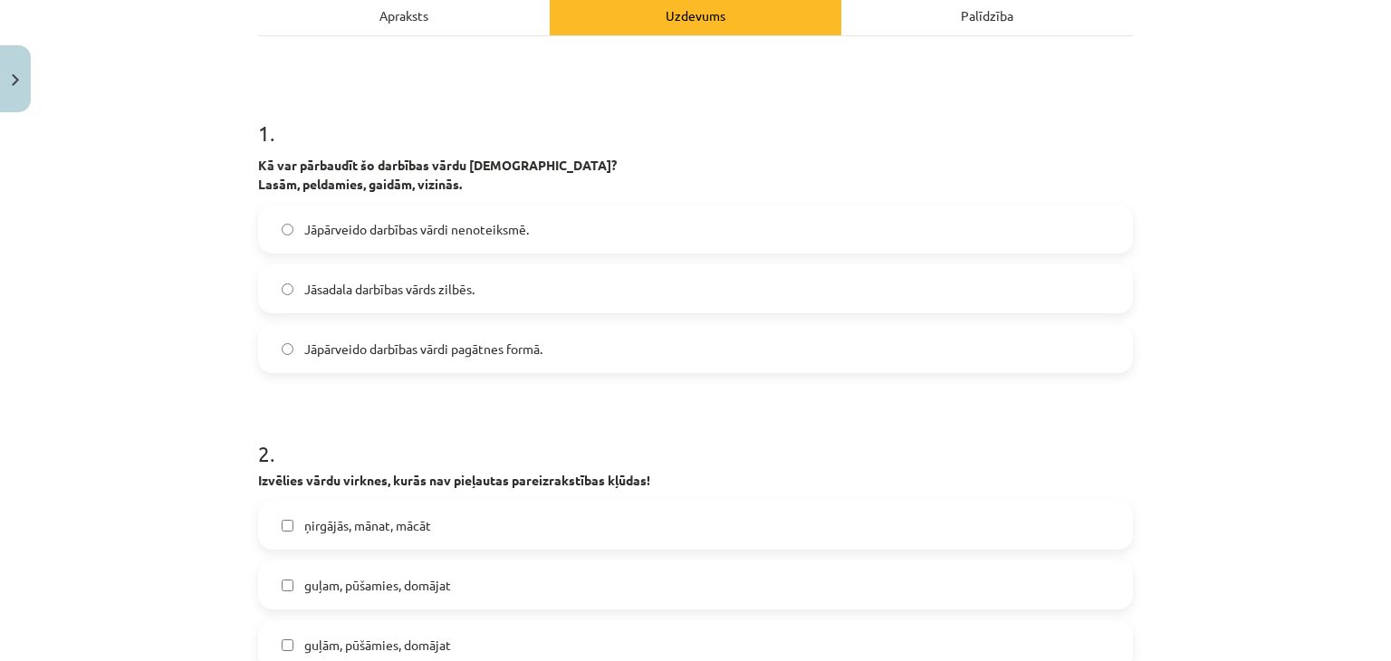
click at [1045, 225] on label "Jāpārveido darbības vārdi nenoteiksmē." at bounding box center [695, 228] width 871 height 45
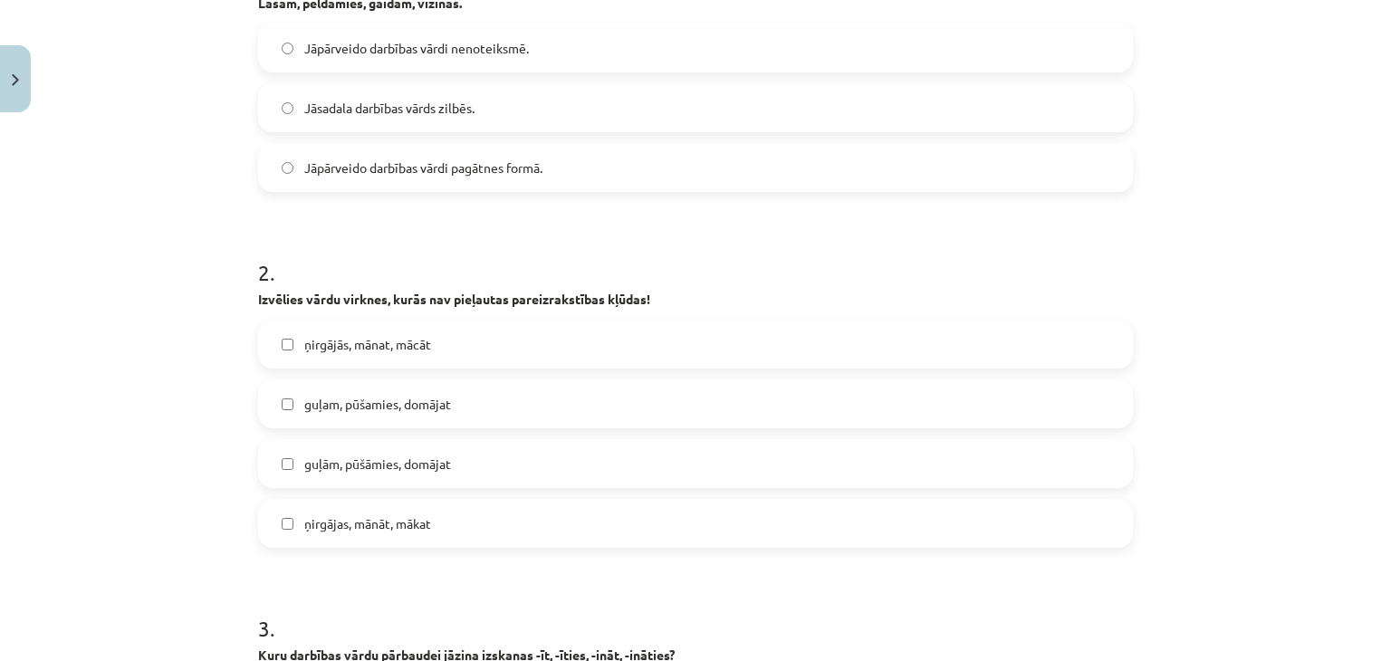
scroll to position [543, 0]
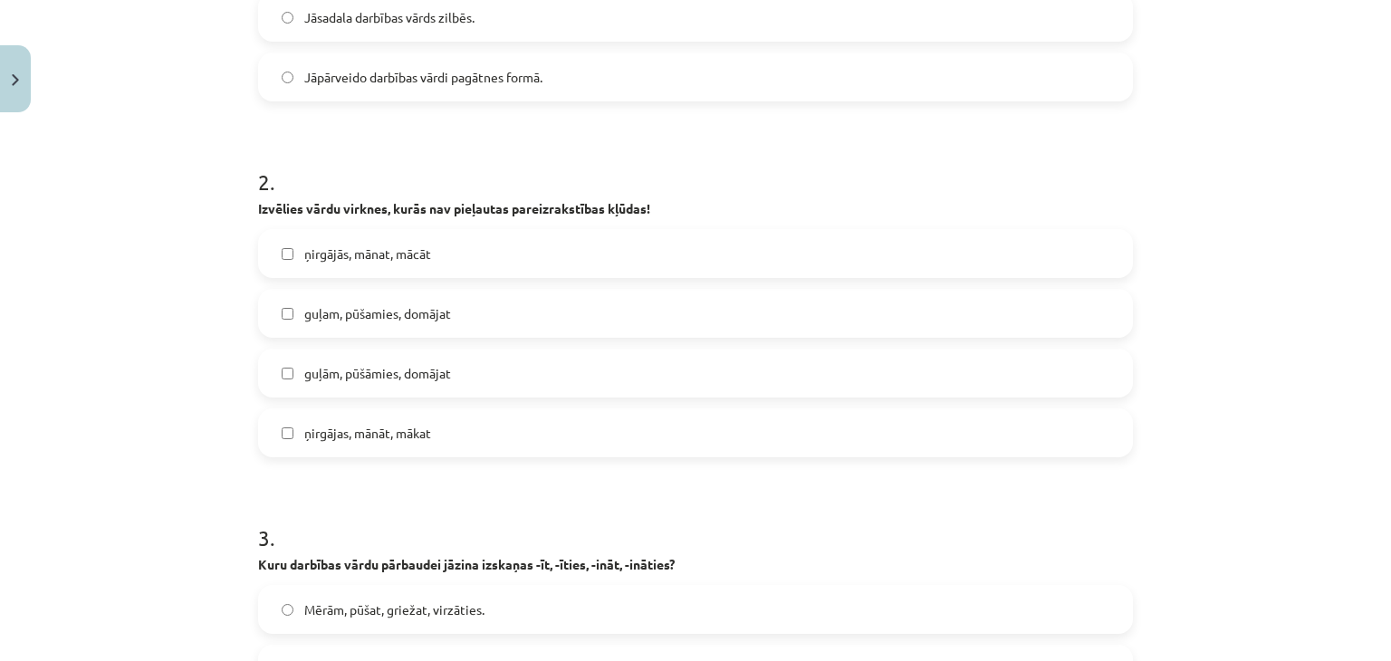
drag, startPoint x: 290, startPoint y: 379, endPoint x: 290, endPoint y: 392, distance: 12.7
click at [290, 380] on label "guļām, pūšāmies, domājat" at bounding box center [695, 372] width 871 height 45
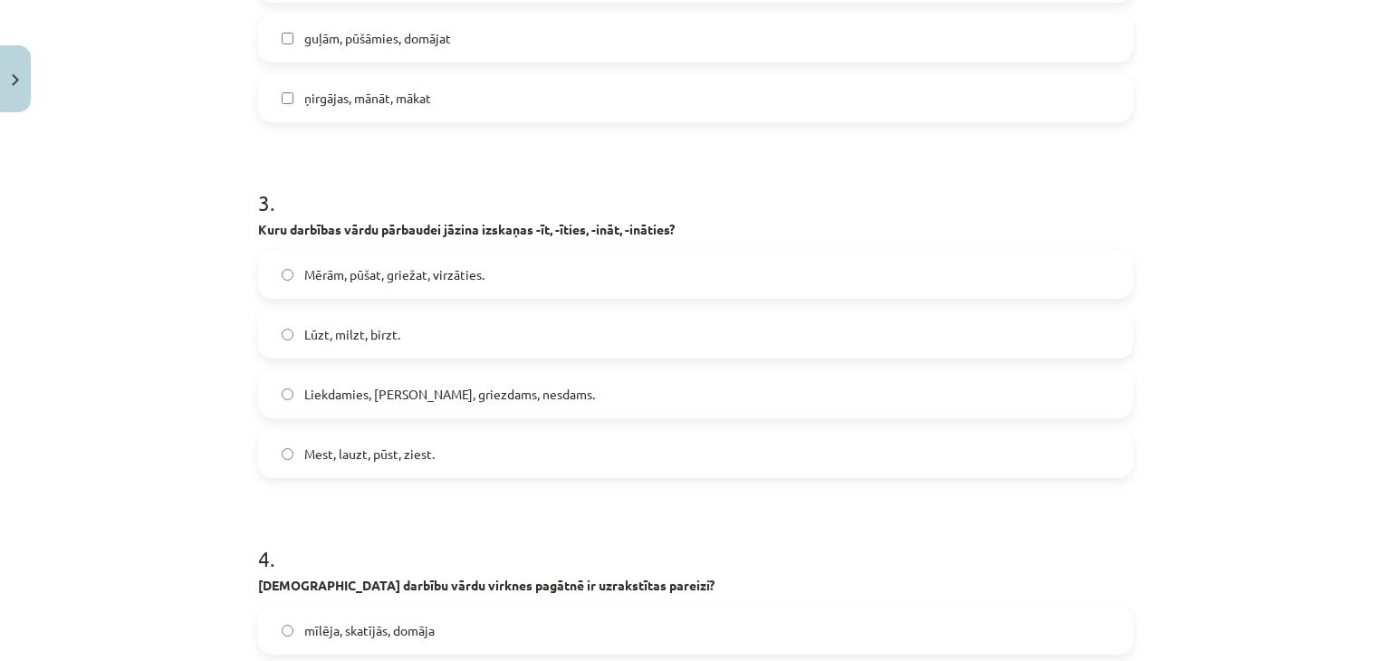
scroll to position [906, 0]
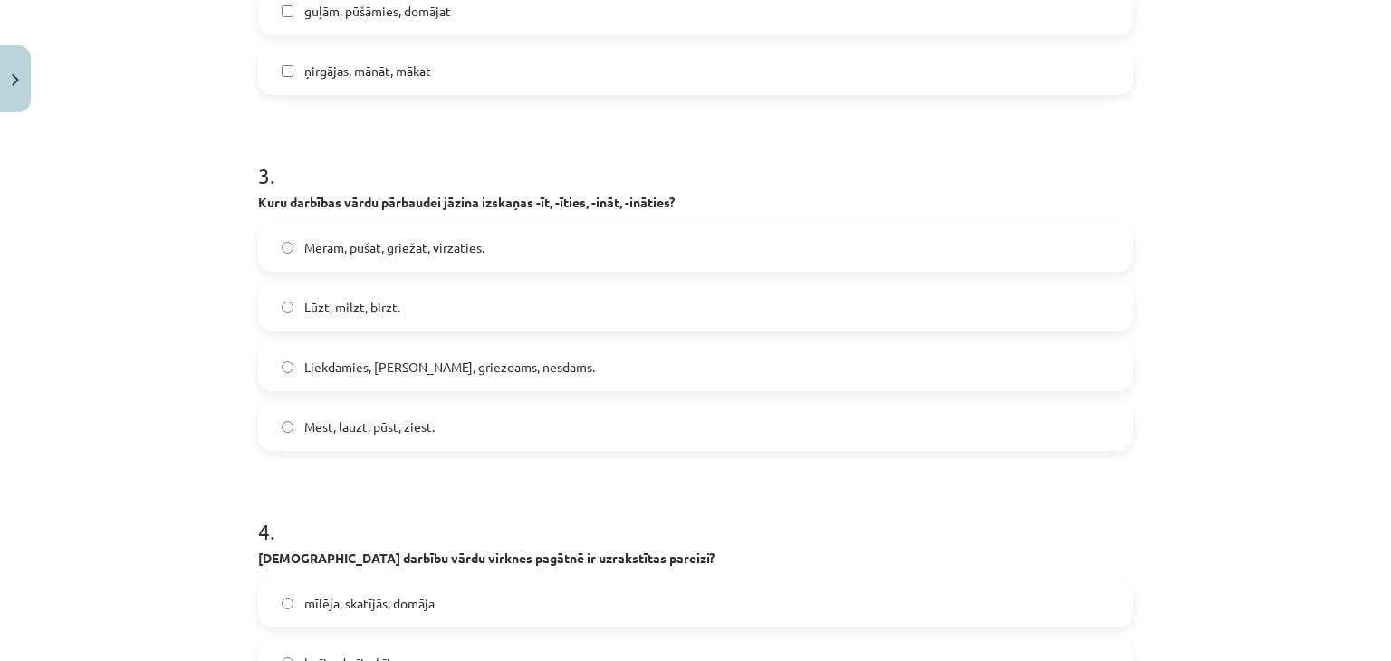
click at [362, 291] on label "Lūzt, milzt, birzt." at bounding box center [695, 306] width 871 height 45
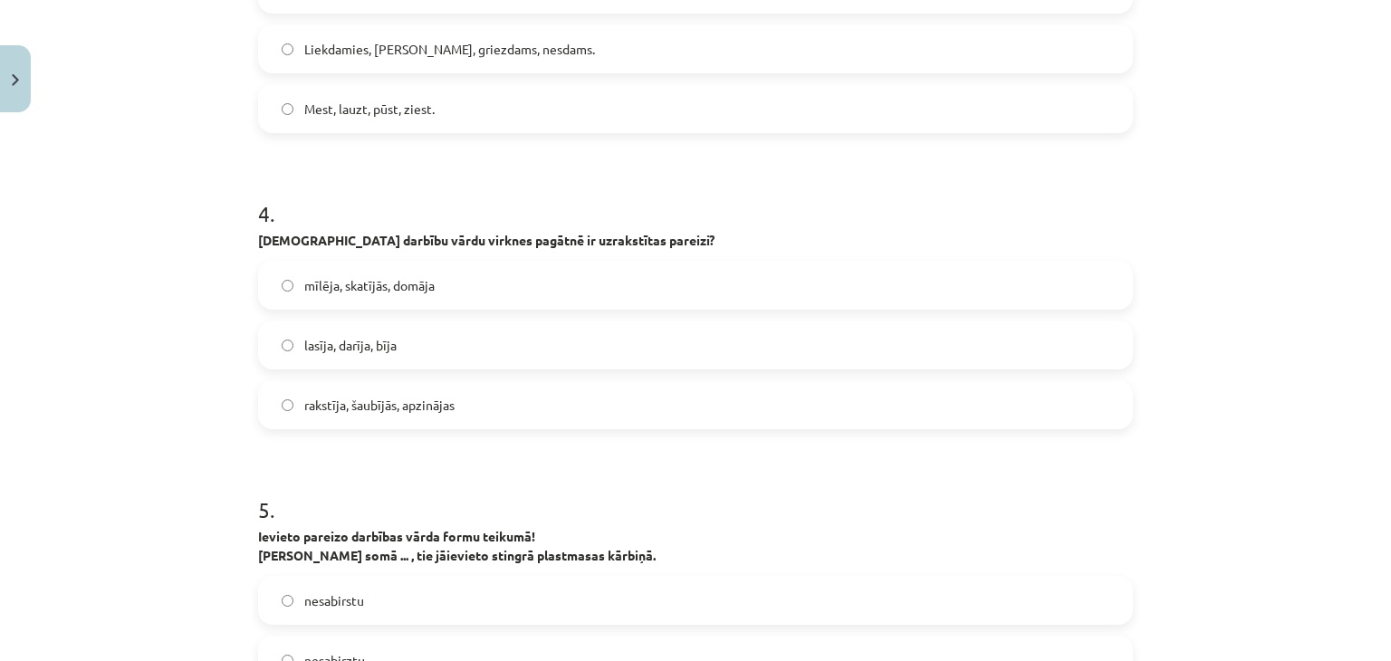
scroll to position [1268, 0]
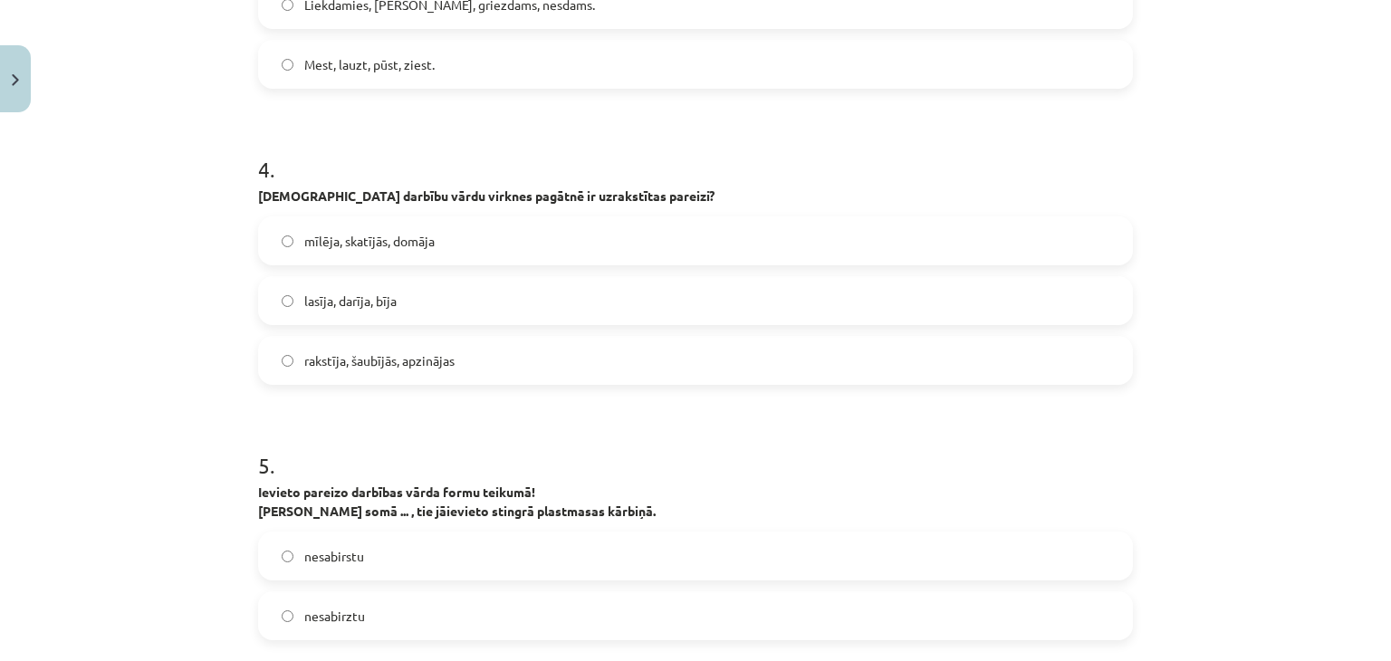
click at [384, 236] on span "mīlēja, skatījās, domāja" at bounding box center [369, 241] width 130 height 19
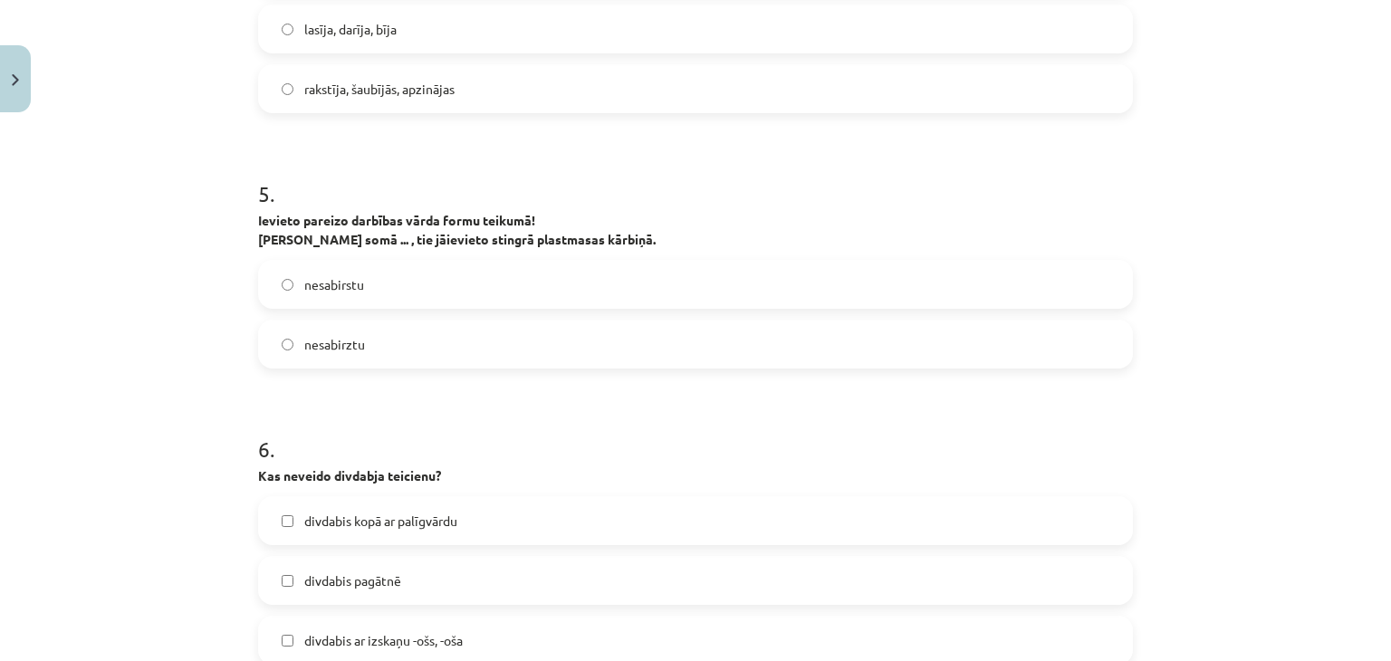
click at [472, 278] on label "nesabirstu" at bounding box center [695, 284] width 871 height 45
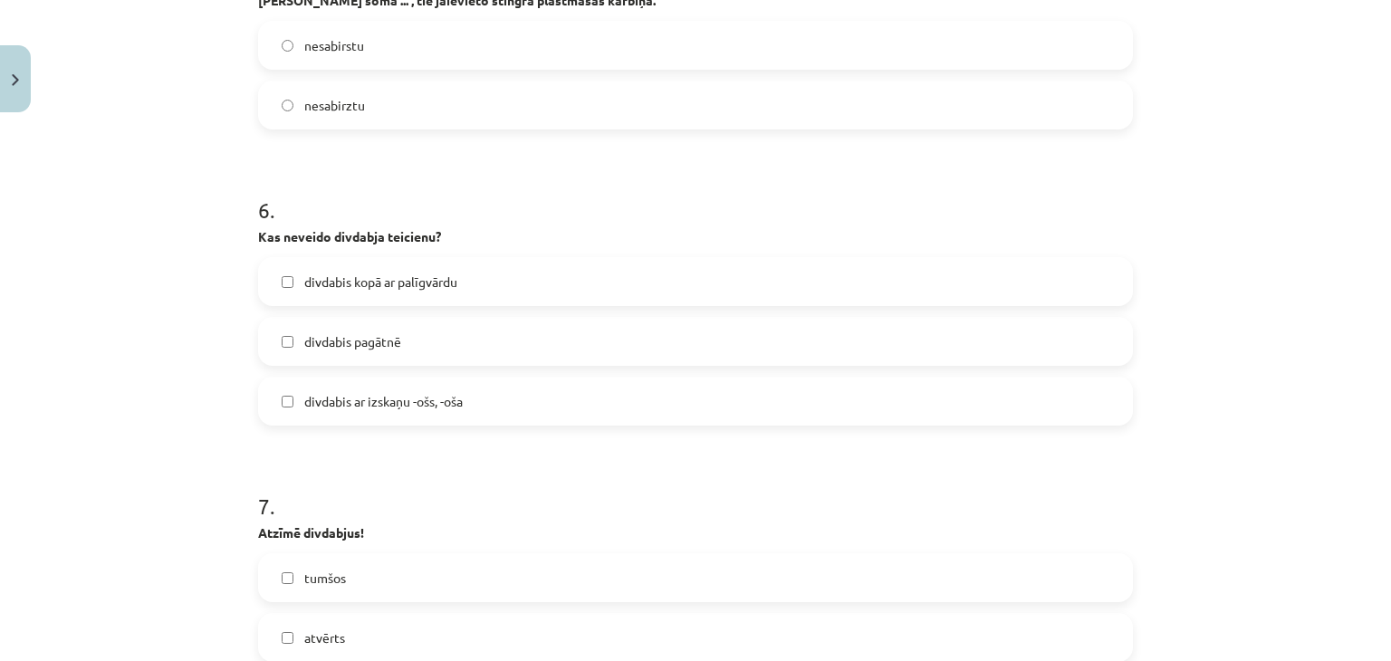
scroll to position [1811, 0]
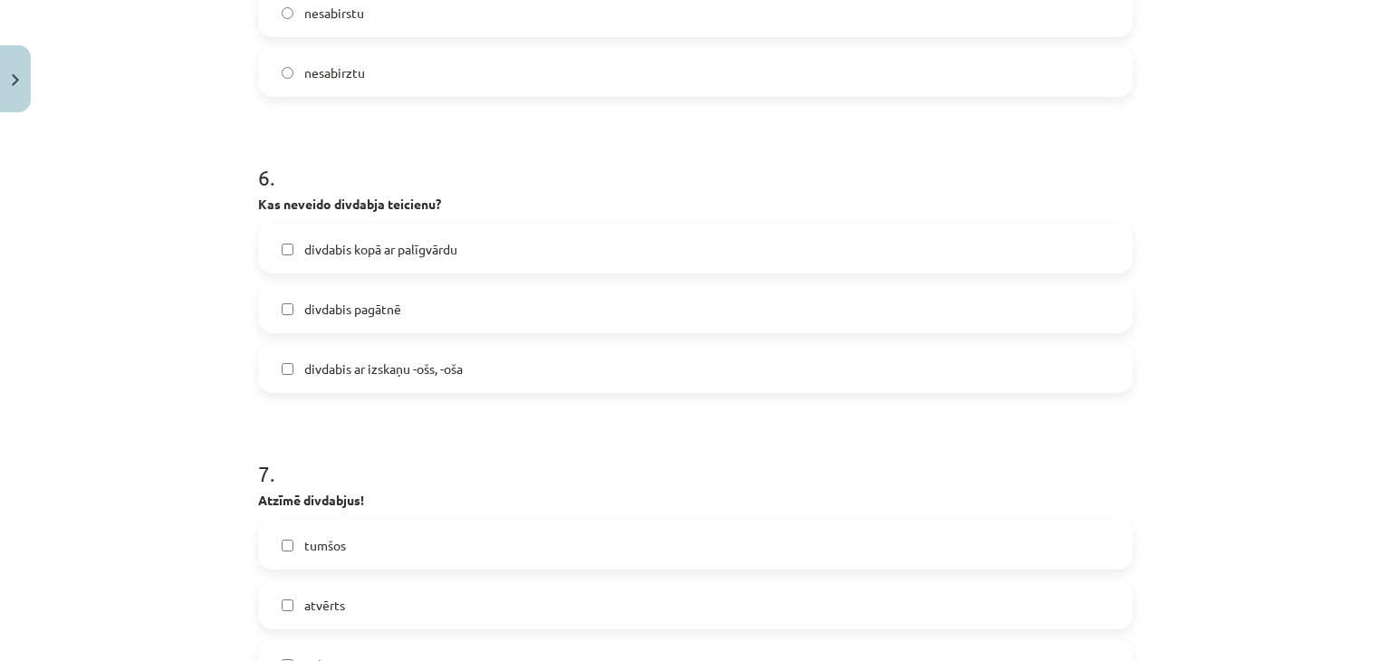
click at [332, 307] on span "divdabis pagātnē" at bounding box center [352, 309] width 97 height 19
click at [273, 248] on label "divdabis kopā ar palīgvārdu" at bounding box center [695, 248] width 871 height 45
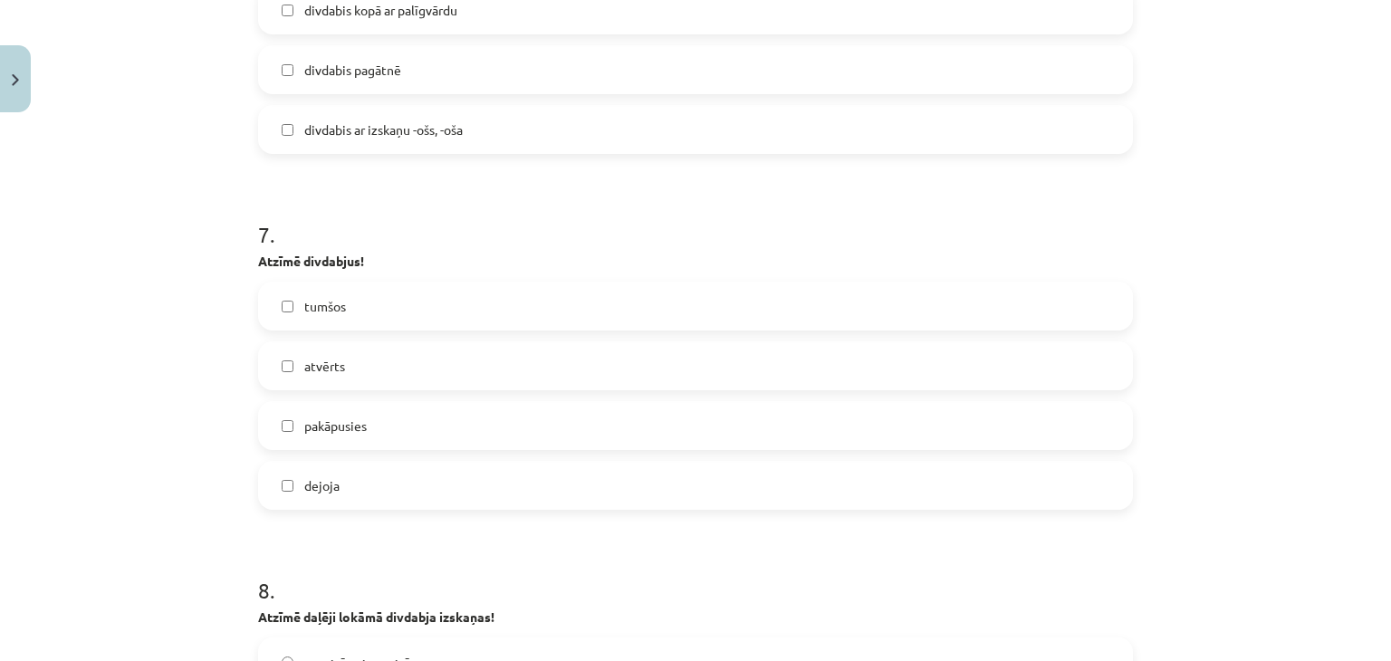
scroll to position [2083, 0]
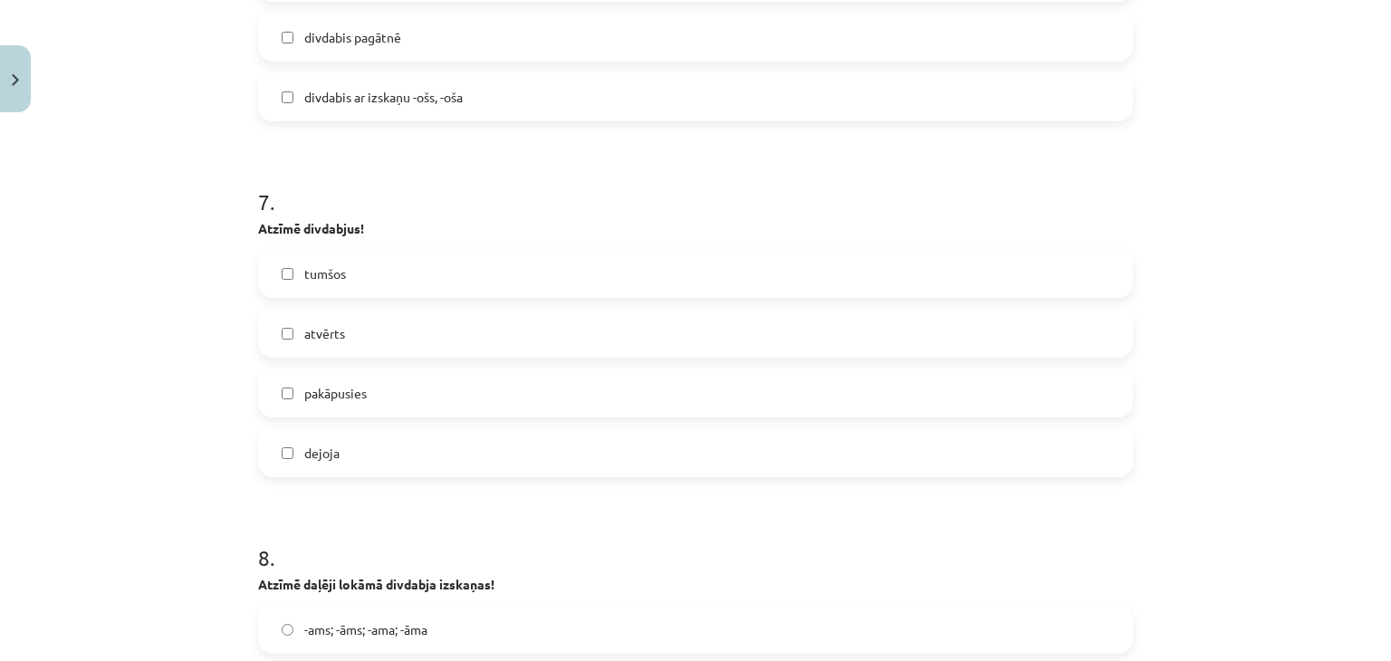
click at [266, 387] on label "pakāpusies" at bounding box center [695, 392] width 871 height 45
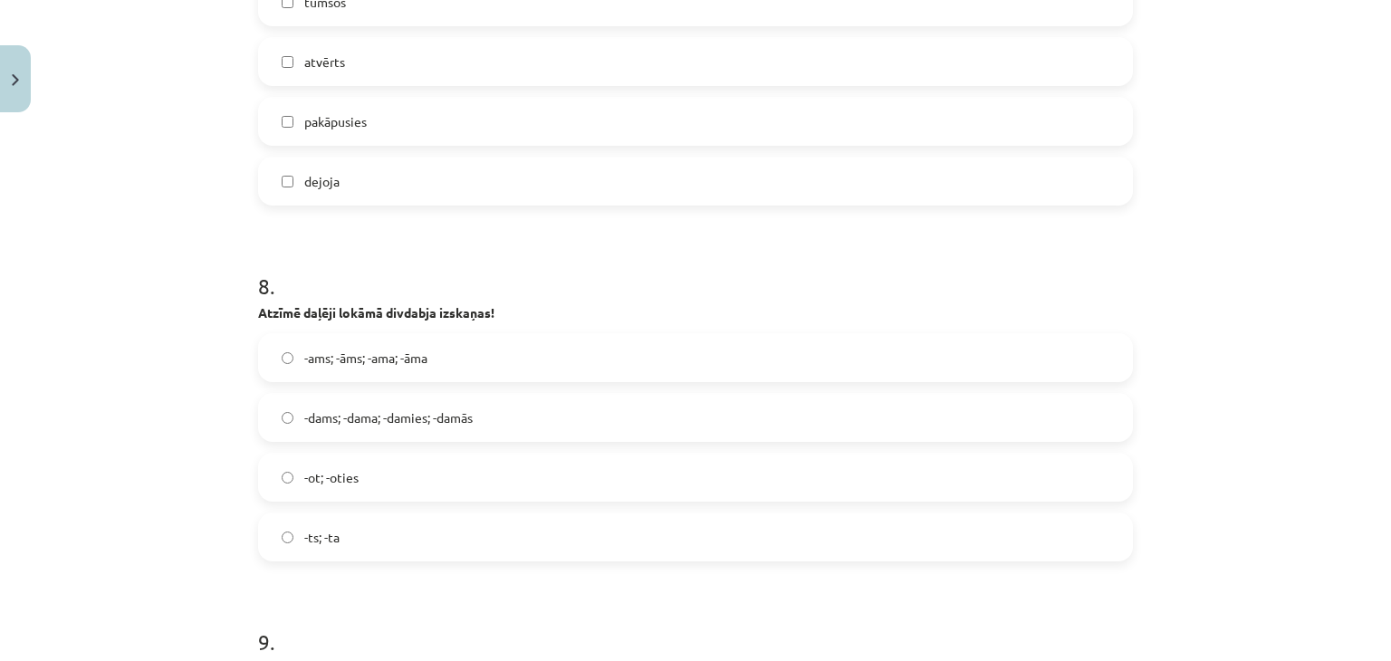
scroll to position [2445, 0]
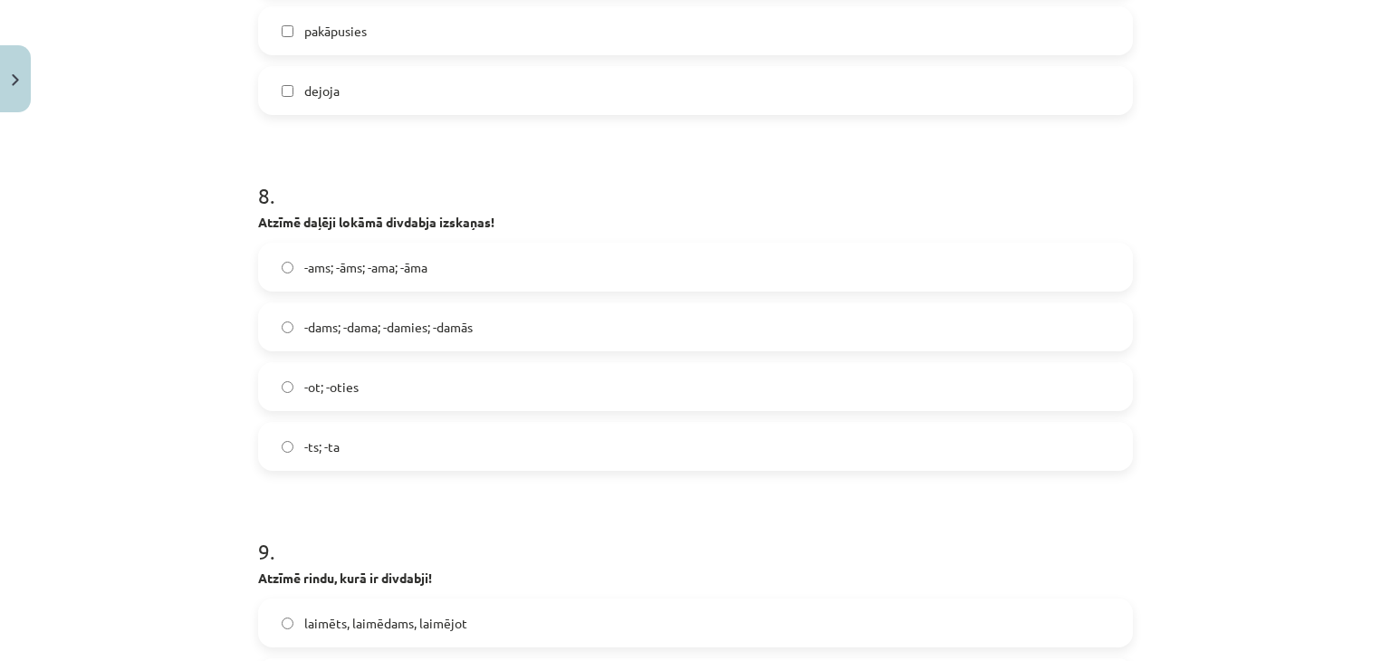
click at [304, 271] on span "-ams; -āms; -ama; -āma" at bounding box center [365, 267] width 123 height 19
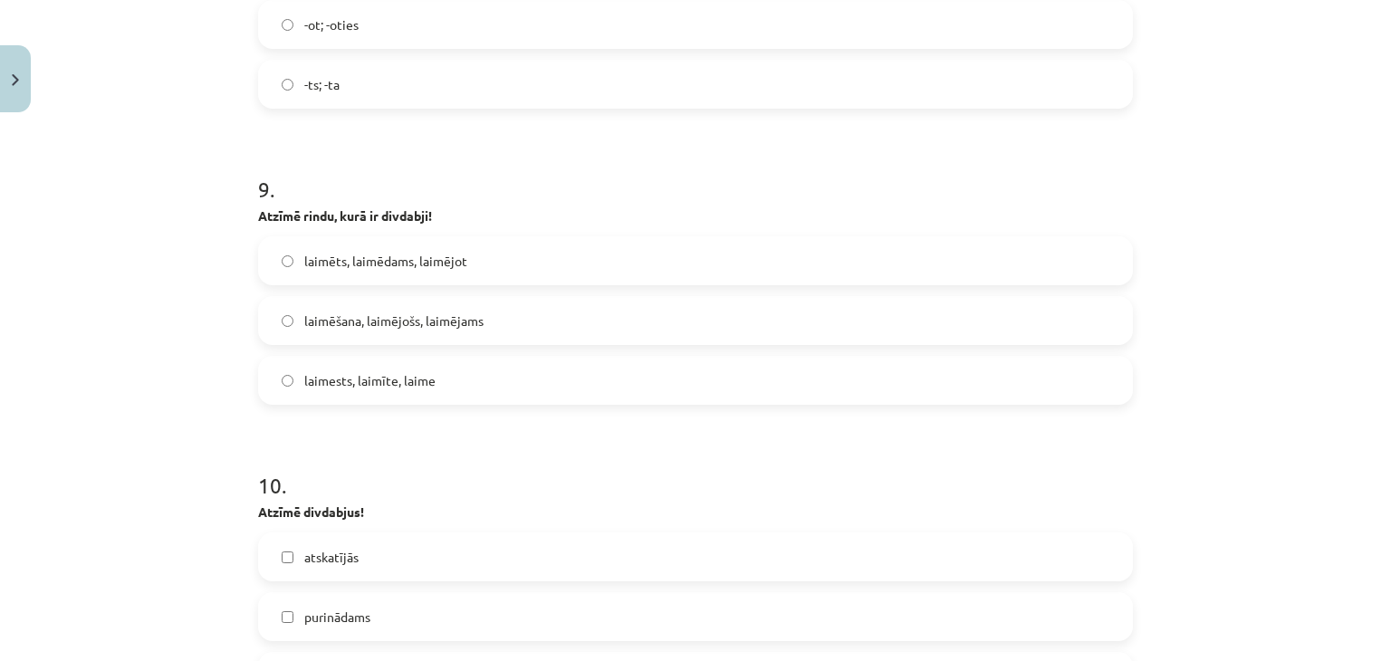
scroll to position [2898, 0]
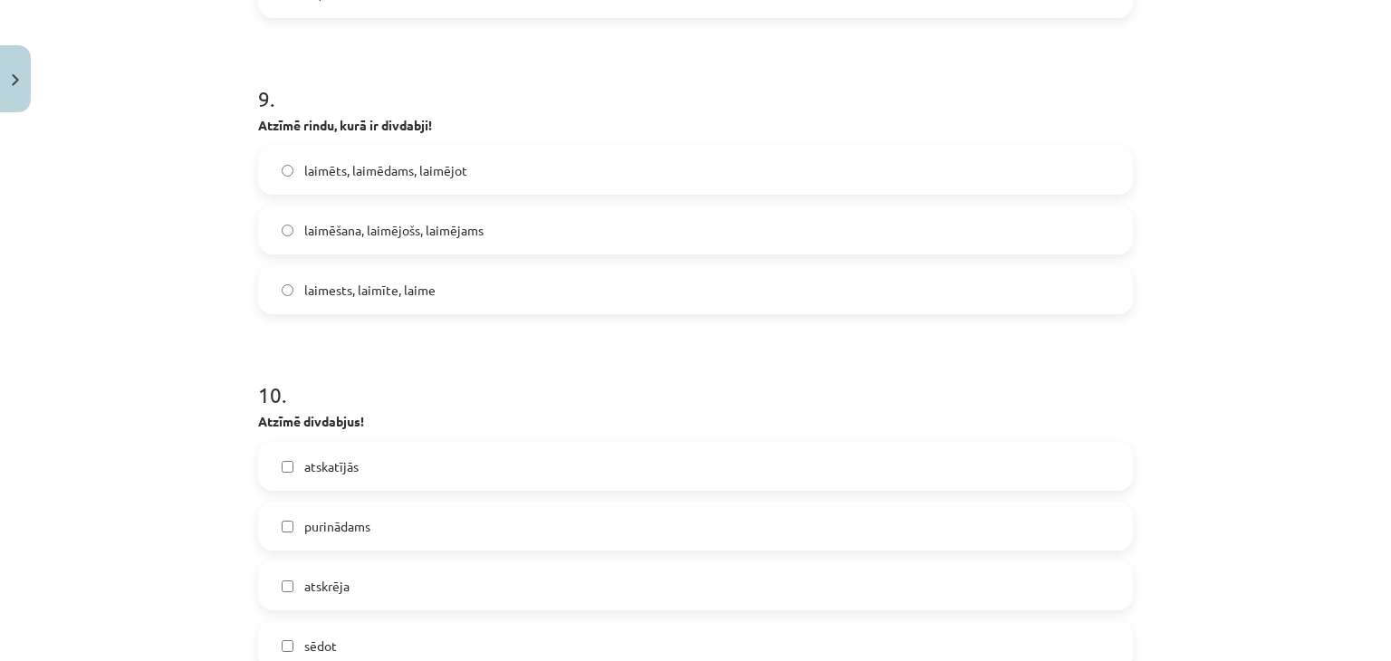
click at [634, 164] on label "laimēts, laimēdams, laimējot" at bounding box center [695, 170] width 871 height 45
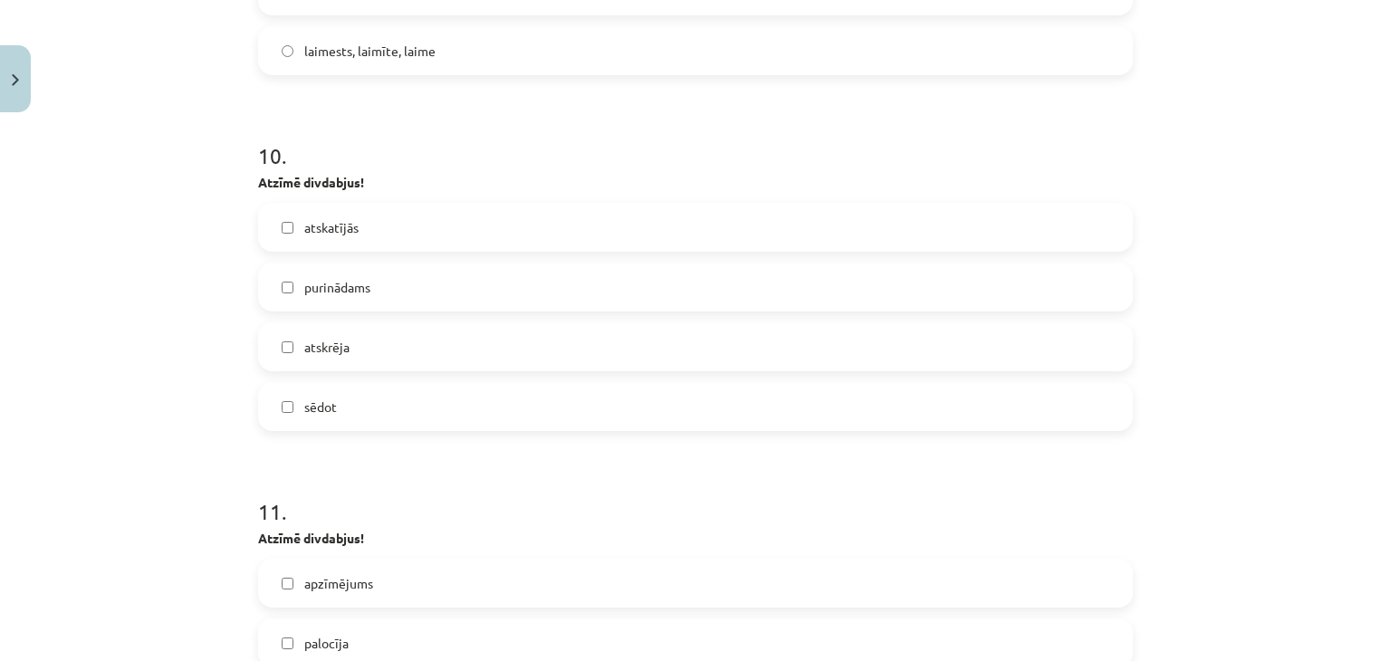
scroll to position [3169, 0]
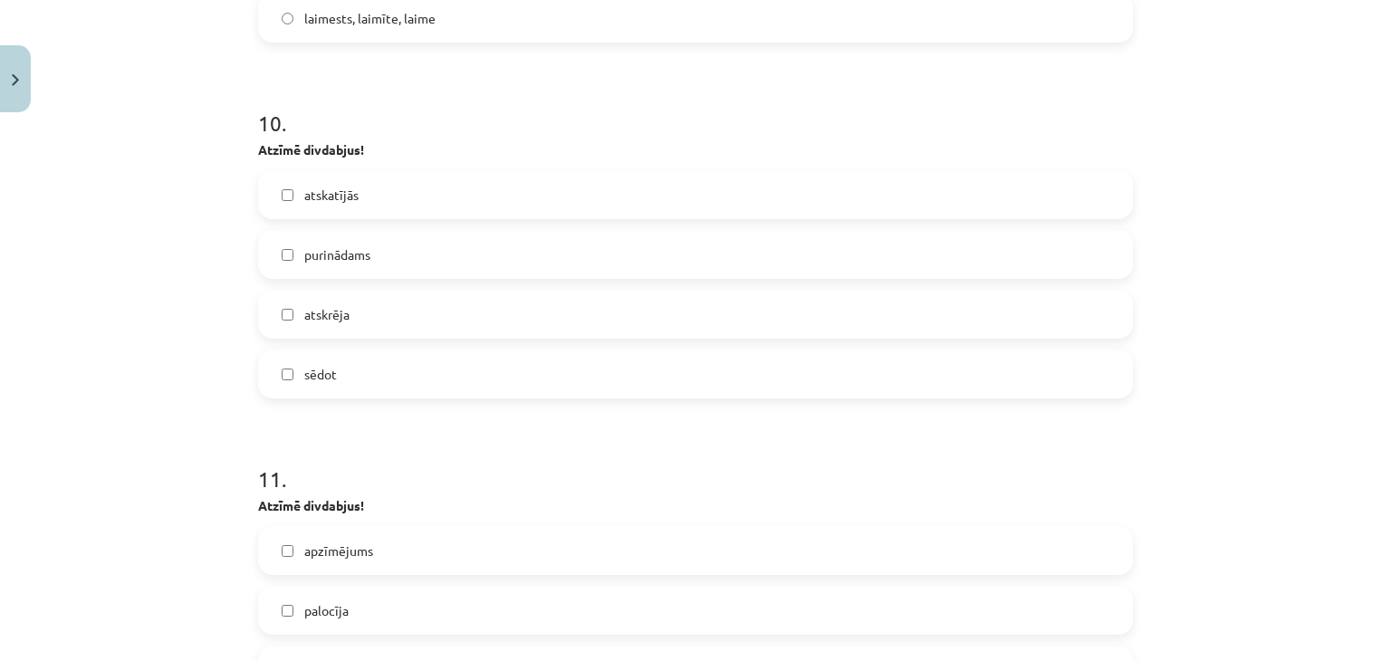
drag, startPoint x: 546, startPoint y: 241, endPoint x: 453, endPoint y: 340, distance: 135.8
click at [507, 291] on div "atskatījās purinādams atskrēja sēdot" at bounding box center [695, 284] width 875 height 228
drag, startPoint x: 286, startPoint y: 249, endPoint x: 264, endPoint y: 288, distance: 44.6
click at [286, 250] on label "purinādams" at bounding box center [695, 254] width 871 height 45
click at [286, 374] on label "sēdot" at bounding box center [695, 373] width 871 height 45
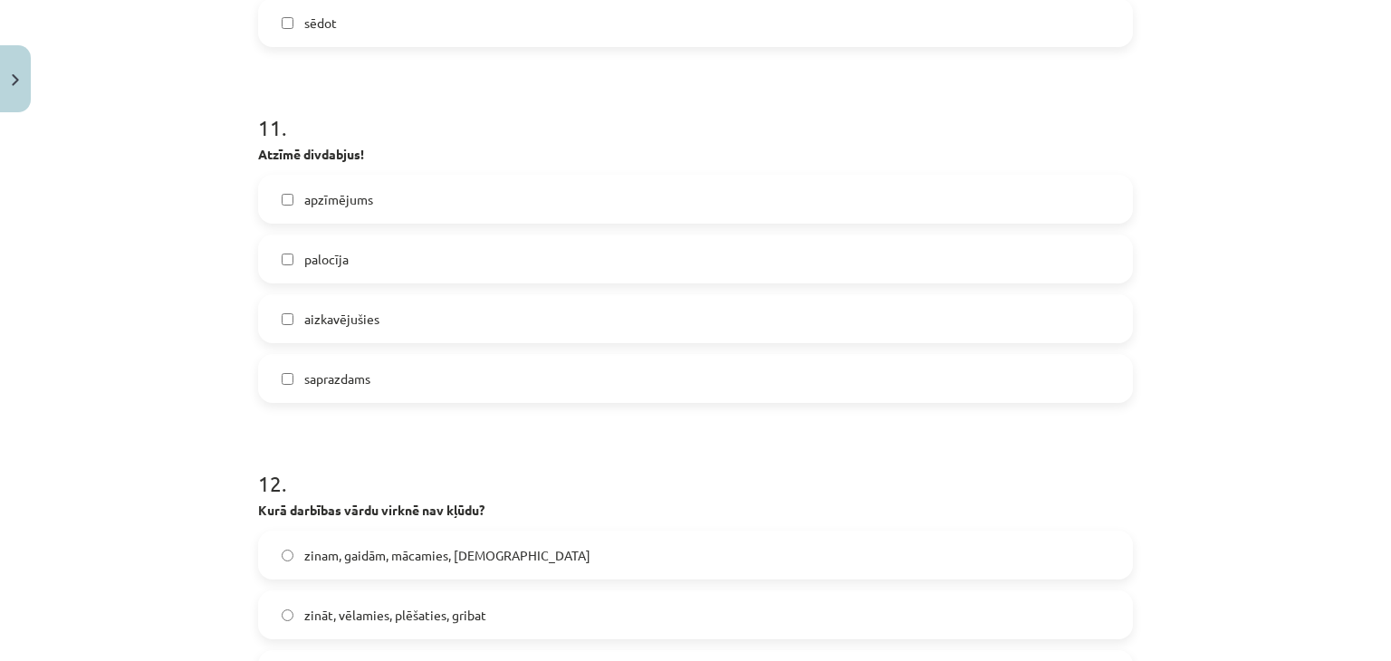
scroll to position [3532, 0]
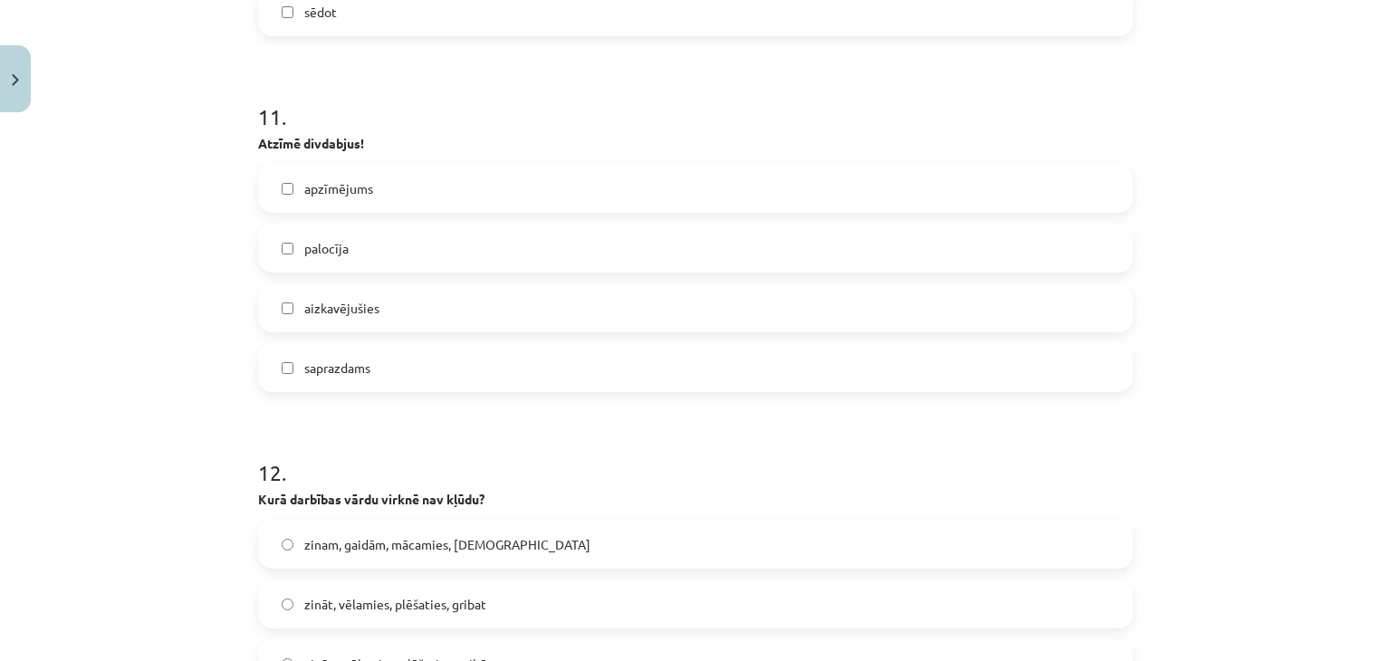
click at [313, 310] on span "aizkavējušies" at bounding box center [341, 308] width 75 height 19
click at [271, 361] on label "saprazdams" at bounding box center [695, 367] width 871 height 45
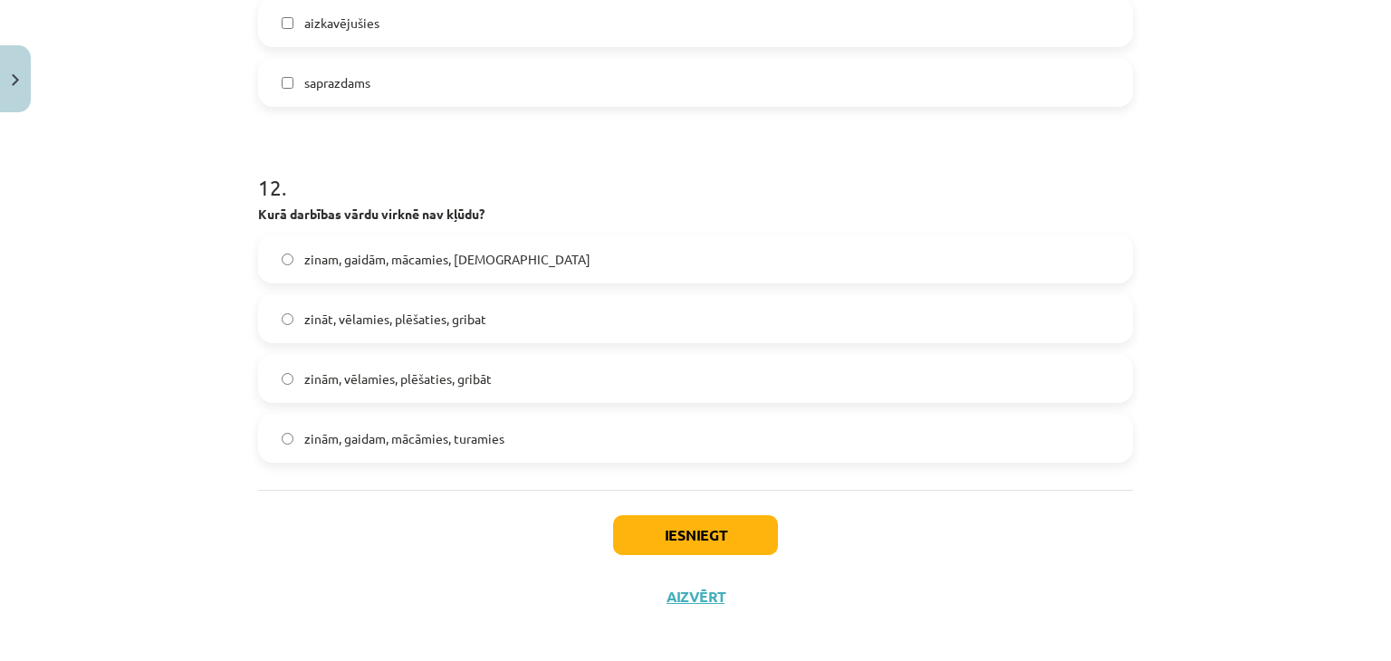
scroll to position [3829, 0]
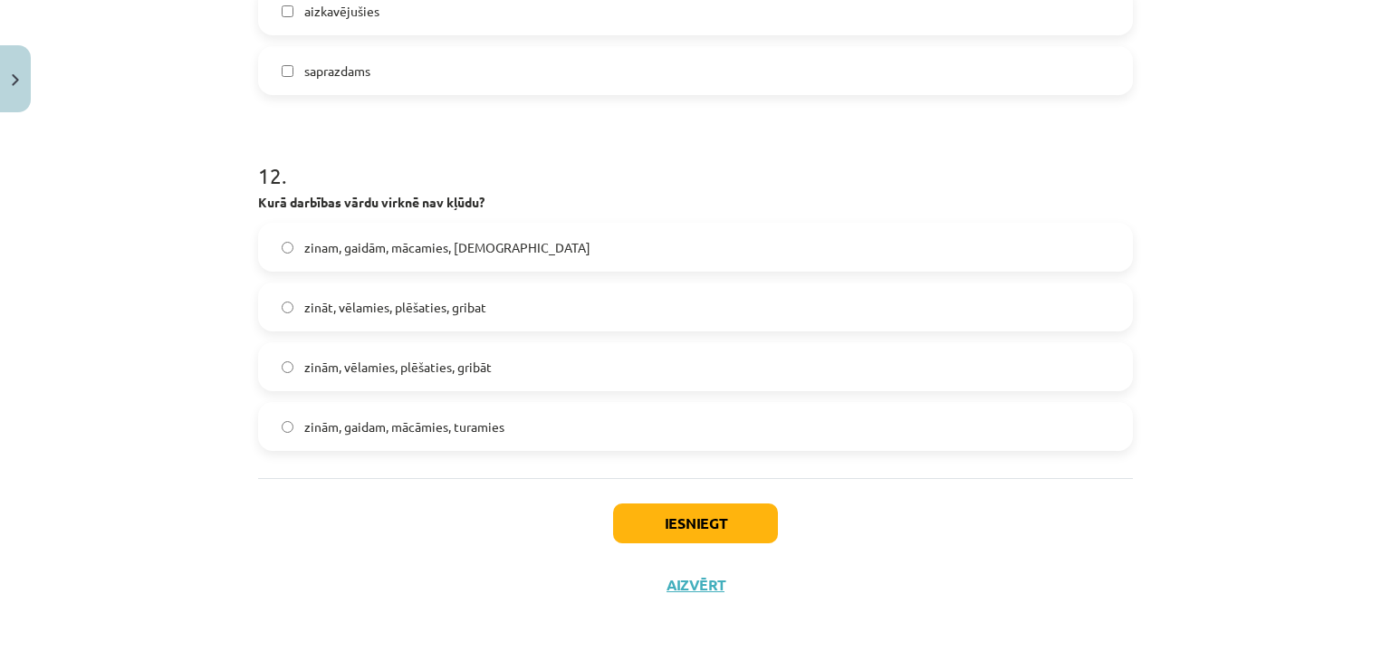
click at [528, 247] on label "zinam, gaidām, mācamies, turāmies" at bounding box center [695, 247] width 871 height 45
drag, startPoint x: 634, startPoint y: 530, endPoint x: 629, endPoint y: 519, distance: 11.8
click at [630, 522] on button "Iesniegt" at bounding box center [695, 523] width 165 height 40
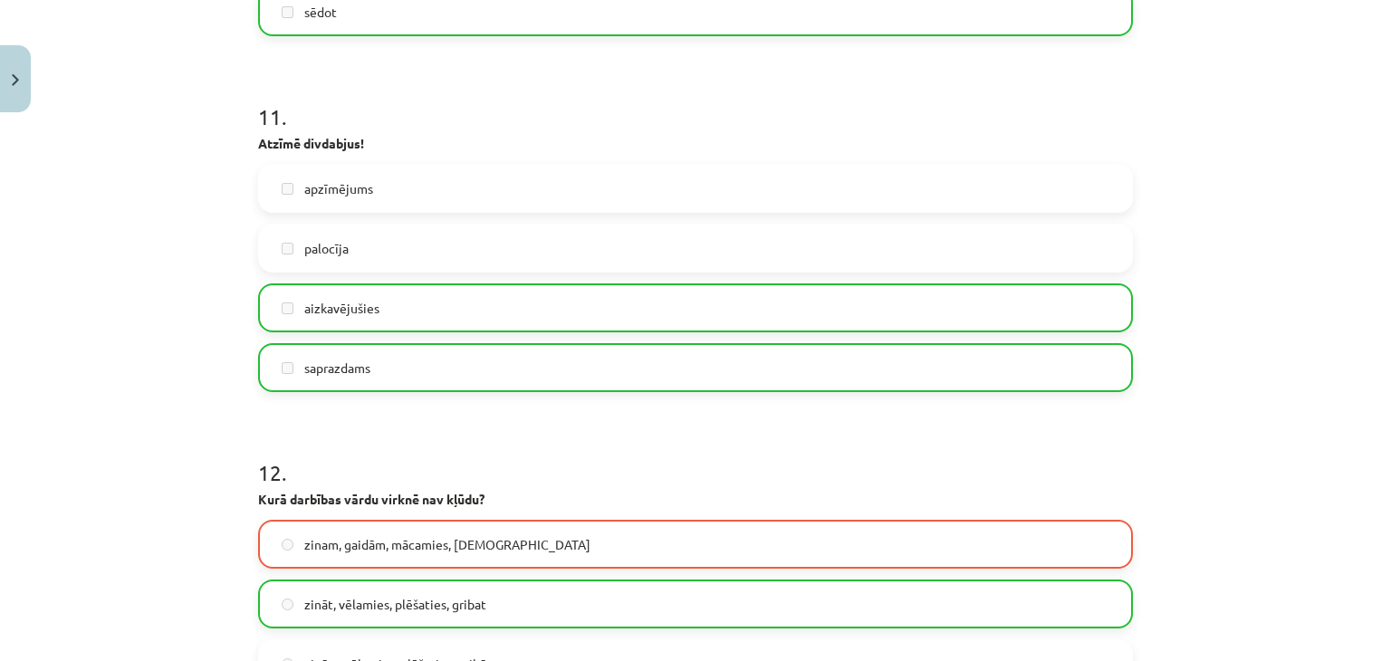
scroll to position [3886, 0]
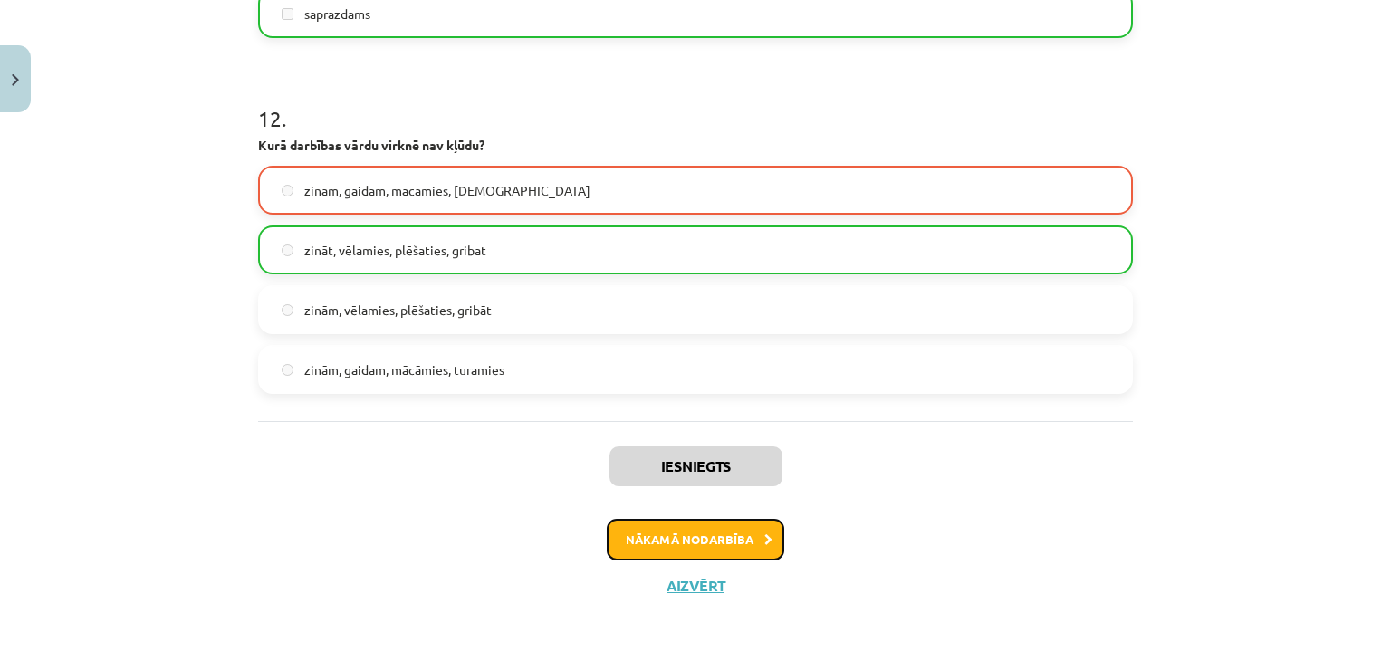
click at [618, 530] on button "Nākamā nodarbība" at bounding box center [695, 540] width 177 height 42
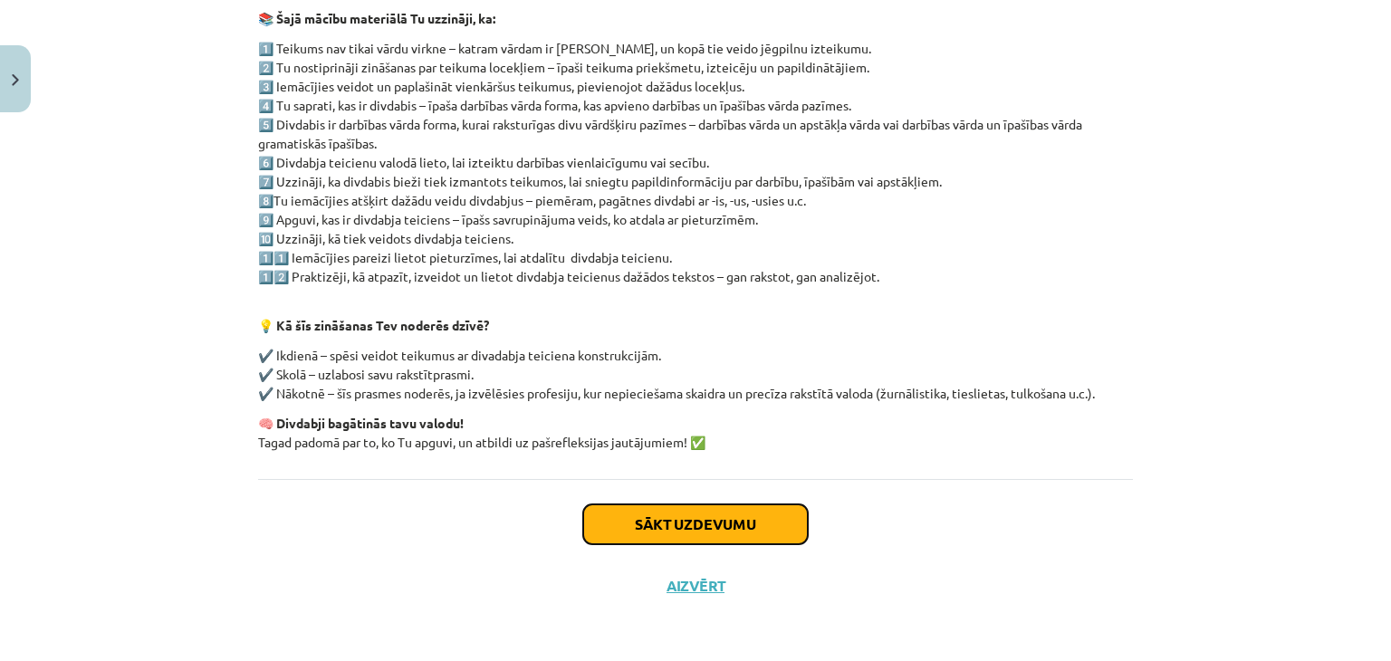
click at [623, 522] on button "Sākt uzdevumu" at bounding box center [695, 524] width 225 height 40
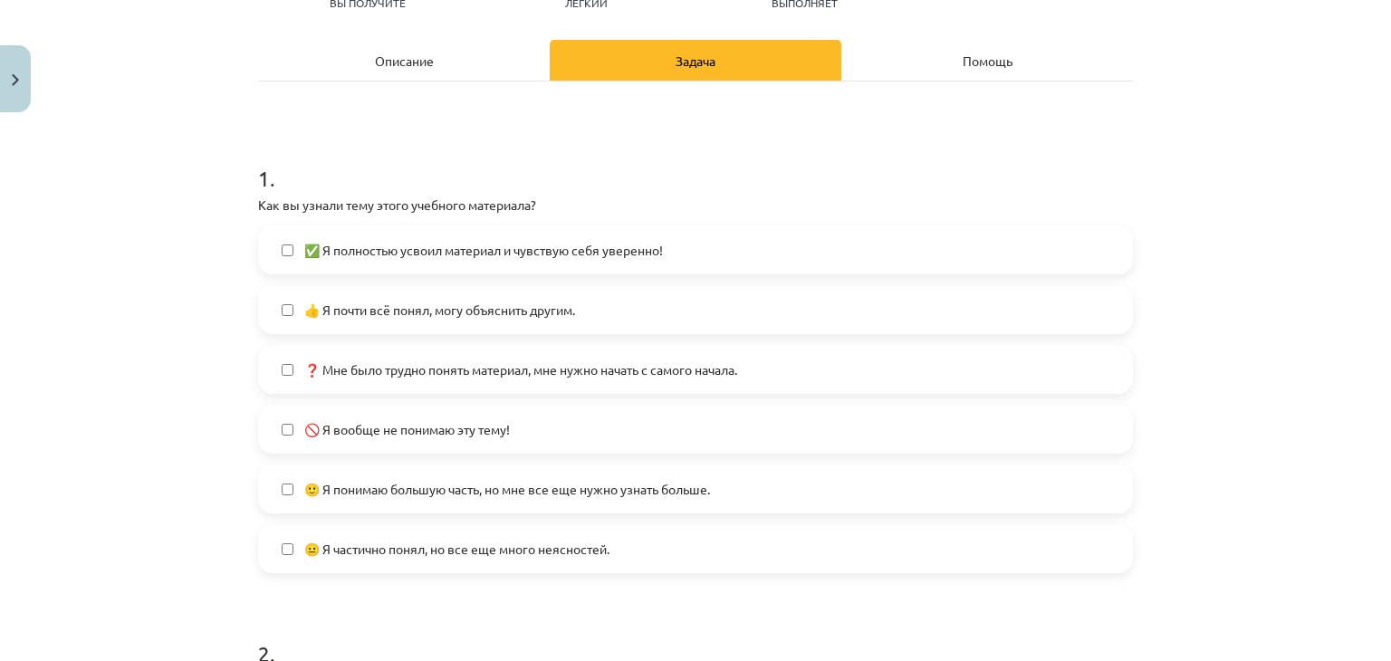
scroll to position [1298, 0]
click at [389, 254] on span "✅ Я полностью усвоил материал и чувствую себя уверенно!" at bounding box center [483, 250] width 359 height 19
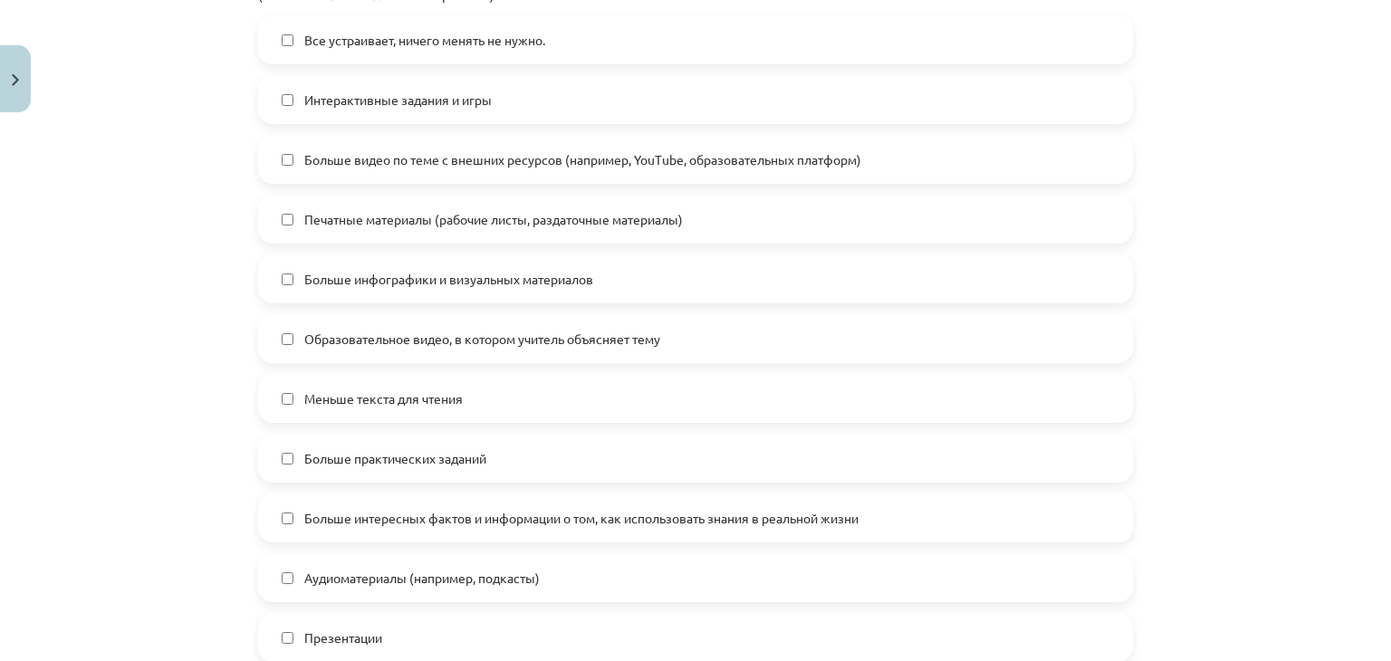
scroll to position [951, 0]
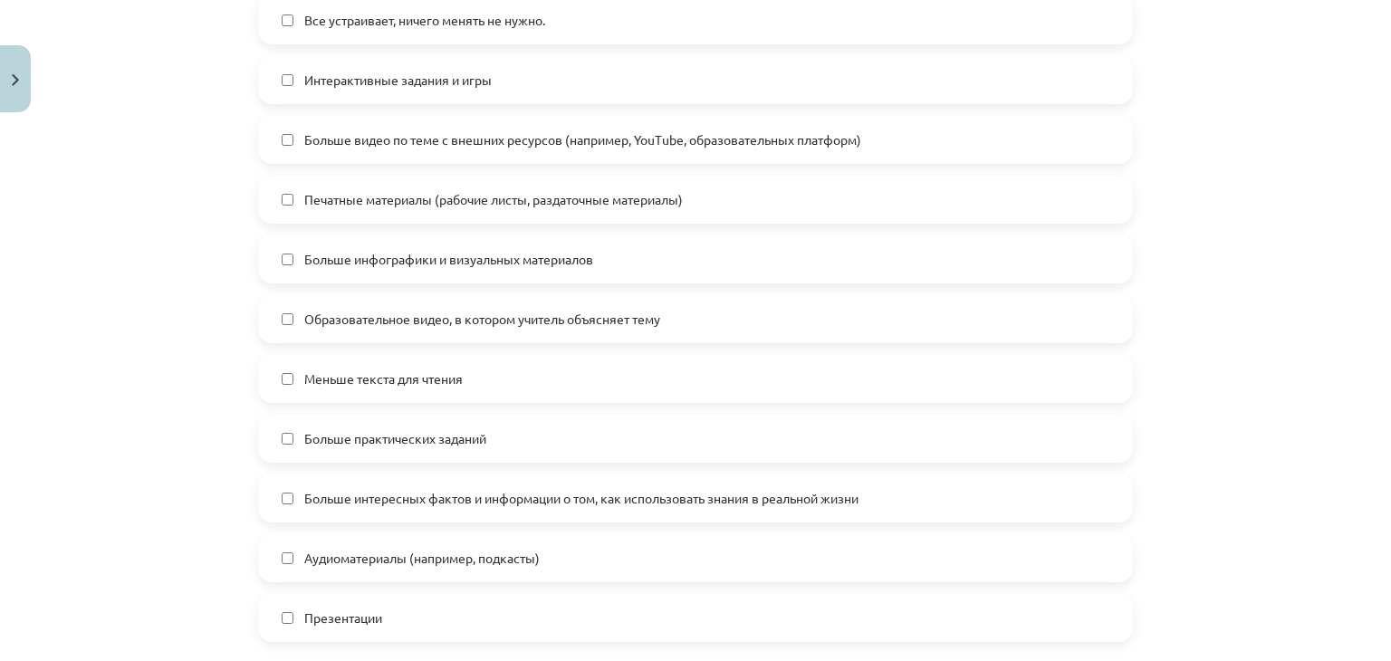
click at [337, 381] on font "Меньше текста для чтения" at bounding box center [383, 378] width 158 height 16
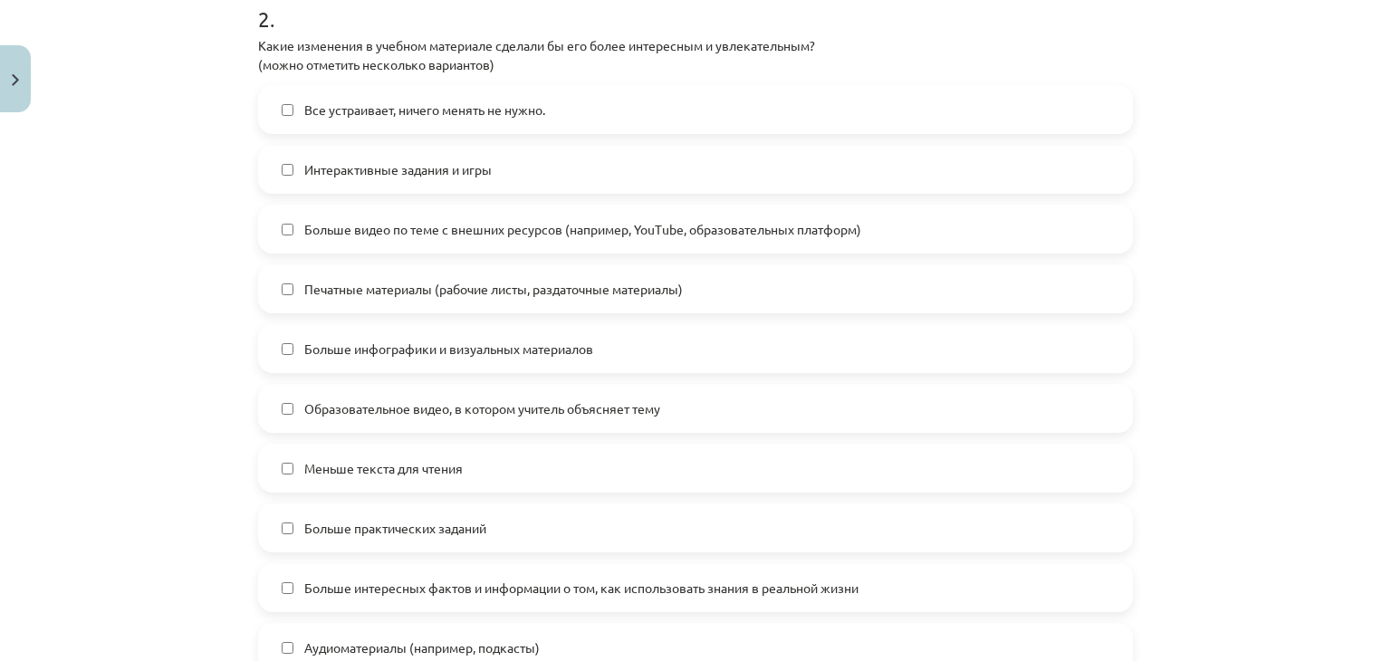
scroll to position [860, 0]
click at [304, 112] on font "Все устраивает, ничего менять не нужно." at bounding box center [424, 110] width 241 height 16
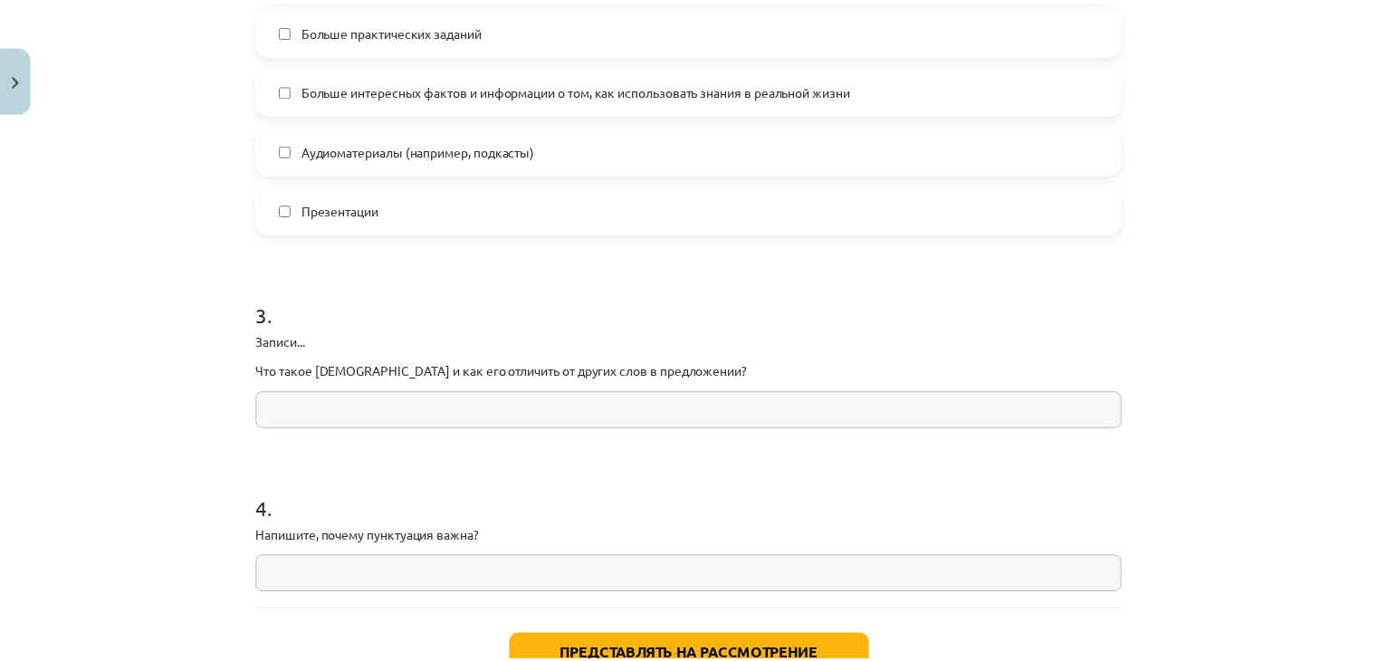
scroll to position [1490, 0]
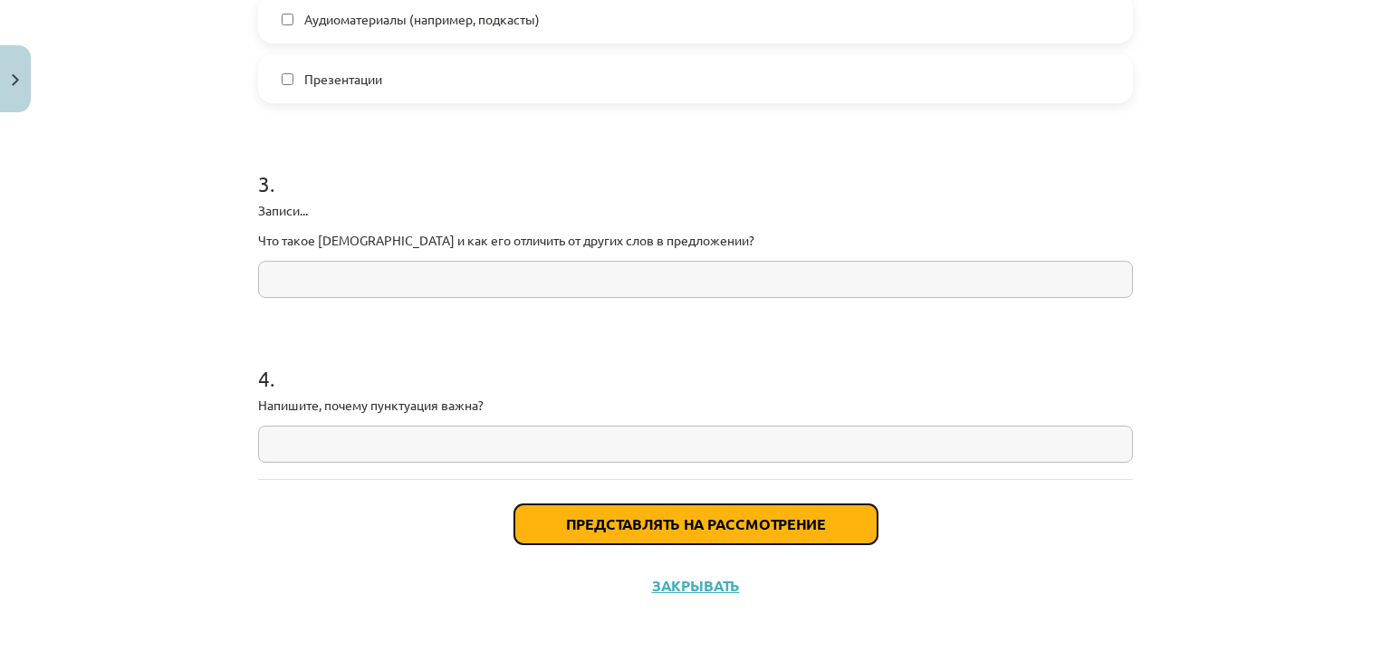
click at [557, 506] on button "Представлять на рассмотрение" at bounding box center [695, 524] width 363 height 40
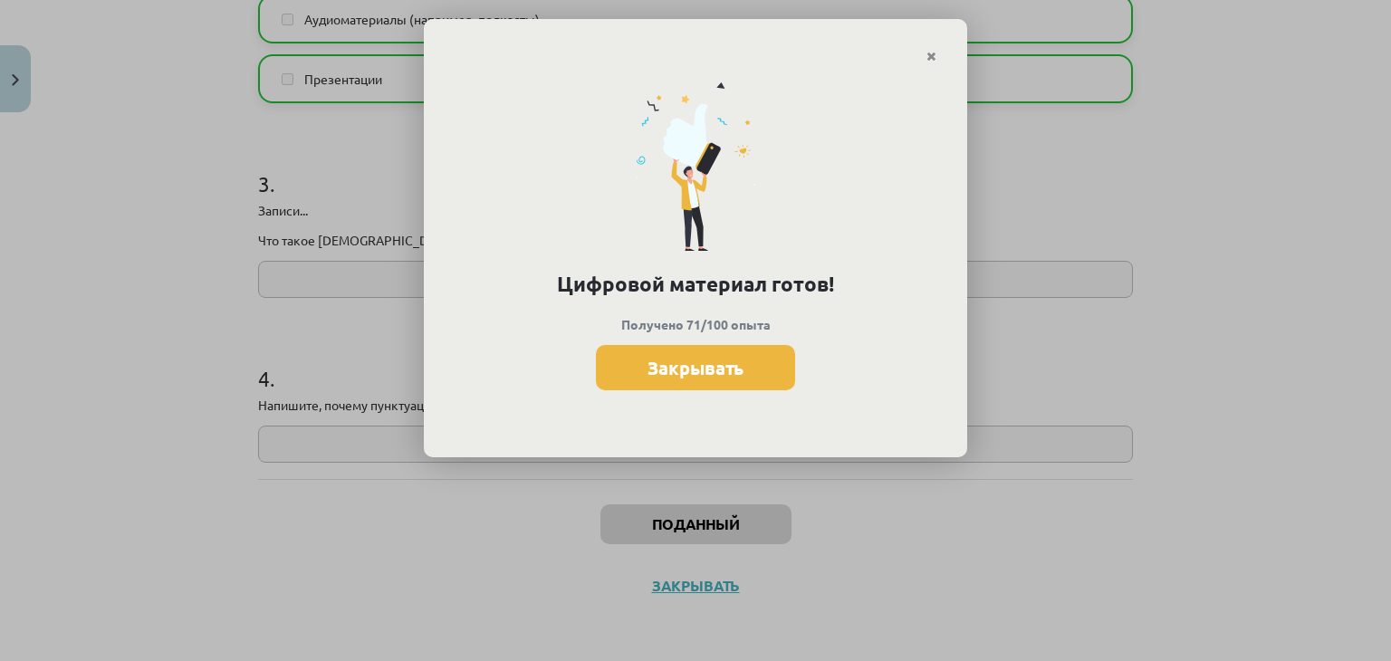
click at [695, 389] on div "Цифровой материал готов! Получено 71/100 опыта Закрывать" at bounding box center [695, 260] width 543 height 395
click at [689, 386] on button "Закрывать" at bounding box center [695, 367] width 199 height 45
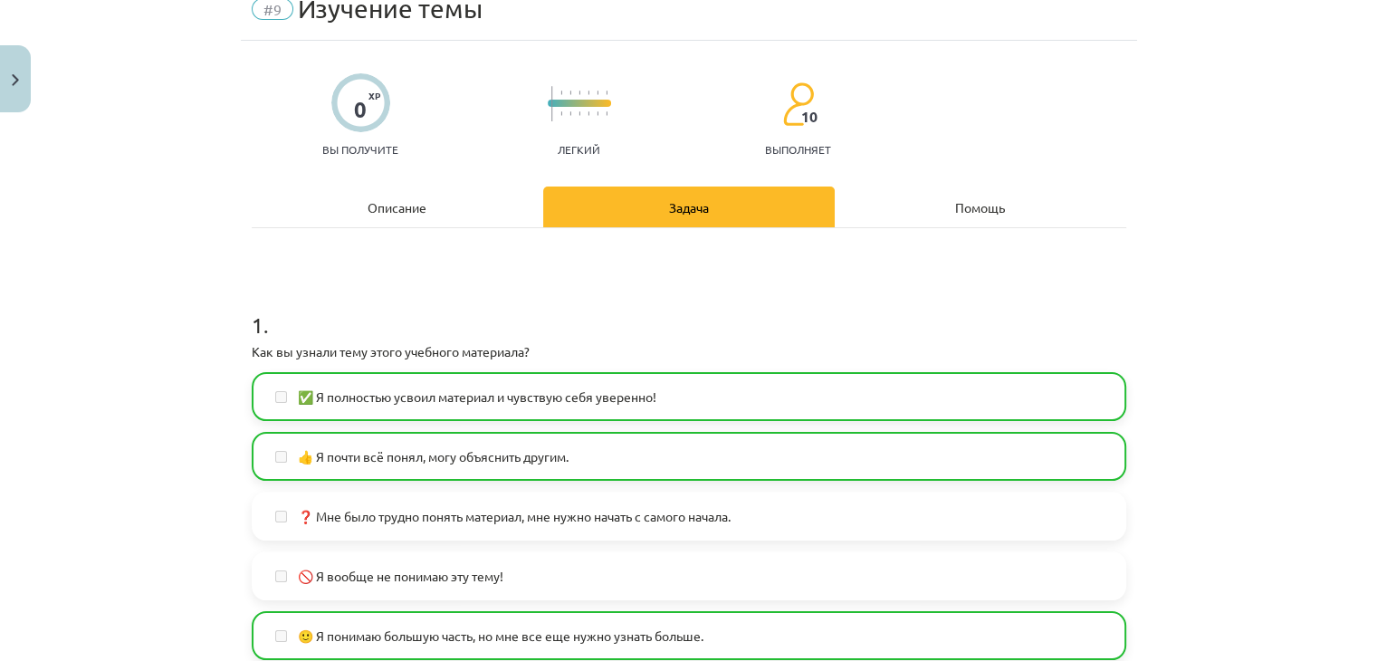
scroll to position [0, 0]
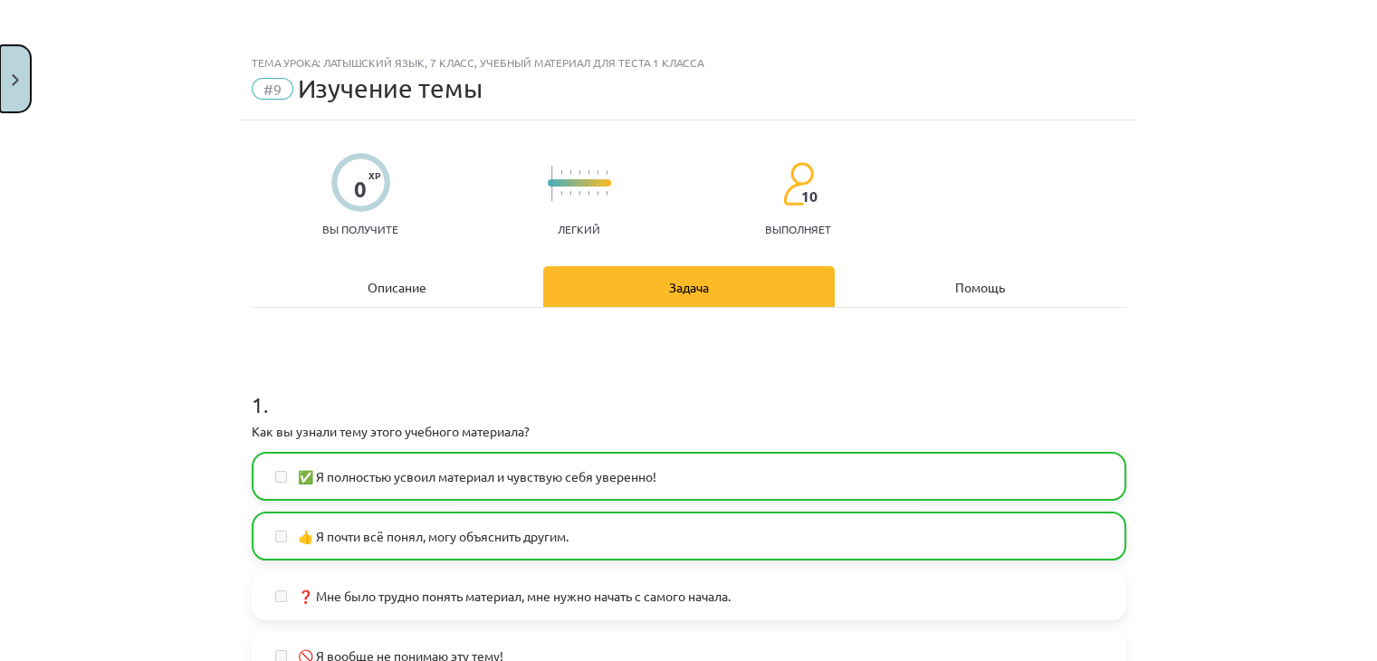
click at [8, 59] on button "Закрывать" at bounding box center [15, 78] width 31 height 67
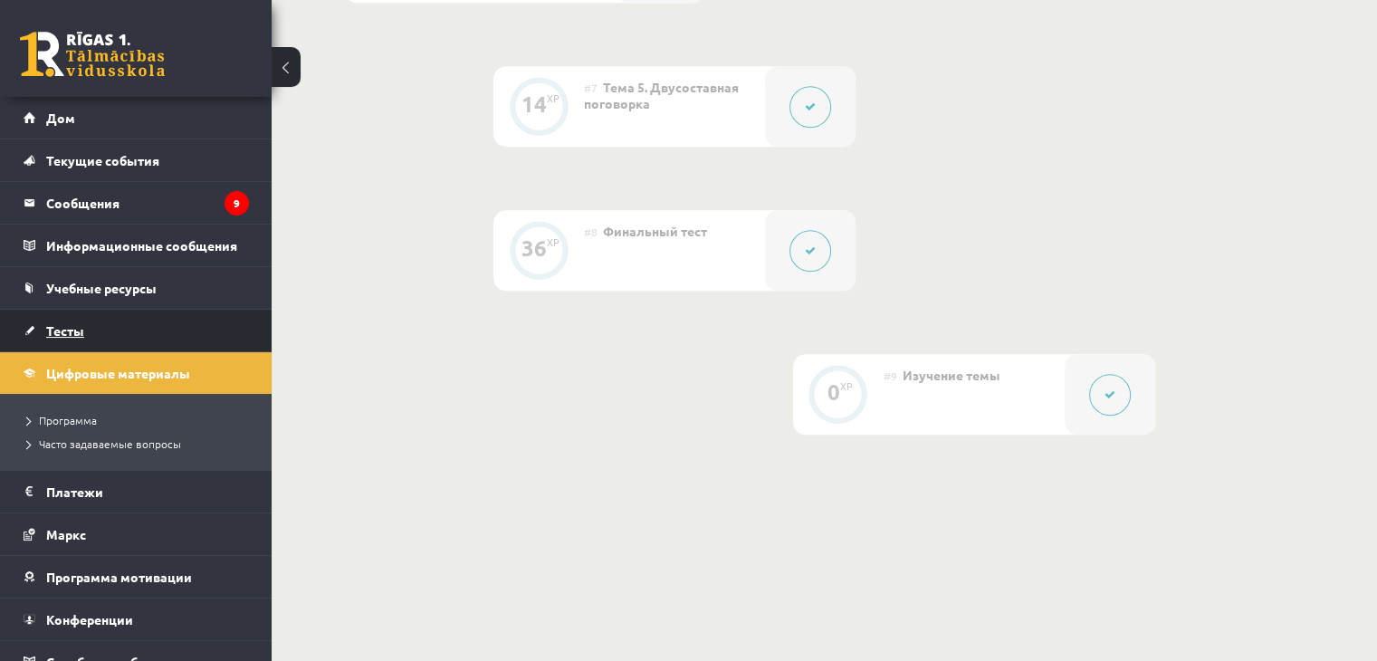
click at [55, 327] on font "Тесты" at bounding box center [65, 330] width 38 height 16
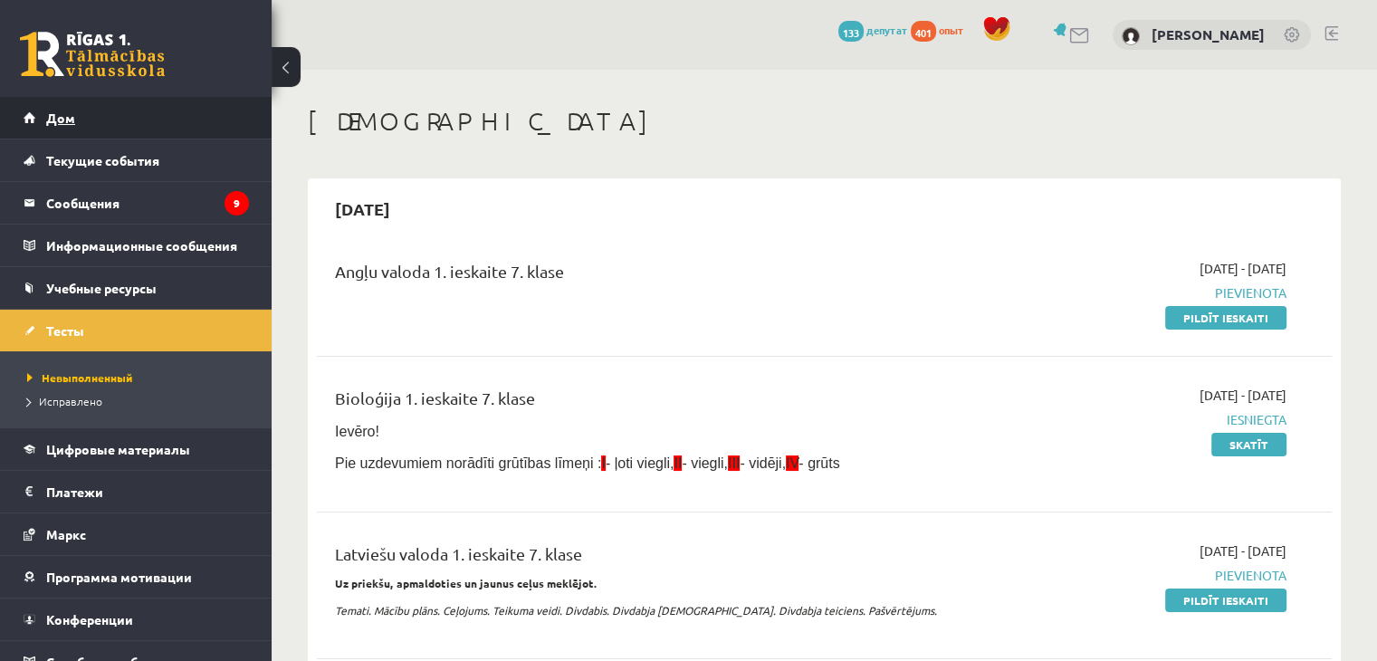
click at [111, 126] on link "Дом" at bounding box center [136, 118] width 225 height 42
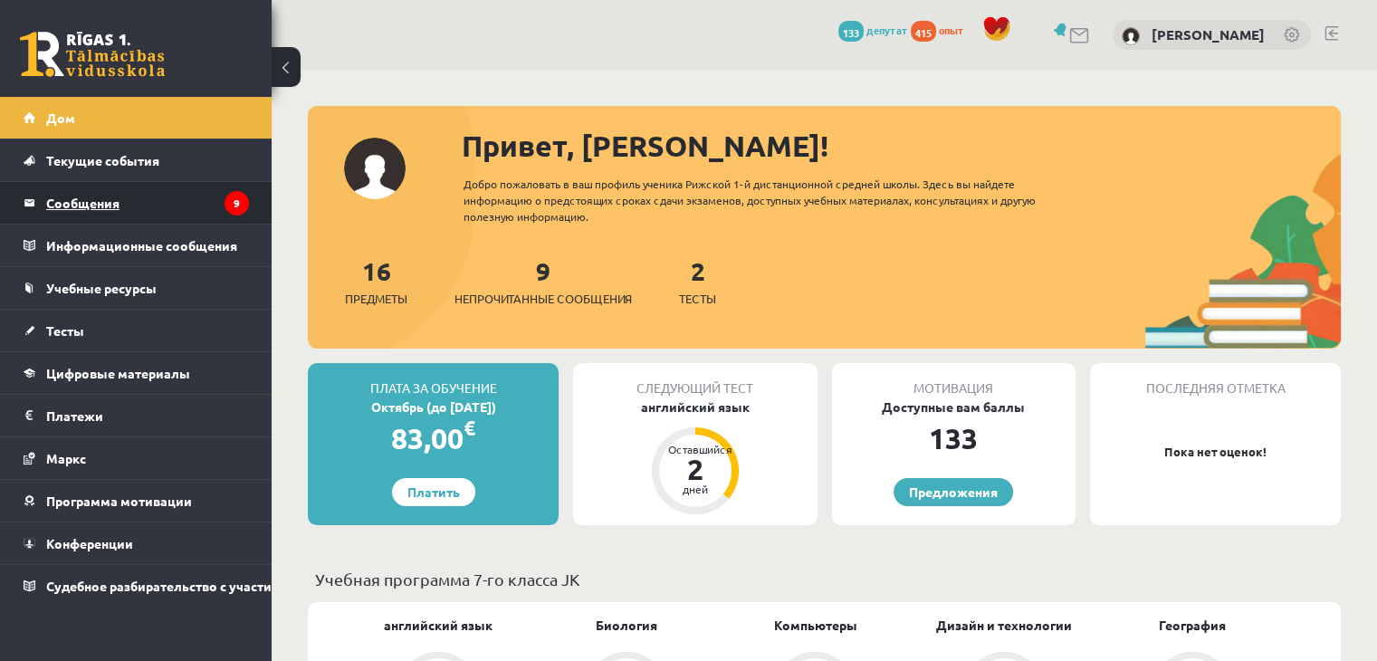
click at [235, 200] on font "9" at bounding box center [237, 203] width 6 height 14
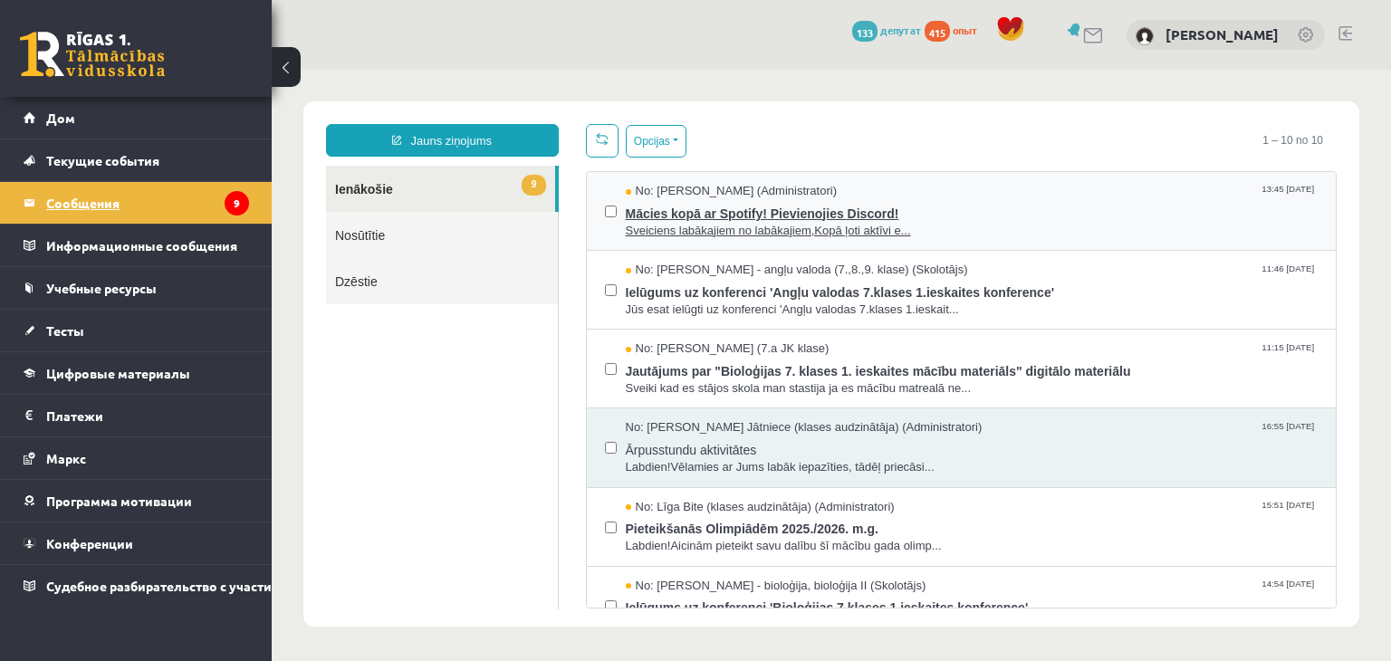
click at [660, 216] on span "Mācies kopā ar Spotify! Pievienojies Discord!" at bounding box center [972, 211] width 693 height 23
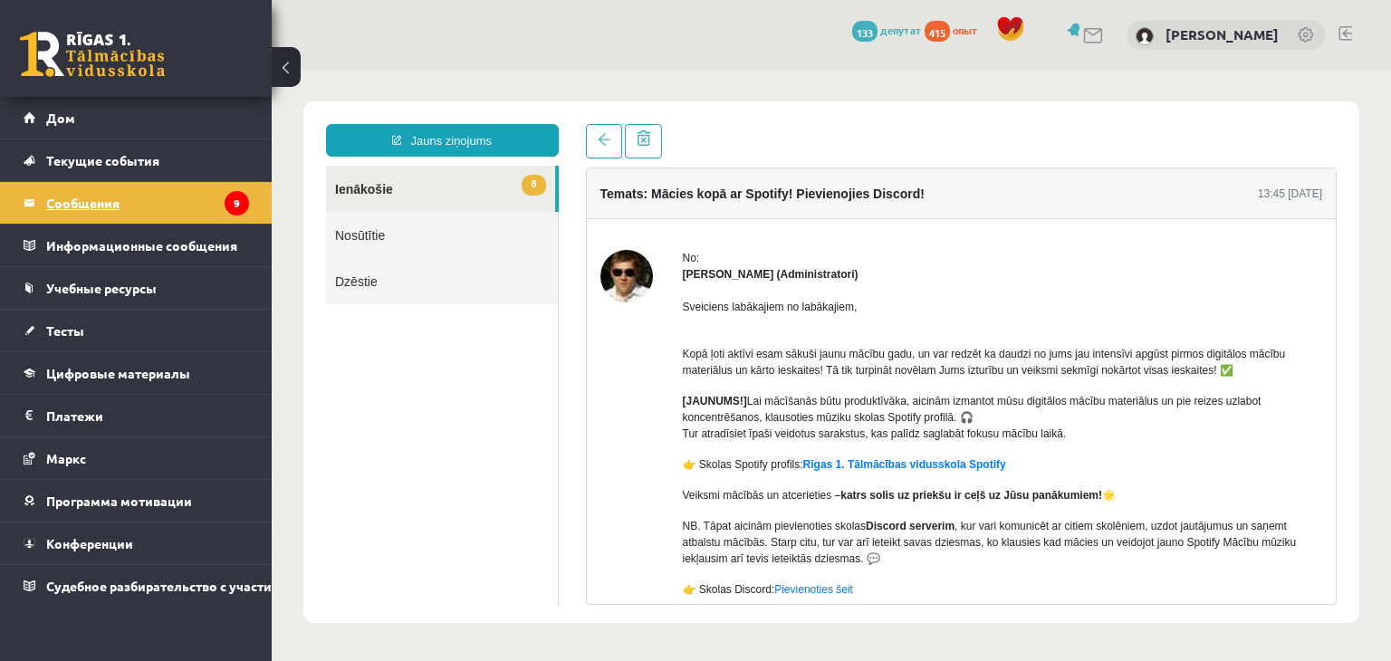
click at [492, 184] on link "8 Ienākošie" at bounding box center [440, 189] width 229 height 46
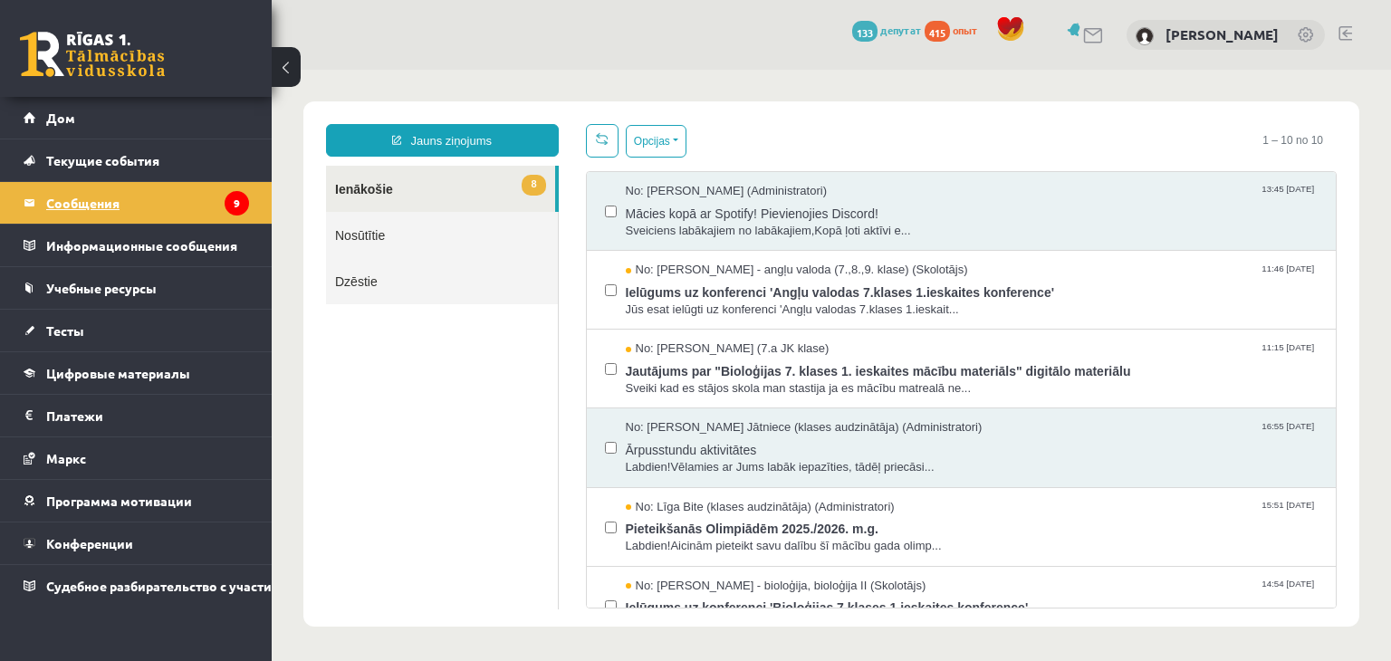
click at [502, 212] on link "Nosūtītie" at bounding box center [442, 235] width 232 height 46
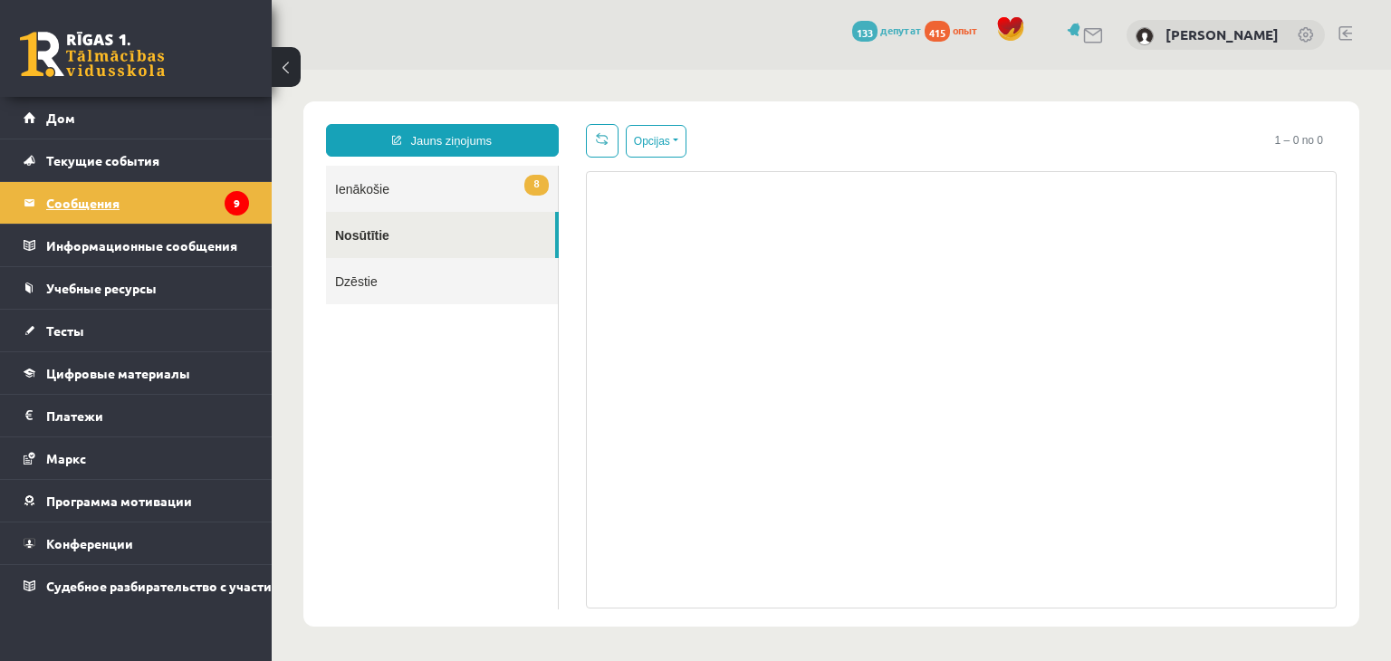
click at [524, 187] on span "8" at bounding box center [536, 185] width 24 height 21
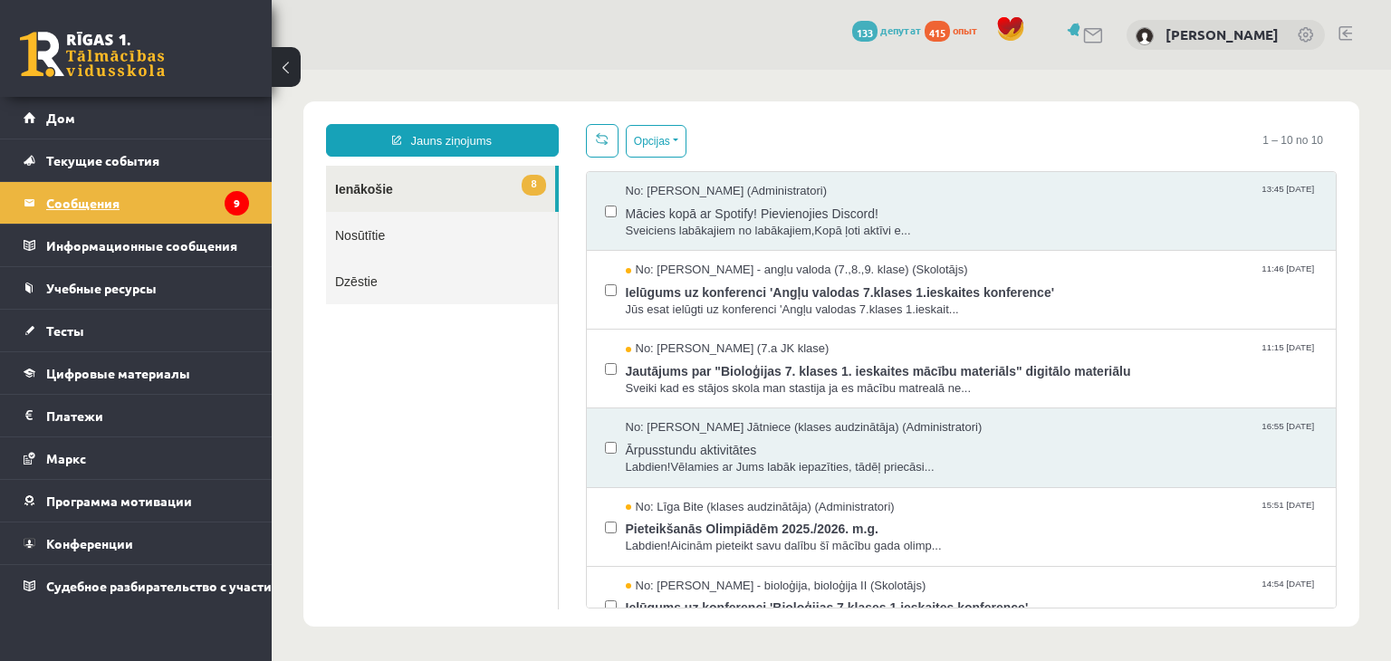
click at [510, 190] on link "8 Ienākošie" at bounding box center [440, 189] width 229 height 46
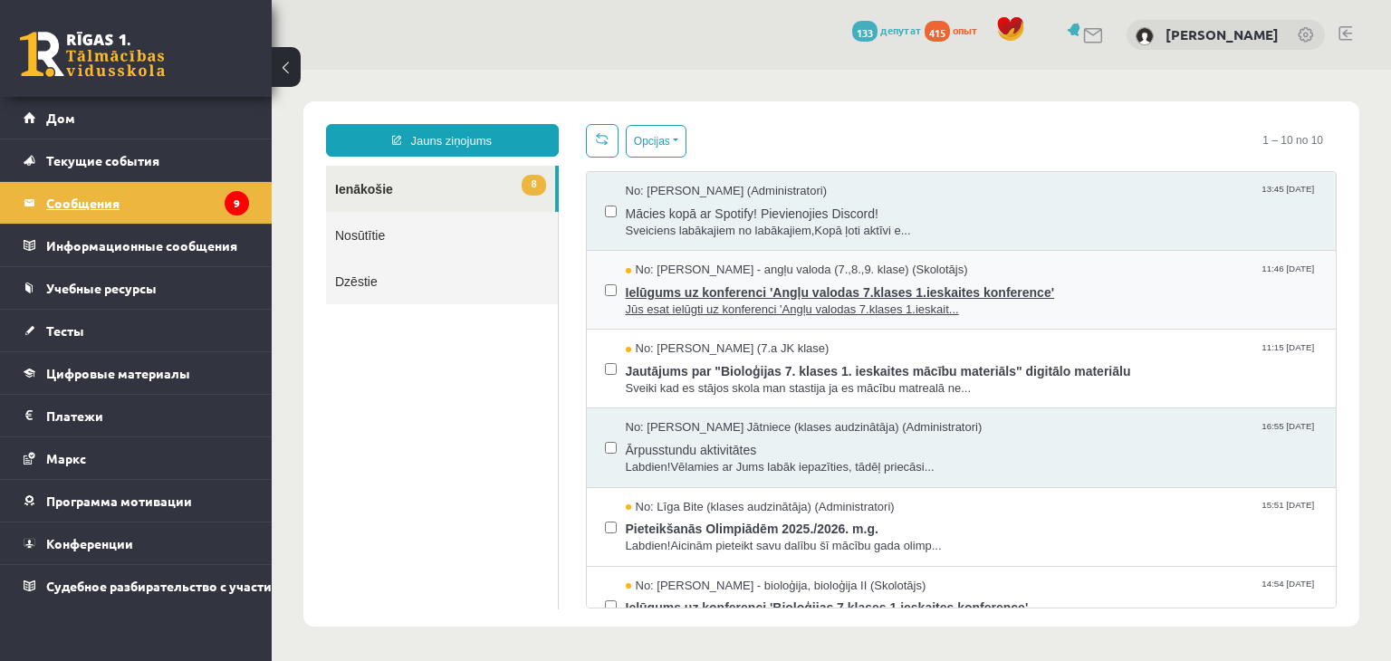
drag, startPoint x: 721, startPoint y: 265, endPoint x: 634, endPoint y: 273, distance: 87.2
click at [634, 273] on span "No: [PERSON_NAME] - angļu valoda (7.,8.,9. klase) (Skolotājs)" at bounding box center [797, 270] width 342 height 17
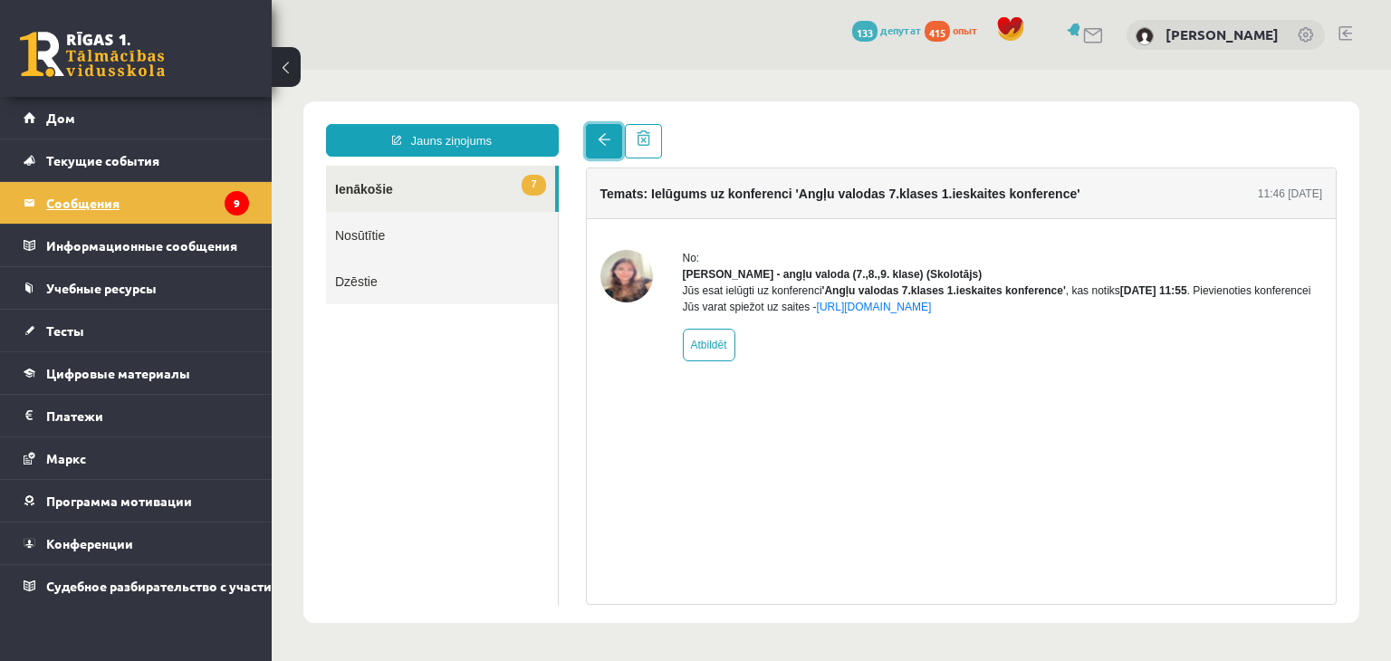
click at [605, 142] on span at bounding box center [604, 139] width 13 height 13
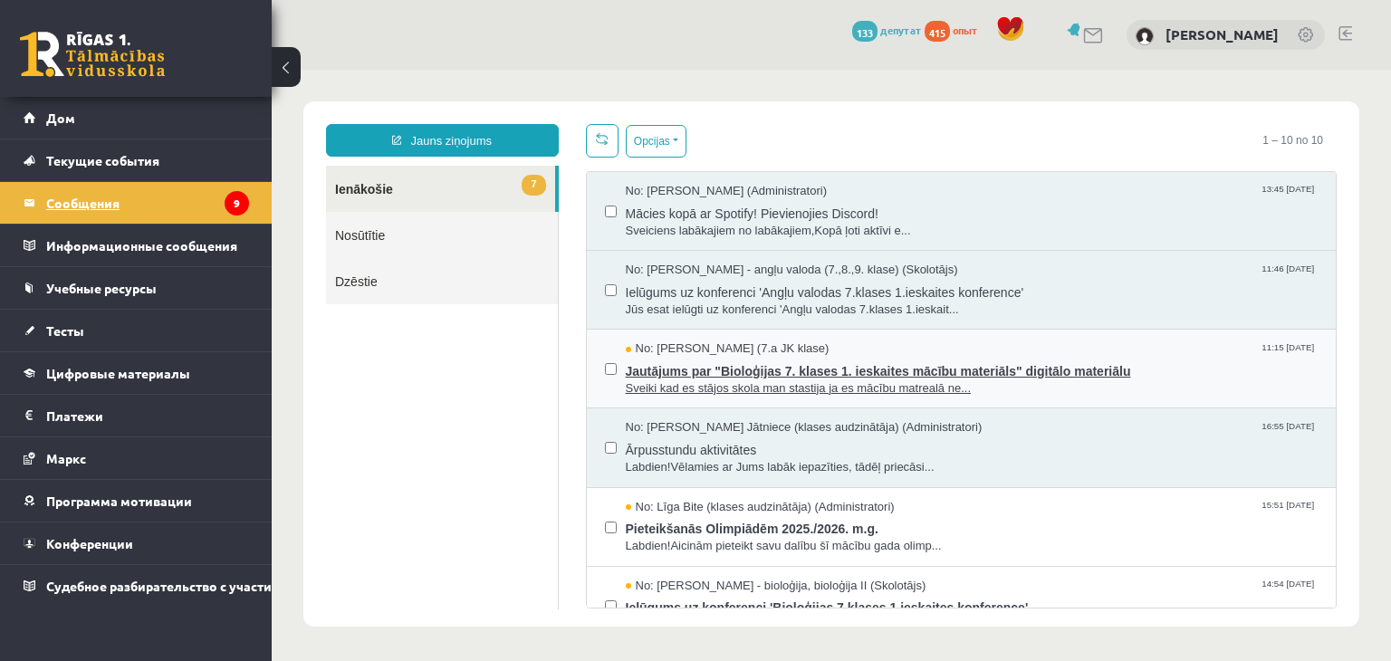
click at [676, 360] on span "Jautājums par "Bioloģijas 7. klases 1. ieskaites mācību materiāls" digitālo mat…" at bounding box center [972, 369] width 693 height 23
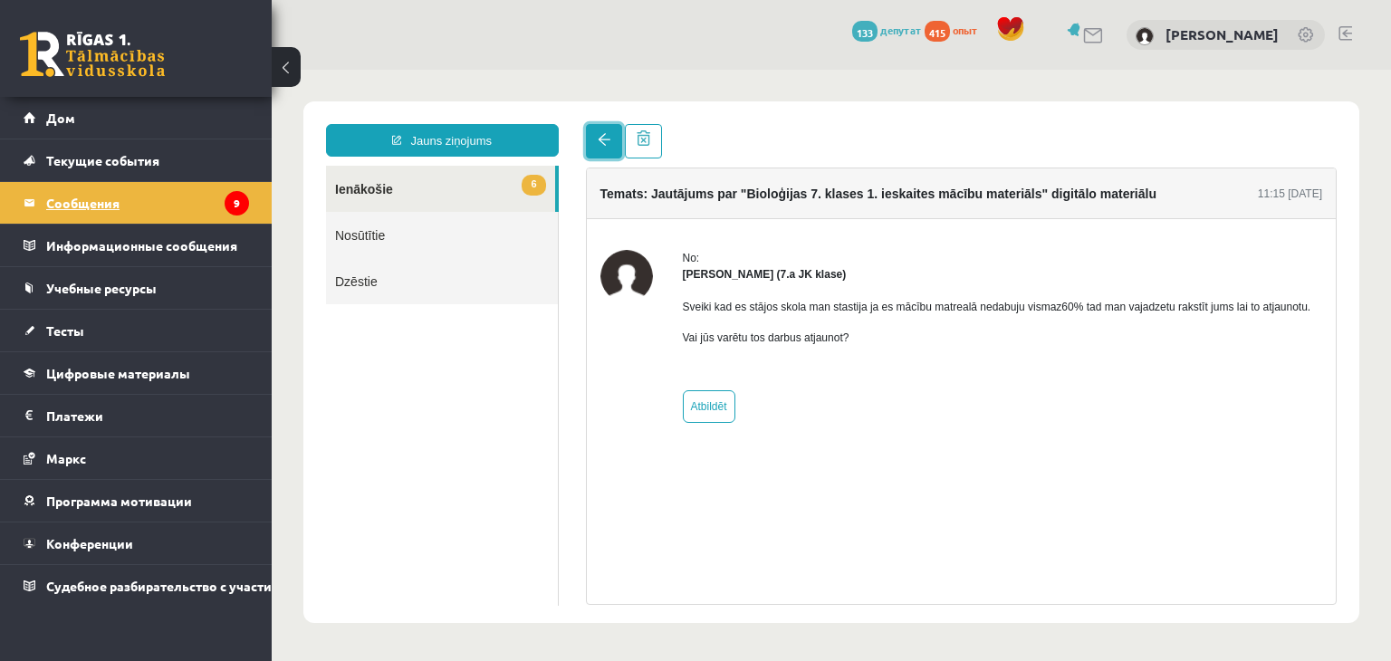
click at [601, 156] on link at bounding box center [604, 141] width 36 height 34
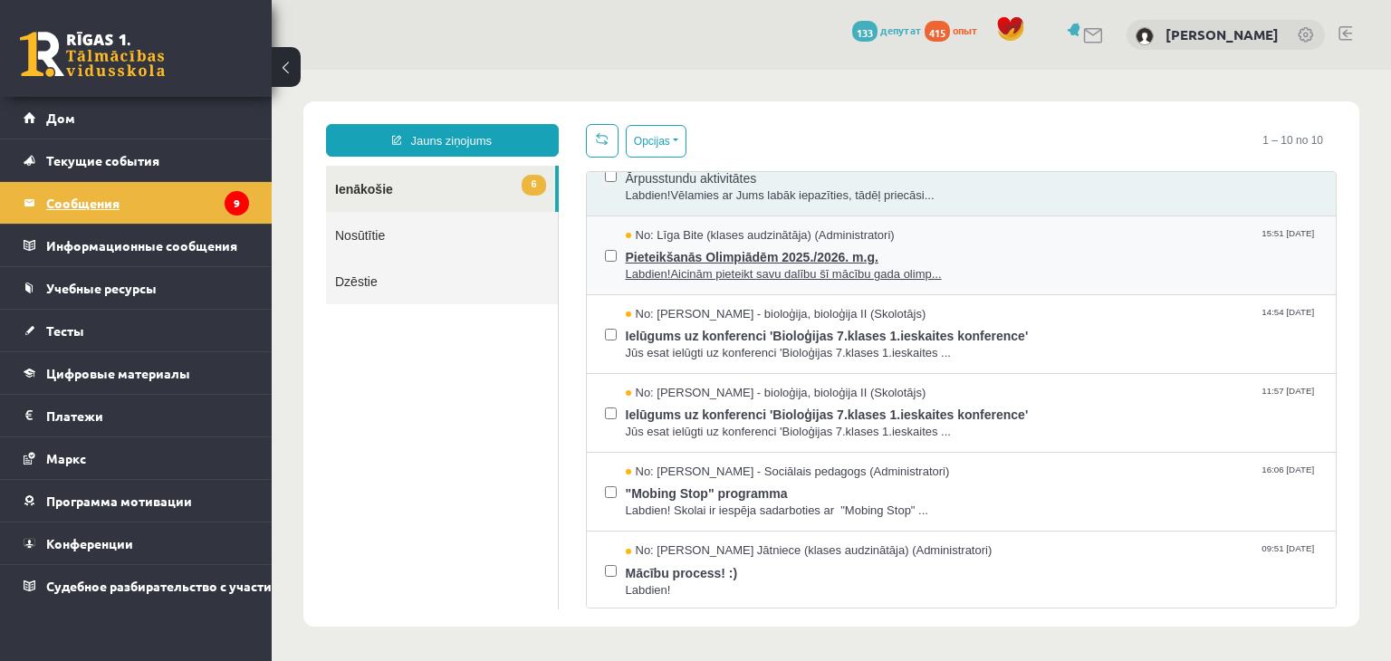
click at [652, 236] on span "No: Līga Bite (klases audzinātāja) (Administratori)" at bounding box center [760, 235] width 269 height 17
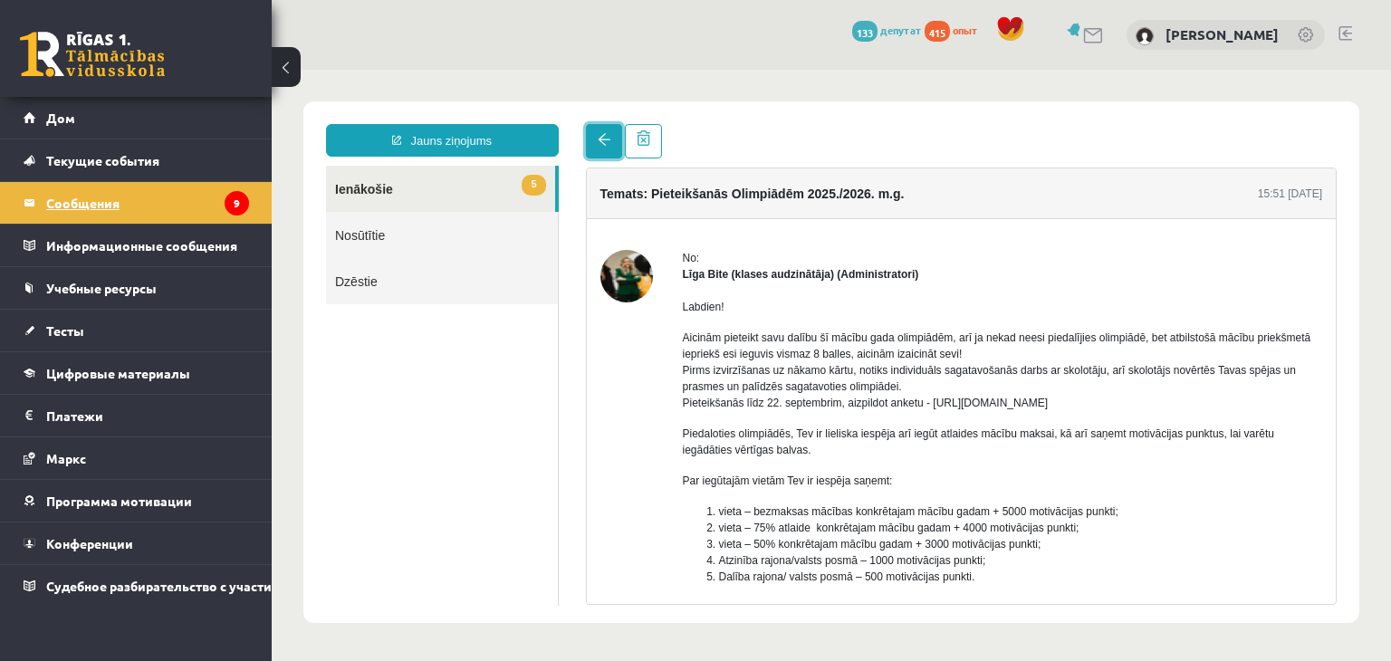
click at [603, 154] on link at bounding box center [604, 141] width 36 height 34
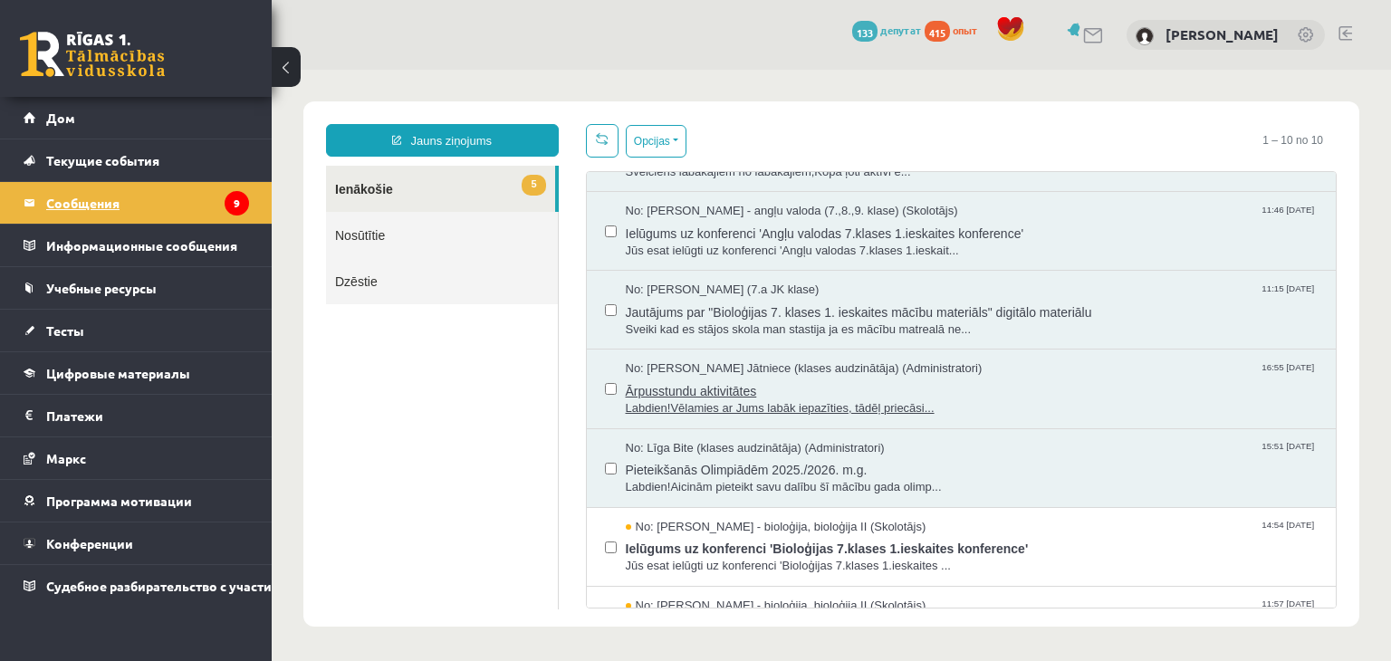
scroll to position [91, 0]
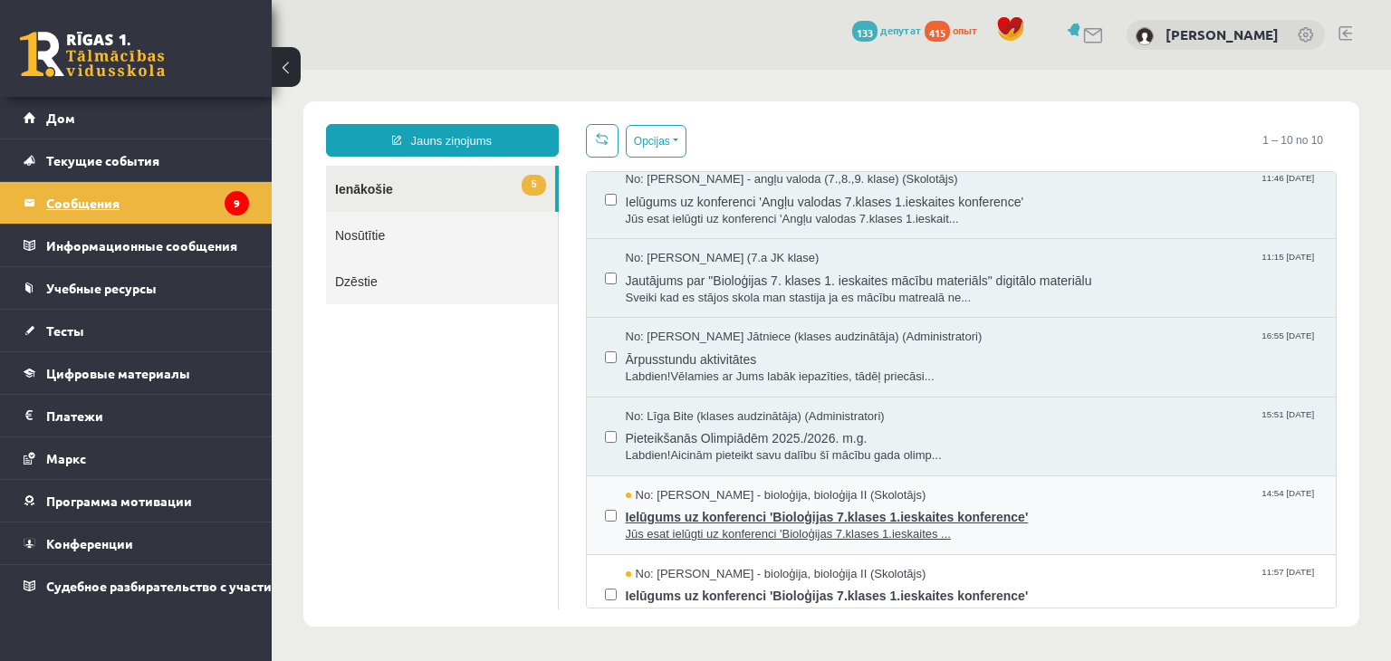
click at [671, 490] on span "No: [PERSON_NAME] - bioloģija, bioloģija II (Skolotājs)" at bounding box center [776, 495] width 301 height 17
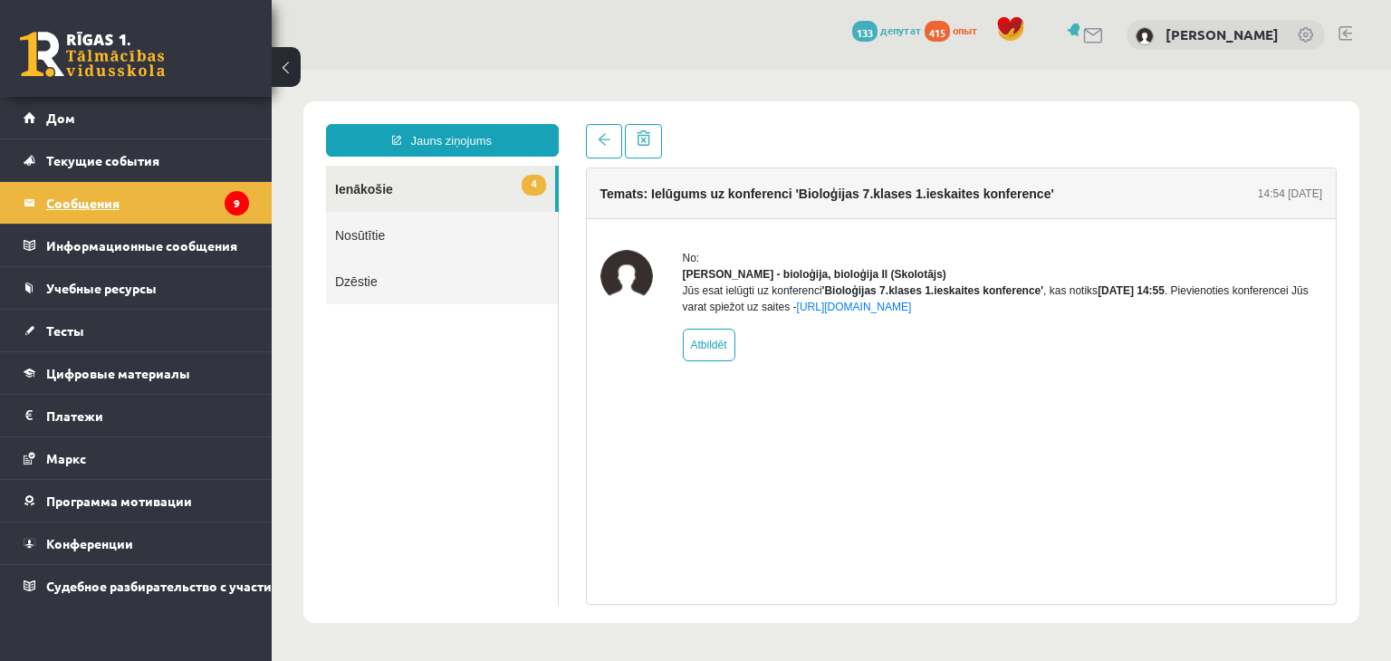
scroll to position [0, 0]
click at [595, 150] on link at bounding box center [604, 141] width 36 height 34
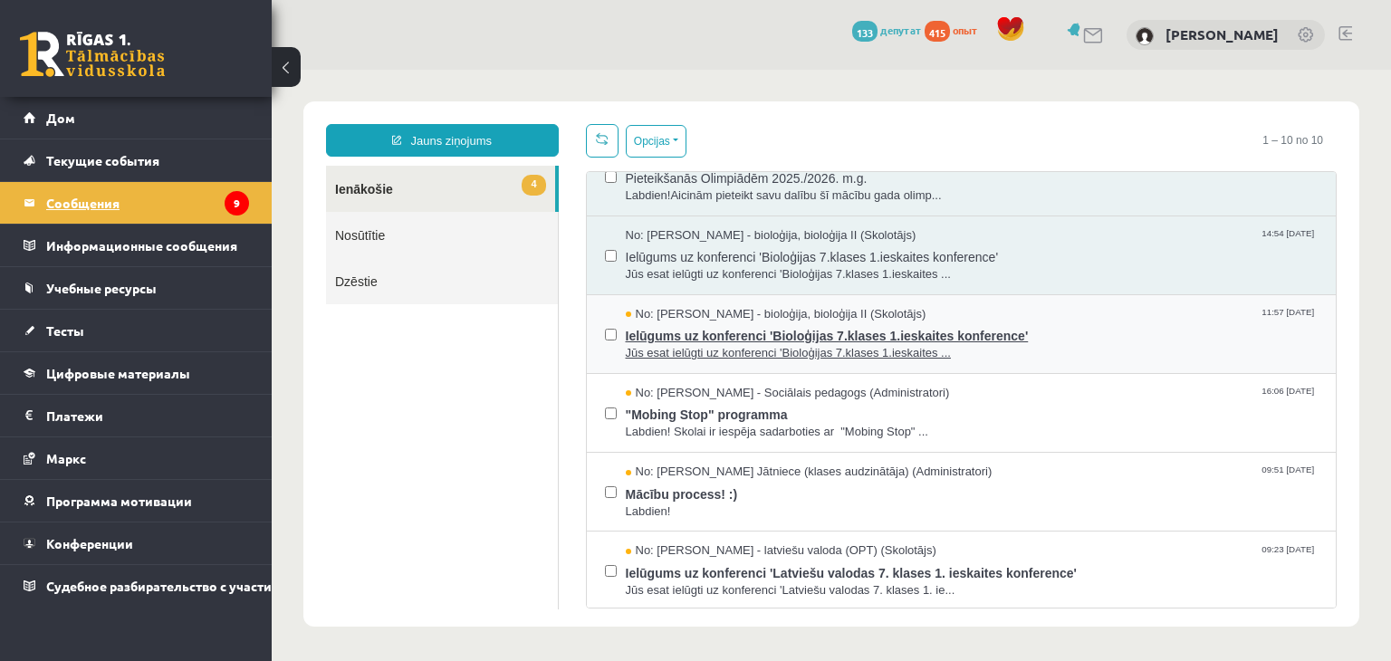
click at [673, 345] on span "Jūs esat ielūgti uz konferenci 'Bioloģijas 7.klases 1.ieskaites ..." at bounding box center [972, 353] width 693 height 17
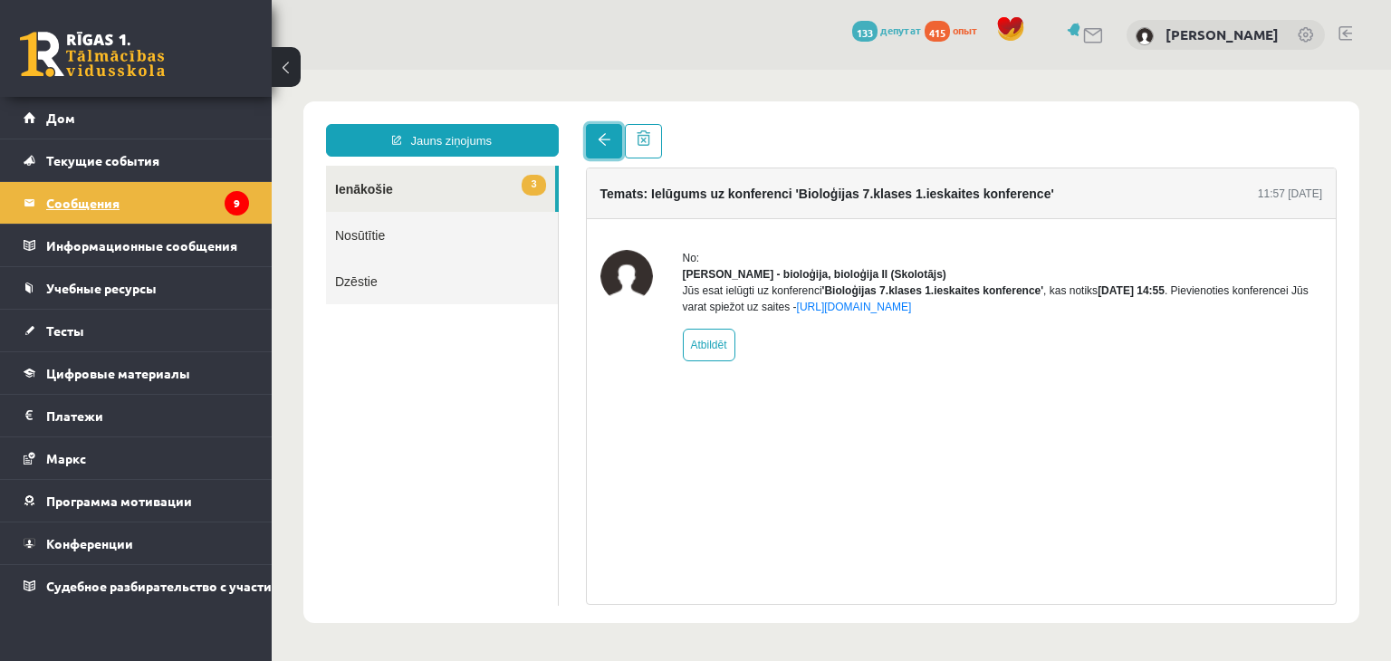
click at [590, 147] on link at bounding box center [604, 141] width 36 height 34
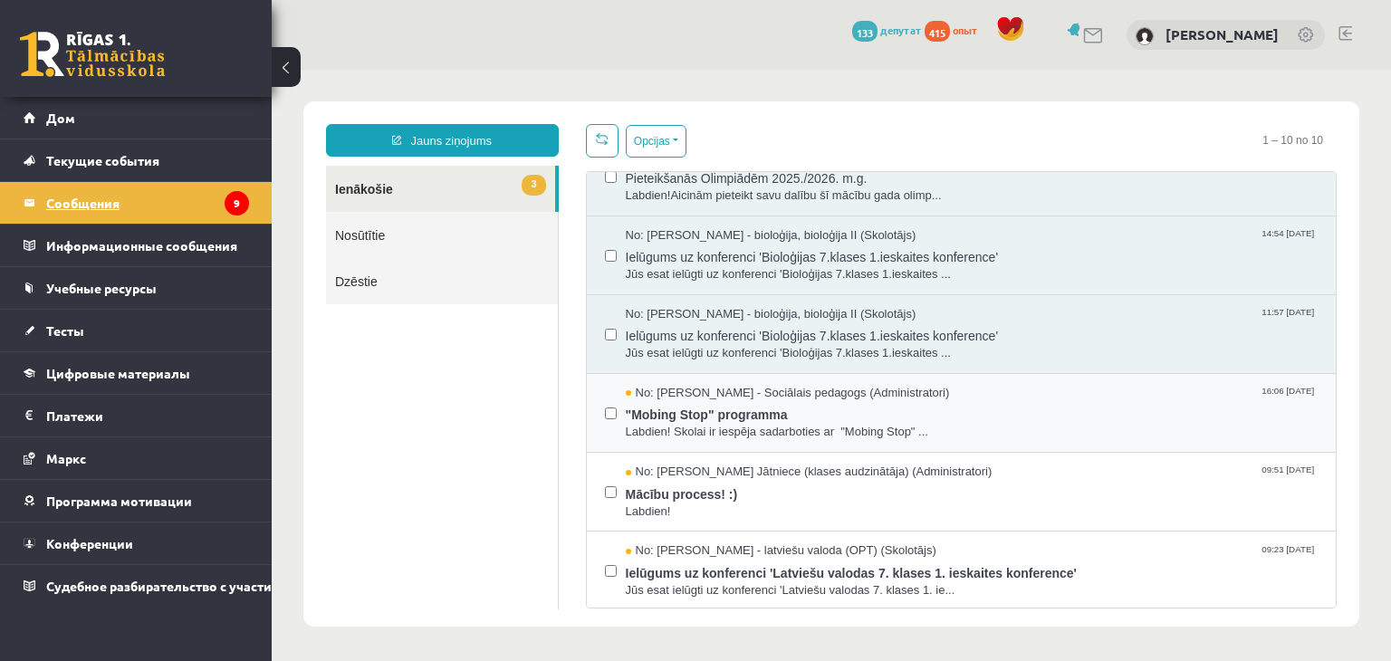
click at [605, 401] on label at bounding box center [611, 405] width 12 height 40
click at [672, 134] on button "Opcijas" at bounding box center [656, 141] width 61 height 33
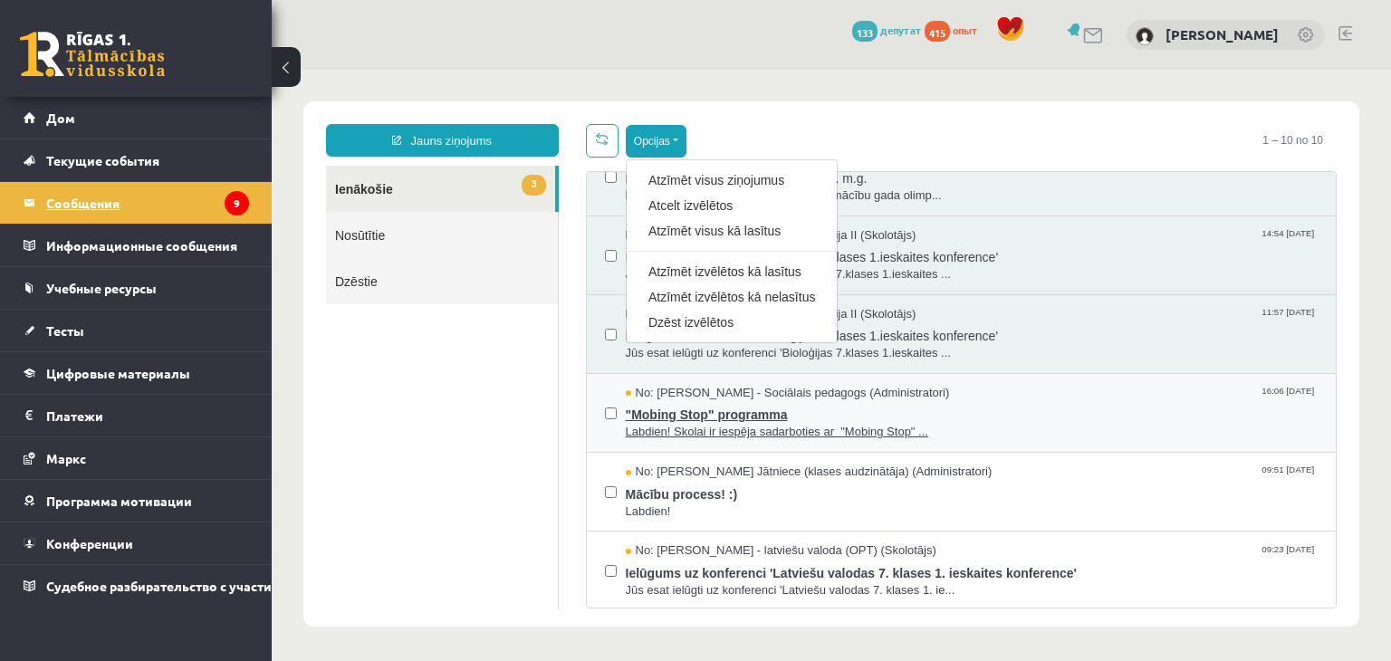
drag, startPoint x: 665, startPoint y: 441, endPoint x: 649, endPoint y: 410, distance: 34.4
click at [664, 439] on div "No: [PERSON_NAME] - Sociālais pedagogs (Administratori) 16:06 [DATE] "Mobing St…" at bounding box center [962, 413] width 750 height 79
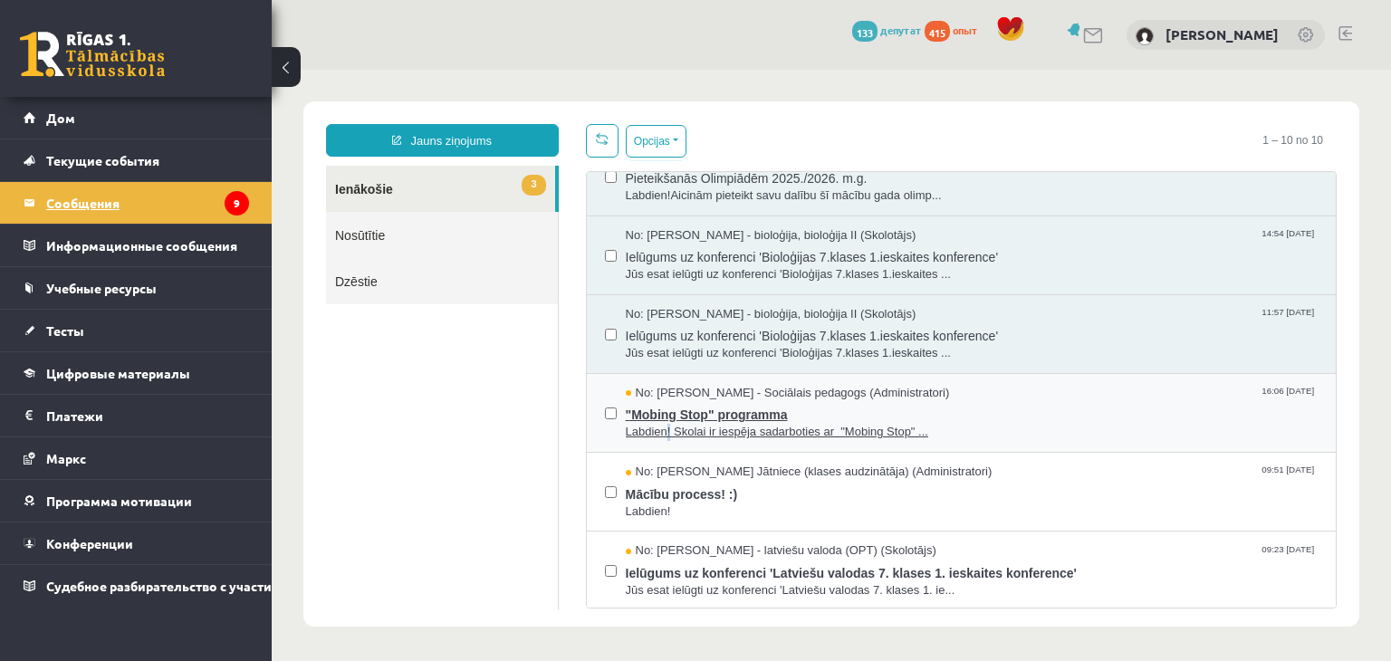
click at [663, 393] on span "No: [PERSON_NAME] - Sociālais pedagogs (Administratori)" at bounding box center [788, 393] width 324 height 17
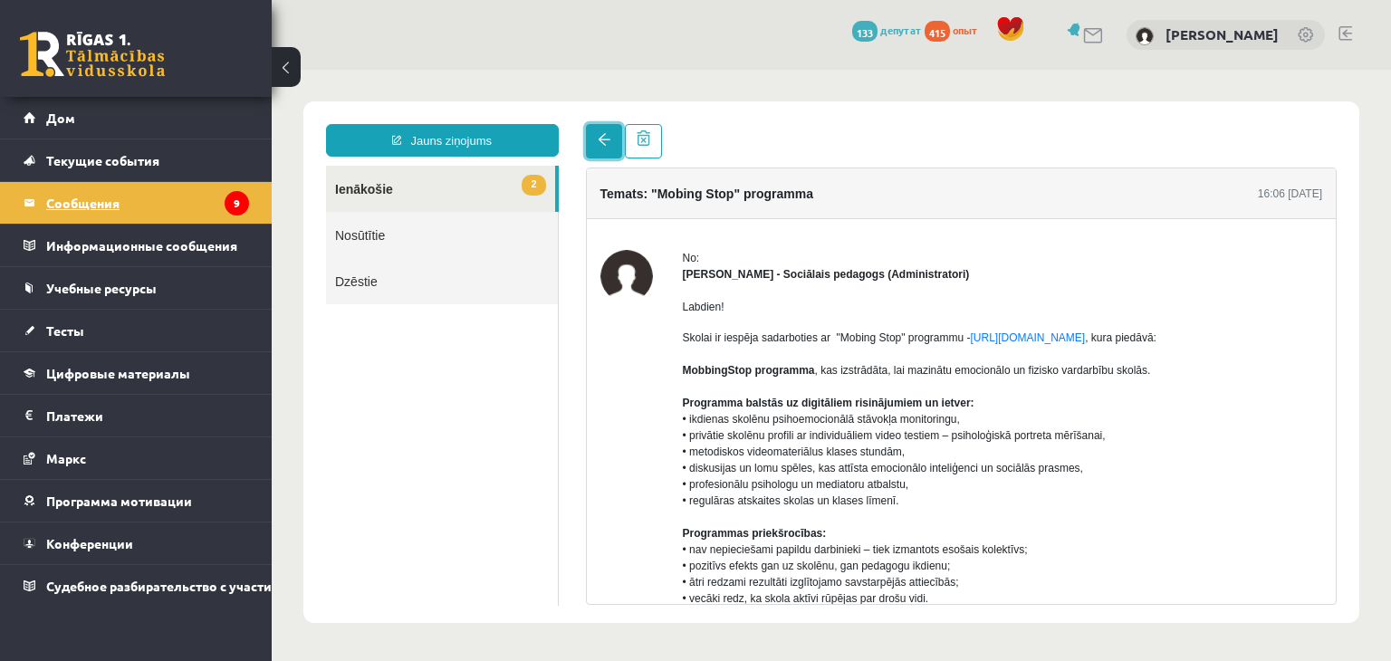
click at [612, 136] on link at bounding box center [604, 141] width 36 height 34
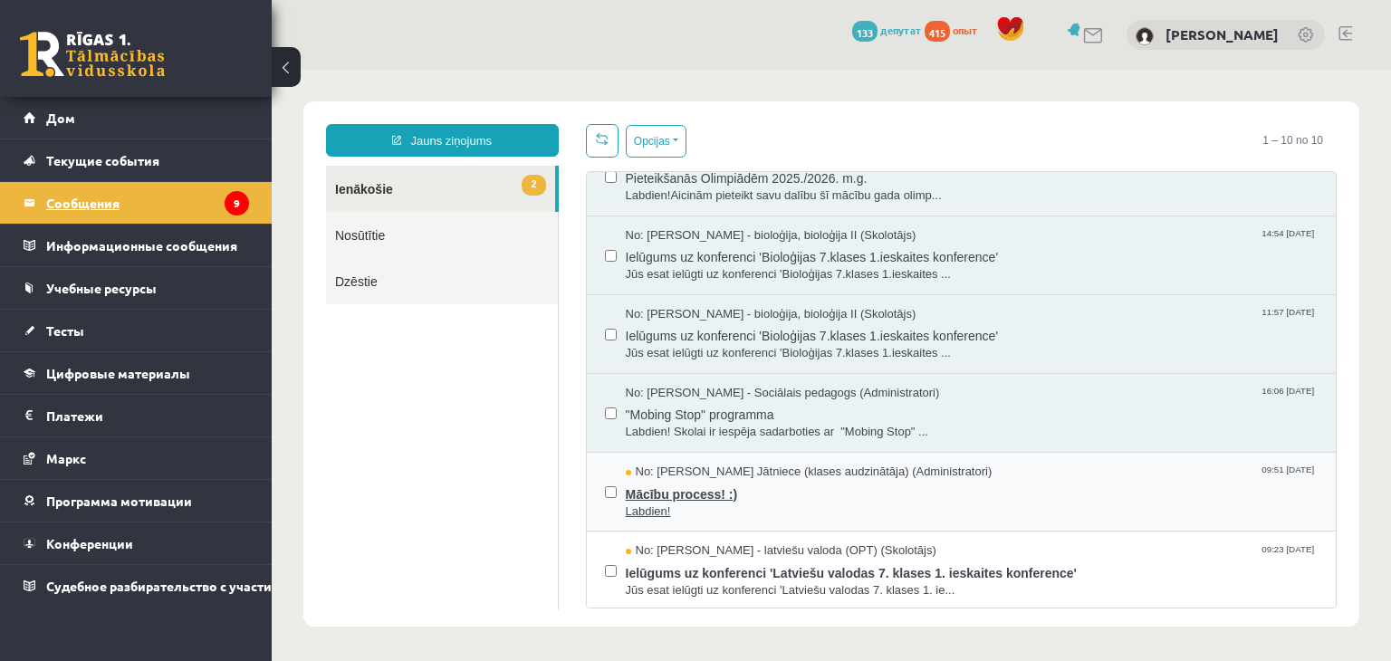
click at [723, 474] on span "No: [PERSON_NAME] Jātniece (klases audzinātāja) (Administratori)" at bounding box center [809, 472] width 367 height 17
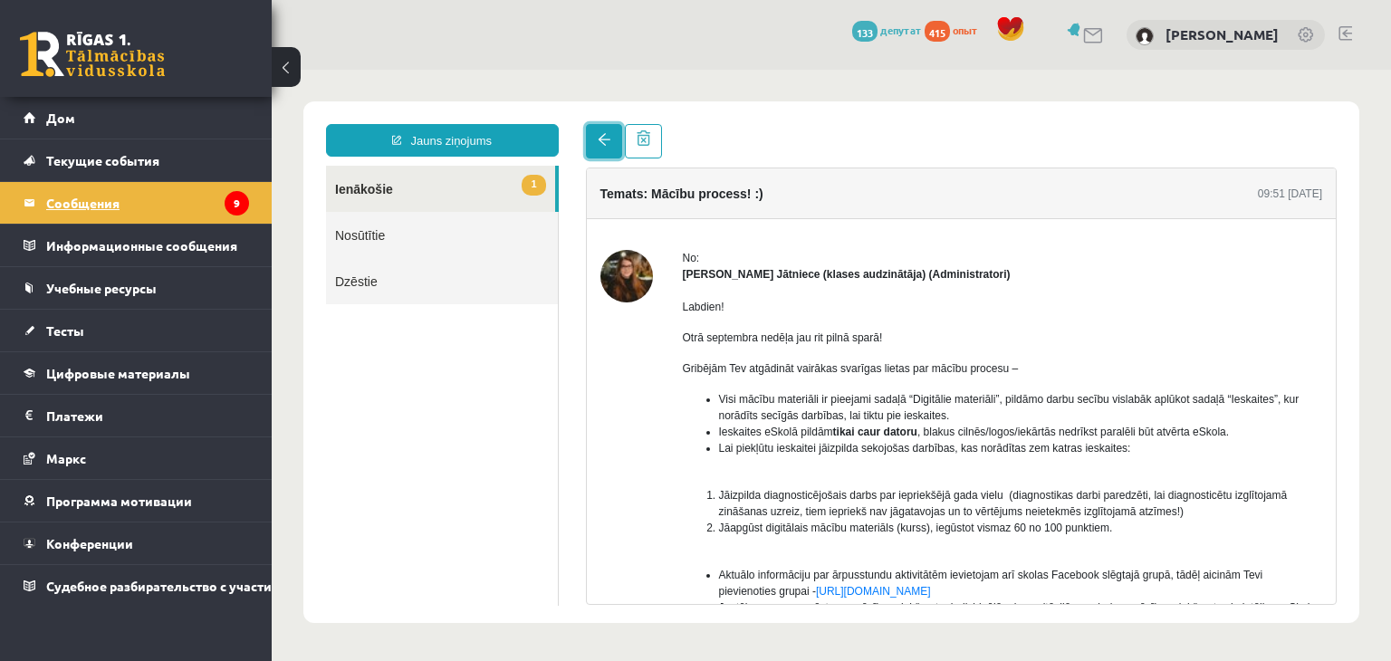
click at [594, 139] on link at bounding box center [604, 141] width 36 height 34
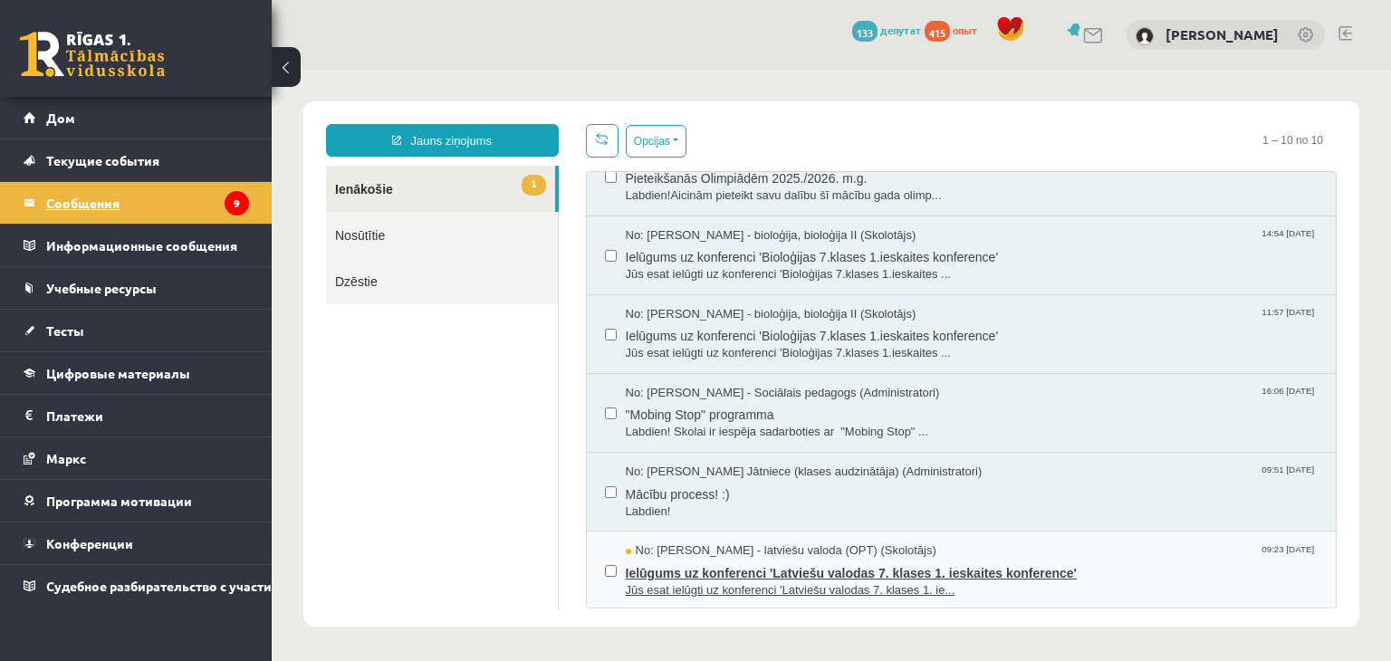
click at [727, 582] on span "Jūs esat ielūgti uz konferenci 'Latviešu valodas 7. klases 1. ie..." at bounding box center [972, 590] width 693 height 17
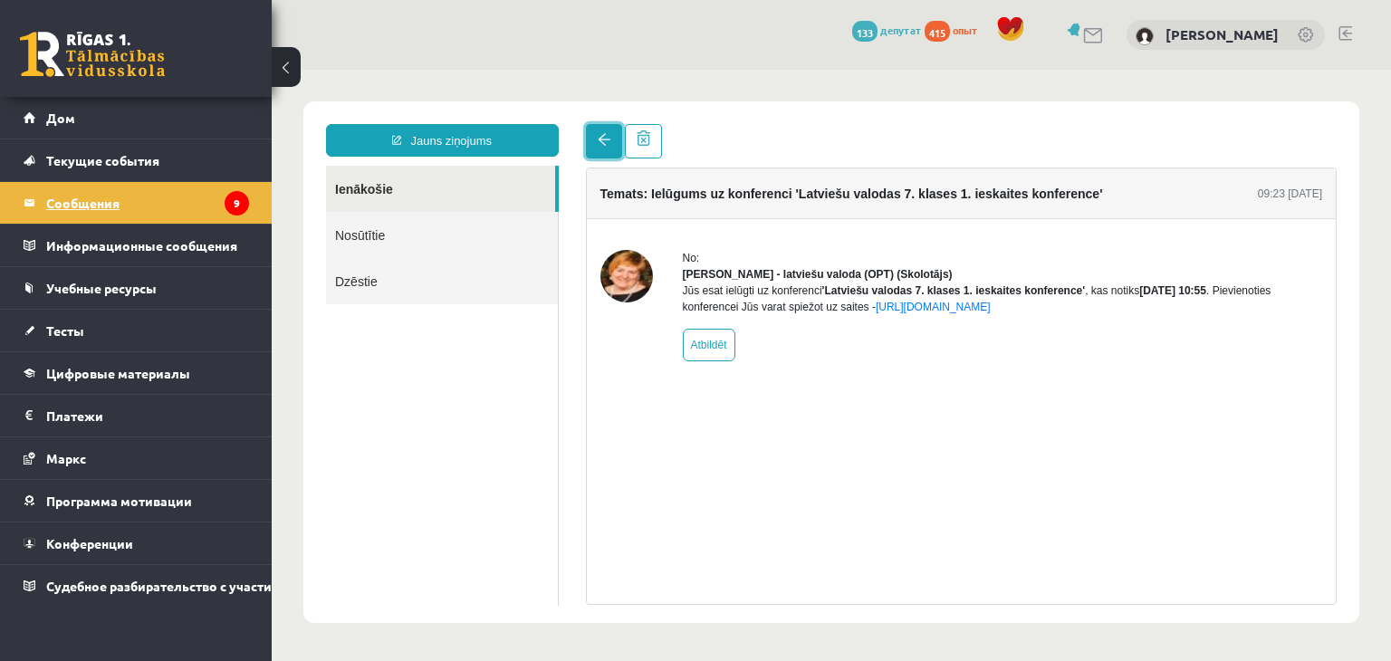
click at [603, 131] on link at bounding box center [604, 141] width 36 height 34
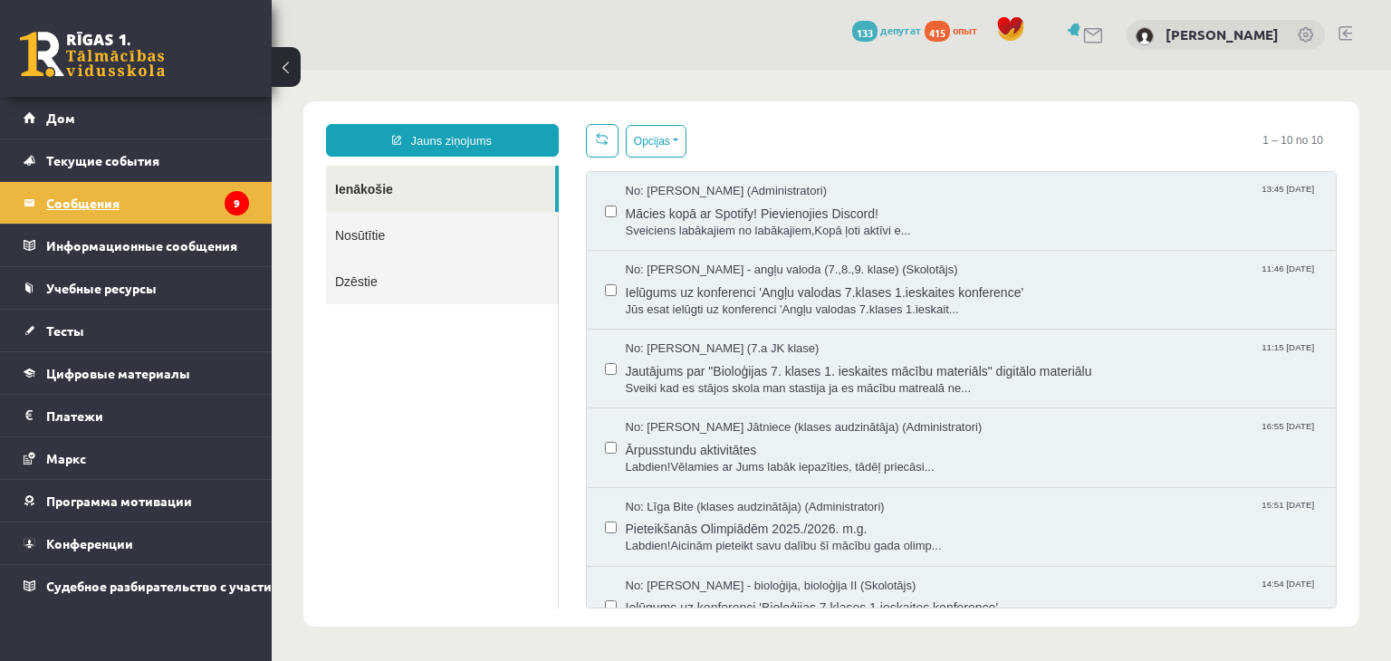
click at [161, 189] on legend "Сообщения 9" at bounding box center [147, 203] width 203 height 42
click at [210, 125] on link "Дом" at bounding box center [136, 118] width 225 height 42
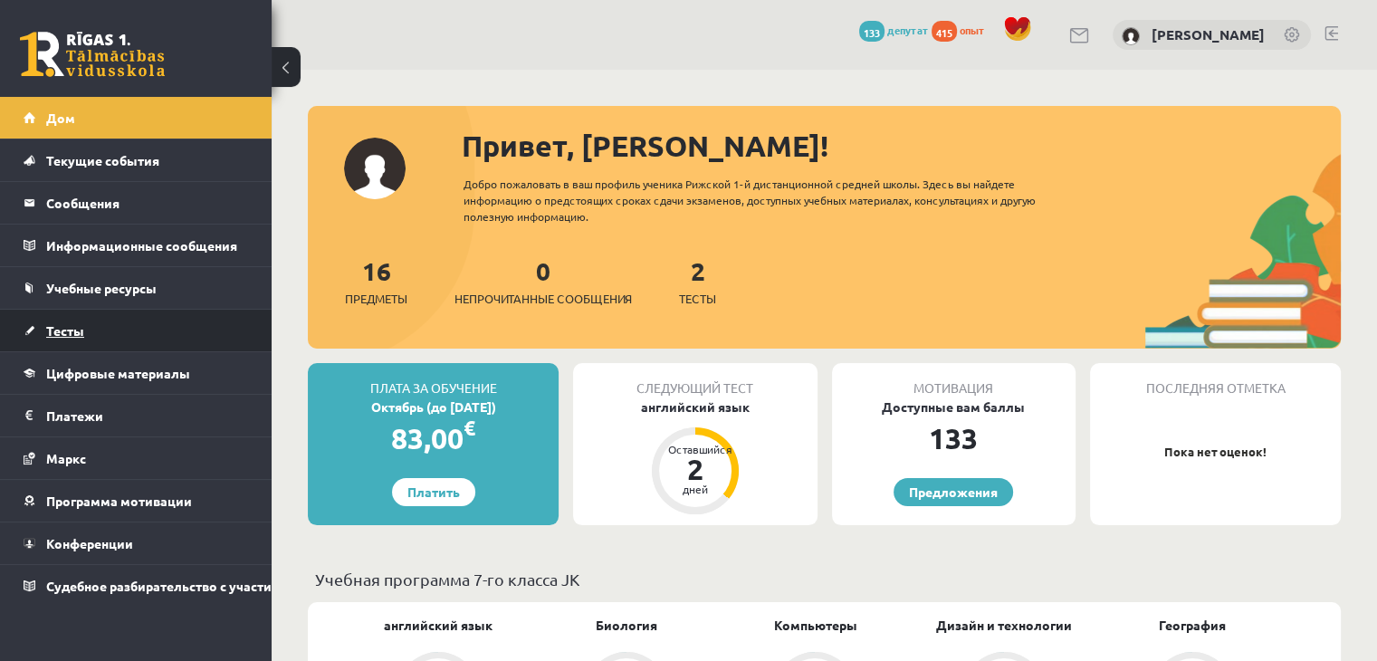
click at [156, 320] on link "Тесты" at bounding box center [136, 331] width 225 height 42
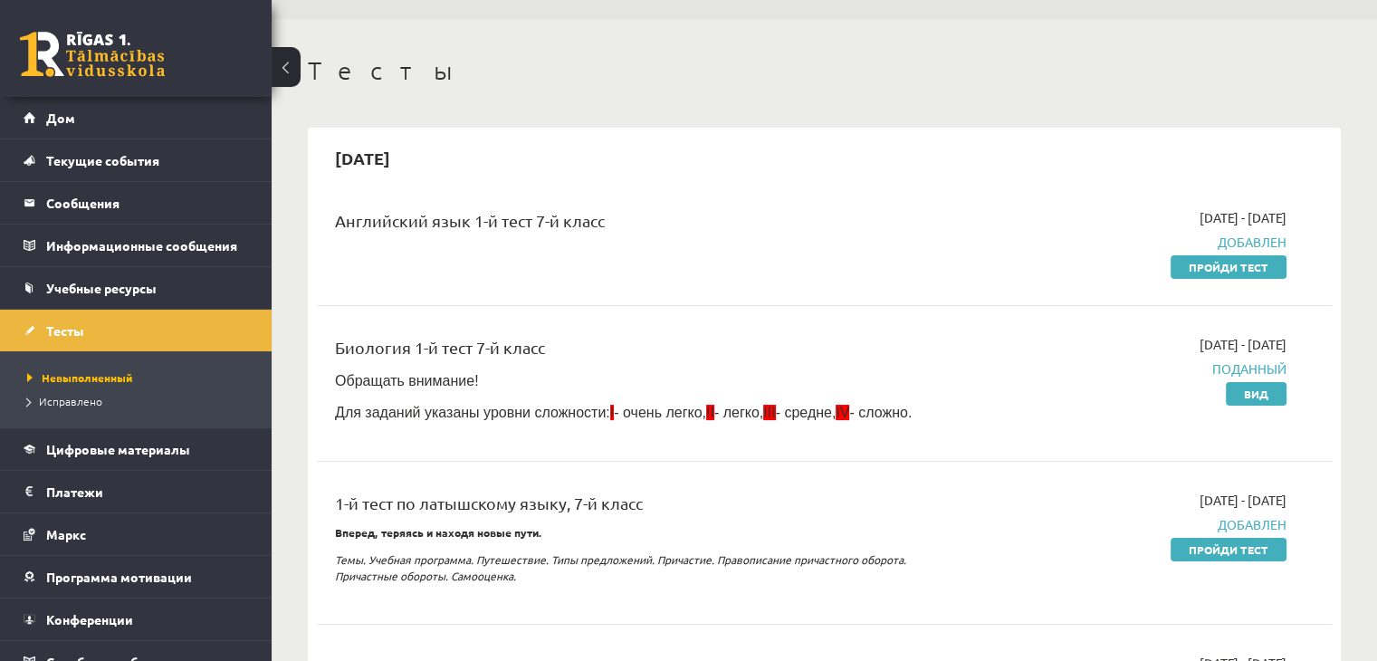
scroll to position [91, 0]
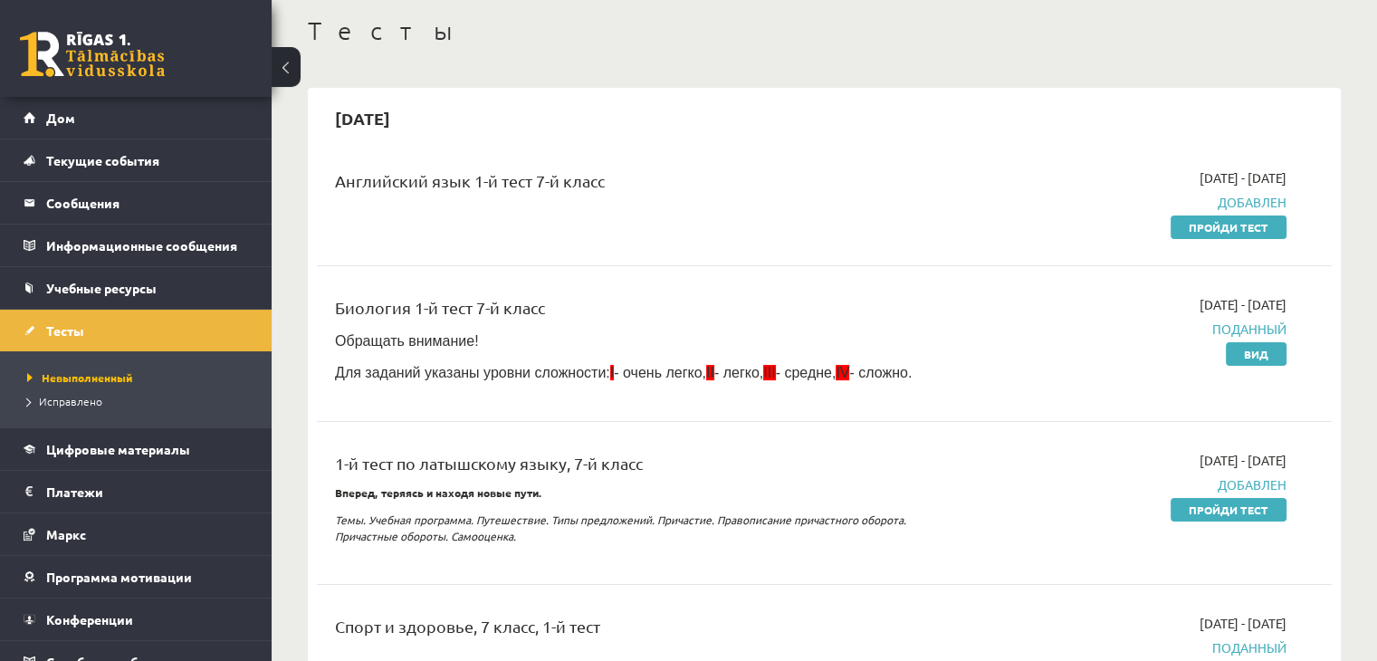
drag, startPoint x: 1240, startPoint y: 511, endPoint x: 775, endPoint y: 95, distance: 623.3
click at [1239, 509] on font "Пройди тест" at bounding box center [1229, 510] width 80 height 14
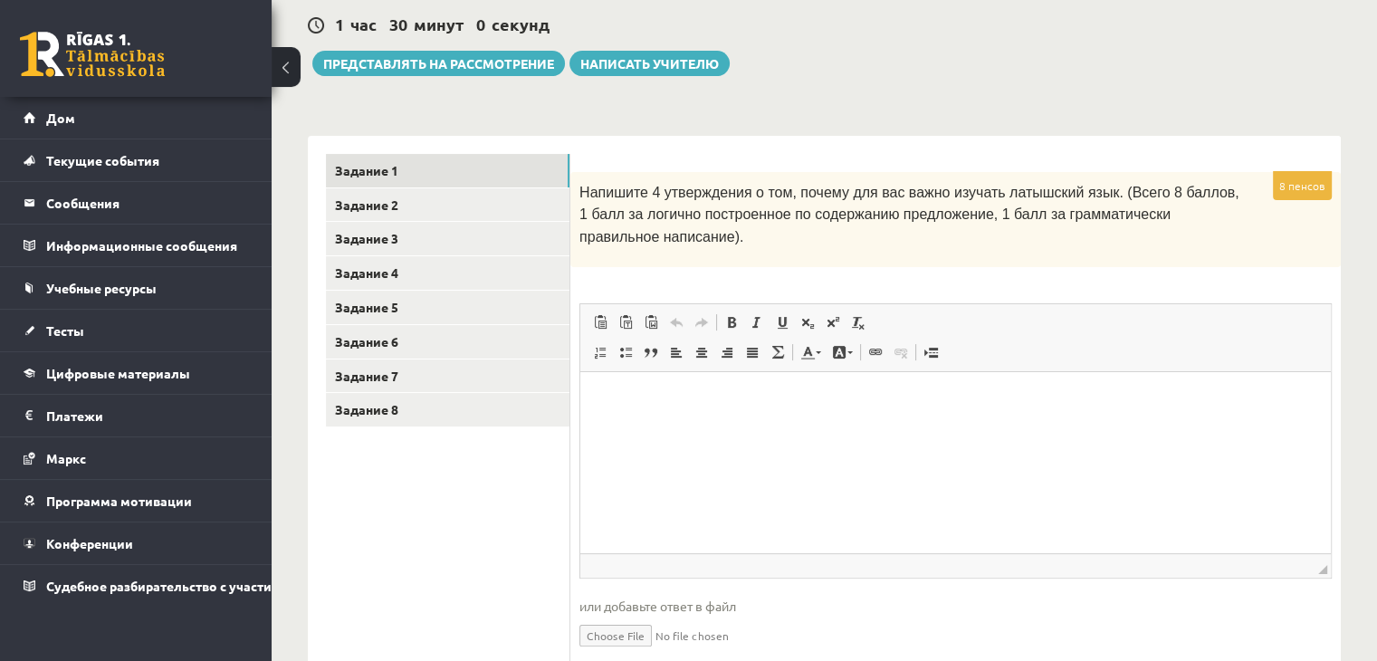
scroll to position [272, 0]
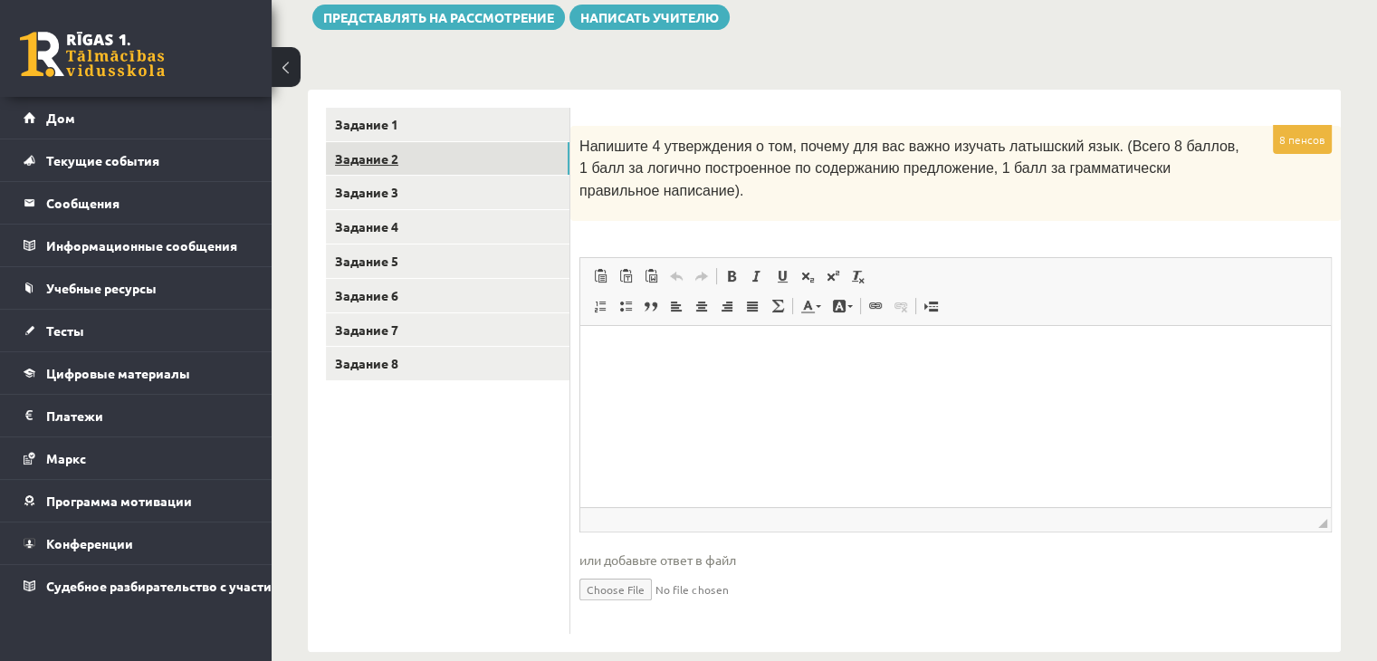
click at [453, 164] on link "Задание 2" at bounding box center [448, 159] width 244 height 34
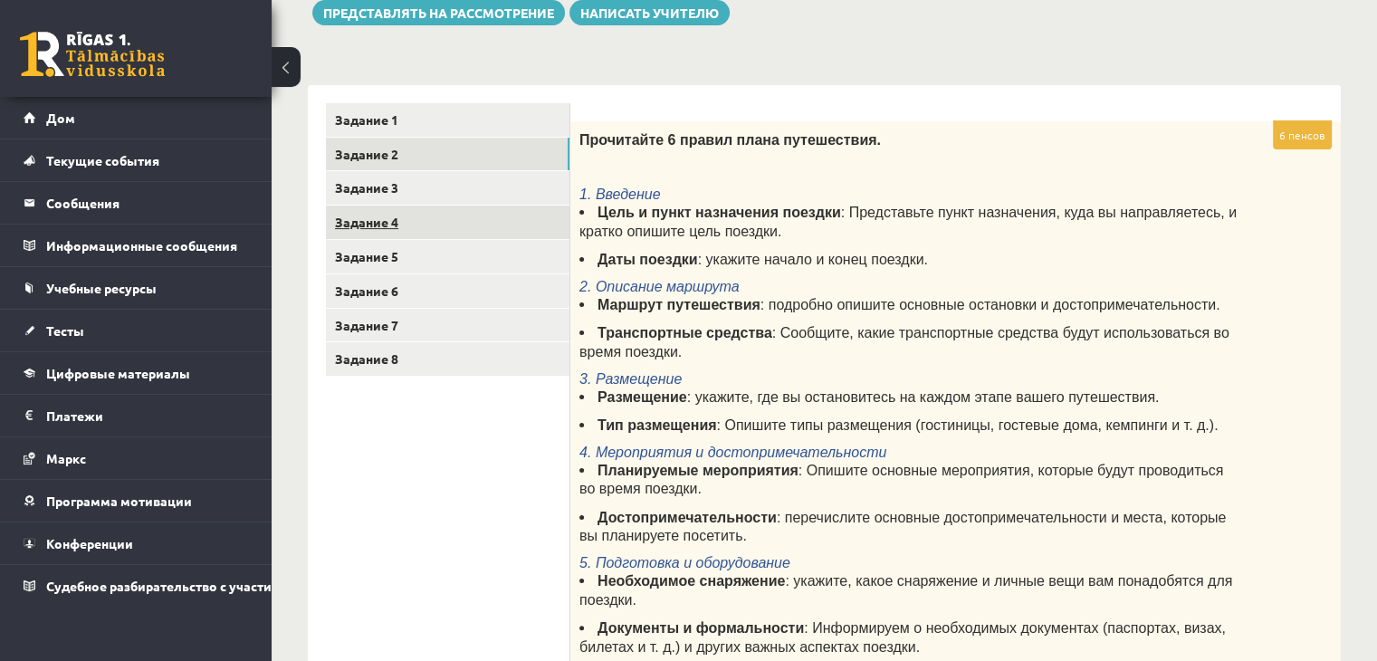
scroll to position [238, 0]
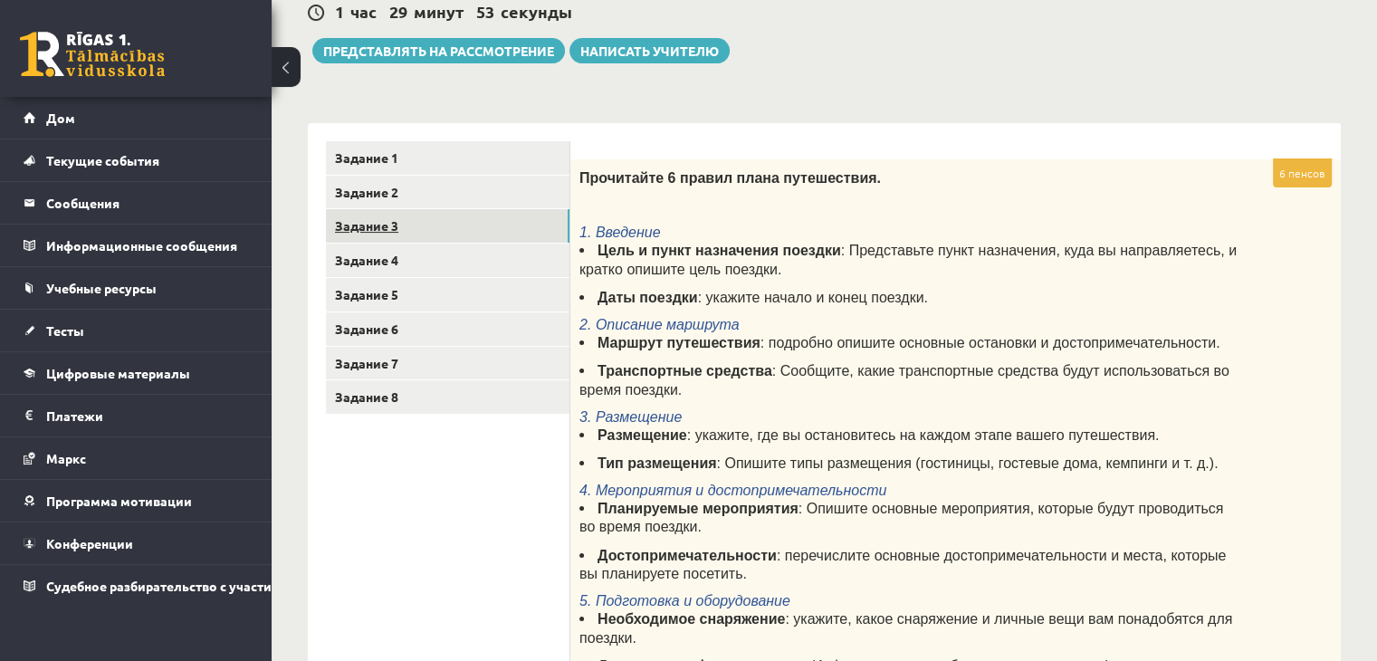
click at [500, 225] on link "Задание 3" at bounding box center [448, 226] width 244 height 34
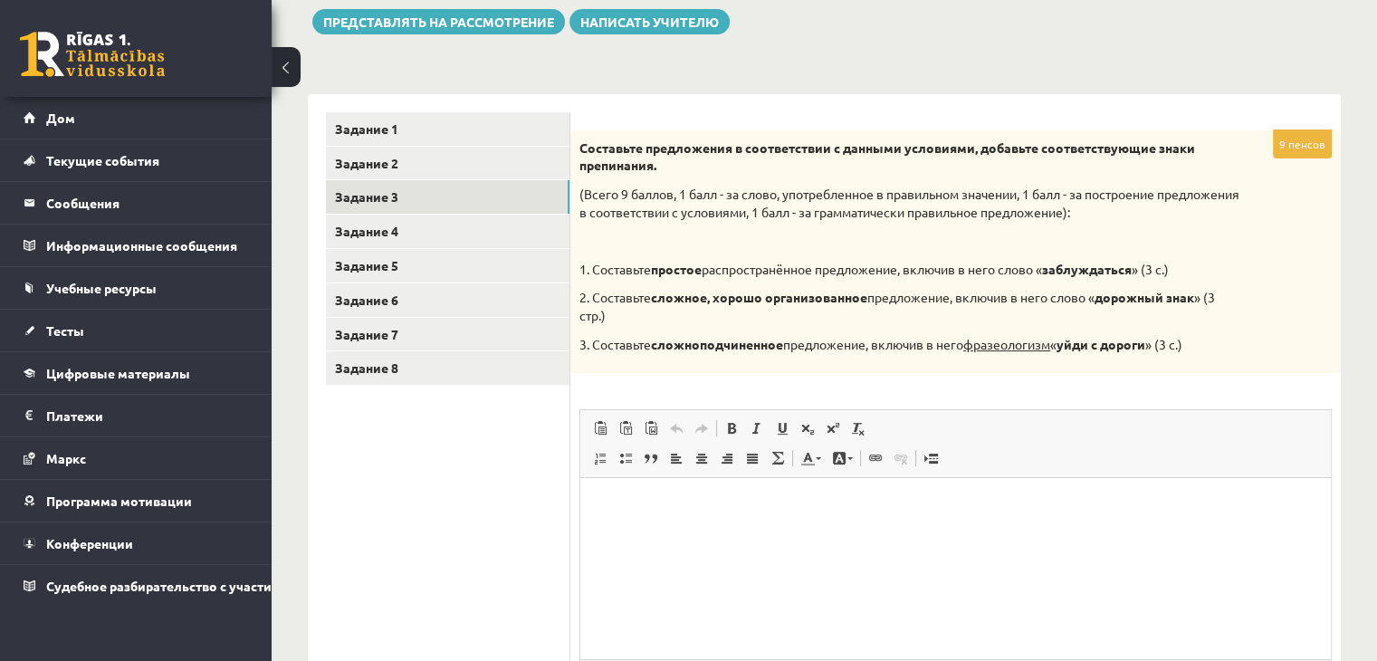
scroll to position [0, 0]
click at [561, 236] on link "Задание 4" at bounding box center [448, 232] width 244 height 34
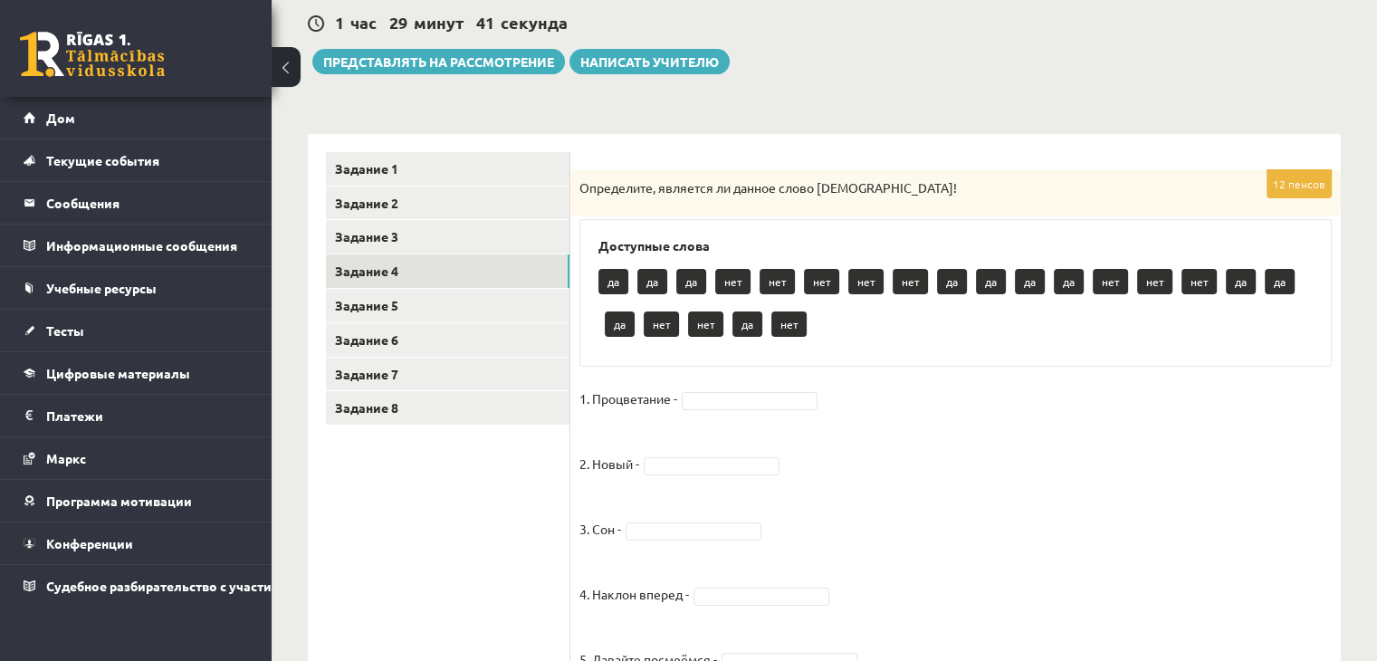
scroll to position [137, 0]
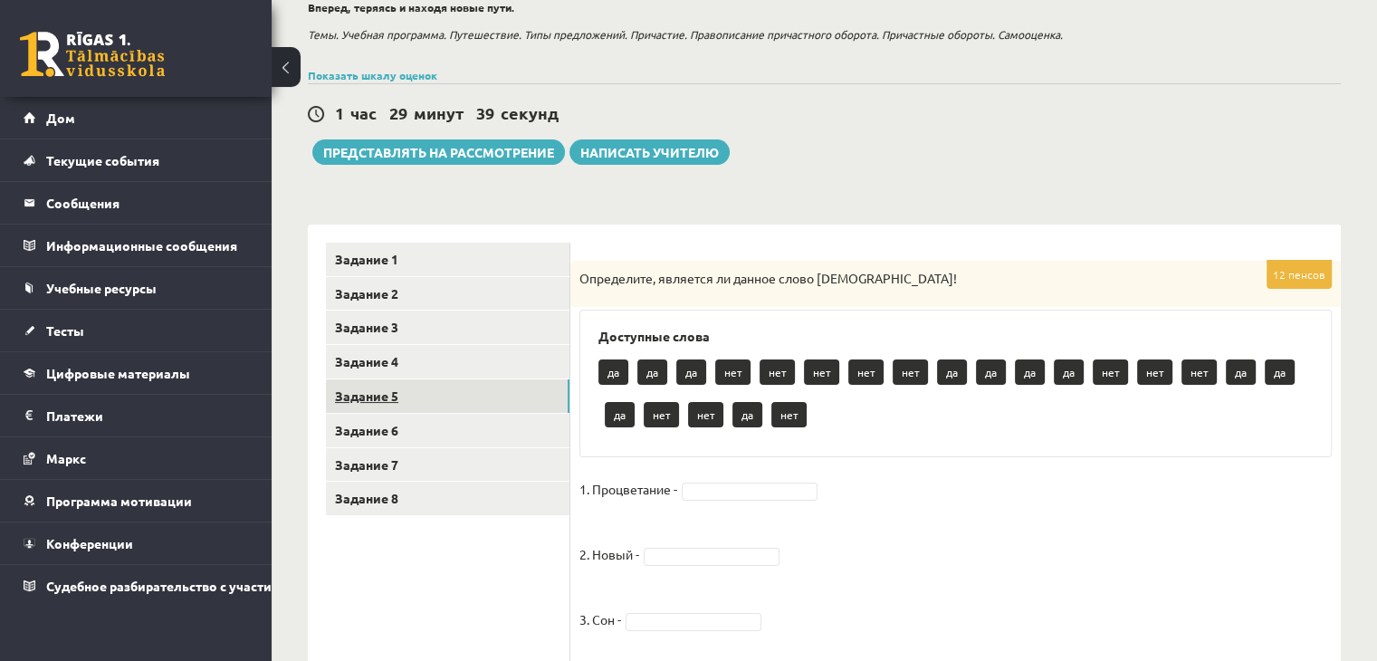
click at [524, 382] on link "Задание 5" at bounding box center [448, 396] width 244 height 34
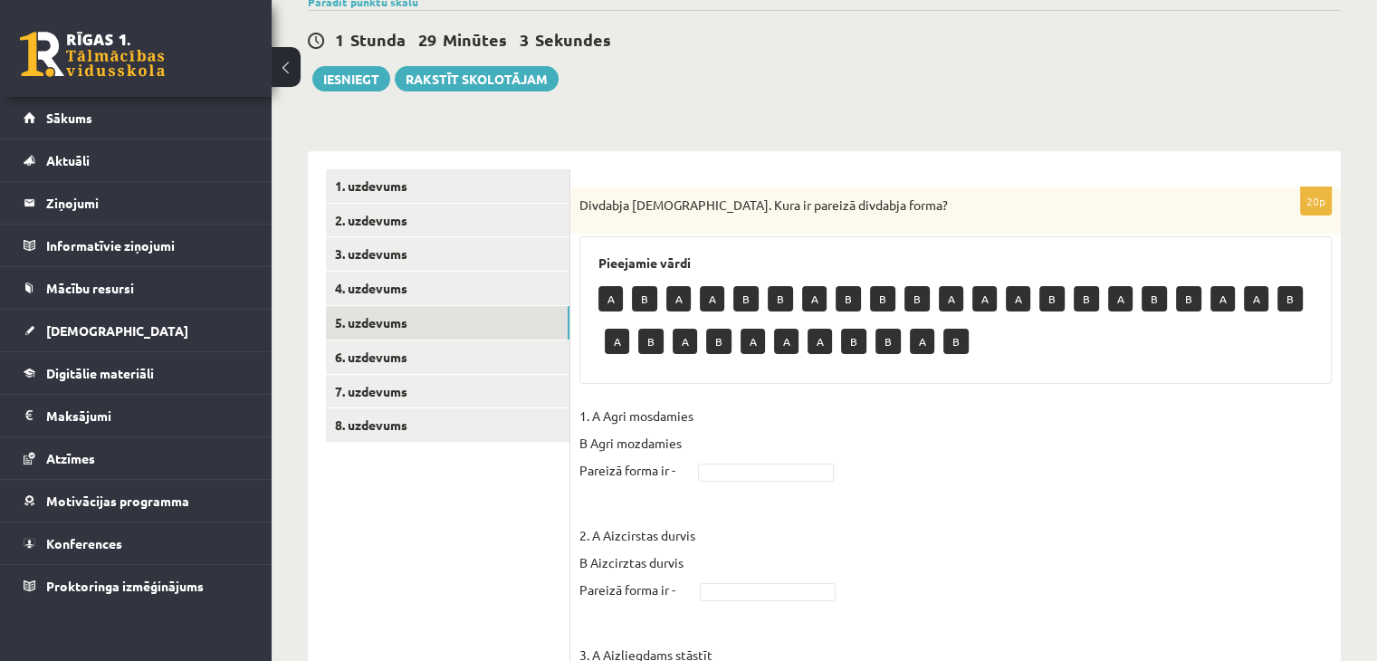
scroll to position [296, 0]
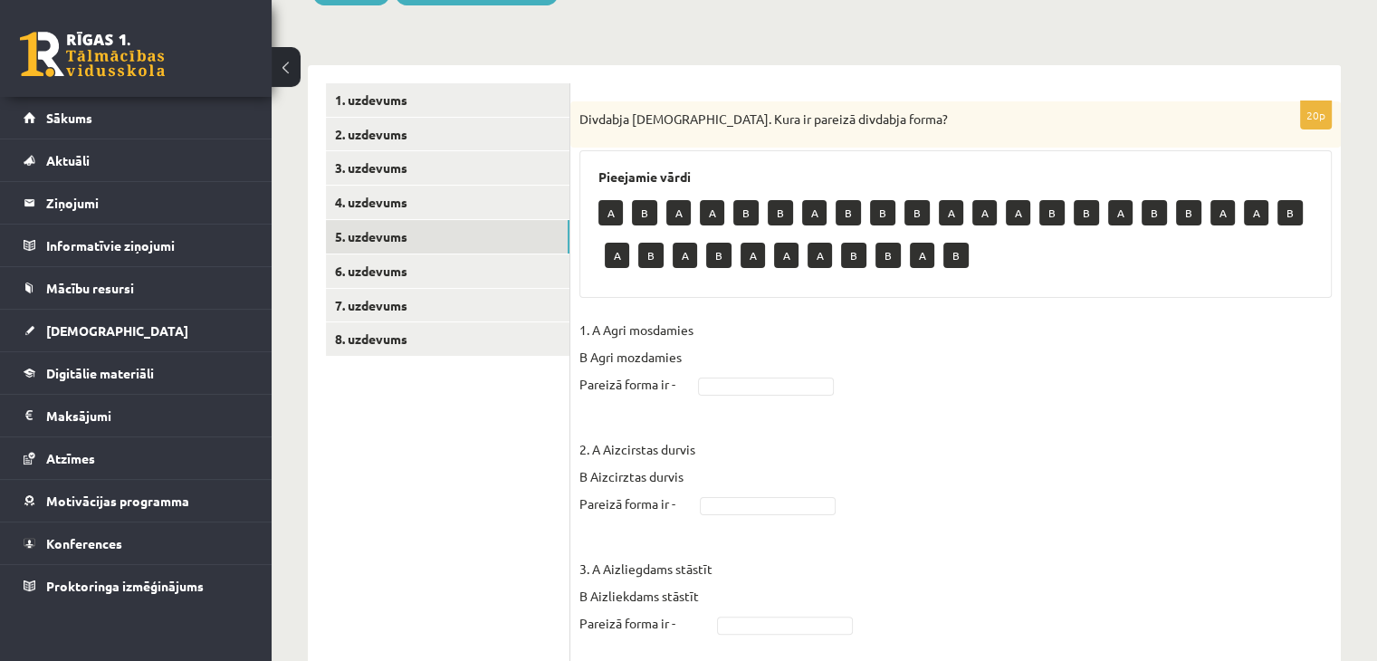
drag, startPoint x: 617, startPoint y: 251, endPoint x: 630, endPoint y: 296, distance: 47.3
click at [617, 251] on p "A" at bounding box center [617, 255] width 24 height 25
click at [0, 457] on li "Atzīmes" at bounding box center [136, 457] width 272 height 43
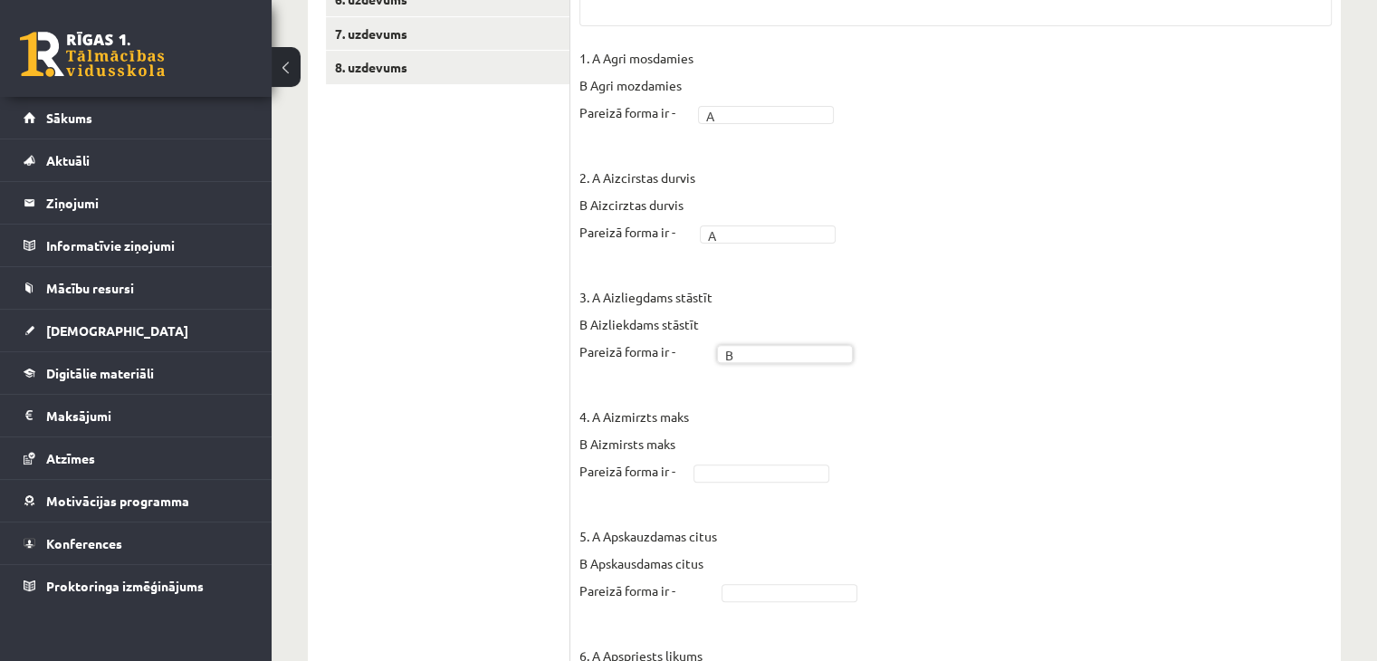
scroll to position [749, 0]
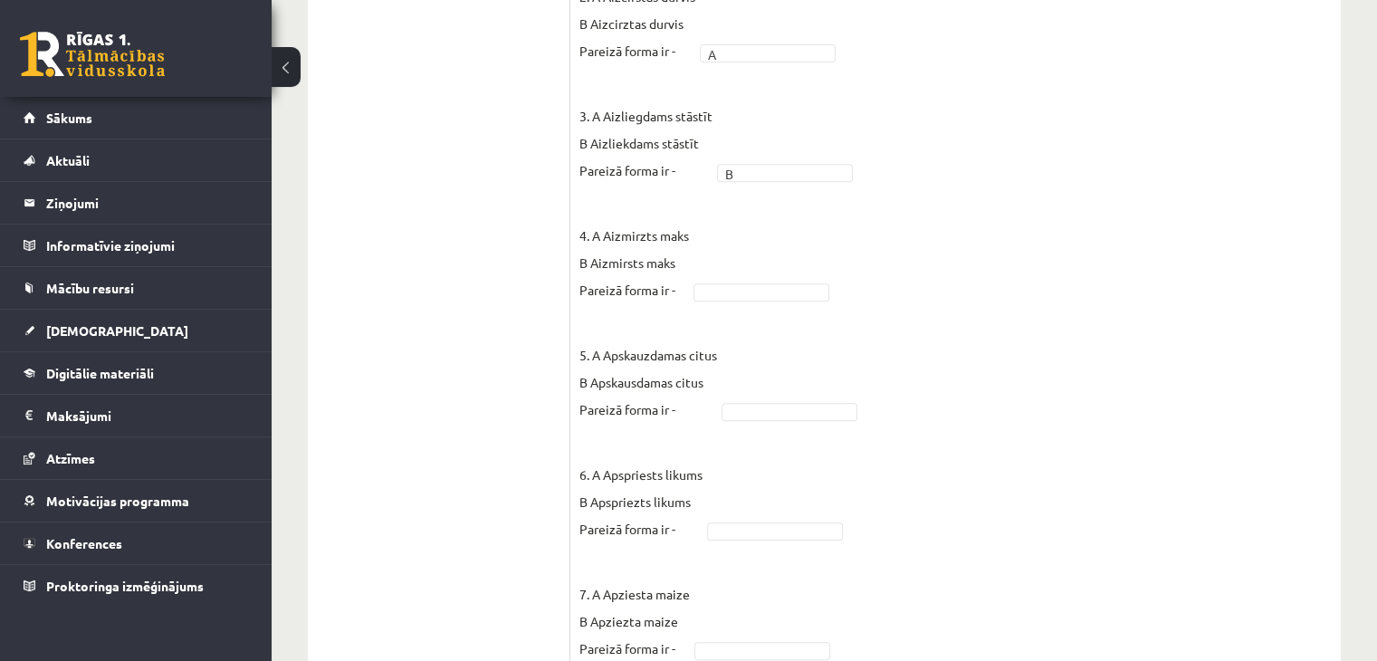
drag, startPoint x: 548, startPoint y: 224, endPoint x: 810, endPoint y: 182, distance: 265.9
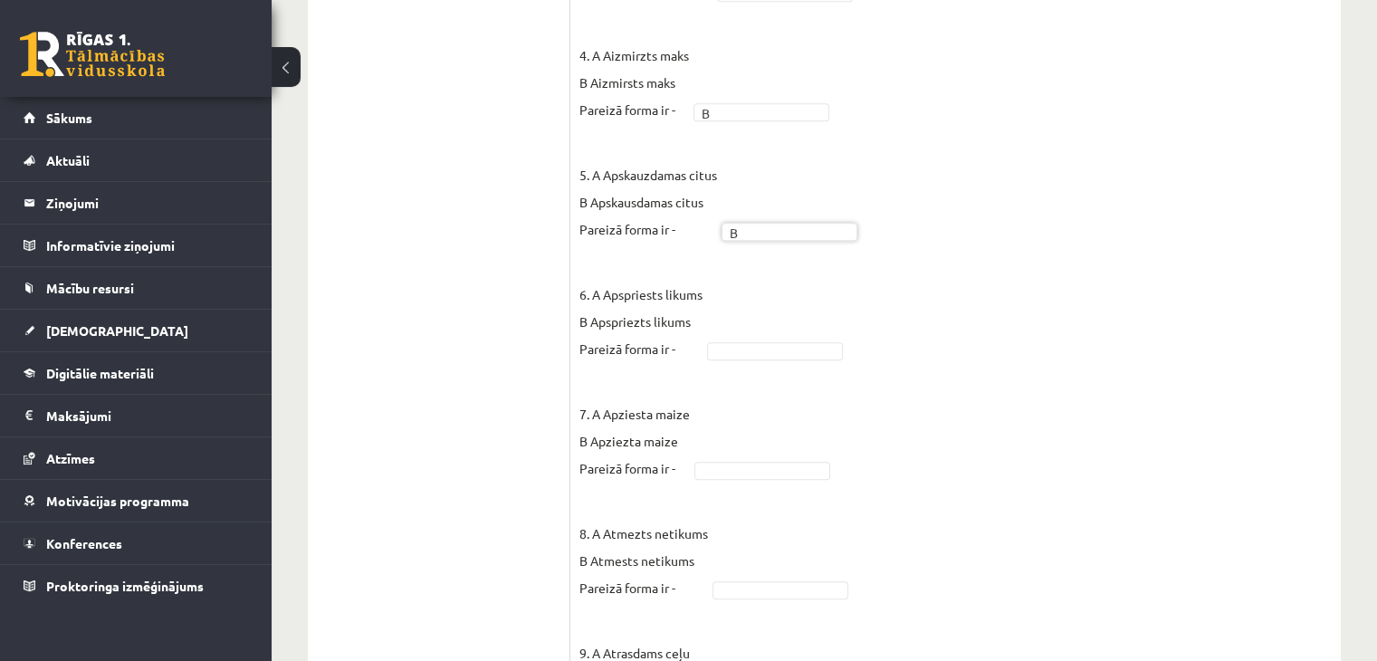
scroll to position [1021, 0]
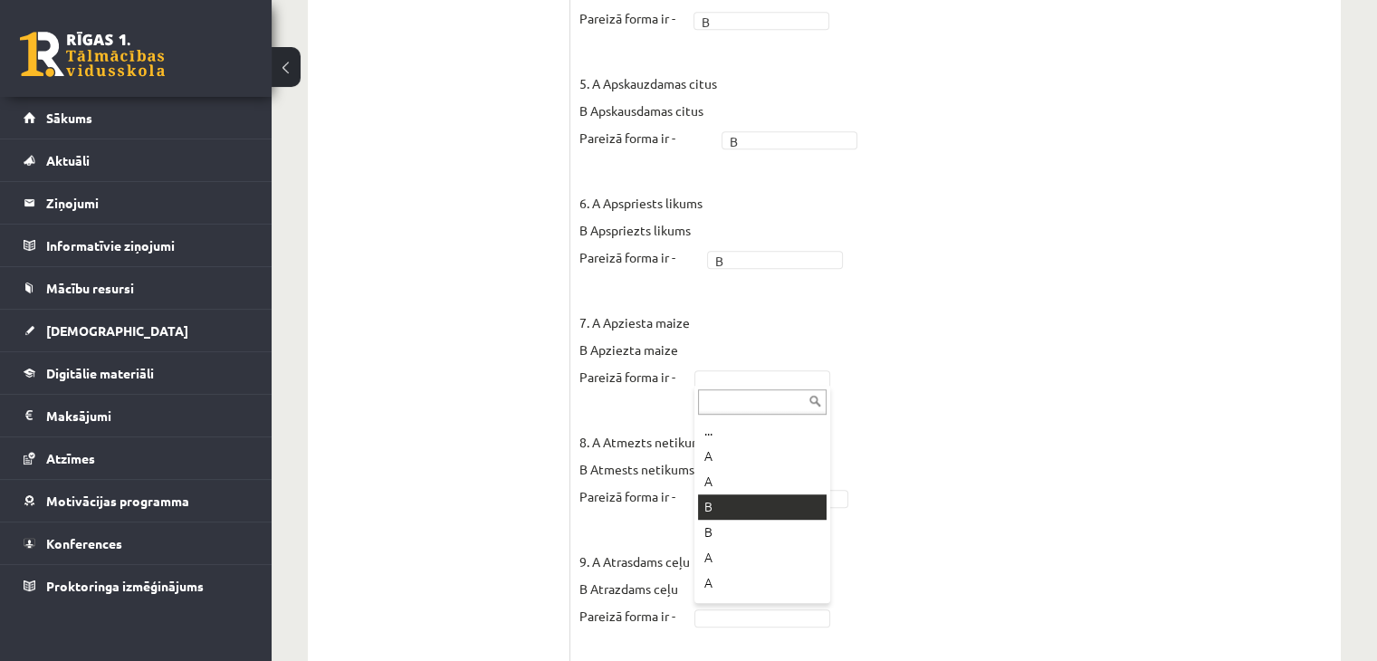
drag, startPoint x: 714, startPoint y: 509, endPoint x: 732, endPoint y: 435, distance: 76.4
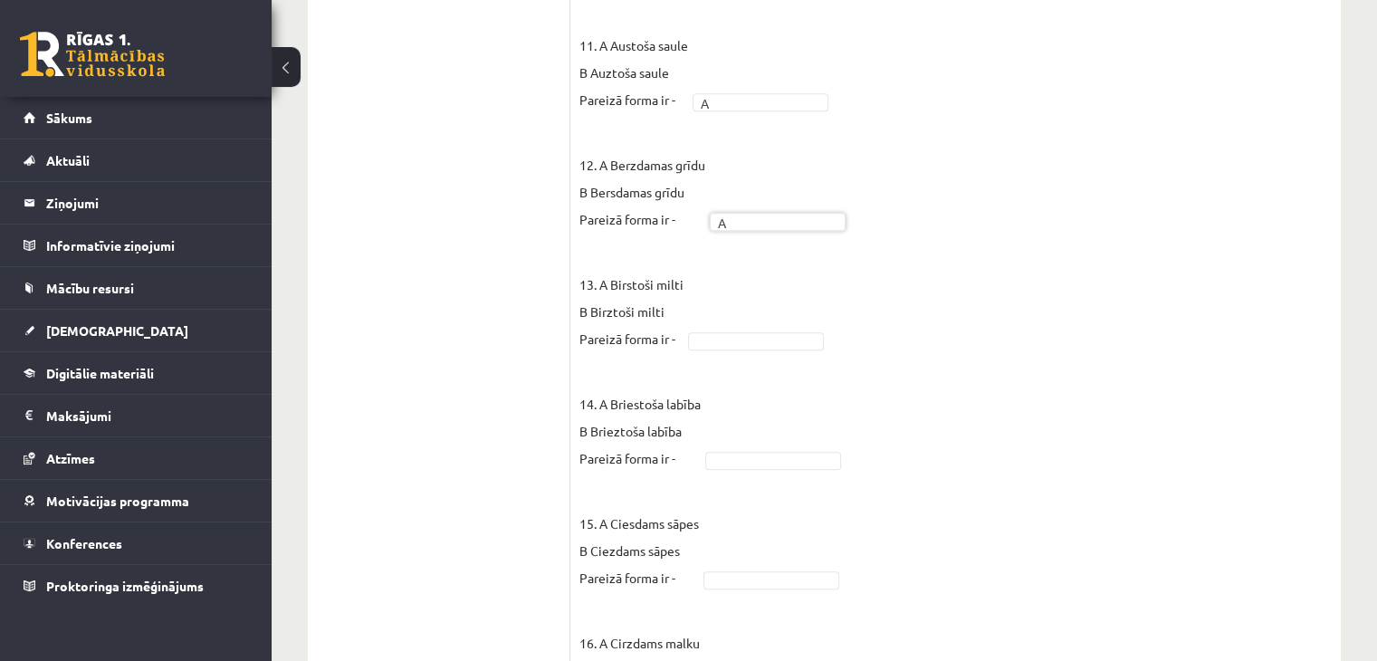
scroll to position [1745, 0]
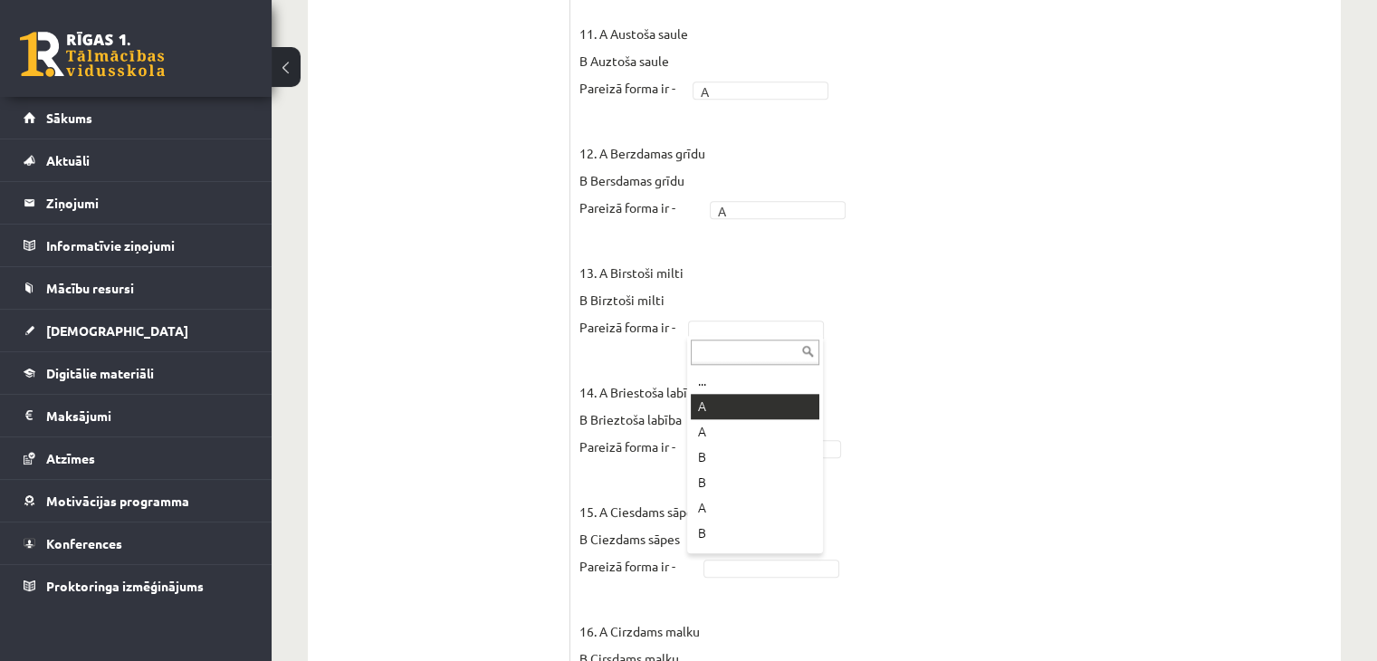
drag, startPoint x: 746, startPoint y: 404, endPoint x: 757, endPoint y: 395, distance: 14.1
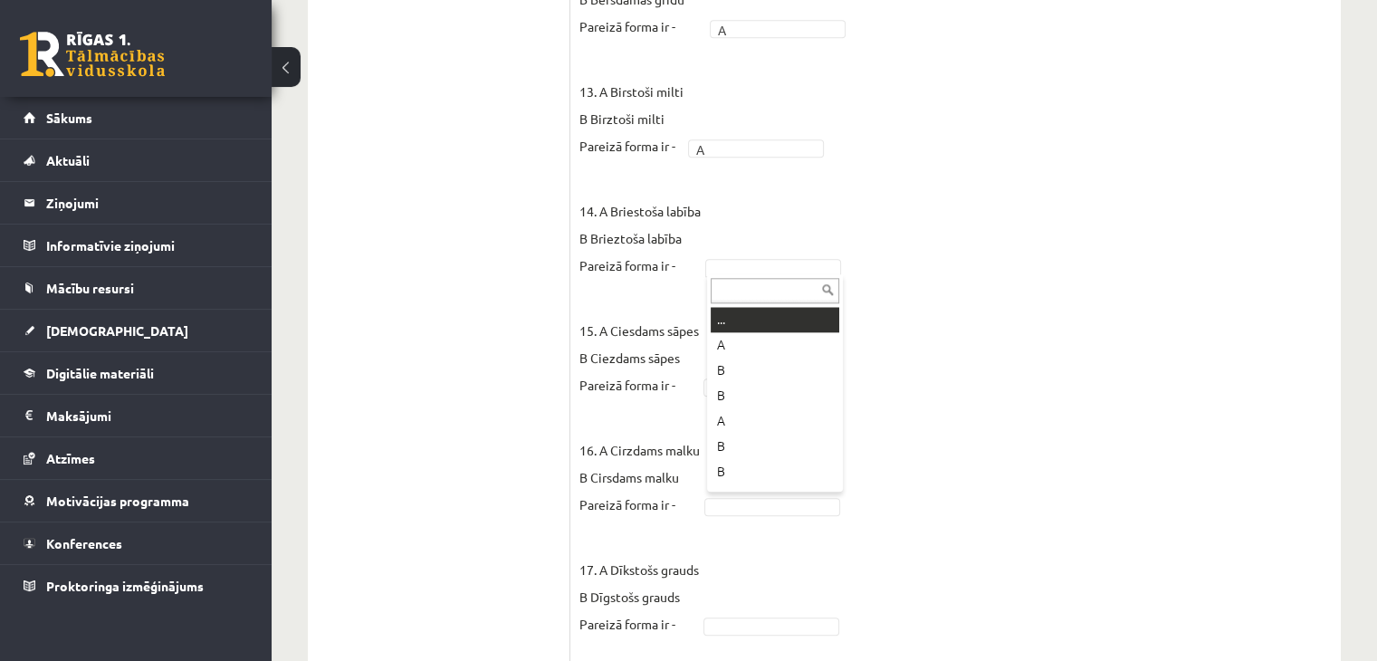
drag, startPoint x: 782, startPoint y: 263, endPoint x: 829, endPoint y: 323, distance: 76.2
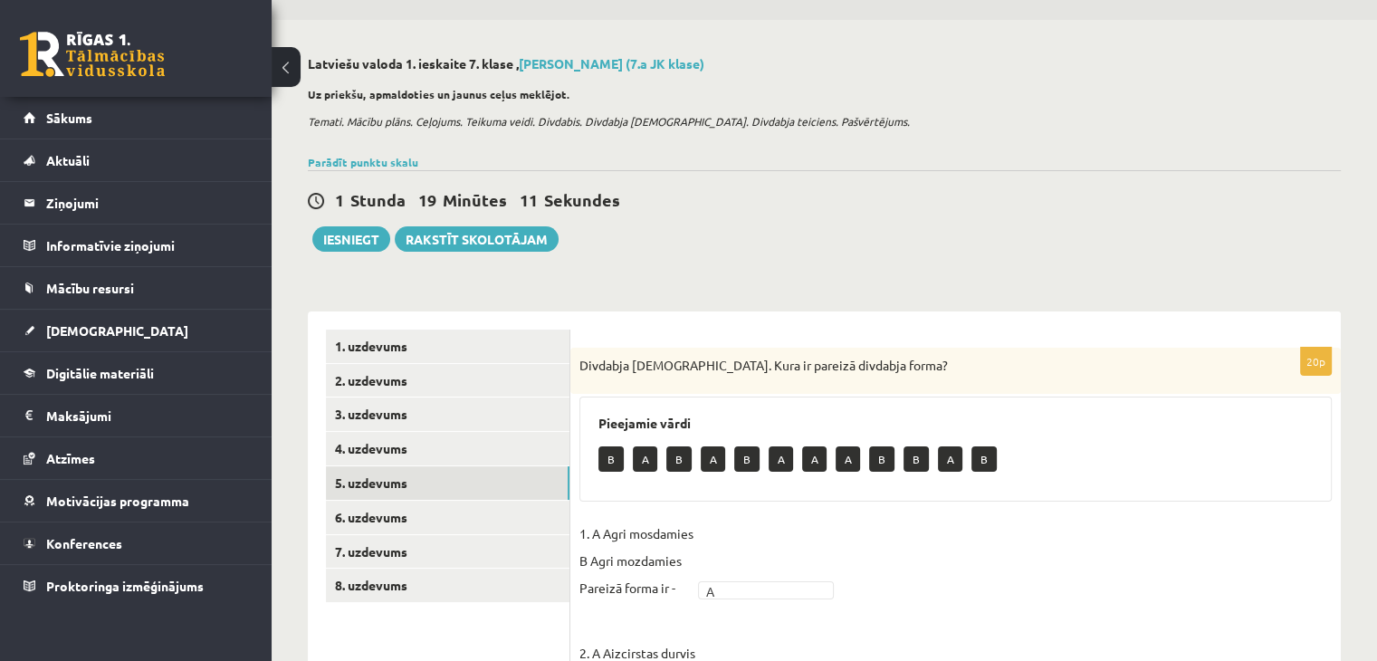
scroll to position [0, 0]
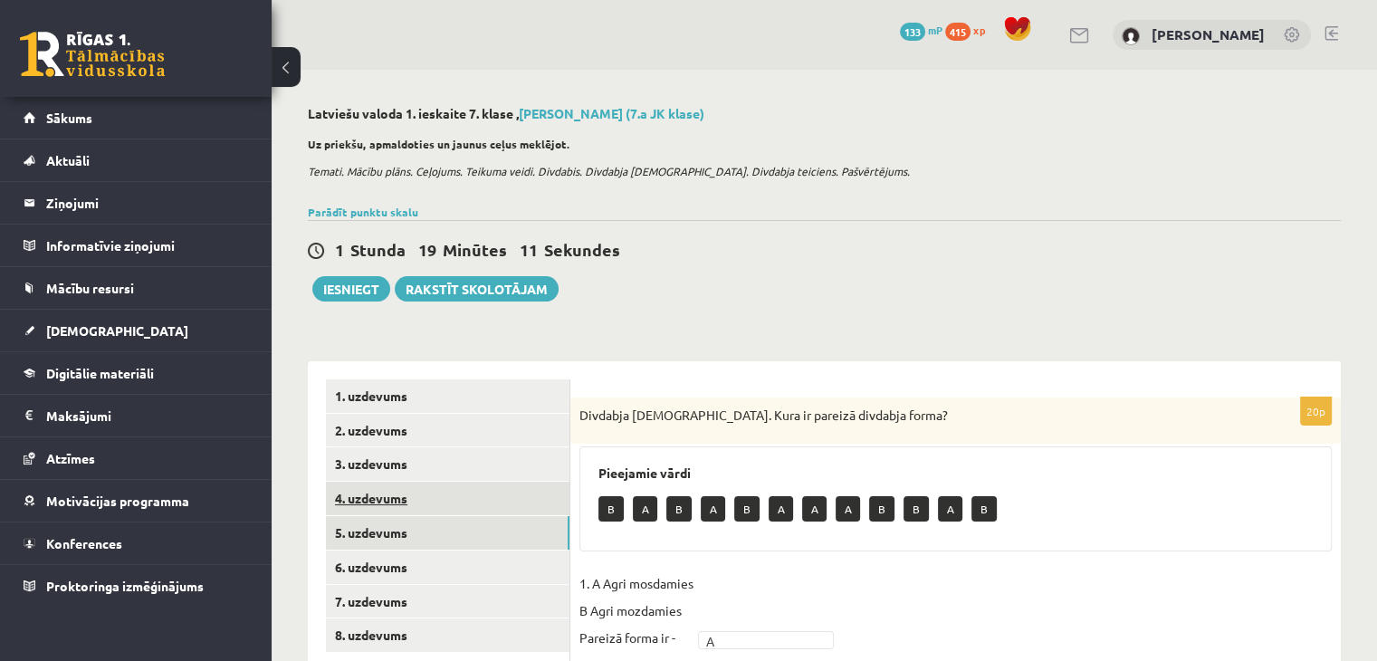
click at [431, 508] on link "4. uzdevums" at bounding box center [448, 499] width 244 height 34
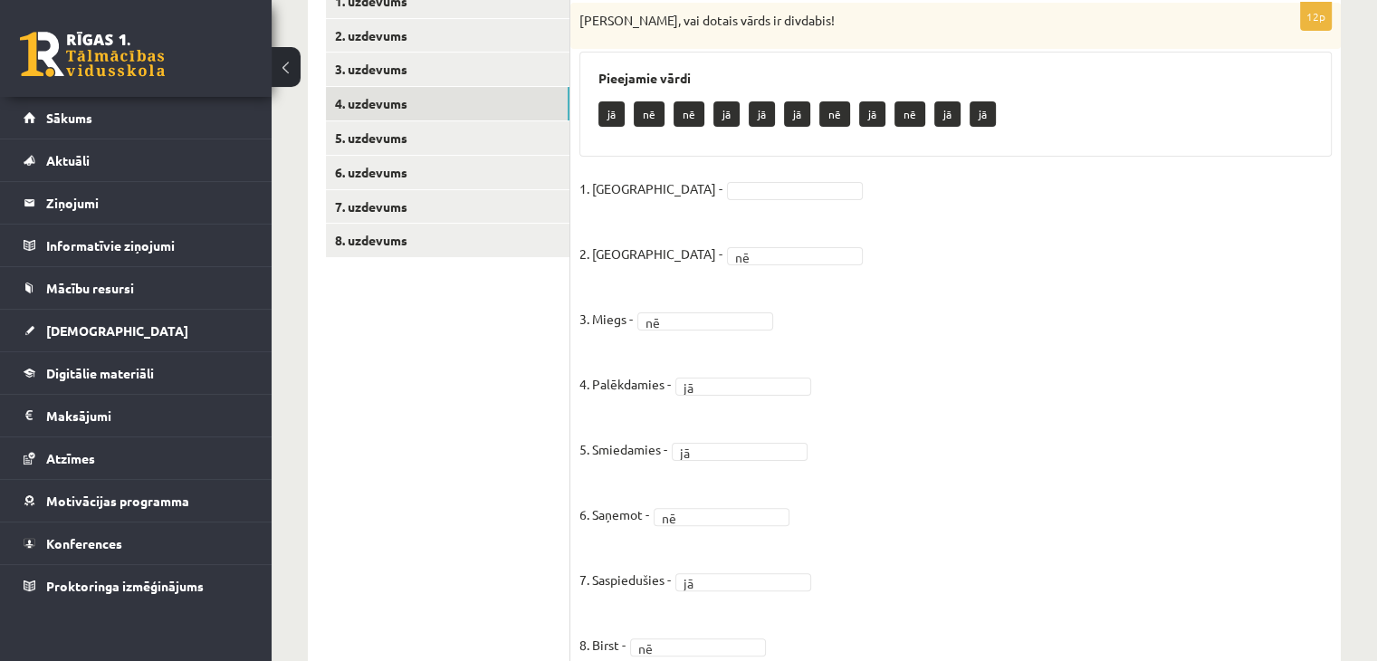
scroll to position [366, 0]
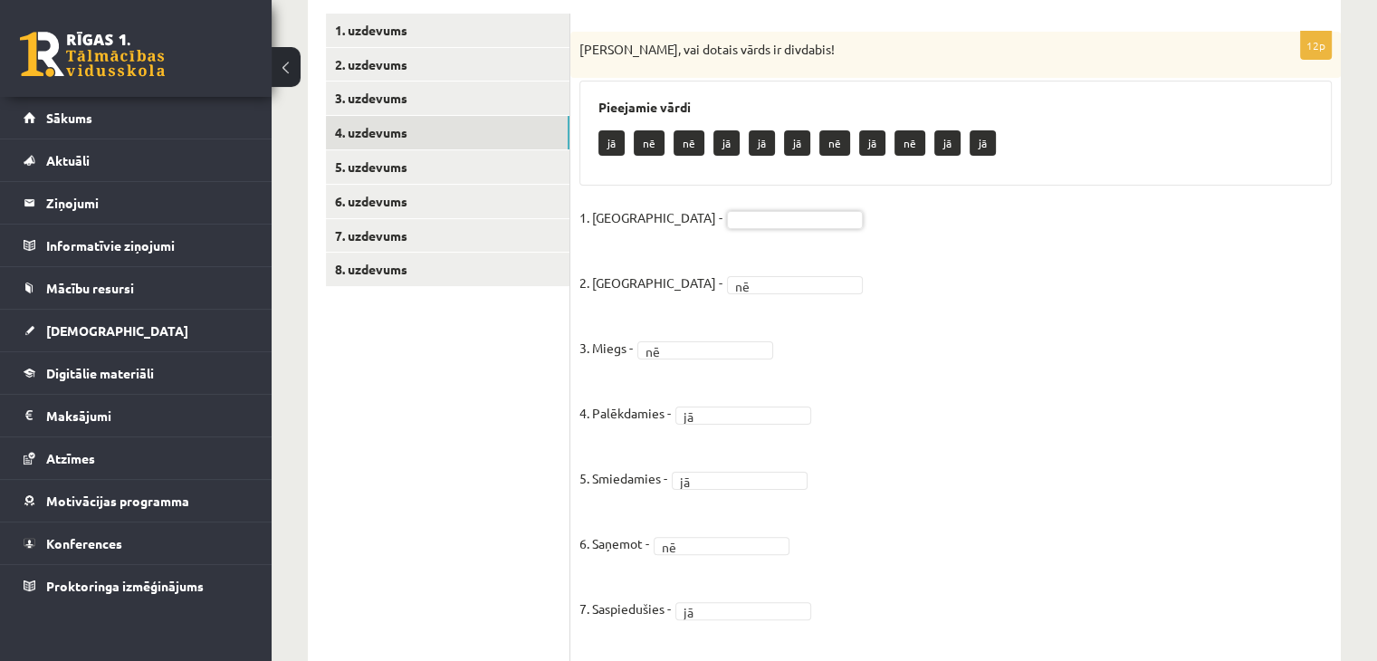
drag, startPoint x: 868, startPoint y: 138, endPoint x: 881, endPoint y: 162, distance: 28.0
click at [866, 138] on p "jā" at bounding box center [872, 142] width 26 height 25
click at [903, 141] on p "nē" at bounding box center [910, 142] width 31 height 25
click at [688, 143] on p "nē" at bounding box center [689, 142] width 31 height 25
click at [688, 142] on p "nē" at bounding box center [689, 142] width 31 height 25
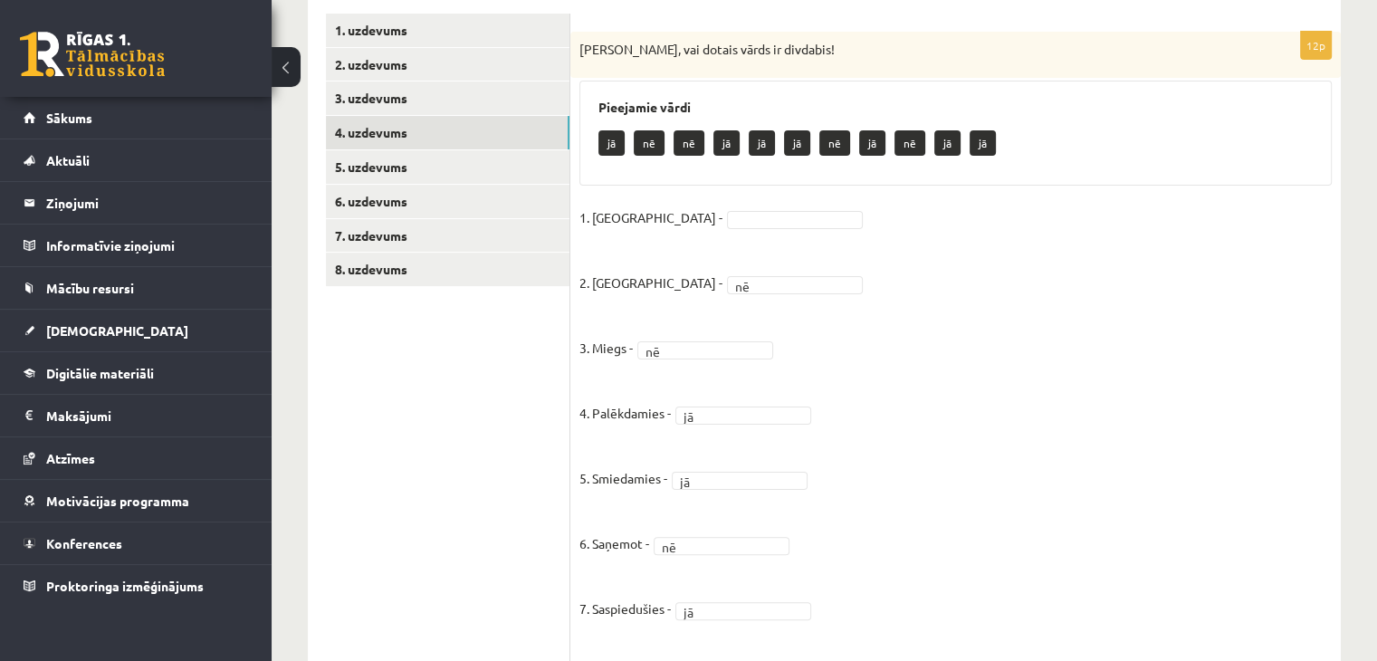
click at [710, 194] on div "12p [PERSON_NAME], vai dotais vārds ir divdabis! Pieejamie vārdi jā nē nē jā jā…" at bounding box center [955, 500] width 771 height 936
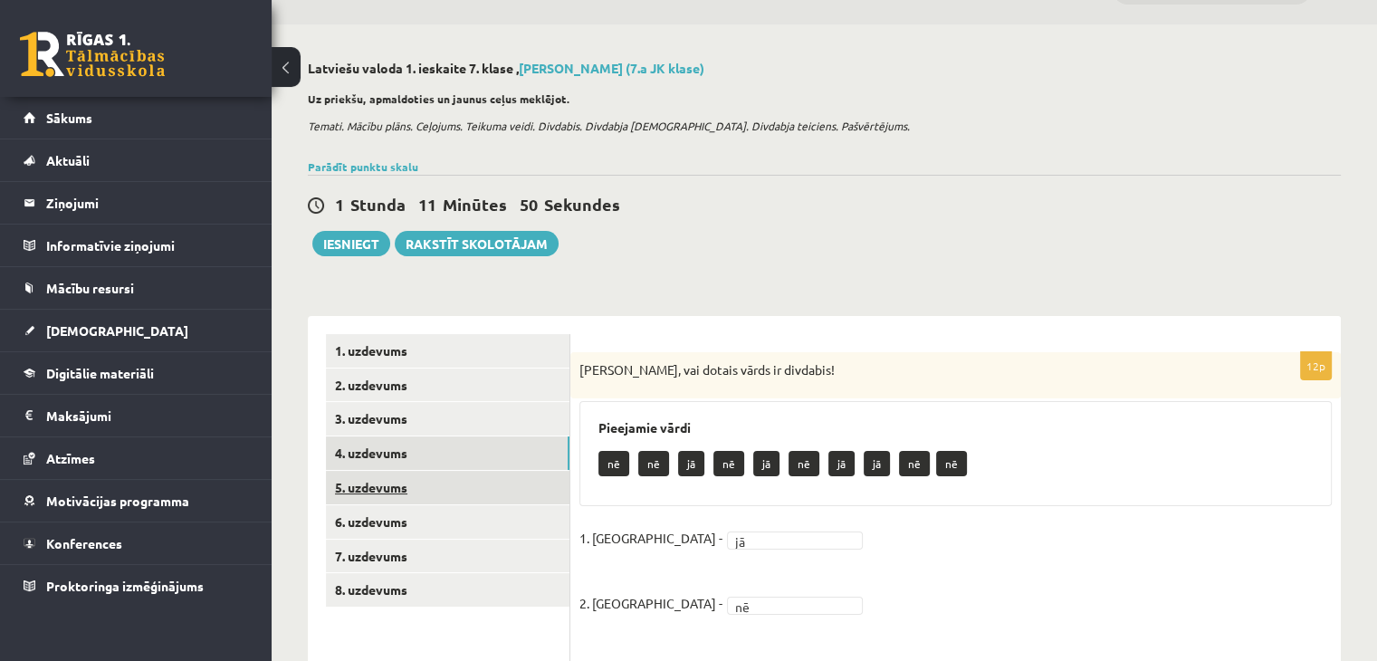
scroll to position [0, 0]
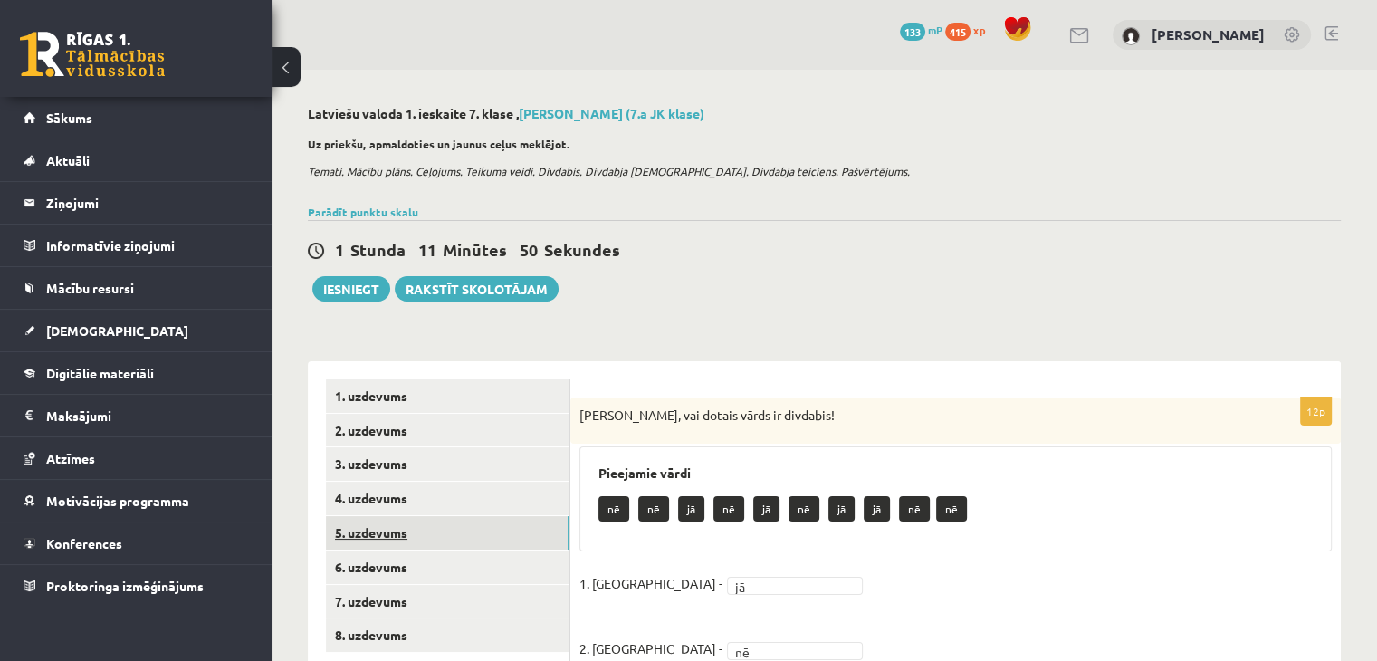
click at [338, 543] on link "5. uzdevums" at bounding box center [448, 533] width 244 height 34
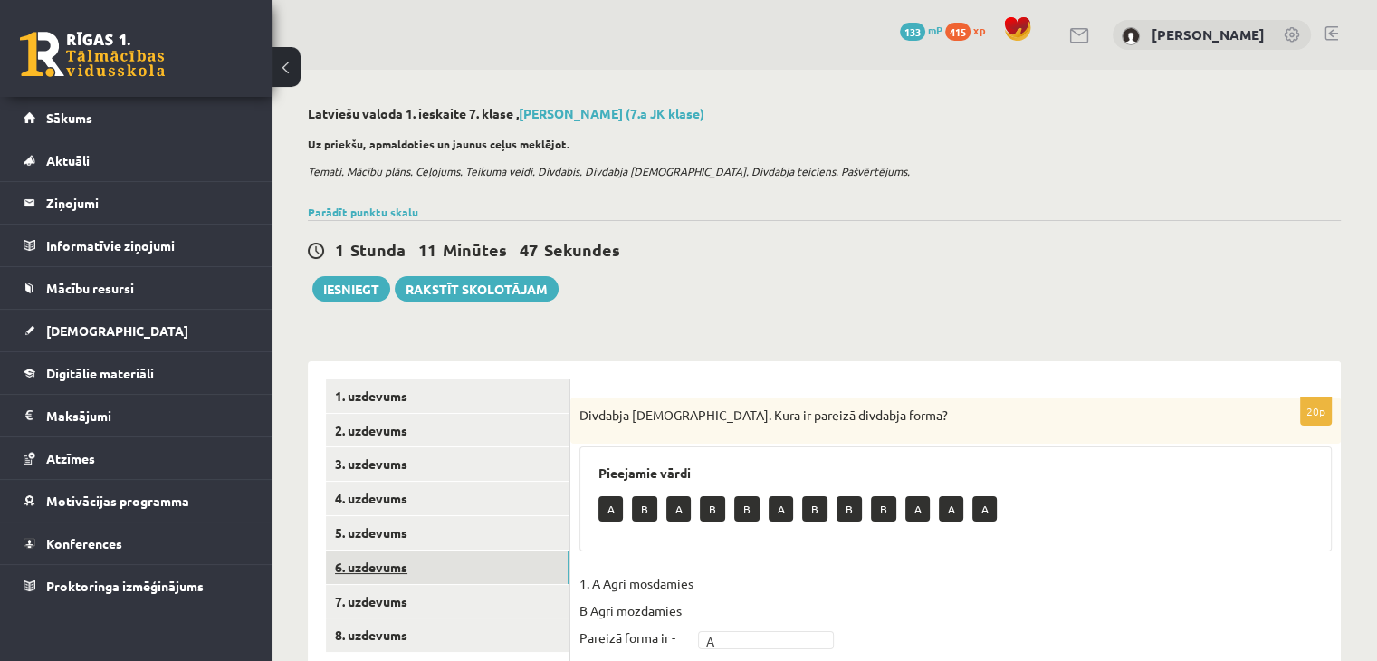
click at [442, 562] on link "6. uzdevums" at bounding box center [448, 568] width 244 height 34
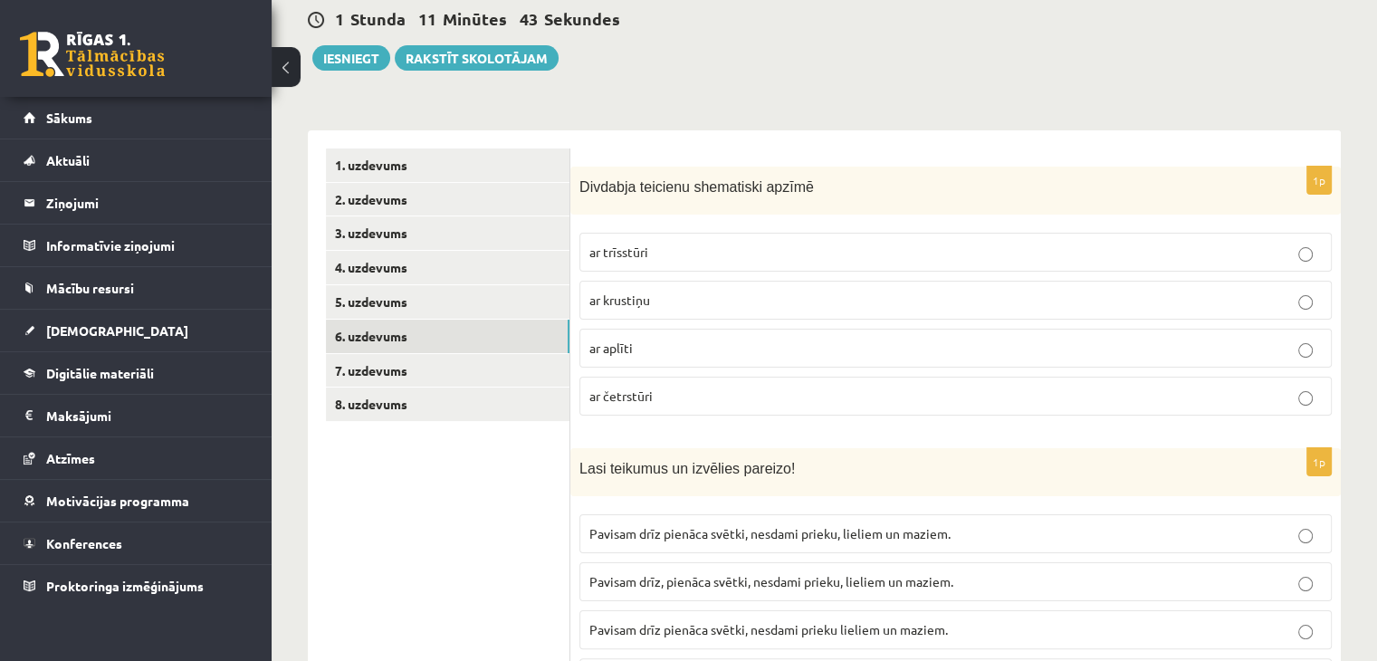
scroll to position [181, 0]
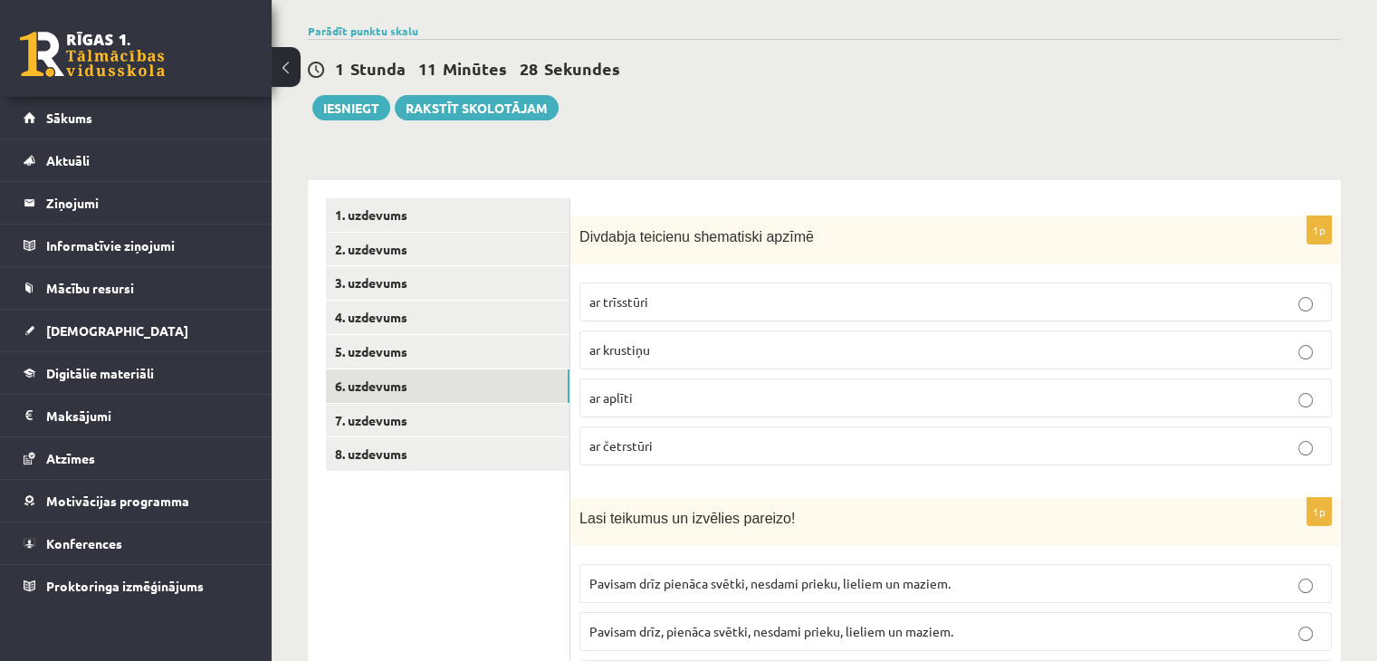
click at [769, 305] on p "ar trīsstūri" at bounding box center [956, 301] width 733 height 19
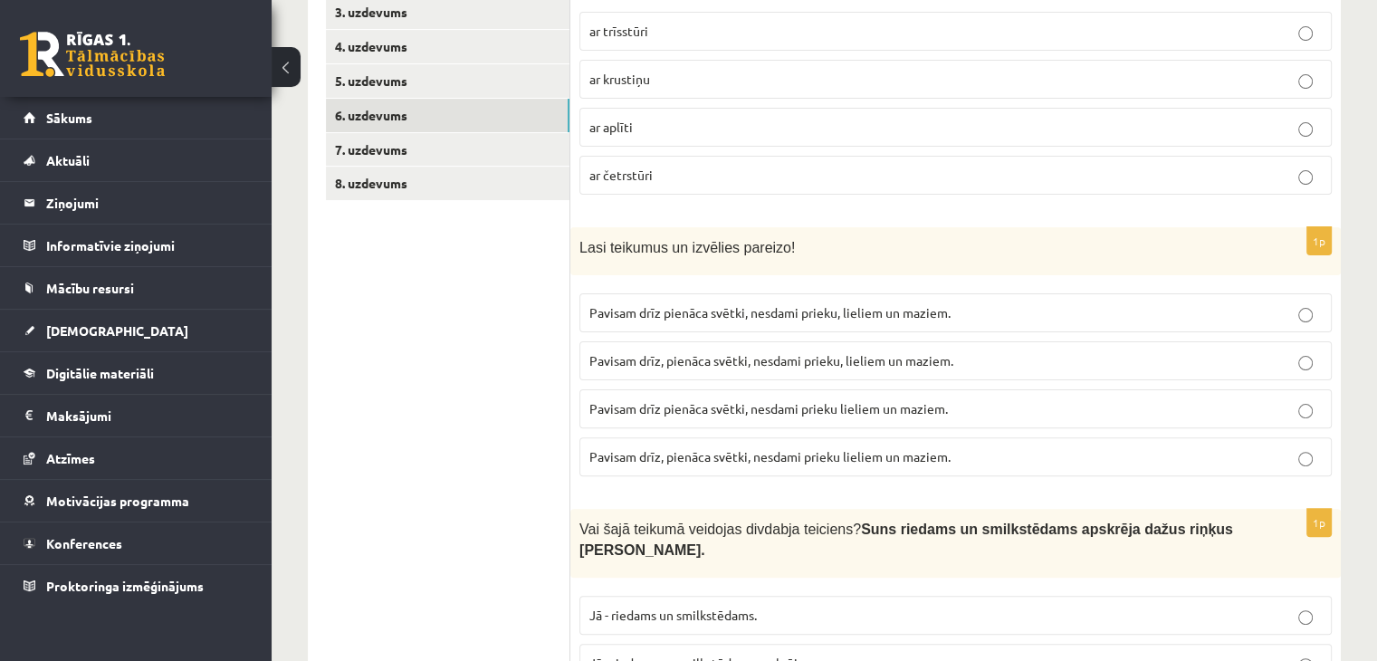
scroll to position [453, 0]
click at [904, 304] on span "Pavisam drīz pienāca svētki, nesdami prieku, lieliem un maziem." at bounding box center [770, 311] width 361 height 16
drag, startPoint x: 1346, startPoint y: 5, endPoint x: 974, endPoint y: 218, distance: 428.4
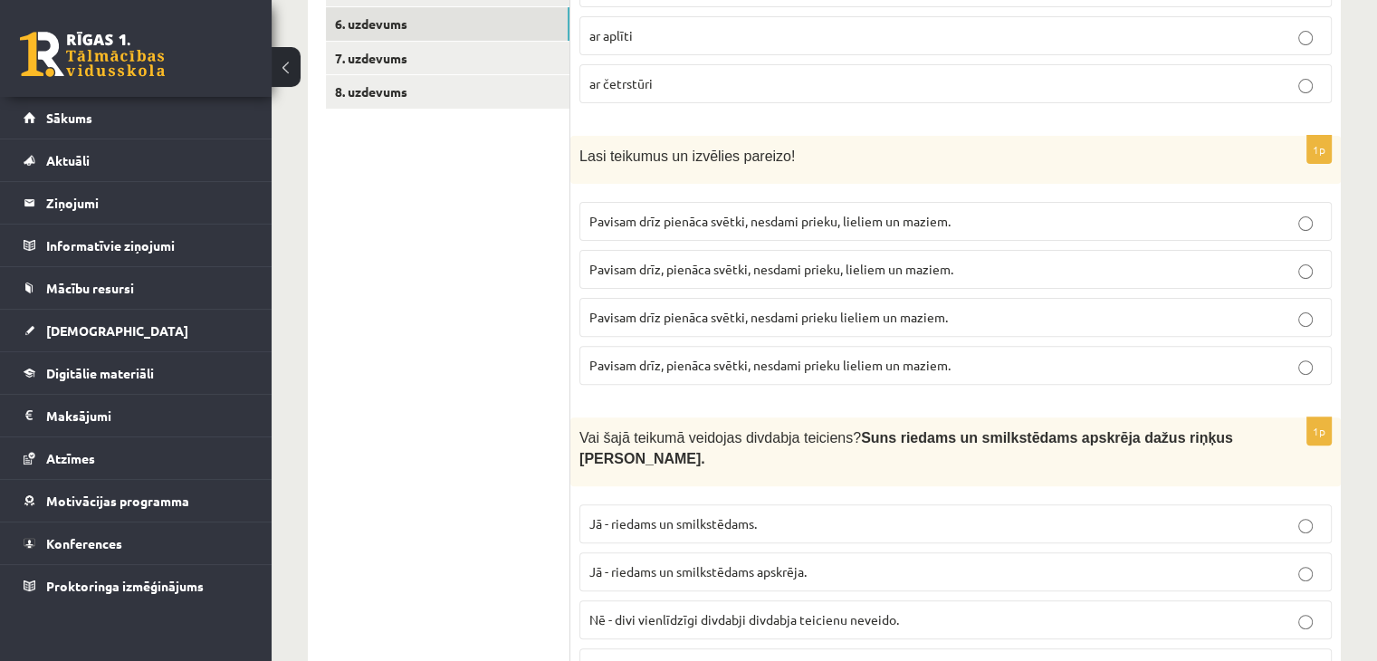
scroll to position [634, 0]
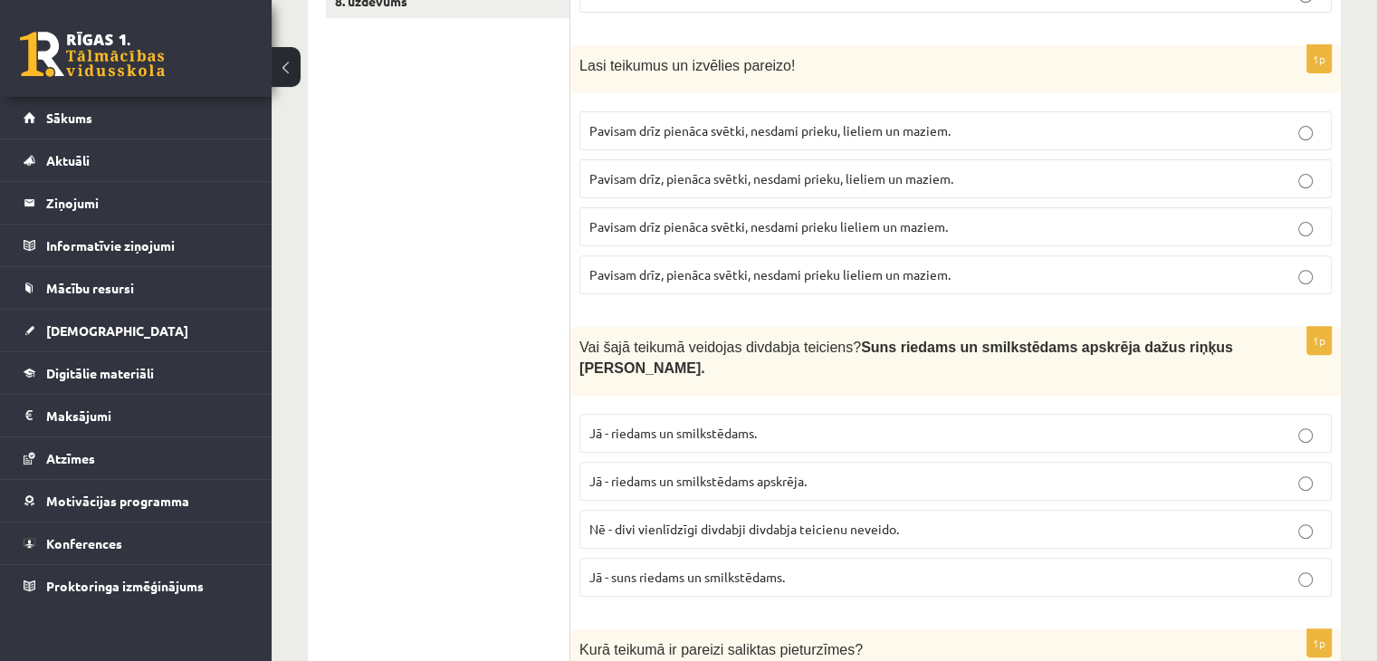
click at [772, 520] on p "Nē - divi vienlīdzīgi divdabji divdabja teicienu neveido." at bounding box center [956, 529] width 733 height 19
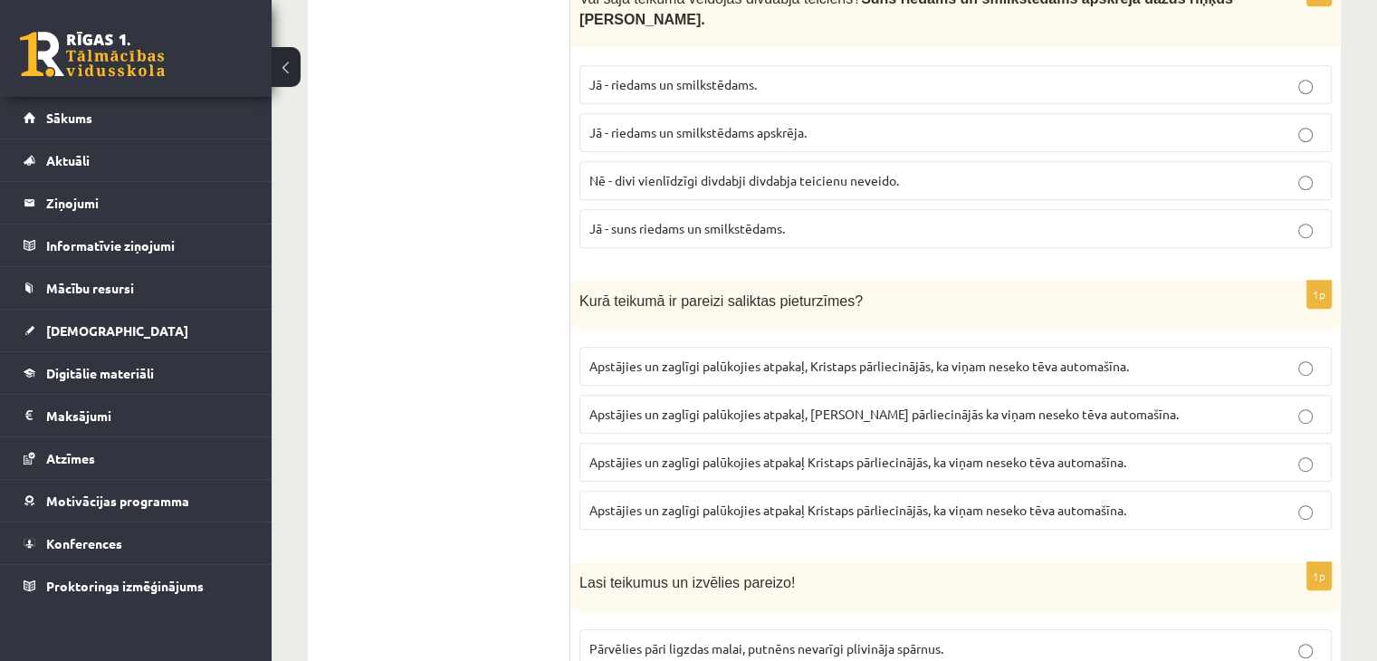
scroll to position [996, 0]
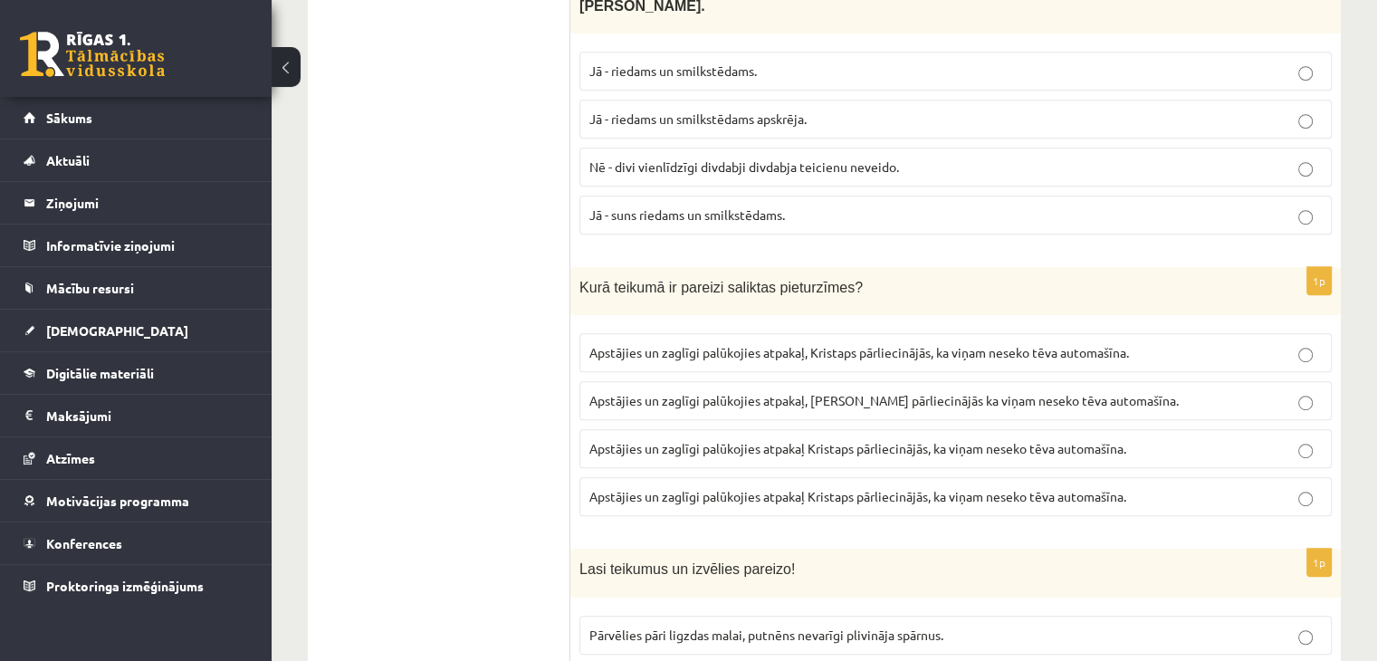
click at [1196, 333] on label "Apstājies un zaglīgi palūkojies atpakaļ, Kristaps pārliecinājās, ka viņam nesek…" at bounding box center [956, 352] width 753 height 39
click at [1199, 333] on label "Apstājies un zaglīgi palūkojies atpakaļ, Kristaps pārliecinājās, ka viņam nesek…" at bounding box center [956, 352] width 753 height 39
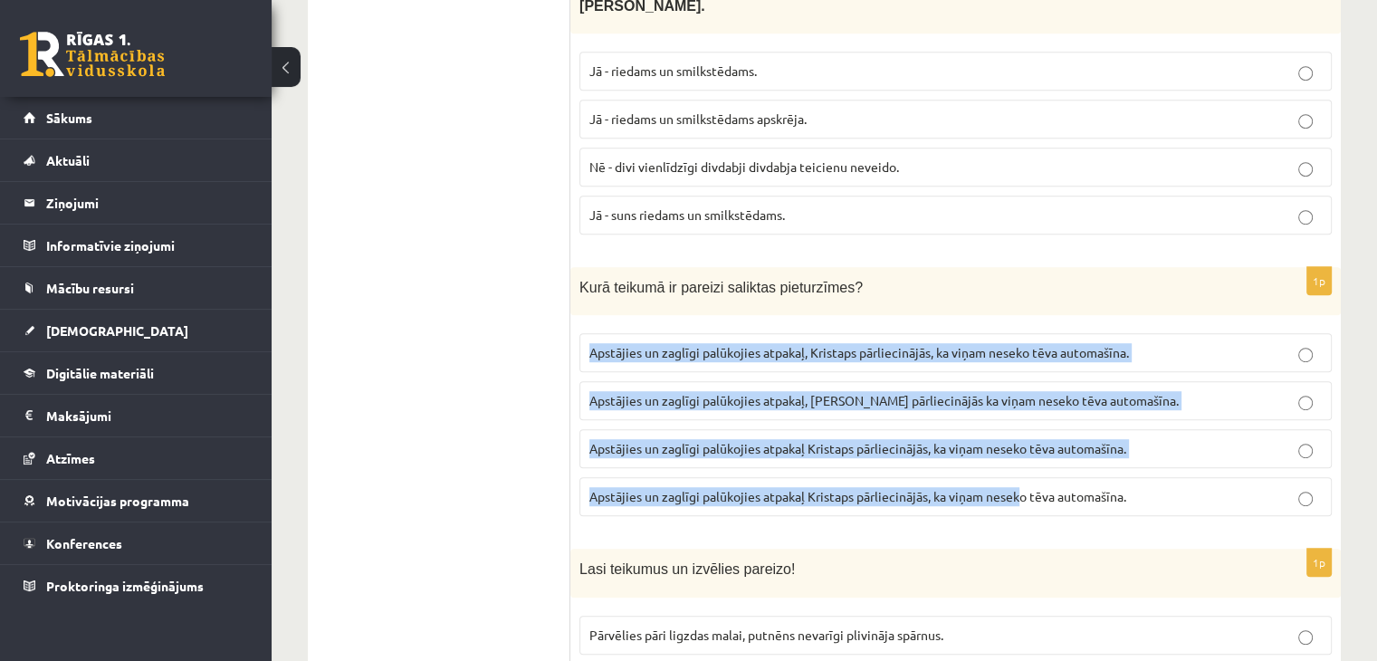
drag, startPoint x: 587, startPoint y: 317, endPoint x: 1045, endPoint y: 455, distance: 478.7
click at [1021, 446] on fieldset "Apstājies un zaglīgi palūkojies atpakaļ, Kristaps pārliecinājās, ka viņam nesek…" at bounding box center [956, 422] width 753 height 197
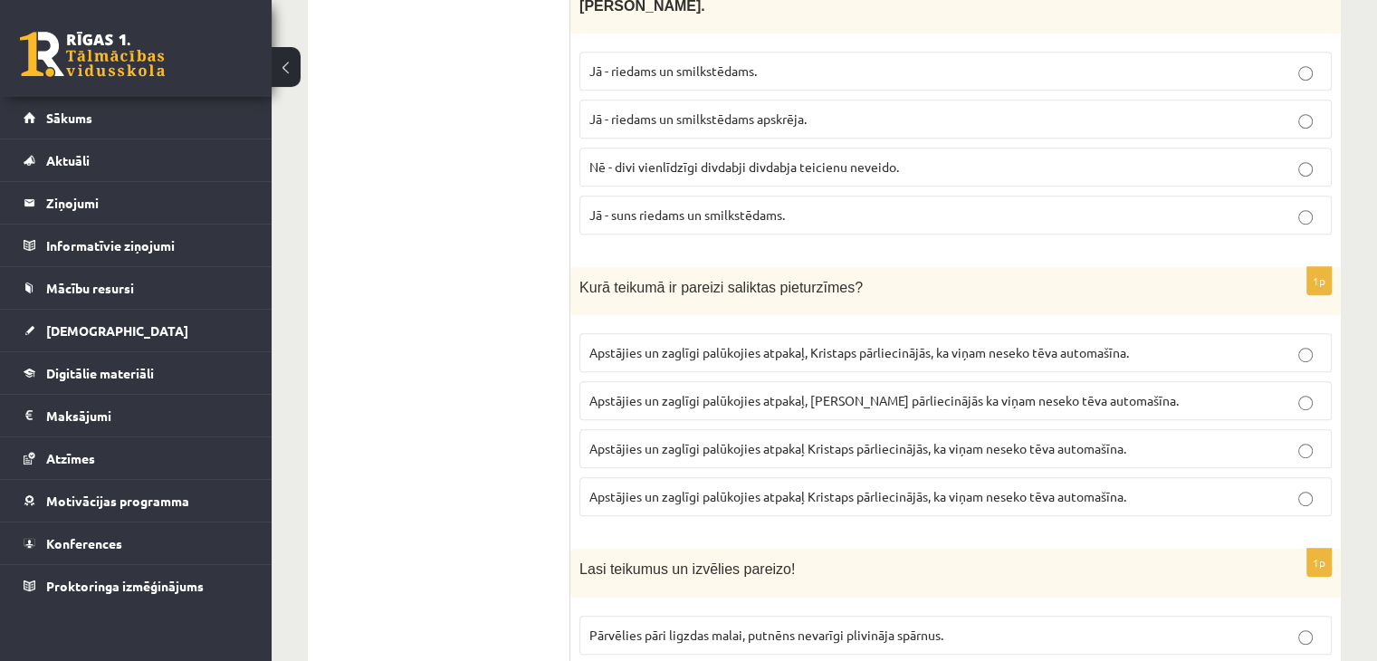
click at [1221, 558] on p "Lasi teikumus un izvēlies pareizo!" at bounding box center [911, 568] width 662 height 21
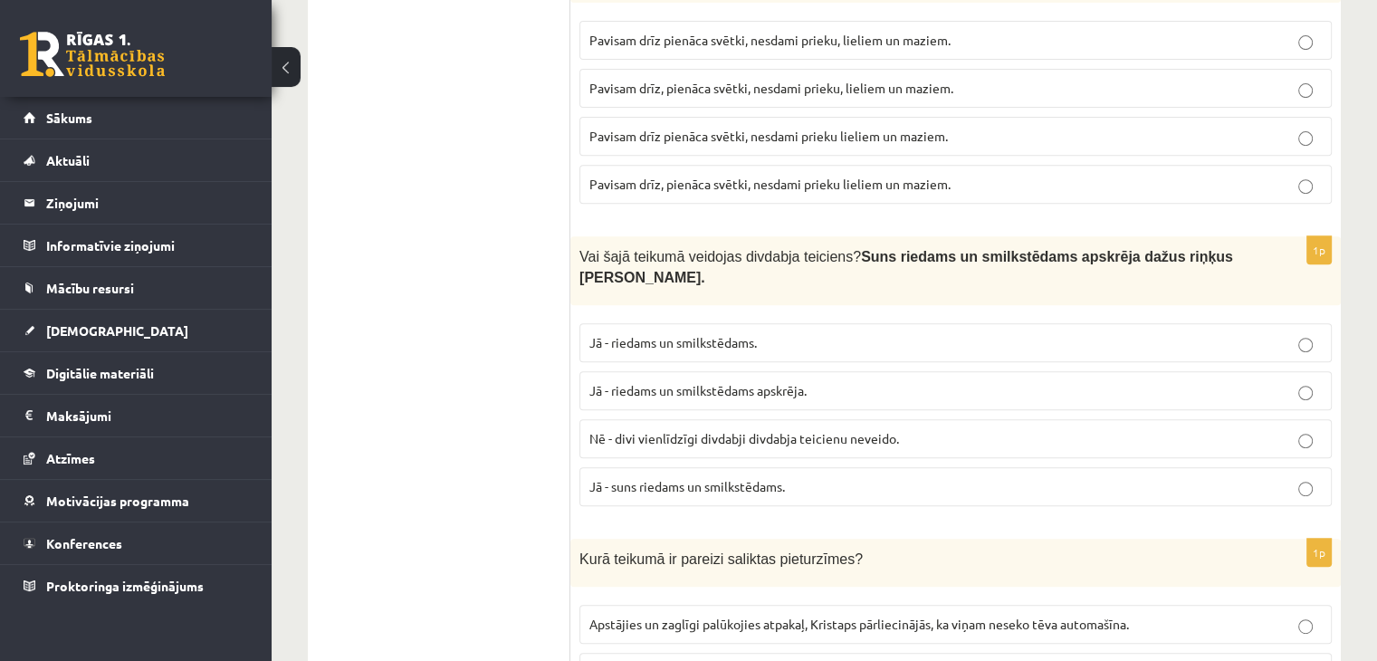
scroll to position [634, 0]
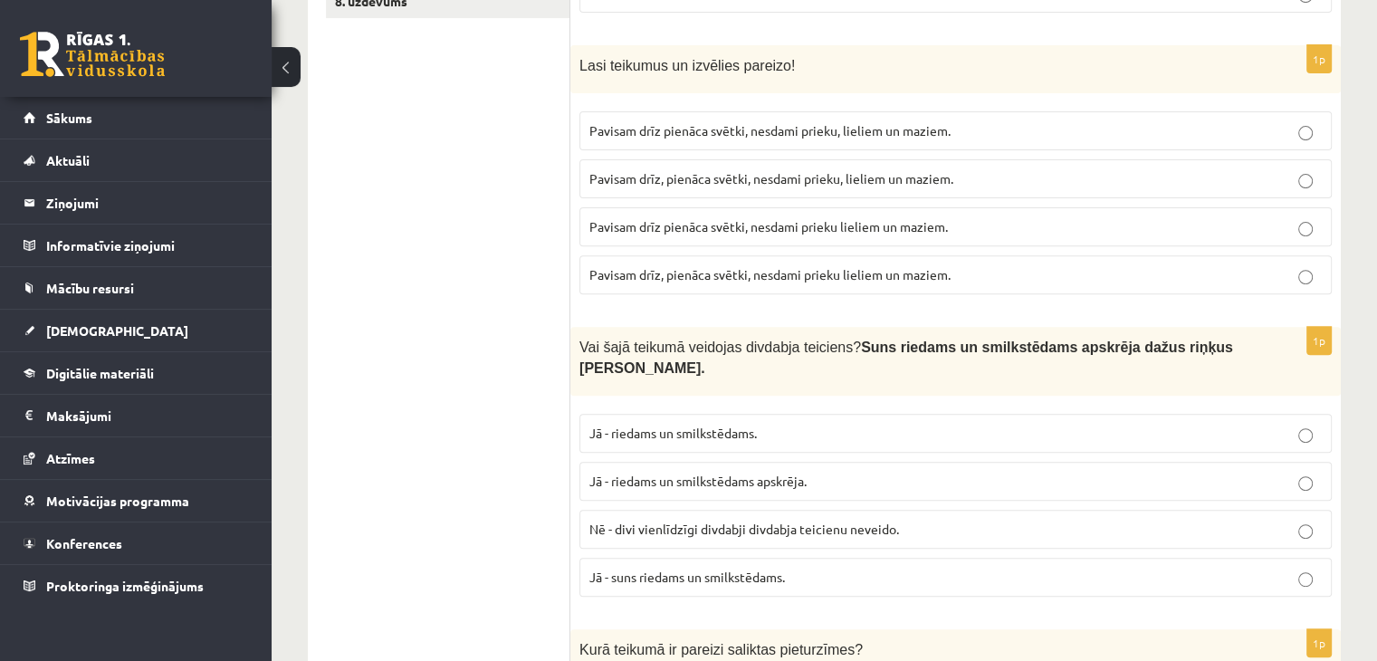
click at [730, 163] on label "Pavisam drīz, pienāca svētki, nesdami prieku, lieliem un maziem." at bounding box center [956, 178] width 753 height 39
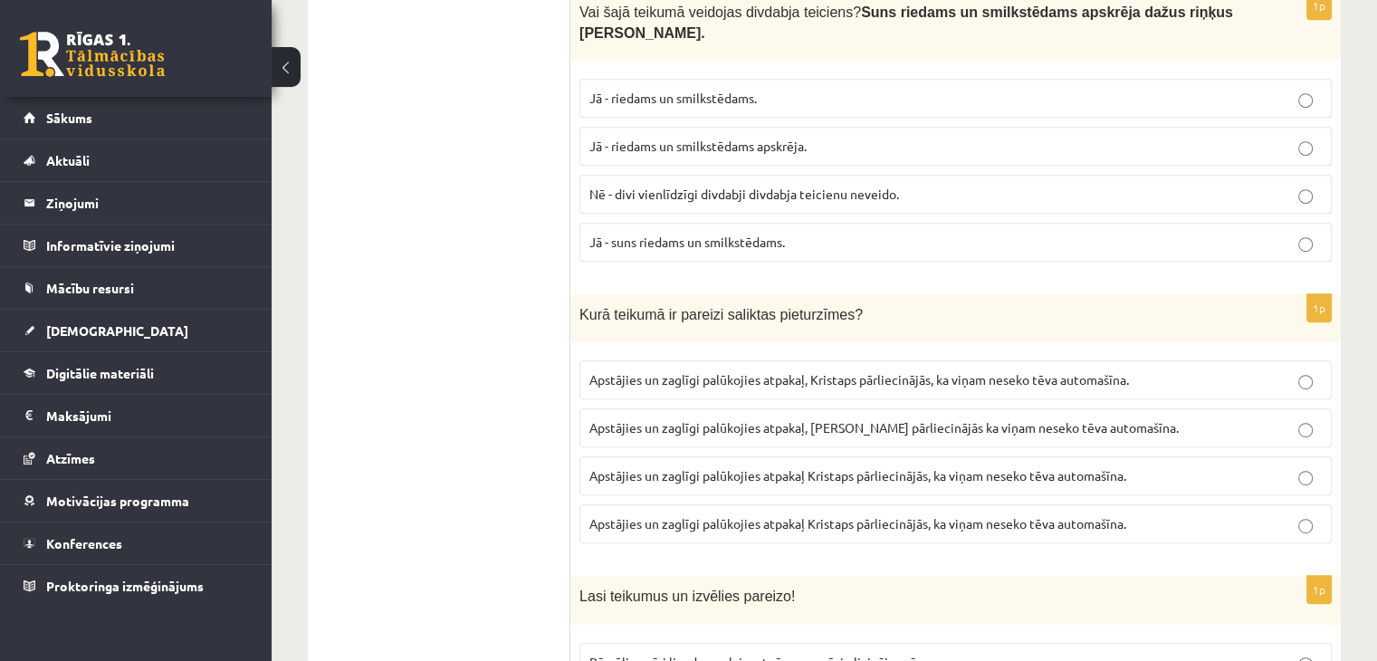
scroll to position [996, 0]
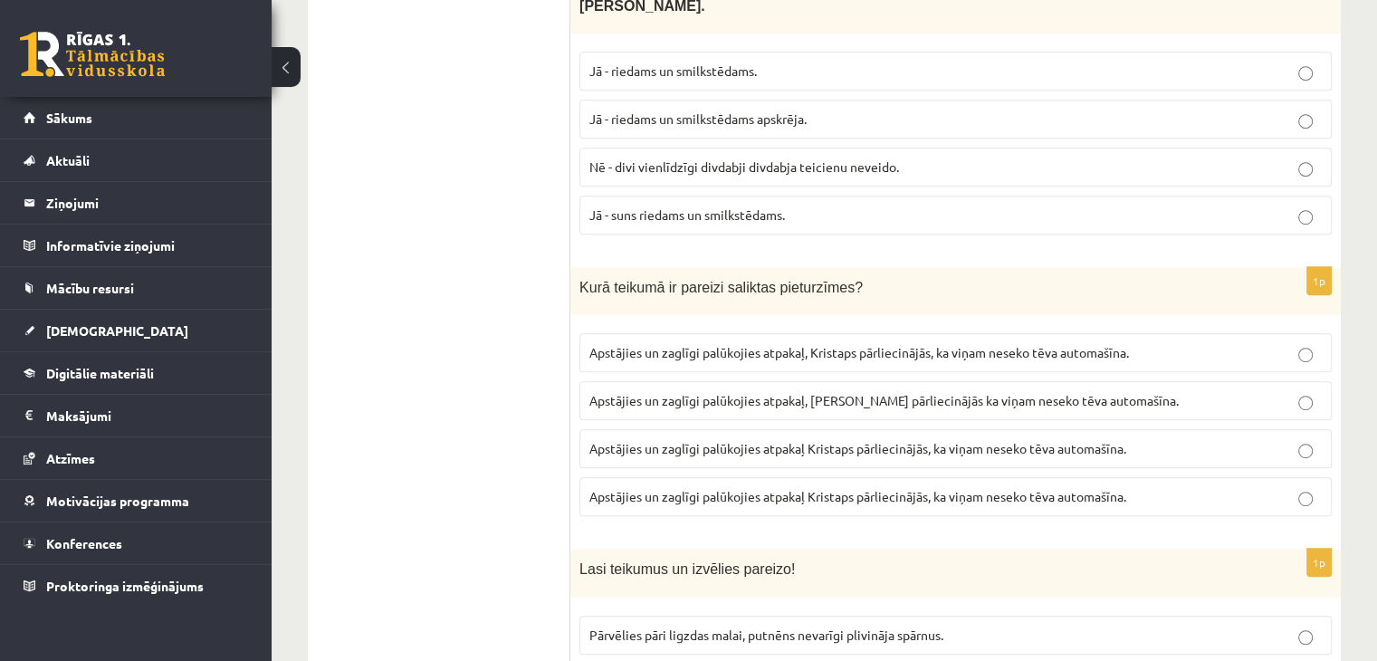
click at [889, 344] on span "Apstājies un zaglīgi palūkojies atpakaļ, Kristaps pārliecinājās, ka viņam nesek…" at bounding box center [860, 352] width 540 height 16
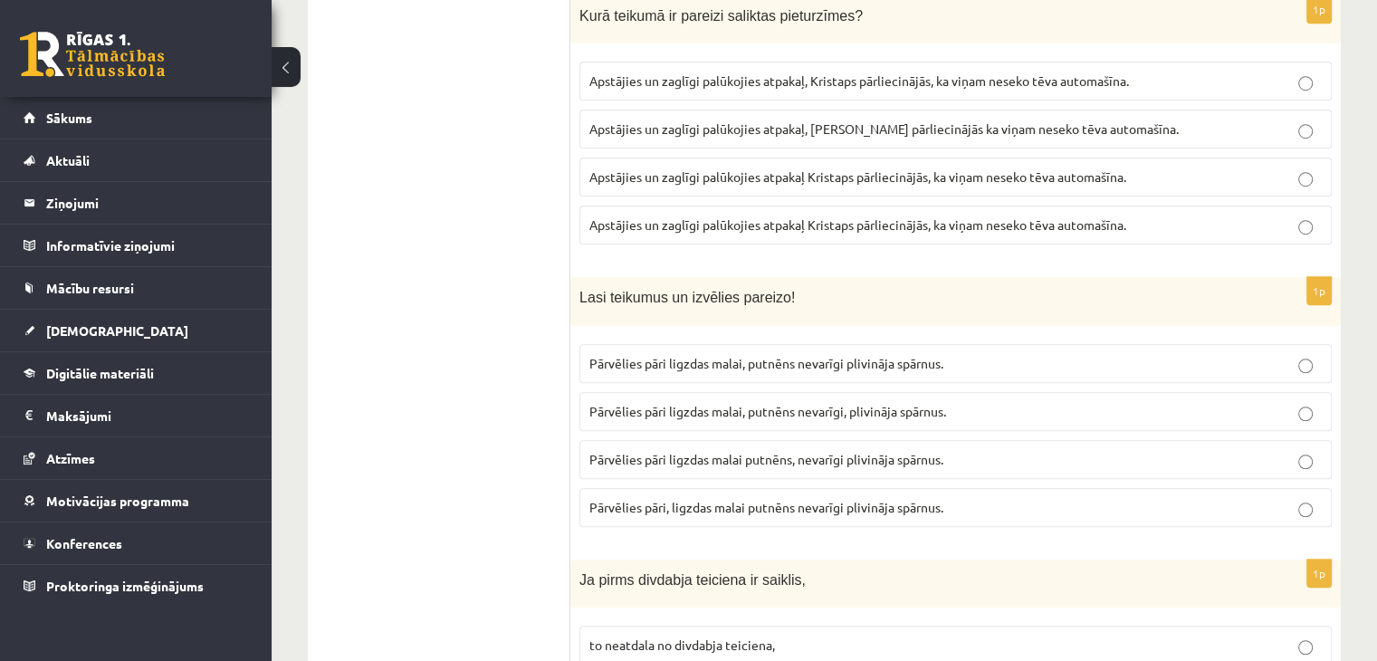
scroll to position [1358, 0]
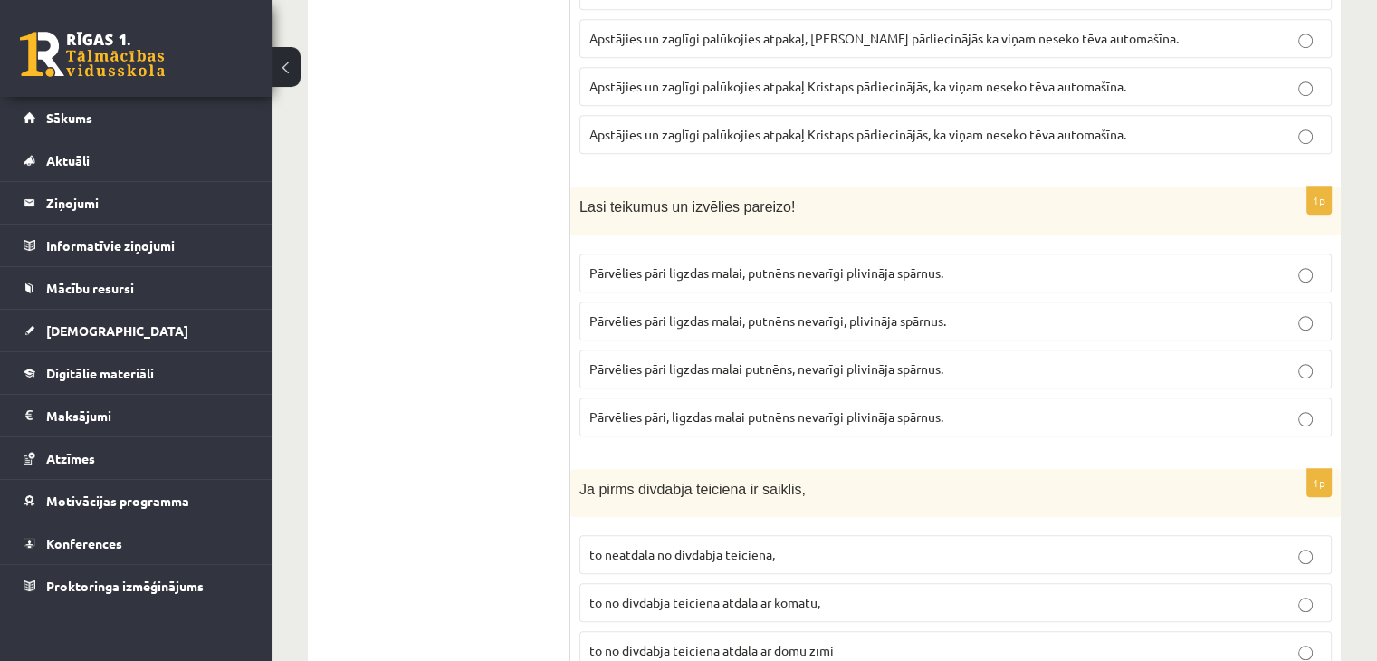
click at [840, 254] on label "Pārvēlies pāri ligzdas malai, putnēns nevarīgi plivināja spārnus." at bounding box center [956, 273] width 753 height 39
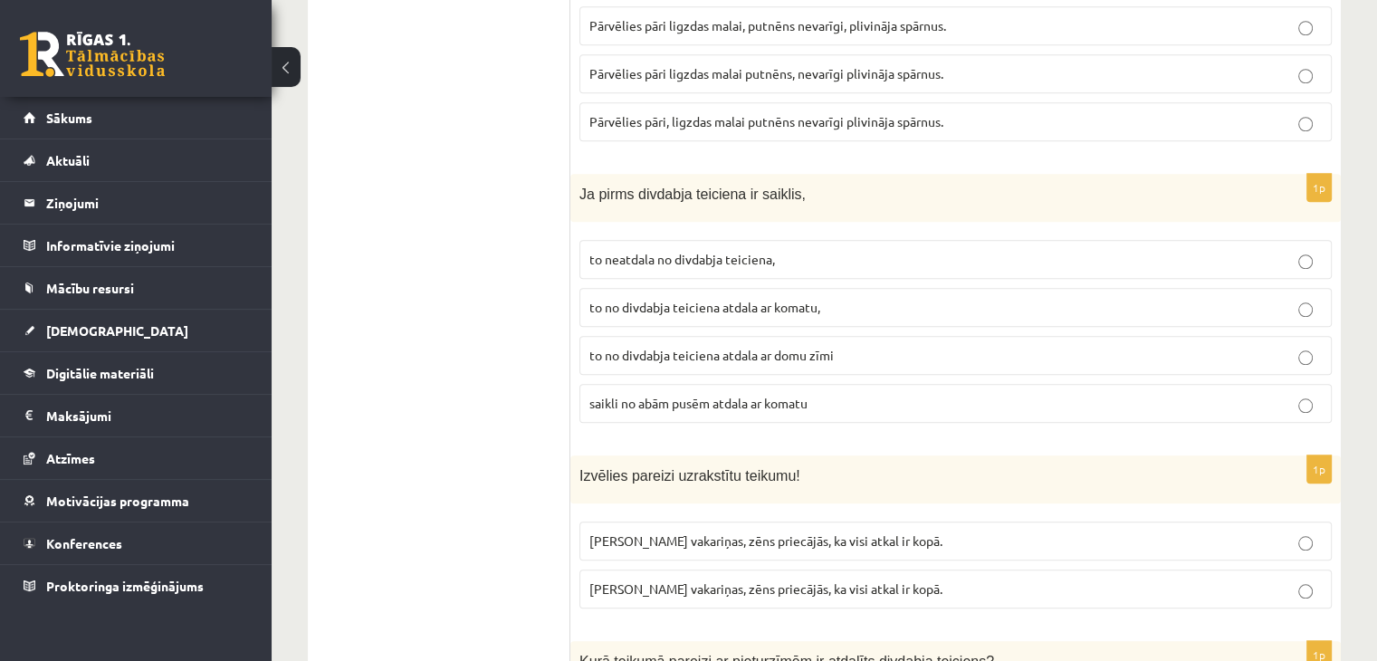
scroll to position [1721, 0]
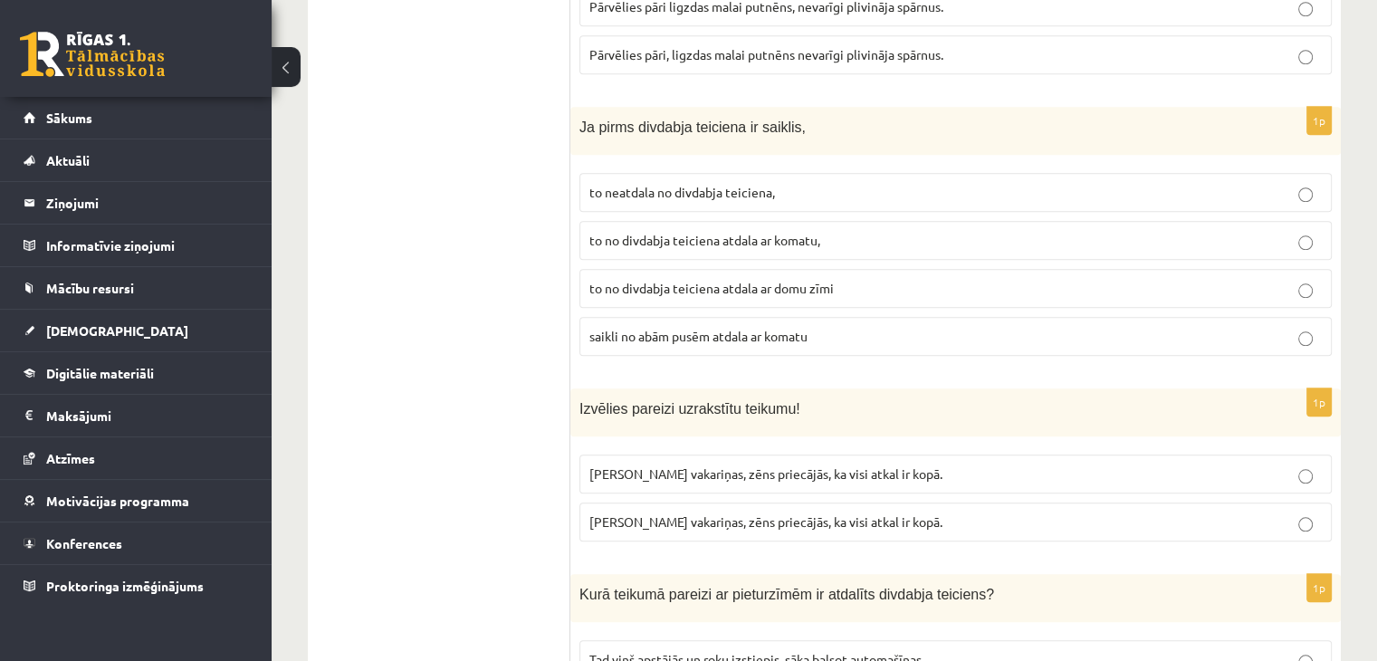
click at [789, 232] on span "to no divdabja teiciena atdala ar komatu," at bounding box center [705, 240] width 231 height 16
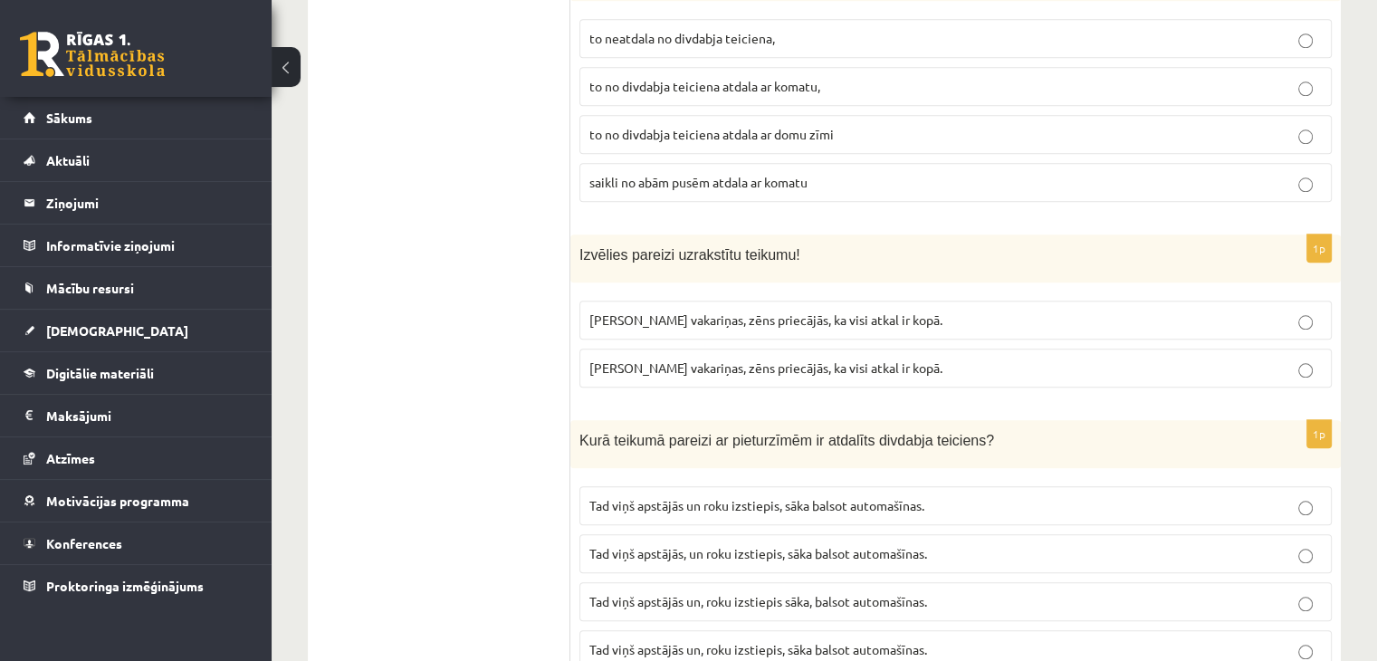
scroll to position [1902, 0]
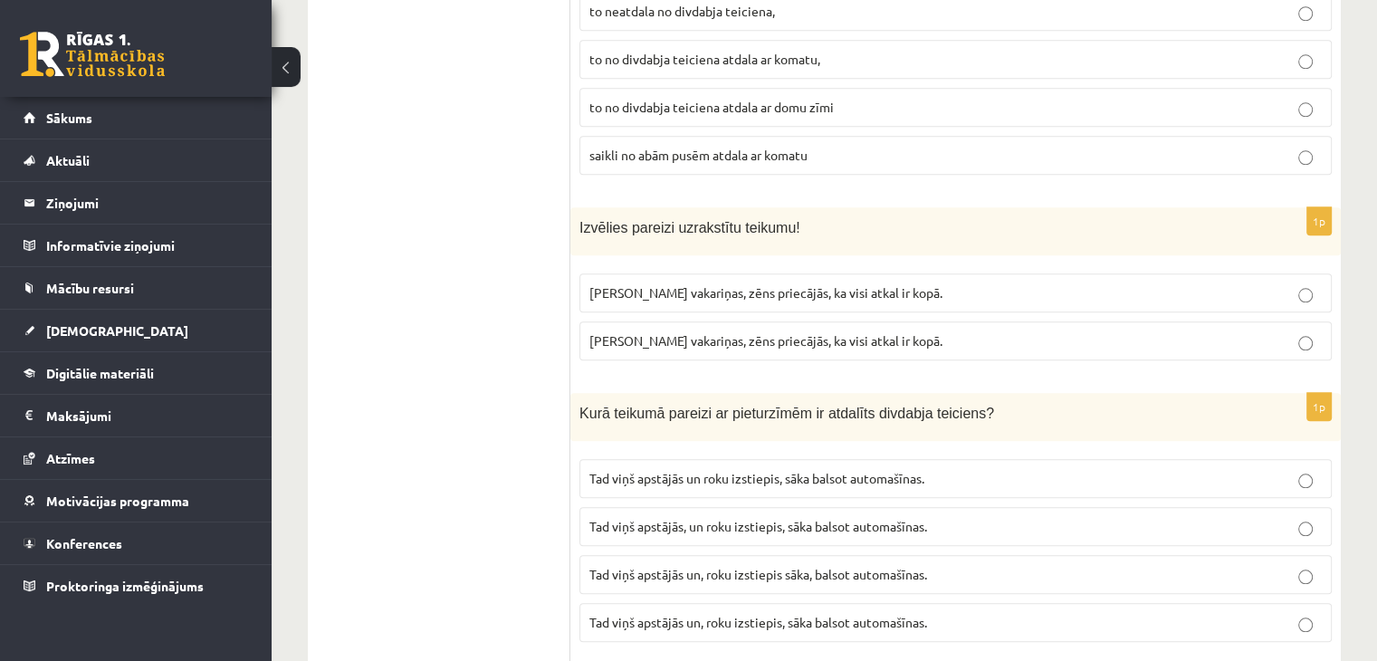
click at [781, 322] on label "[PERSON_NAME] vakariņas, zēns priecājās, ka visi atkal ir kopā." at bounding box center [956, 340] width 753 height 39
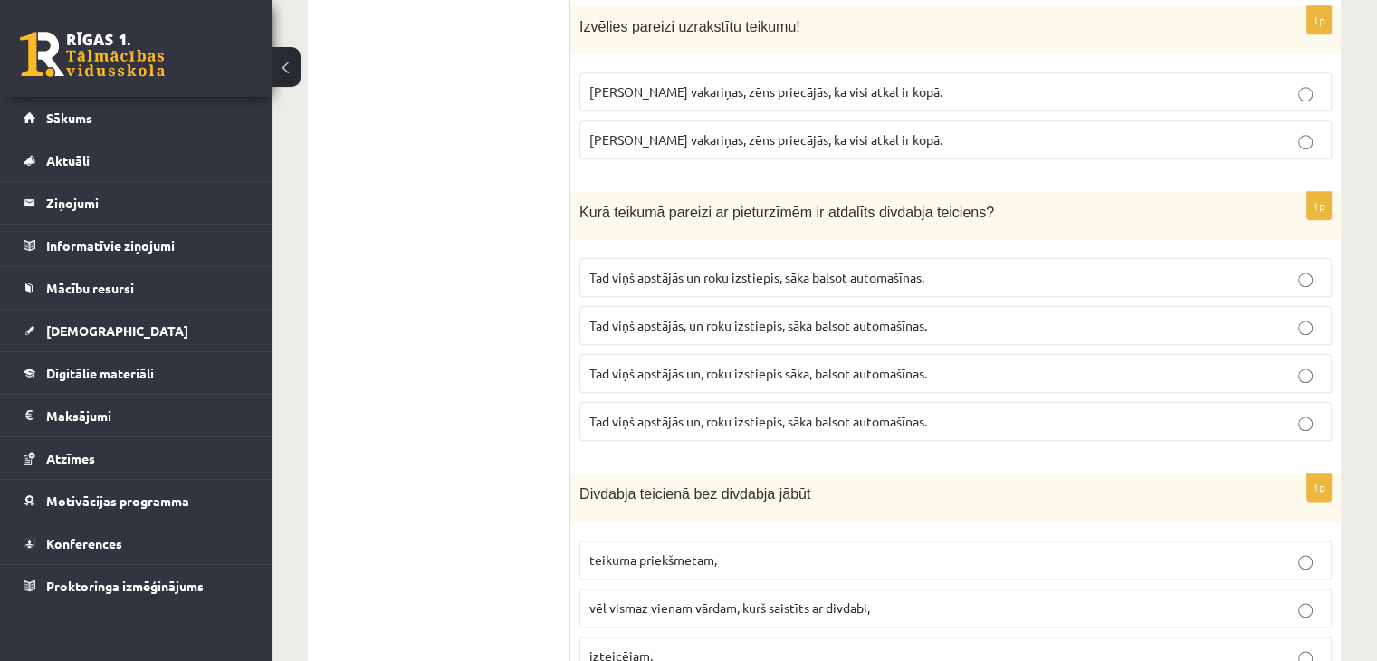
scroll to position [2083, 0]
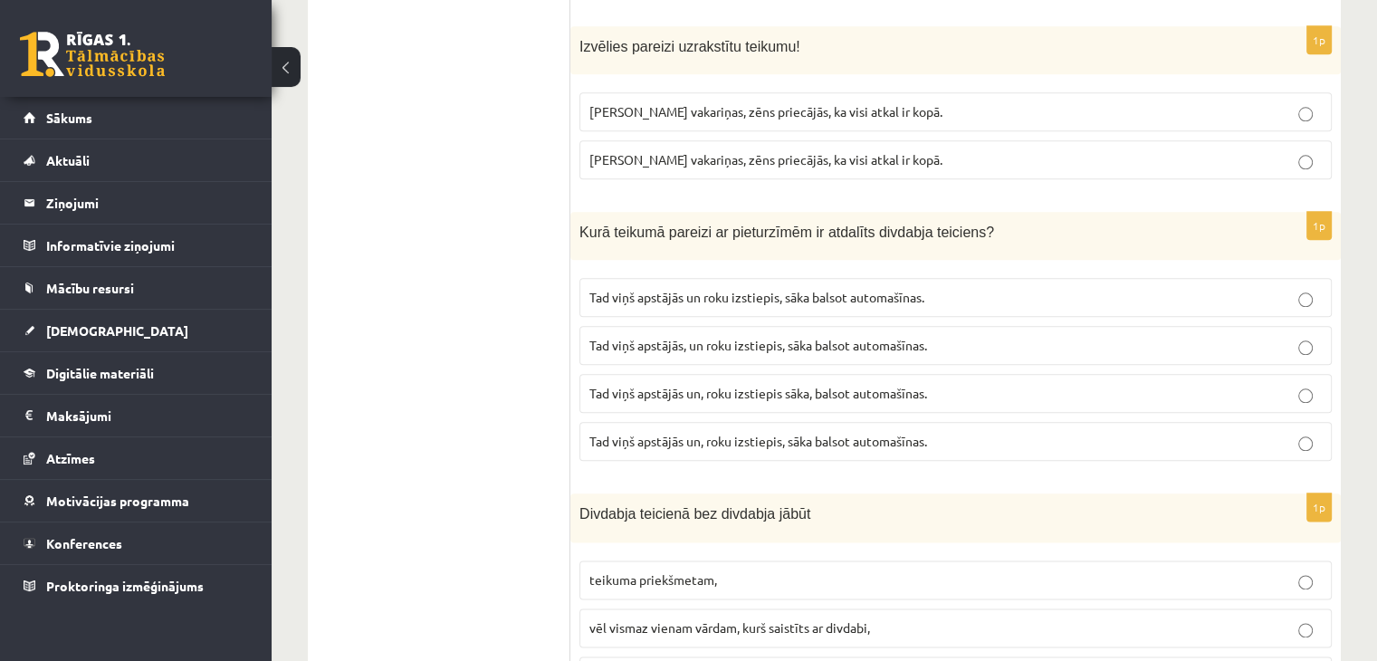
click at [819, 432] on p "Tad viņš apstājās un, roku izstiepis, sāka balsot automašīnas." at bounding box center [956, 441] width 733 height 19
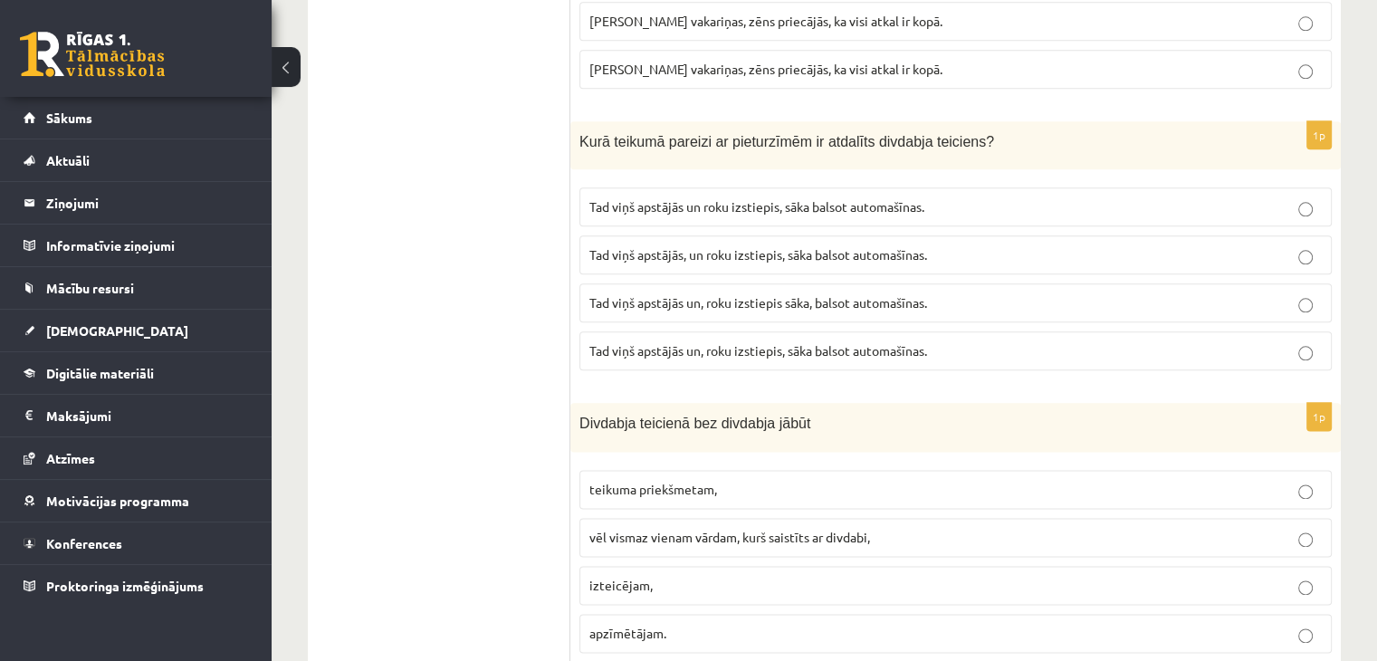
scroll to position [2354, 0]
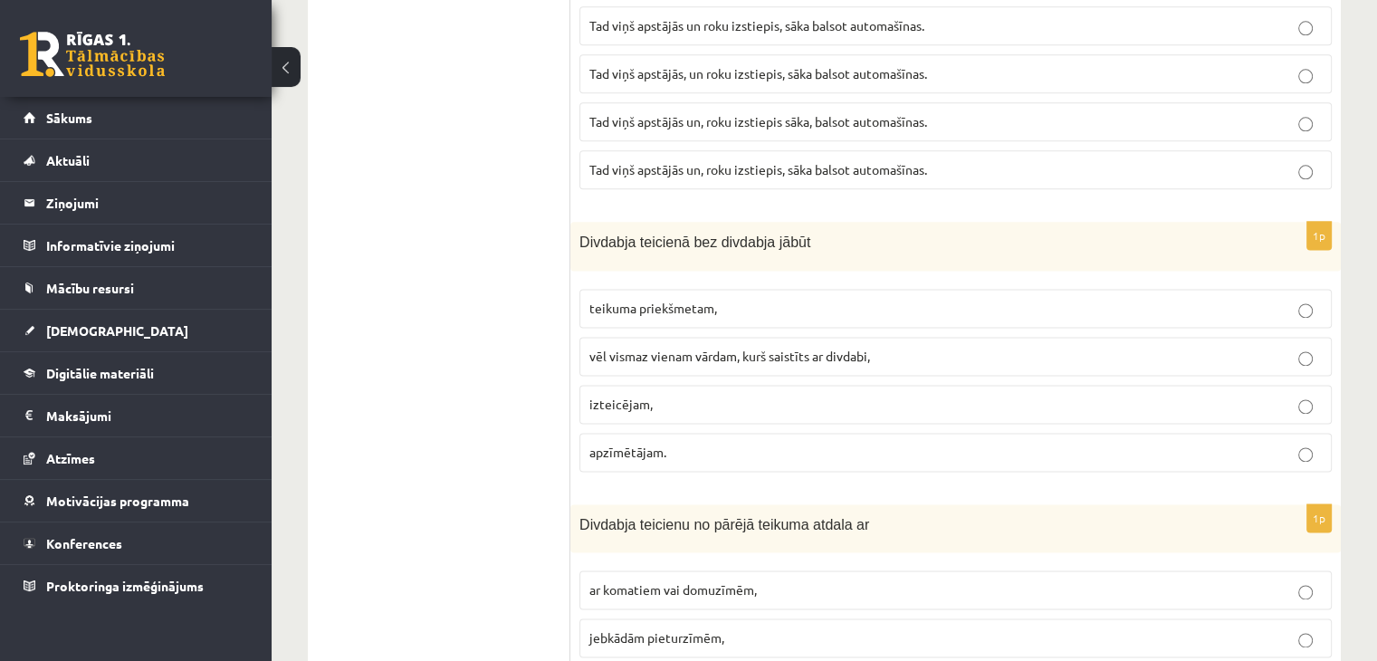
click at [798, 348] on span "vēl vismaz vienam vārdam, kurš saistīts ar divdabi," at bounding box center [730, 356] width 281 height 16
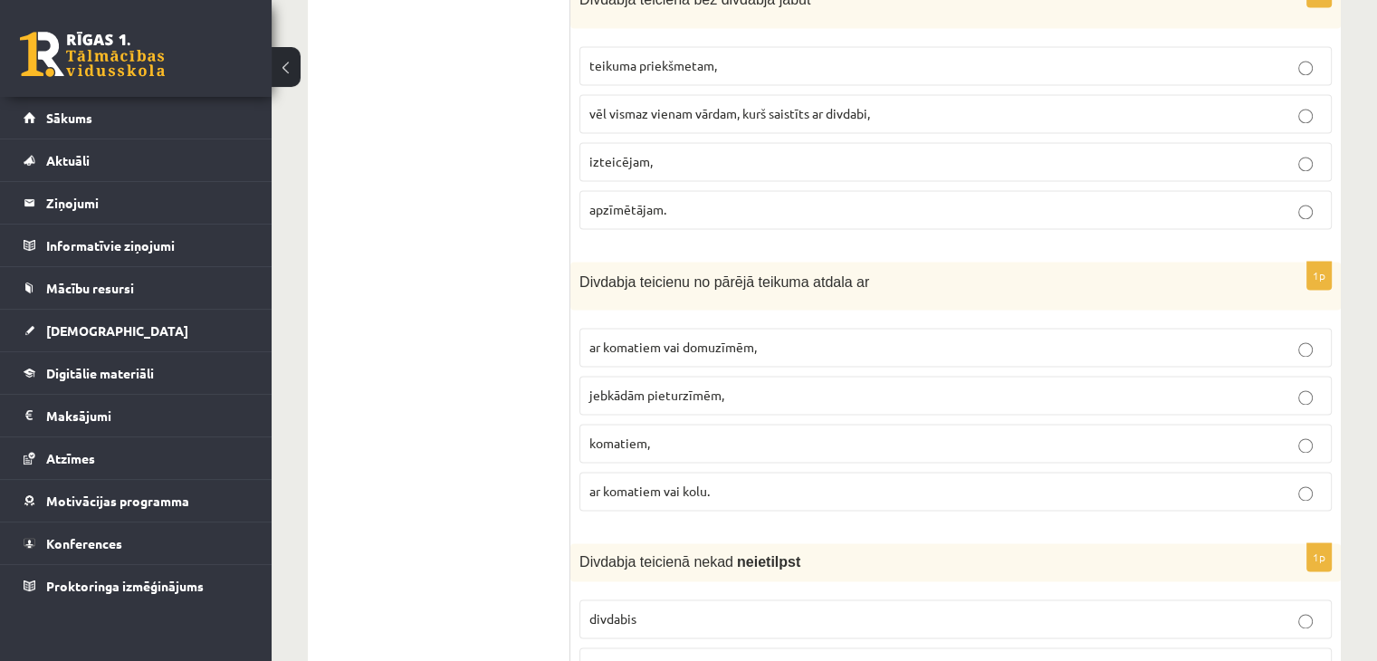
scroll to position [2626, 0]
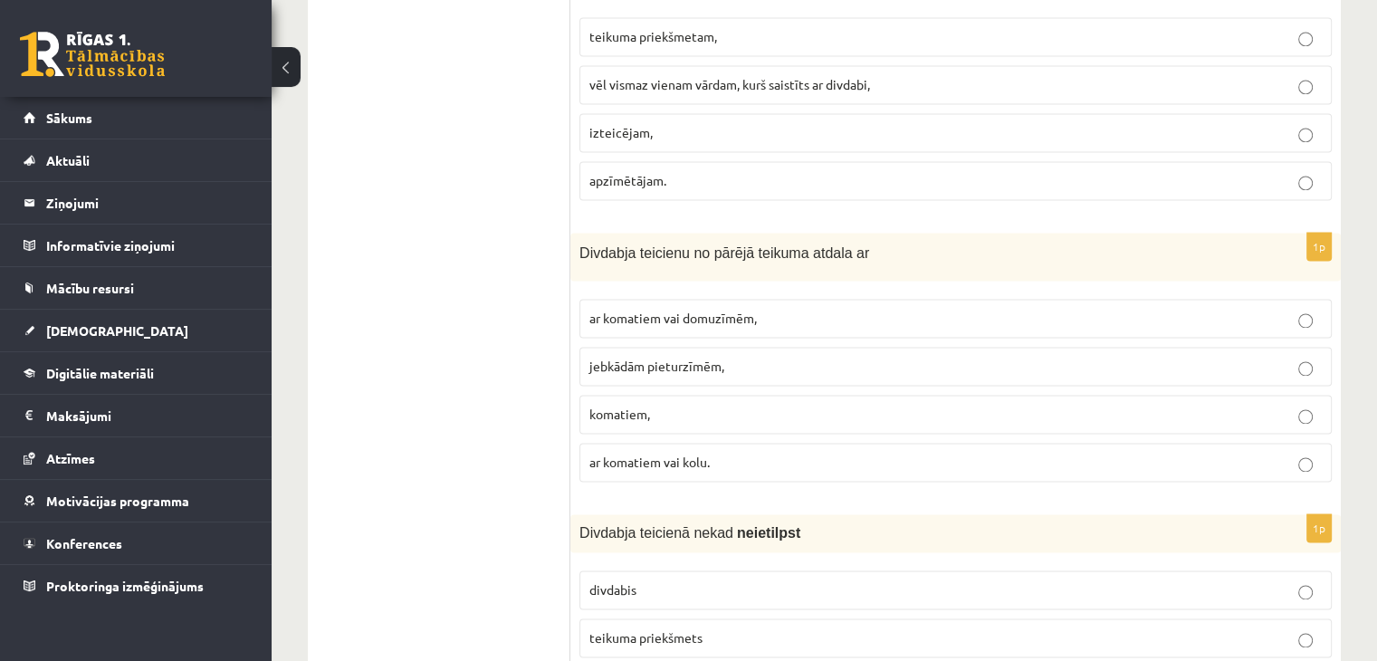
click at [733, 310] on span "ar komatiem vai domuzīmēm," at bounding box center [674, 318] width 168 height 16
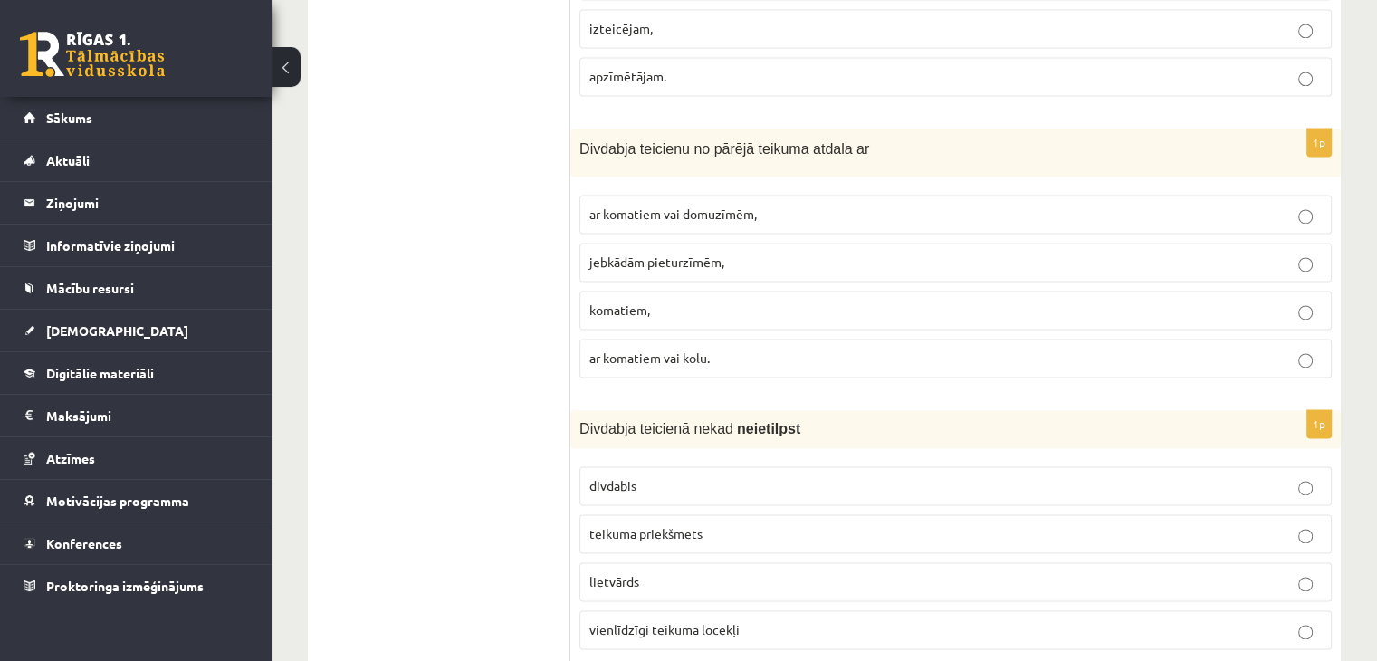
scroll to position [2898, 0]
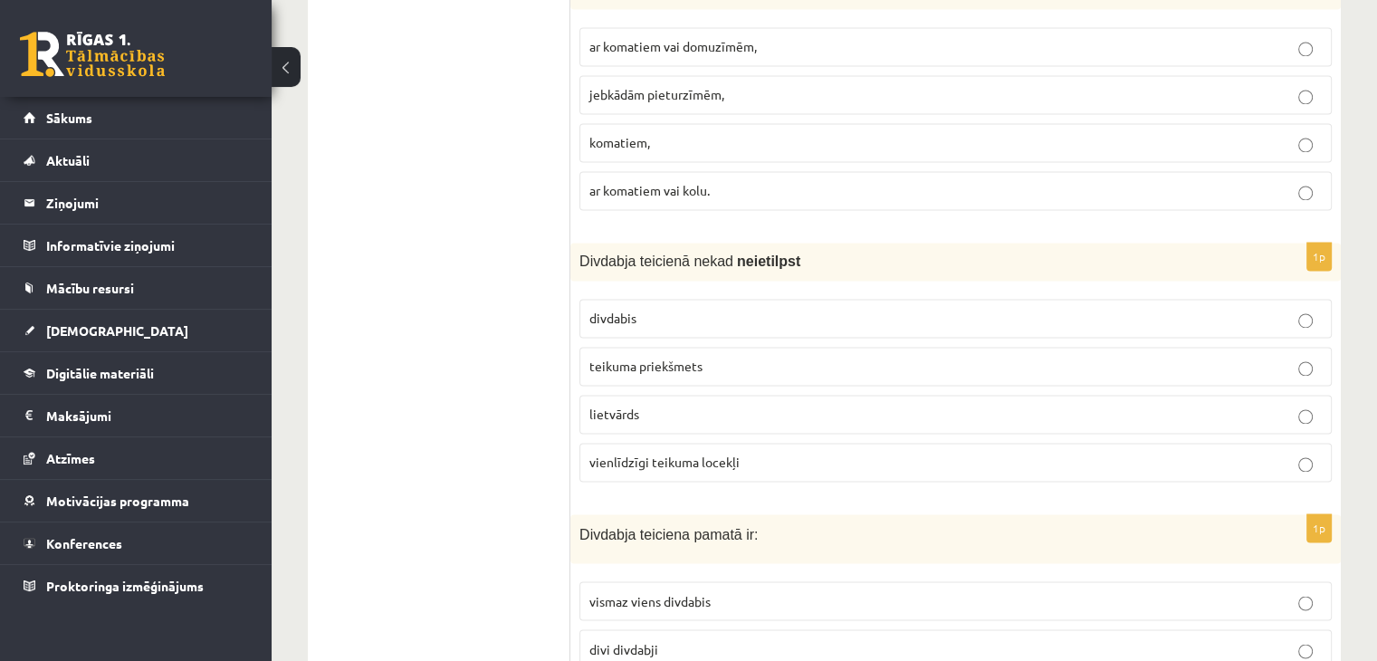
click at [656, 358] on span "teikuma priekšmets" at bounding box center [646, 366] width 113 height 16
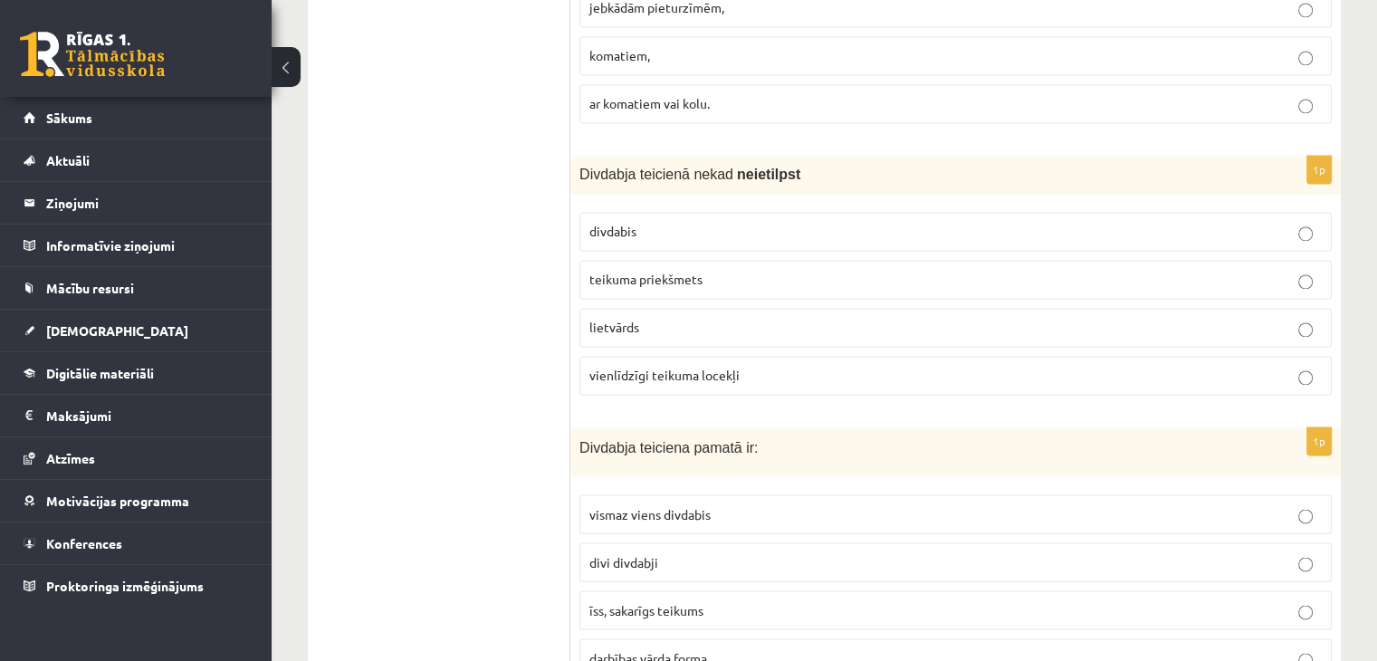
scroll to position [3079, 0]
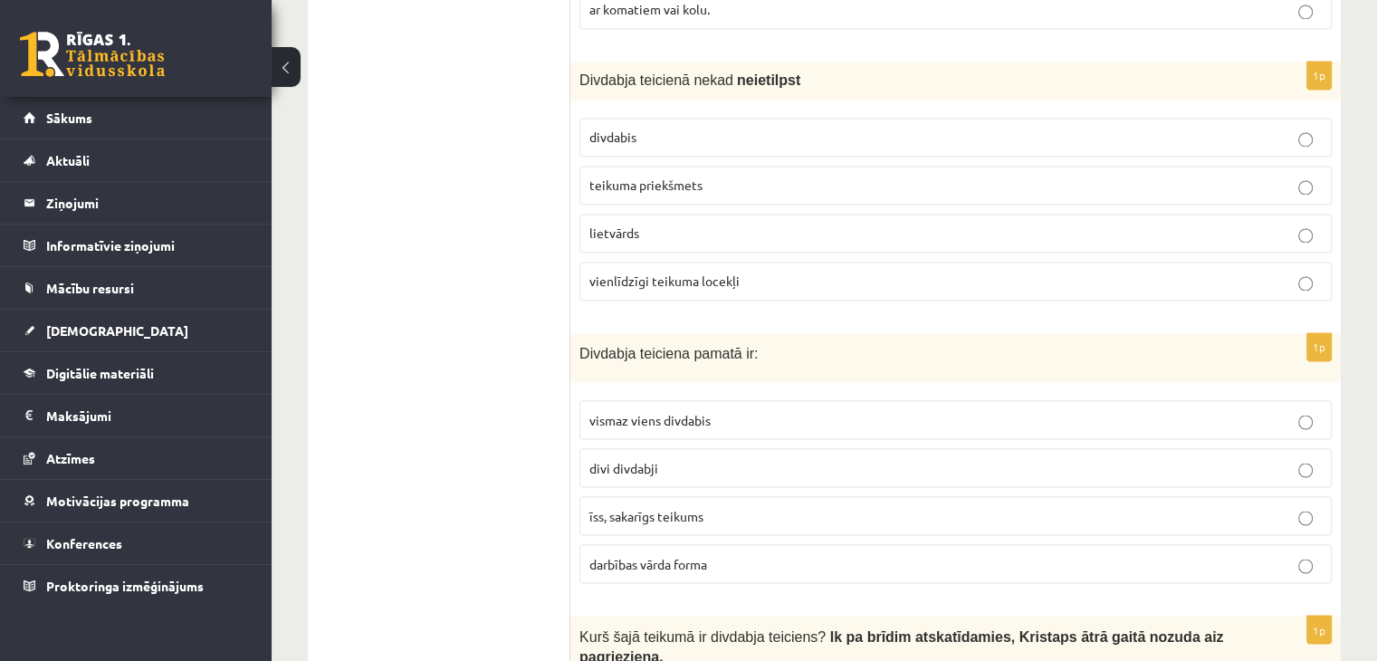
click at [600, 410] on p "vismaz viens divdabis" at bounding box center [956, 419] width 733 height 19
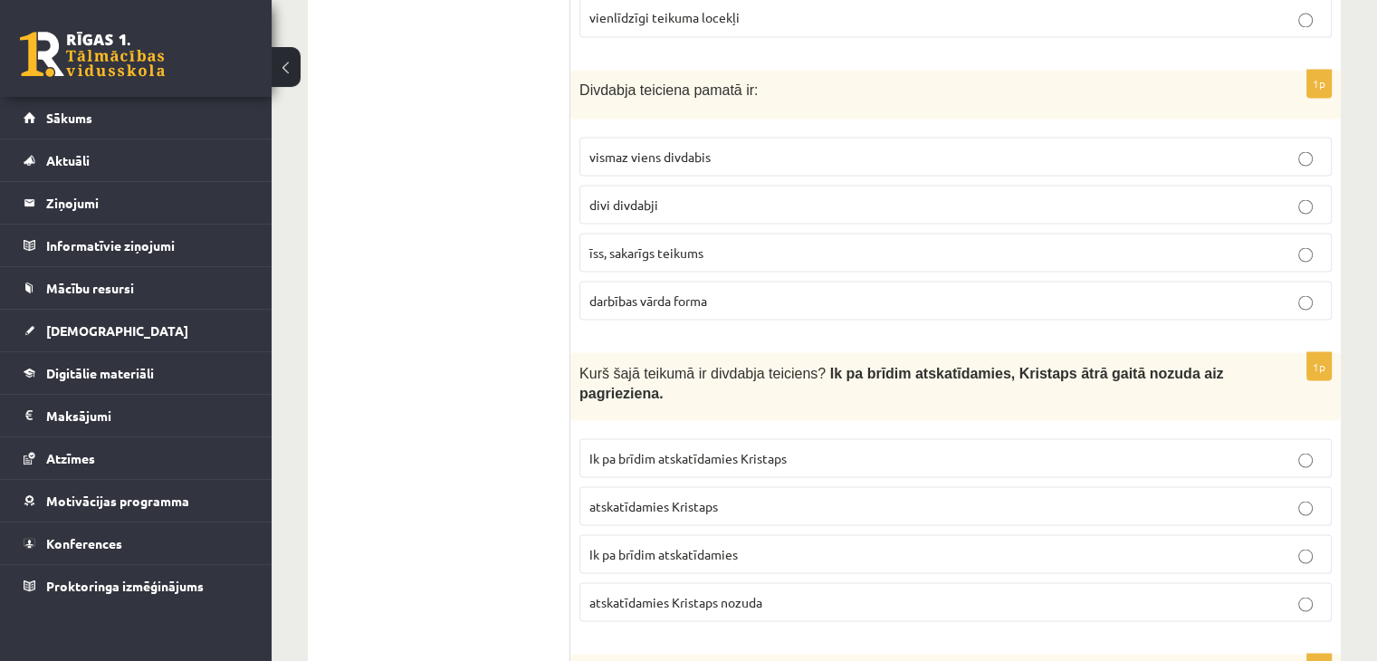
scroll to position [3441, 0]
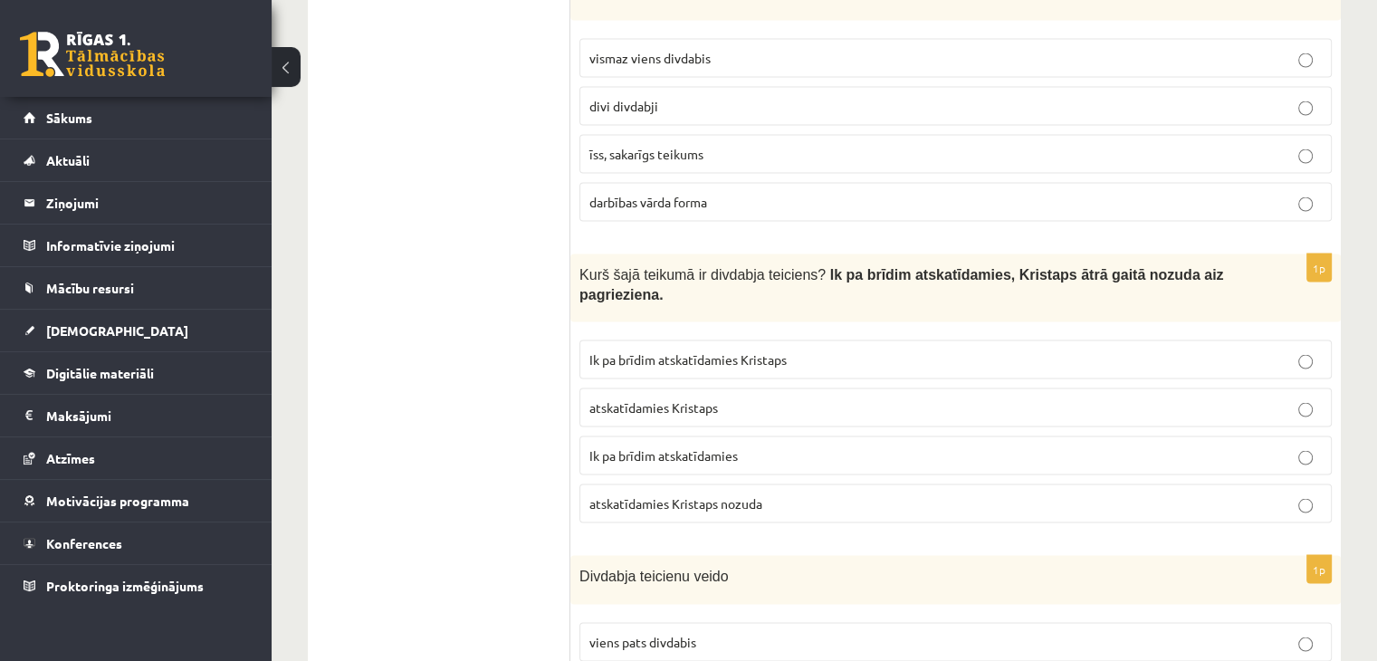
click at [618, 446] on p "Ik pa brīdim atskatīdamies" at bounding box center [956, 455] width 733 height 19
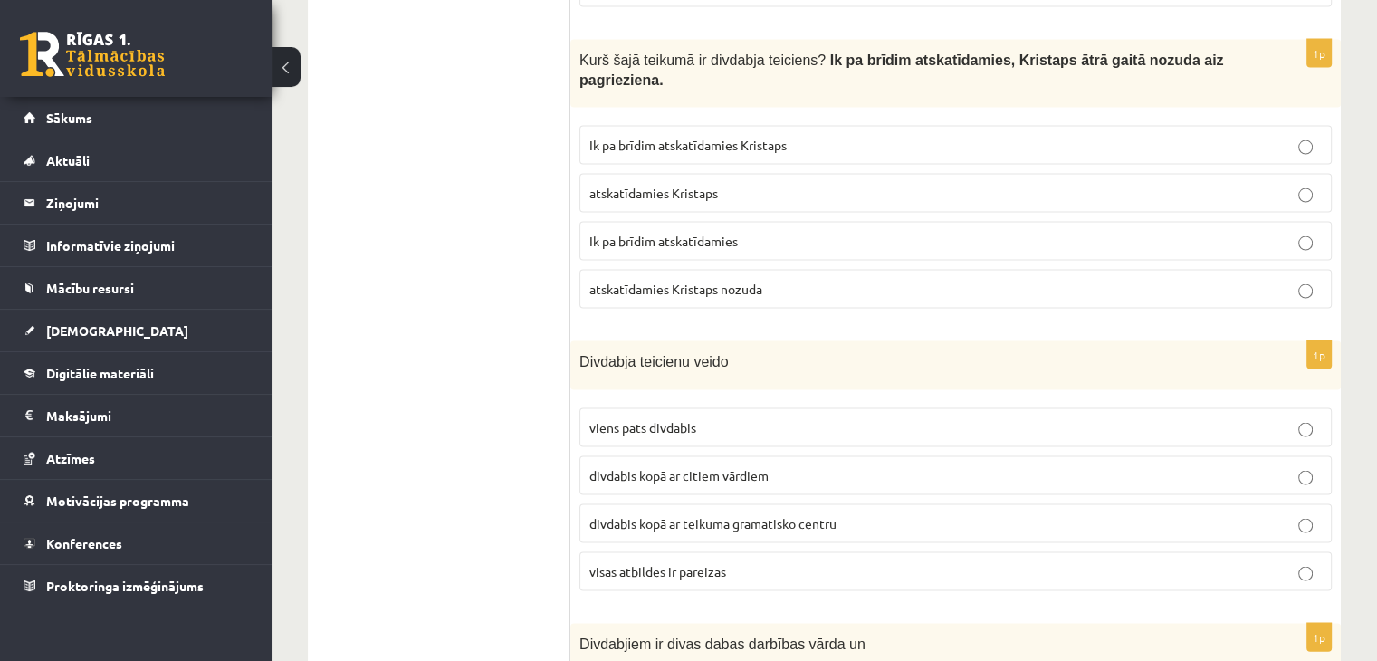
scroll to position [3713, 0]
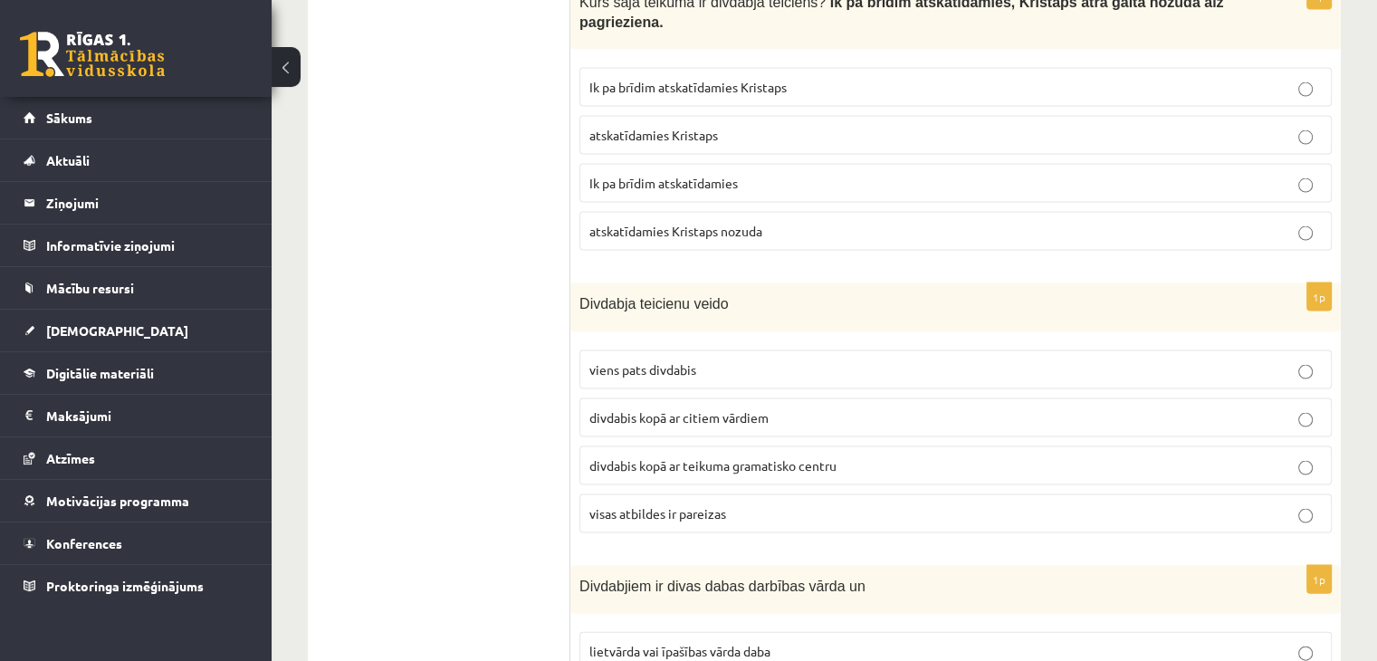
click at [720, 505] on span "visas atbildes ir pareizas" at bounding box center [658, 513] width 137 height 16
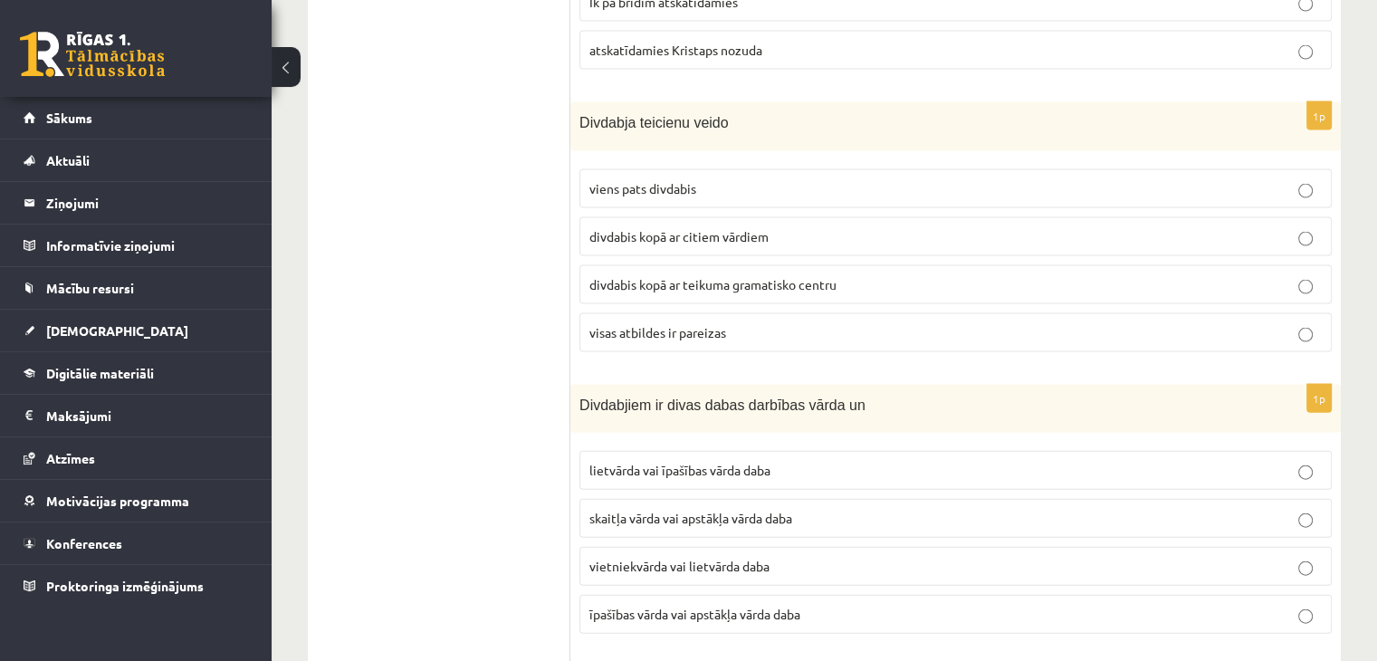
click at [833, 595] on label "īpašības vārda vai apstākļa vārda daba" at bounding box center [956, 614] width 753 height 39
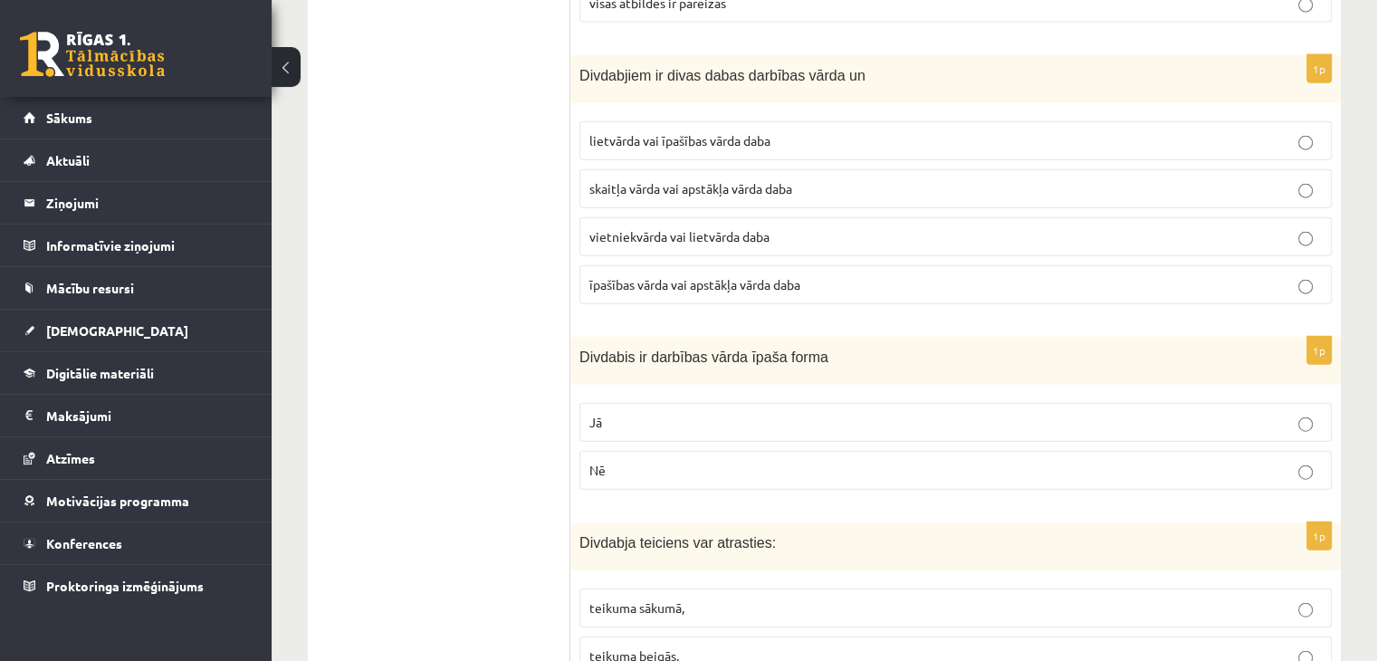
scroll to position [4256, 0]
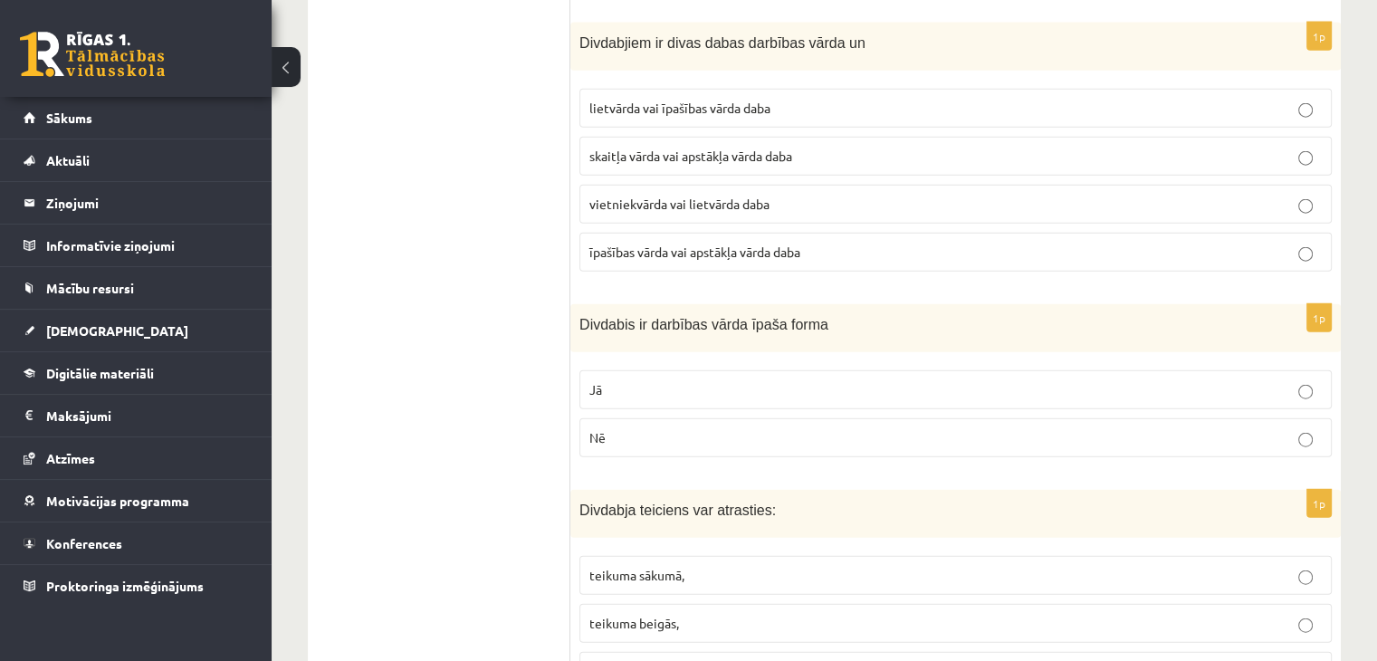
click at [725, 370] on label "Jā" at bounding box center [956, 389] width 753 height 39
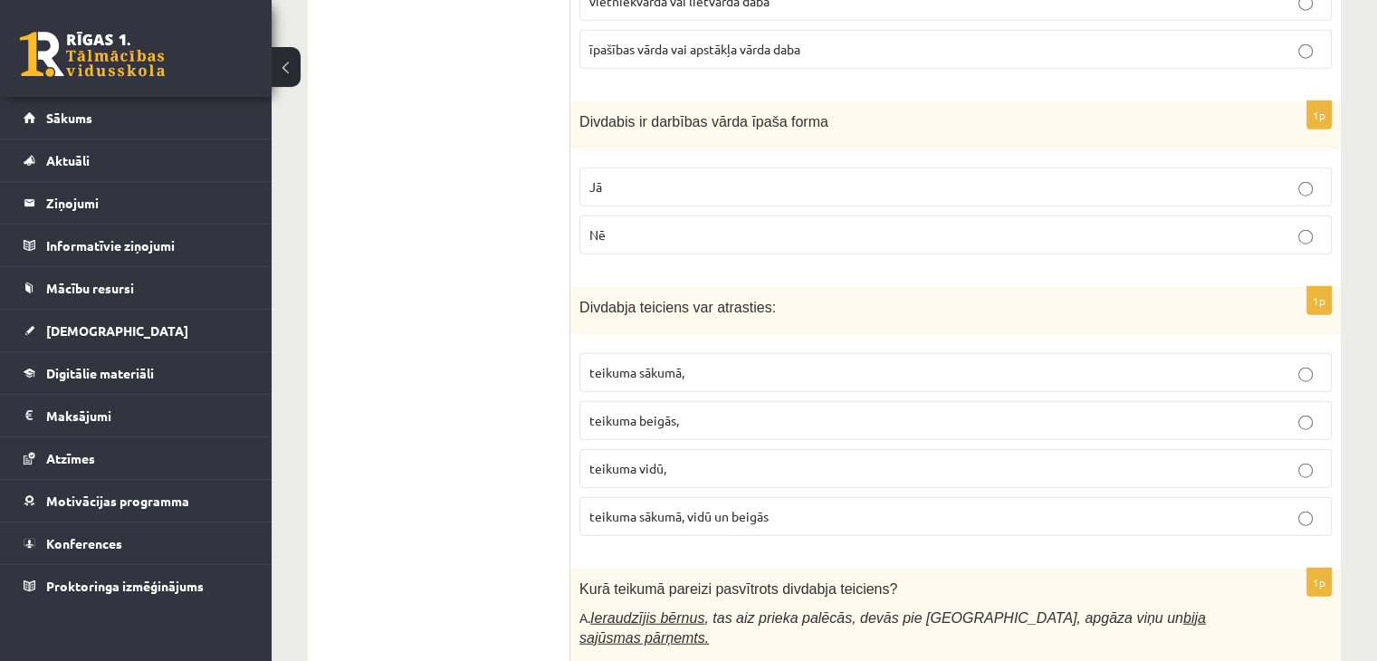
scroll to position [4528, 0]
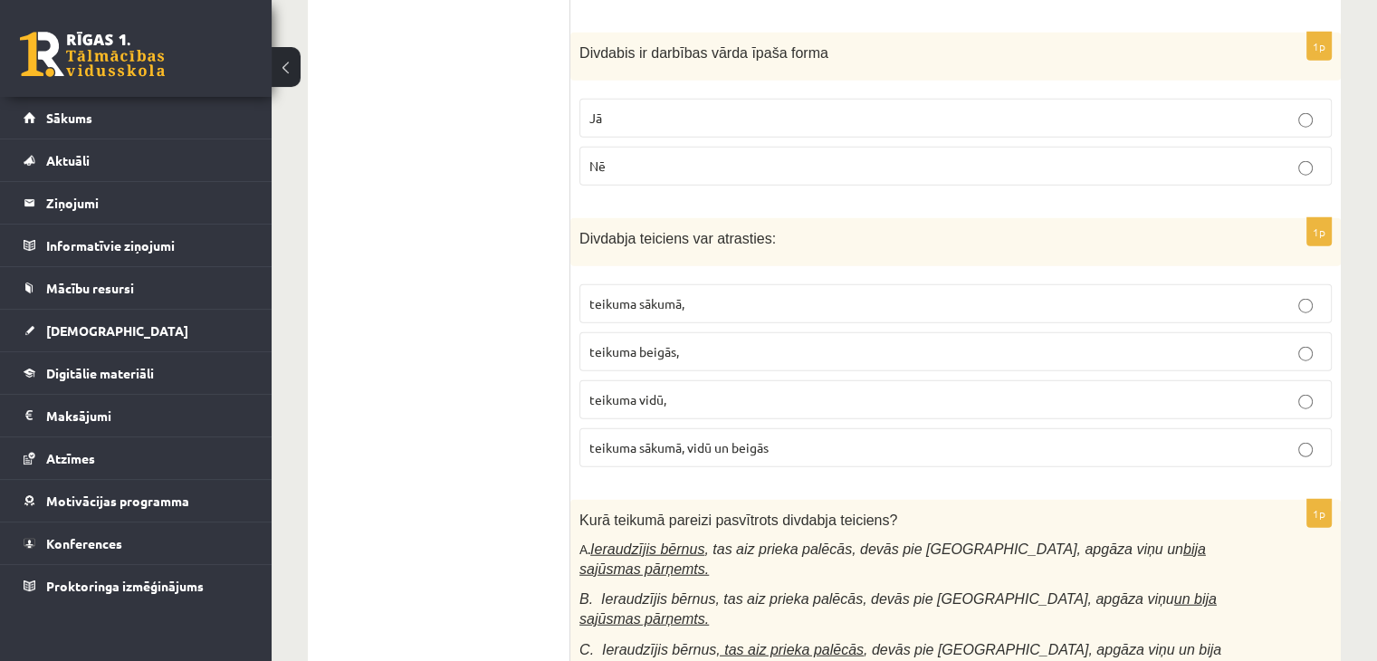
click at [884, 438] on p "teikuma sākumā, vidū un beigās" at bounding box center [956, 447] width 733 height 19
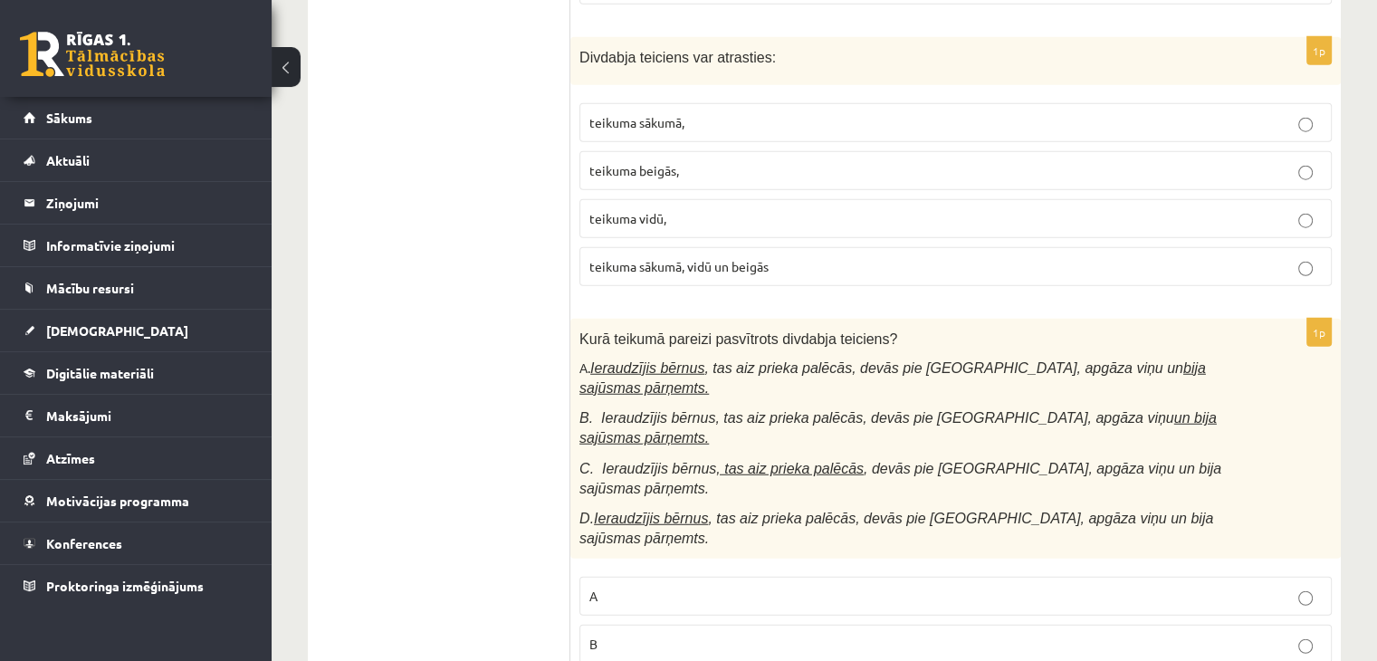
scroll to position [4799, 0]
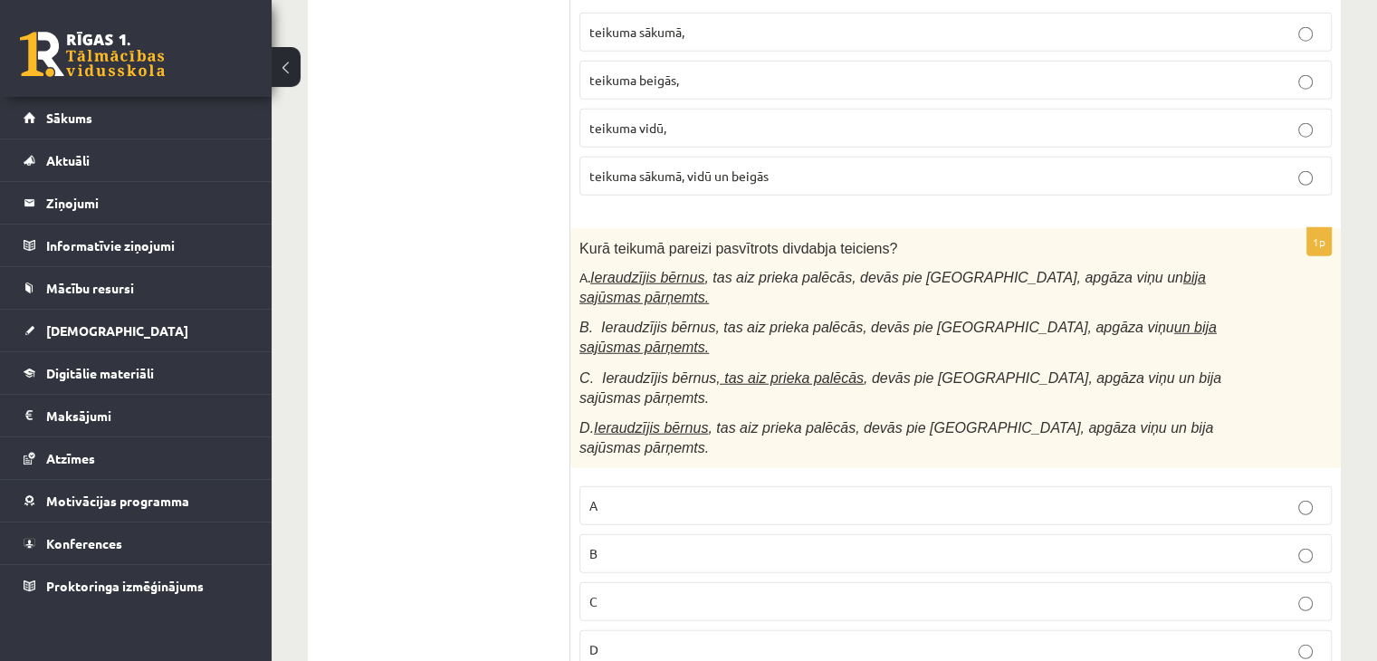
click at [891, 496] on p "A" at bounding box center [956, 505] width 733 height 19
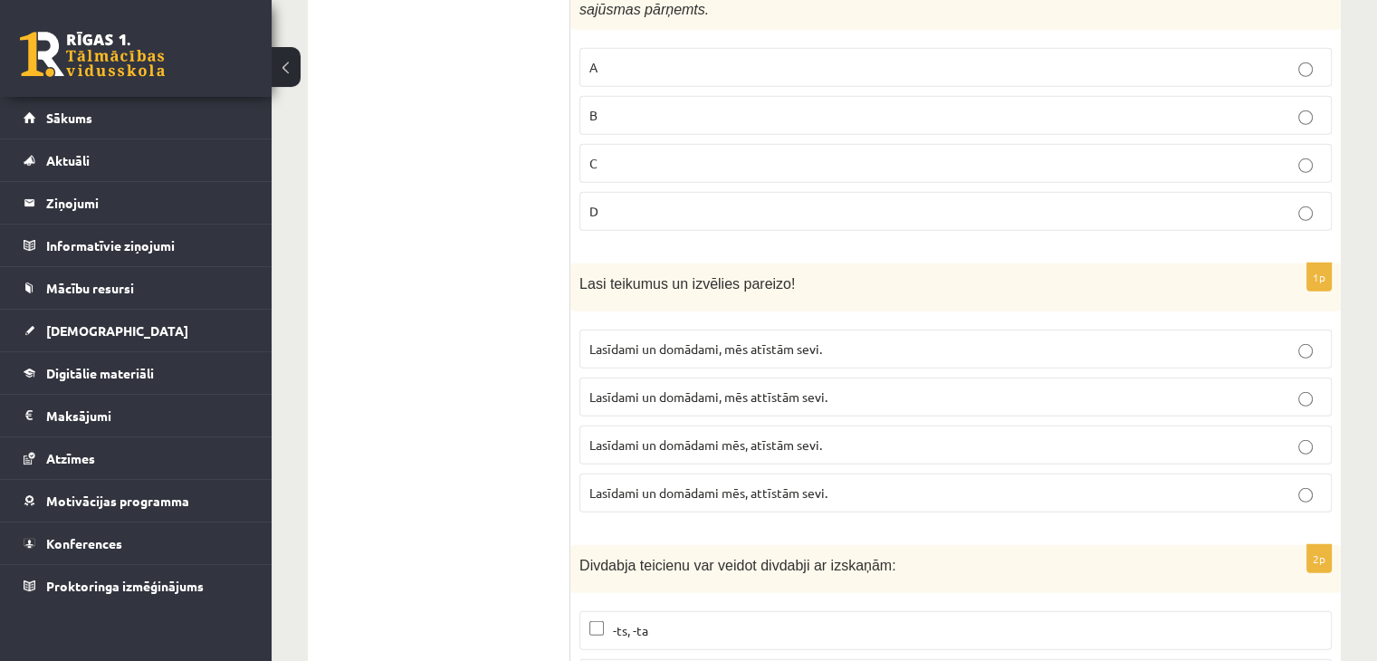
scroll to position [5252, 0]
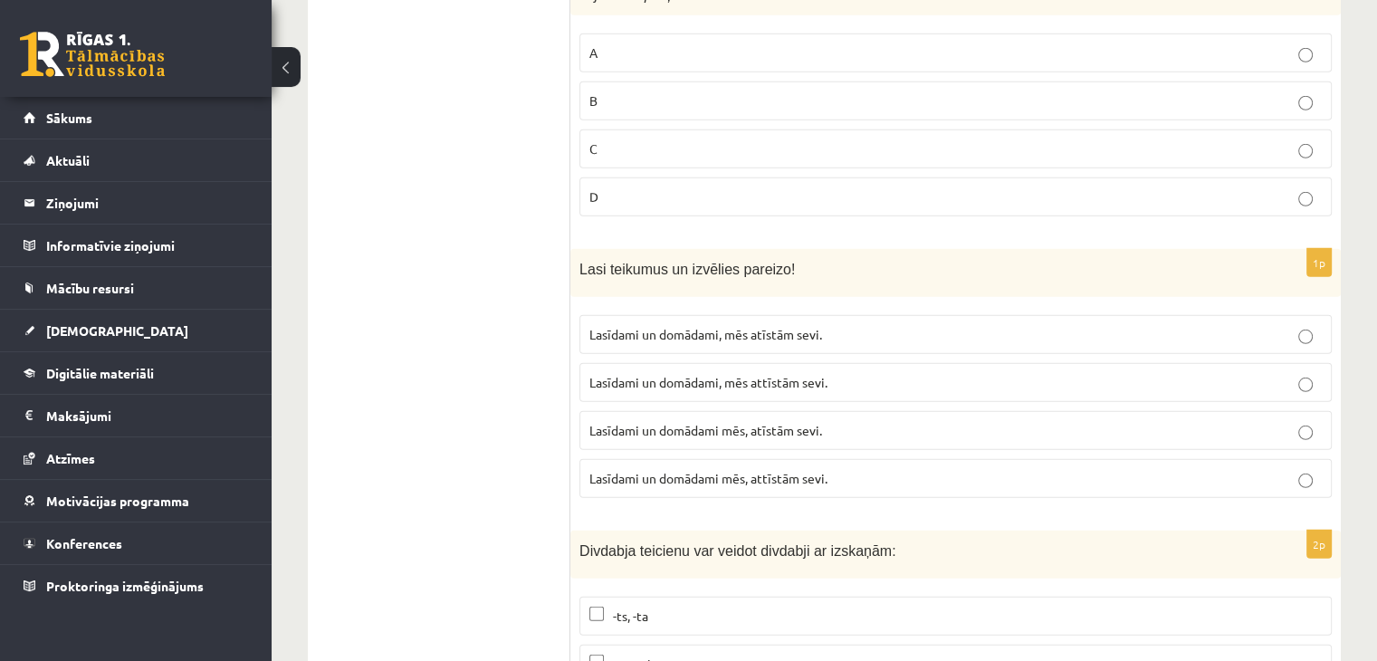
click at [766, 374] on span "Lasīdami un domādami, mēs attīstām sevi." at bounding box center [709, 382] width 238 height 16
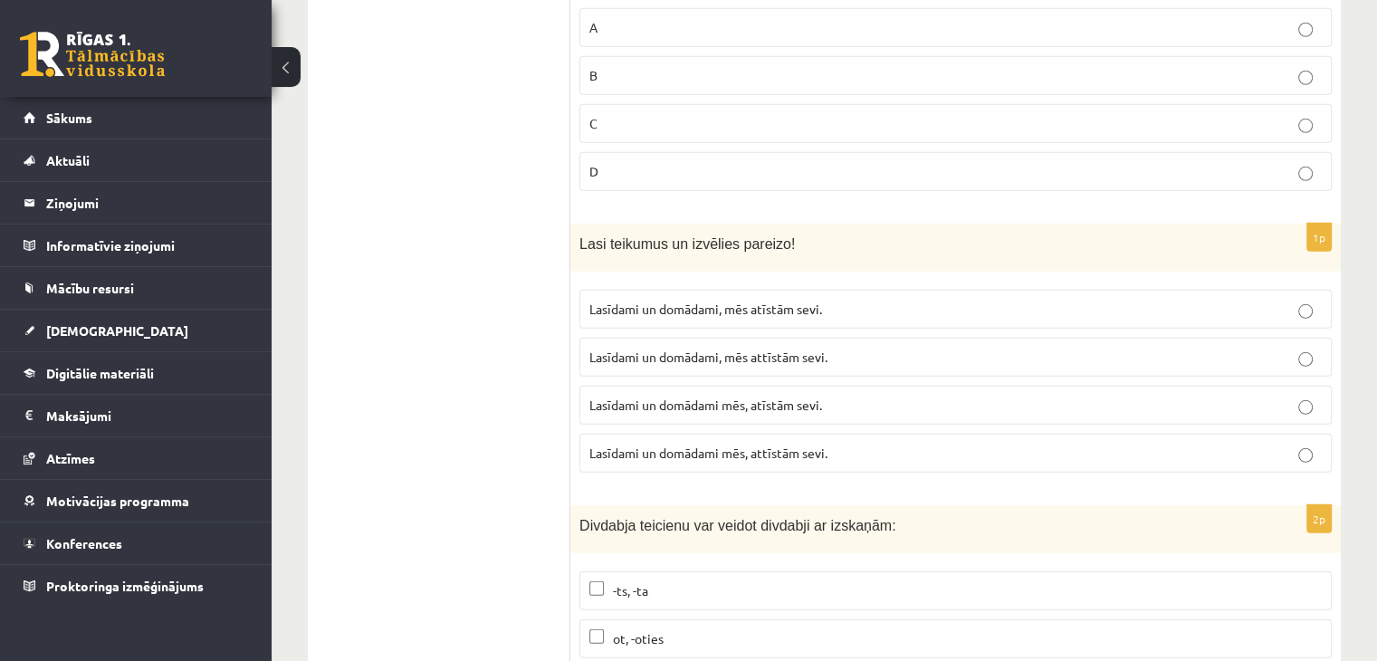
scroll to position [5291, 0]
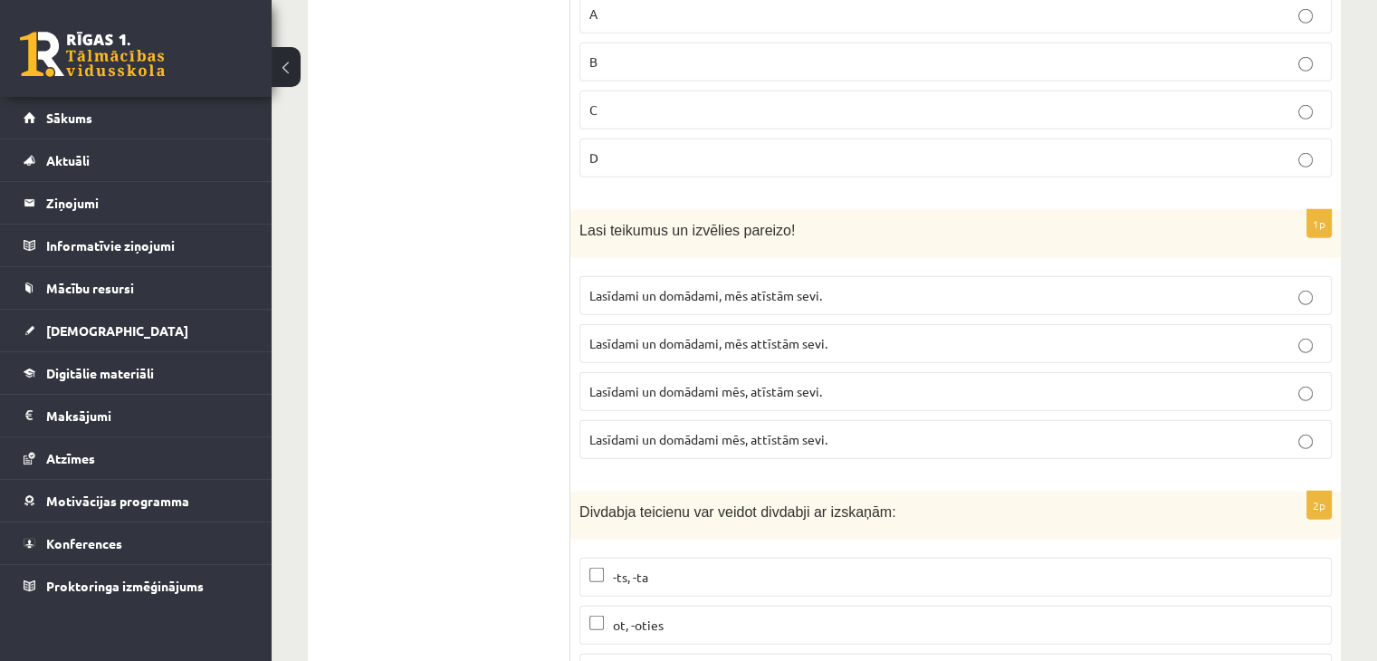
click at [622, 660] on span "-ošs, -oša" at bounding box center [638, 673] width 50 height 16
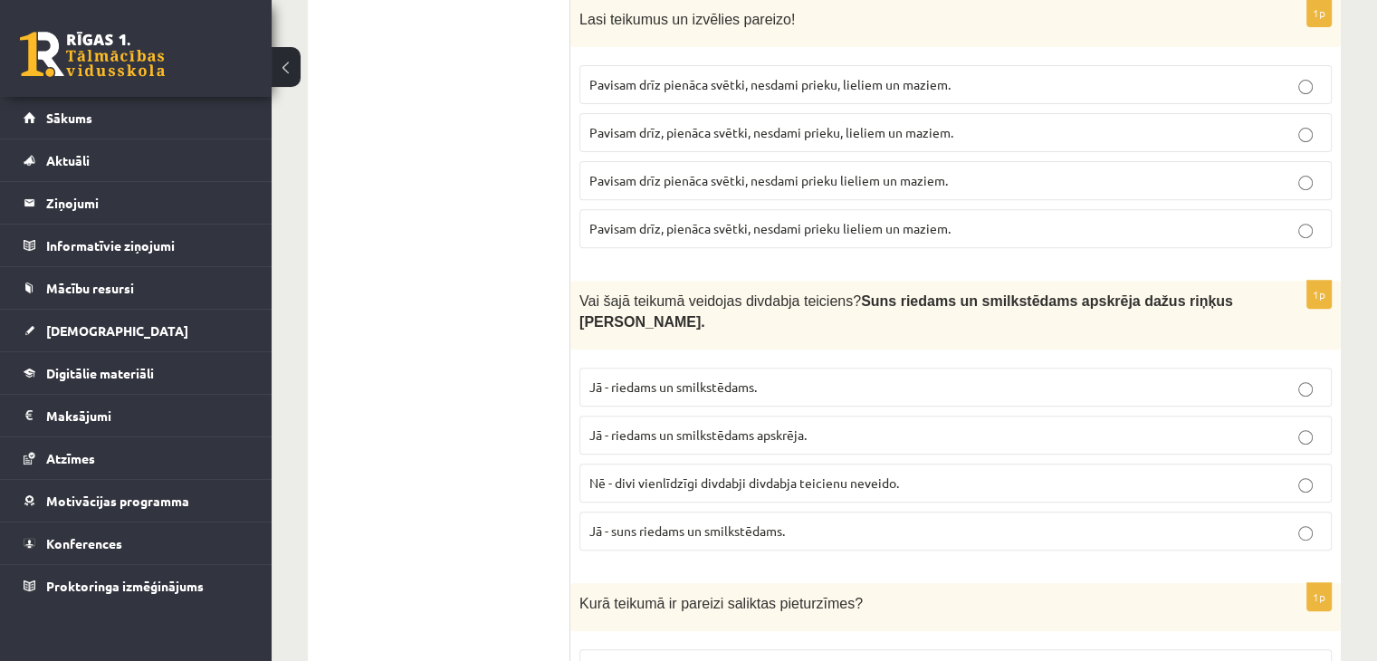
scroll to position [101, 0]
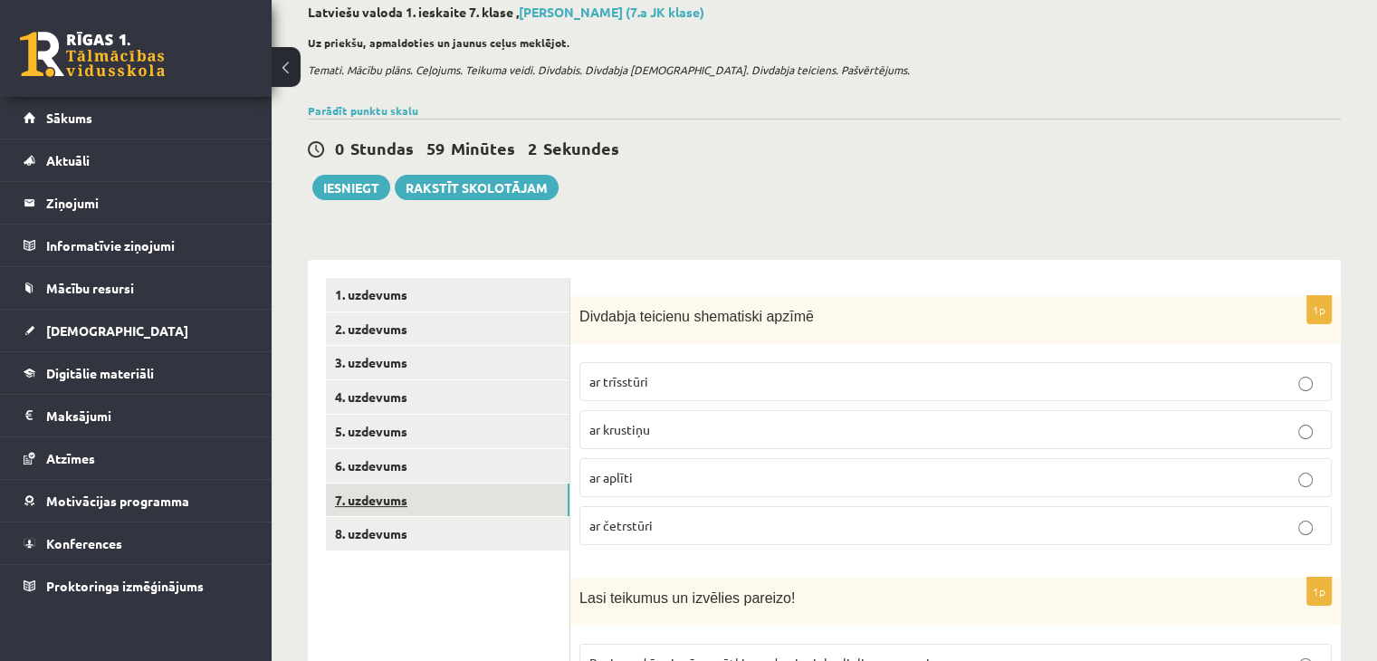
click at [505, 510] on link "7. uzdevums" at bounding box center [448, 501] width 244 height 34
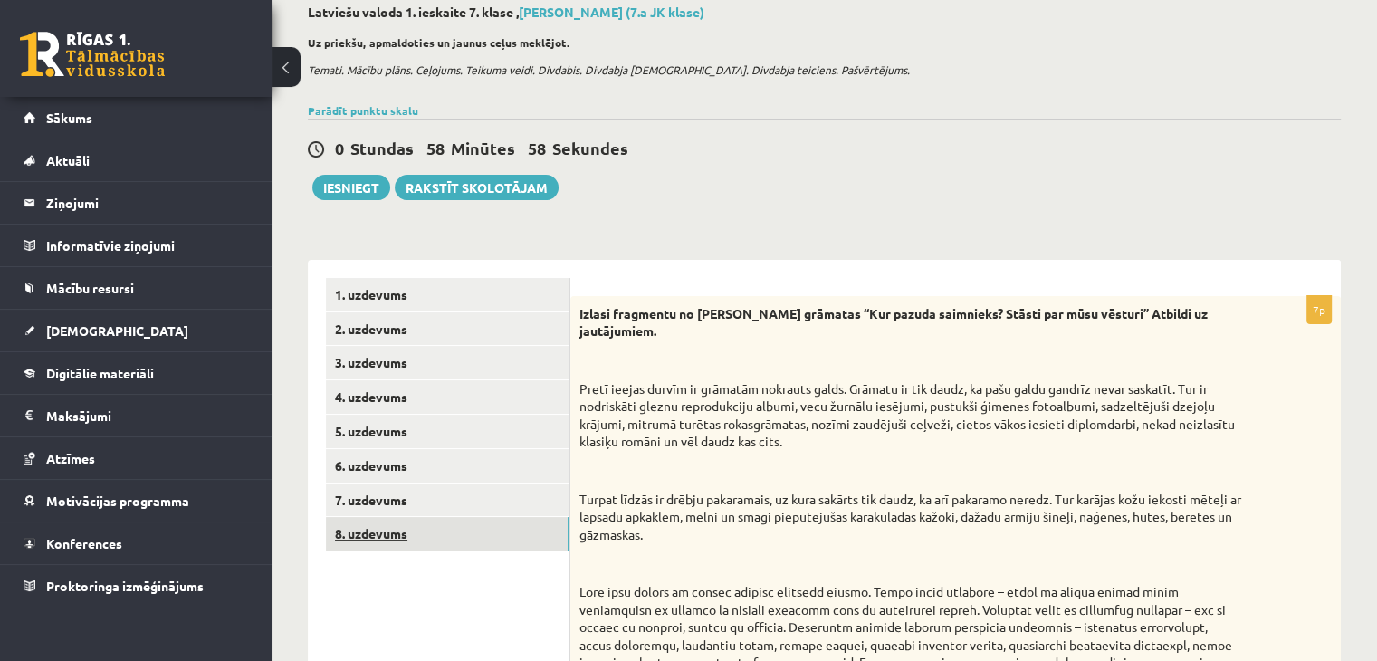
click at [529, 517] on link "8. uzdevums" at bounding box center [448, 534] width 244 height 34
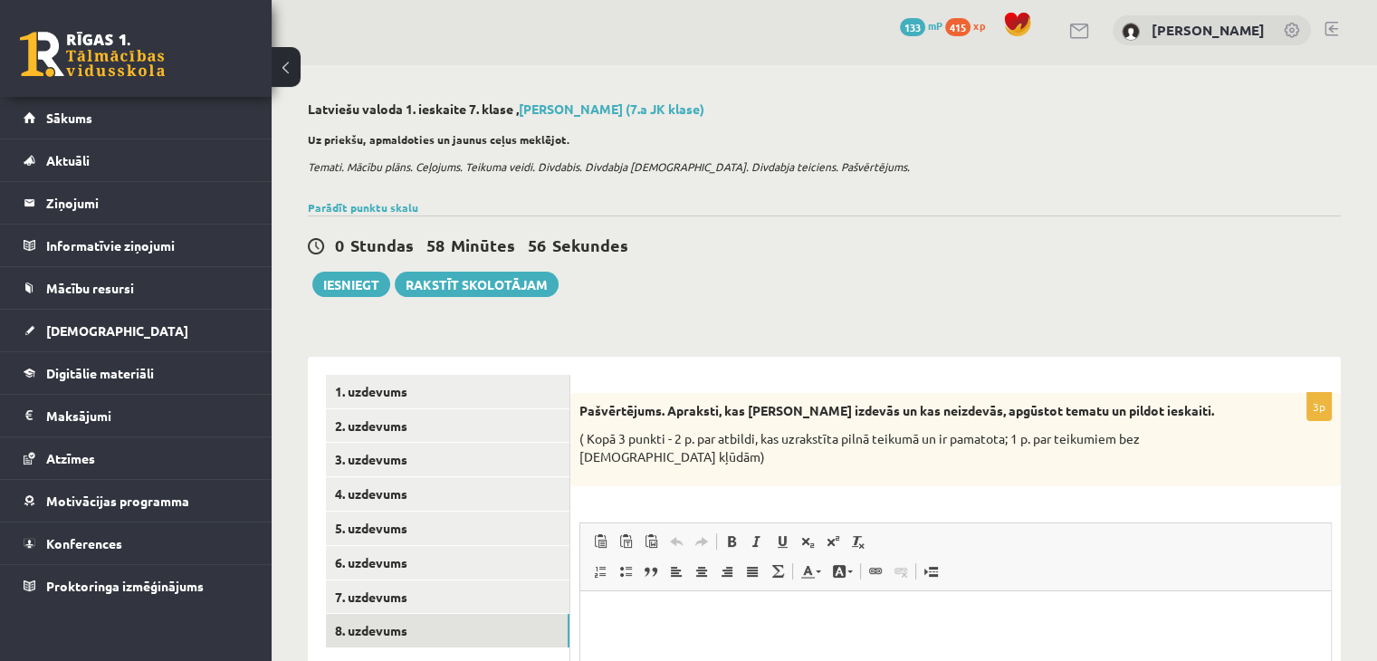
scroll to position [0, 0]
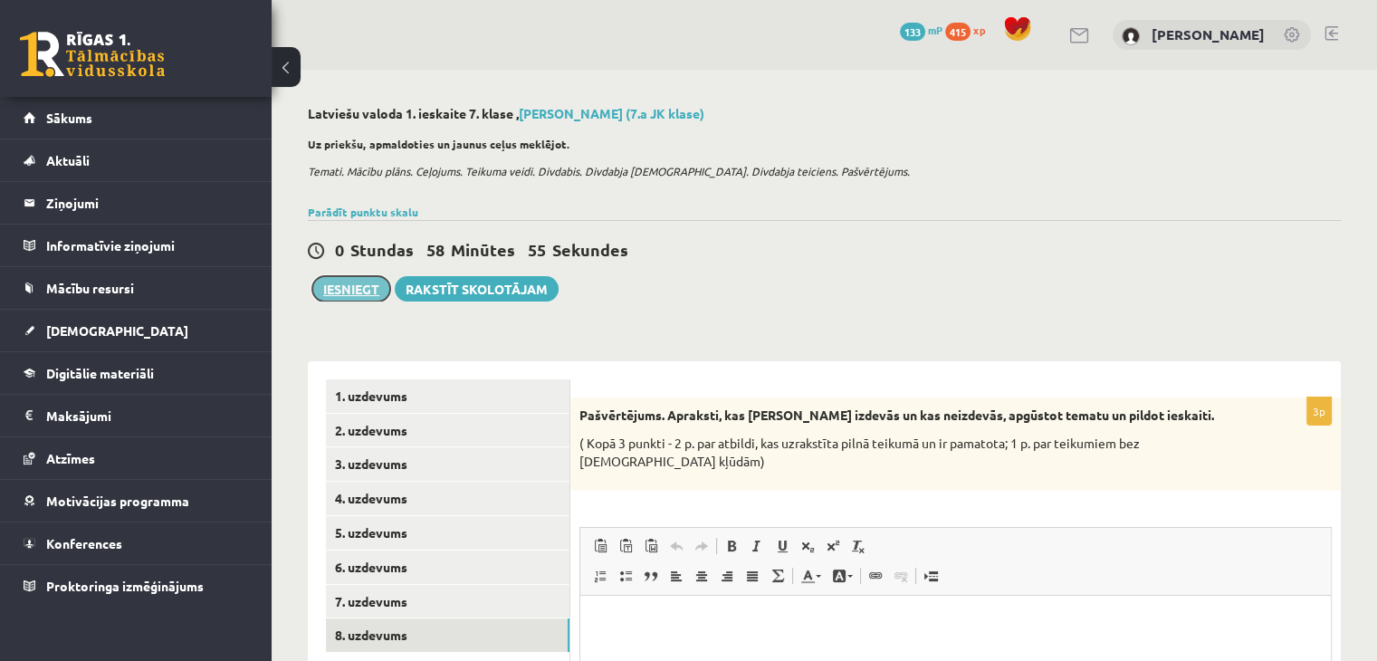
click at [350, 284] on button "Iesniegt" at bounding box center [351, 288] width 78 height 25
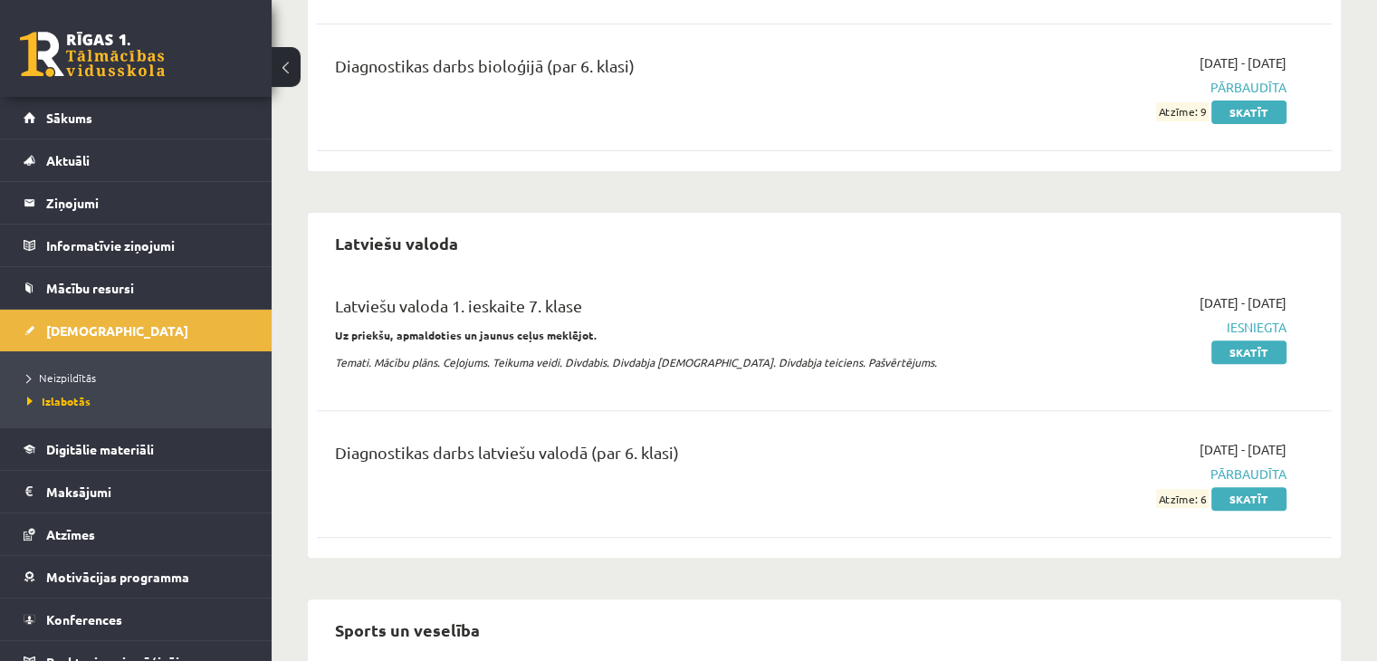
scroll to position [634, 0]
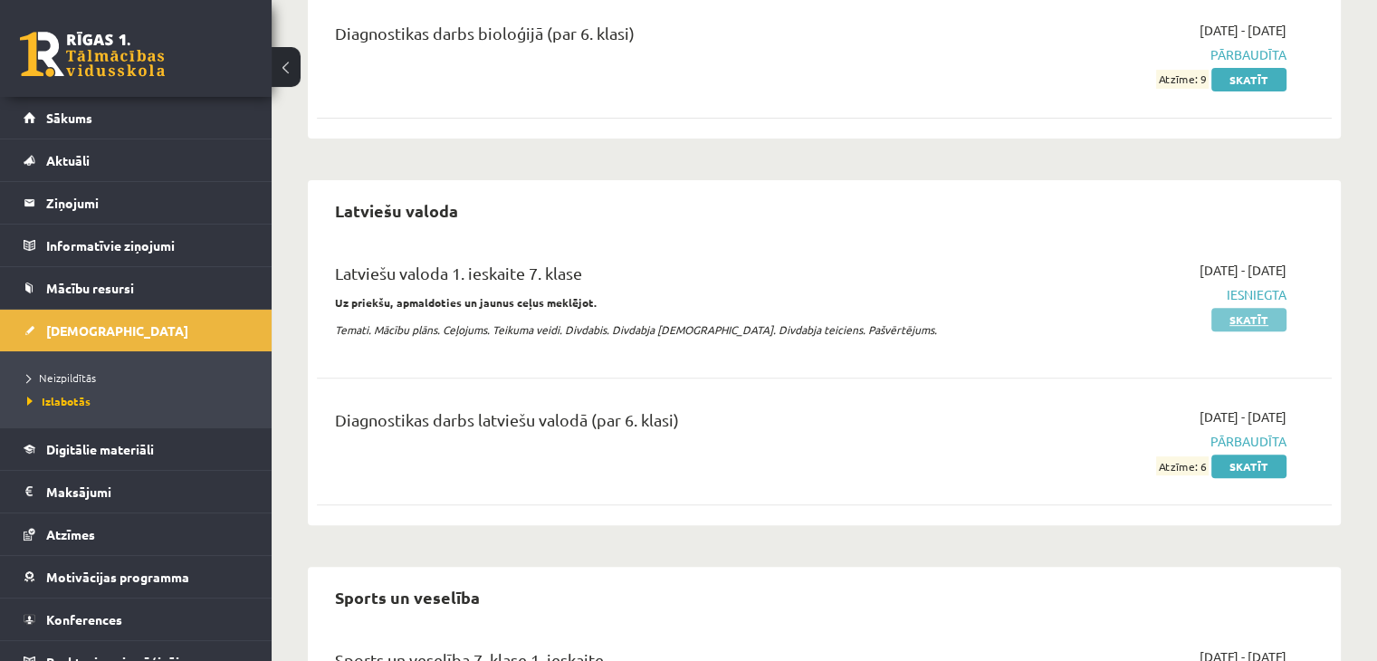
click at [1235, 320] on link "Skatīt" at bounding box center [1249, 320] width 75 height 24
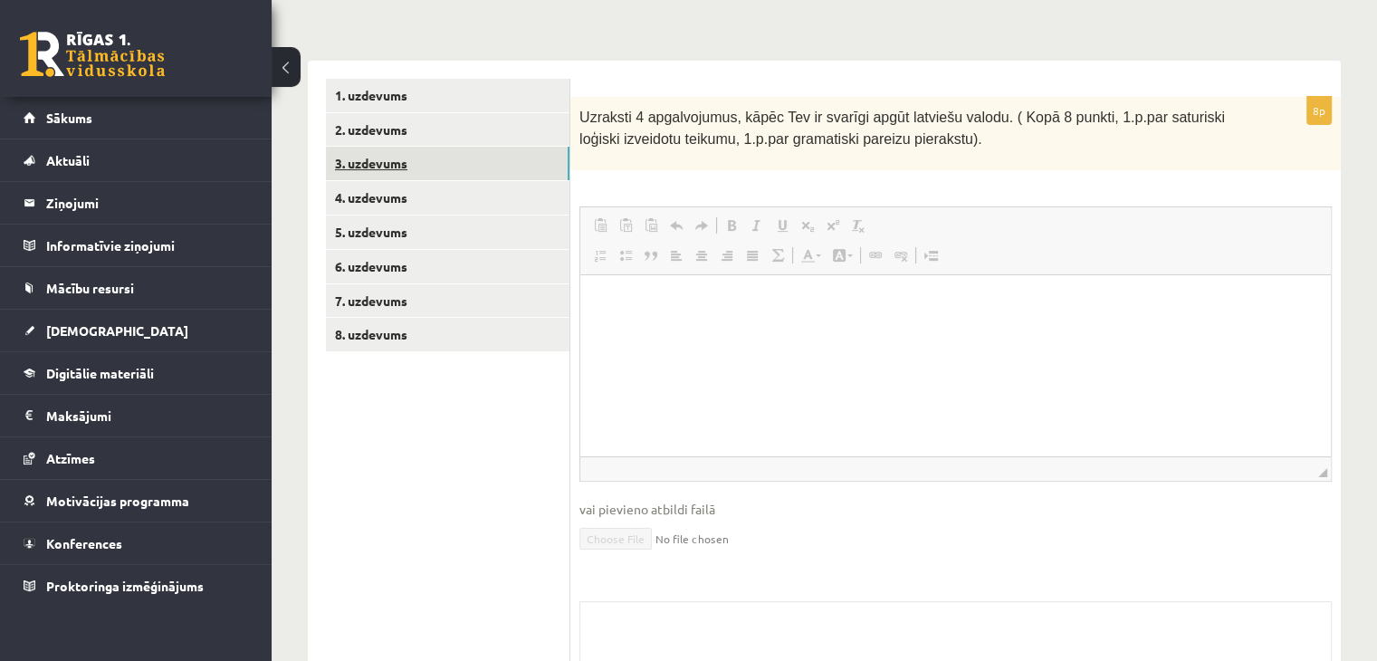
click at [434, 167] on link "3. uzdevums" at bounding box center [448, 164] width 244 height 34
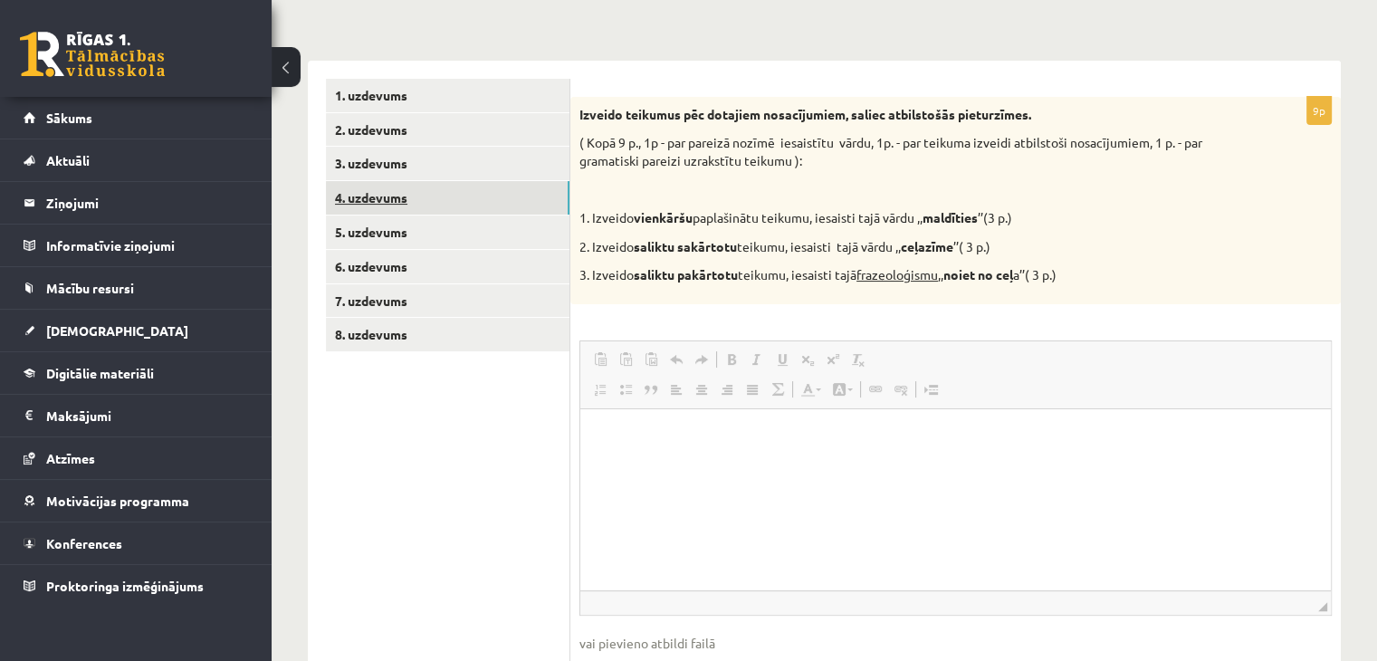
click at [442, 198] on link "4. uzdevums" at bounding box center [448, 198] width 244 height 34
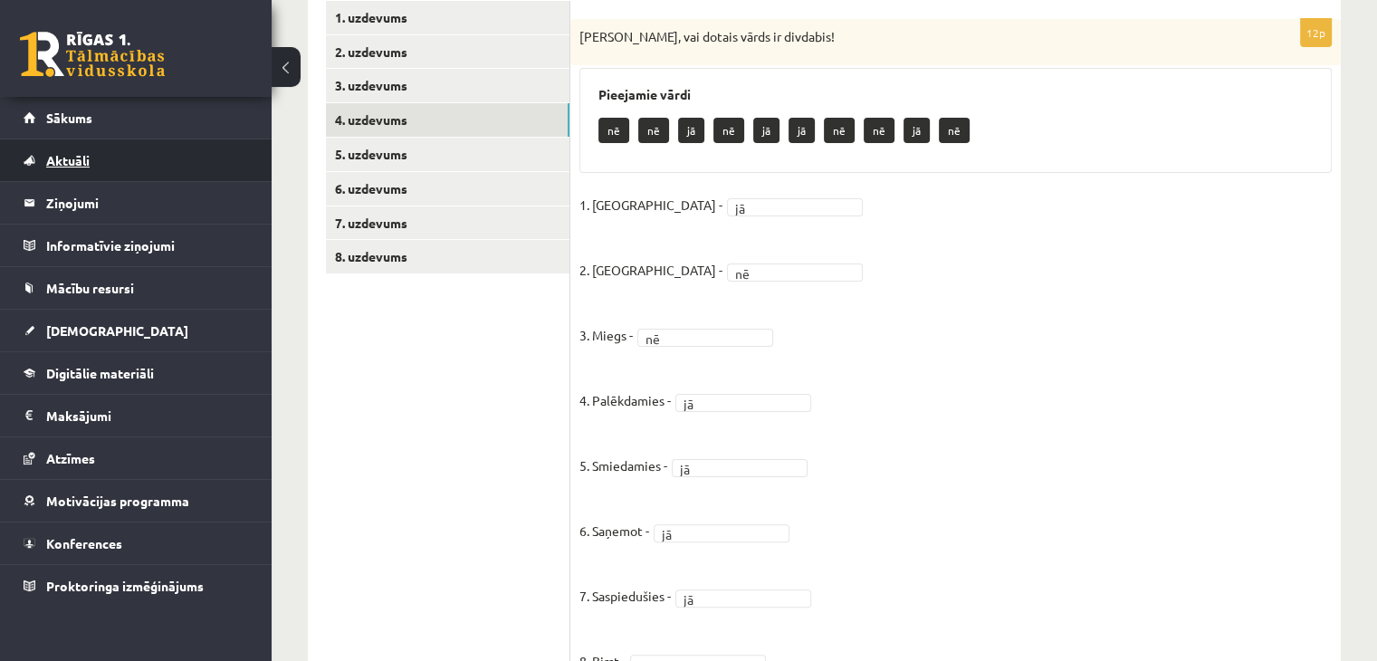
scroll to position [172, 0]
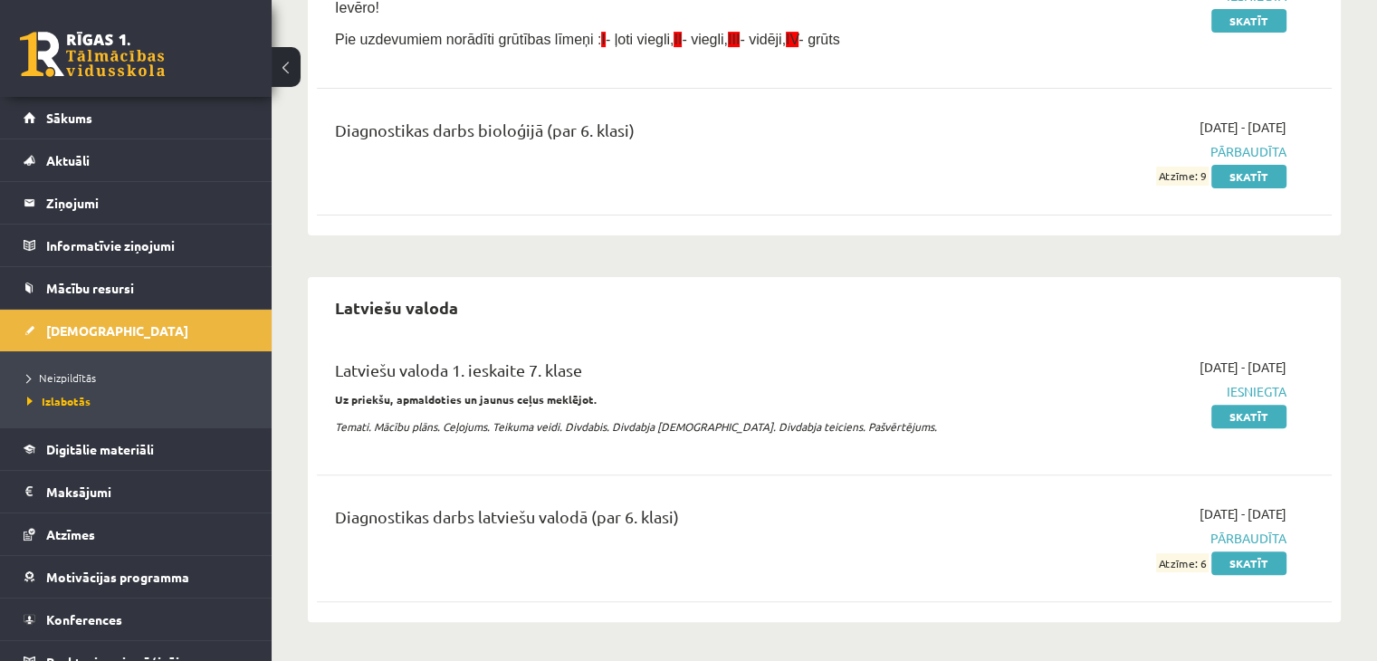
scroll to position [175, 0]
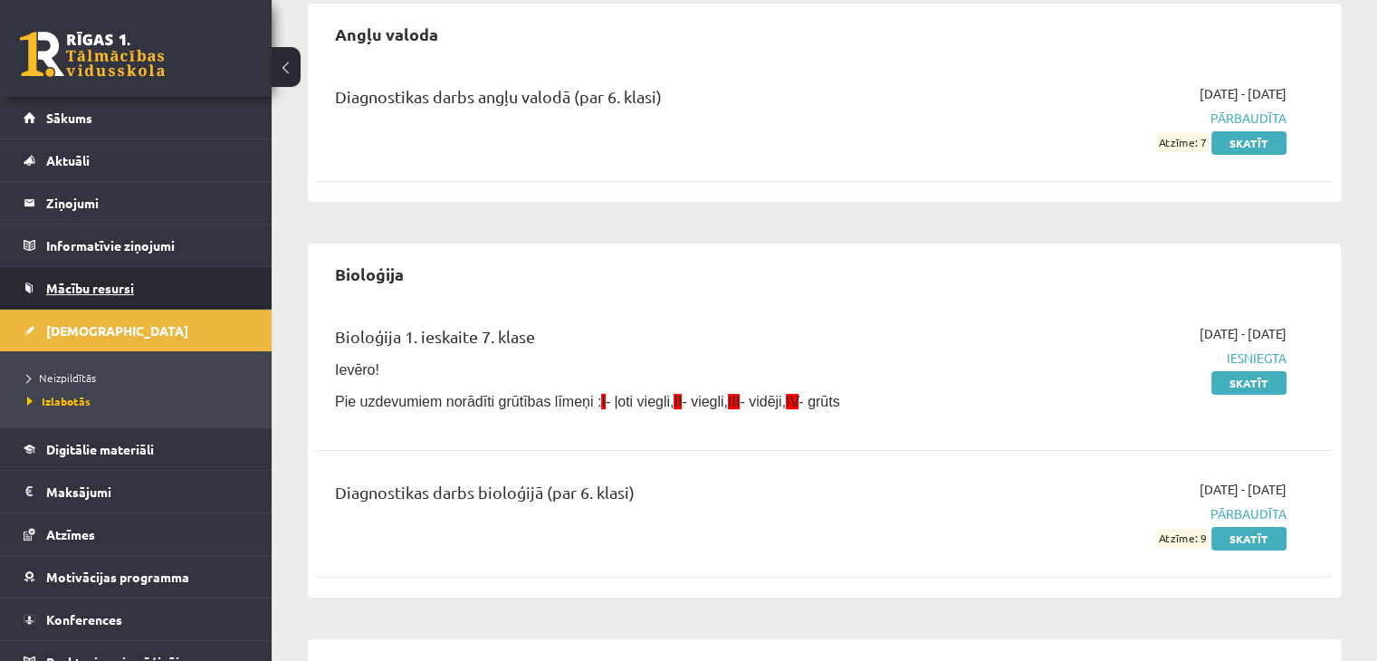
click at [97, 283] on span "Mācību resursi" at bounding box center [90, 288] width 88 height 16
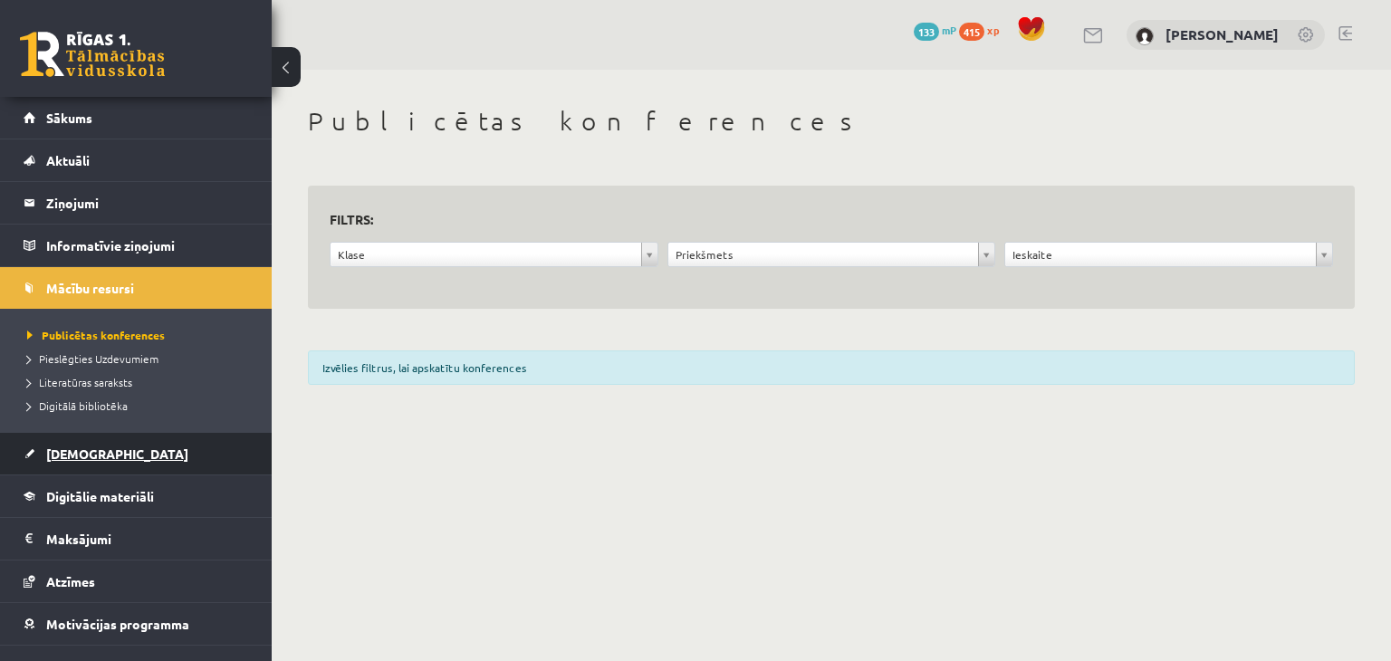
click at [81, 444] on link "[DEMOGRAPHIC_DATA]" at bounding box center [136, 454] width 225 height 42
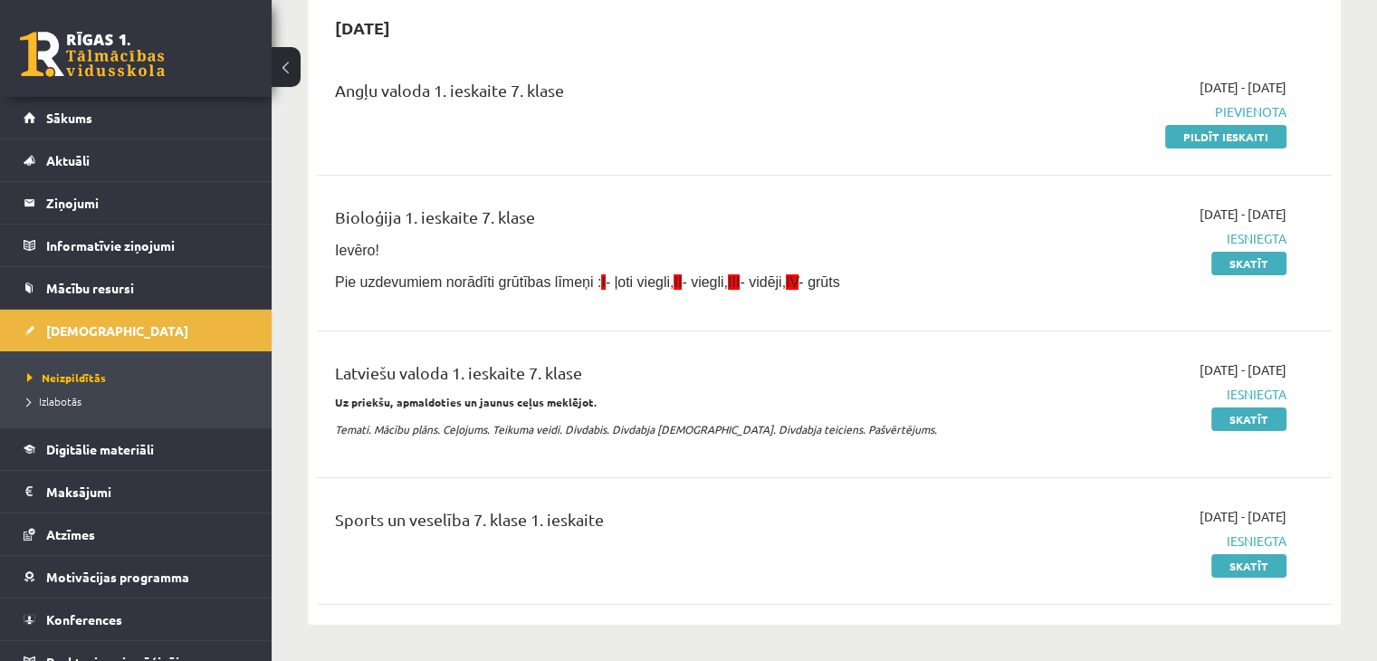
scroll to position [91, 0]
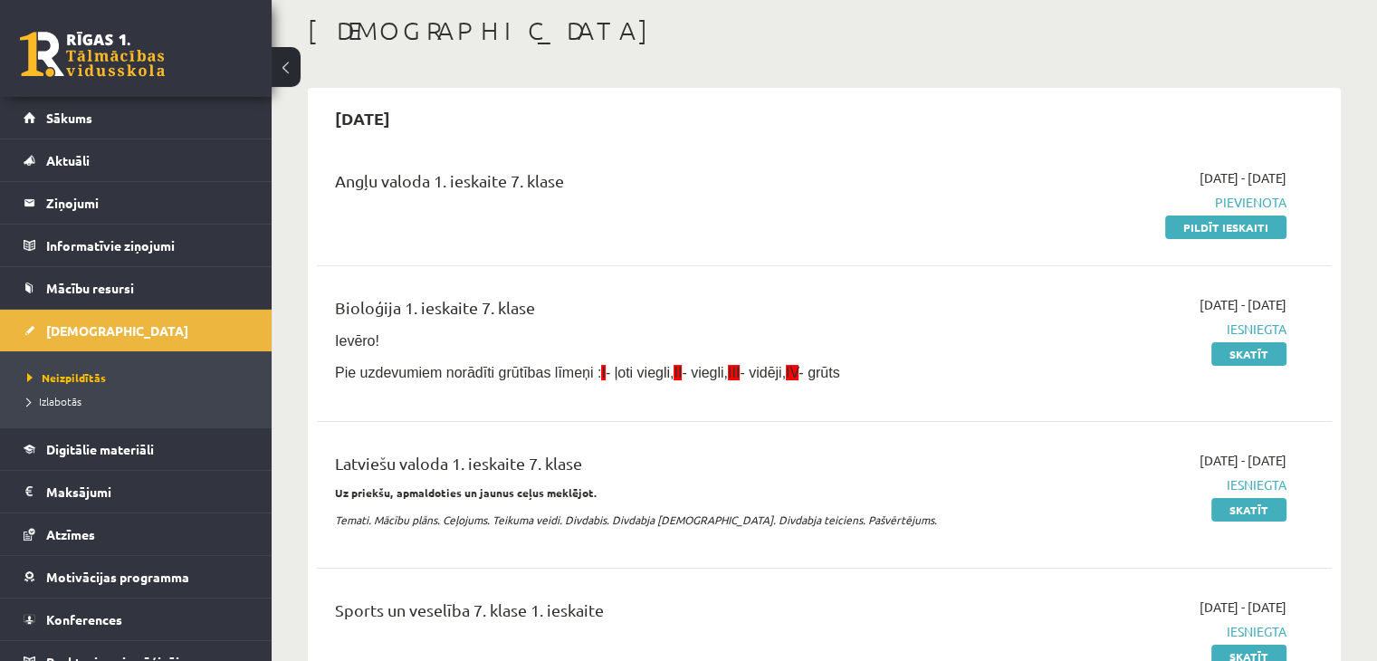
drag, startPoint x: 797, startPoint y: 75, endPoint x: 803, endPoint y: 218, distance: 143.2
click at [764, 180] on div "Angļu valoda 1. ieskaite 7. klase" at bounding box center [648, 185] width 626 height 34
drag, startPoint x: 779, startPoint y: 124, endPoint x: 689, endPoint y: 335, distance: 229.2
click at [782, 130] on div "2025-09-15" at bounding box center [824, 118] width 1015 height 43
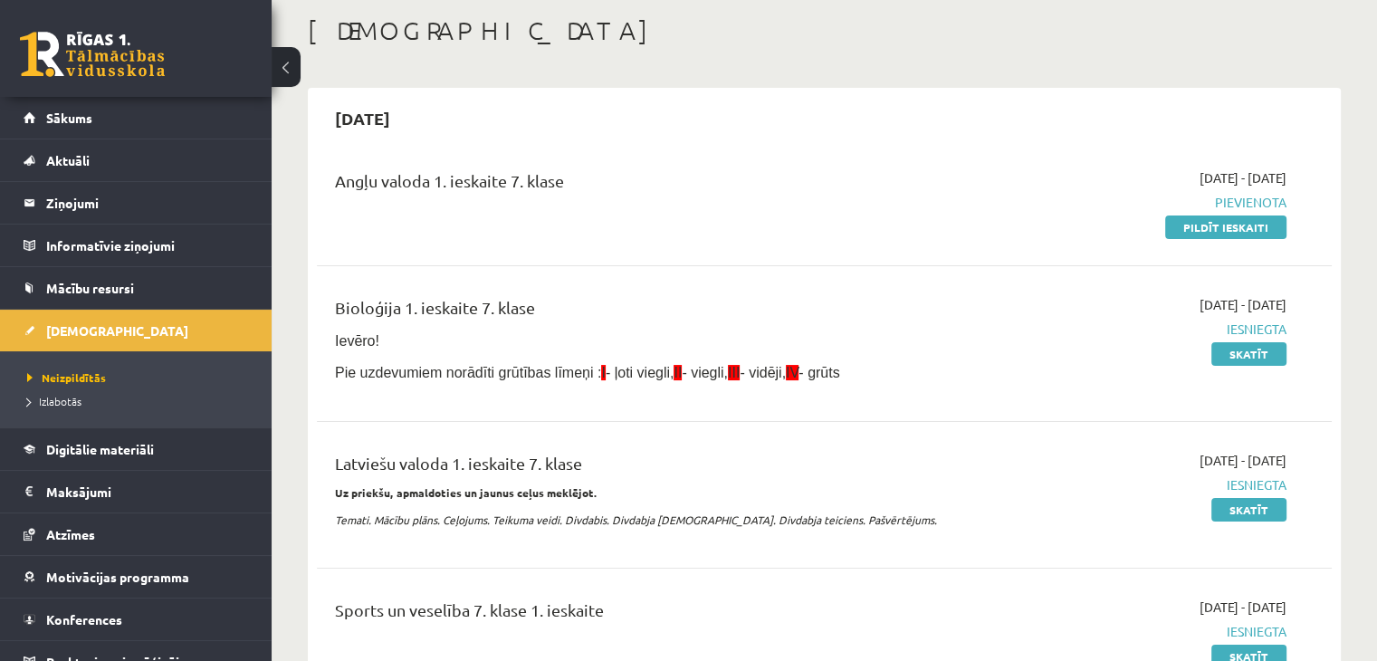
drag, startPoint x: 326, startPoint y: 185, endPoint x: 594, endPoint y: 181, distance: 268.1
click at [594, 181] on div "Angļu valoda 1. ieskaite 7. klase" at bounding box center [647, 202] width 653 height 68
click at [474, 182] on div "Angļu valoda 1. ieskaite 7. klase" at bounding box center [648, 185] width 626 height 34
click at [1246, 204] on span "Pievienota" at bounding box center [1137, 202] width 299 height 19
click at [915, 277] on div "Bioloģija 1. ieskaite 7. klase Ievēro! Pie uzdevumiem norādīti grūtības līmeņi …" at bounding box center [824, 343] width 1015 height 133
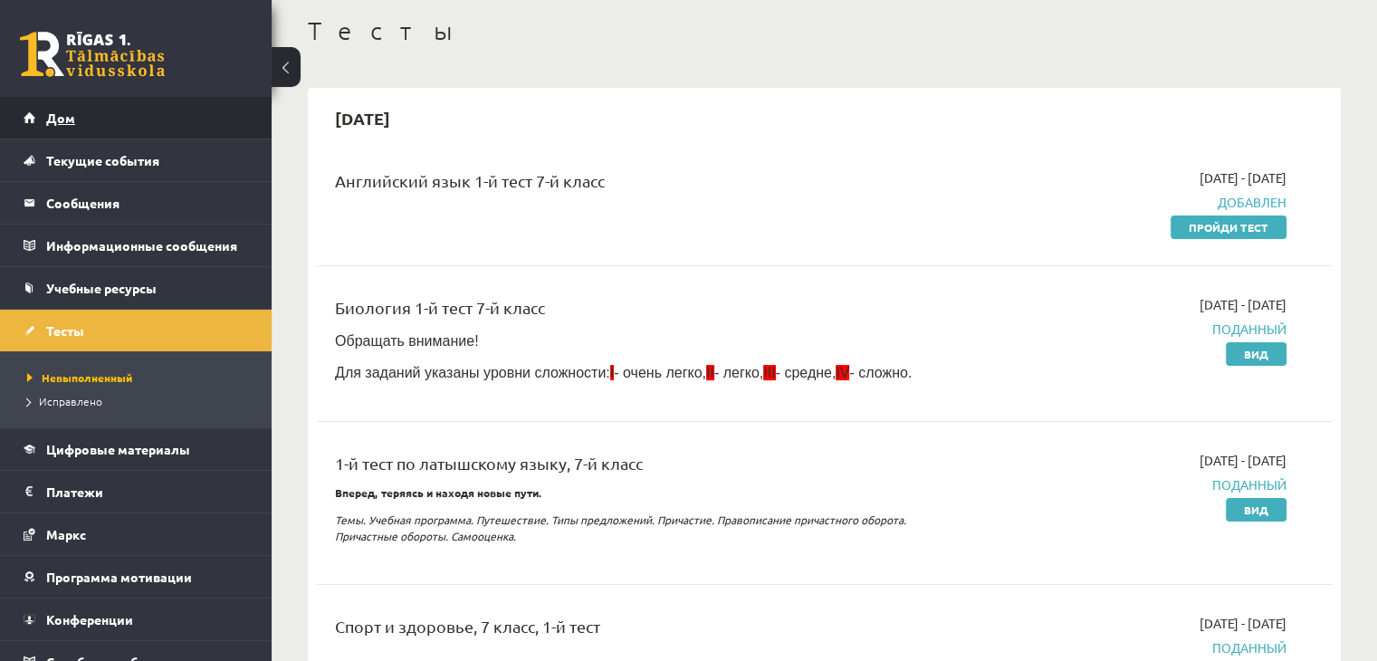
click at [152, 124] on link "Дом" at bounding box center [136, 118] width 225 height 42
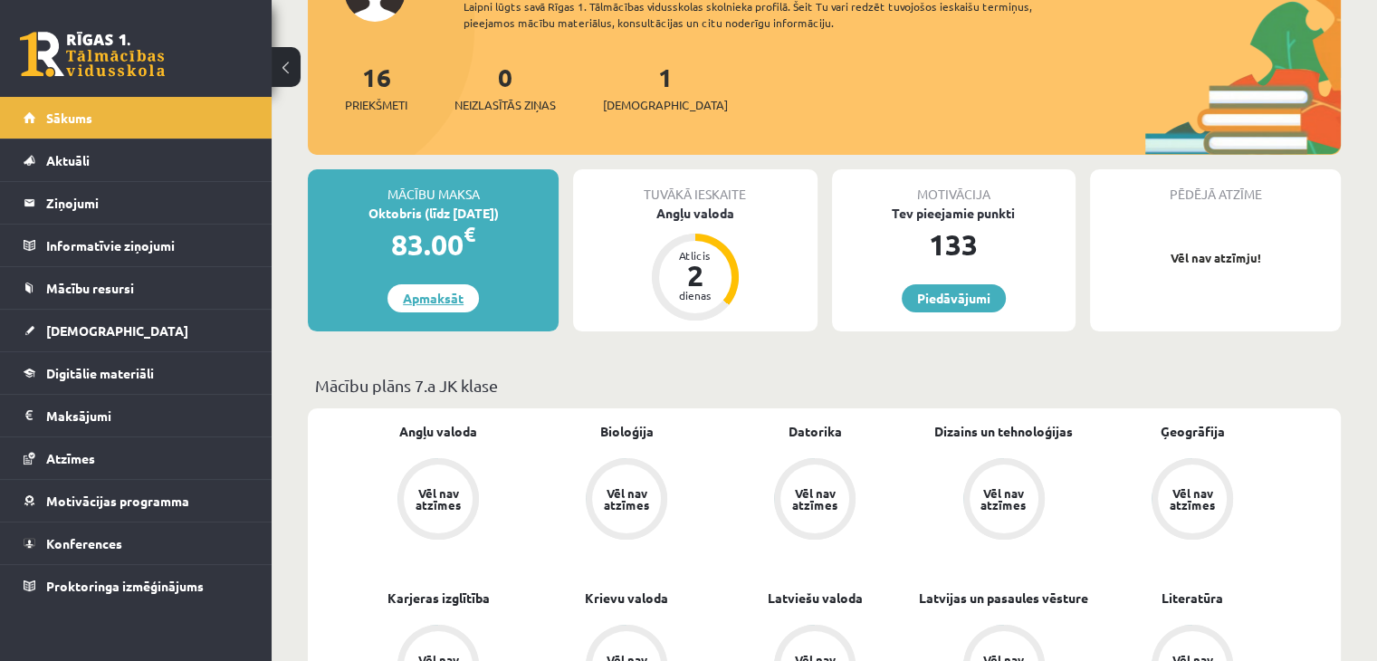
scroll to position [181, 0]
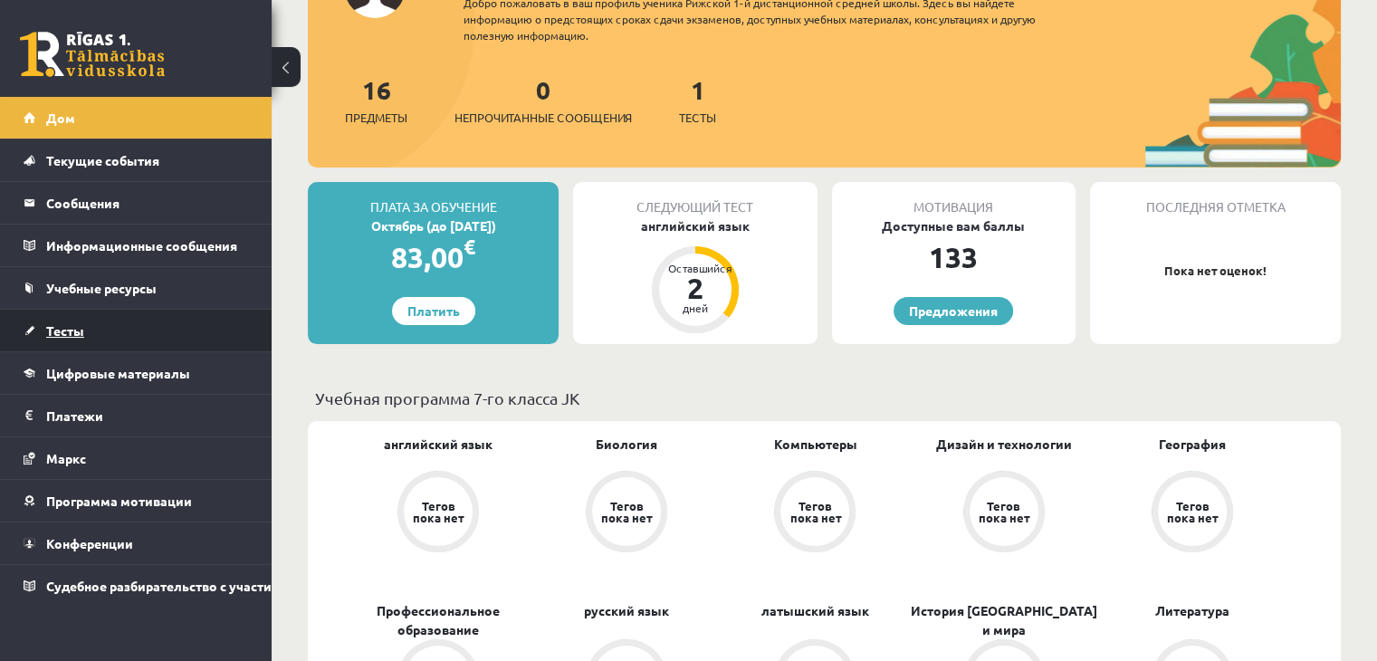
click at [61, 321] on link "Тесты" at bounding box center [136, 331] width 225 height 42
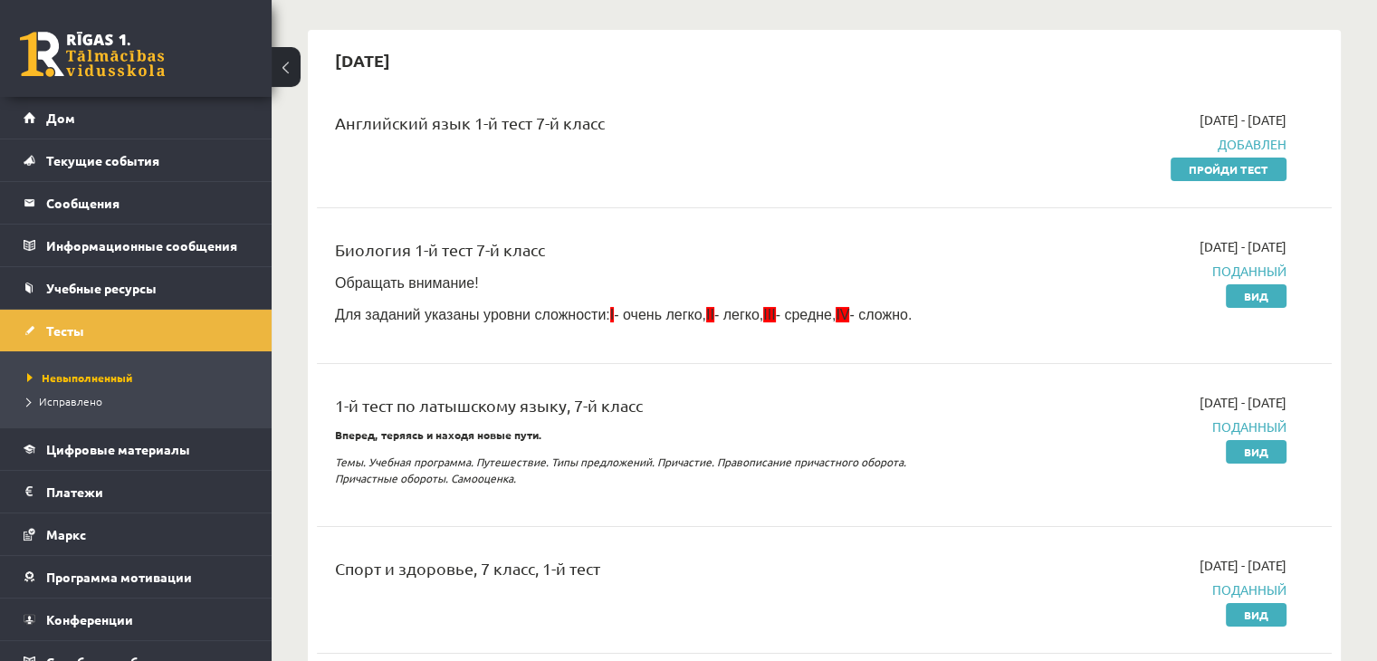
scroll to position [181, 0]
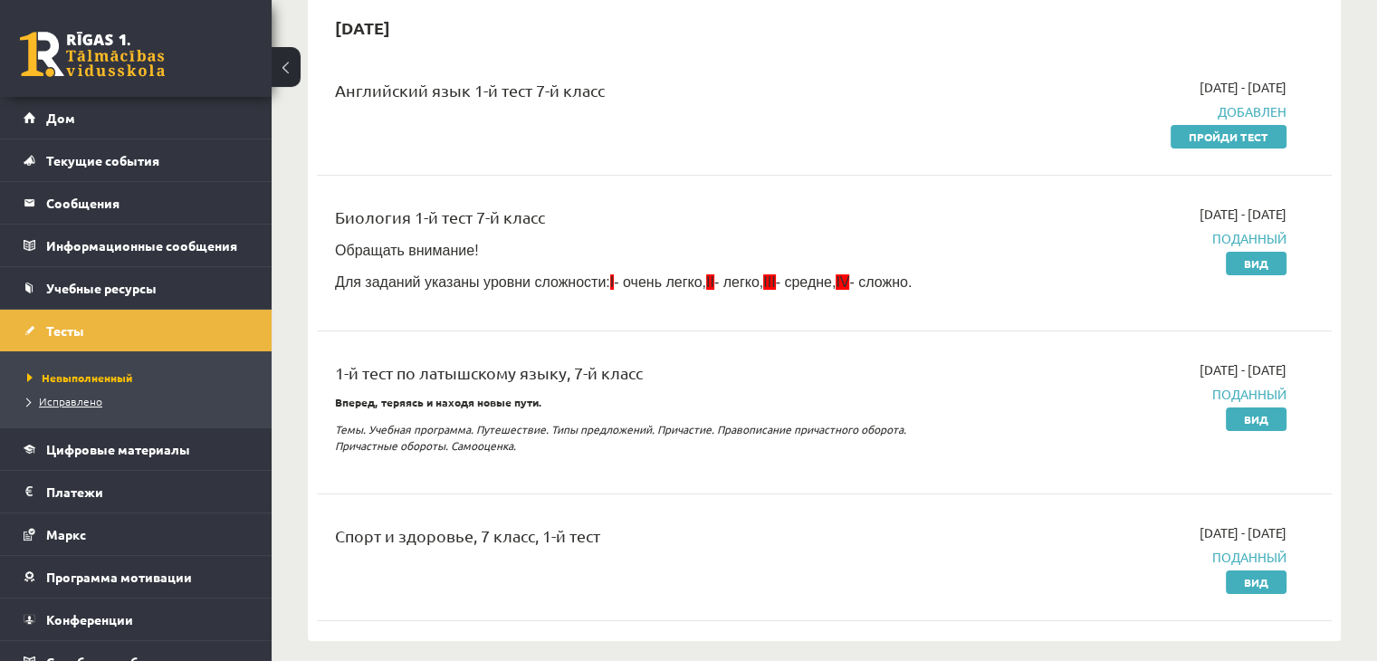
click at [90, 399] on font "Исправлено" at bounding box center [70, 401] width 63 height 14
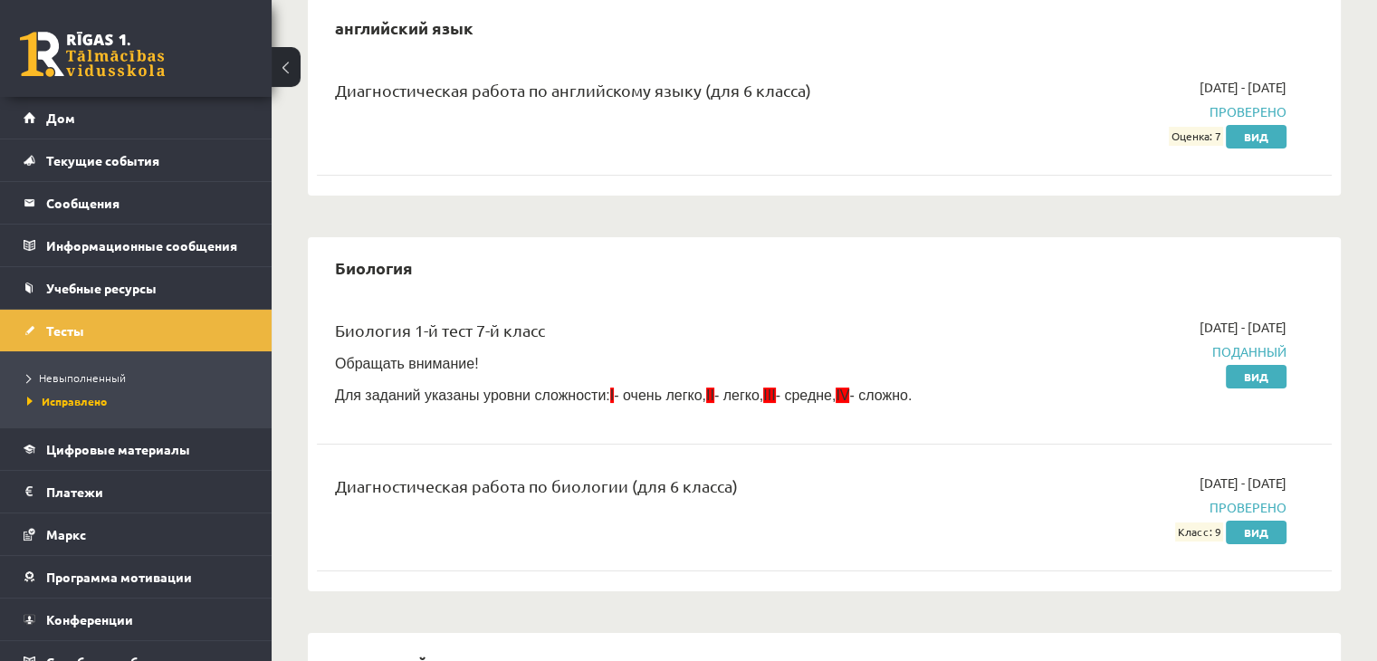
scroll to position [91, 0]
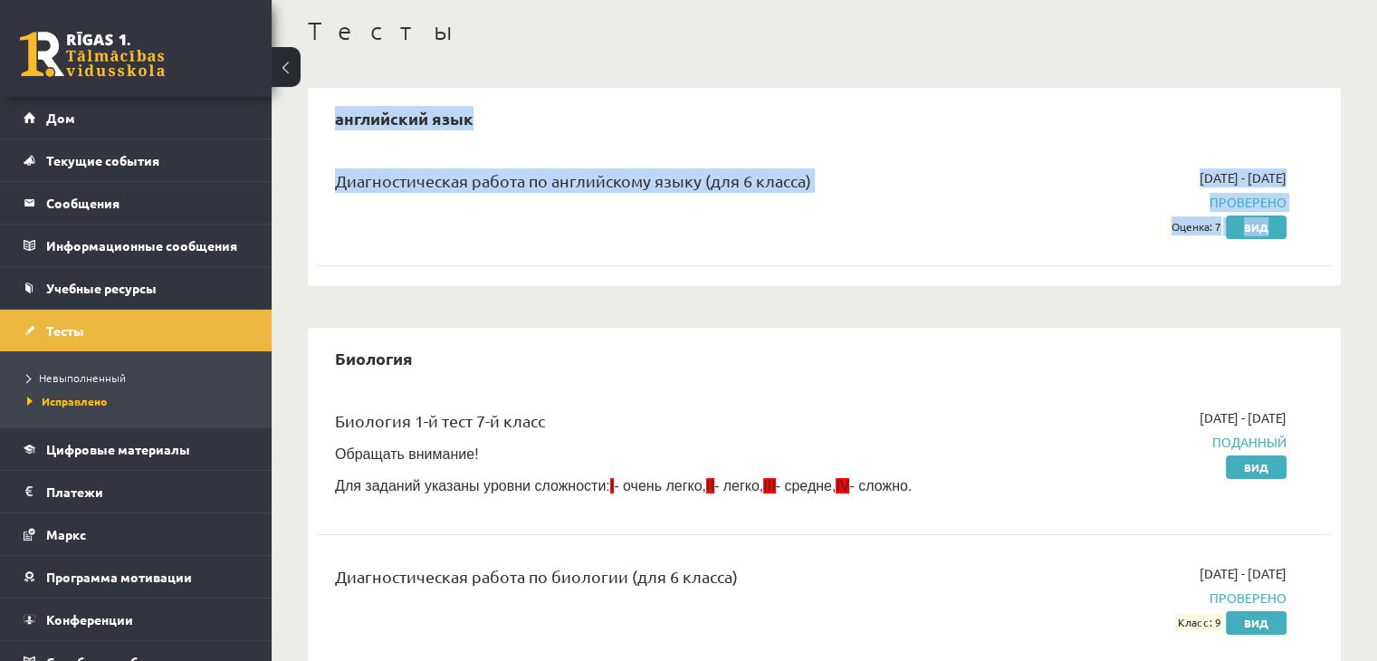
drag, startPoint x: 403, startPoint y: 146, endPoint x: 871, endPoint y: 260, distance: 481.9
click at [871, 260] on div "английский язык Диагностическая работа по английскому языку (для 6 класса) [DAT…" at bounding box center [824, 187] width 1033 height 198
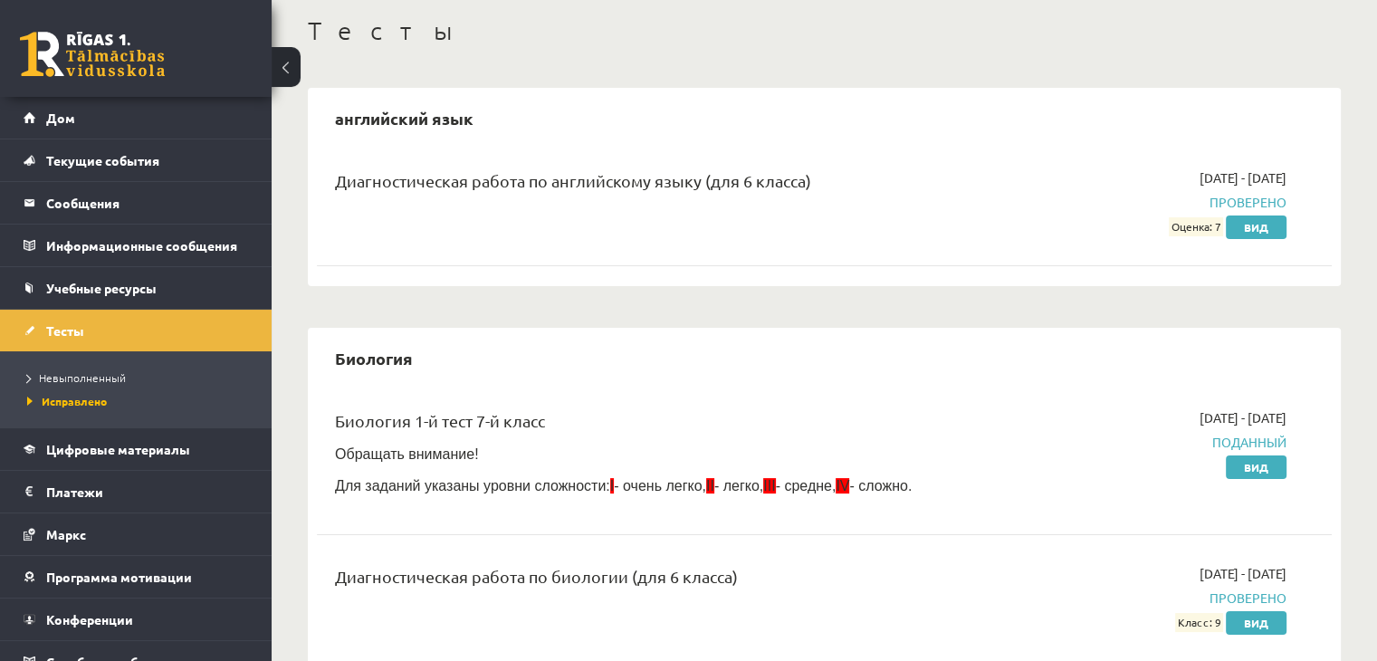
drag, startPoint x: 1071, startPoint y: 265, endPoint x: 1221, endPoint y: 254, distance: 149.9
click at [1137, 263] on div "Диагностическая работа по английскому языку (для 6 класса) [DATE] - [DATE] Пров…" at bounding box center [824, 213] width 1015 height 127
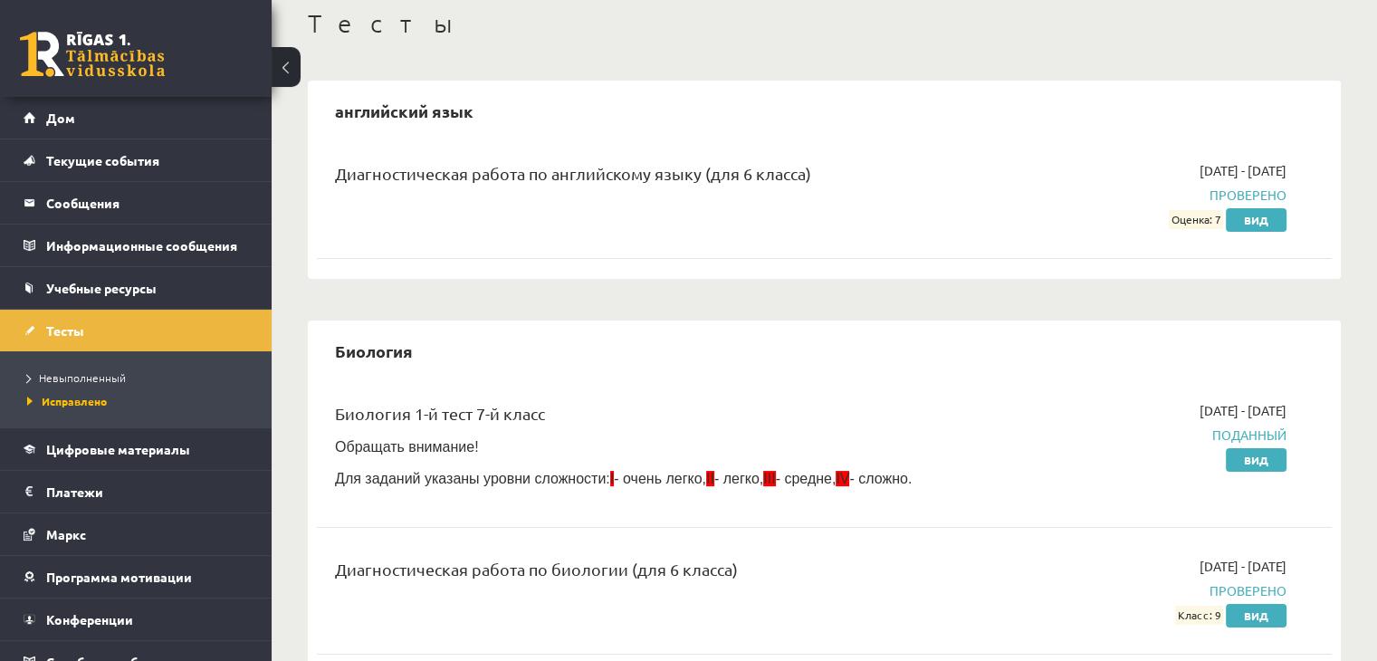
scroll to position [0, 0]
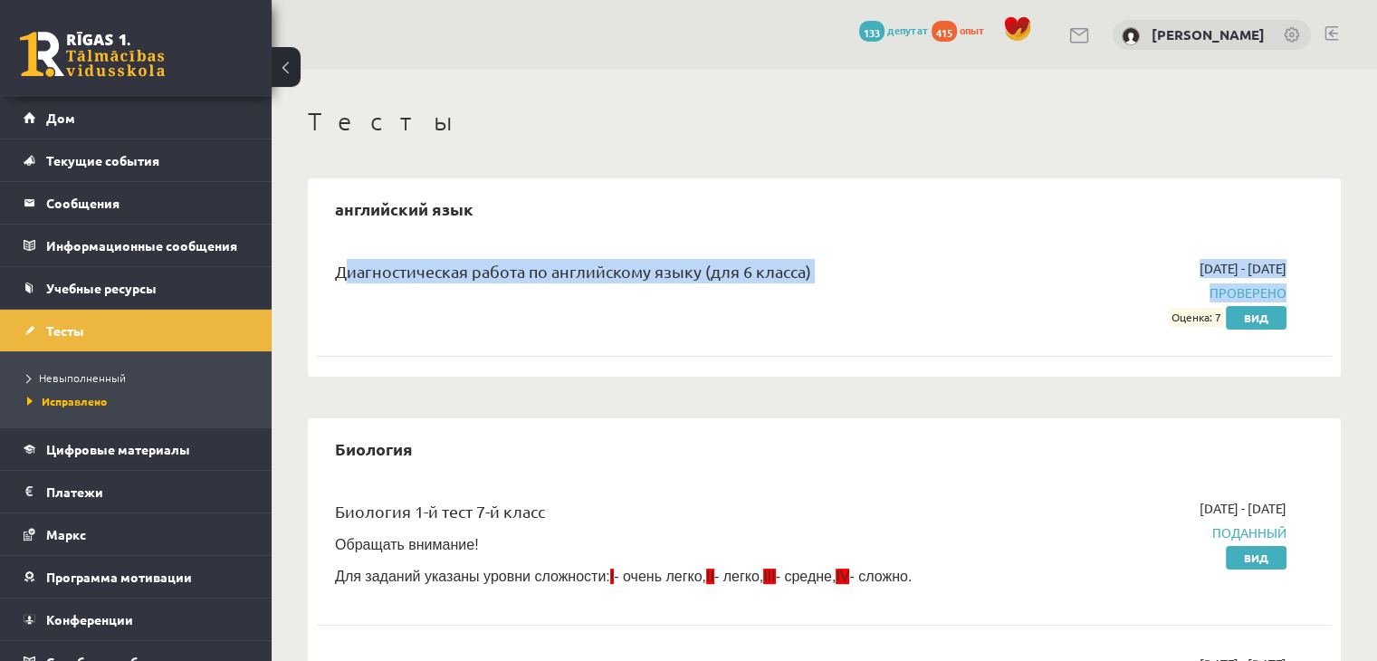
drag, startPoint x: 331, startPoint y: 266, endPoint x: 989, endPoint y: 315, distance: 660.1
click at [989, 316] on div "Диагностическая работа по английскому языку (для 6 класса) [DATE] - [DATE] Пров…" at bounding box center [810, 293] width 979 height 68
click at [614, 344] on div "Диагностическая работа по английскому языку (для 6 класса) [DATE] - [DATE] Пров…" at bounding box center [824, 293] width 1015 height 104
click at [1040, 275] on div "[DATE] - [DATE] Проверено Оценка: 7 Вид" at bounding box center [1137, 293] width 326 height 68
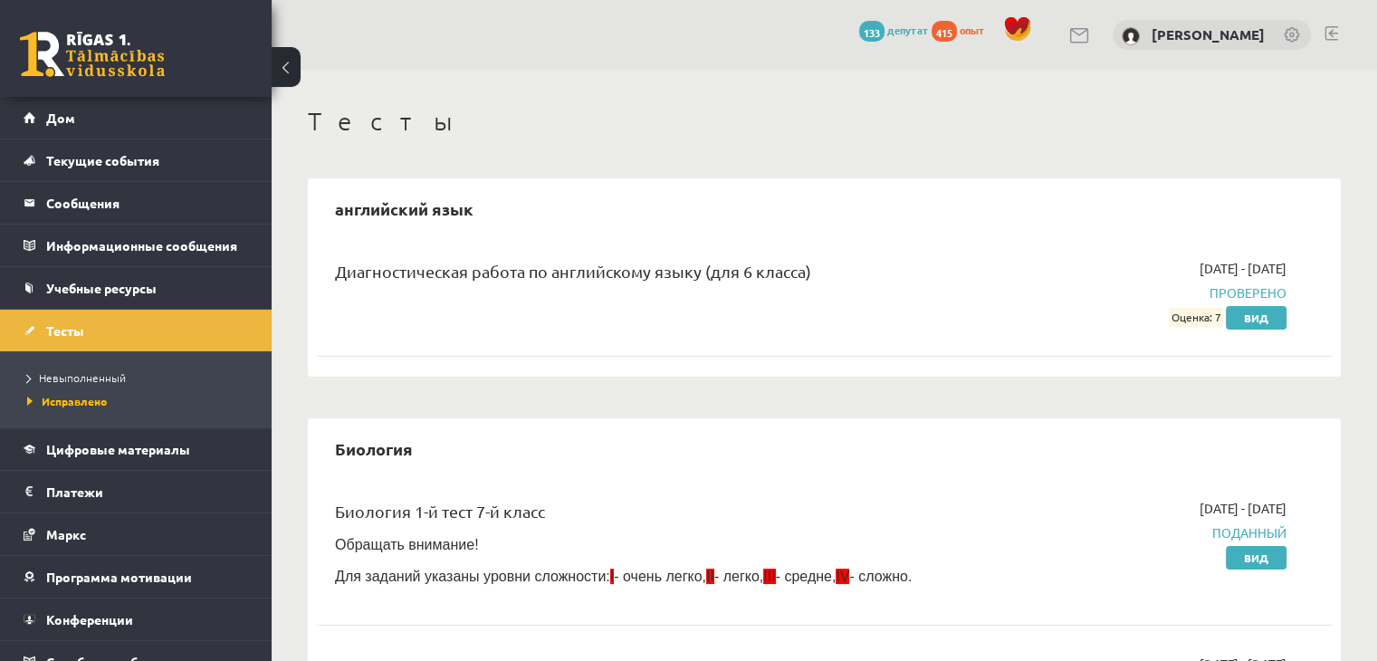
drag, startPoint x: 1044, startPoint y: 264, endPoint x: 1065, endPoint y: 255, distance: 22.7
click at [1050, 265] on div "[DATE] - [DATE] Проверено Оценка: 7 Вид" at bounding box center [1137, 293] width 326 height 68
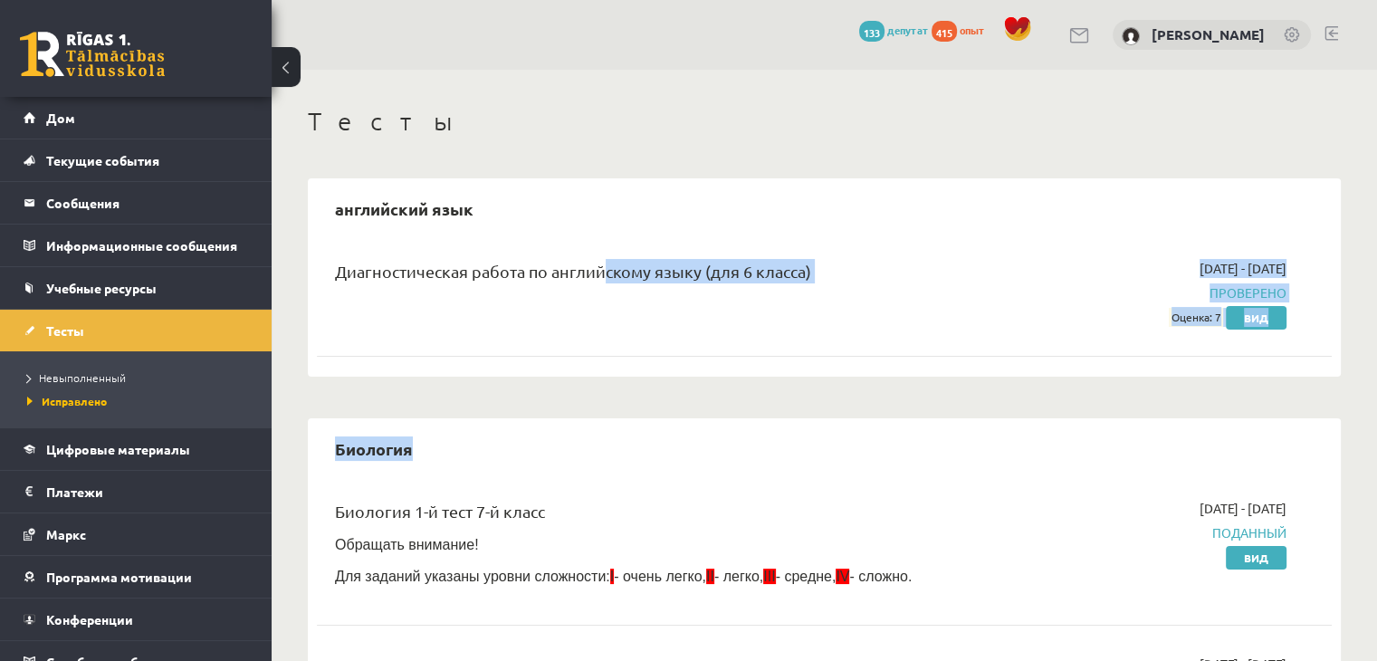
click at [113, 439] on link "Цифровые материалы" at bounding box center [136, 449] width 225 height 42
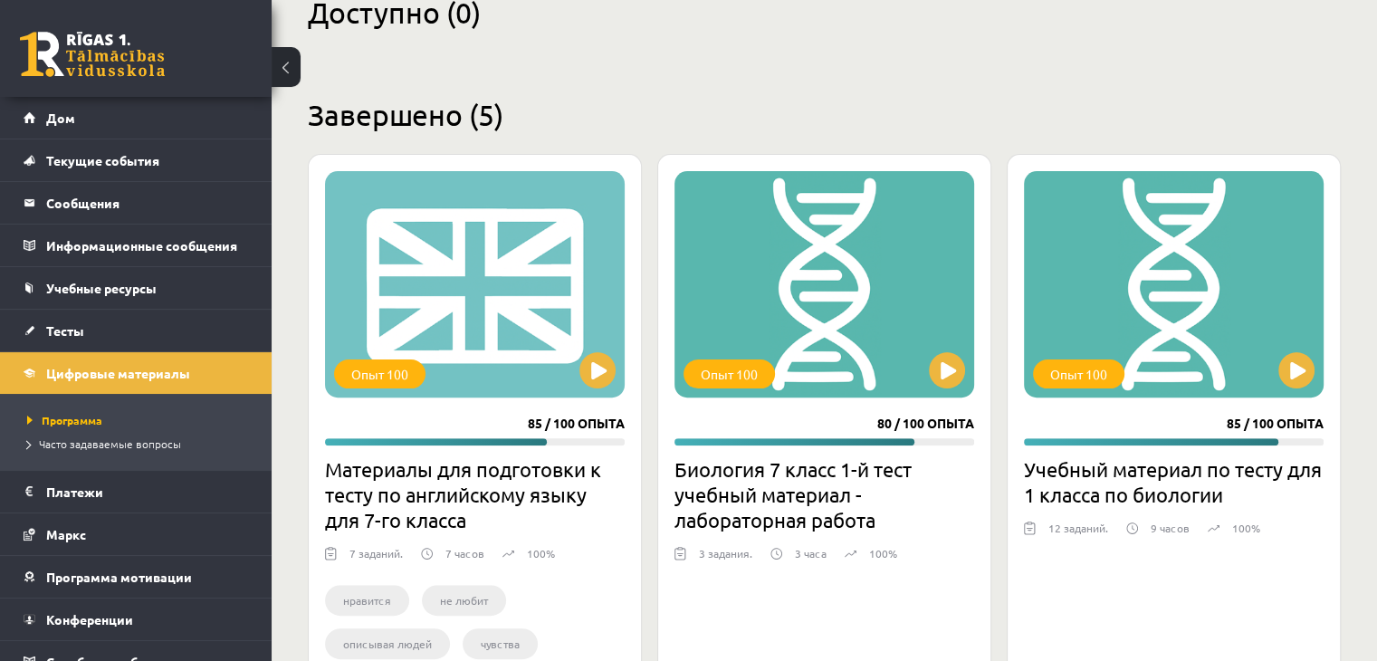
scroll to position [272, 0]
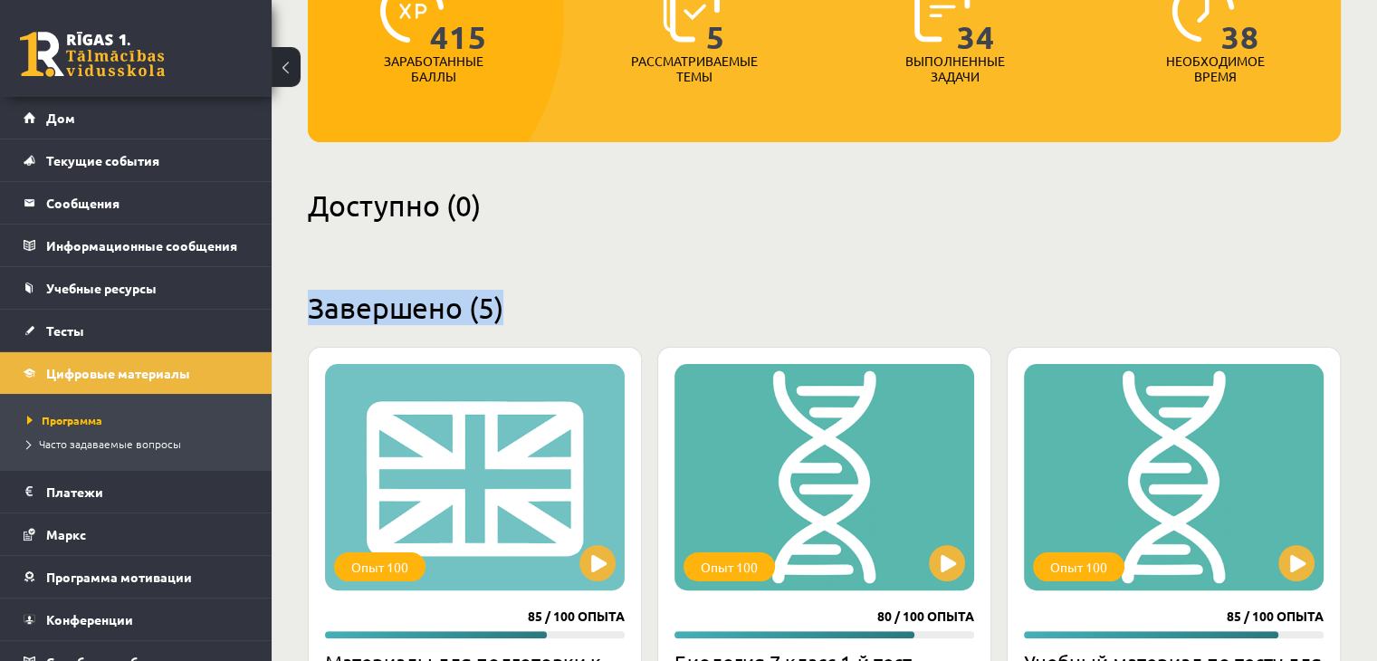
drag, startPoint x: 310, startPoint y: 315, endPoint x: 513, endPoint y: 306, distance: 203.9
click at [513, 306] on h2 "Завершено (5)" at bounding box center [824, 307] width 1033 height 35
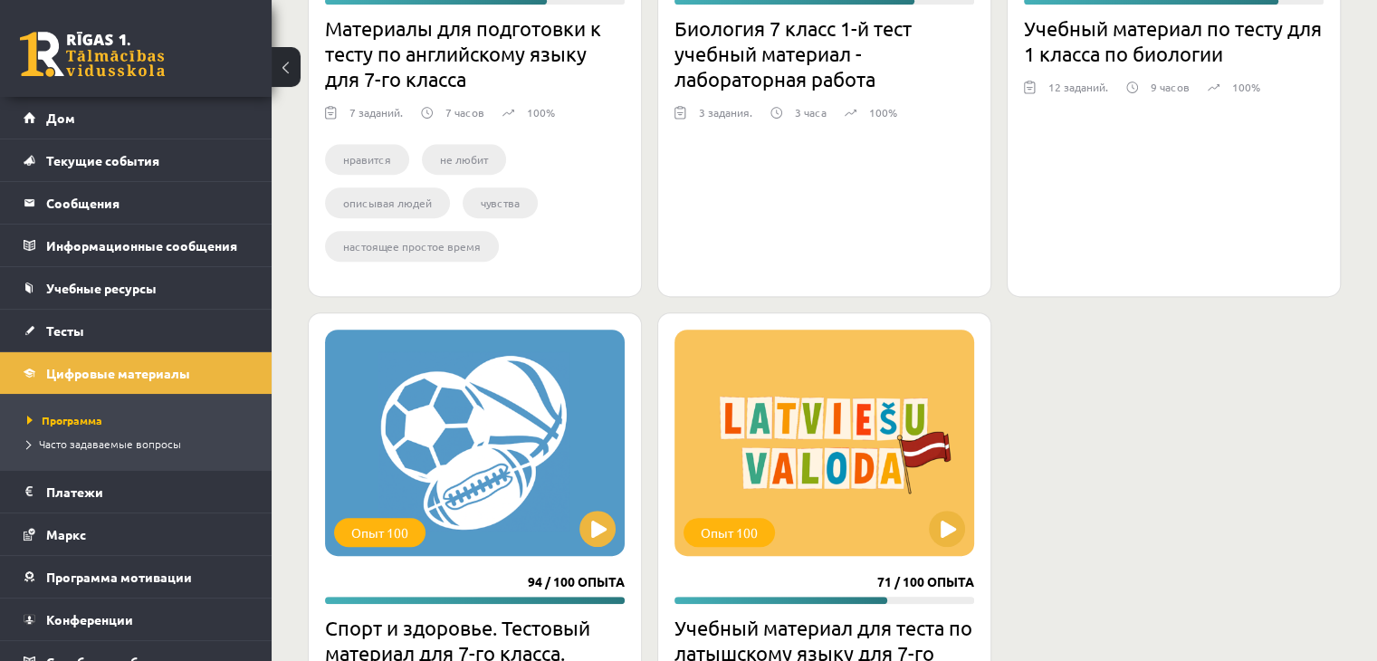
scroll to position [1087, 0]
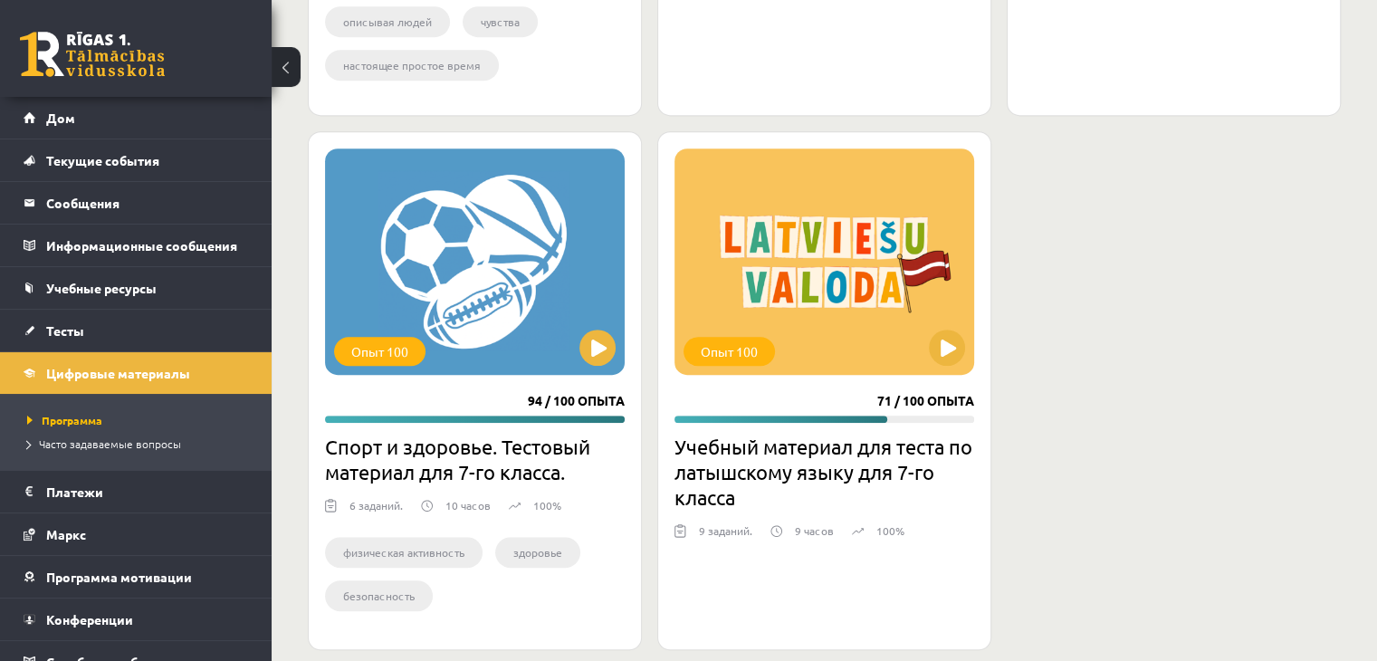
click at [1084, 374] on div "Опыт 100 85 / 100 опыта Материалы для подготовки к тесту по английскому языку д…" at bounding box center [824, 91] width 1033 height 1118
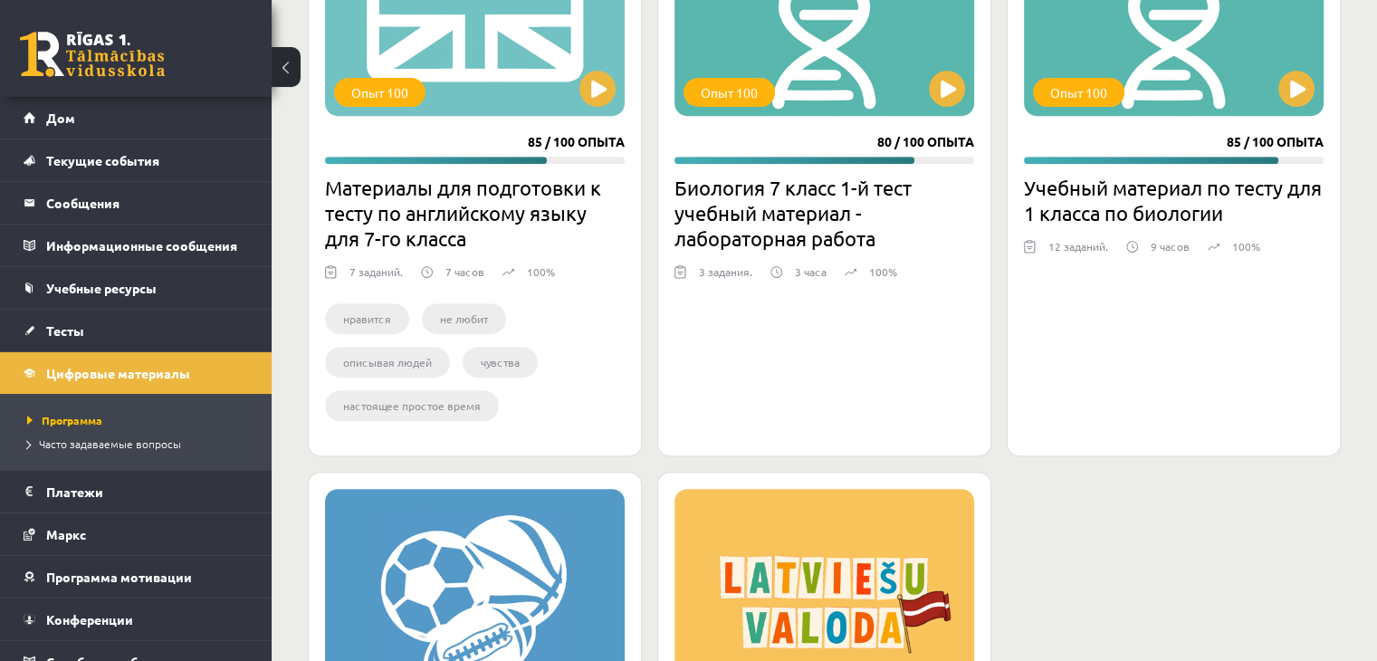
scroll to position [724, 0]
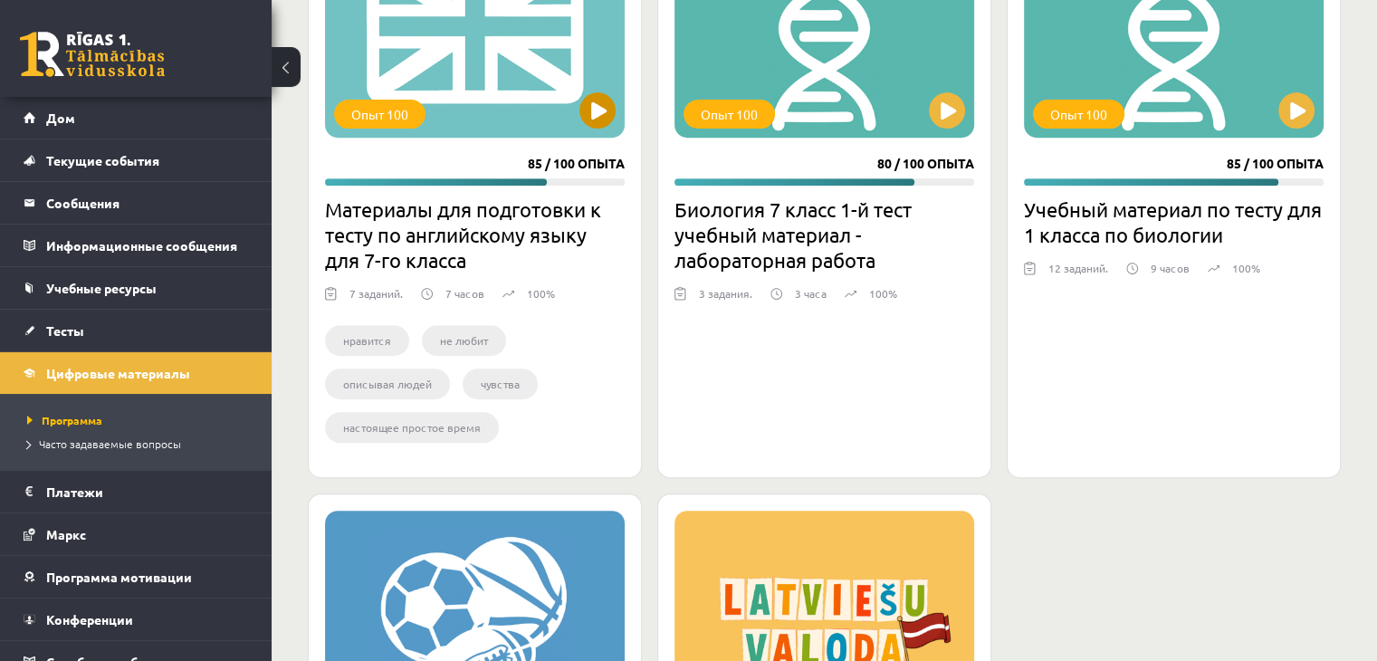
click at [478, 88] on div "Опыт 100" at bounding box center [475, 24] width 300 height 226
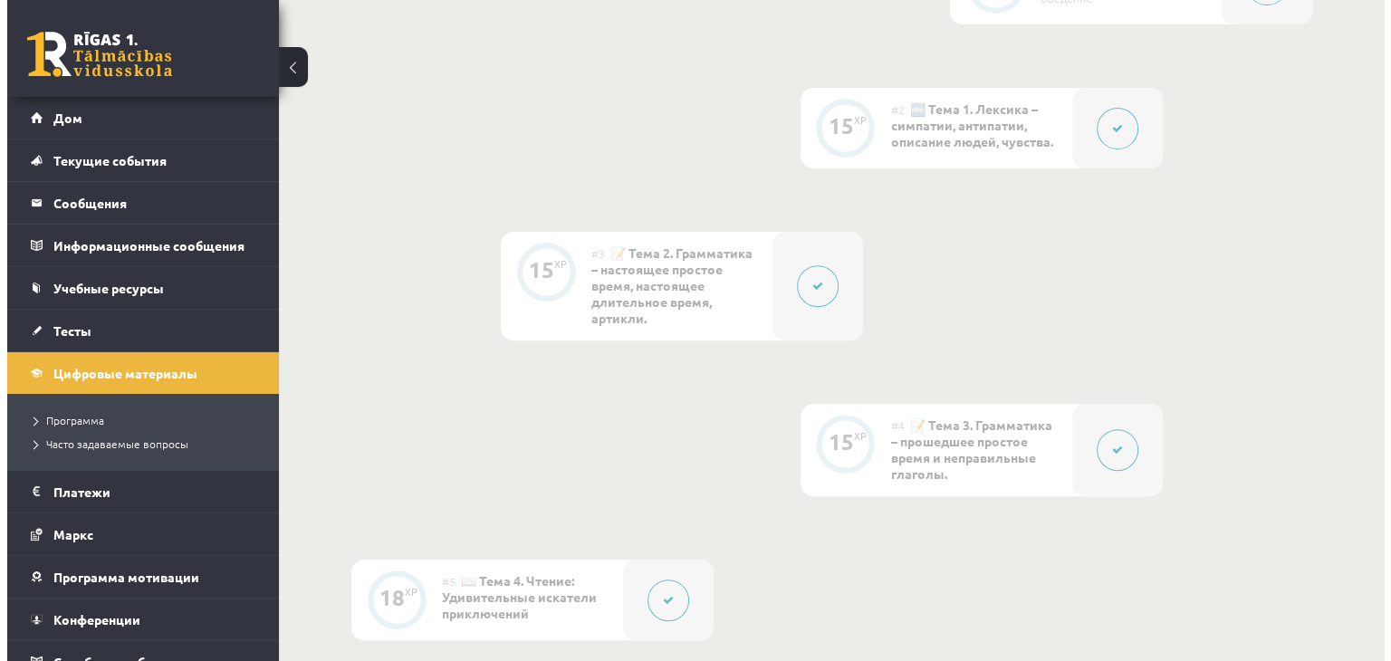
scroll to position [740, 0]
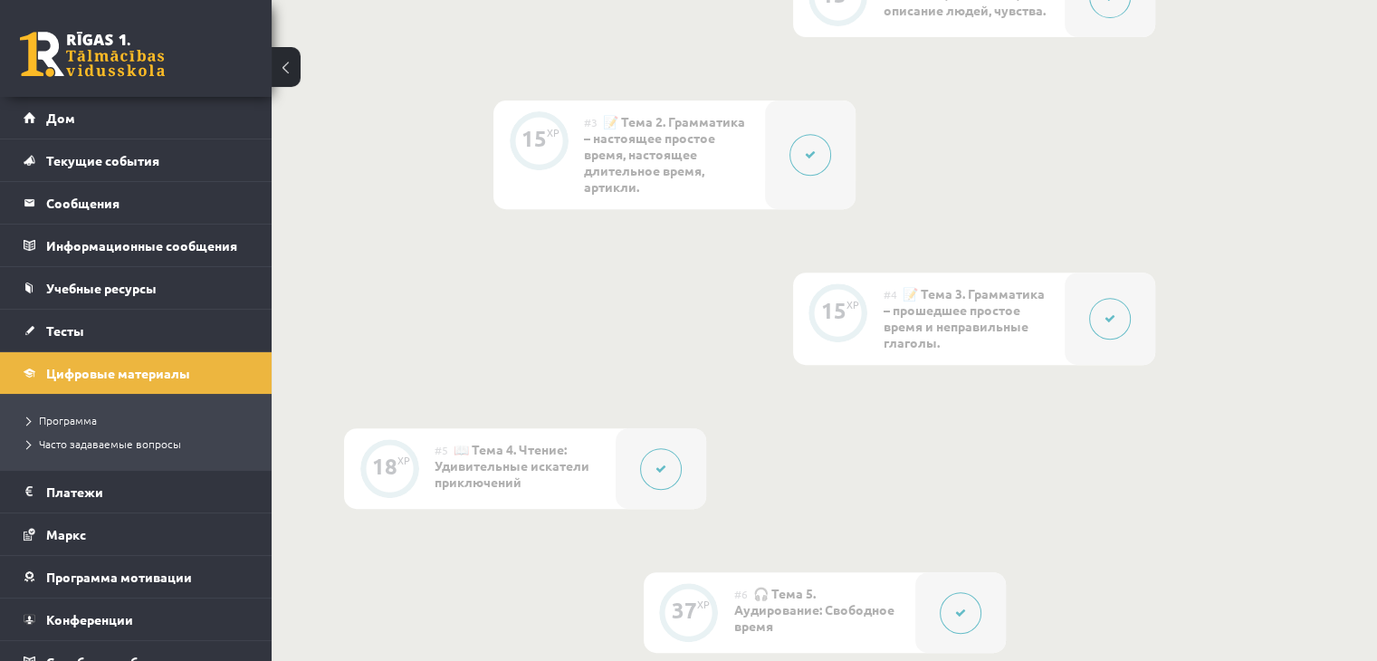
click at [1076, 311] on div at bounding box center [1110, 319] width 91 height 92
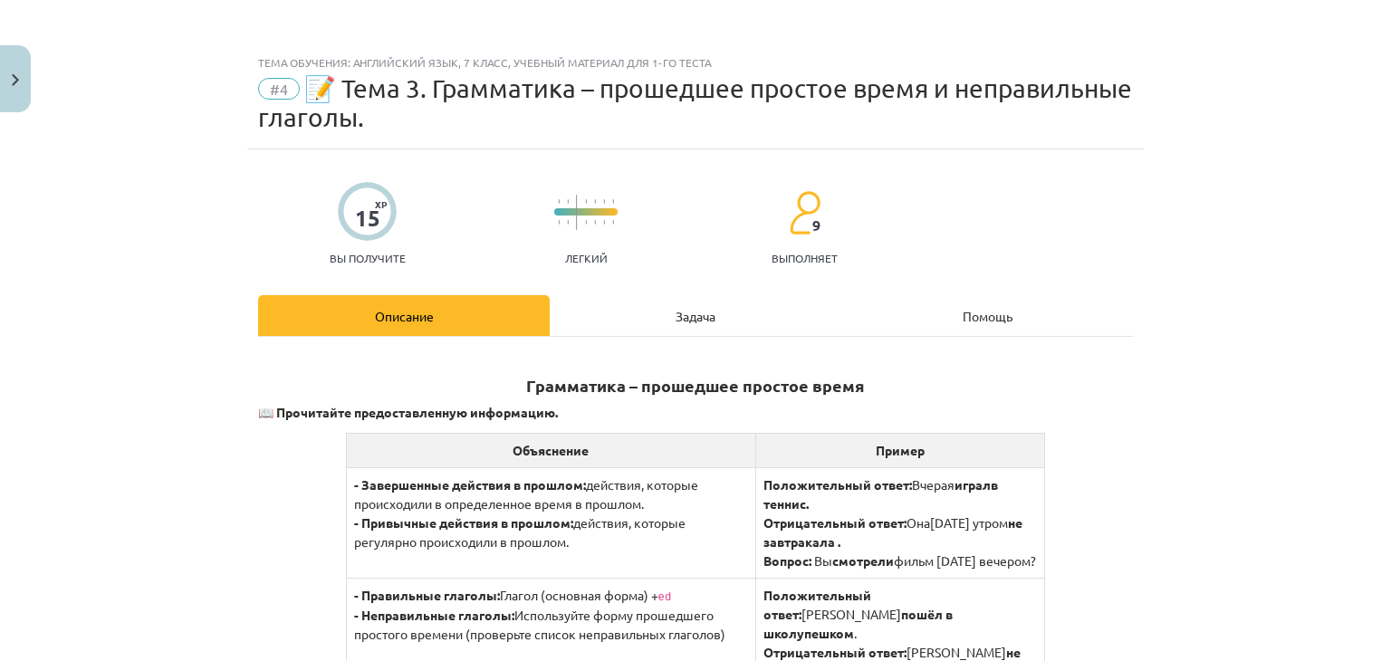
click at [695, 316] on font "Задача" at bounding box center [696, 316] width 40 height 16
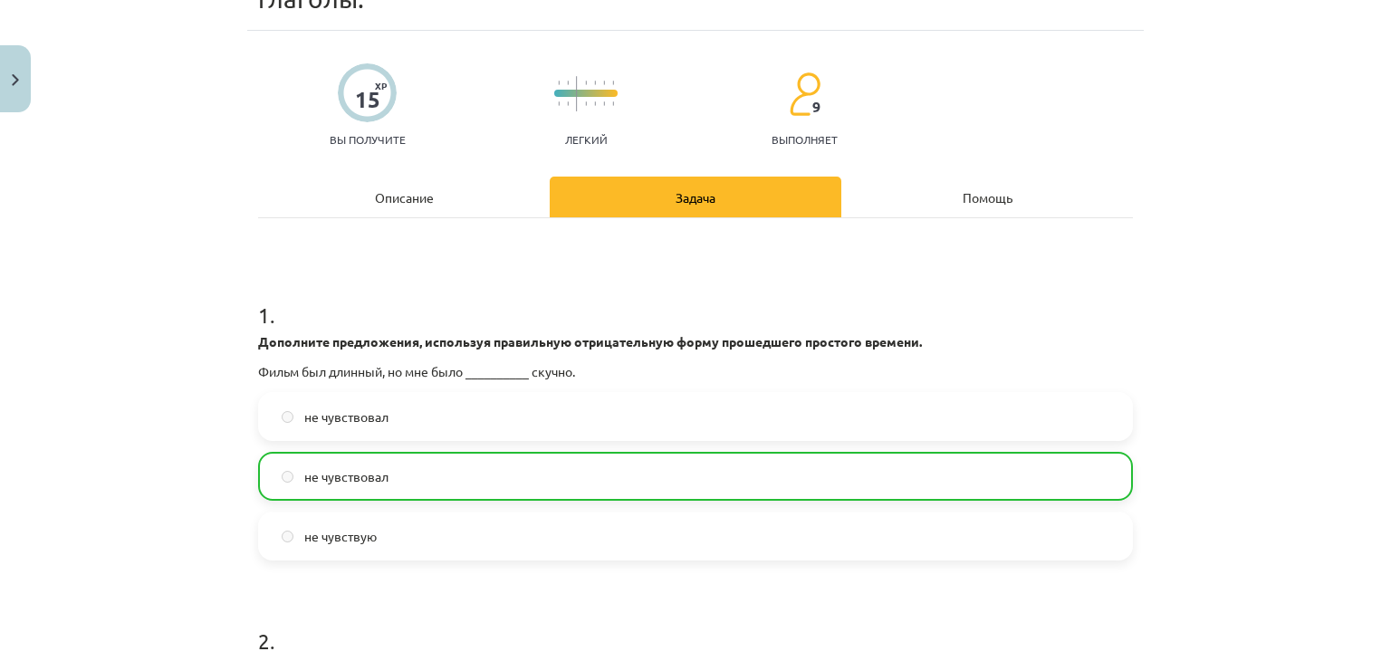
scroll to position [50, 0]
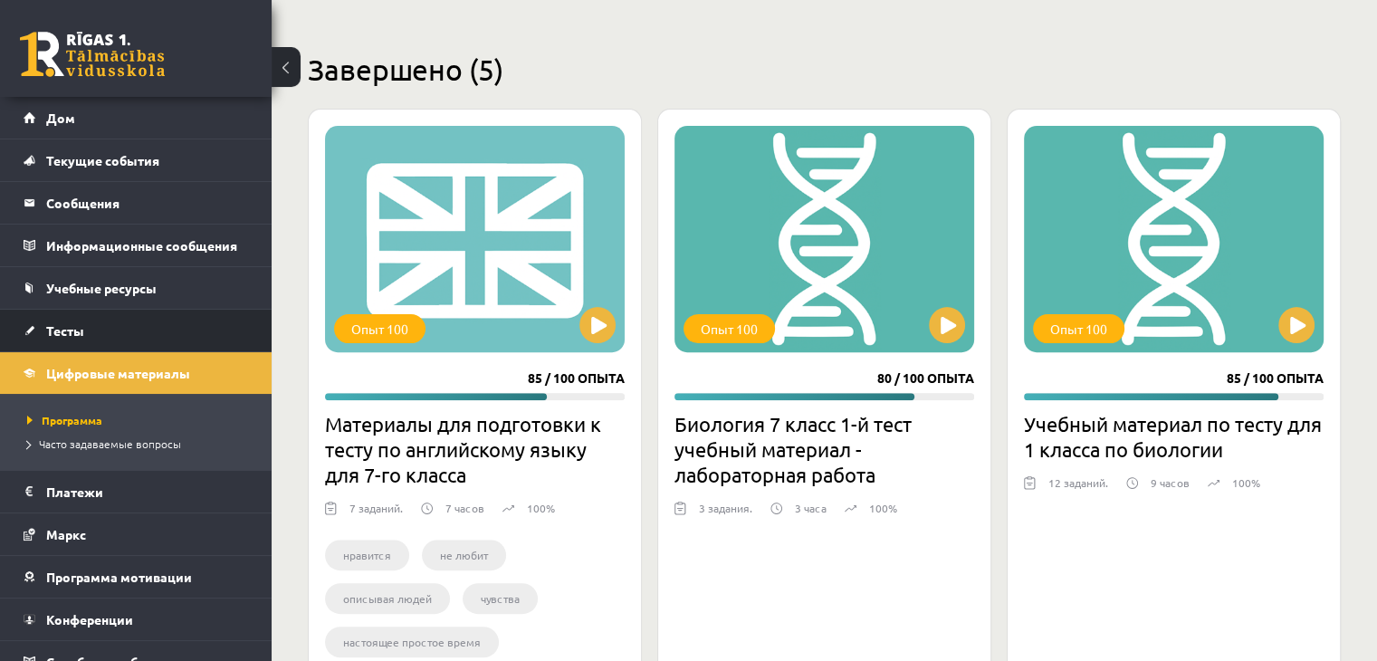
scroll to position [453, 0]
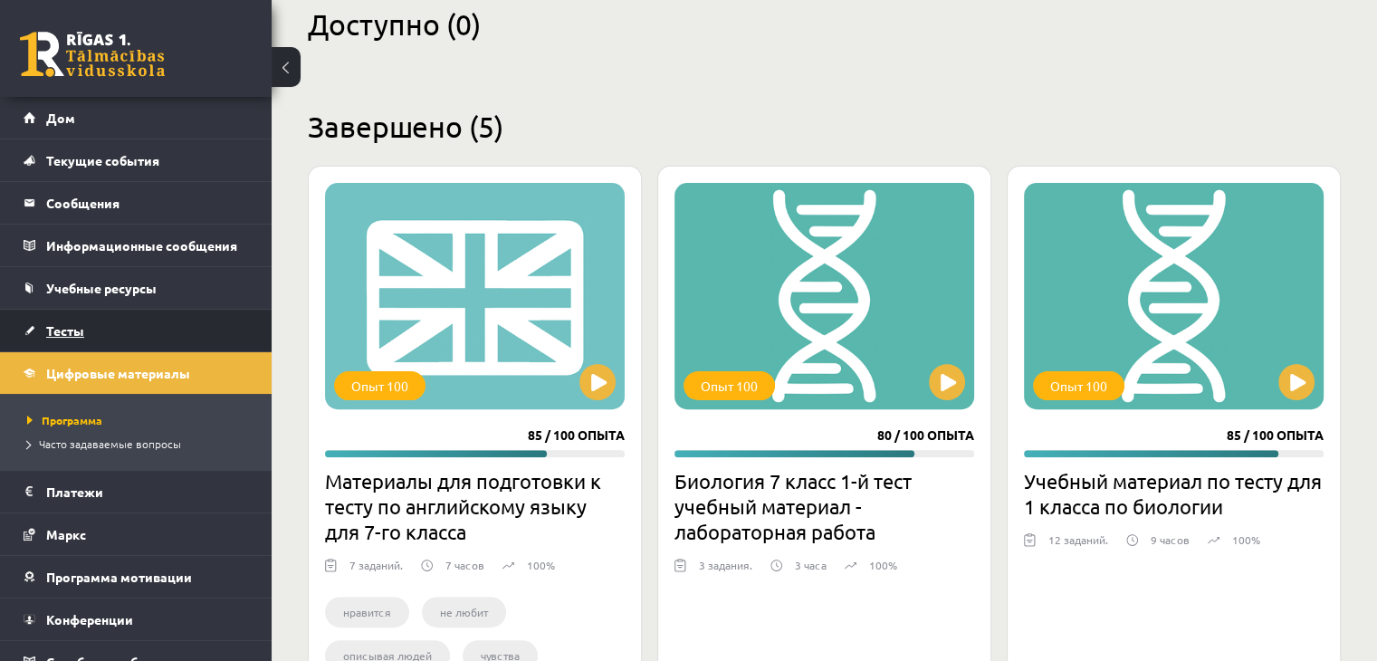
click at [141, 334] on link "Тесты" at bounding box center [136, 331] width 225 height 42
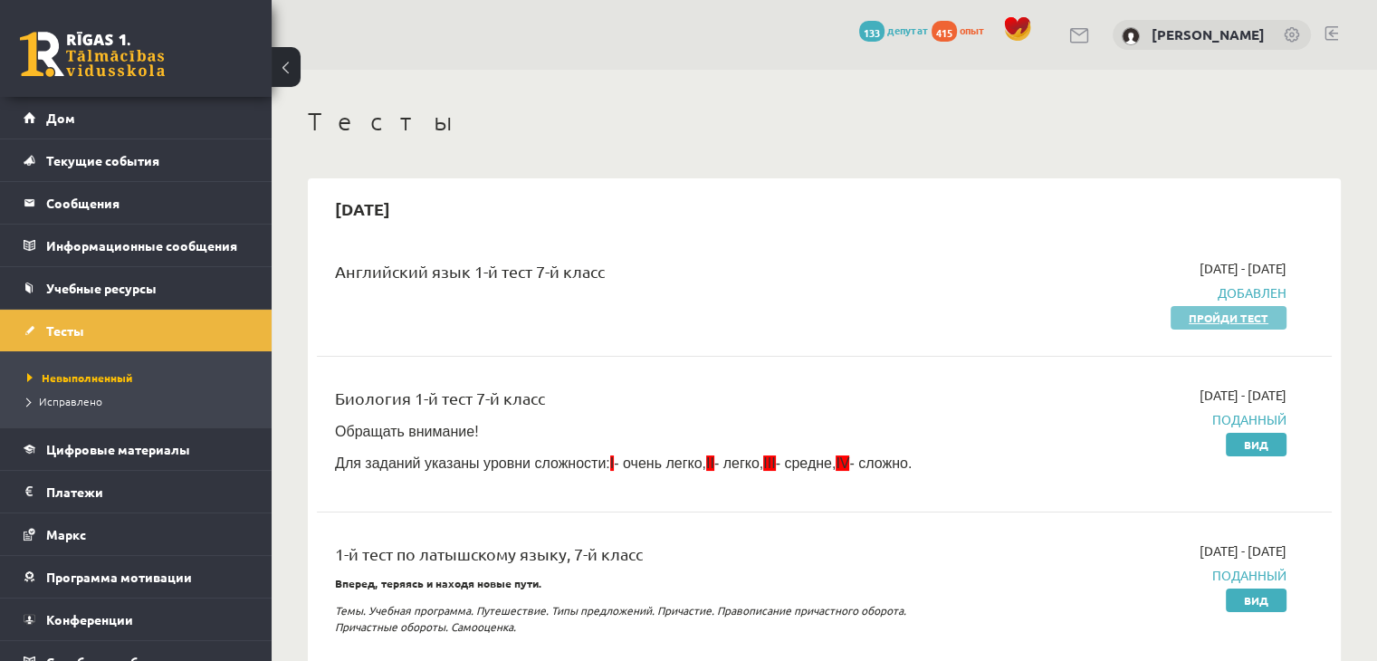
click at [1198, 314] on font "Пройди тест" at bounding box center [1229, 318] width 80 height 14
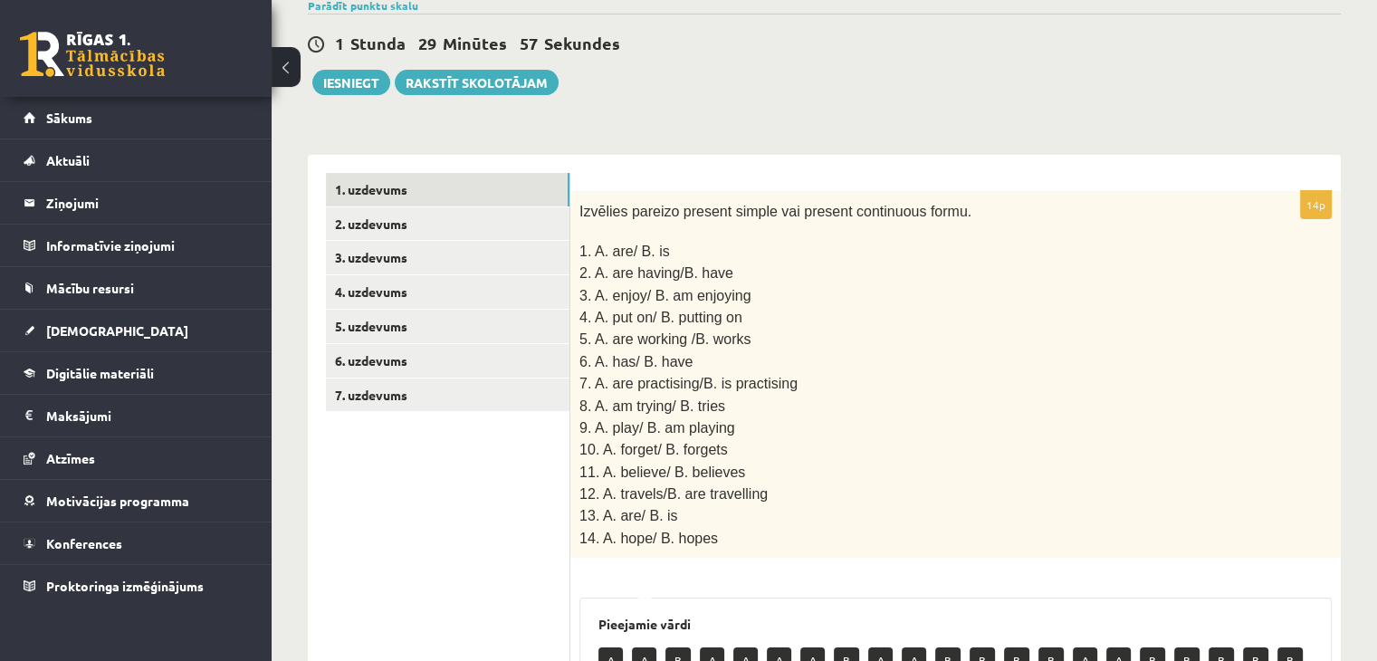
scroll to position [133, 0]
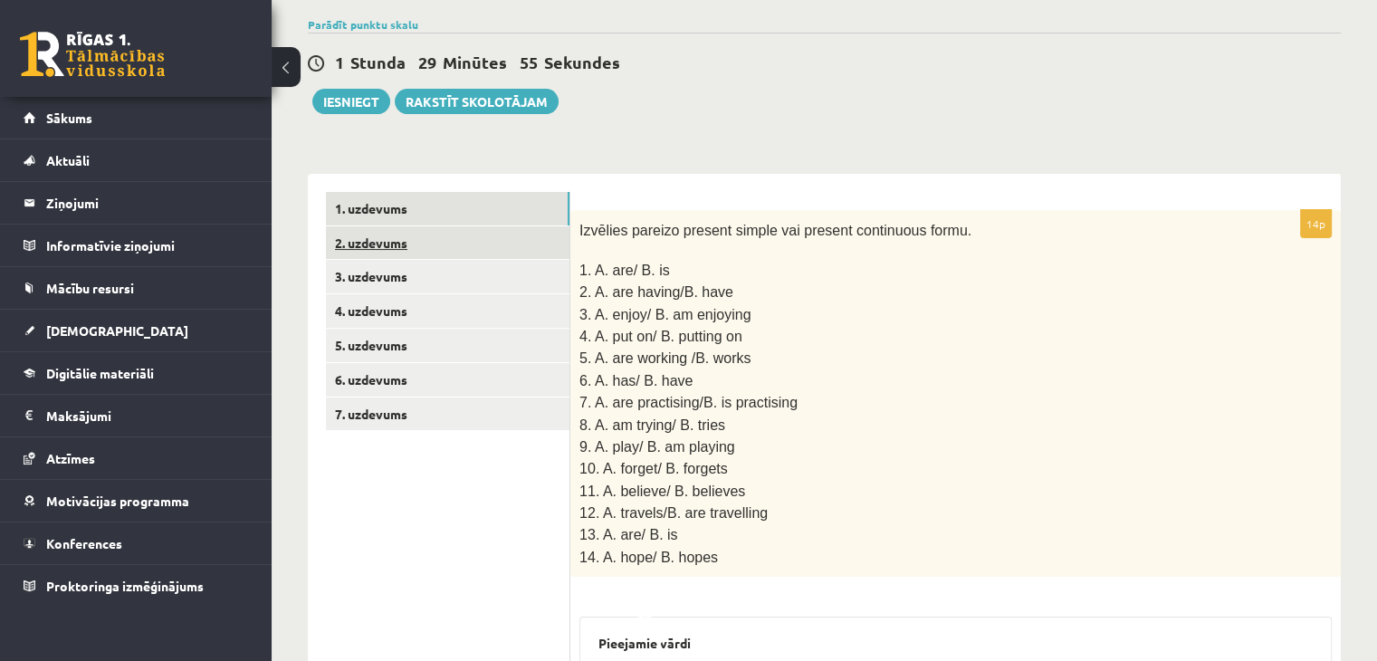
click at [400, 248] on link "2. uzdevums" at bounding box center [448, 243] width 244 height 34
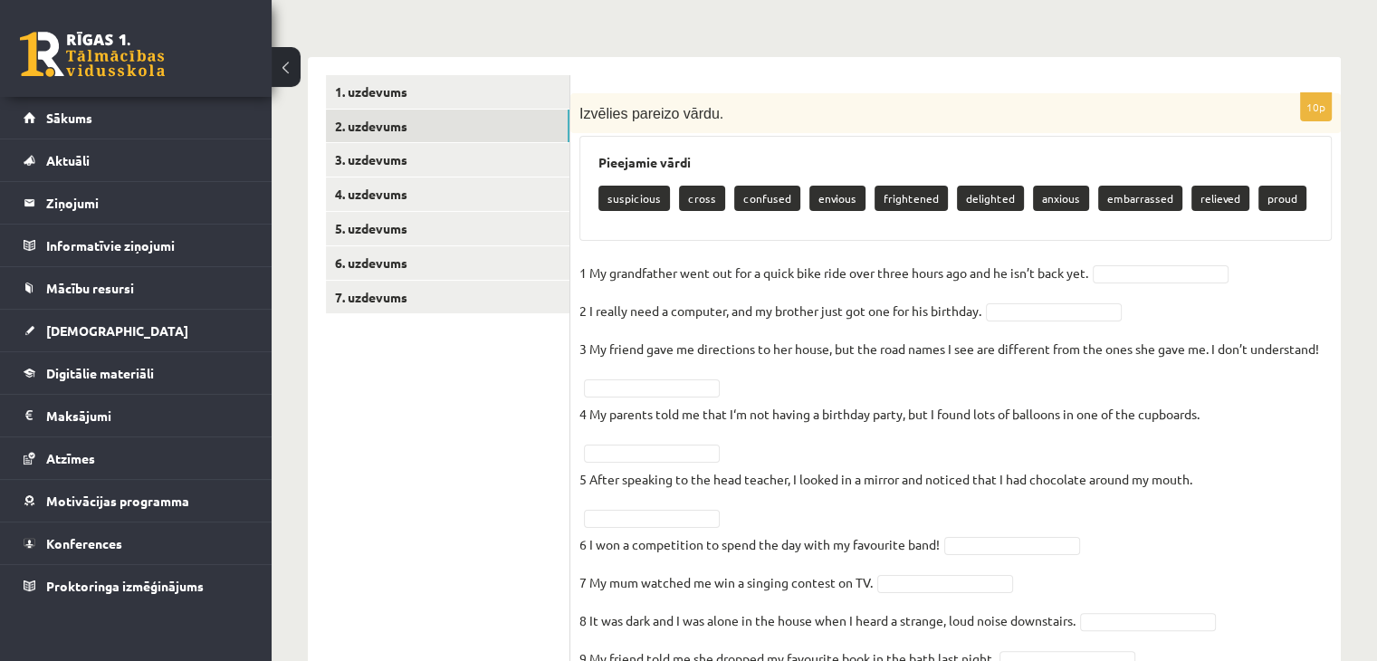
scroll to position [9, 0]
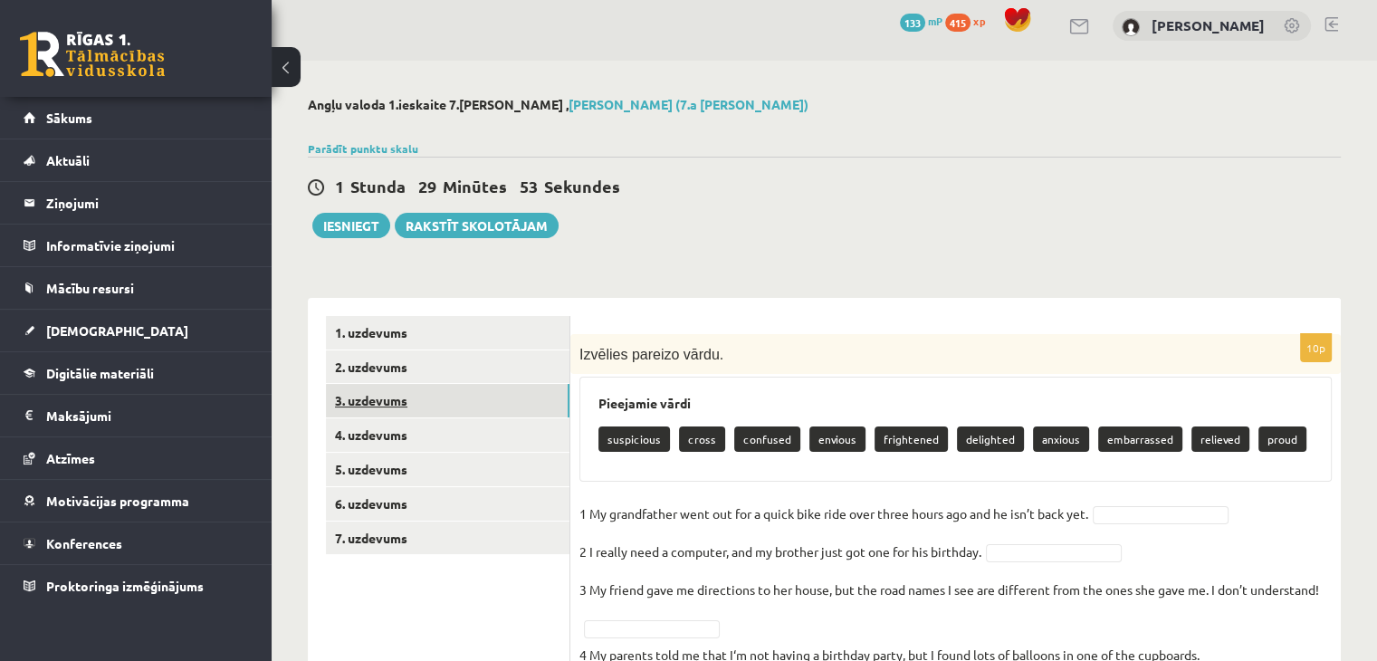
click at [511, 396] on link "3. uzdevums" at bounding box center [448, 401] width 244 height 34
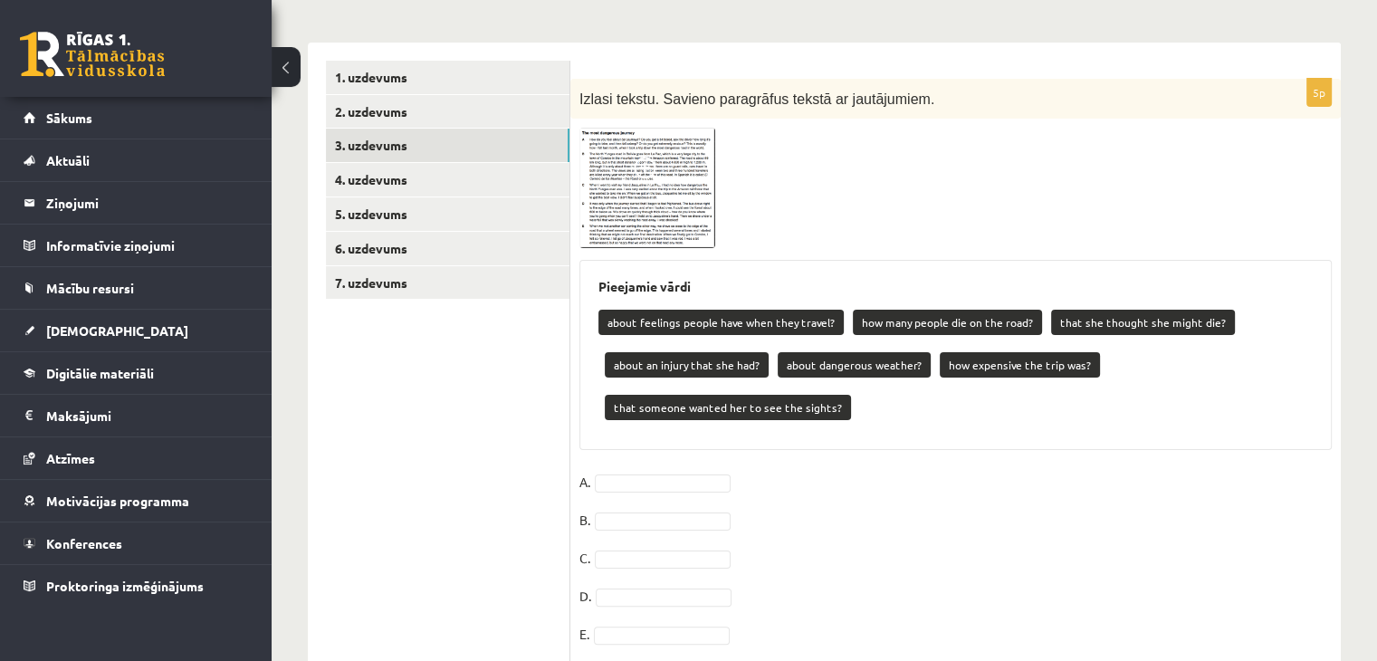
scroll to position [233, 0]
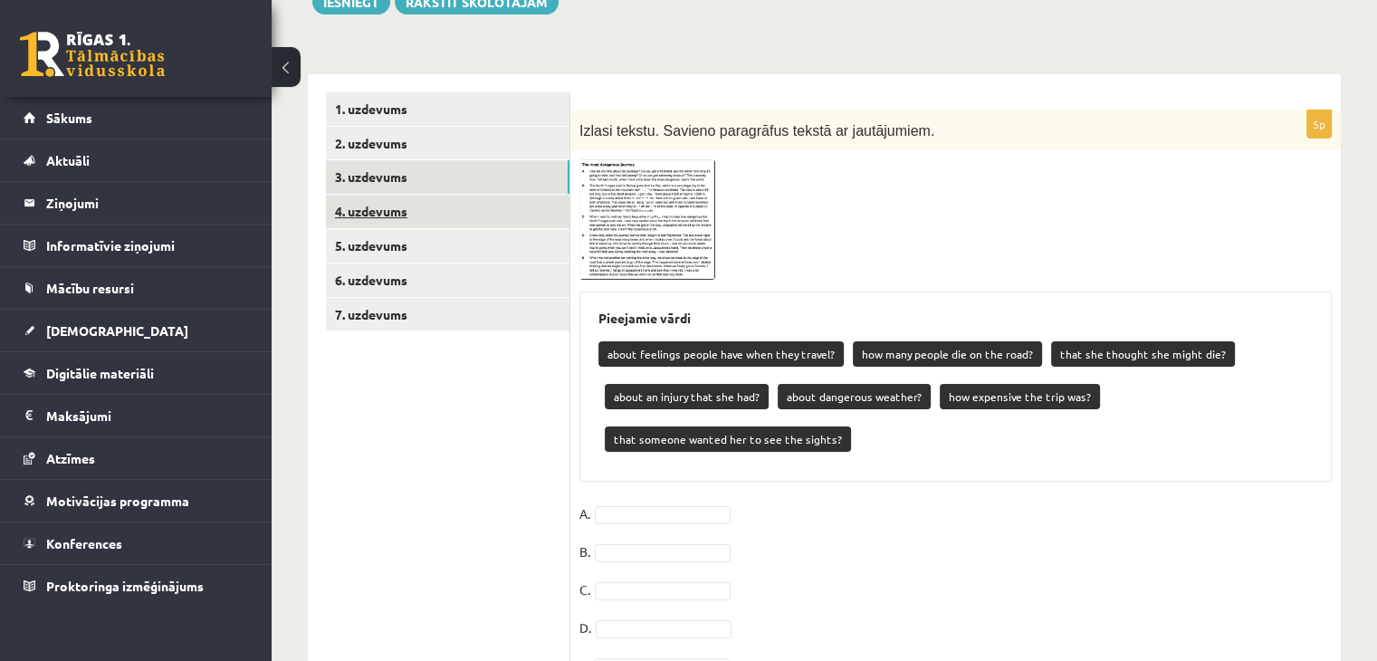
click at [426, 225] on link "4. uzdevums" at bounding box center [448, 212] width 244 height 34
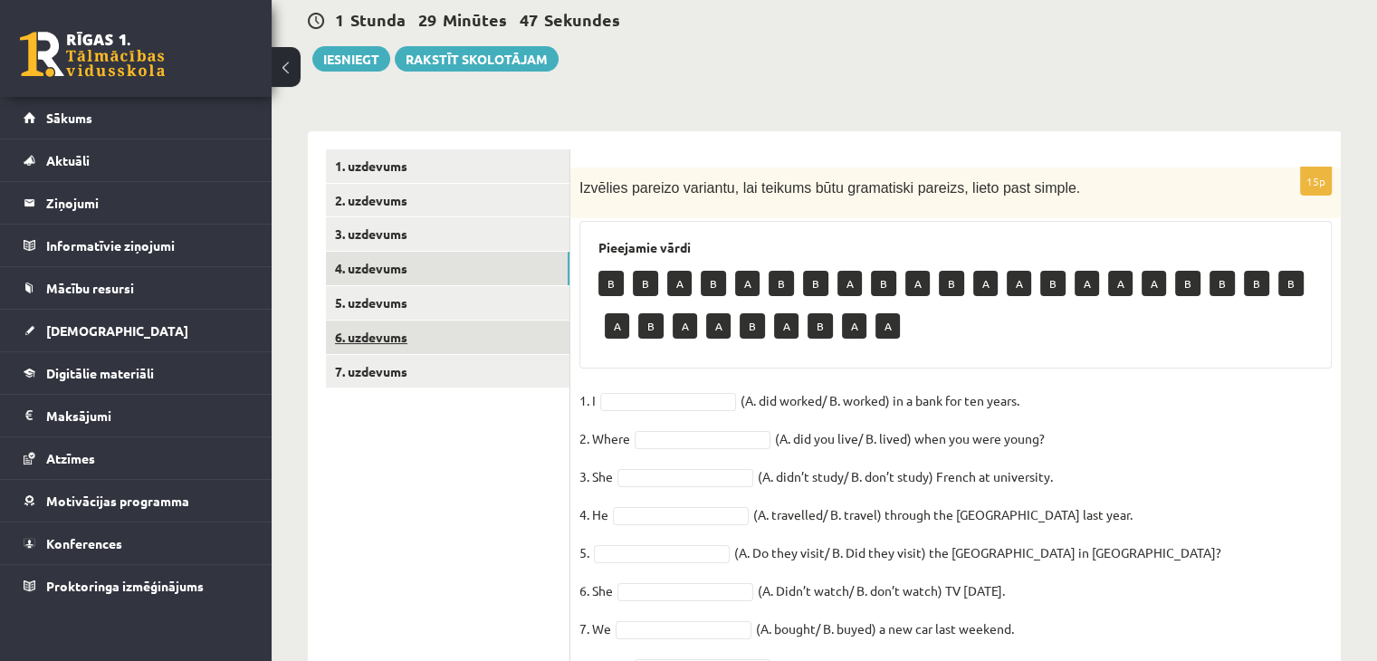
scroll to position [171, 0]
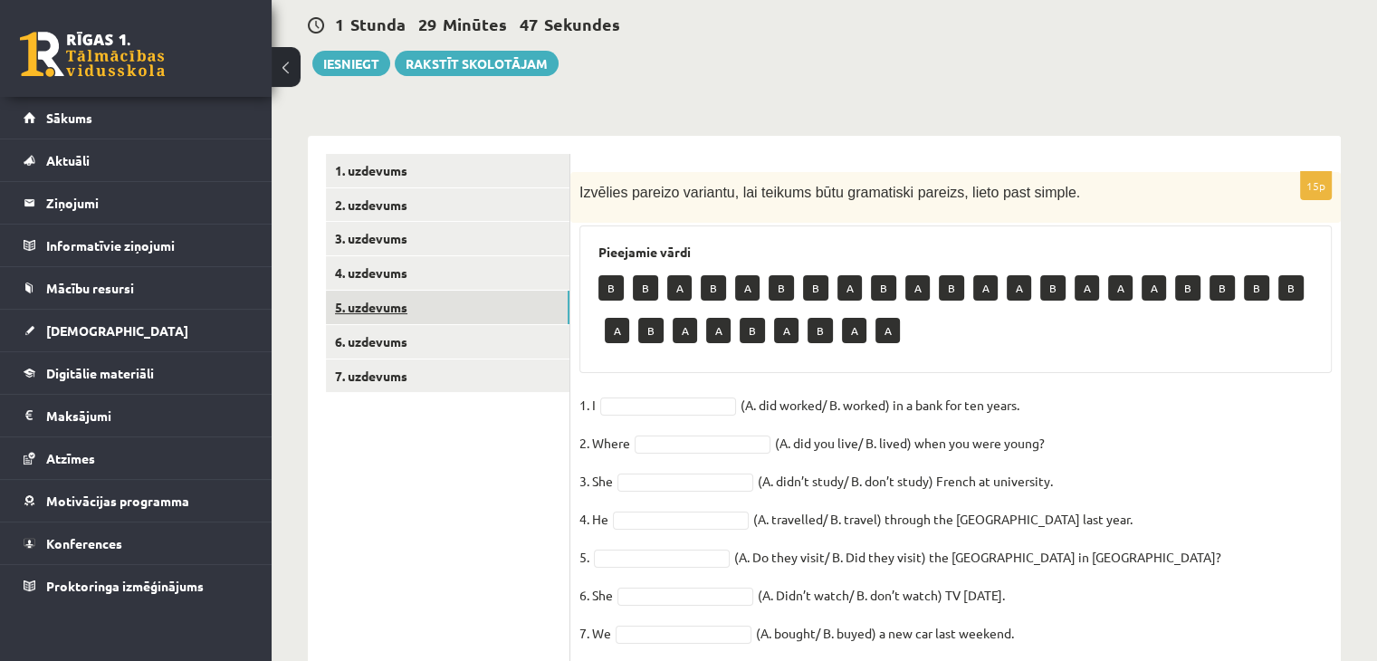
click at [391, 314] on link "5. uzdevums" at bounding box center [448, 308] width 244 height 34
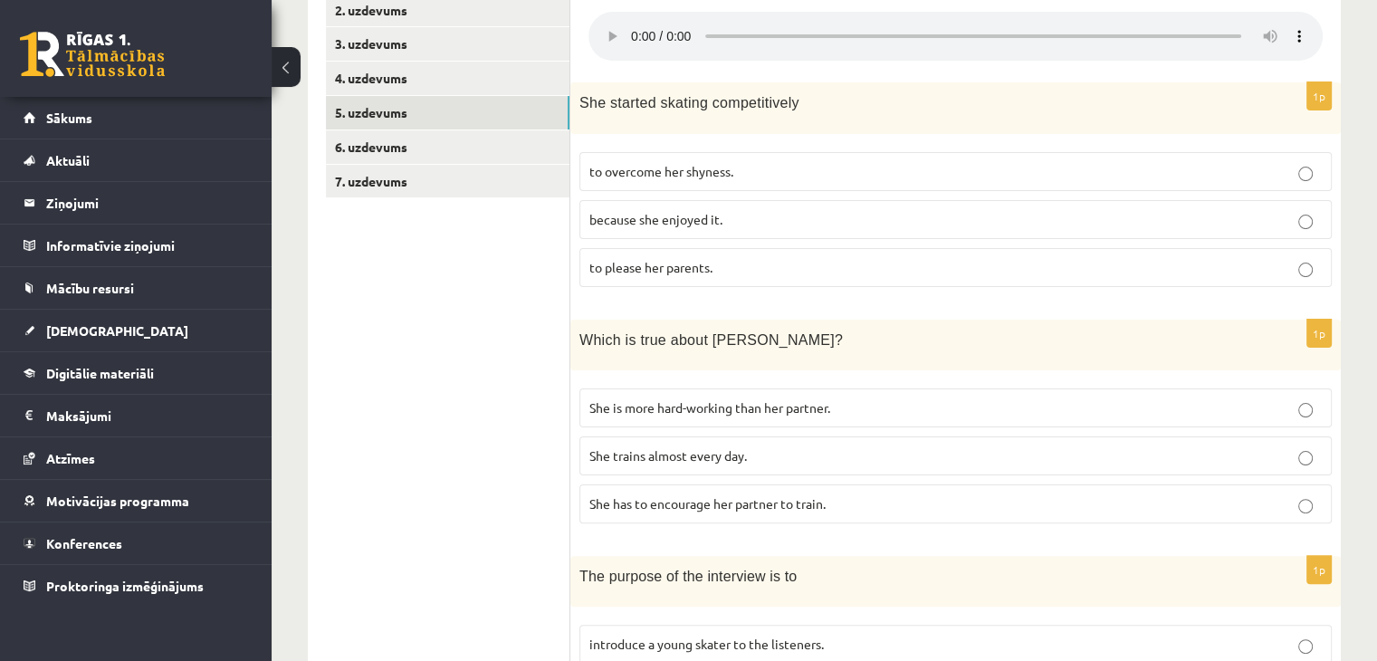
scroll to position [262, 0]
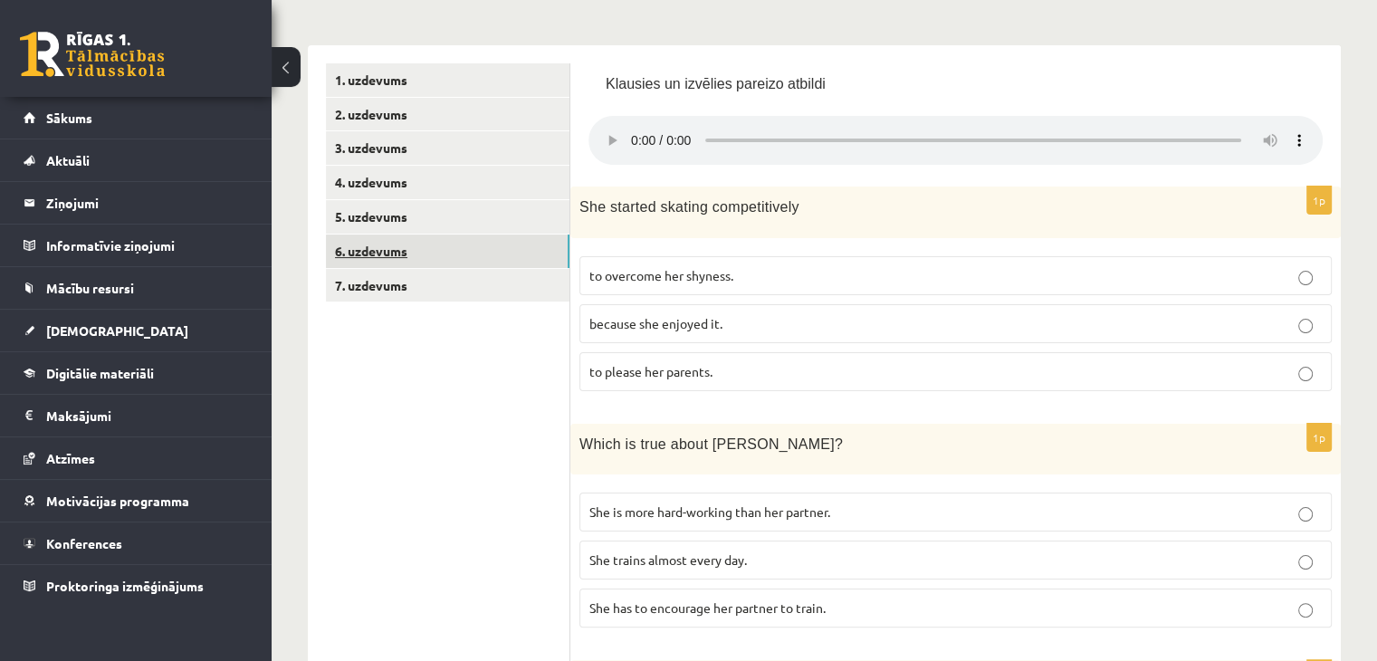
click at [507, 249] on link "6. uzdevums" at bounding box center [448, 252] width 244 height 34
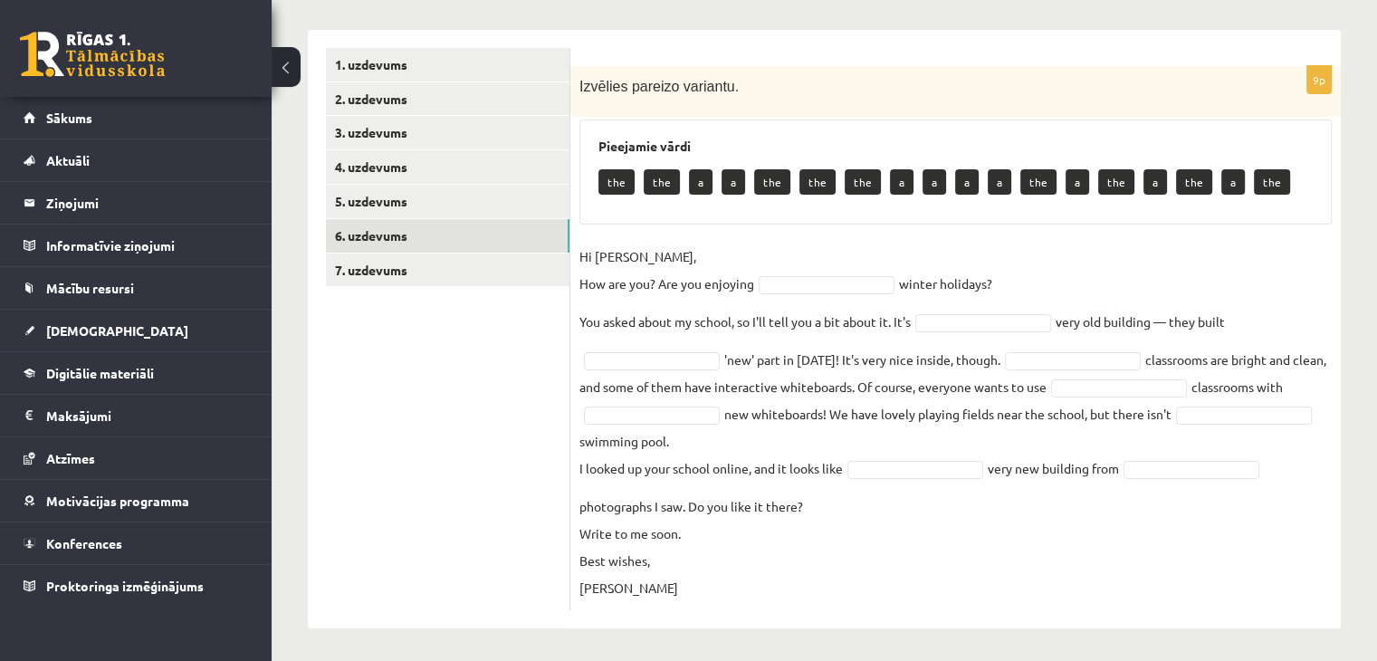
scroll to position [279, 0]
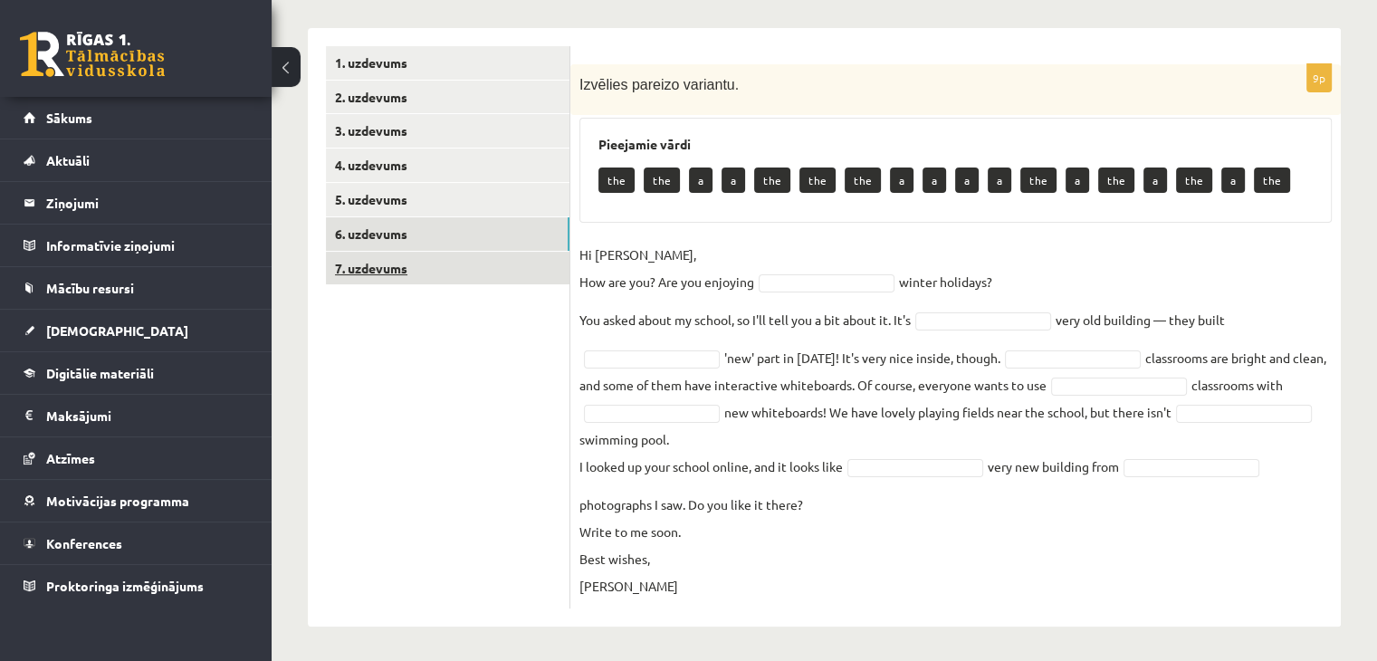
click at [388, 274] on link "7. uzdevums" at bounding box center [448, 269] width 244 height 34
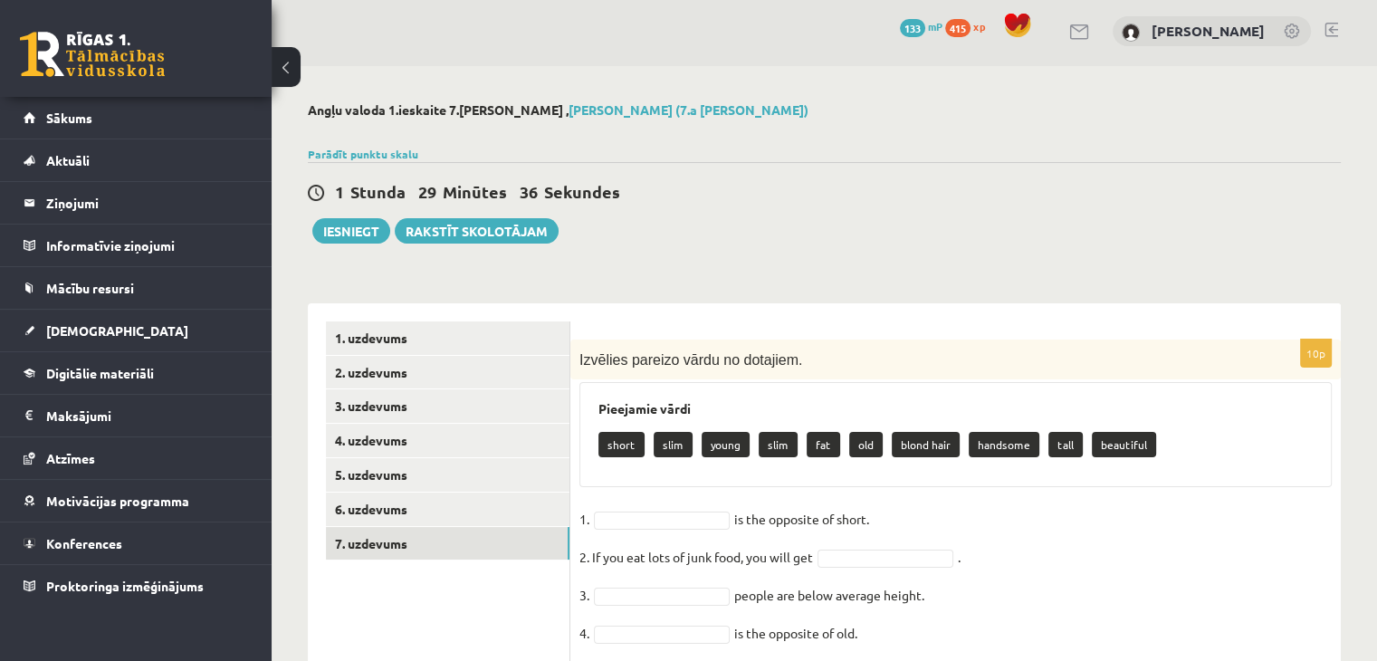
scroll to position [0, 0]
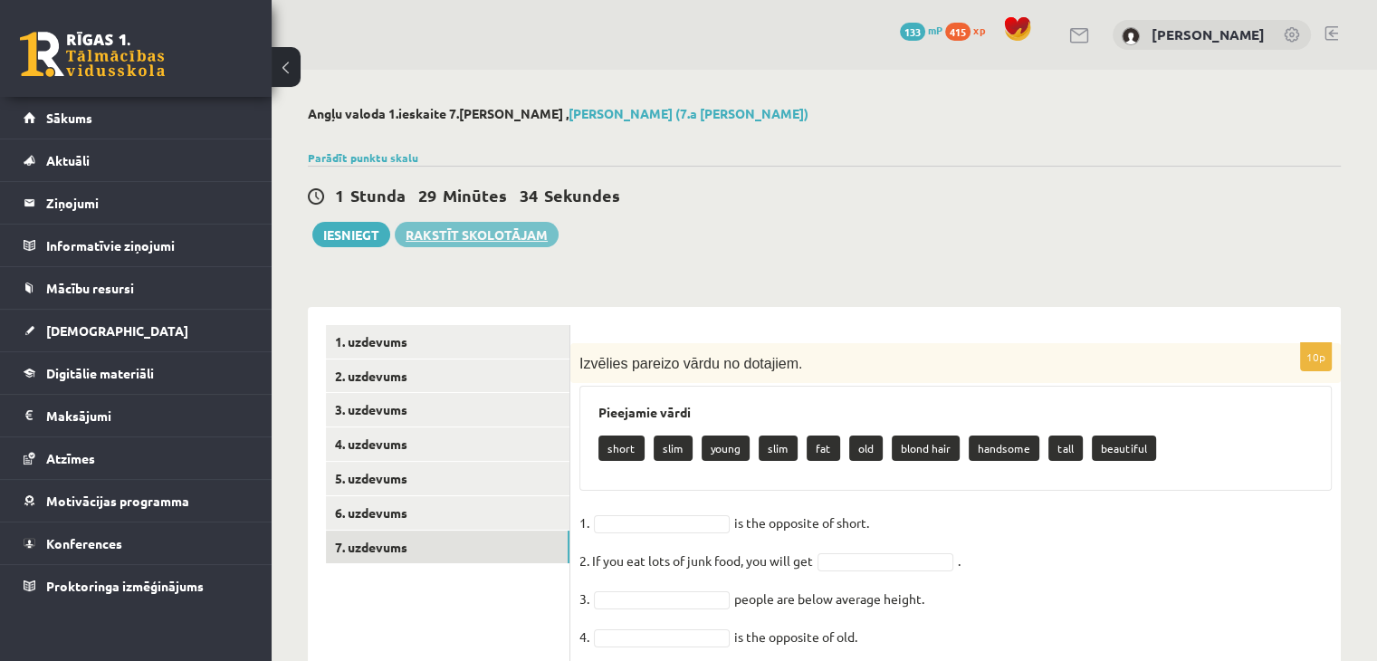
click at [456, 233] on link "Rakstīt skolotājam" at bounding box center [477, 234] width 164 height 25
click at [475, 242] on link "Rakstīt skolotājam" at bounding box center [477, 234] width 164 height 25
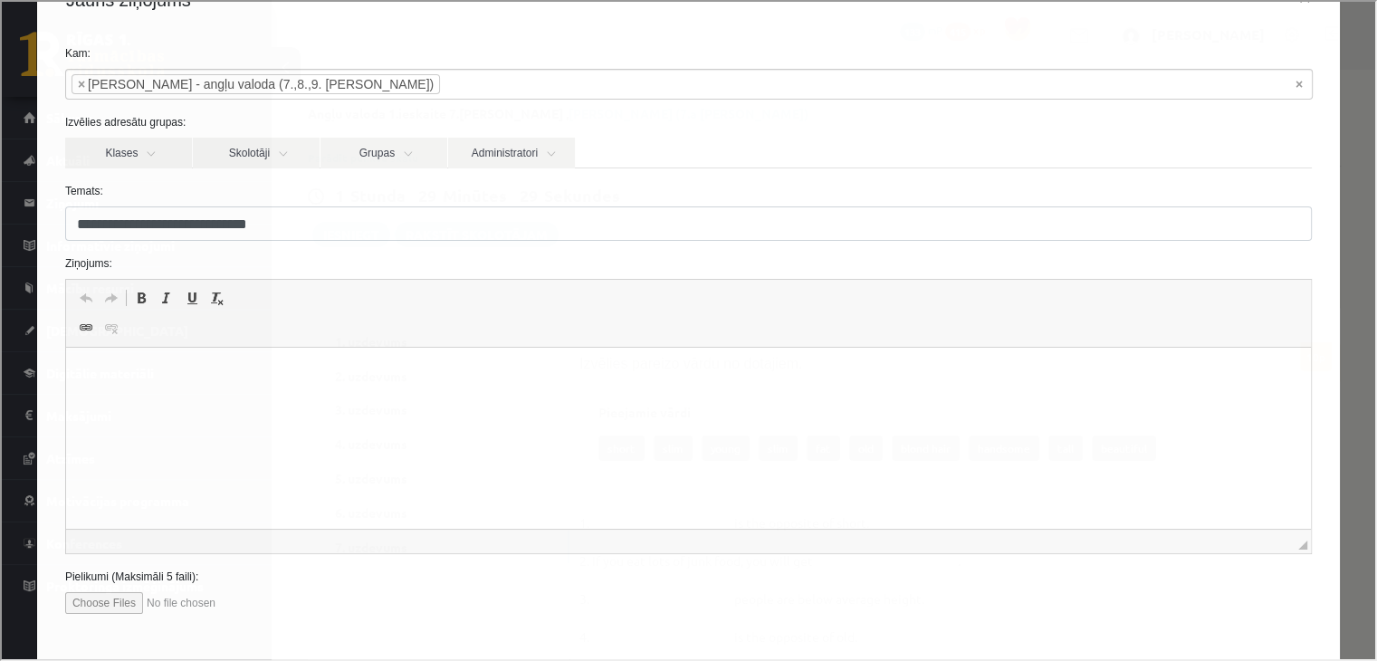
scroll to position [141, 0]
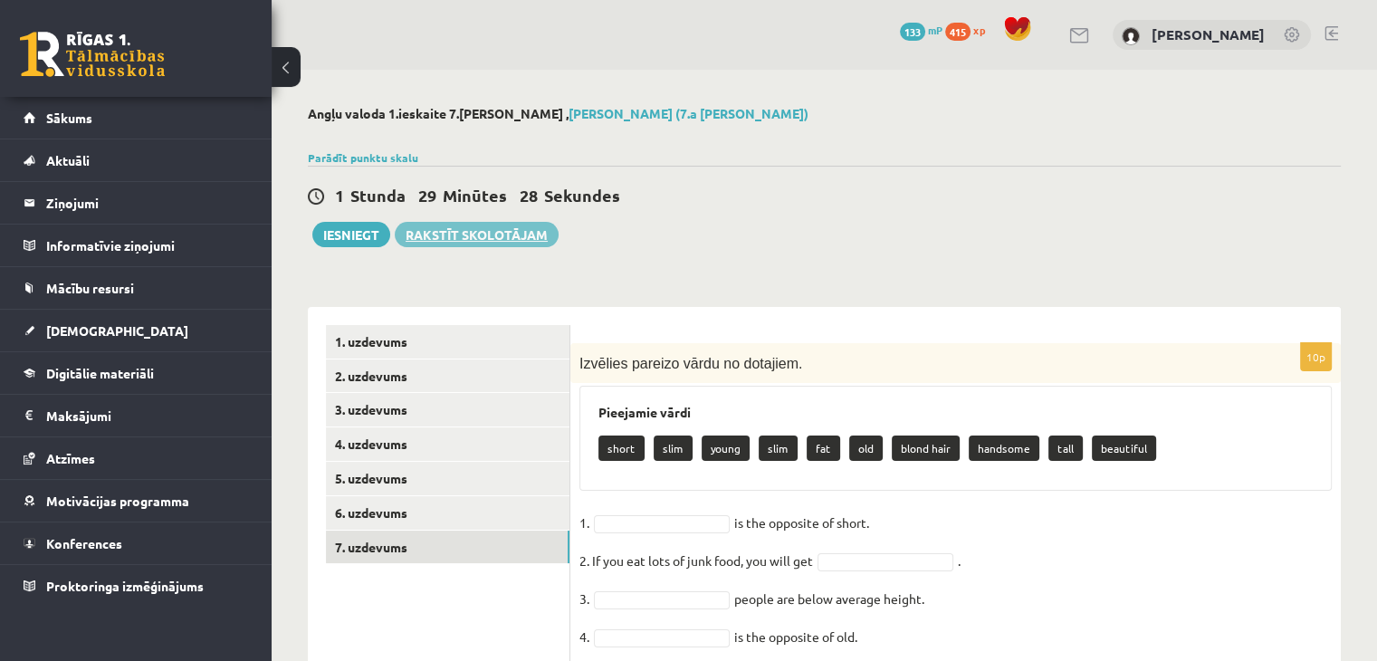
click at [445, 227] on link "Rakstīt skolotājam" at bounding box center [477, 234] width 164 height 25
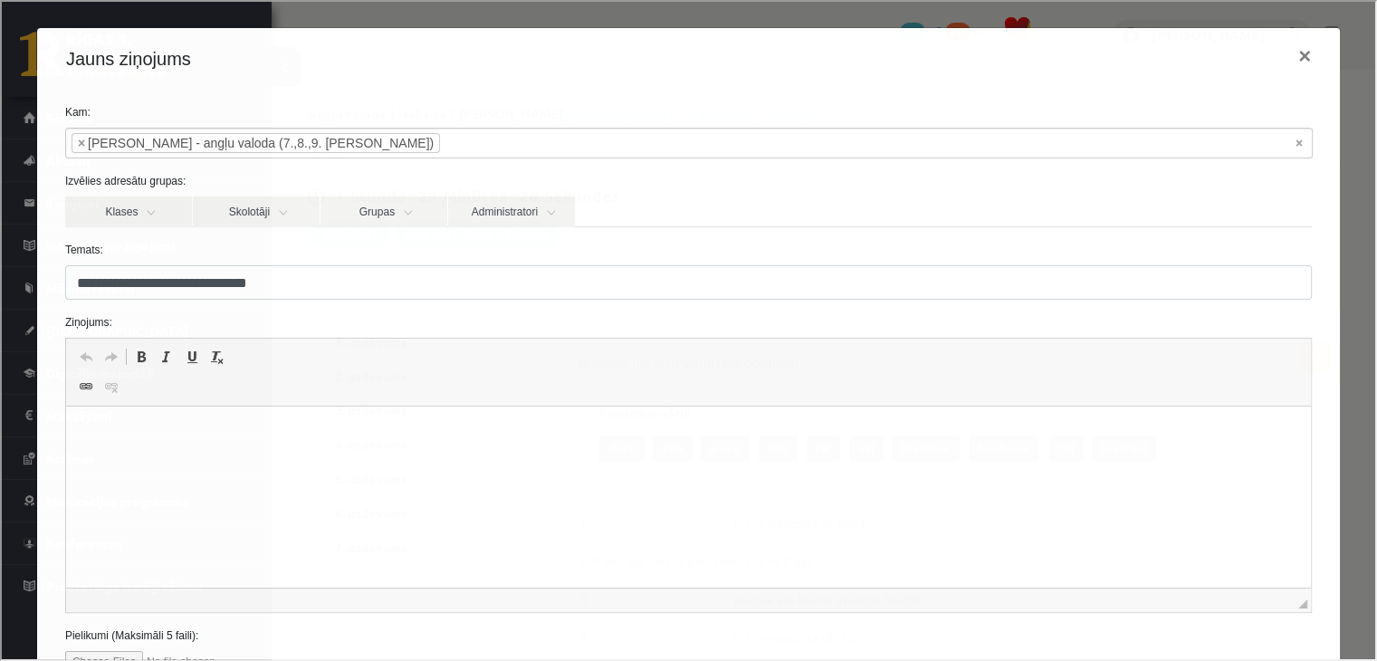
scroll to position [0, 0]
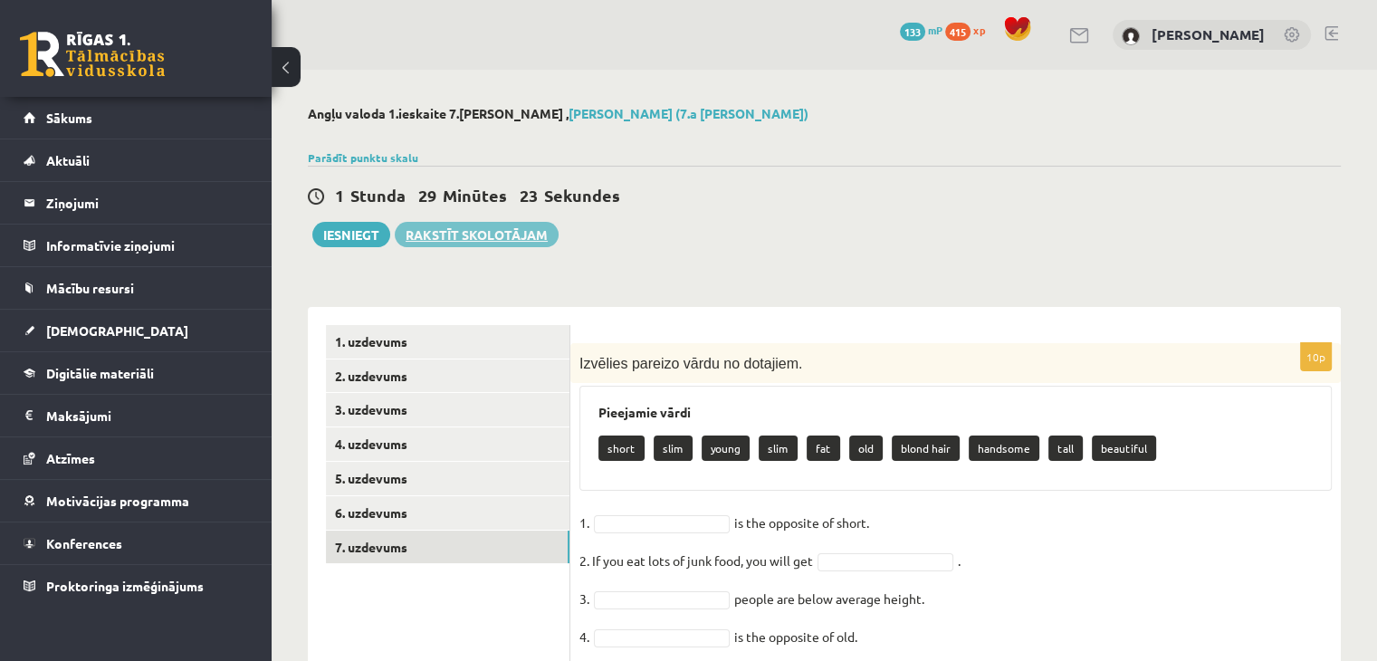
click at [509, 231] on link "Rakstīt skolotājam" at bounding box center [477, 234] width 164 height 25
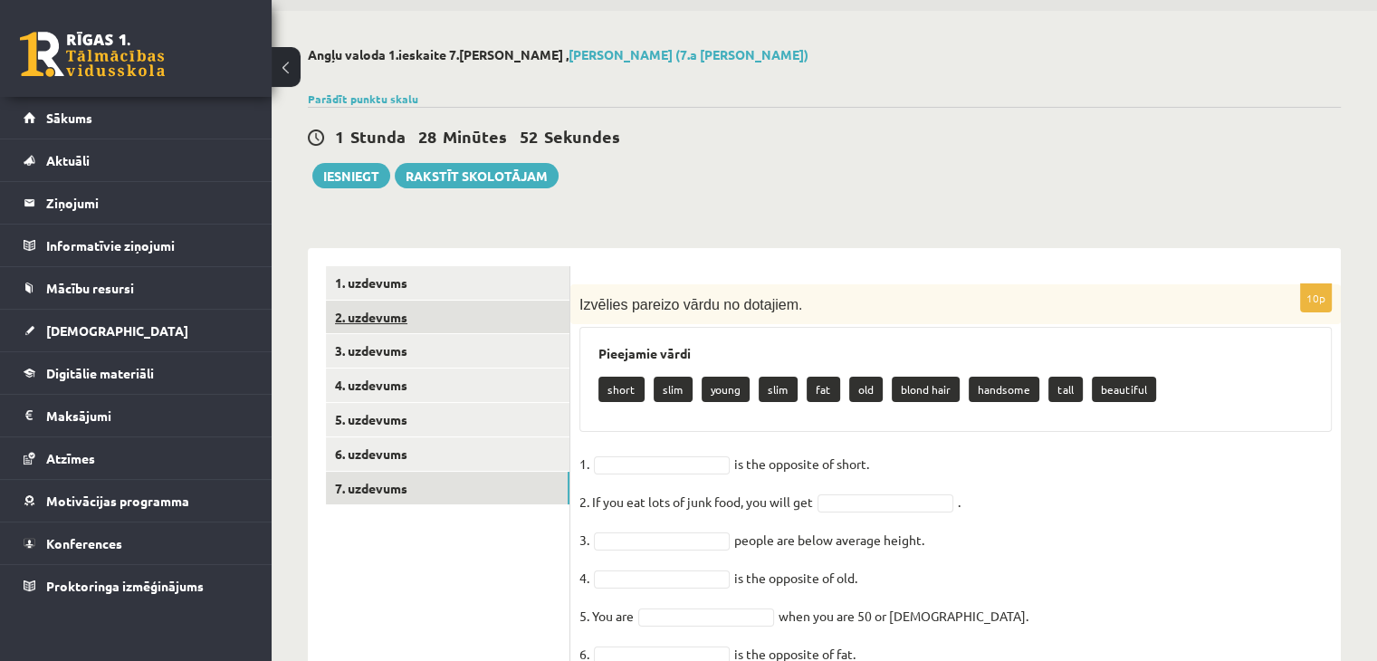
scroll to position [91, 0]
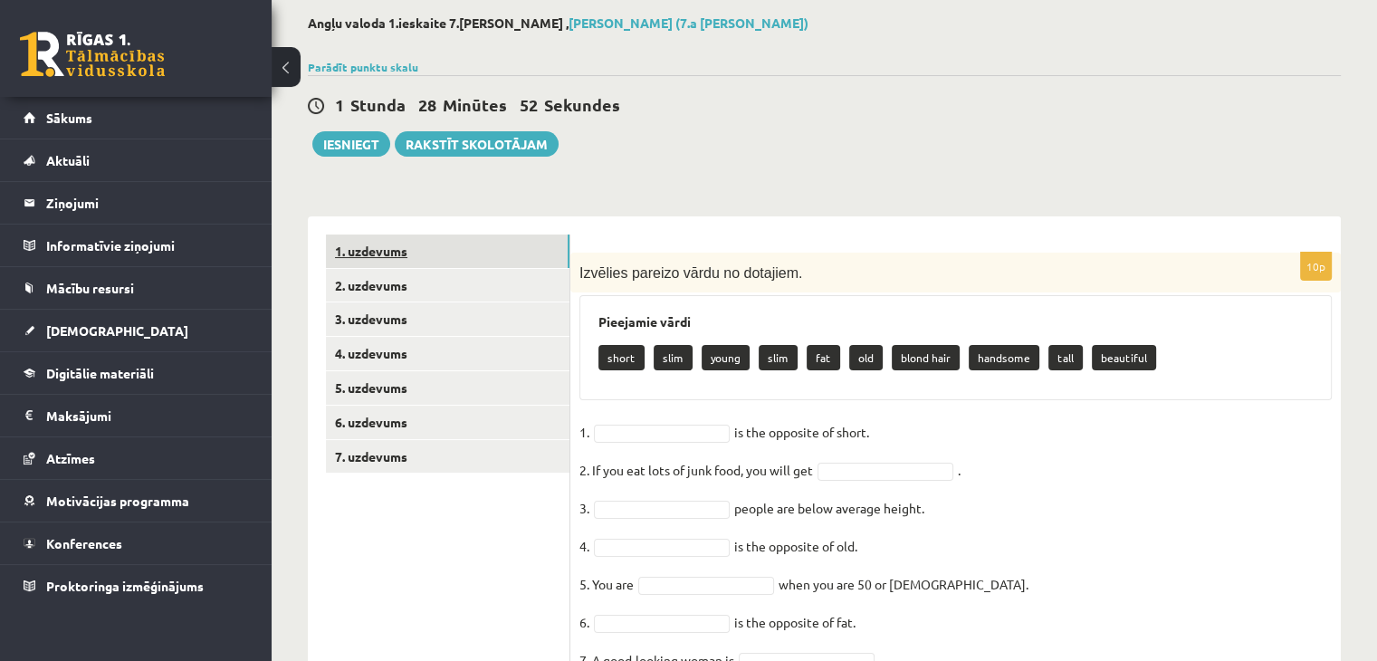
click at [398, 251] on link "1. uzdevums" at bounding box center [448, 252] width 244 height 34
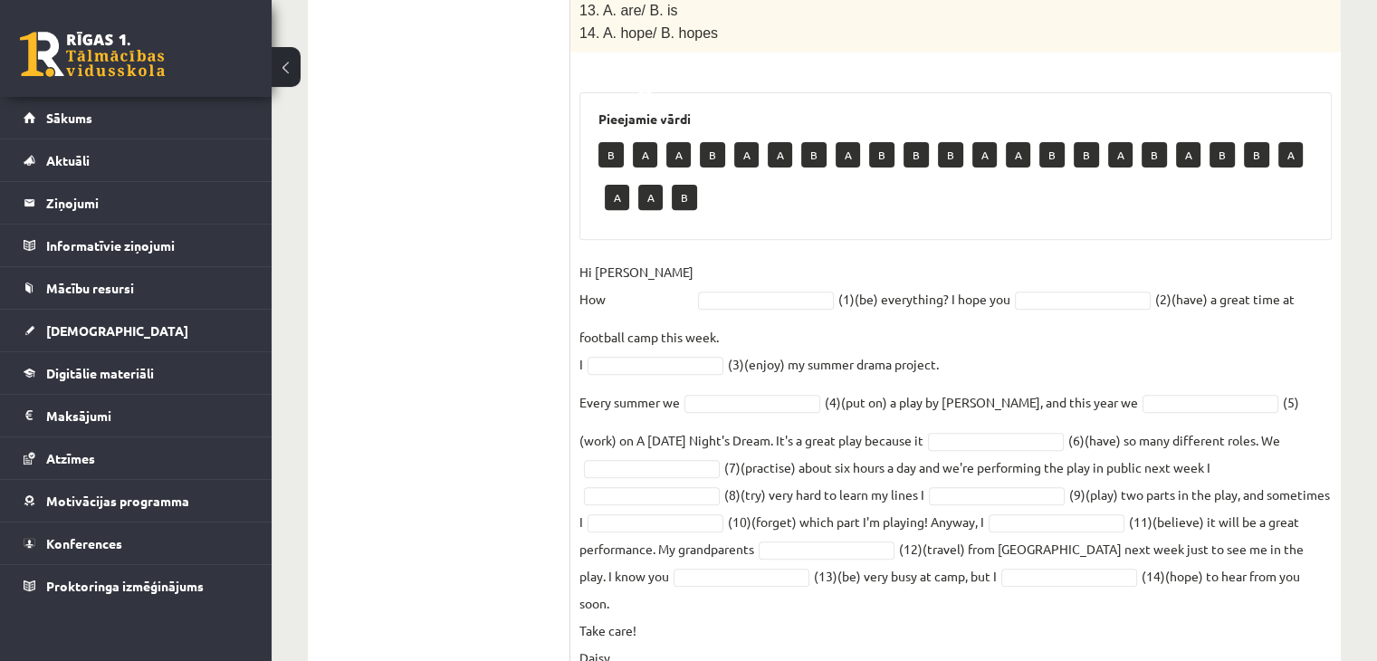
scroll to position [676, 0]
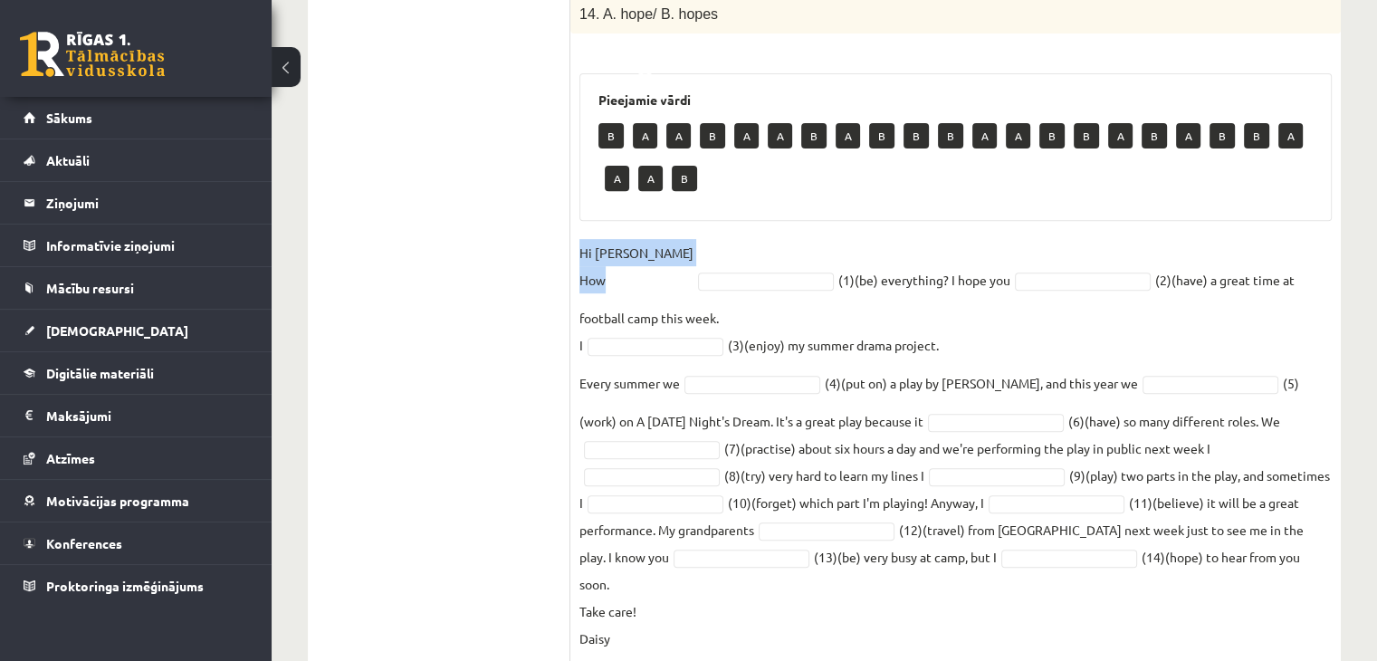
drag, startPoint x: 580, startPoint y: 216, endPoint x: 590, endPoint y: 261, distance: 45.7
click at [600, 268] on fieldset "Hi Lauren How (1)(be) everything? I hope you (2)(have) a great time at football…" at bounding box center [956, 445] width 753 height 413
click at [493, 262] on ul "1. uzdevums 2. uzdevums 3. uzdevums 4. uzdevums 5. uzdevums 6. uzdevums 7. uzde…" at bounding box center [448, 155] width 244 height 1012
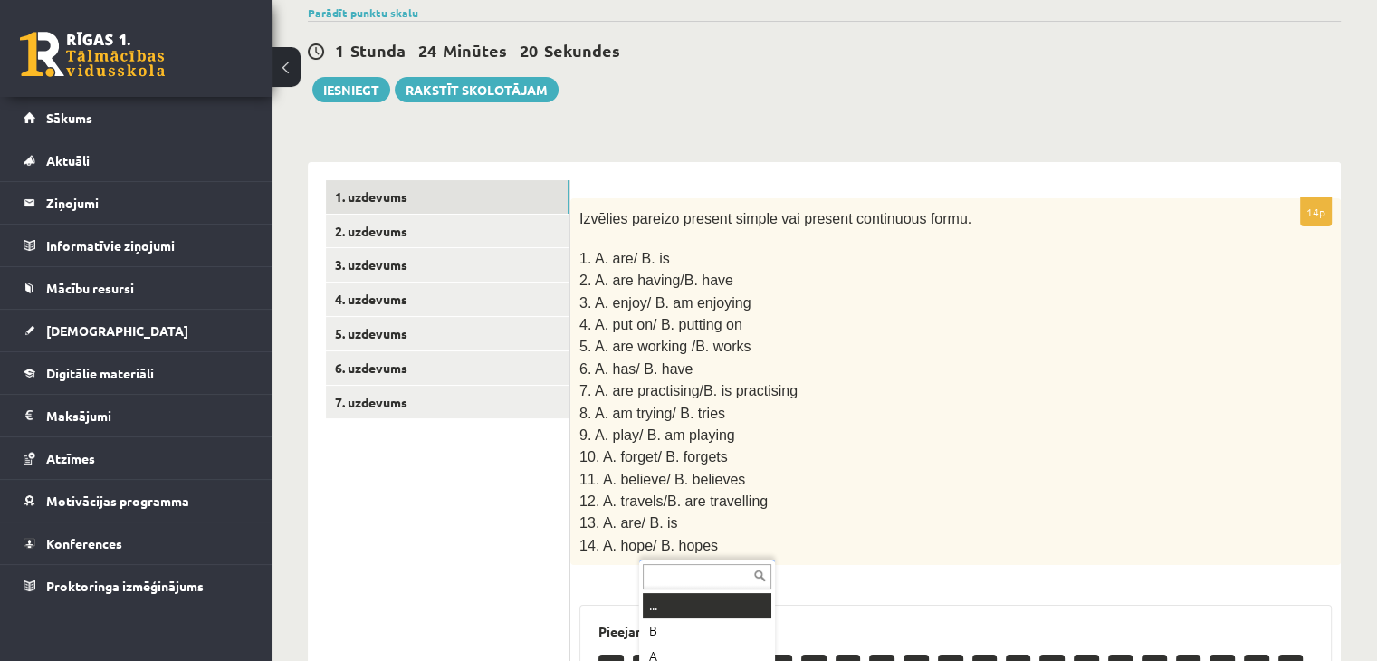
scroll to position [133, 0]
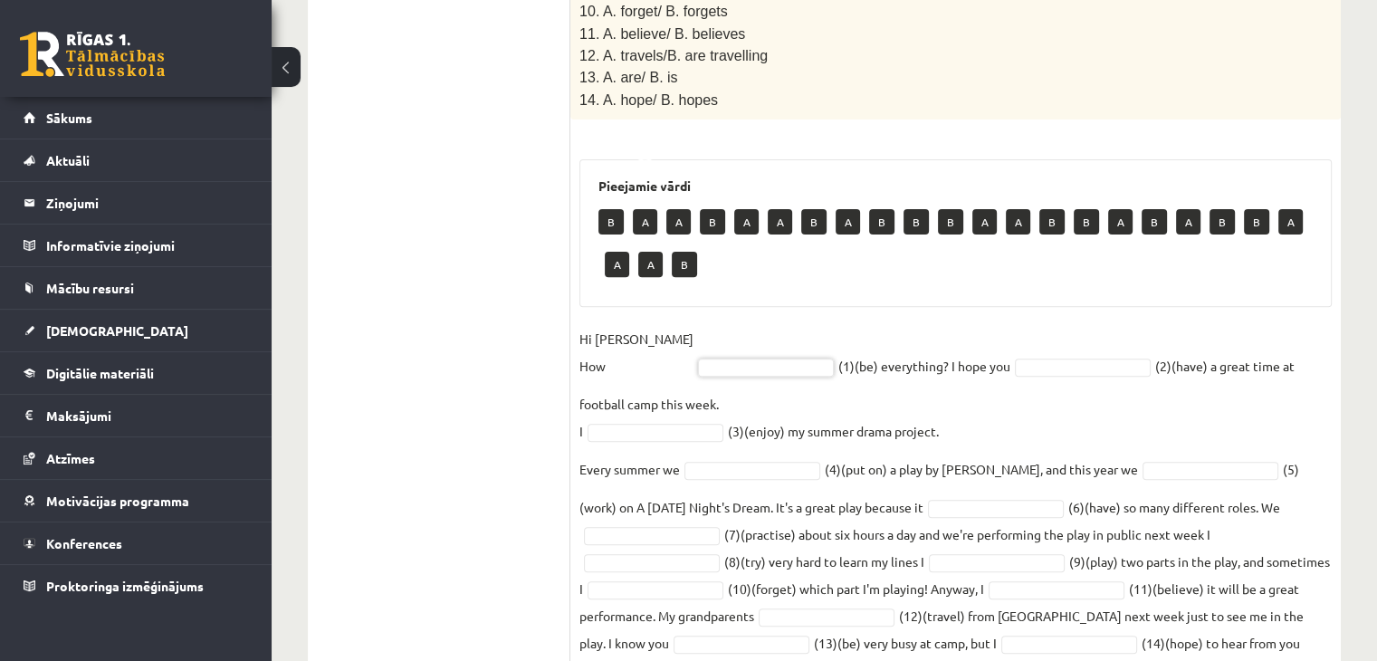
drag, startPoint x: 611, startPoint y: 259, endPoint x: 655, endPoint y: 275, distance: 46.4
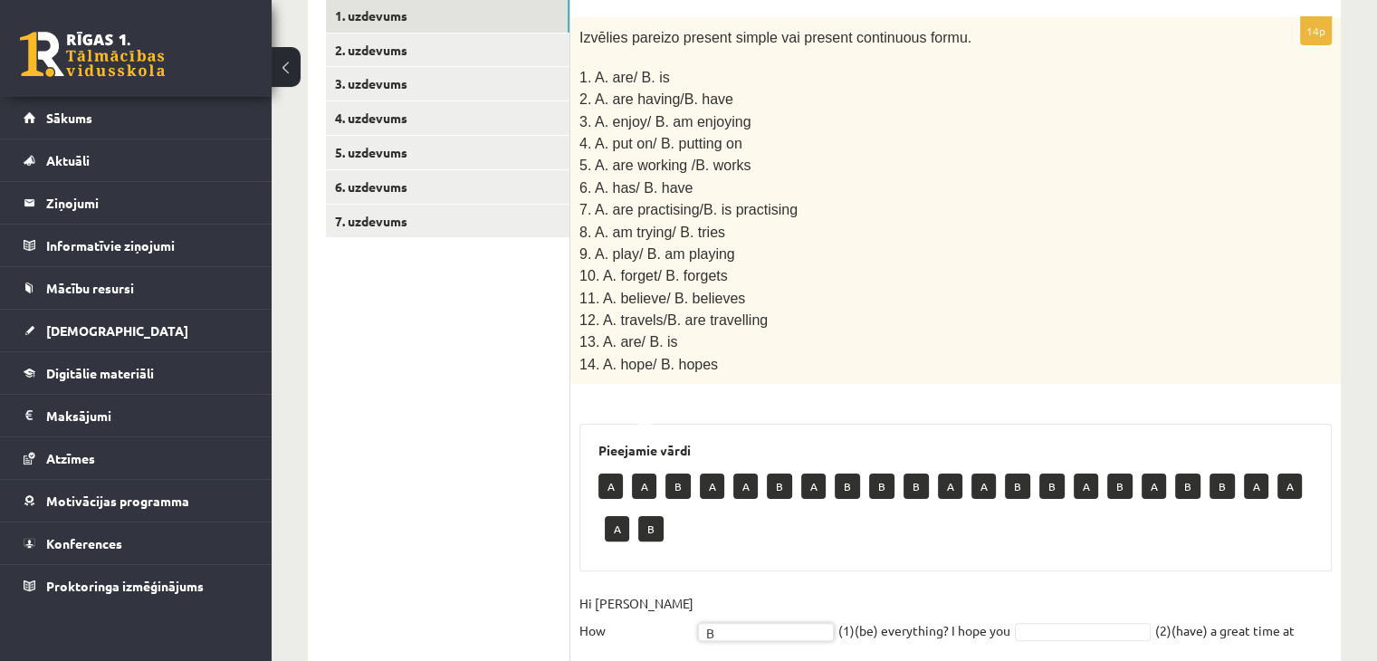
scroll to position [228, 0]
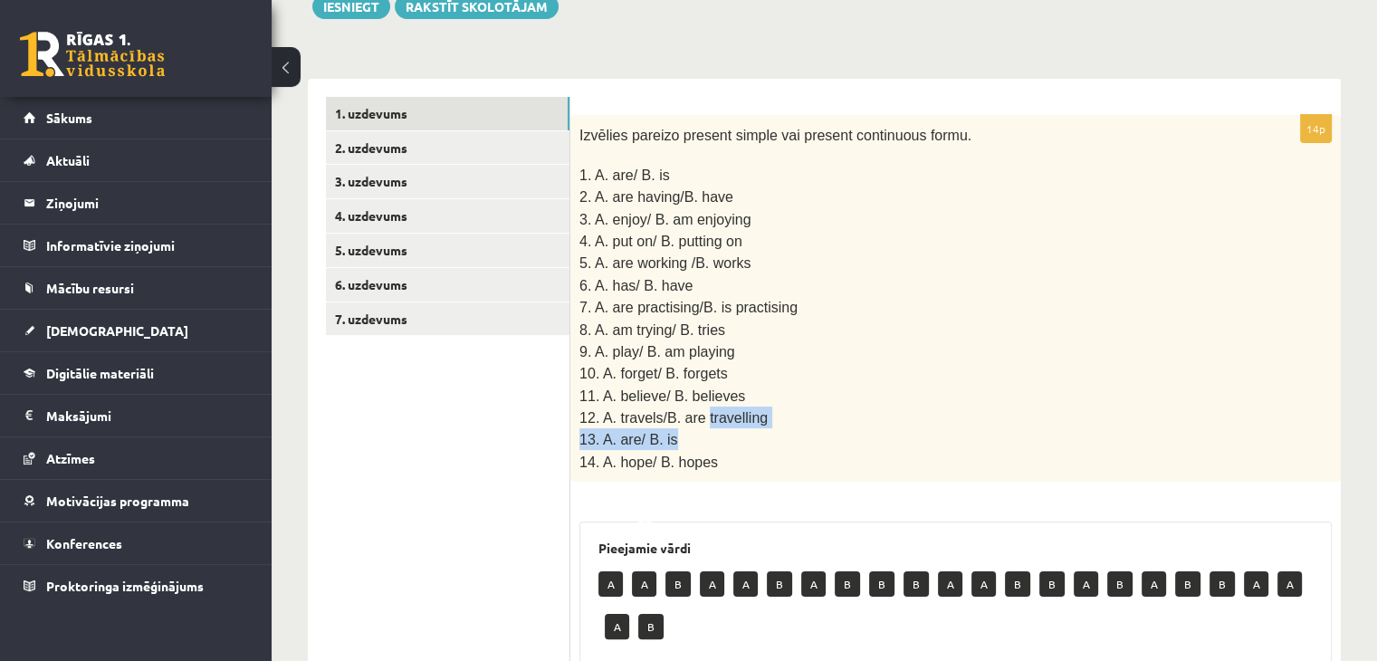
drag, startPoint x: 576, startPoint y: 433, endPoint x: 705, endPoint y: 397, distance: 134.5
click at [703, 396] on div "Izvēlies pareizo present simple vai present continuous formu. 1. A. are/ B. is …" at bounding box center [955, 298] width 771 height 367
click at [852, 385] on p "11. A. believe/ B. believes" at bounding box center [911, 396] width 662 height 22
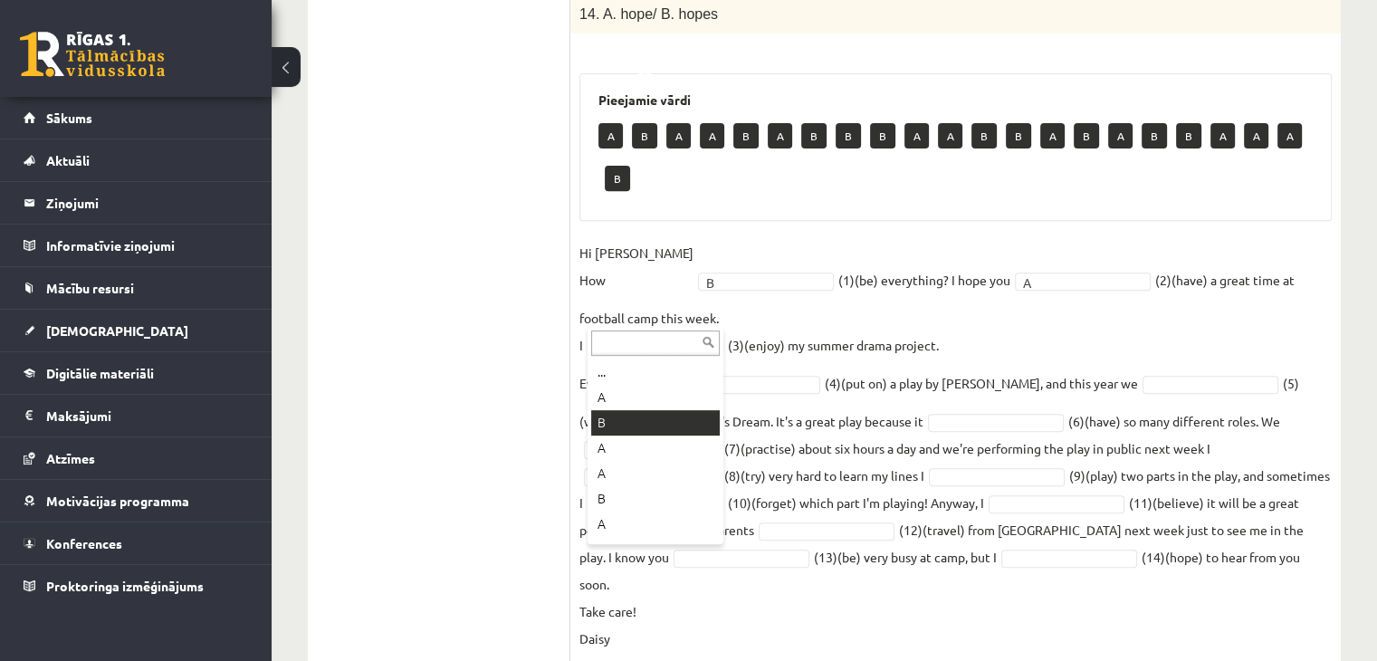
scroll to position [634, 0]
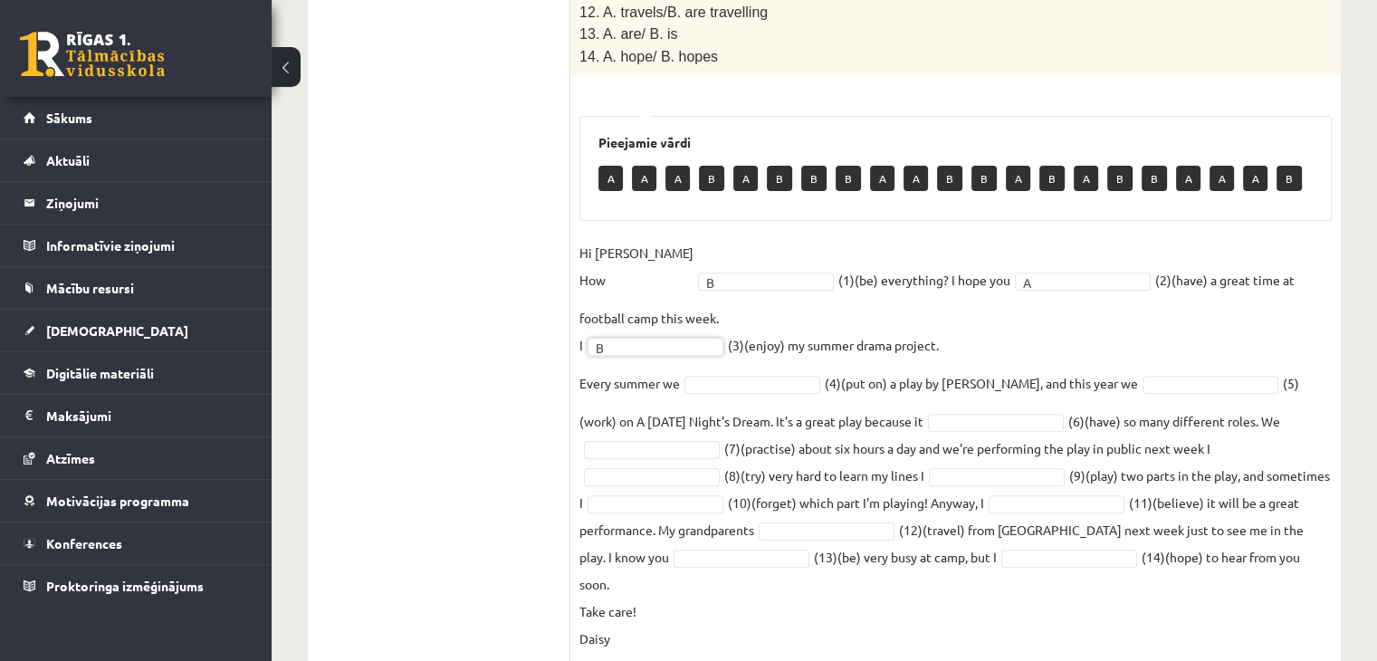
click at [997, 283] on fieldset "Hi Lauren How B * (1)(be) everything? I hope you A * (2)(have) a great time at …" at bounding box center [956, 445] width 753 height 413
click at [944, 383] on fieldset "Hi Lauren How B * (1)(be) everything? I hope you A * (2)(have) a great time at …" at bounding box center [956, 445] width 753 height 413
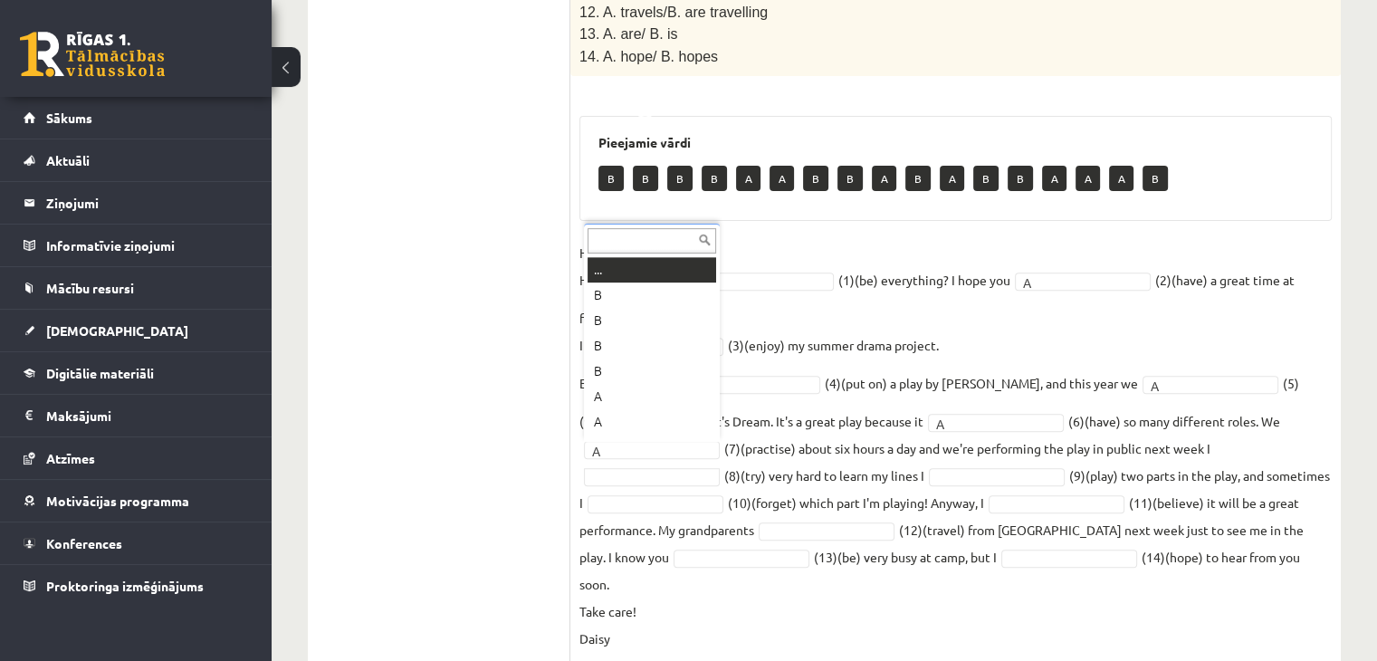
scroll to position [22, 0]
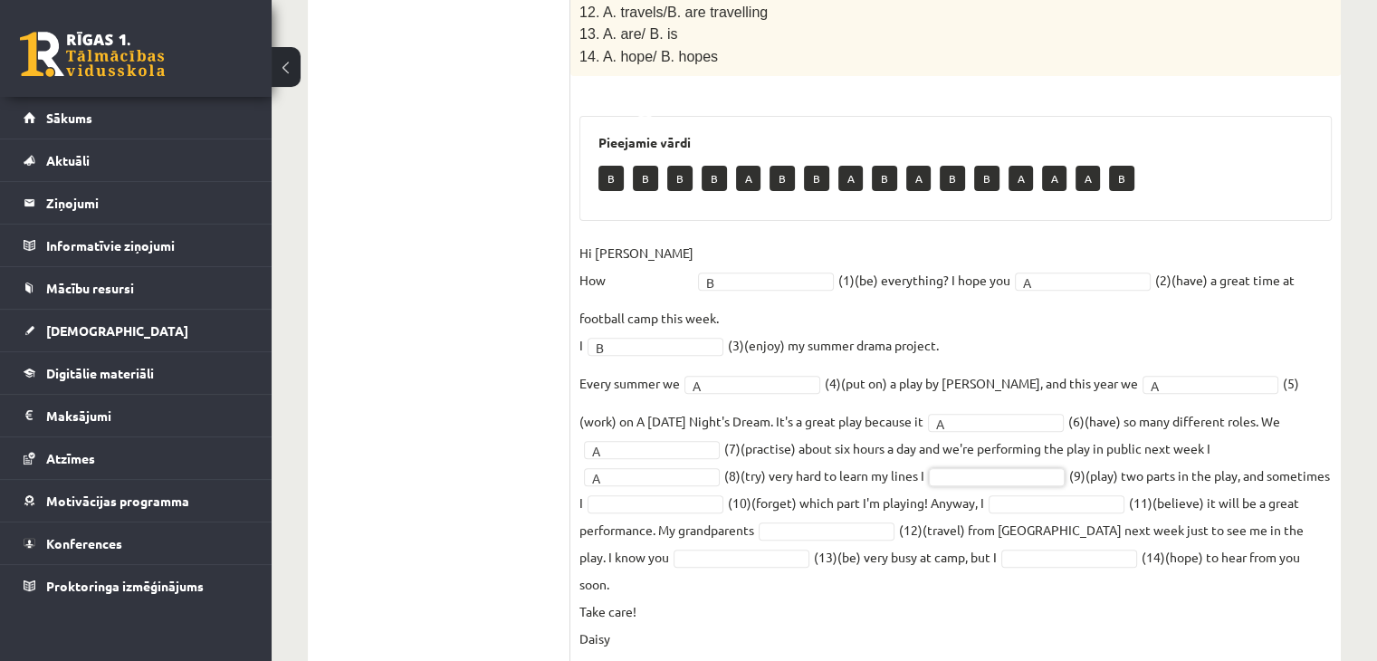
drag, startPoint x: 1325, startPoint y: 394, endPoint x: 1322, endPoint y: 417, distance: 22.8
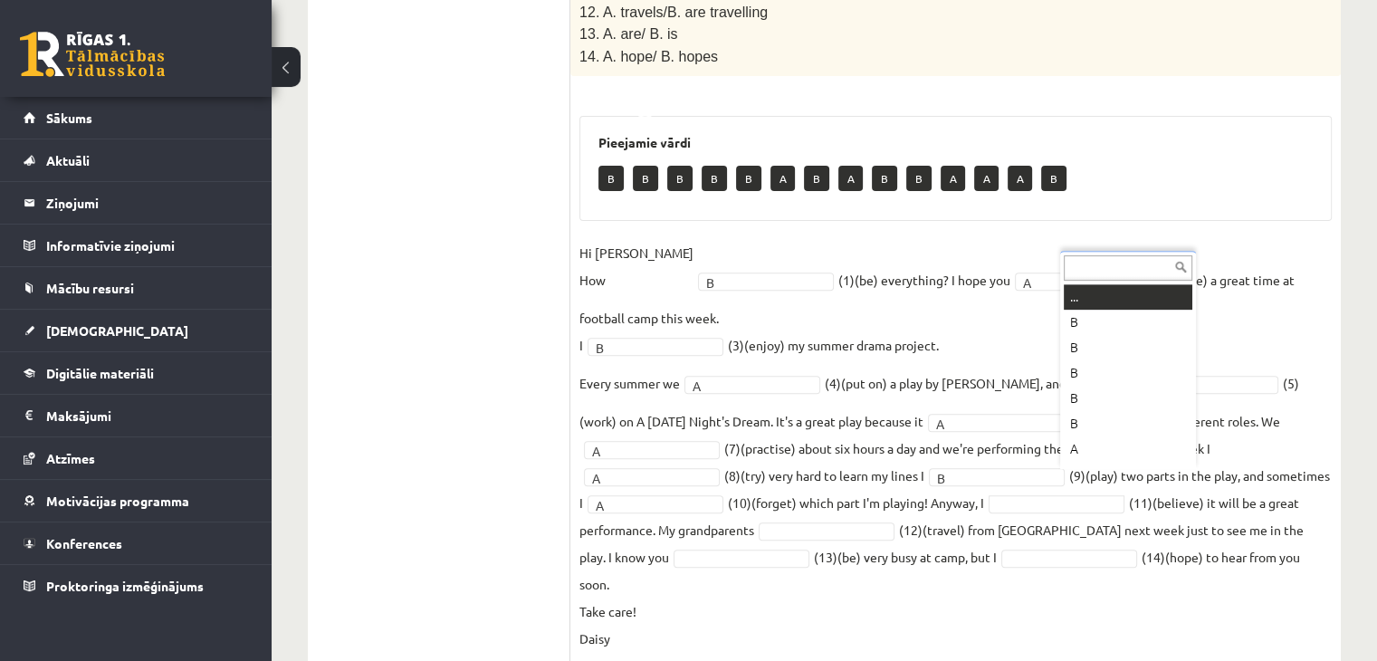
drag, startPoint x: 1086, startPoint y: 472, endPoint x: 1054, endPoint y: 465, distance: 32.5
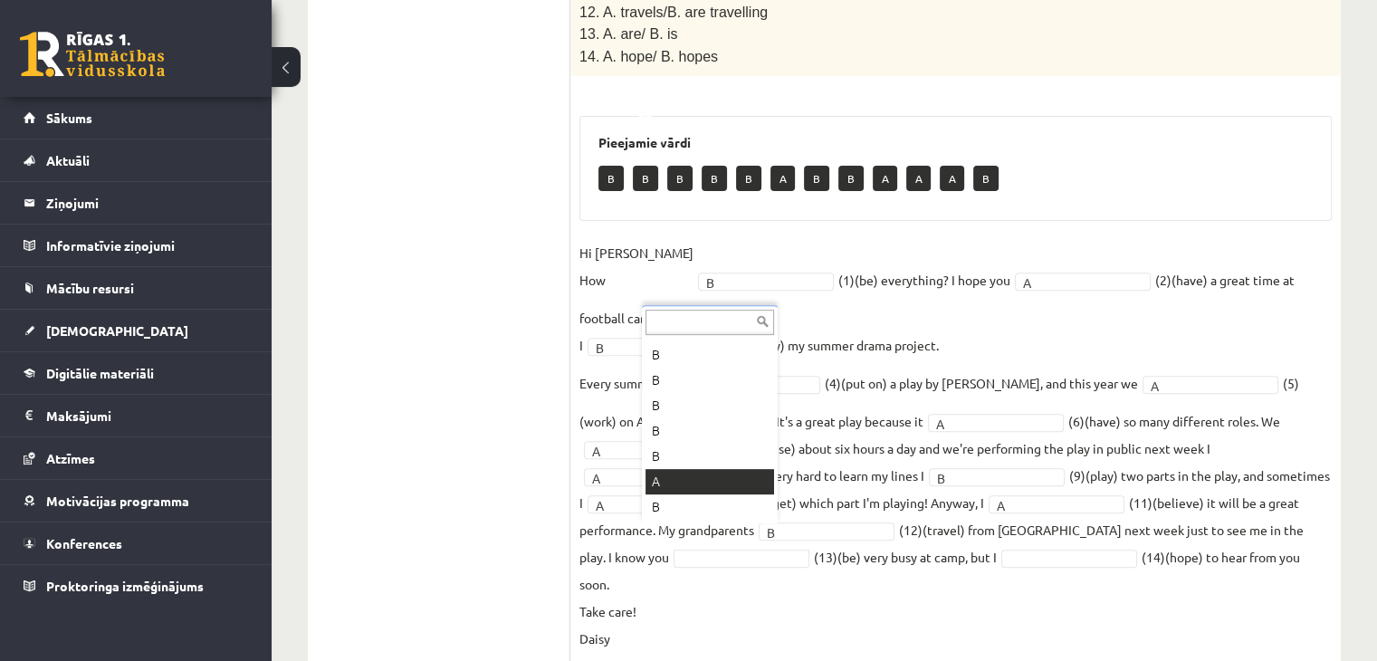
drag, startPoint x: 741, startPoint y: 484, endPoint x: 761, endPoint y: 480, distance: 20.2
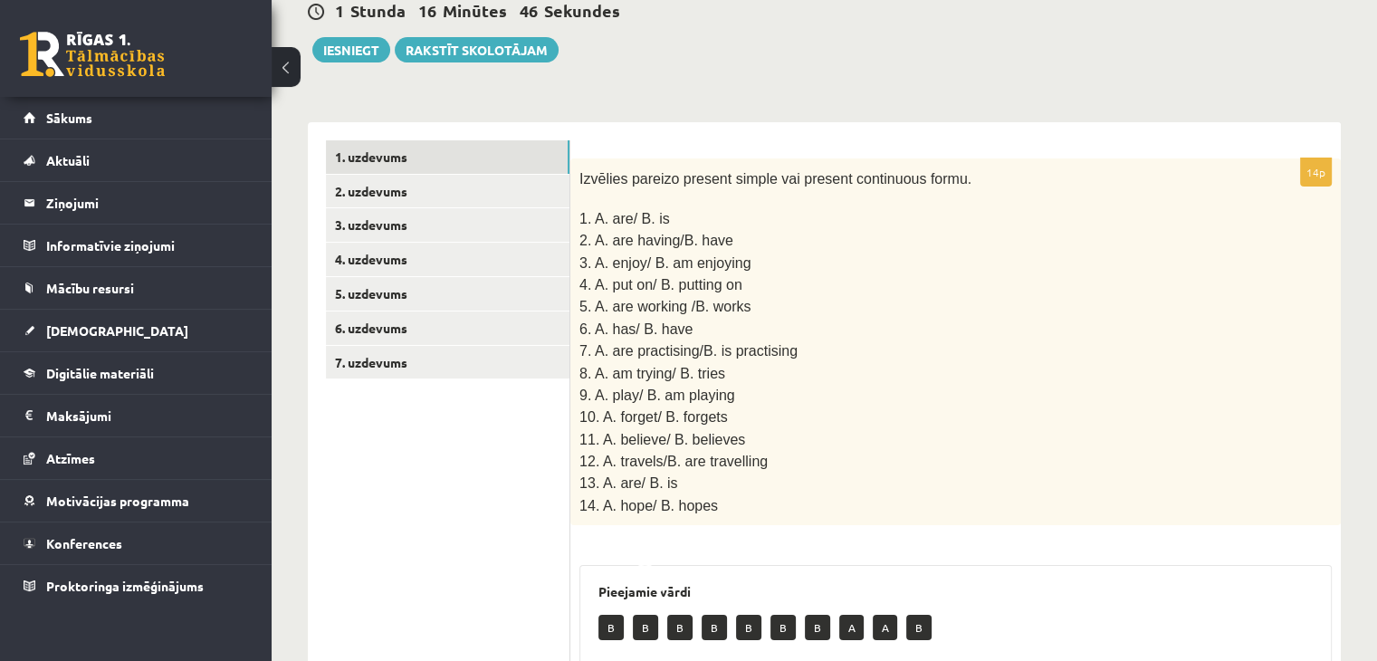
scroll to position [91, 0]
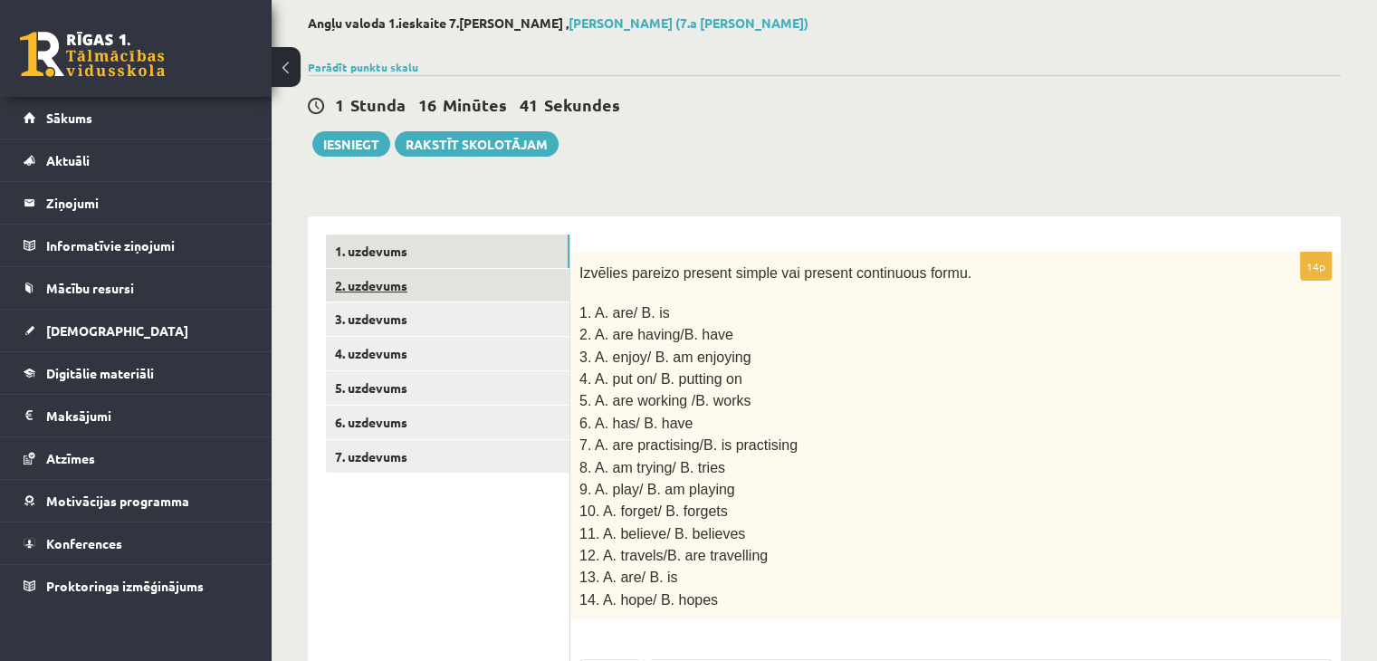
click at [436, 288] on link "2. uzdevums" at bounding box center [448, 286] width 244 height 34
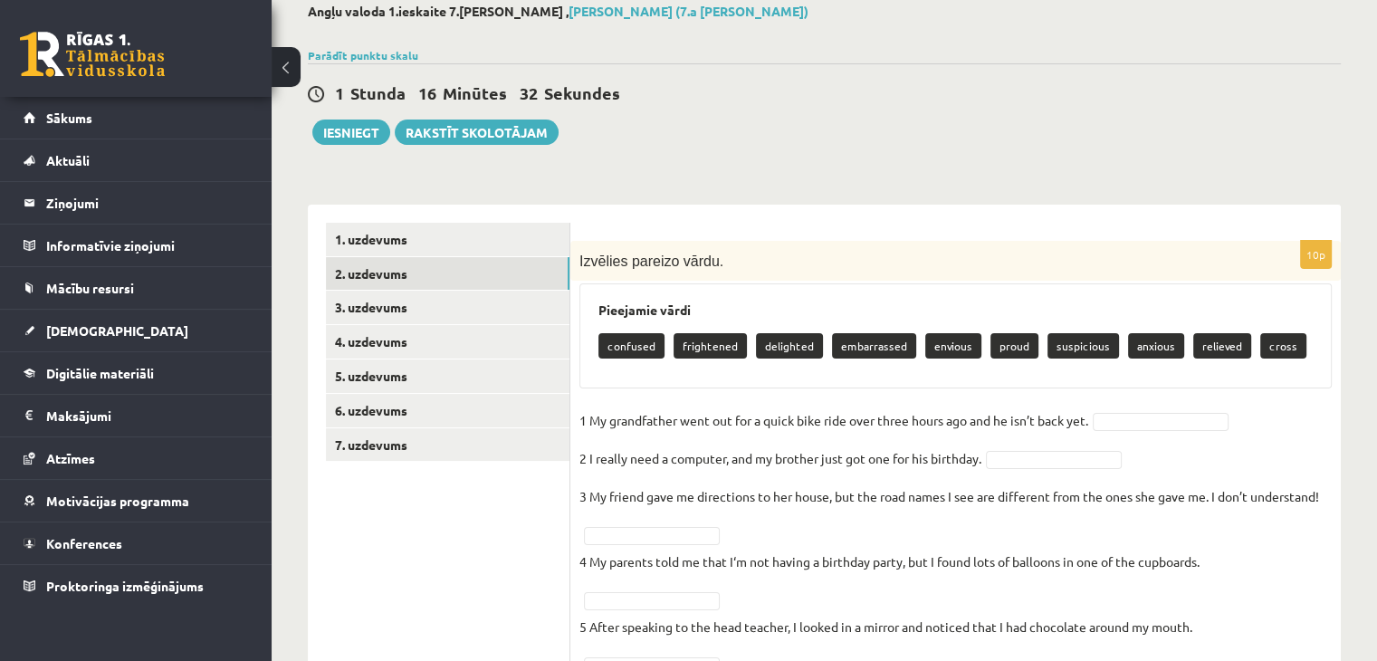
scroll to position [100, 0]
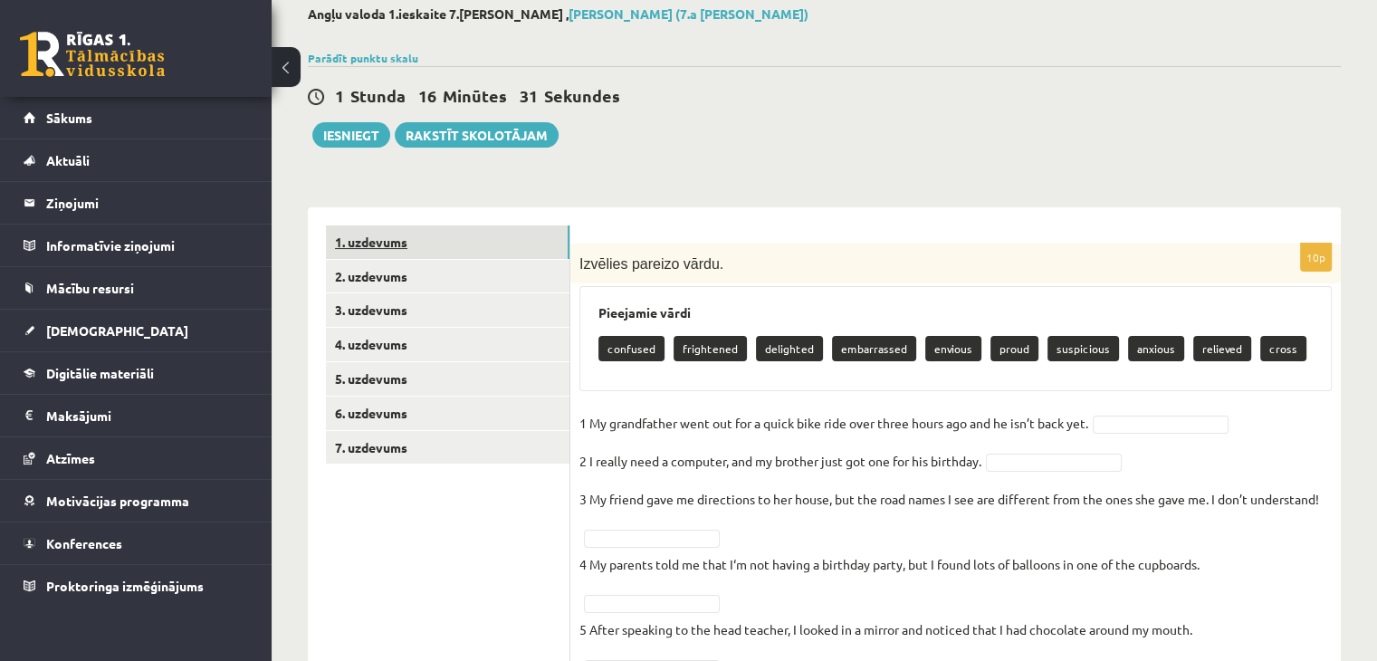
click at [442, 234] on link "1. uzdevums" at bounding box center [448, 242] width 244 height 34
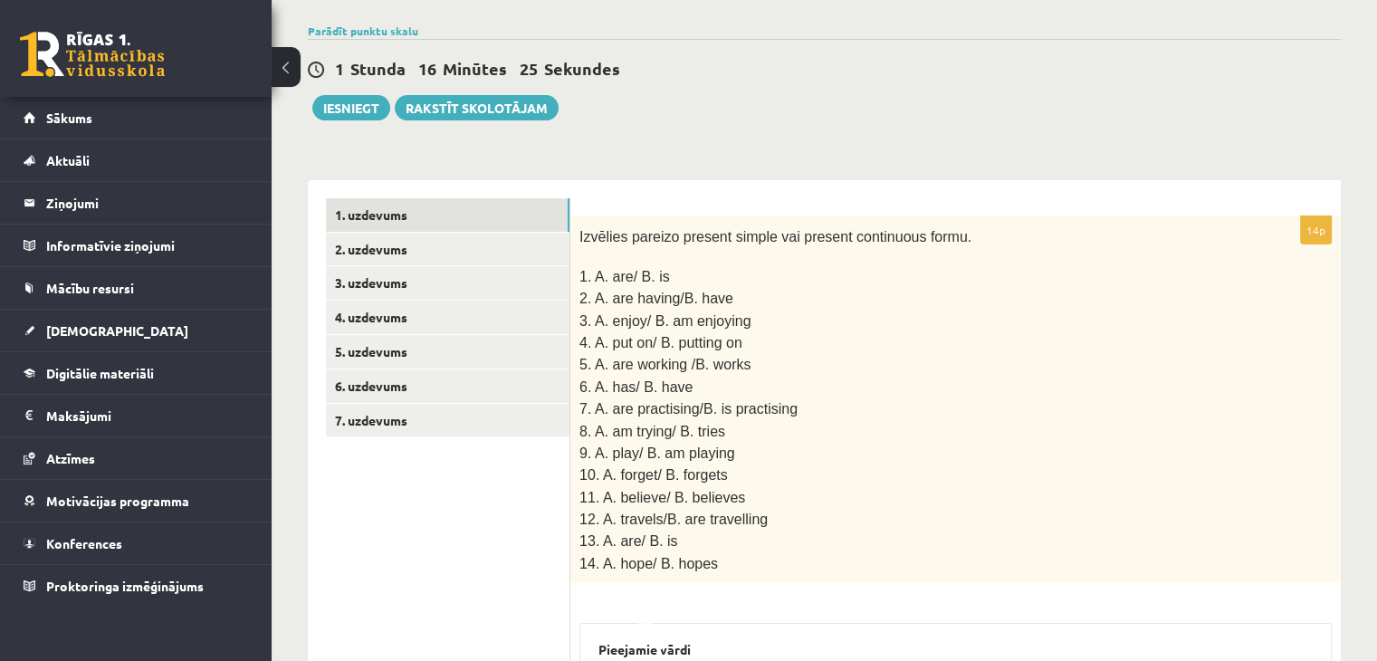
scroll to position [91, 0]
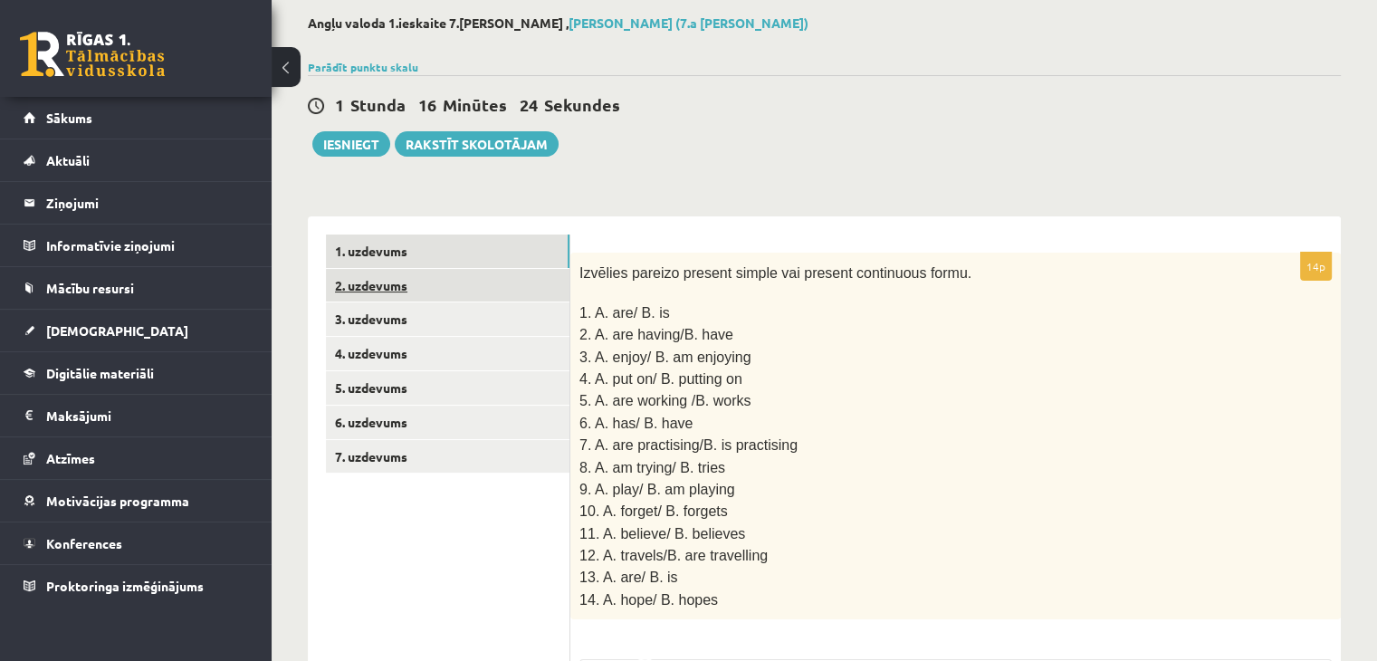
click at [399, 276] on link "2. uzdevums" at bounding box center [448, 286] width 244 height 34
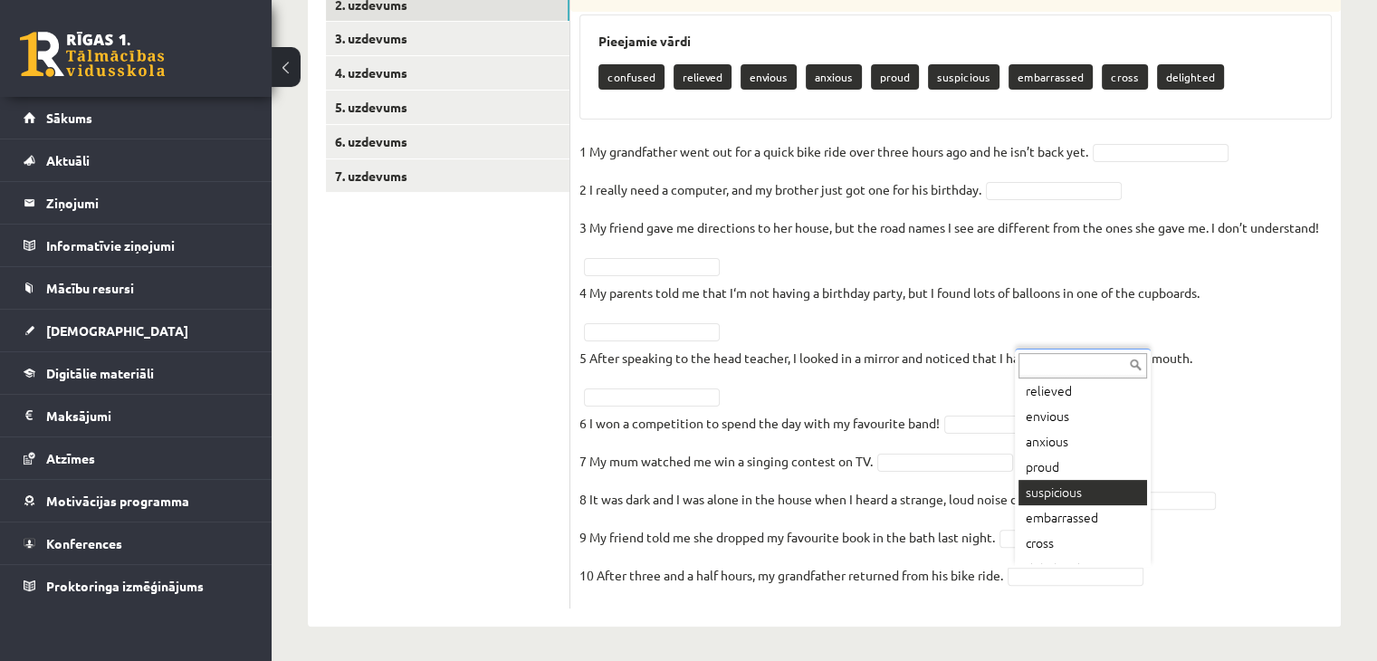
scroll to position [72, 0]
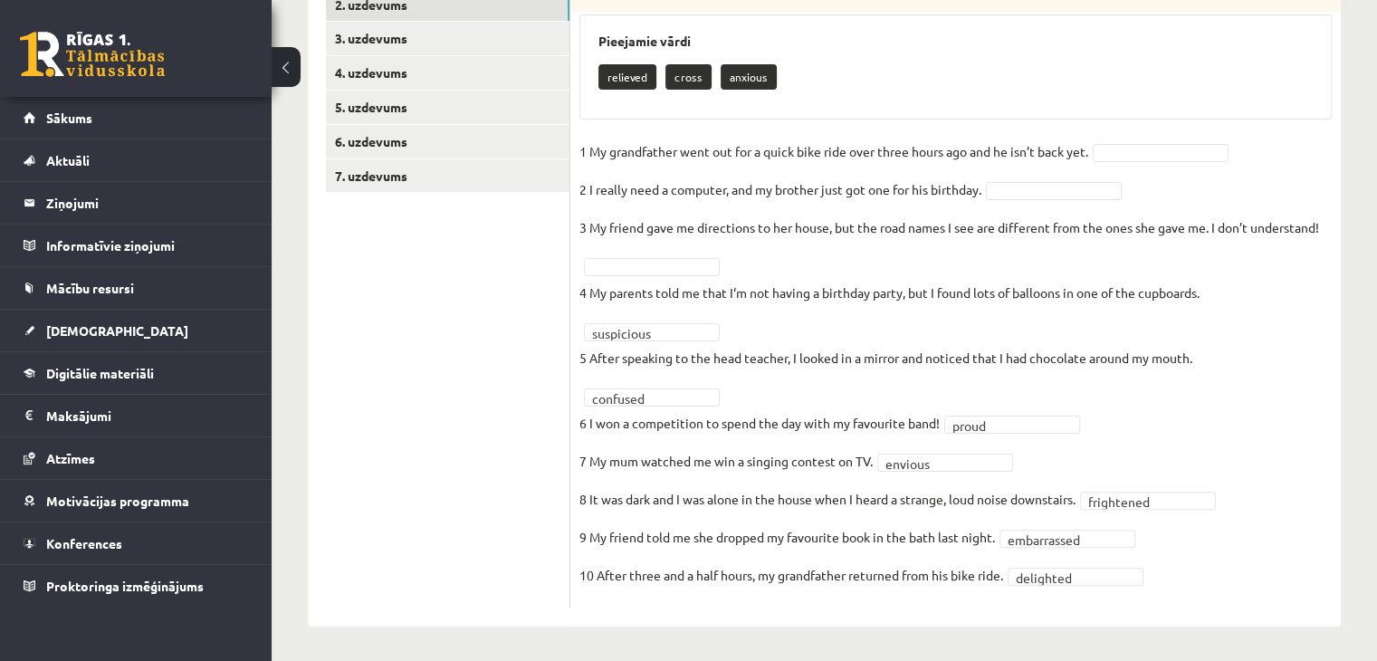
click at [1079, 563] on fieldset "**********" at bounding box center [956, 369] width 753 height 462
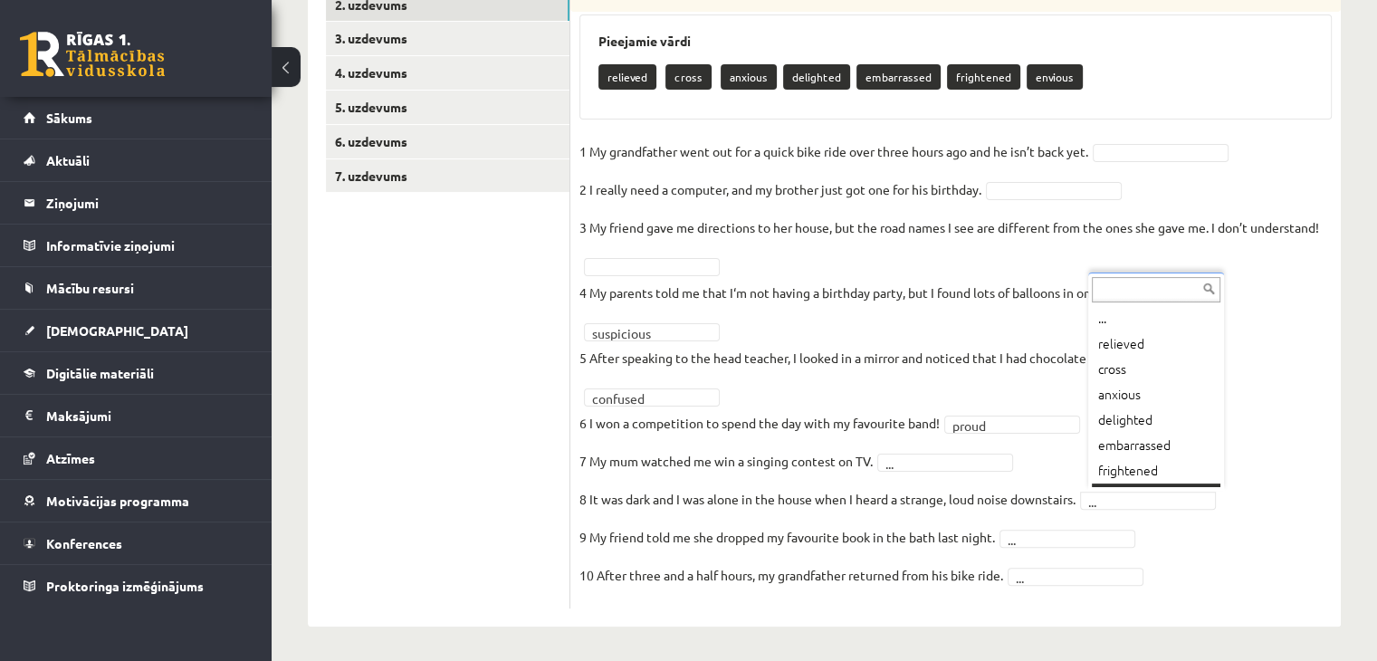
scroll to position [22, 0]
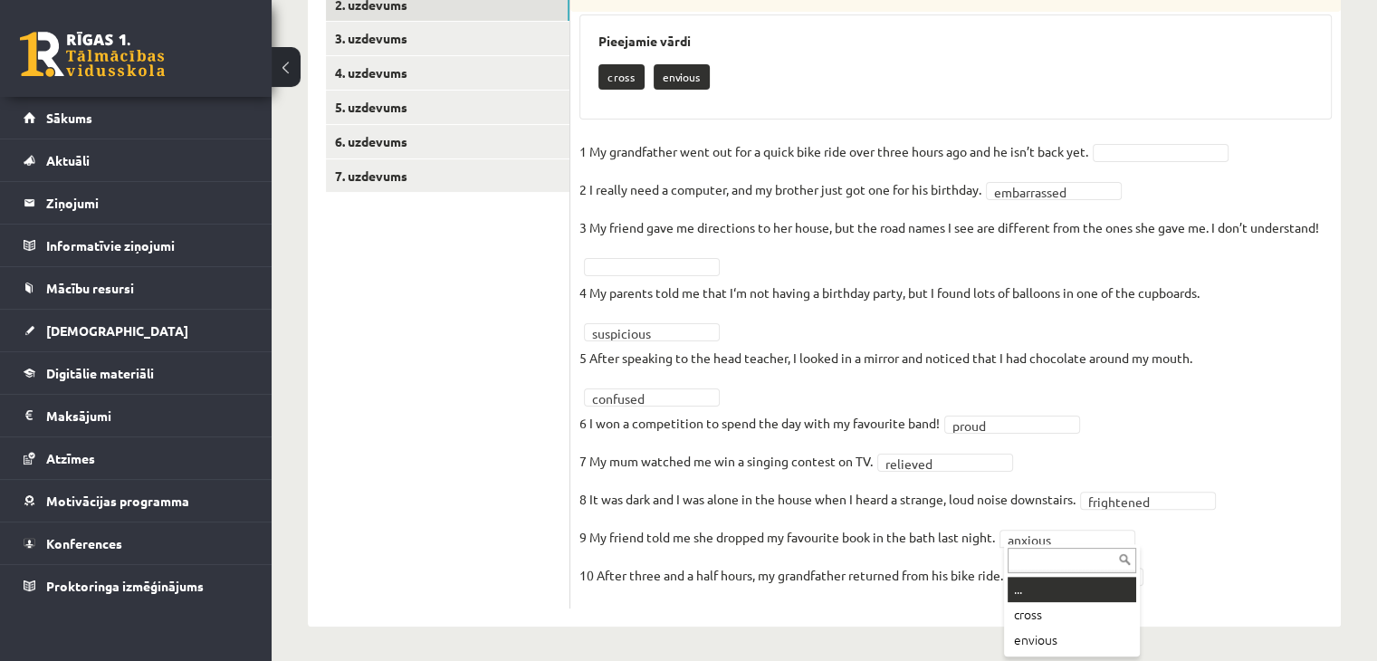
drag, startPoint x: 1062, startPoint y: 588, endPoint x: 1119, endPoint y: 374, distance: 221.2
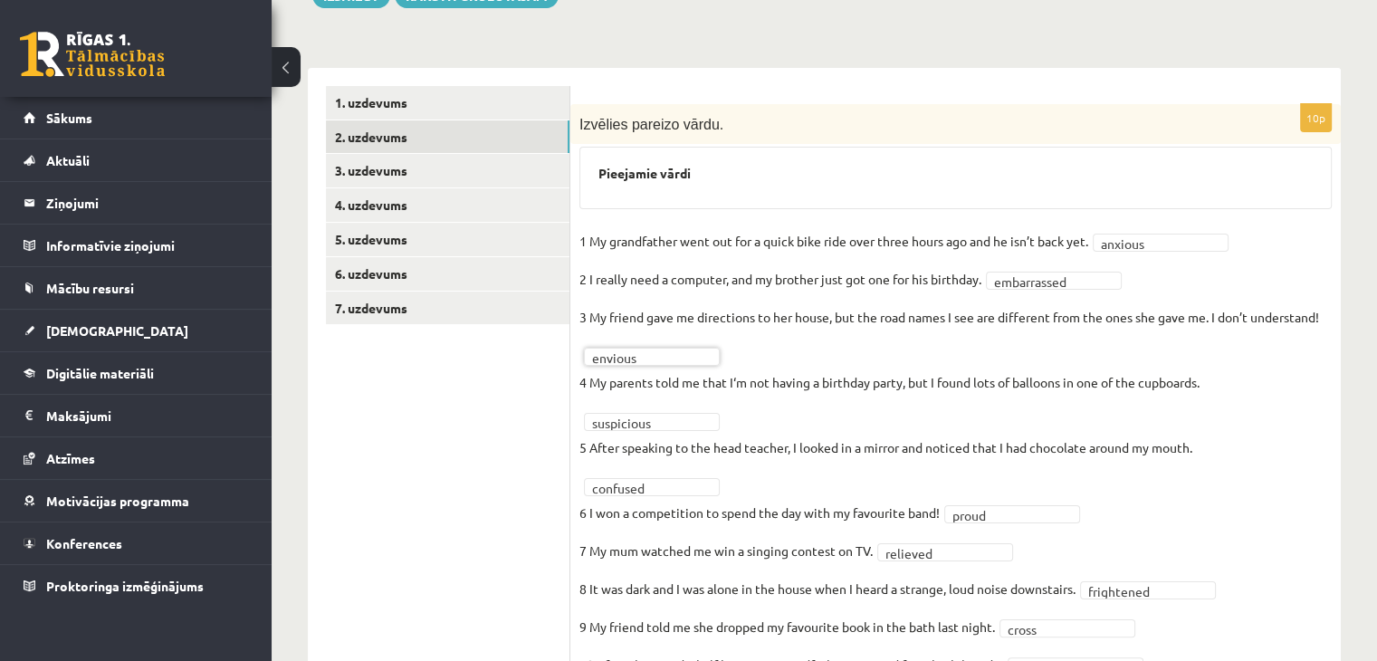
scroll to position [329, 0]
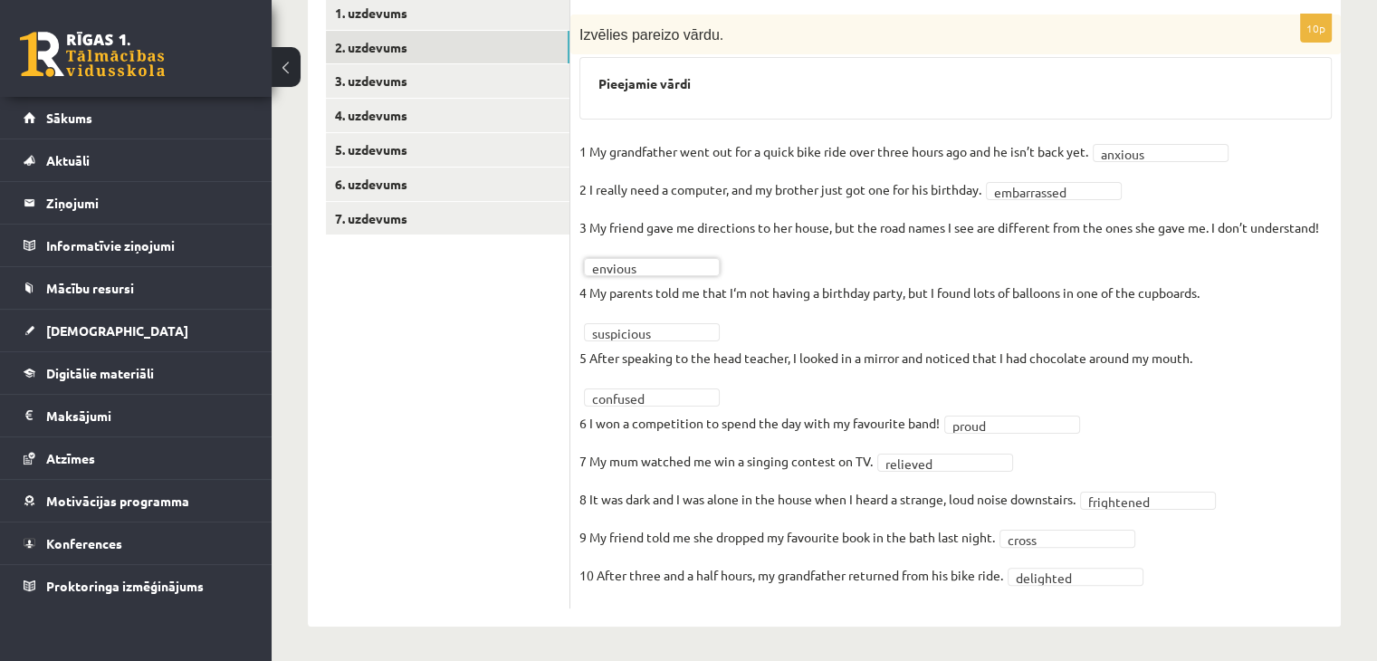
drag, startPoint x: 973, startPoint y: 4, endPoint x: 949, endPoint y: 92, distance: 92.0
click at [949, 92] on div "Pieejamie vārdi" at bounding box center [956, 88] width 753 height 62
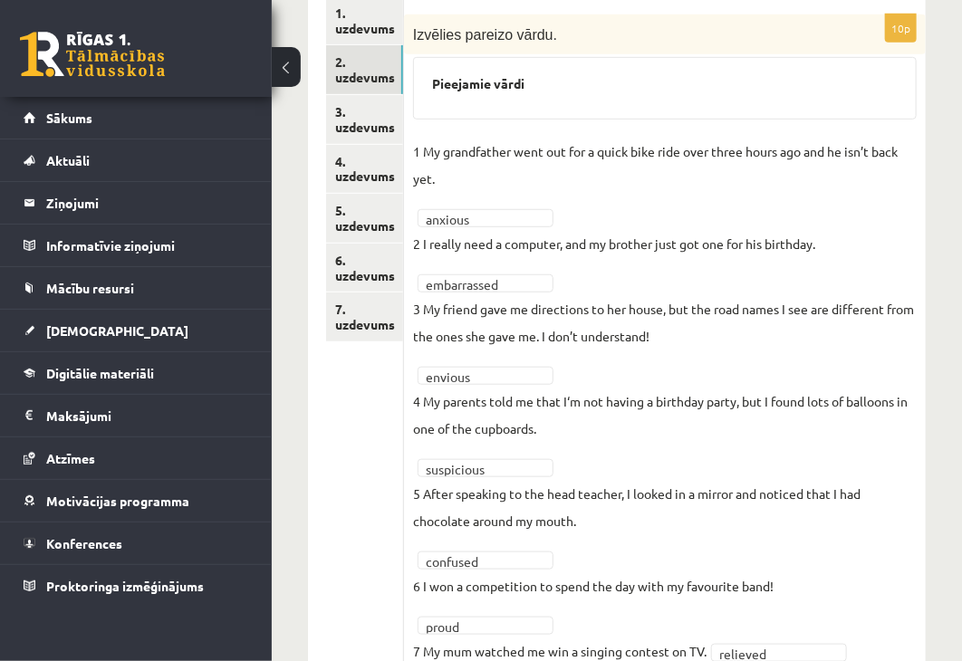
click at [751, 54] on div "**********" at bounding box center [665, 447] width 522 height 866
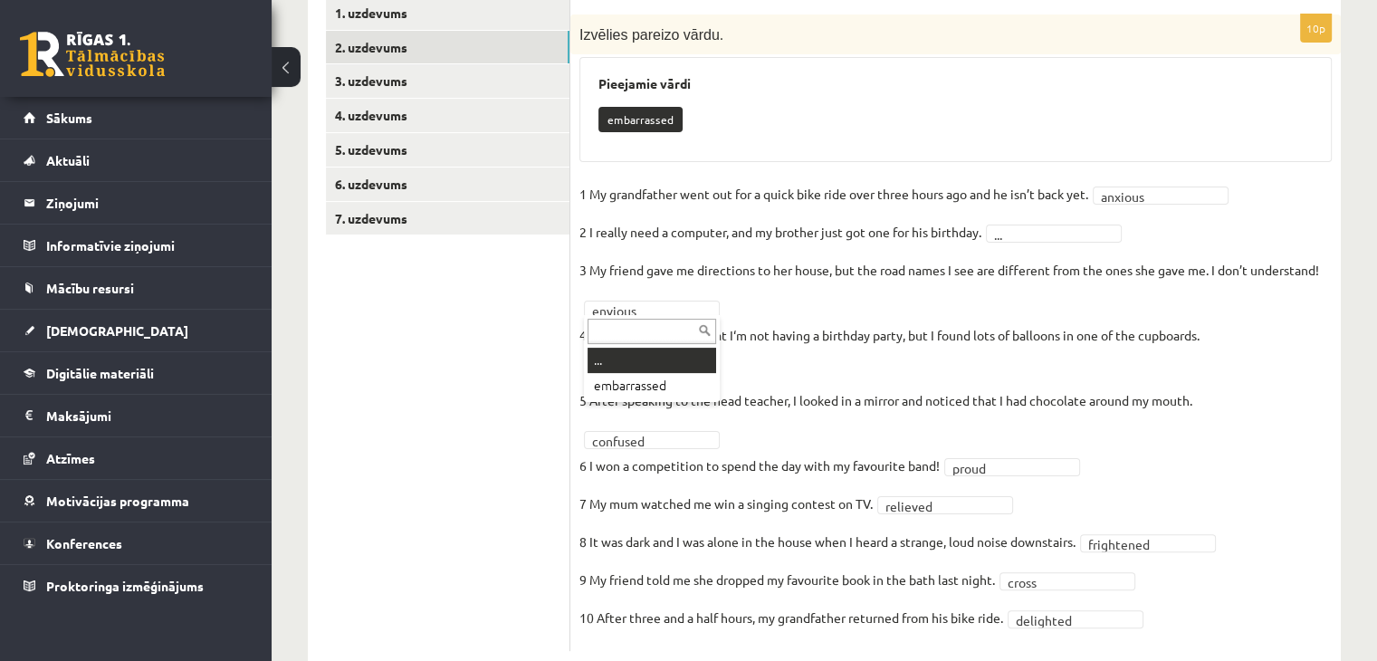
drag, startPoint x: 643, startPoint y: 305, endPoint x: 632, endPoint y: 328, distance: 25.1
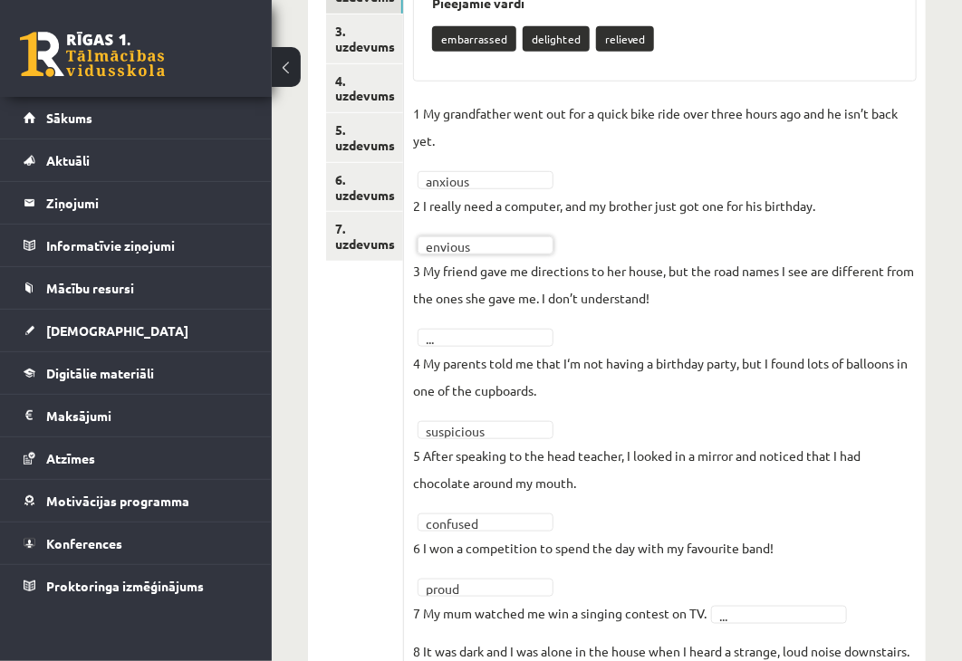
scroll to position [500, 0]
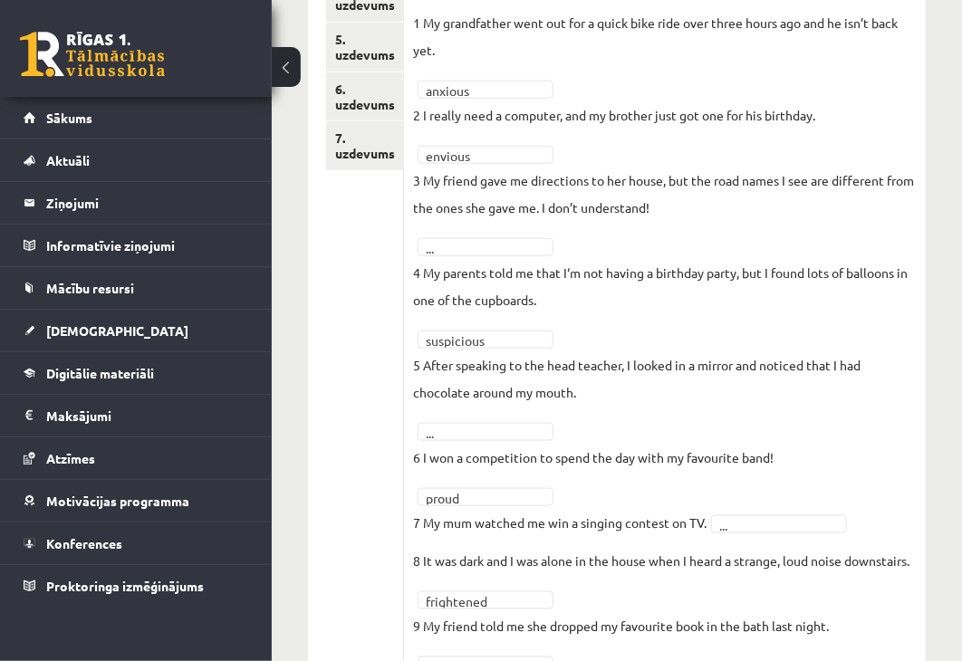
click at [484, 226] on fieldset "**********" at bounding box center [664, 375] width 503 height 733
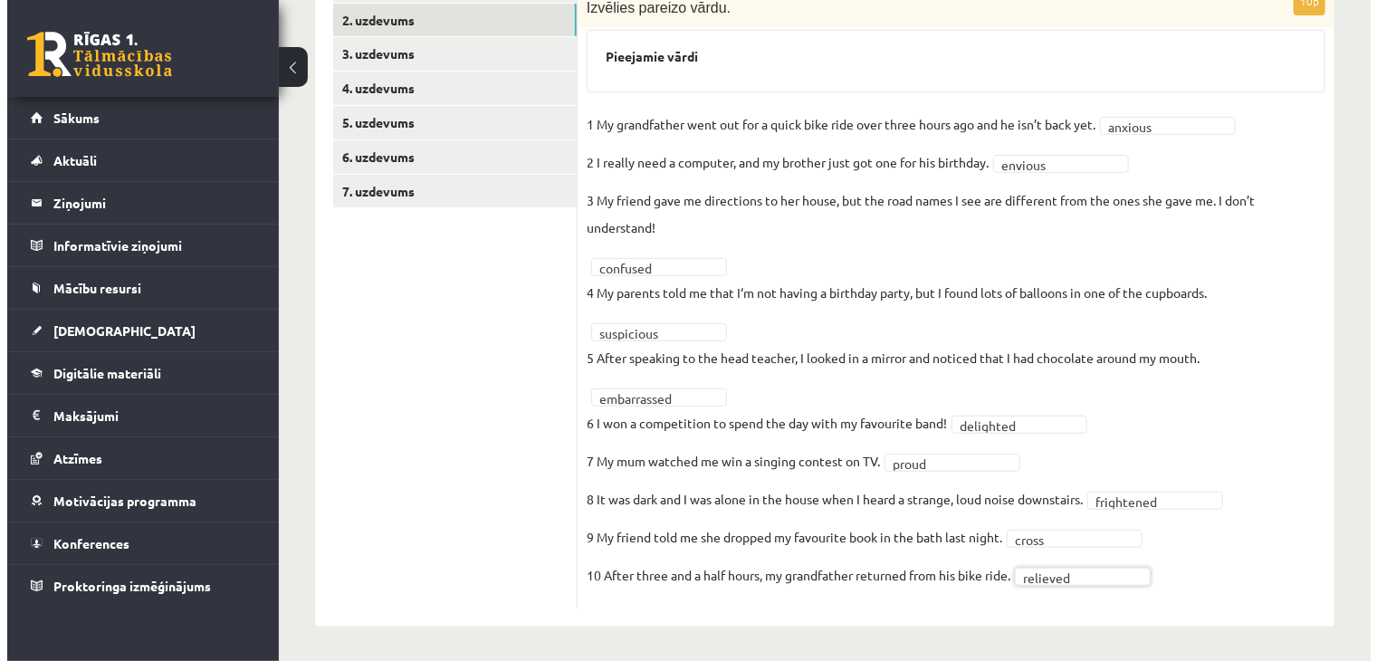
scroll to position [329, 0]
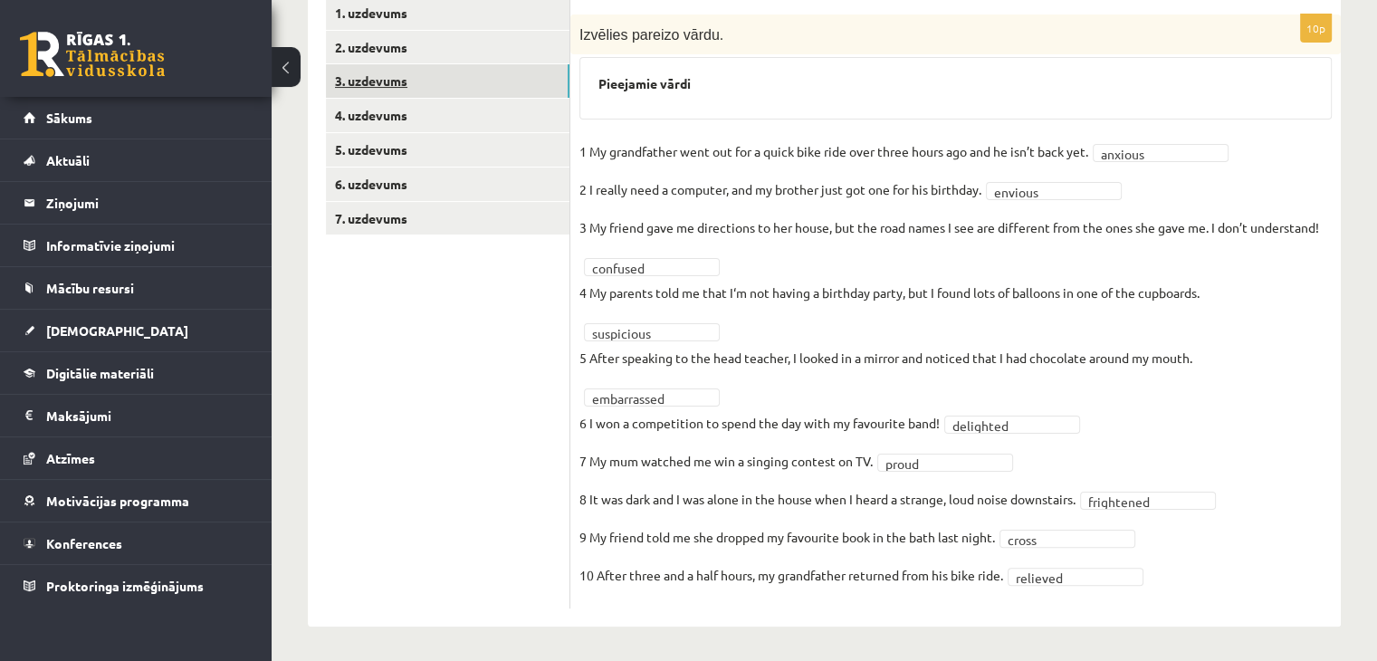
click at [482, 71] on link "3. uzdevums" at bounding box center [448, 81] width 244 height 34
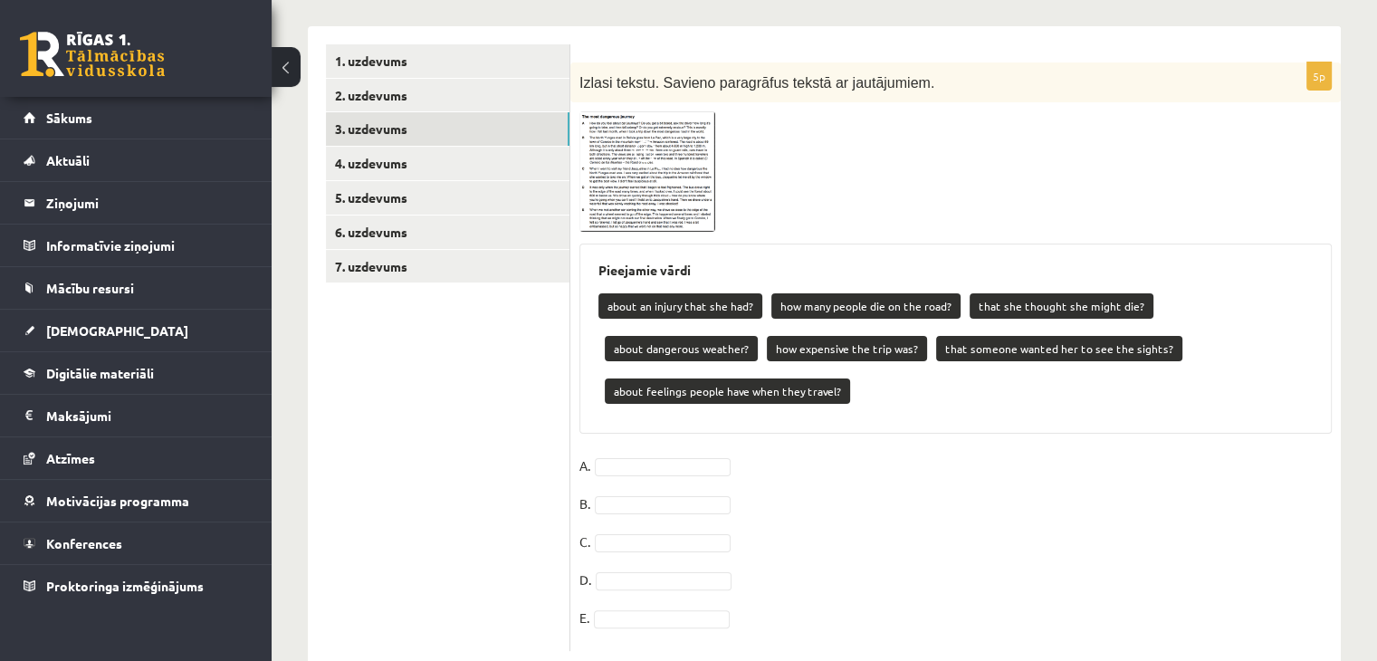
click at [658, 141] on span at bounding box center [648, 154] width 29 height 29
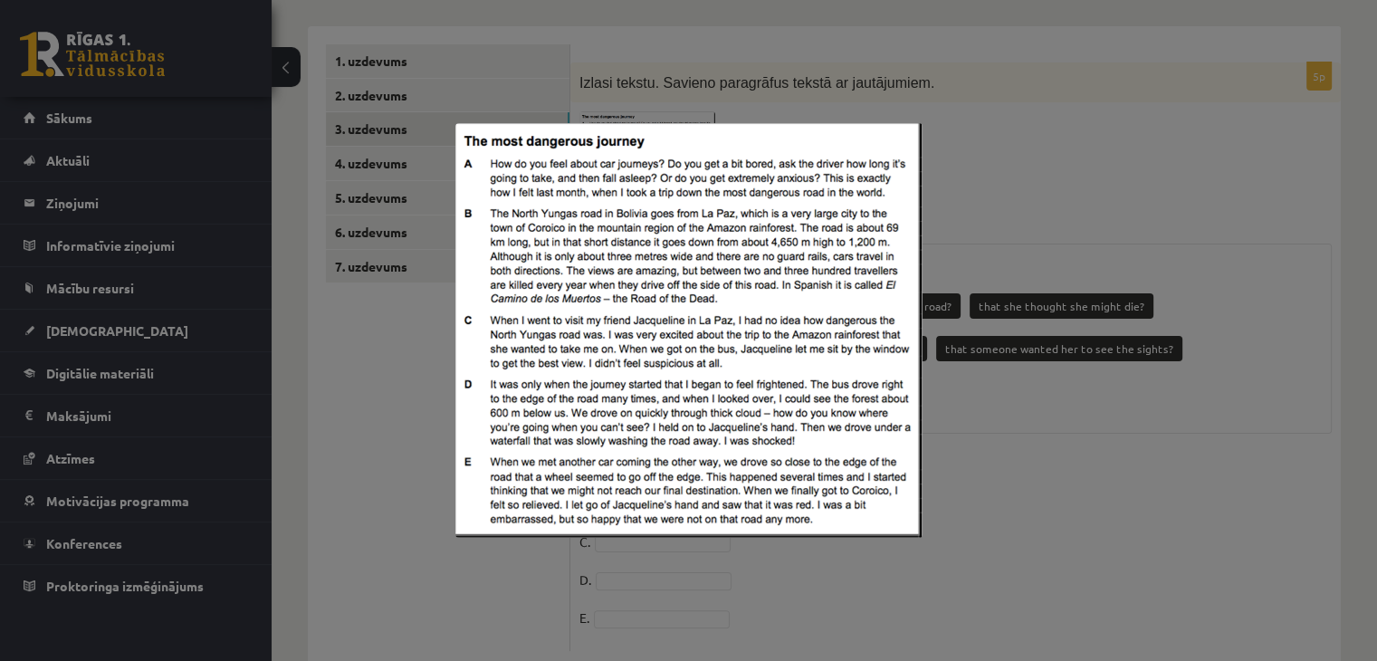
click at [973, 233] on div at bounding box center [688, 330] width 1377 height 661
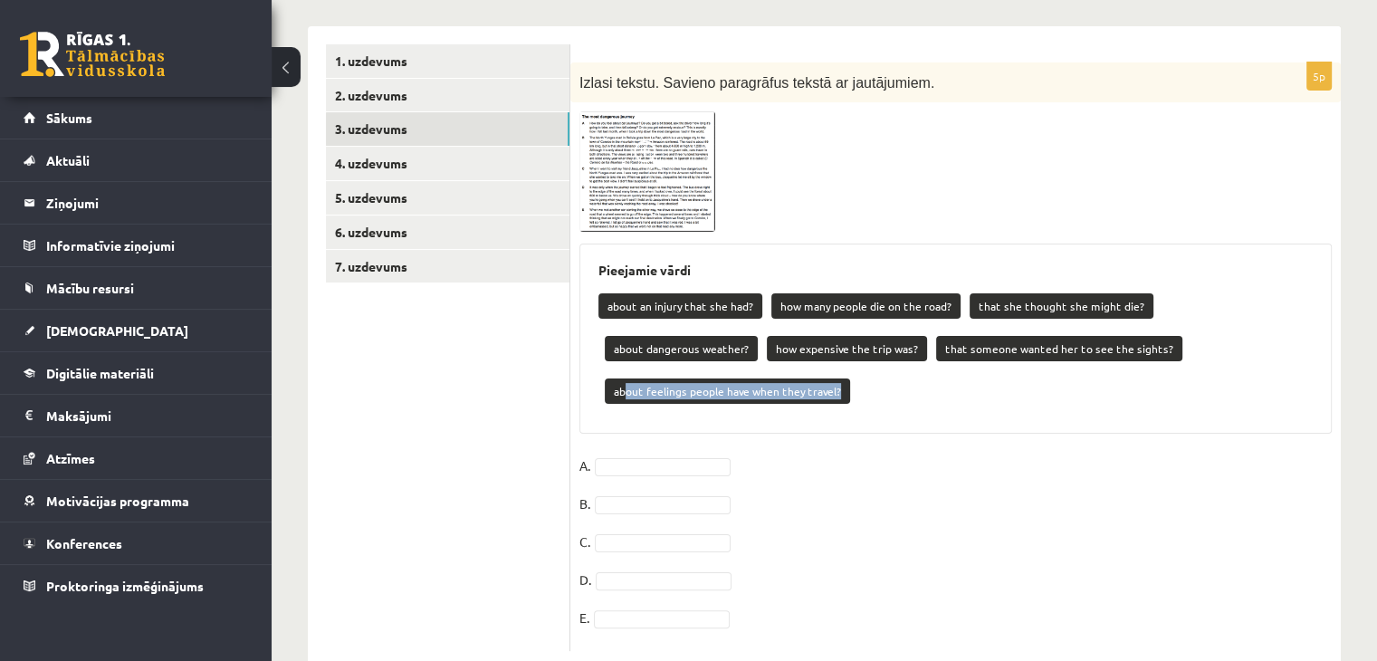
drag, startPoint x: 1031, startPoint y: 347, endPoint x: 1032, endPoint y: 360, distance: 13.6
click at [1032, 360] on div "about an injury that she had? how many people die on the road? that she thought…" at bounding box center [956, 351] width 714 height 128
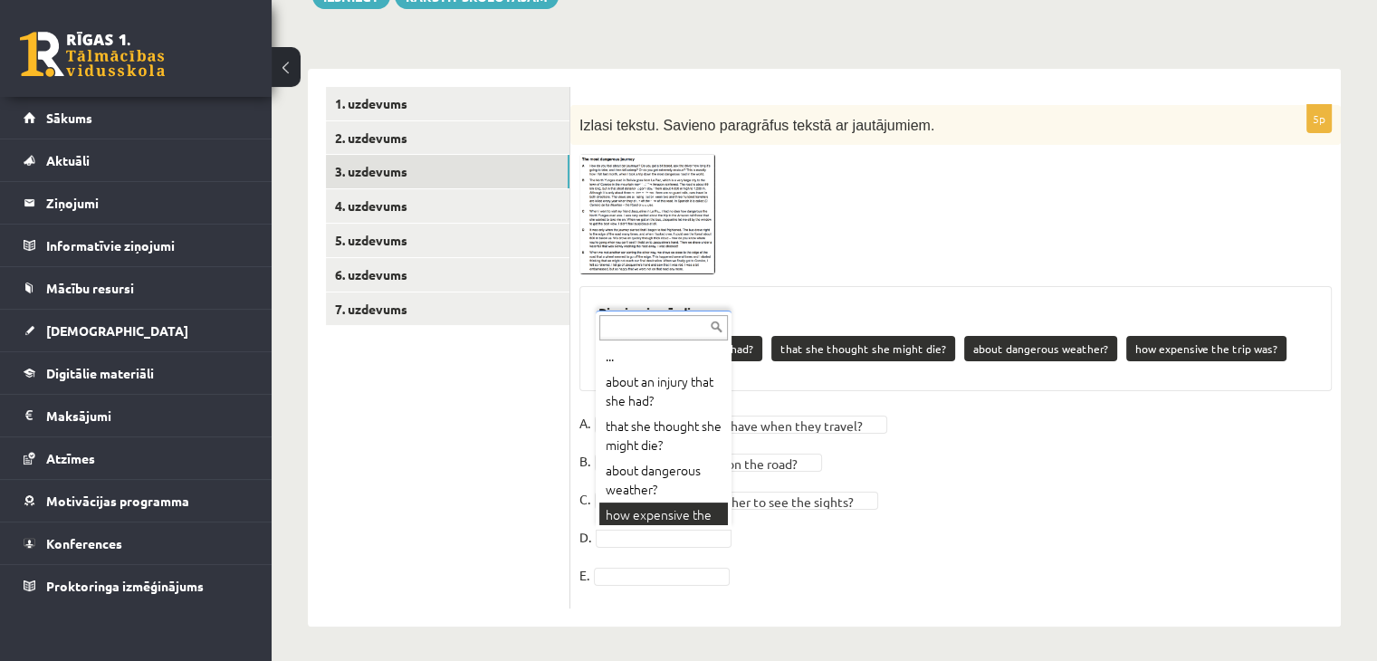
scroll to position [22, 0]
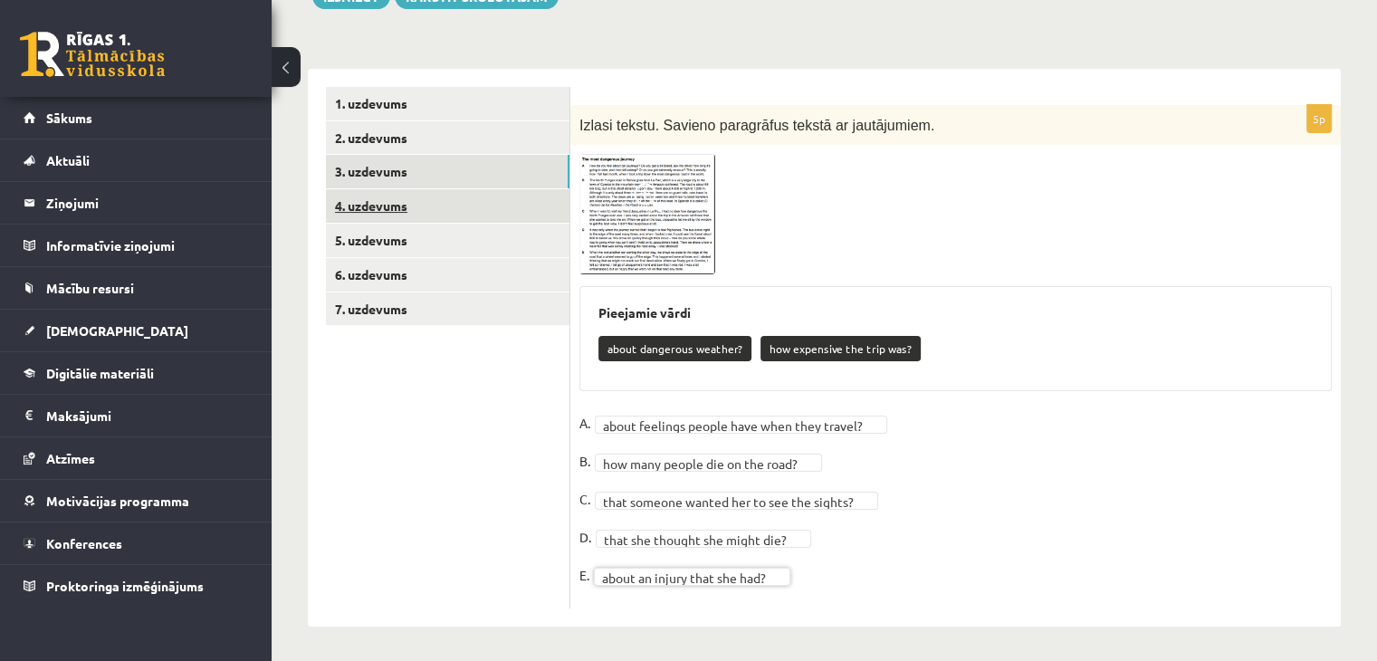
click at [427, 212] on link "4. uzdevums" at bounding box center [448, 206] width 244 height 34
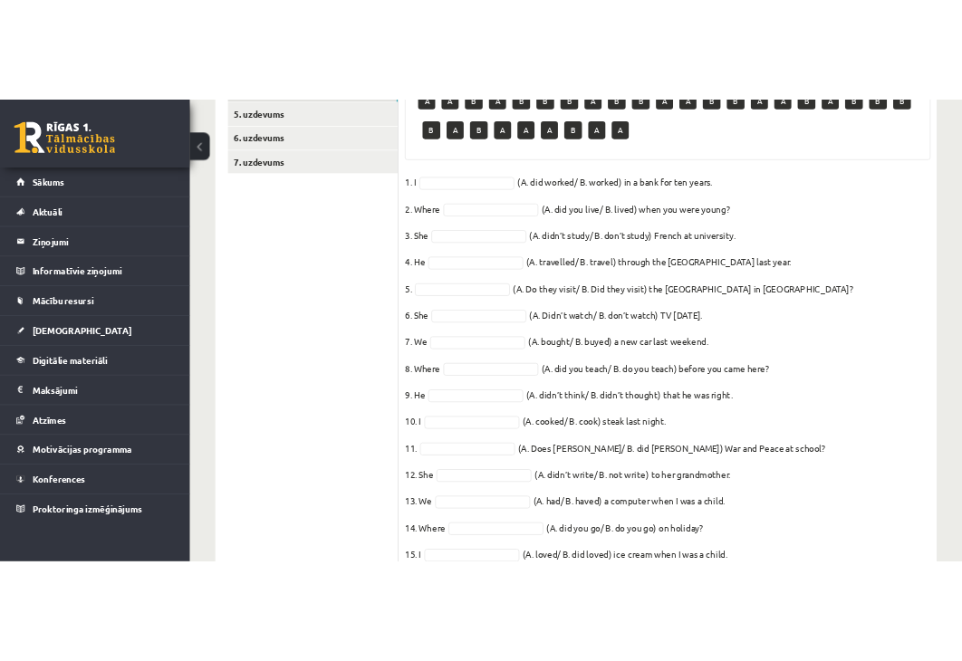
scroll to position [456, 0]
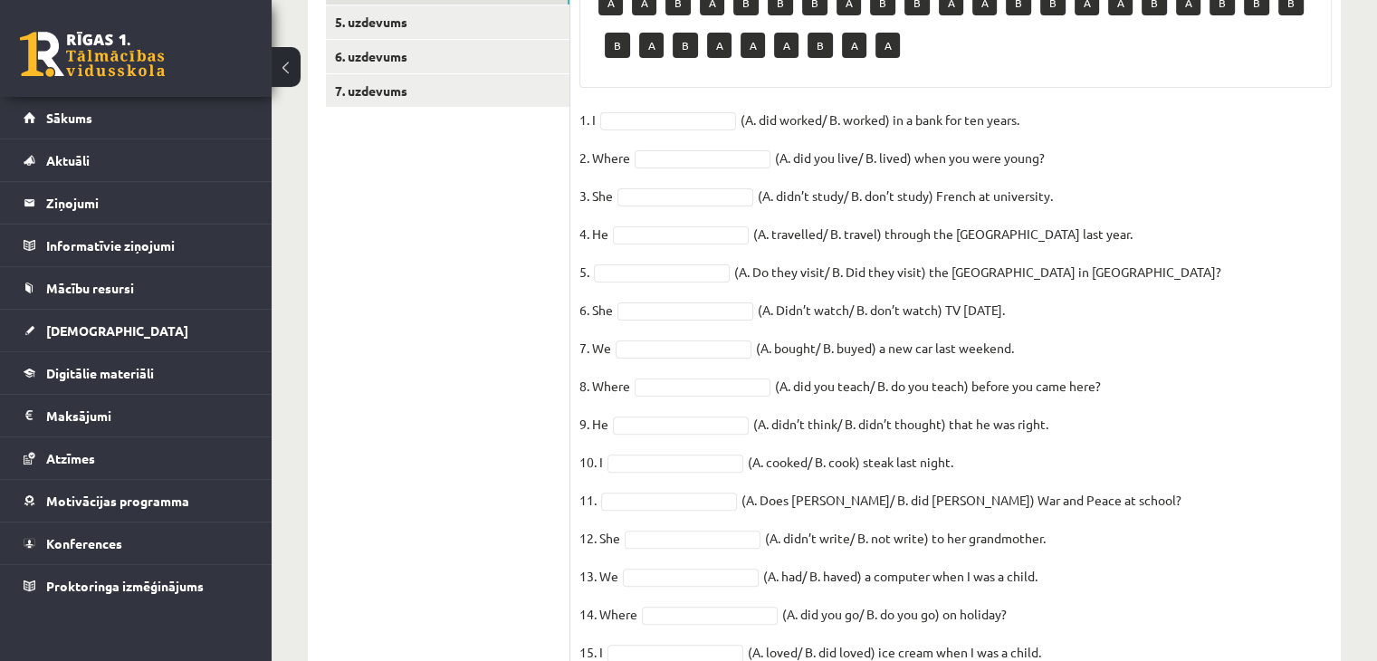
drag, startPoint x: 1374, startPoint y: 0, endPoint x: 480, endPoint y: 298, distance: 942.1
click at [480, 298] on ul "1. uzdevums 2. uzdevums 3. uzdevums 4. uzdevums 5. uzdevums 6. uzdevums 7. uzde…" at bounding box center [448, 277] width 244 height 817
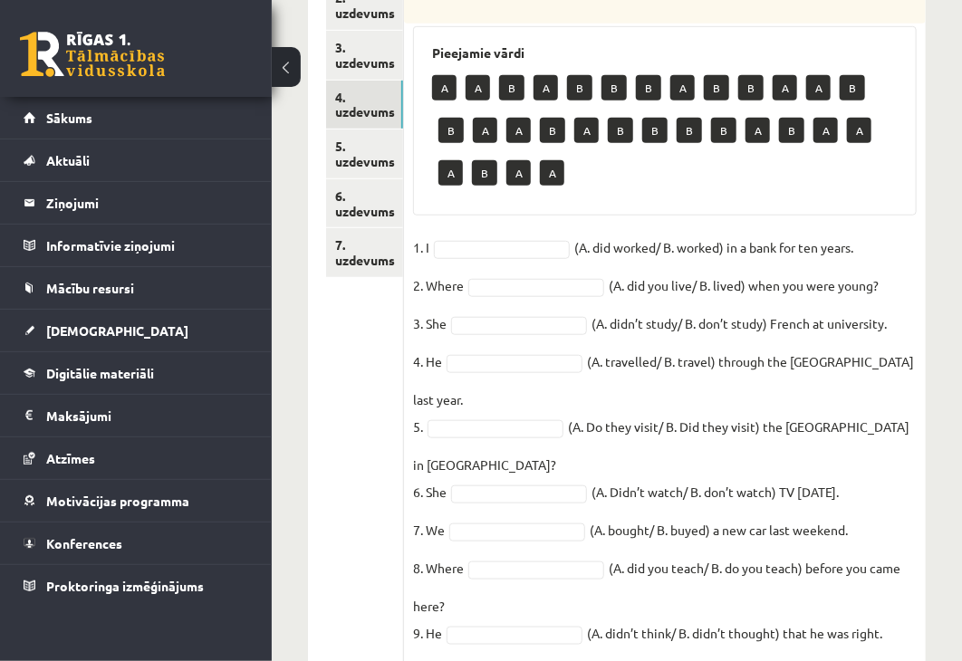
scroll to position [366, 0]
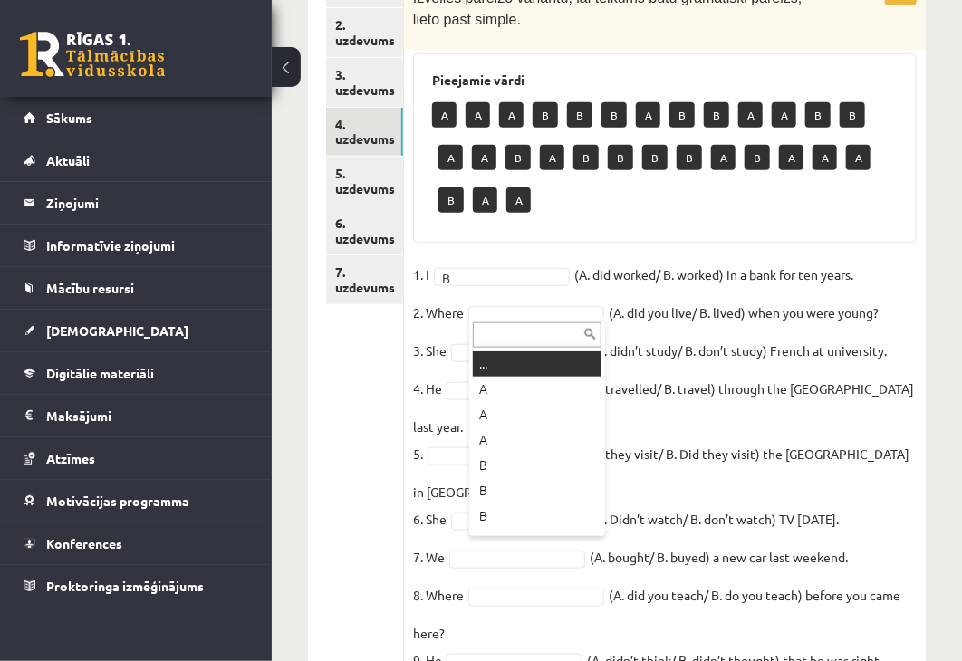
drag, startPoint x: 572, startPoint y: 309, endPoint x: 506, endPoint y: 325, distance: 68.1
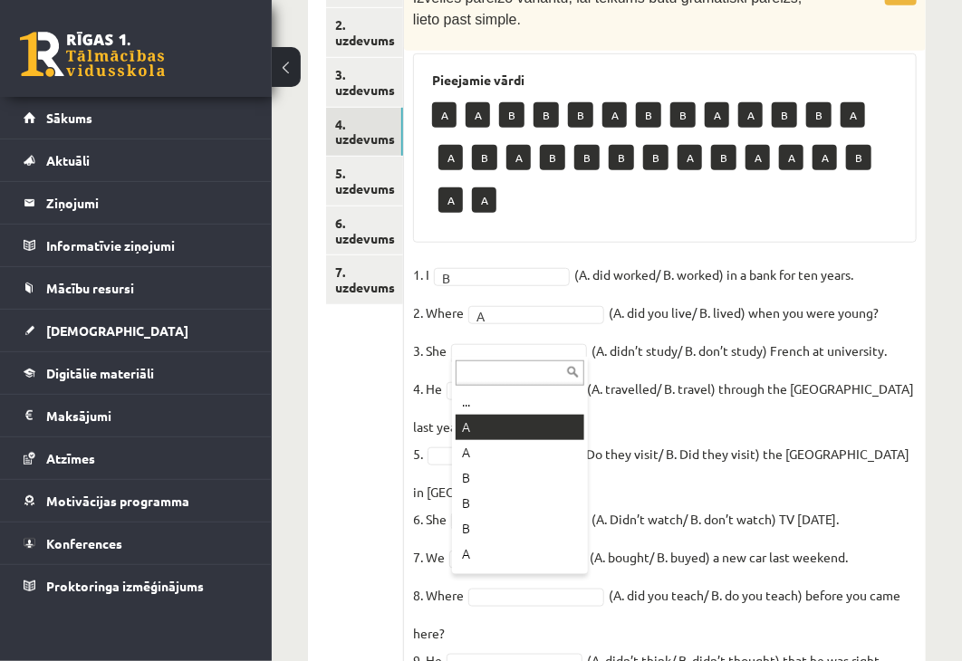
drag, startPoint x: 465, startPoint y: 434, endPoint x: 599, endPoint y: 445, distance: 135.4
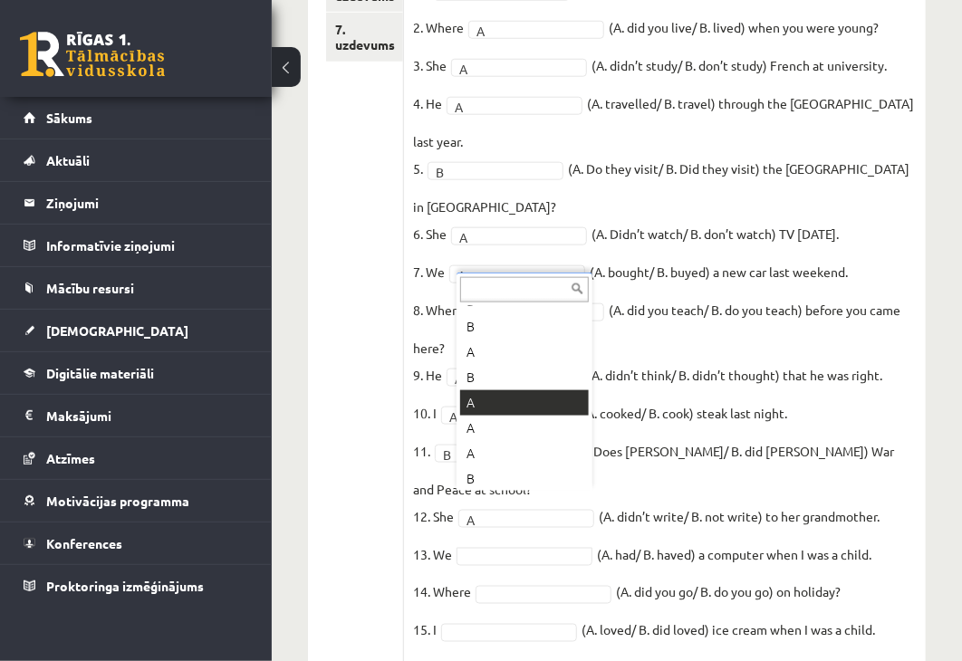
scroll to position [301, 0]
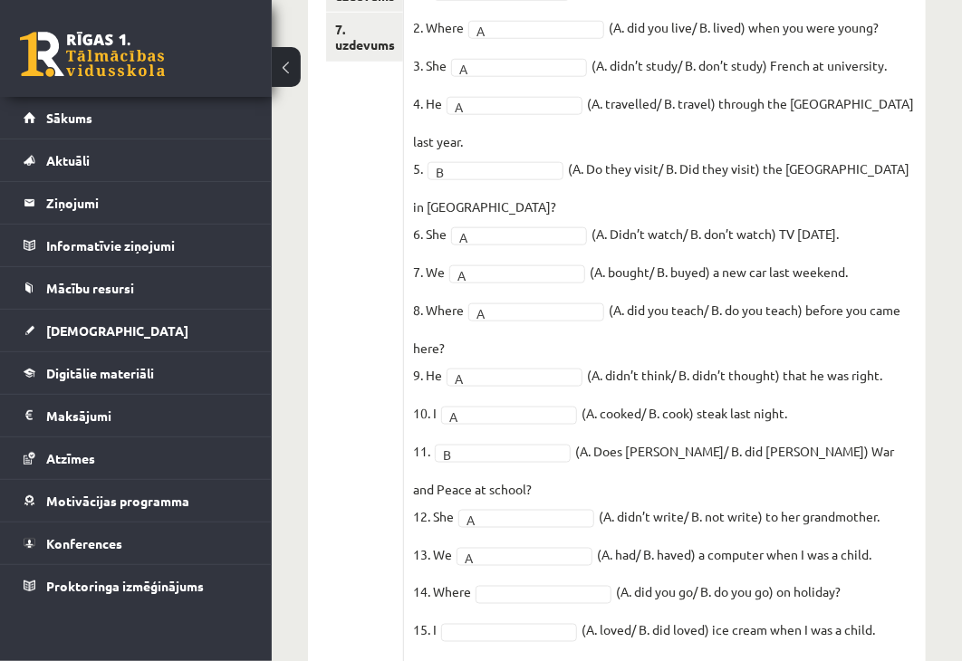
click at [503, 523] on fieldset "1. I B * (A. did worked/ B. worked) in a bank for ten years. 2. Where A * (A. d…" at bounding box center [664, 315] width 503 height 679
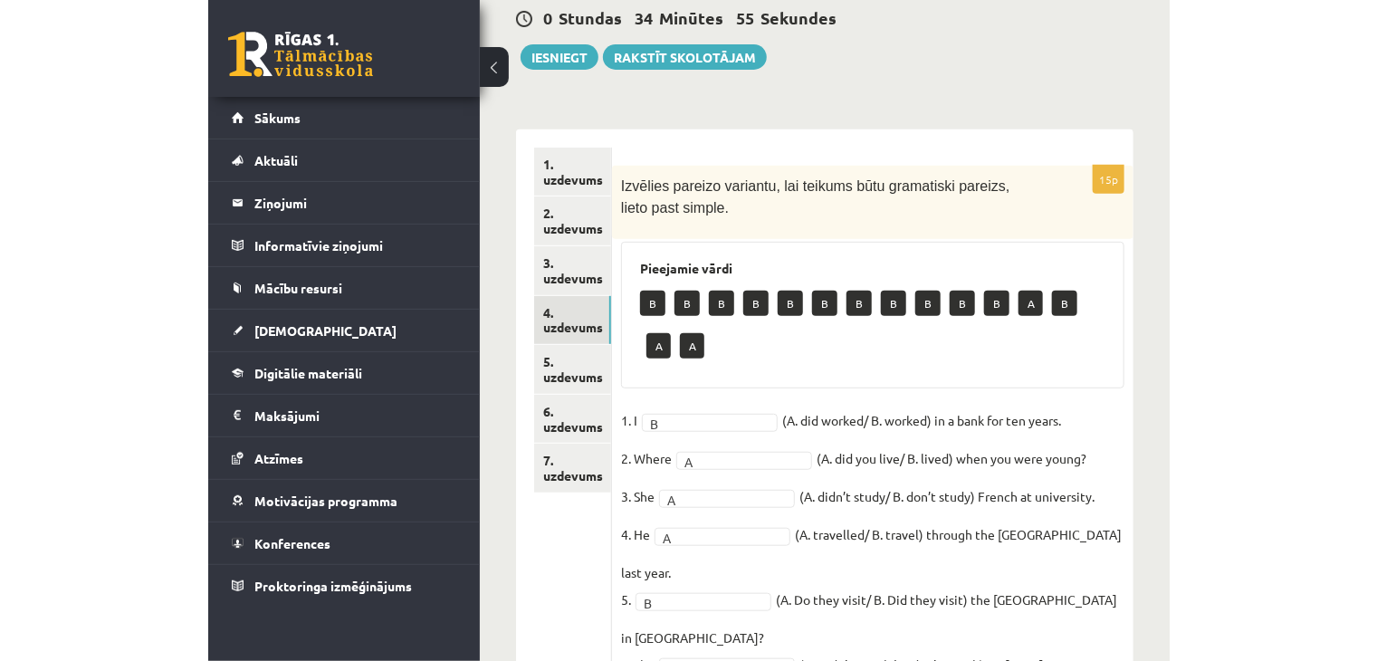
scroll to position [65, 0]
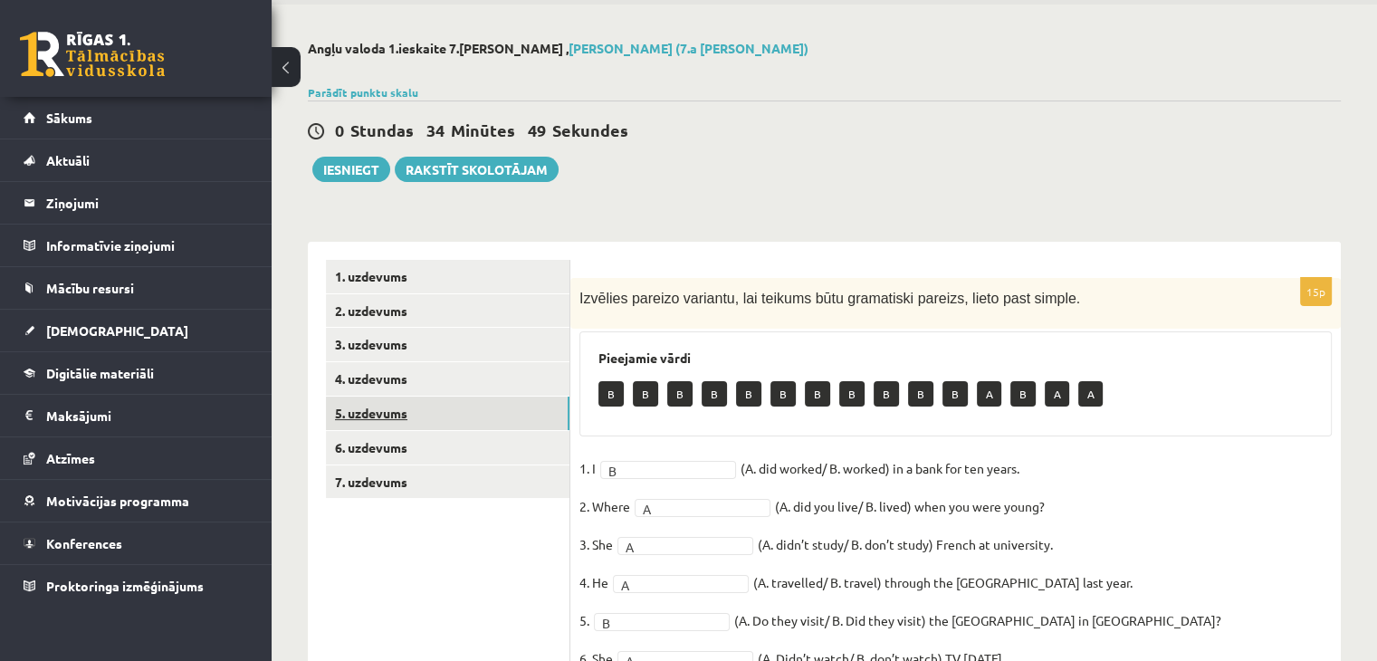
click at [495, 412] on link "5. uzdevums" at bounding box center [448, 414] width 244 height 34
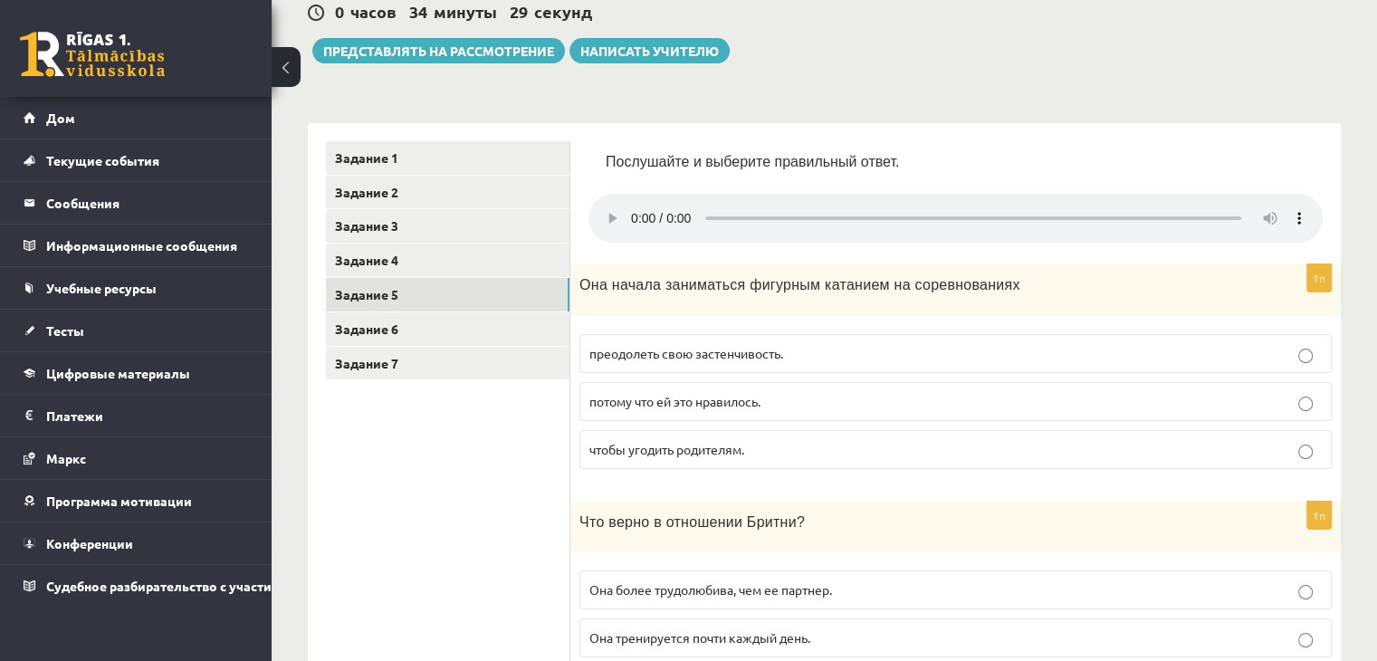
scroll to position [89, 0]
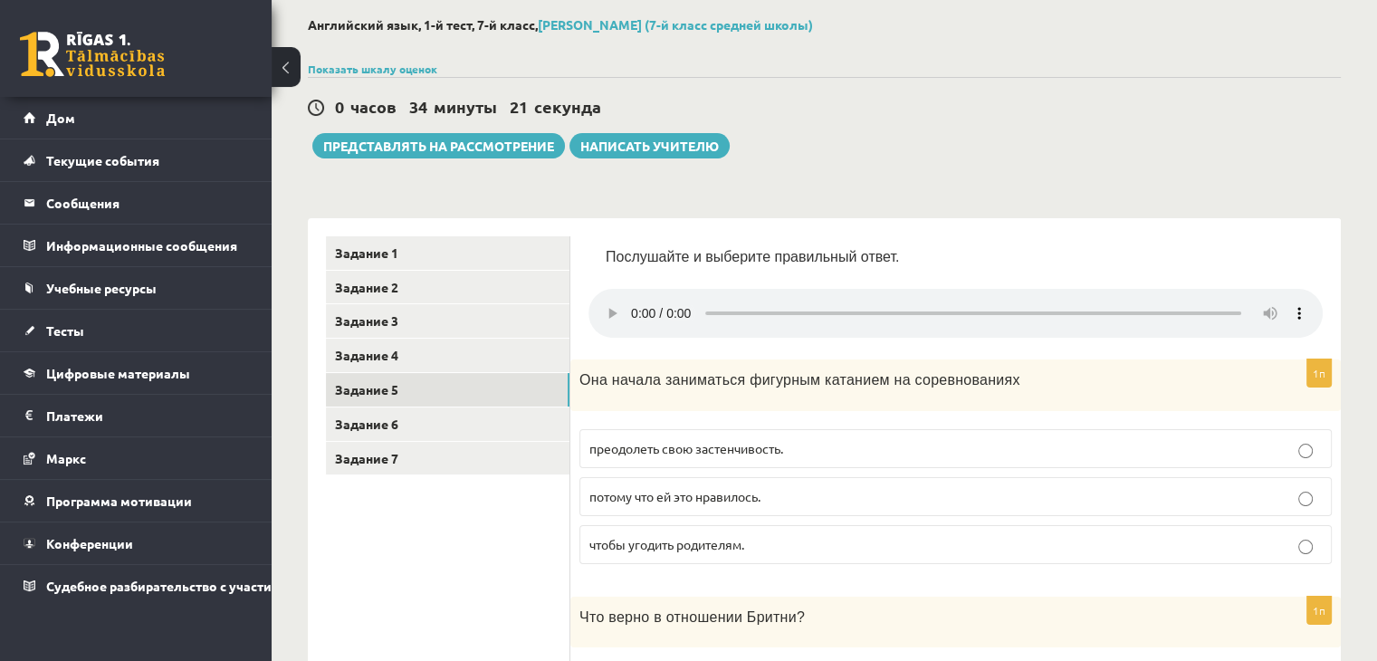
click at [1011, 250] on p "Послушайте и выберите правильный ответ." at bounding box center [964, 257] width 717 height 20
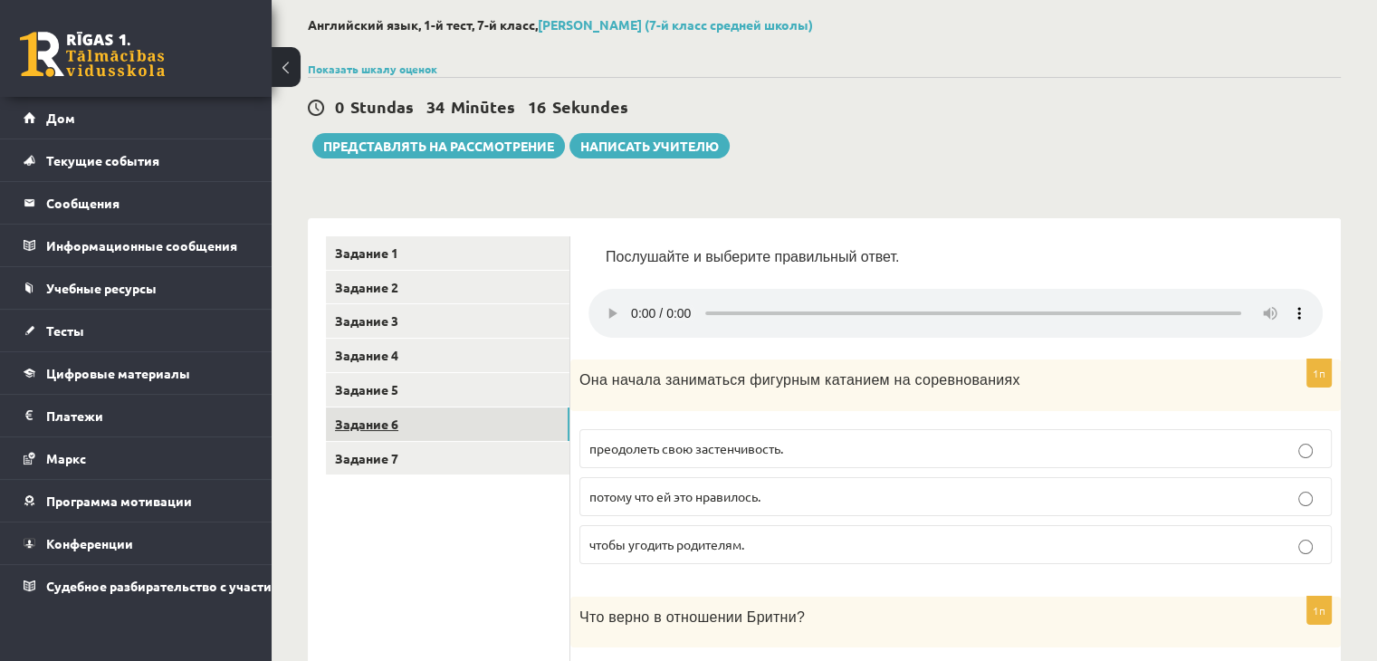
click at [541, 429] on link "Задание 6" at bounding box center [448, 424] width 244 height 34
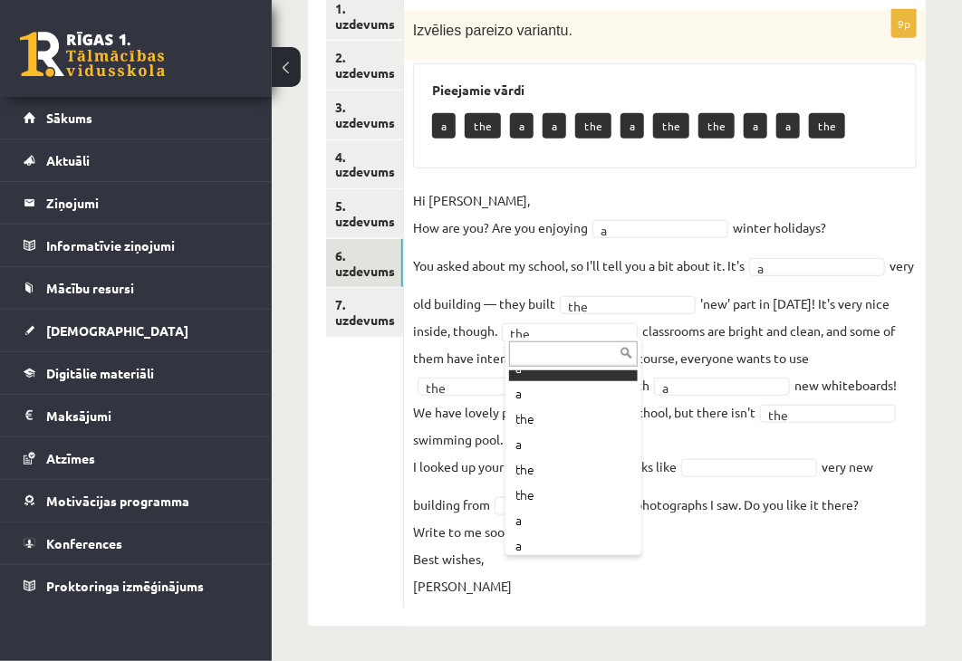
scroll to position [76, 0]
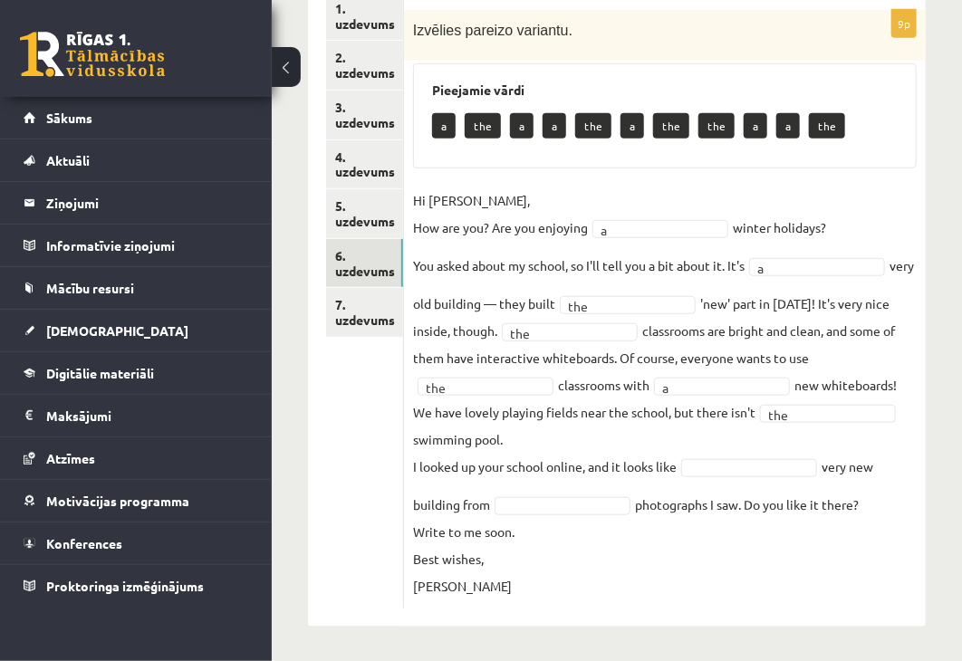
click at [724, 374] on fieldset "Hi Mason, How are you? Are you enjoying a * winter holidays? You asked about my…" at bounding box center [664, 393] width 503 height 413
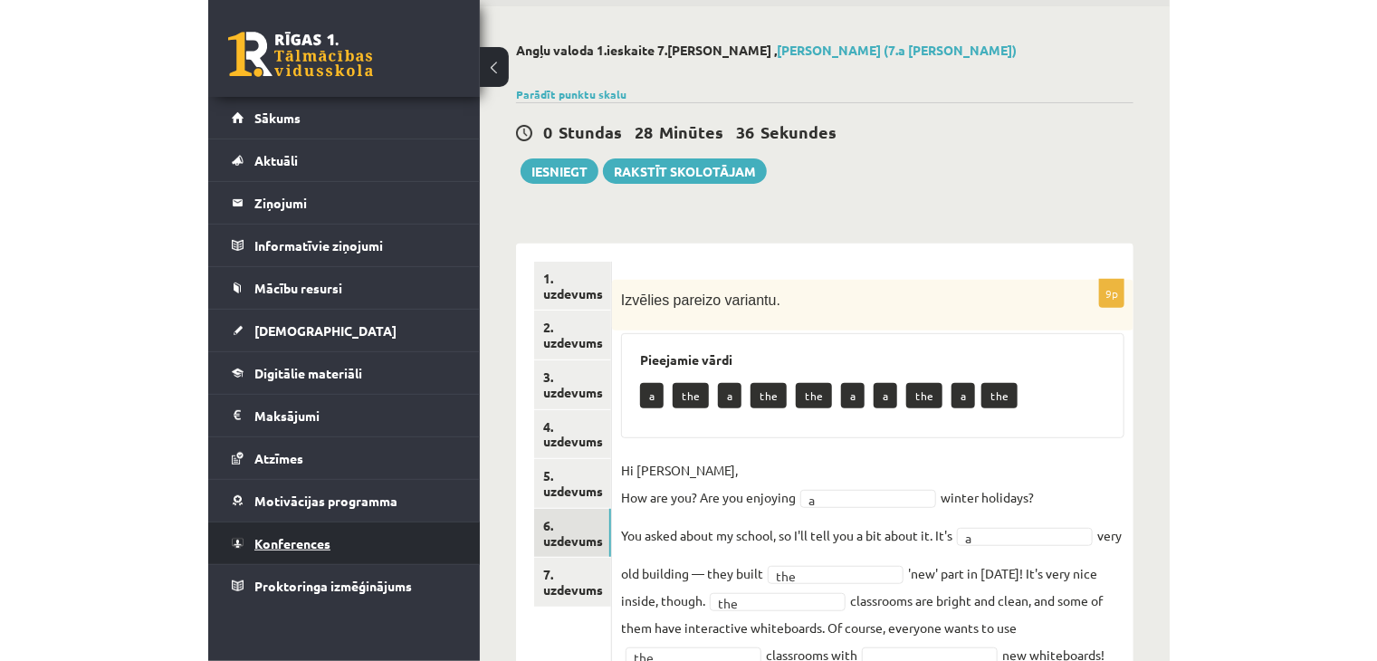
scroll to position [62, 0]
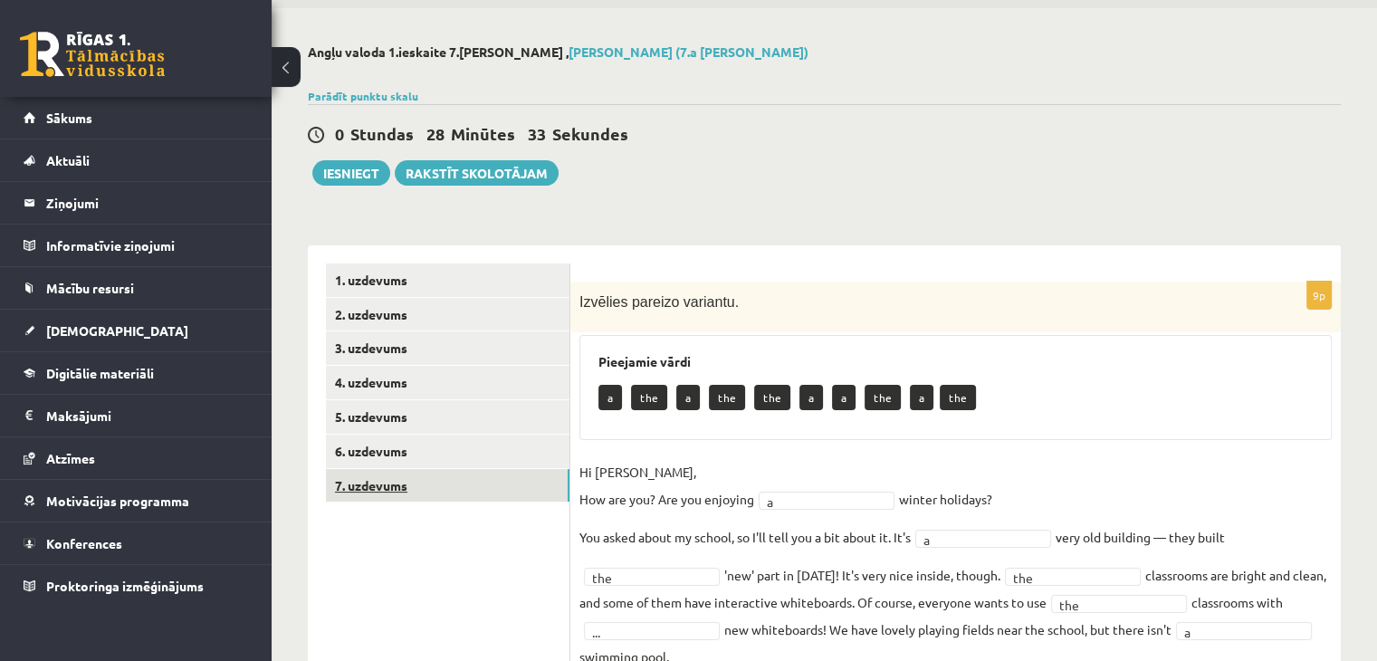
click at [518, 472] on link "7. uzdevums" at bounding box center [448, 486] width 244 height 34
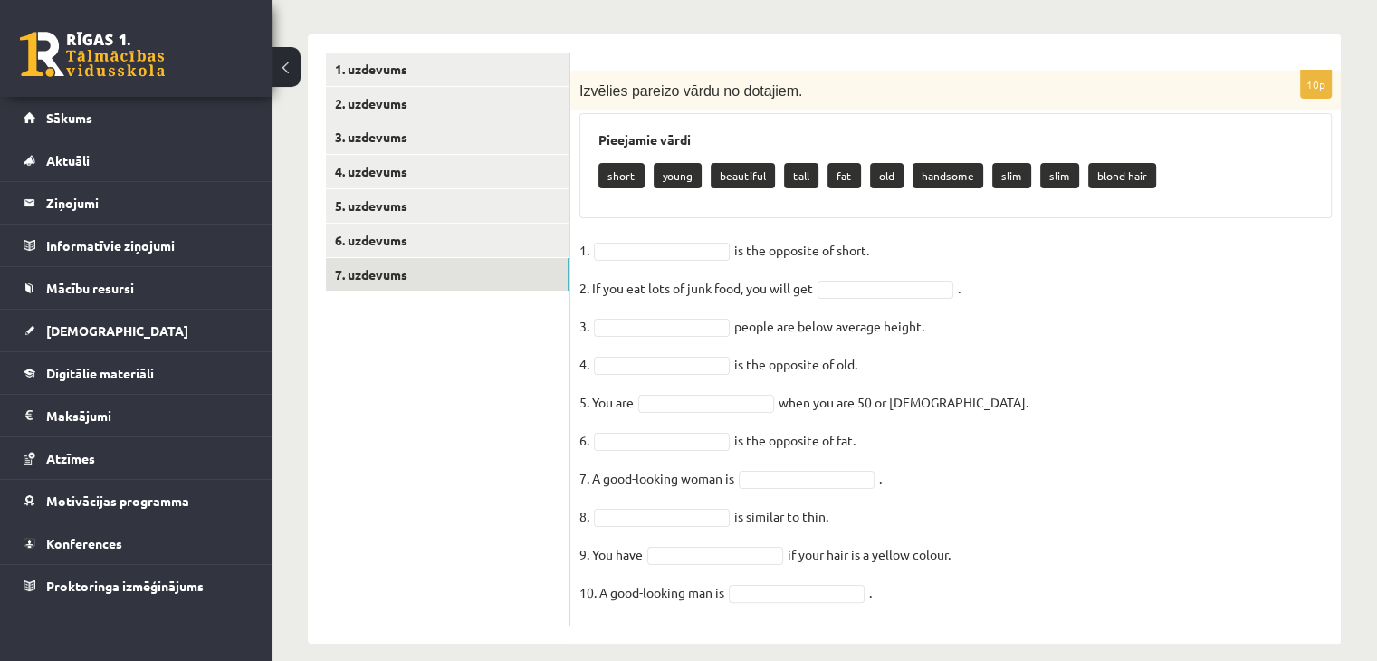
scroll to position [290, 0]
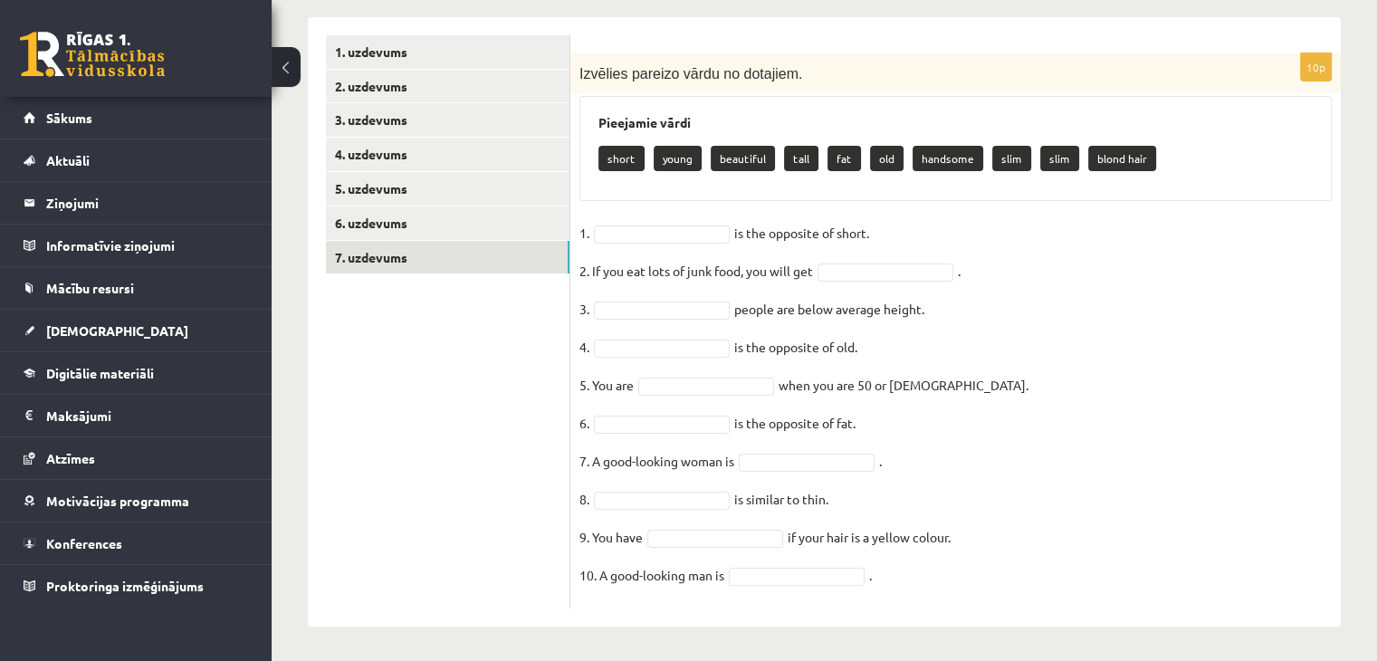
drag, startPoint x: 567, startPoint y: 34, endPoint x: 583, endPoint y: 291, distance: 257.7
click at [586, 295] on div "**********" at bounding box center [824, 321] width 1033 height 609
click at [842, 52] on form "10p Izvēlies pareizo vārdu no dotajiem. Pieejamie vārdi short young beautiful t…" at bounding box center [956, 321] width 734 height 573
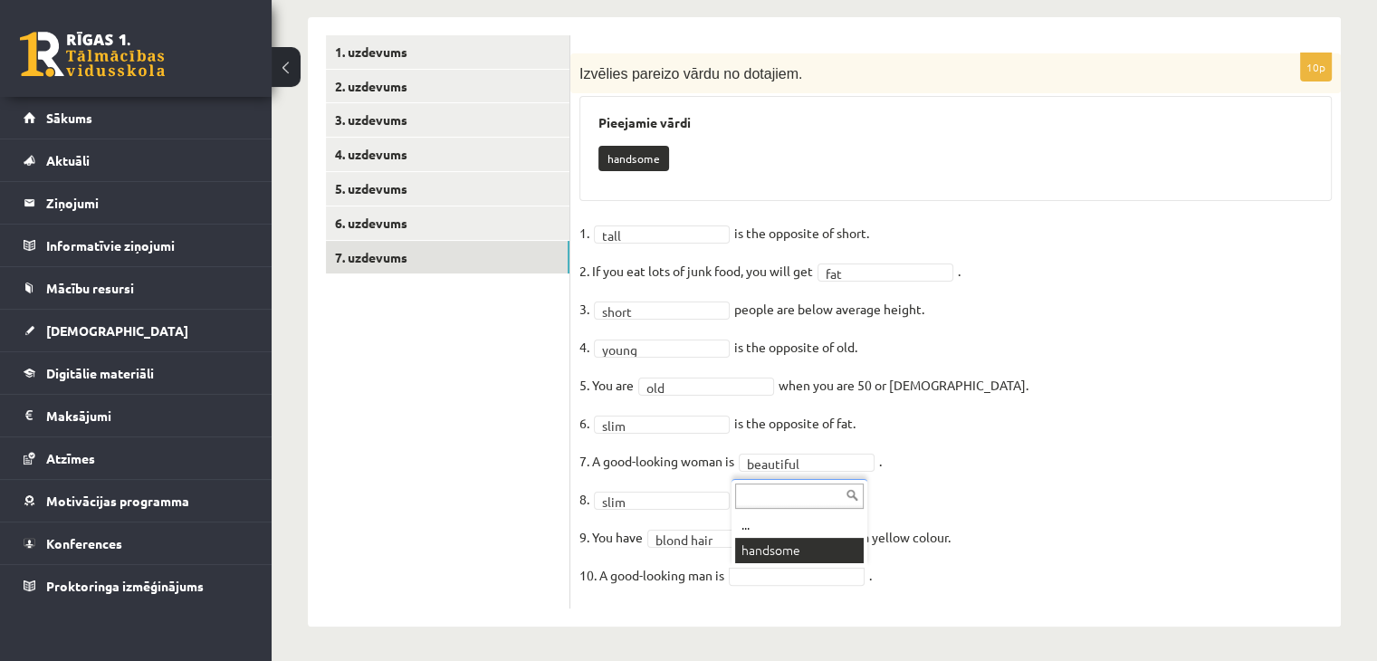
scroll to position [247, 0]
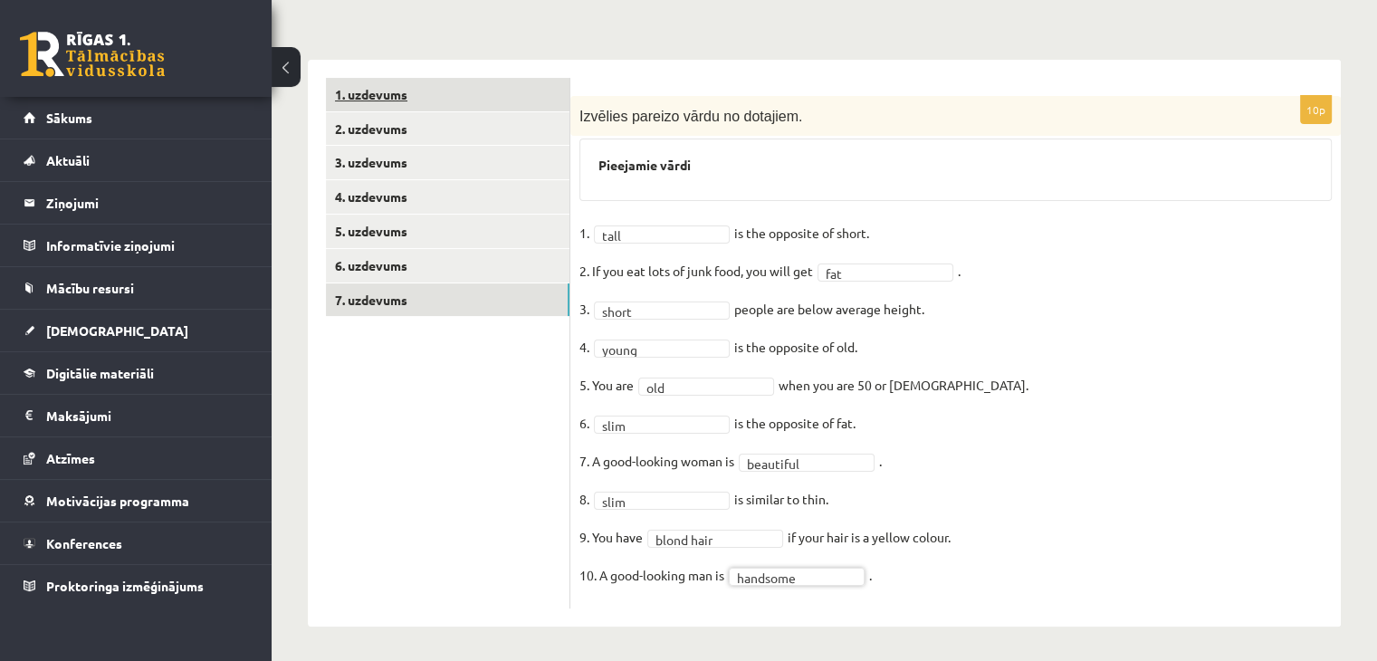
click at [388, 95] on link "1. uzdevums" at bounding box center [448, 95] width 244 height 34
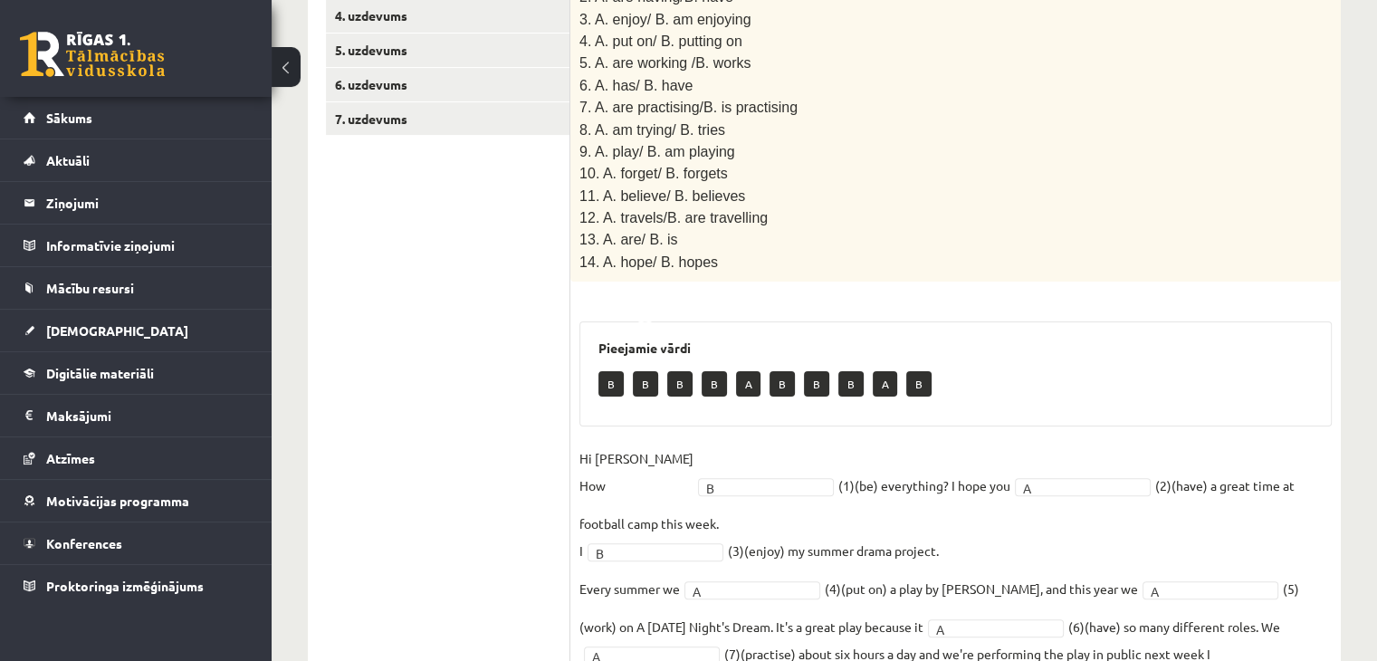
scroll to position [338, 0]
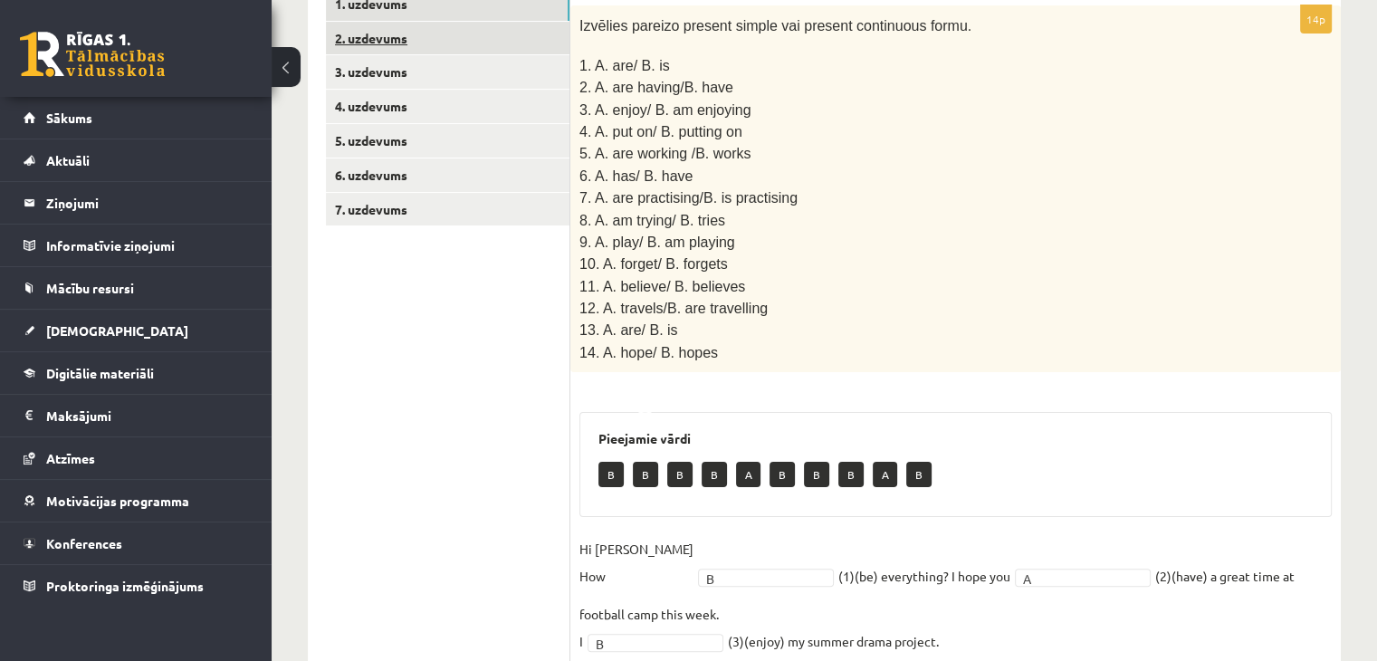
click at [485, 41] on link "2. uzdevums" at bounding box center [448, 39] width 244 height 34
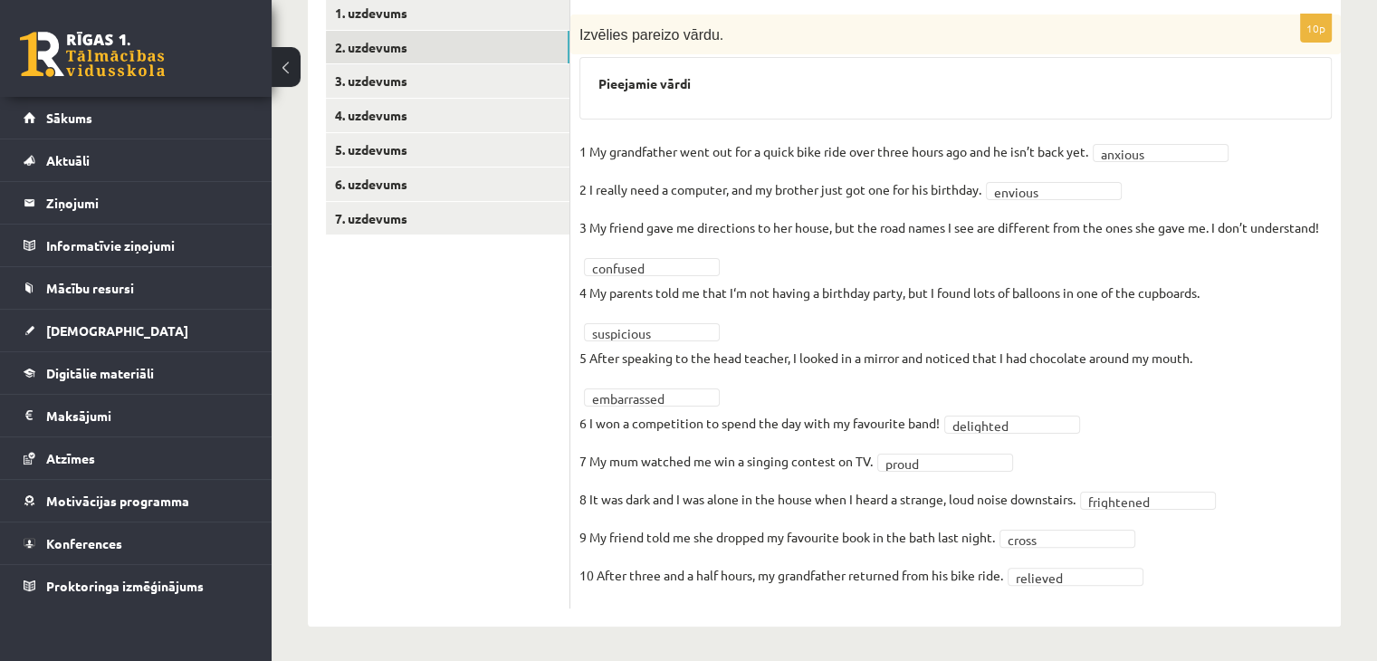
scroll to position [238, 0]
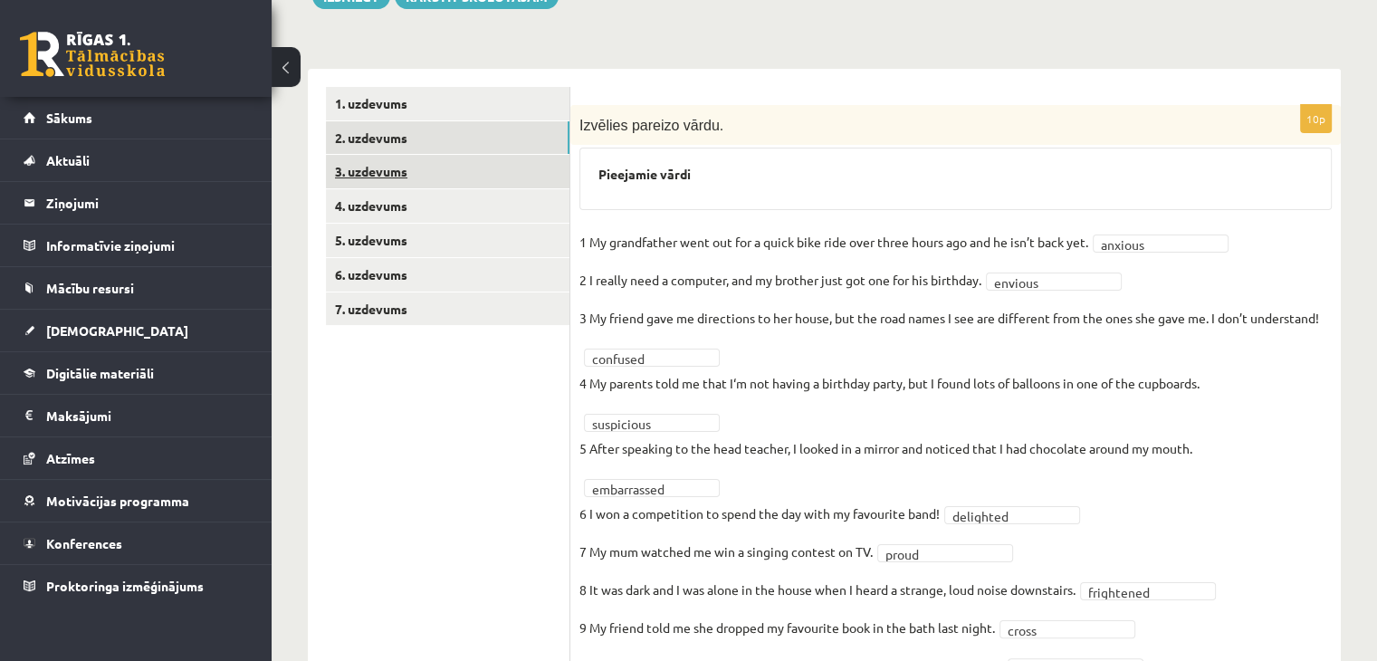
click at [496, 166] on link "3. uzdevums" at bounding box center [448, 172] width 244 height 34
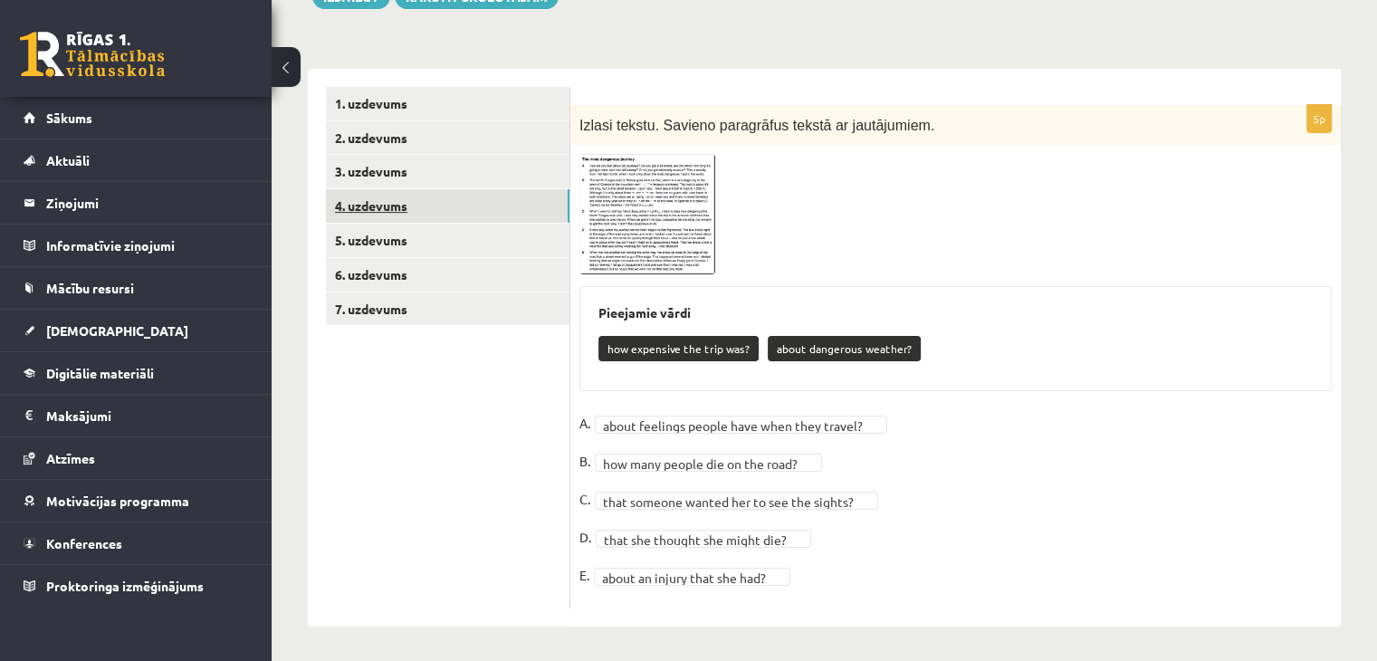
click at [404, 202] on link "4. uzdevums" at bounding box center [448, 206] width 244 height 34
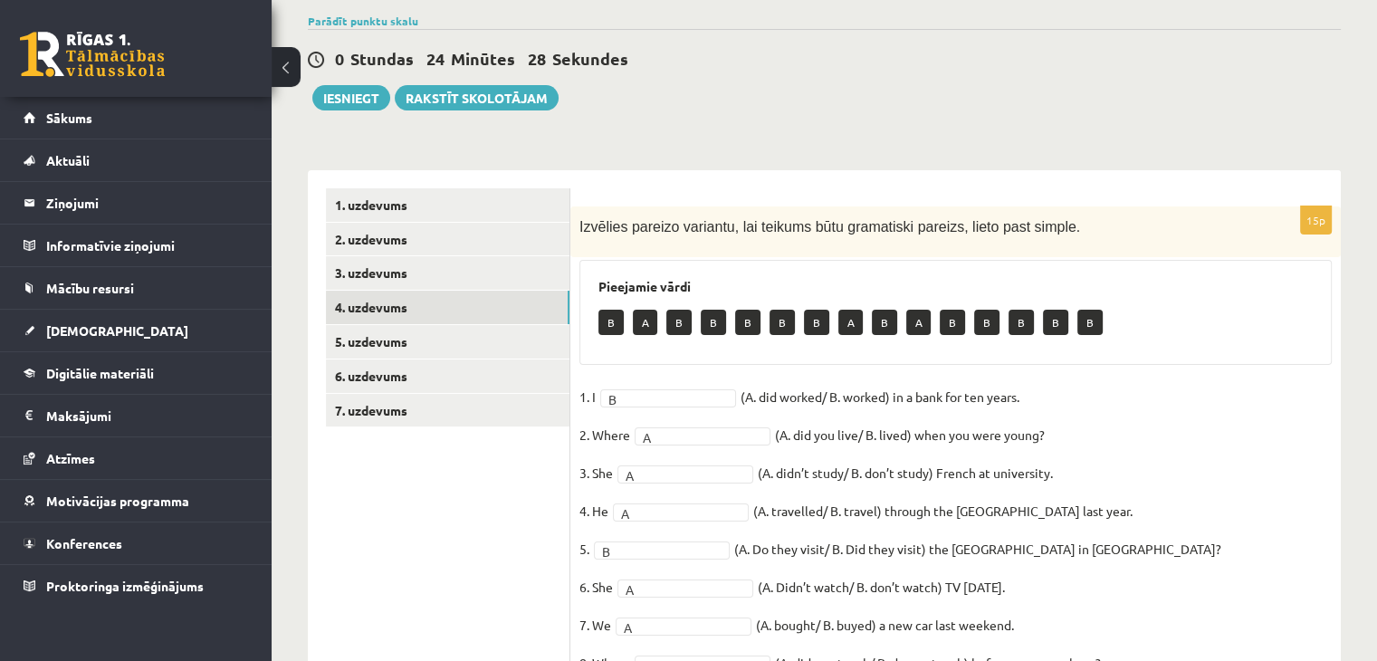
scroll to position [129, 0]
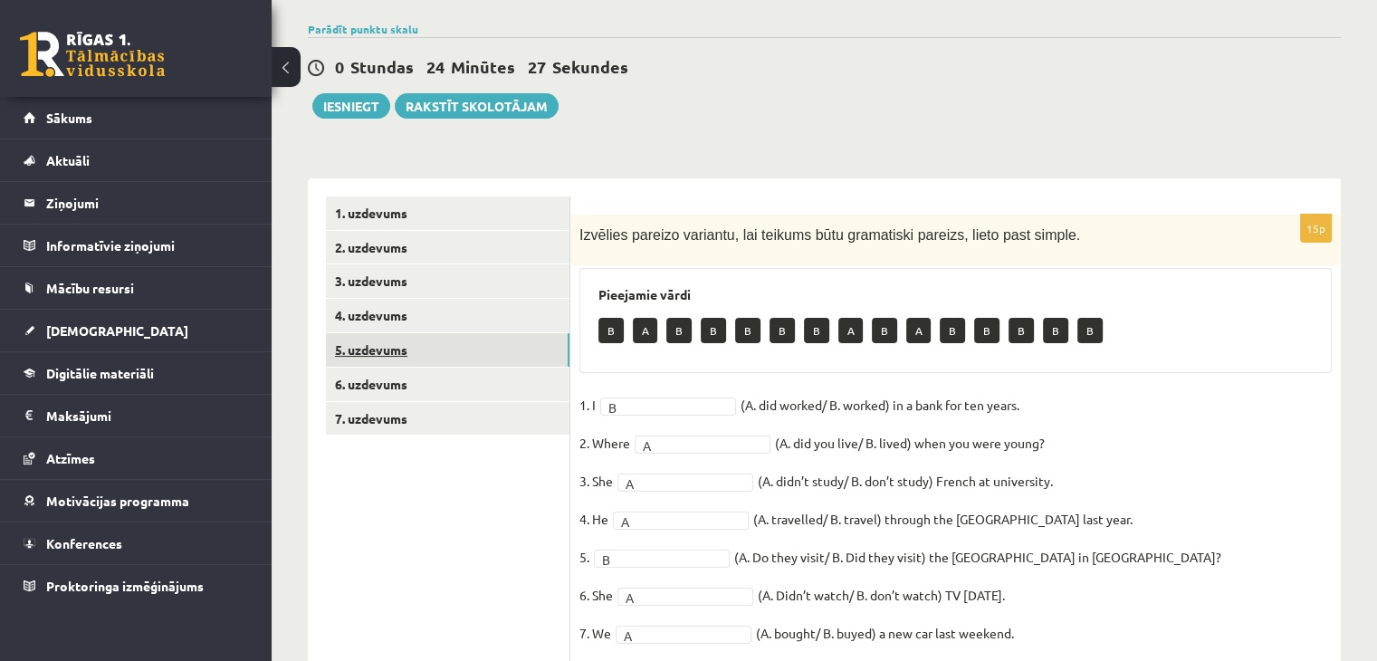
click at [485, 344] on link "5. uzdevums" at bounding box center [448, 350] width 244 height 34
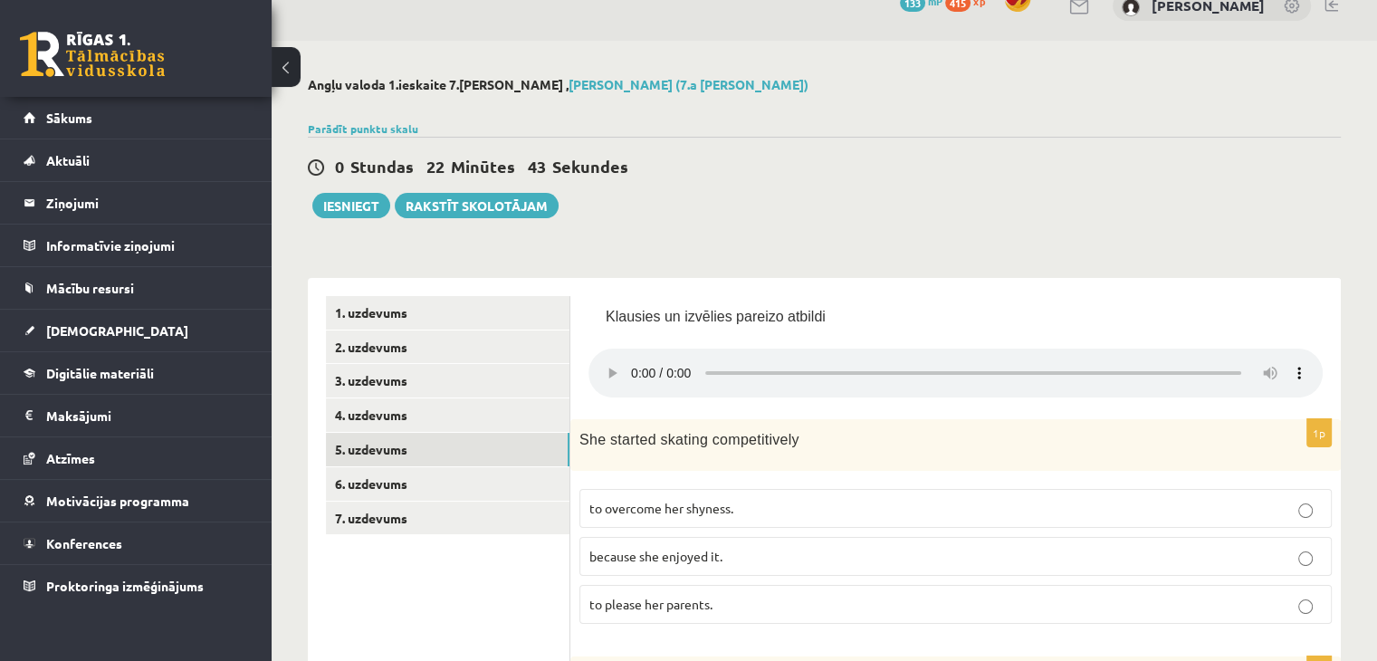
scroll to position [0, 0]
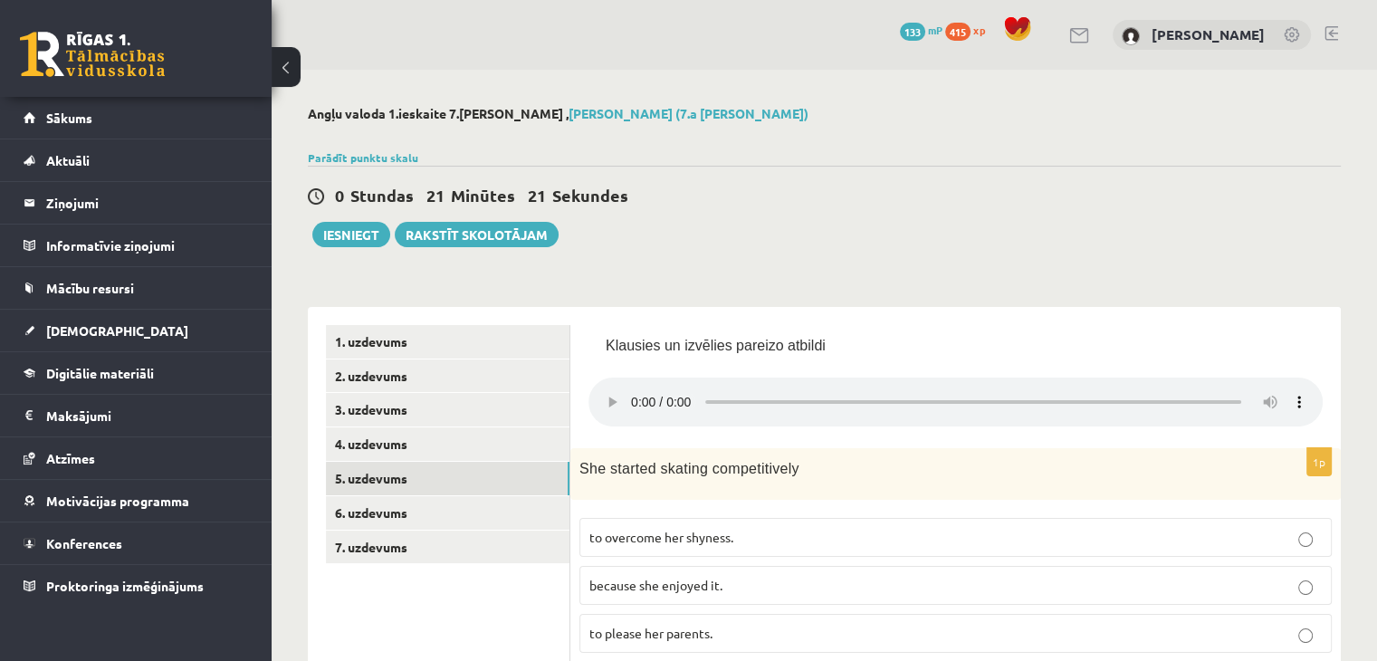
click at [645, 342] on span "Klausies un izvēlies pareizo atbildi" at bounding box center [716, 345] width 220 height 15
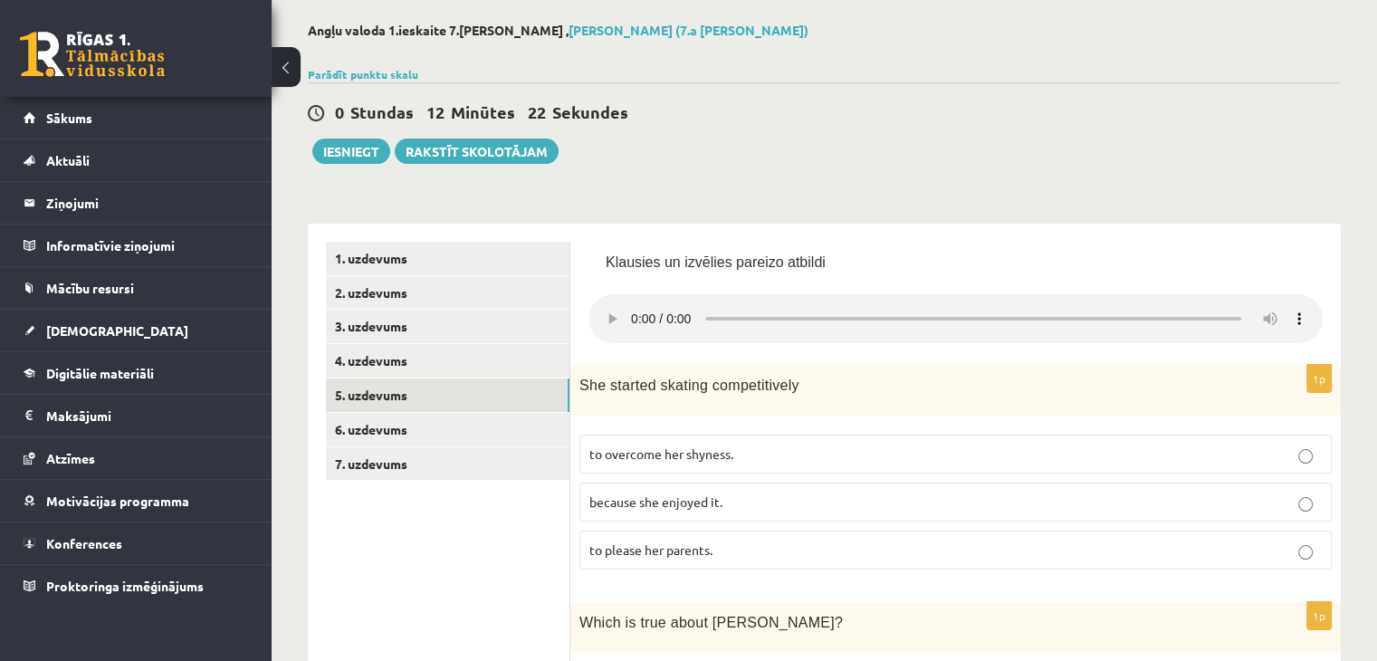
scroll to position [272, 0]
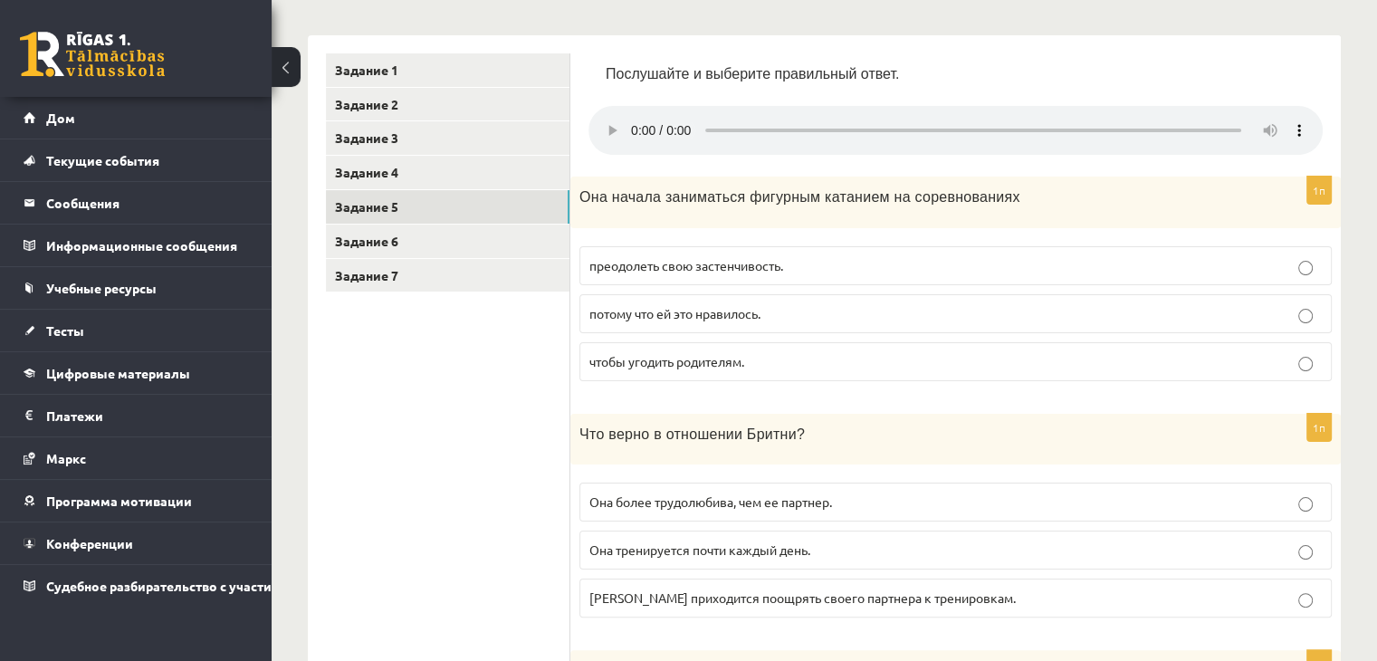
click at [722, 312] on font "потому что ей это нравилось." at bounding box center [675, 313] width 171 height 16
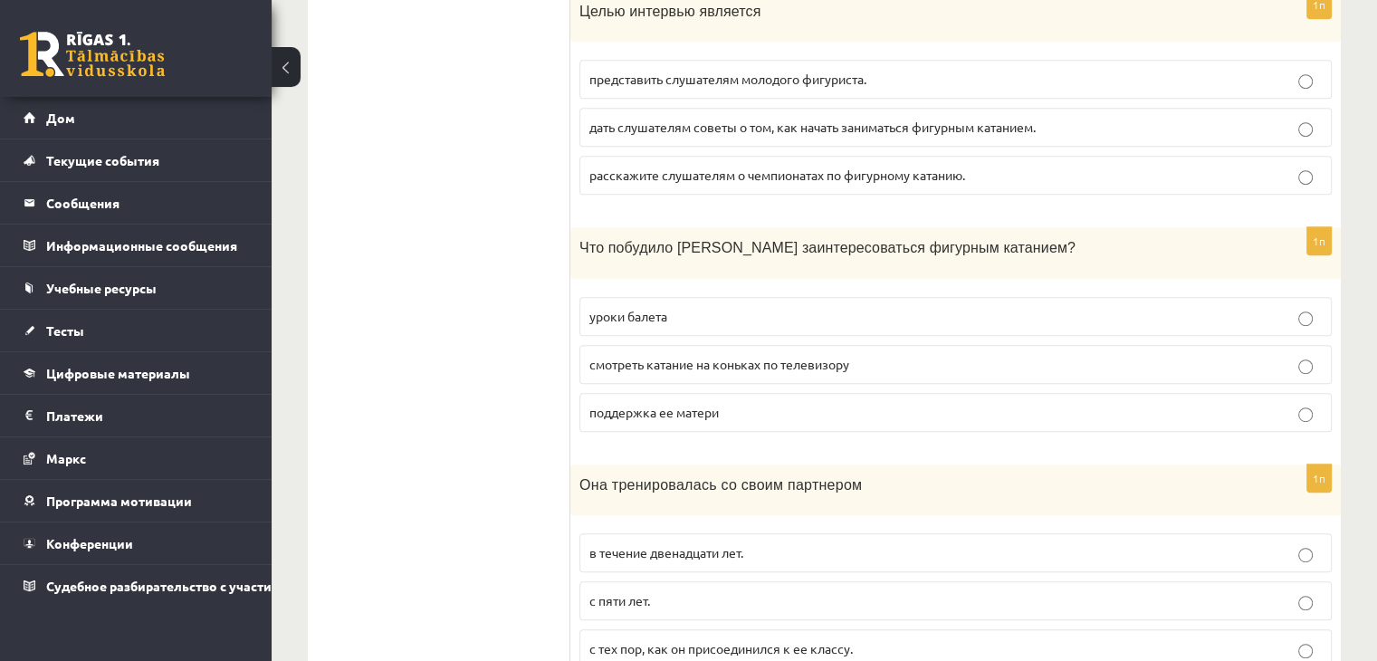
scroll to position [994, 0]
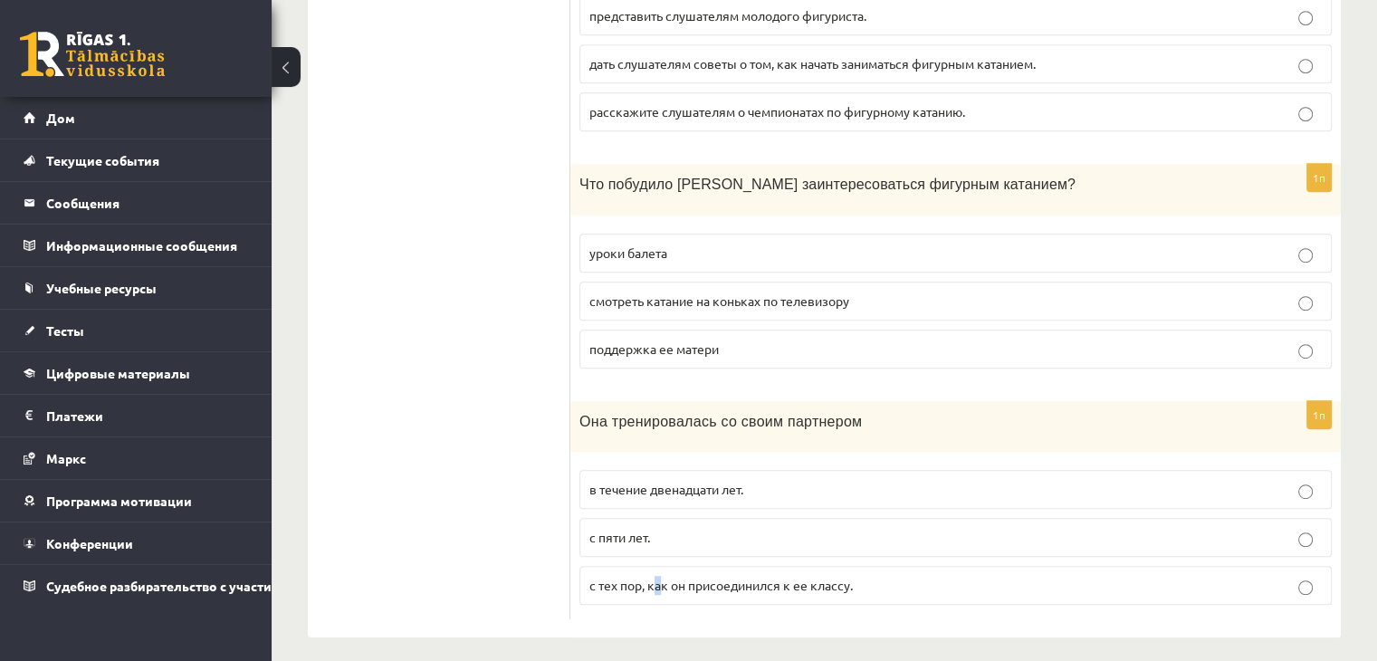
click at [656, 577] on font "с тех пор, как он присоединился к ее классу." at bounding box center [722, 585] width 264 height 16
click at [917, 591] on label "с тех пор, как он присоединился к ее классу." at bounding box center [956, 585] width 753 height 39
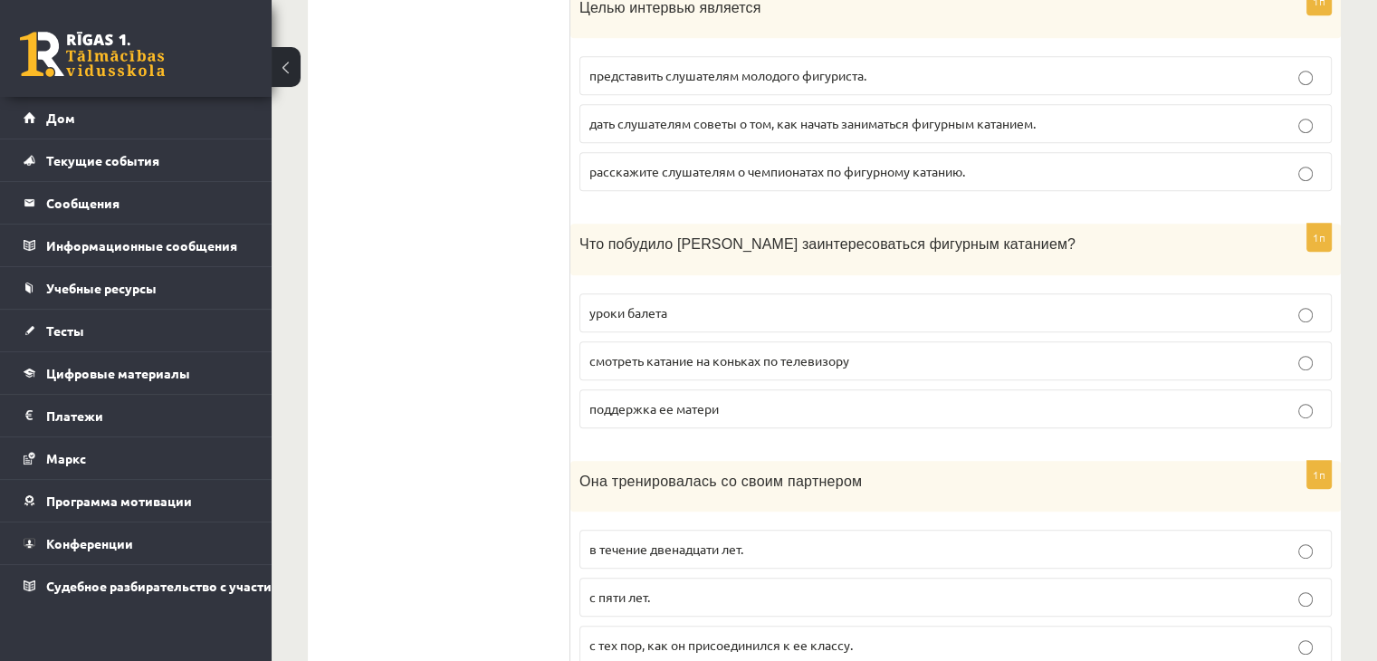
scroll to position [904, 0]
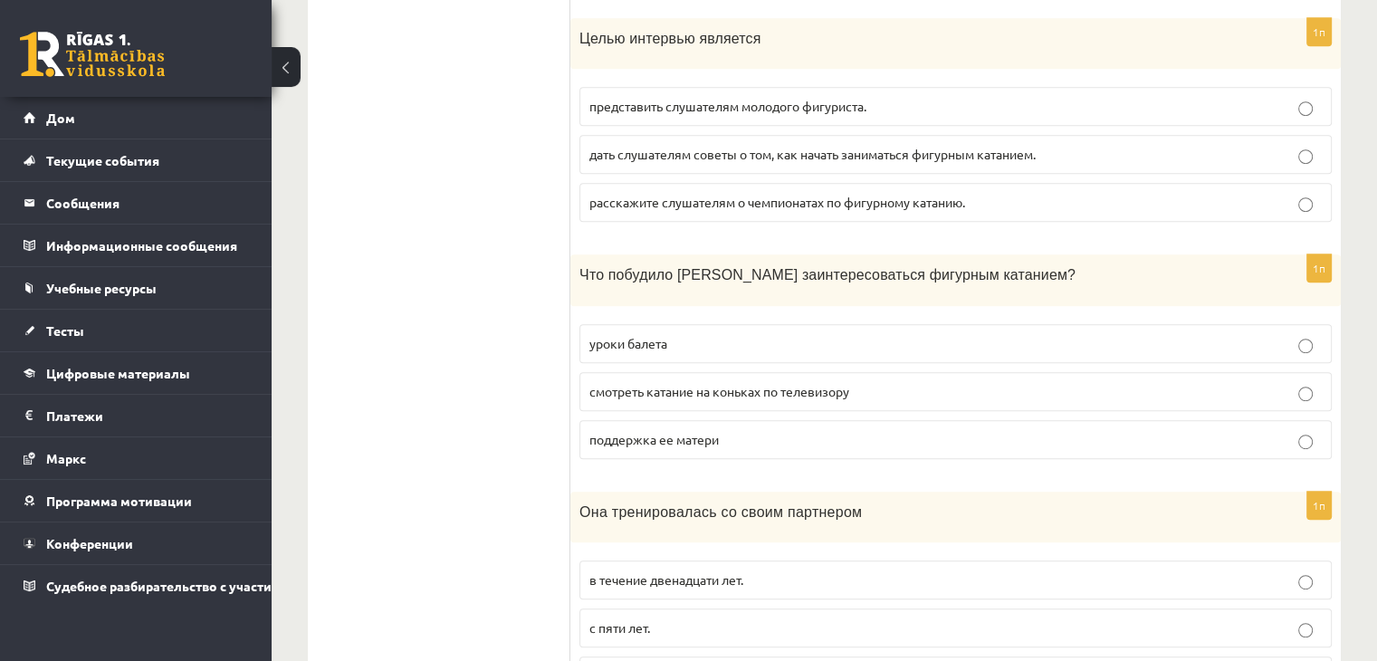
click at [715, 386] on font "смотреть катание на коньках по телевизору" at bounding box center [720, 391] width 260 height 16
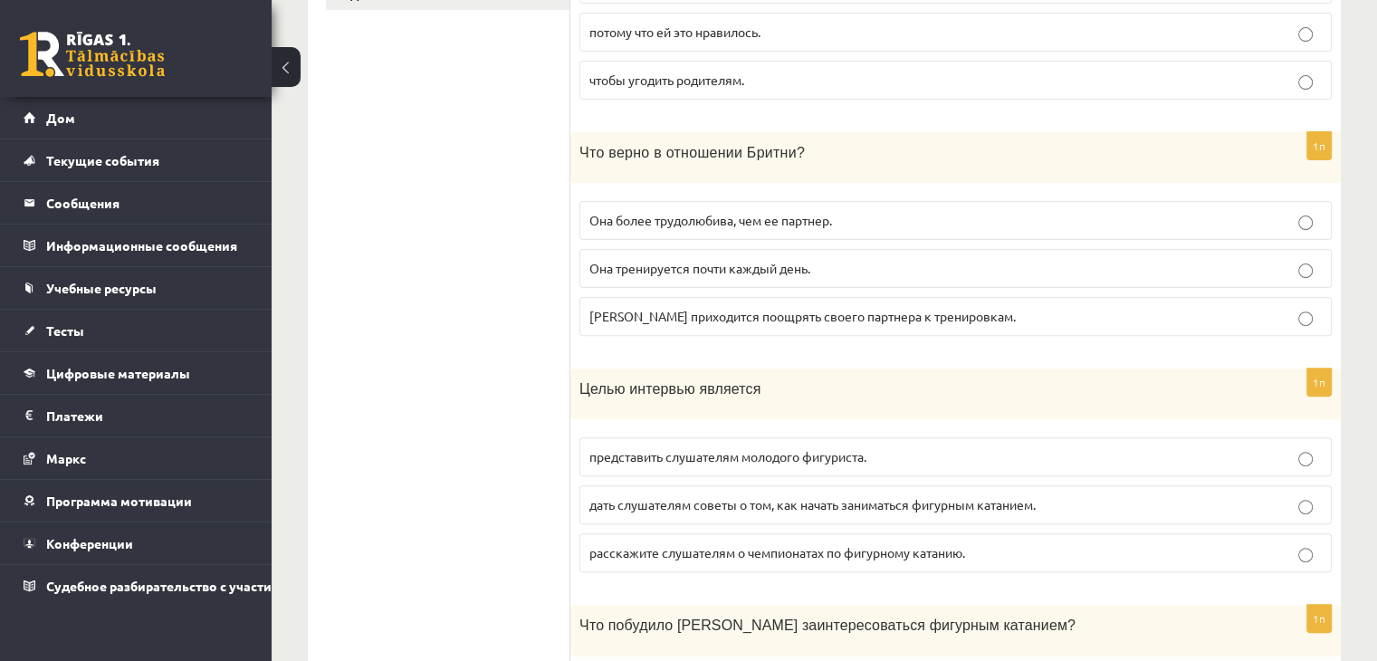
scroll to position [542, 0]
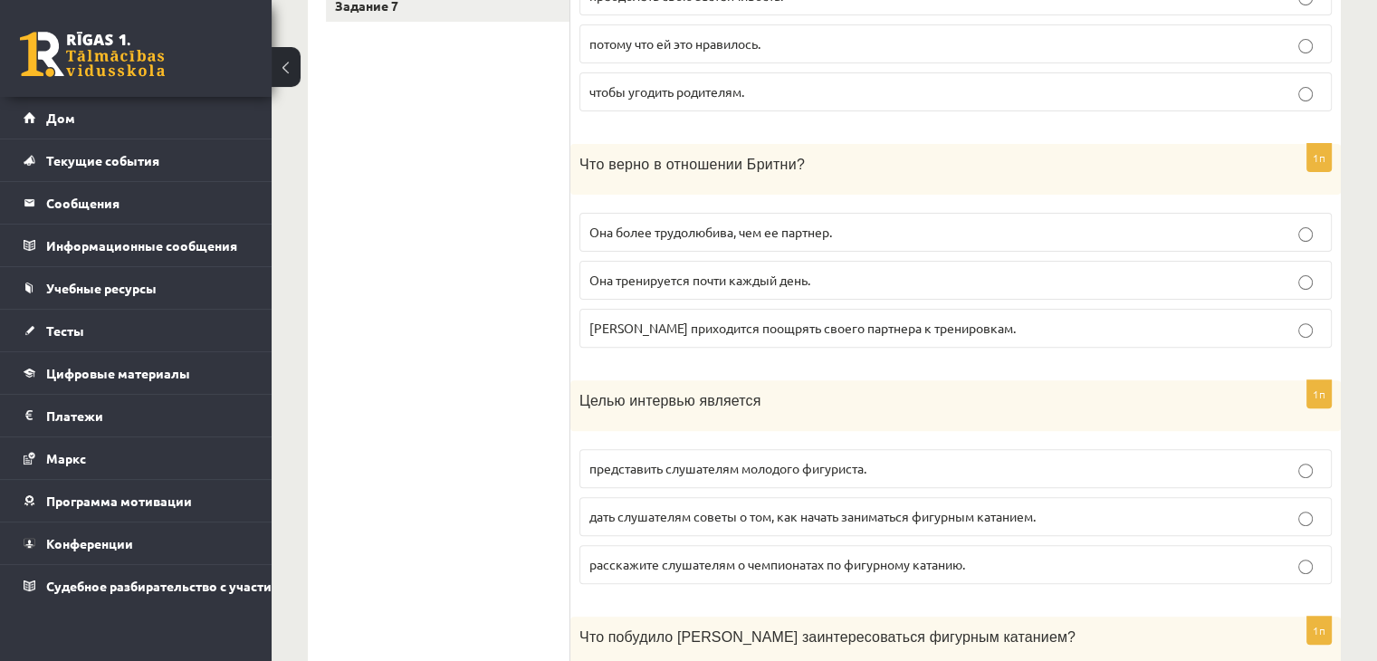
click at [642, 449] on label "представить слушателям молодого фигуриста." at bounding box center [956, 468] width 753 height 39
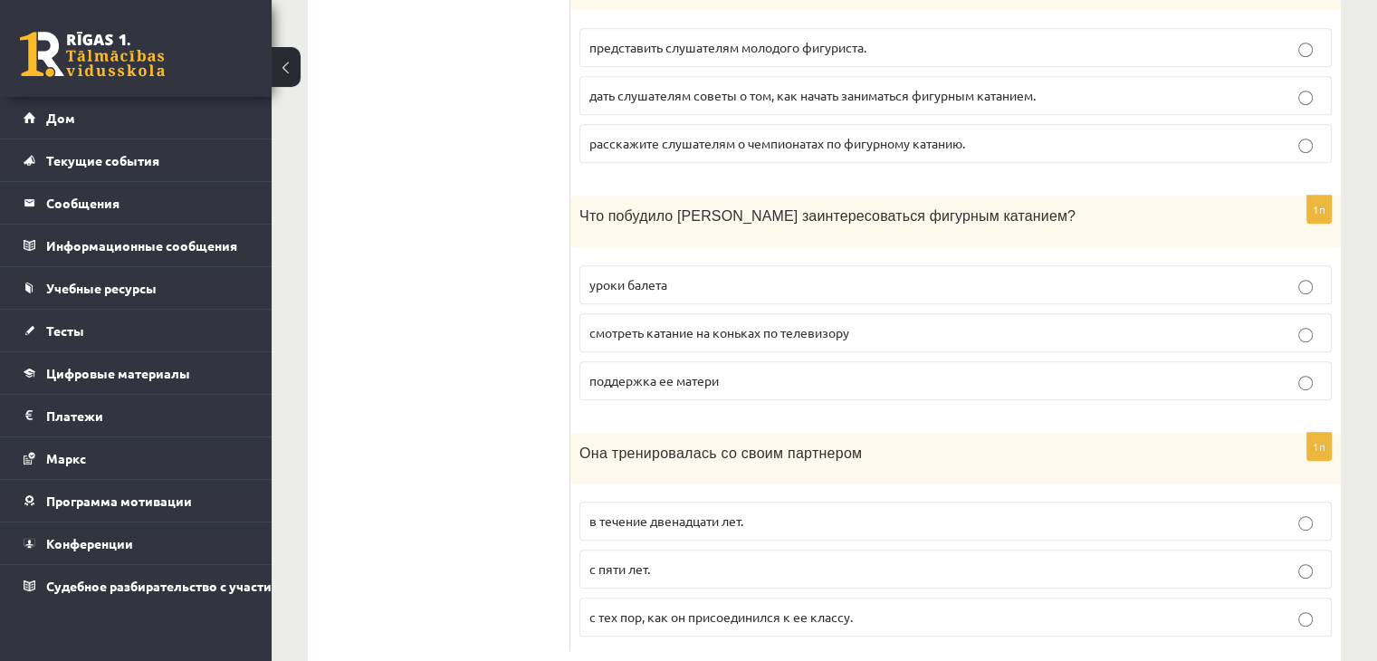
scroll to position [994, 0]
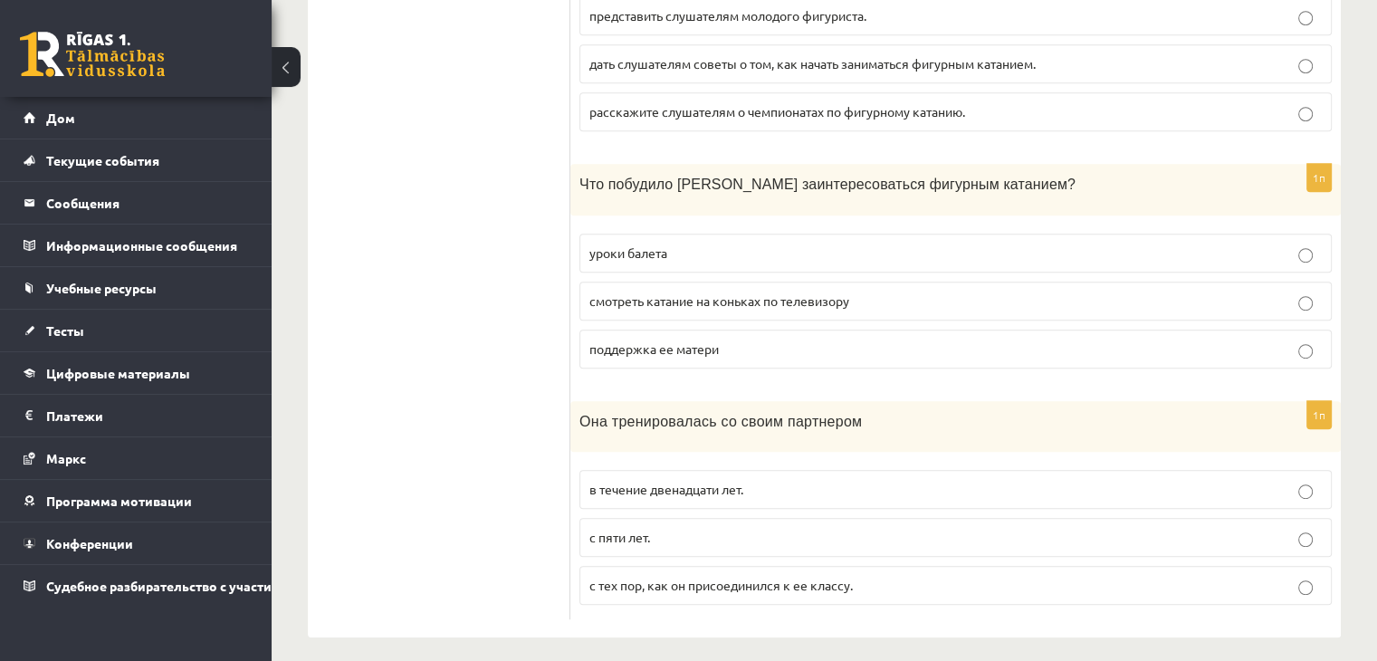
click at [671, 532] on p "с пяти лет." at bounding box center [956, 537] width 733 height 19
click at [676, 577] on font "с тех пор, как он присоединился к ее классу." at bounding box center [722, 585] width 264 height 16
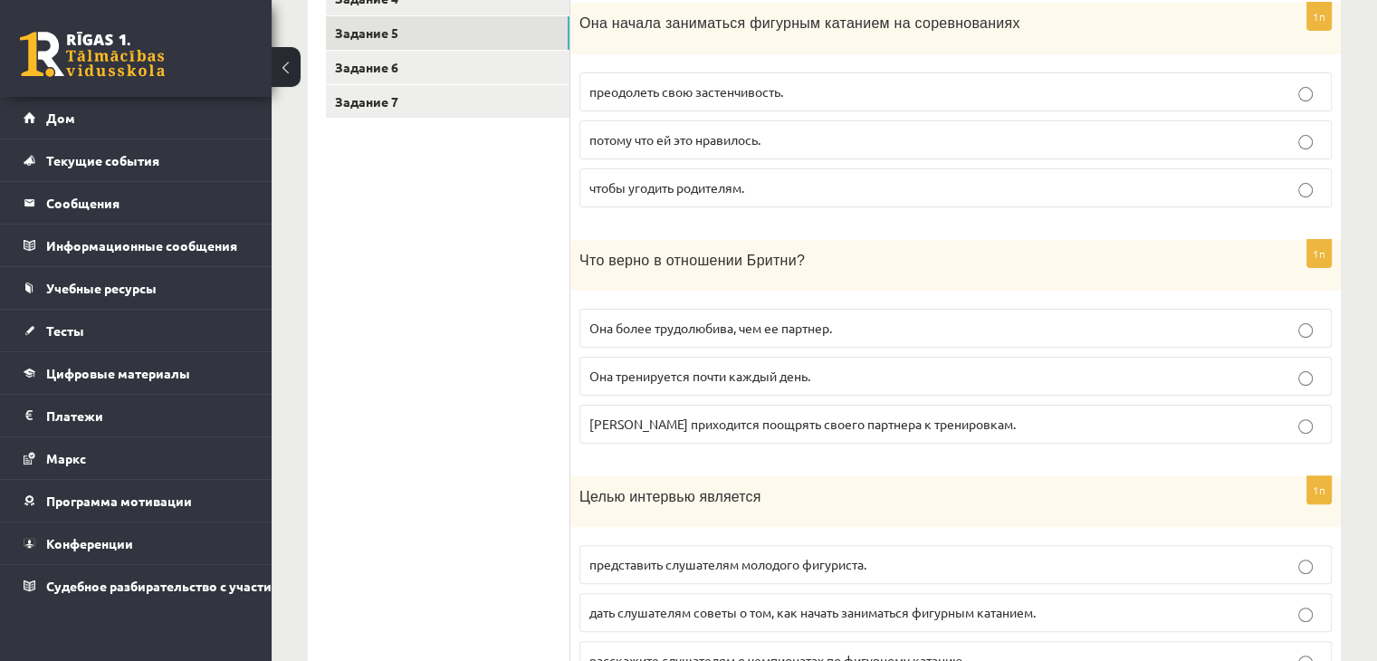
scroll to position [453, 0]
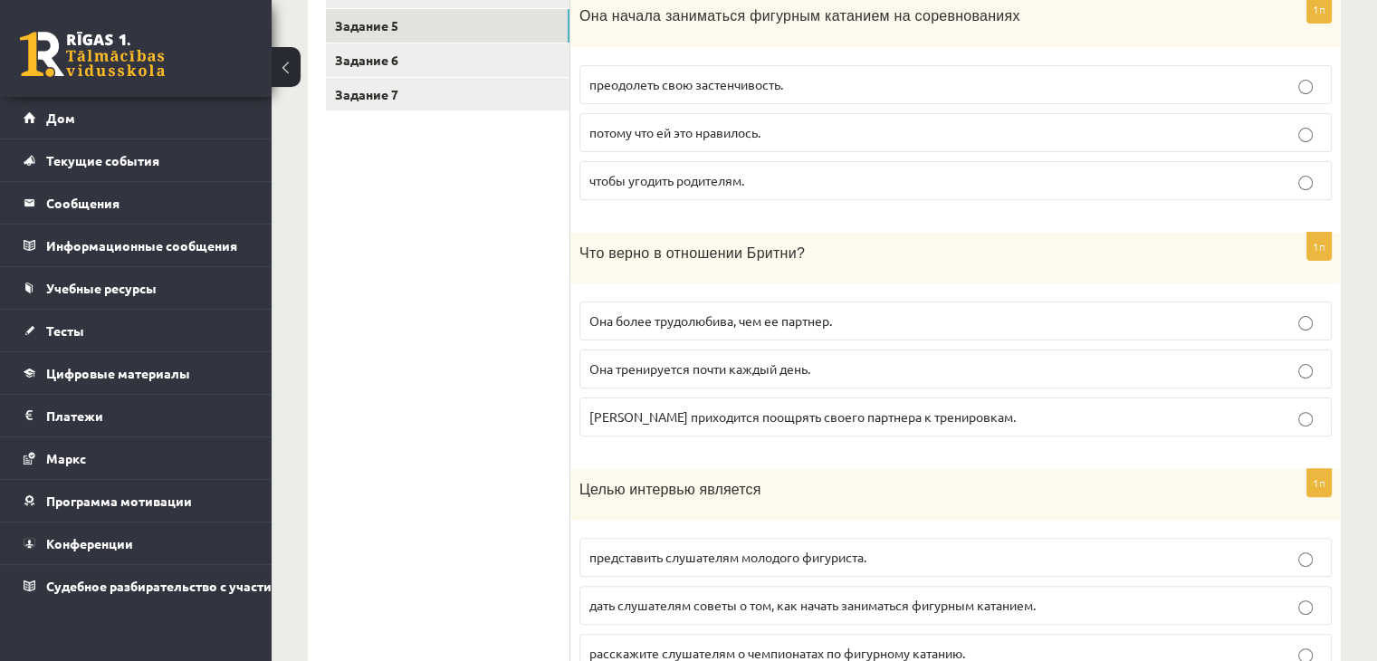
click at [960, 365] on p "Она тренируется почти каждый день." at bounding box center [956, 368] width 733 height 19
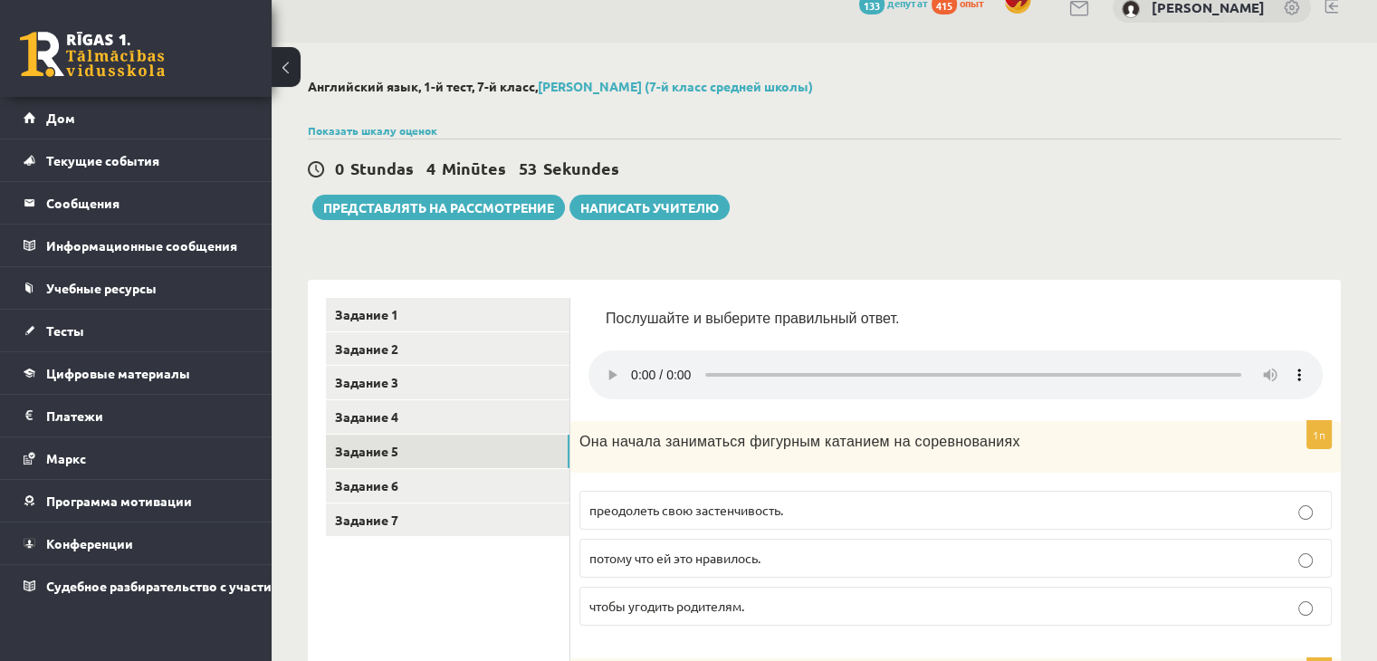
scroll to position [0, 0]
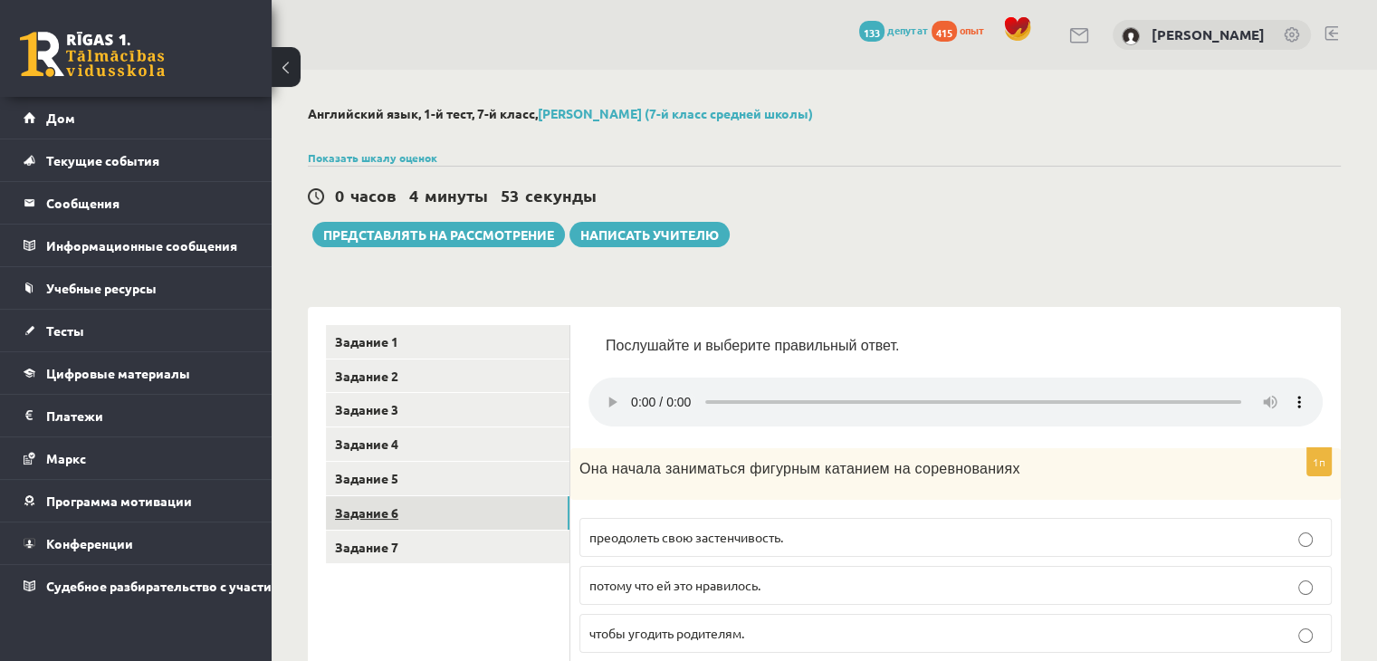
click at [421, 513] on link "Задание 6" at bounding box center [448, 513] width 244 height 34
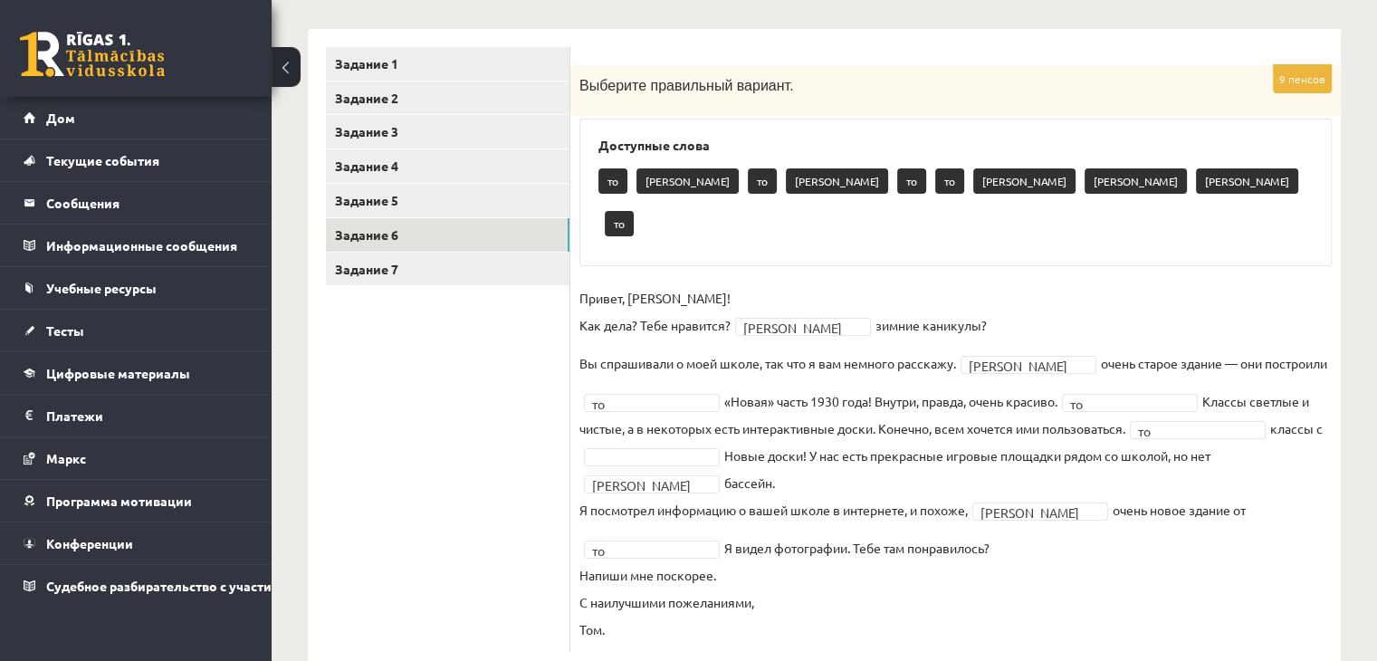
scroll to position [279, 0]
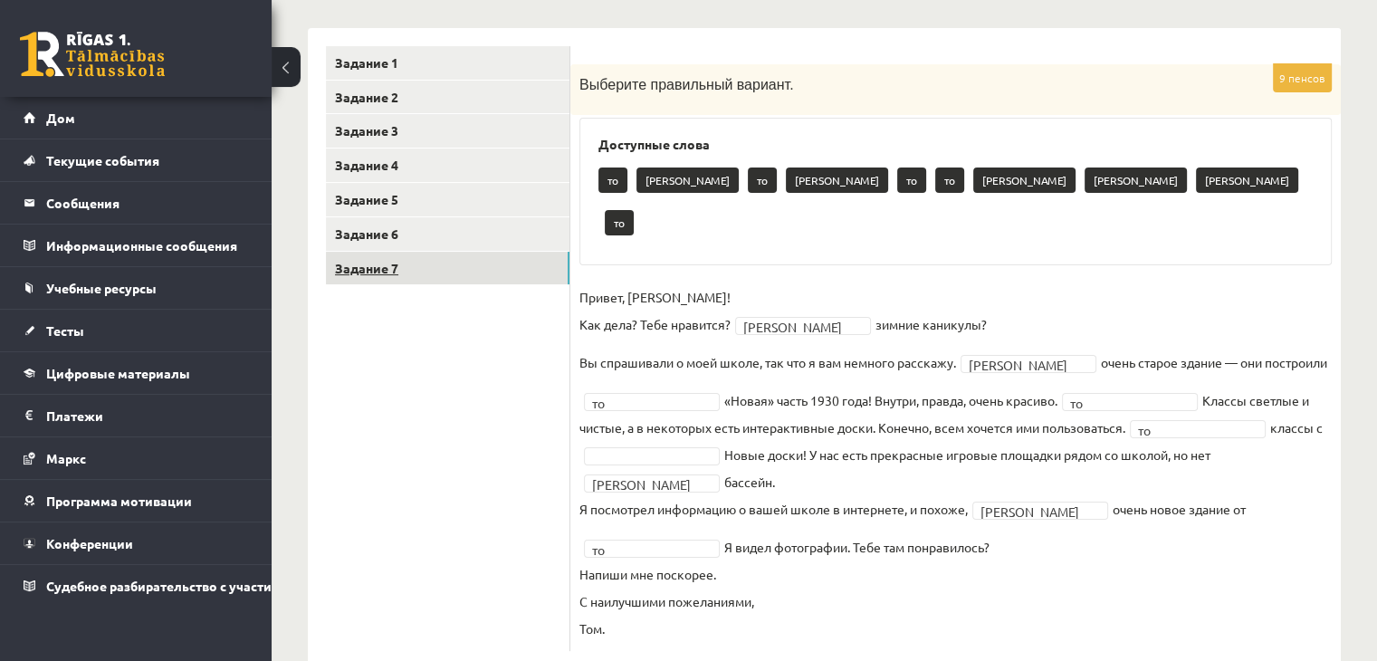
click at [480, 258] on link "Задание 7" at bounding box center [448, 269] width 244 height 34
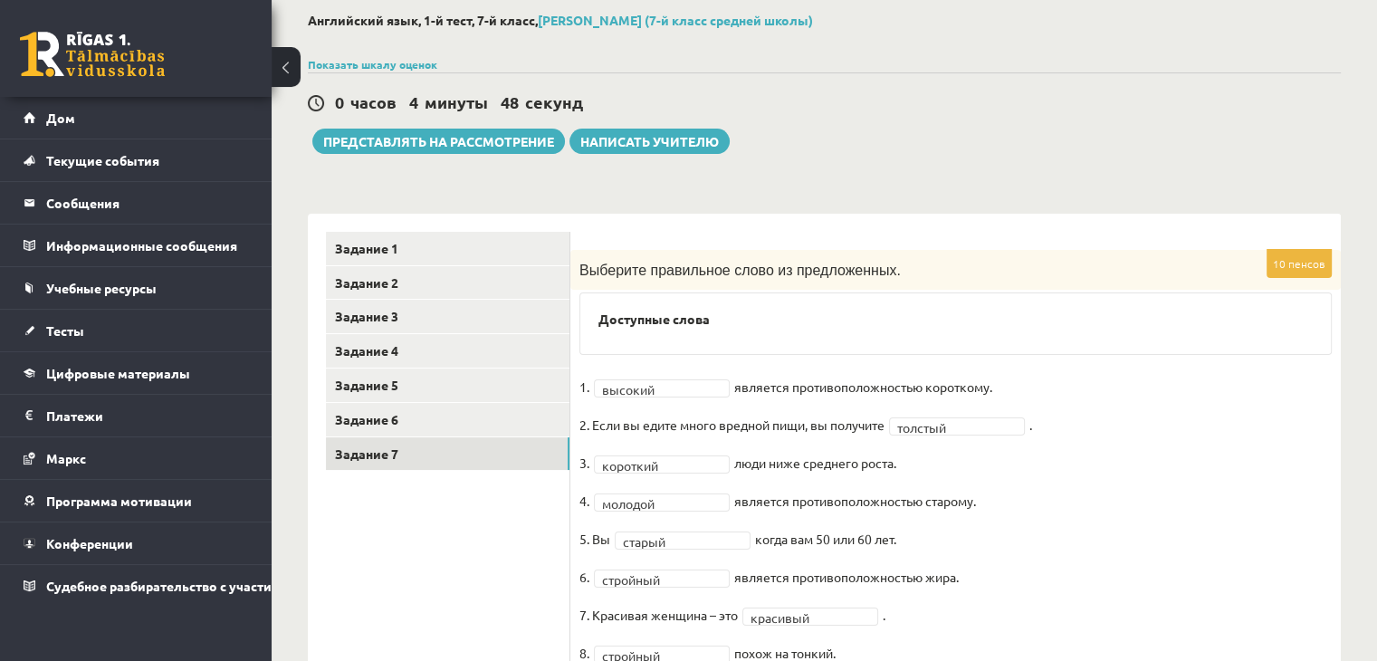
scroll to position [0, 0]
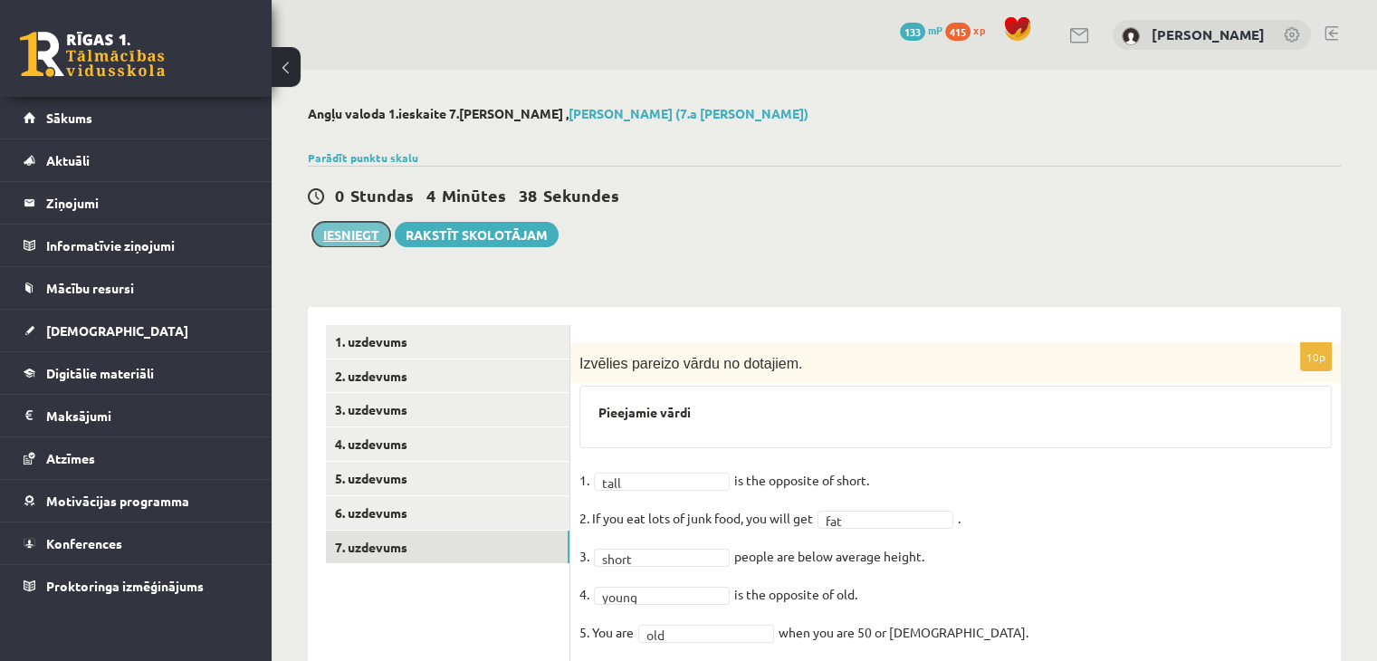
click at [319, 233] on button "Iesniegt" at bounding box center [351, 234] width 78 height 25
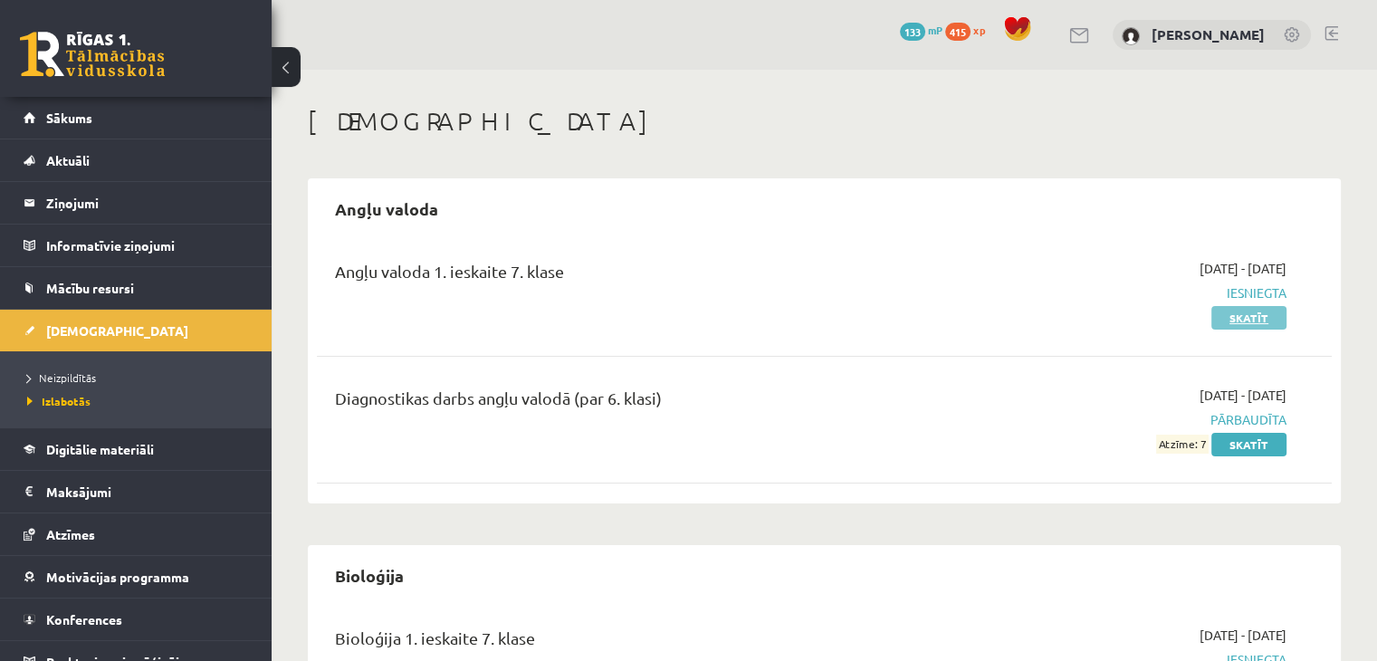
click at [1251, 319] on link "Skatīt" at bounding box center [1249, 318] width 75 height 24
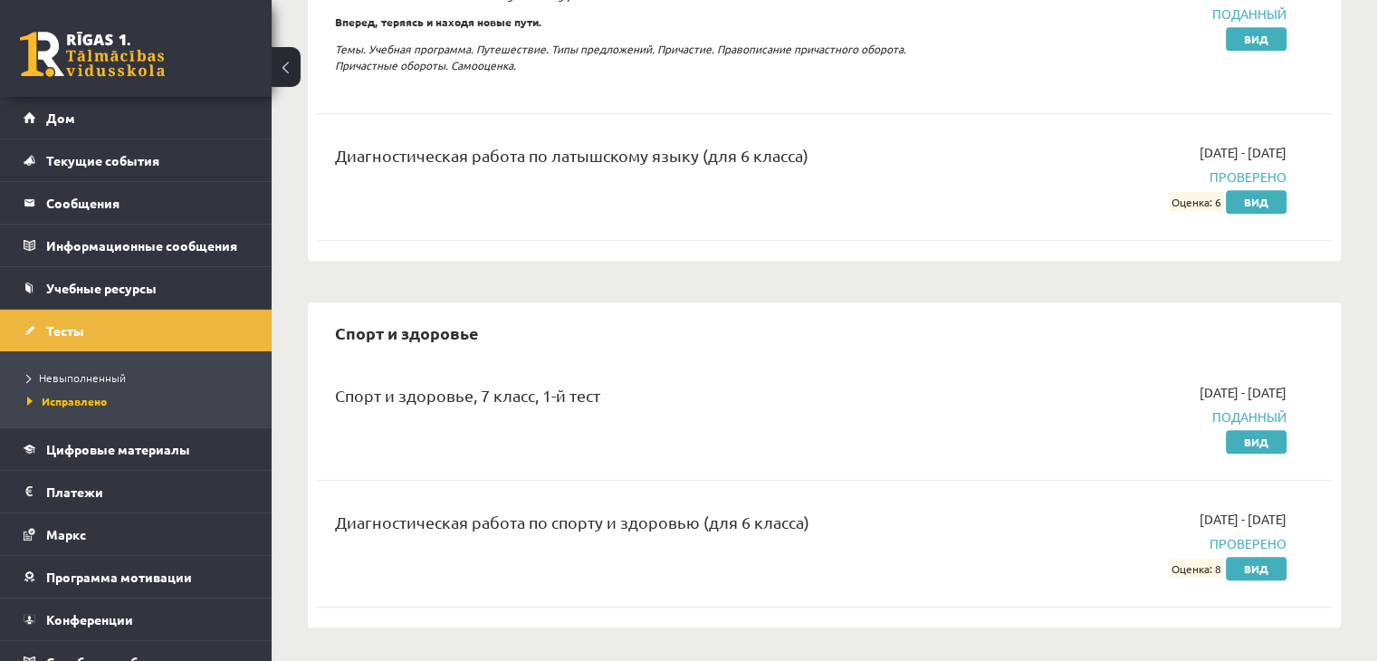
scroll to position [1042, 0]
click at [100, 381] on font "Невыполненный" at bounding box center [82, 377] width 87 height 14
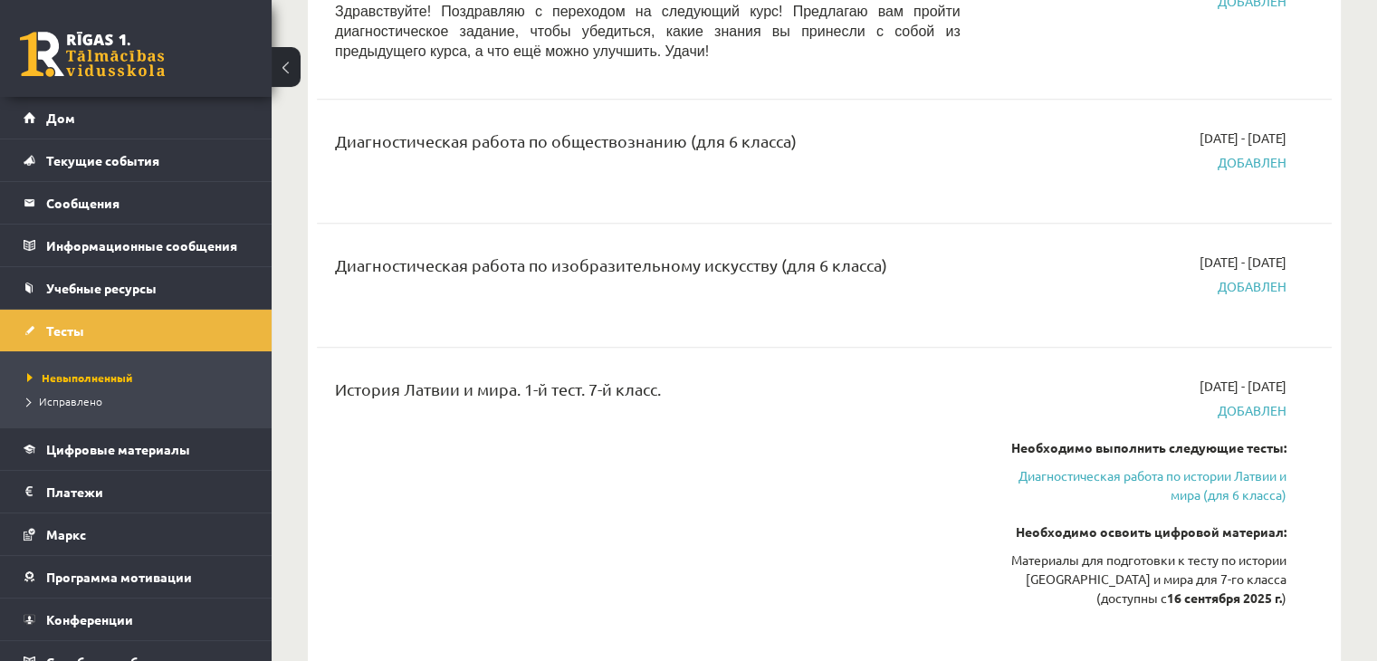
scroll to position [1133, 0]
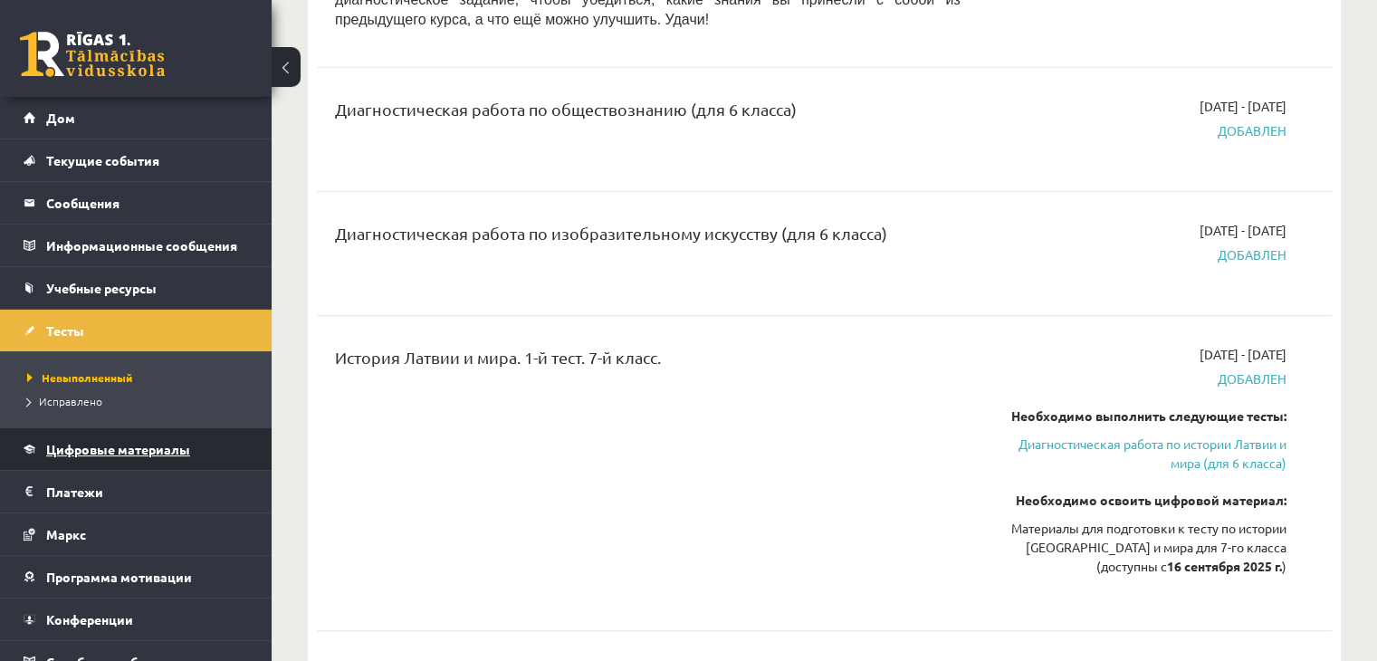
click at [81, 455] on link "Цифровые материалы" at bounding box center [136, 449] width 225 height 42
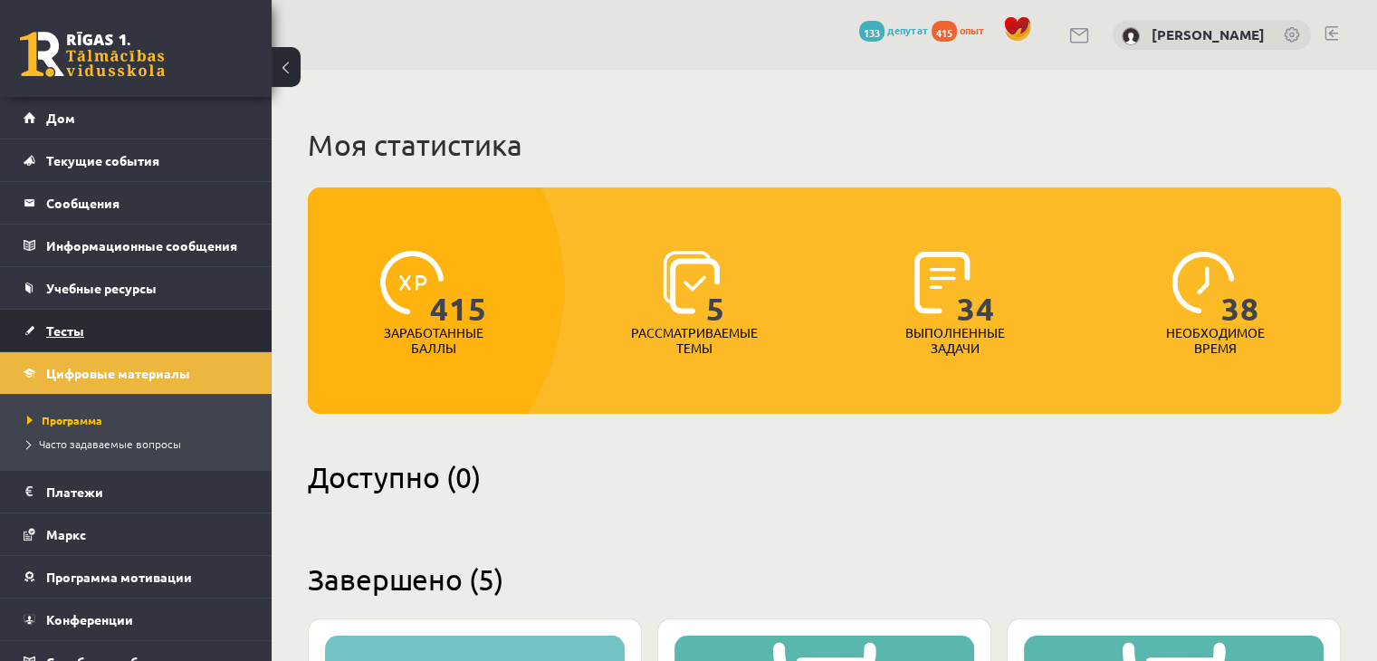
click at [91, 336] on link "Тесты" at bounding box center [136, 331] width 225 height 42
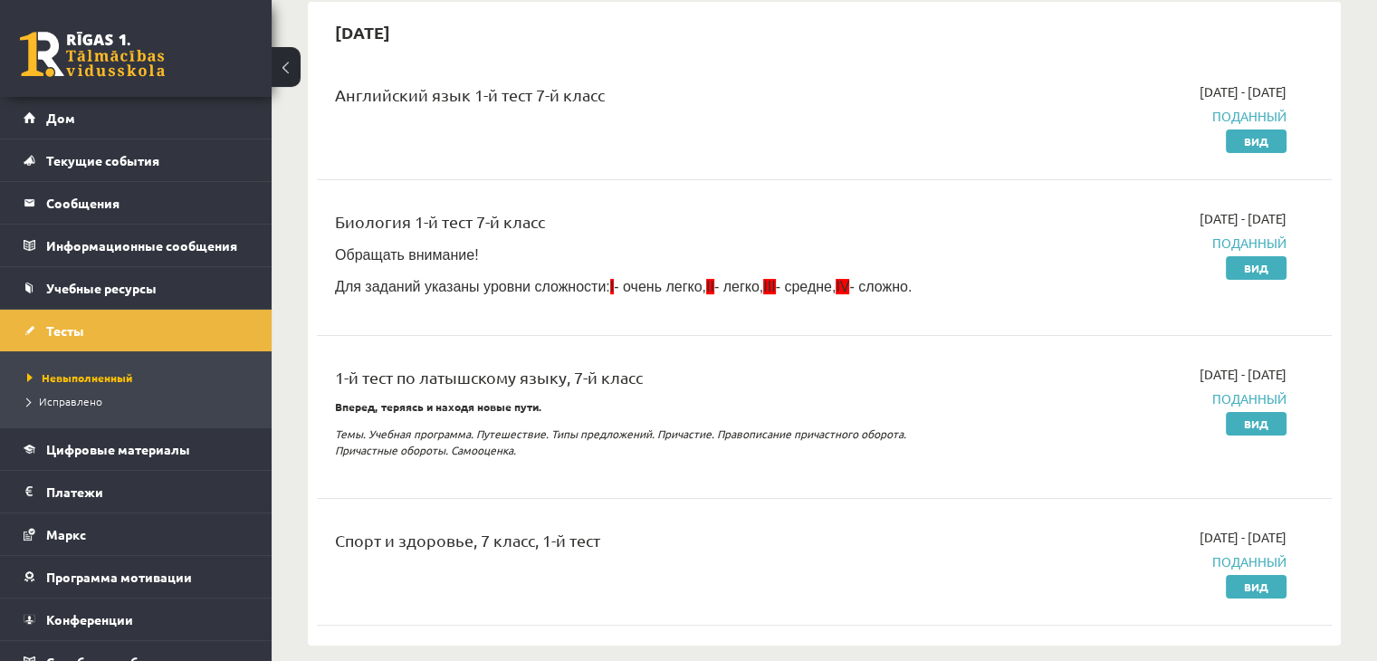
scroll to position [181, 0]
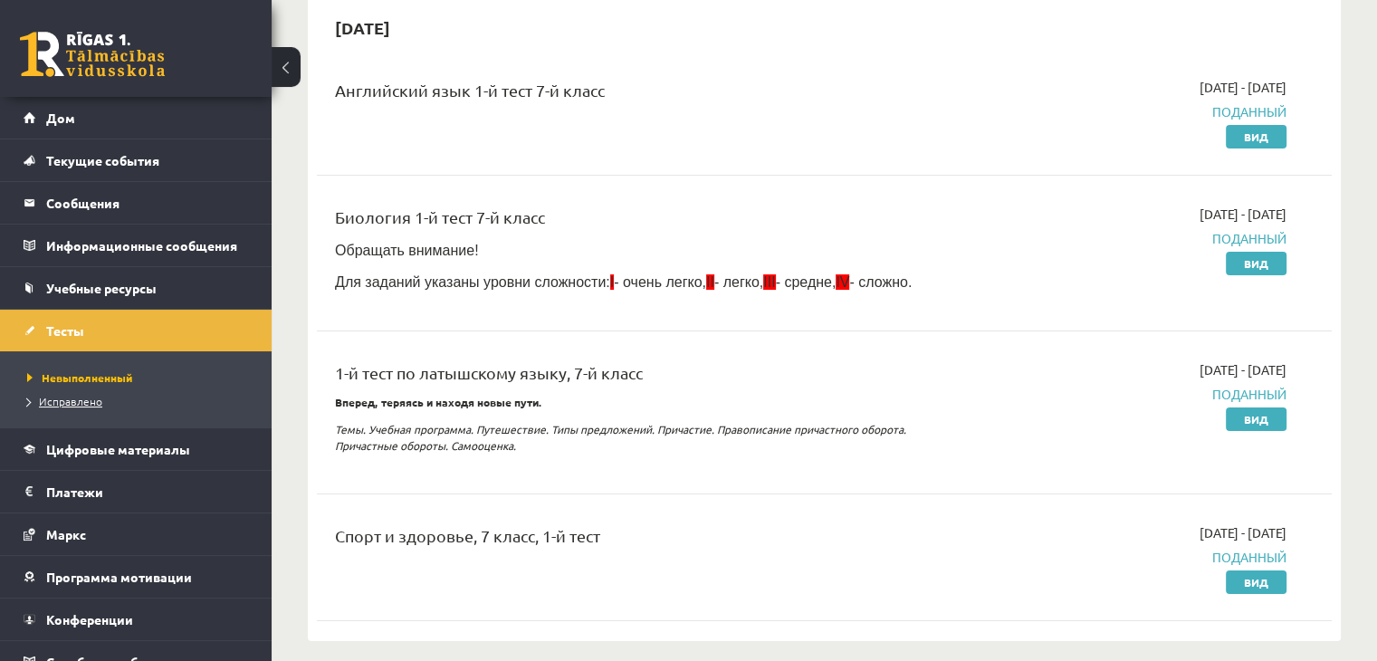
click at [70, 396] on font "Исправлено" at bounding box center [70, 401] width 63 height 14
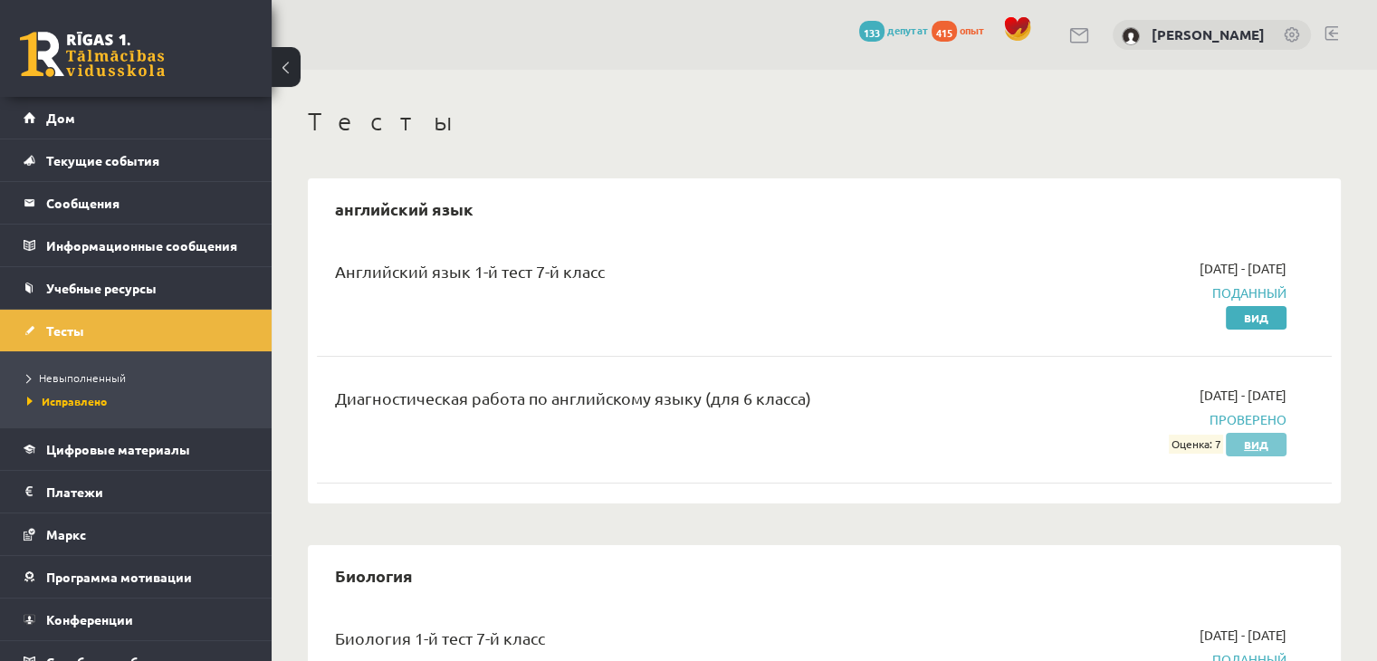
click at [1249, 438] on font "Вид" at bounding box center [1256, 444] width 24 height 14
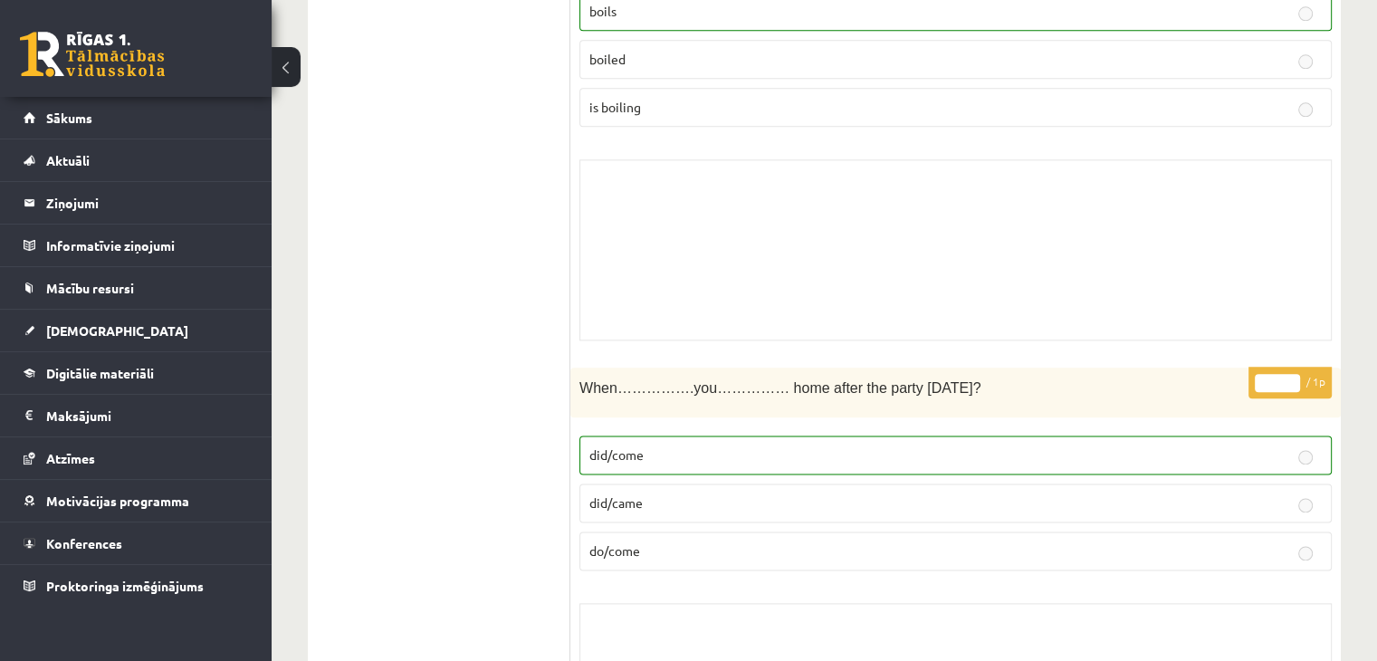
scroll to position [2354, 0]
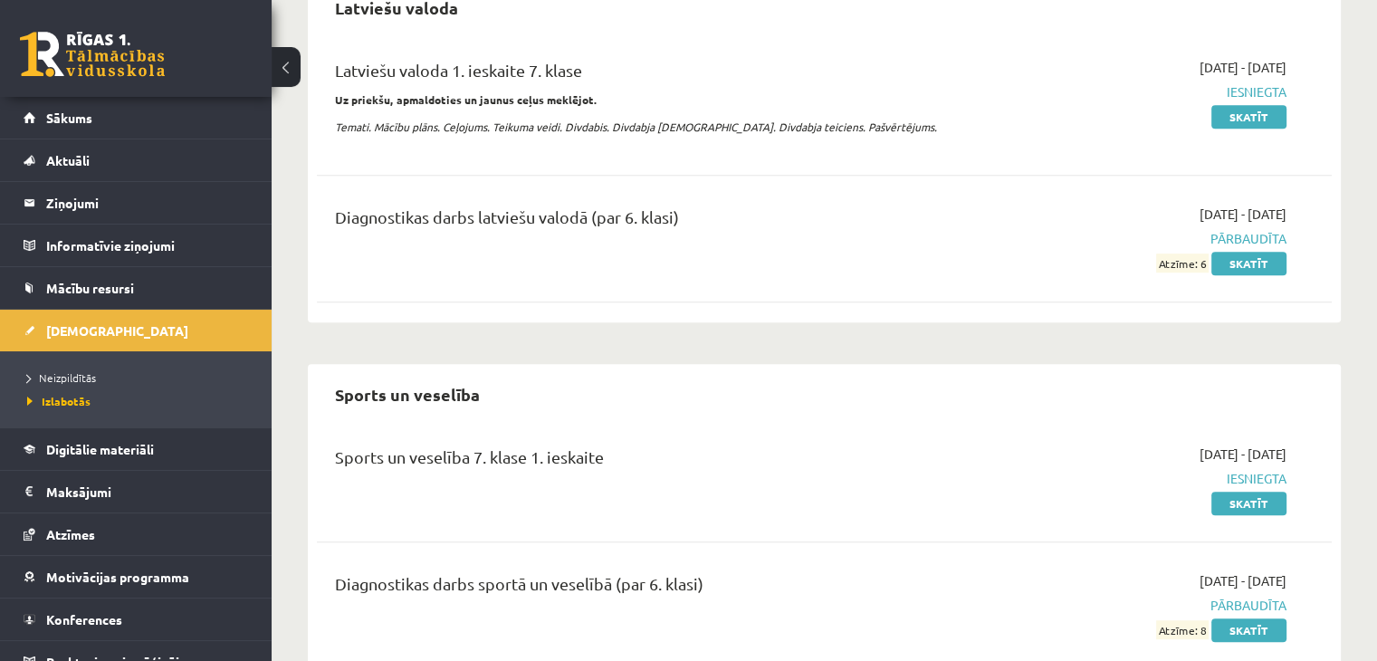
scroll to position [1026, 0]
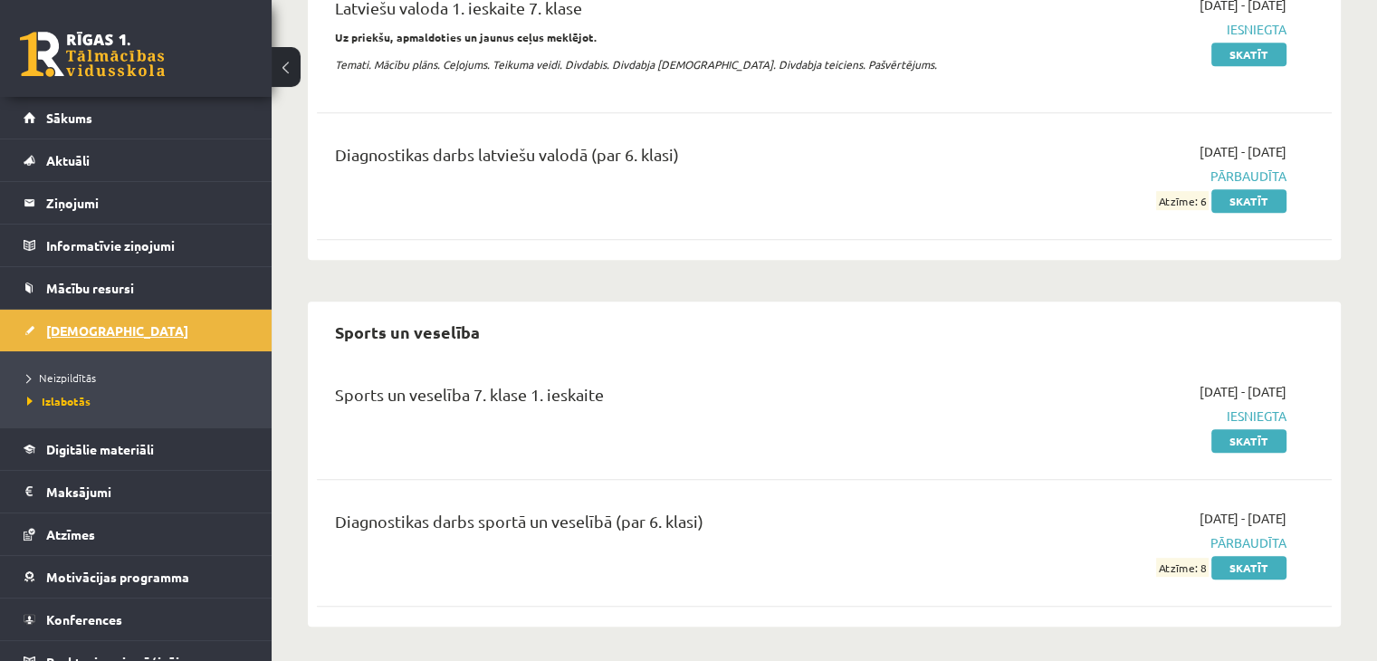
click at [122, 324] on link "[DEMOGRAPHIC_DATA]" at bounding box center [136, 331] width 225 height 42
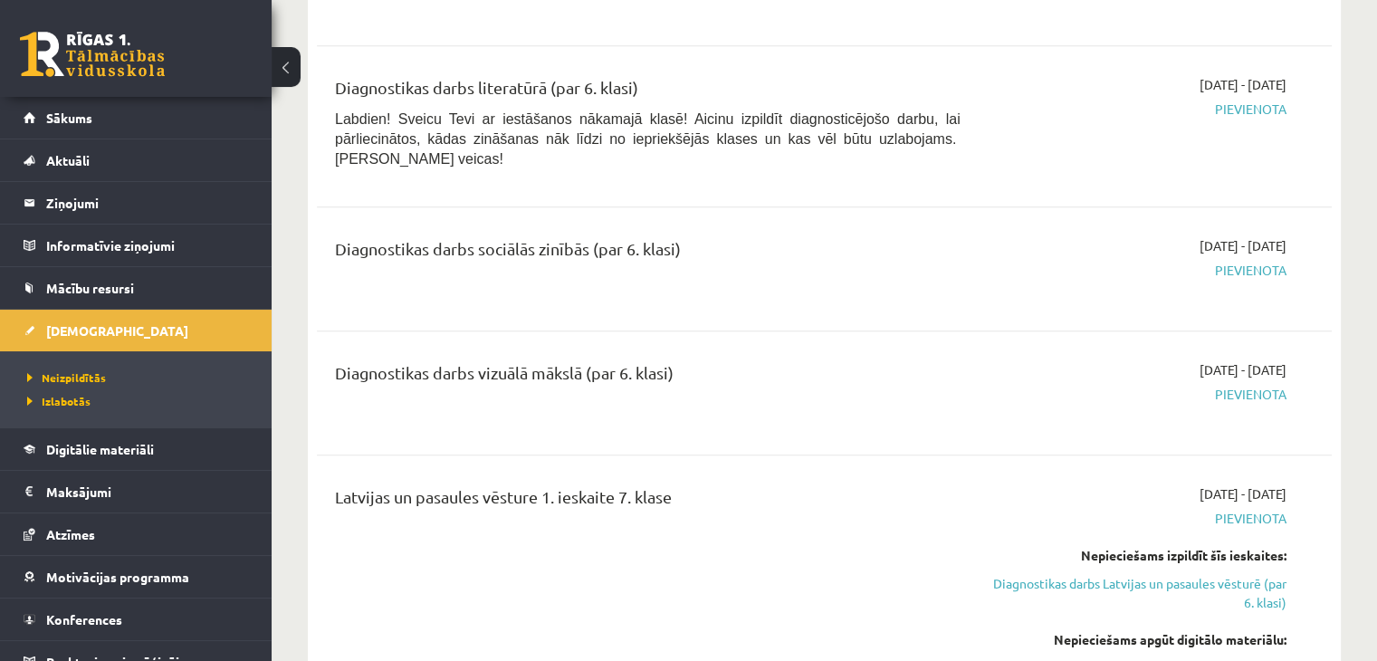
scroll to position [935, 0]
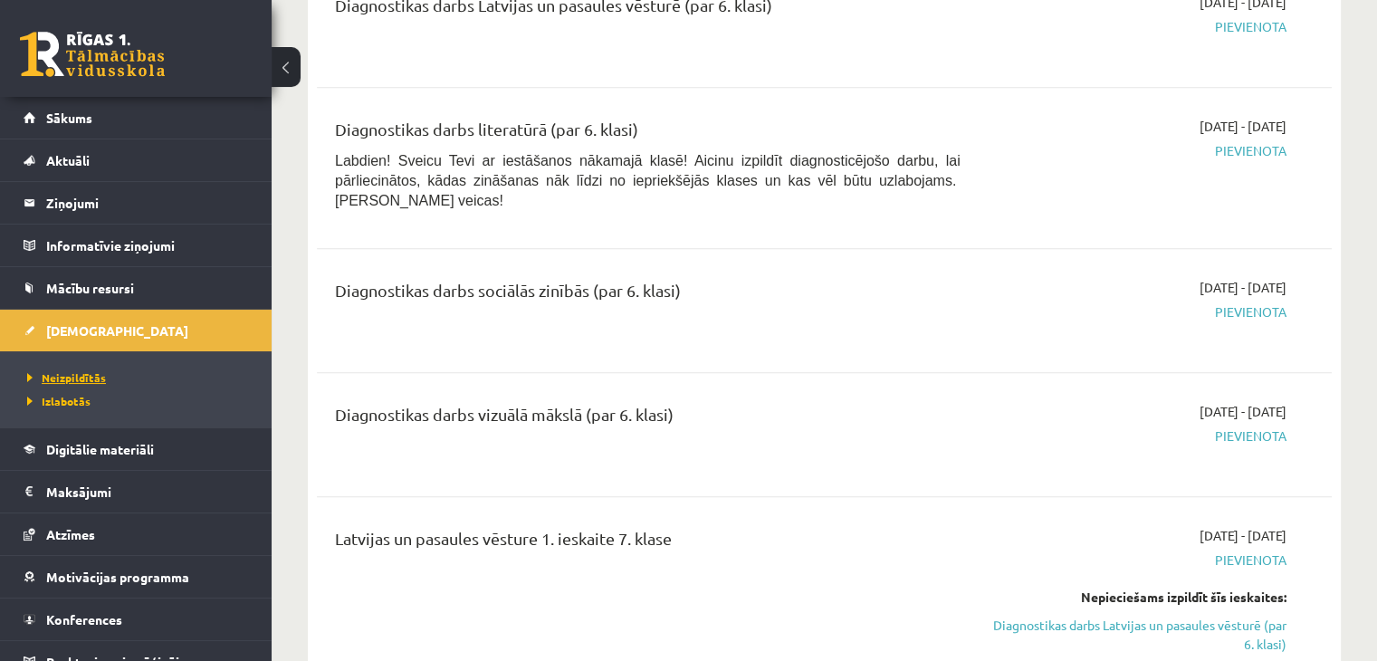
click at [75, 379] on span "Neizpildītās" at bounding box center [66, 377] width 79 height 14
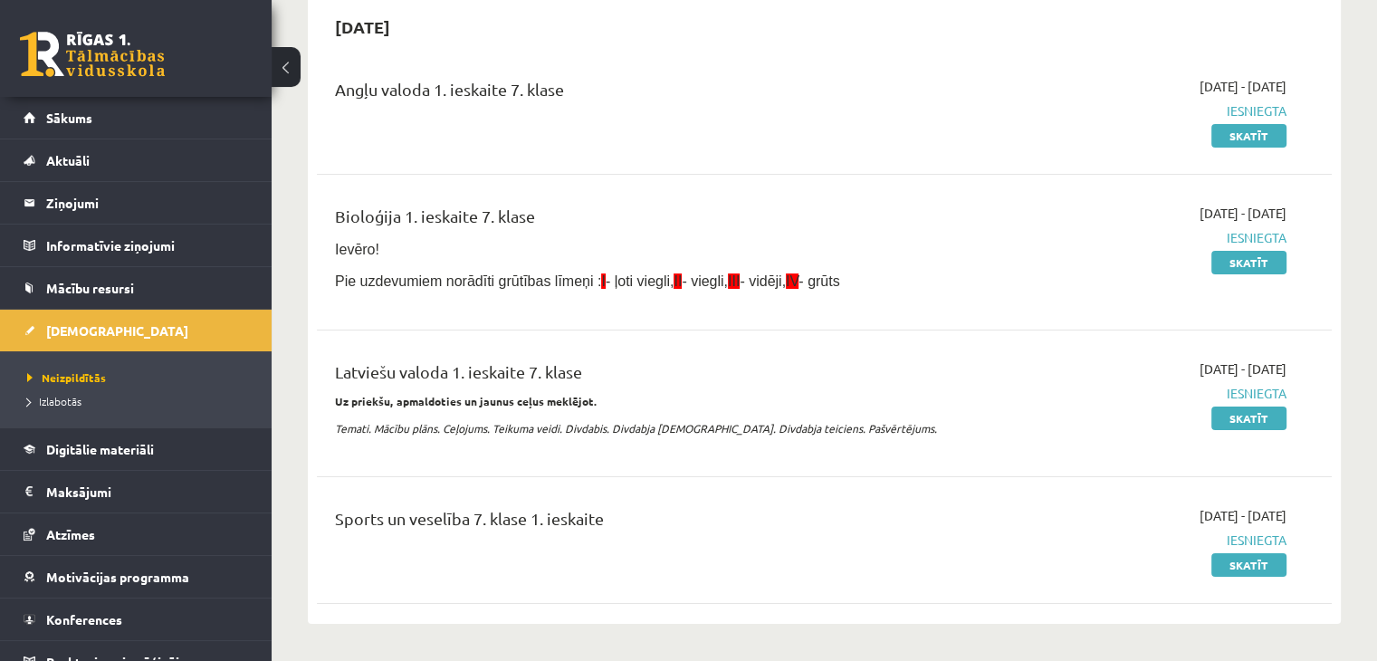
scroll to position [181, 0]
click at [58, 404] on span "Izlabotās" at bounding box center [54, 401] width 54 height 14
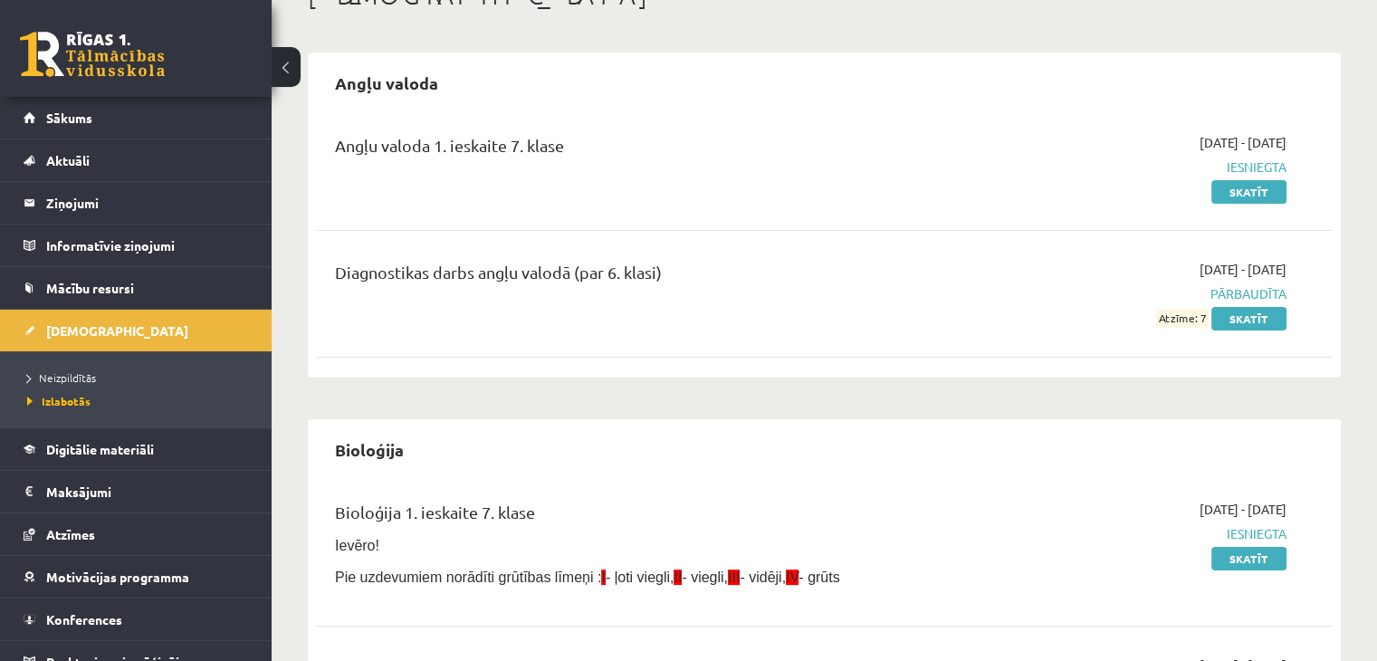
scroll to position [120, 0]
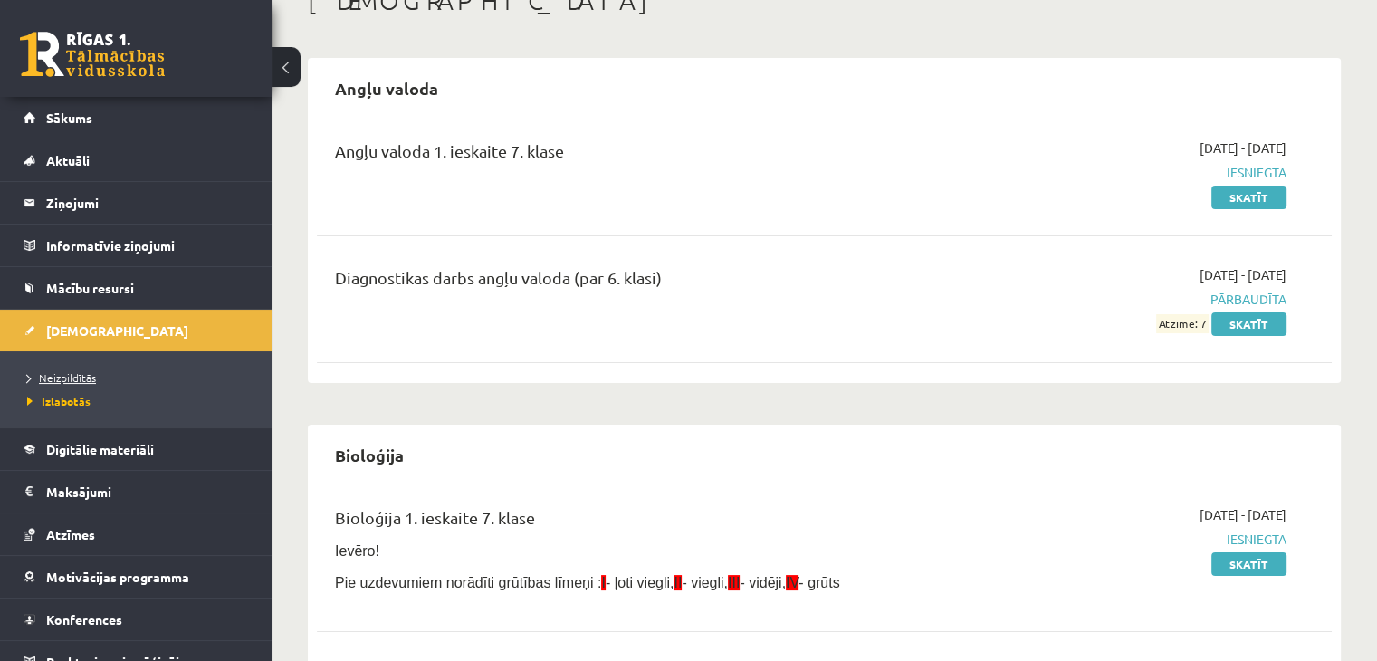
click at [68, 375] on span "Neizpildītās" at bounding box center [61, 377] width 69 height 14
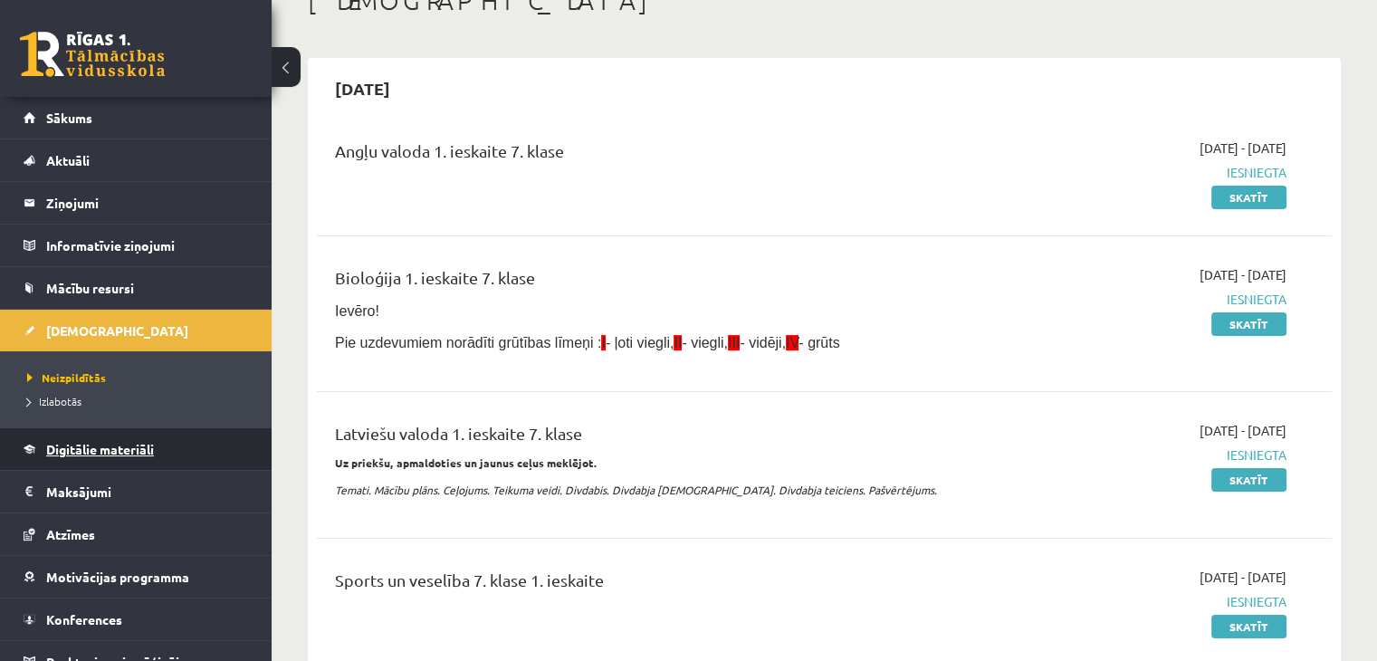
click at [134, 455] on link "Digitālie materiāli" at bounding box center [136, 449] width 225 height 42
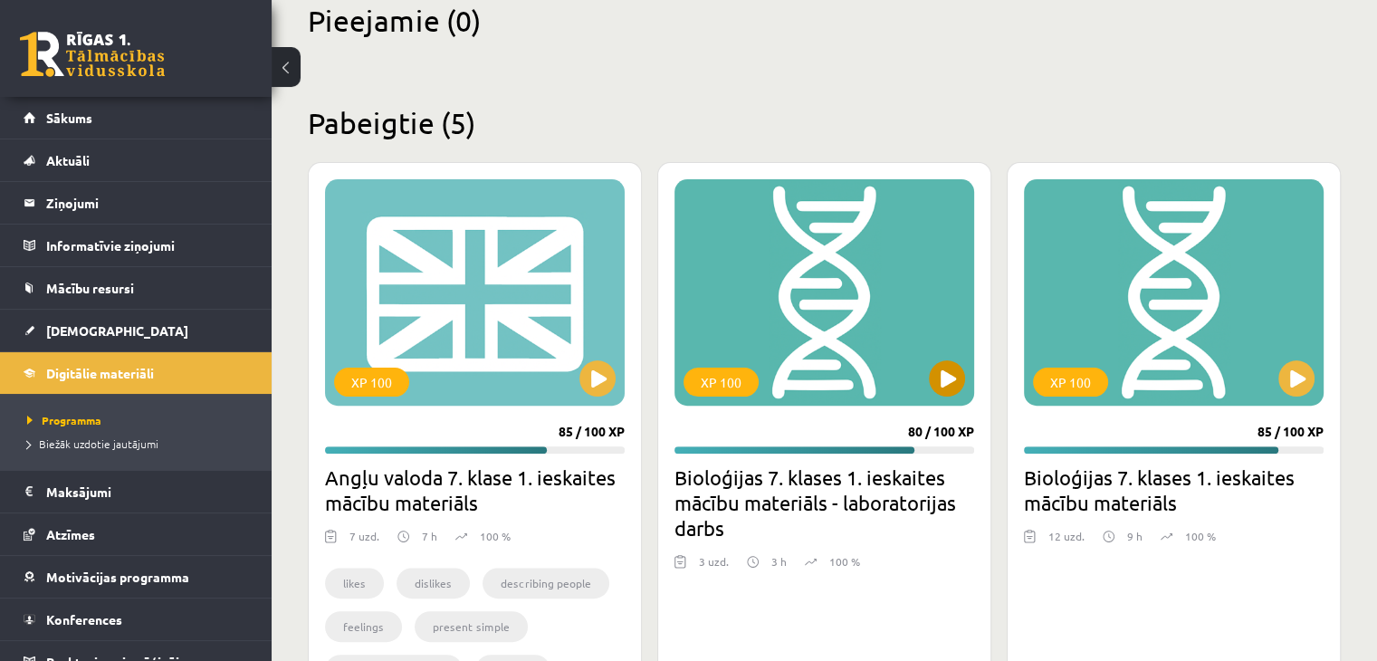
scroll to position [453, 0]
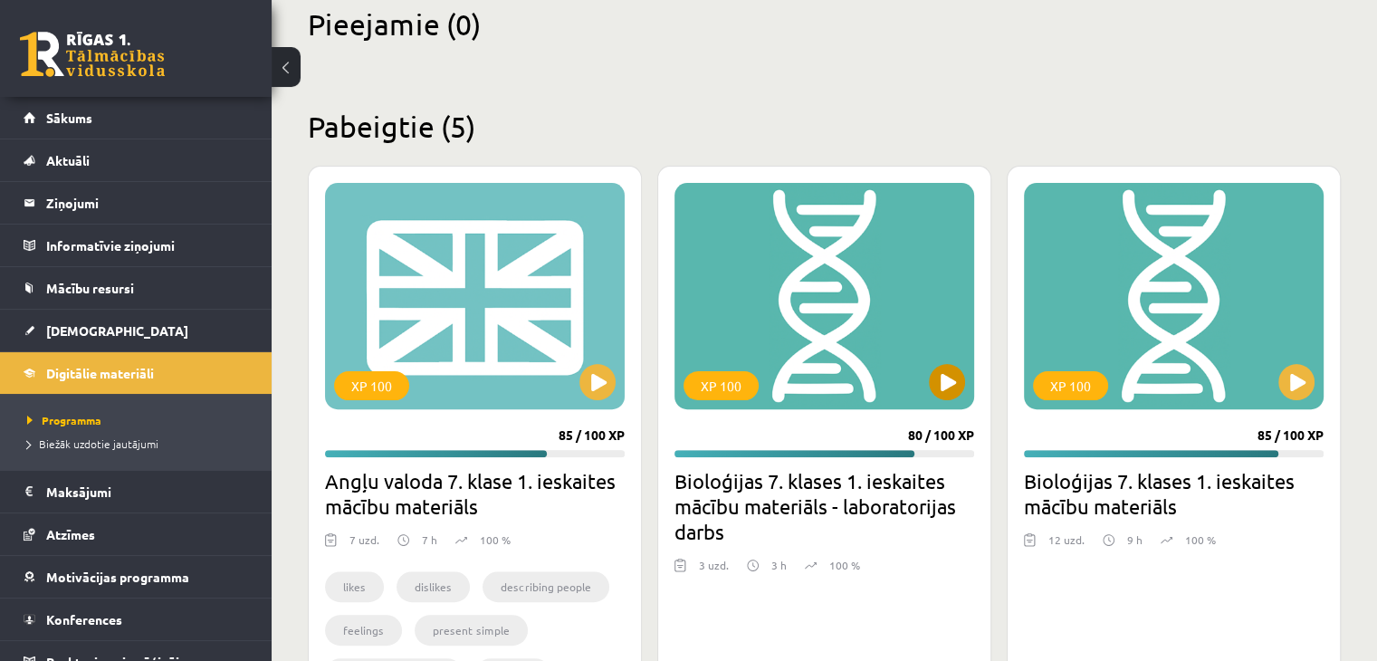
click at [791, 324] on div "XP 100" at bounding box center [825, 296] width 300 height 226
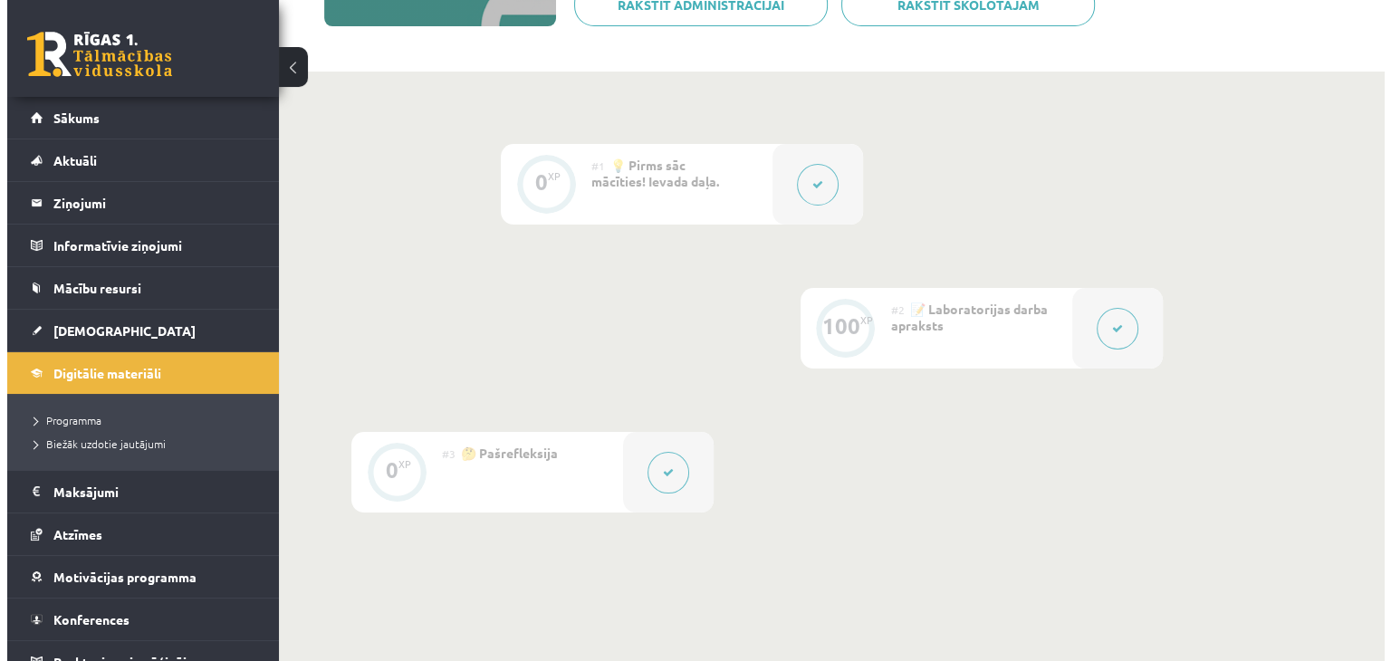
scroll to position [362, 0]
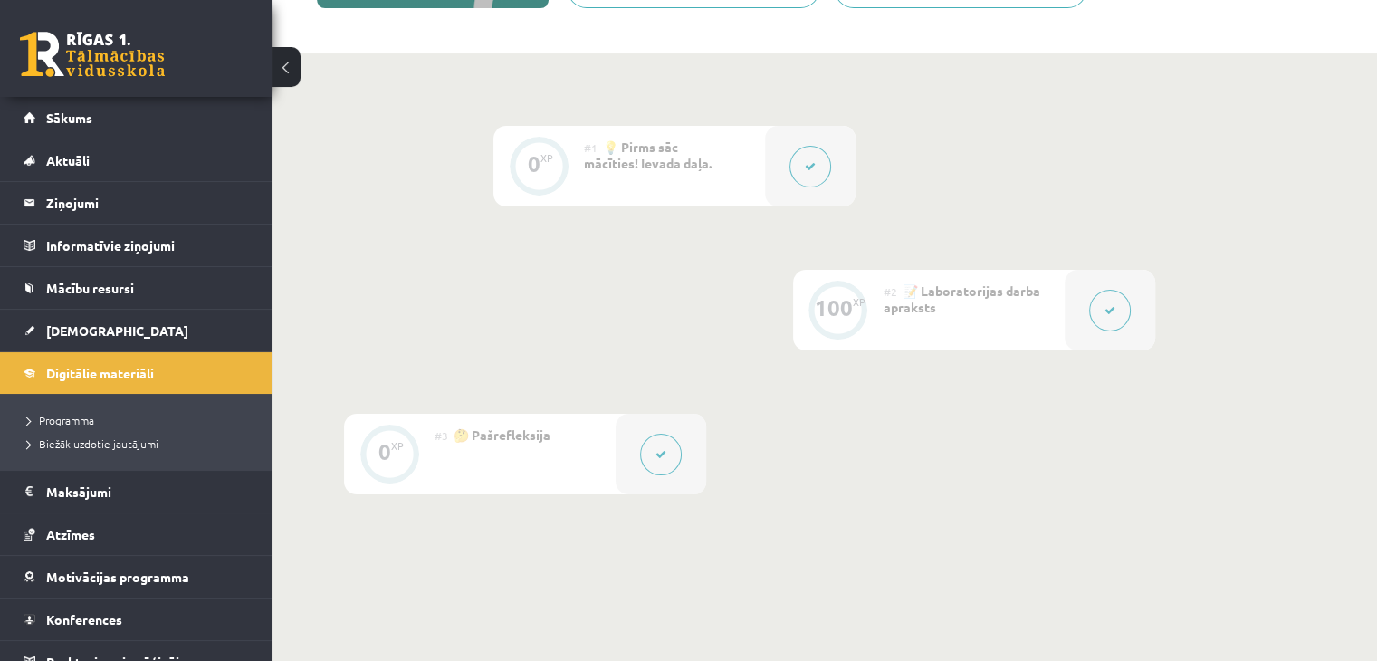
click at [1113, 303] on button at bounding box center [1110, 311] width 42 height 42
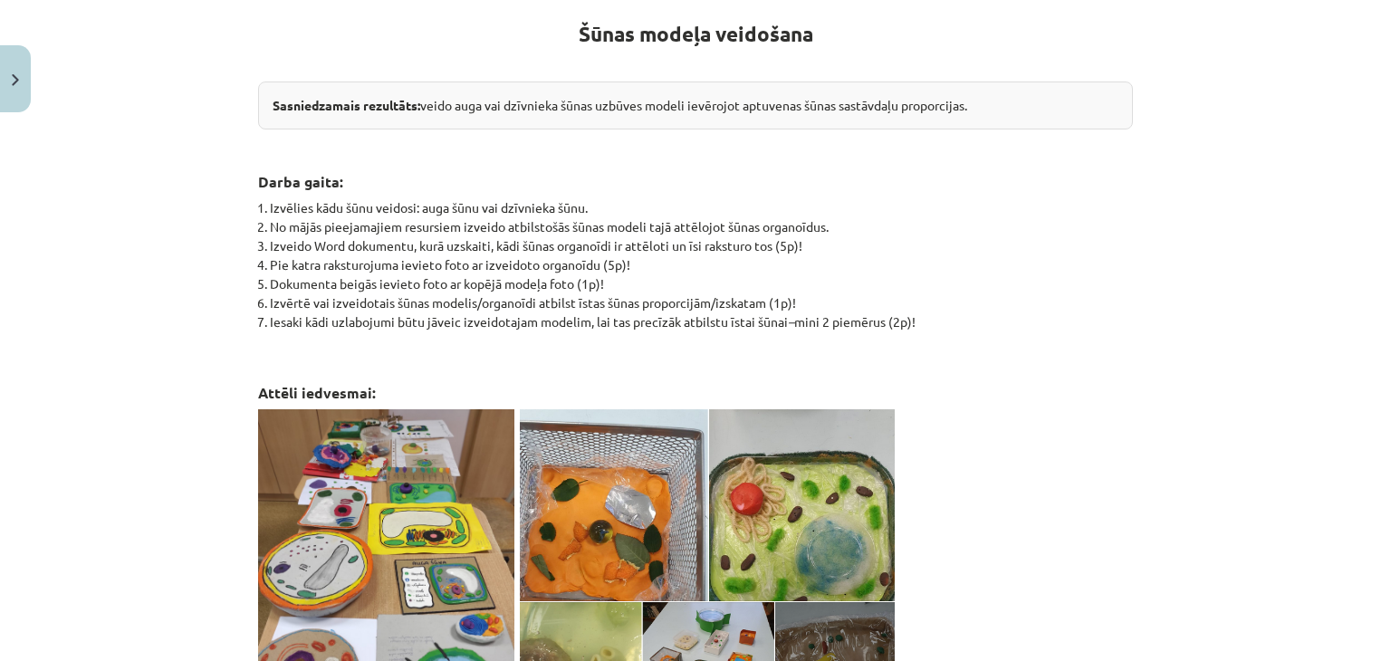
scroll to position [123, 0]
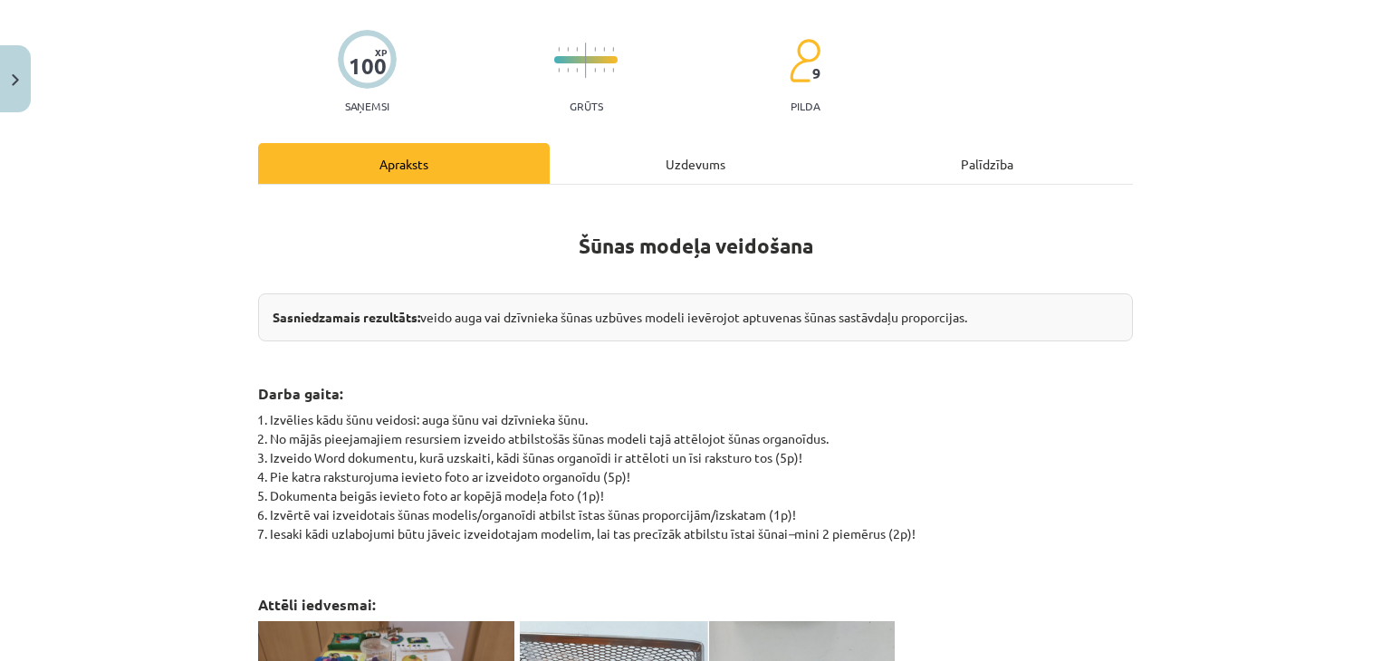
click at [706, 157] on div "Uzdevums" at bounding box center [696, 163] width 292 height 41
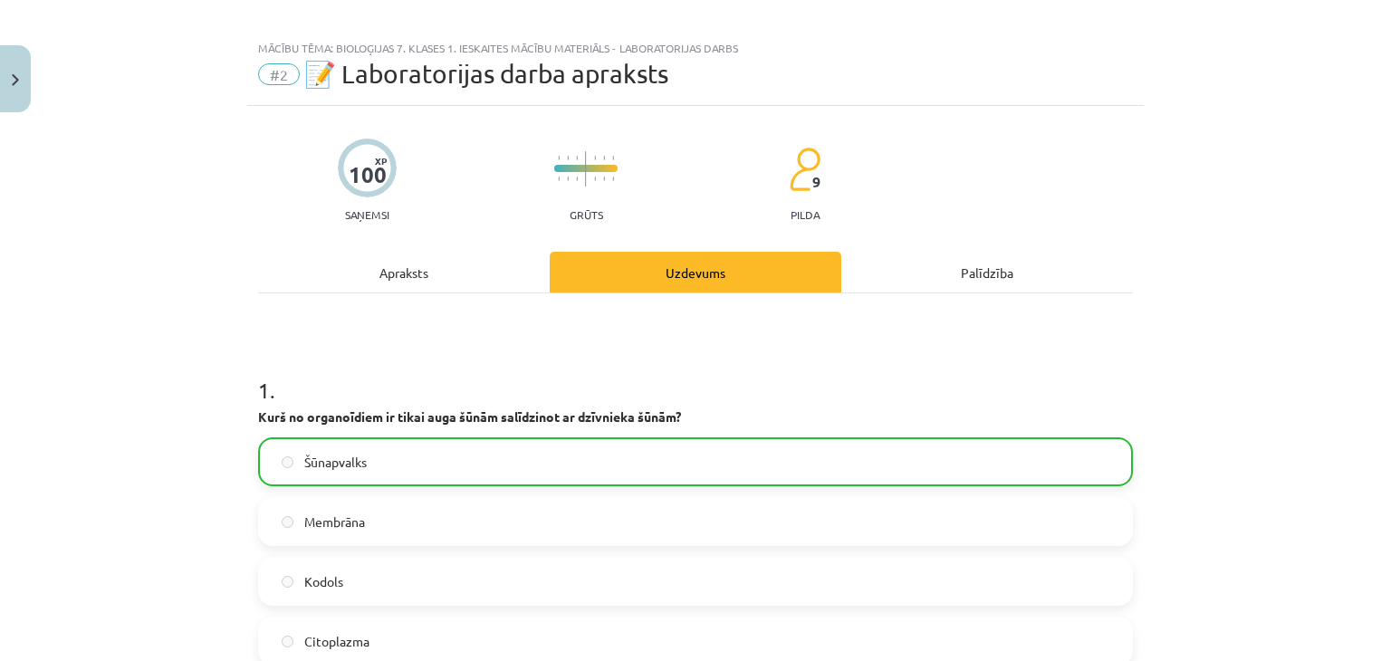
scroll to position [0, 0]
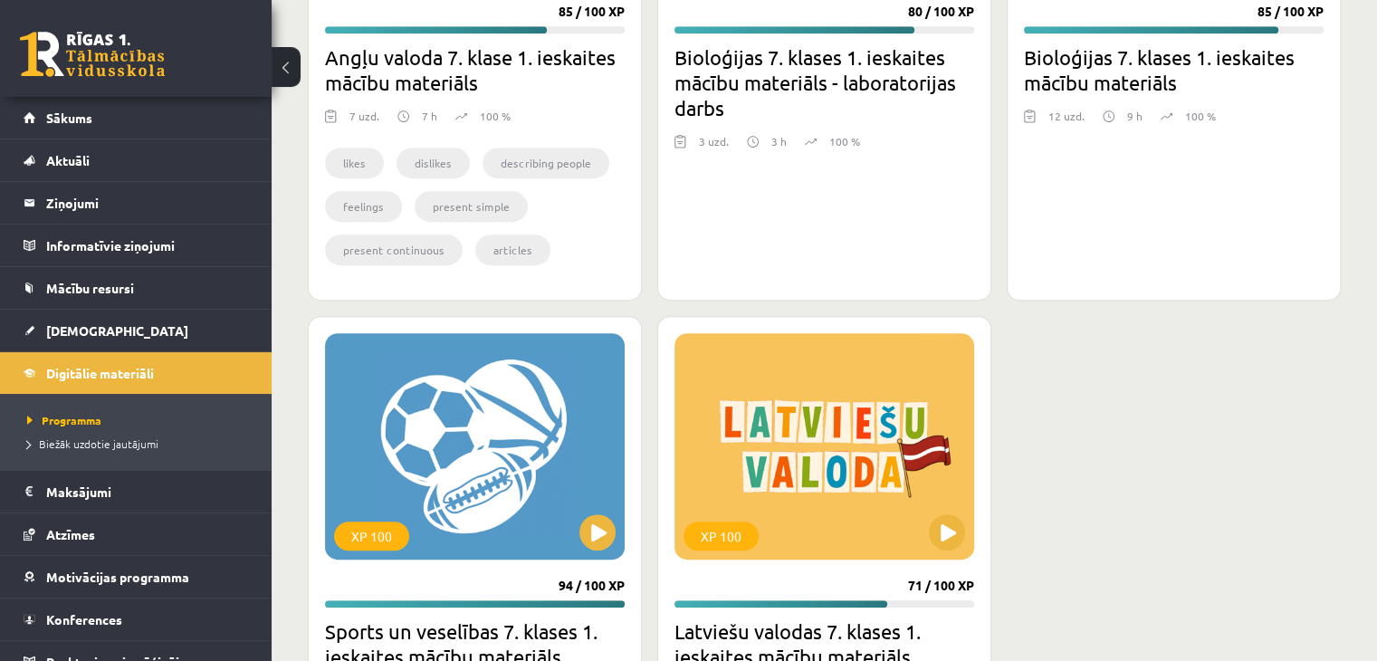
scroll to position [453, 0]
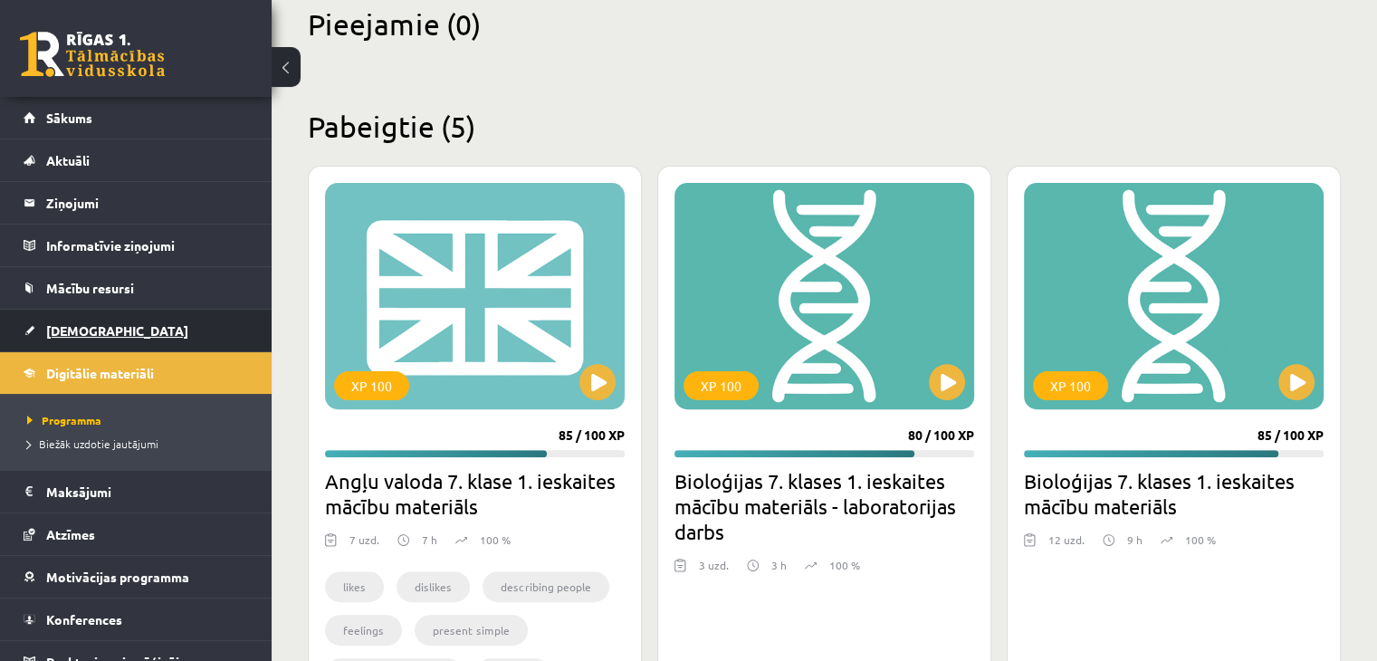
click at [57, 323] on span "[DEMOGRAPHIC_DATA]" at bounding box center [117, 330] width 142 height 16
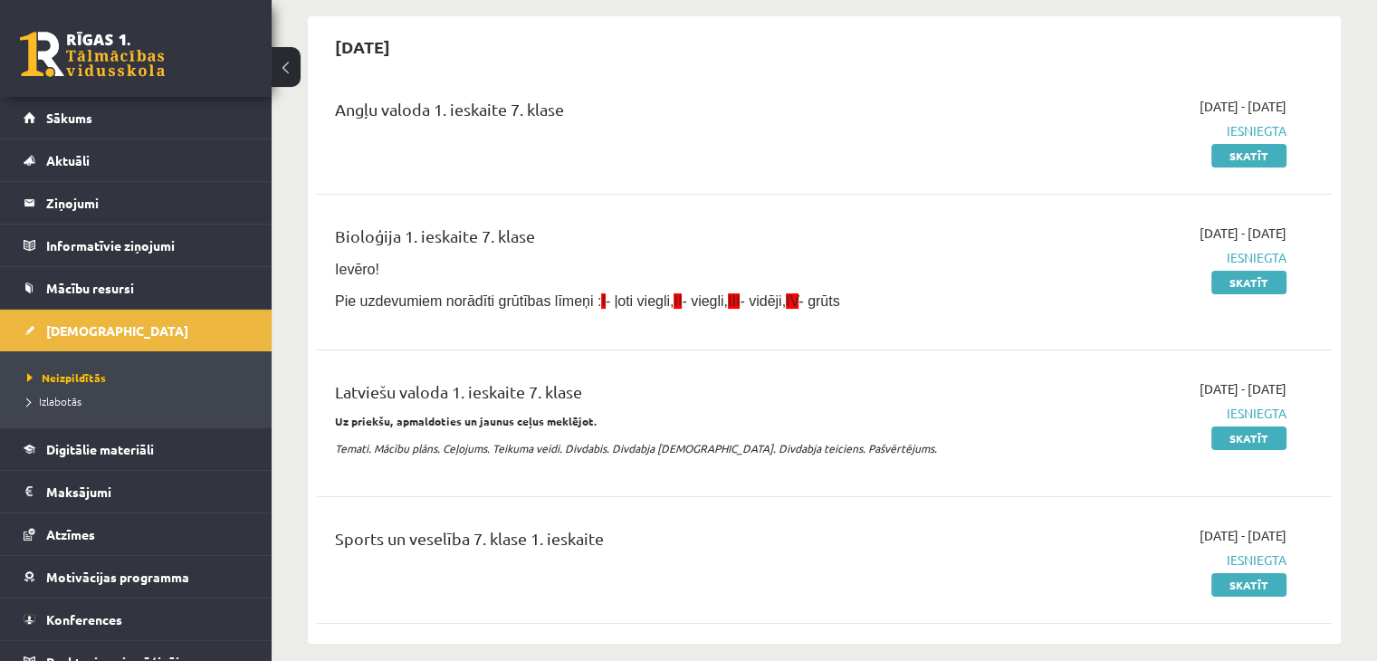
scroll to position [181, 0]
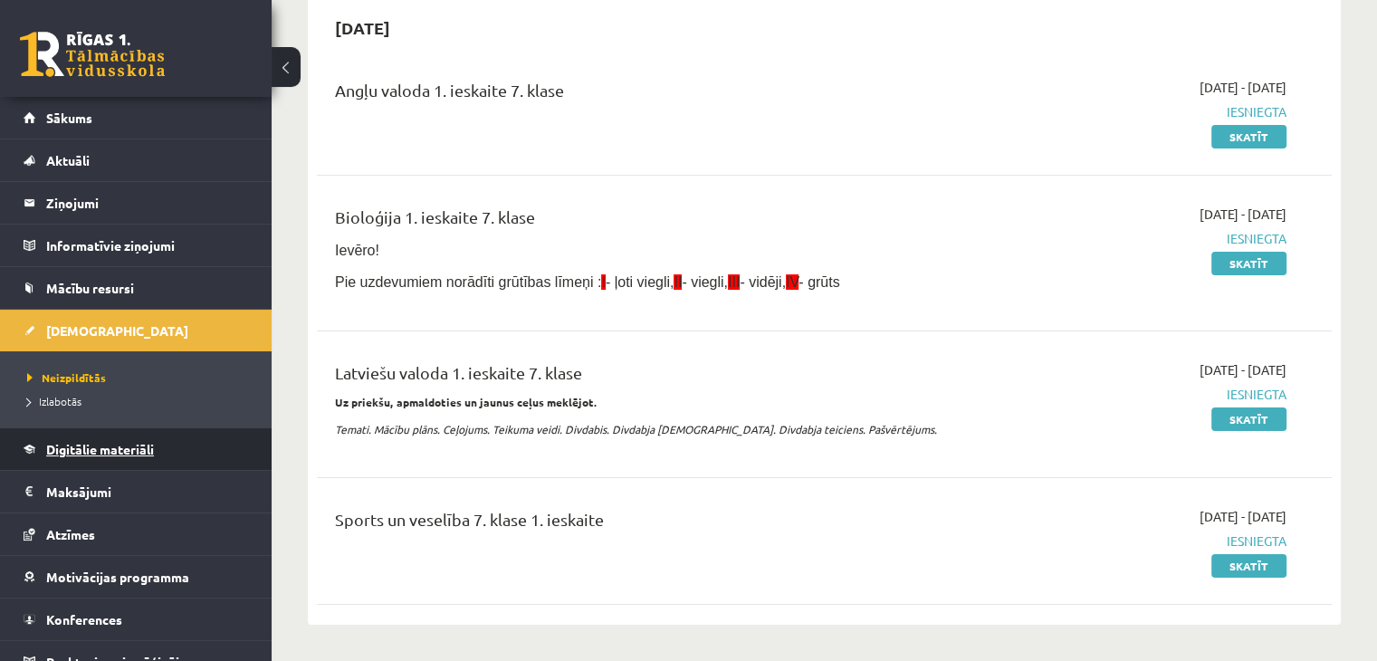
click at [144, 448] on span "Digitālie materiāli" at bounding box center [100, 449] width 108 height 16
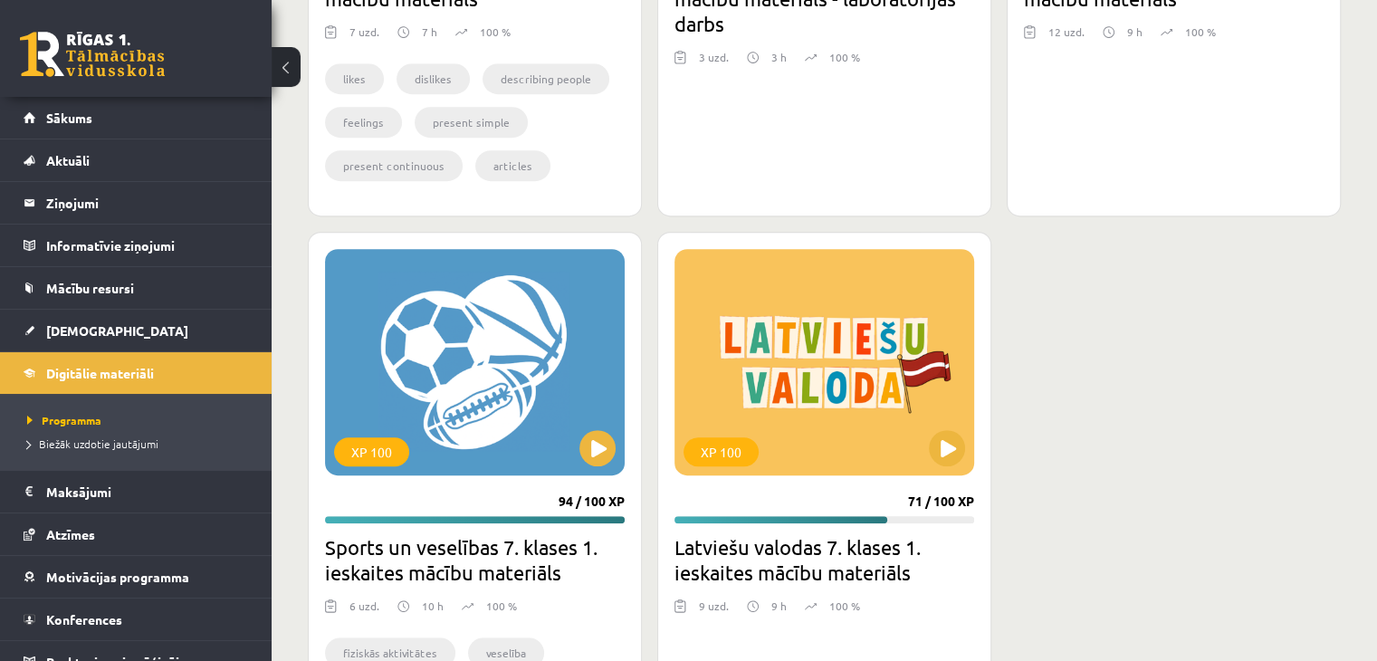
scroll to position [543, 0]
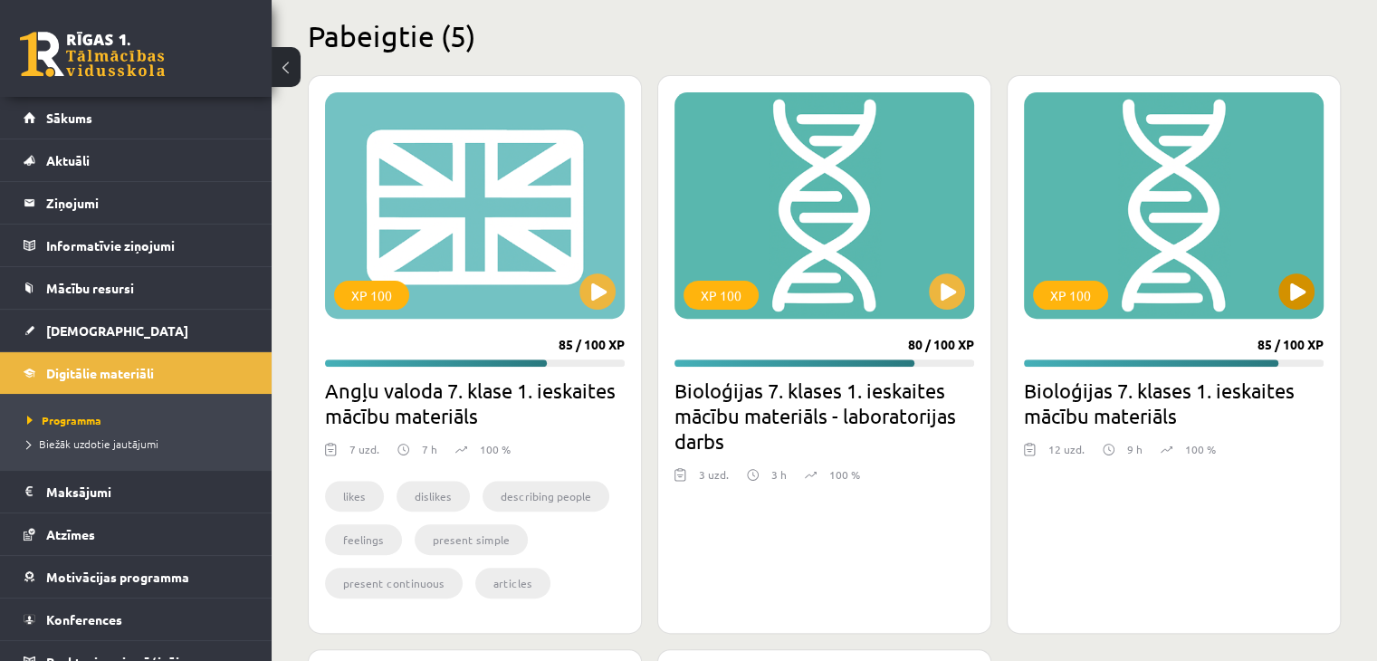
click at [1172, 220] on div "XP 100" at bounding box center [1174, 205] width 300 height 226
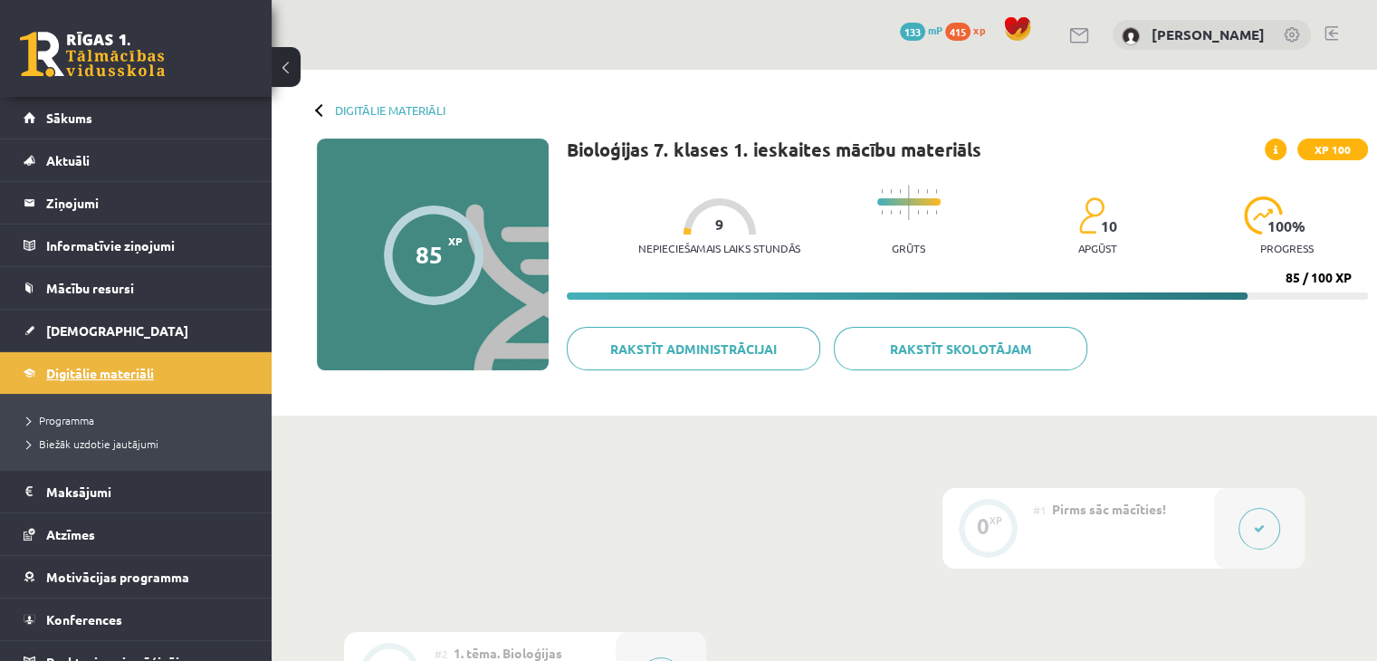
click at [138, 374] on span "Digitālie materiāli" at bounding box center [100, 373] width 108 height 16
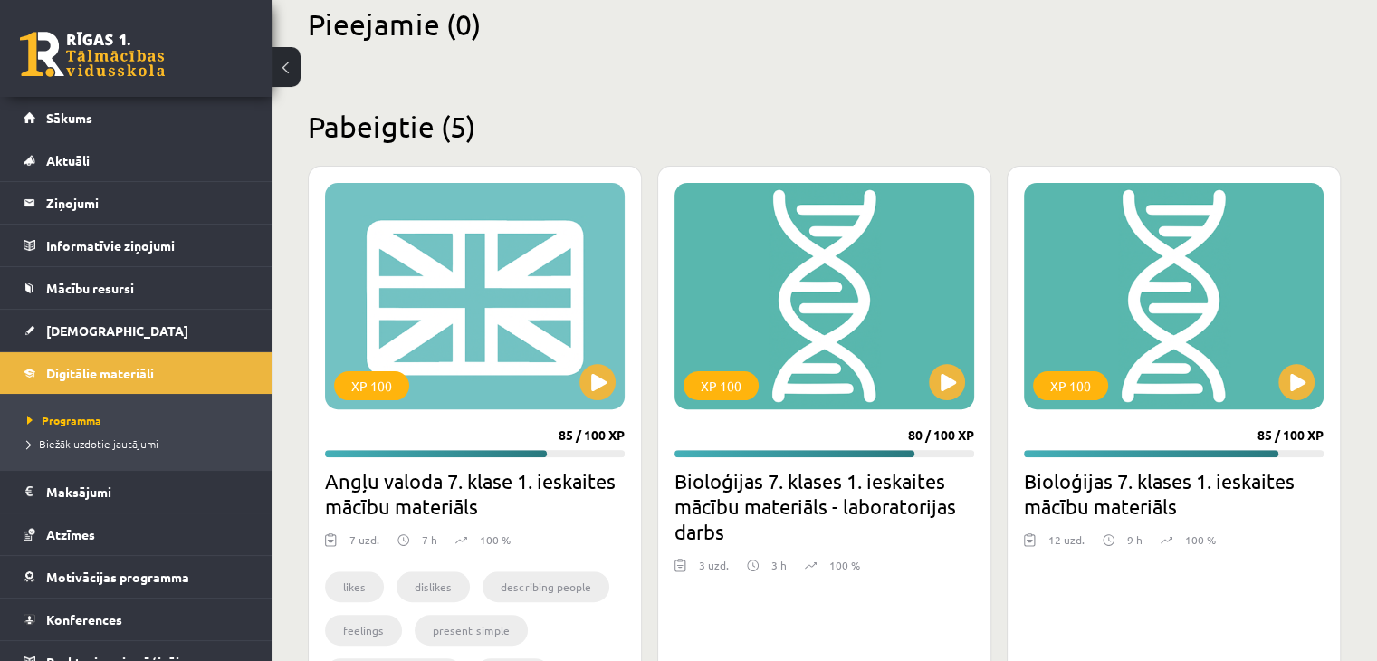
scroll to position [543, 0]
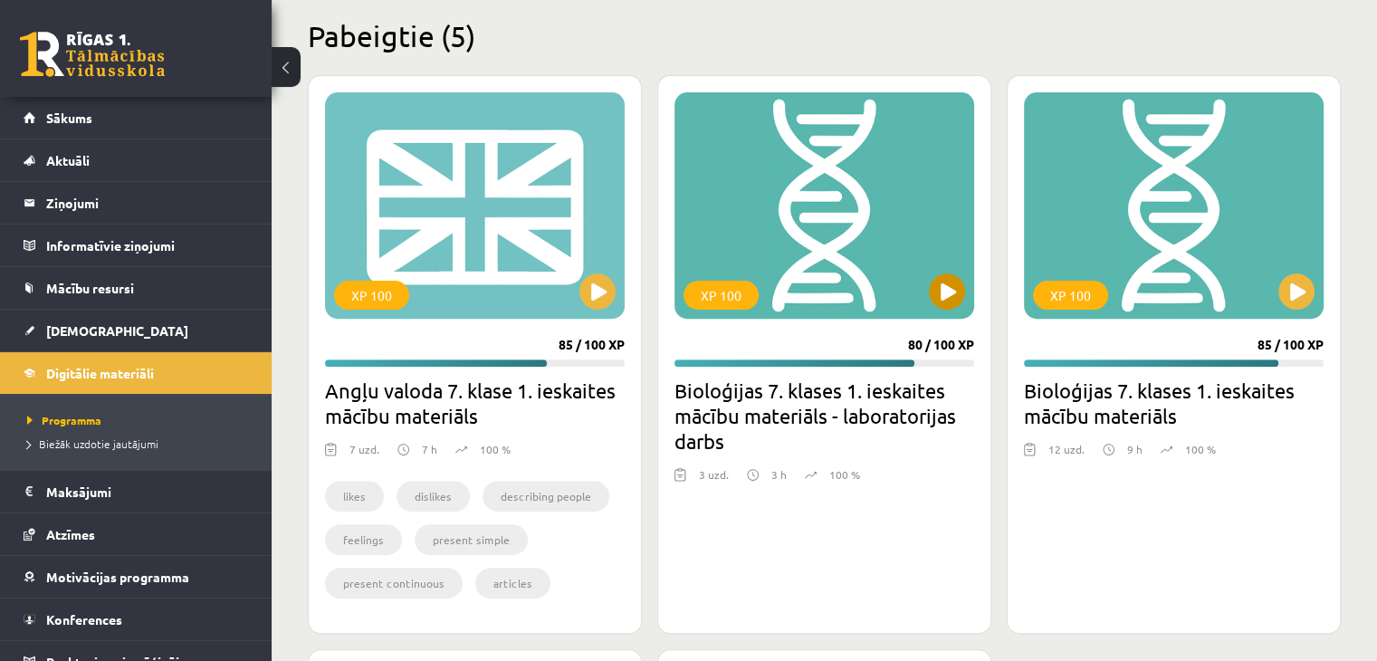
click at [767, 215] on div "XP 100" at bounding box center [825, 205] width 300 height 226
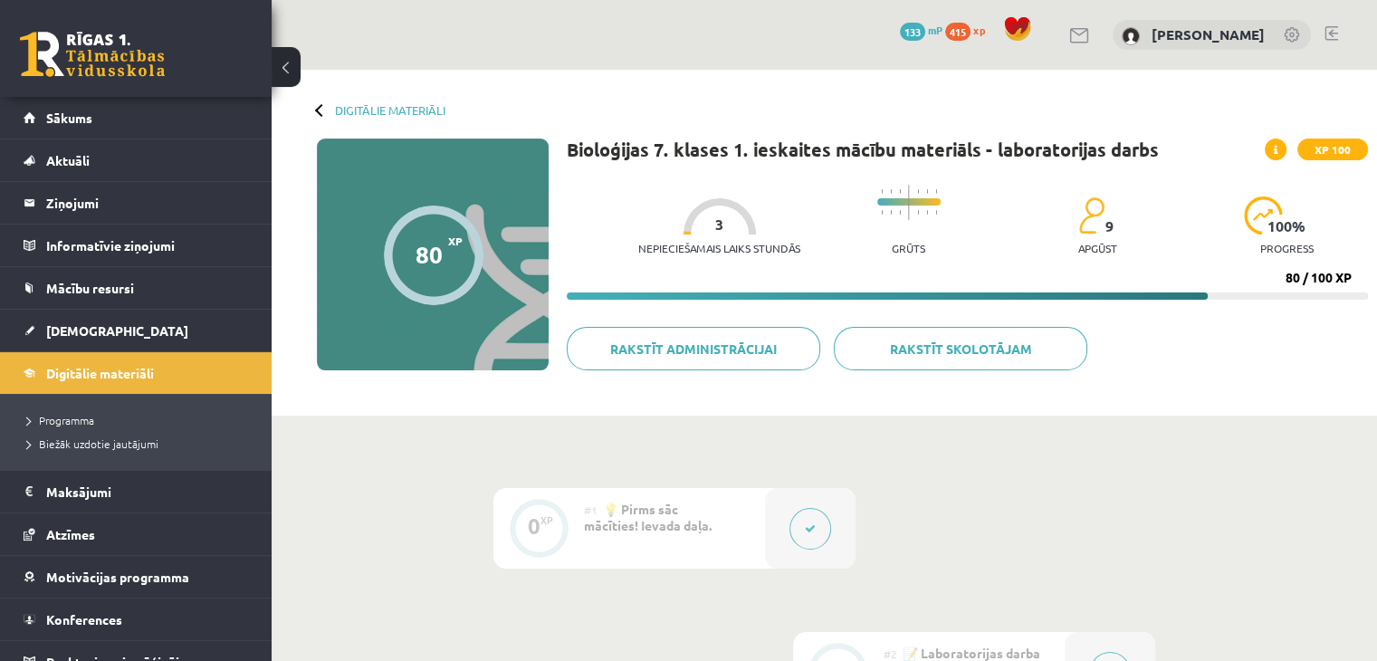
click at [913, 26] on span "133" at bounding box center [912, 32] width 25 height 18
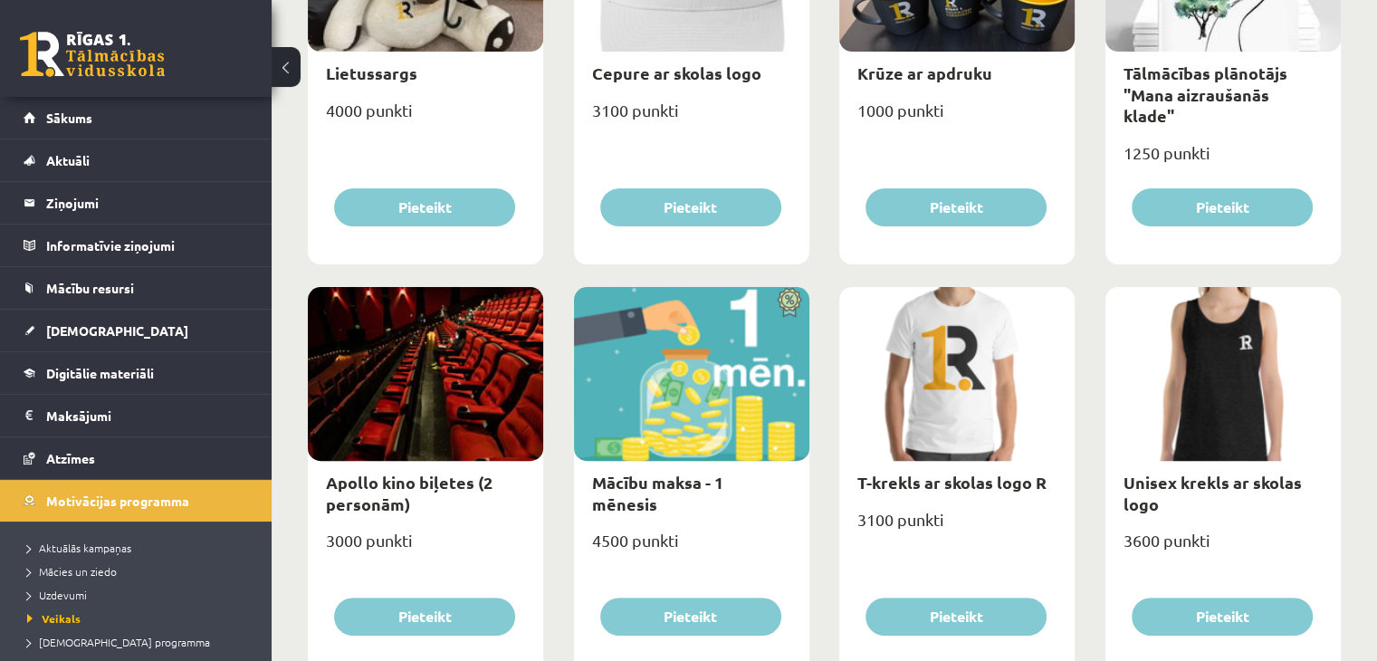
scroll to position [453, 0]
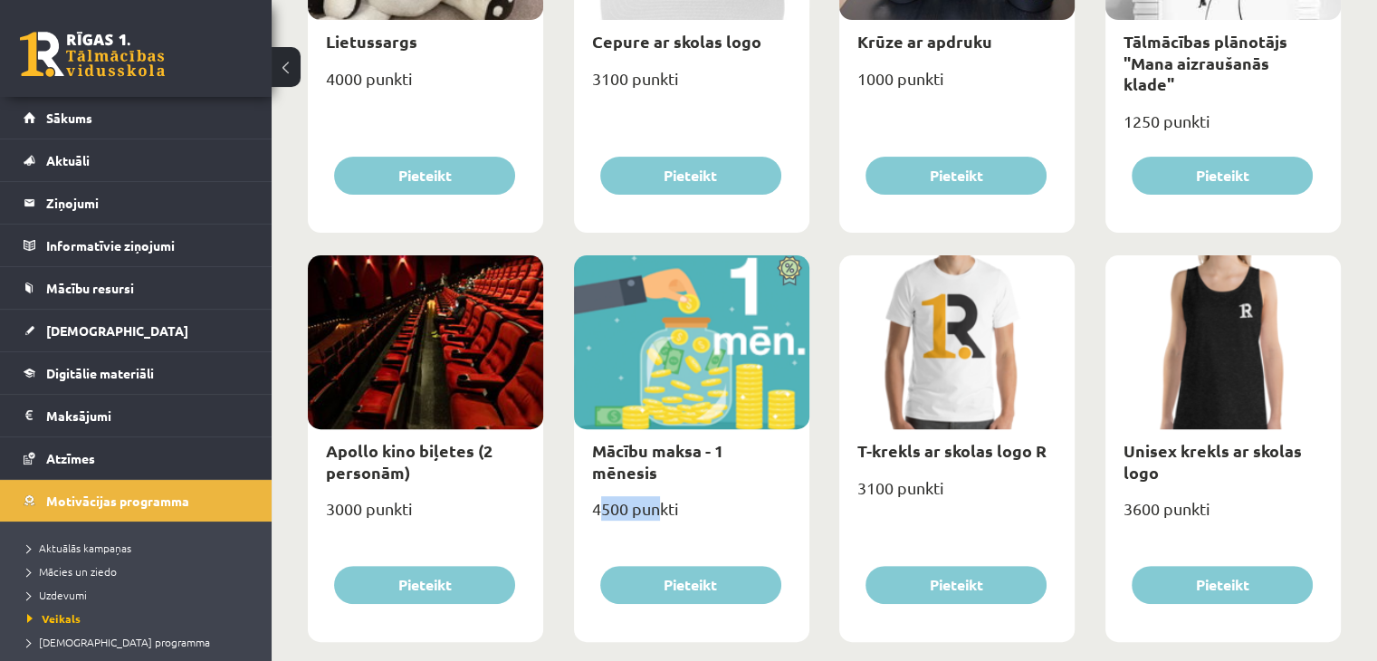
drag, startPoint x: 601, startPoint y: 479, endPoint x: 658, endPoint y: 497, distance: 59.9
click at [658, 497] on div "4500 punkti" at bounding box center [691, 516] width 235 height 45
click at [691, 515] on div "4500 punkti" at bounding box center [691, 516] width 235 height 45
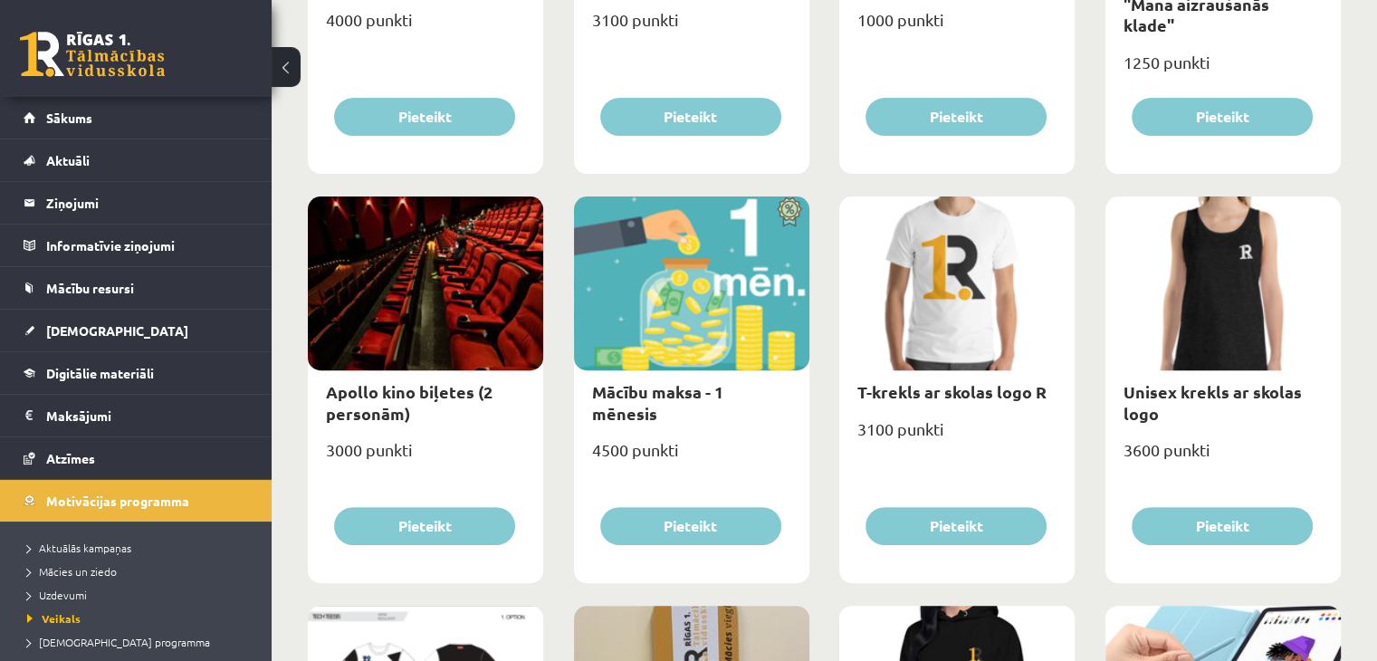
scroll to position [543, 0]
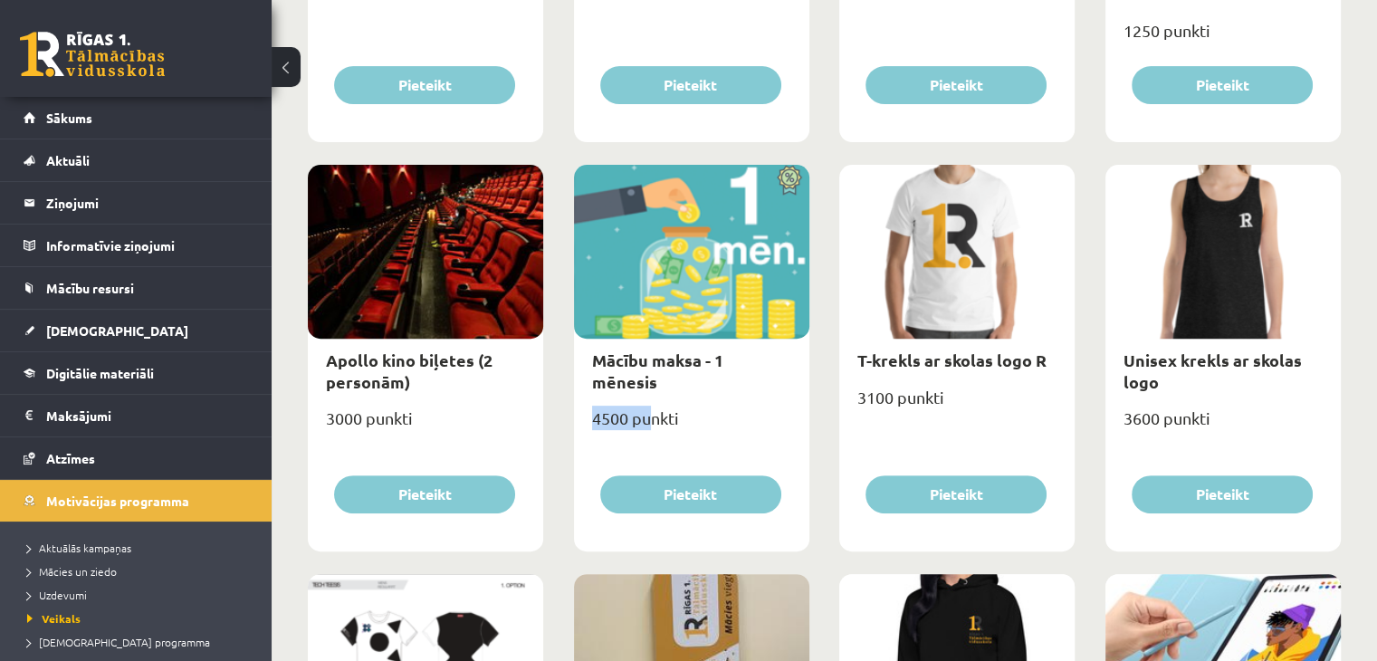
drag, startPoint x: 590, startPoint y: 386, endPoint x: 656, endPoint y: 407, distance: 69.6
click at [656, 407] on div "4500 punkti" at bounding box center [691, 425] width 235 height 45
click at [654, 407] on div "4500 punkti" at bounding box center [691, 425] width 235 height 45
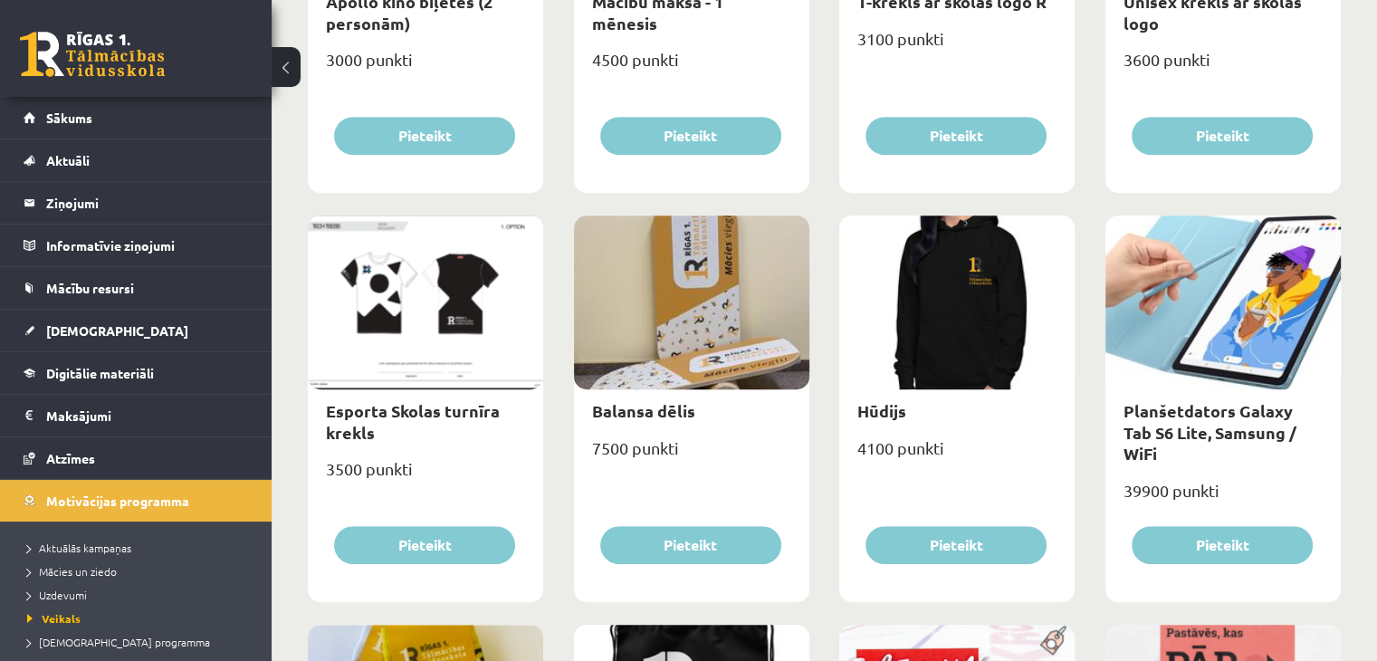
scroll to position [906, 0]
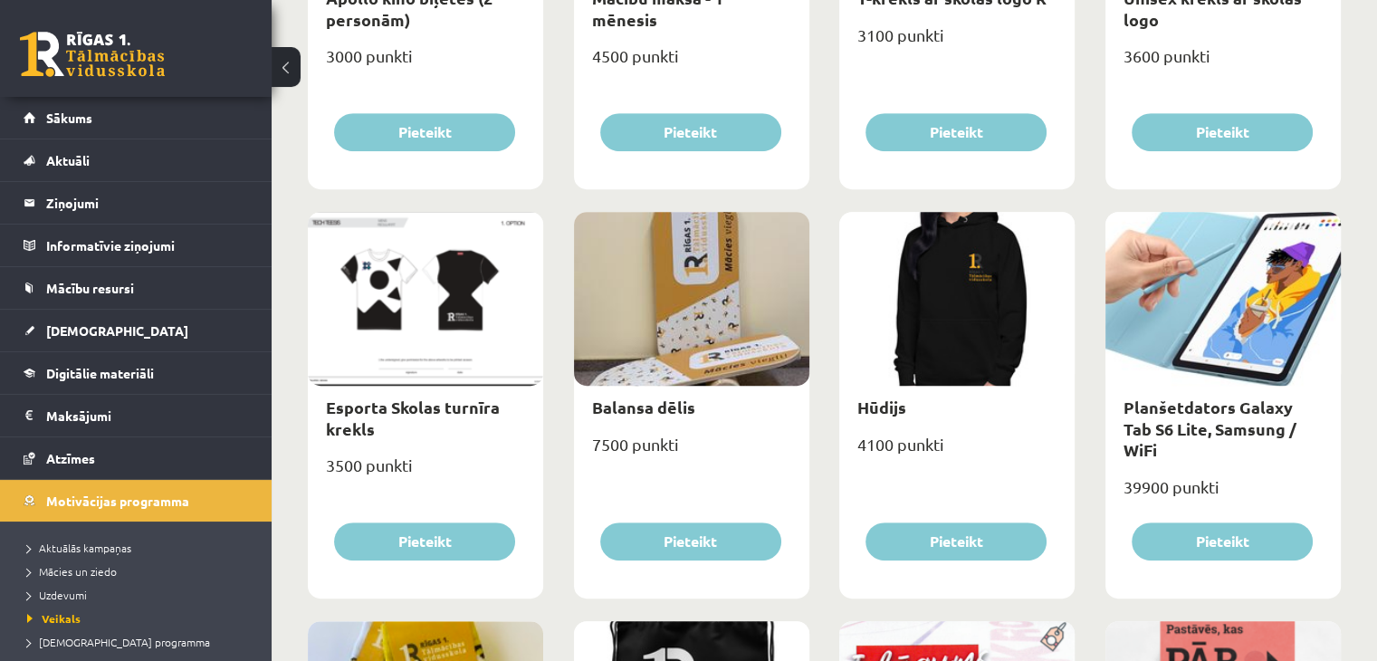
click at [1260, 305] on div at bounding box center [1223, 299] width 235 height 174
drag, startPoint x: 1260, startPoint y: 305, endPoint x: 1228, endPoint y: 327, distance: 38.4
click at [1253, 308] on div at bounding box center [1223, 299] width 235 height 174
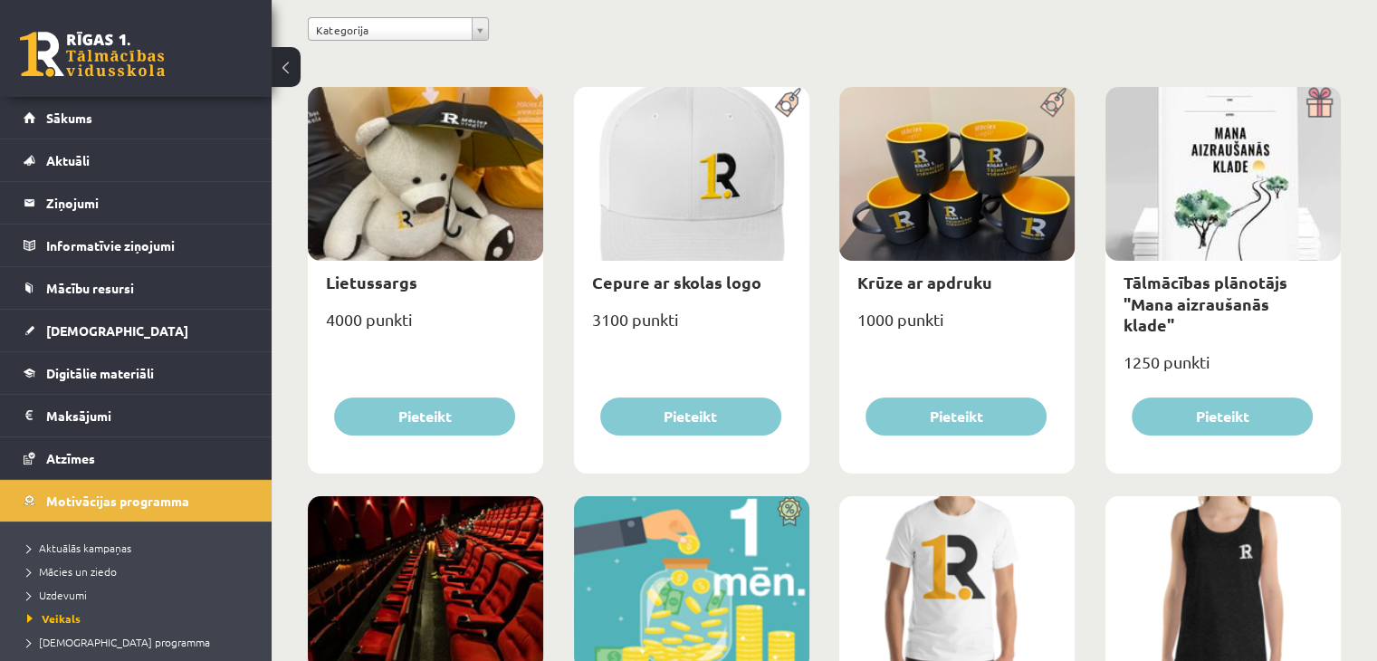
scroll to position [181, 0]
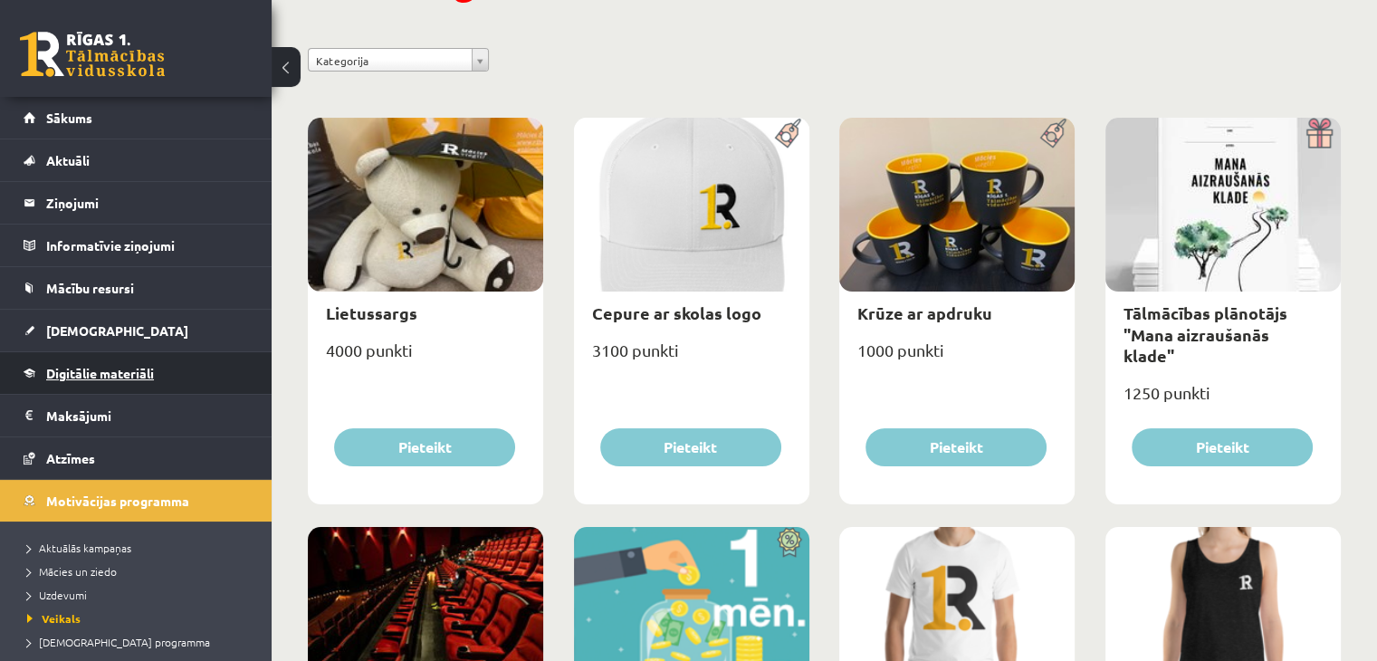
click at [91, 371] on span "Digitālie materiāli" at bounding box center [100, 373] width 108 height 16
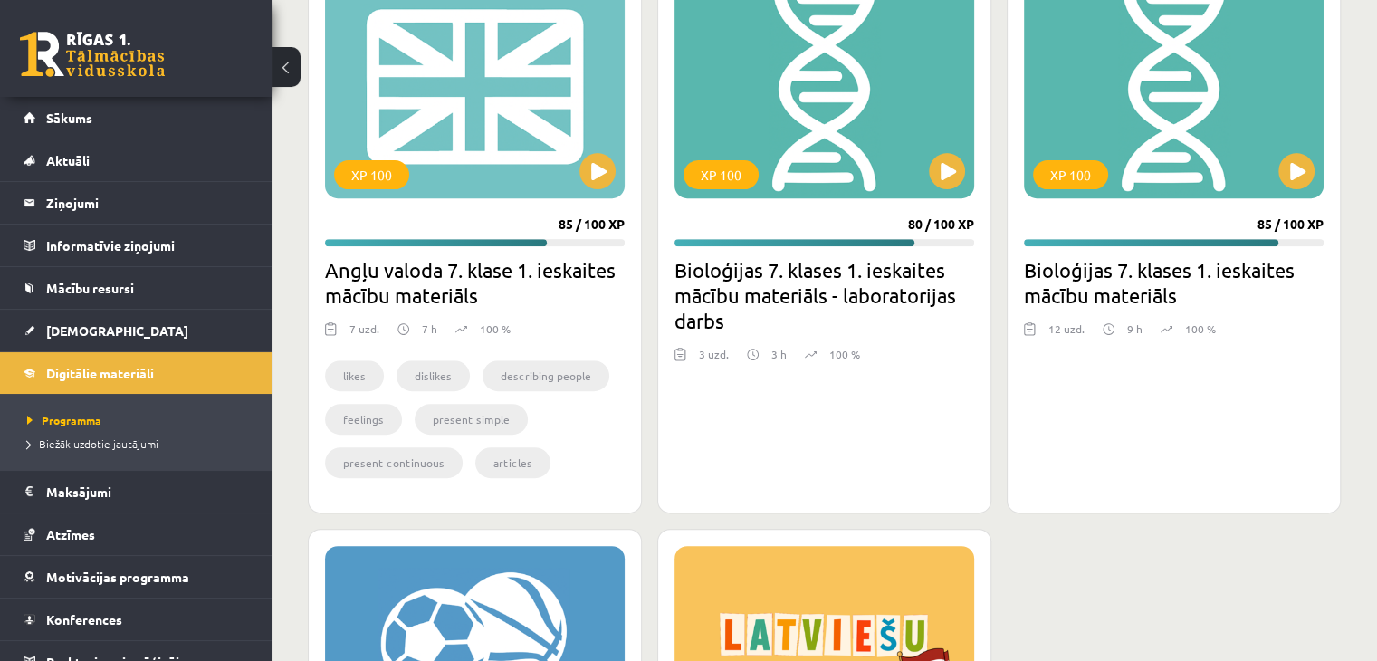
scroll to position [634, 0]
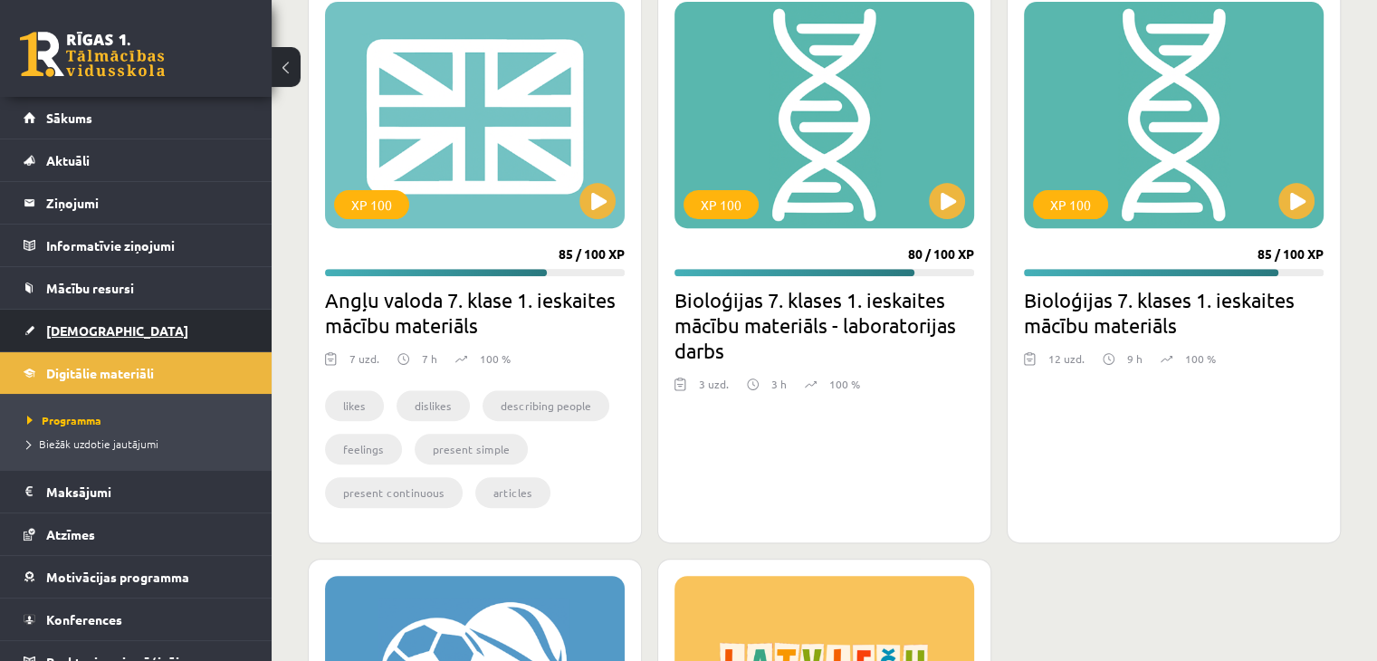
click at [153, 322] on link "[DEMOGRAPHIC_DATA]" at bounding box center [136, 331] width 225 height 42
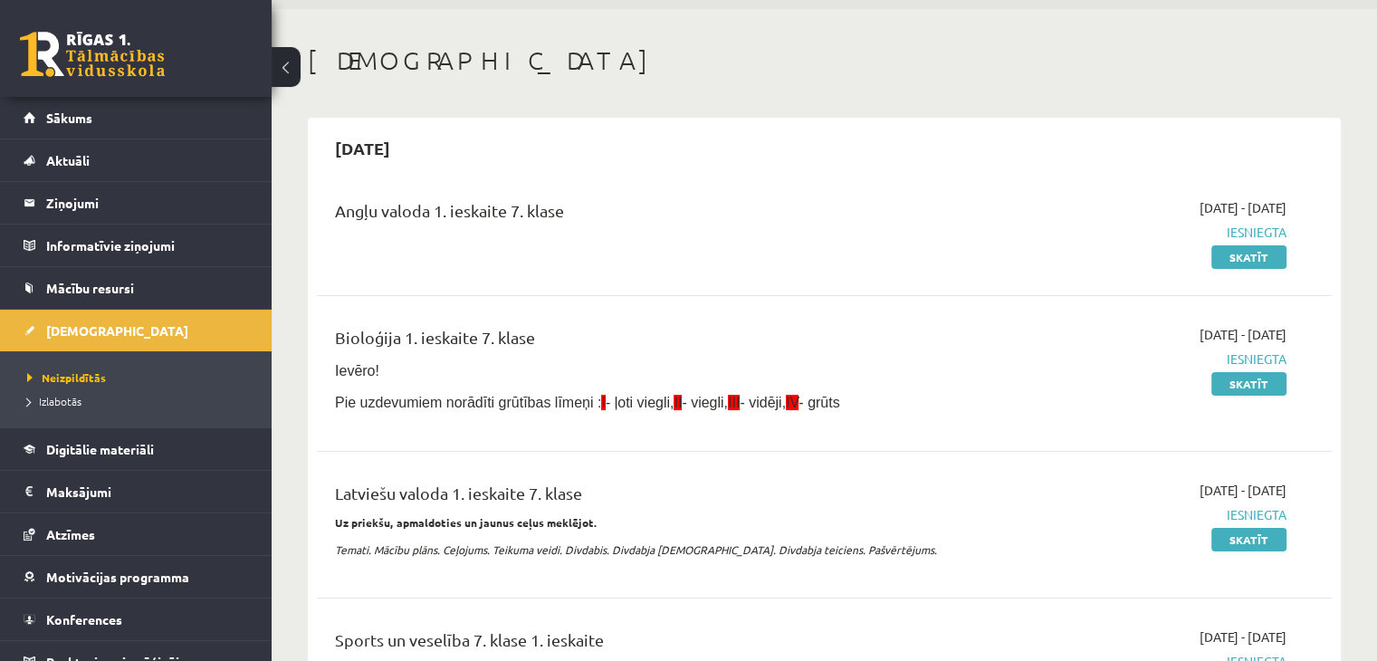
scroll to position [181, 0]
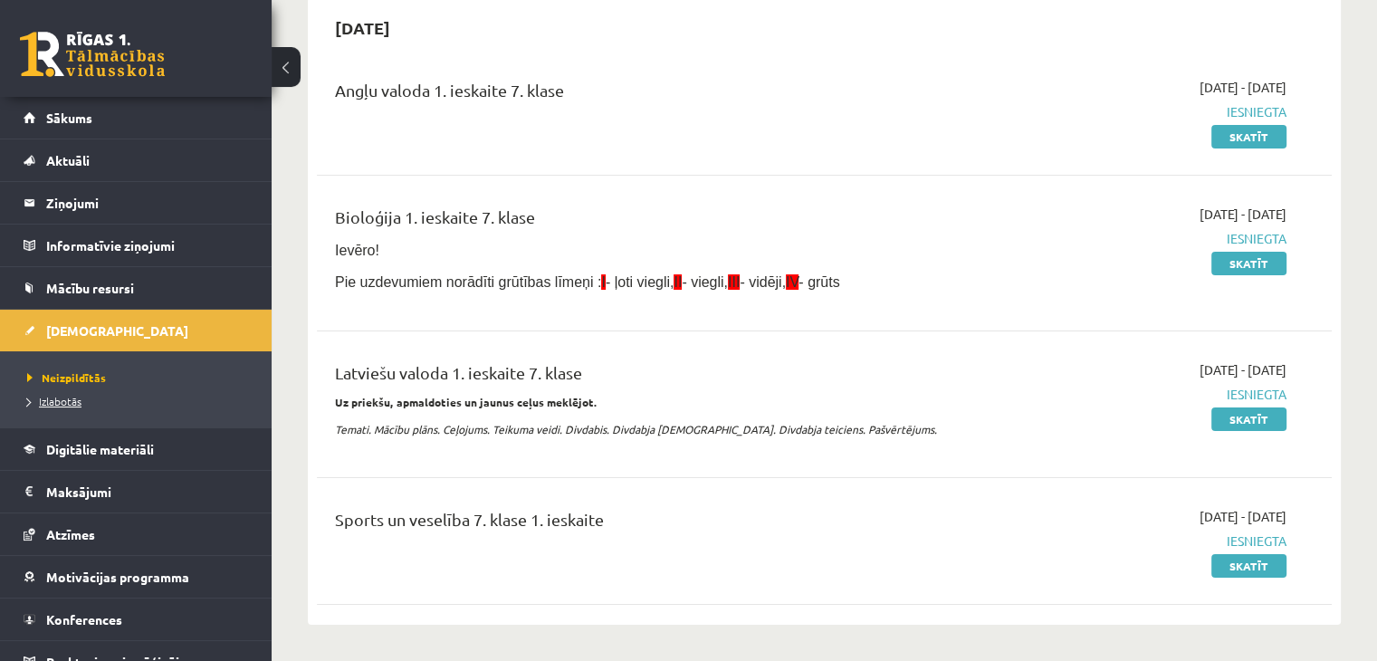
click at [72, 394] on span "Izlabotās" at bounding box center [54, 401] width 54 height 14
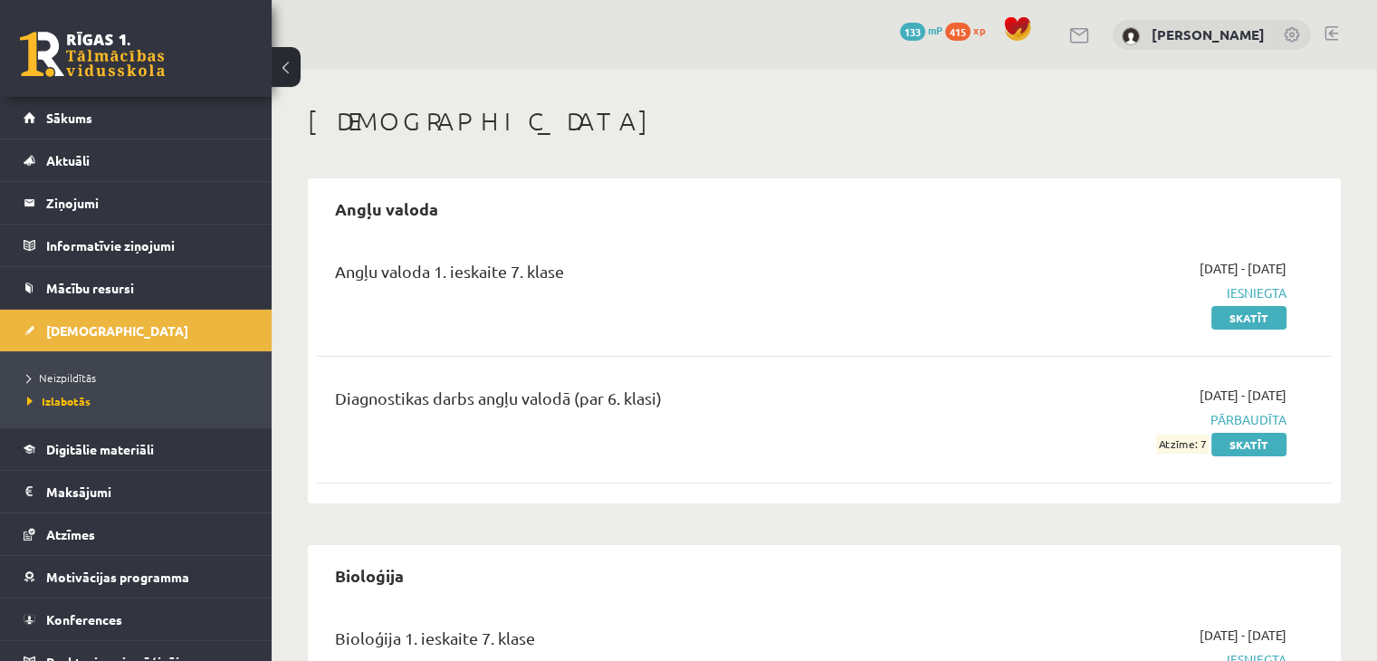
drag, startPoint x: 652, startPoint y: 272, endPoint x: 648, endPoint y: 283, distance: 12.3
click at [648, 283] on div "Angļu valoda 1. ieskaite 7. klase" at bounding box center [648, 276] width 626 height 34
drag, startPoint x: 547, startPoint y: 322, endPoint x: 568, endPoint y: 334, distance: 23.9
click at [567, 341] on div "Angļu valoda 1. ieskaite 7. klase 2025-09-01 - 2025-09-15 Iesniegta Skatīt" at bounding box center [824, 293] width 1015 height 104
drag, startPoint x: 350, startPoint y: 270, endPoint x: 623, endPoint y: 281, distance: 272.8
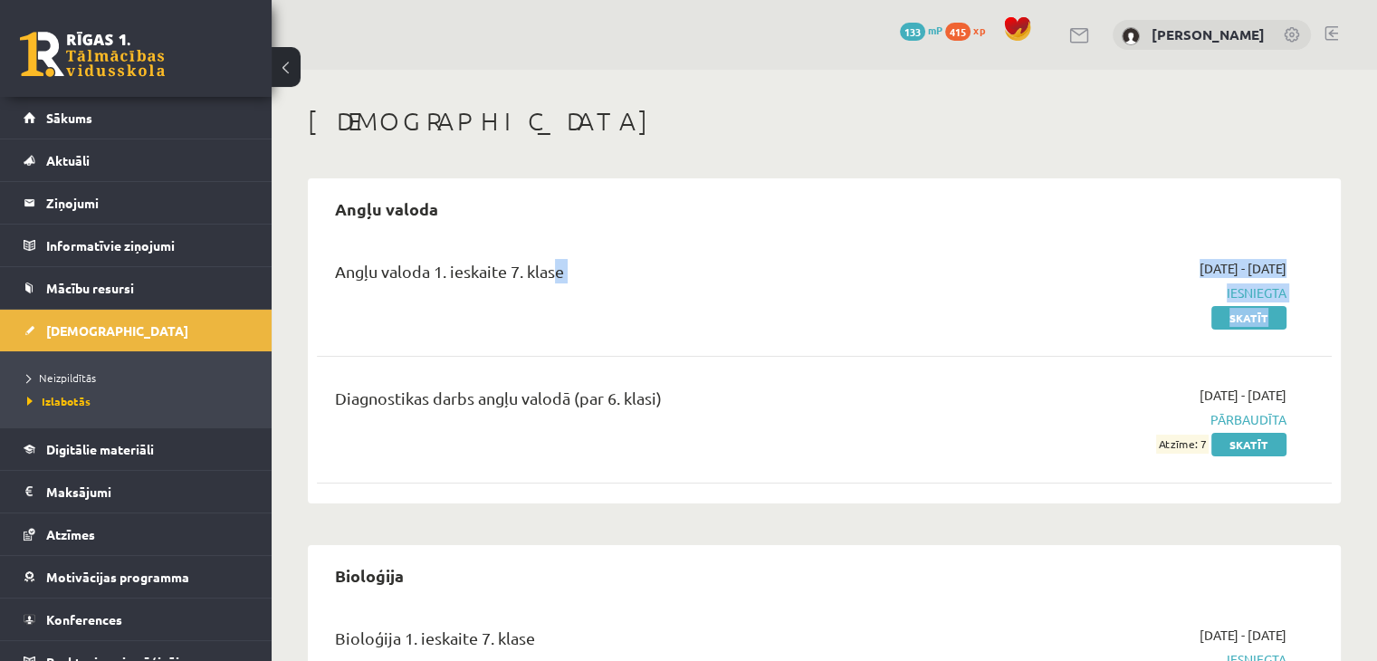
click at [653, 287] on div "Angļu valoda 1. ieskaite 7. klase" at bounding box center [648, 276] width 626 height 34
drag, startPoint x: 1204, startPoint y: 70, endPoint x: 1065, endPoint y: 110, distance: 145.3
drag, startPoint x: 947, startPoint y: 214, endPoint x: 899, endPoint y: 197, distance: 51.0
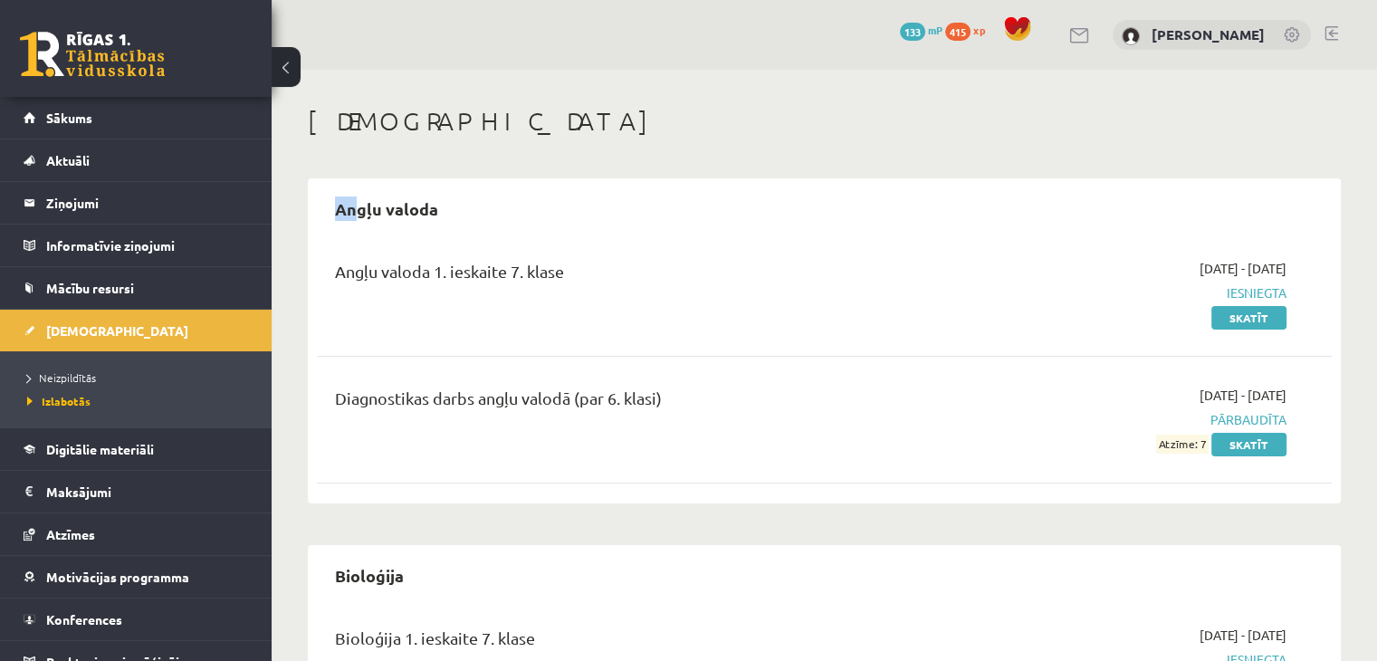
drag, startPoint x: 357, startPoint y: 207, endPoint x: 314, endPoint y: 221, distance: 44.7
click at [321, 231] on div "Angļu valoda Angļu valoda 1. ieskaite 7. klase 2025-09-01 - 2025-09-15 Iesniegt…" at bounding box center [824, 340] width 1033 height 325
drag, startPoint x: 335, startPoint y: 207, endPoint x: 460, endPoint y: 197, distance: 125.4
click at [460, 197] on div "Angļu valoda" at bounding box center [824, 208] width 1015 height 43
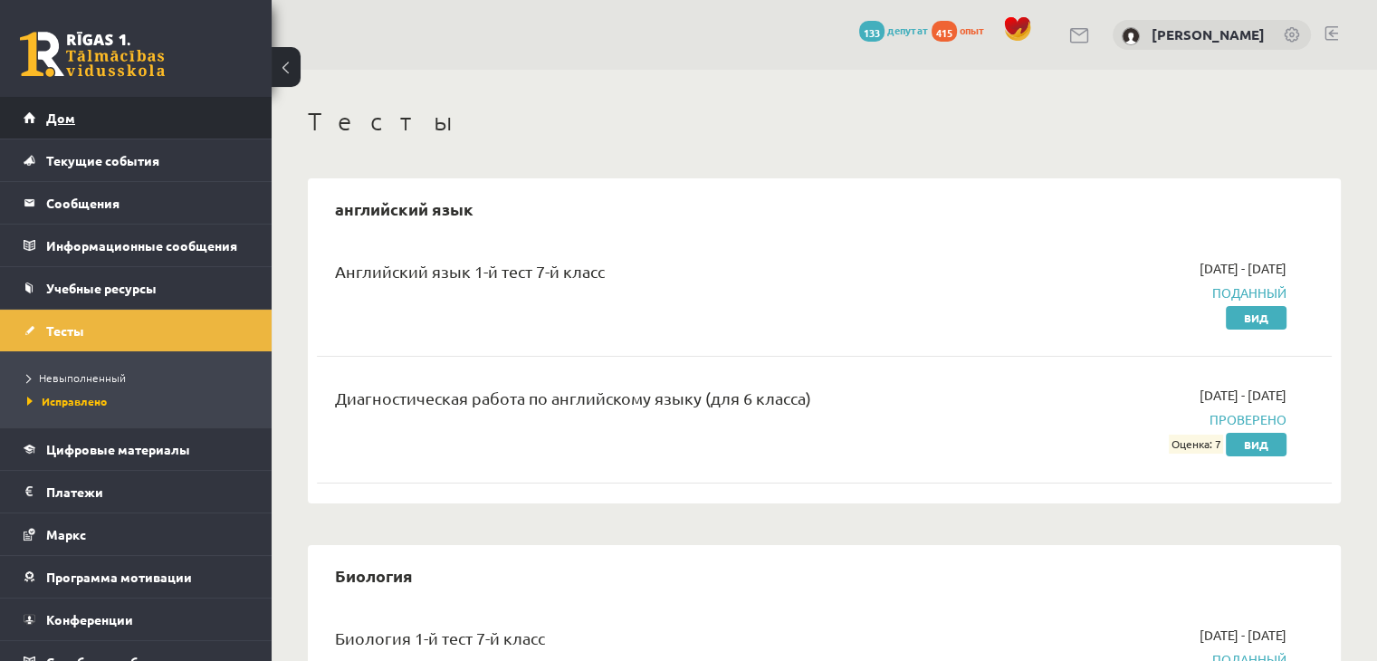
click at [104, 135] on link "Дом" at bounding box center [136, 118] width 225 height 42
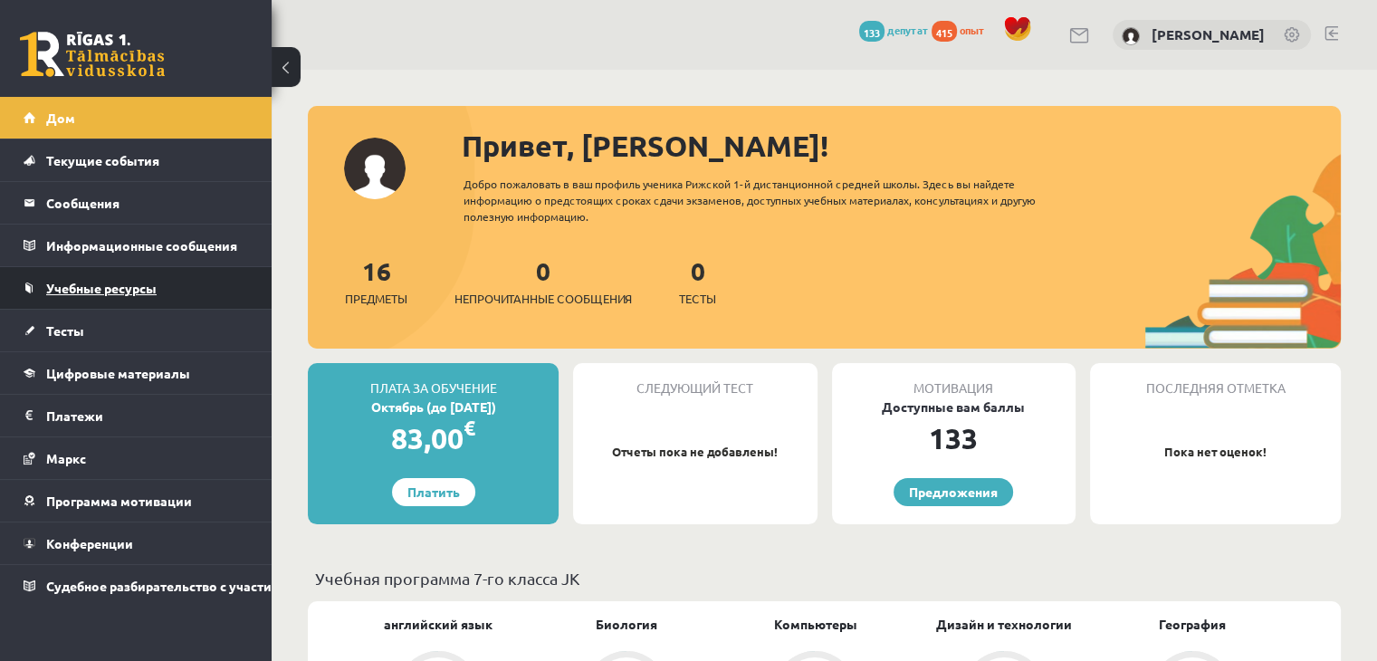
scroll to position [91, 0]
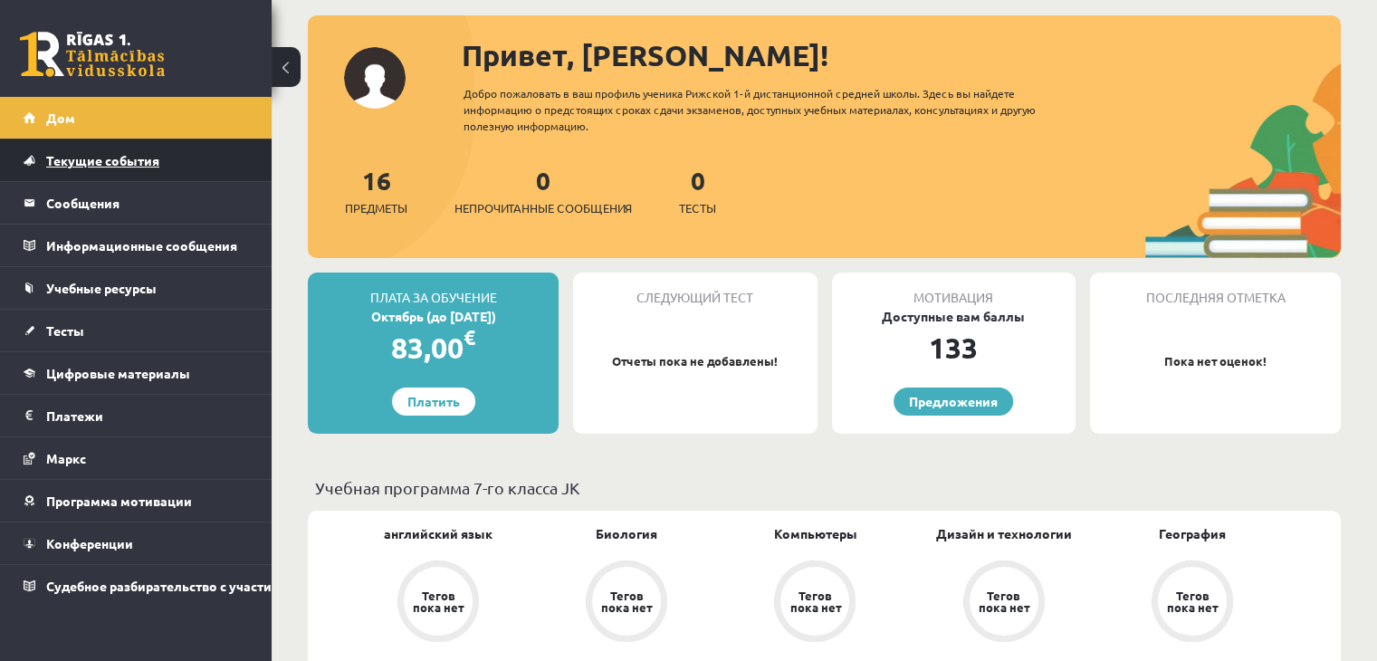
click at [161, 170] on link "Текущие события" at bounding box center [136, 160] width 225 height 42
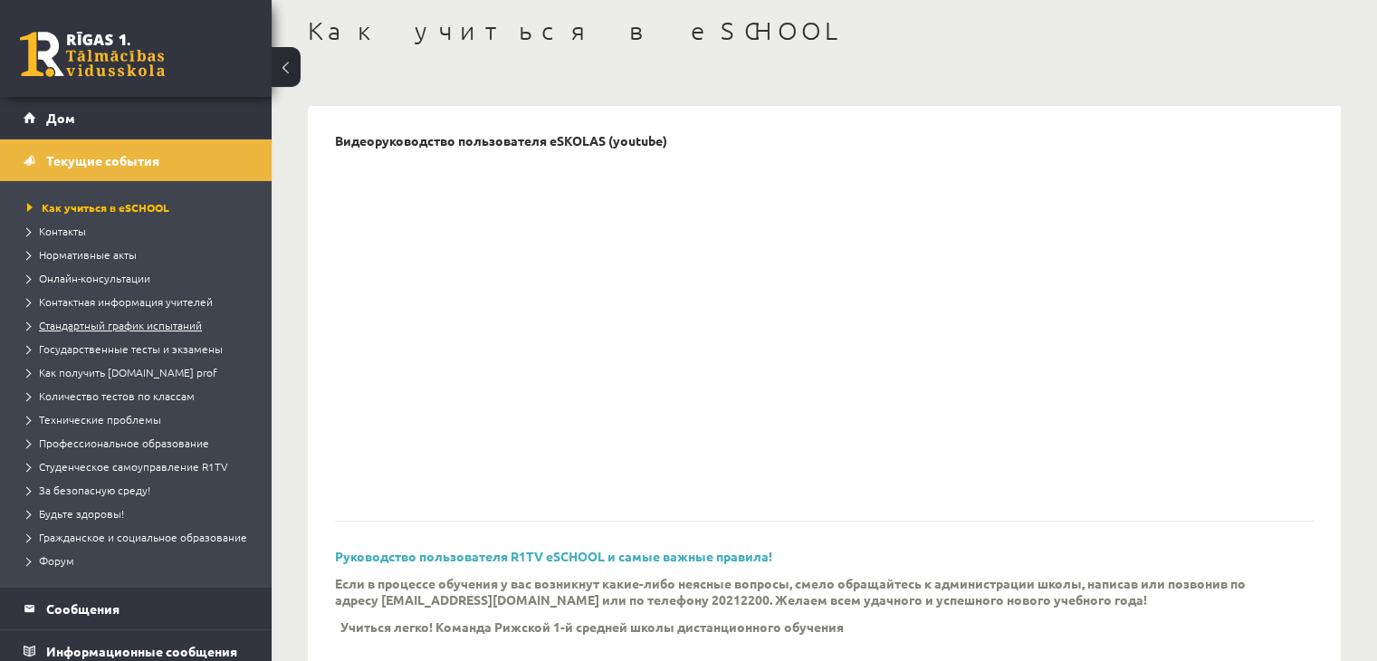
click at [136, 321] on font "Стандартный график испытаний" at bounding box center [120, 325] width 163 height 14
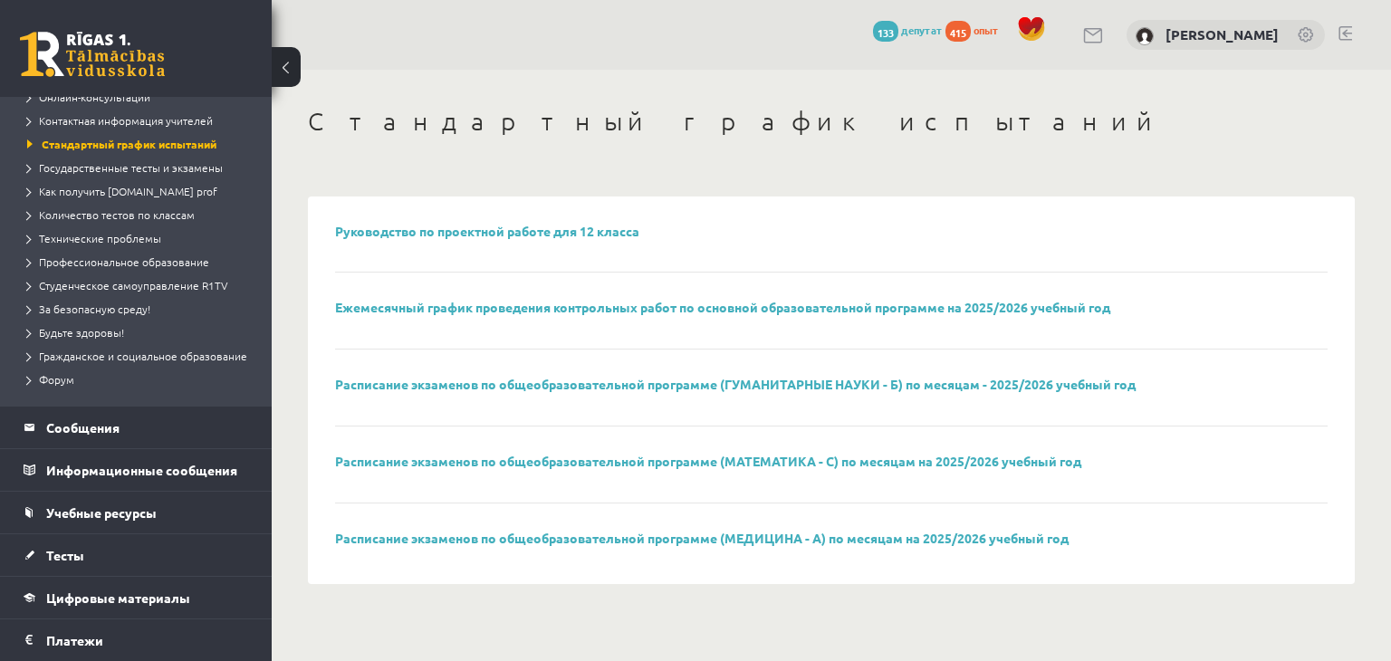
scroll to position [272, 0]
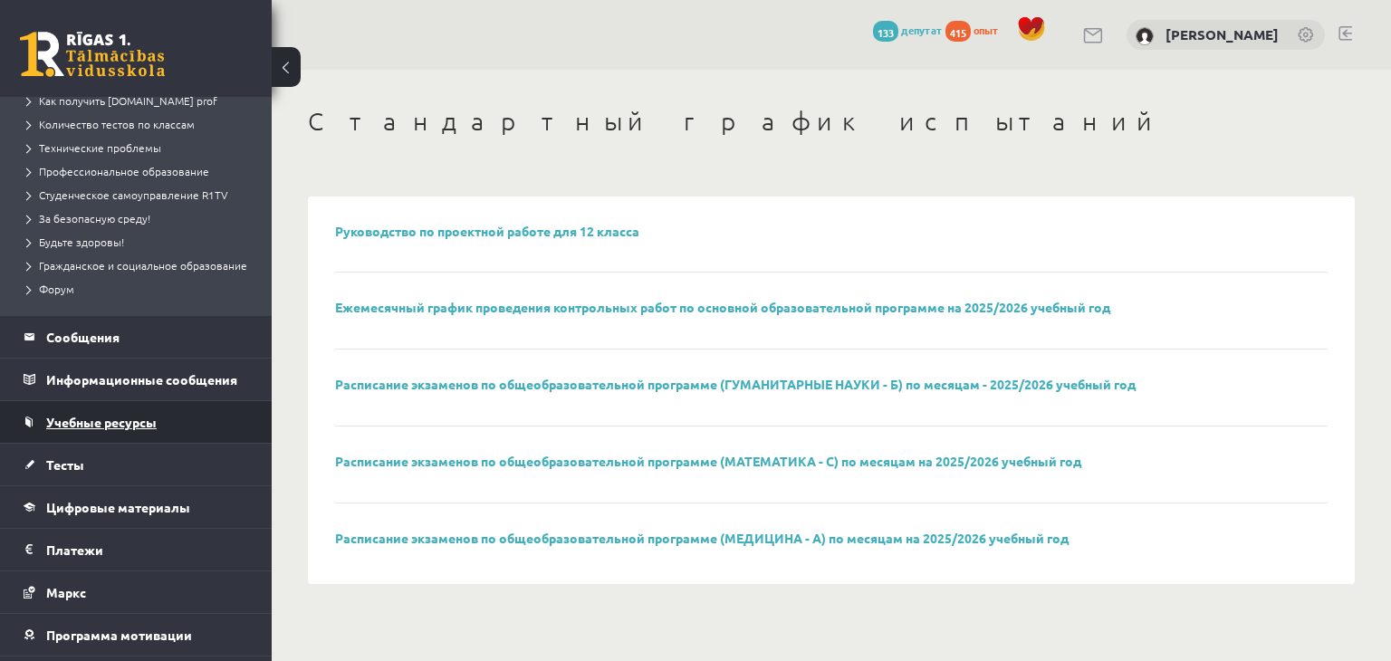
click at [100, 430] on font "Учебные ресурсы" at bounding box center [101, 422] width 110 height 16
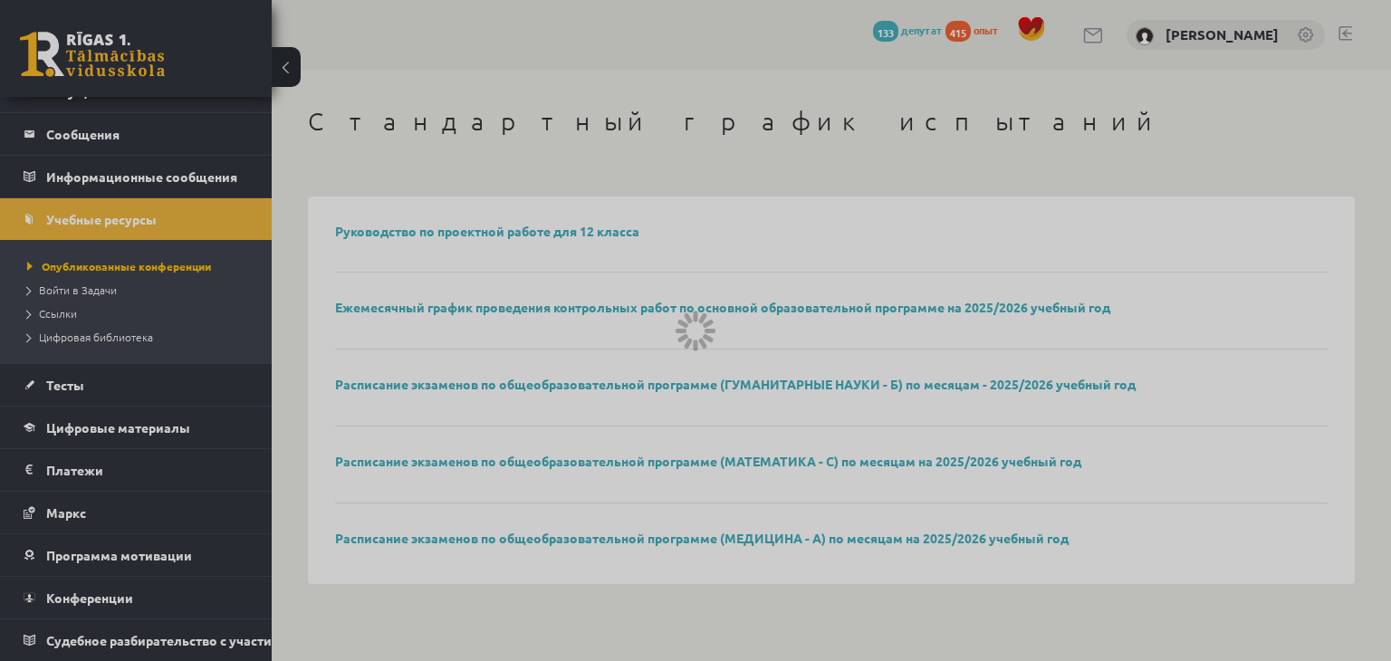
scroll to position [81, 0]
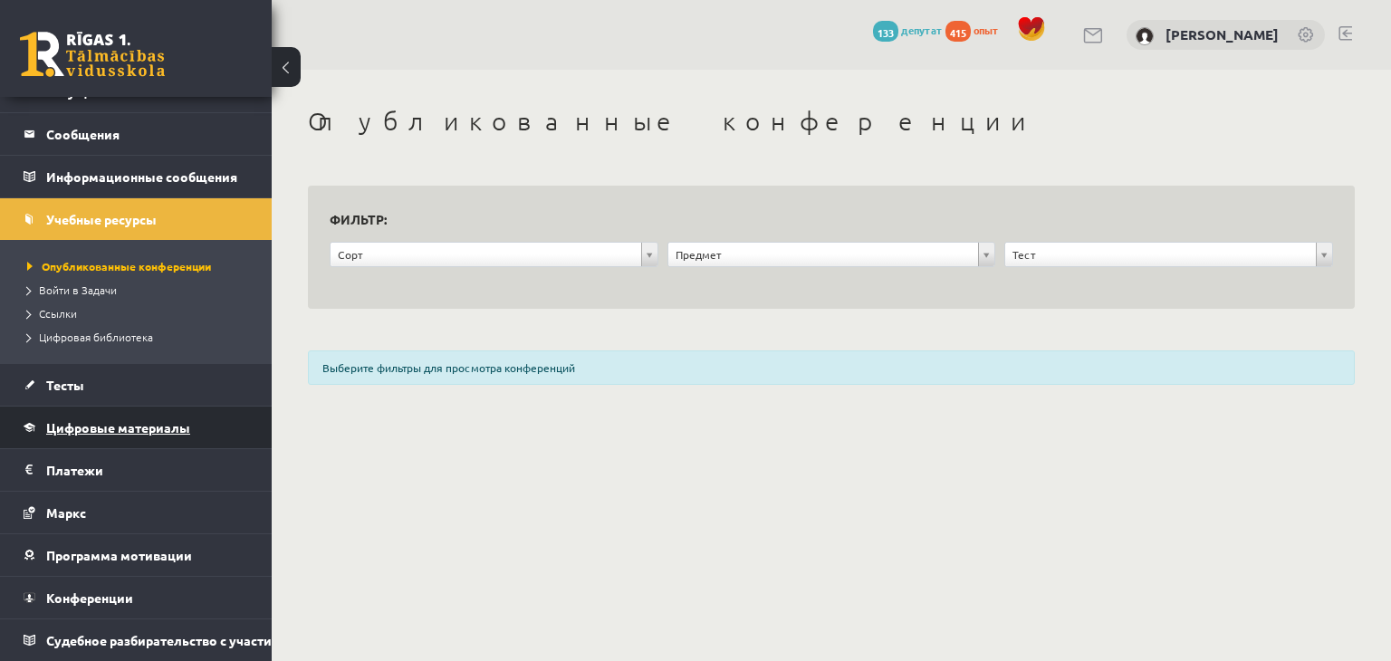
click at [140, 419] on font "Цифровые материалы" at bounding box center [118, 427] width 144 height 16
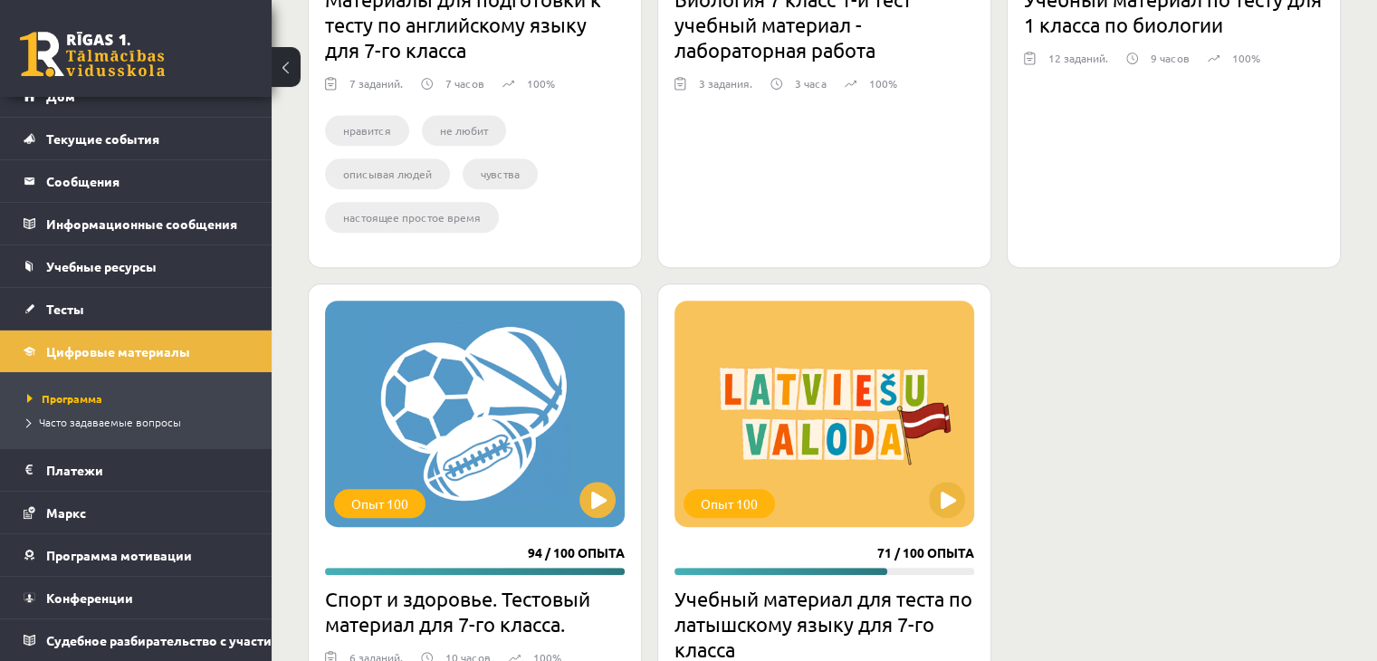
scroll to position [996, 0]
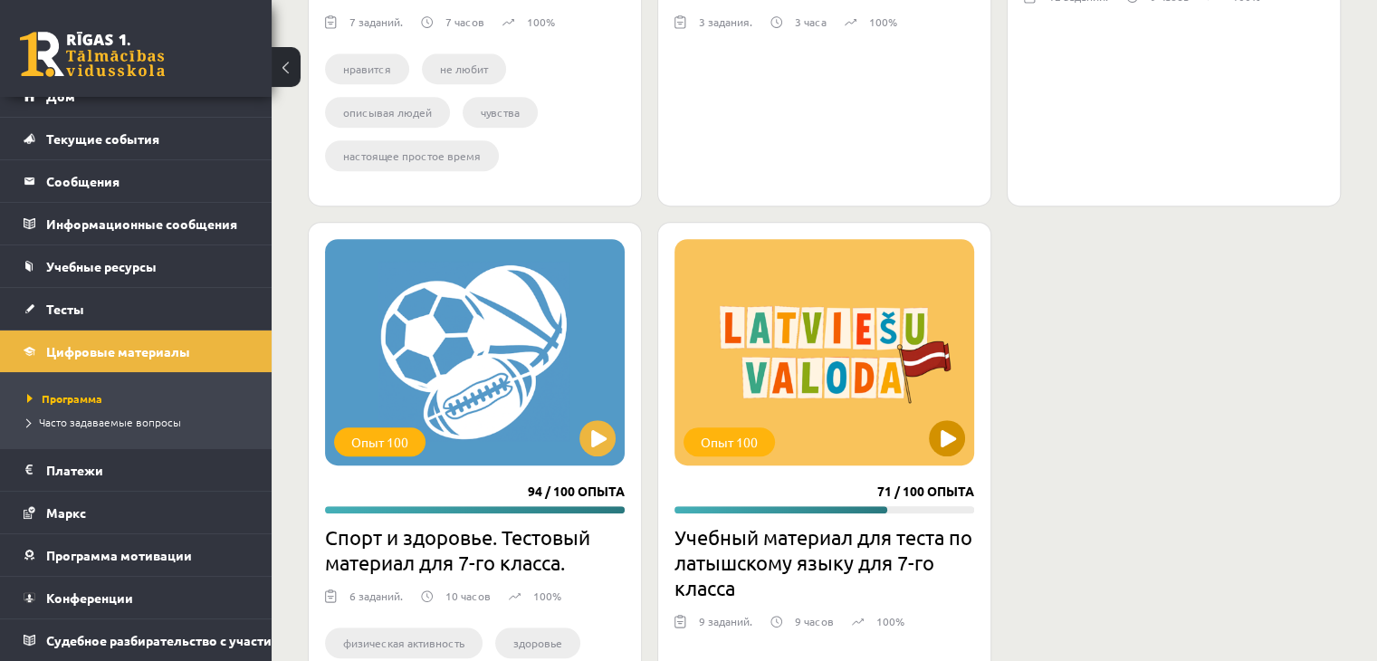
click at [761, 416] on div "Опыт 100" at bounding box center [825, 352] width 300 height 226
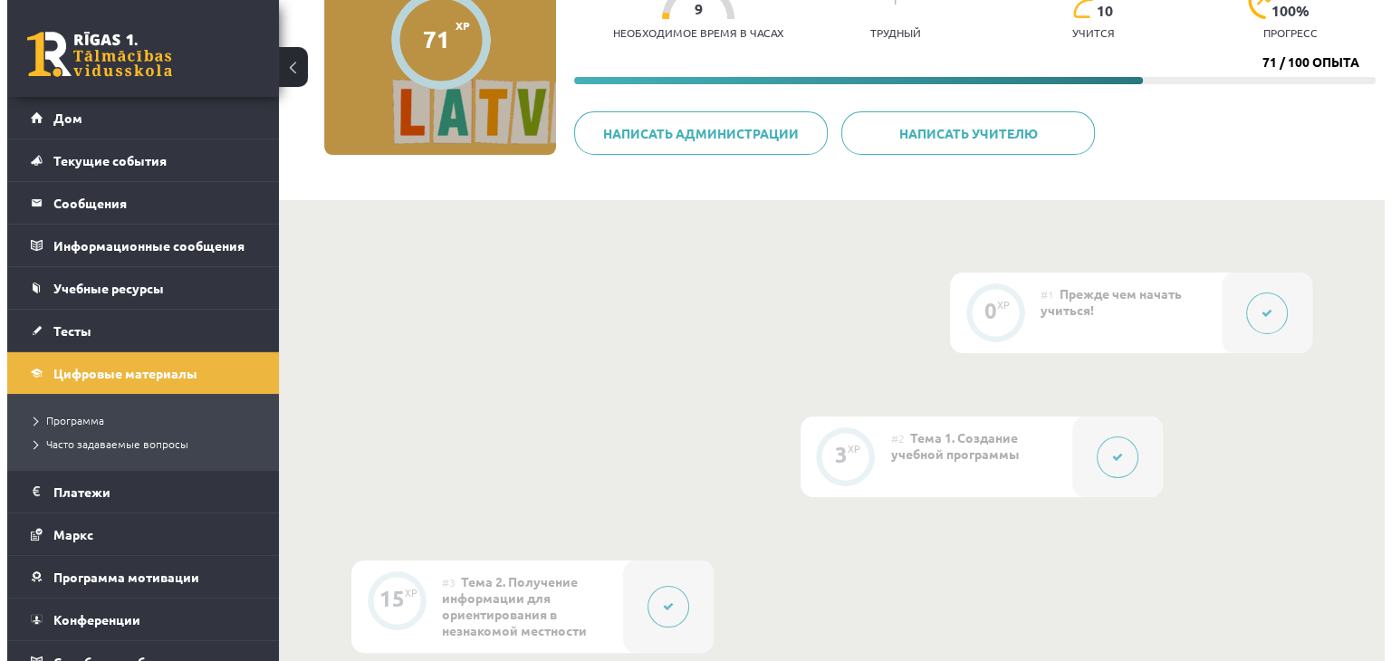
scroll to position [272, 0]
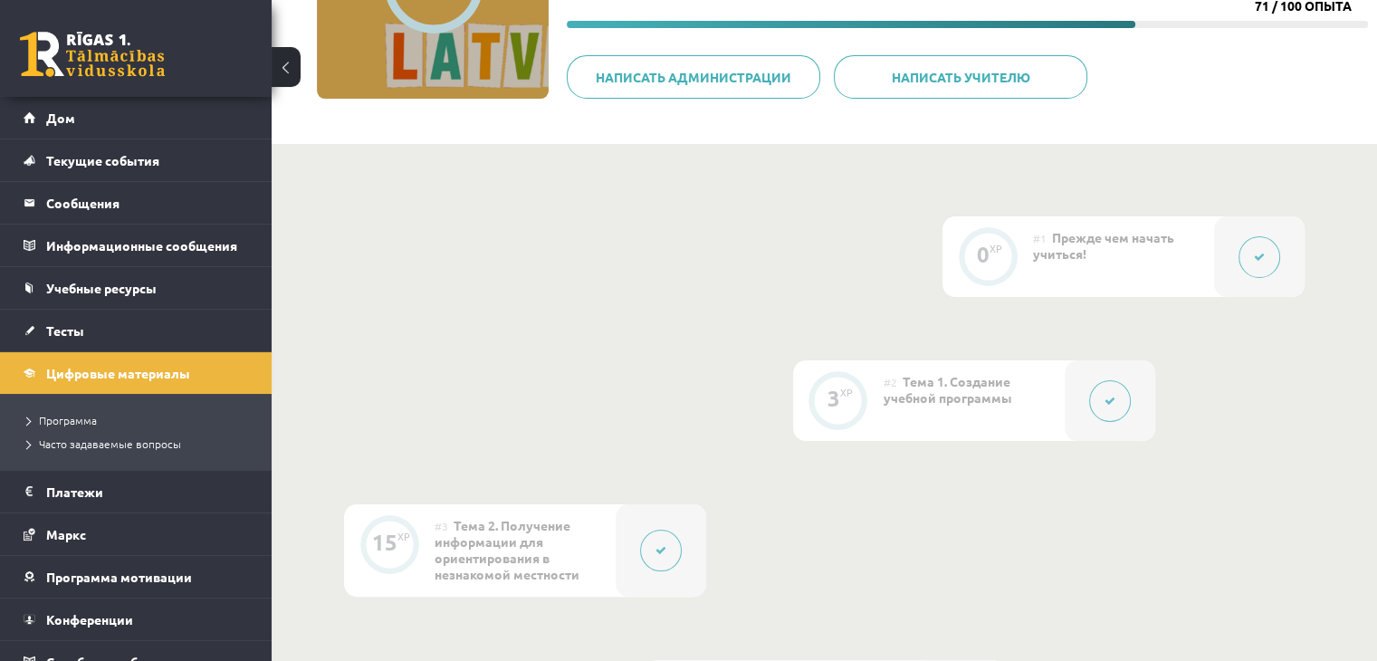
click at [1268, 270] on button at bounding box center [1260, 257] width 42 height 42
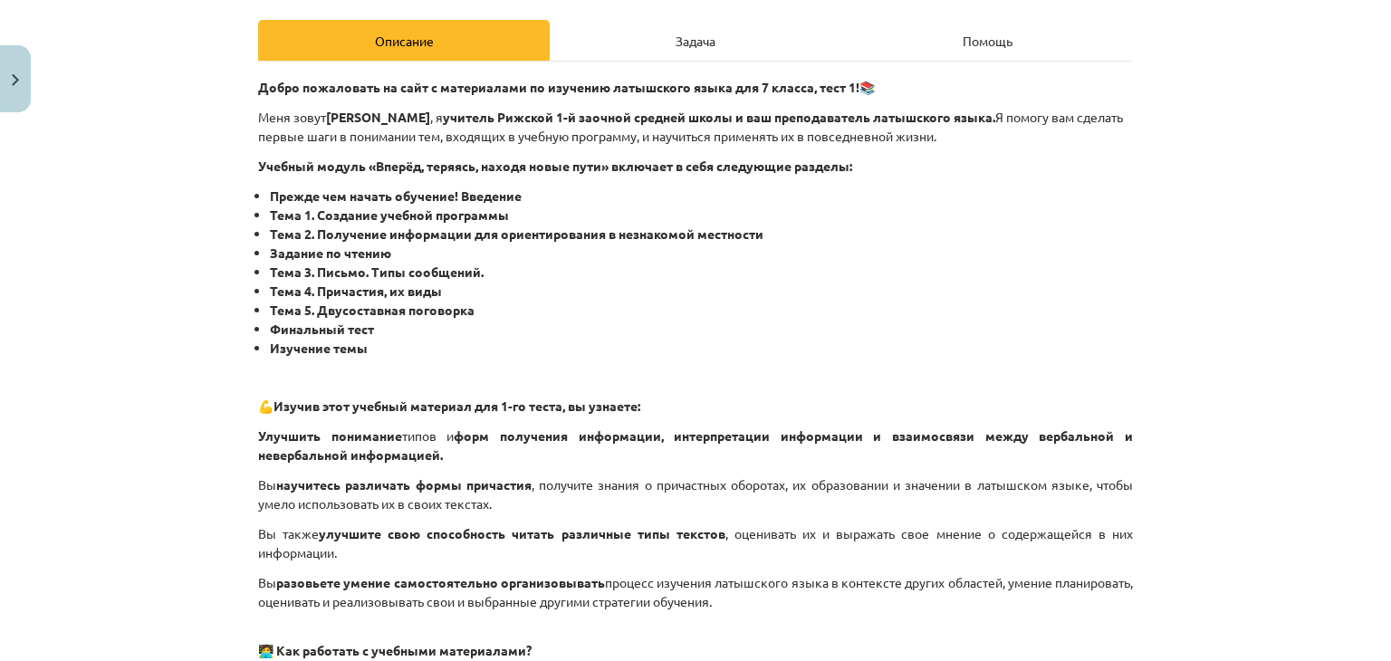
scroll to position [181, 0]
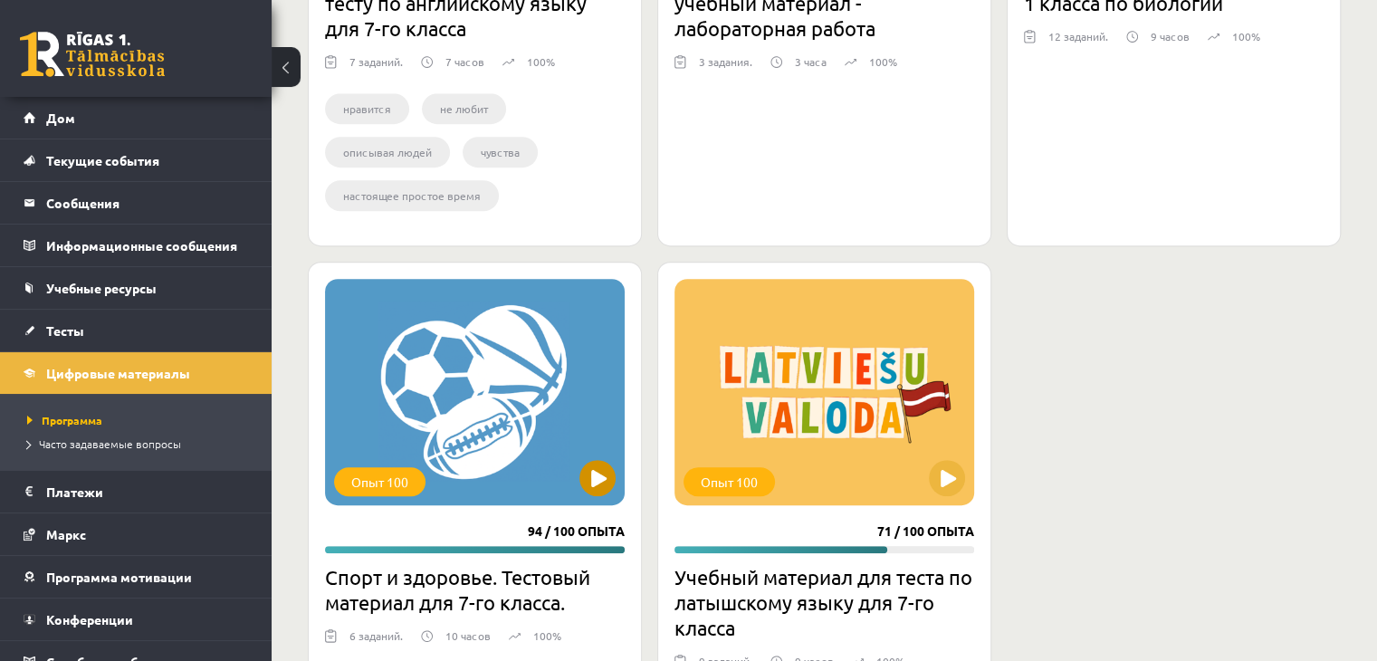
scroll to position [931, 0]
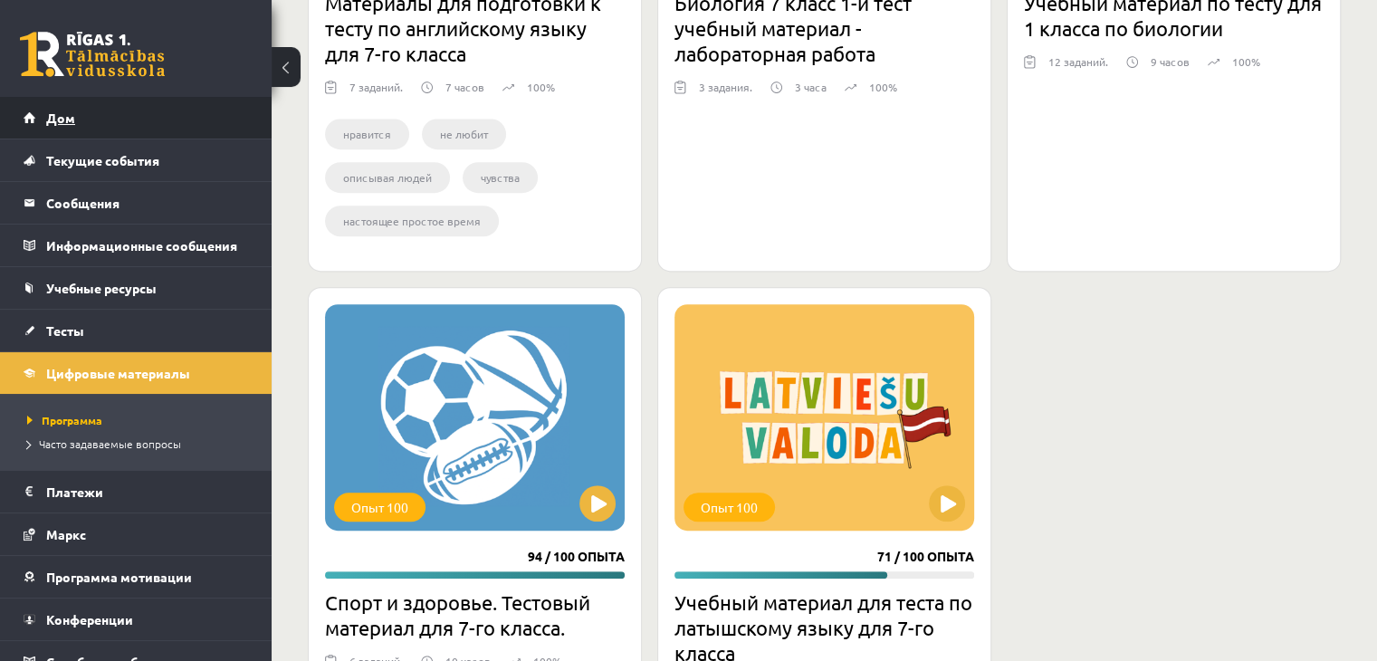
click at [124, 98] on link "Дом" at bounding box center [136, 118] width 225 height 42
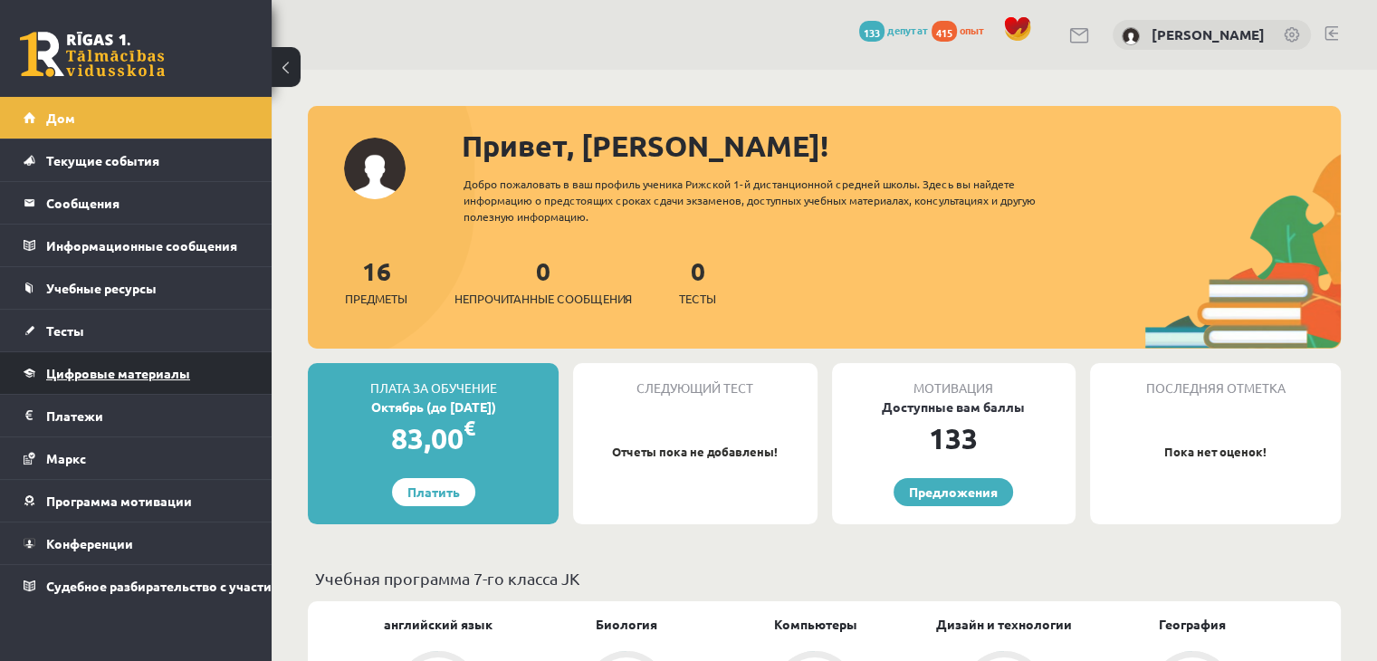
click at [82, 369] on font "Цифровые материалы" at bounding box center [118, 373] width 144 height 16
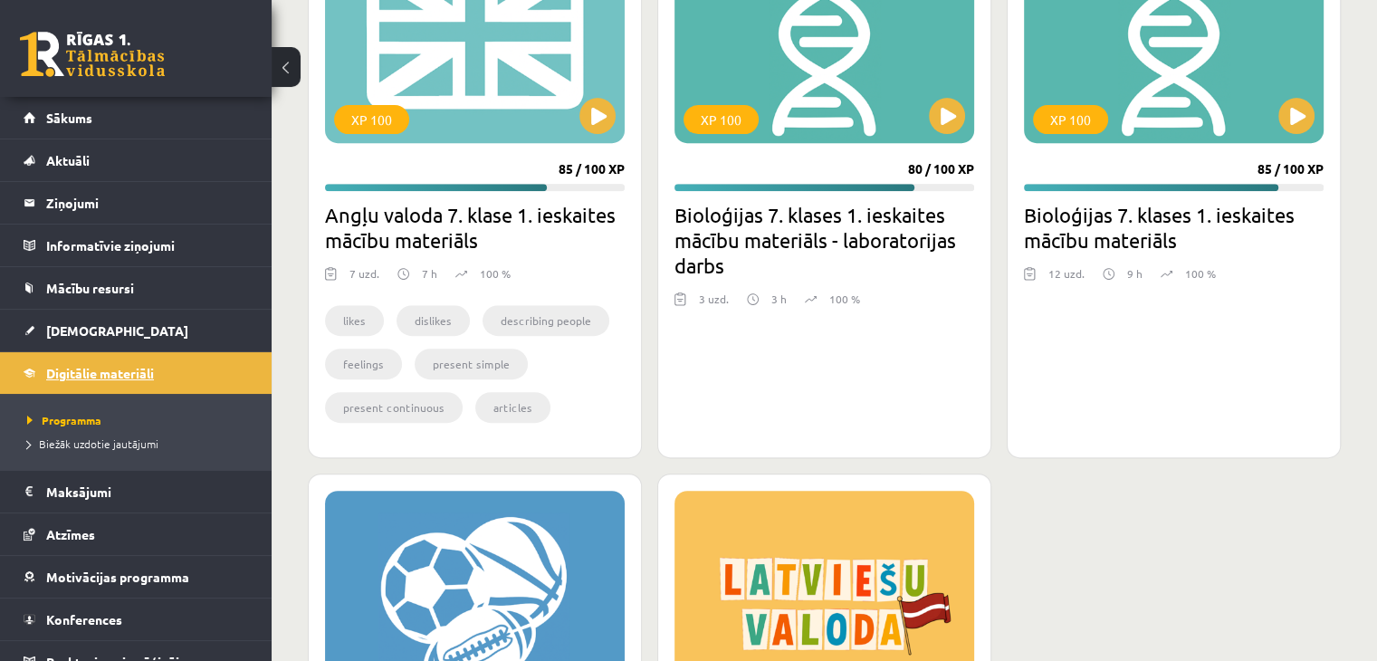
scroll to position [815, 0]
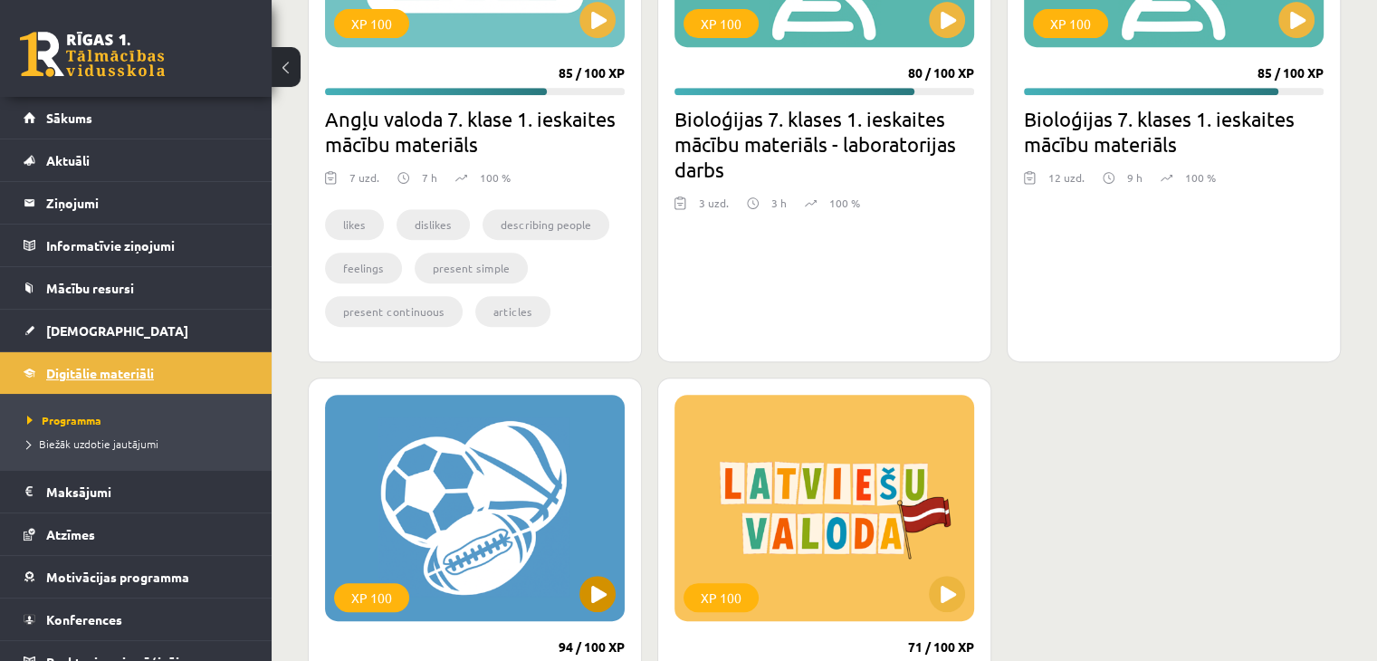
click at [463, 570] on div "XP 100" at bounding box center [475, 508] width 300 height 226
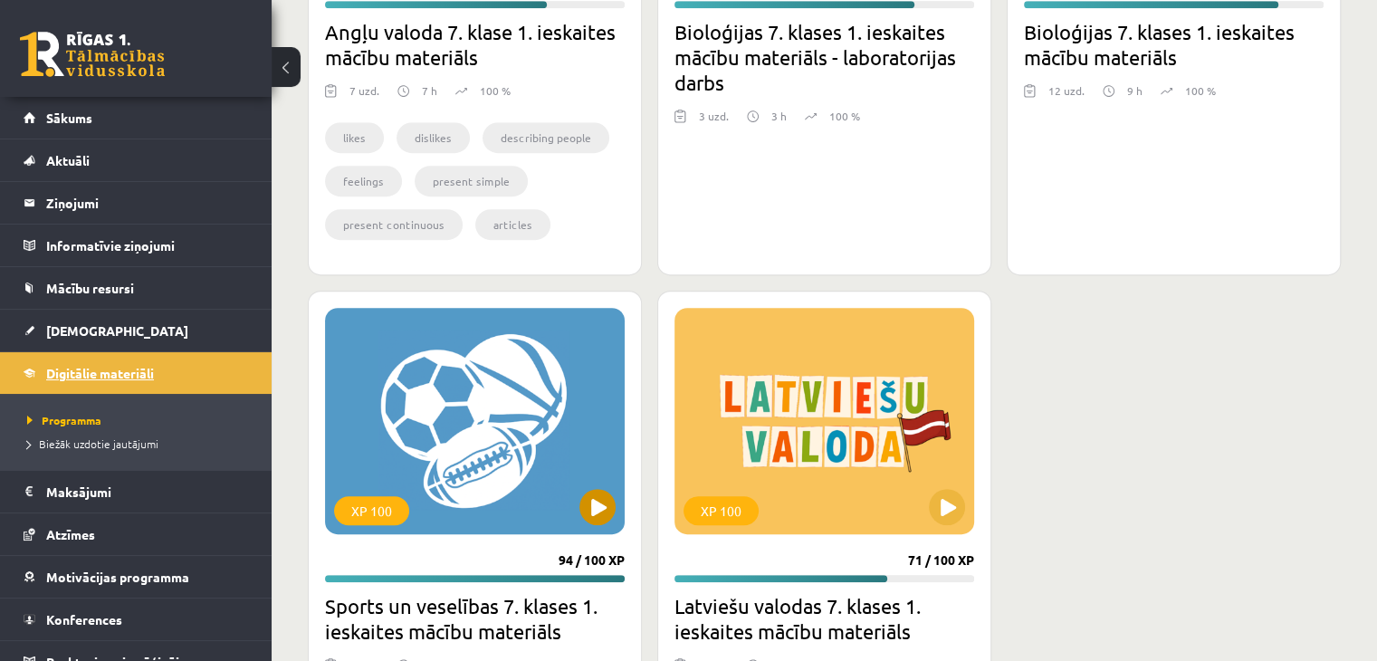
scroll to position [996, 0]
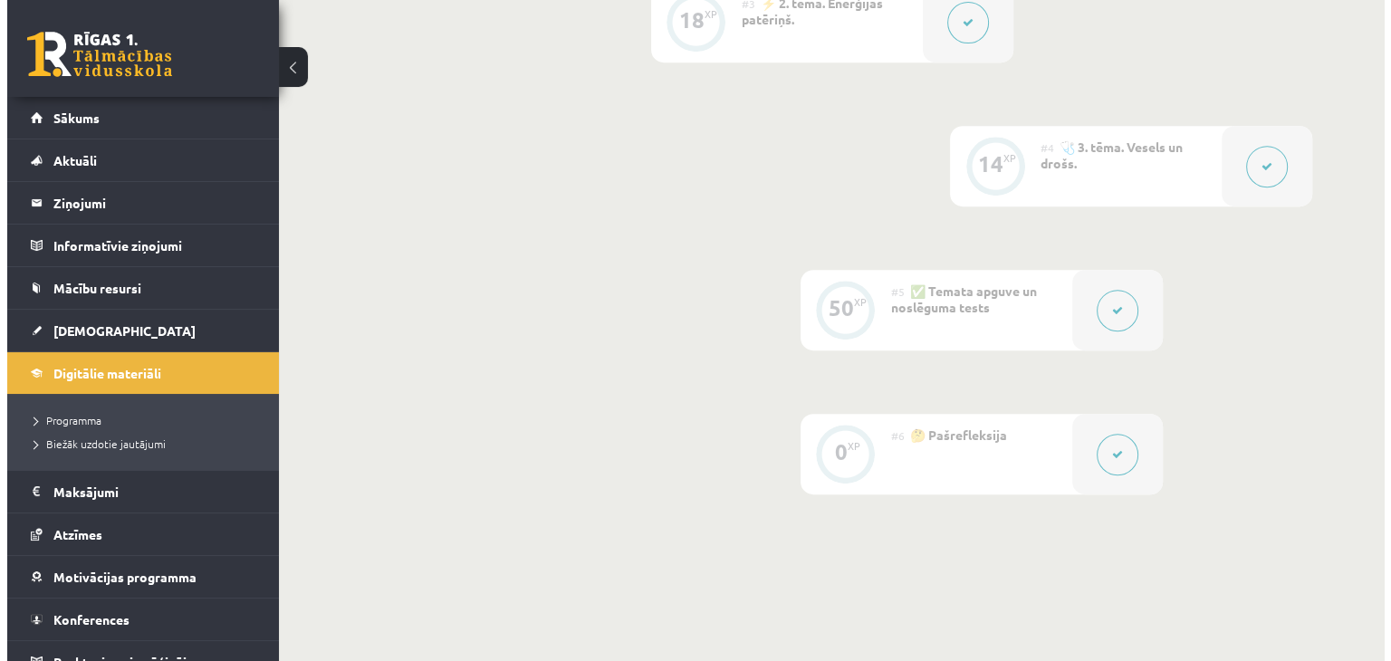
scroll to position [694, 0]
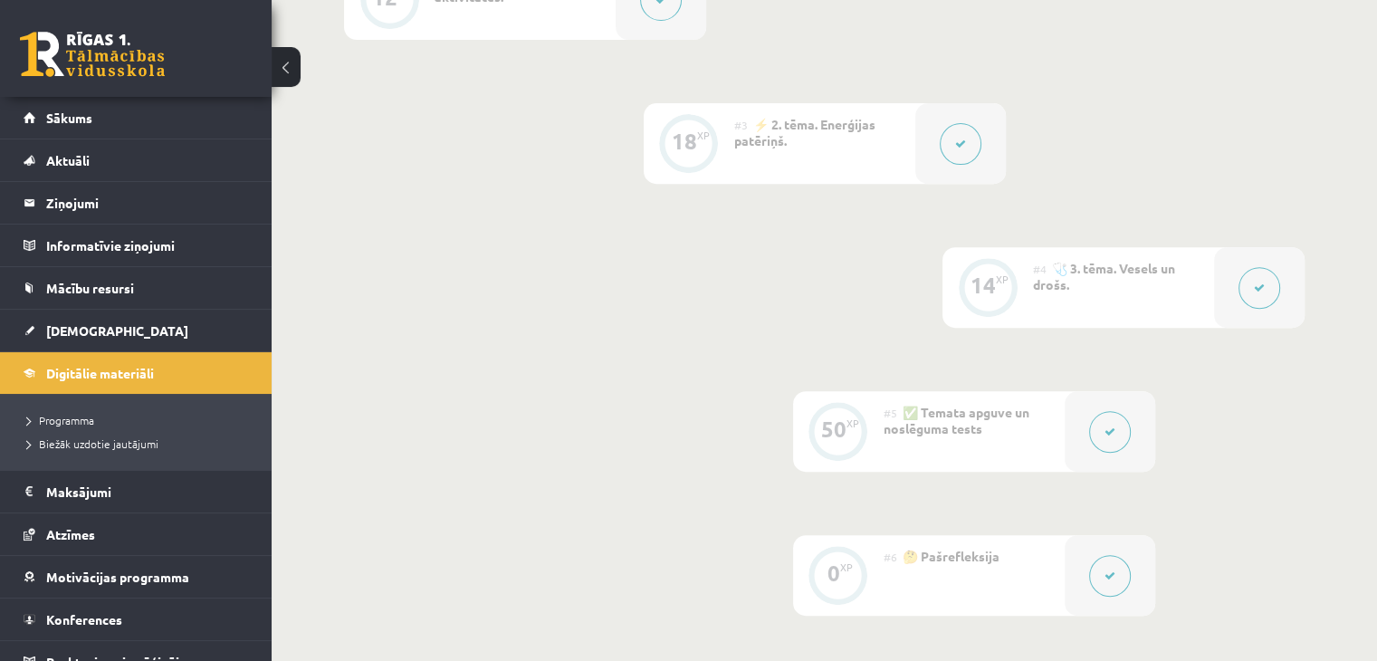
click at [1252, 295] on button at bounding box center [1260, 288] width 42 height 42
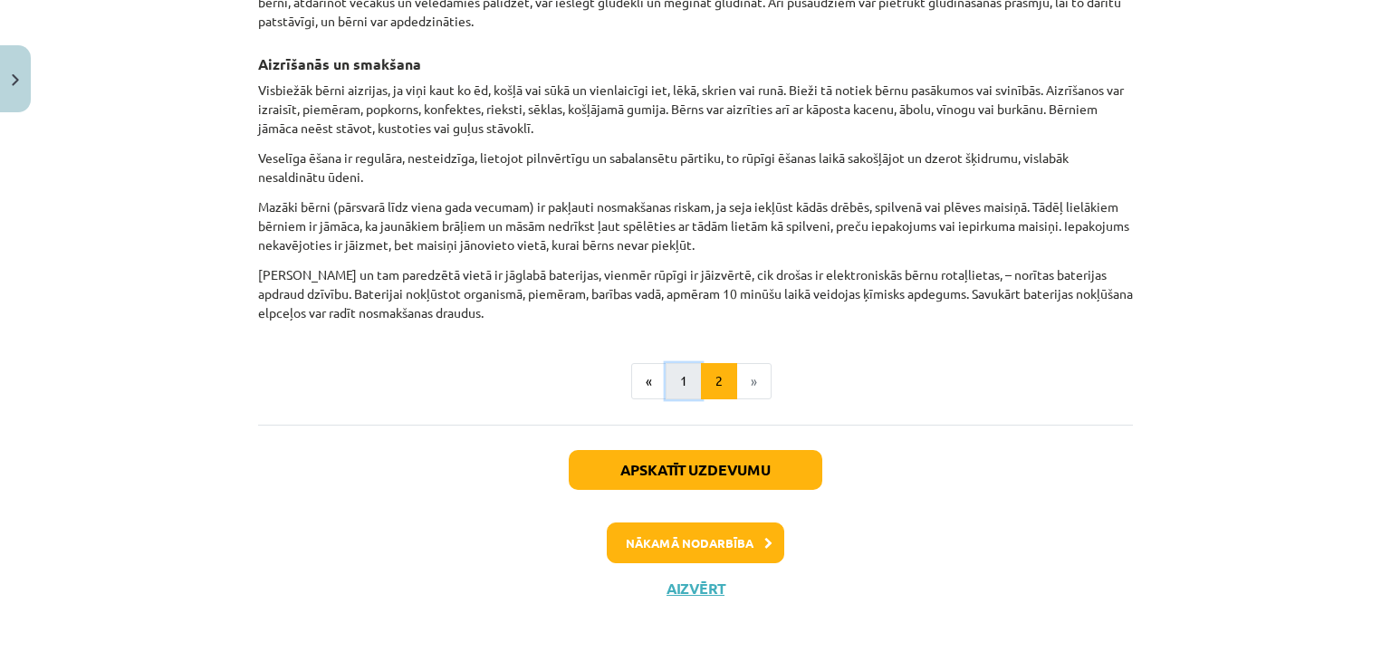
click at [670, 379] on button "1" at bounding box center [684, 381] width 36 height 36
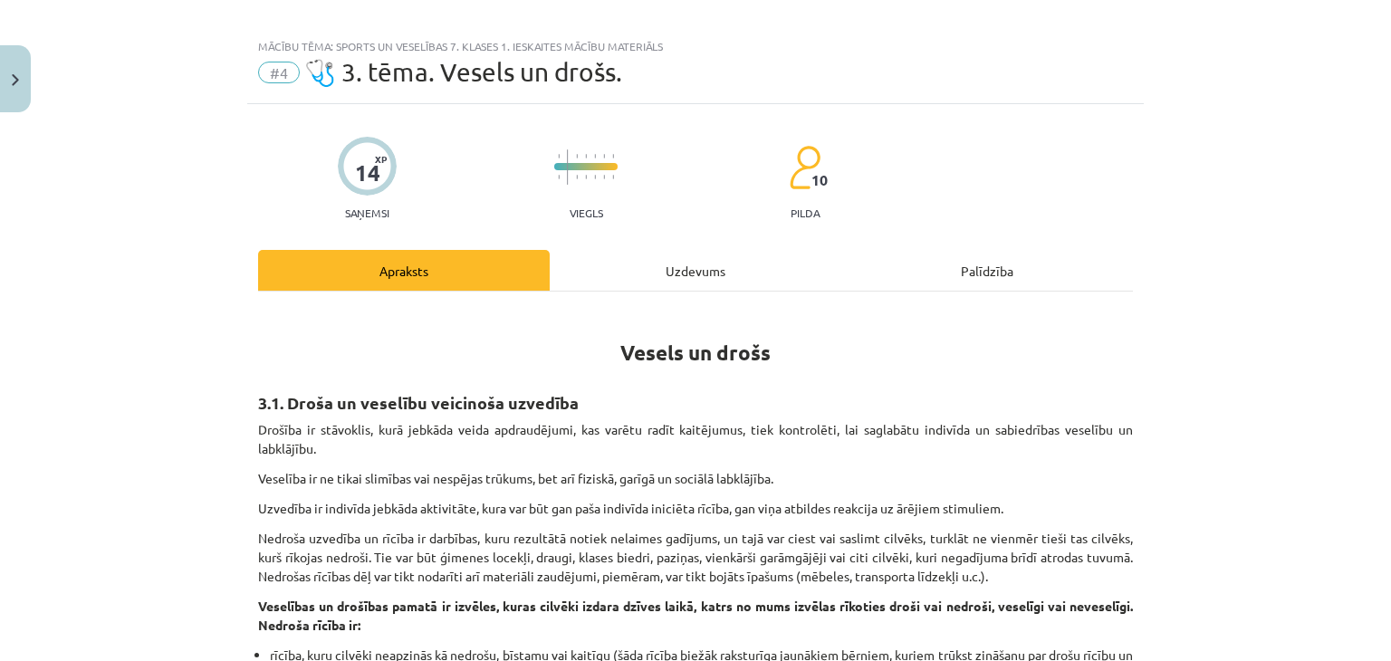
scroll to position [0, 0]
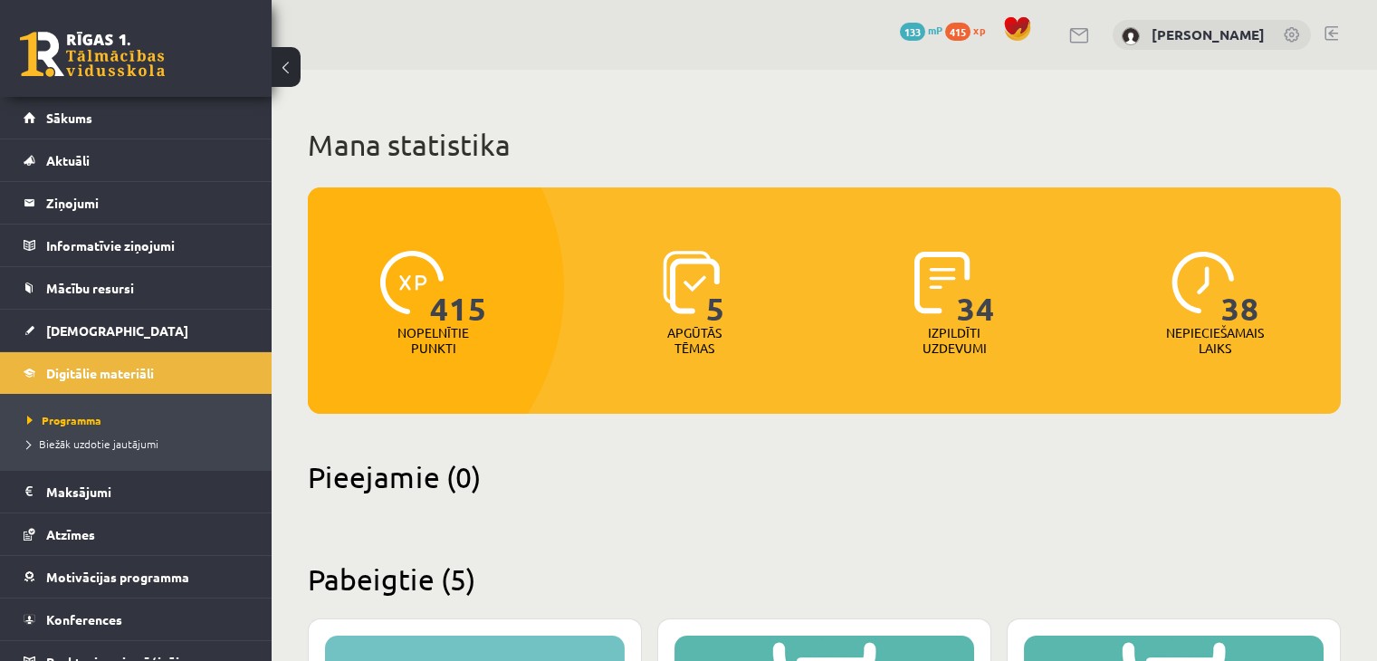
scroll to position [996, 0]
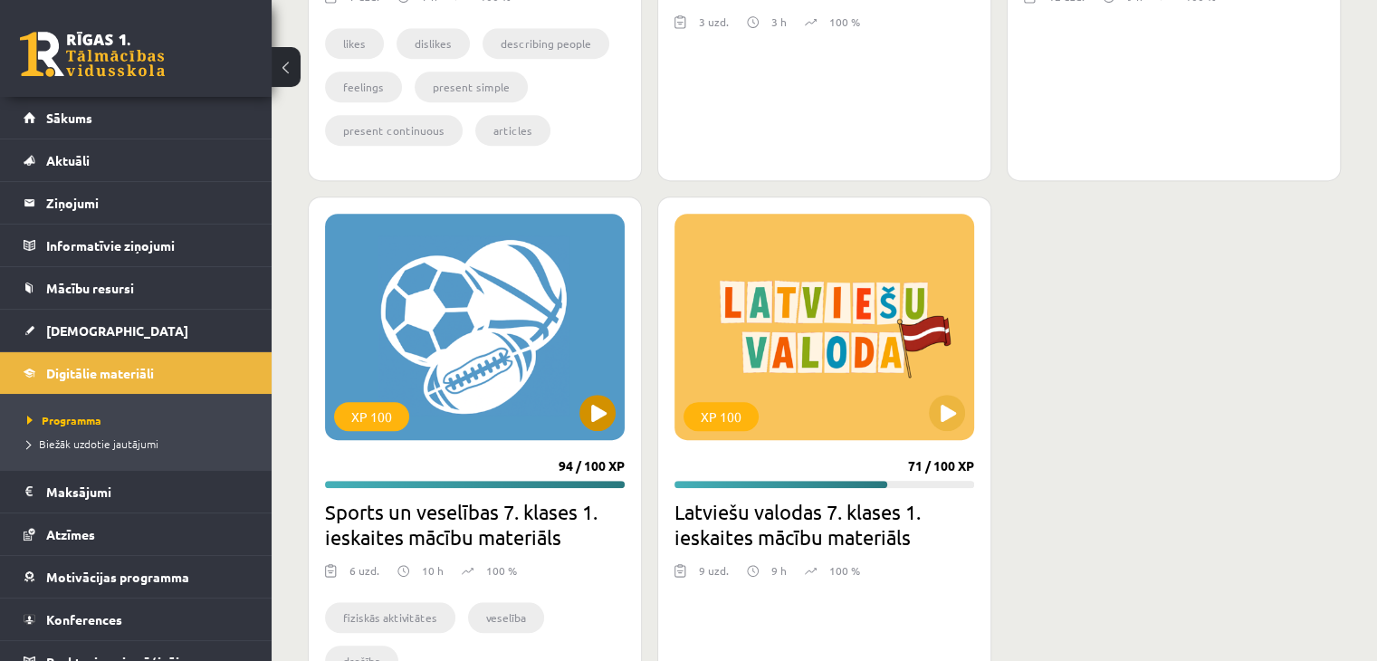
click at [504, 400] on div "XP 100" at bounding box center [475, 327] width 300 height 226
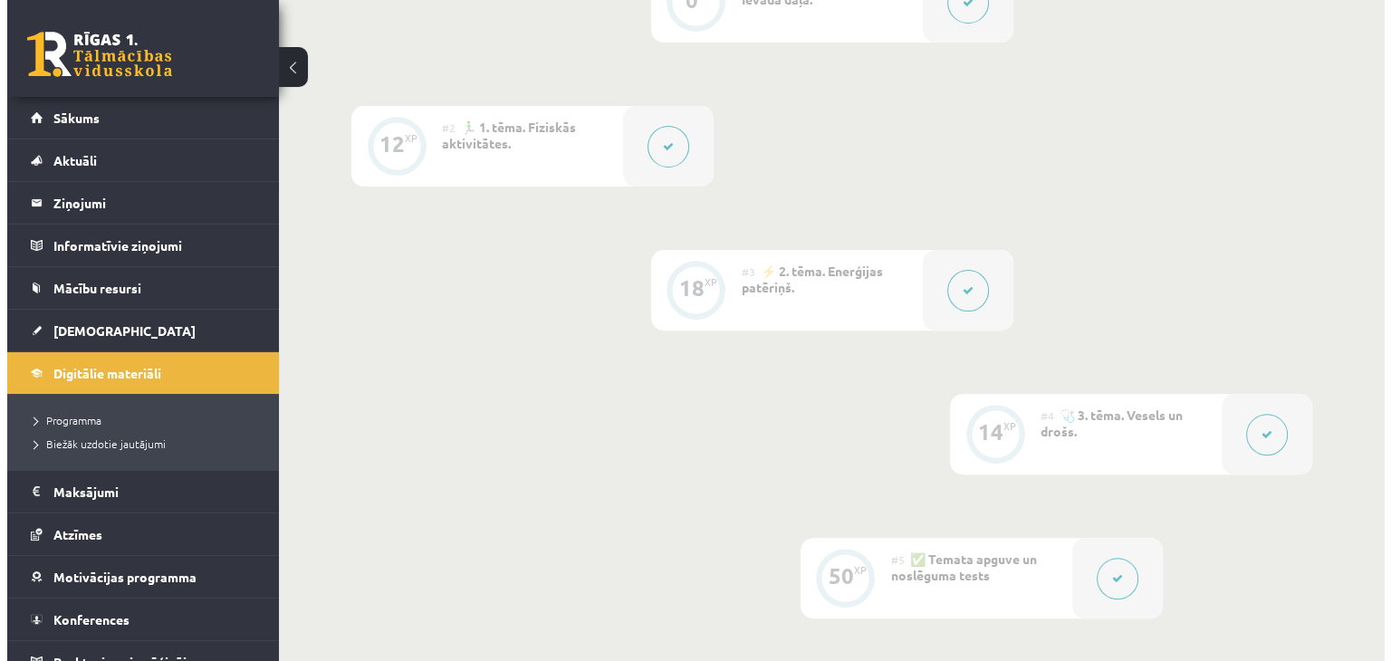
scroll to position [543, 0]
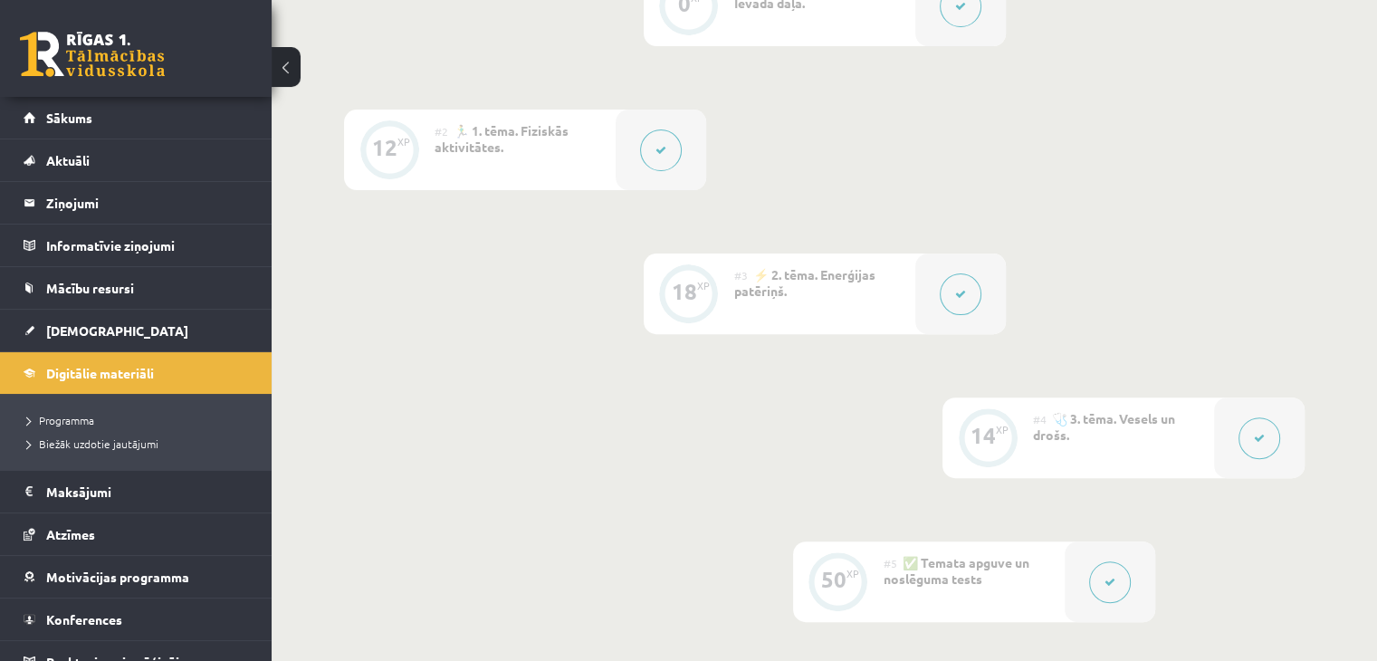
click at [963, 299] on button at bounding box center [961, 294] width 42 height 42
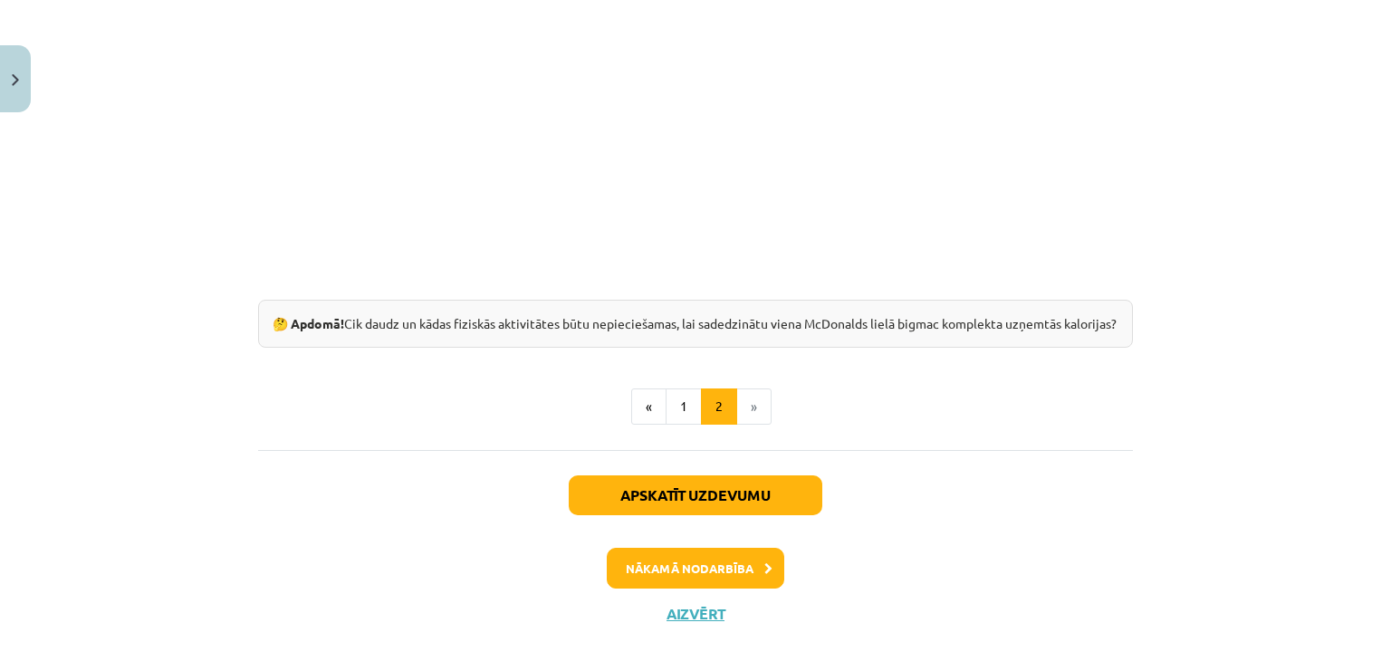
scroll to position [1405, 0]
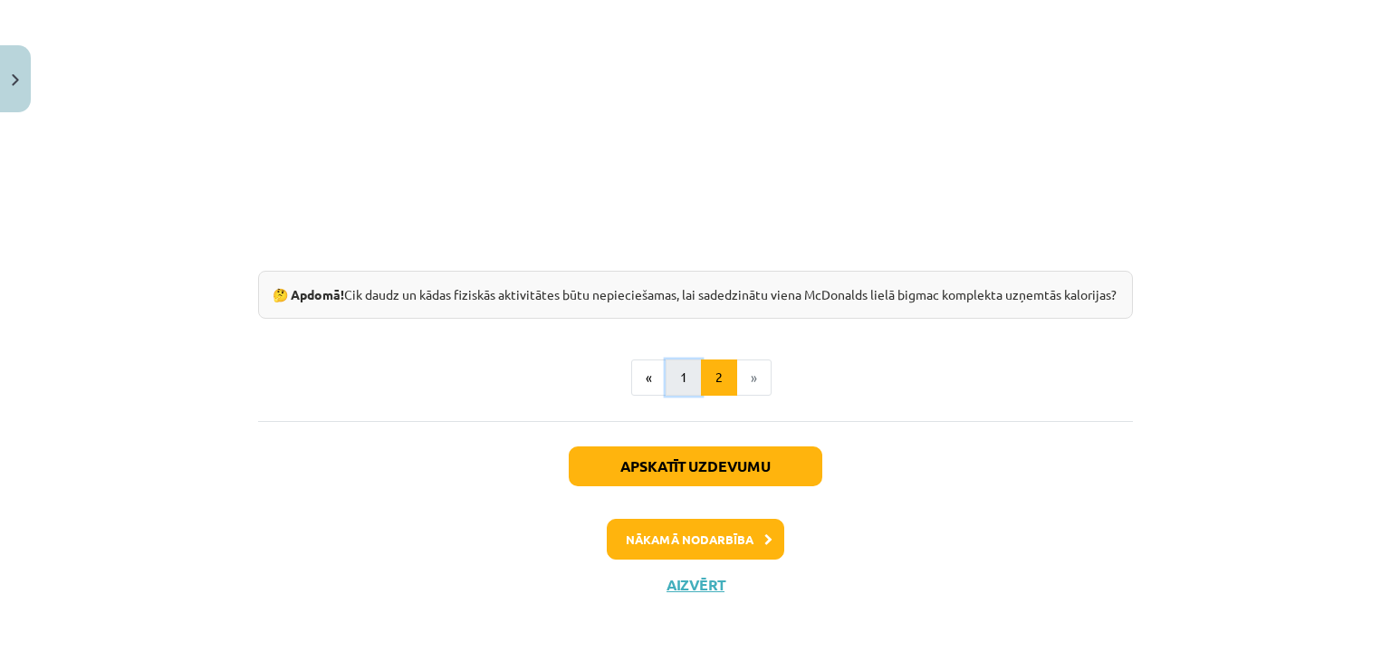
click at [681, 368] on button "1" at bounding box center [684, 377] width 36 height 36
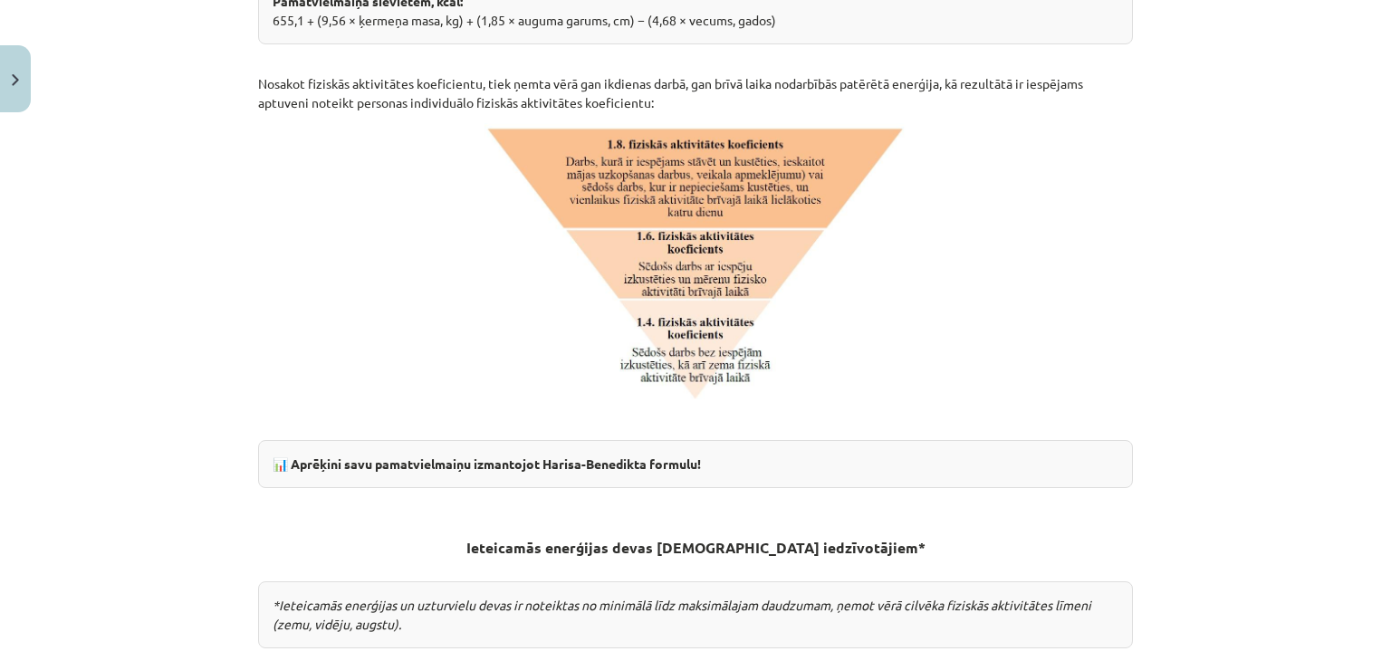
scroll to position [960, 0]
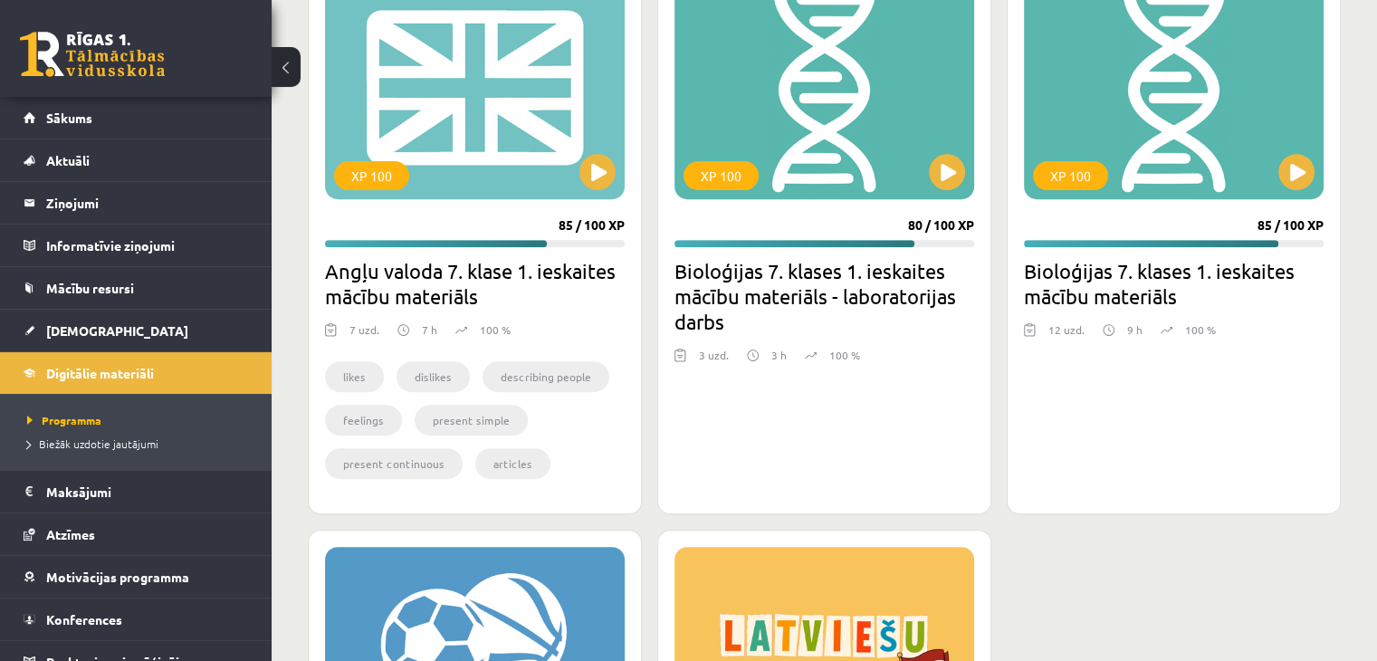
scroll to position [634, 0]
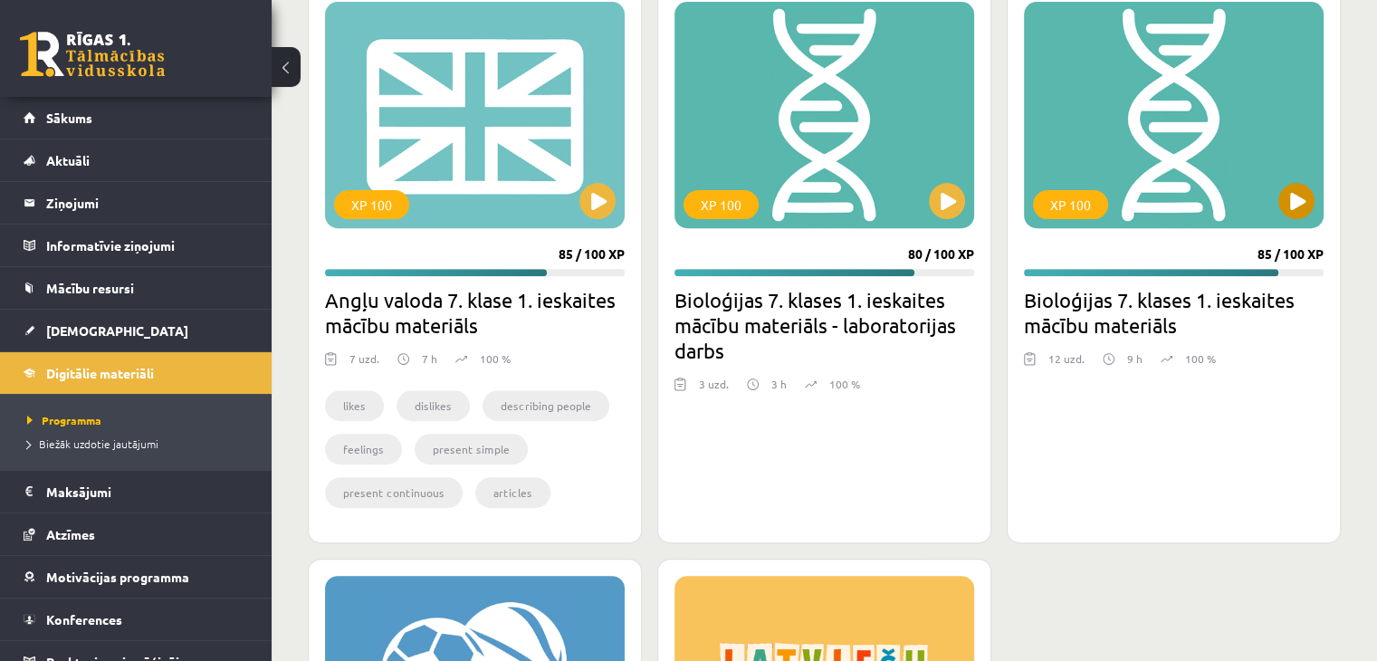
click at [1123, 196] on div "XP 100" at bounding box center [1174, 115] width 300 height 226
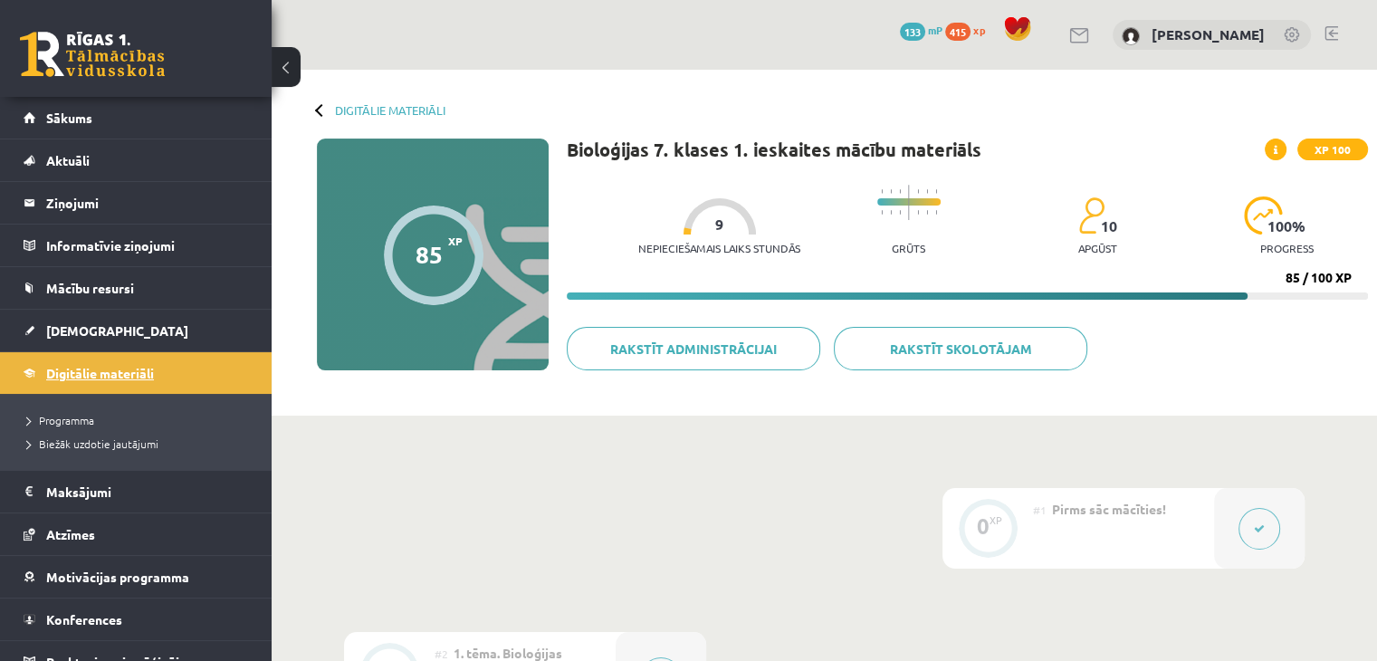
click at [83, 370] on span "Digitālie materiāli" at bounding box center [100, 373] width 108 height 16
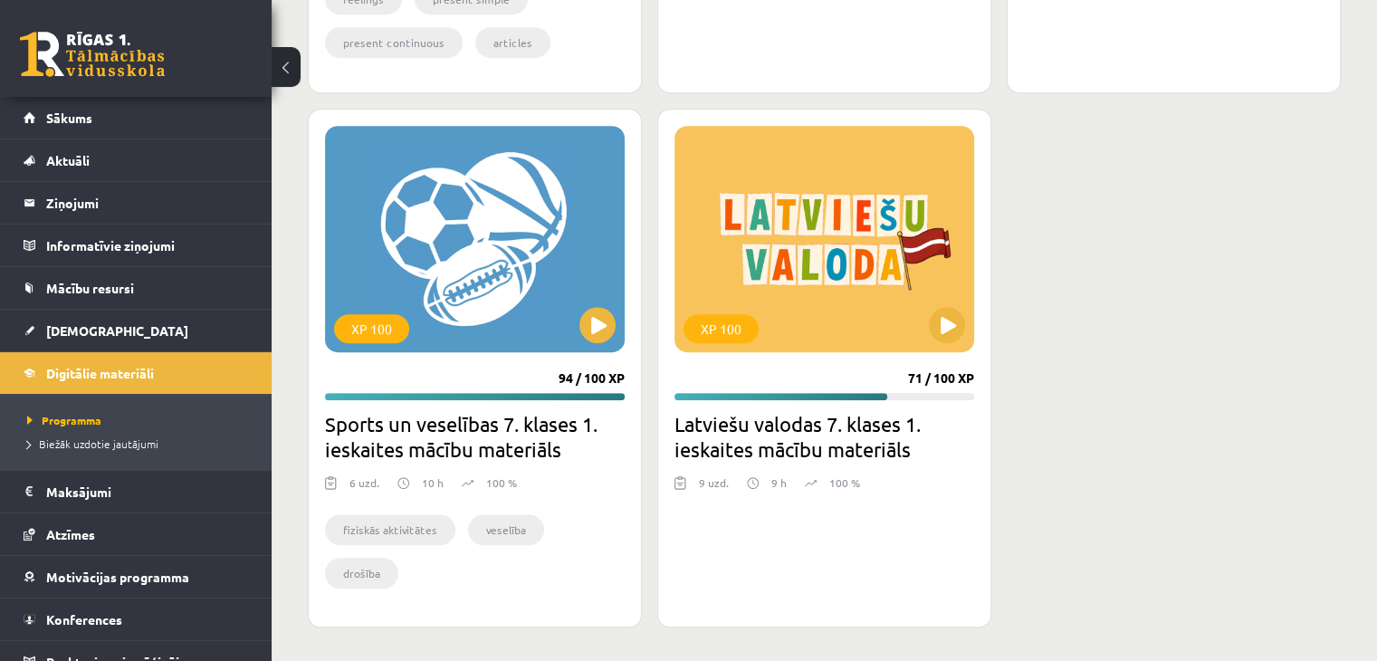
scroll to position [1087, 0]
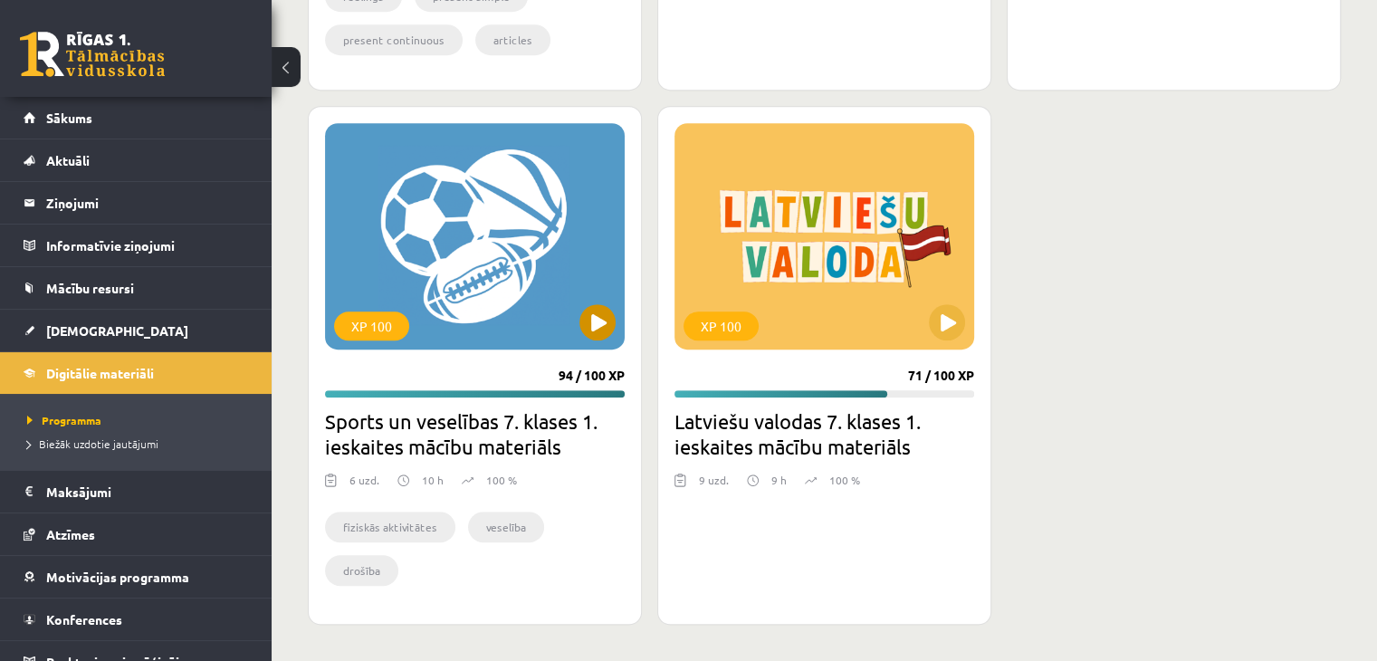
click at [451, 254] on div "XP 100" at bounding box center [475, 236] width 300 height 226
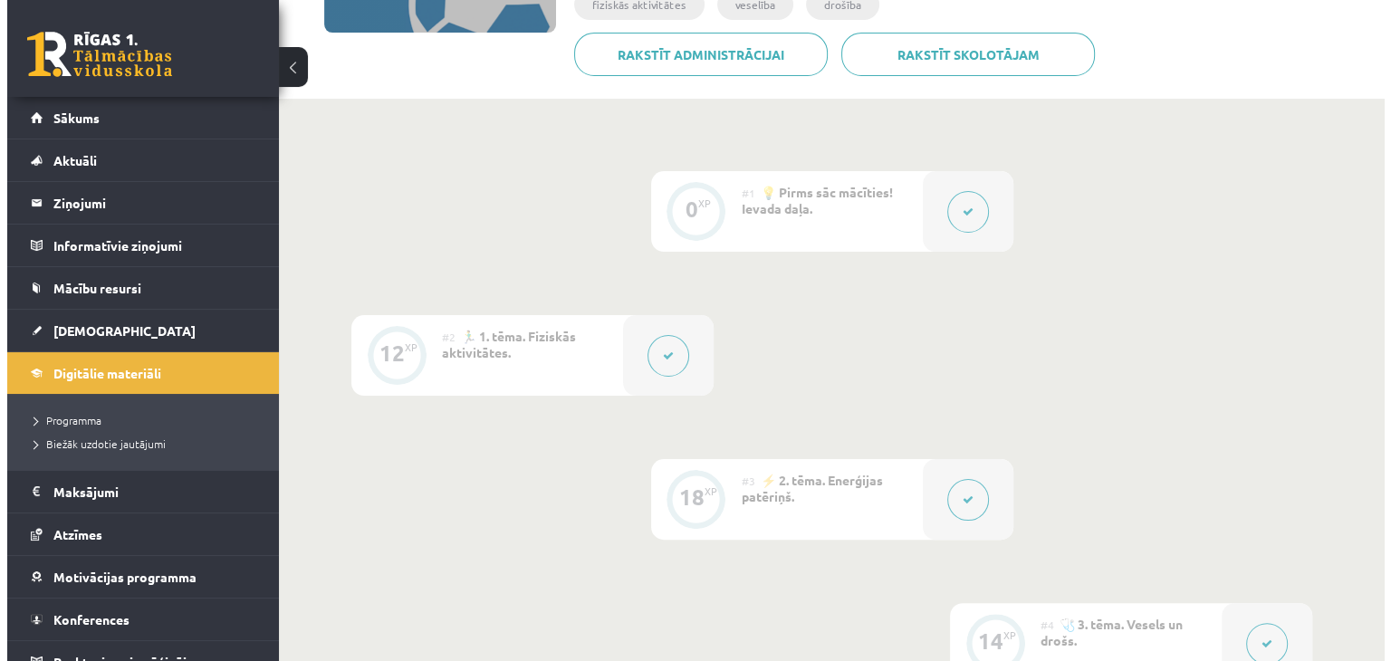
scroll to position [331, 0]
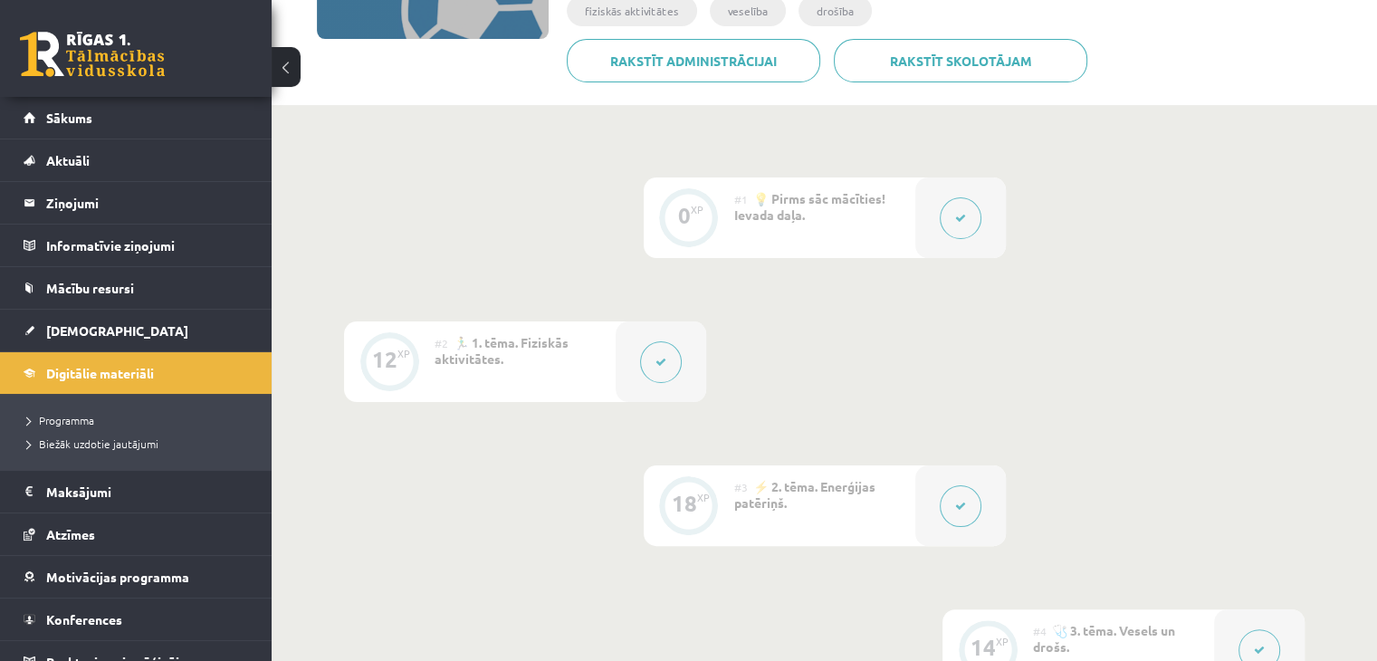
click at [664, 358] on icon at bounding box center [661, 362] width 11 height 11
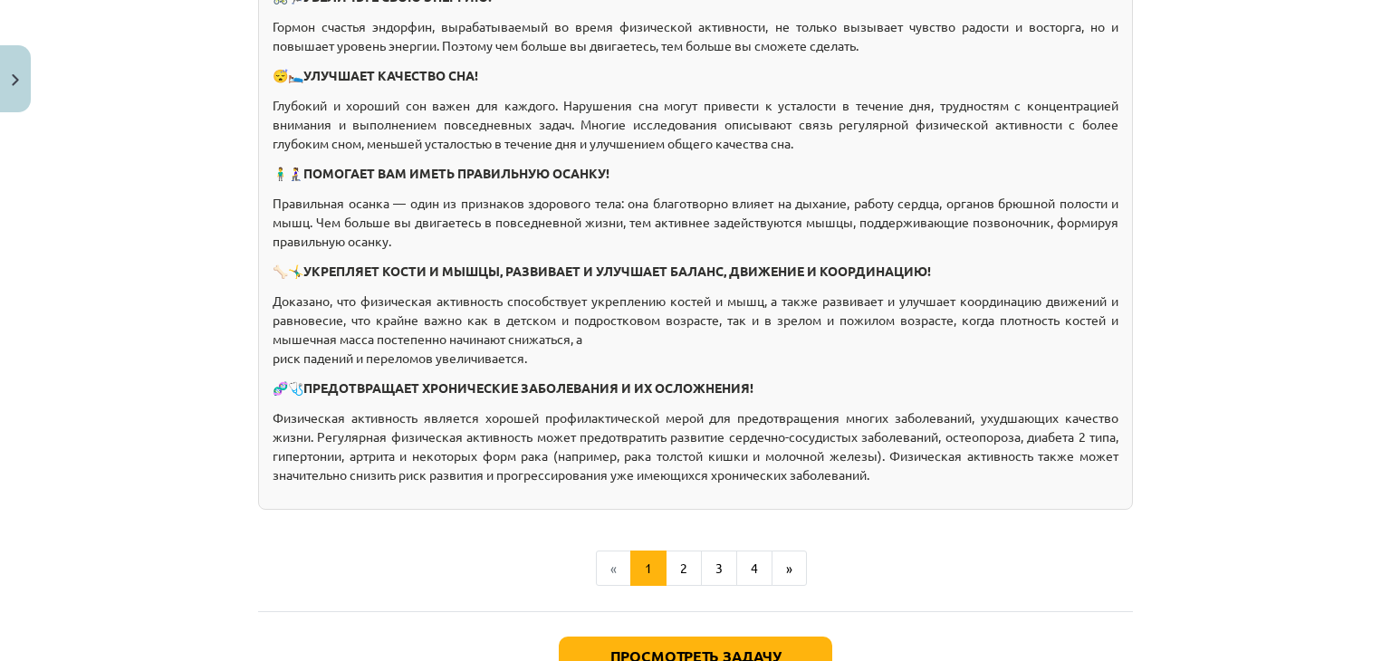
scroll to position [1449, 0]
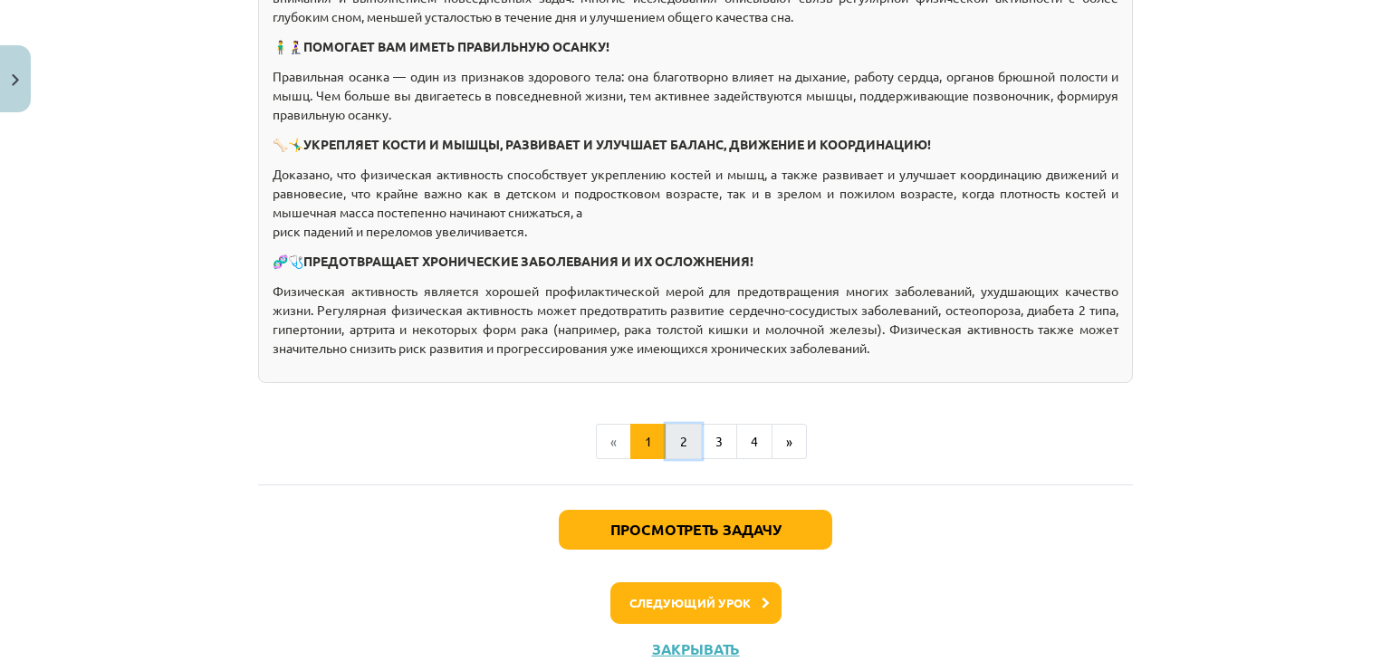
click at [680, 449] on font "2" at bounding box center [683, 441] width 7 height 16
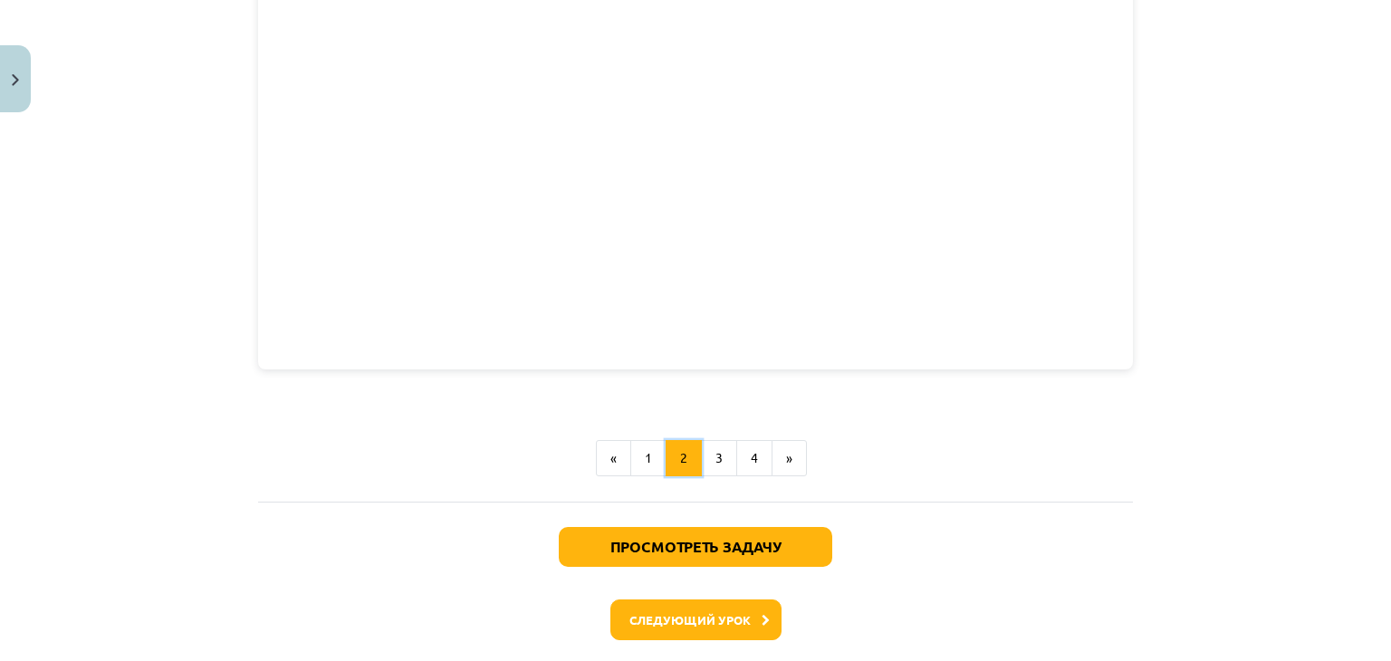
scroll to position [1395, 0]
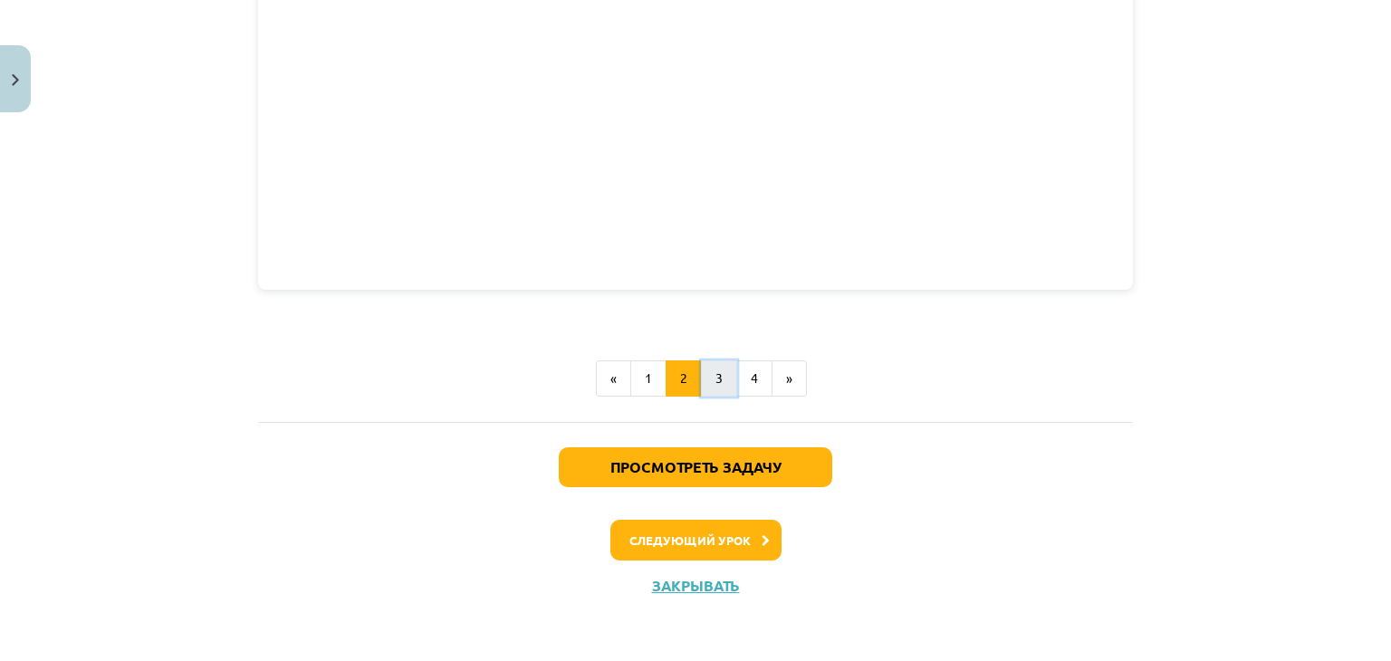
click at [705, 370] on button "3" at bounding box center [719, 378] width 36 height 36
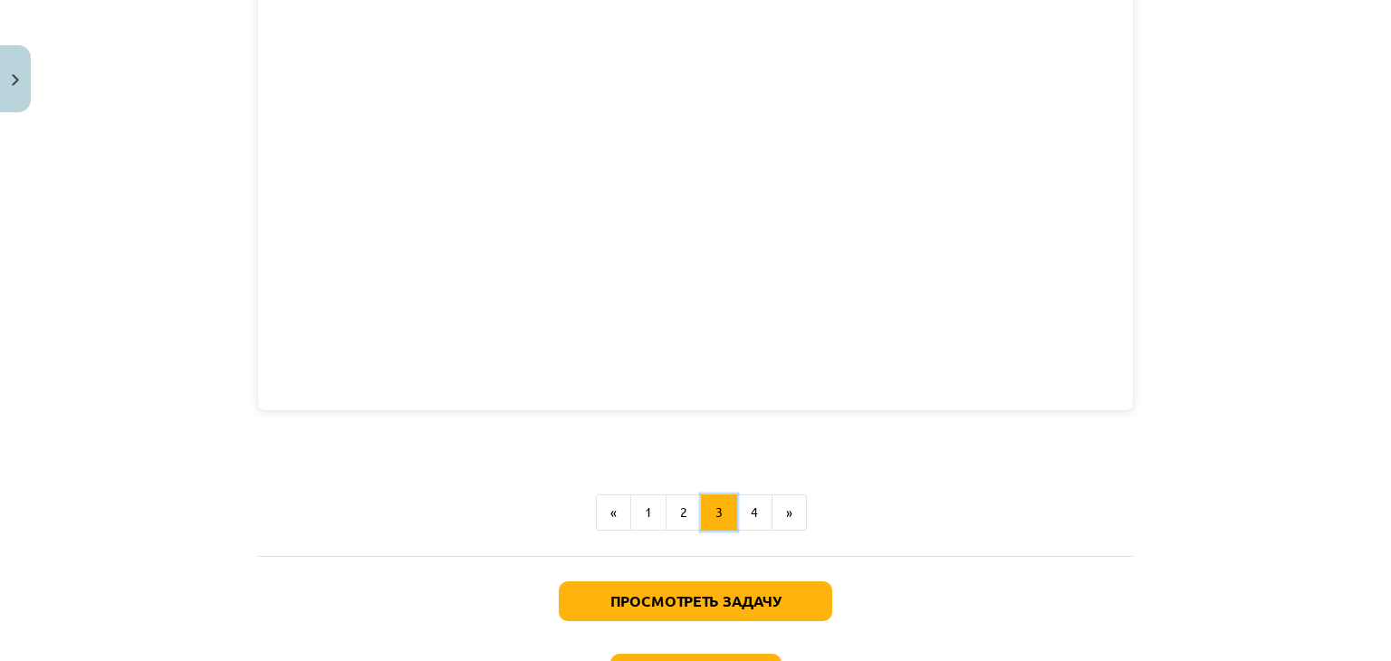
scroll to position [1772, 0]
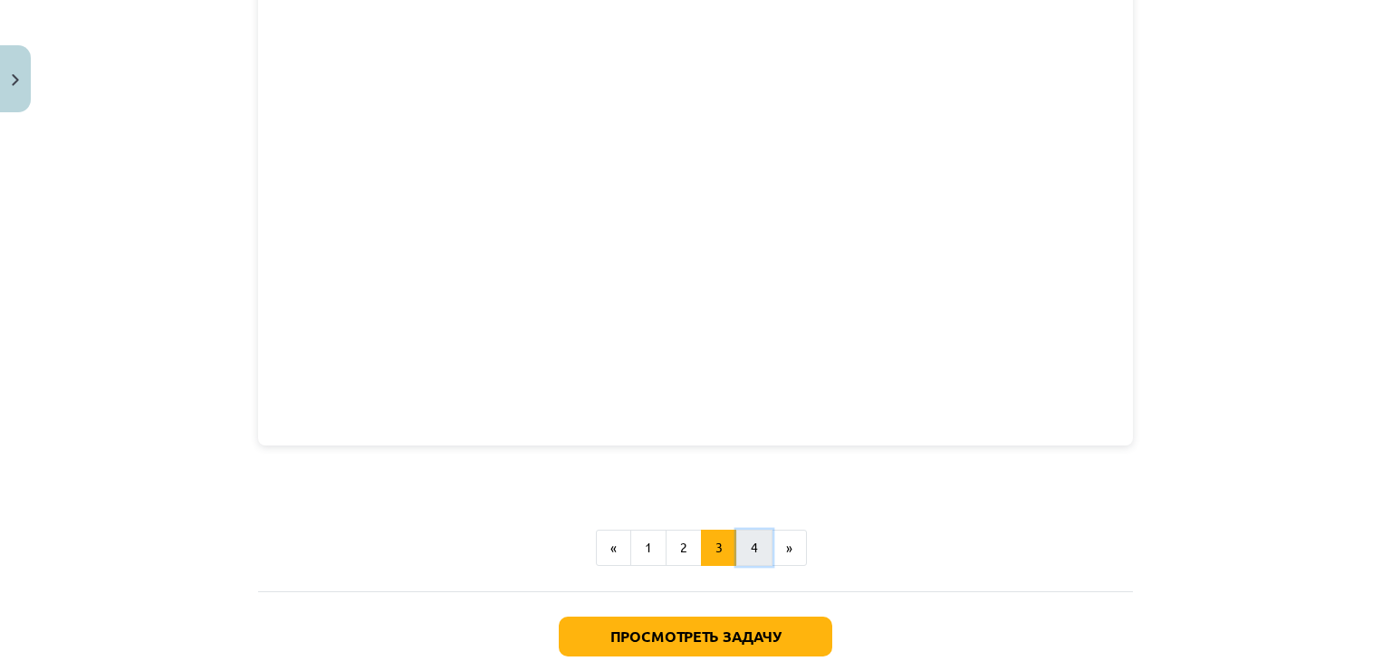
click at [751, 555] on font "4" at bounding box center [754, 547] width 7 height 16
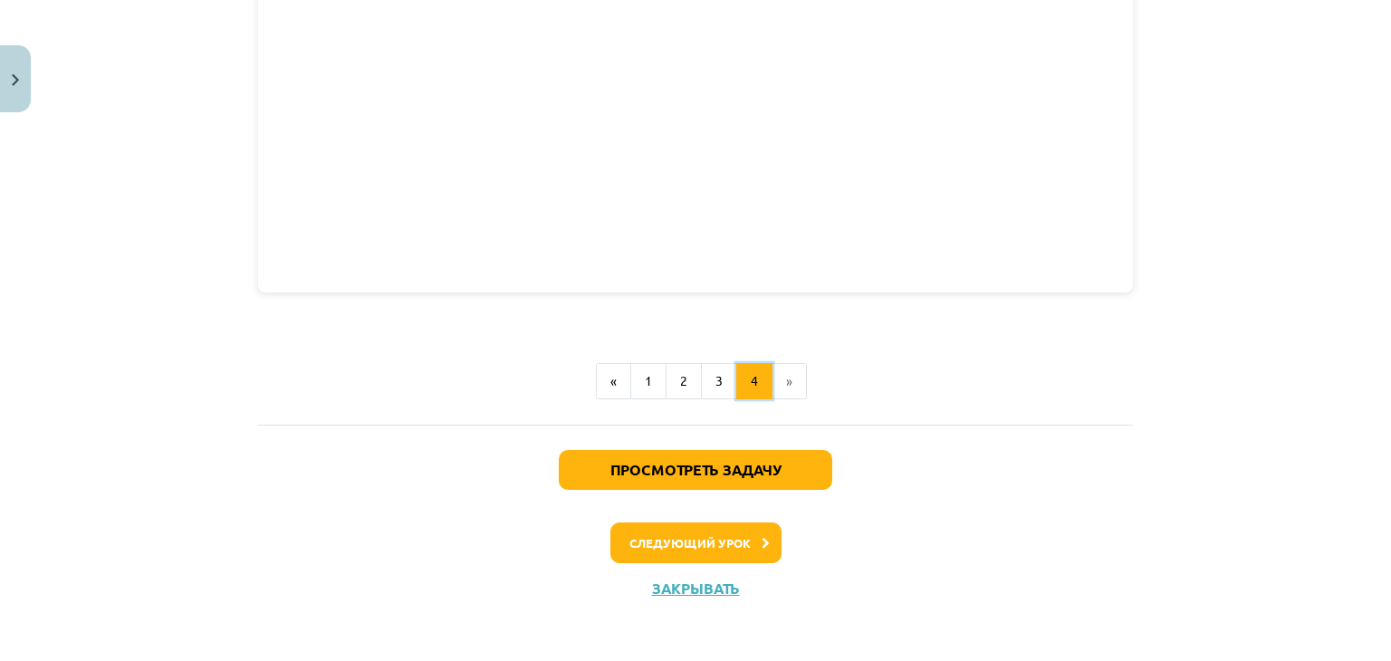
scroll to position [1893, 0]
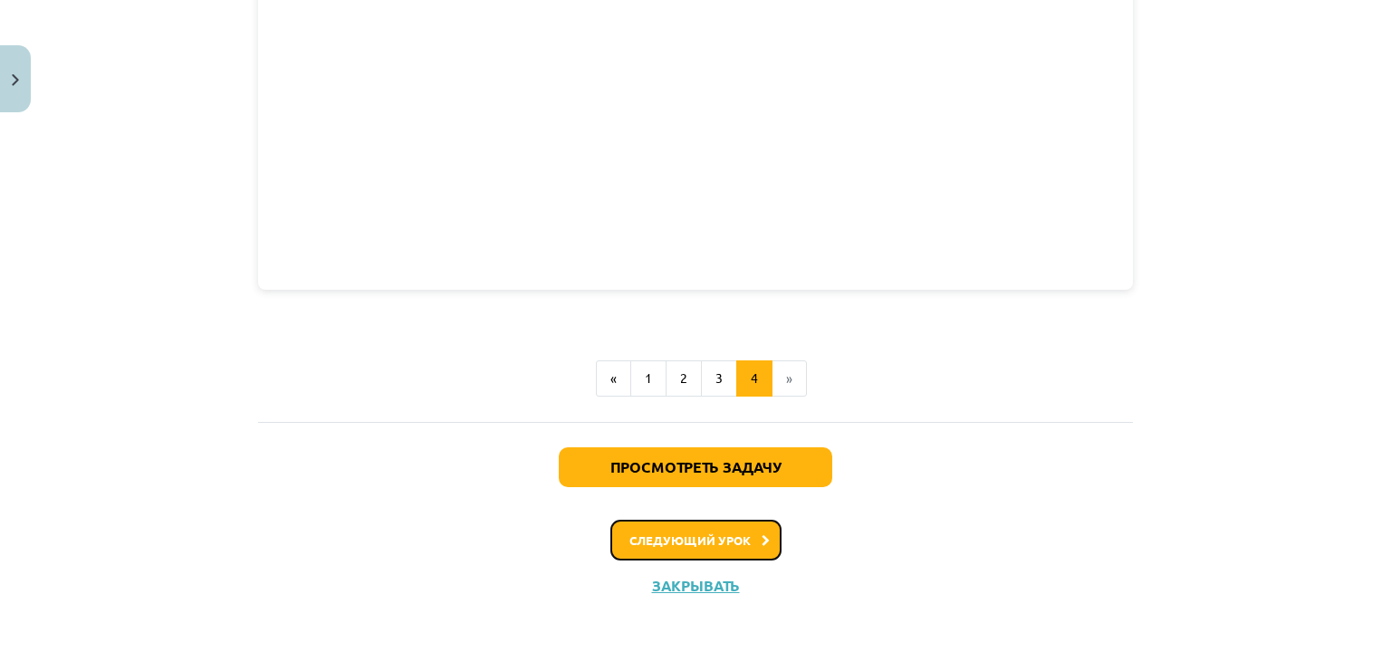
click at [754, 530] on button "Следующий урок" at bounding box center [695, 541] width 171 height 42
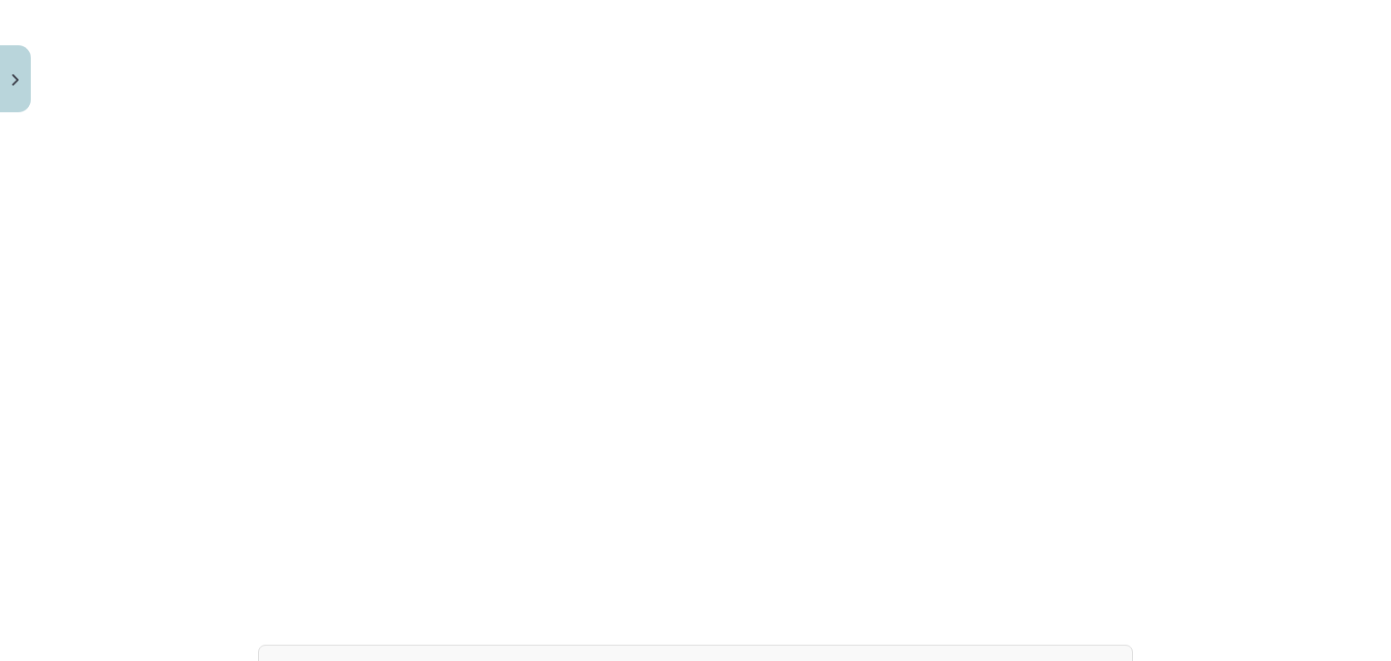
scroll to position [1313, 0]
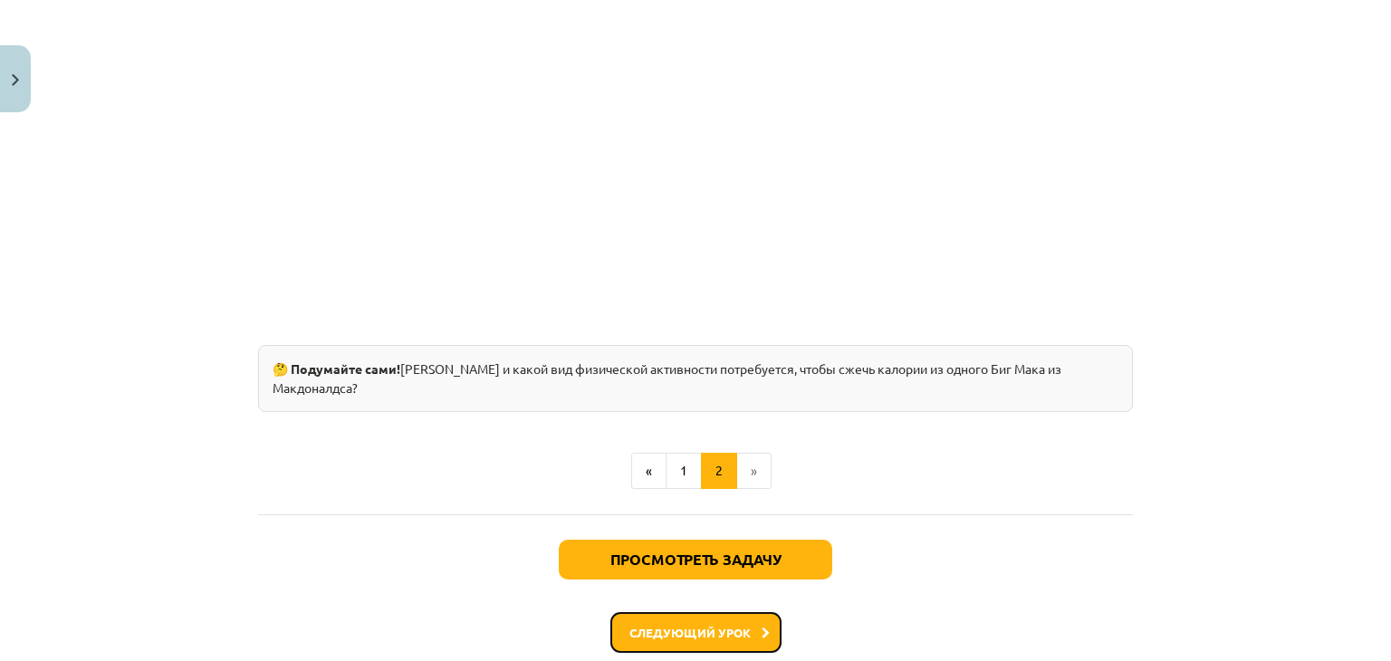
click at [733, 625] on font "Следующий урок" at bounding box center [689, 632] width 121 height 15
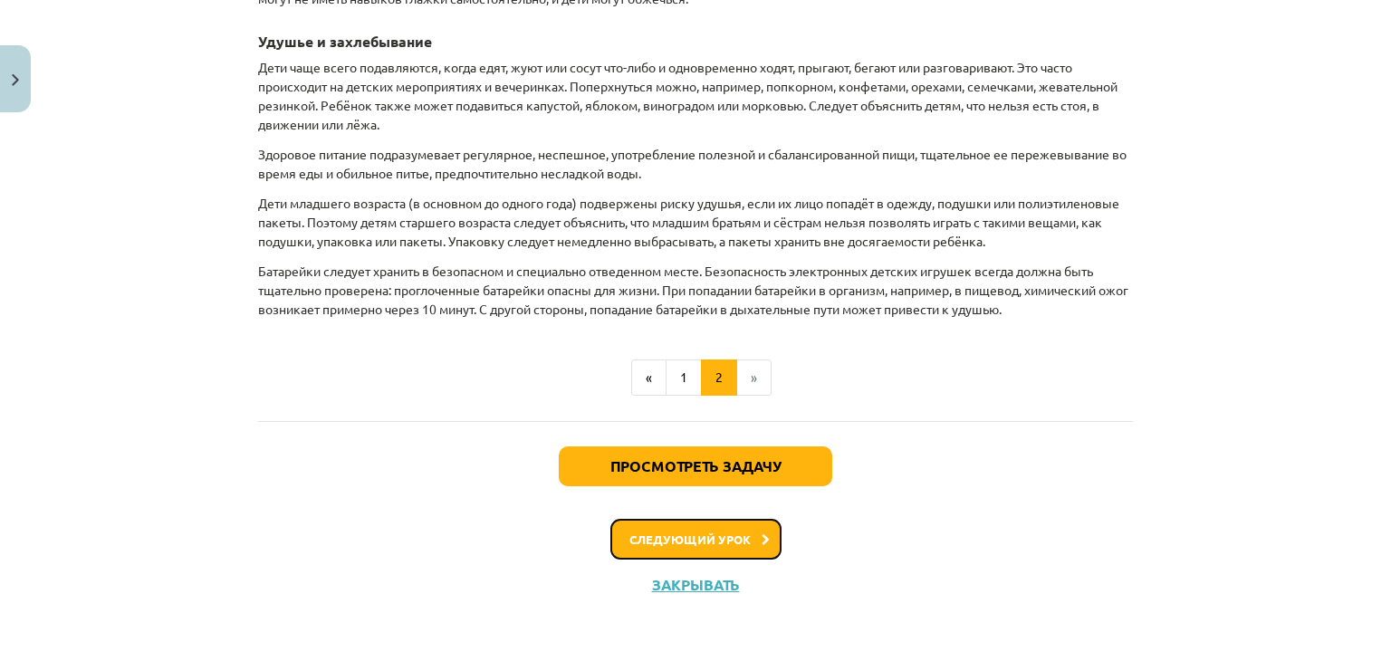
scroll to position [2281, 0]
click at [762, 534] on icon at bounding box center [766, 540] width 8 height 12
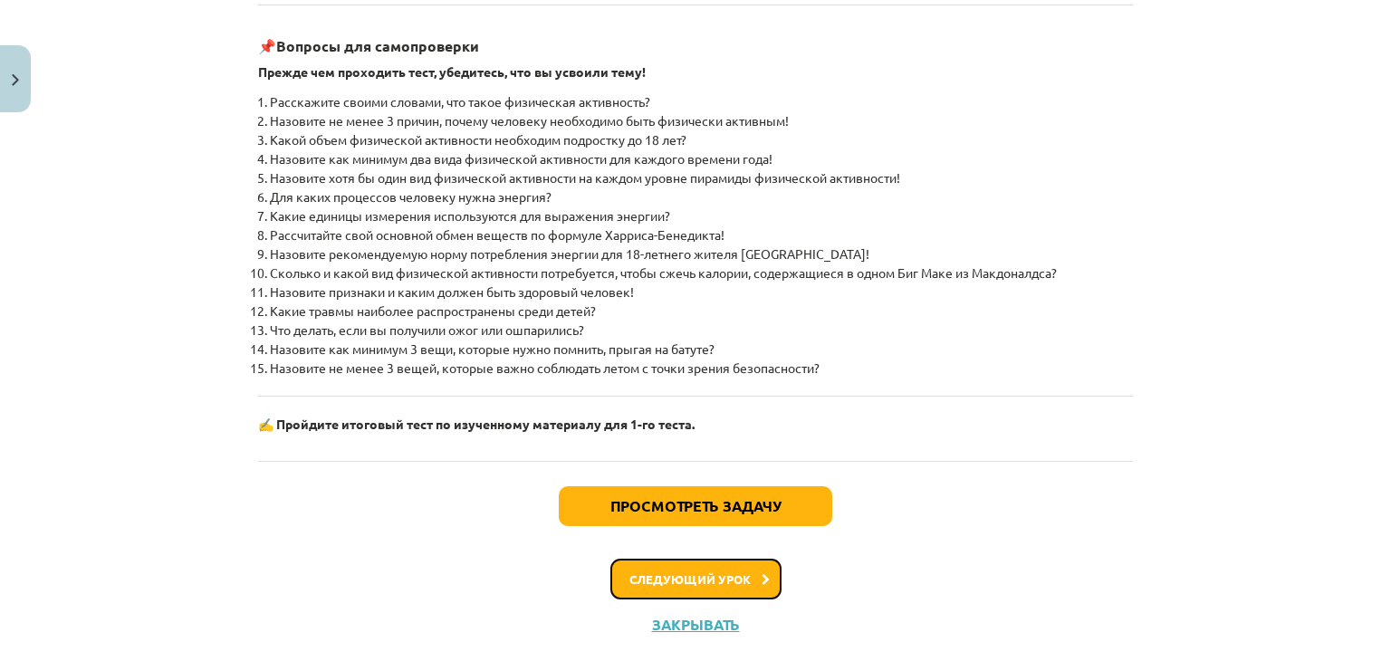
scroll to position [745, 0]
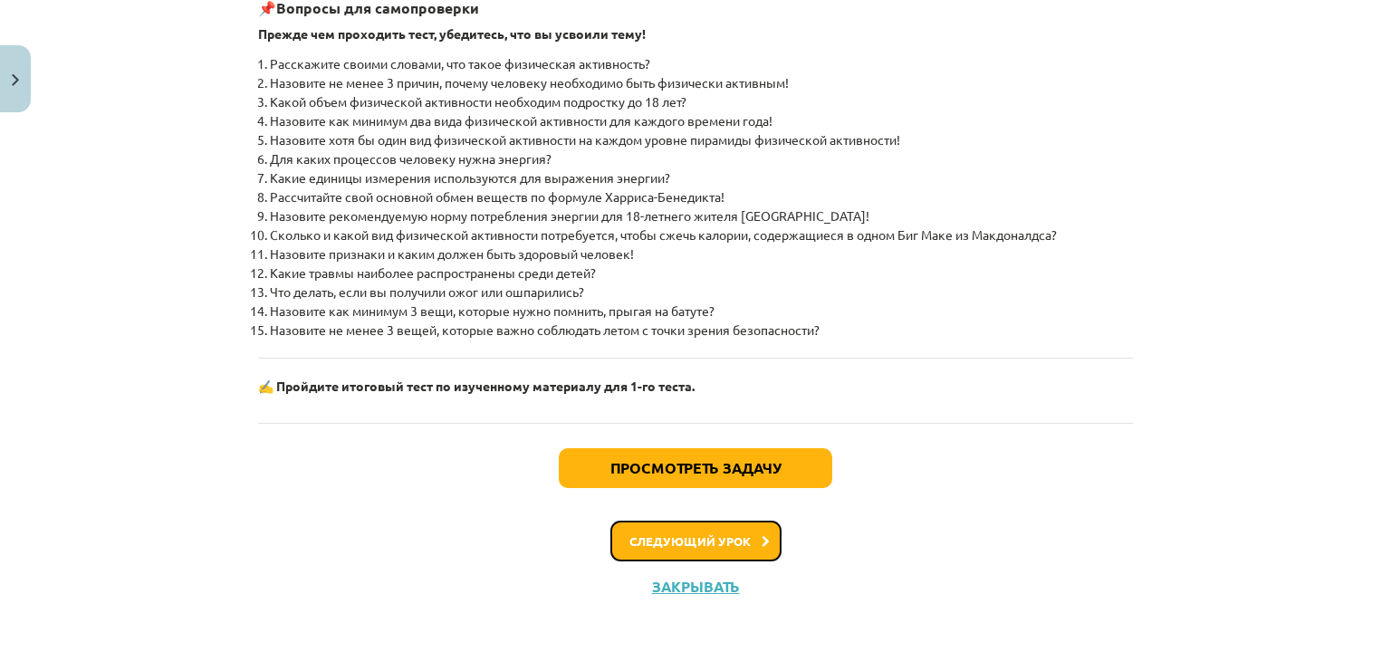
click at [753, 542] on button "Следующий урок" at bounding box center [695, 542] width 171 height 42
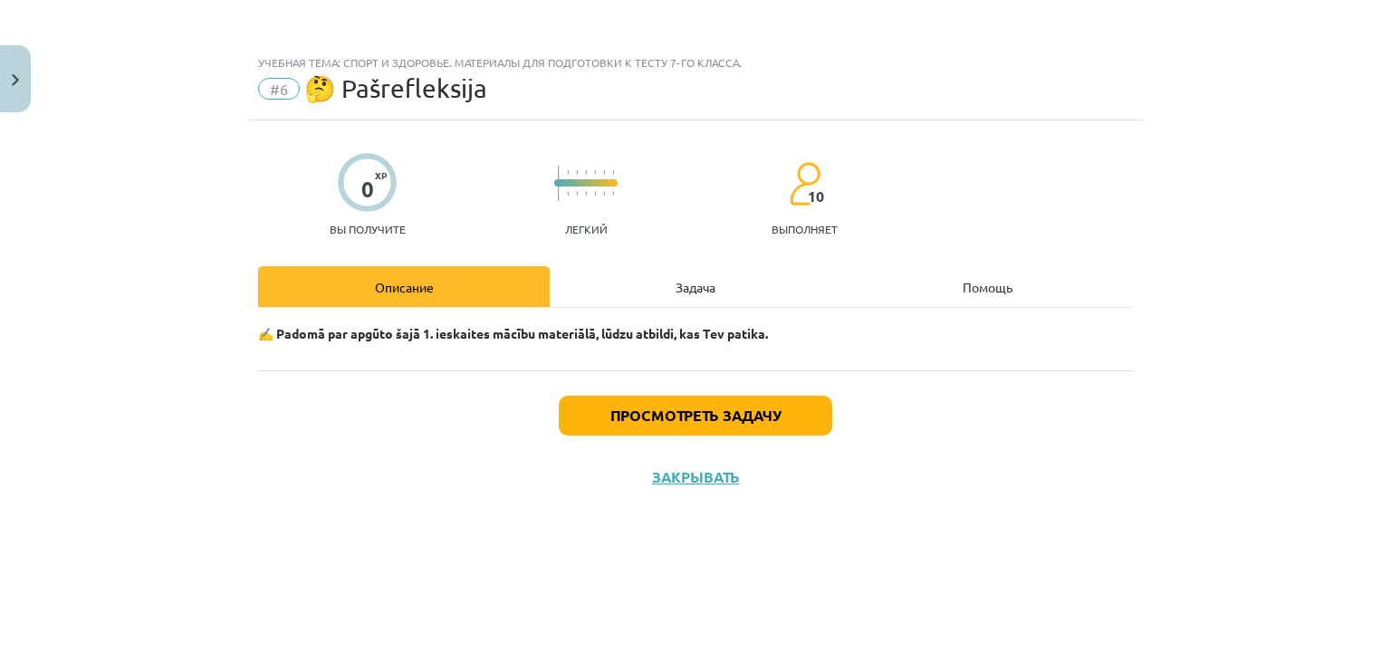
scroll to position [0, 0]
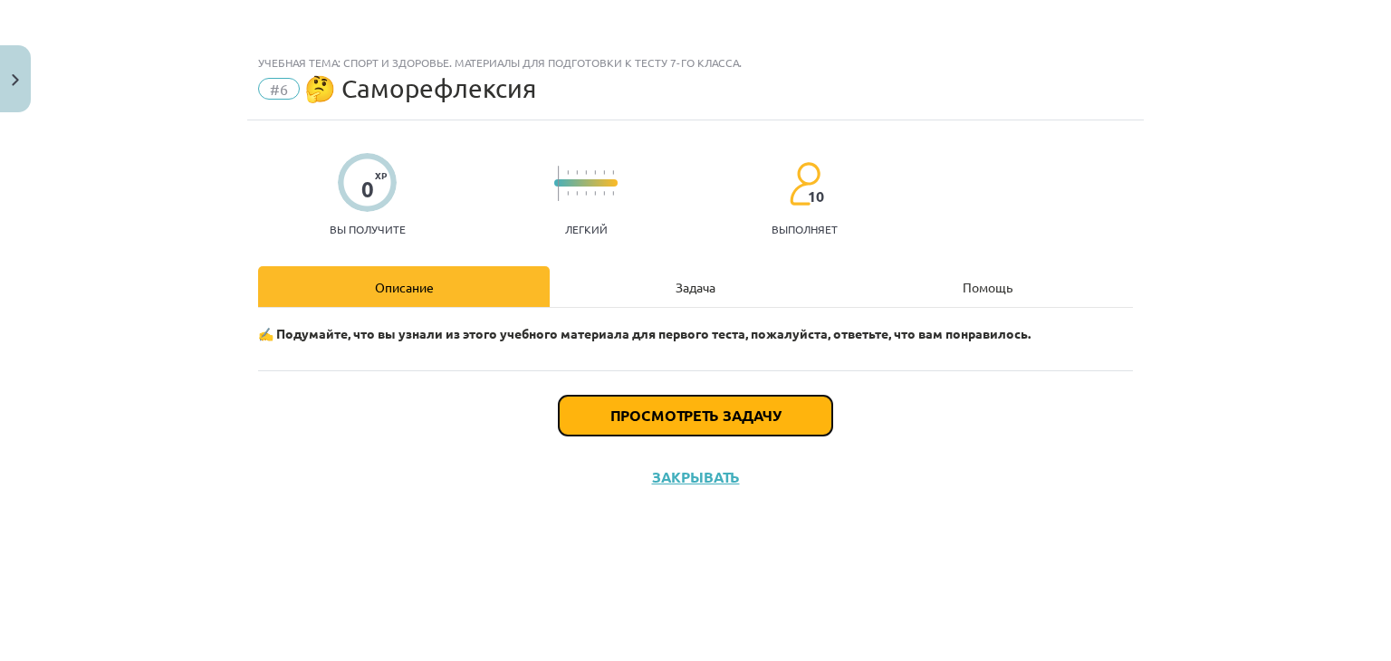
click at [777, 407] on font "Просмотреть задачу" at bounding box center [695, 415] width 170 height 19
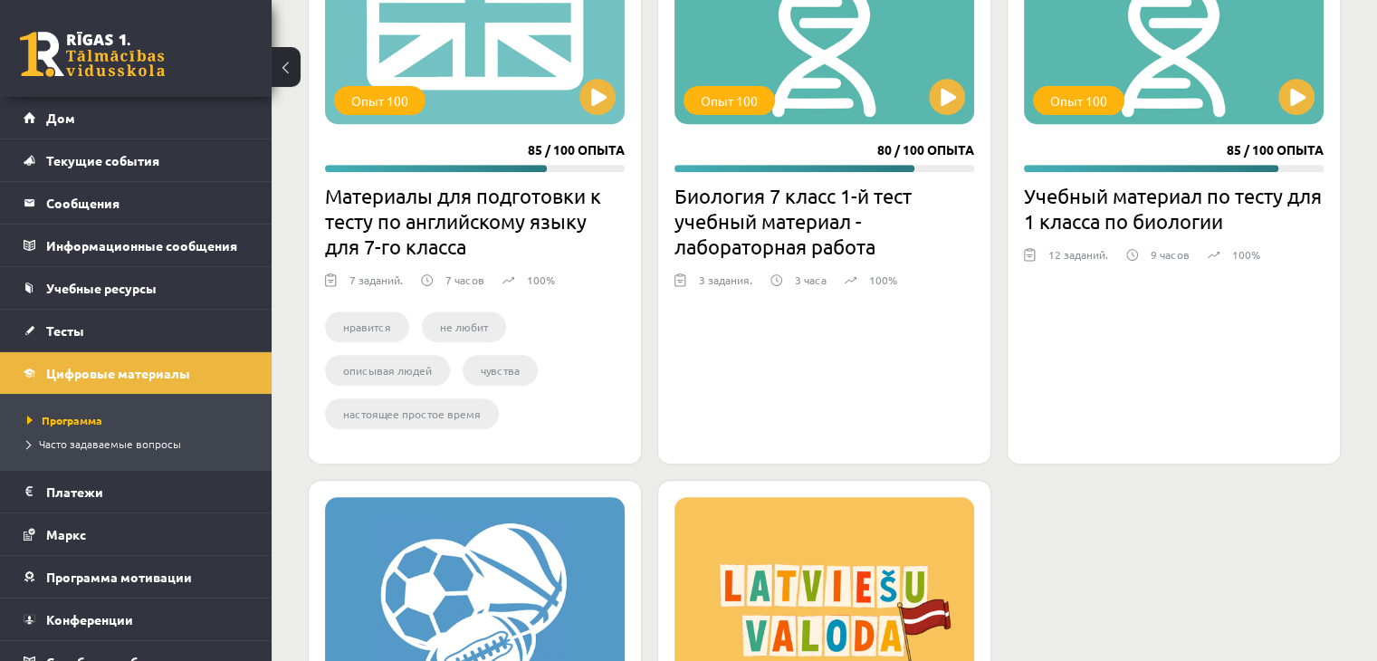
scroll to position [650, 0]
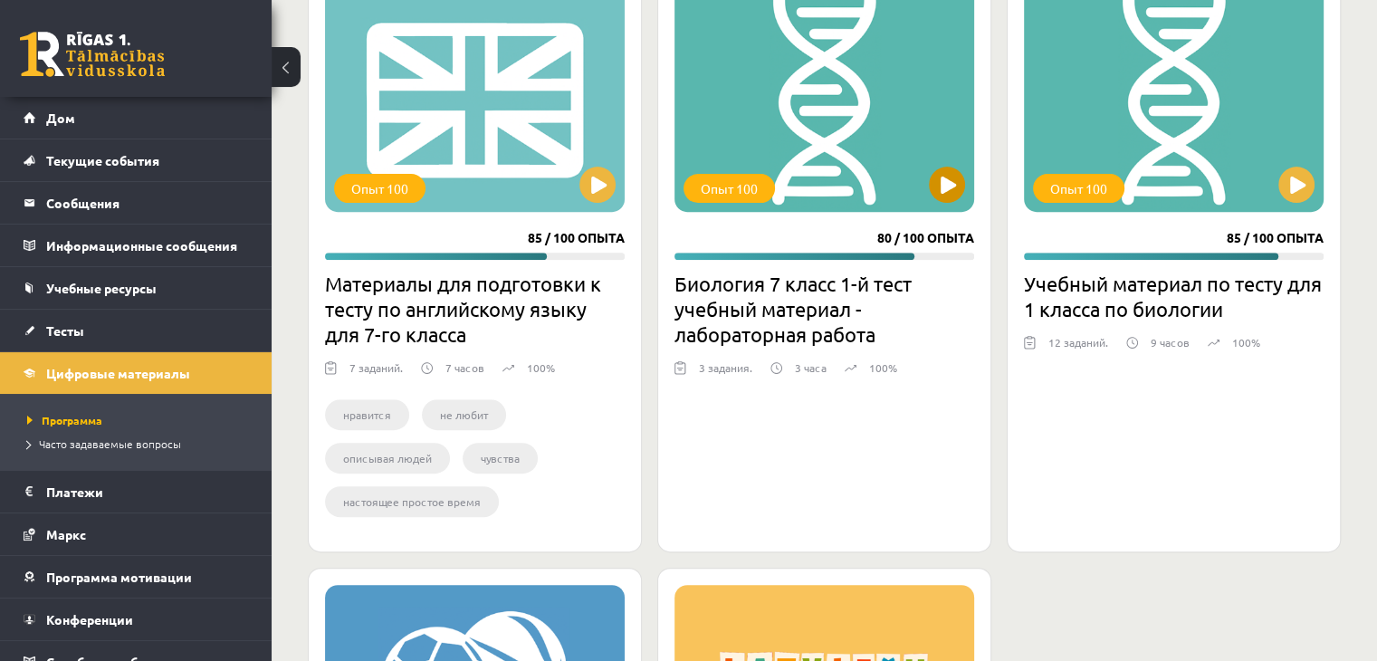
click at [814, 98] on div "Опыт 100" at bounding box center [825, 99] width 300 height 226
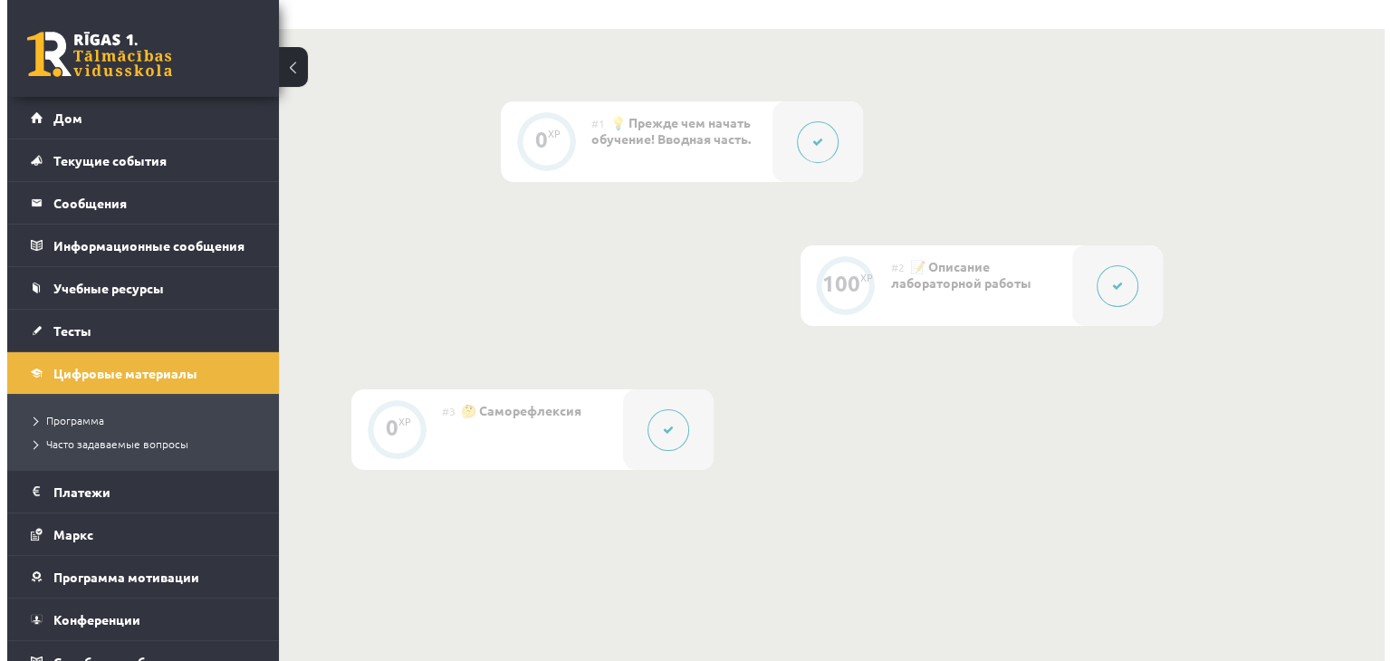
scroll to position [453, 0]
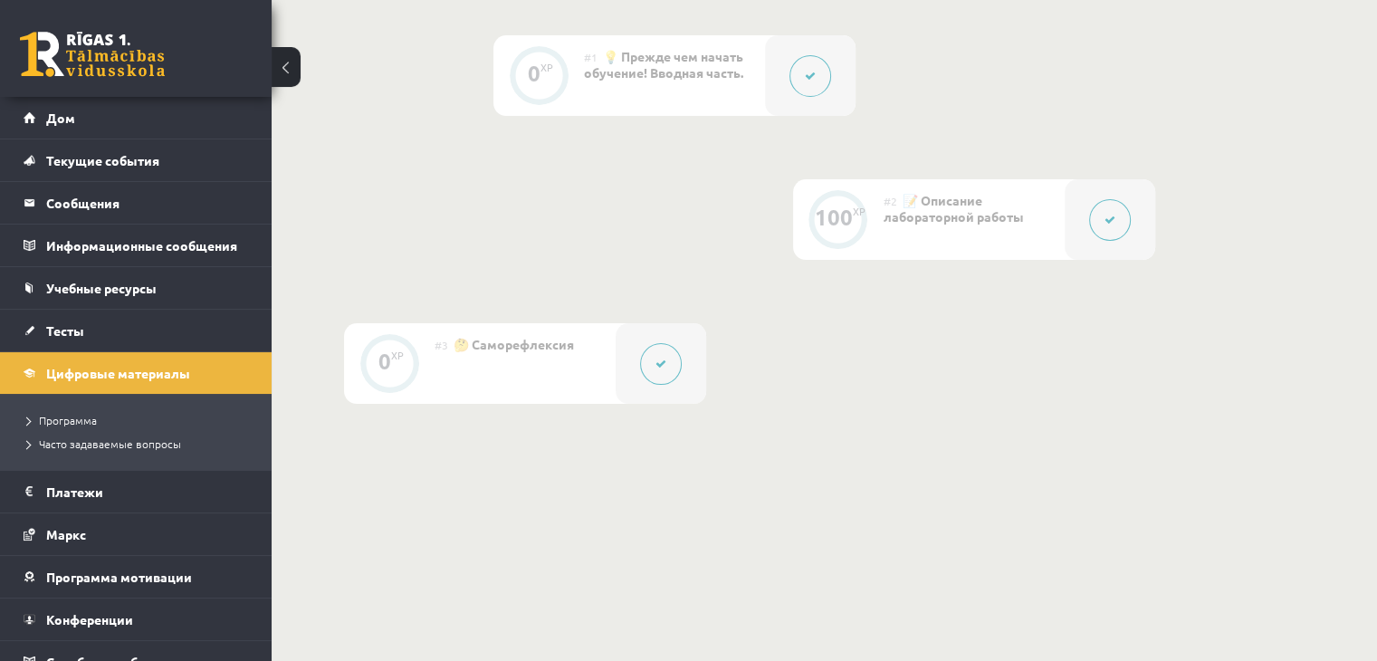
click at [1109, 223] on icon at bounding box center [1110, 220] width 11 height 11
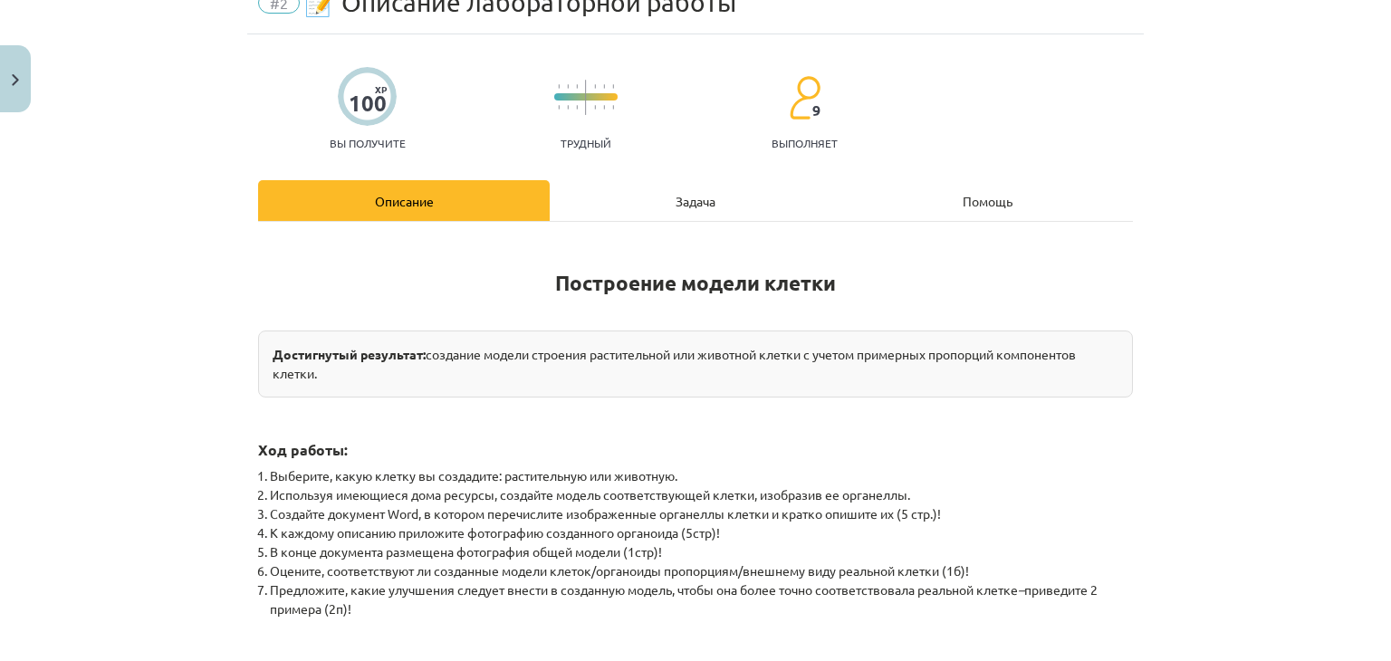
scroll to position [0, 0]
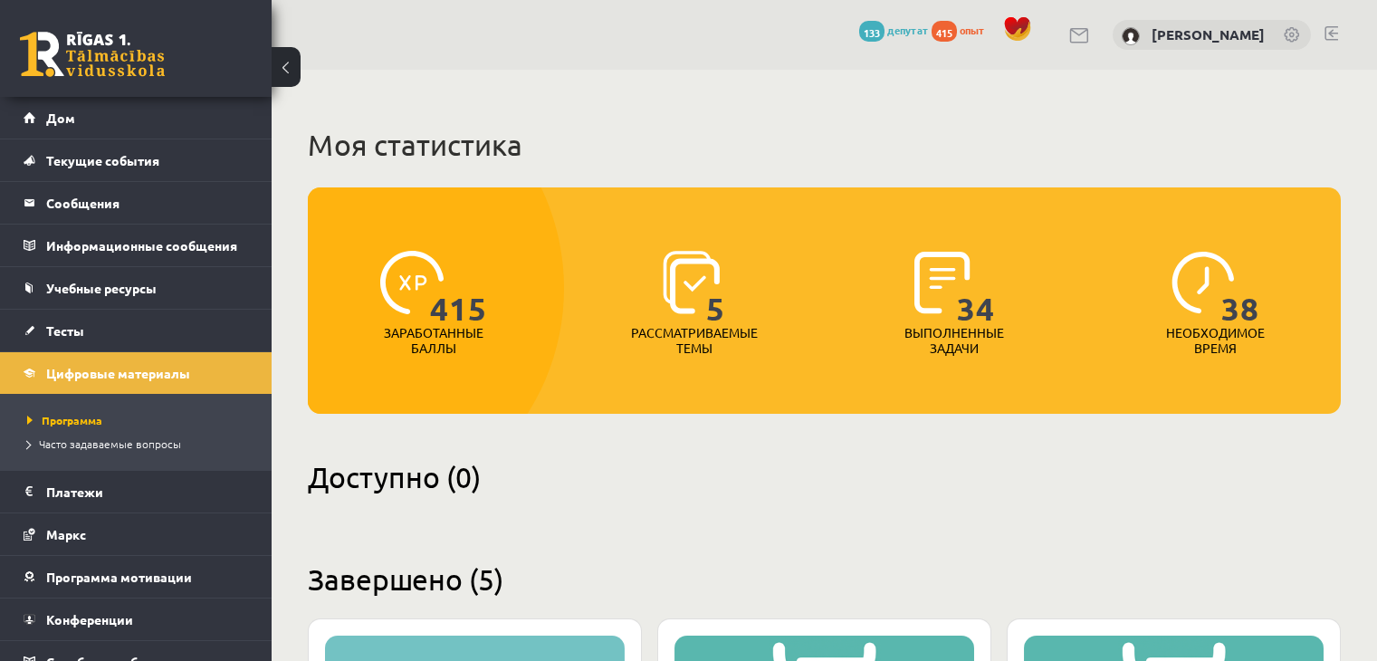
scroll to position [650, 0]
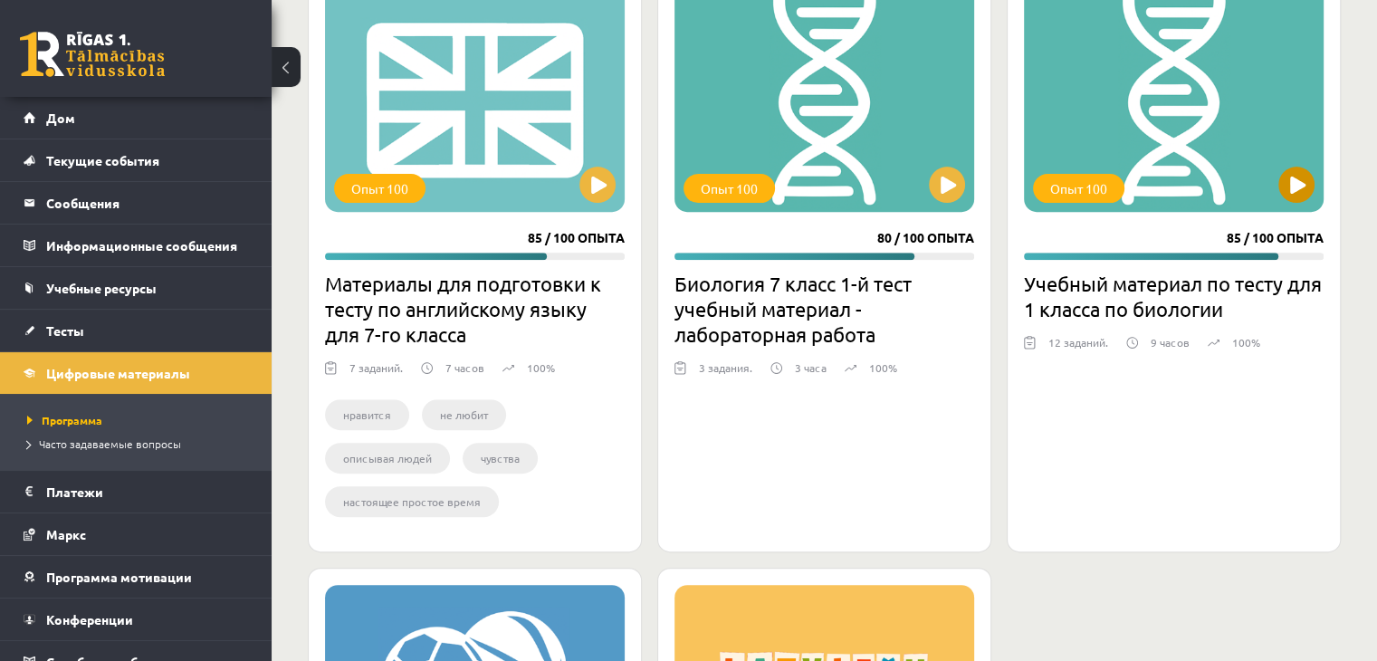
click at [1142, 101] on div "Опыт 100" at bounding box center [1174, 99] width 300 height 226
click at [1170, 116] on div "Опыт 100" at bounding box center [1174, 99] width 300 height 226
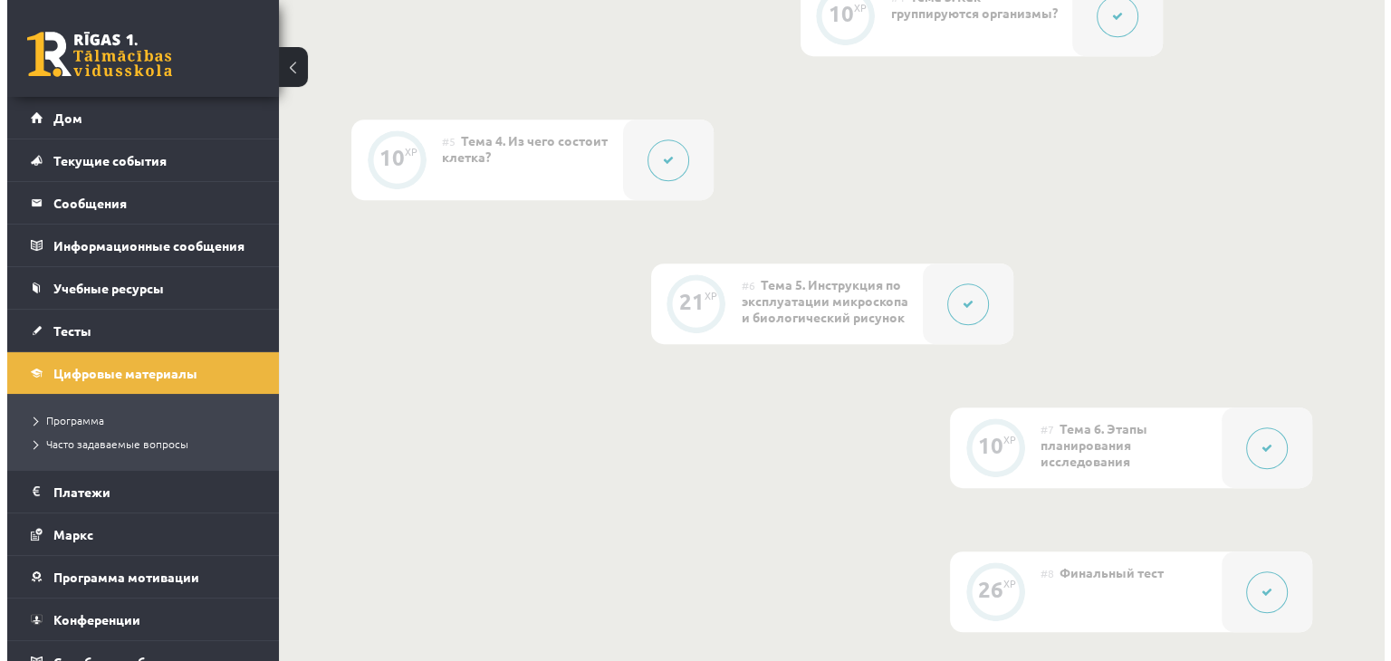
scroll to position [906, 0]
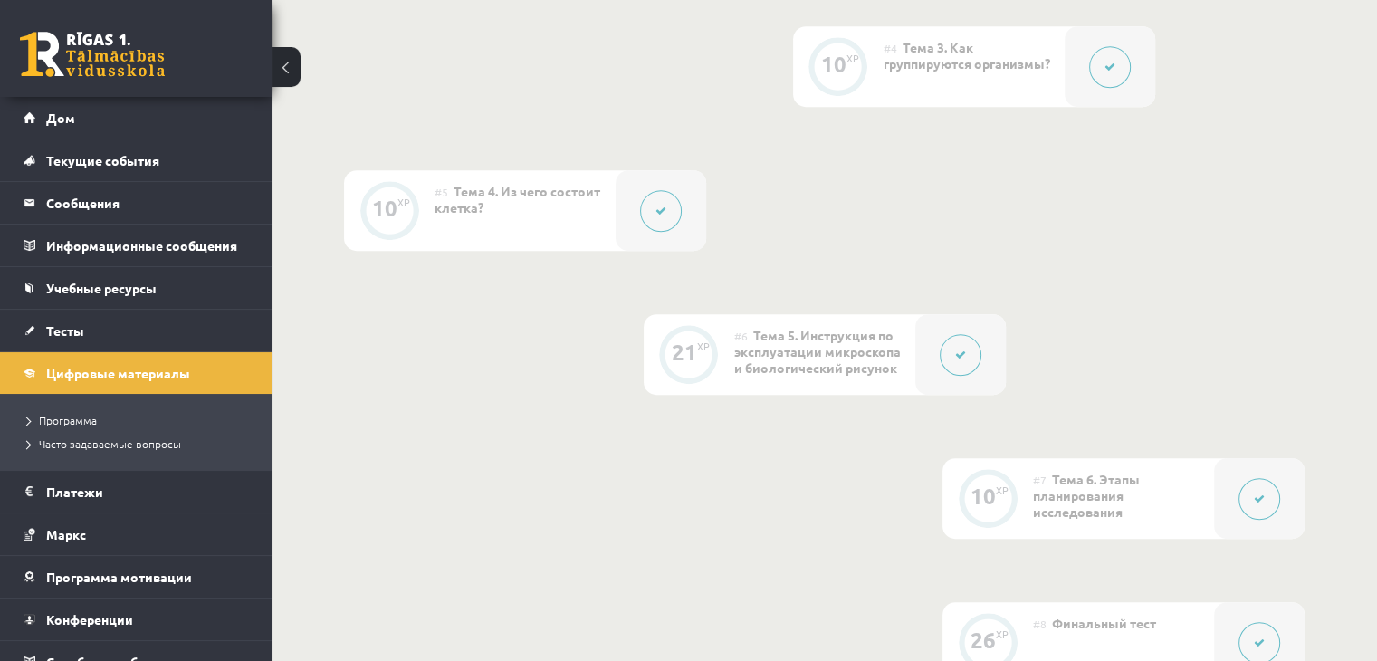
click at [663, 202] on button at bounding box center [661, 211] width 42 height 42
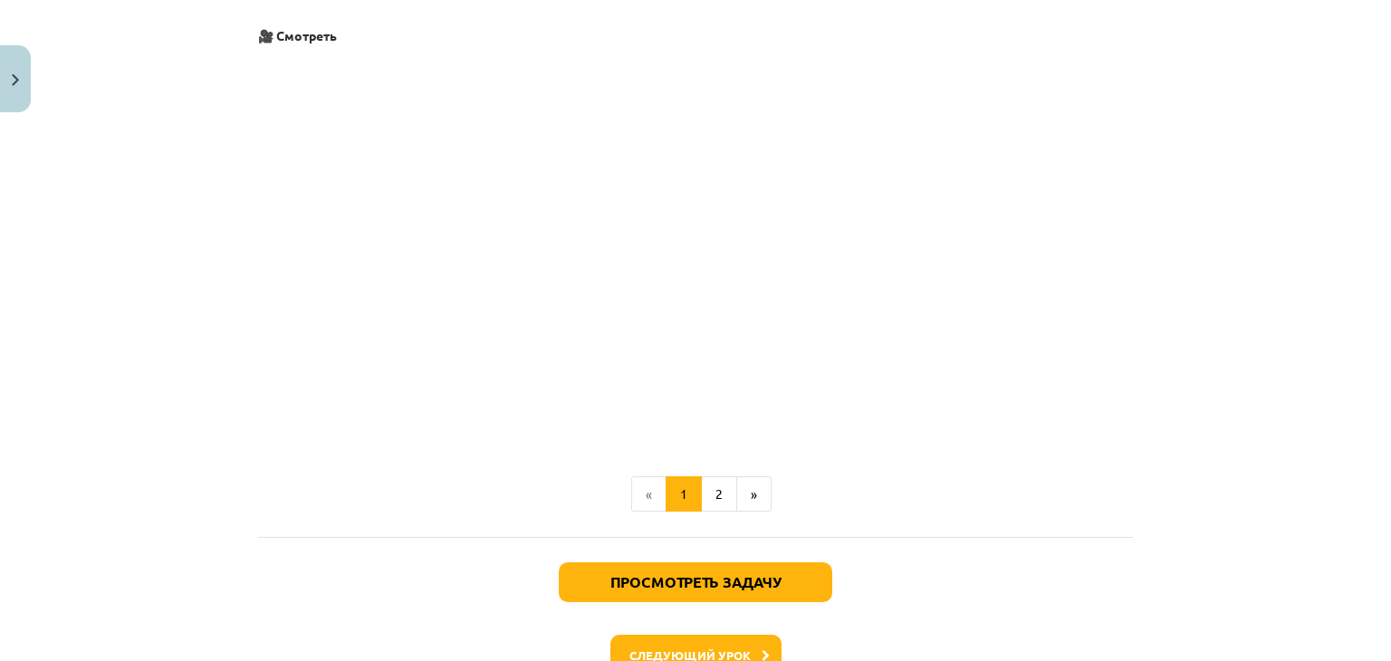
scroll to position [634, 0]
click at [715, 494] on font "2" at bounding box center [718, 493] width 7 height 16
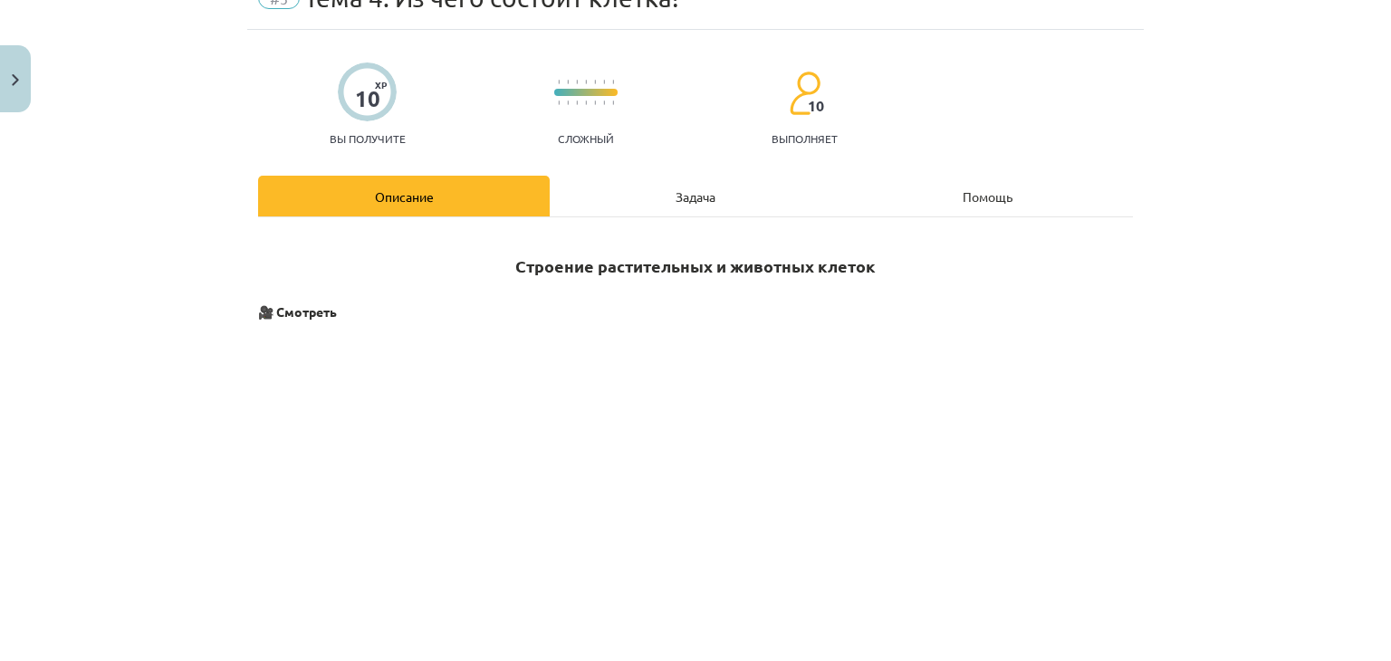
scroll to position [0, 0]
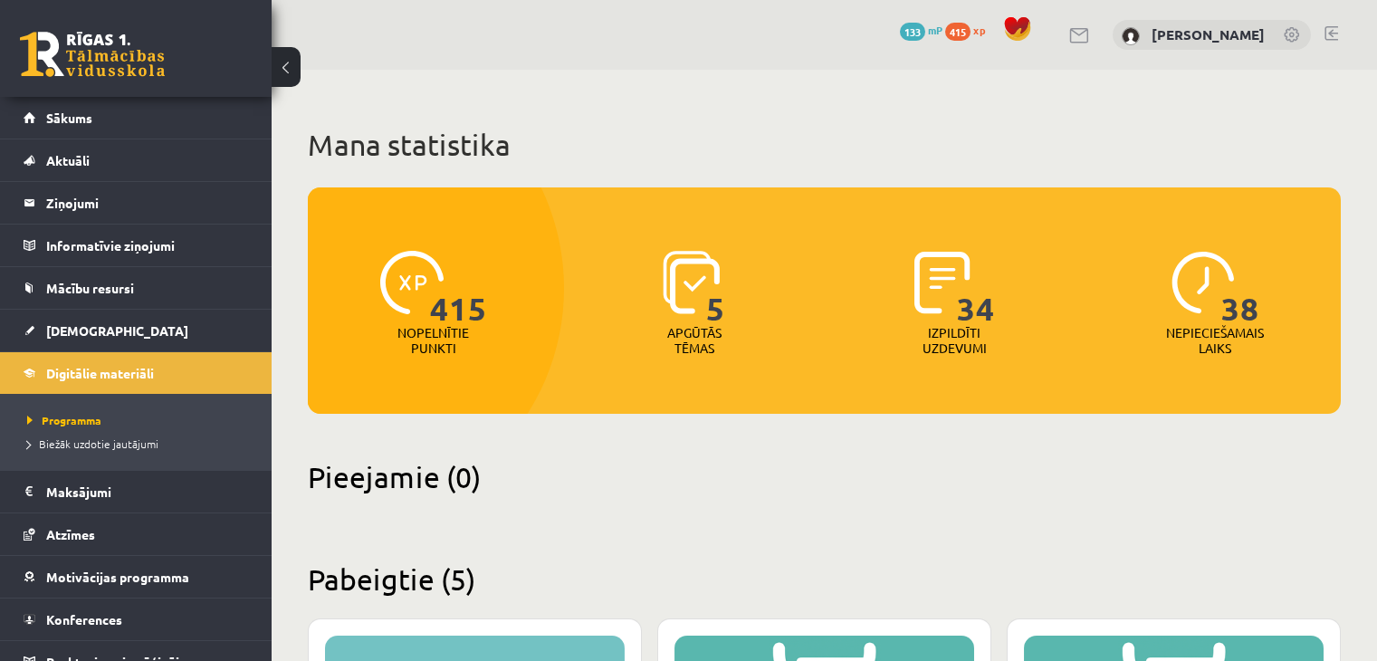
scroll to position [650, 0]
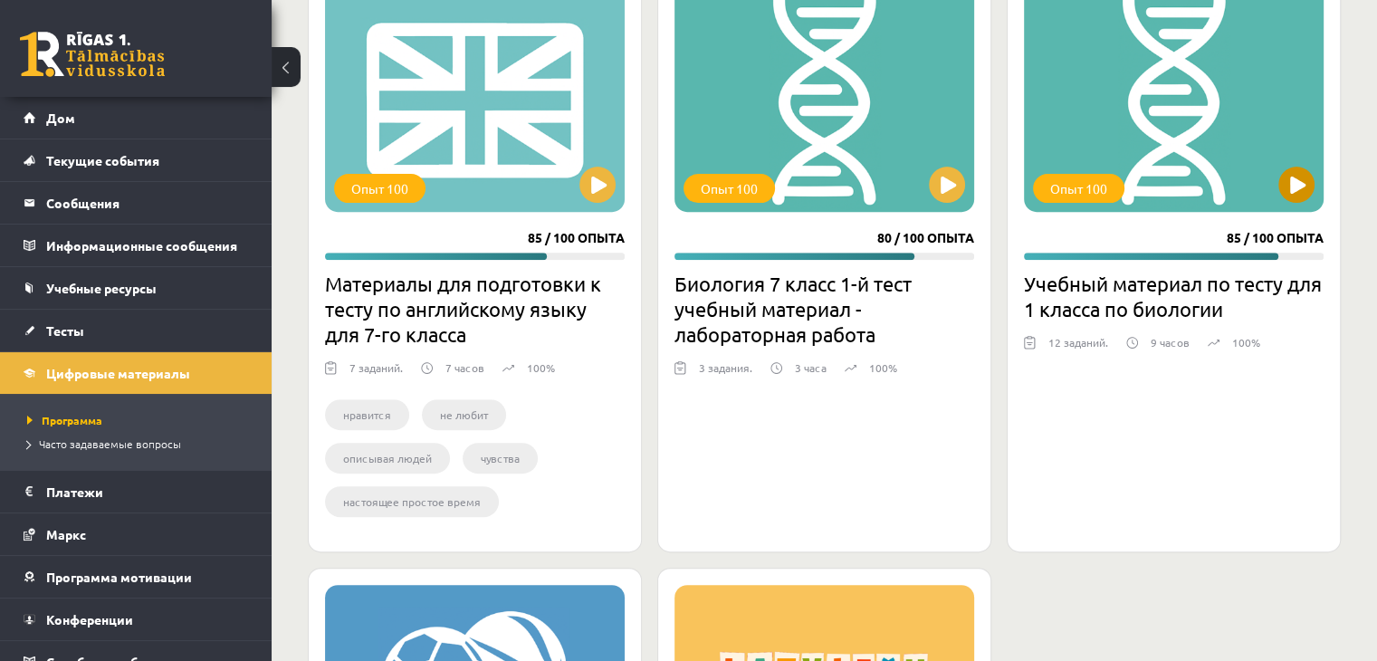
click at [1170, 183] on div "Опыт 100" at bounding box center [1174, 99] width 300 height 226
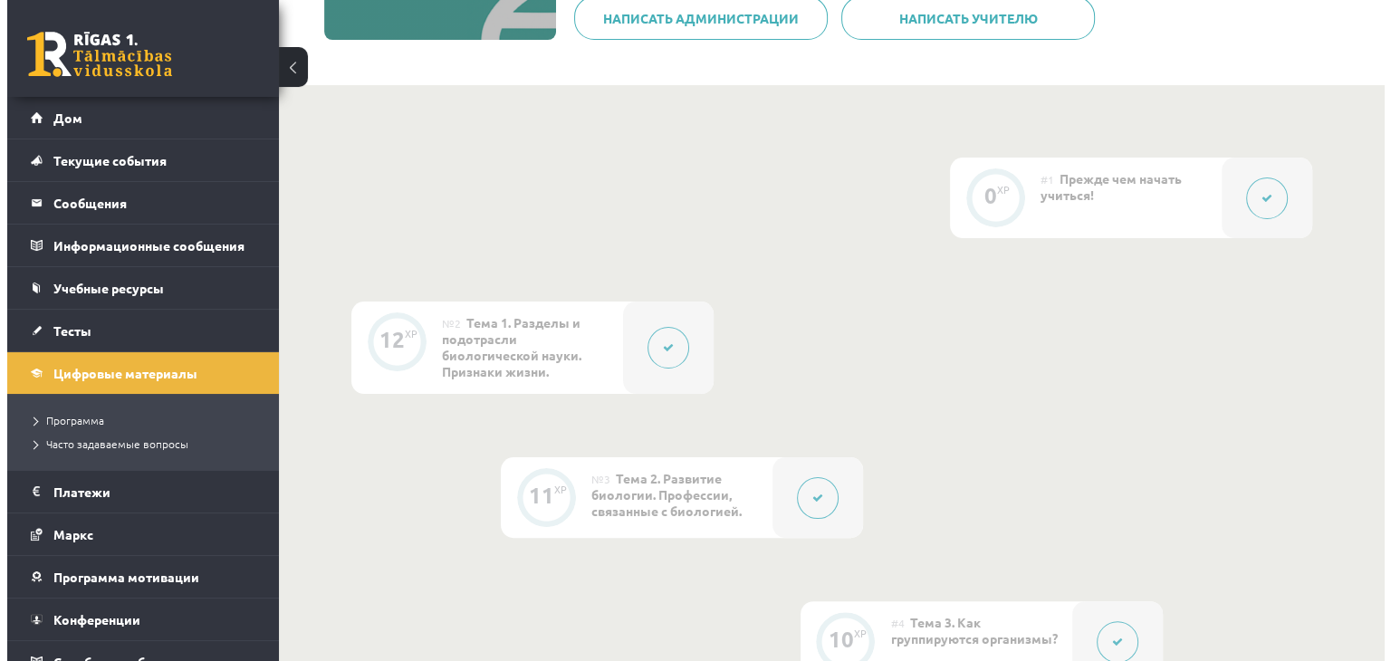
scroll to position [362, 0]
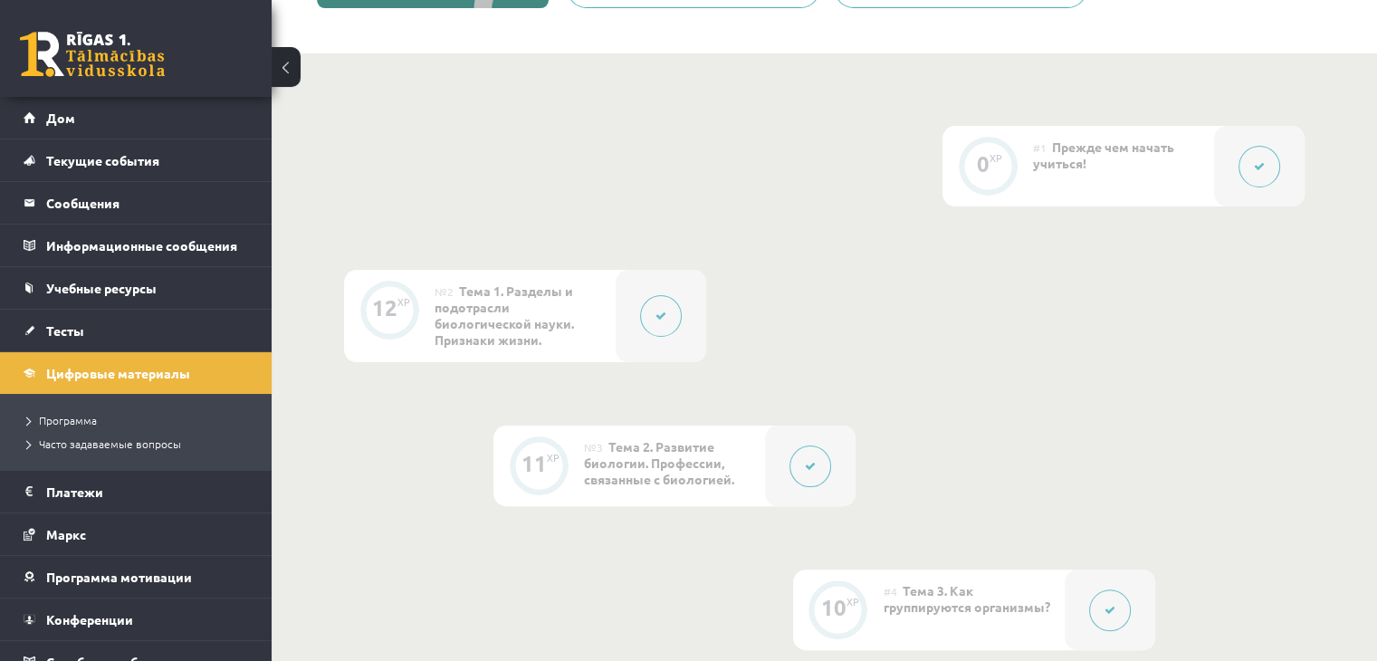
click at [667, 316] on button at bounding box center [661, 316] width 42 height 42
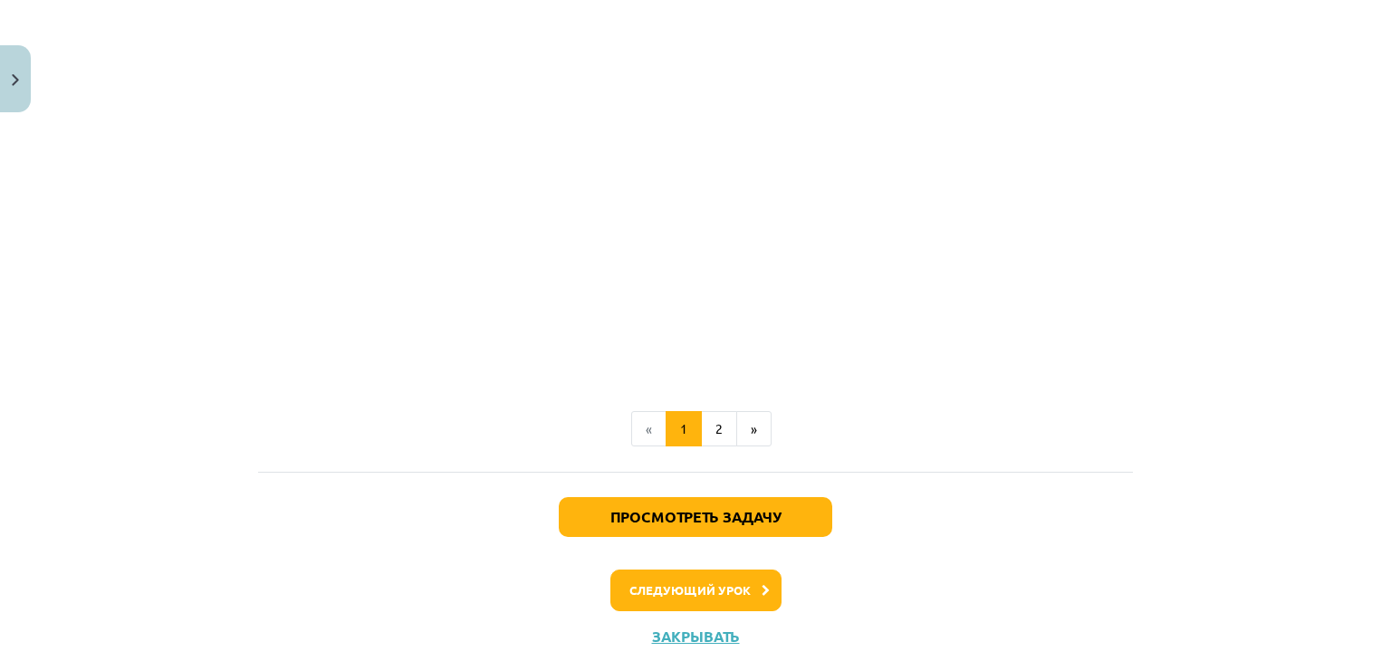
scroll to position [1461, 0]
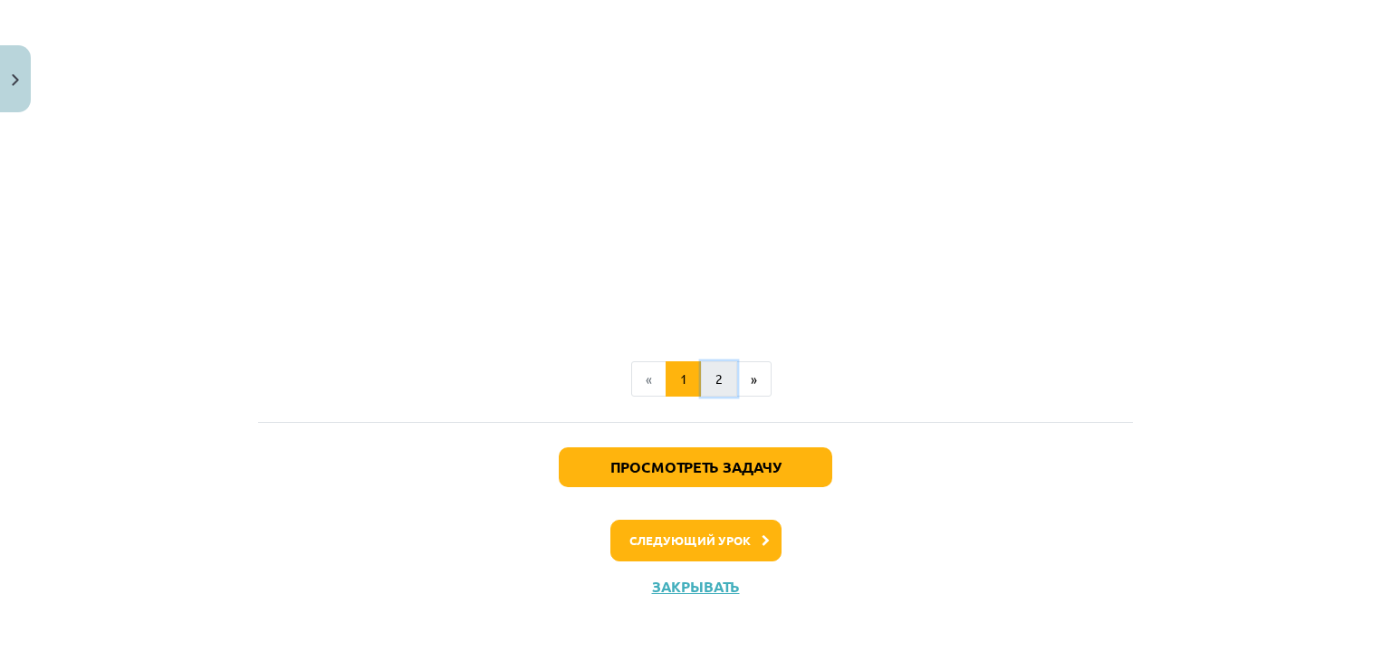
click at [701, 385] on button "2" at bounding box center [719, 379] width 36 height 36
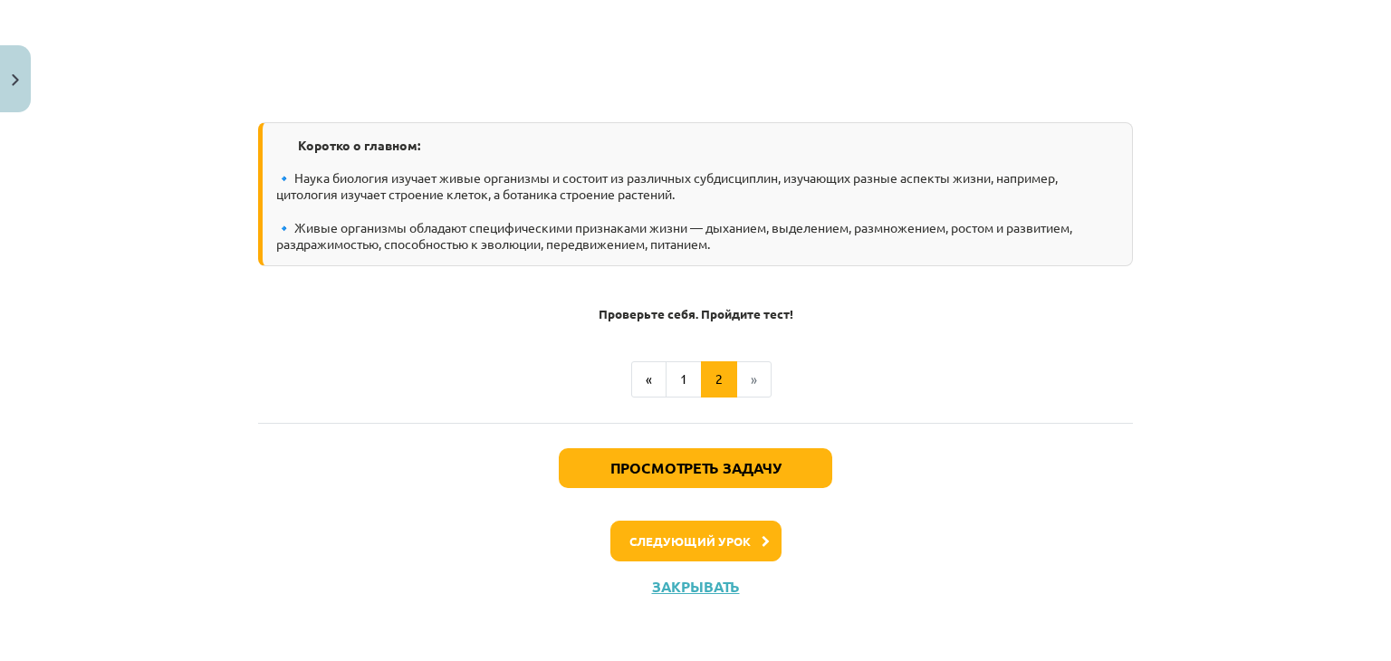
scroll to position [1468, 0]
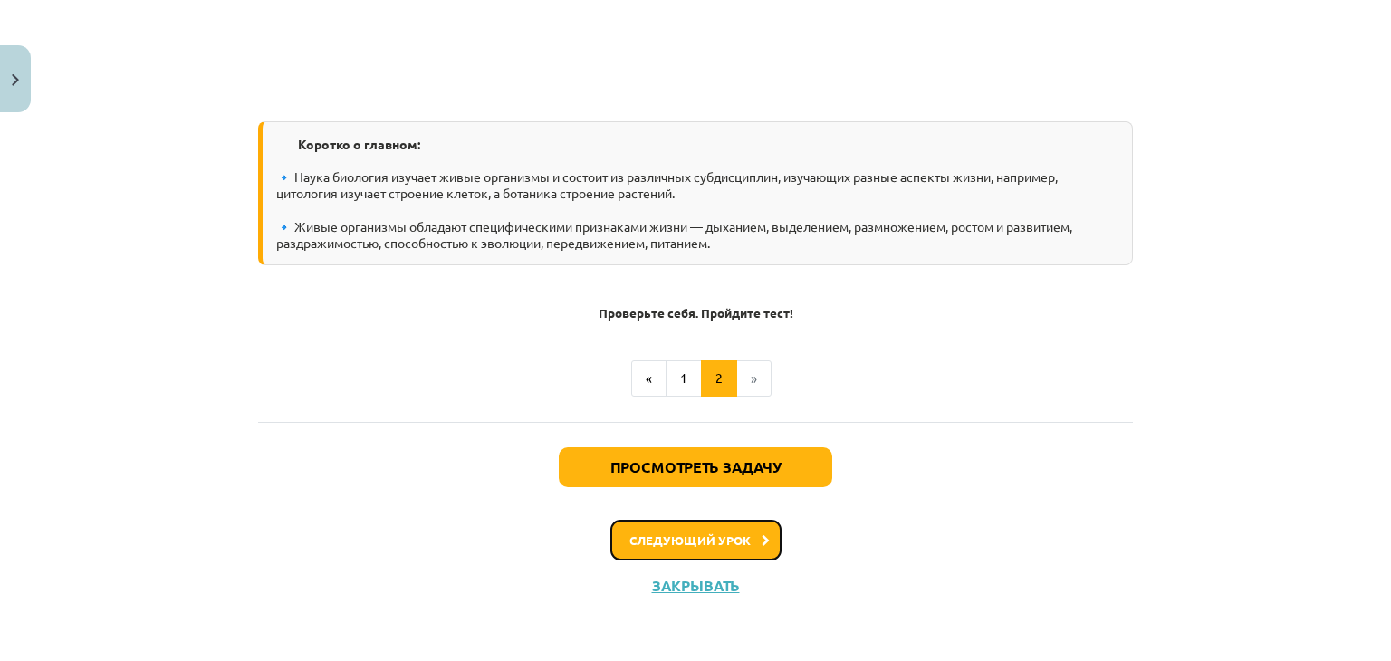
click at [695, 537] on font "Следующий урок" at bounding box center [689, 539] width 121 height 15
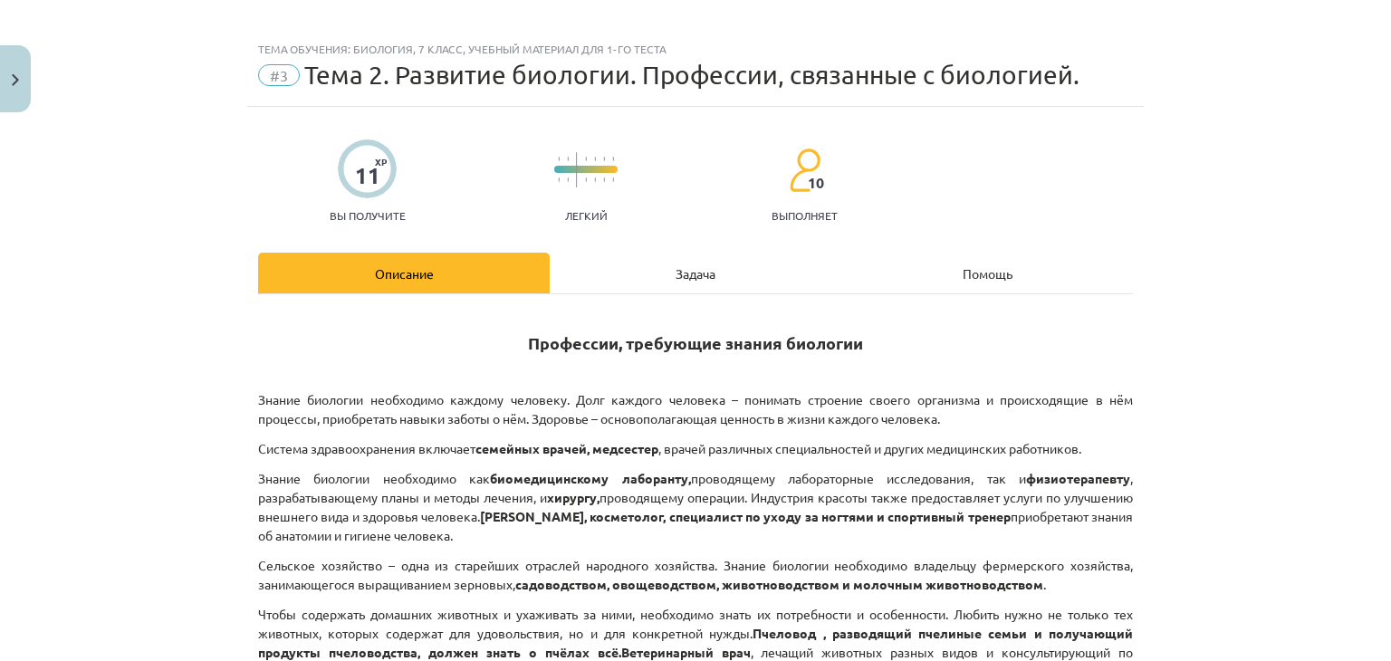
scroll to position [0, 0]
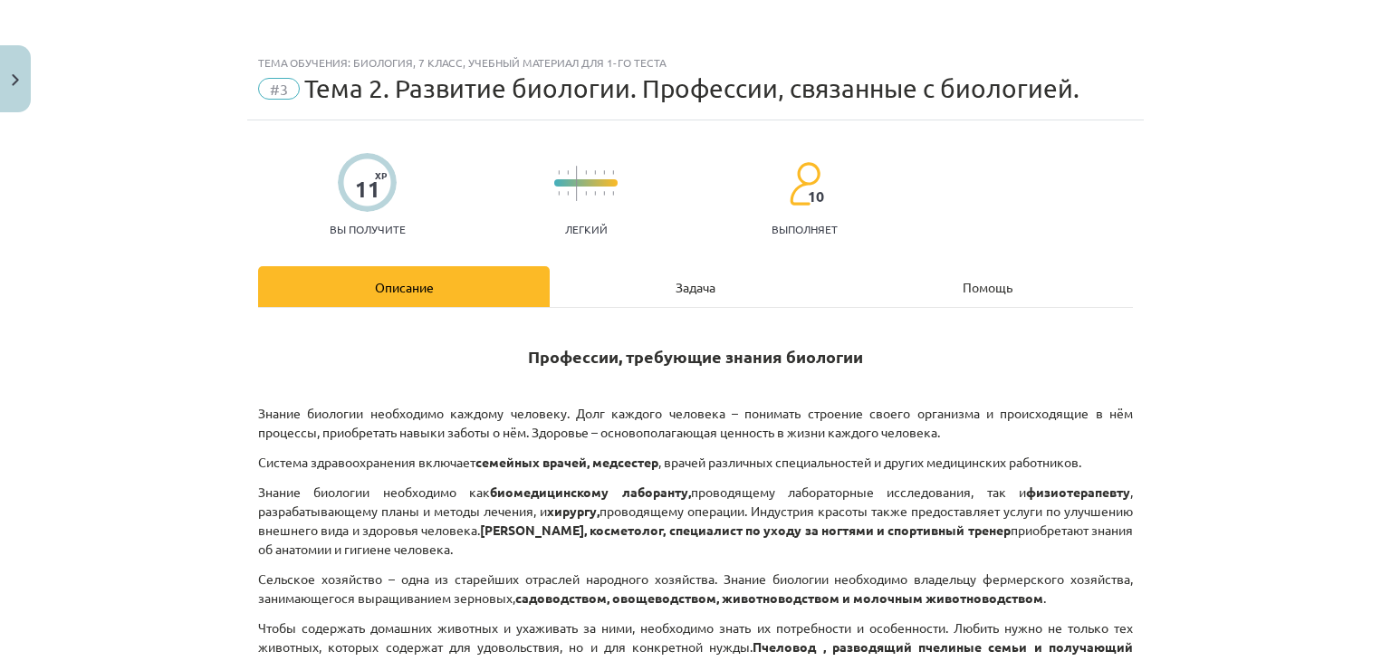
click at [692, 297] on div "Задача" at bounding box center [696, 286] width 292 height 41
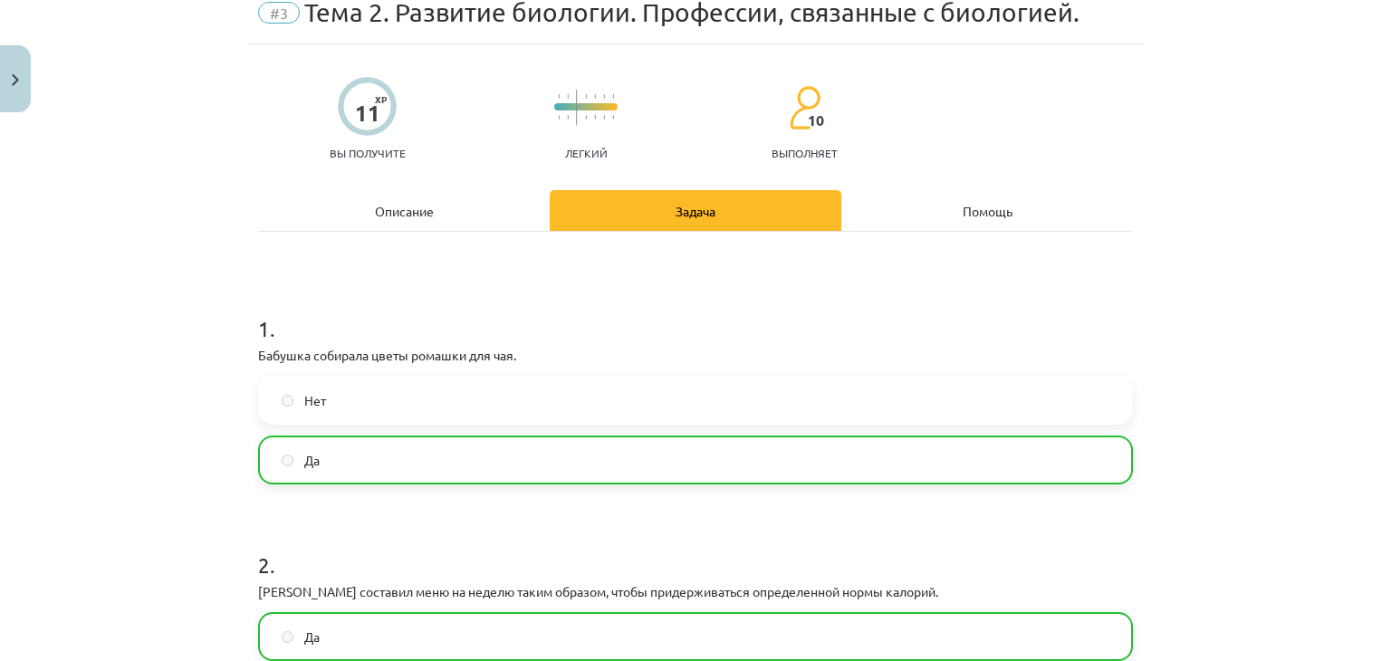
scroll to position [45, 0]
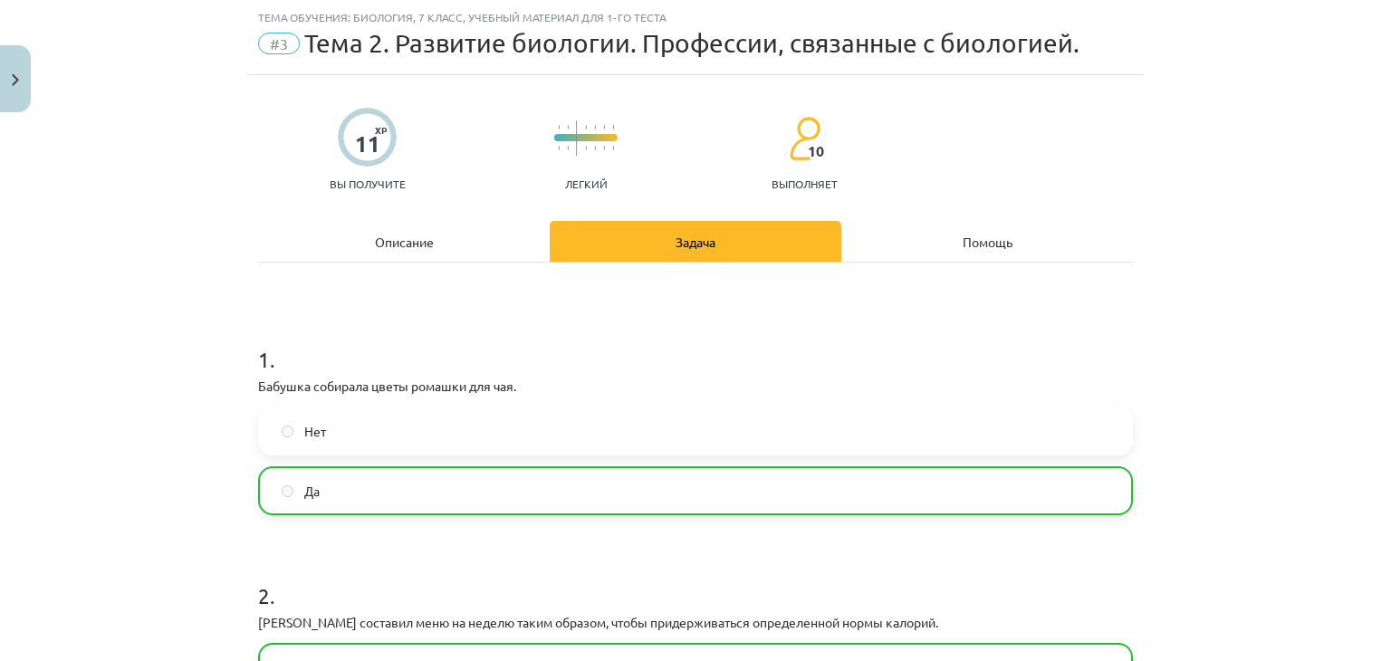
click at [496, 258] on div "Описание" at bounding box center [404, 241] width 292 height 41
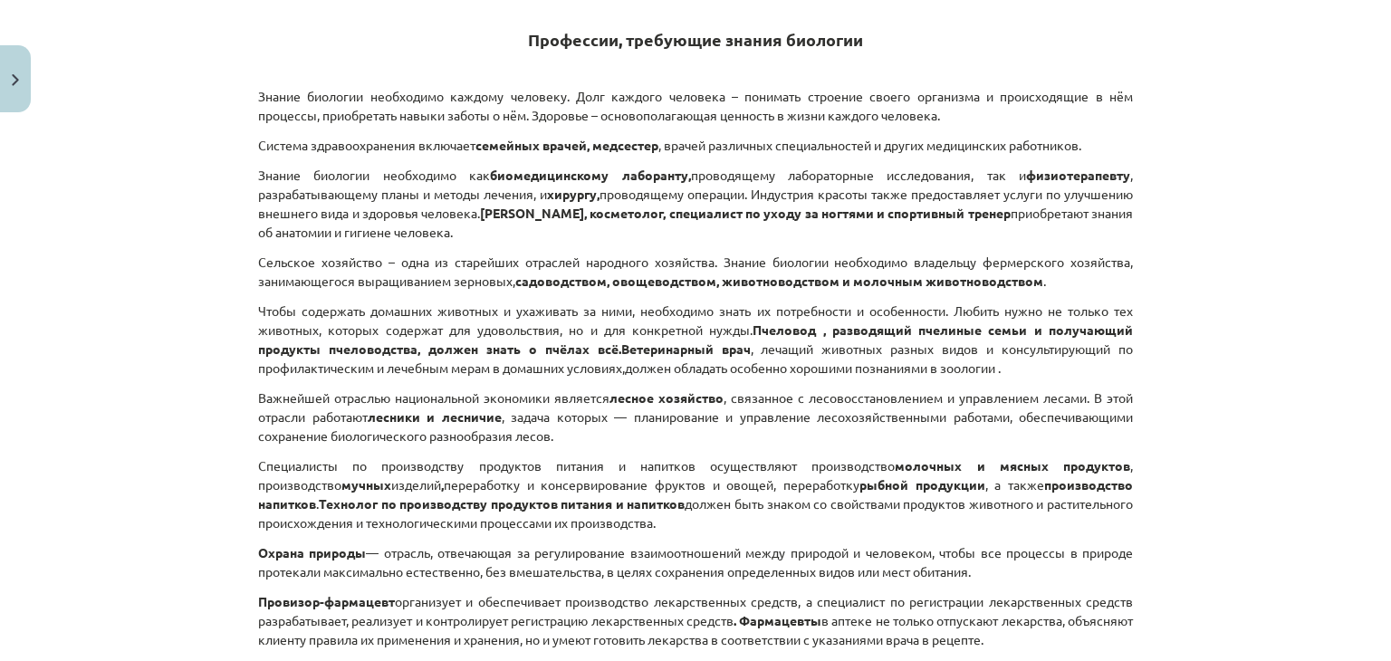
scroll to position [407, 0]
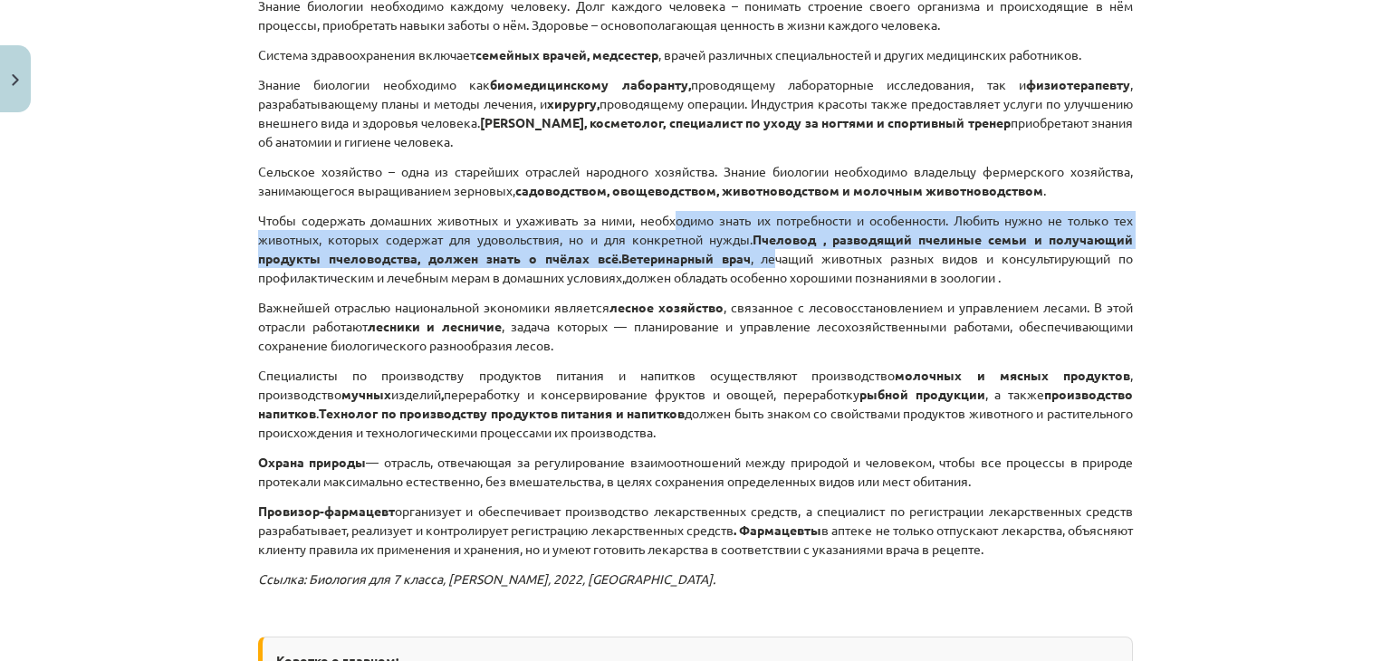
drag, startPoint x: 669, startPoint y: 226, endPoint x: 765, endPoint y: 249, distance: 98.6
click at [765, 249] on p "Чтобы содержать домашних животных и ухаживать за ними, необходимо знать их потр…" at bounding box center [695, 249] width 875 height 76
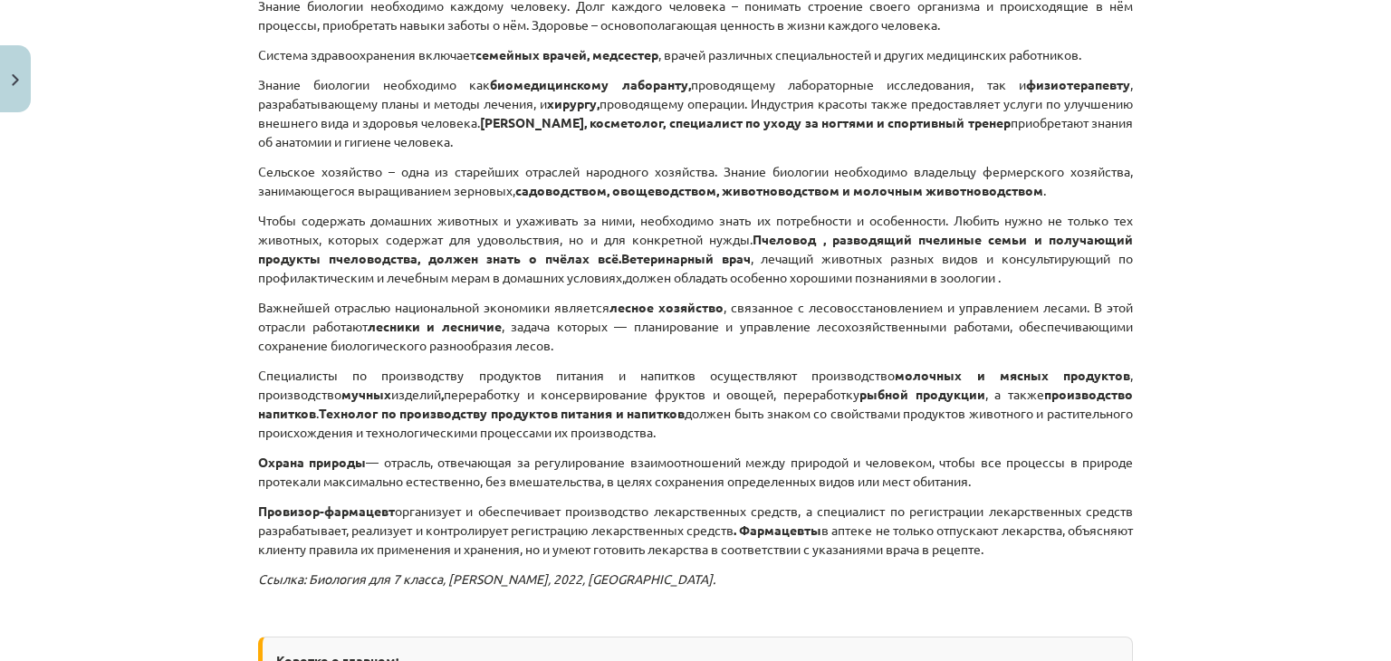
click at [1223, 294] on div "Тема обучения: Биология, 7 класс, учебный материал для 1-го теста #3 Тема 2. Ра…" at bounding box center [695, 330] width 1391 height 661
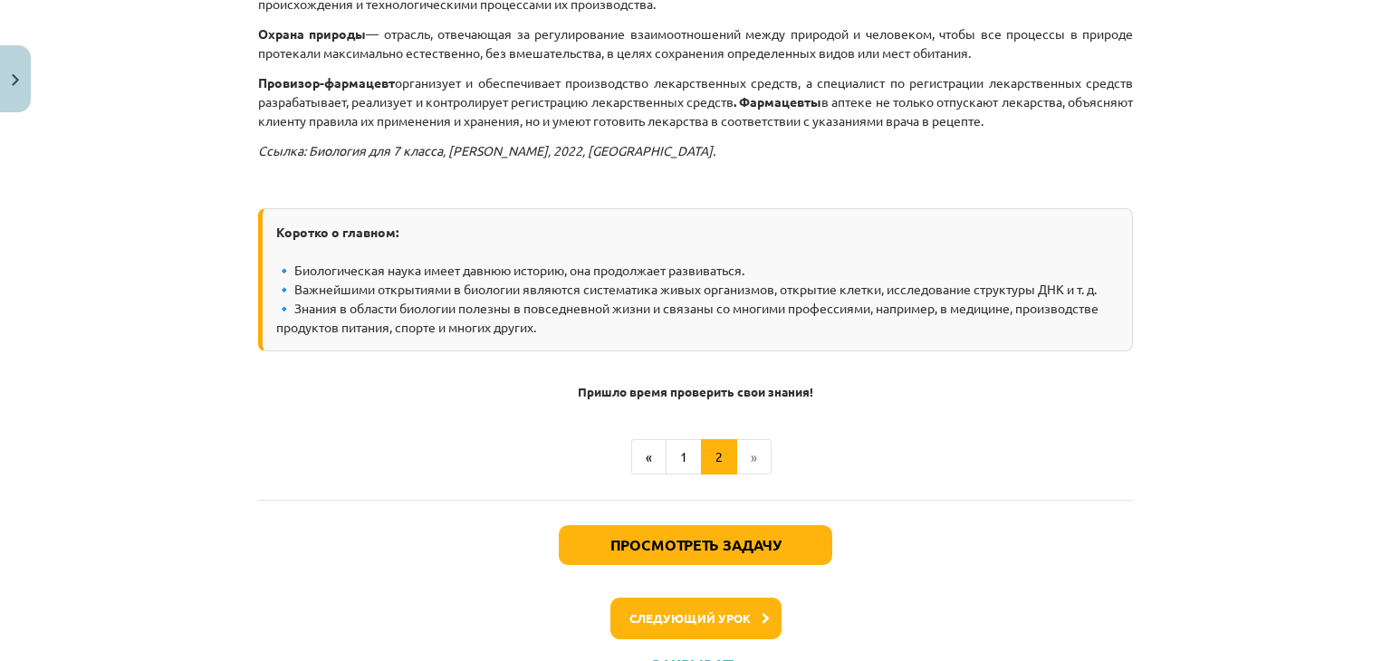
scroll to position [860, 0]
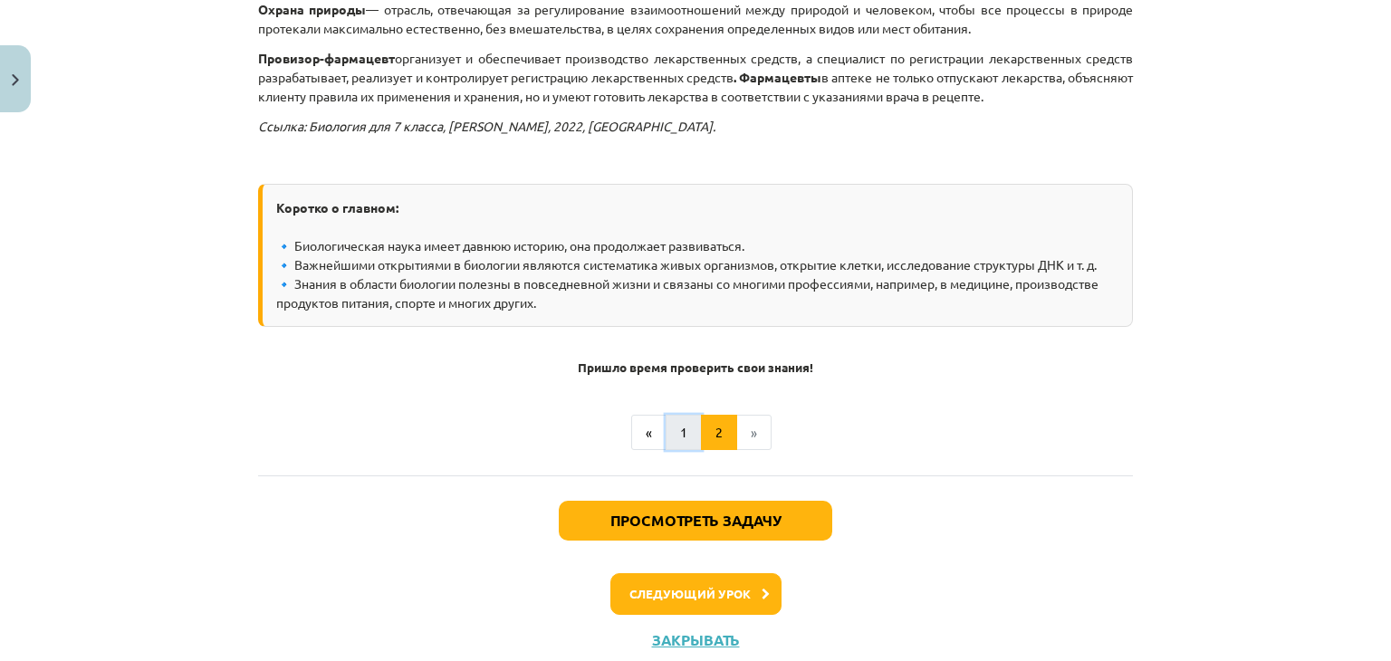
click at [680, 441] on button "1" at bounding box center [684, 433] width 36 height 36
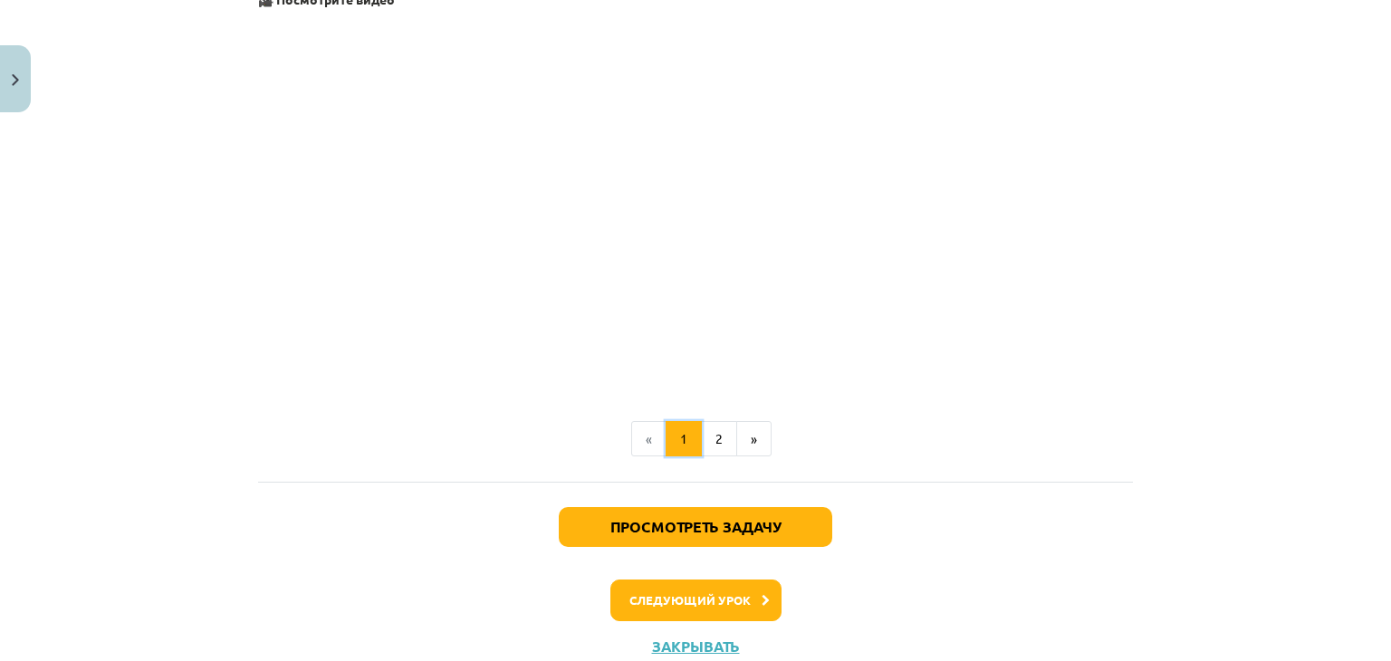
scroll to position [745, 0]
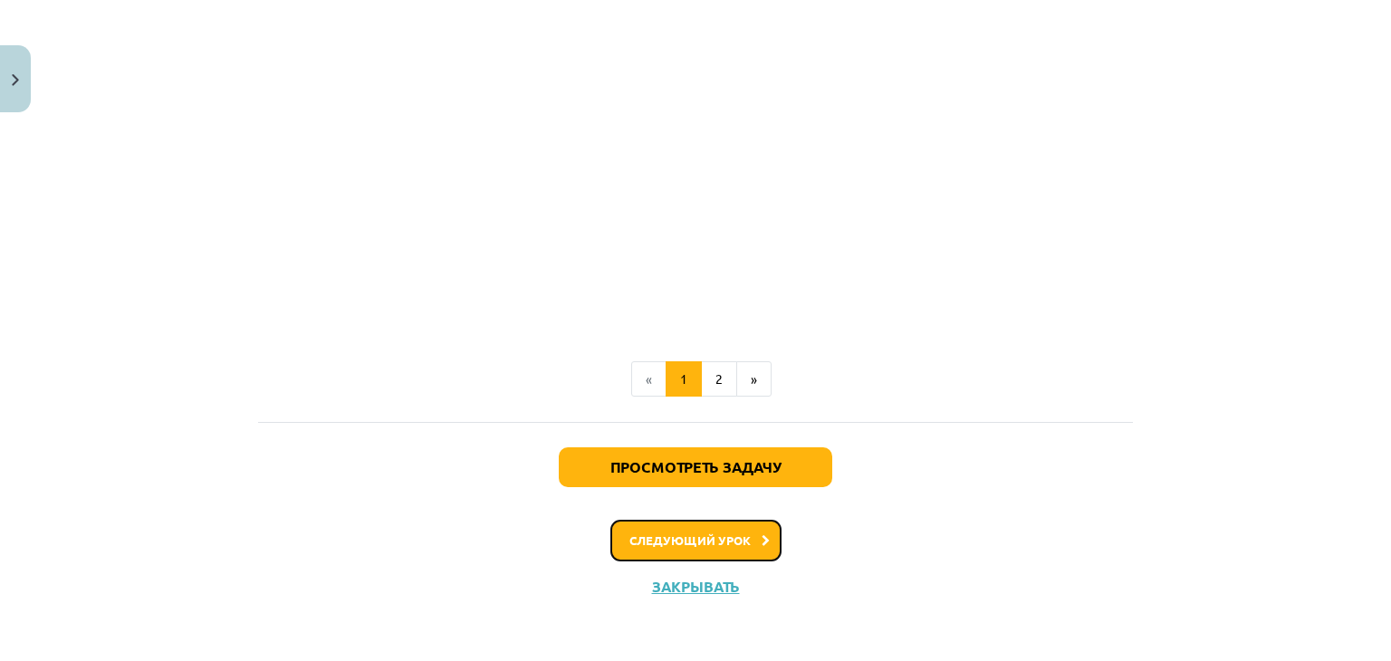
click at [693, 529] on button "Следующий урок" at bounding box center [695, 541] width 171 height 42
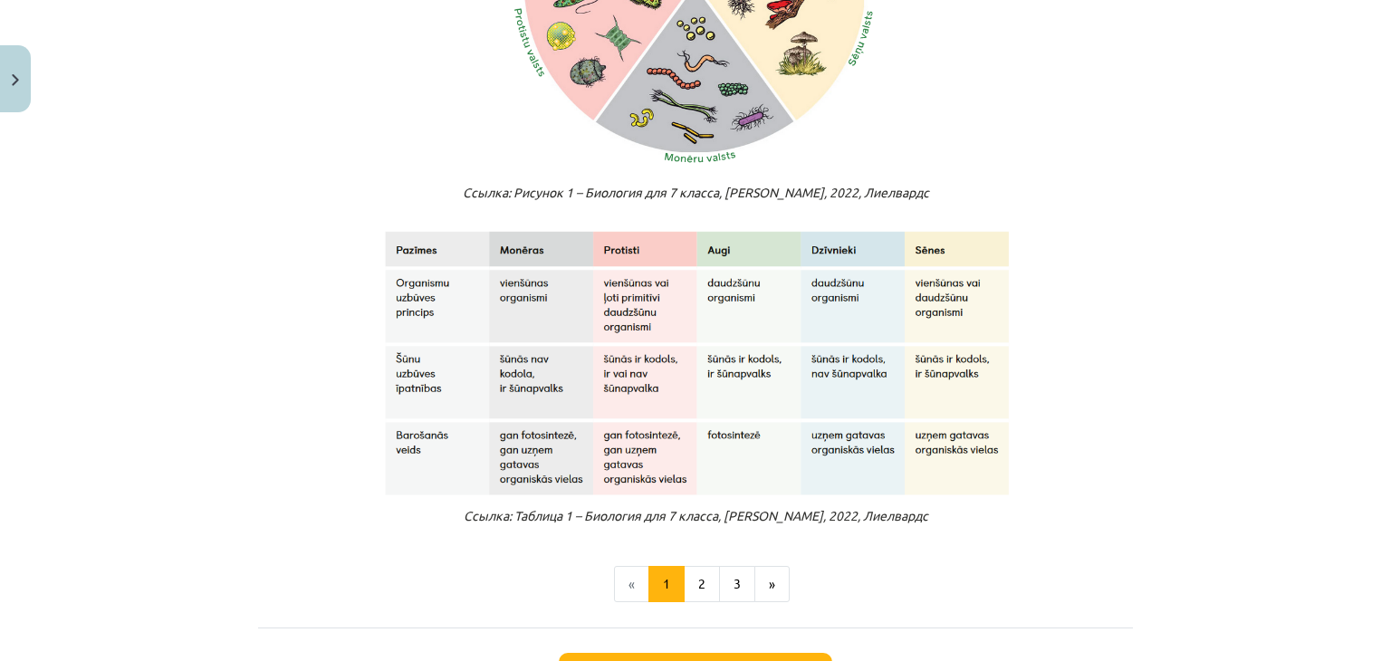
scroll to position [1449, 0]
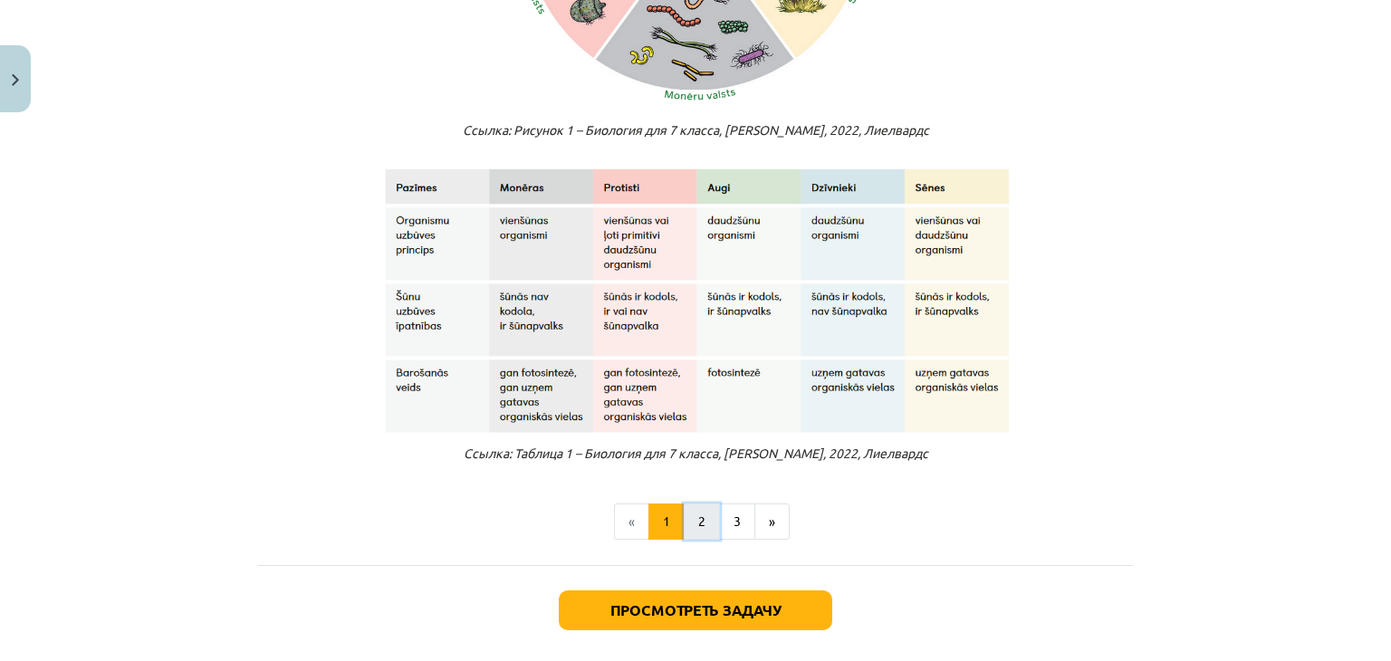
click at [684, 524] on button "2" at bounding box center [702, 521] width 36 height 36
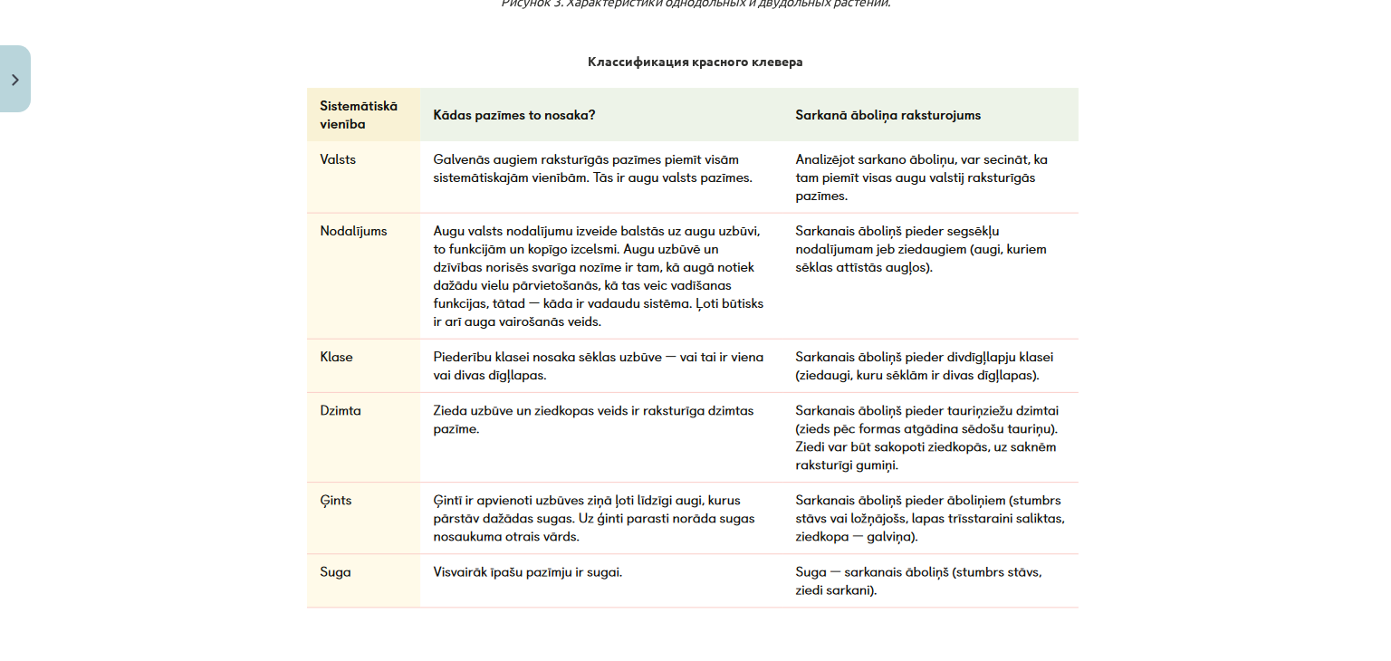
scroll to position [3130, 0]
